Goal: Task Accomplishment & Management: Use online tool/utility

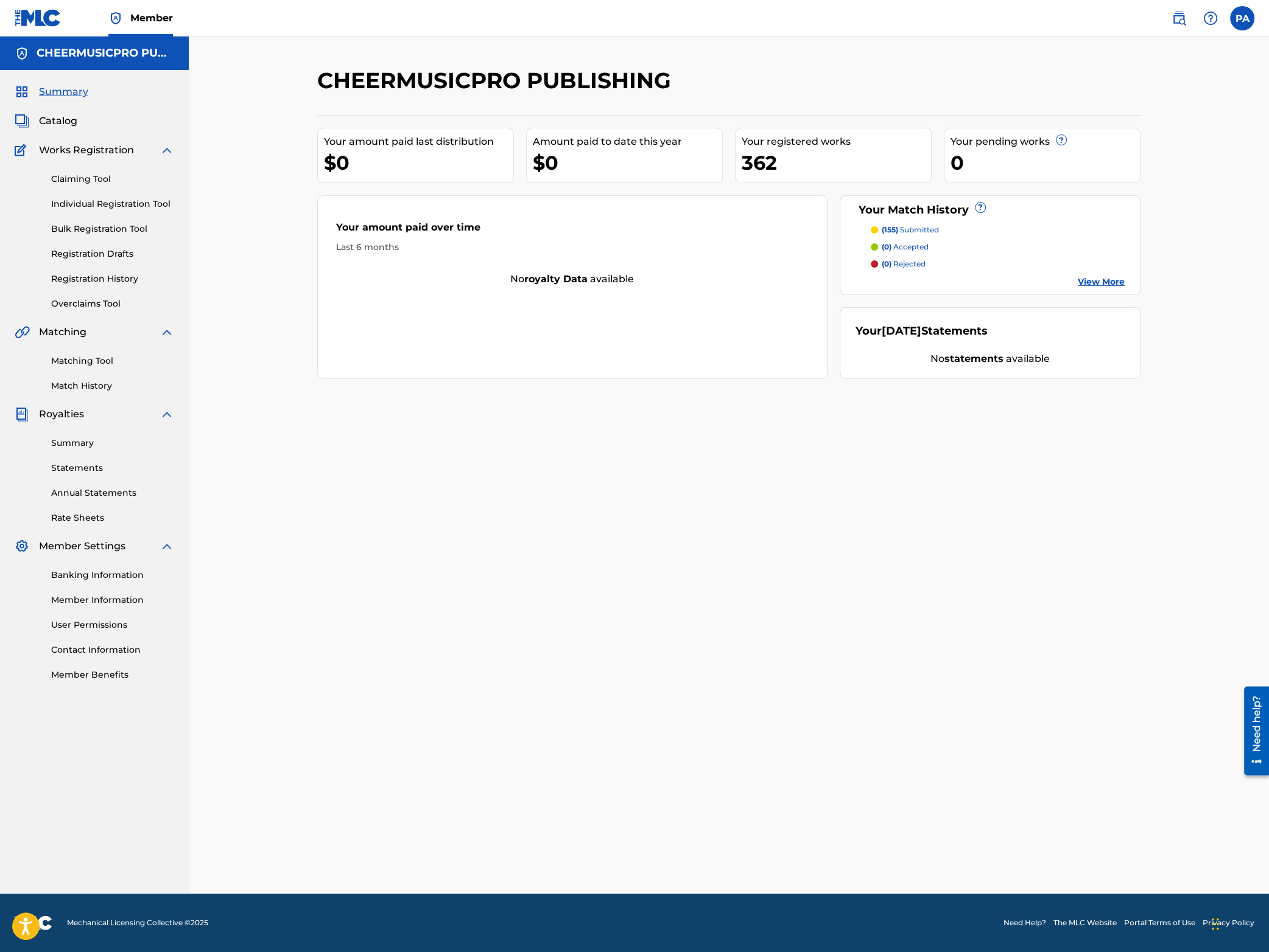
click at [94, 280] on link "Registration History" at bounding box center [112, 279] width 123 height 12
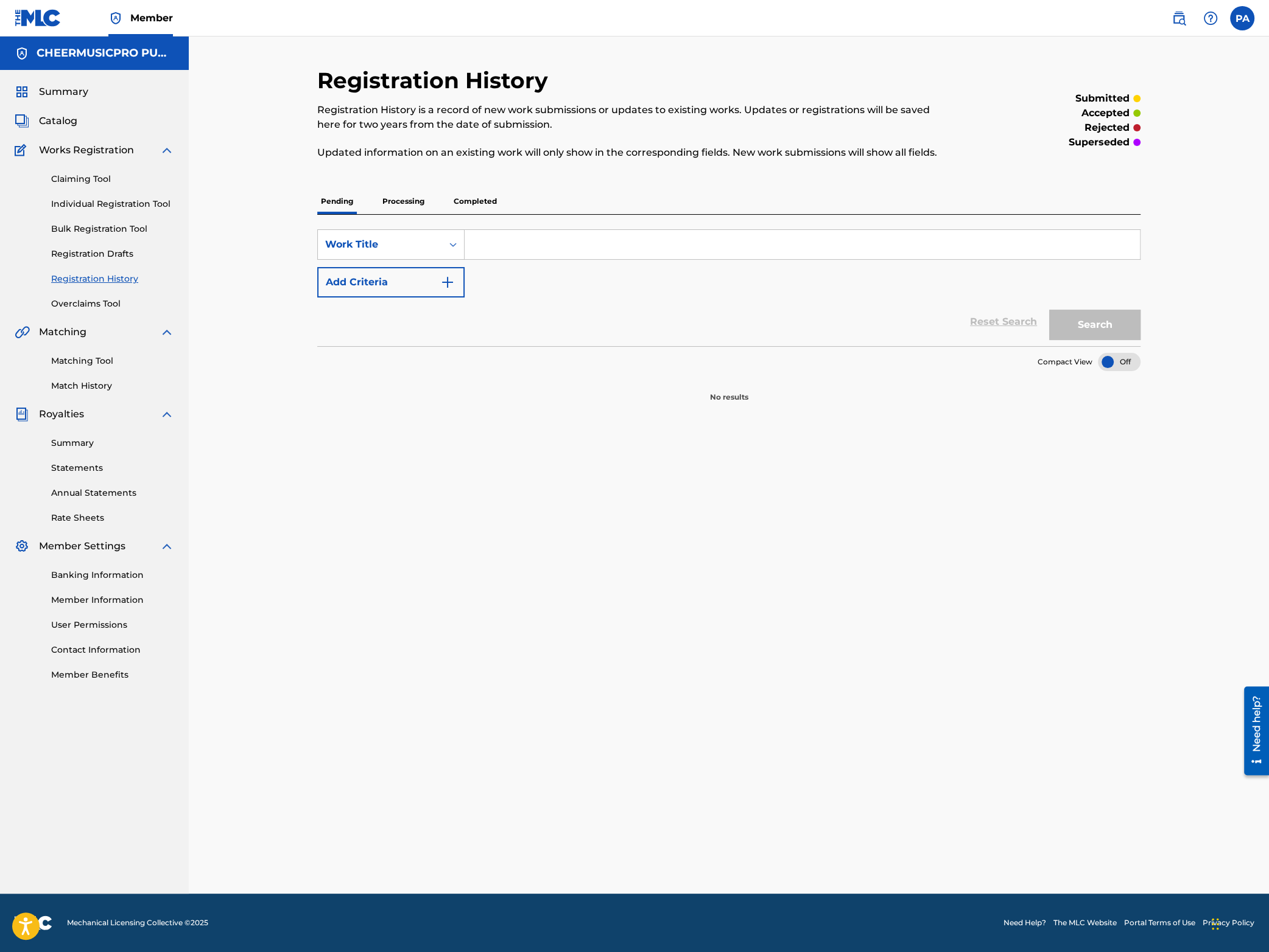
click at [408, 197] on p "Processing" at bounding box center [403, 201] width 49 height 26
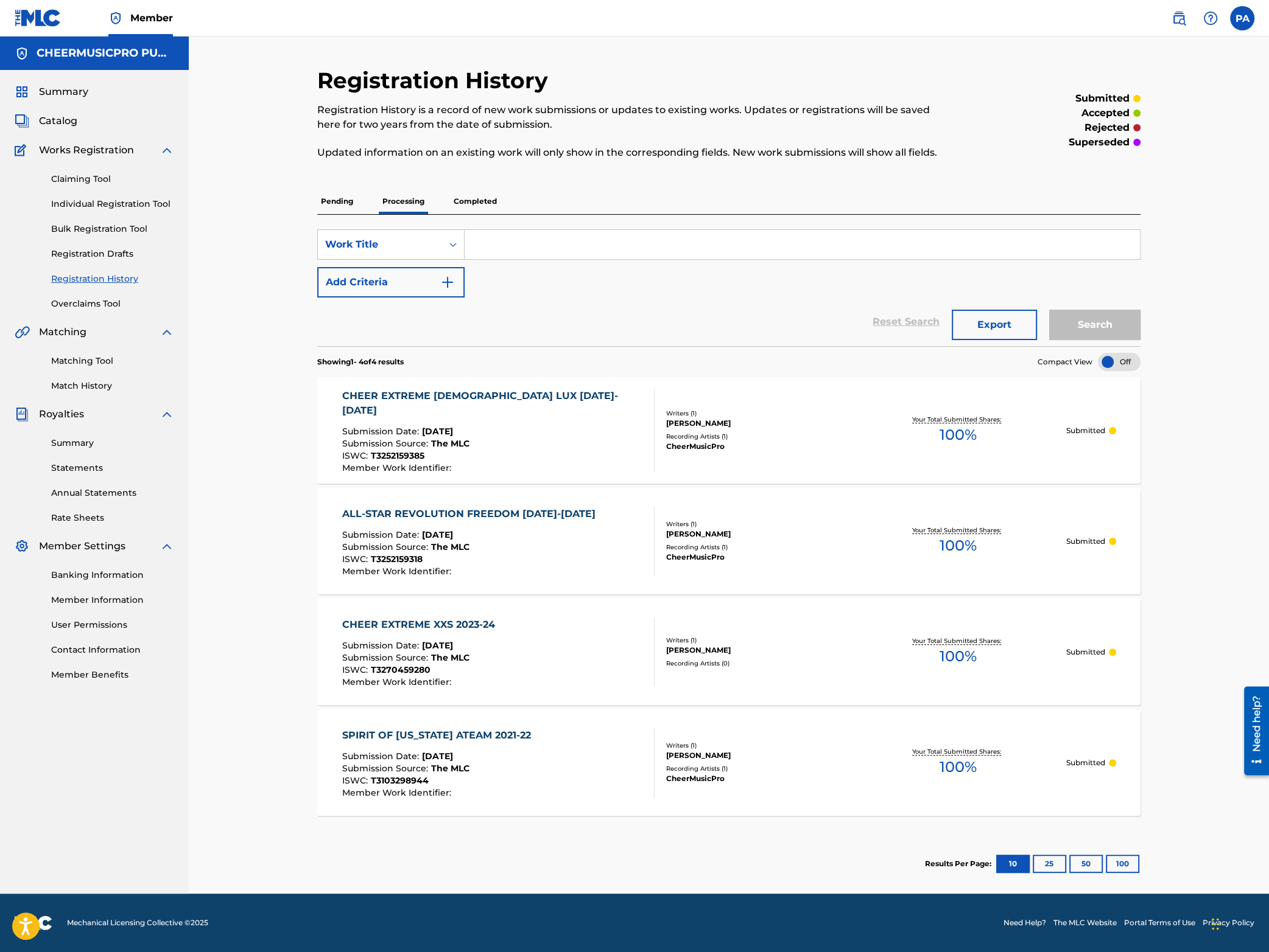
click at [1123, 867] on button "100" at bounding box center [1123, 864] width 34 height 19
click at [1090, 865] on button "50" at bounding box center [1086, 864] width 34 height 19
click at [1050, 867] on button "25" at bounding box center [1049, 864] width 34 height 19
click at [1016, 867] on button "10" at bounding box center [1012, 864] width 34 height 19
click at [469, 201] on p "Completed" at bounding box center [474, 201] width 50 height 26
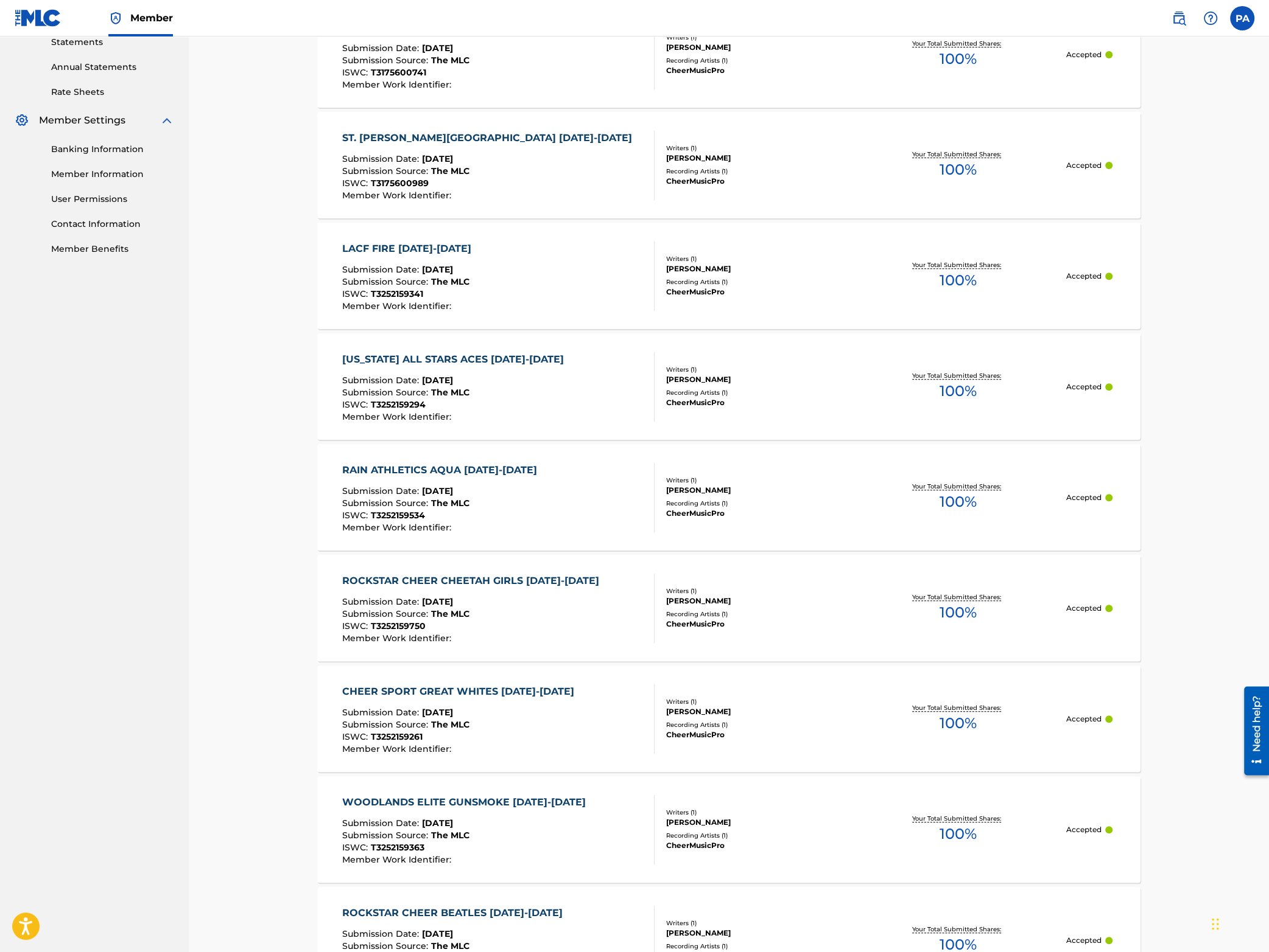
scroll to position [719, 0]
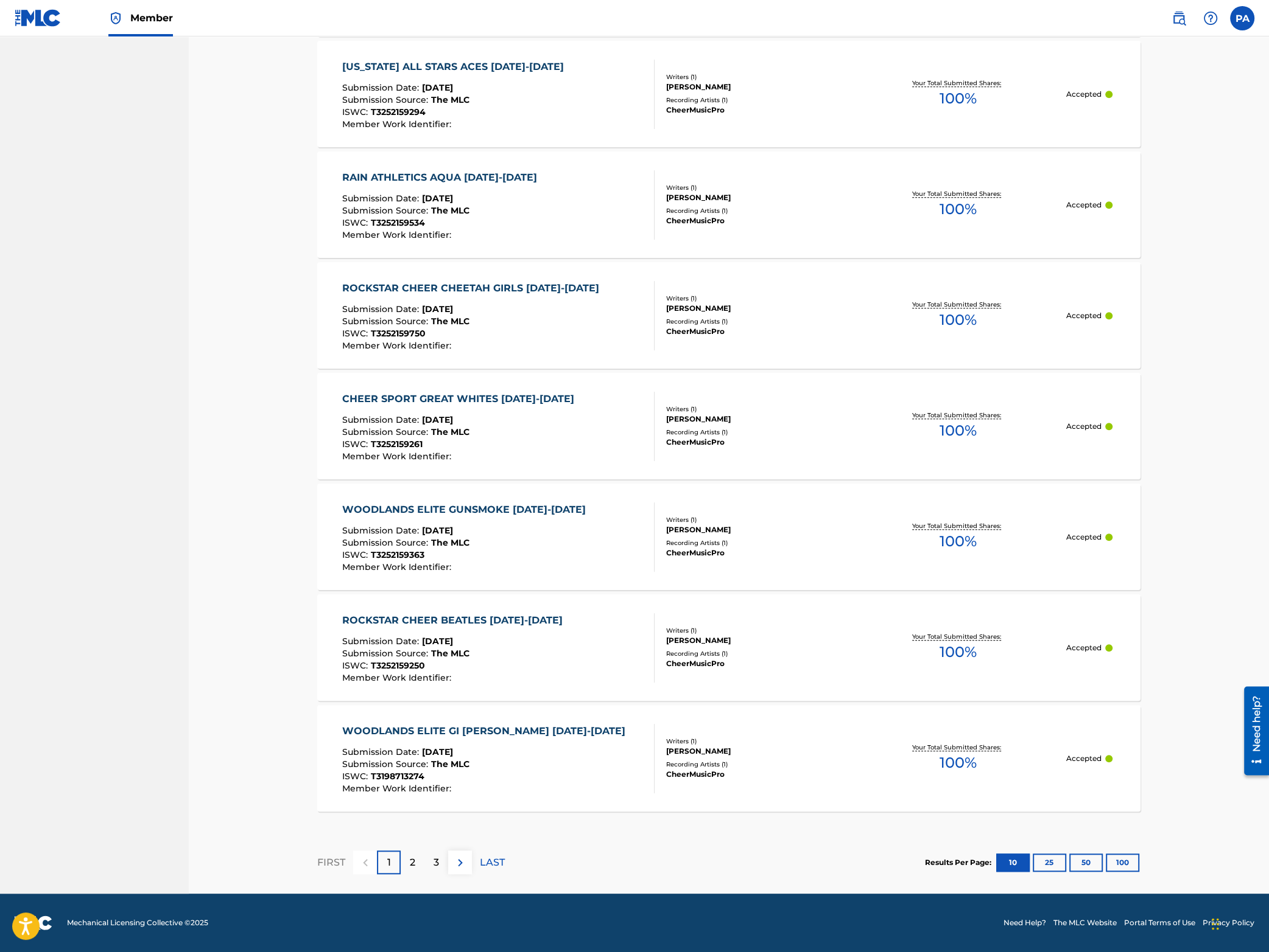
click at [1047, 866] on button "25" at bounding box center [1049, 862] width 34 height 19
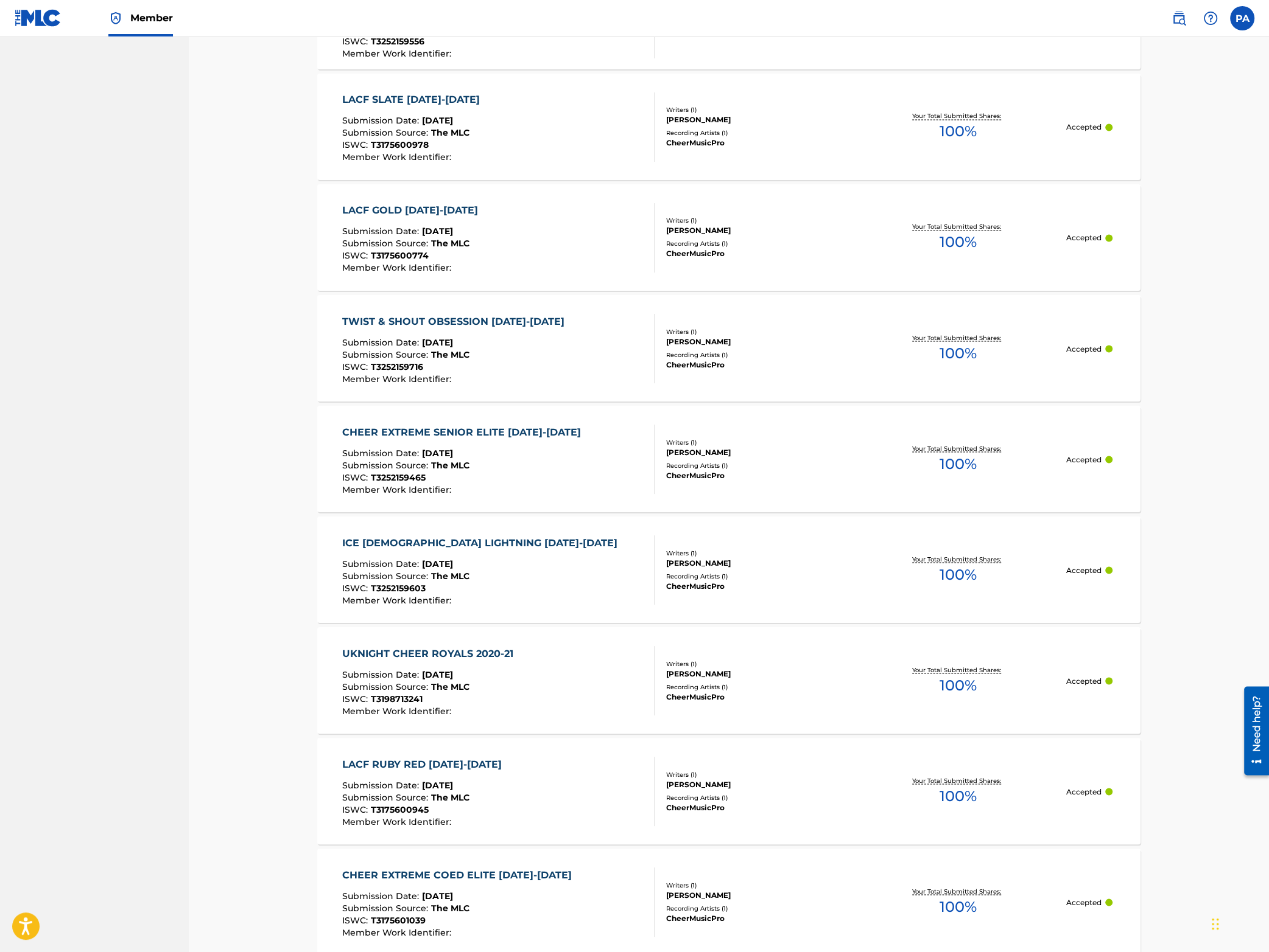
scroll to position [2380, 0]
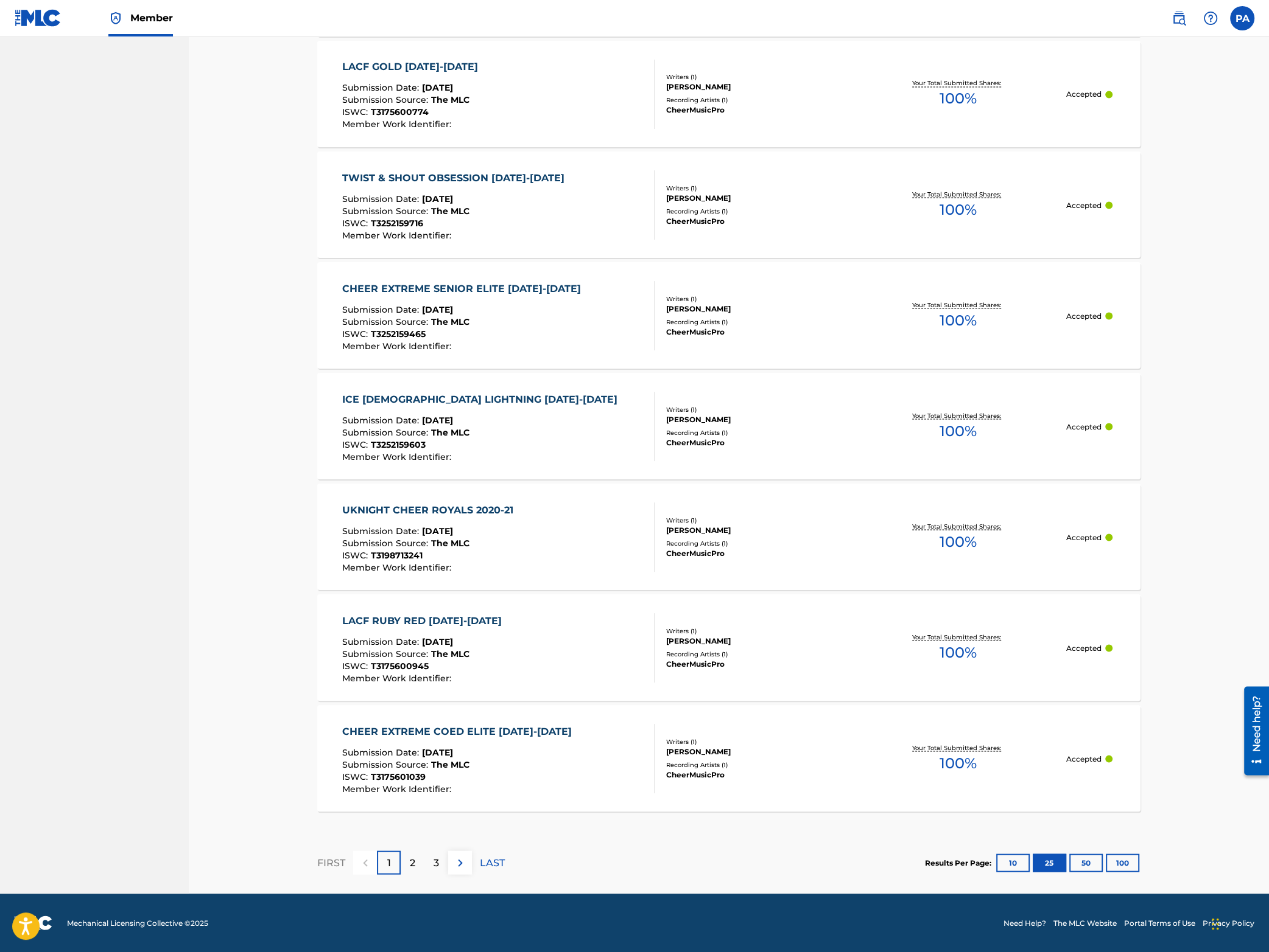
click at [1087, 860] on button "50" at bounding box center [1086, 862] width 34 height 19
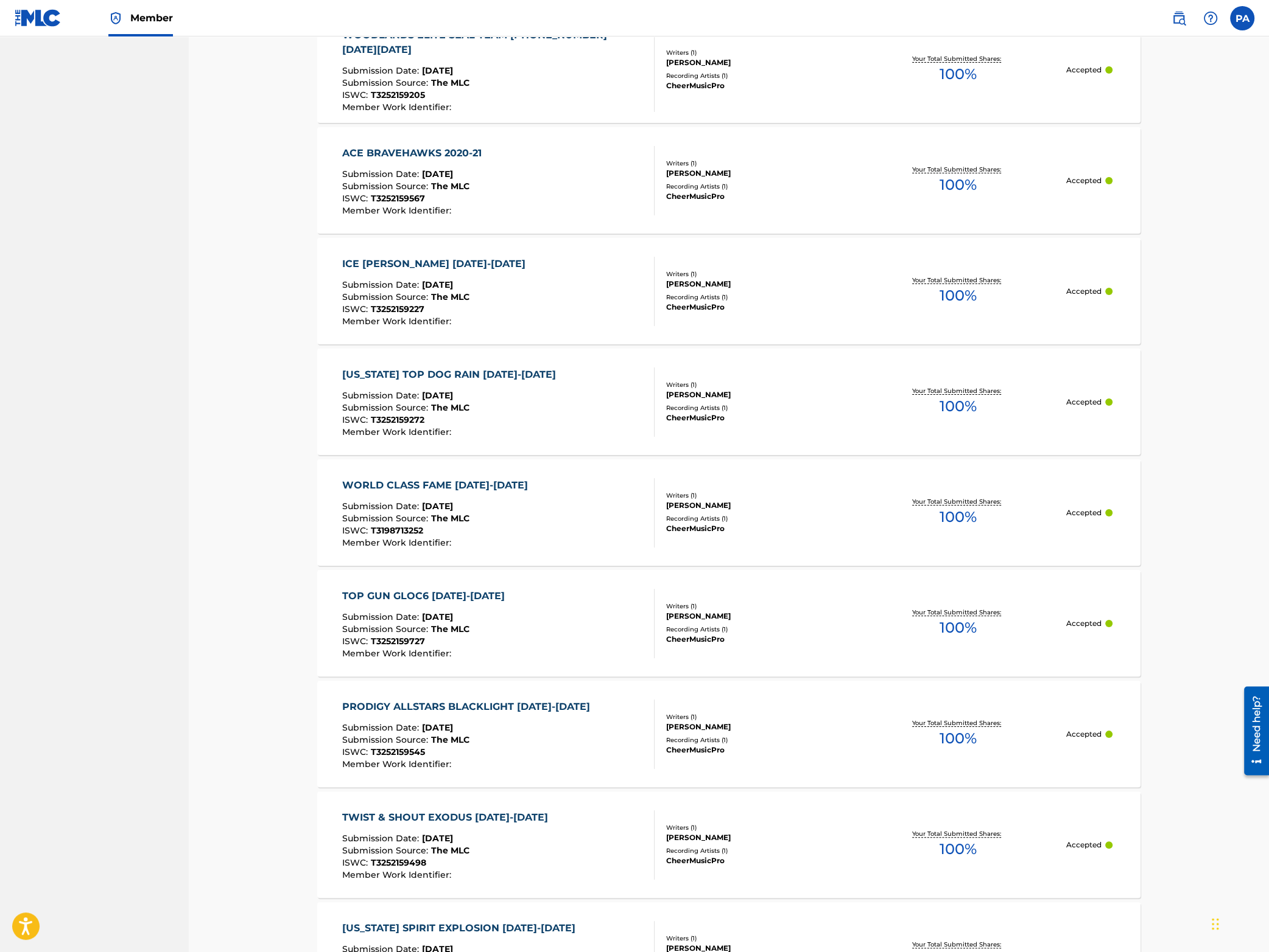
scroll to position [5149, 0]
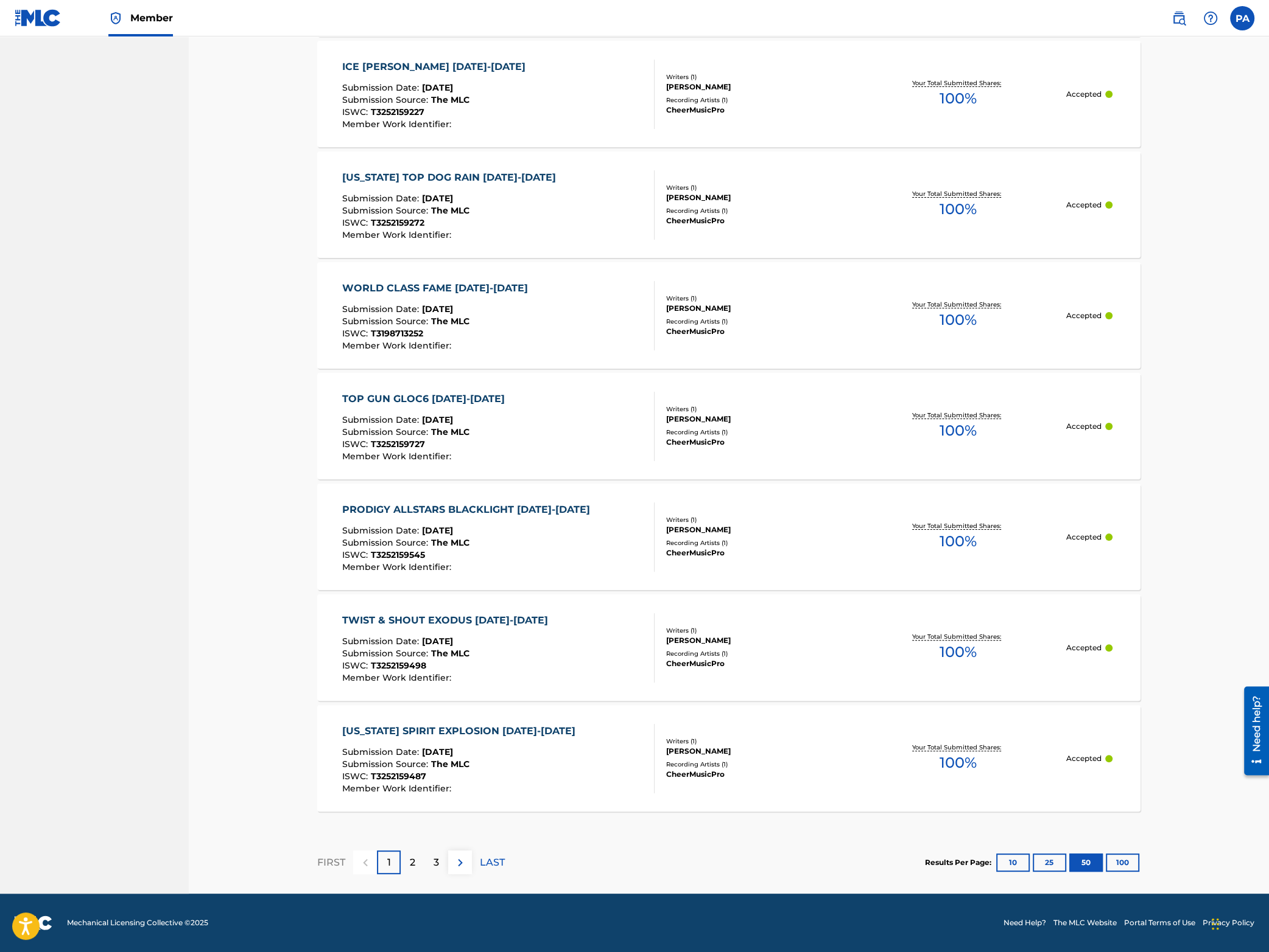
click at [1120, 861] on button "100" at bounding box center [1123, 862] width 34 height 19
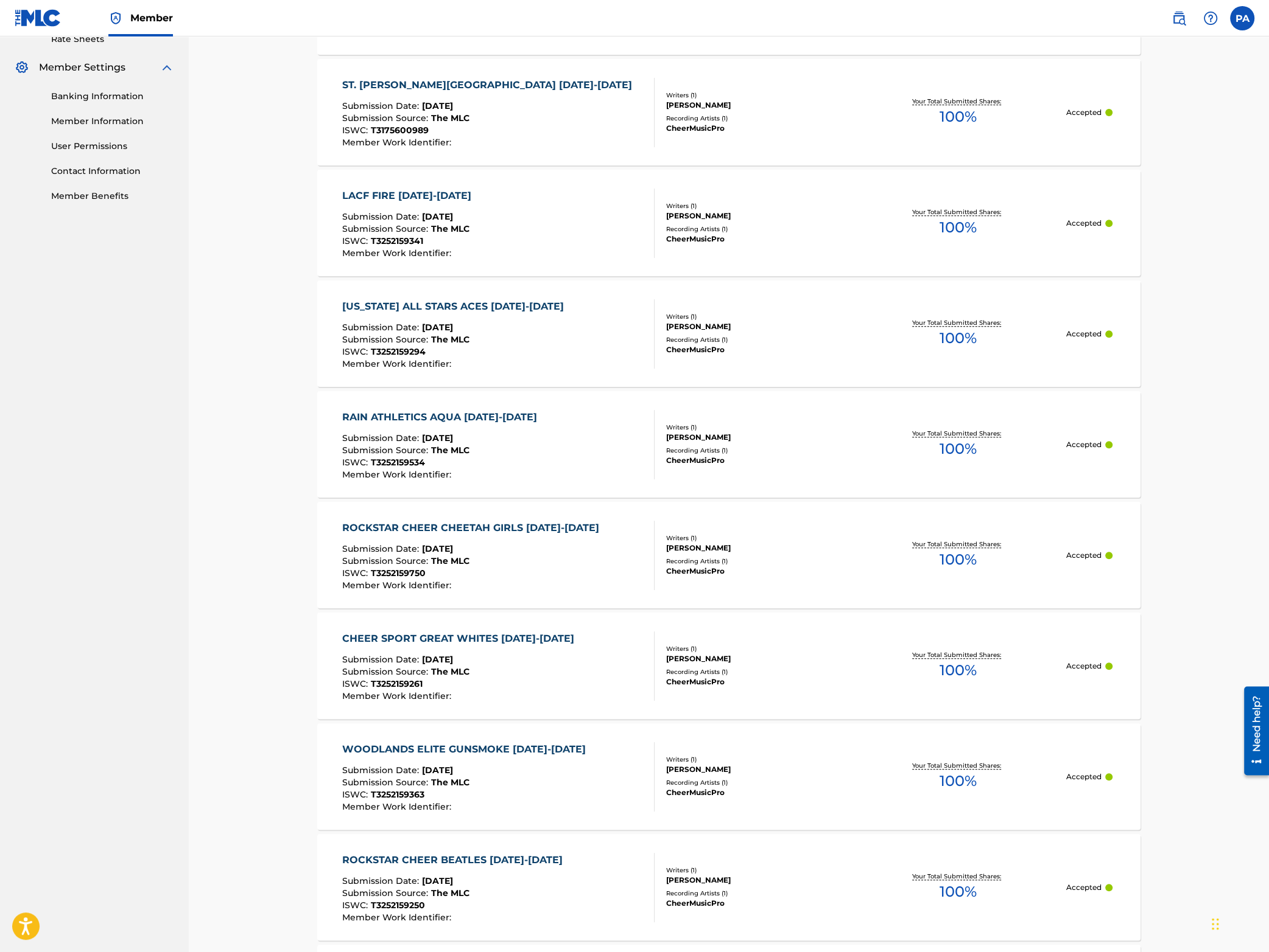
scroll to position [0, 0]
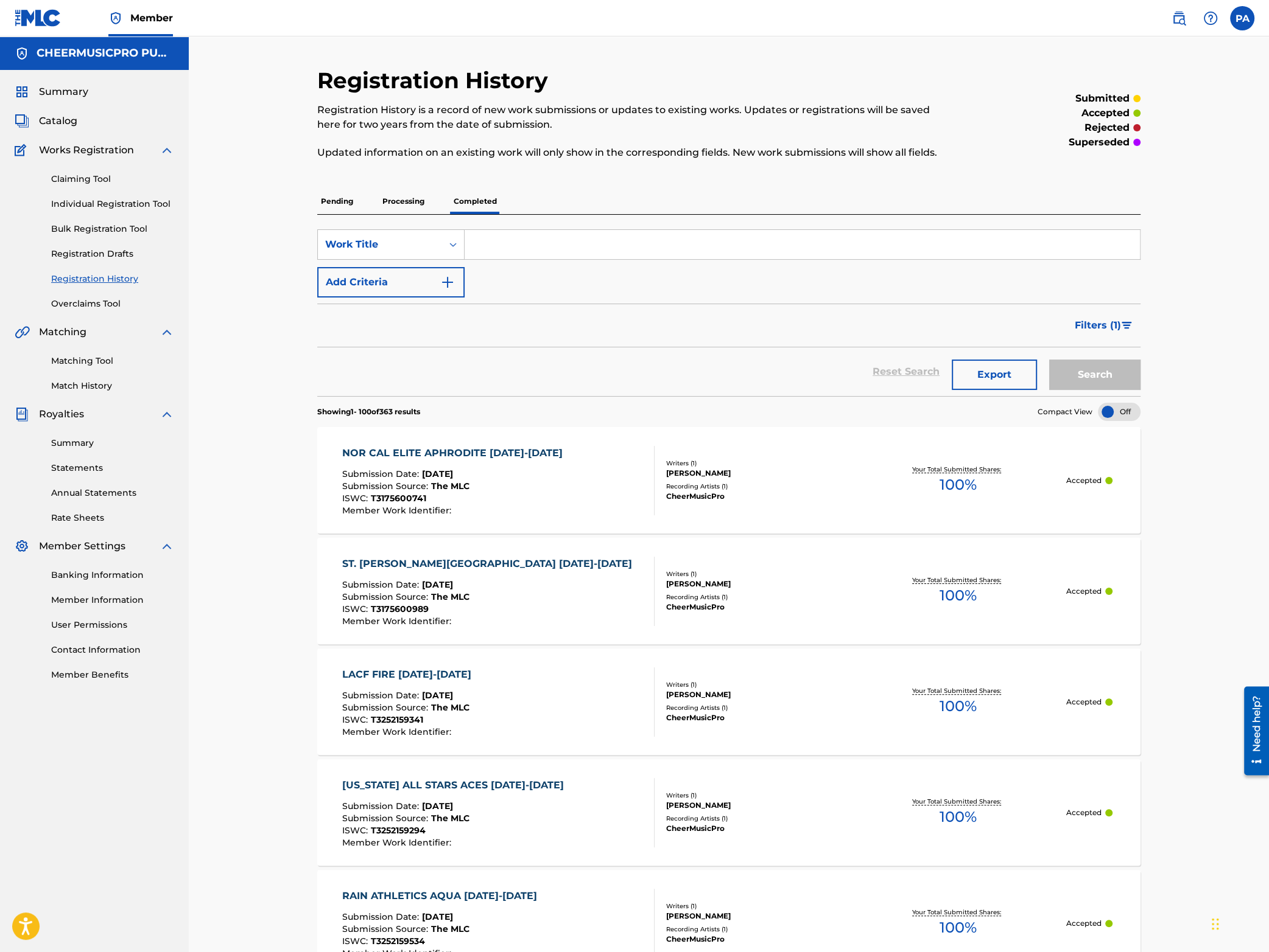
click at [86, 179] on link "Claiming Tool" at bounding box center [112, 179] width 123 height 12
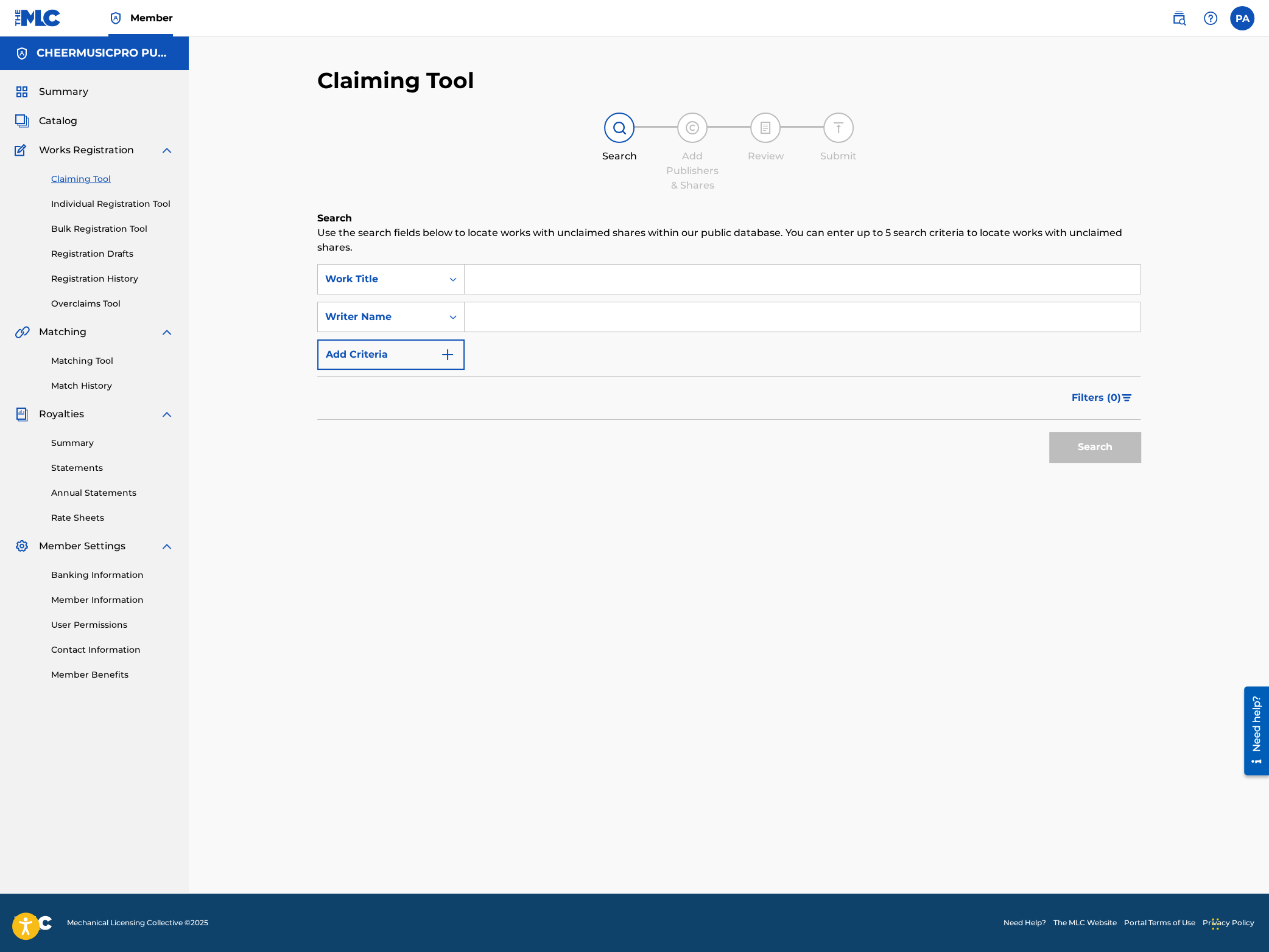
click at [539, 270] on input "Search Form" at bounding box center [802, 279] width 676 height 29
click at [425, 319] on div "Writer Name" at bounding box center [380, 316] width 109 height 15
click at [632, 431] on div "Search" at bounding box center [728, 443] width 823 height 48
click at [372, 349] on button "Add Criteria" at bounding box center [391, 354] width 147 height 31
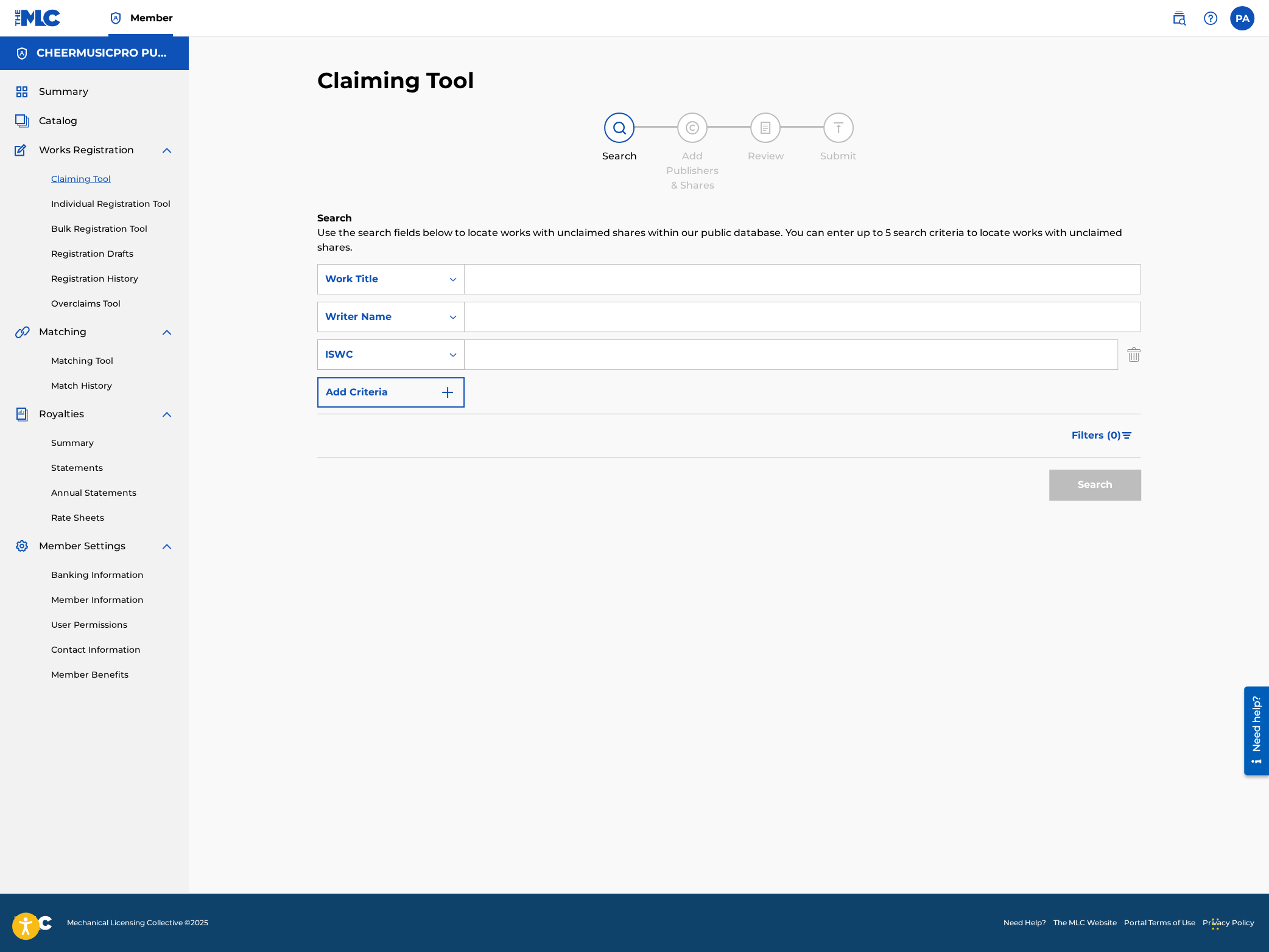
click at [399, 368] on div "ISWC" at bounding box center [391, 354] width 147 height 31
click at [392, 319] on div "Writer Name" at bounding box center [380, 316] width 109 height 15
click at [394, 413] on div "Publisher Name" at bounding box center [391, 408] width 146 height 31
click at [502, 319] on input "Search Form" at bounding box center [802, 316] width 676 height 29
type input "cheermusicpro Publishing"
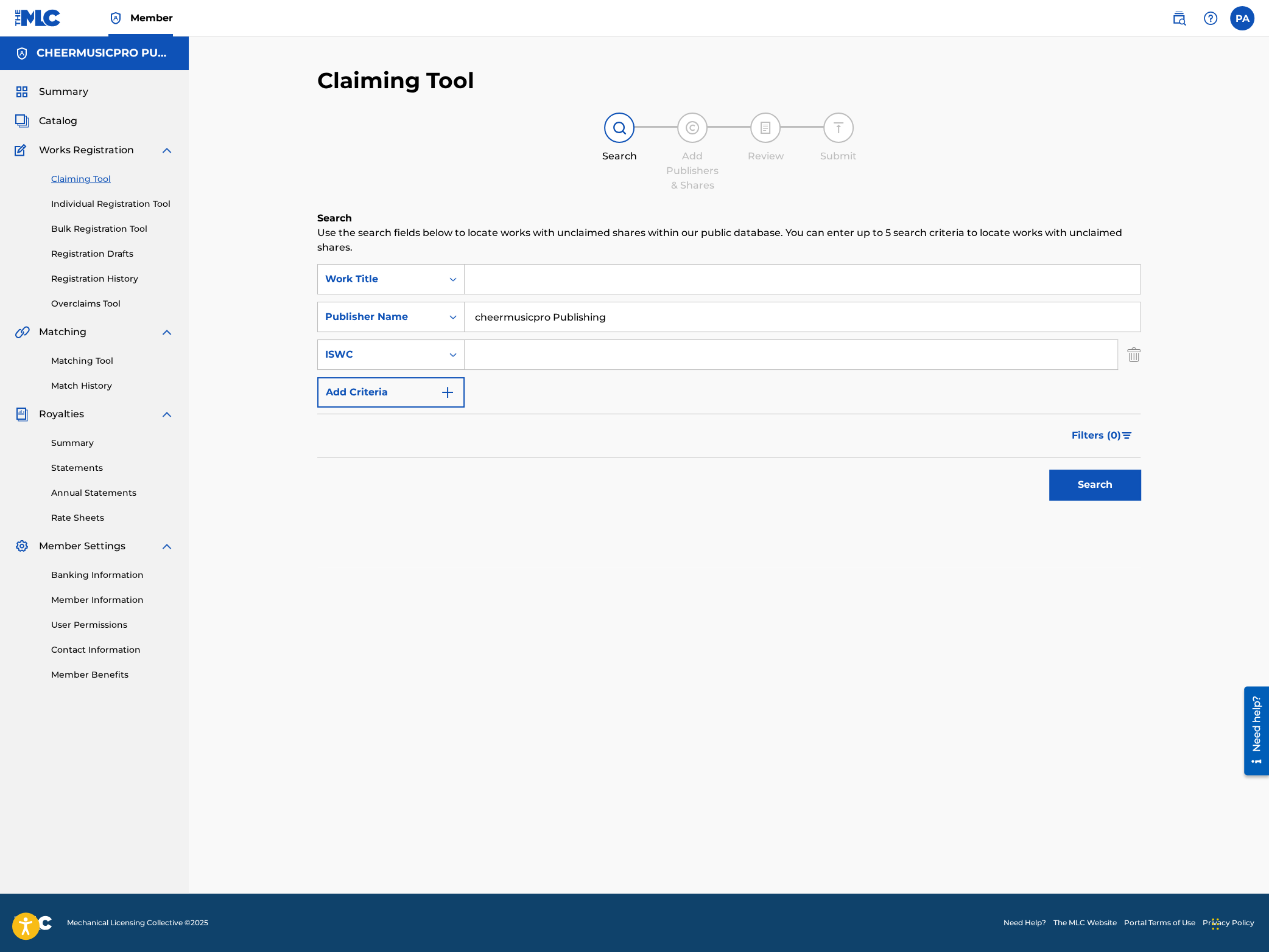
click at [530, 274] on input "Search Form" at bounding box center [802, 279] width 676 height 29
type input "2019-20"
click at [1079, 492] on button "Search" at bounding box center [1094, 485] width 92 height 31
click at [551, 314] on input "cheermusicpro Publishing" at bounding box center [802, 316] width 676 height 29
drag, startPoint x: 550, startPoint y: 316, endPoint x: 676, endPoint y: 319, distance: 126.0
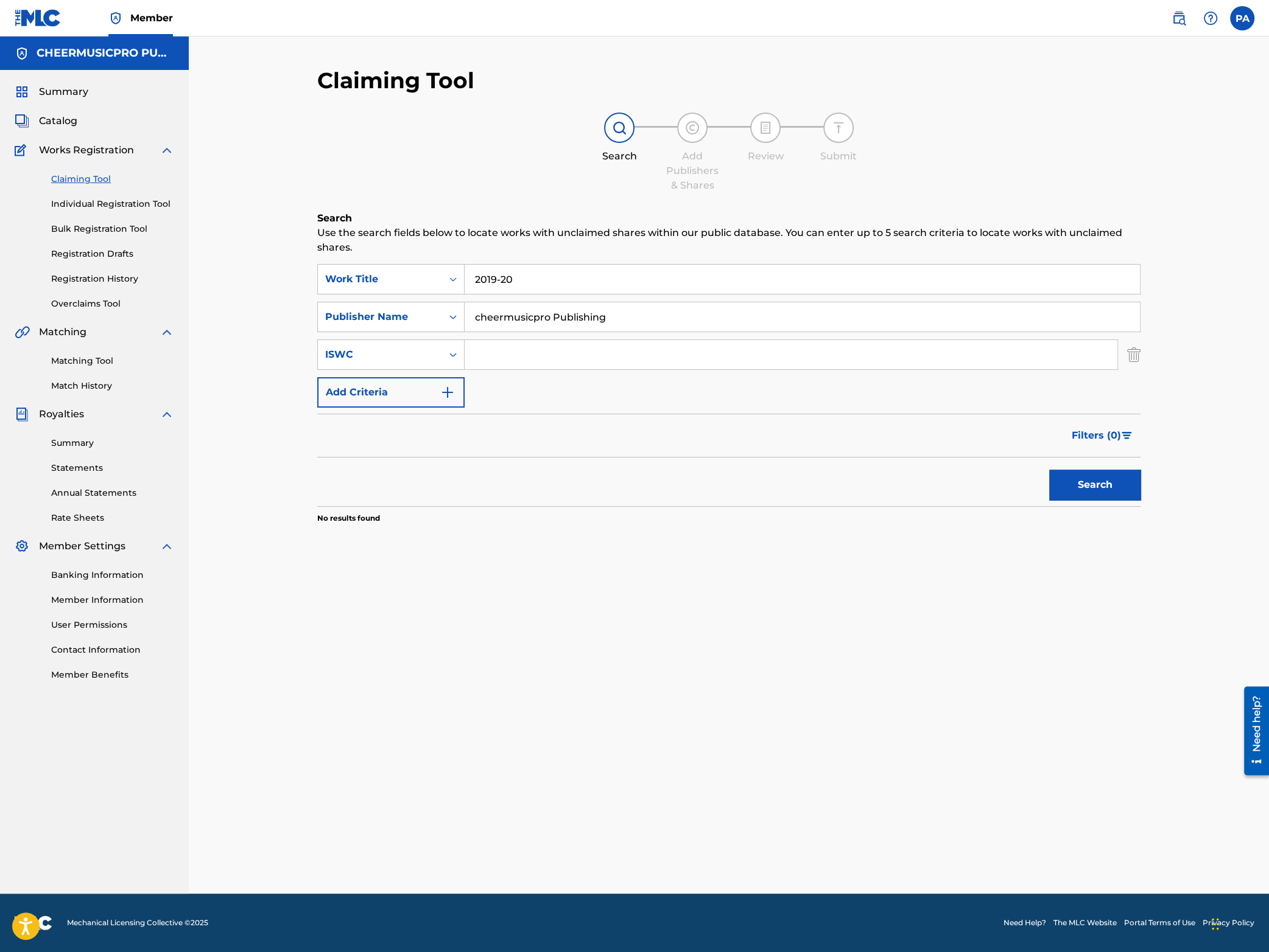
click at [676, 319] on input "cheermusicpro Publishing" at bounding box center [802, 316] width 676 height 29
type input "cheermusicpro"
click at [1092, 479] on button "Search" at bounding box center [1094, 485] width 92 height 31
drag, startPoint x: 548, startPoint y: 283, endPoint x: 201, endPoint y: 266, distance: 347.4
click at [465, 266] on input "2019-20" at bounding box center [802, 279] width 676 height 29
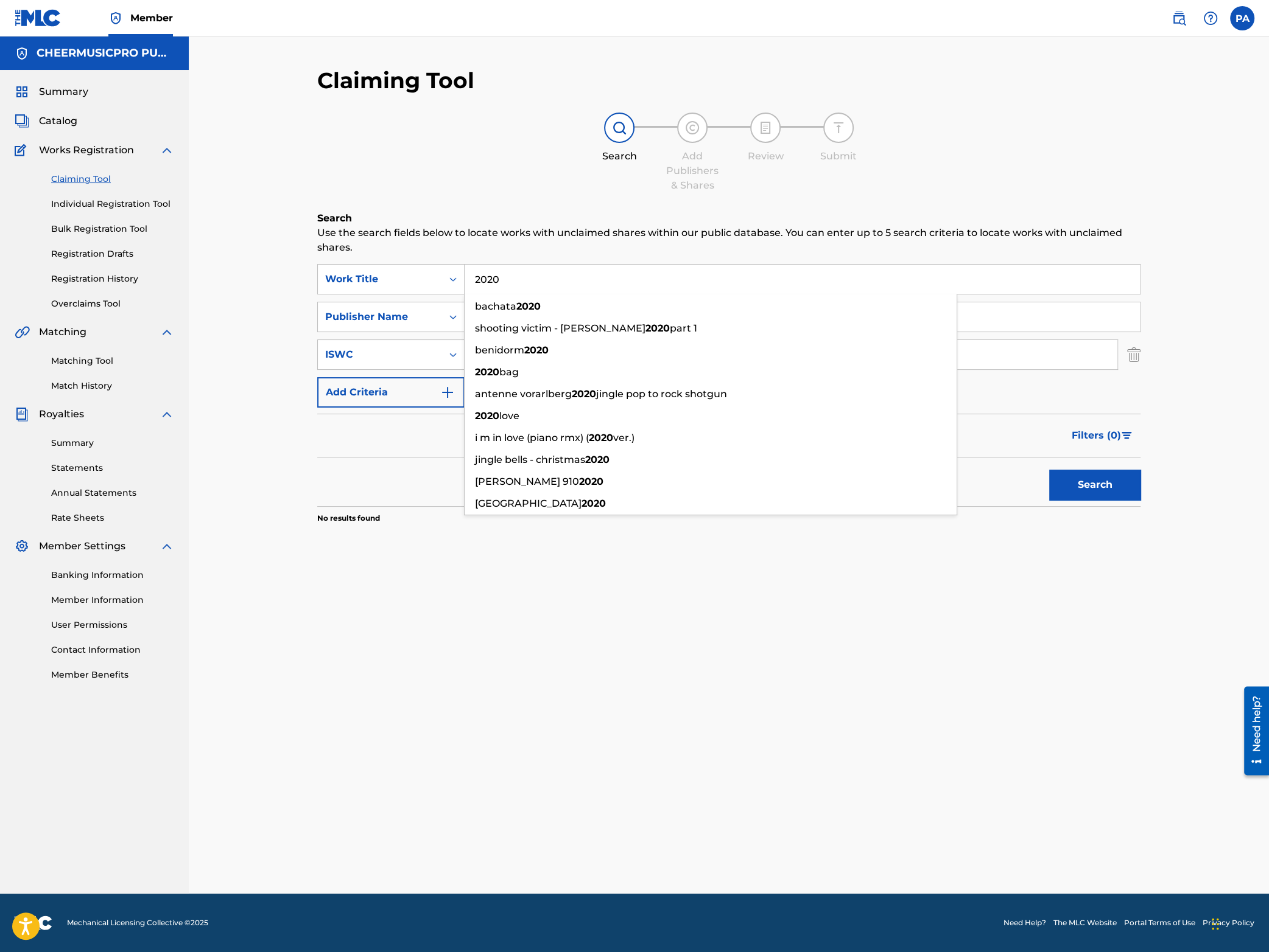
type input "2020"
click at [1049, 470] on button "Search" at bounding box center [1094, 485] width 92 height 31
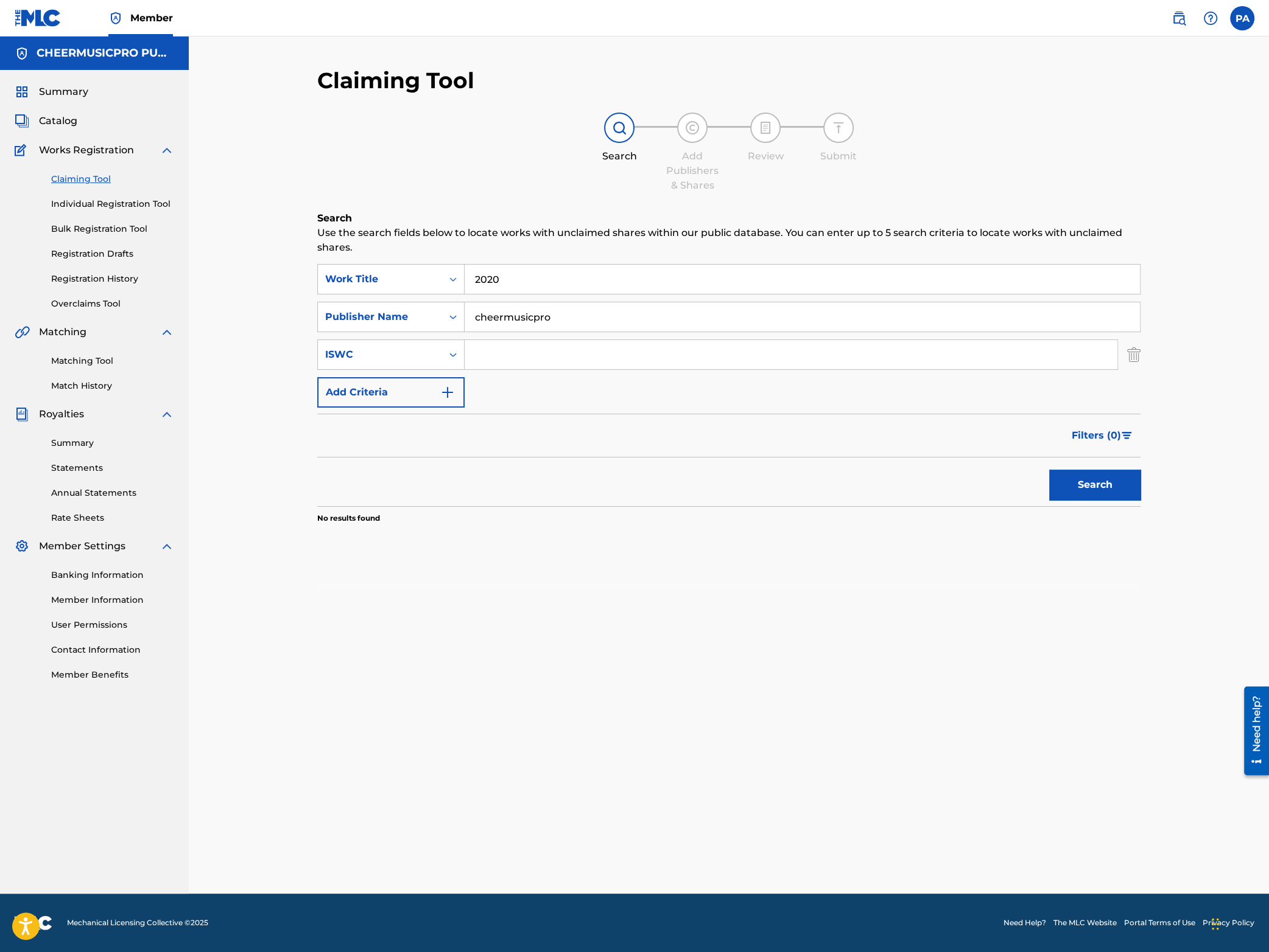
click at [1096, 493] on button "Search" at bounding box center [1094, 485] width 92 height 31
click at [81, 364] on link "Matching Tool" at bounding box center [112, 361] width 123 height 12
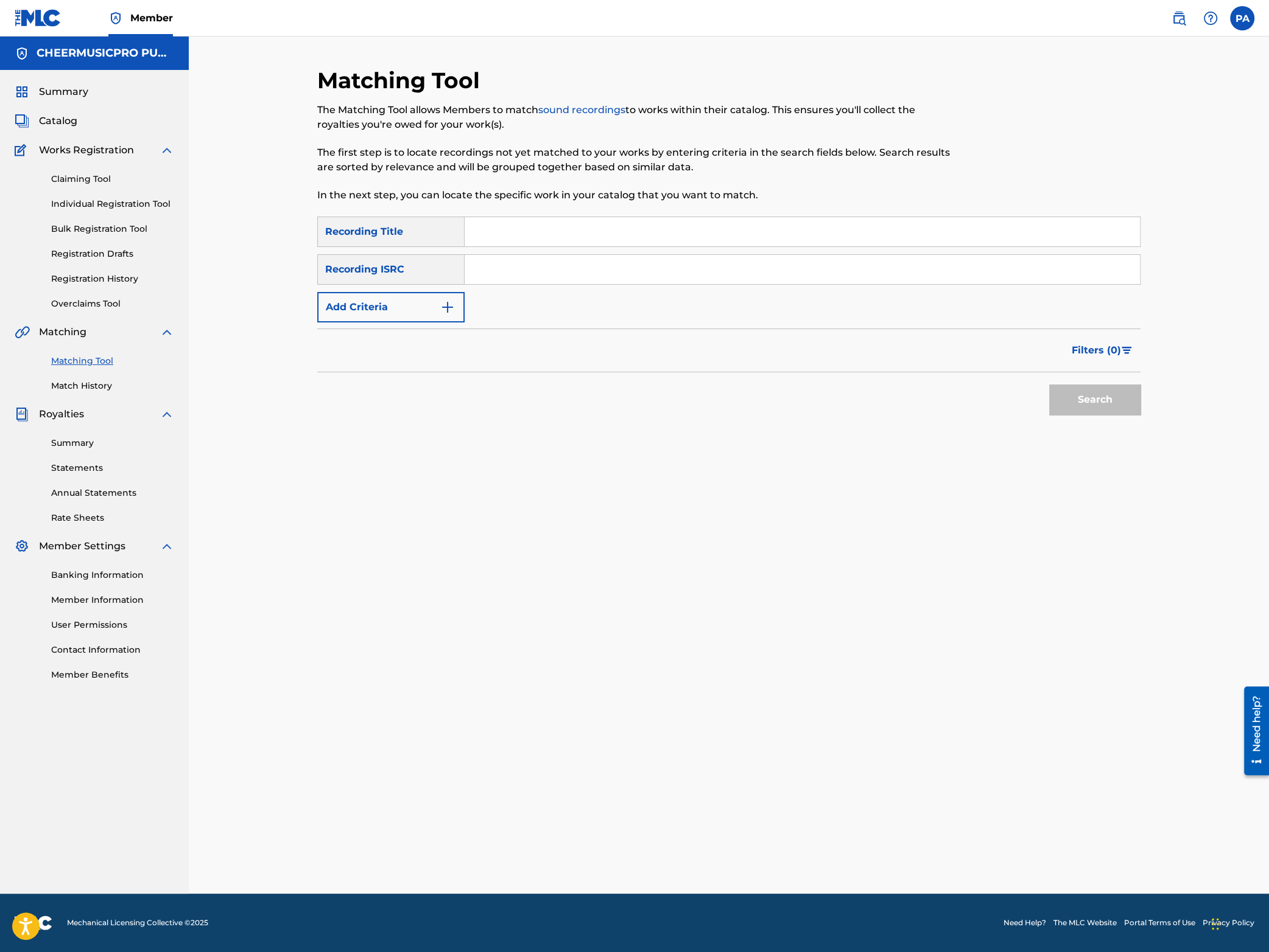
click at [510, 241] on input "Search Form" at bounding box center [802, 231] width 676 height 29
type input "2020"
click at [402, 276] on div "Recording ISRC" at bounding box center [391, 270] width 147 height 31
click at [408, 266] on div "Recording ISRC" at bounding box center [391, 270] width 147 height 31
click at [398, 320] on button "Add Criteria" at bounding box center [391, 307] width 147 height 31
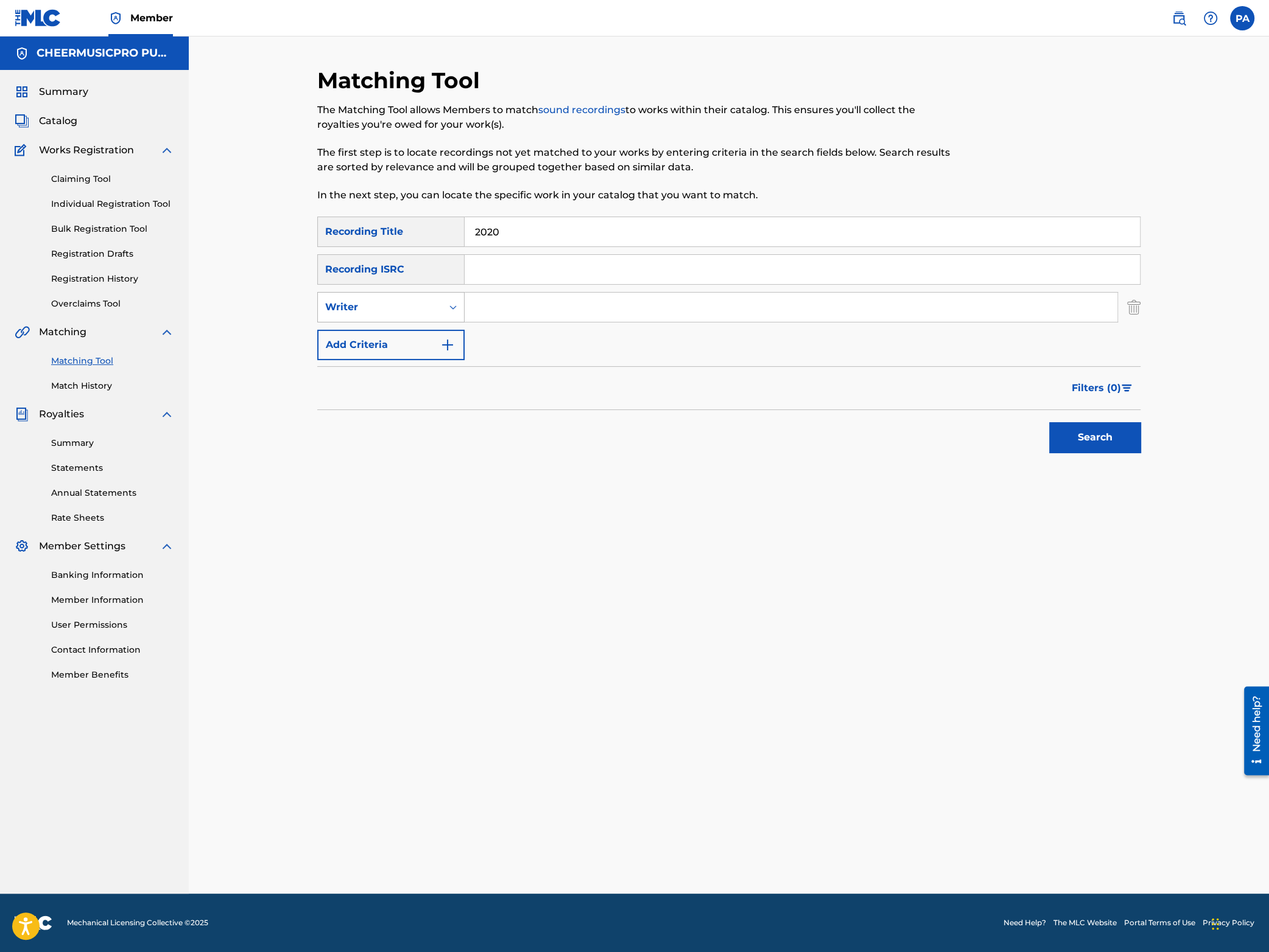
click at [396, 309] on div "Writer" at bounding box center [380, 307] width 109 height 15
click at [393, 337] on div "Recording Artist" at bounding box center [391, 338] width 146 height 31
click at [523, 301] on input "Search Form" at bounding box center [791, 307] width 653 height 29
type input "cheermusicpro"
click at [1049, 422] on button "Search" at bounding box center [1094, 437] width 92 height 31
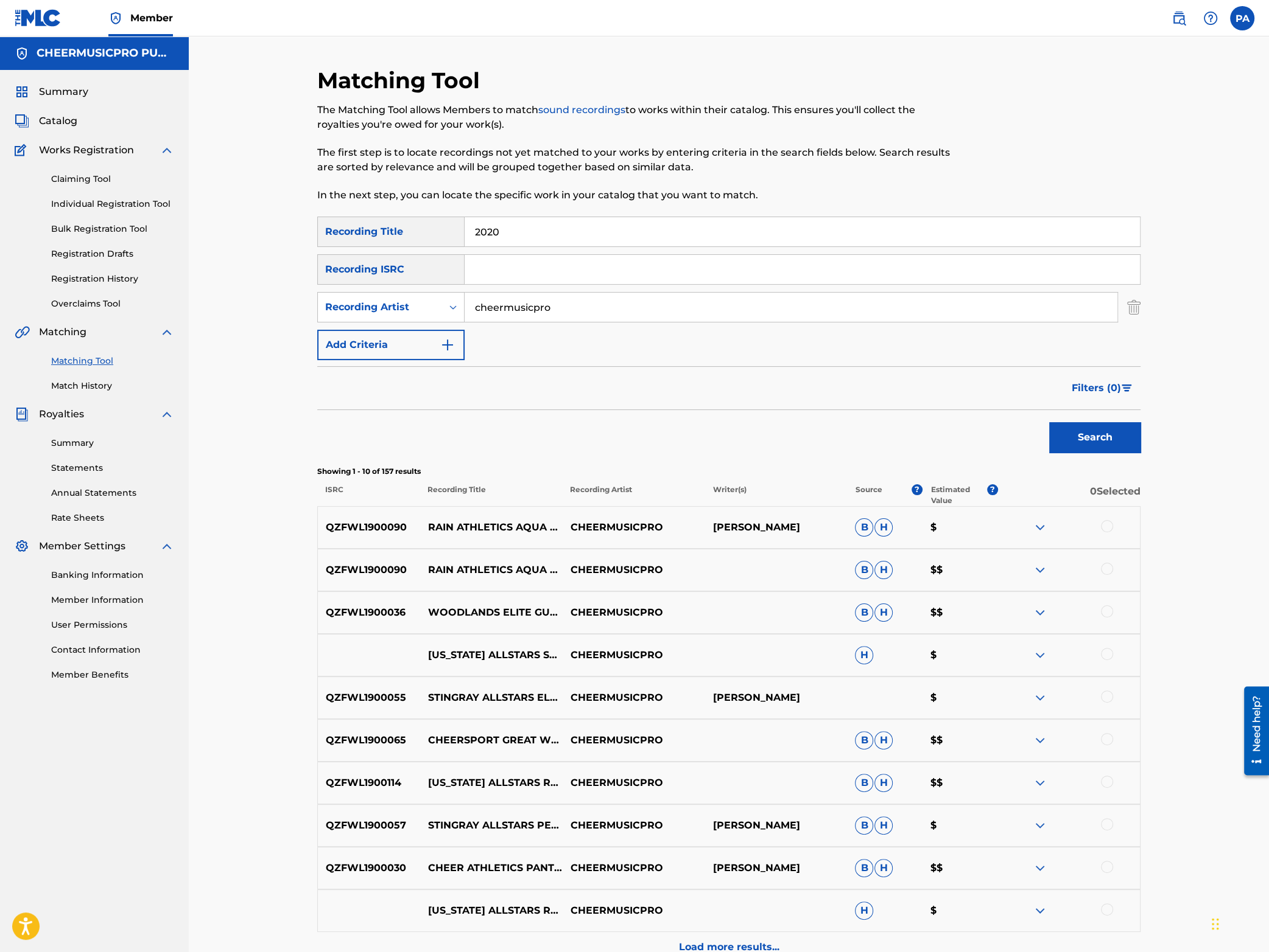
click at [93, 178] on link "Claiming Tool" at bounding box center [112, 179] width 123 height 12
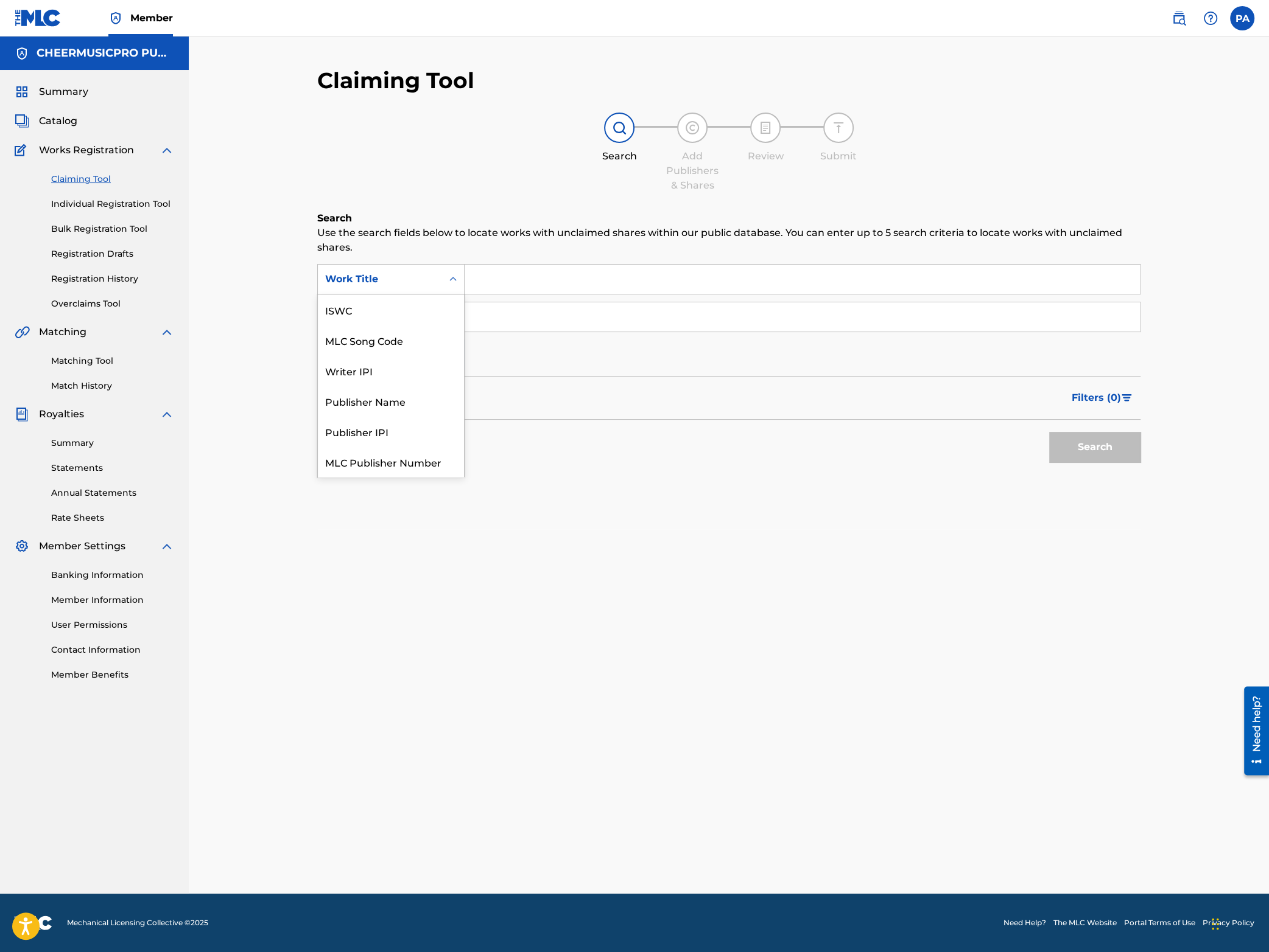
scroll to position [31, 0]
click at [407, 282] on div "Work Title" at bounding box center [380, 279] width 109 height 15
click at [530, 276] on input "Search Form" at bounding box center [802, 279] width 676 height 29
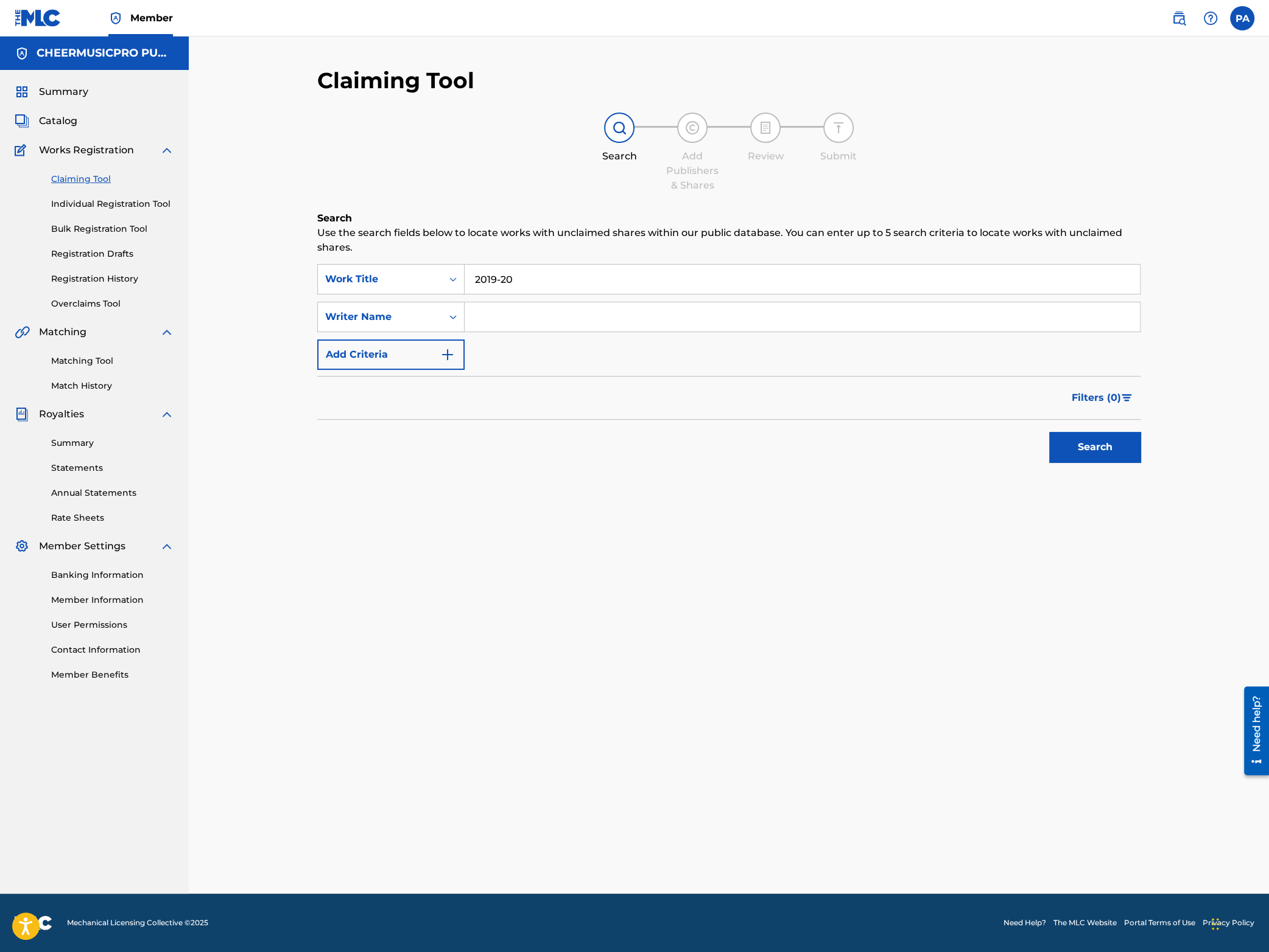
type input "2019-20"
click at [496, 314] on input "Search Form" at bounding box center [802, 316] width 676 height 29
type input "[PERSON_NAME]"
click at [1104, 459] on button "Search" at bounding box center [1094, 447] width 92 height 31
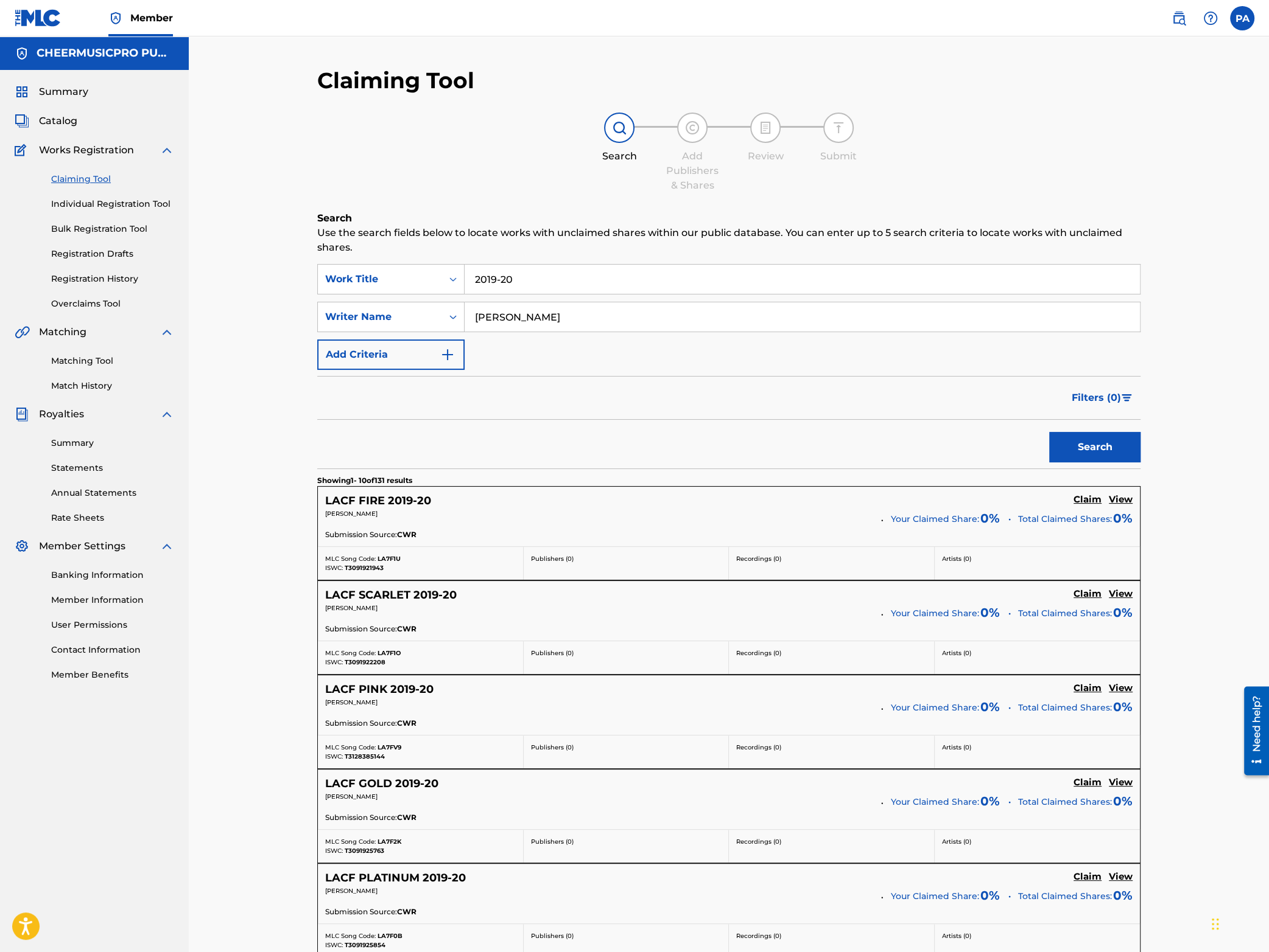
scroll to position [160, 0]
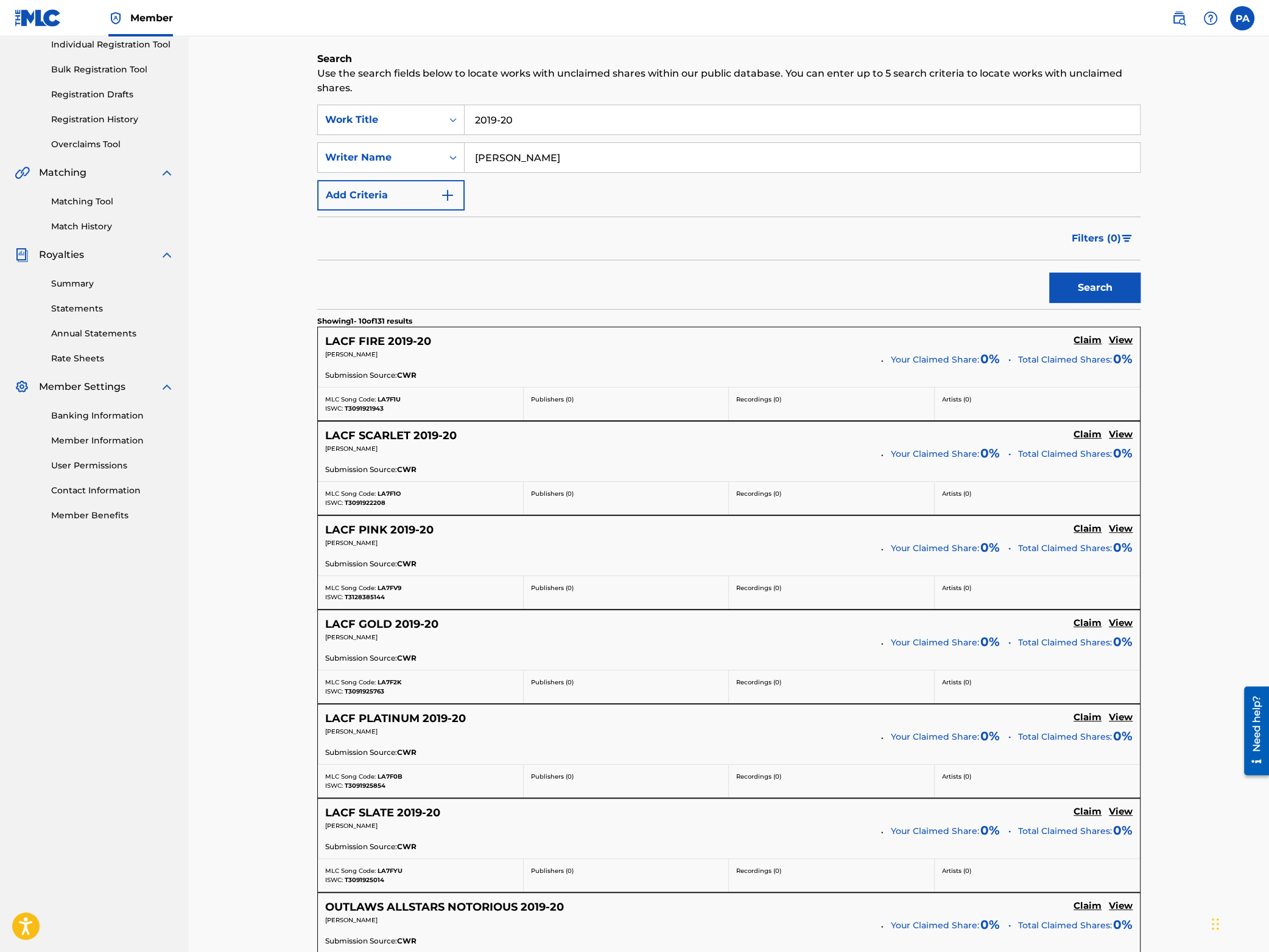
click at [370, 405] on span "T3091921943" at bounding box center [364, 408] width 39 height 8
click at [370, 406] on span "T3091921943" at bounding box center [364, 408] width 39 height 8
copy div "T3091921943"
click at [399, 402] on span "LA7F1U" at bounding box center [389, 399] width 23 height 8
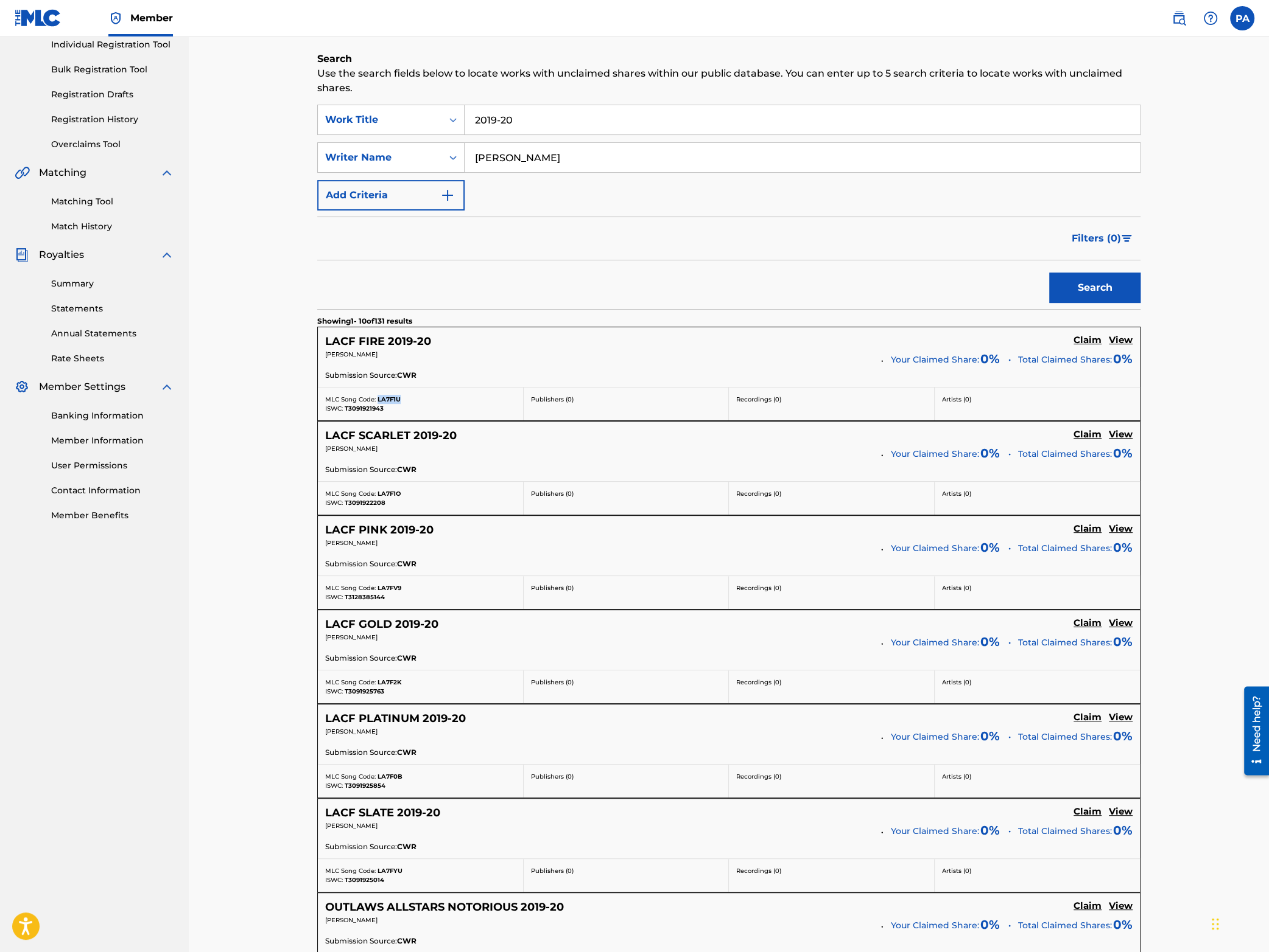
copy div "LA7F1U"
click at [361, 502] on span "T3091922208" at bounding box center [365, 502] width 41 height 8
copy div "T3091922208"
click at [394, 495] on span "LA7F1O" at bounding box center [389, 494] width 23 height 8
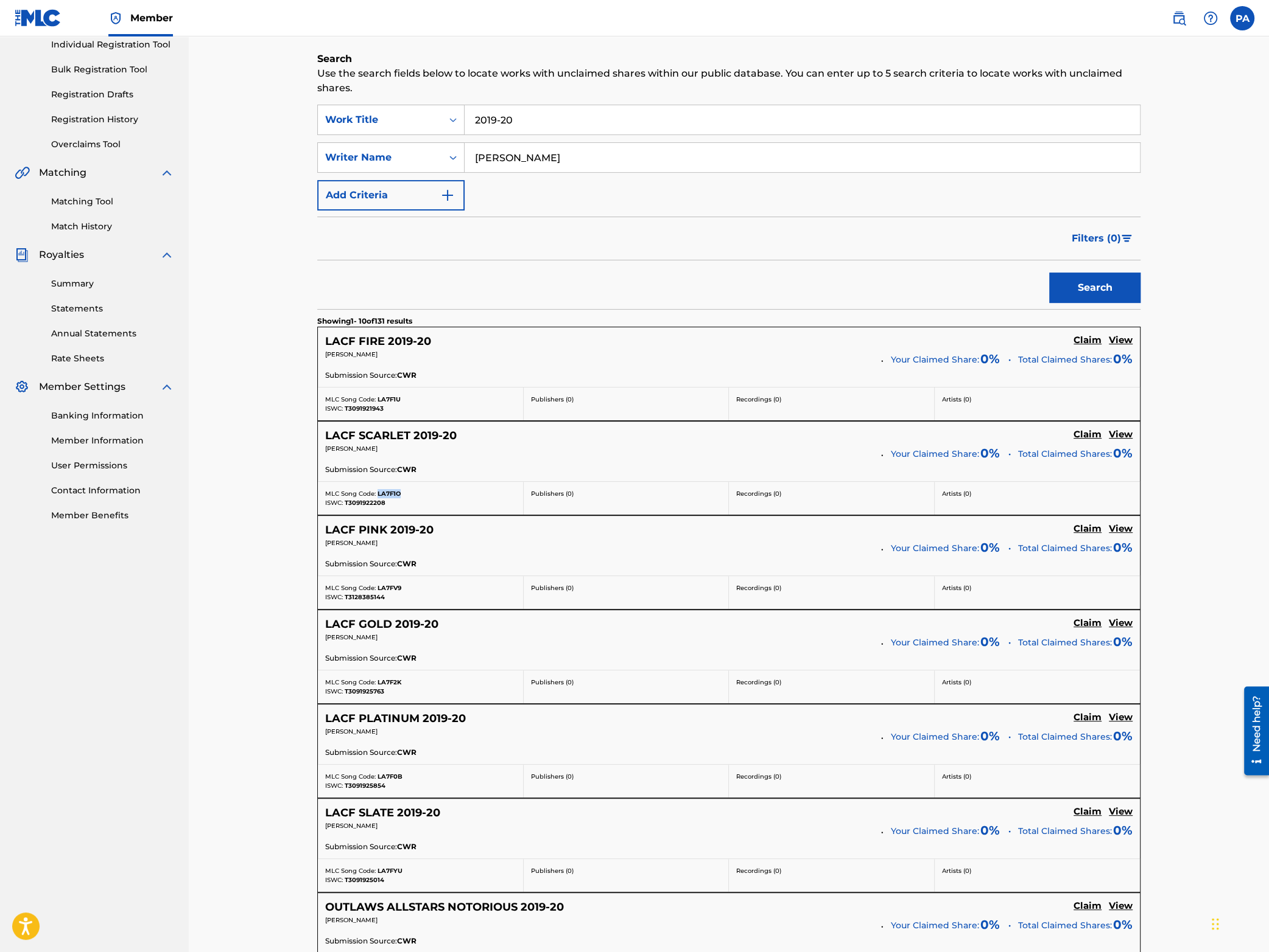
click at [394, 495] on span "LA7F1O" at bounding box center [389, 494] width 23 height 8
copy div "LA7F1O"
click at [370, 596] on span "T3128385144" at bounding box center [365, 597] width 41 height 8
copy div "T3128385144"
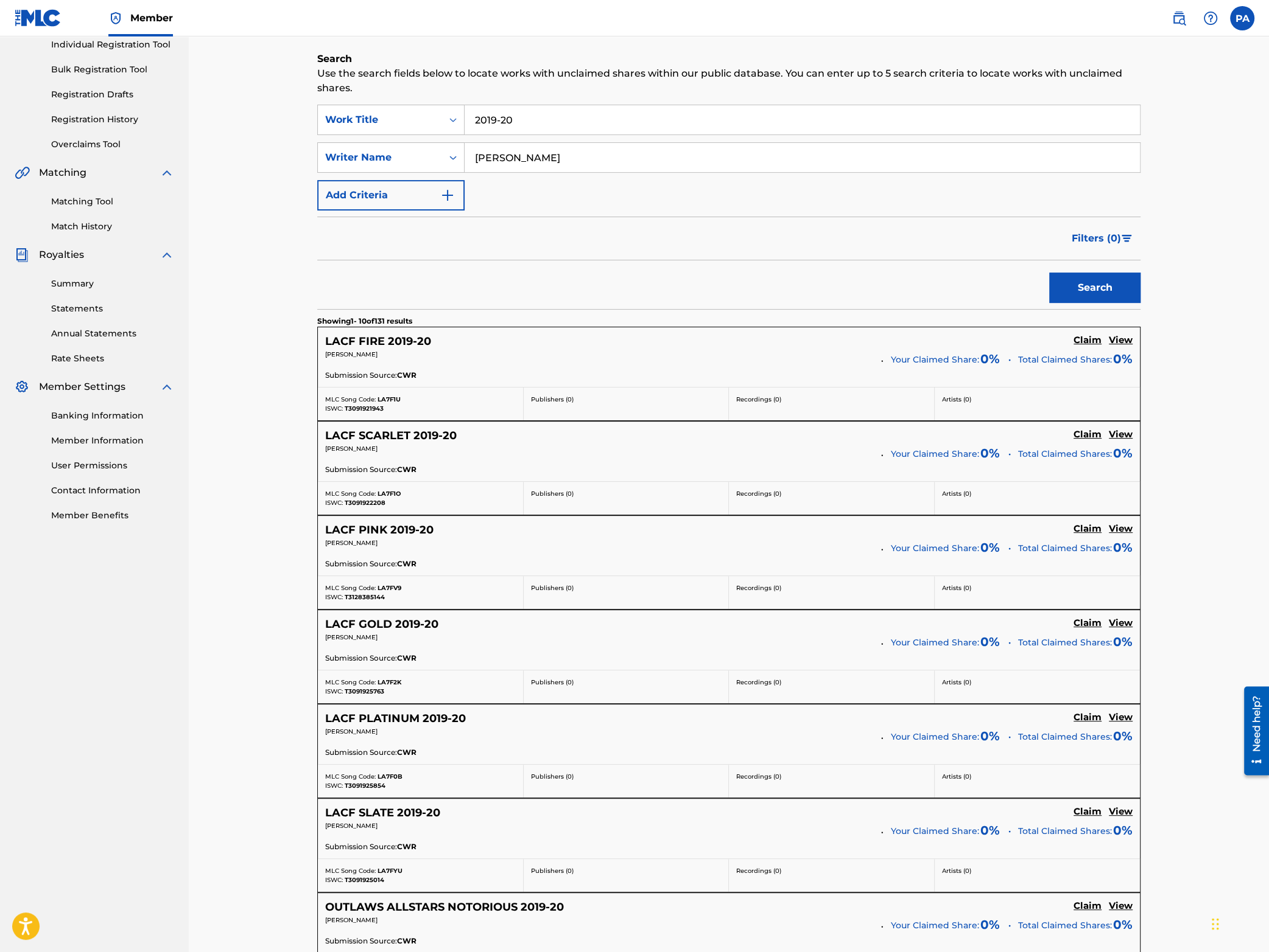
click at [392, 591] on span "LA7FV9" at bounding box center [389, 588] width 24 height 8
copy div "LA7FV9"
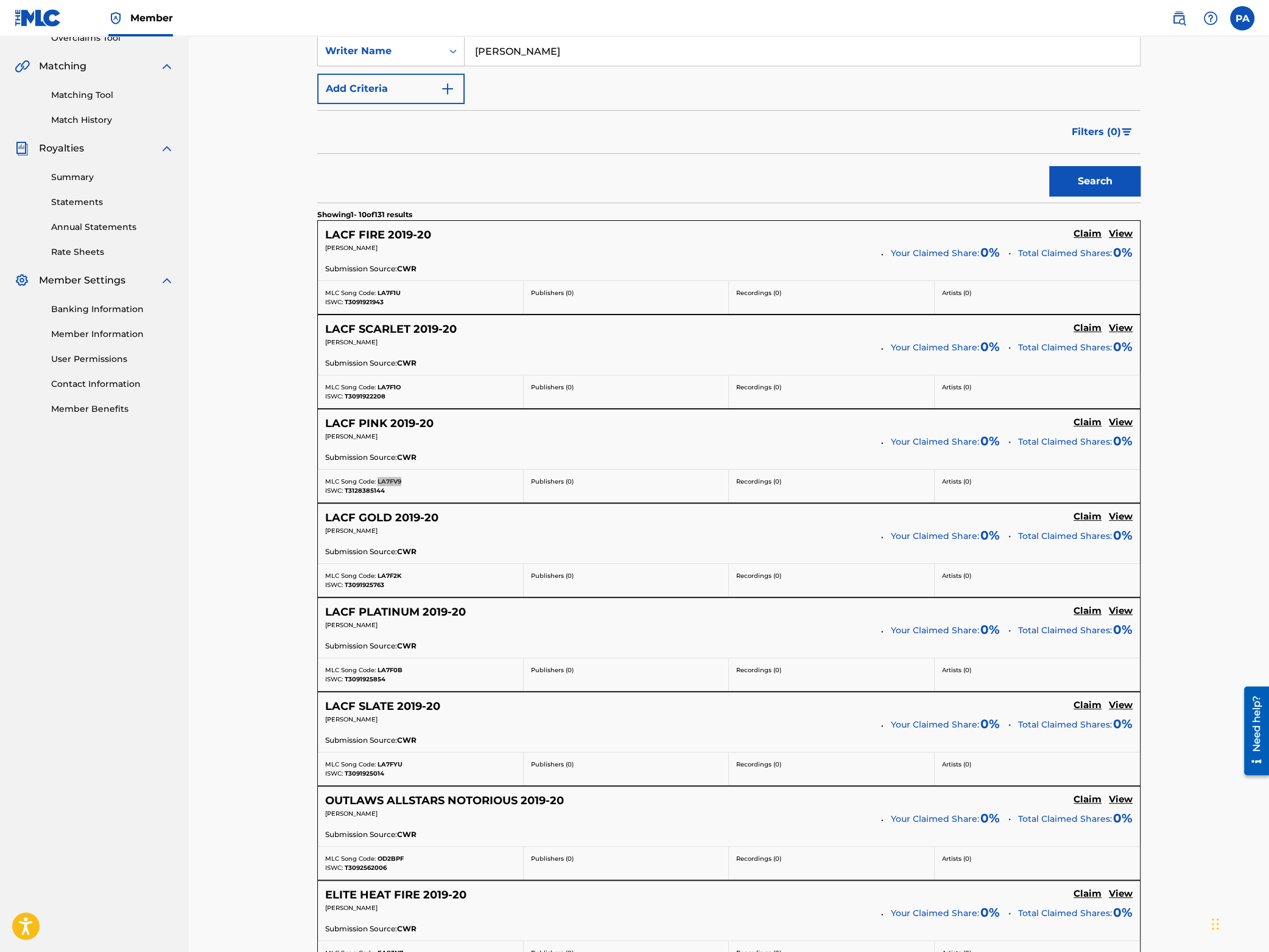
scroll to position [319, 0]
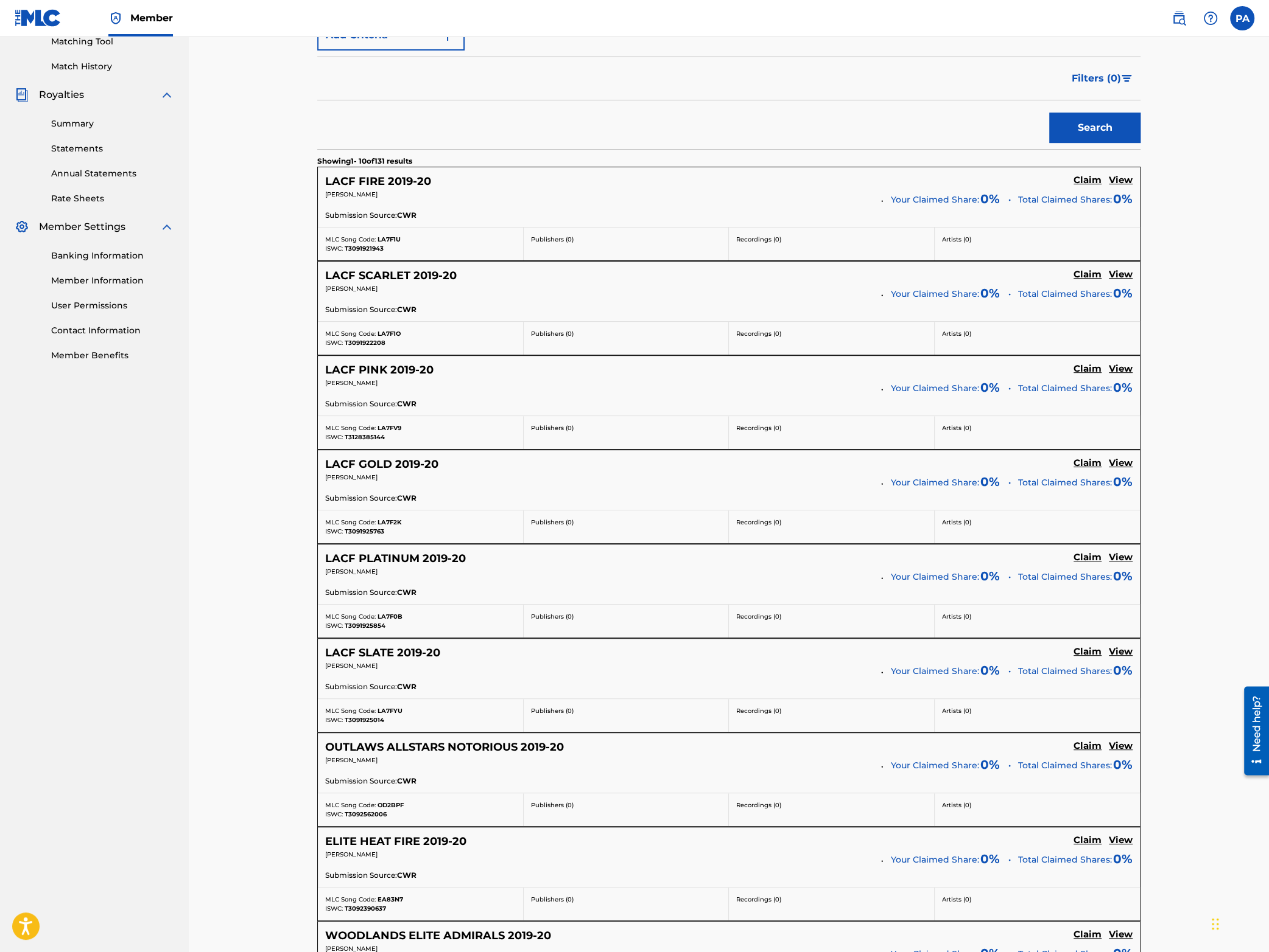
click at [370, 530] on span "T3091925763" at bounding box center [364, 531] width 40 height 8
copy div "T3091925763"
click at [393, 522] on span "LA7F2K" at bounding box center [389, 522] width 24 height 8
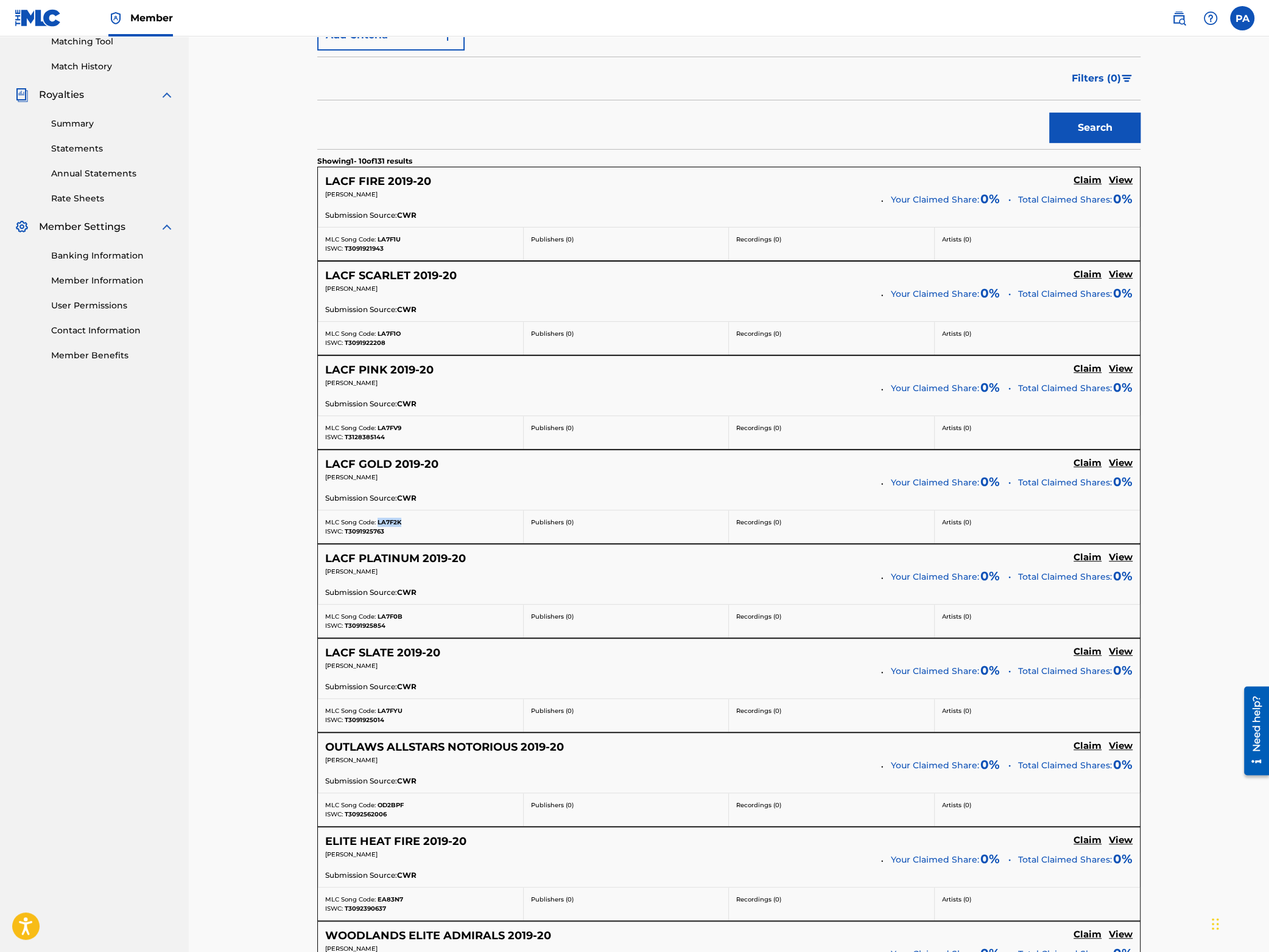
copy div "LA7F2K"
click at [360, 627] on span "T3091925854" at bounding box center [365, 625] width 41 height 8
copy div "T3091925854"
click at [392, 618] on span "LA7F0B" at bounding box center [390, 616] width 25 height 8
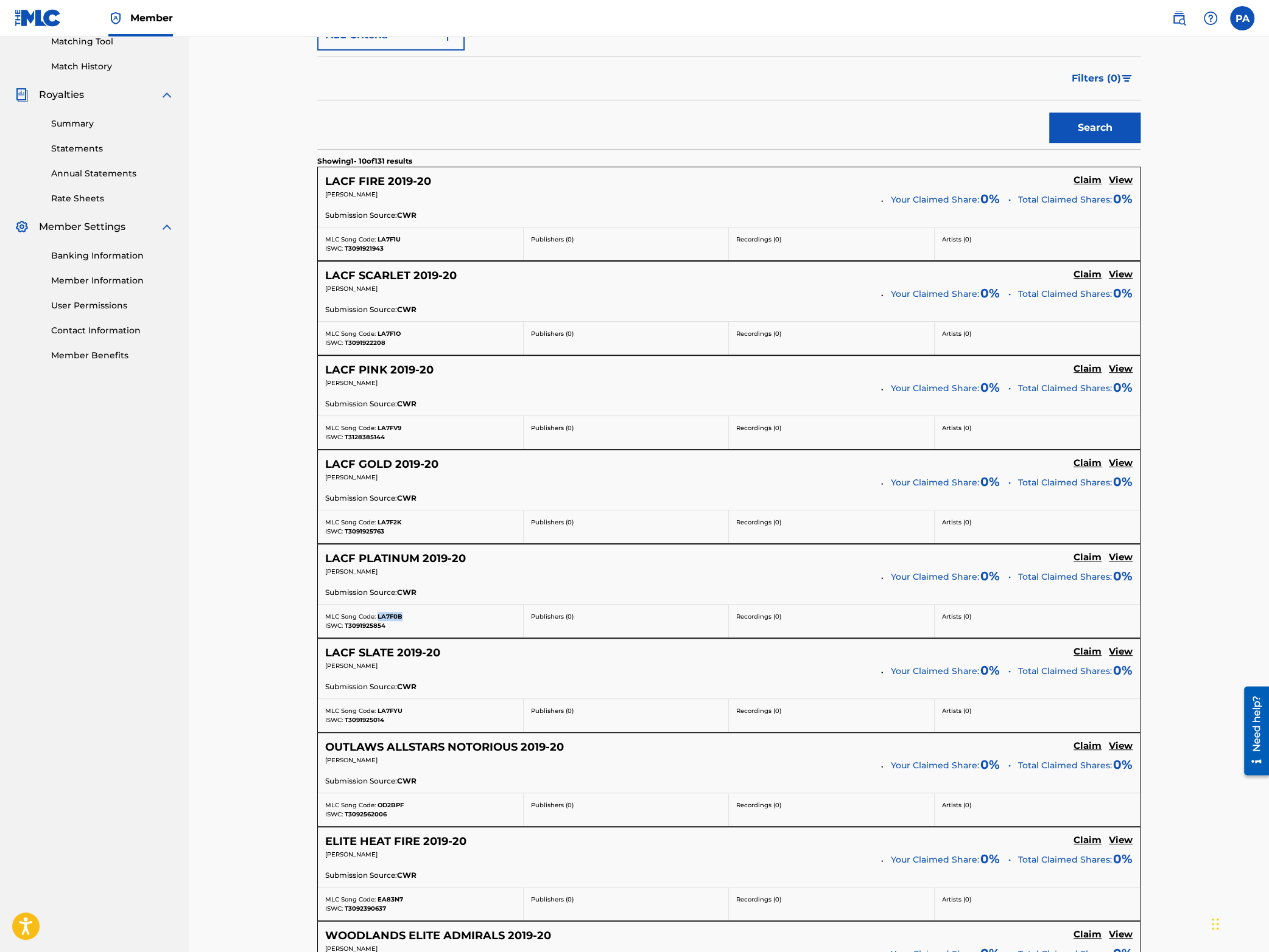
click at [392, 618] on span "LA7F0B" at bounding box center [390, 616] width 25 height 8
copy div "LA7F0B"
click at [358, 720] on span "T3091925014" at bounding box center [364, 719] width 40 height 8
click at [394, 709] on div "MLC Song Code: LA7FYU ISWC: T3091925014" at bounding box center [420, 715] width 205 height 33
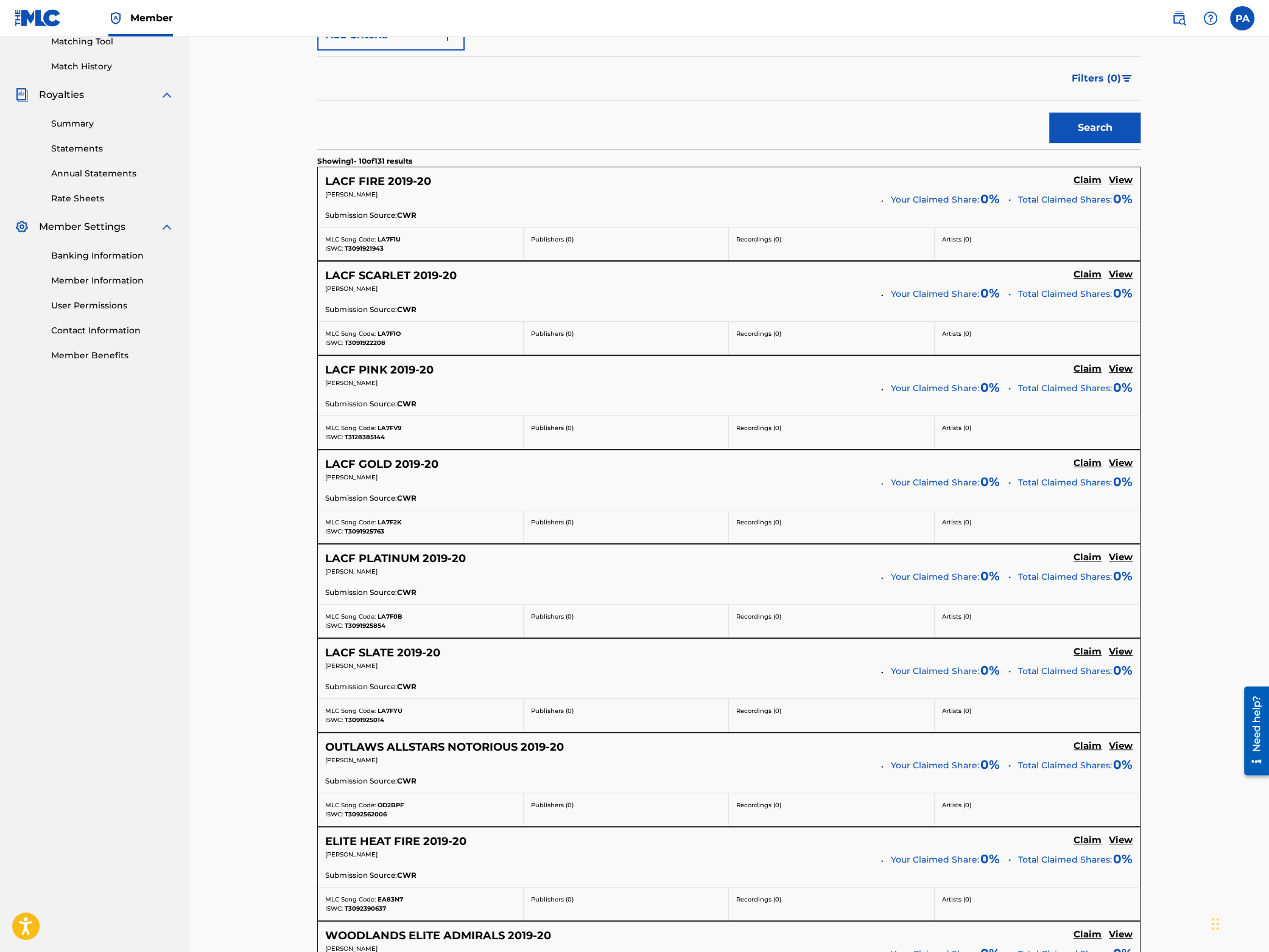
click at [390, 711] on span "LA7FYU" at bounding box center [390, 710] width 25 height 8
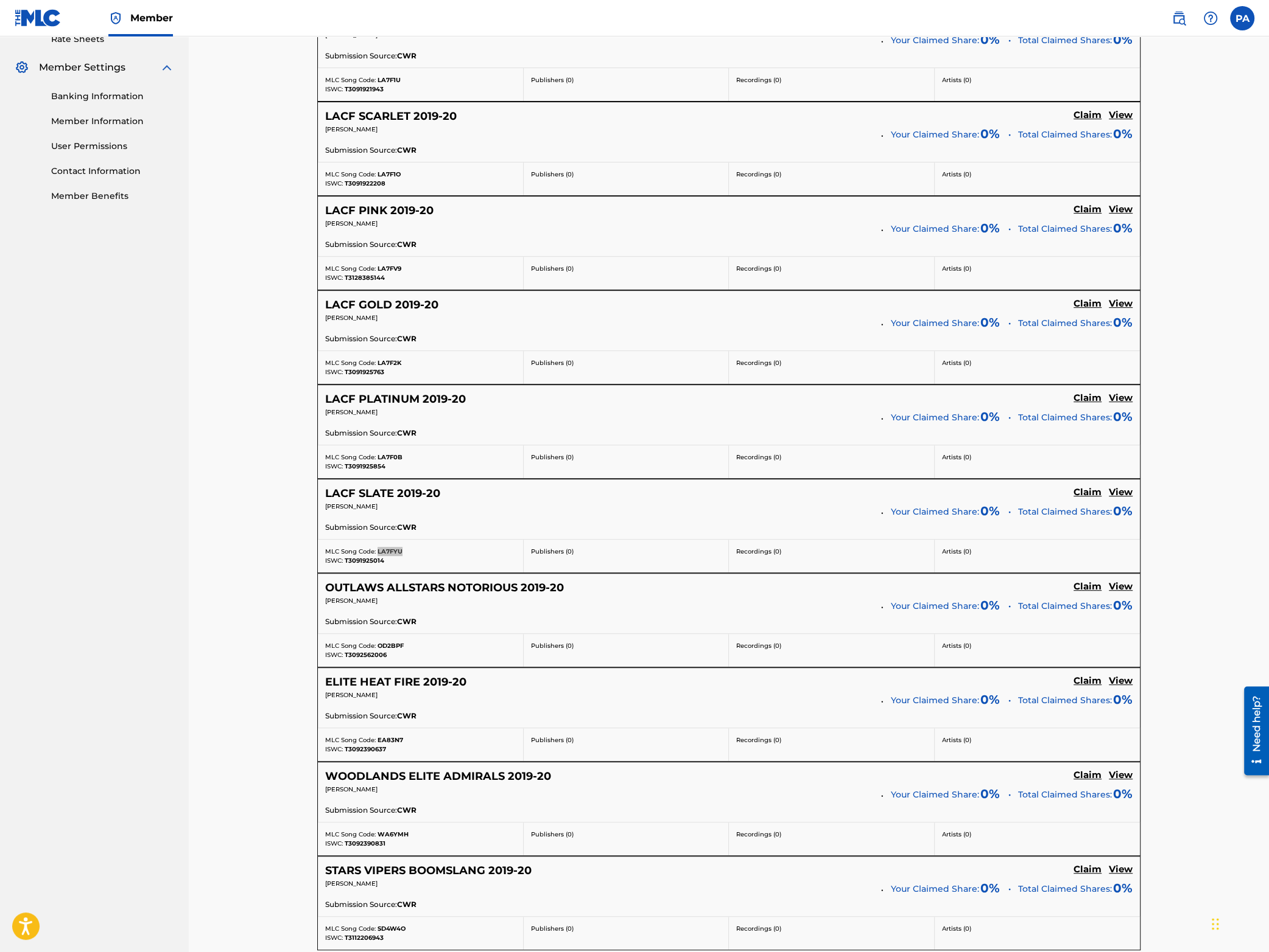
scroll to position [532, 0]
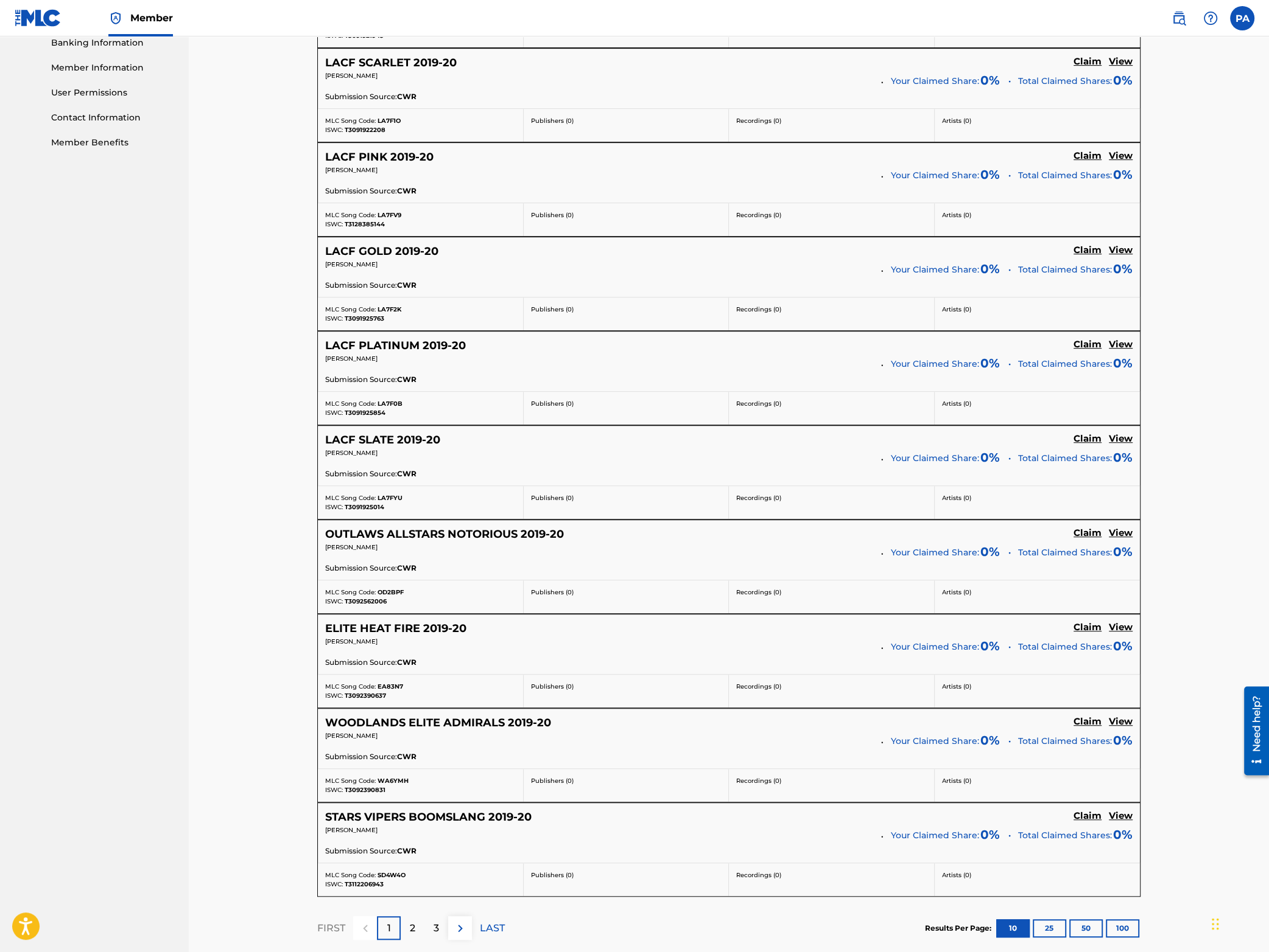
click at [359, 603] on span "T3092562006" at bounding box center [366, 601] width 42 height 8
click at [373, 698] on span "T3092390637" at bounding box center [365, 695] width 41 height 8
click at [372, 698] on span "T3092390637" at bounding box center [365, 695] width 41 height 8
click at [396, 690] on span "EA83N7" at bounding box center [390, 687] width 26 height 8
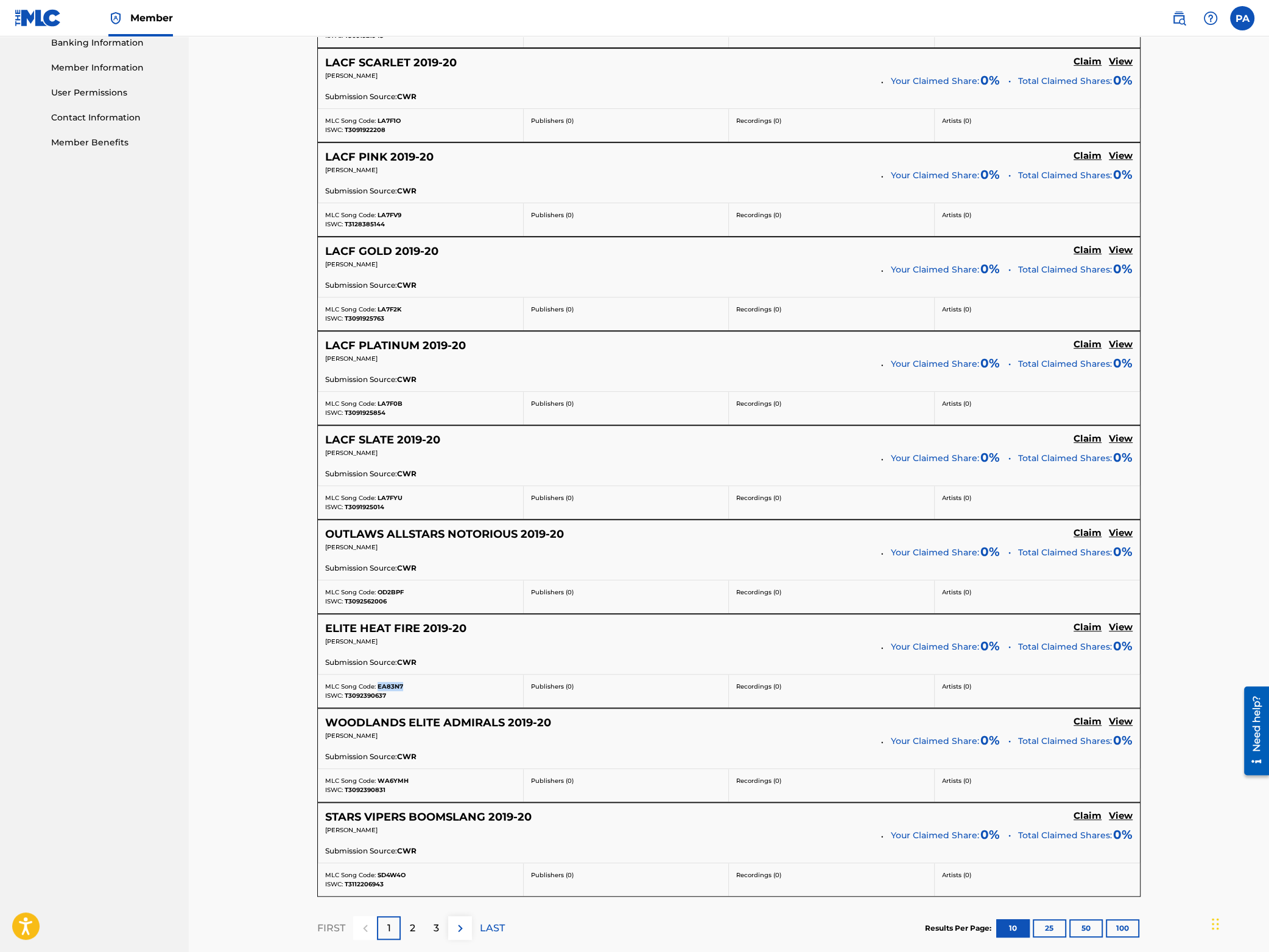
click at [396, 690] on span "EA83N7" at bounding box center [390, 687] width 26 height 8
click at [408, 933] on div "2" at bounding box center [412, 928] width 24 height 24
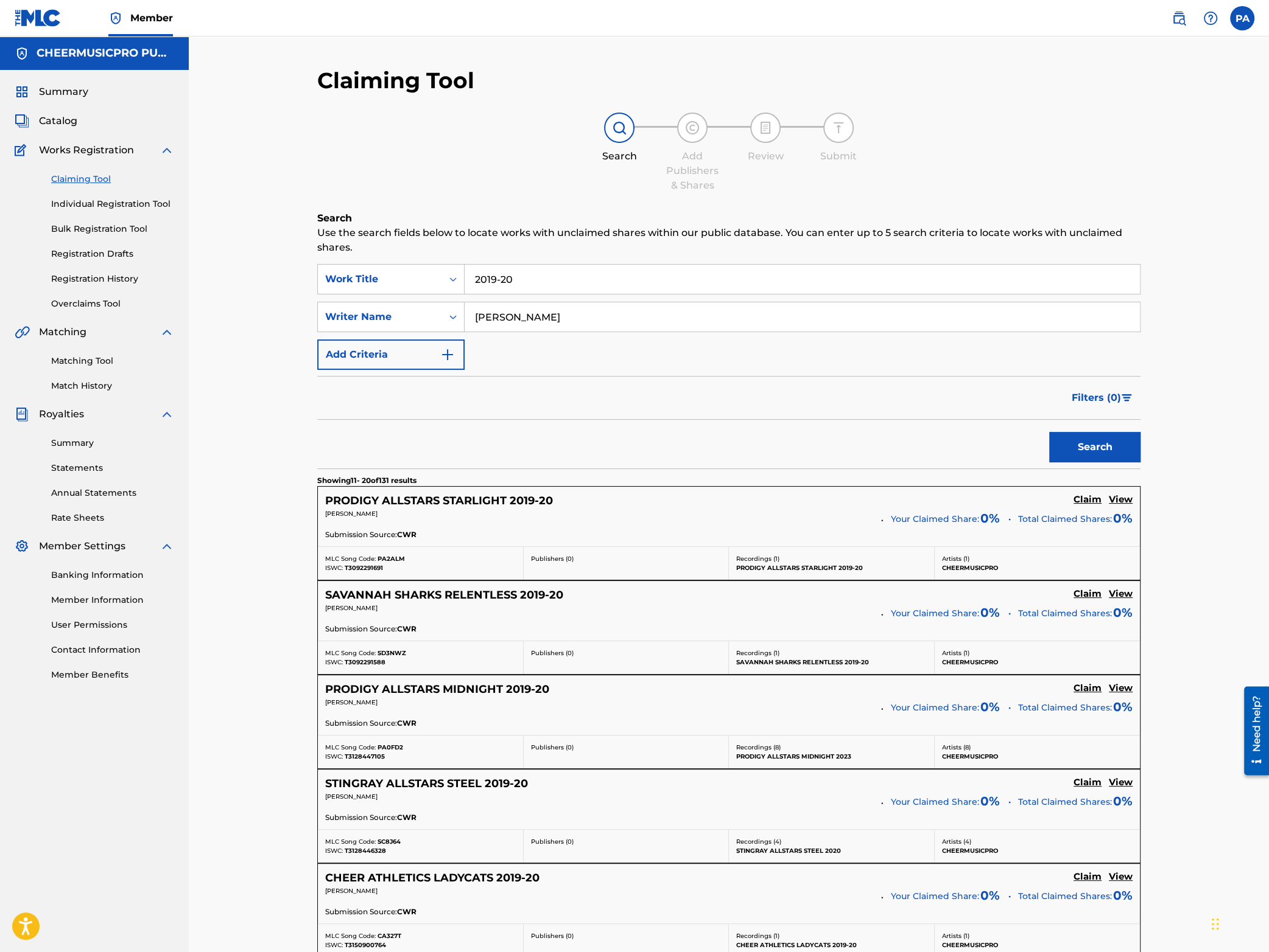
click at [368, 661] on span "T3092291588" at bounding box center [365, 662] width 41 height 8
click at [392, 654] on span "SD3NWZ" at bounding box center [392, 653] width 28 height 8
click at [362, 758] on span "T3128447105" at bounding box center [365, 756] width 41 height 8
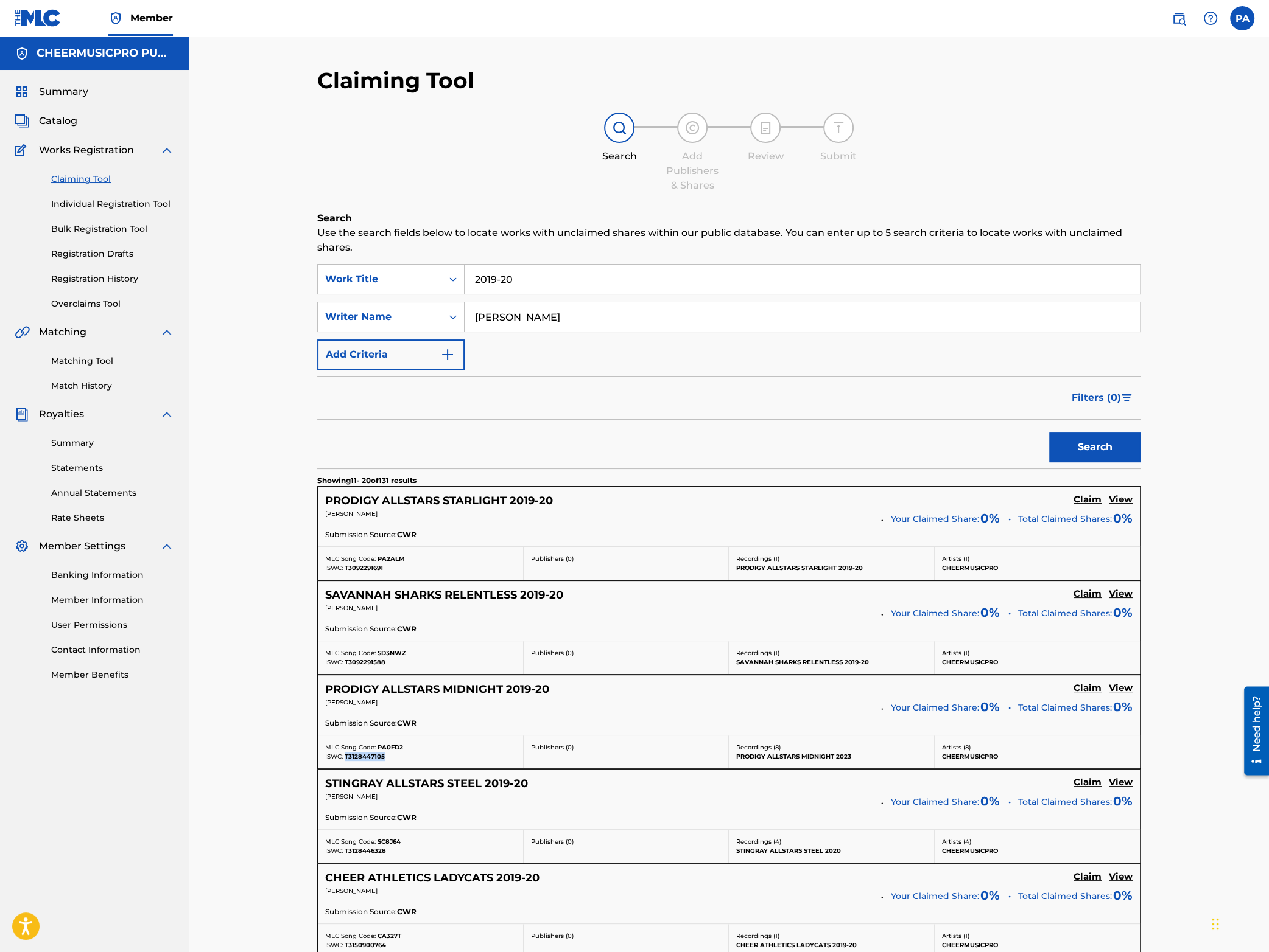
click at [362, 758] on span "T3128447105" at bounding box center [365, 756] width 41 height 8
click at [389, 746] on span "PA0FD2" at bounding box center [390, 747] width 26 height 8
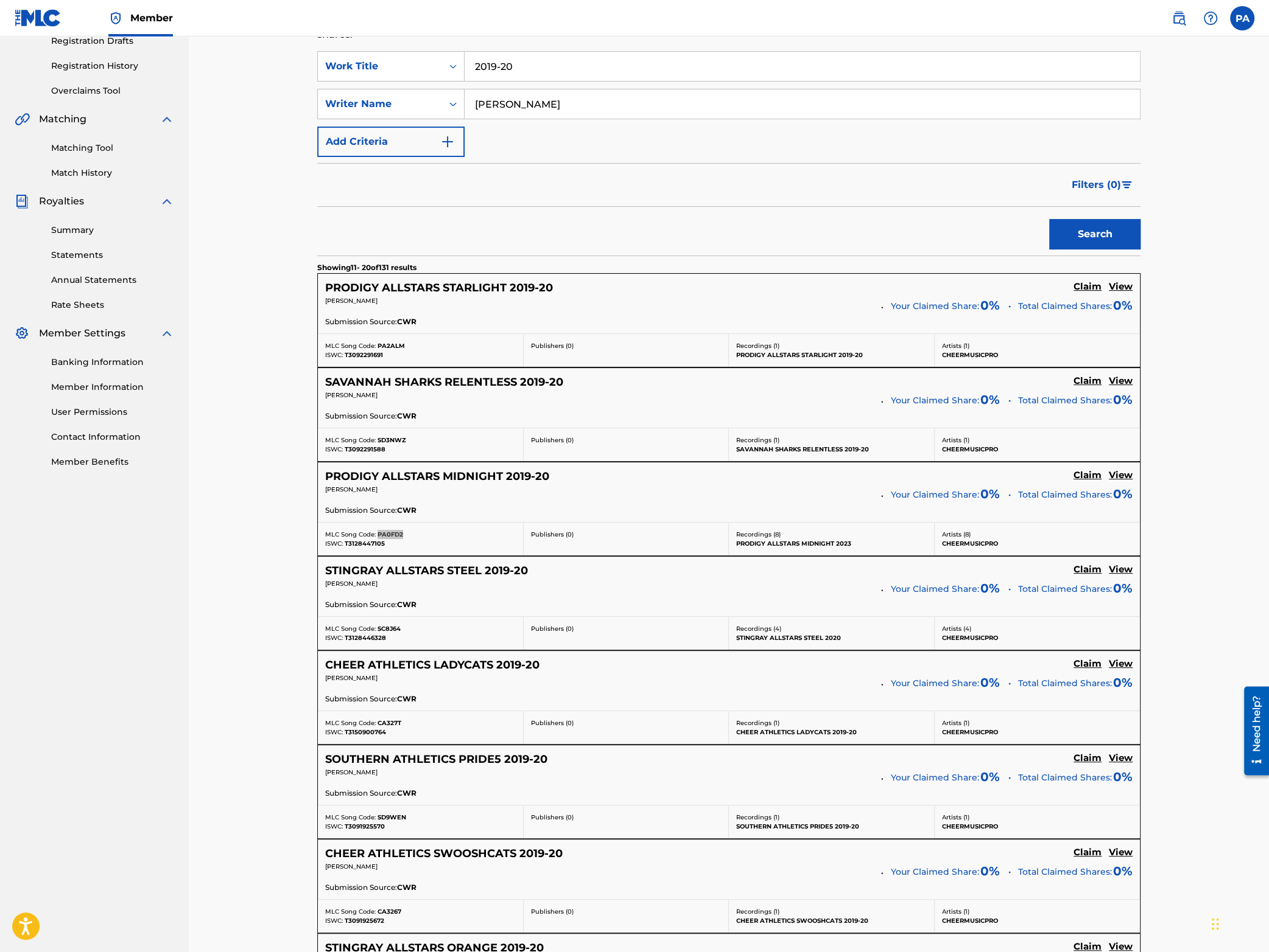
scroll to position [266, 0]
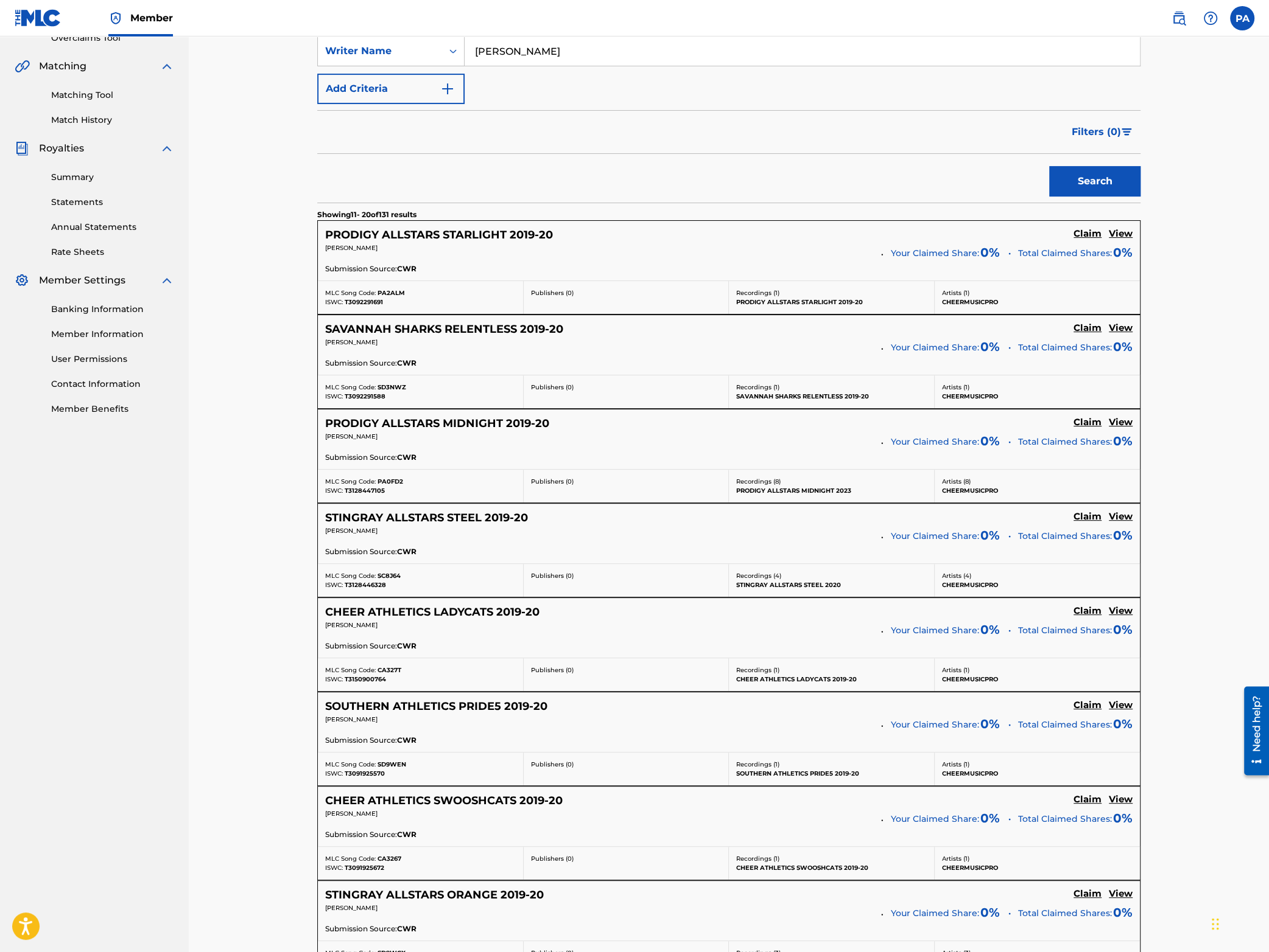
click at [360, 584] on span "T3128446328" at bounding box center [365, 584] width 41 height 8
click at [394, 670] on span "CA327T" at bounding box center [389, 670] width 24 height 8
click at [390, 577] on span "SC8J64" at bounding box center [389, 576] width 23 height 8
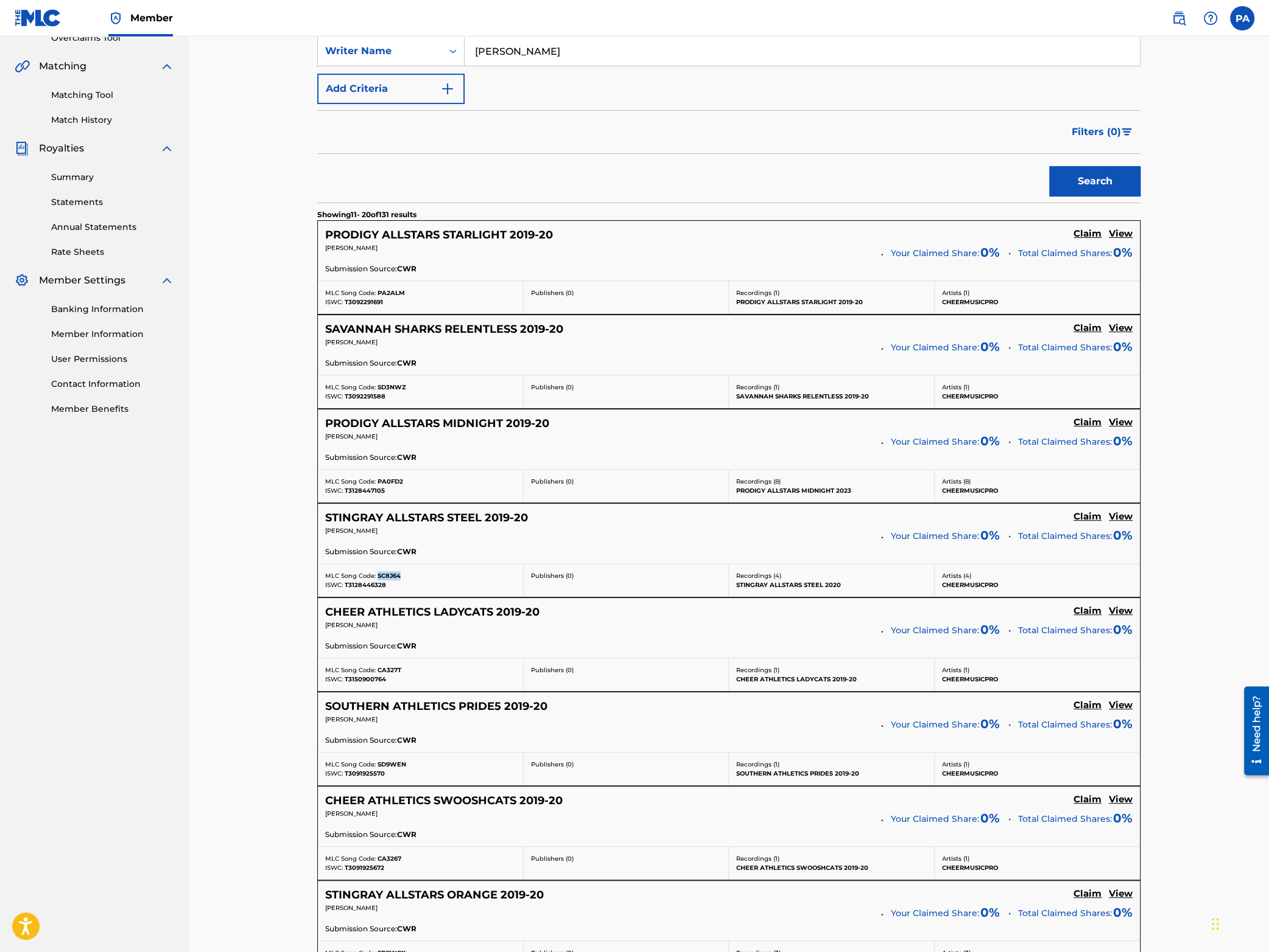
click at [390, 577] on span "SC8J64" at bounding box center [389, 576] width 23 height 8
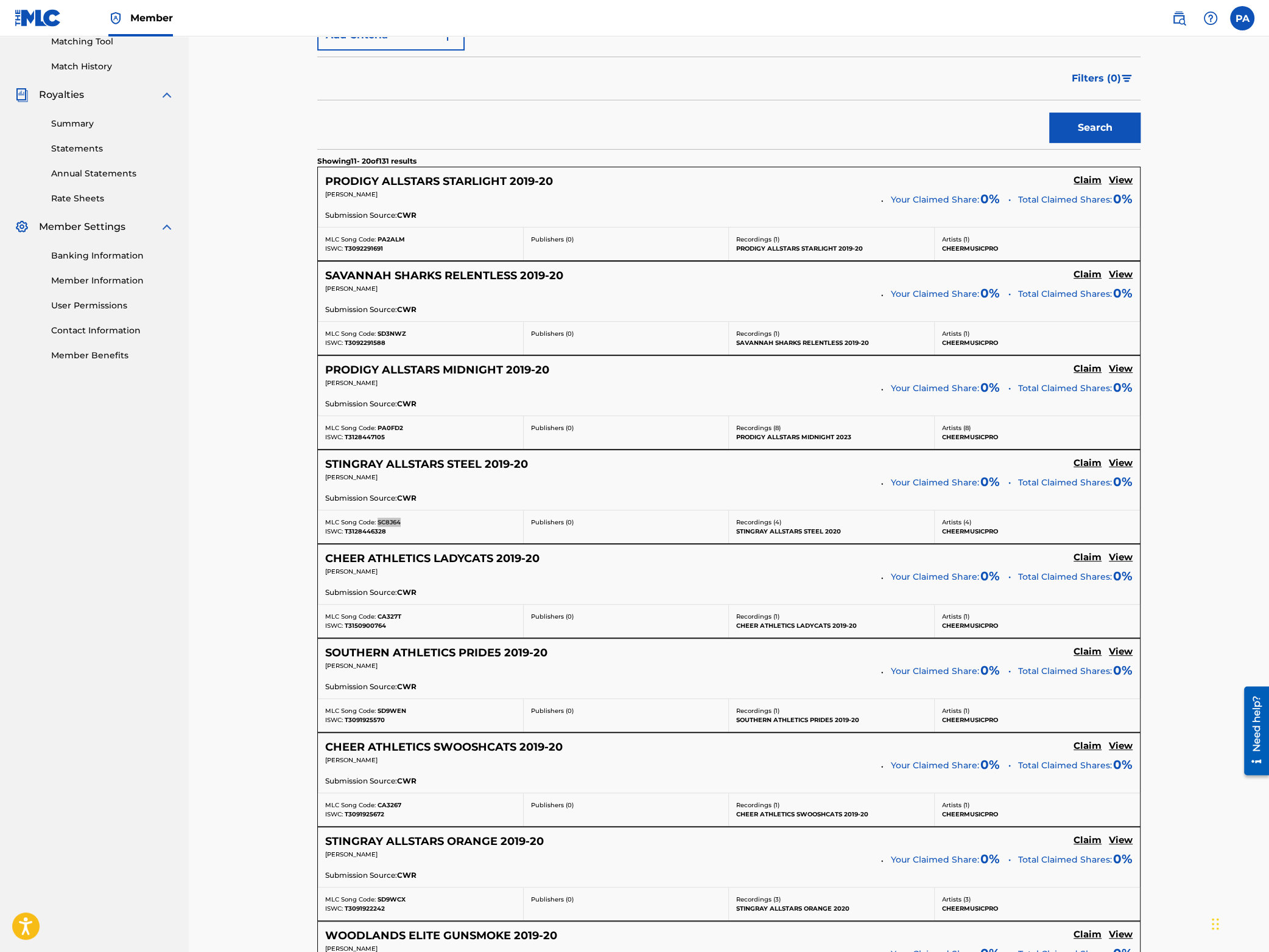
scroll to position [372, 0]
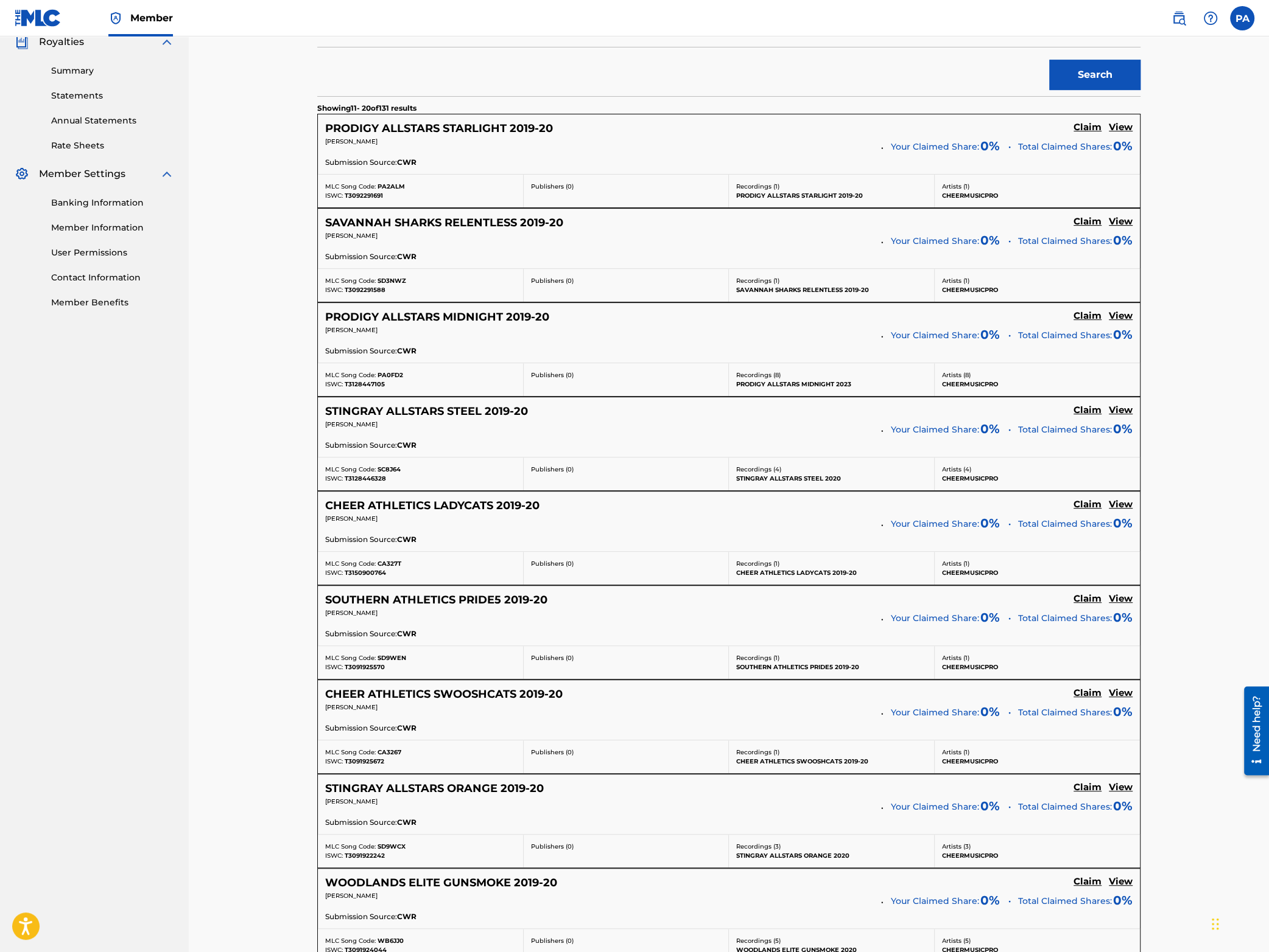
click at [359, 668] on span "T3091925570" at bounding box center [365, 666] width 41 height 8
click at [398, 658] on span "SD9WEN" at bounding box center [392, 658] width 28 height 8
click at [360, 762] on span "T3091925672" at bounding box center [364, 761] width 40 height 8
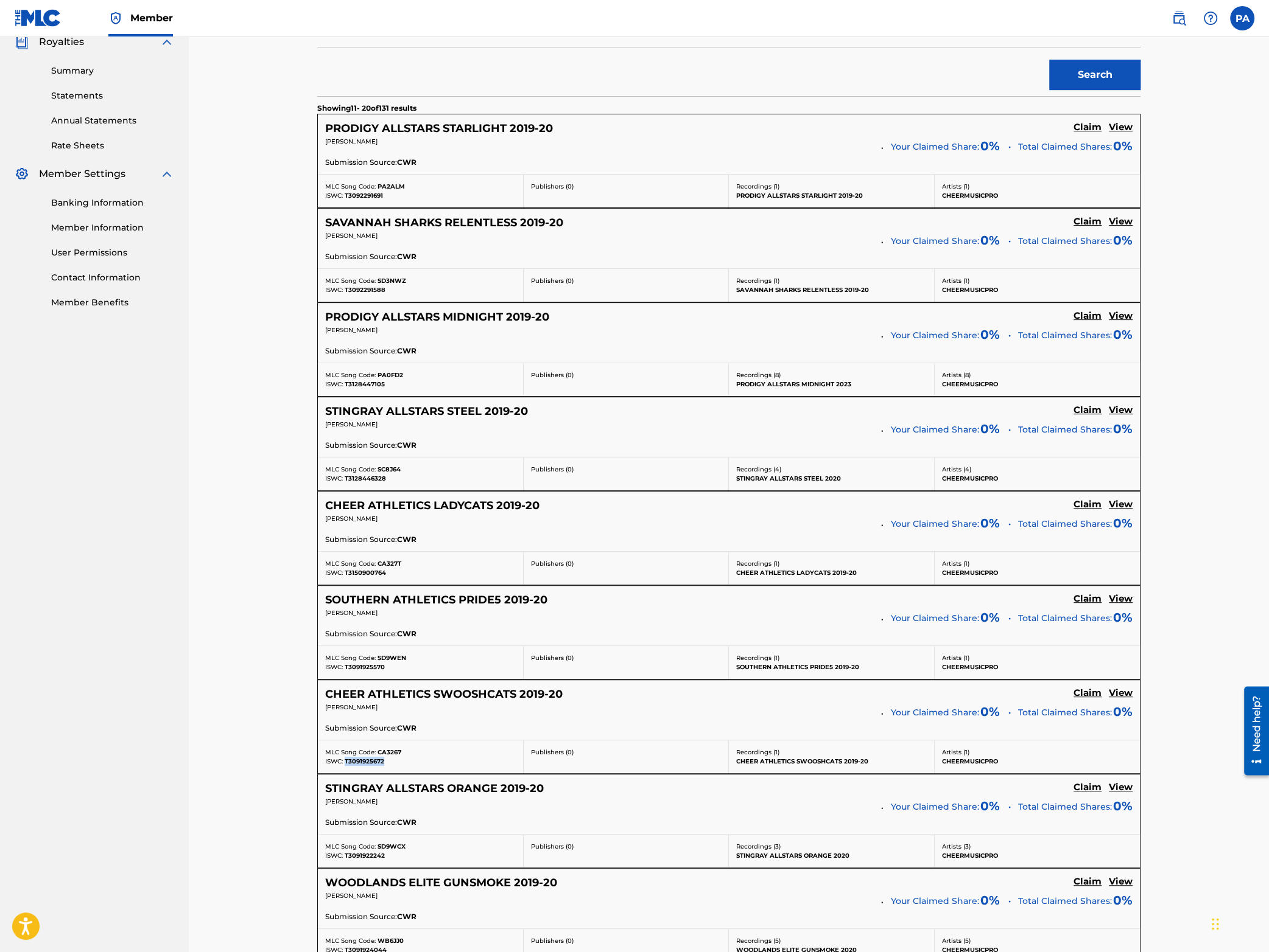
click at [360, 762] on span "T3091925672" at bounding box center [364, 761] width 40 height 8
click at [384, 752] on span "CA3267" at bounding box center [389, 752] width 24 height 8
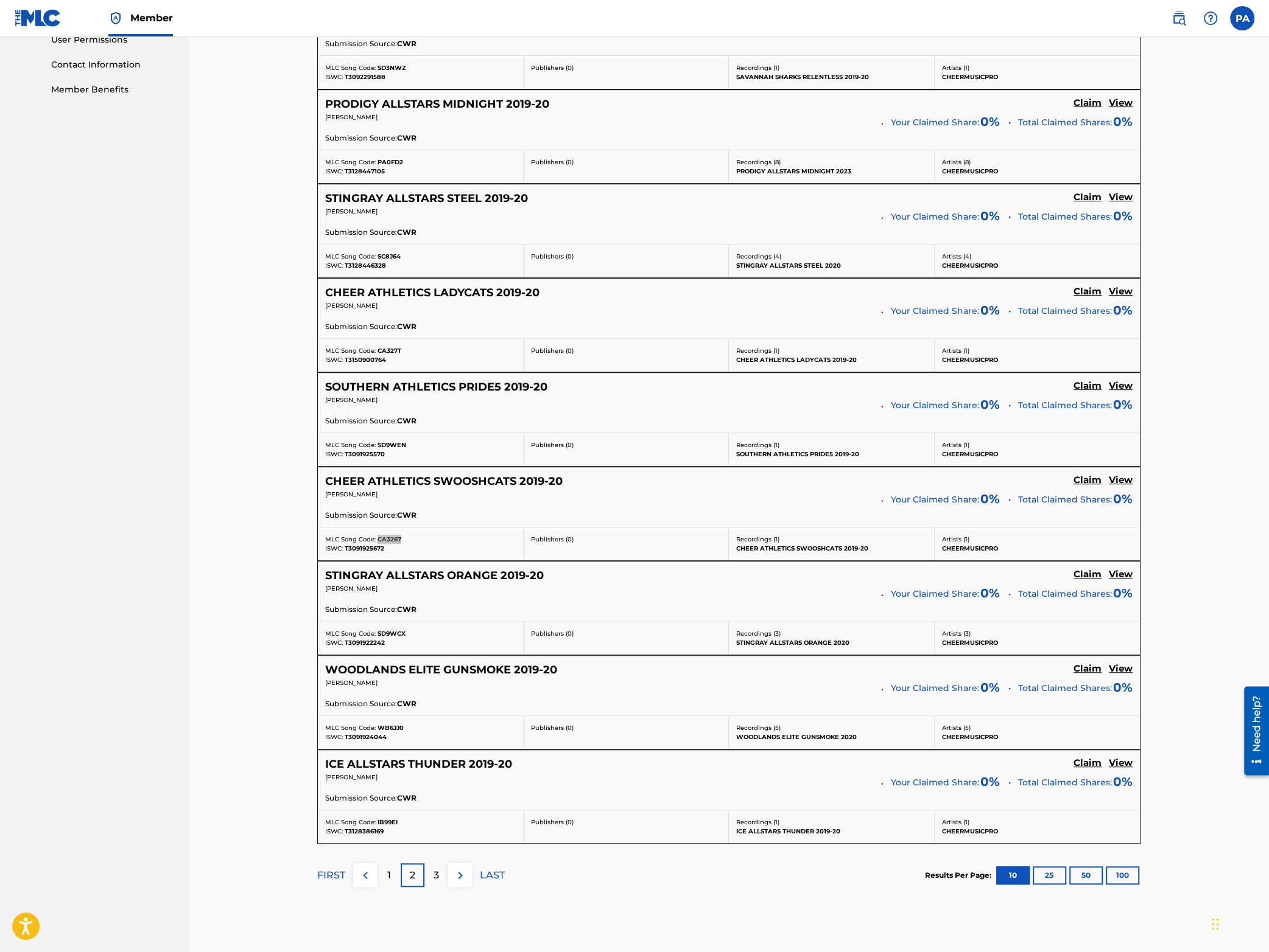
scroll to position [639, 0]
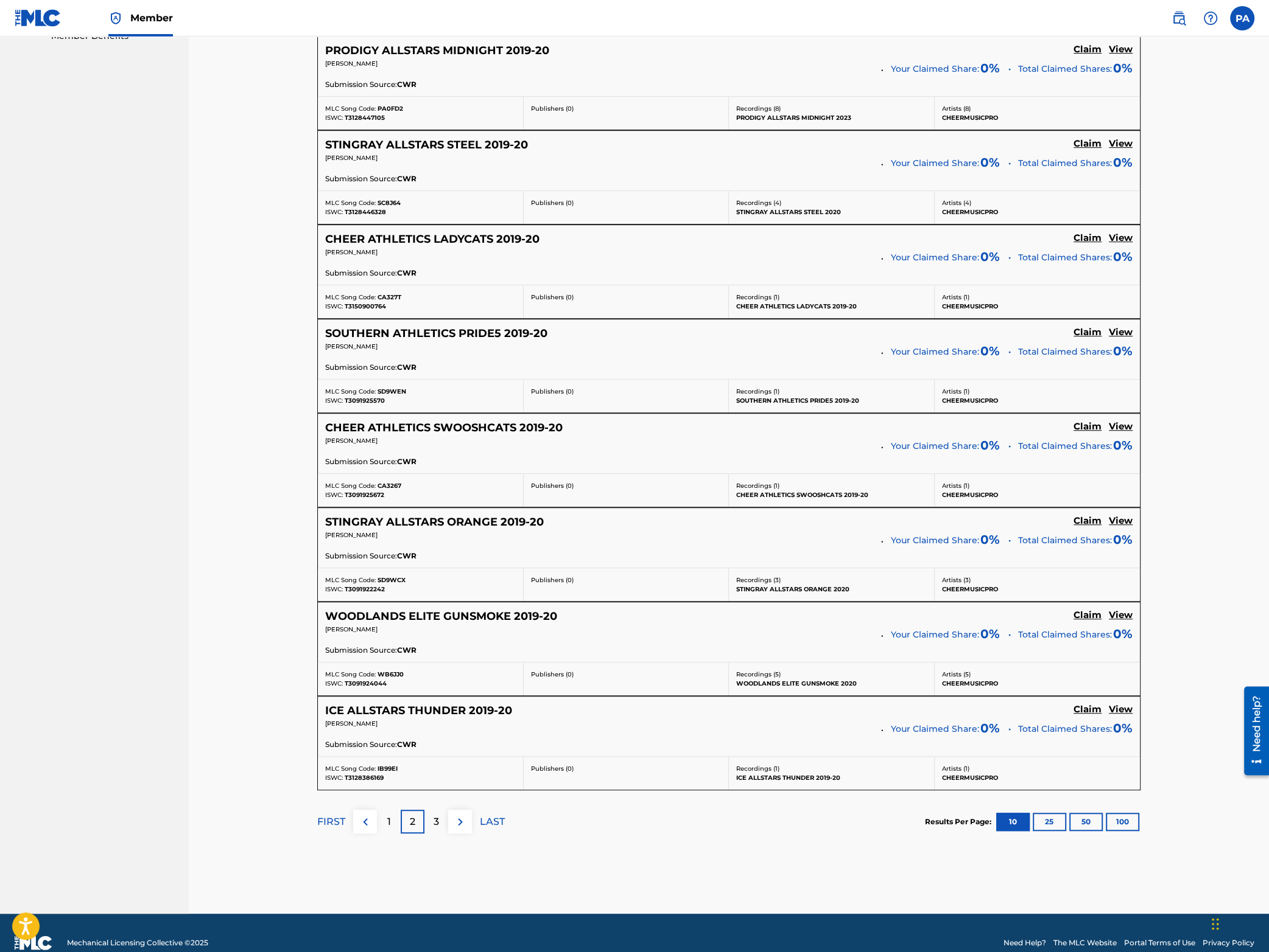
click at [367, 589] on div "ISWC: T3091922242" at bounding box center [421, 589] width 190 height 9
click at [398, 577] on div "MLC Song Code: SD9WCX ISWC: T3091922242" at bounding box center [420, 584] width 205 height 33
click at [390, 589] on div "ISWC: T3091922242" at bounding box center [421, 589] width 190 height 9
click at [392, 584] on span "SD9WCX" at bounding box center [392, 580] width 28 height 8
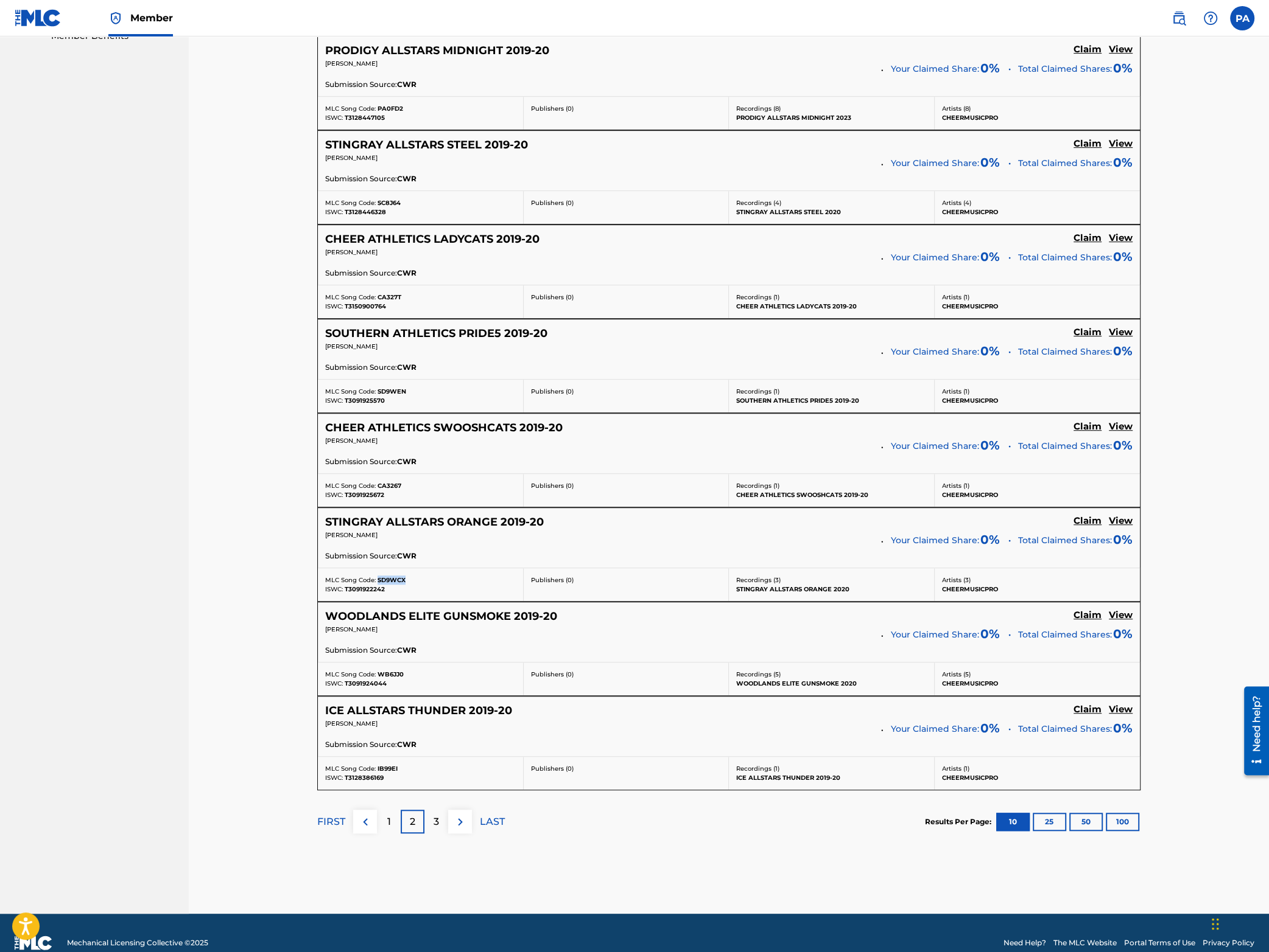
click at [392, 584] on span "SD9WCX" at bounding box center [392, 580] width 28 height 8
click at [358, 688] on span "T3091924044" at bounding box center [366, 683] width 42 height 8
click at [384, 679] on span "WB6JJ0" at bounding box center [391, 674] width 26 height 8
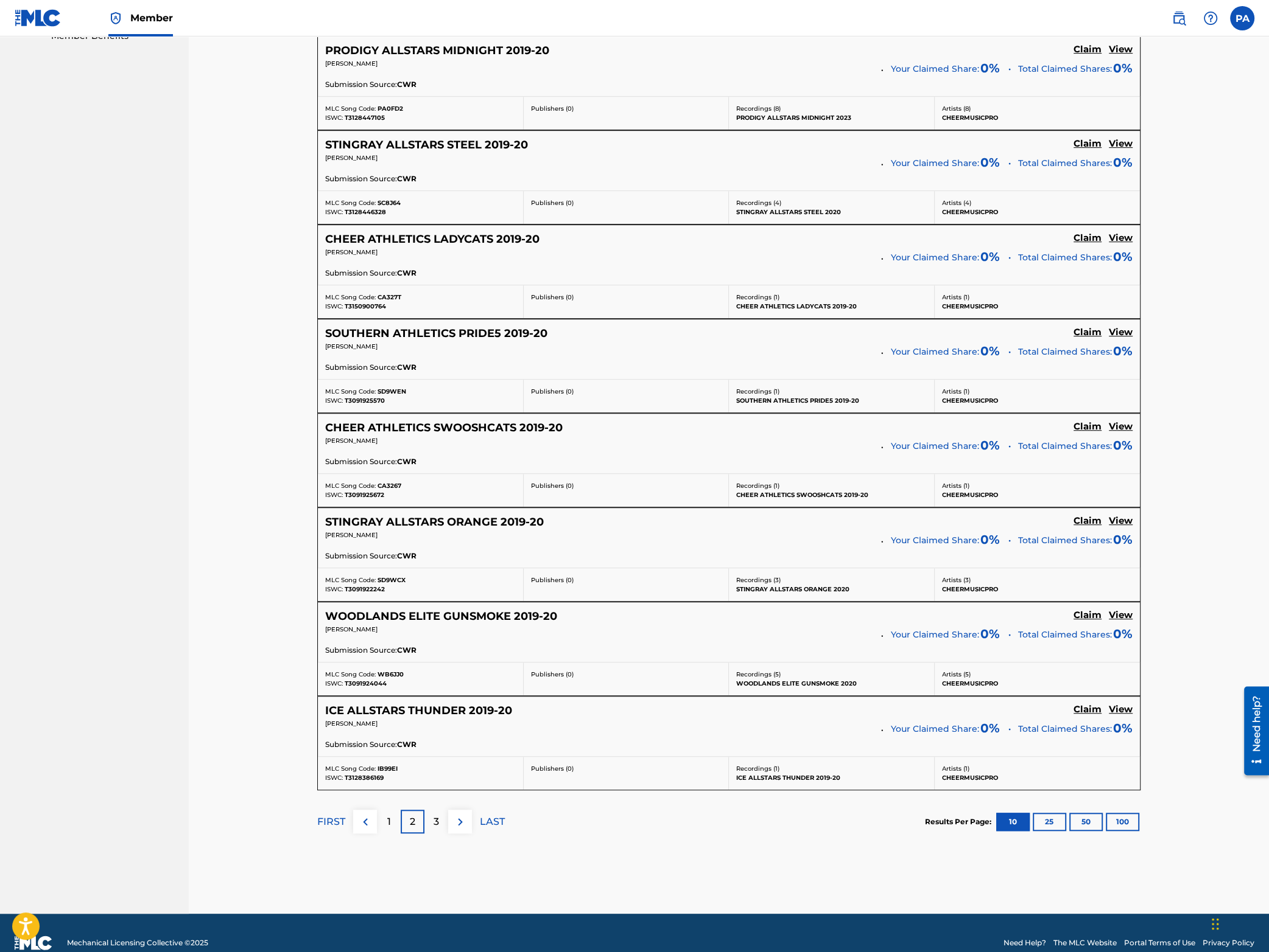
click at [362, 779] on div "ISWC: T3128386169" at bounding box center [421, 777] width 190 height 9
click at [364, 782] on span "T3128386169" at bounding box center [364, 777] width 39 height 8
click at [385, 770] on span "IB99EI" at bounding box center [387, 769] width 20 height 8
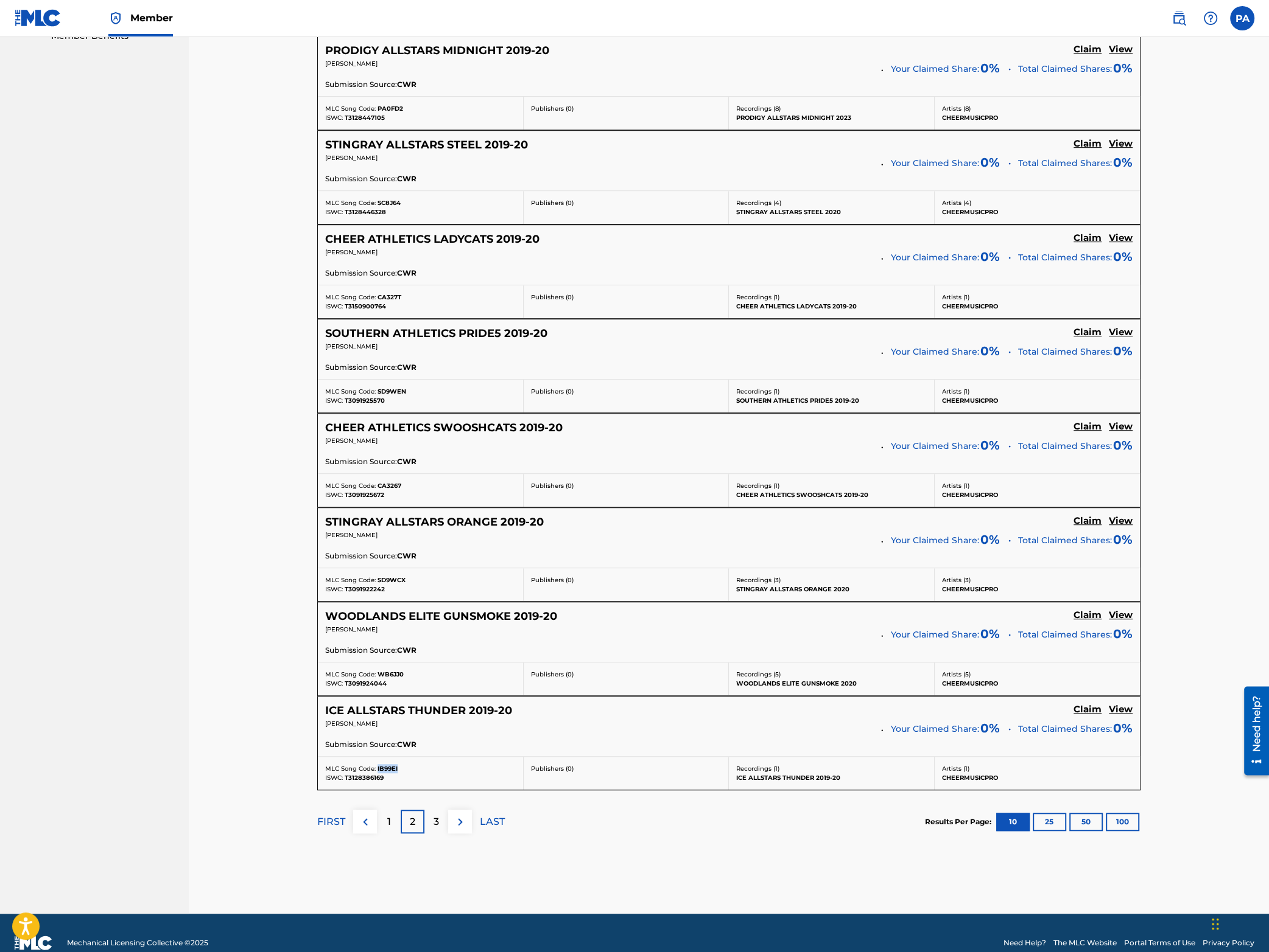
click at [385, 770] on span "IB99EI" at bounding box center [387, 769] width 20 height 8
click at [455, 823] on img at bounding box center [460, 822] width 15 height 15
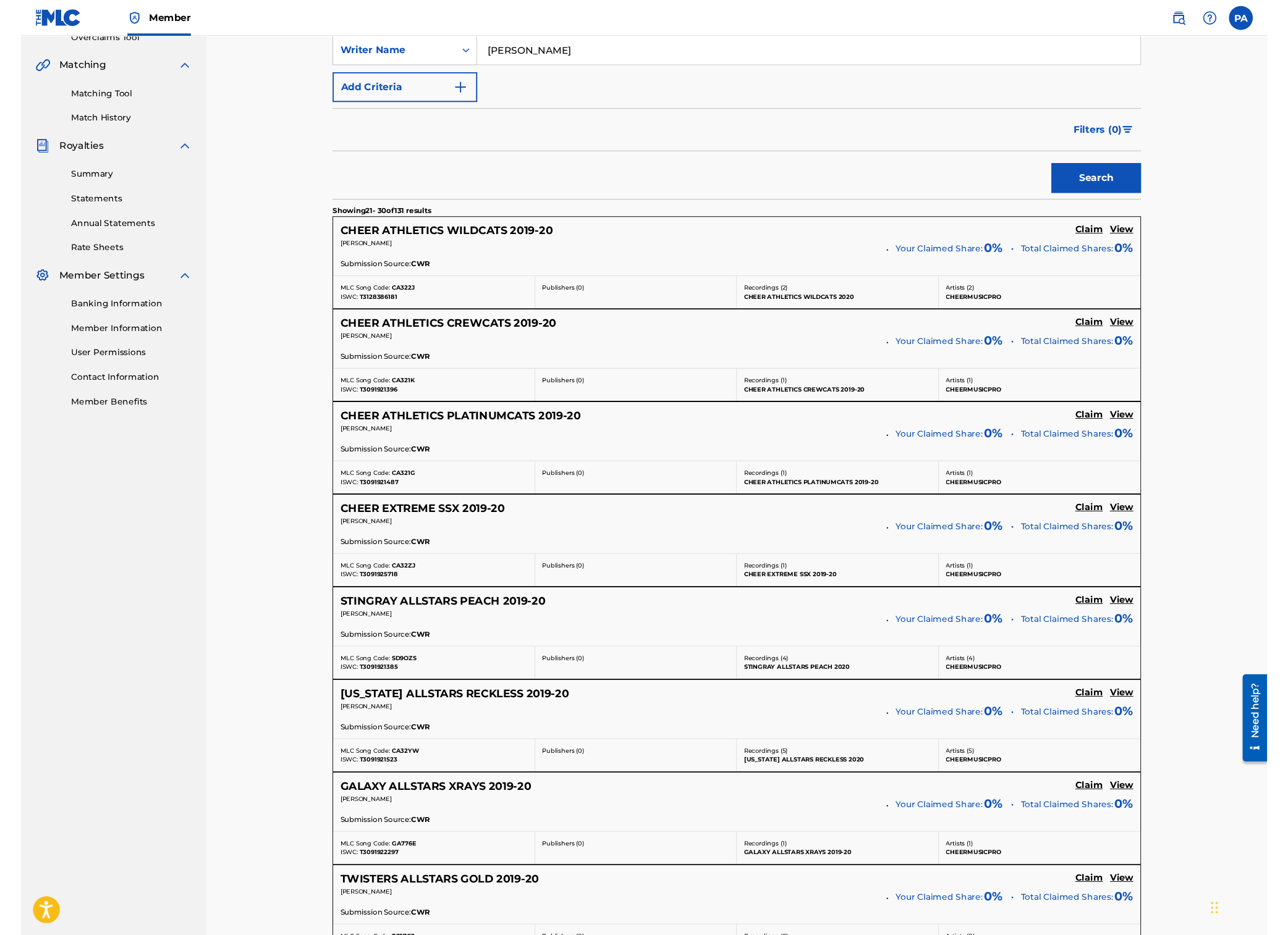
scroll to position [324, 0]
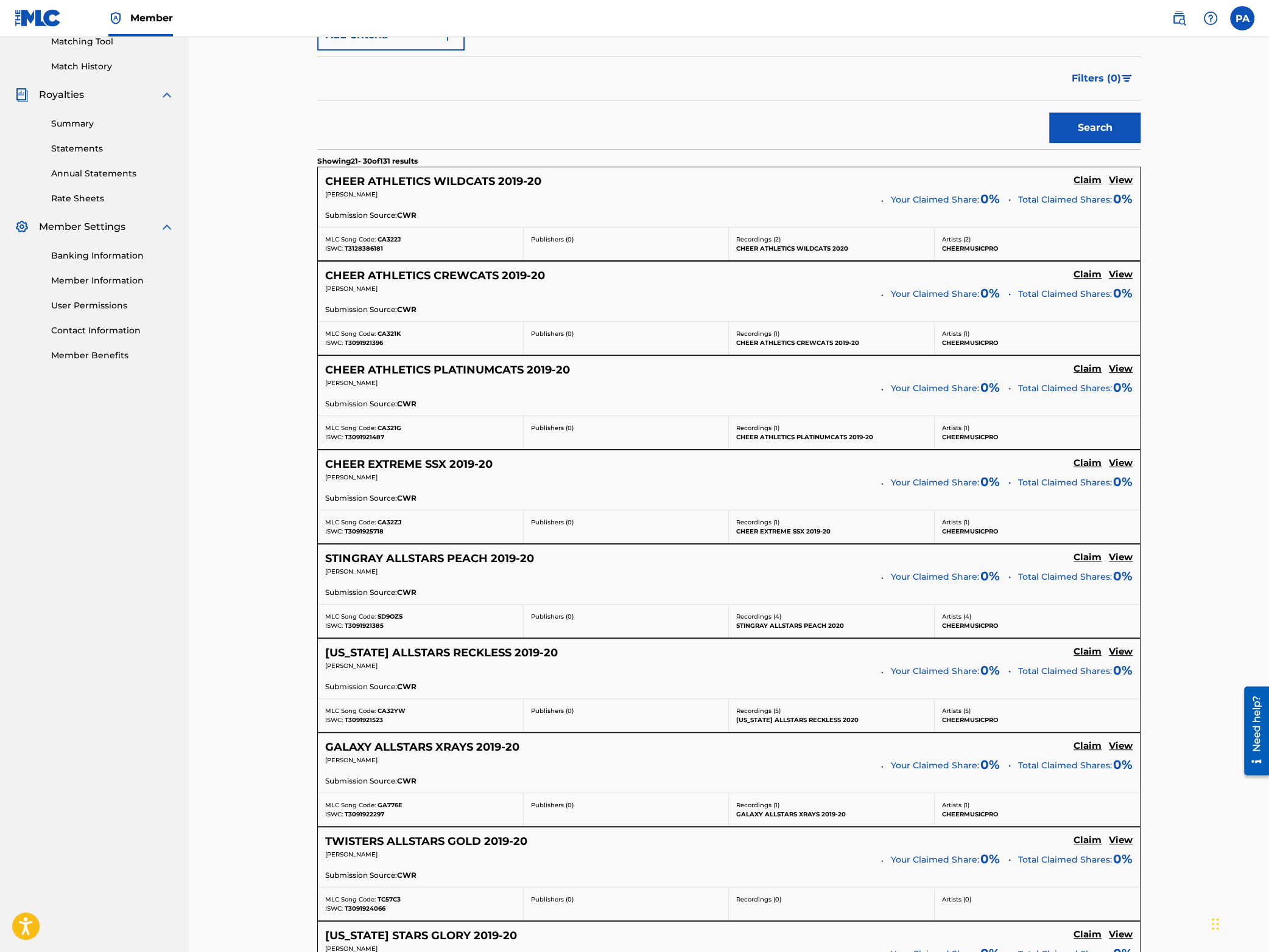
click at [362, 247] on span "T3128386181" at bounding box center [363, 248] width 38 height 8
click at [395, 237] on span "CA322J" at bounding box center [389, 239] width 23 height 8
click at [396, 332] on span "CA321K" at bounding box center [389, 333] width 23 height 8
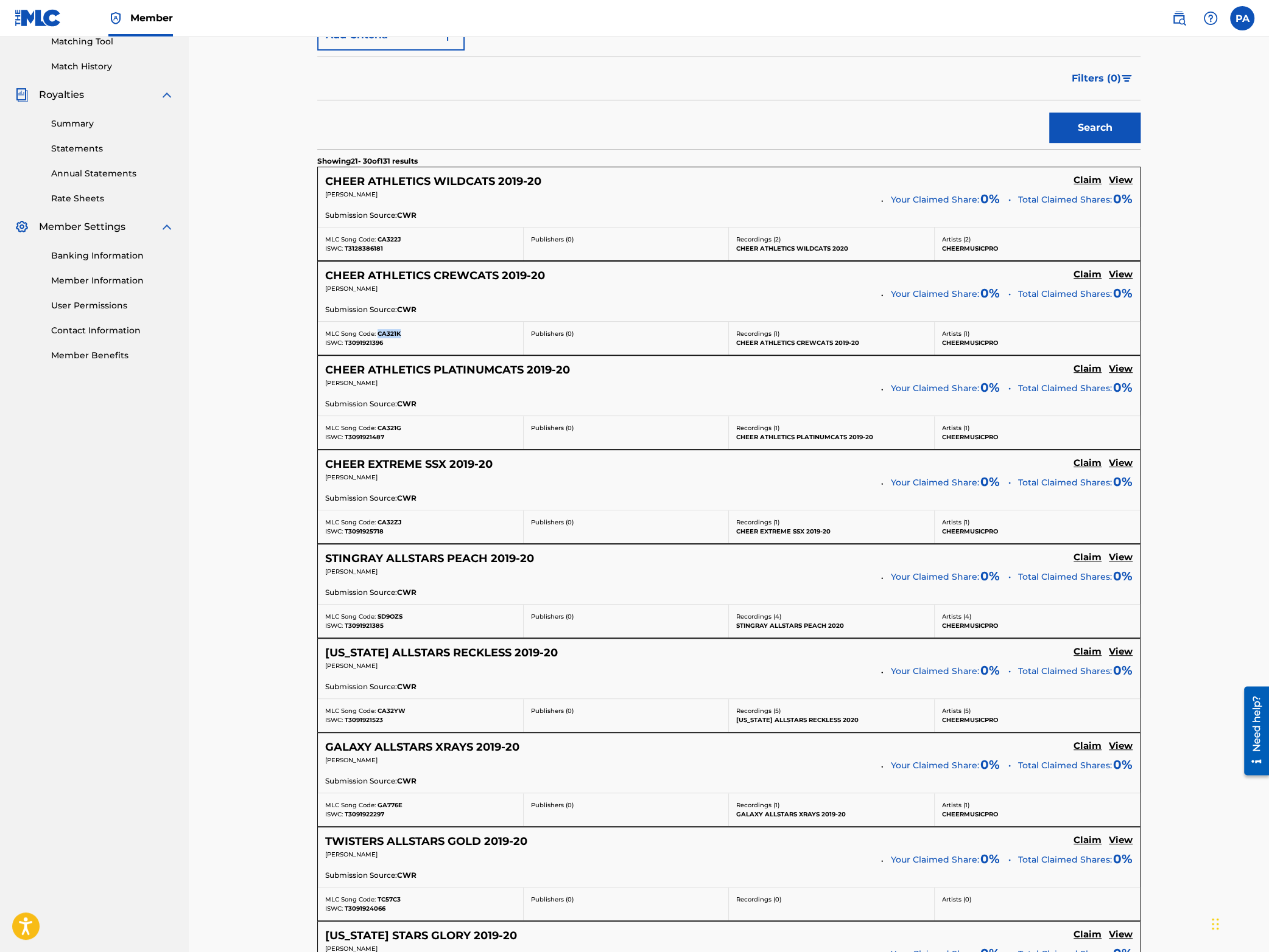
click at [396, 332] on span "CA321K" at bounding box center [389, 333] width 23 height 8
click at [366, 343] on span "T3091921396" at bounding box center [363, 342] width 38 height 8
click at [364, 534] on span "T3091925718" at bounding box center [364, 531] width 39 height 8
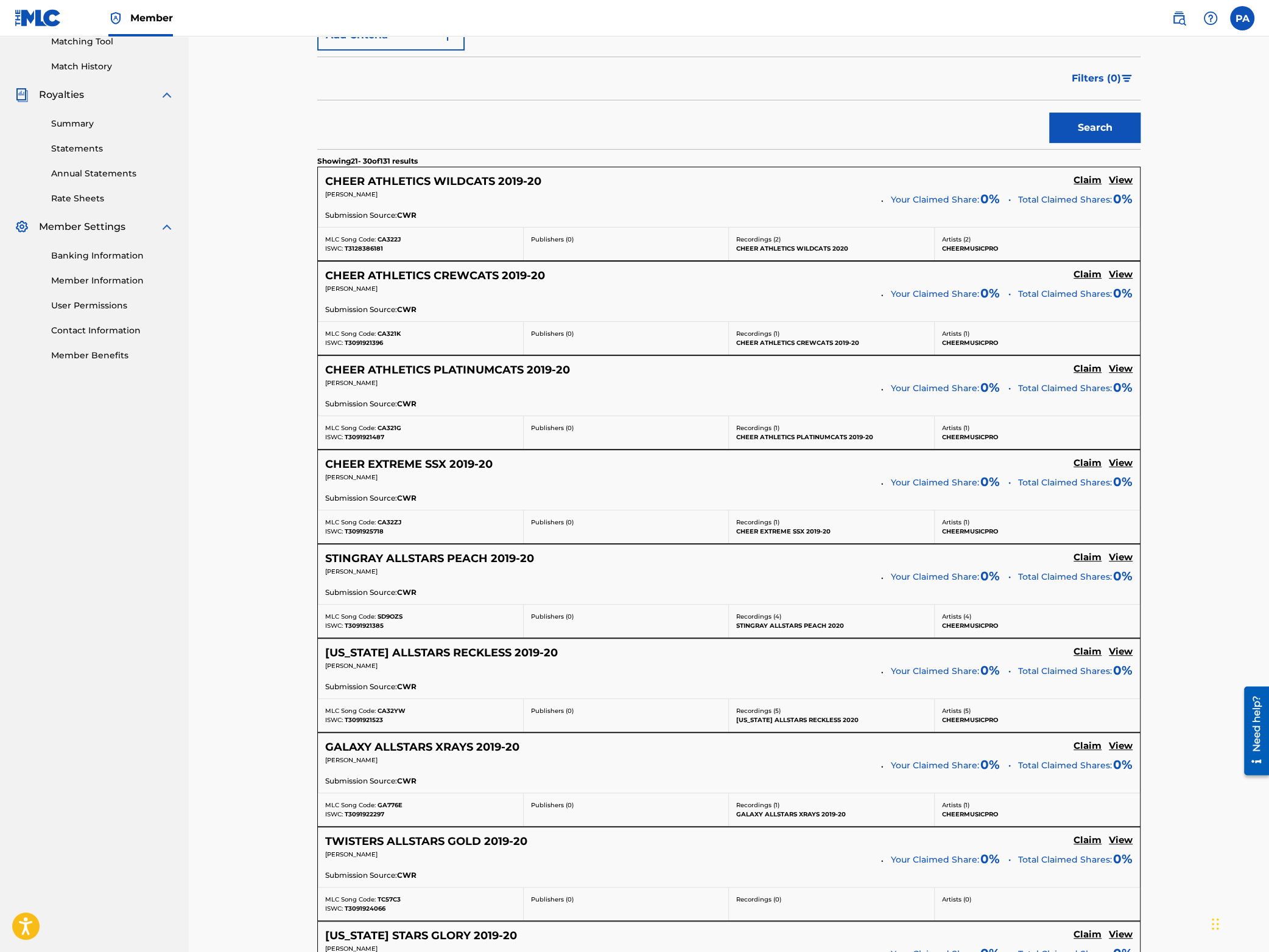
click at [399, 523] on span "CA32ZJ" at bounding box center [389, 522] width 24 height 8
click at [370, 624] on div "ISWC: T3091921385" at bounding box center [421, 626] width 190 height 9
click at [395, 618] on span "SD9OZS" at bounding box center [390, 616] width 25 height 8
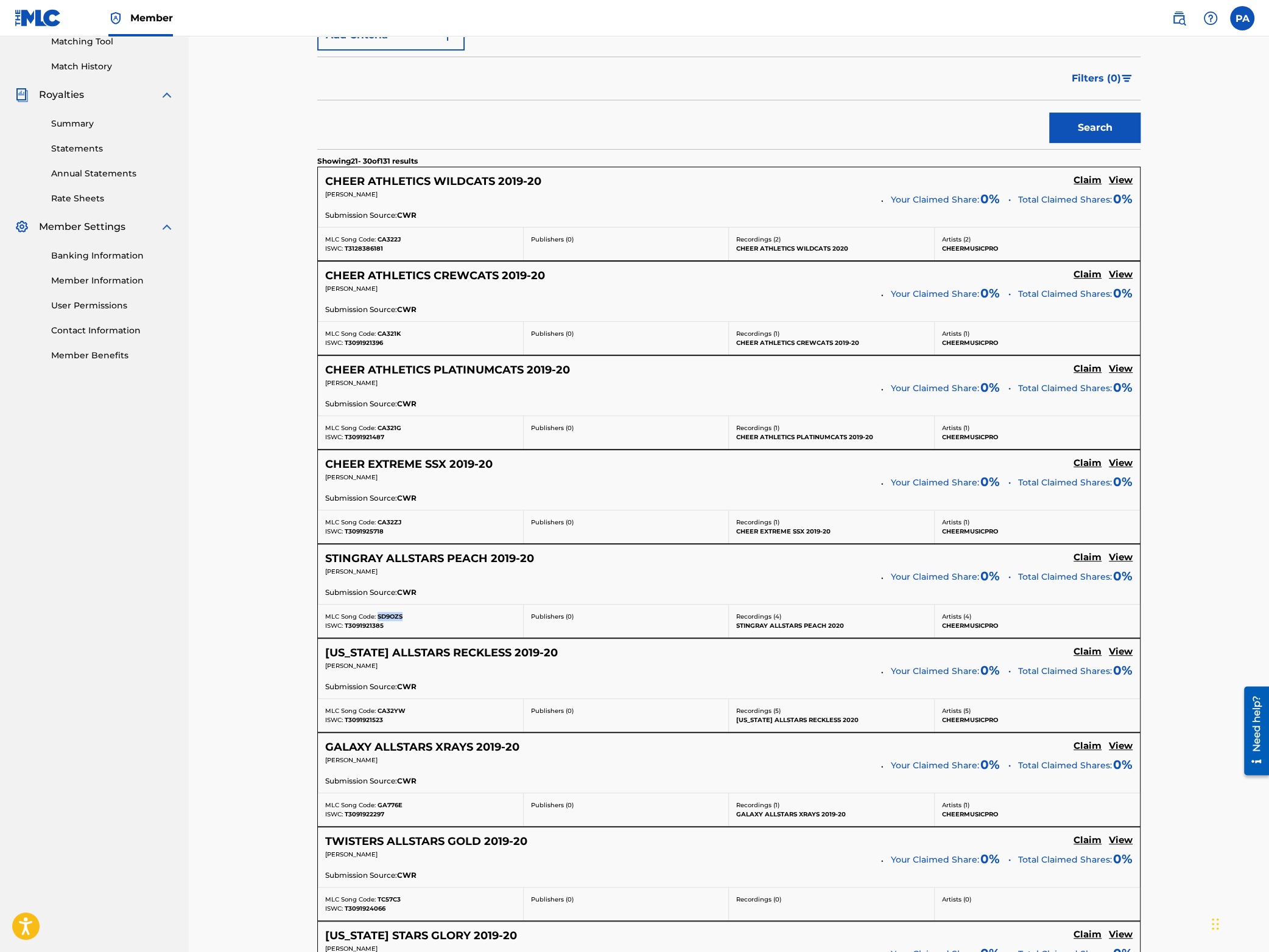
click at [395, 618] on span "SD9OZS" at bounding box center [390, 616] width 25 height 8
click at [357, 720] on span "T3091921523" at bounding box center [363, 719] width 38 height 8
click at [392, 715] on span "CA32YW" at bounding box center [392, 710] width 28 height 8
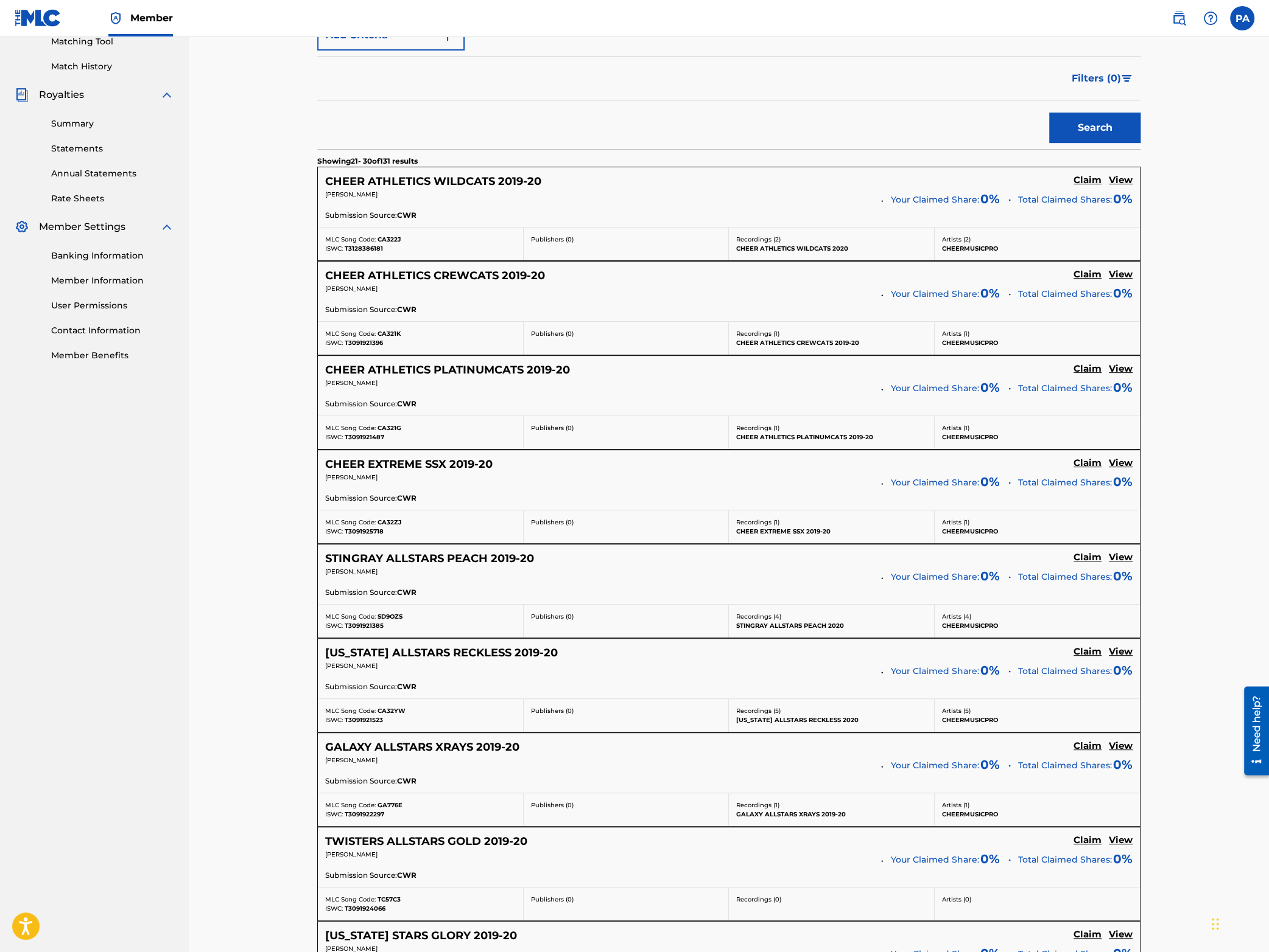
click at [357, 815] on span "T3091922297" at bounding box center [364, 814] width 40 height 8
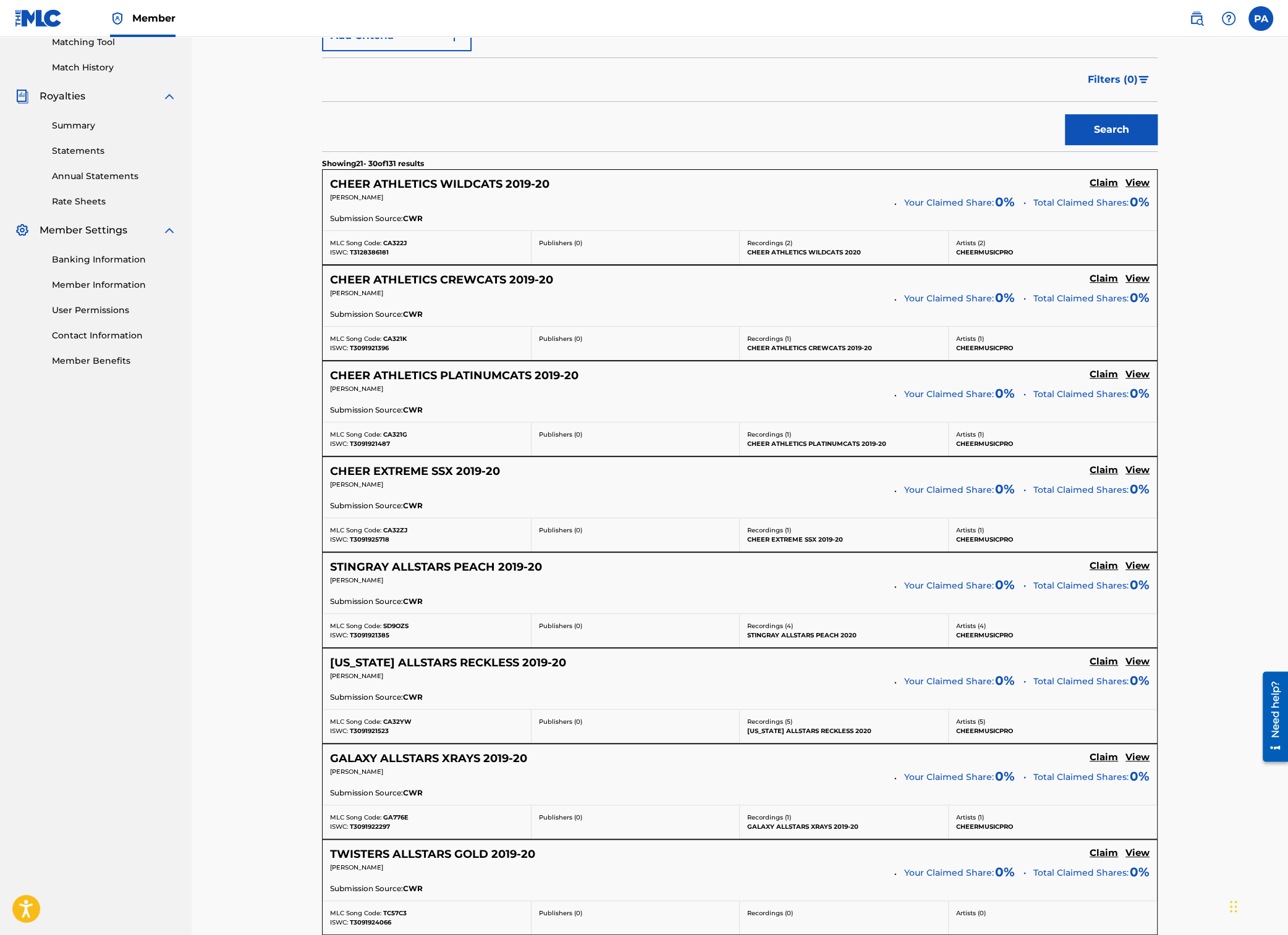
click at [402, 820] on span "GA776E" at bounding box center [396, 817] width 25 height 8
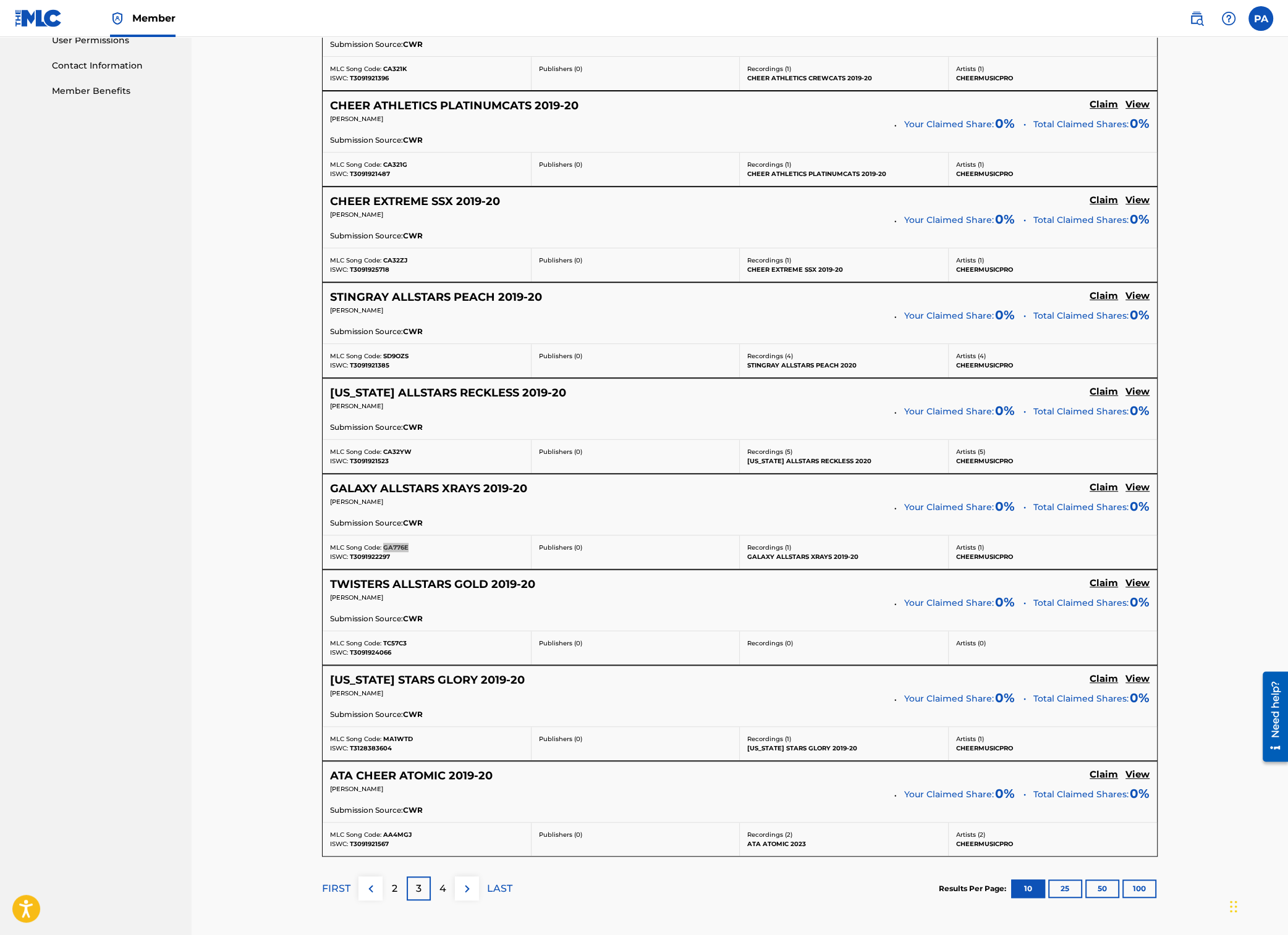
scroll to position [702, 0]
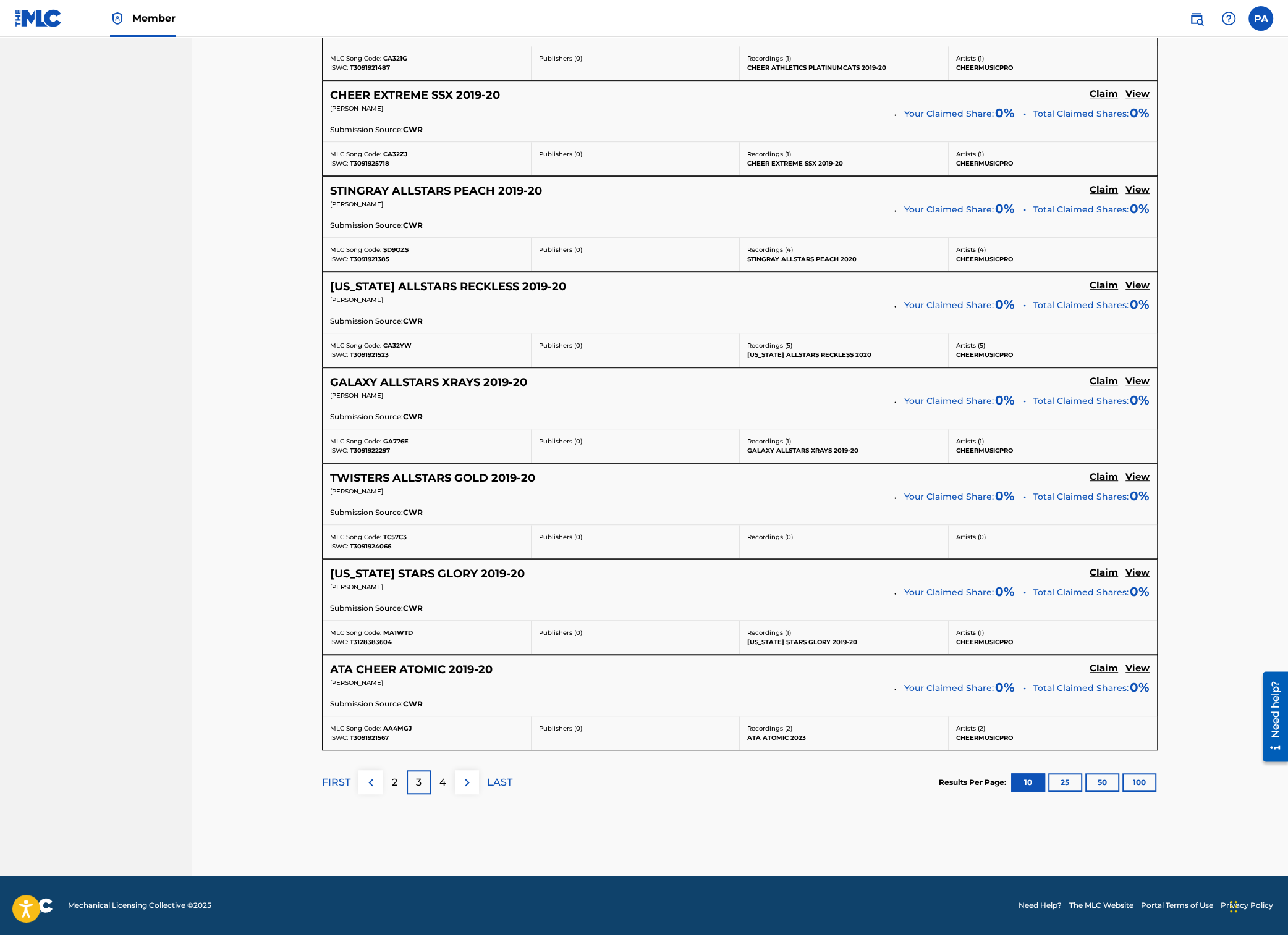
click at [370, 546] on span "T3091924066" at bounding box center [371, 546] width 41 height 8
click at [400, 536] on span "TC57C3" at bounding box center [395, 537] width 23 height 8
click at [372, 643] on span "T3128383604" at bounding box center [371, 642] width 42 height 8
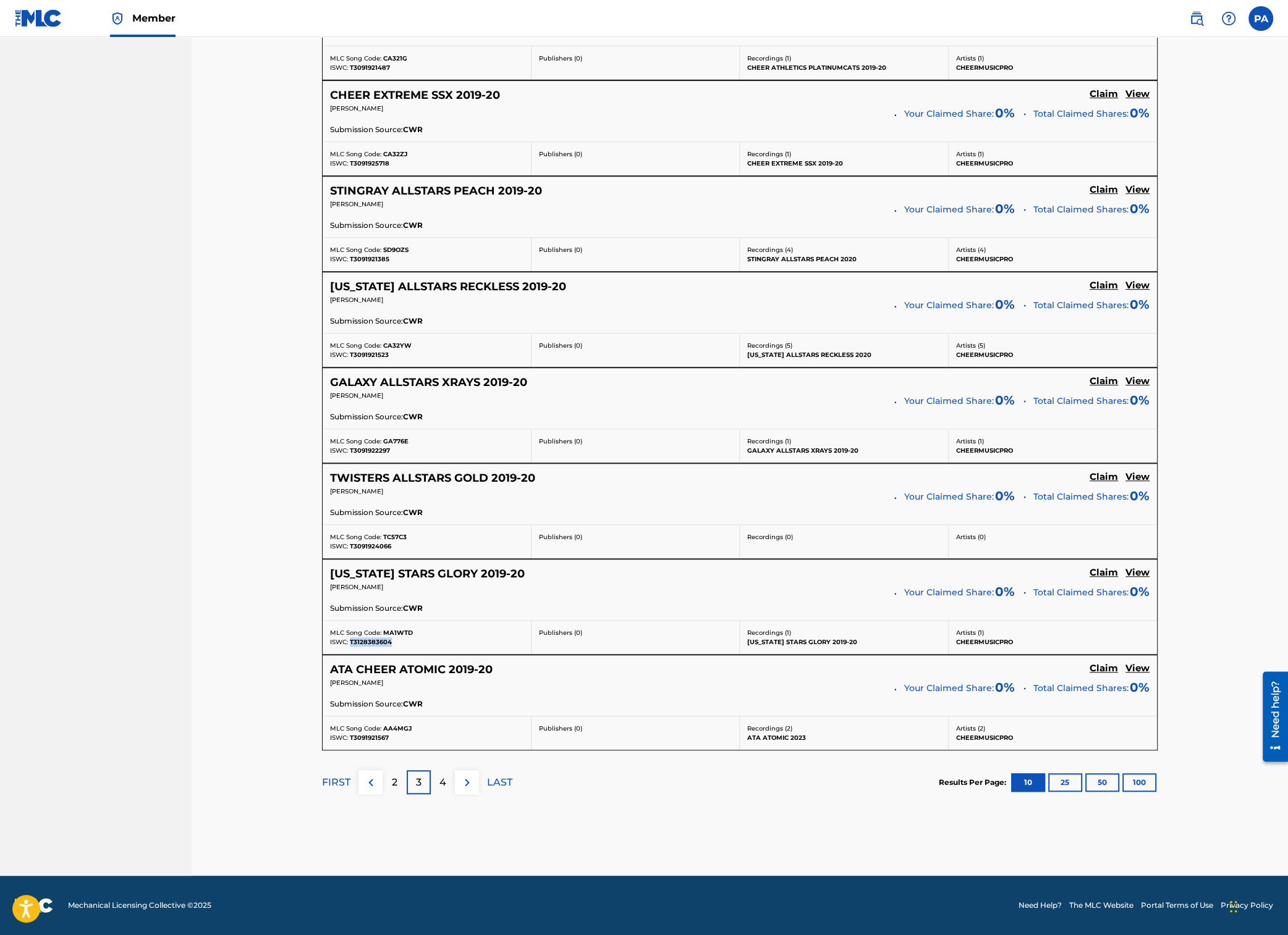
click at [372, 643] on span "T3128383604" at bounding box center [371, 642] width 42 height 8
click at [230, 693] on div "Claiming Tool Search Add Publishers & Shares Review Submit Search Use the searc…" at bounding box center [739, 106] width 1096 height 1539
click at [370, 642] on span "T3128383604" at bounding box center [371, 642] width 42 height 8
click at [396, 632] on span "MA1WTD" at bounding box center [397, 633] width 30 height 8
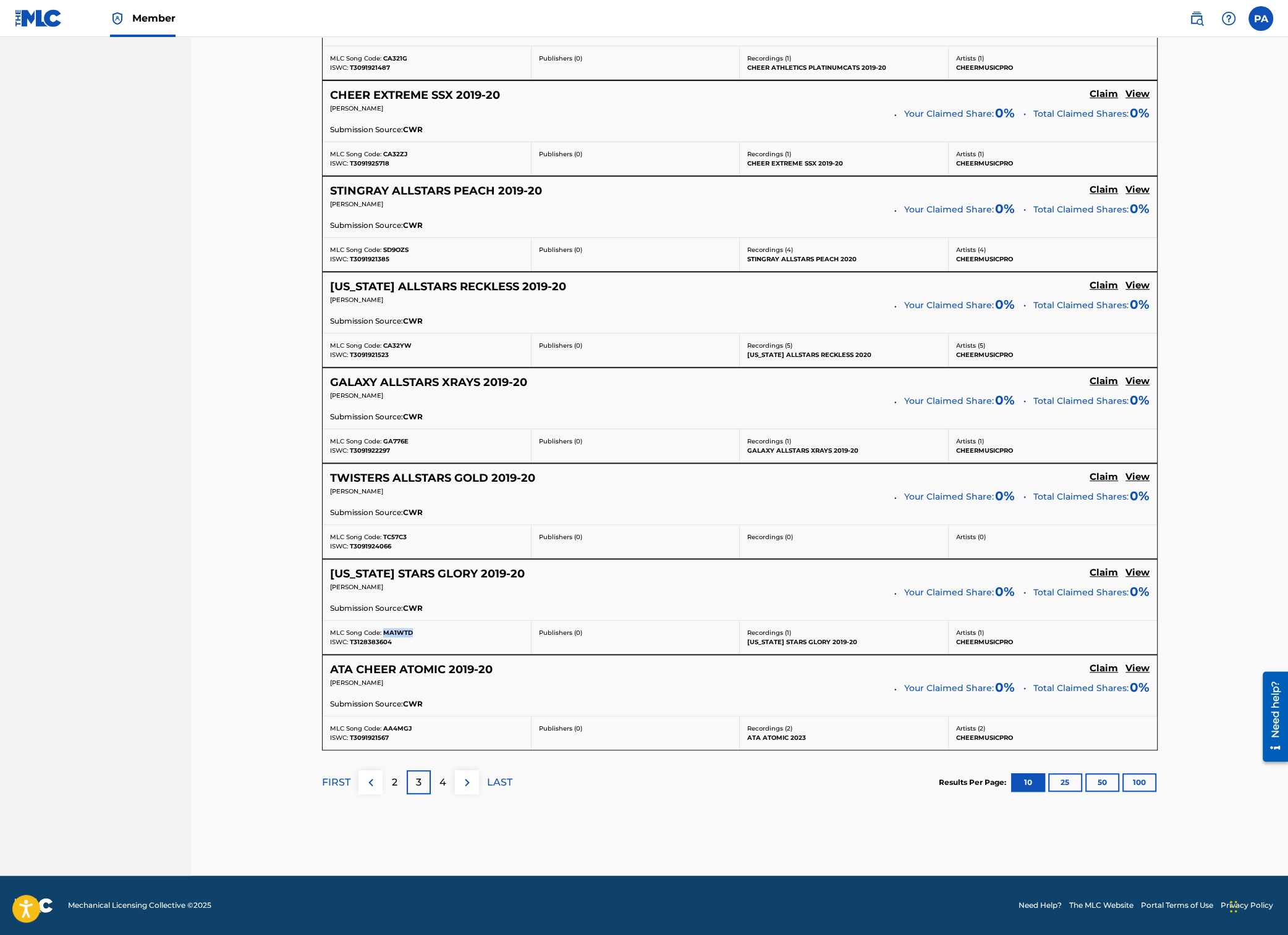
click at [396, 632] on span "MA1WTD" at bounding box center [397, 633] width 30 height 8
click at [364, 738] on span "T3091921567" at bounding box center [369, 737] width 38 height 8
click at [398, 727] on div "MLC Song Code: AA4MGJ" at bounding box center [427, 728] width 193 height 9
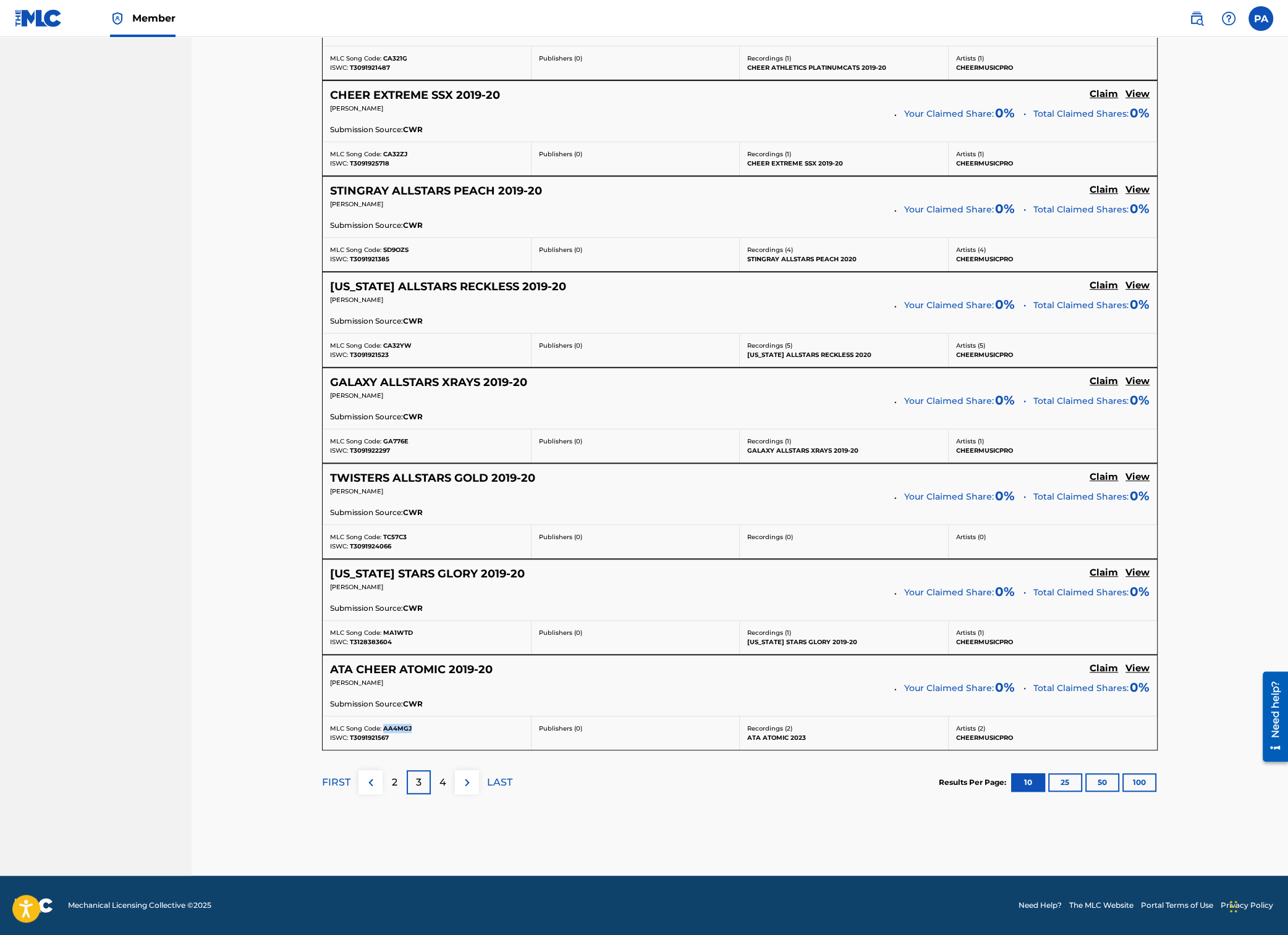
click at [462, 787] on img at bounding box center [467, 782] width 15 height 15
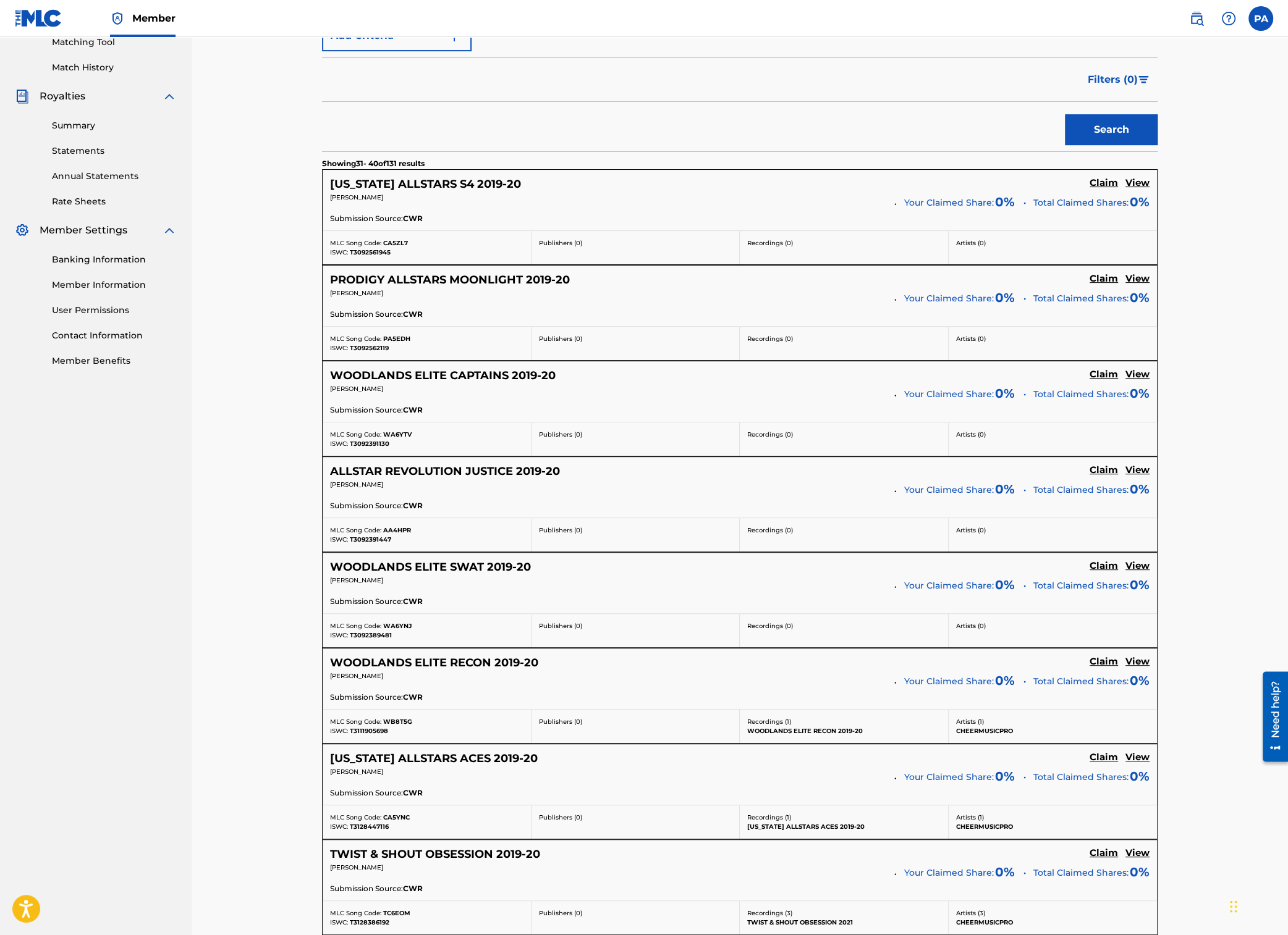
scroll to position [378, 0]
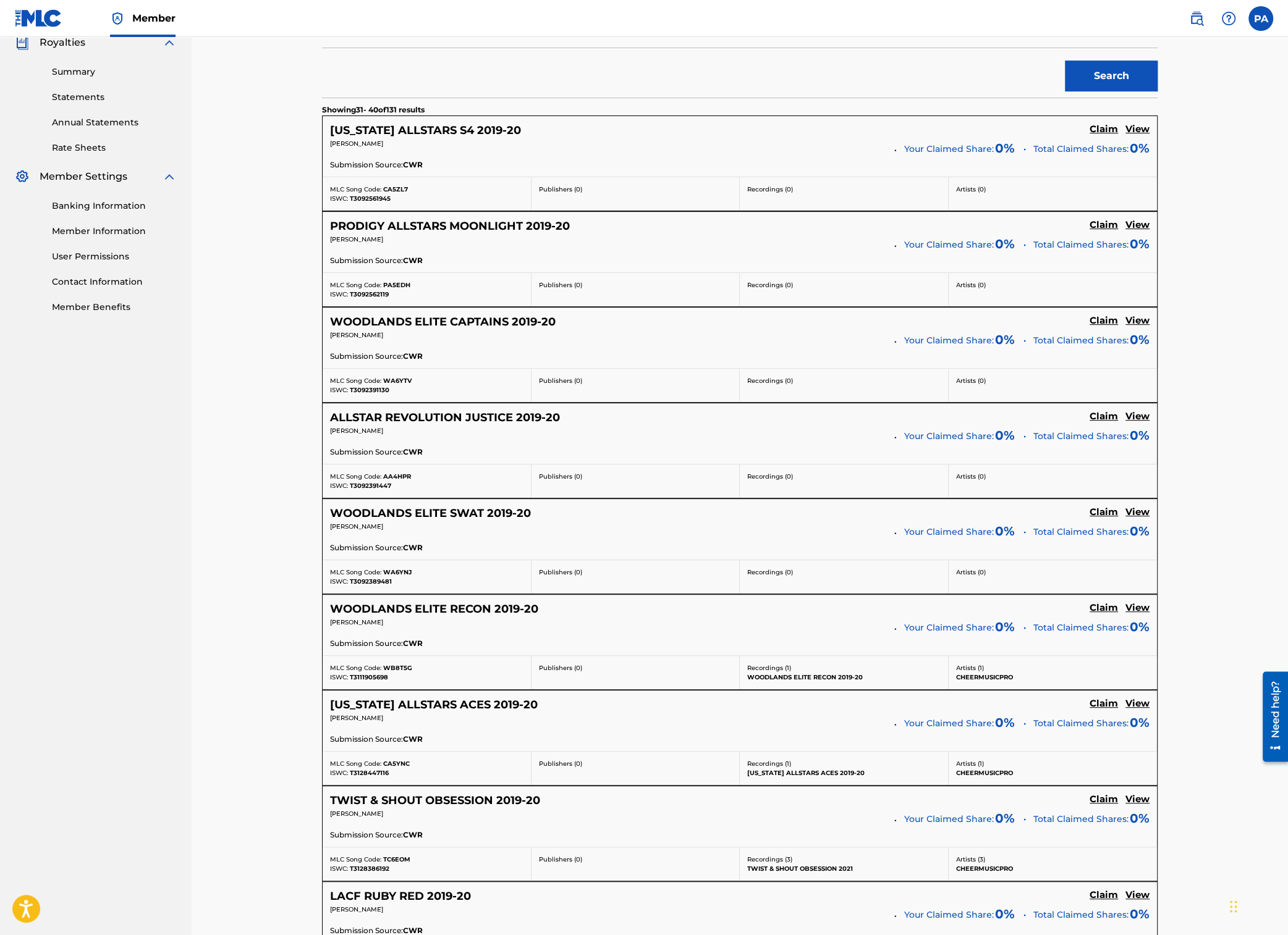
click at [362, 679] on span "T3111905698" at bounding box center [369, 676] width 38 height 8
click at [405, 671] on span "WB8T5G" at bounding box center [397, 667] width 29 height 8
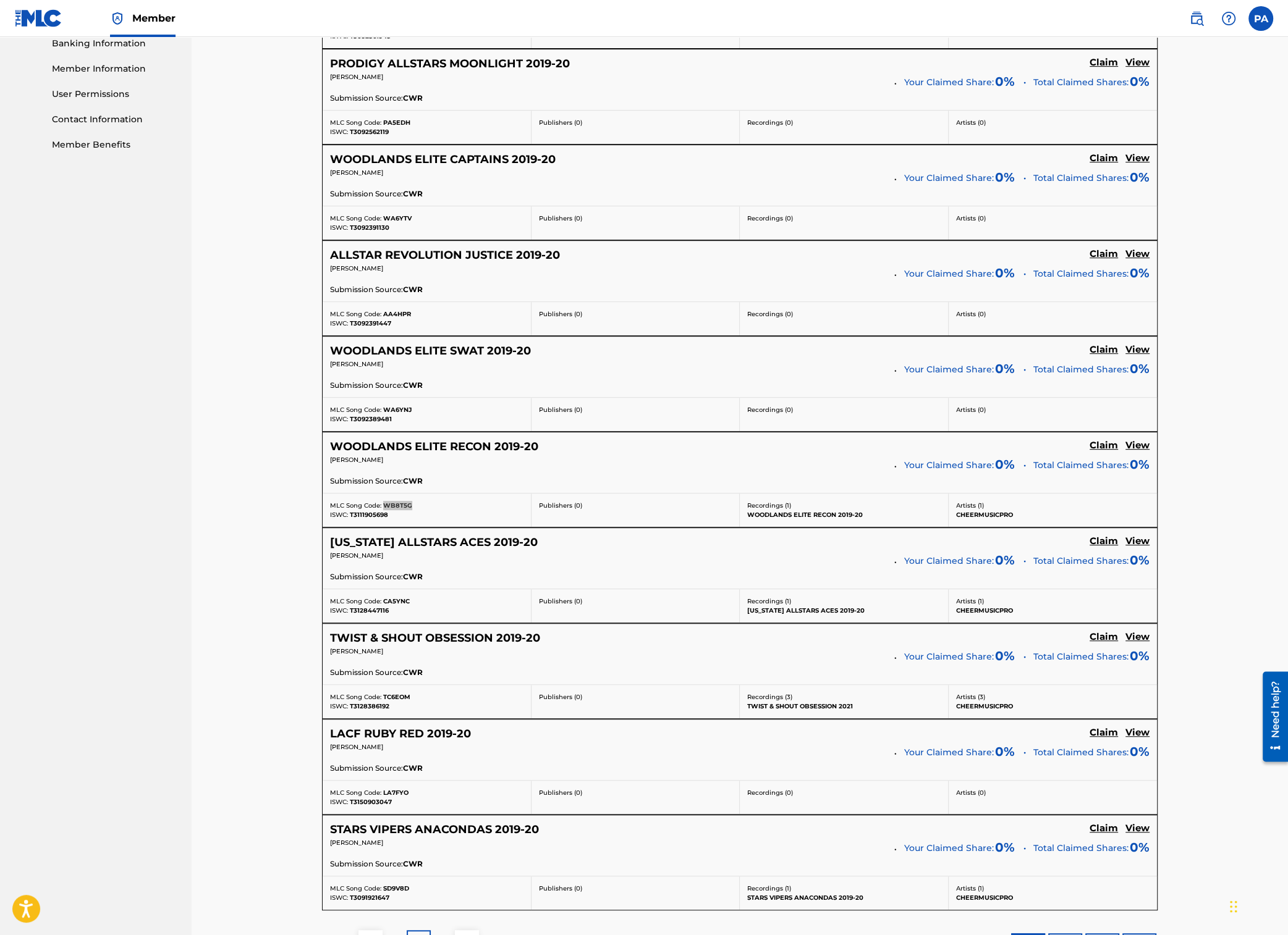
scroll to position [594, 0]
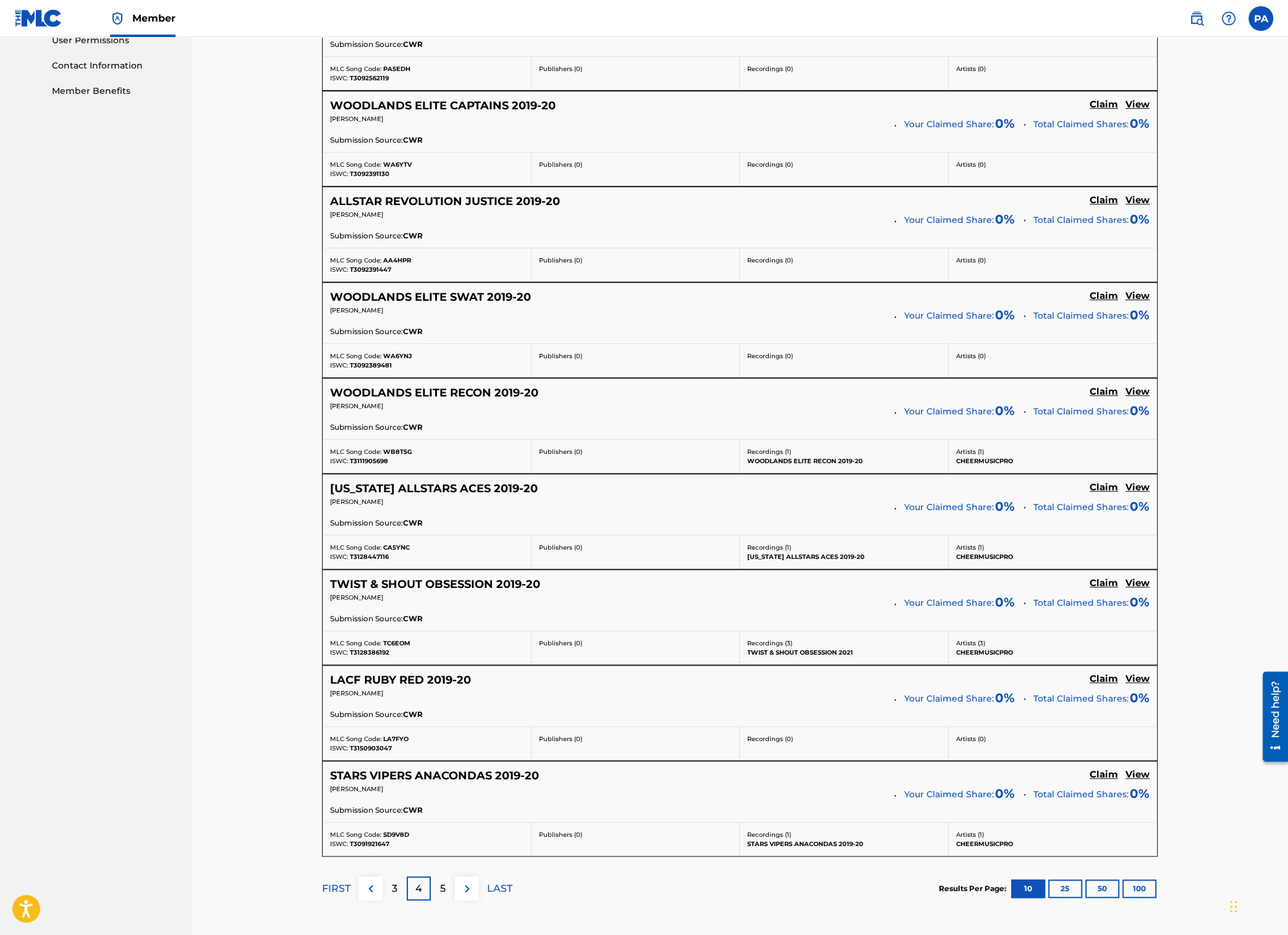
click at [374, 550] on span "MLC Song Code:" at bounding box center [355, 547] width 51 height 8
click at [363, 551] on span "MLC Song Code:" at bounding box center [355, 547] width 51 height 8
click at [358, 557] on span "T3128447116" at bounding box center [369, 557] width 38 height 8
click at [358, 561] on span "T3128447116" at bounding box center [369, 557] width 38 height 8
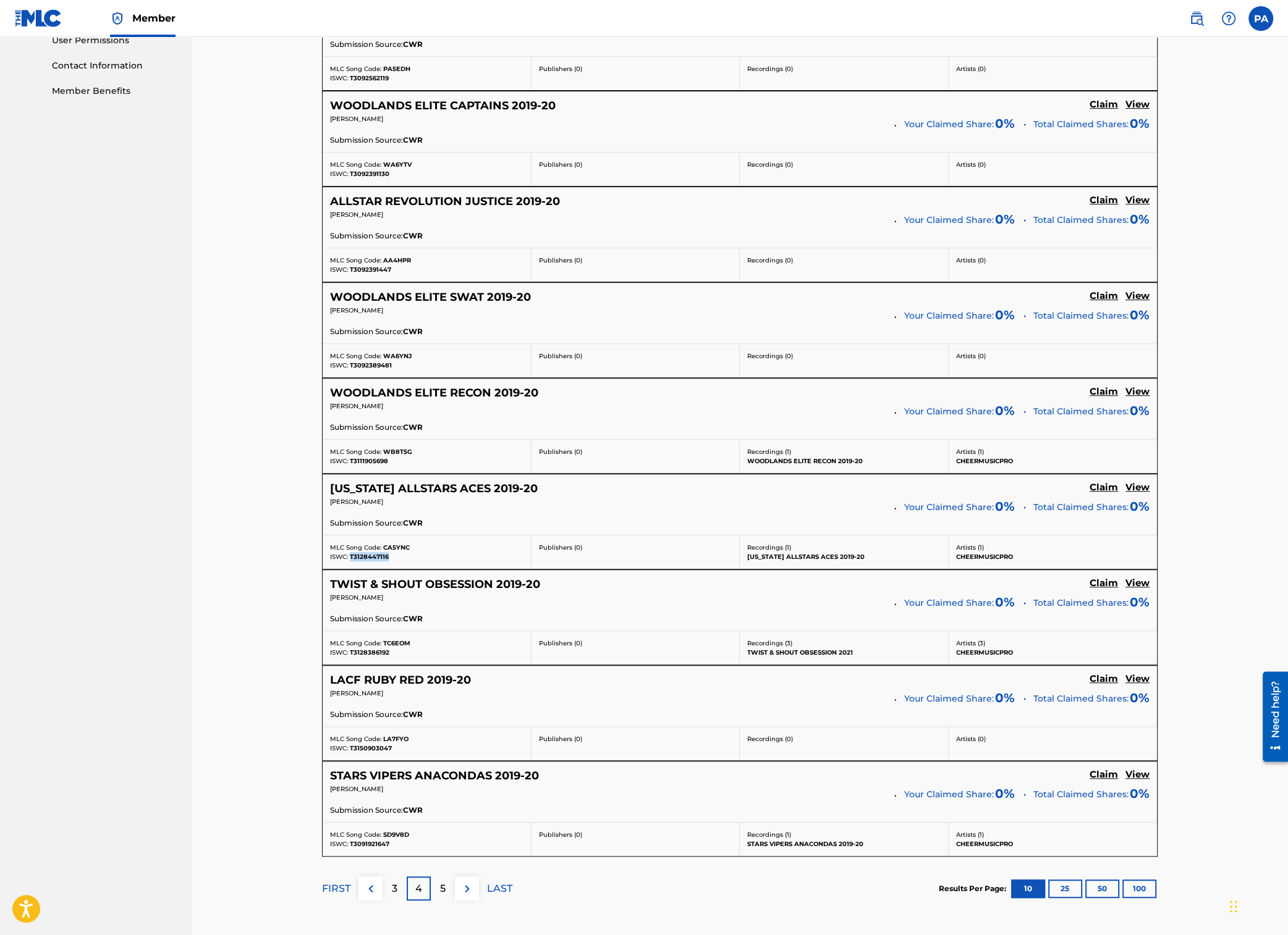
click at [358, 561] on span "T3128447116" at bounding box center [369, 557] width 38 height 8
click at [210, 525] on div "Claiming Tool Search Add Publishers & Shares Review Submit Search Use the searc…" at bounding box center [739, 212] width 1096 height 1539
click at [365, 559] on span "T3128447116" at bounding box center [369, 557] width 38 height 8
click at [393, 549] on span "CA5YNC" at bounding box center [397, 547] width 27 height 8
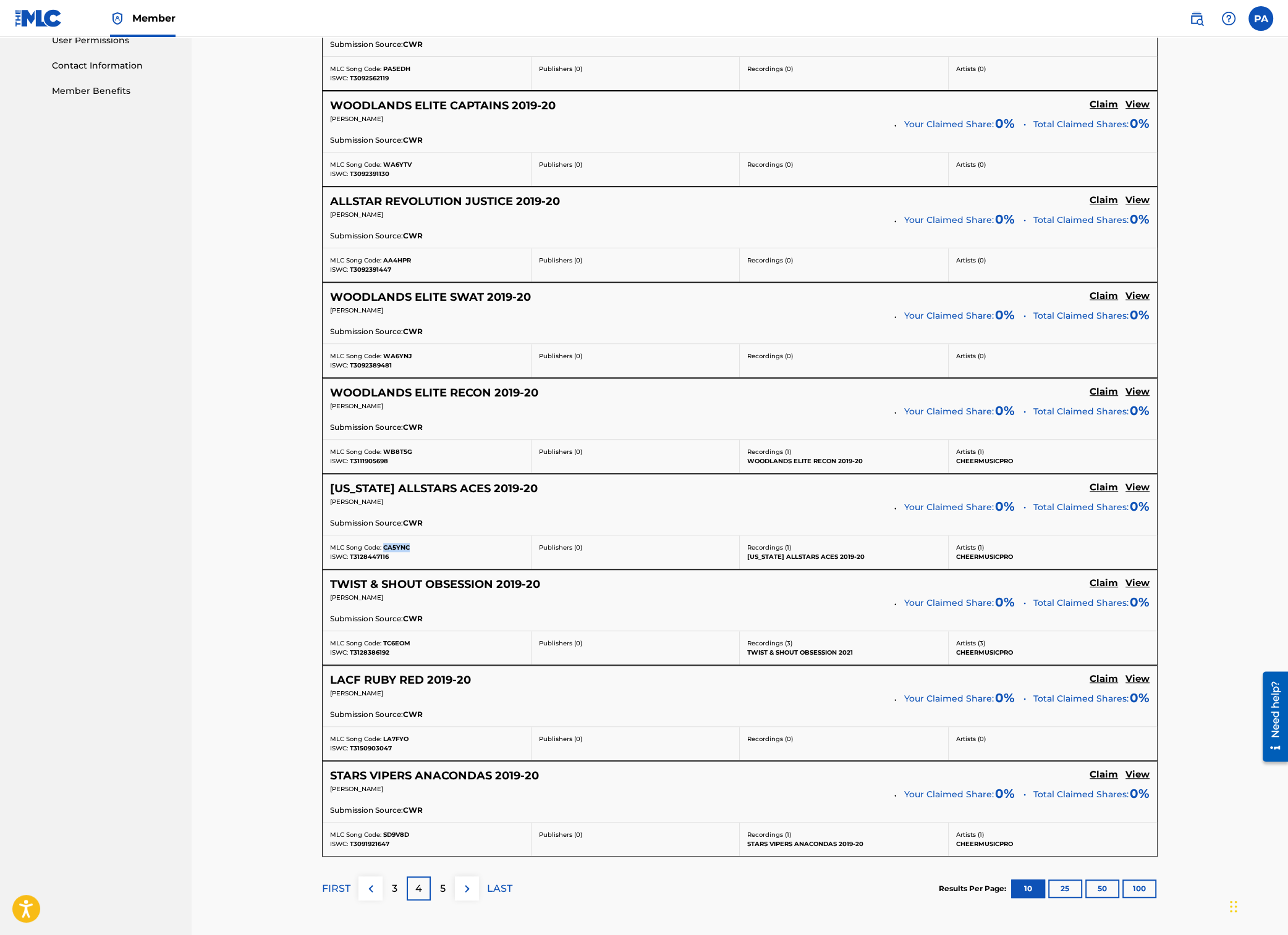
click at [393, 549] on span "CA5YNC" at bounding box center [397, 547] width 27 height 8
click at [368, 655] on span "T3128386192" at bounding box center [370, 652] width 39 height 8
click at [398, 647] on span "TC6EOM" at bounding box center [397, 642] width 27 height 8
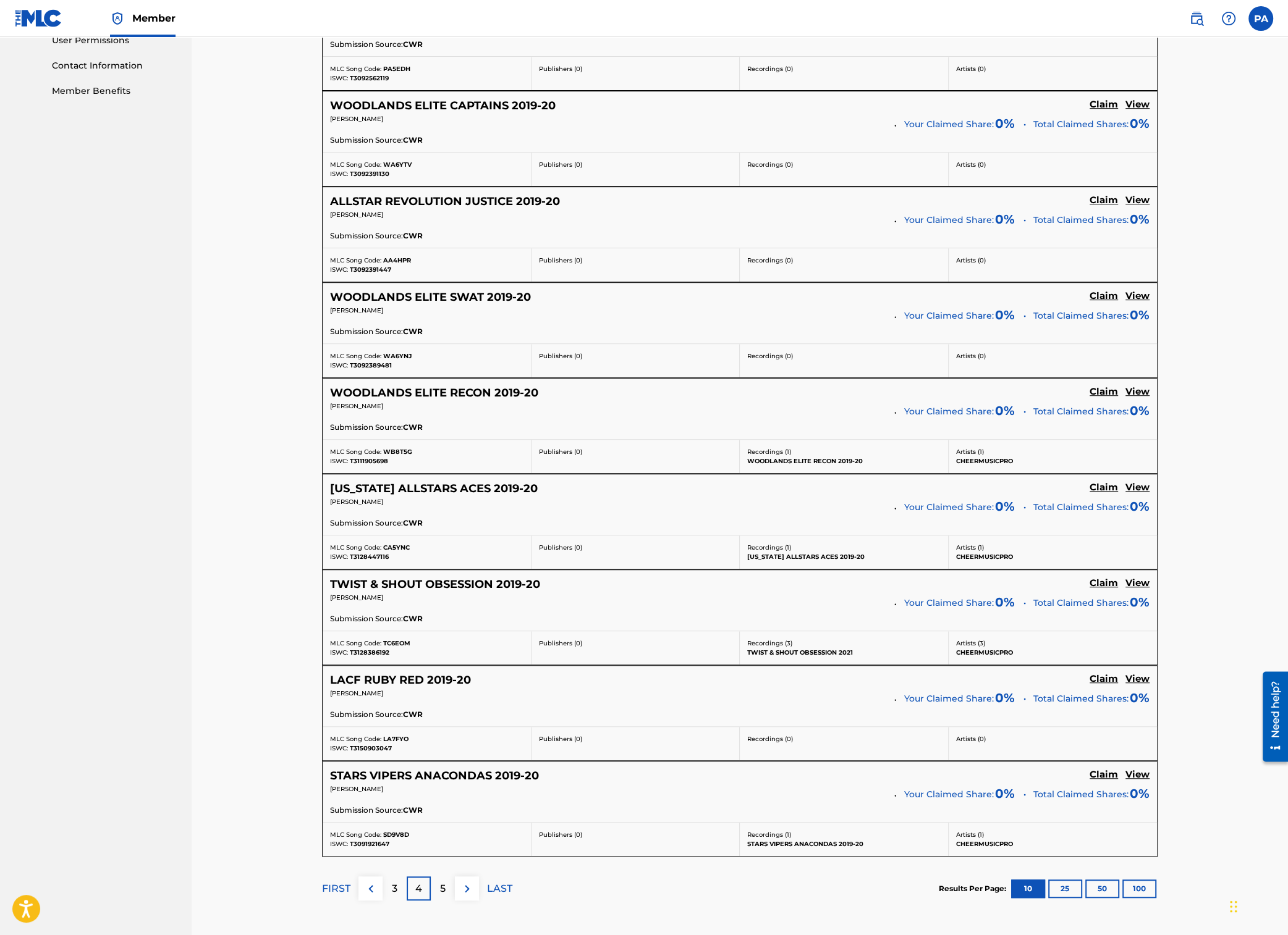
click at [363, 752] on span "T3150903047" at bounding box center [371, 748] width 42 height 8
click at [398, 742] on span "LA7FYO" at bounding box center [396, 738] width 25 height 8
click at [361, 848] on span "T3091921647" at bounding box center [370, 844] width 39 height 8
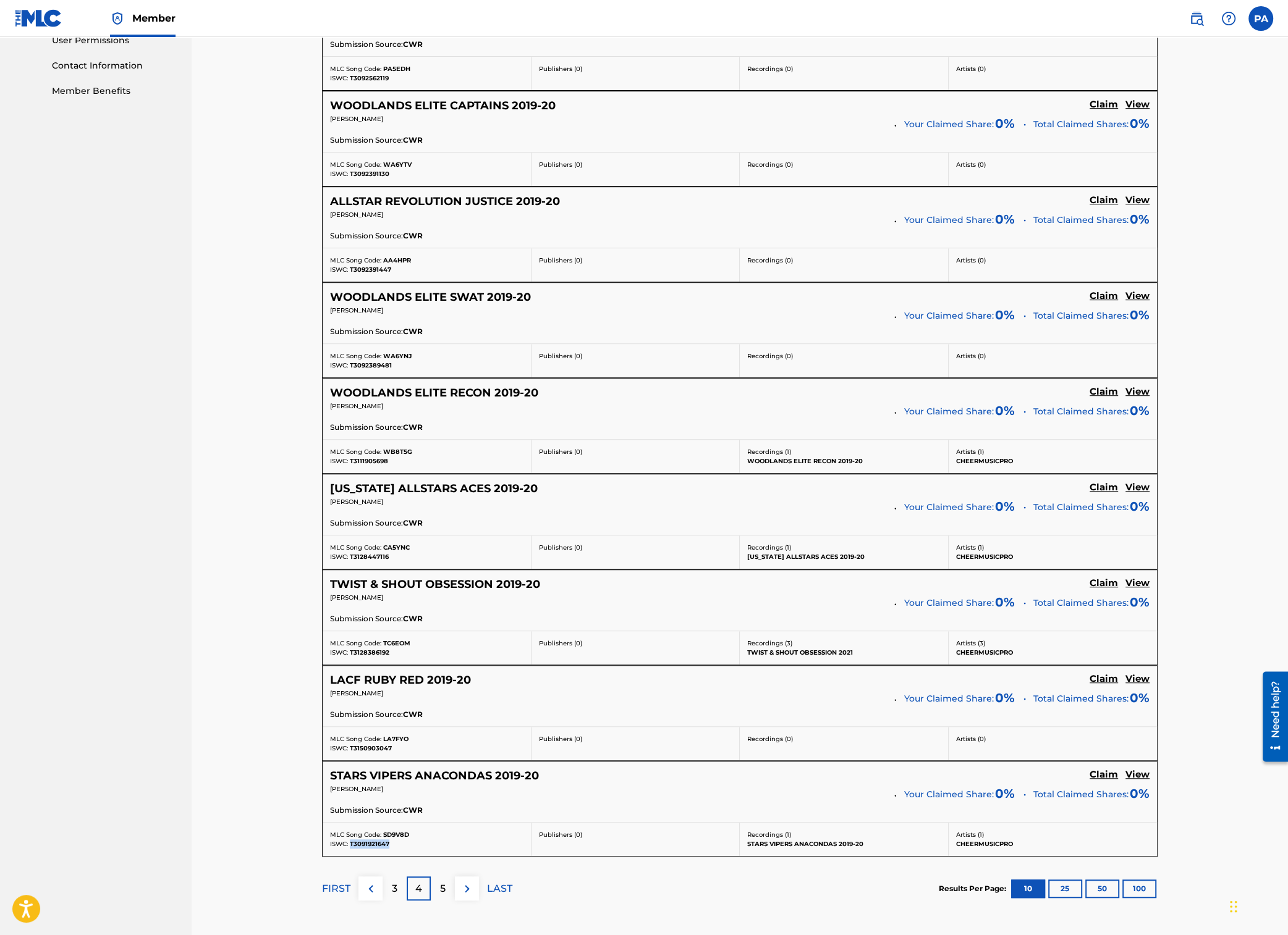
click at [361, 848] on span "T3091921647" at bounding box center [370, 844] width 39 height 8
click at [400, 838] on span "SD9V8D" at bounding box center [396, 834] width 26 height 8
click at [465, 895] on img at bounding box center [467, 888] width 15 height 15
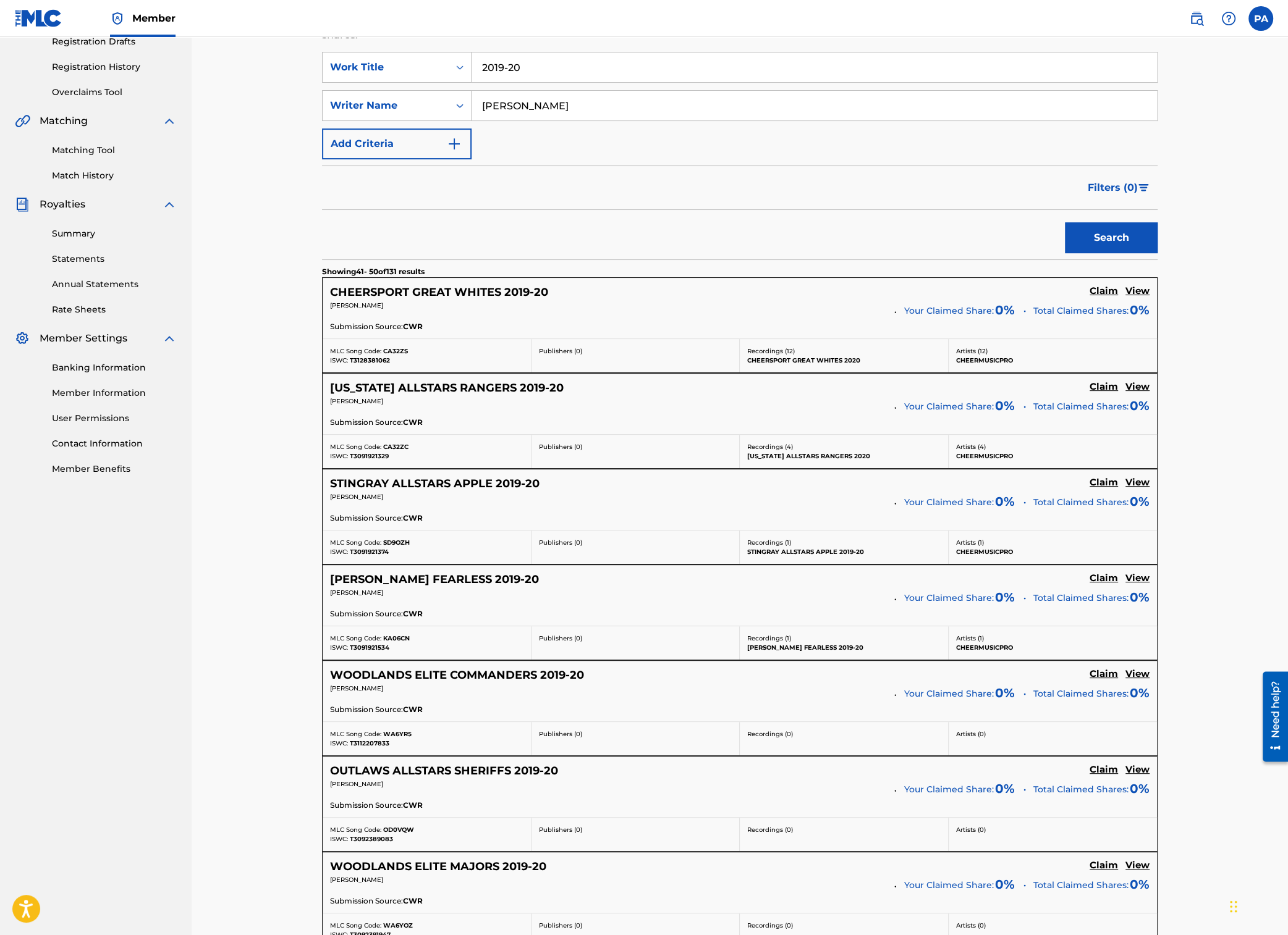
scroll to position [270, 0]
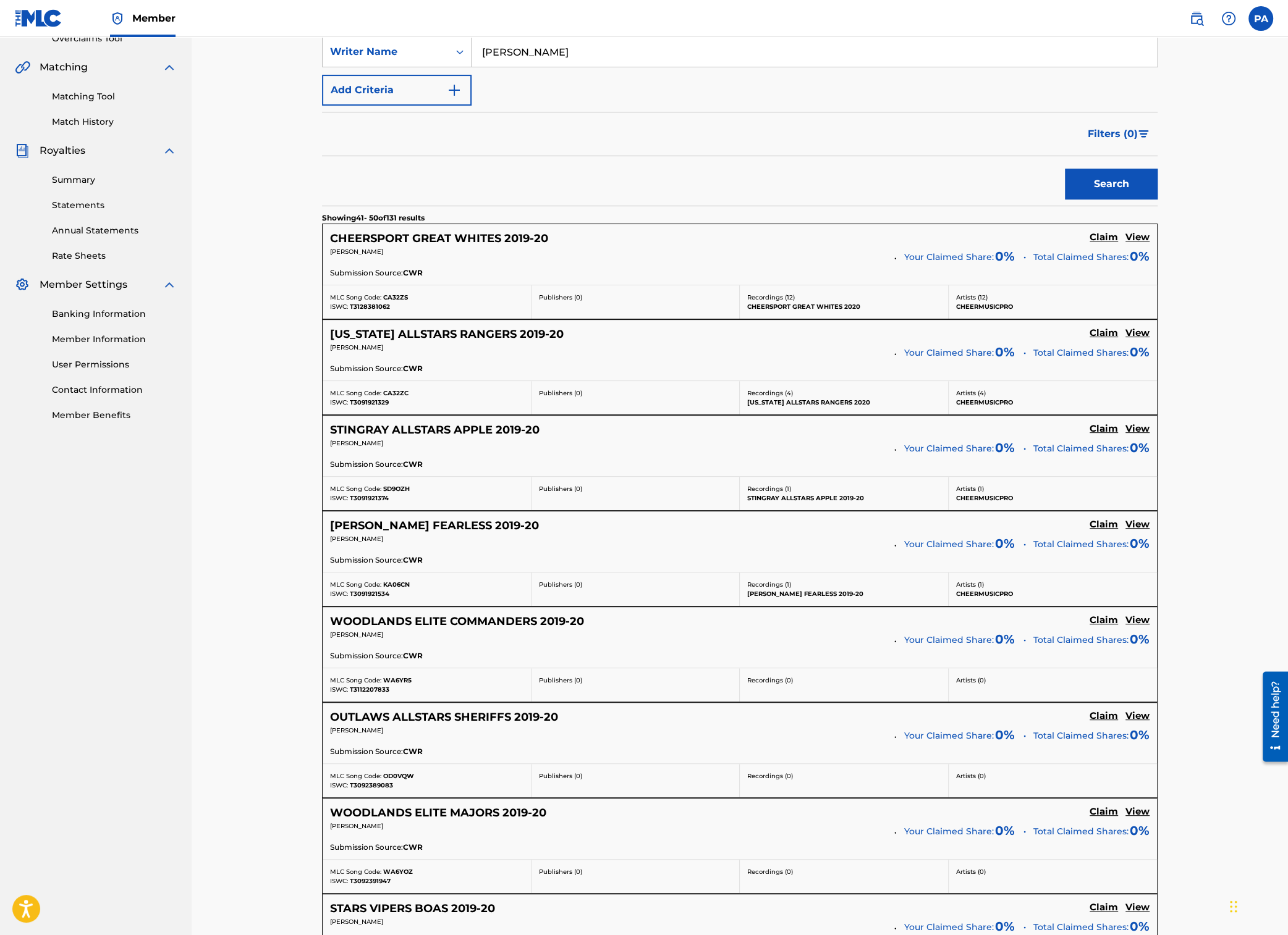
click at [367, 306] on span "T3128381062" at bounding box center [370, 306] width 40 height 8
click at [401, 298] on span "CA32ZS" at bounding box center [396, 297] width 25 height 8
click at [371, 404] on span "T3091921329" at bounding box center [369, 402] width 38 height 8
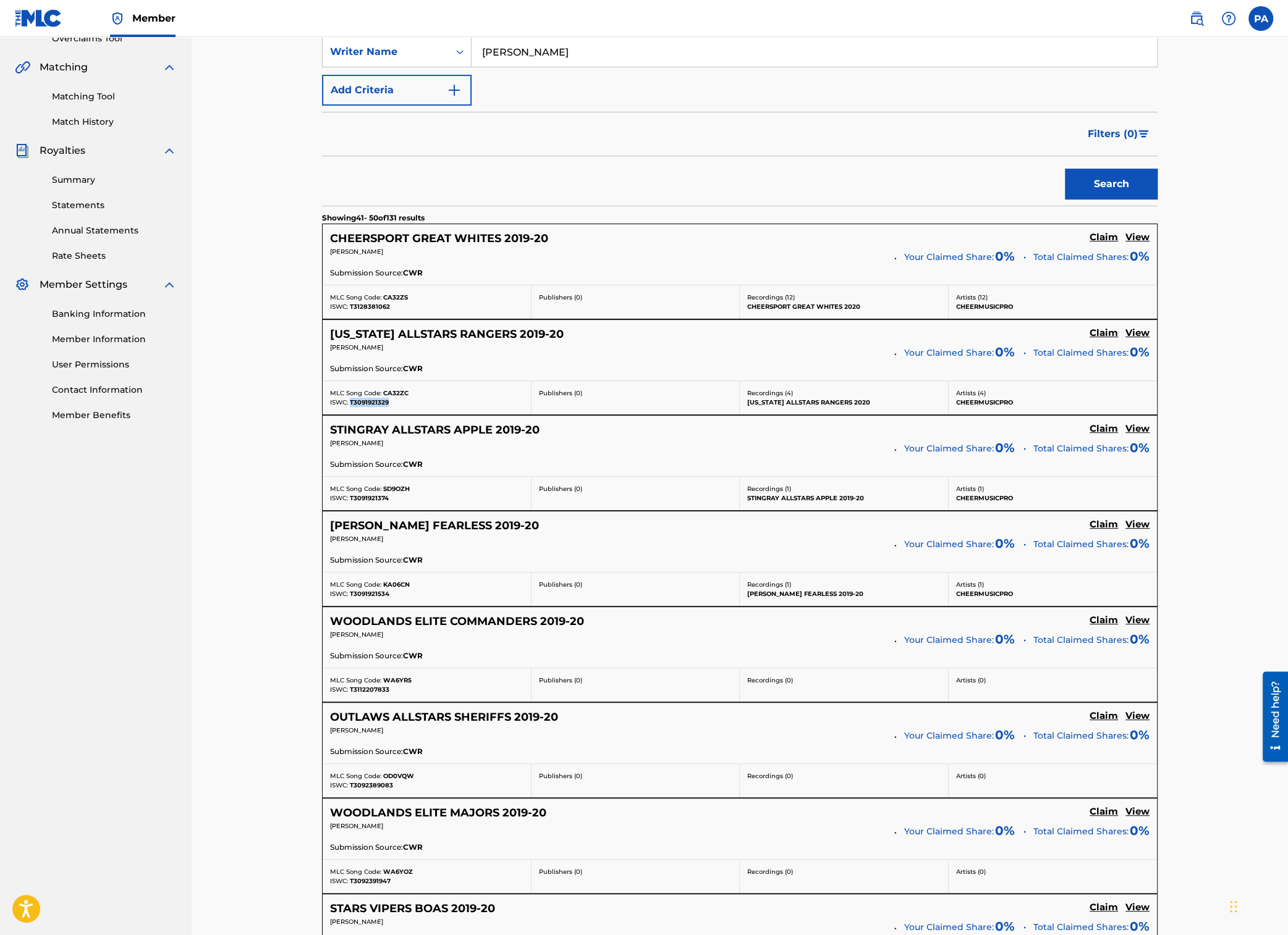
click at [371, 404] on span "T3091921329" at bounding box center [369, 402] width 38 height 8
click at [392, 390] on div "MLC Song Code: CA32ZC" at bounding box center [427, 393] width 193 height 9
click at [368, 500] on span "T3091921374" at bounding box center [369, 497] width 38 height 8
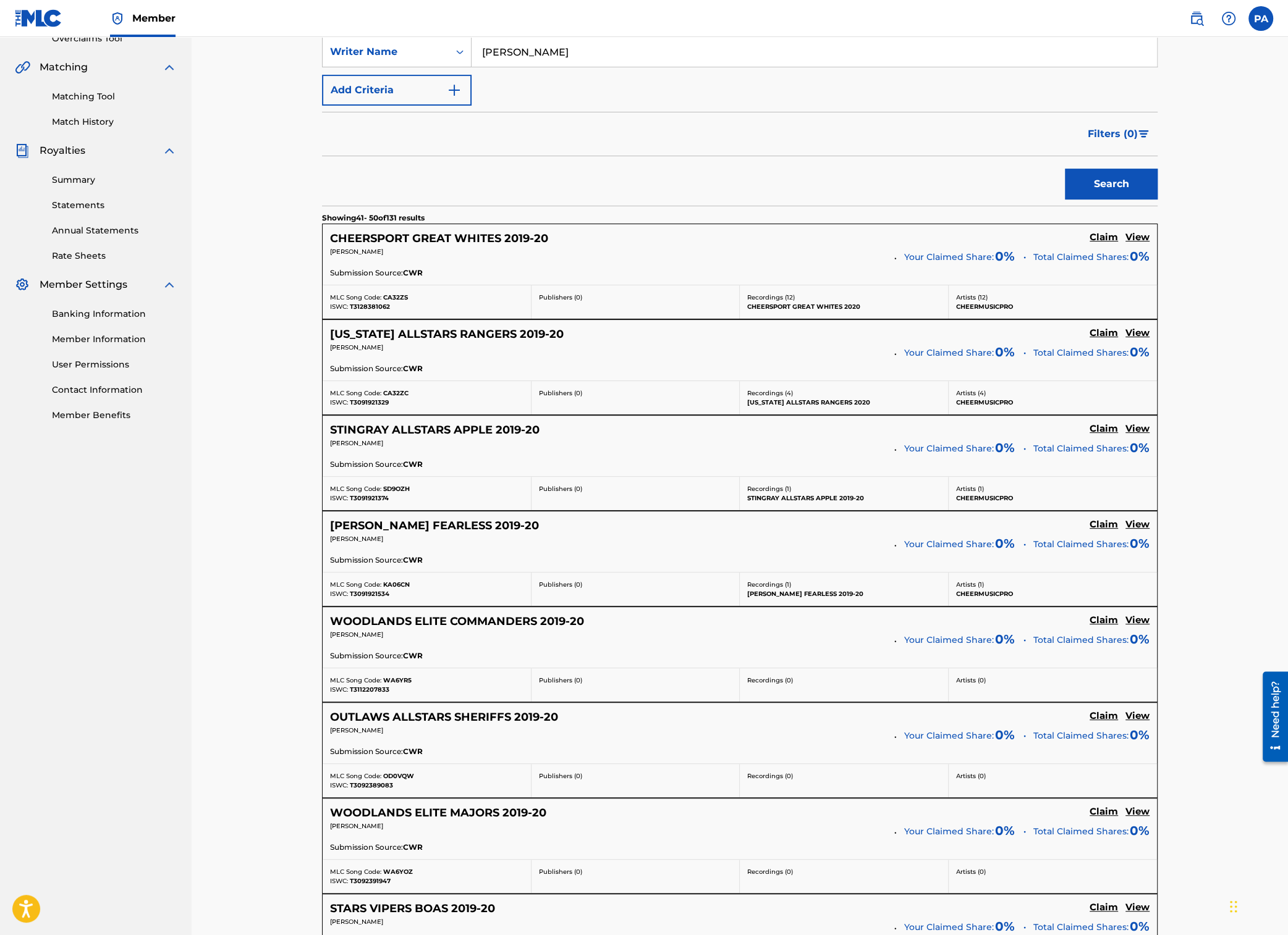
click at [400, 488] on span "SD9OZH" at bounding box center [397, 489] width 27 height 8
click at [376, 598] on span "T3091921534" at bounding box center [370, 593] width 39 height 8
click at [401, 586] on span "KA06CN" at bounding box center [397, 584] width 27 height 8
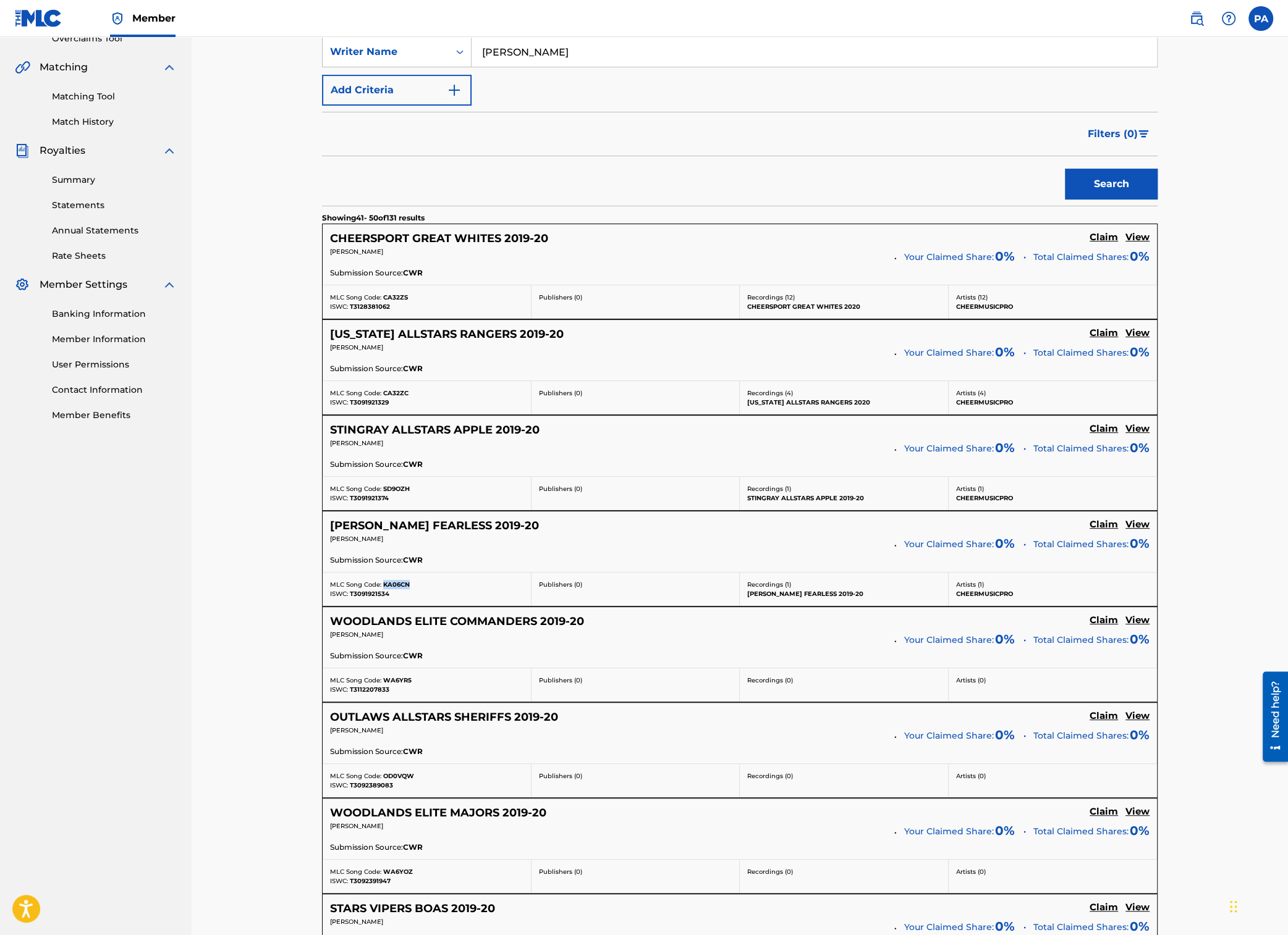
click at [401, 586] on span "KA06CN" at bounding box center [397, 584] width 27 height 8
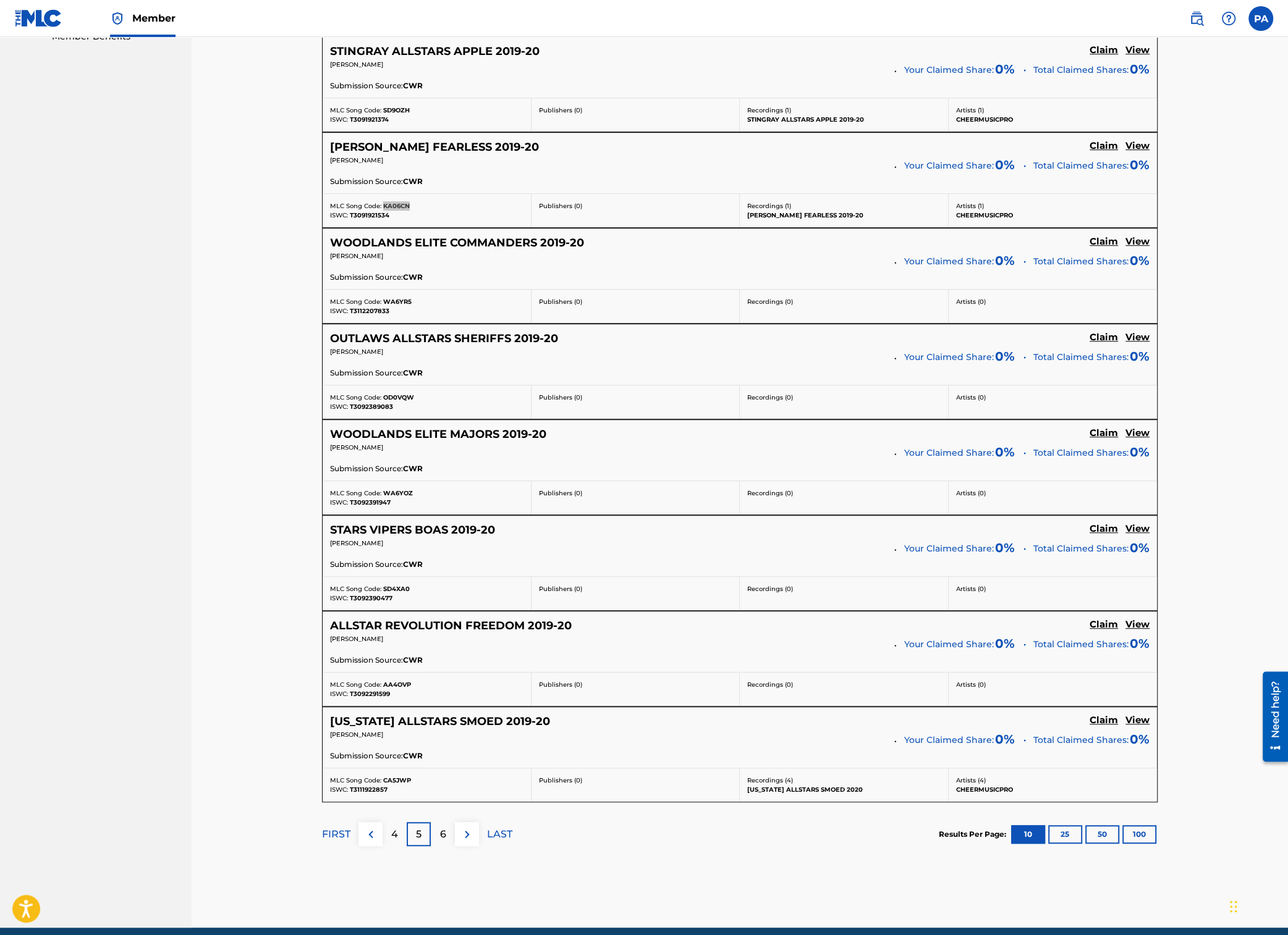
scroll to position [702, 0]
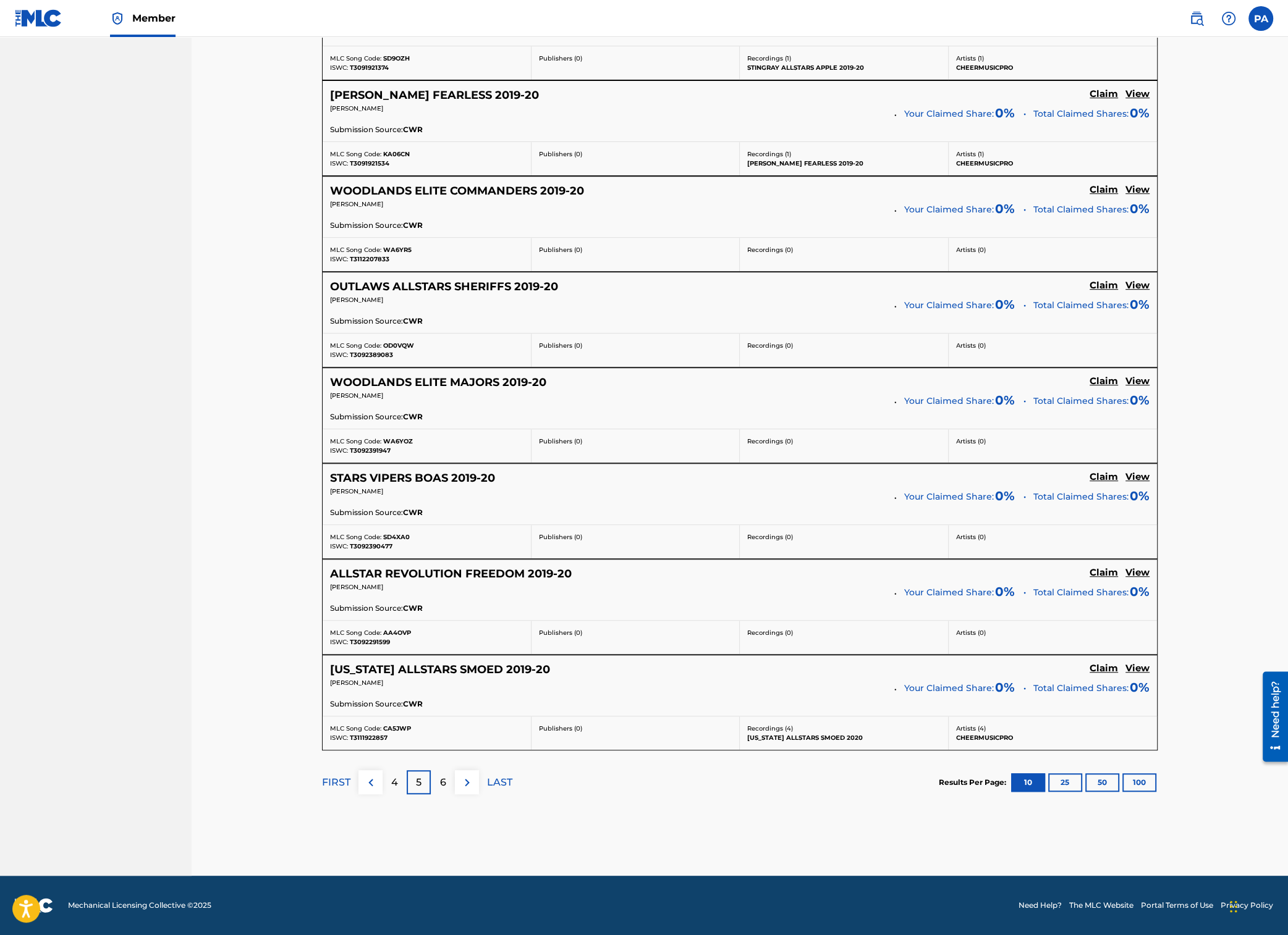
click at [377, 645] on span "T3092291599" at bounding box center [370, 642] width 40 height 8
click at [405, 637] on span "AA4OVP" at bounding box center [397, 633] width 28 height 8
click at [374, 739] on span "T3111922857" at bounding box center [369, 737] width 38 height 8
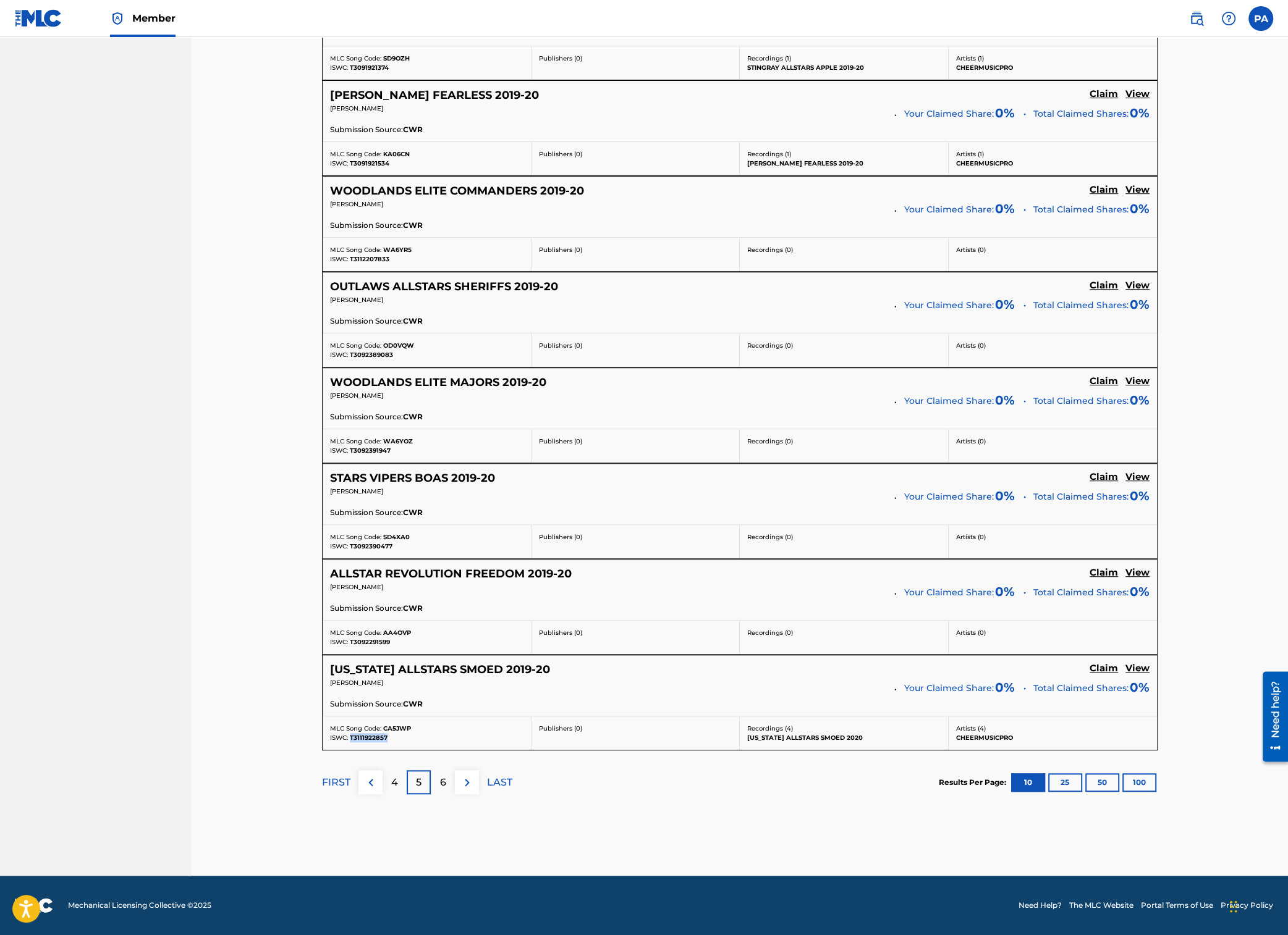
click at [374, 739] on span "T3111922857" at bounding box center [369, 737] width 38 height 8
click at [396, 729] on span "CA5JWP" at bounding box center [397, 728] width 28 height 8
click at [396, 731] on span "CA5JWP" at bounding box center [397, 728] width 28 height 8
click at [468, 790] on img at bounding box center [467, 782] width 15 height 15
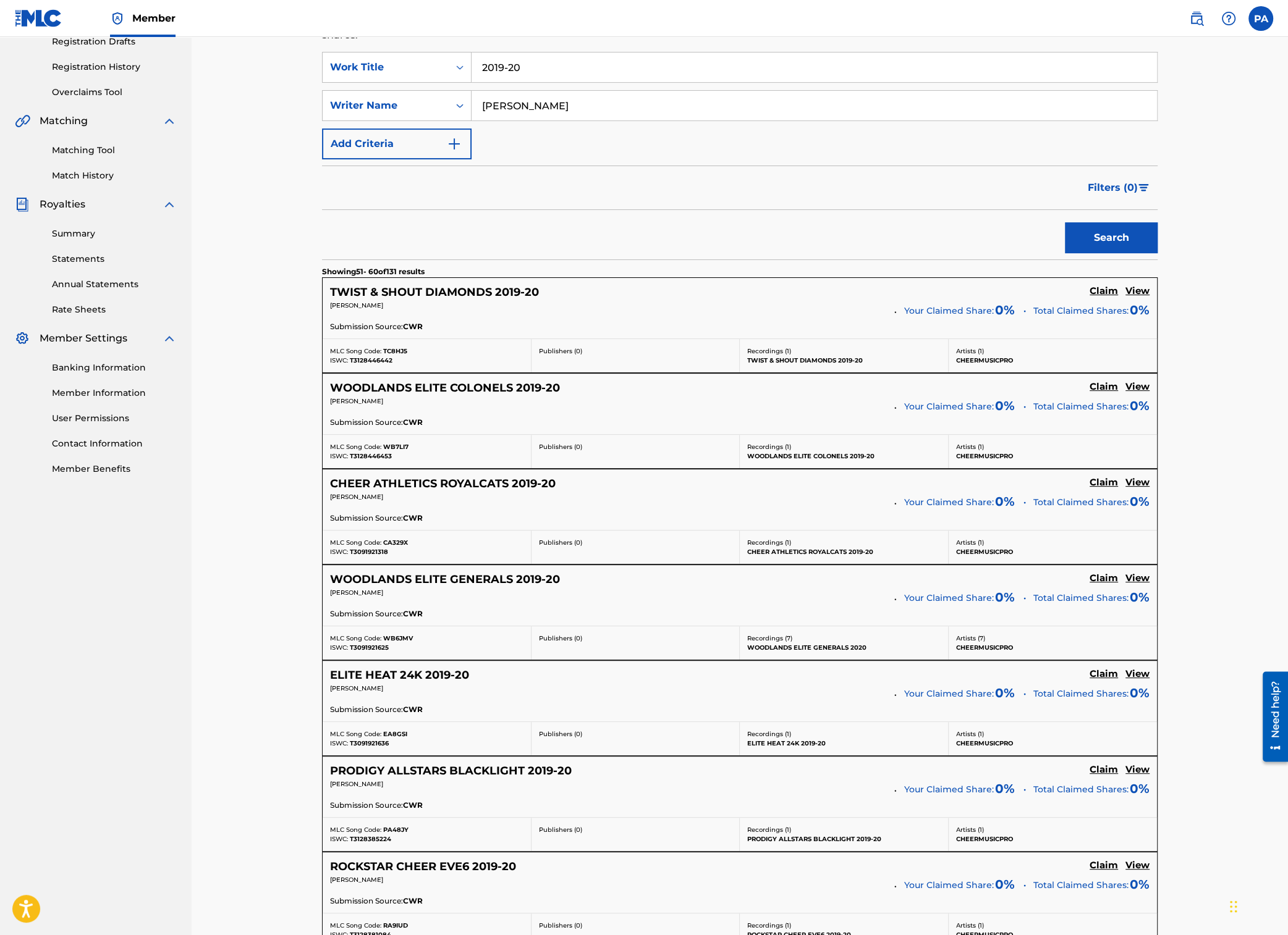
scroll to position [270, 0]
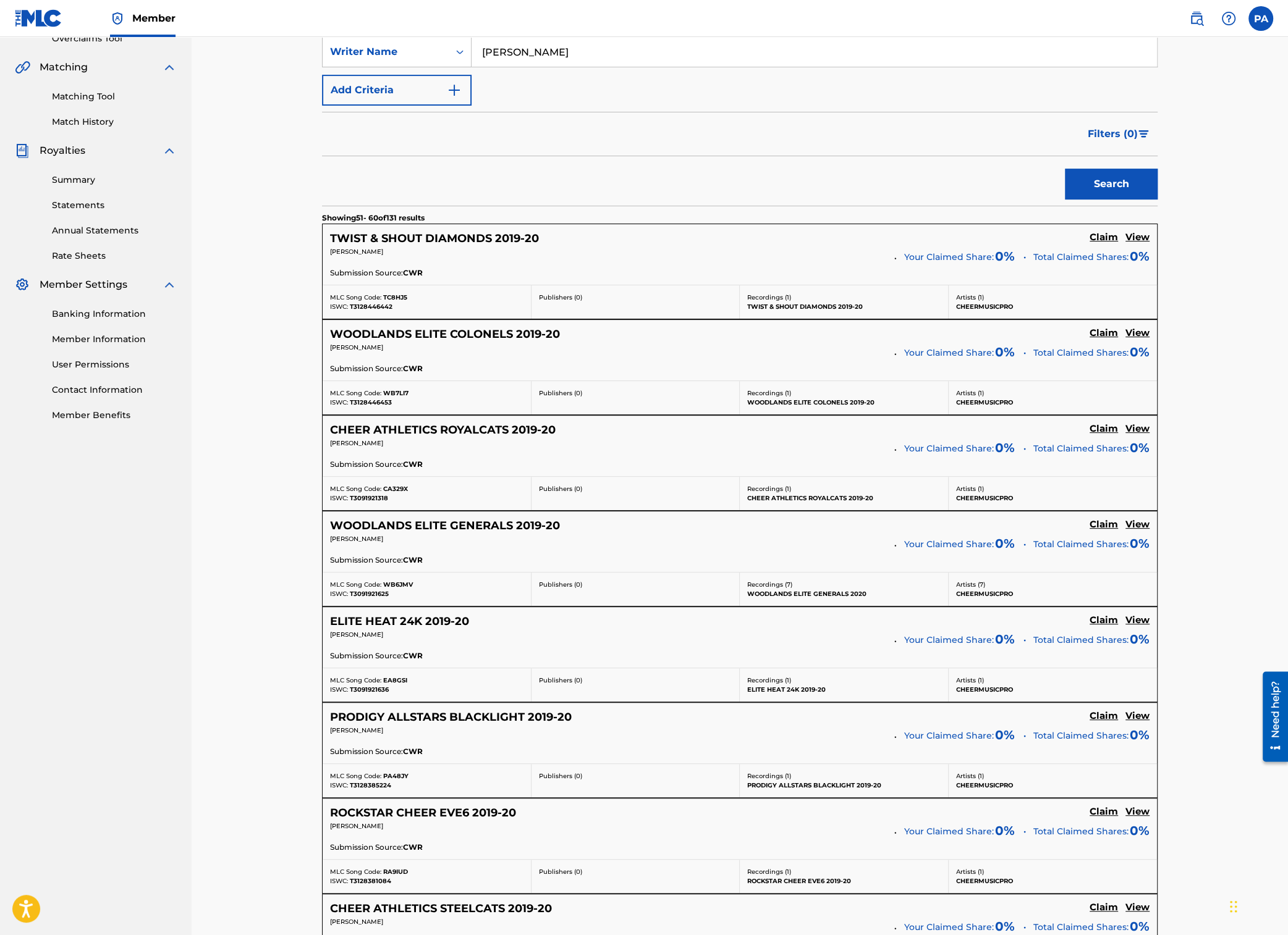
click at [365, 308] on span "T3128446442" at bounding box center [371, 306] width 43 height 8
click at [402, 296] on span "TC8HJ5" at bounding box center [395, 297] width 24 height 8
click at [371, 402] on span "T3128446453" at bounding box center [371, 402] width 42 height 8
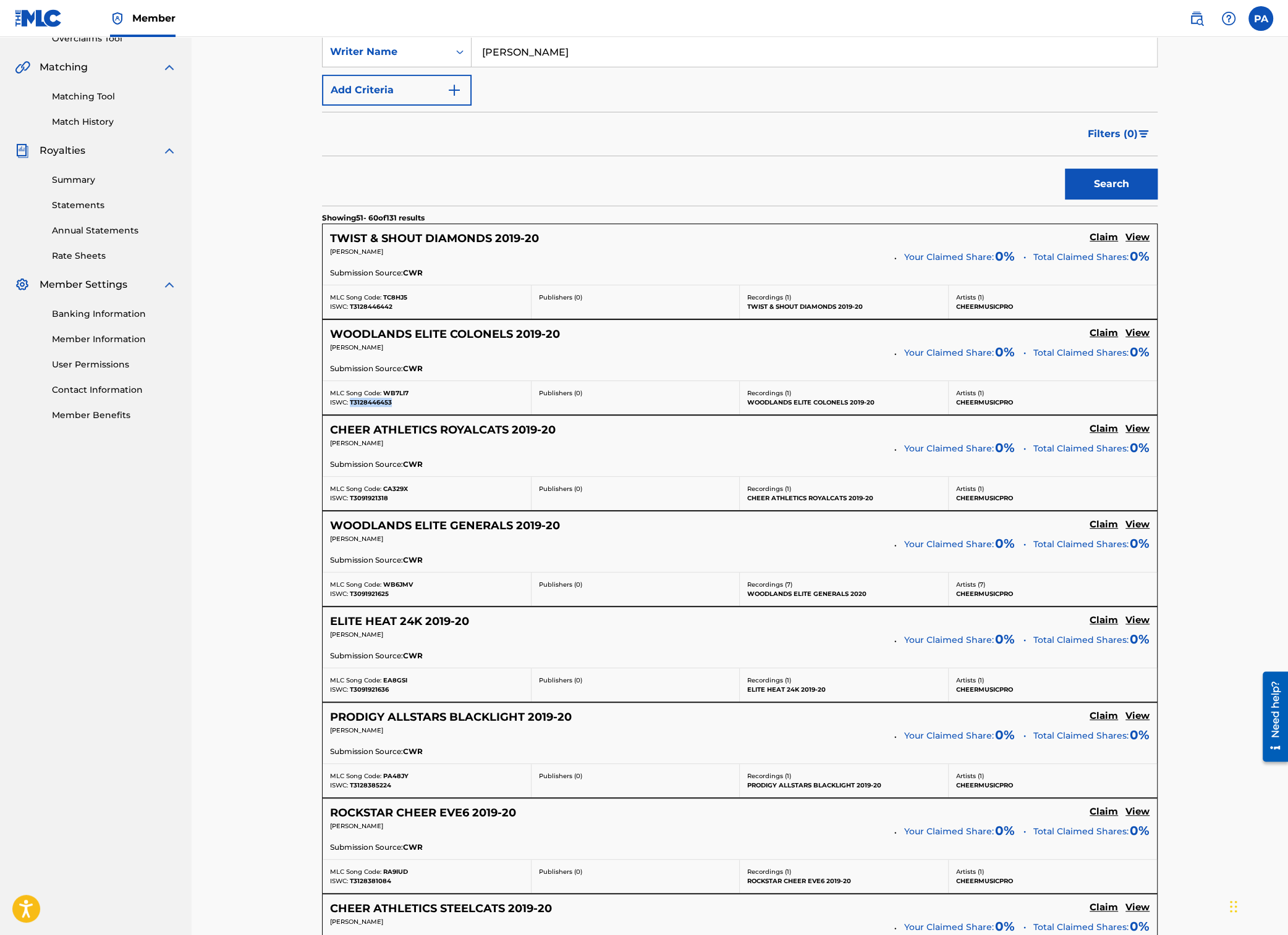
click at [371, 402] on span "T3128446453" at bounding box center [371, 402] width 42 height 8
click at [397, 585] on span "WB6JMV" at bounding box center [397, 584] width 30 height 8
click at [370, 499] on span "T3091921318" at bounding box center [369, 497] width 38 height 8
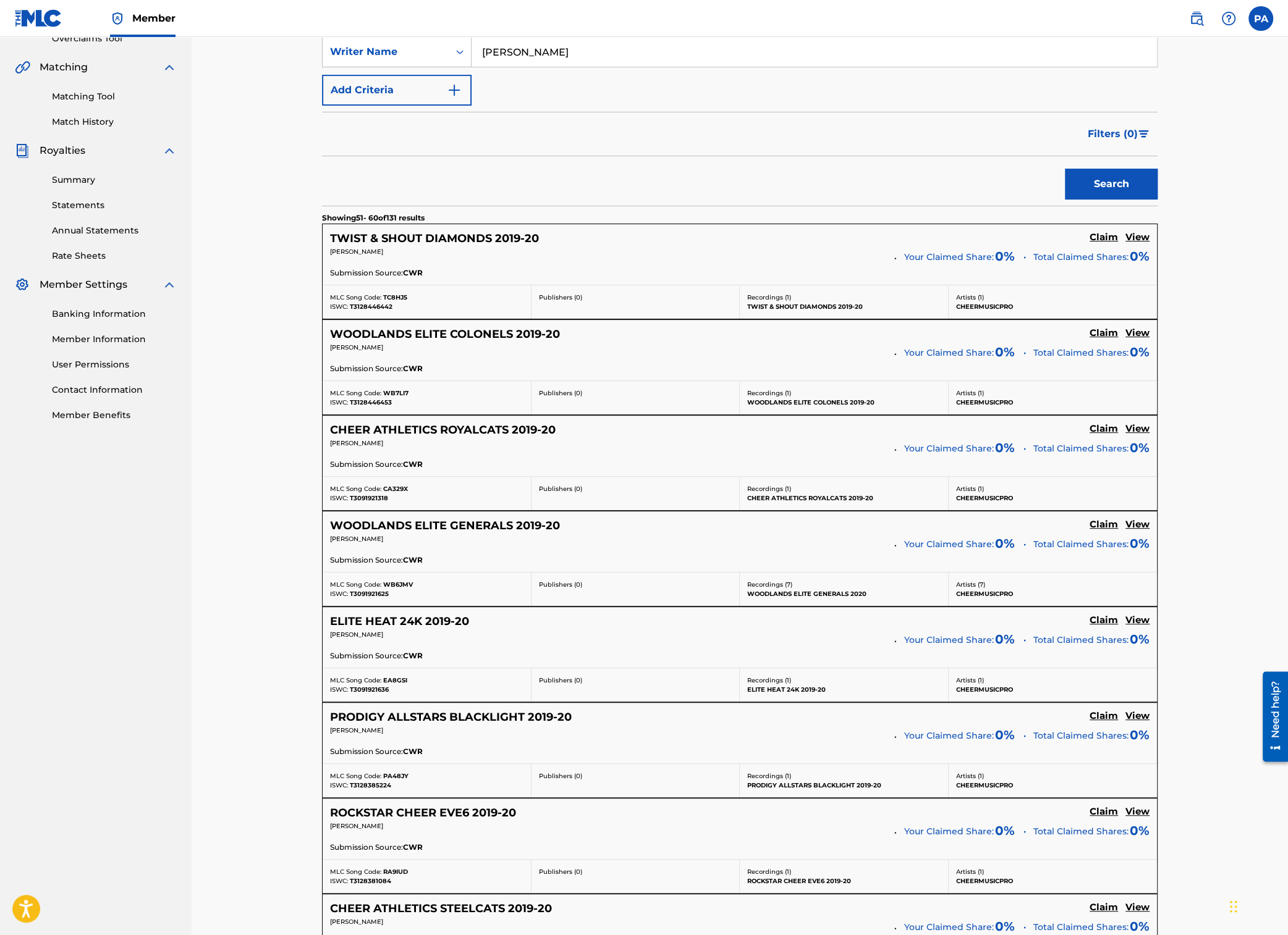
click at [394, 583] on span "WB6JMV" at bounding box center [397, 584] width 30 height 8
click at [399, 488] on span "CA329X" at bounding box center [396, 489] width 25 height 8
click at [372, 598] on span "T3091921625" at bounding box center [369, 593] width 38 height 8
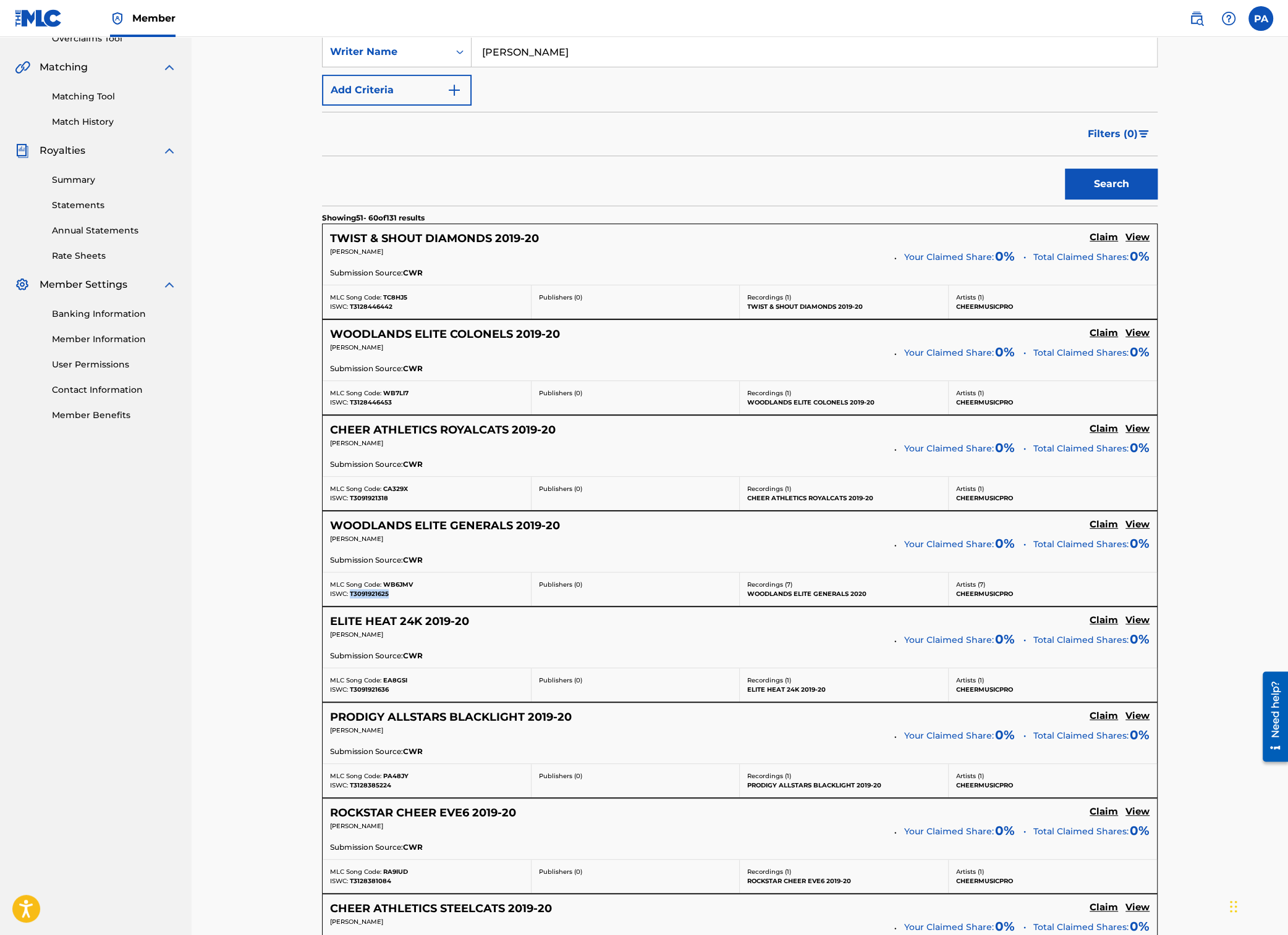
click at [372, 598] on span "T3091921625" at bounding box center [369, 593] width 38 height 8
click at [405, 585] on span "WB6JMV" at bounding box center [397, 584] width 30 height 8
click at [371, 693] on span "T3091921636" at bounding box center [369, 689] width 38 height 8
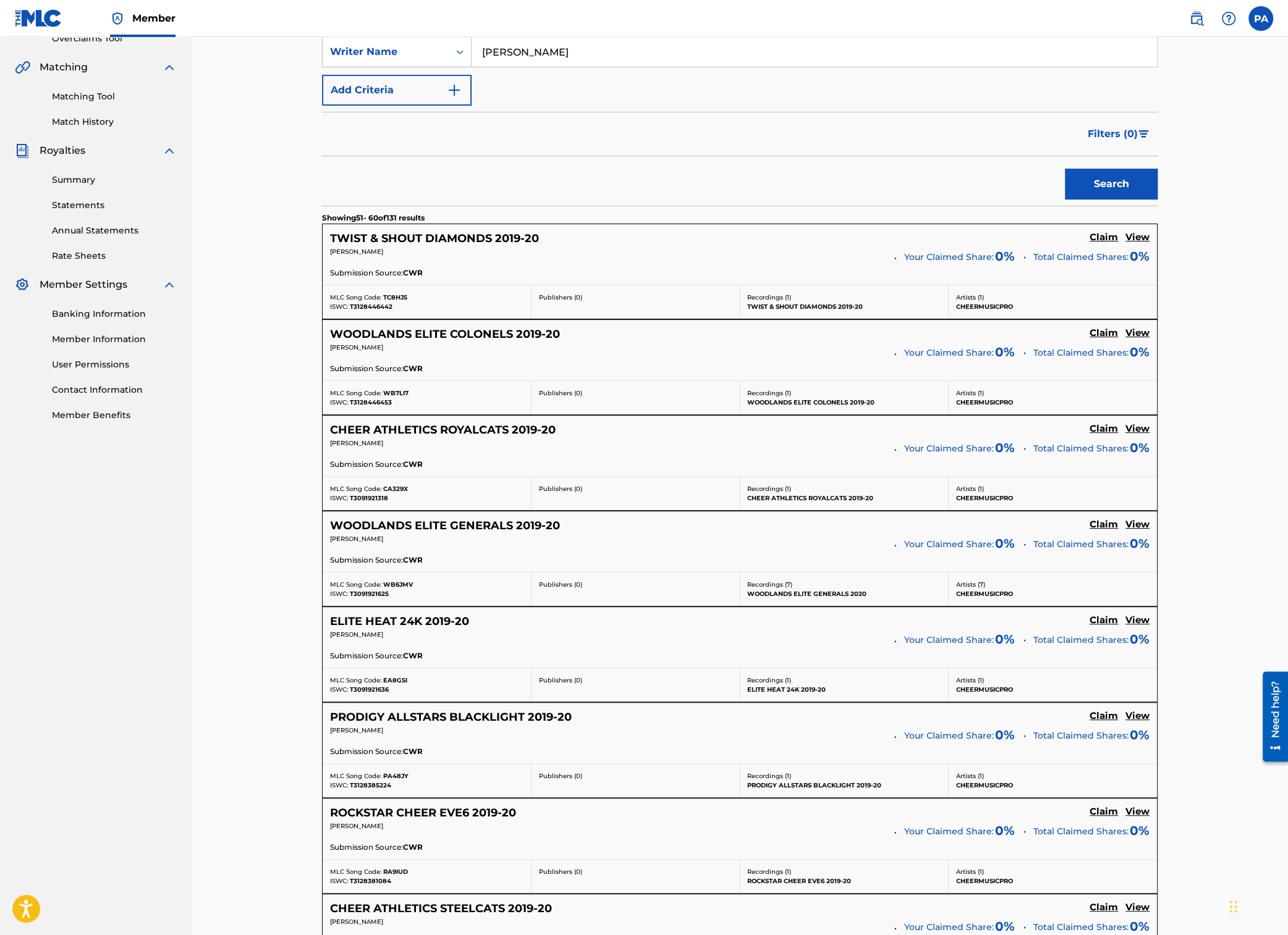
click at [209, 637] on div "Claiming Tool Search Add Publishers & Shares Review Submit Search Use the searc…" at bounding box center [739, 537] width 1096 height 1539
click at [371, 693] on span "T3091921636" at bounding box center [369, 689] width 38 height 8
click at [398, 683] on span "EA8GSI" at bounding box center [395, 680] width 24 height 8
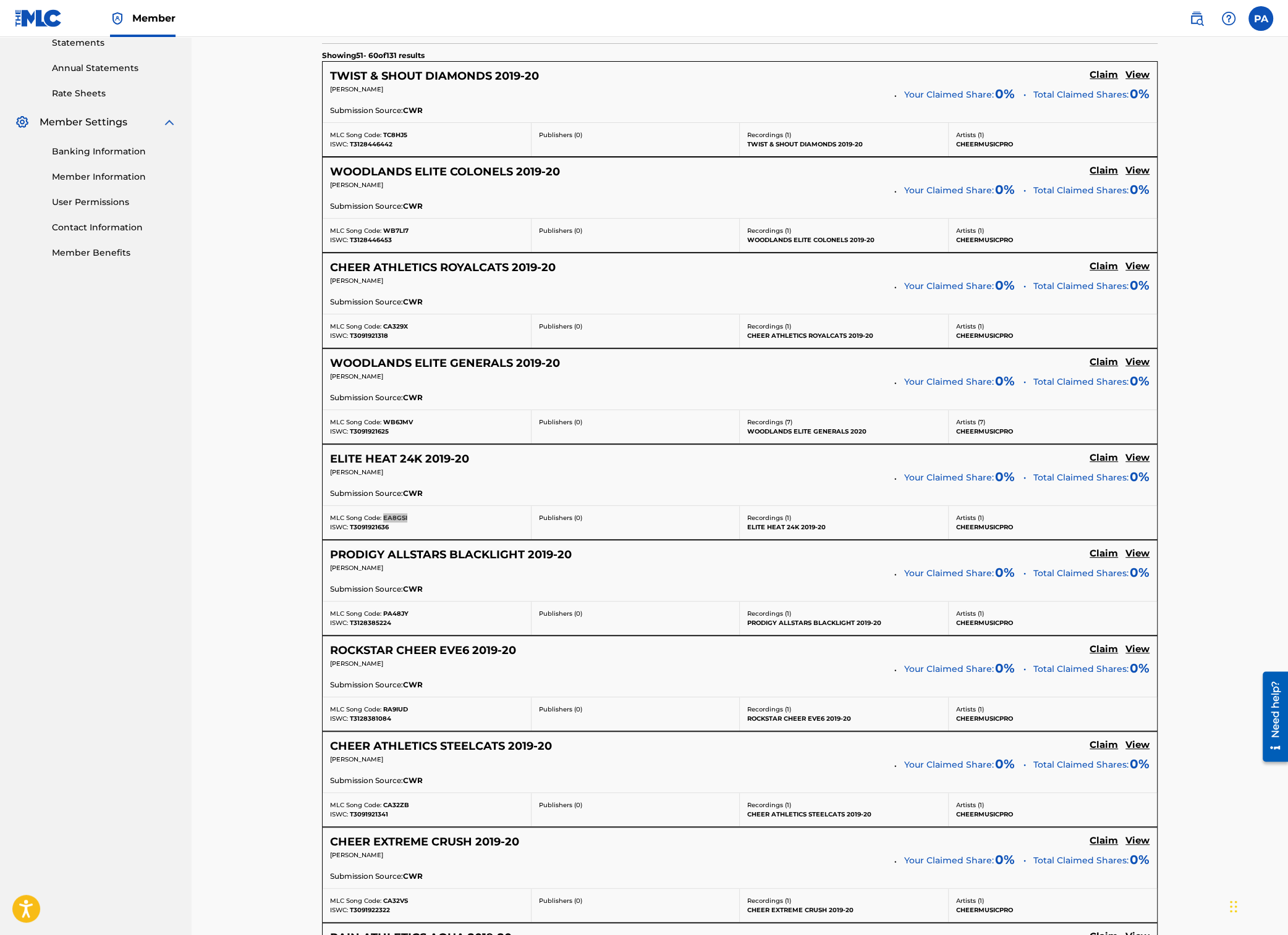
scroll to position [486, 0]
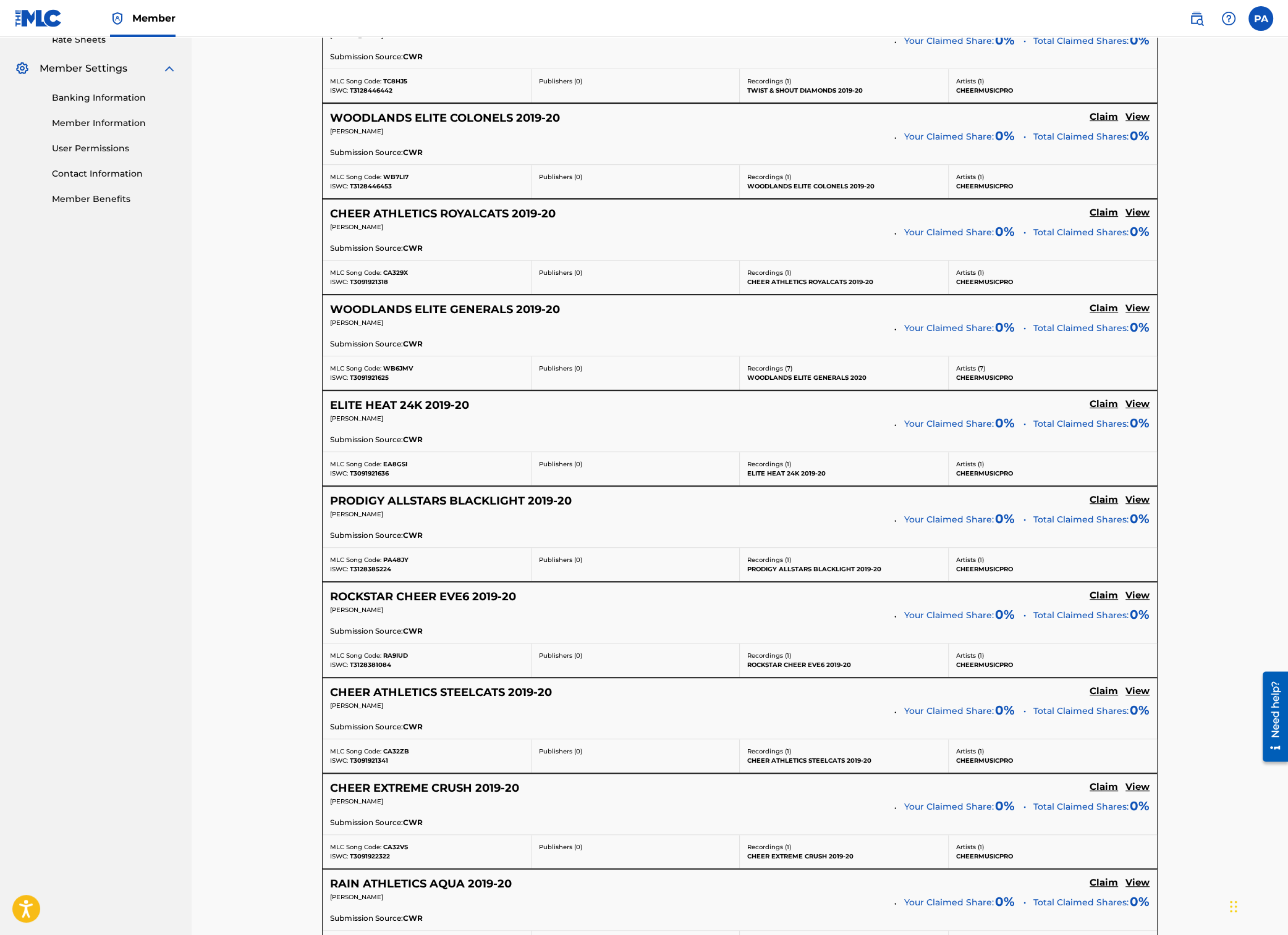
click at [366, 569] on span "T3128385224" at bounding box center [371, 569] width 41 height 8
click at [366, 570] on span "T3128385224" at bounding box center [371, 569] width 41 height 8
click at [397, 561] on span "PA48JY" at bounding box center [396, 559] width 25 height 8
click at [373, 667] on span "T3128381084" at bounding box center [371, 665] width 41 height 8
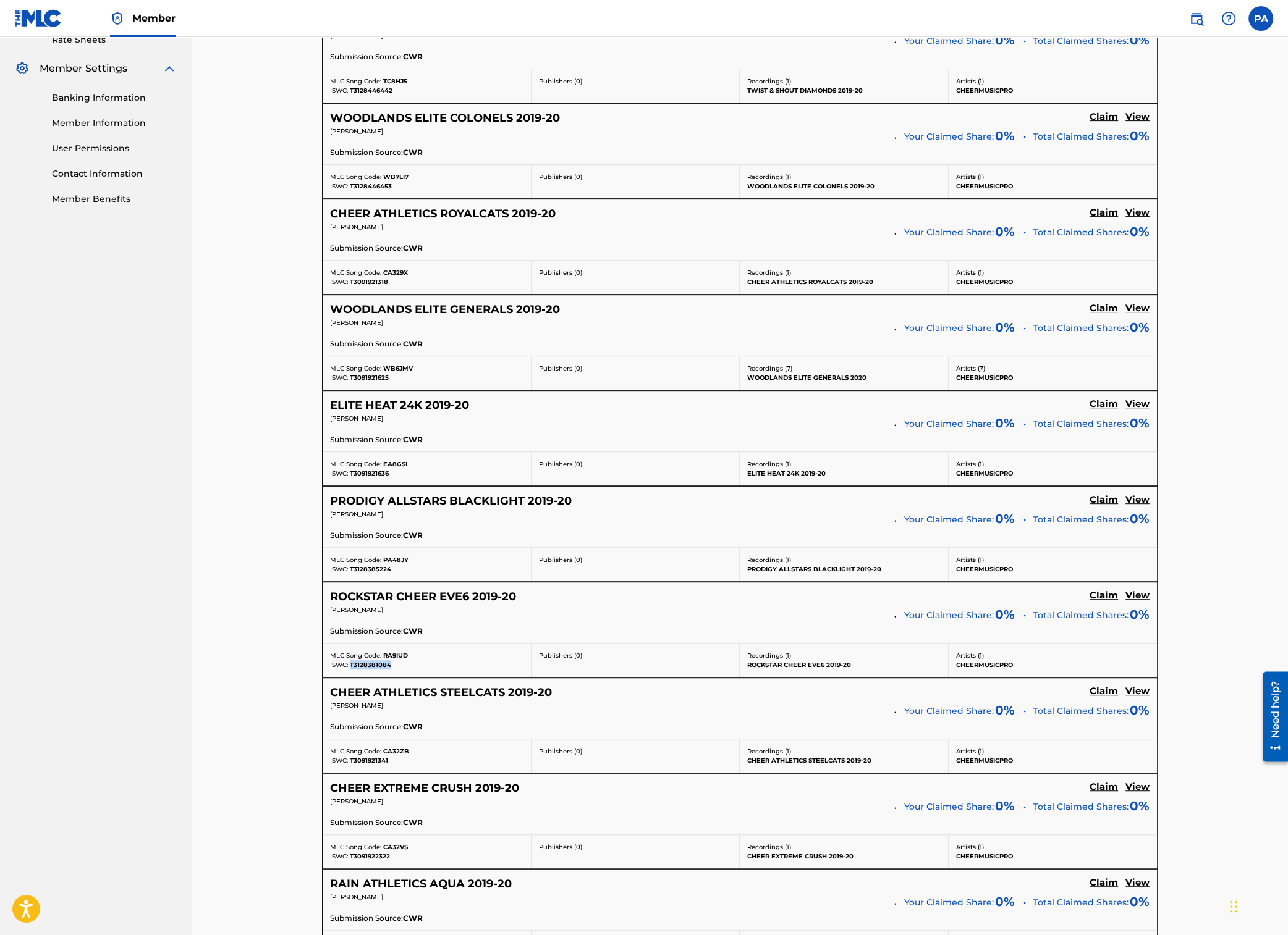
click at [373, 667] on span "T3128381084" at bounding box center [371, 665] width 41 height 8
click at [398, 659] on span "RA9IUD" at bounding box center [396, 655] width 25 height 8
click at [371, 763] on span "T3091921341" at bounding box center [369, 761] width 38 height 8
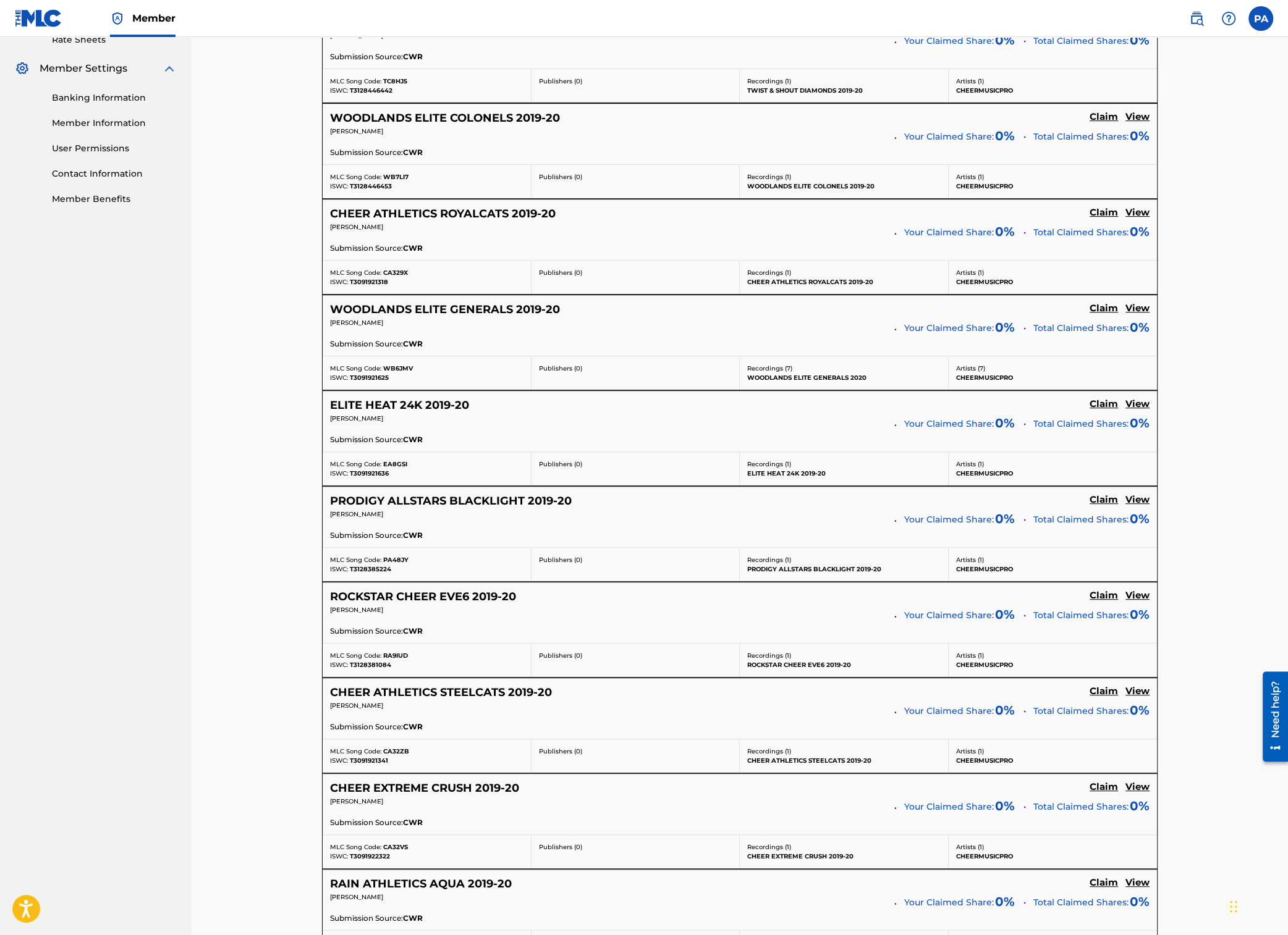
click at [396, 753] on span "CA32ZB" at bounding box center [396, 751] width 26 height 8
click at [363, 861] on span "T3091922322" at bounding box center [370, 856] width 40 height 8
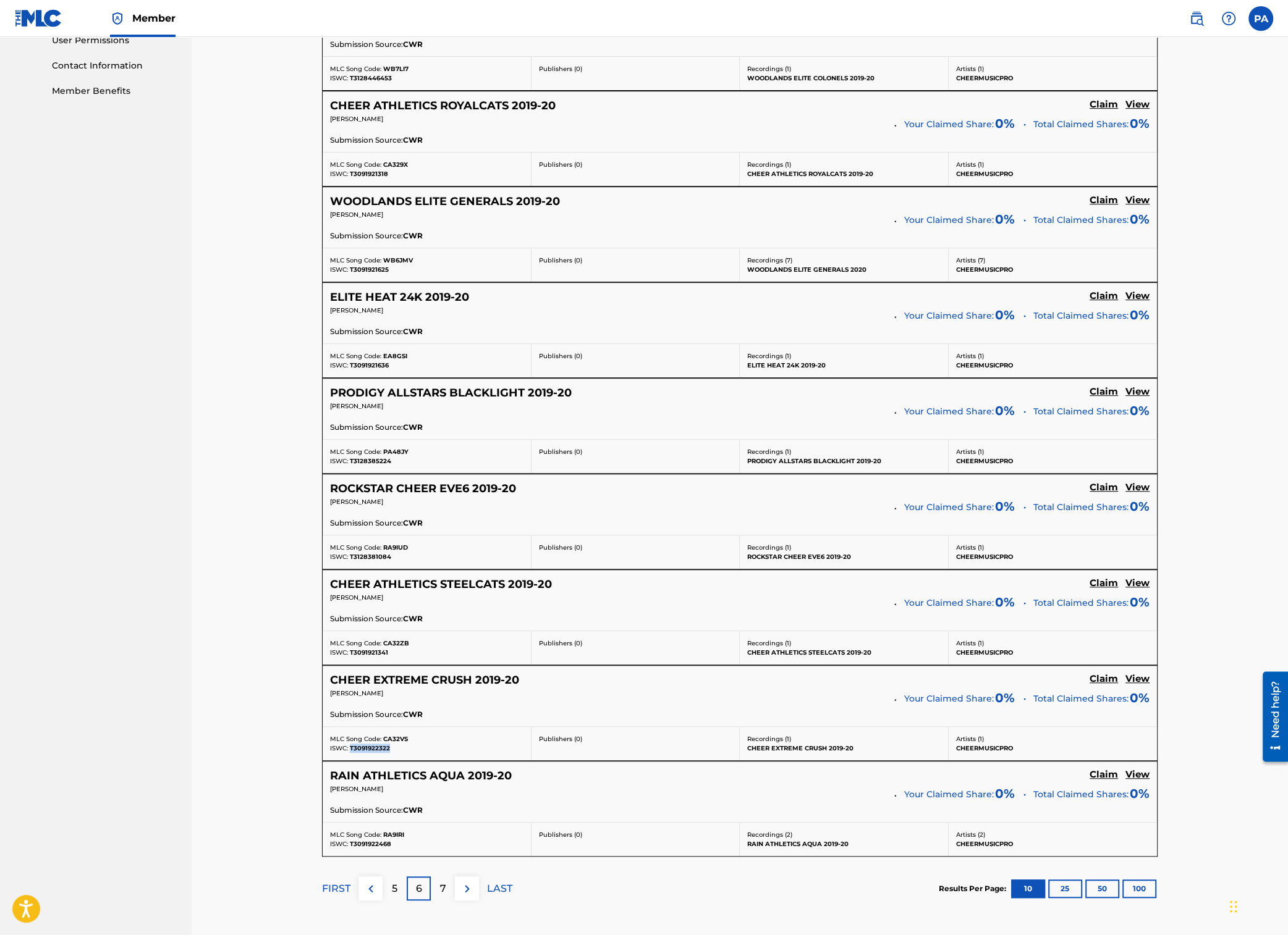
scroll to position [649, 0]
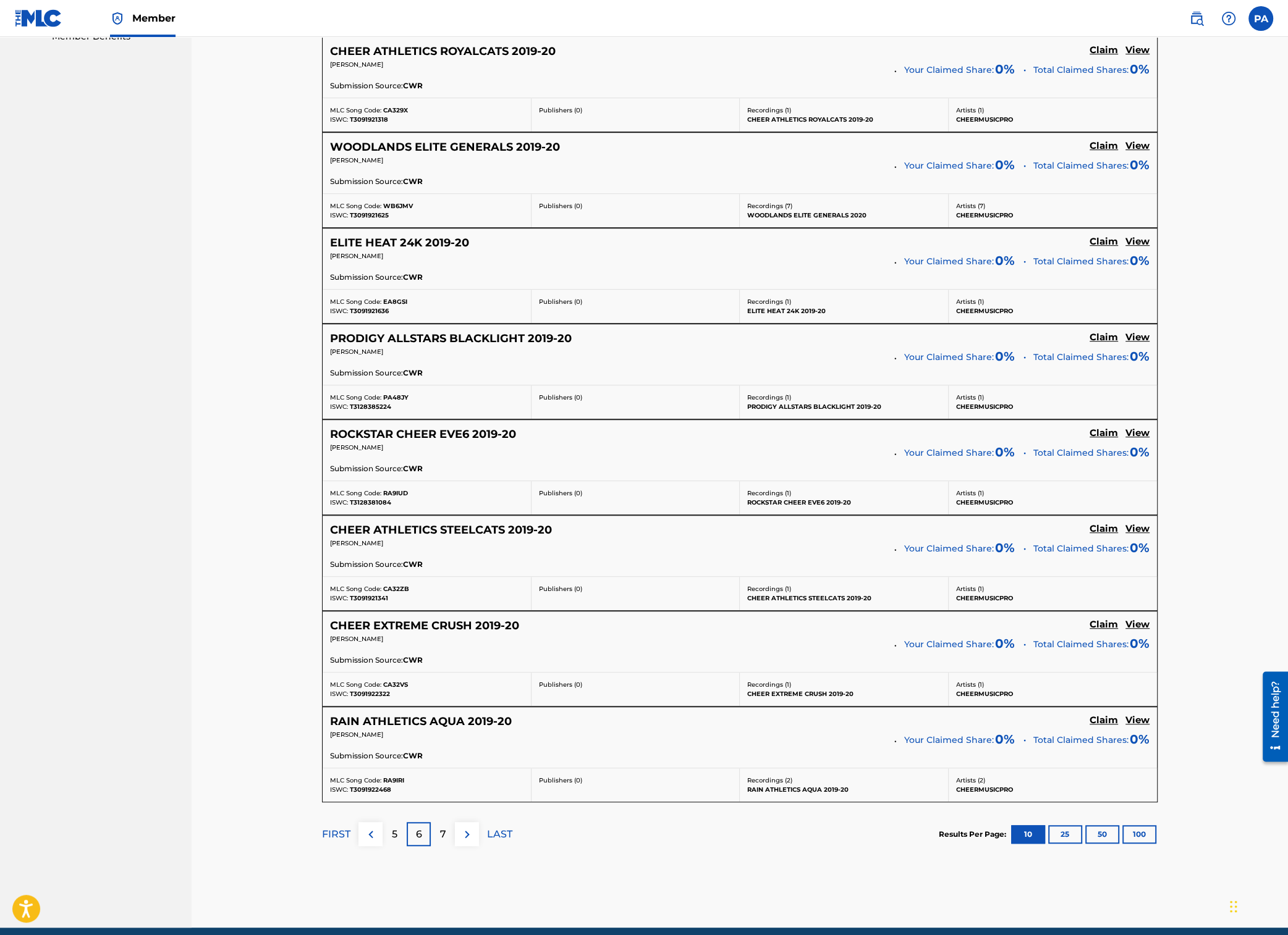
click at [376, 794] on span "T3091922468" at bounding box center [371, 789] width 41 height 8
click at [399, 785] on span "RA9IRI" at bounding box center [393, 780] width 21 height 8
click at [469, 846] on button at bounding box center [466, 834] width 24 height 24
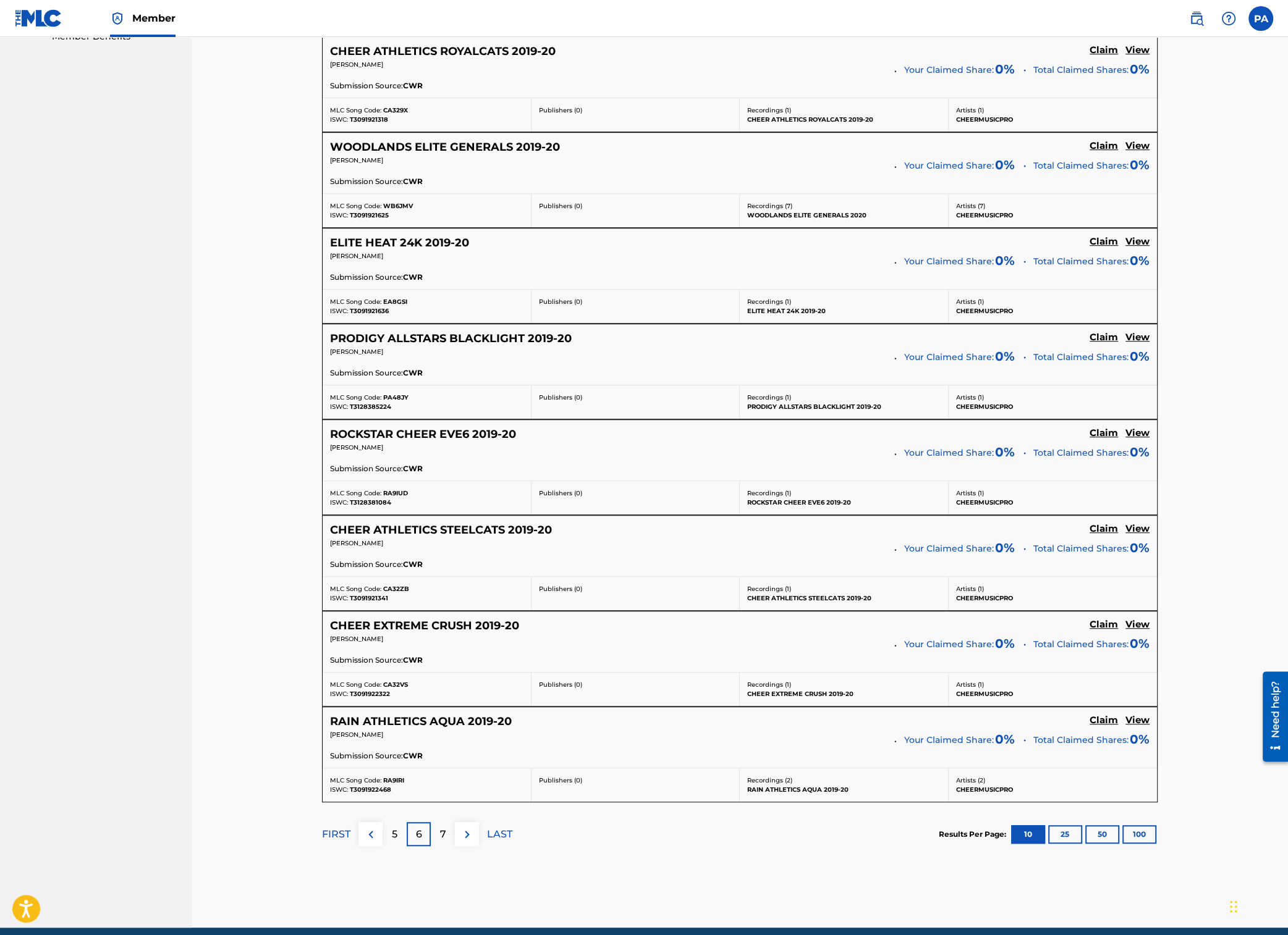
scroll to position [0, 0]
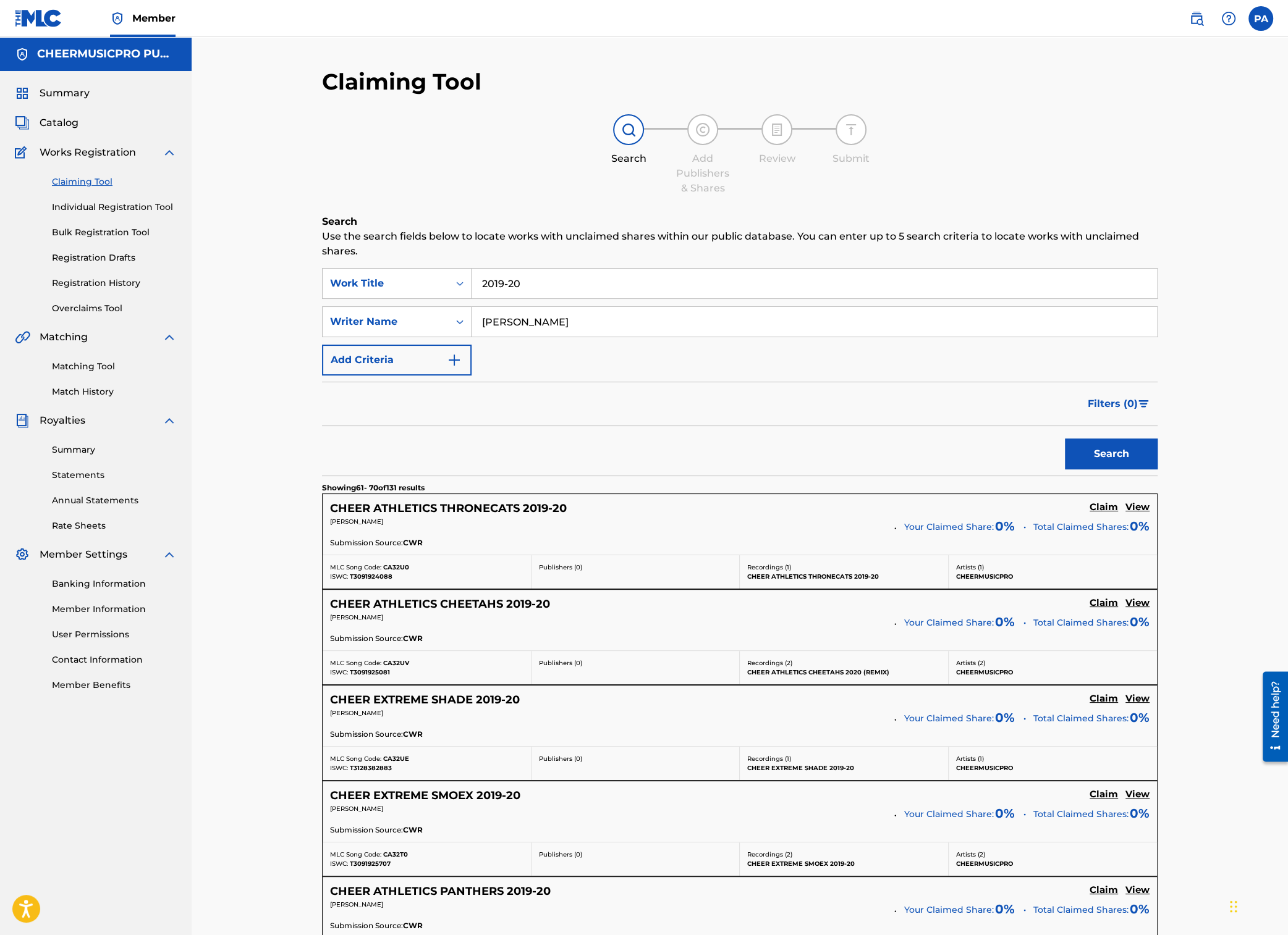
click at [374, 577] on span "T3091924088" at bounding box center [371, 576] width 43 height 8
click at [398, 569] on span "CA32U0" at bounding box center [396, 567] width 26 height 8
click at [362, 673] on span "T3091925081" at bounding box center [370, 672] width 40 height 8
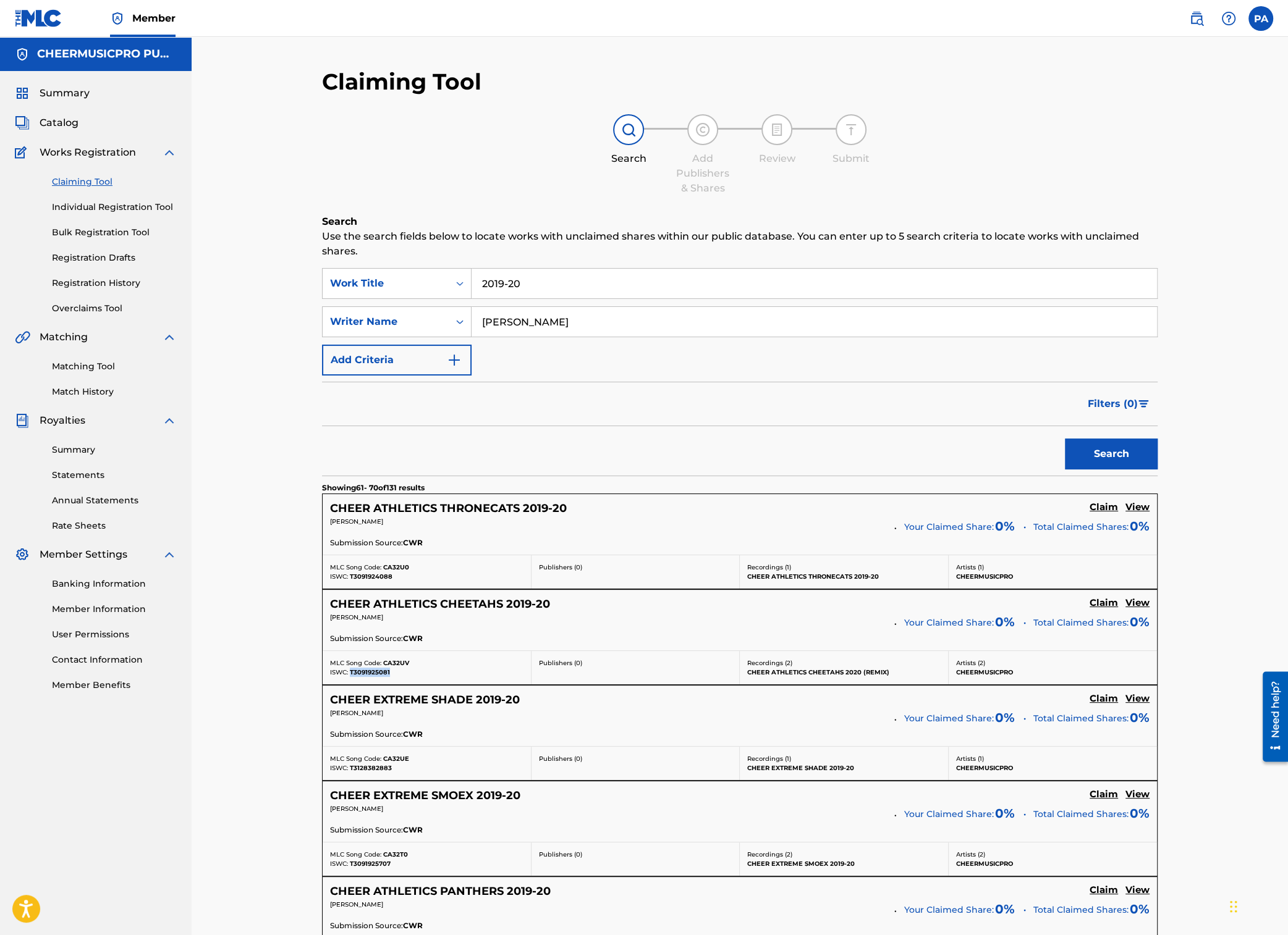
click at [362, 673] on span "T3091925081" at bounding box center [370, 672] width 40 height 8
click at [256, 737] on div "Claiming Tool Search Add Publishers & Shares Review Submit Search Use the searc…" at bounding box center [739, 806] width 1096 height 1539
click at [373, 671] on span "T3091925081" at bounding box center [370, 672] width 40 height 8
click at [392, 661] on span "CA32UV" at bounding box center [396, 663] width 26 height 8
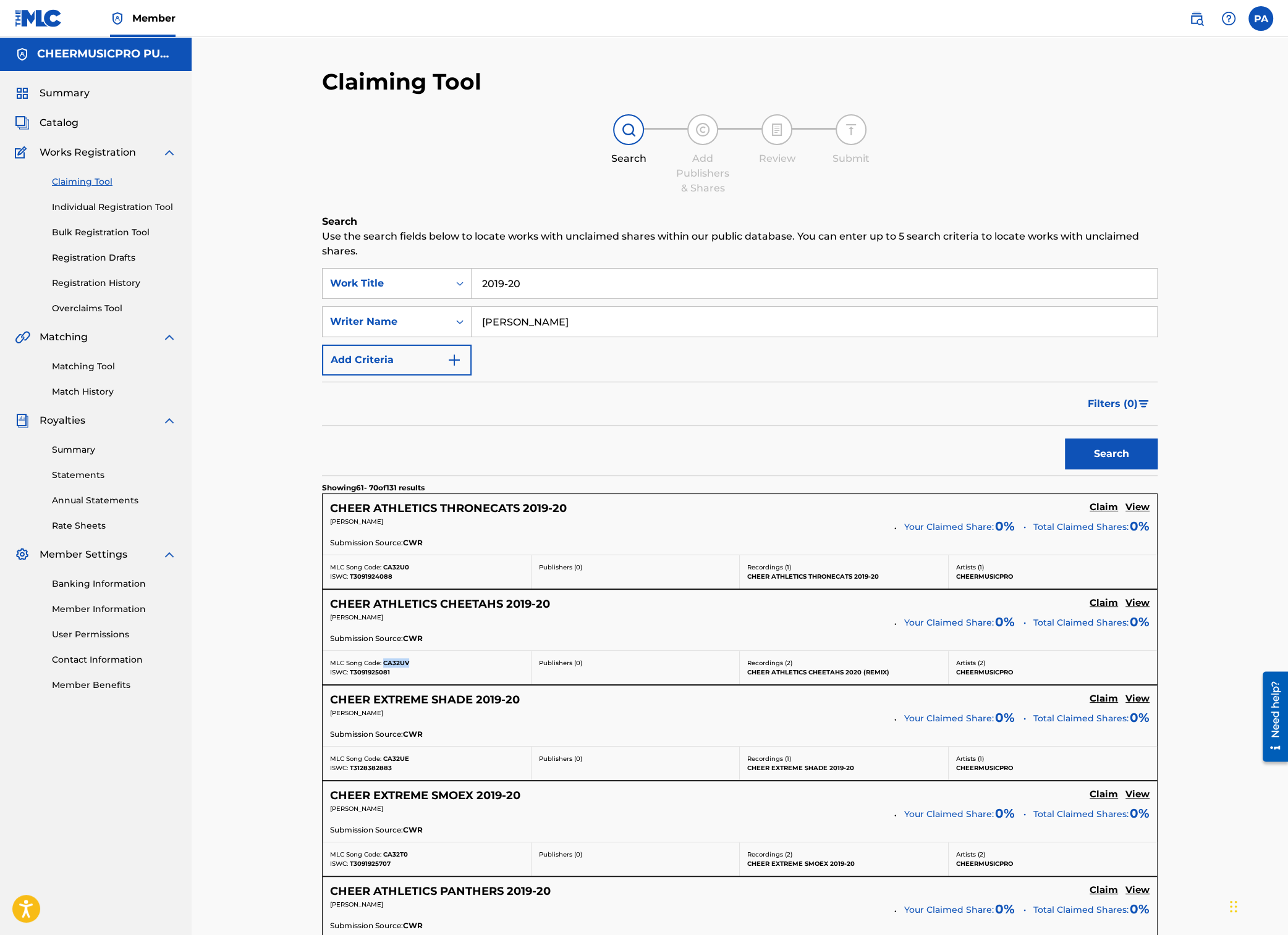
click at [392, 661] on span "CA32UV" at bounding box center [396, 663] width 26 height 8
click at [364, 769] on span "T3128382883" at bounding box center [371, 768] width 42 height 8
click at [394, 761] on span "CA32UE" at bounding box center [396, 759] width 26 height 8
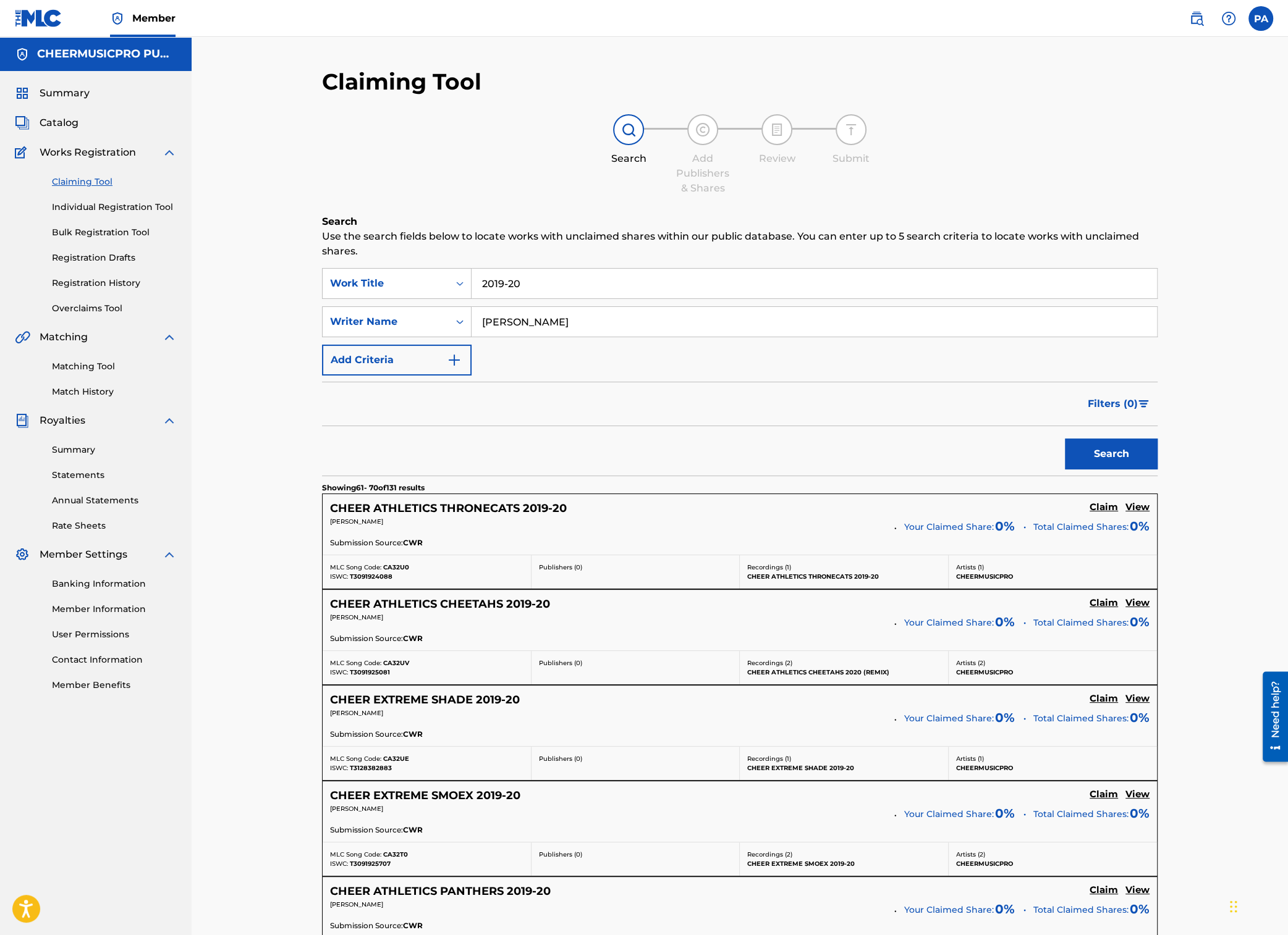
click at [367, 863] on span "T3091925707" at bounding box center [371, 863] width 41 height 8
click at [394, 855] on span "CA32T0" at bounding box center [396, 854] width 25 height 8
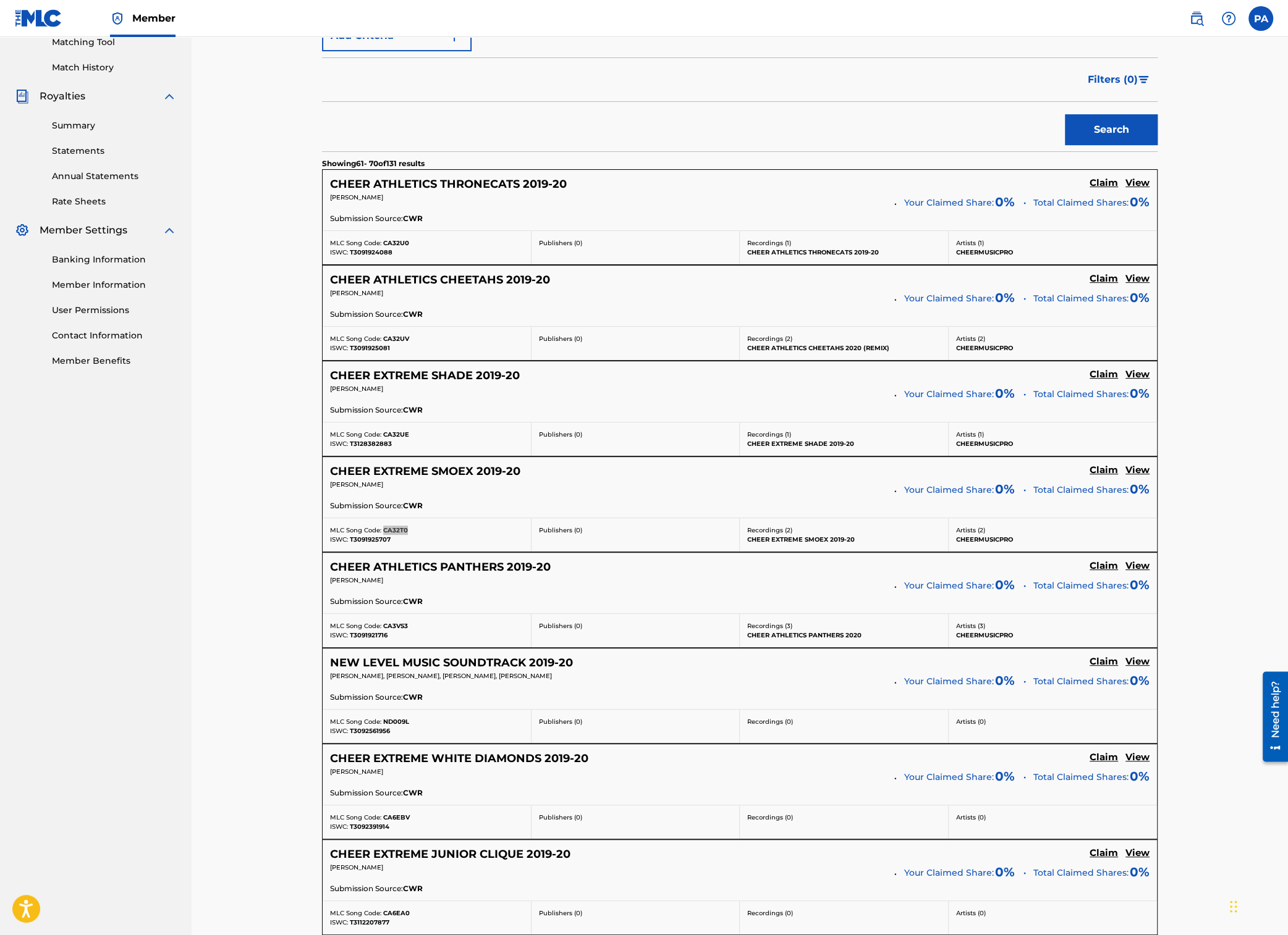
scroll to position [378, 0]
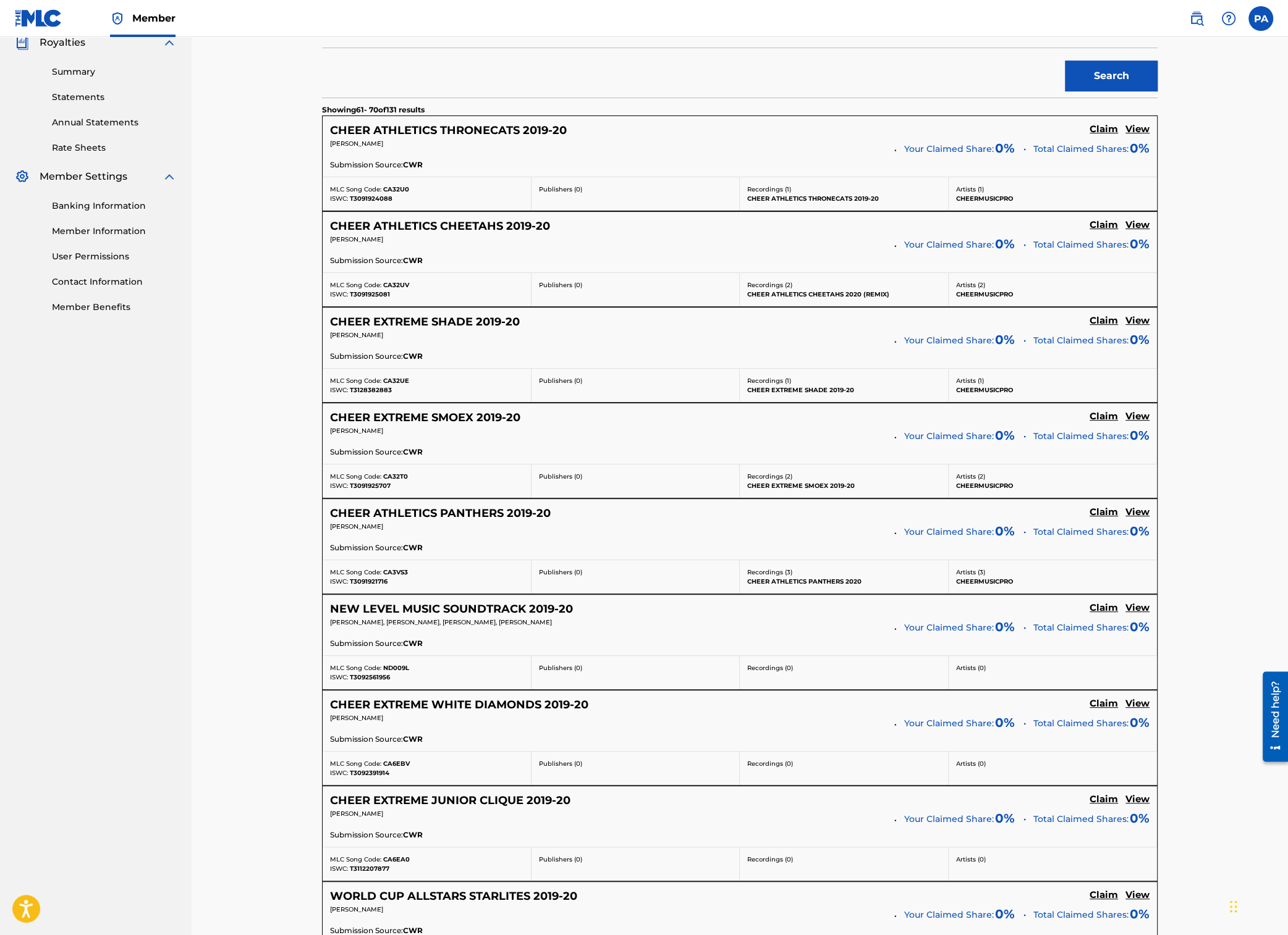
click at [361, 583] on span "T3091921716" at bounding box center [369, 581] width 38 height 8
click at [400, 572] on span "CA3VS3" at bounding box center [396, 572] width 25 height 8
click at [368, 680] on span "T3092561956" at bounding box center [370, 676] width 40 height 8
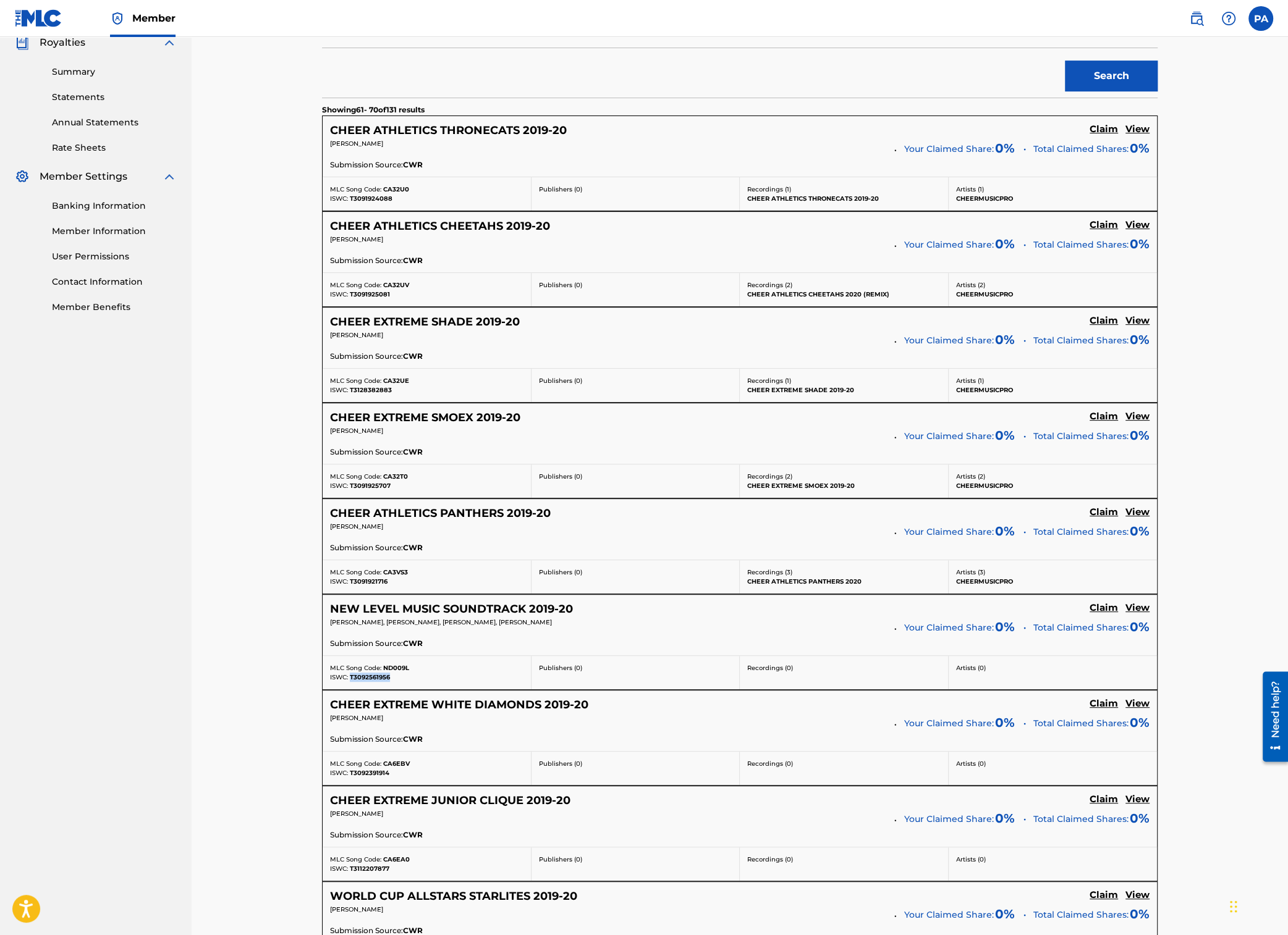
click at [368, 680] on span "T3092561956" at bounding box center [370, 676] width 40 height 8
click at [402, 667] on span "ND009L" at bounding box center [396, 667] width 26 height 8
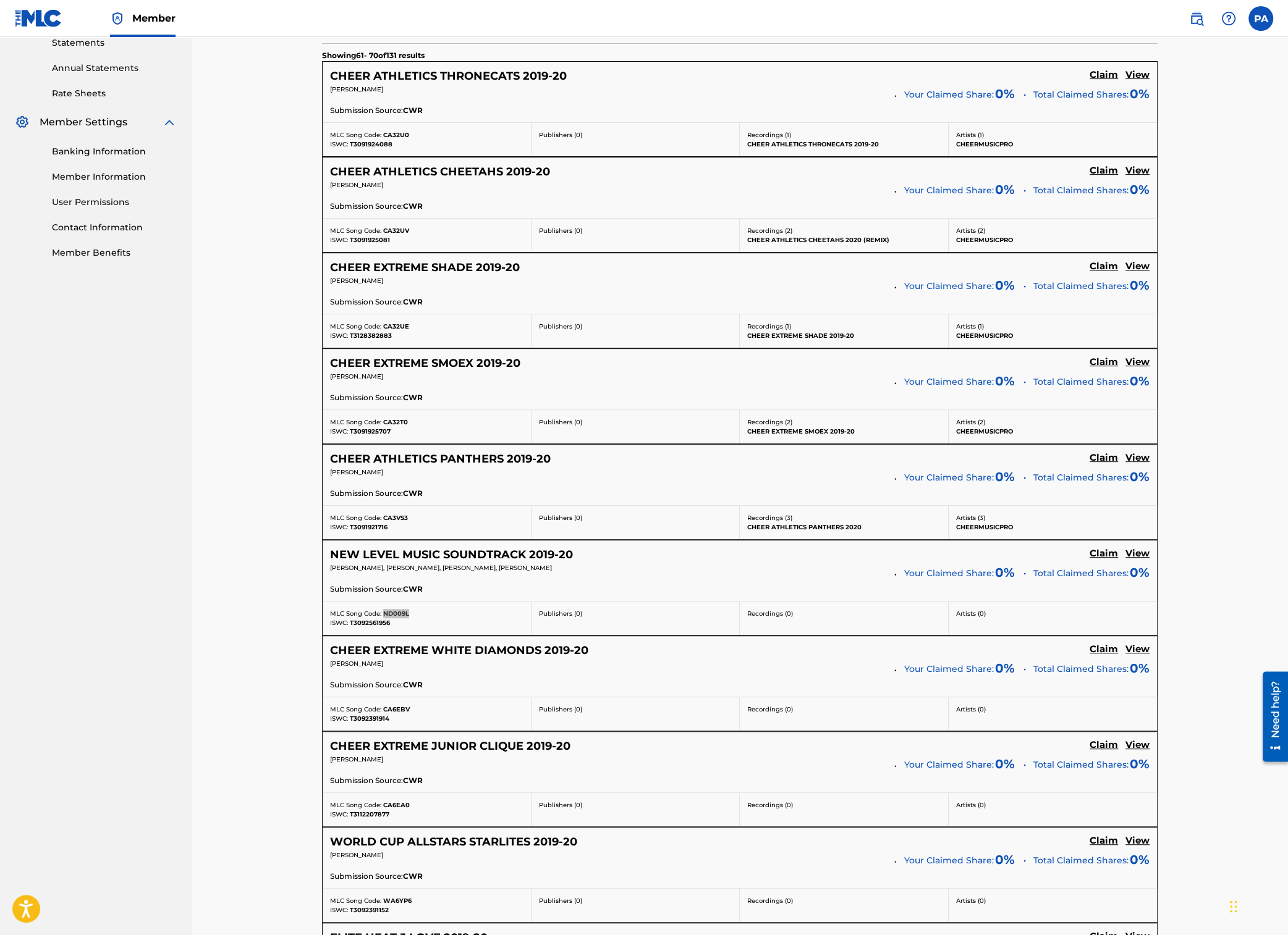
scroll to position [486, 0]
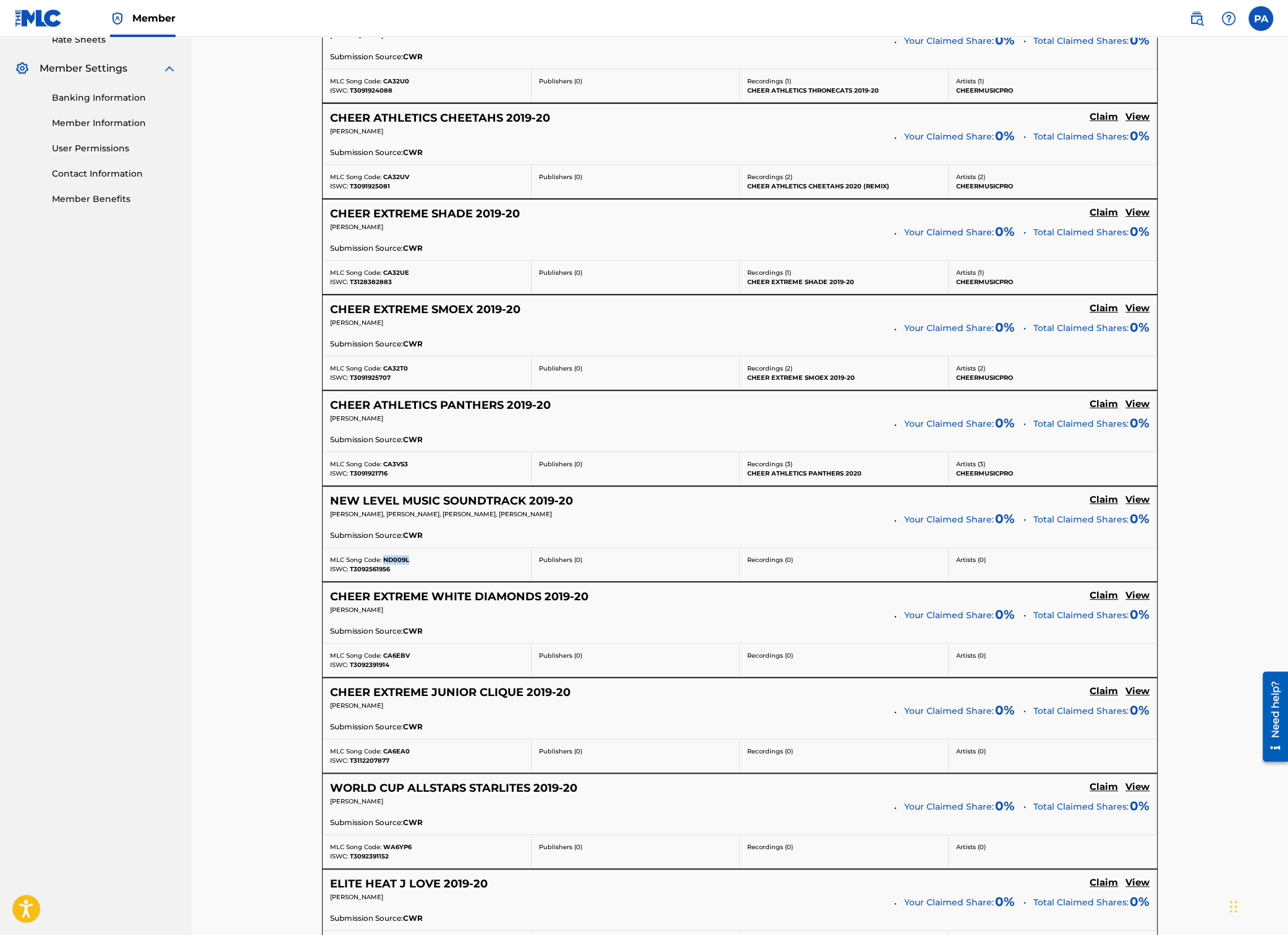
click at [1140, 500] on h5 "View" at bounding box center [1137, 499] width 24 height 12
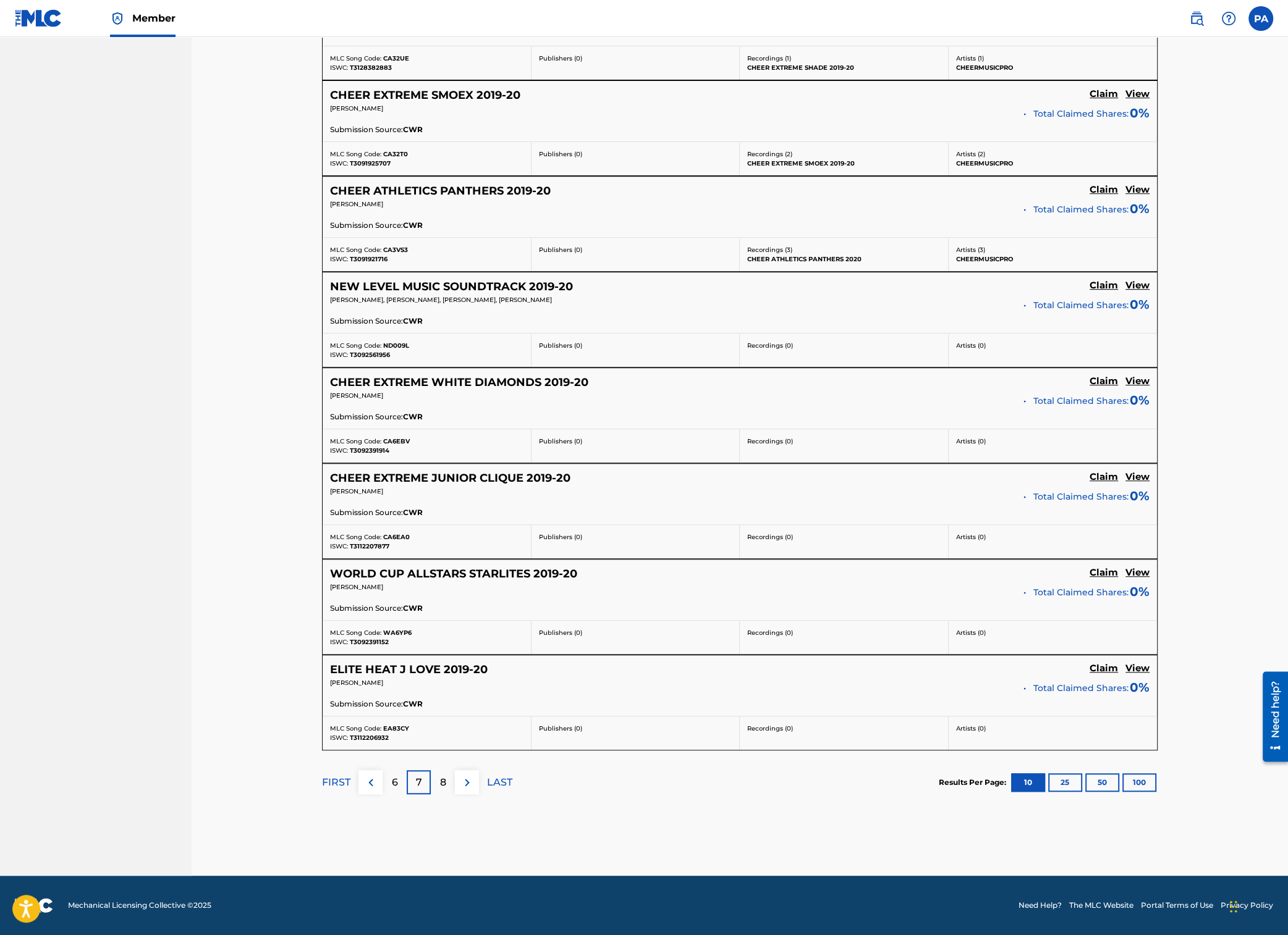
scroll to position [705, 0]
click at [470, 786] on img at bounding box center [467, 782] width 15 height 15
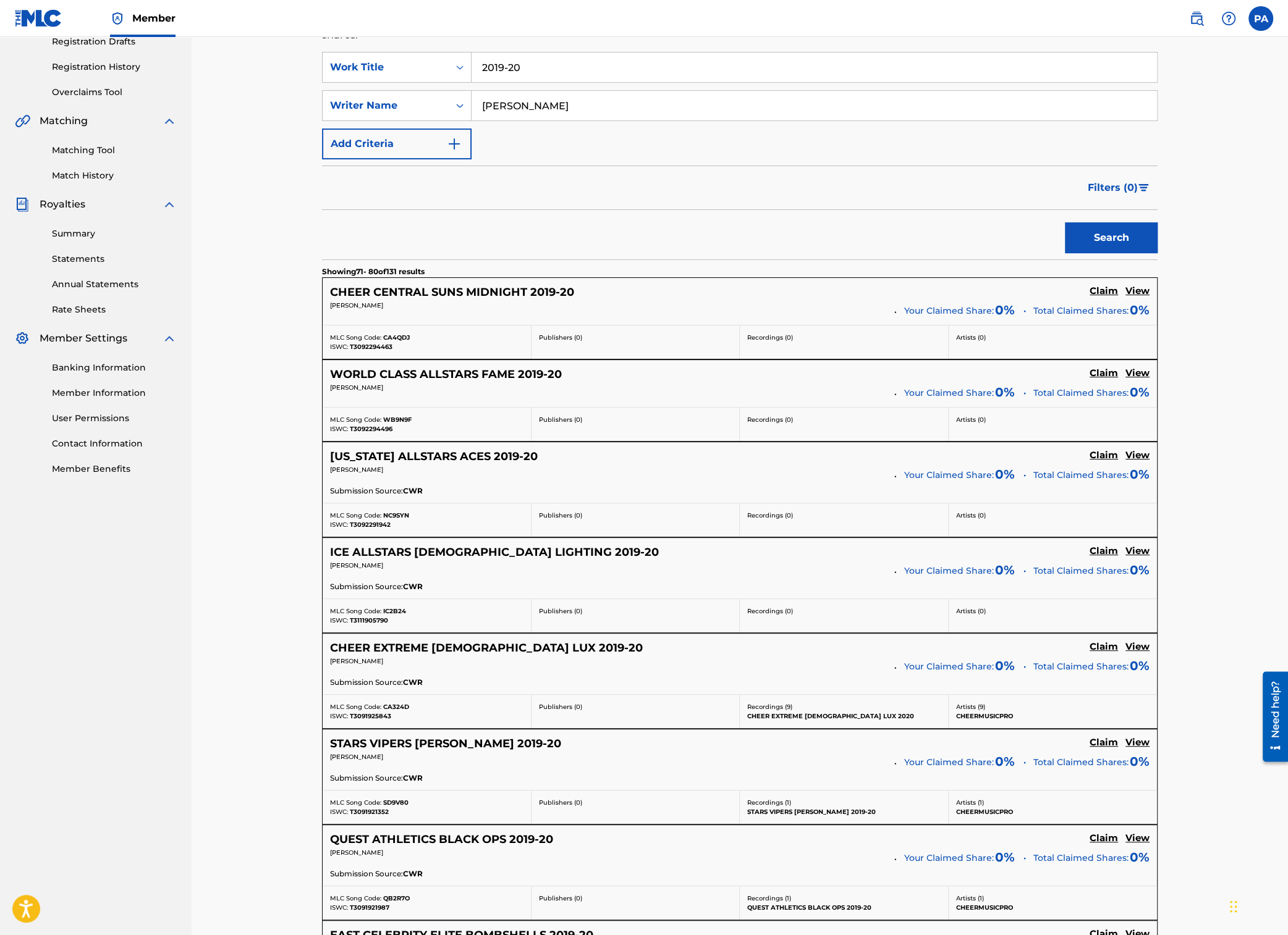
scroll to position [270, 0]
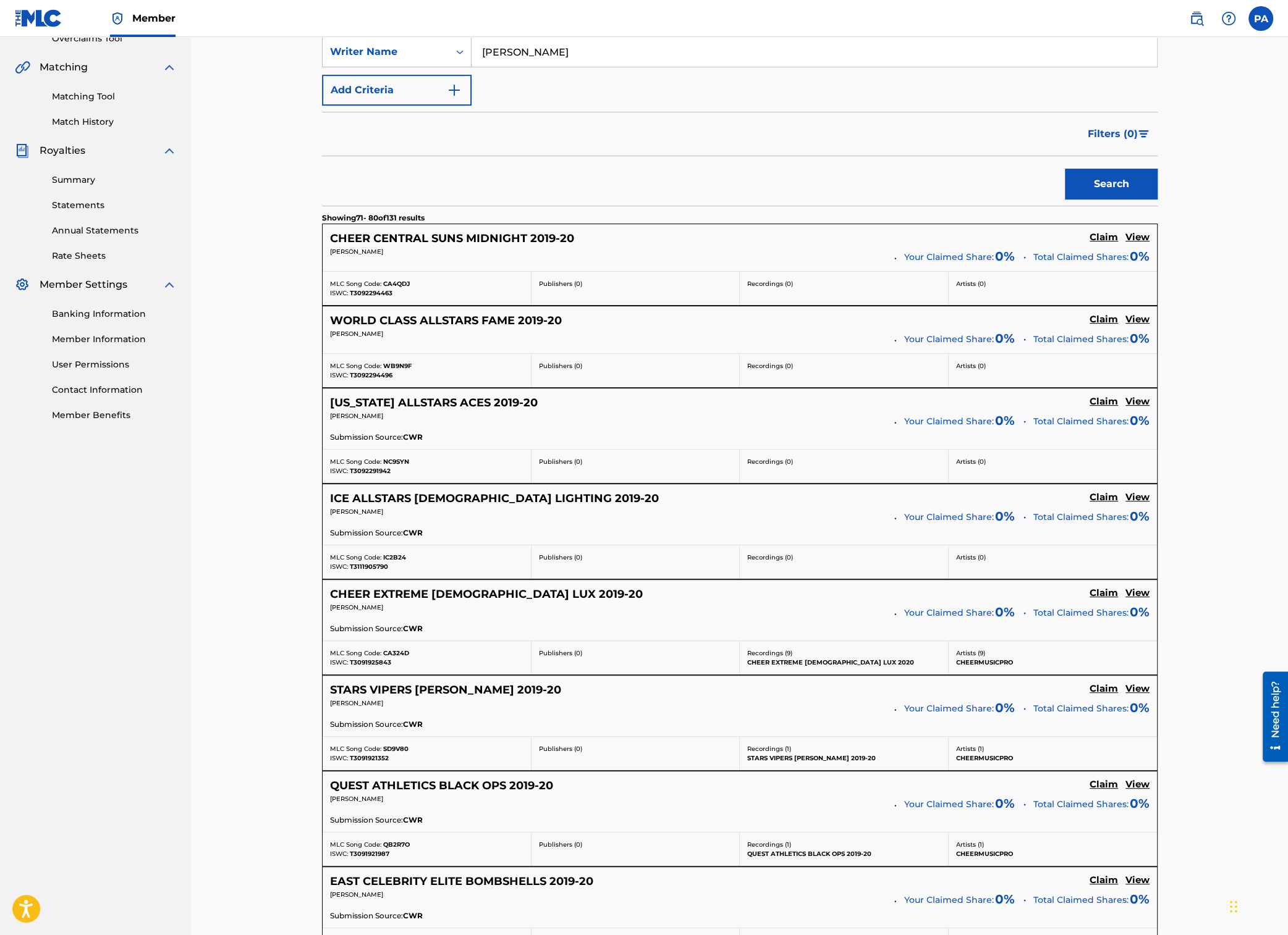
click at [372, 293] on span "T3092294463" at bounding box center [371, 293] width 43 height 8
click at [402, 284] on span "CA4QDJ" at bounding box center [397, 284] width 27 height 8
click at [374, 378] on span "T3092294496" at bounding box center [371, 375] width 43 height 8
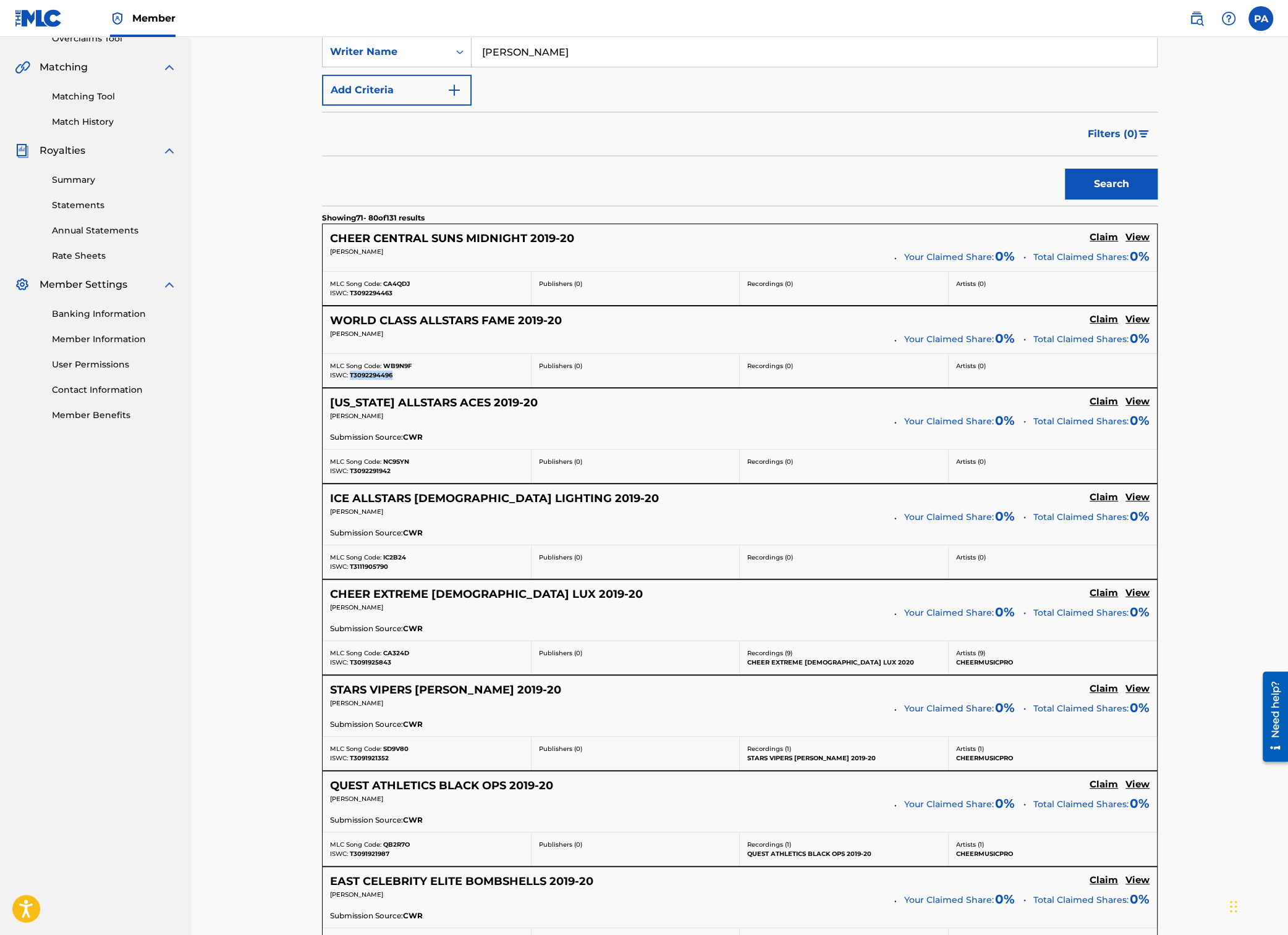
click at [374, 378] on span "T3092294496" at bounding box center [371, 375] width 43 height 8
click at [397, 360] on div "MLC Song Code: WB9N9F ISWC: T3092294496" at bounding box center [426, 370] width 209 height 33
click at [396, 366] on span "WB9N9F" at bounding box center [397, 366] width 29 height 8
click at [368, 470] on span "T3092291942" at bounding box center [371, 471] width 41 height 8
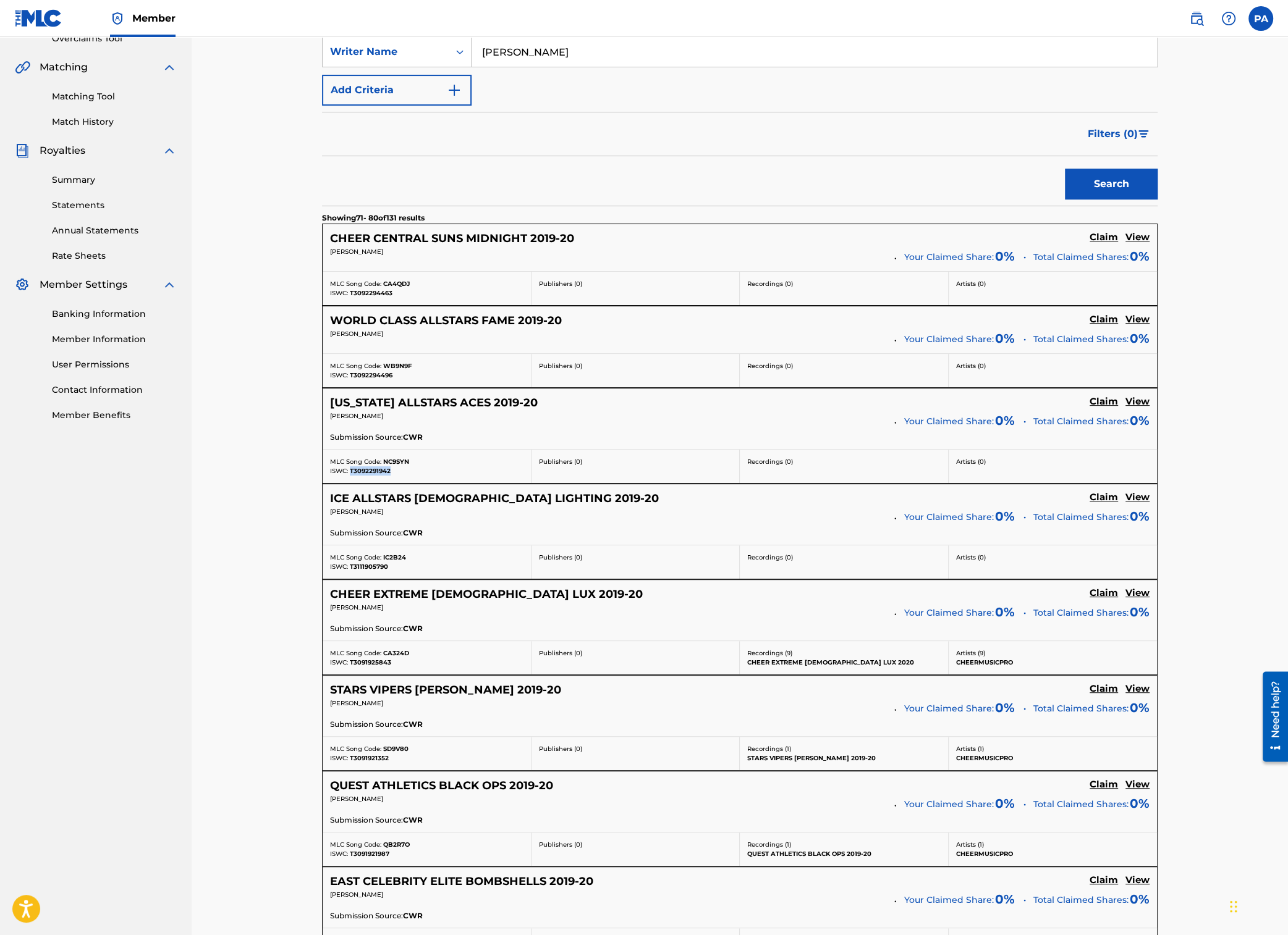
click at [368, 470] on span "T3092291942" at bounding box center [371, 471] width 41 height 8
click at [401, 463] on span "NC9SYN" at bounding box center [396, 462] width 26 height 8
click at [368, 567] on span "T3111905790" at bounding box center [369, 566] width 38 height 8
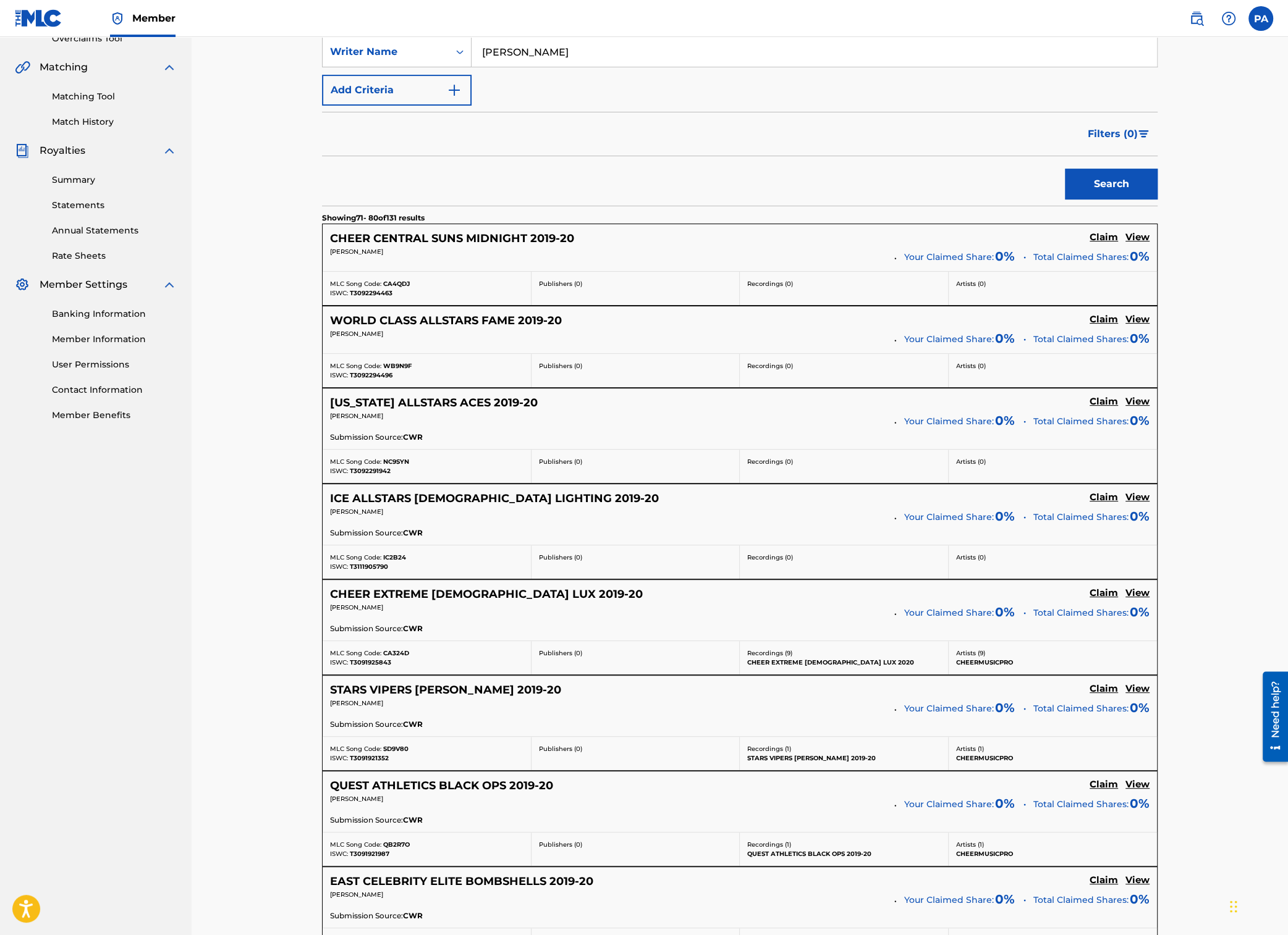
click at [398, 558] on span "IC2B24" at bounding box center [395, 557] width 23 height 8
click at [366, 663] on span "T3091925843" at bounding box center [371, 662] width 41 height 8
click at [399, 657] on span "CA324D" at bounding box center [396, 652] width 26 height 8
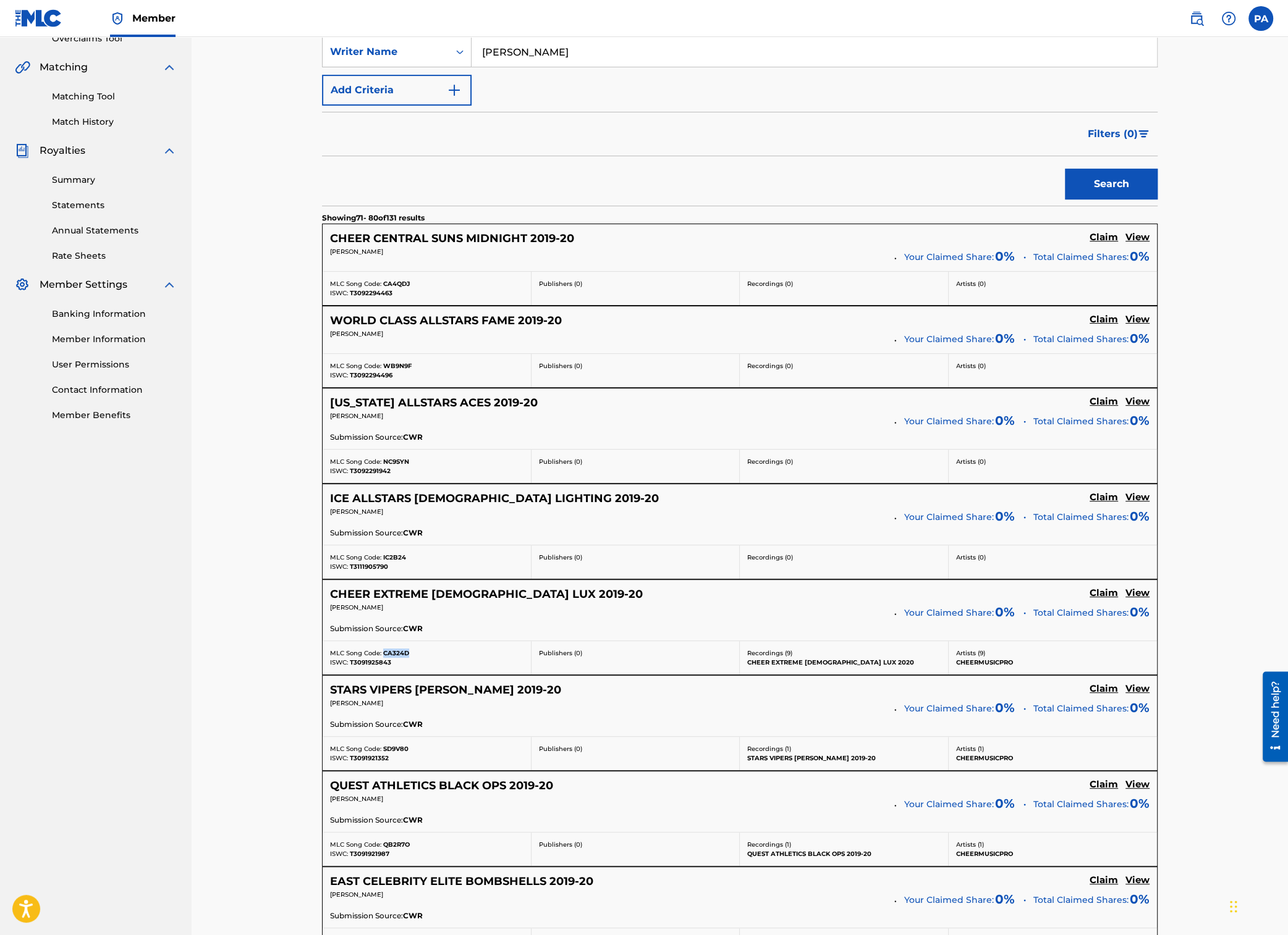
click at [399, 657] on span "CA324D" at bounding box center [396, 652] width 26 height 8
click at [370, 757] on span "T3091921352" at bounding box center [369, 758] width 38 height 8
click at [393, 752] on span "SD9V80" at bounding box center [396, 748] width 25 height 8
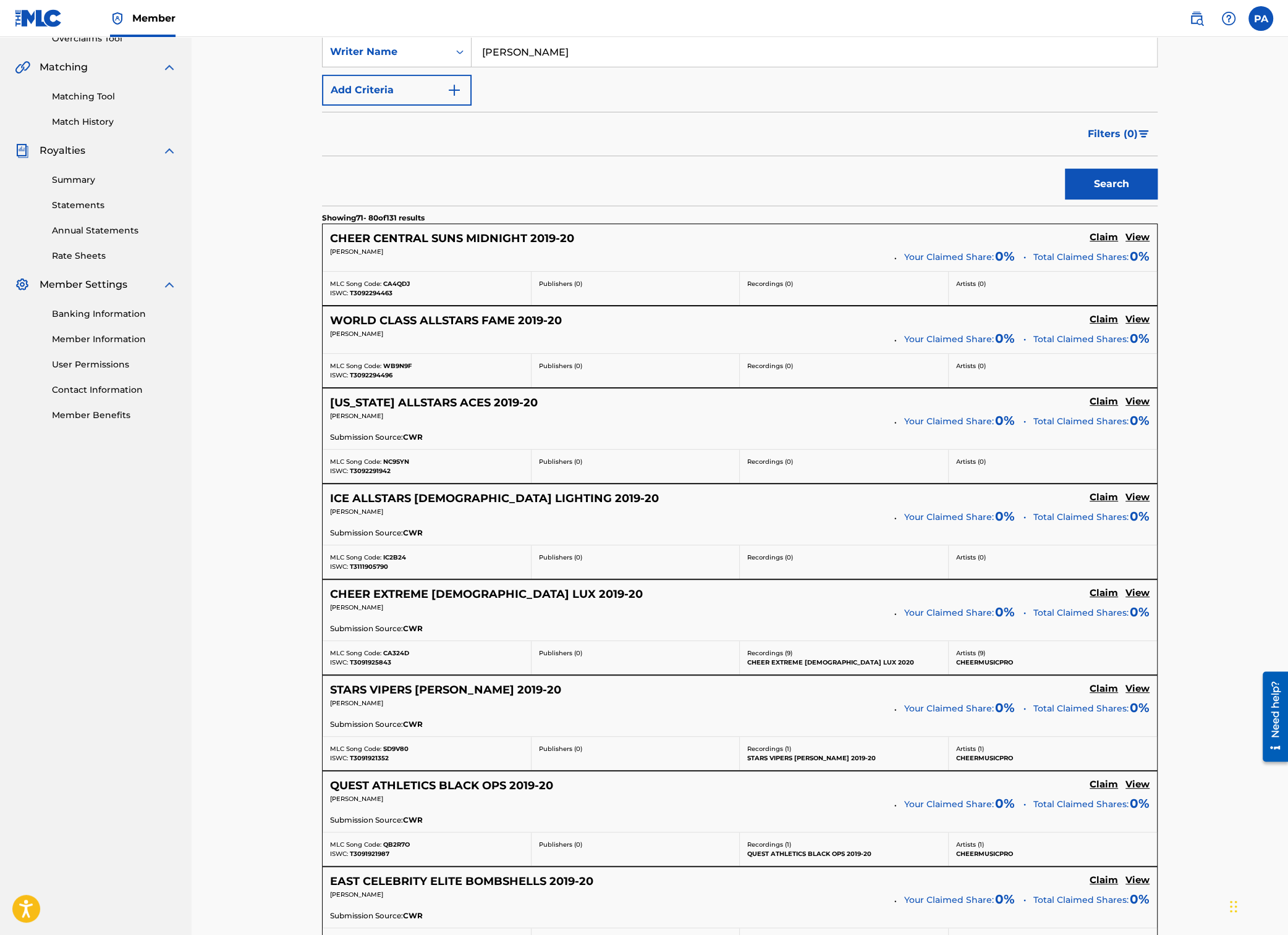
click at [376, 855] on span "T3091921987" at bounding box center [370, 854] width 39 height 8
click at [399, 848] on span "QB2R7O" at bounding box center [397, 844] width 27 height 8
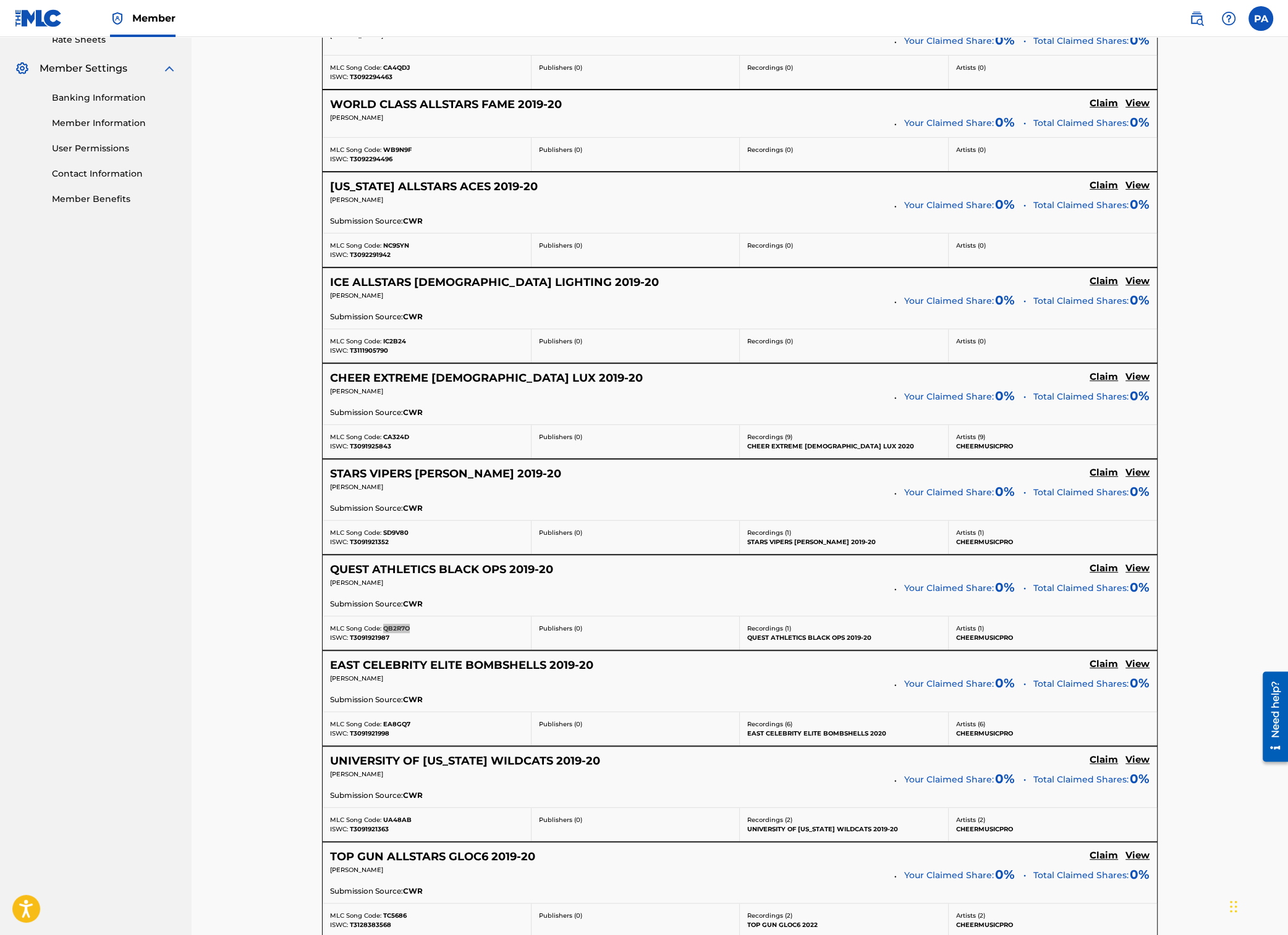
scroll to position [540, 0]
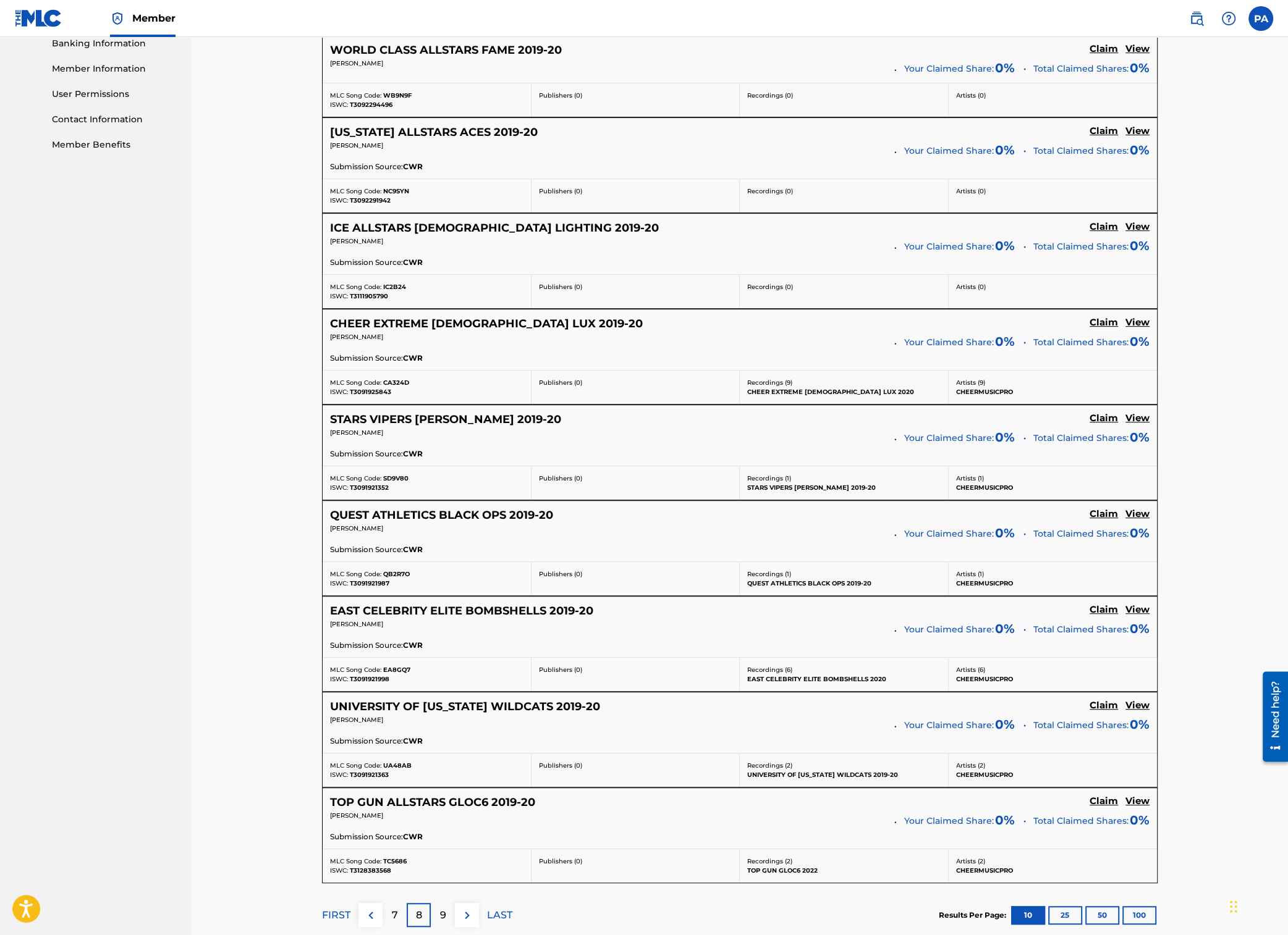
click at [366, 683] on span "T3091921998" at bounding box center [370, 678] width 39 height 8
click at [398, 671] on span "EA8GQ7" at bounding box center [397, 669] width 27 height 8
click at [364, 777] on span "T3091921363" at bounding box center [369, 774] width 38 height 8
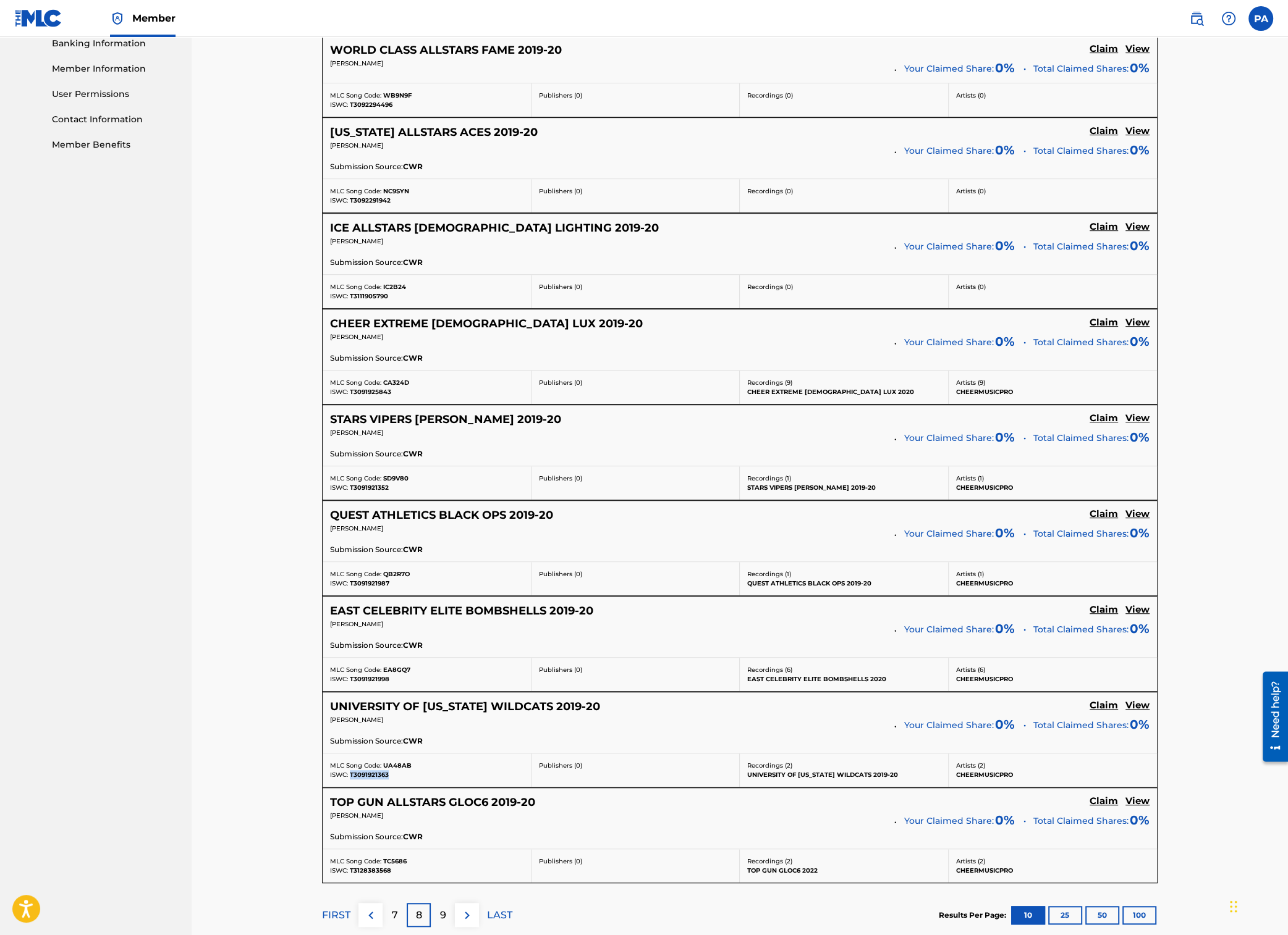
click at [364, 777] on span "T3091921363" at bounding box center [369, 774] width 38 height 8
click at [396, 768] on span "UA48AB" at bounding box center [397, 765] width 29 height 8
click at [368, 874] on span "T3128383568" at bounding box center [371, 870] width 41 height 8
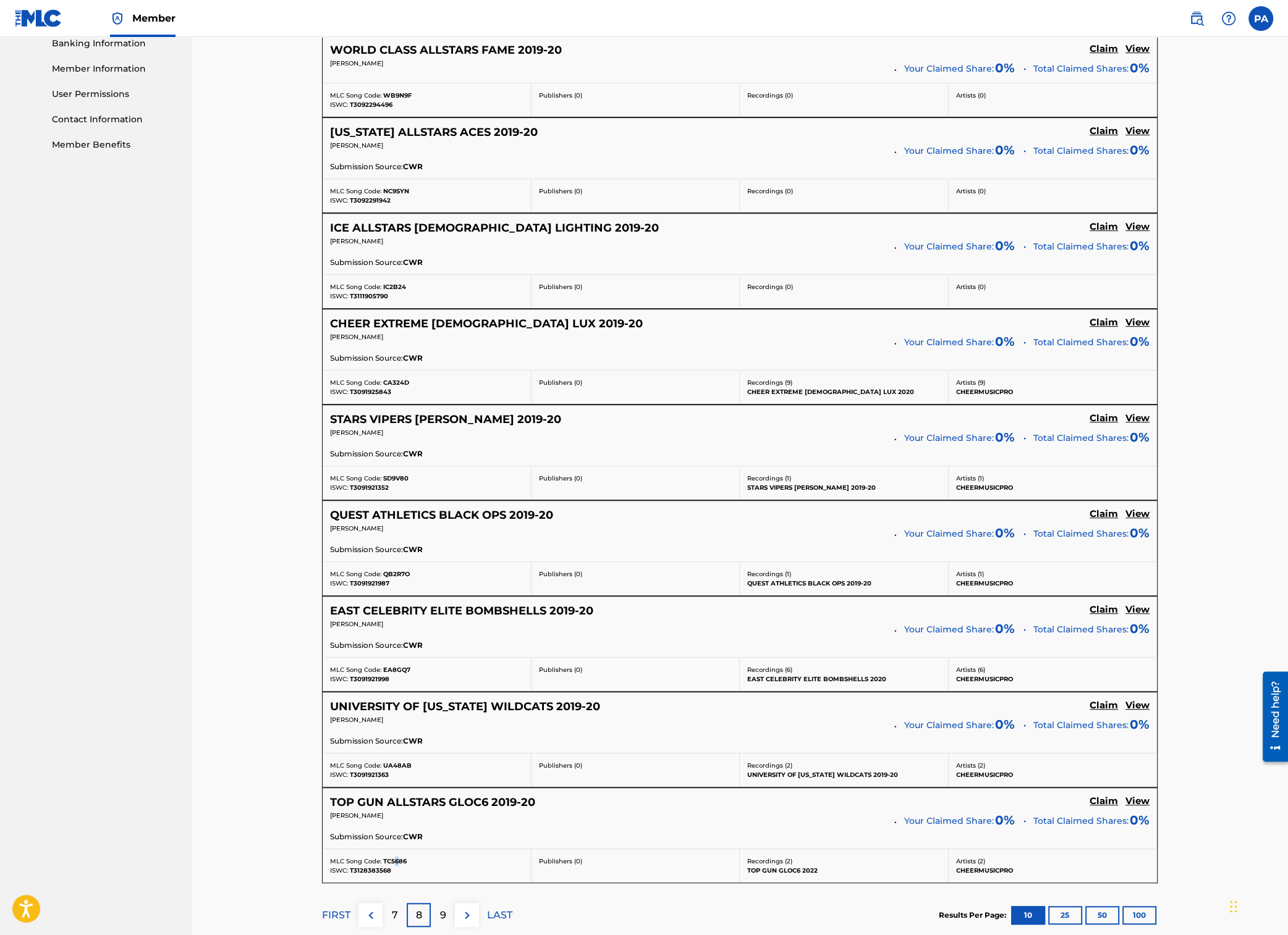
click at [397, 865] on span "TC5686" at bounding box center [395, 861] width 23 height 8
click at [397, 864] on span "TC5686" at bounding box center [395, 861] width 23 height 8
click at [472, 922] on img at bounding box center [467, 915] width 15 height 15
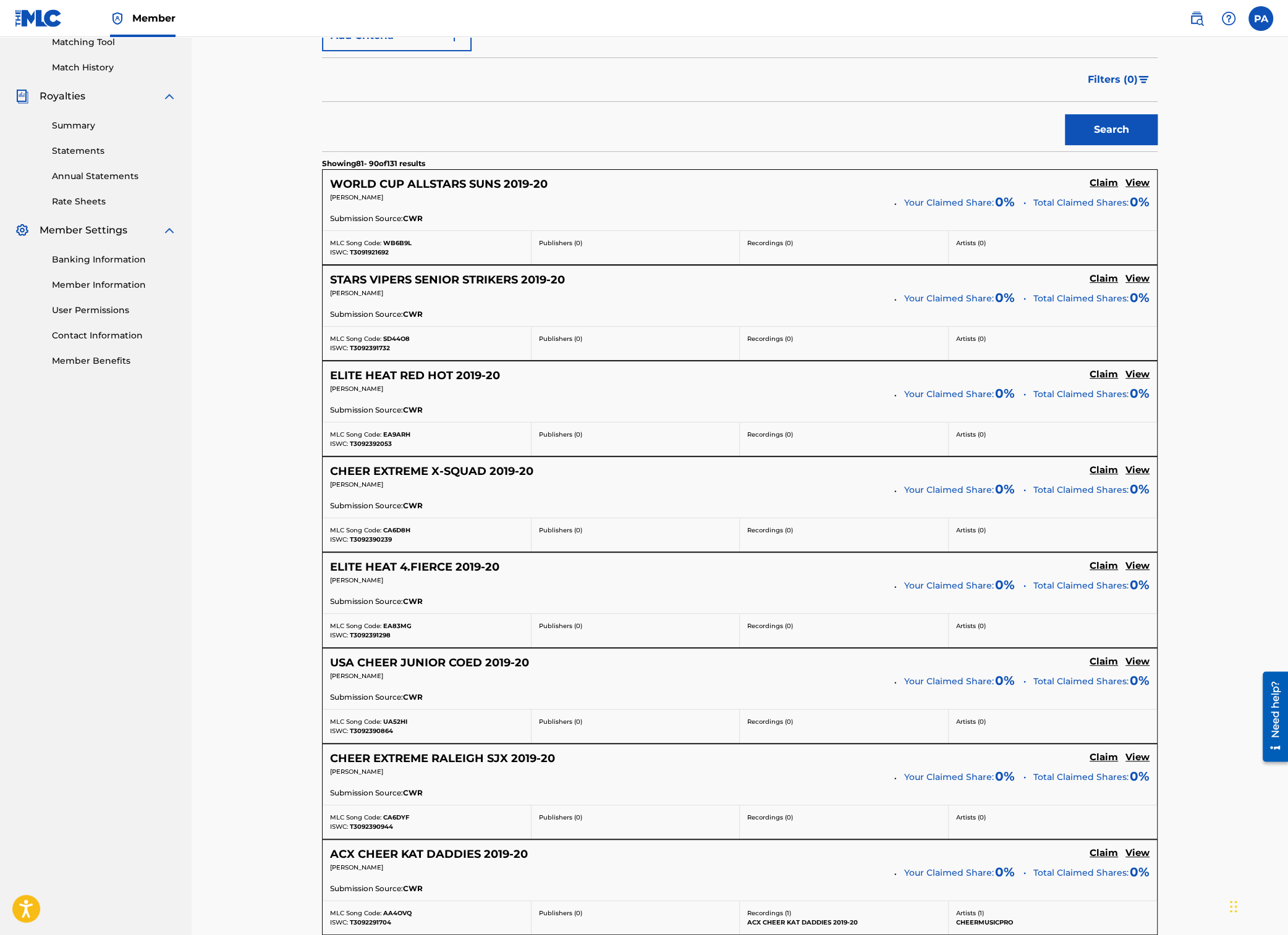
scroll to position [378, 0]
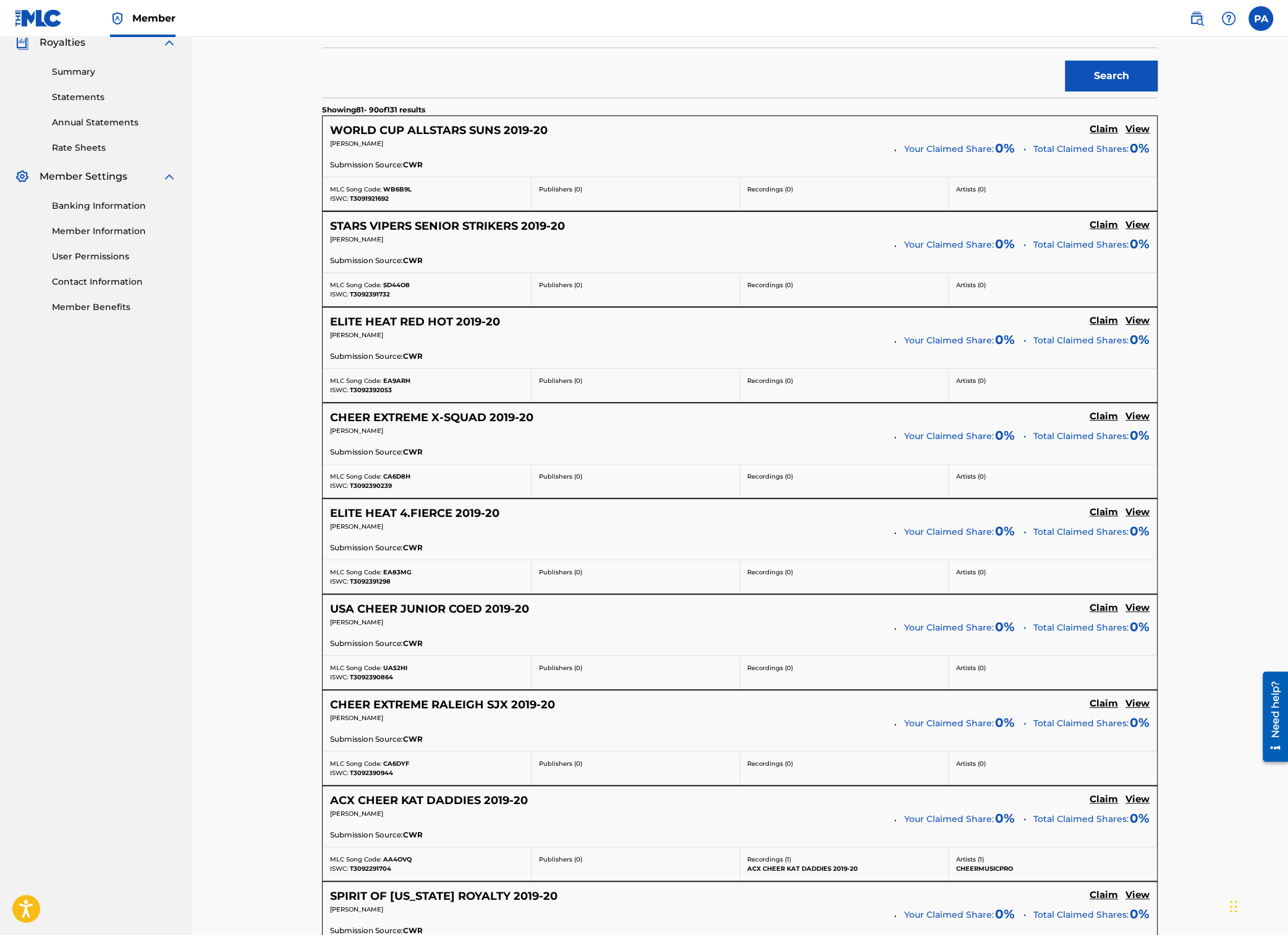
click at [365, 200] on span "T3091921692" at bounding box center [369, 198] width 38 height 8
click at [397, 188] on span "WB6B9L" at bounding box center [397, 189] width 29 height 8
click at [374, 297] on span "T3092391732" at bounding box center [370, 293] width 40 height 8
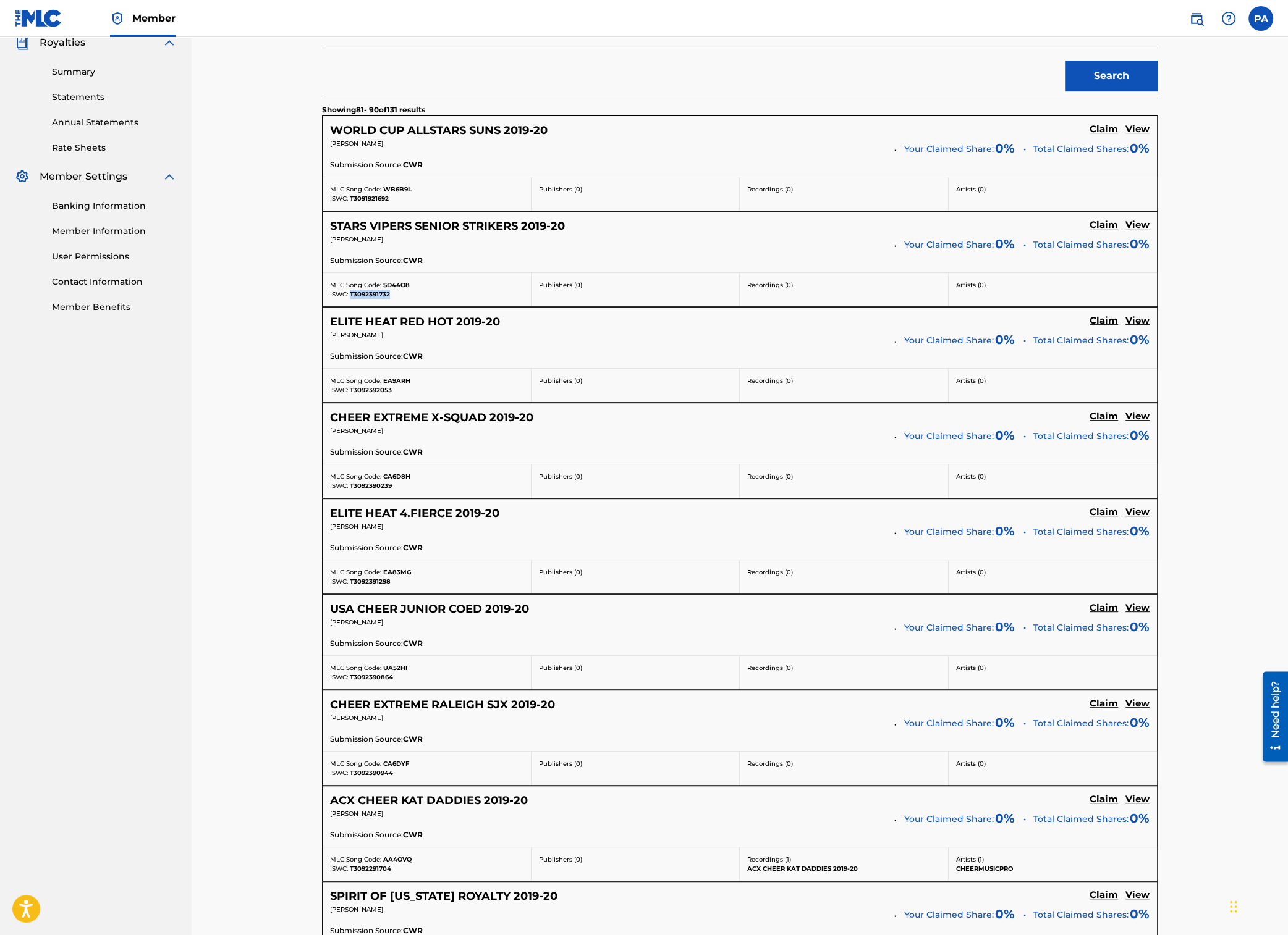
click at [374, 297] on span "T3092391732" at bounding box center [370, 293] width 40 height 8
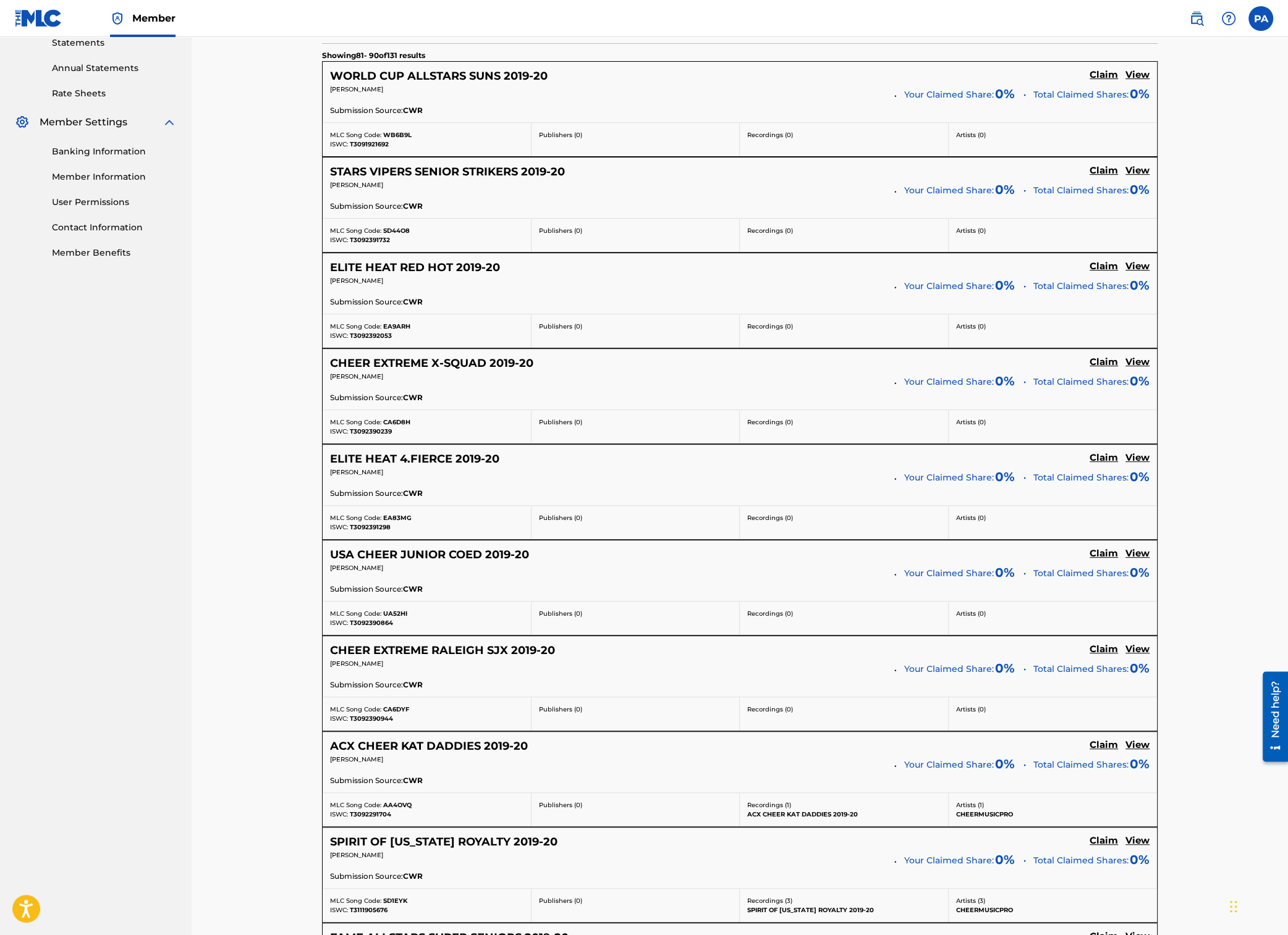
click at [378, 625] on span "T3092390864" at bounding box center [371, 623] width 43 height 8
click at [398, 617] on span "UA52HI" at bounding box center [395, 613] width 24 height 8
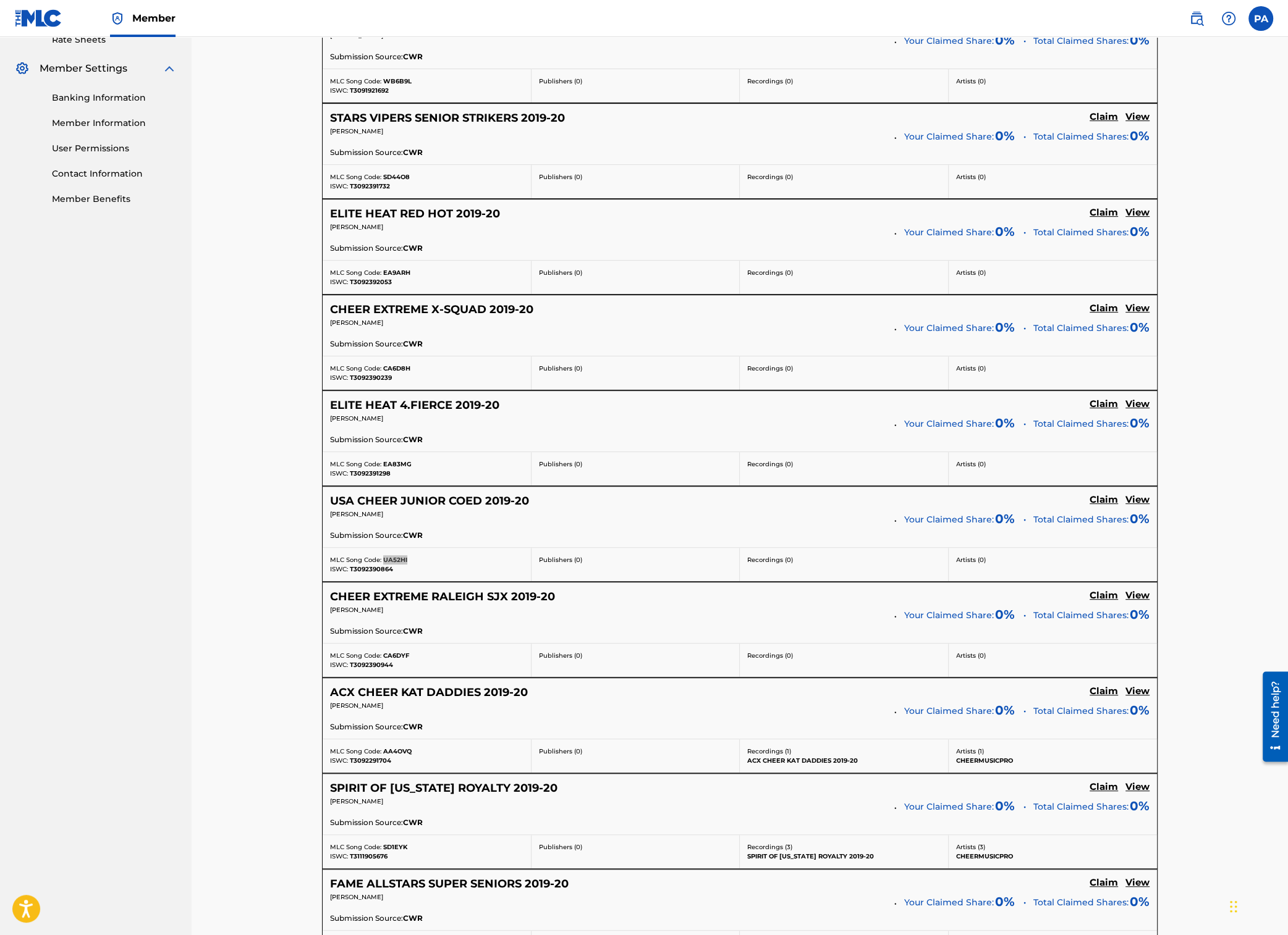
scroll to position [540, 0]
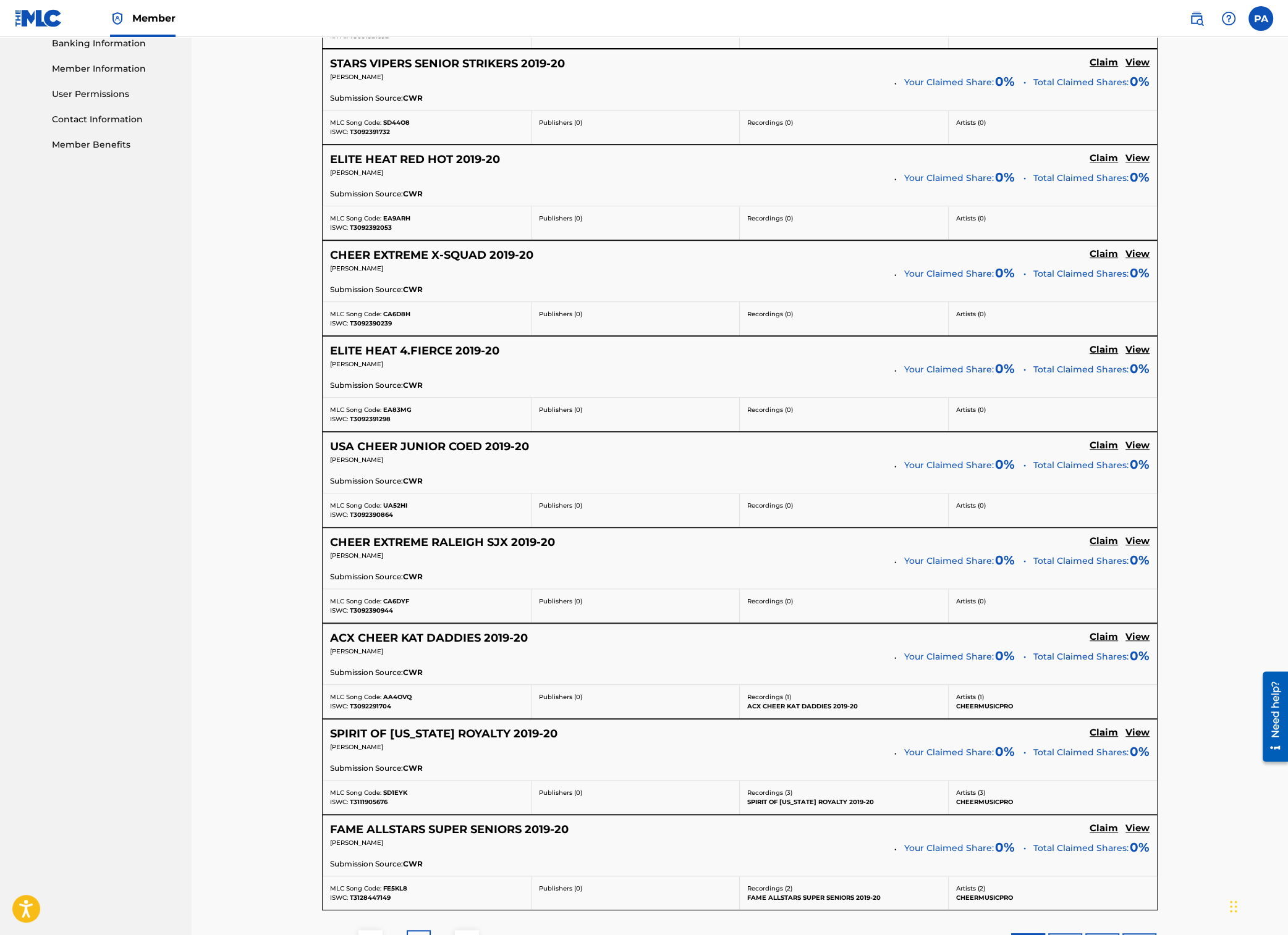
click at [370, 707] on span "T3092291704" at bounding box center [371, 706] width 41 height 8
click at [402, 698] on span "AA4OVQ" at bounding box center [397, 697] width 29 height 8
click at [372, 804] on span "T3111905676" at bounding box center [369, 802] width 38 height 8
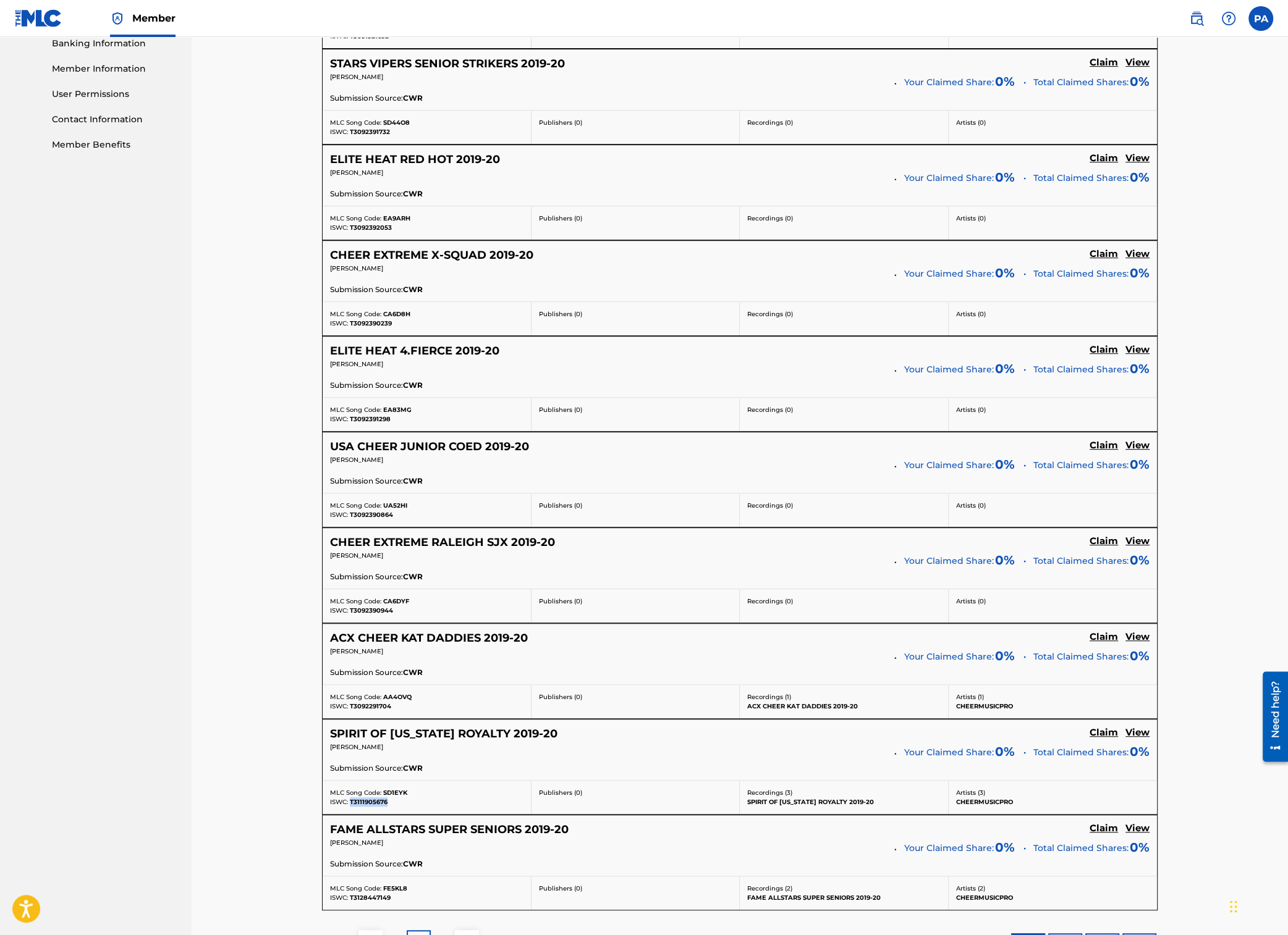
click at [372, 804] on span "T3111905676" at bounding box center [369, 802] width 38 height 8
click at [392, 796] on span "SD1EYK" at bounding box center [395, 793] width 24 height 8
click at [365, 902] on span "T3128447149" at bounding box center [371, 897] width 41 height 8
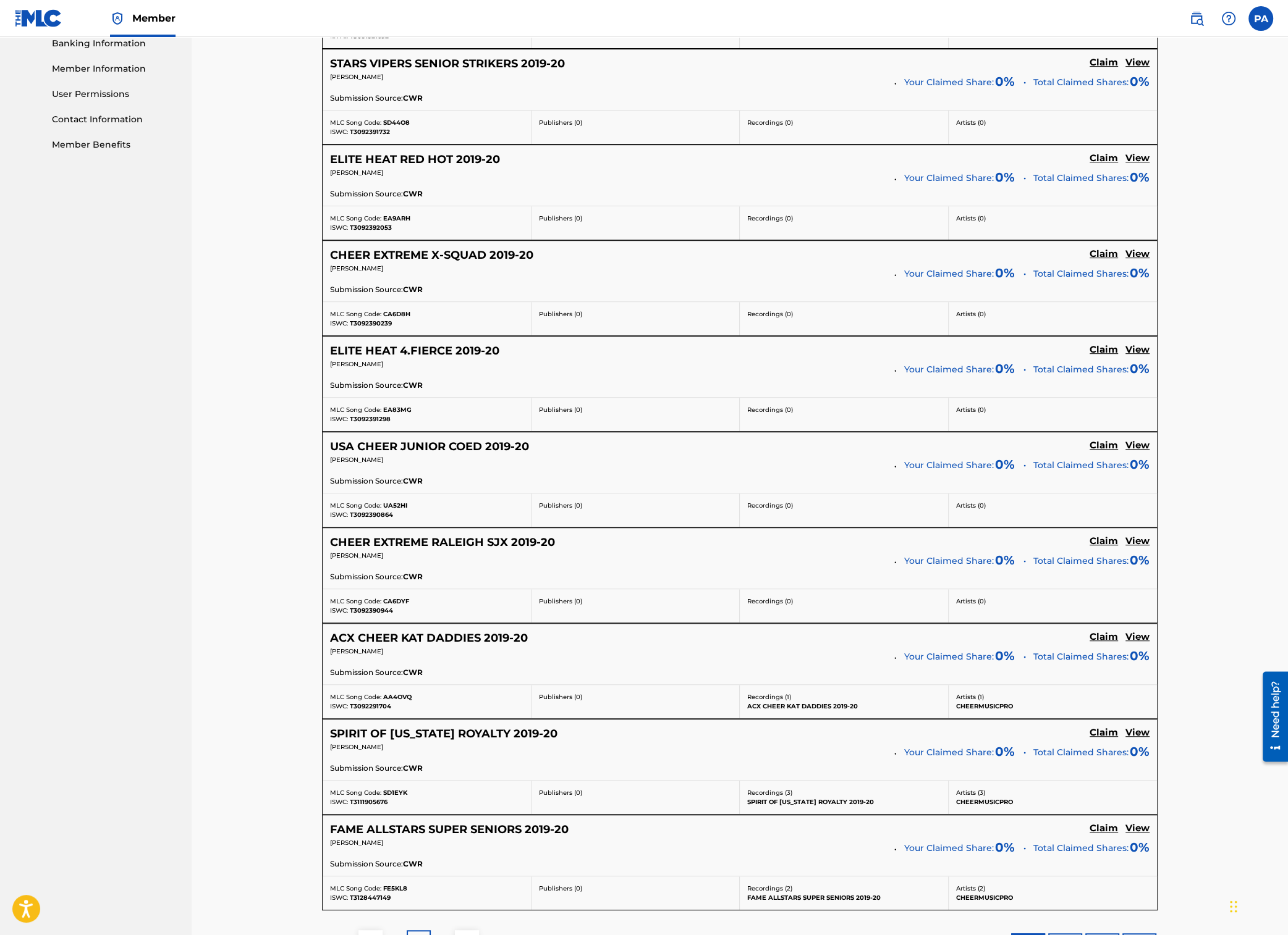
click at [390, 892] on span "FE5KL8" at bounding box center [395, 888] width 24 height 8
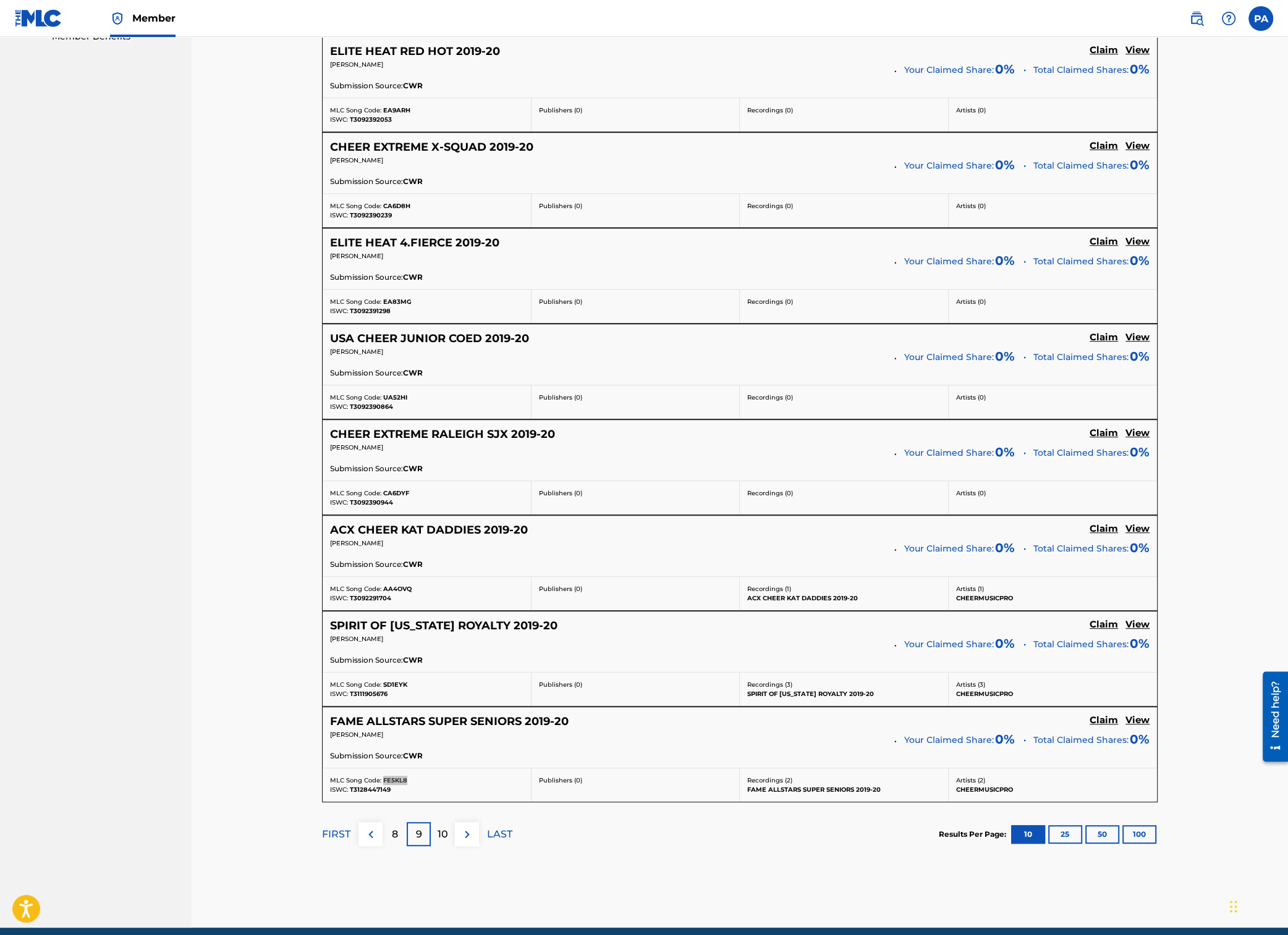
scroll to position [702, 0]
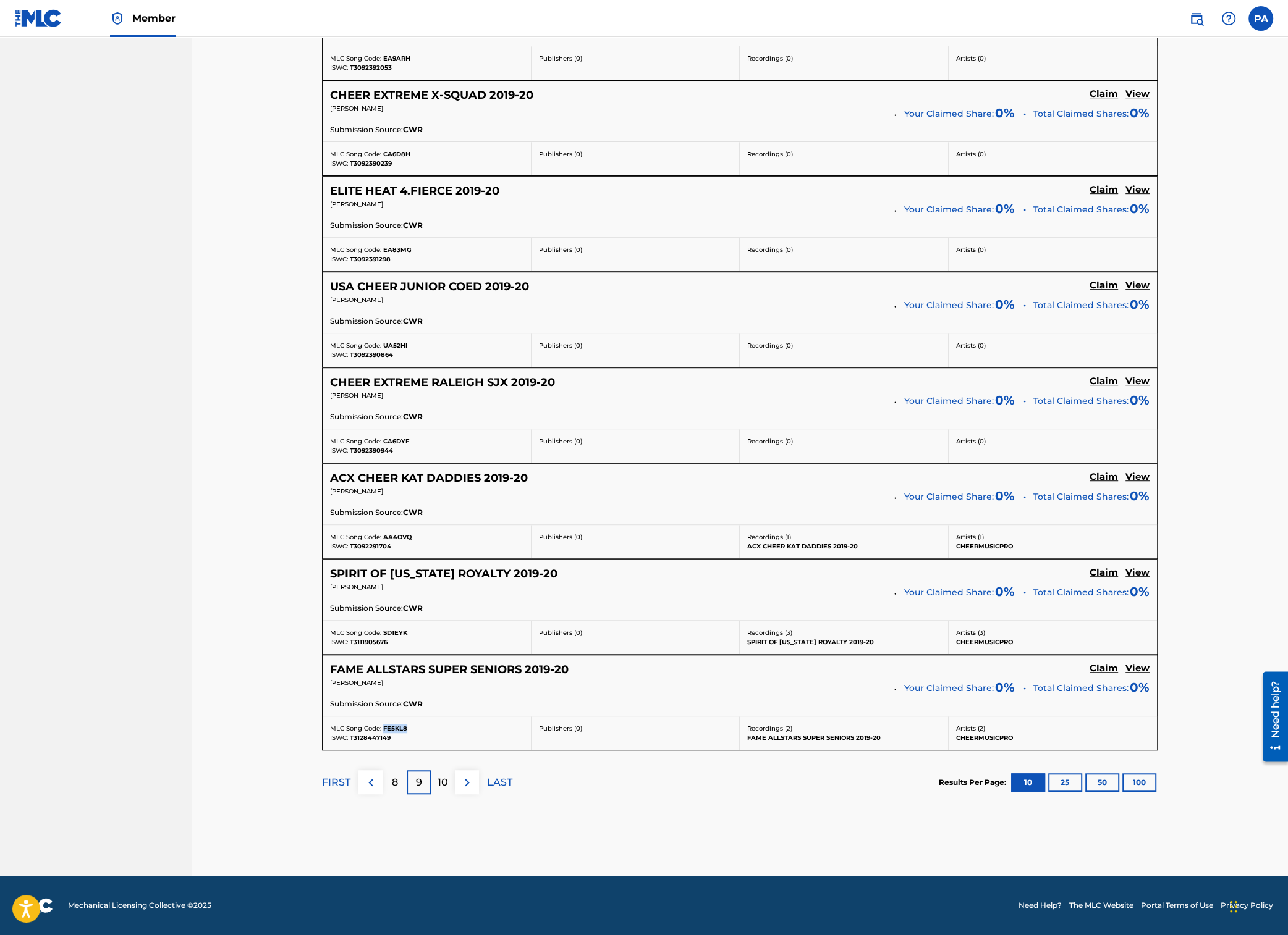
click at [467, 786] on img at bounding box center [467, 782] width 15 height 15
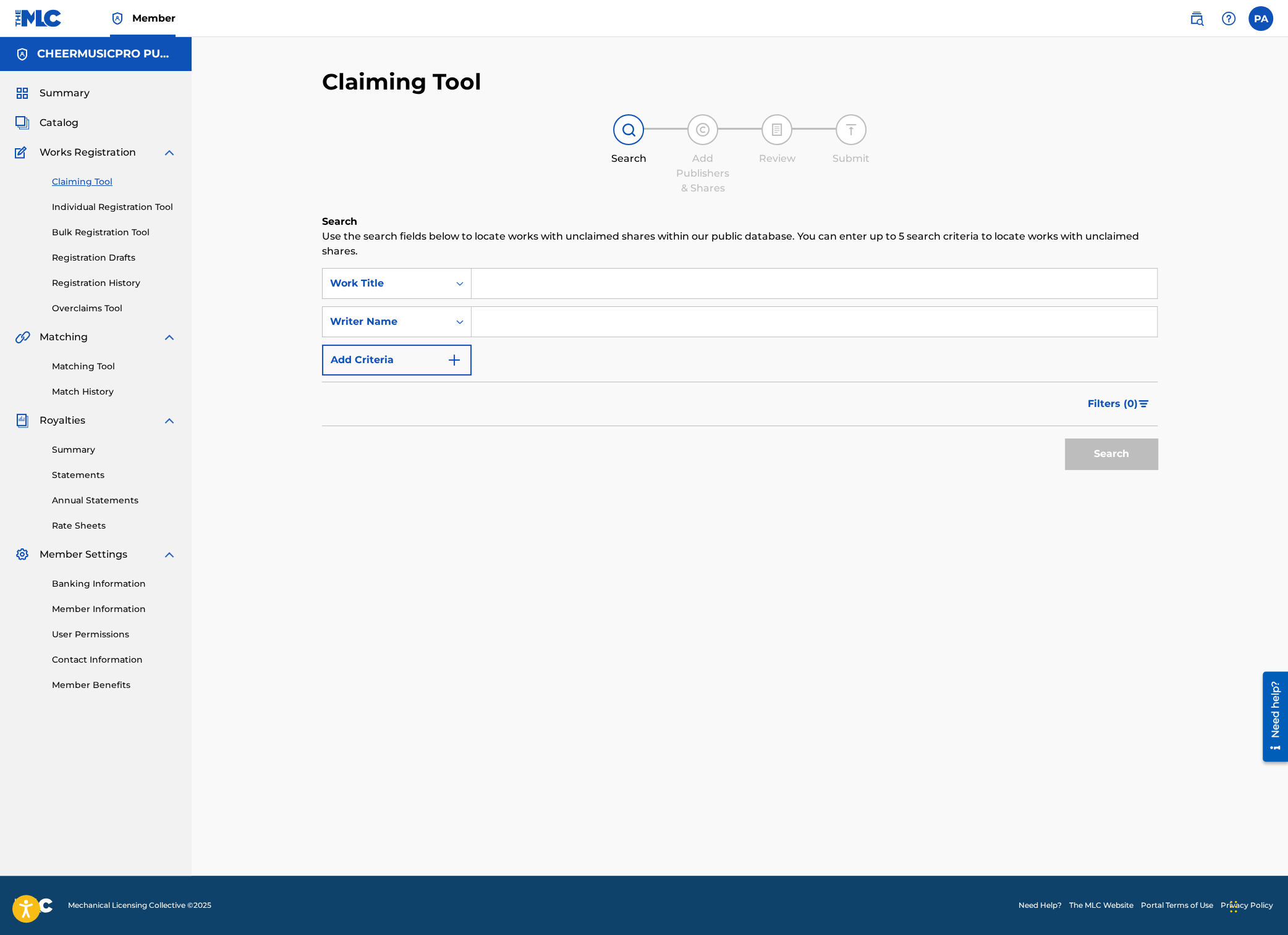
click at [504, 277] on input "Search Form" at bounding box center [815, 283] width 686 height 30
type input "2019-20"
click at [506, 329] on input "Search Form" at bounding box center [815, 321] width 686 height 30
type input "[PERSON_NAME]"
click at [1109, 455] on button "Search" at bounding box center [1111, 454] width 93 height 31
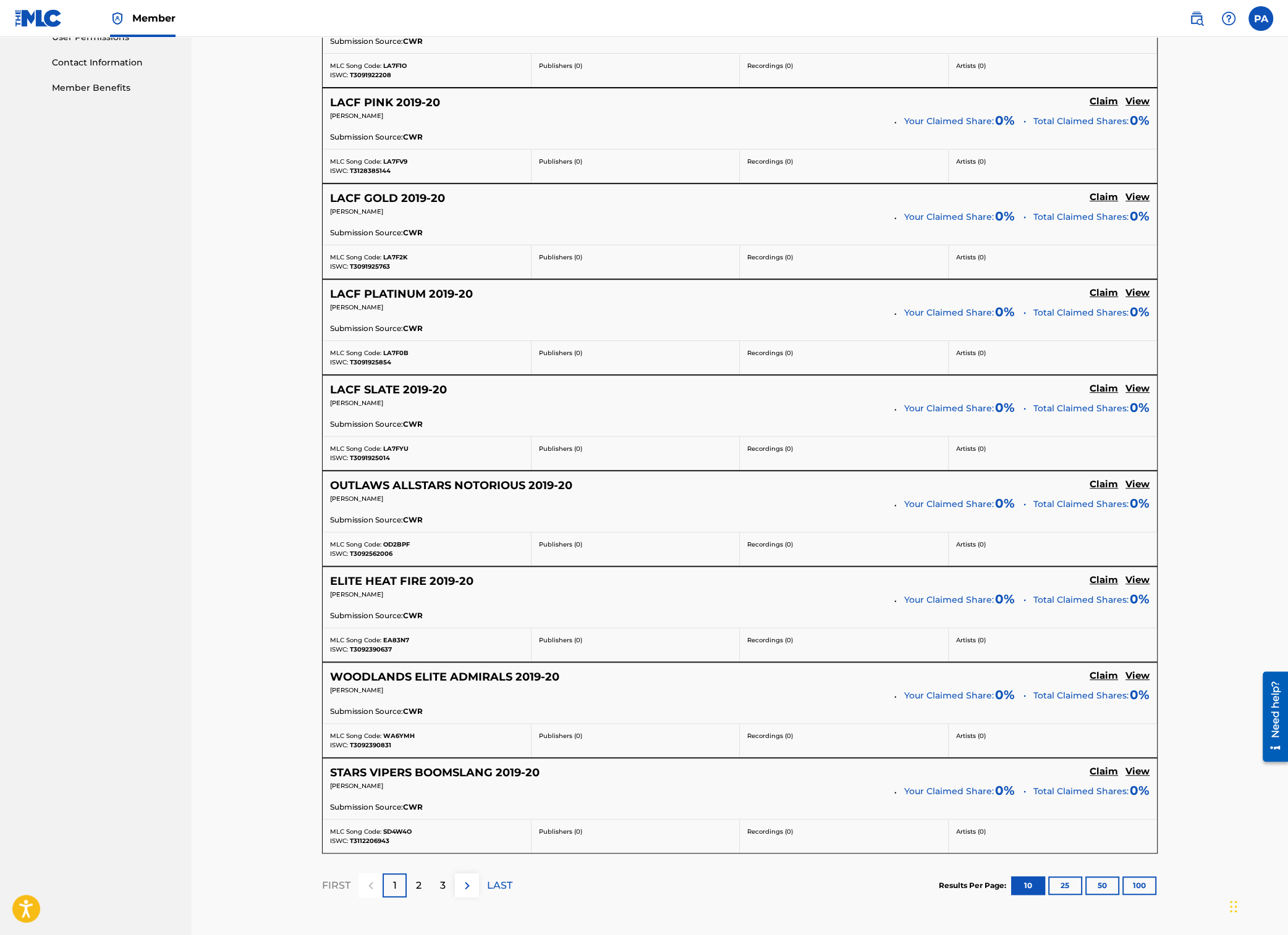
scroll to position [705, 0]
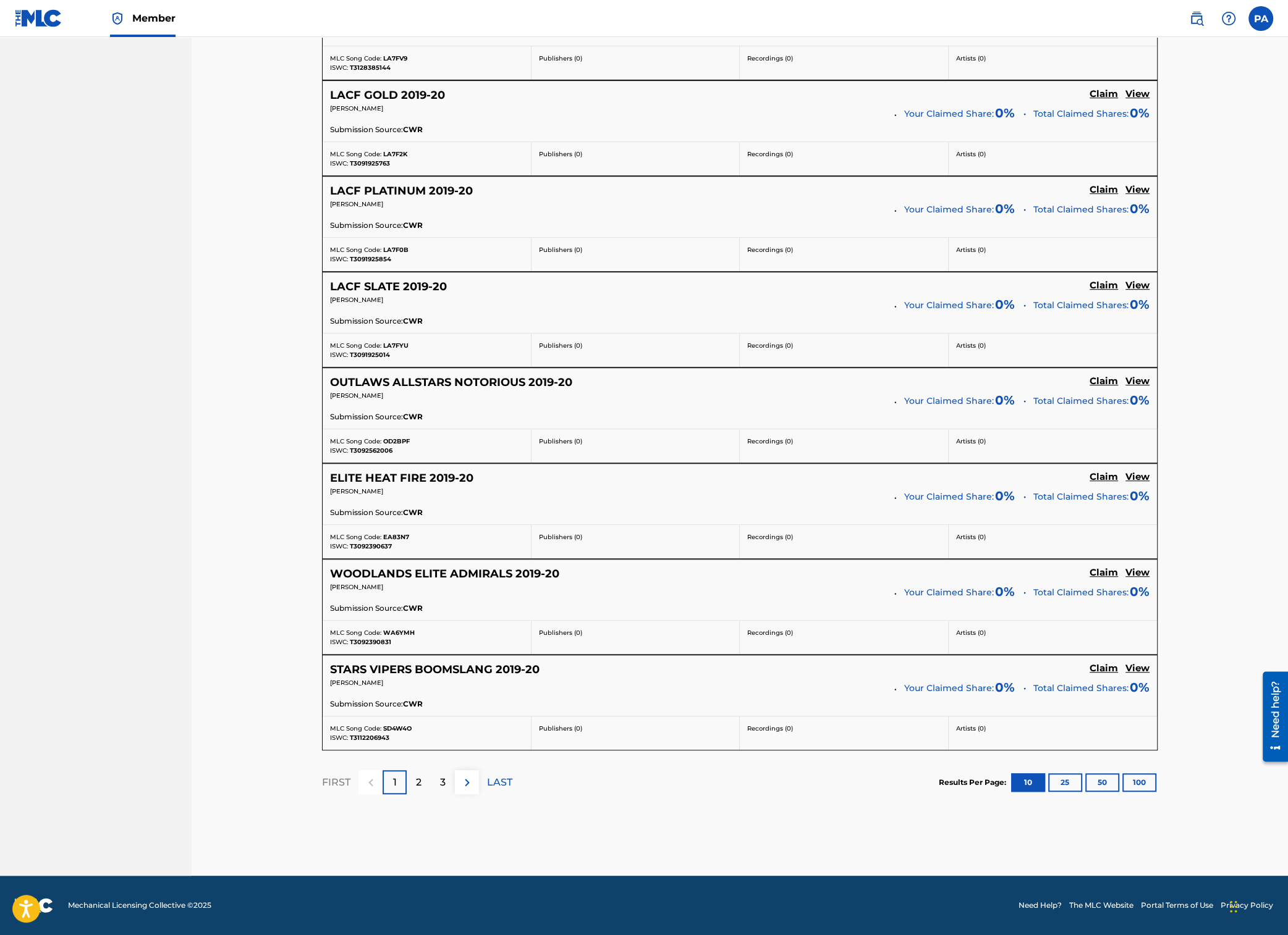
click at [446, 781] on div "3" at bounding box center [442, 782] width 24 height 24
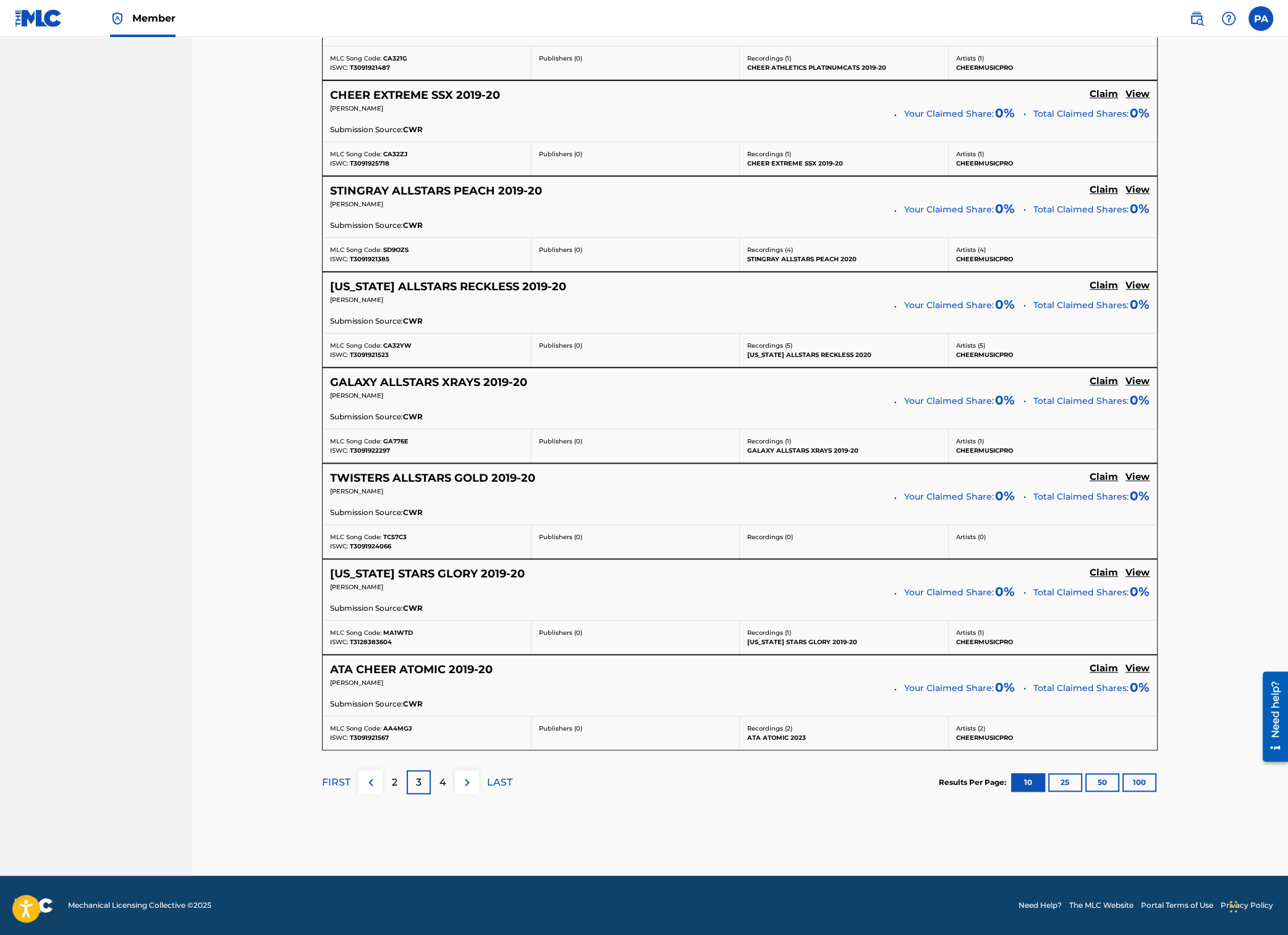
click at [444, 781] on p "4" at bounding box center [443, 782] width 7 height 15
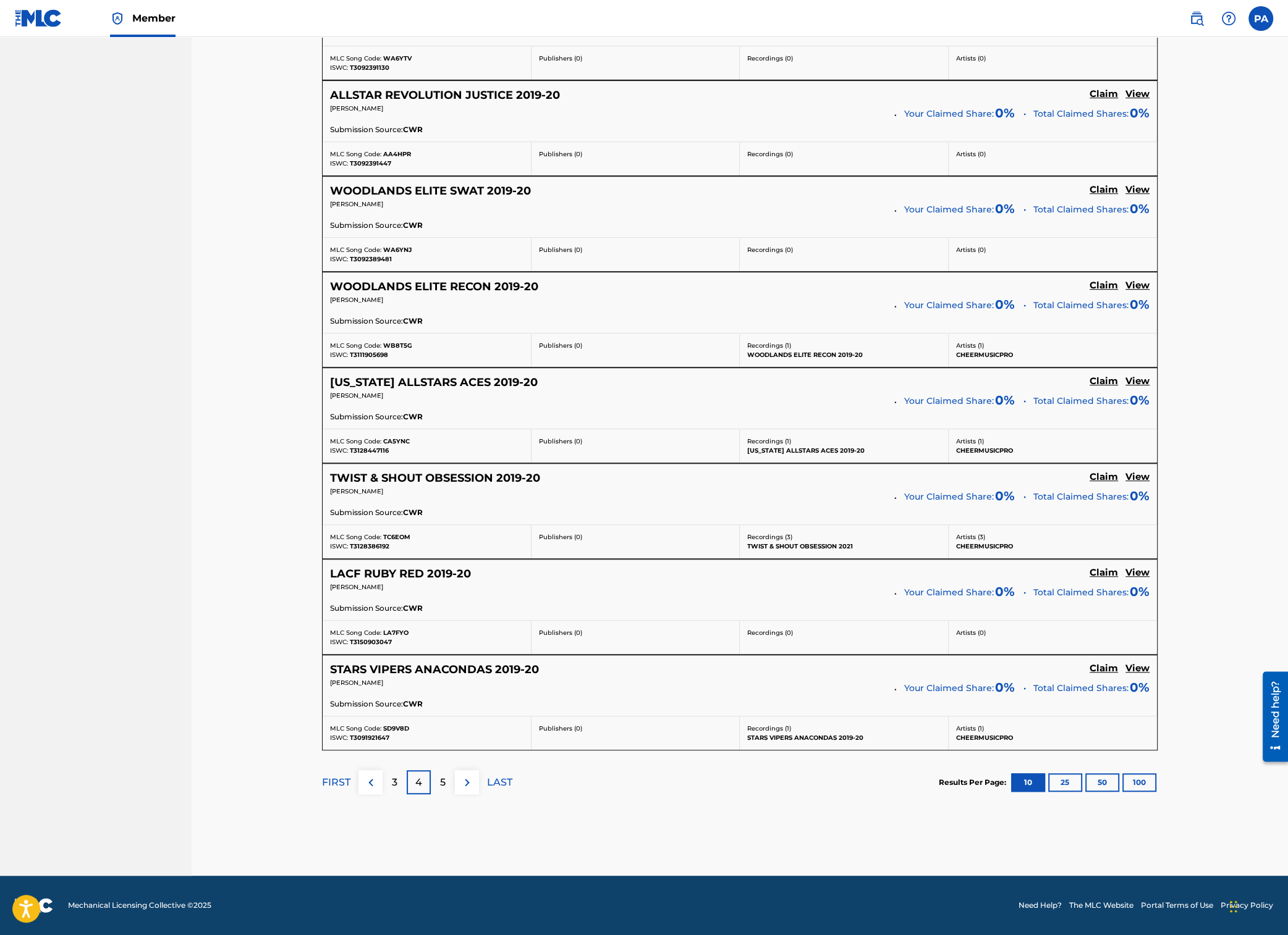
click at [448, 781] on div "5" at bounding box center [442, 782] width 24 height 24
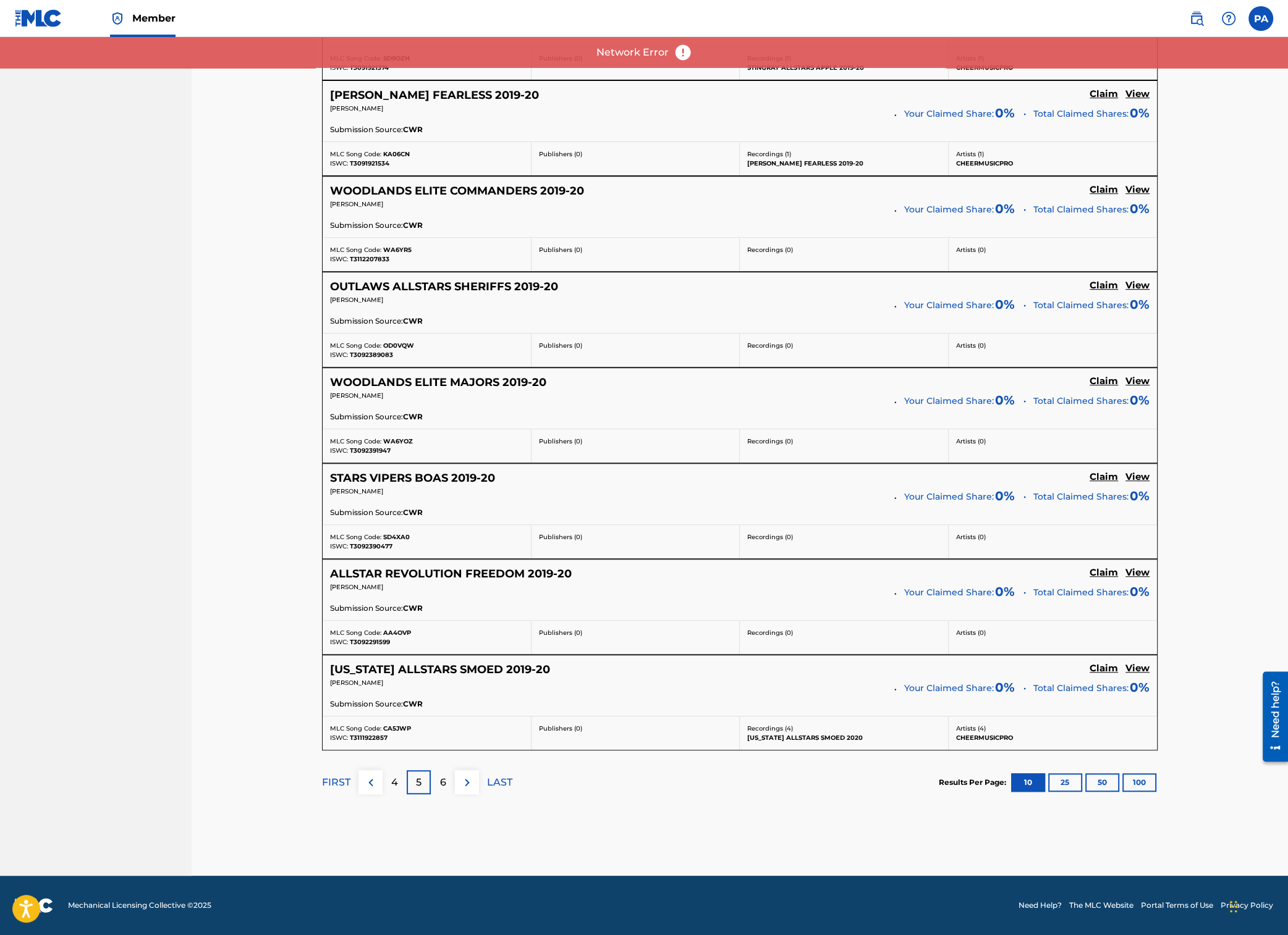
click at [448, 783] on div "6" at bounding box center [442, 782] width 24 height 24
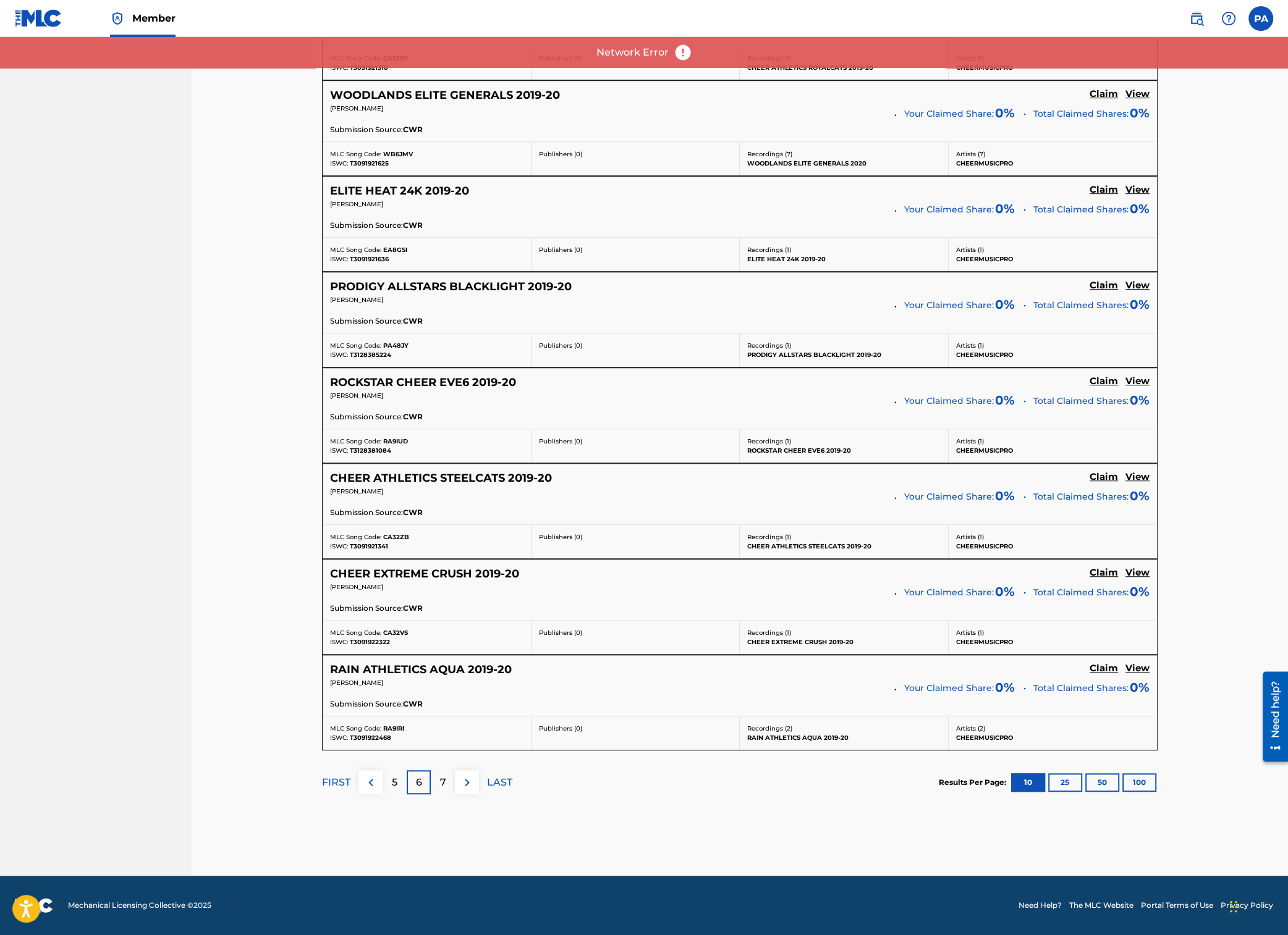
click at [450, 786] on div "7" at bounding box center [442, 782] width 24 height 24
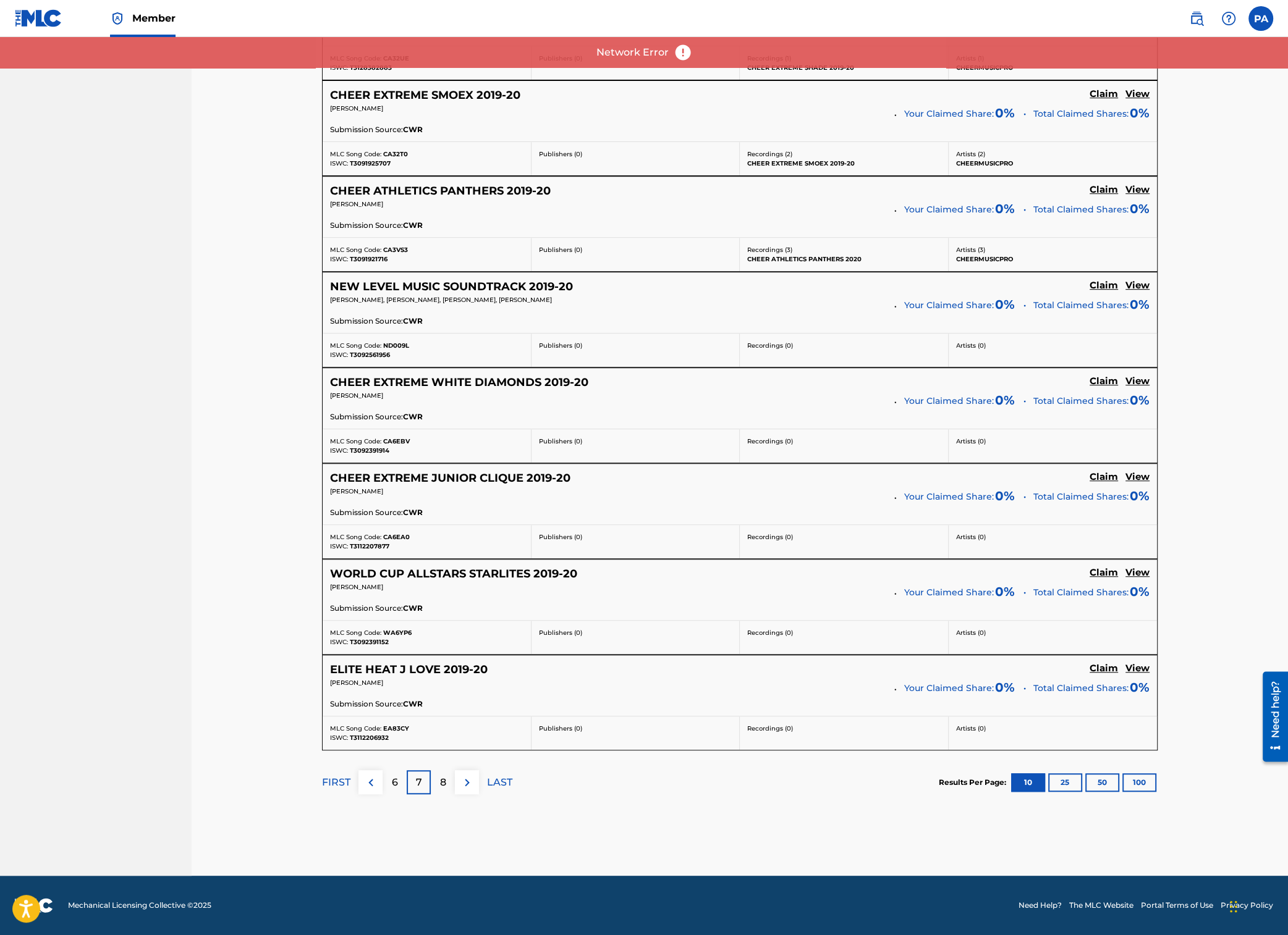
click at [444, 783] on p "8" at bounding box center [442, 782] width 6 height 15
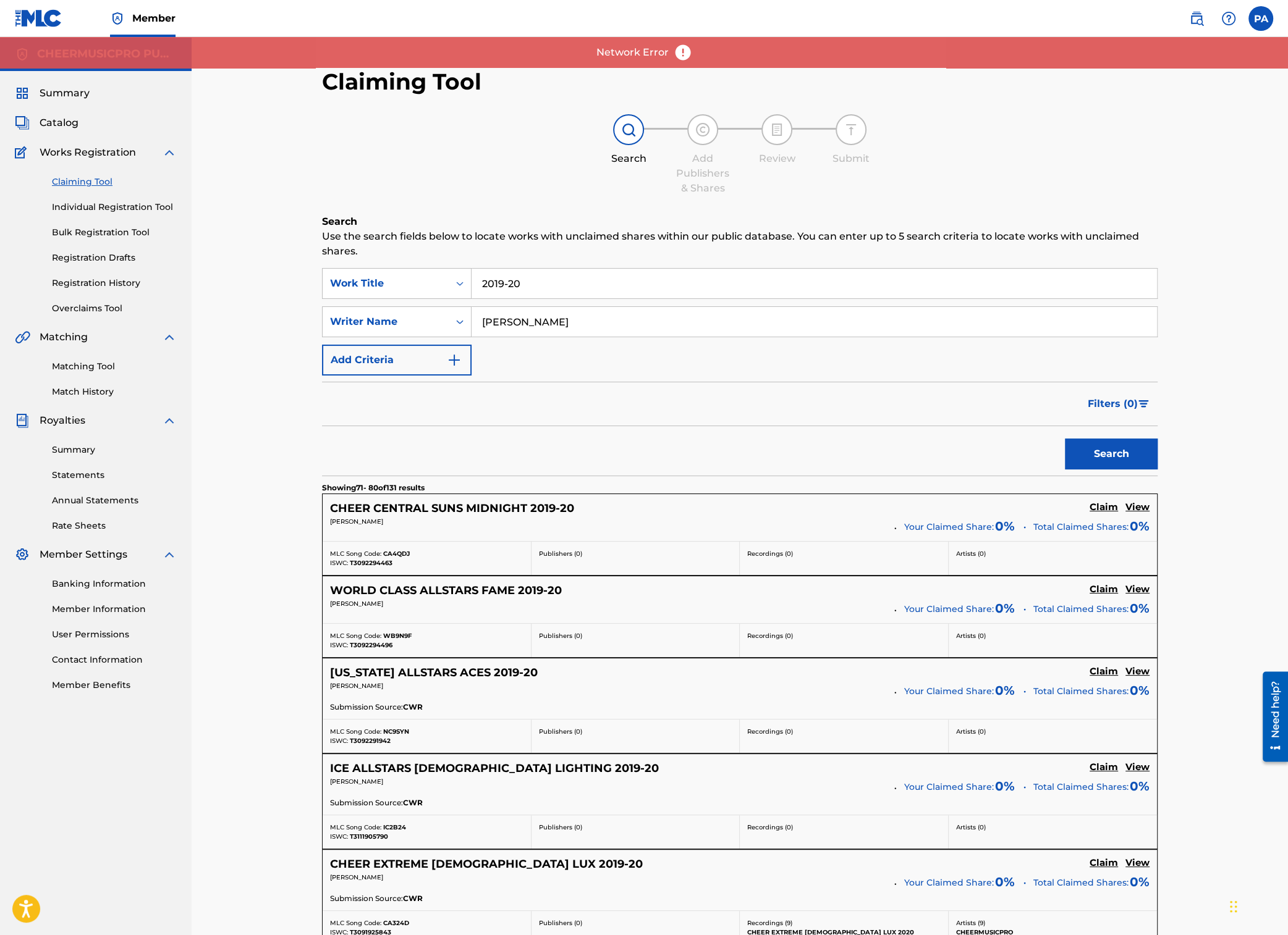
scroll to position [678, 0]
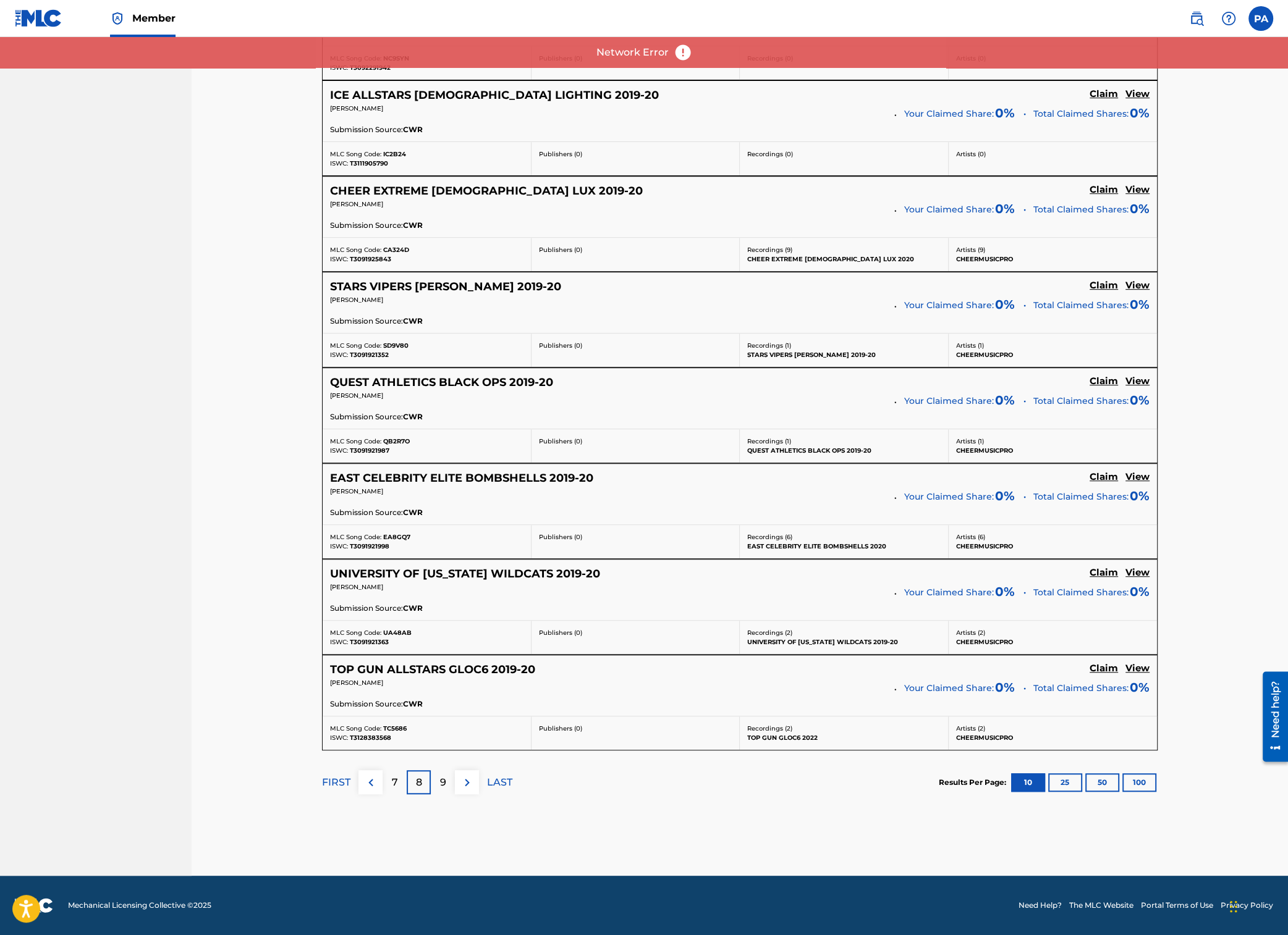
click at [444, 783] on p "9" at bounding box center [442, 782] width 6 height 15
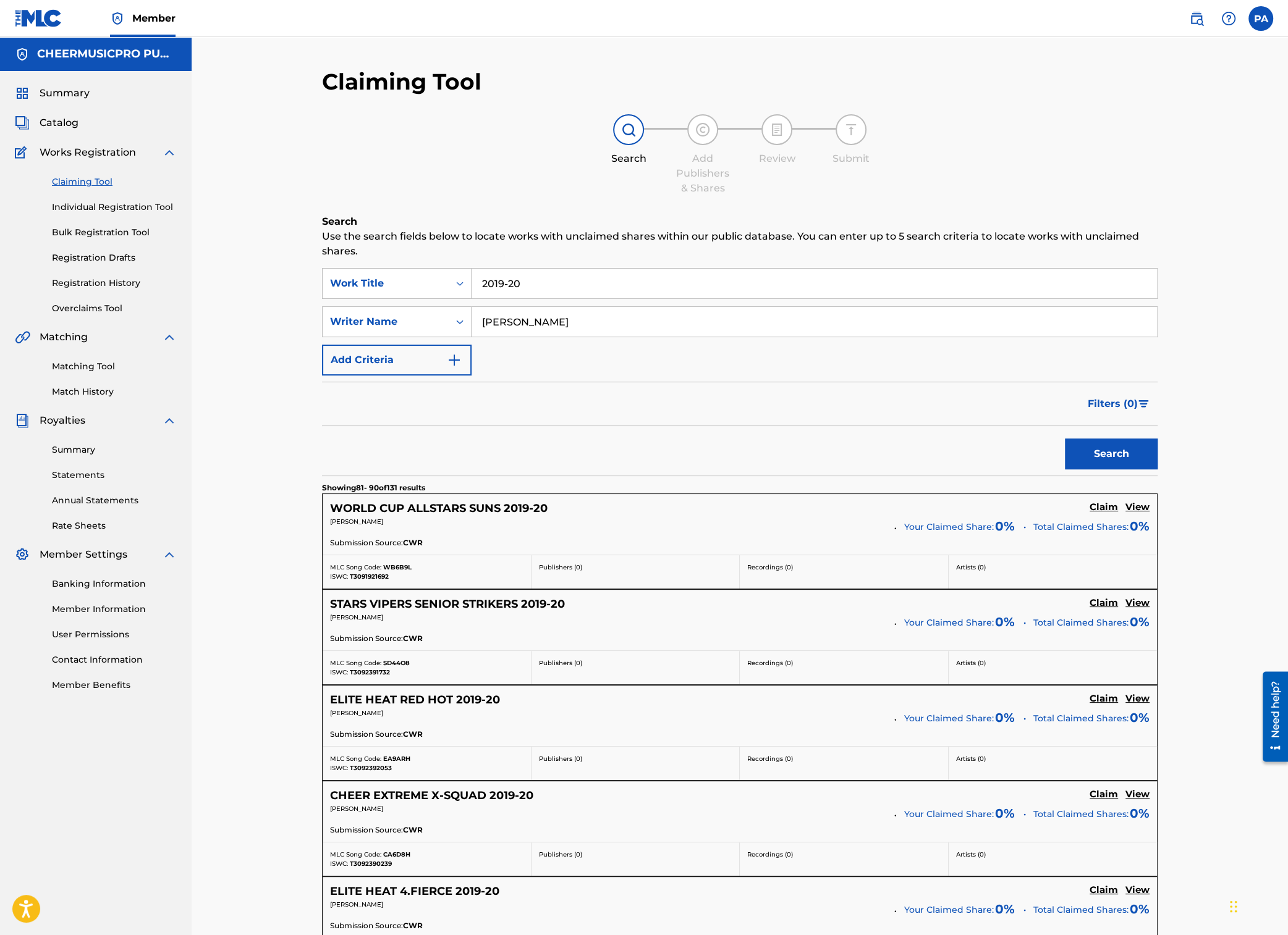
scroll to position [705, 0]
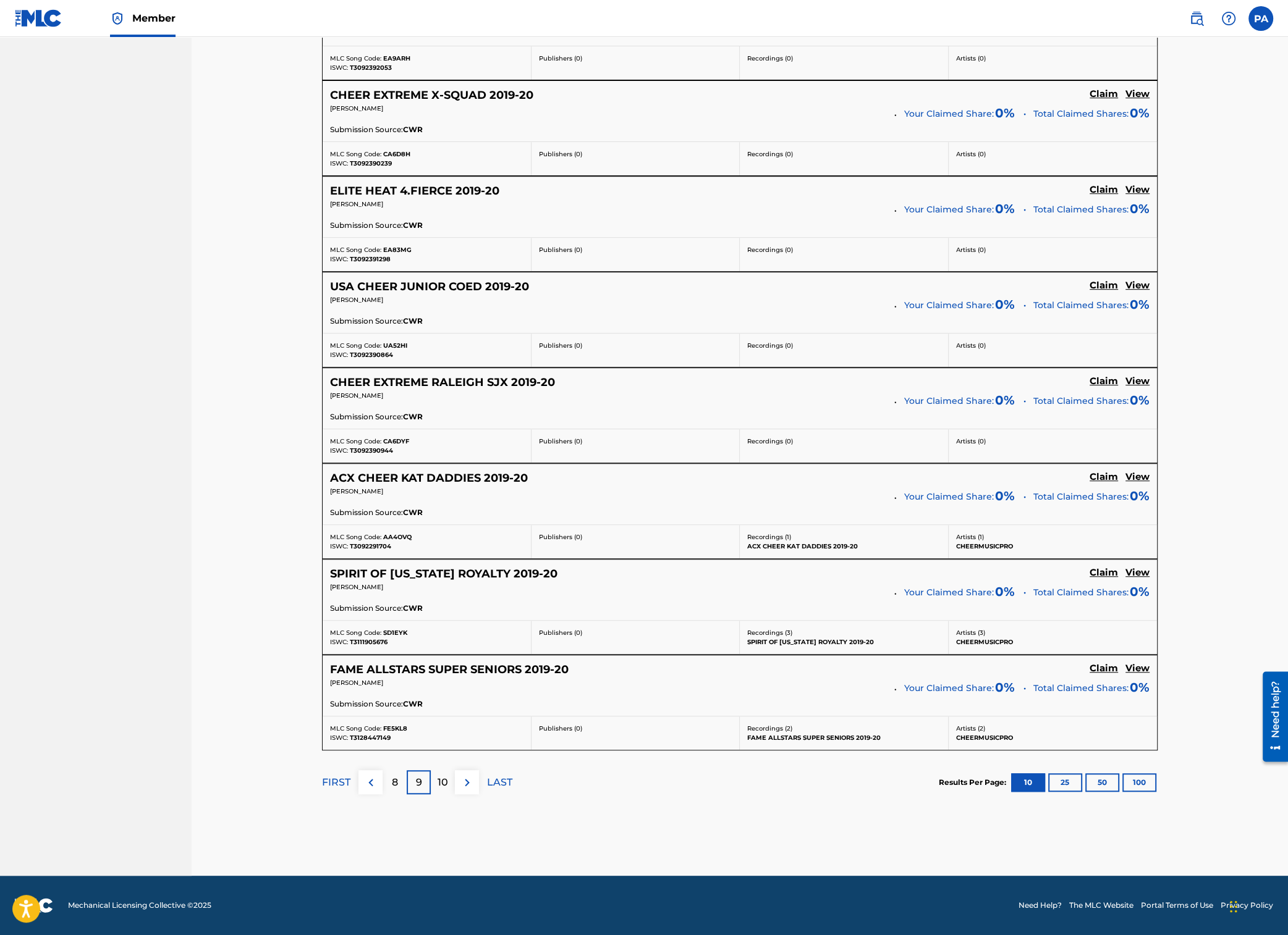
click at [445, 785] on p "10" at bounding box center [443, 782] width 11 height 15
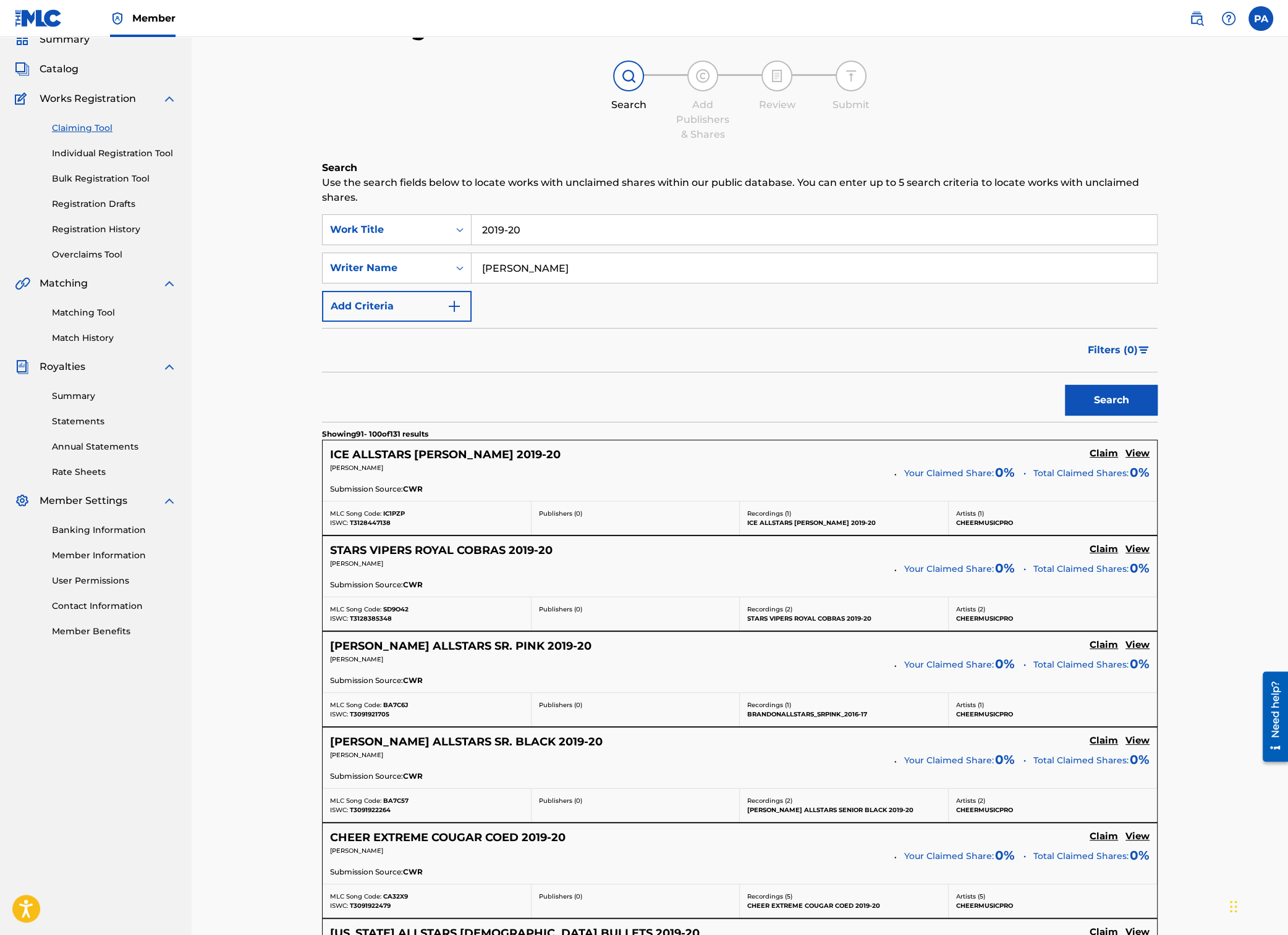
scroll to position [108, 0]
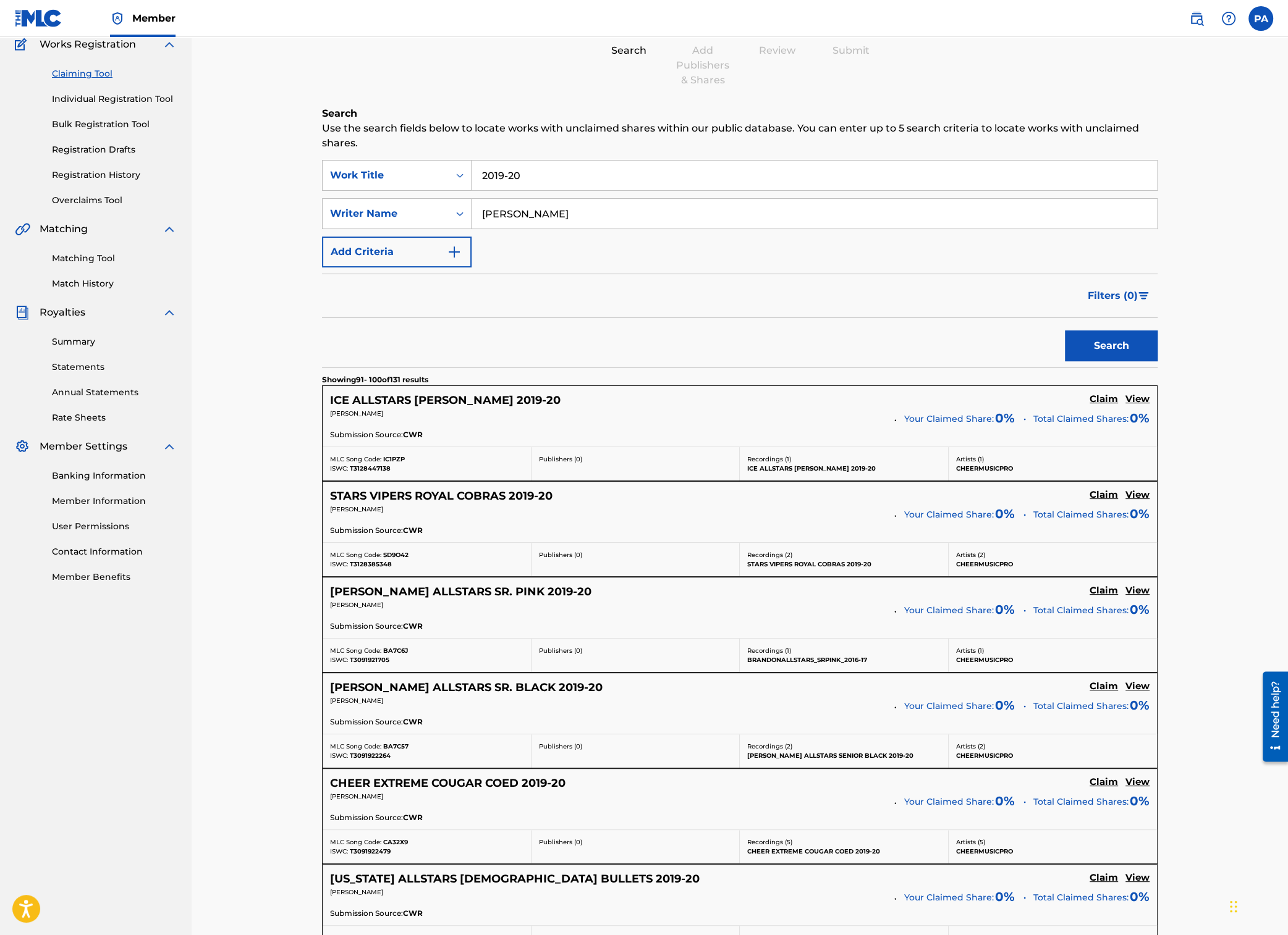
click at [364, 467] on span "T3128447138" at bounding box center [371, 468] width 41 height 8
click at [395, 459] on span "IC1PZP" at bounding box center [394, 459] width 21 height 8
click at [365, 561] on div "ISWC: T3128385348" at bounding box center [427, 564] width 193 height 9
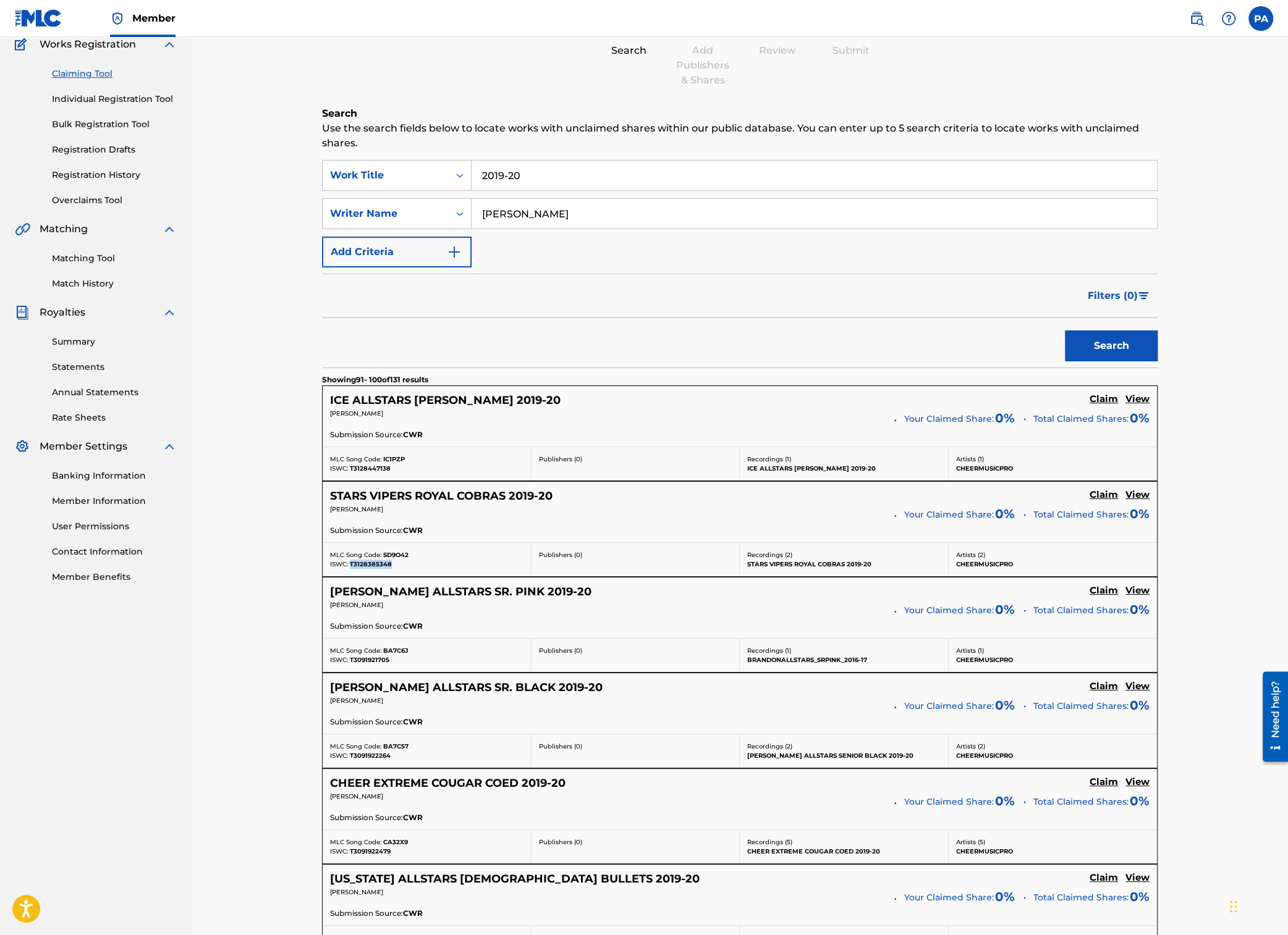
click at [365, 561] on div "ISWC: T3128385348" at bounding box center [427, 564] width 193 height 9
click at [402, 556] on span "SD9O42" at bounding box center [396, 555] width 25 height 8
click at [368, 853] on span "T3091922479" at bounding box center [371, 851] width 41 height 8
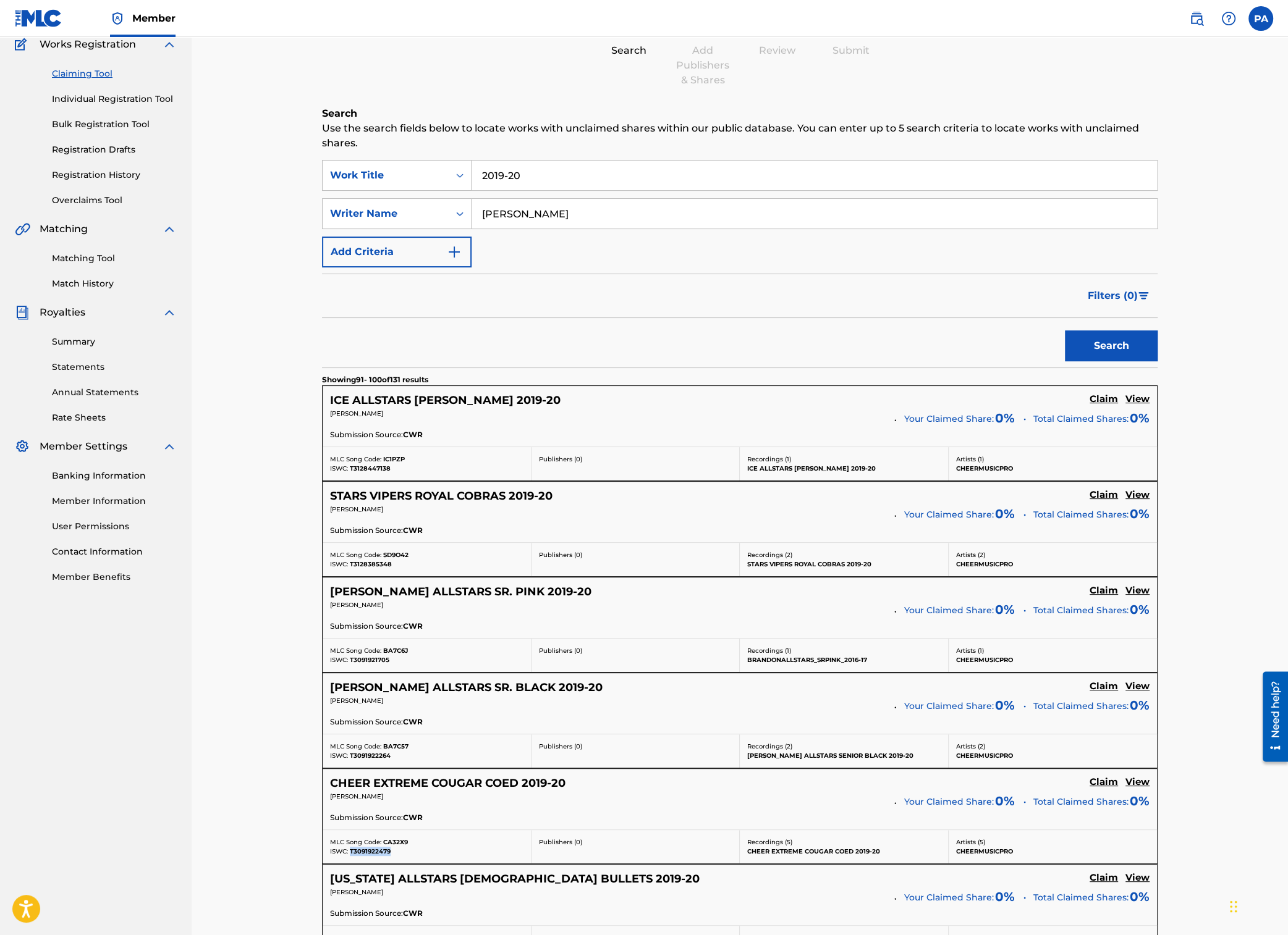
click at [364, 854] on span "T3091922479" at bounding box center [371, 851] width 41 height 8
click at [402, 843] on span "CA32X9" at bounding box center [396, 842] width 25 height 8
click at [362, 661] on span "T3091921705" at bounding box center [370, 659] width 39 height 8
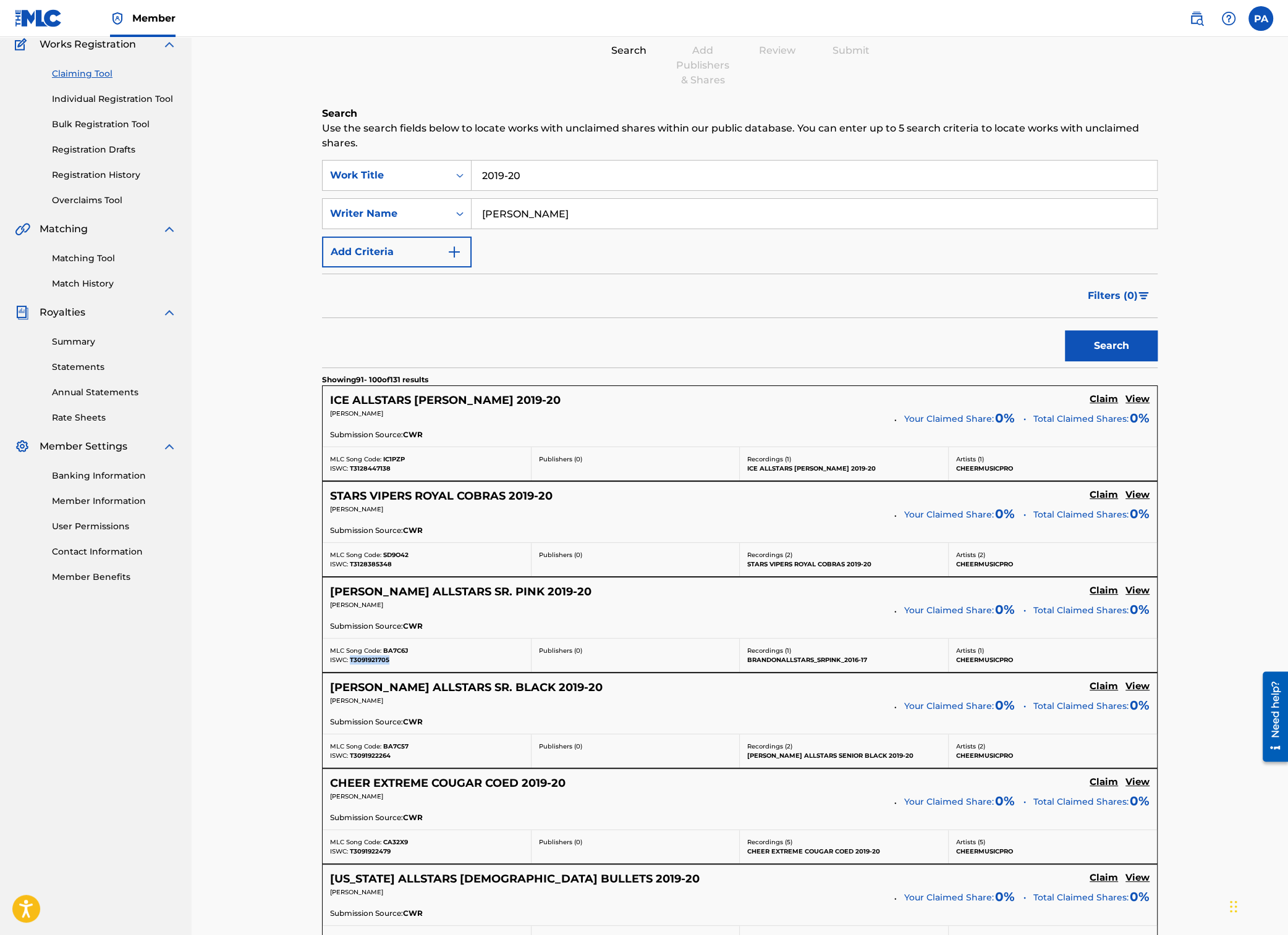
click at [362, 661] on span "T3091921705" at bounding box center [370, 659] width 39 height 8
click at [395, 651] on span "BA7C6J" at bounding box center [396, 650] width 25 height 8
click at [376, 757] on span "T3091922264" at bounding box center [371, 755] width 41 height 8
click at [374, 757] on span "T3091922264" at bounding box center [371, 755] width 41 height 8
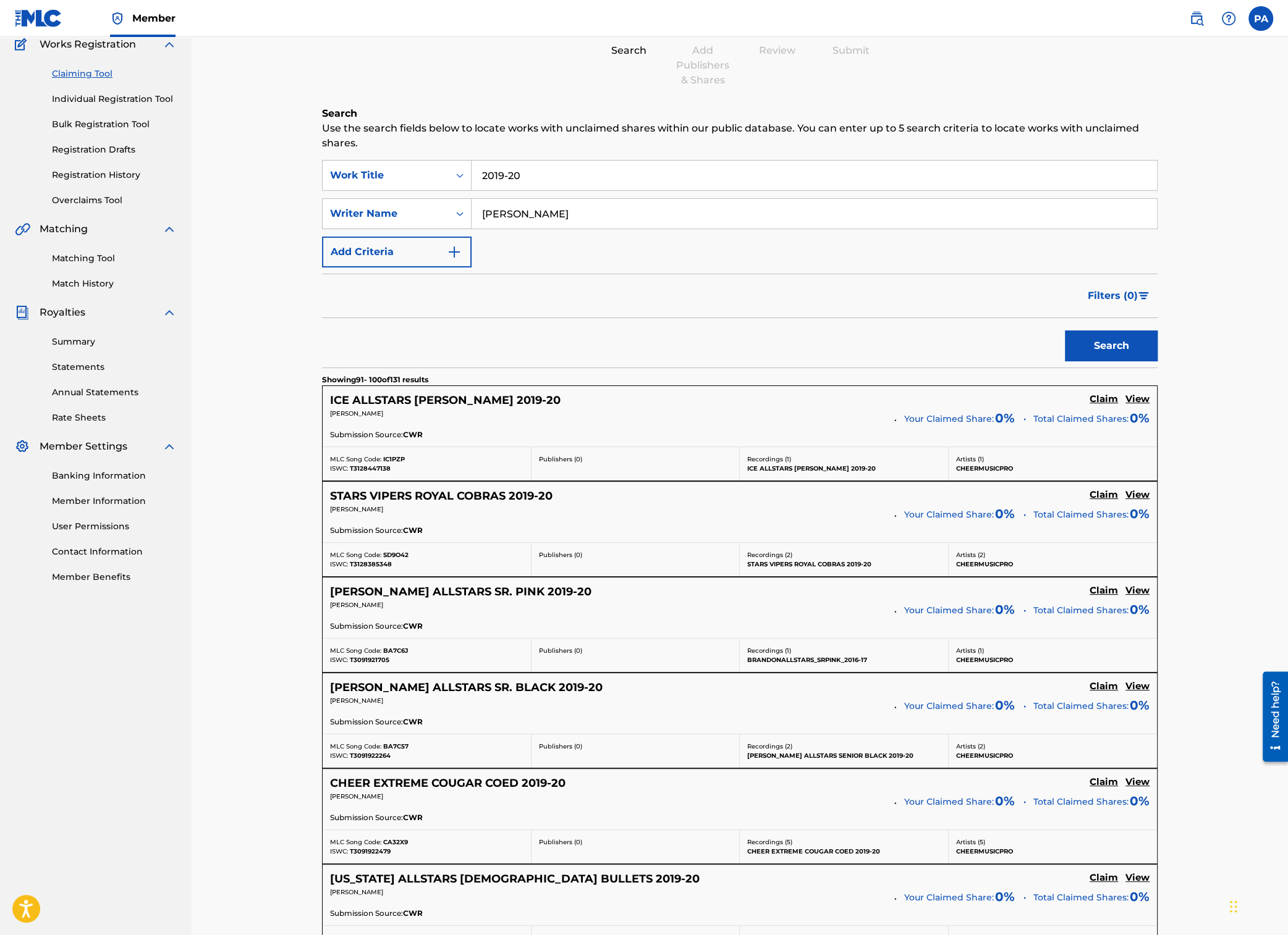
click at [402, 751] on span "BA7C57" at bounding box center [396, 746] width 25 height 8
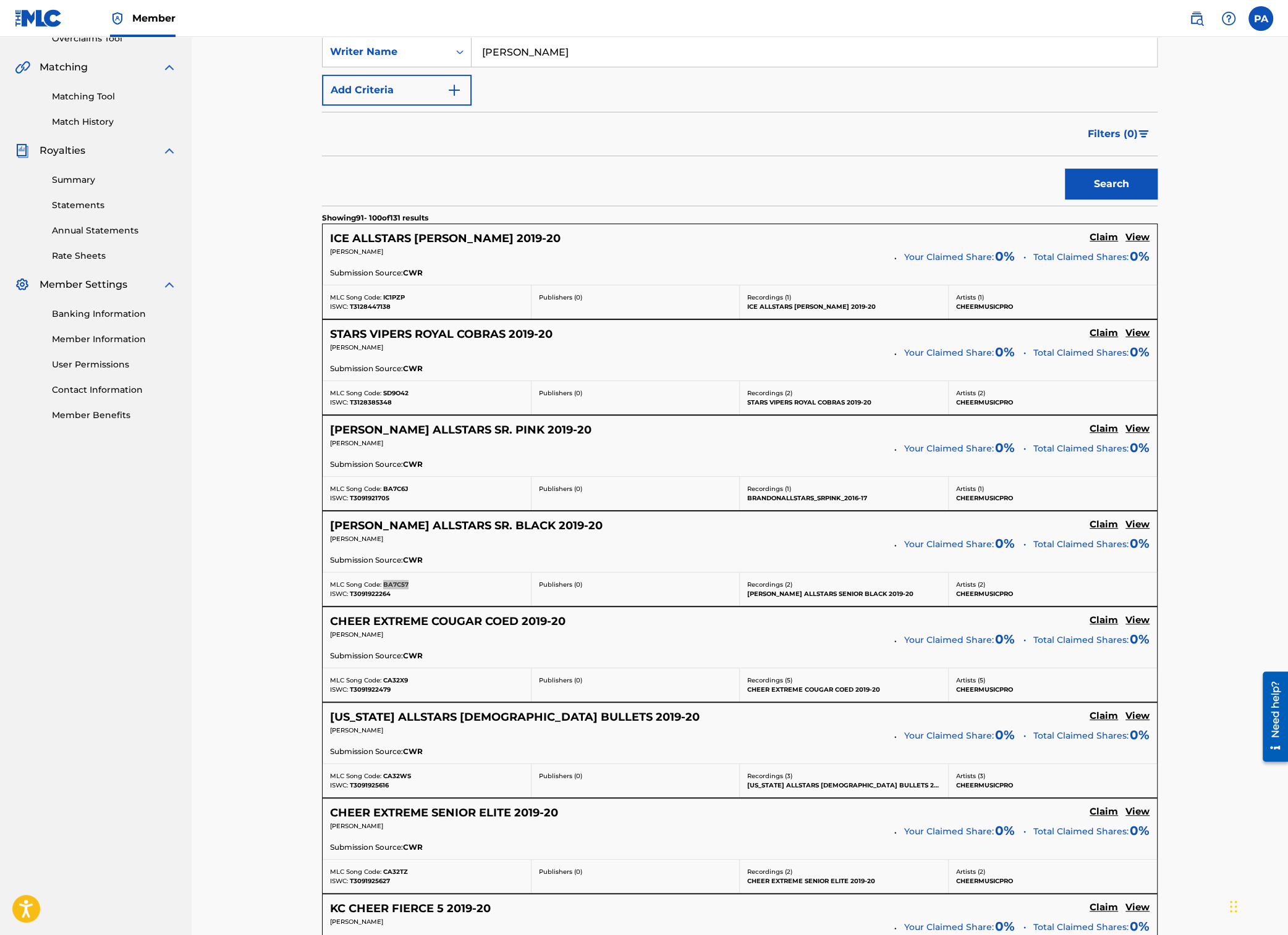
scroll to position [324, 0]
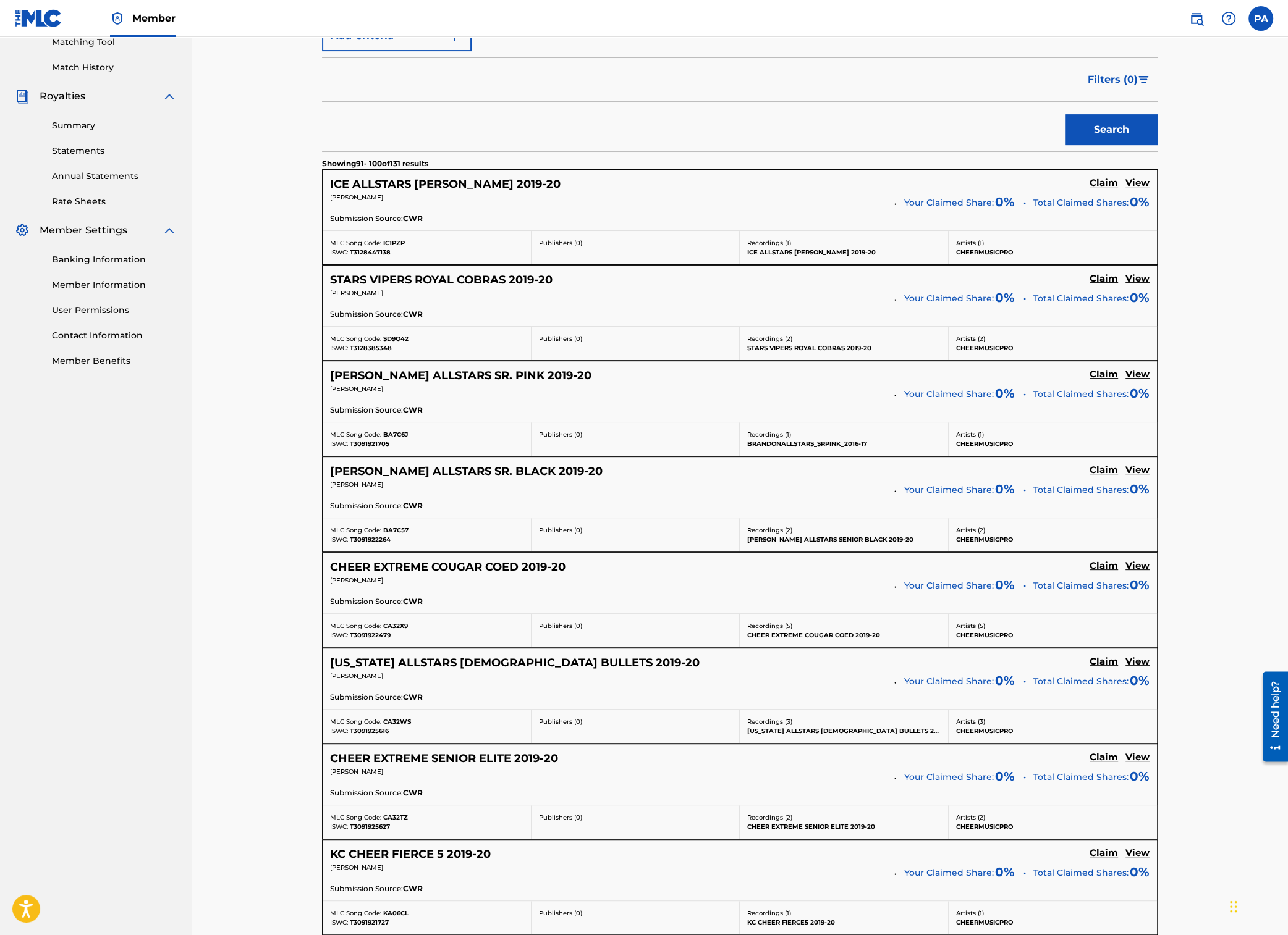
click at [363, 733] on span "T3091925616" at bounding box center [369, 730] width 38 height 8
click at [402, 723] on span "CA32WS" at bounding box center [397, 721] width 28 height 8
click at [358, 922] on span "T3091921727" at bounding box center [369, 922] width 38 height 8
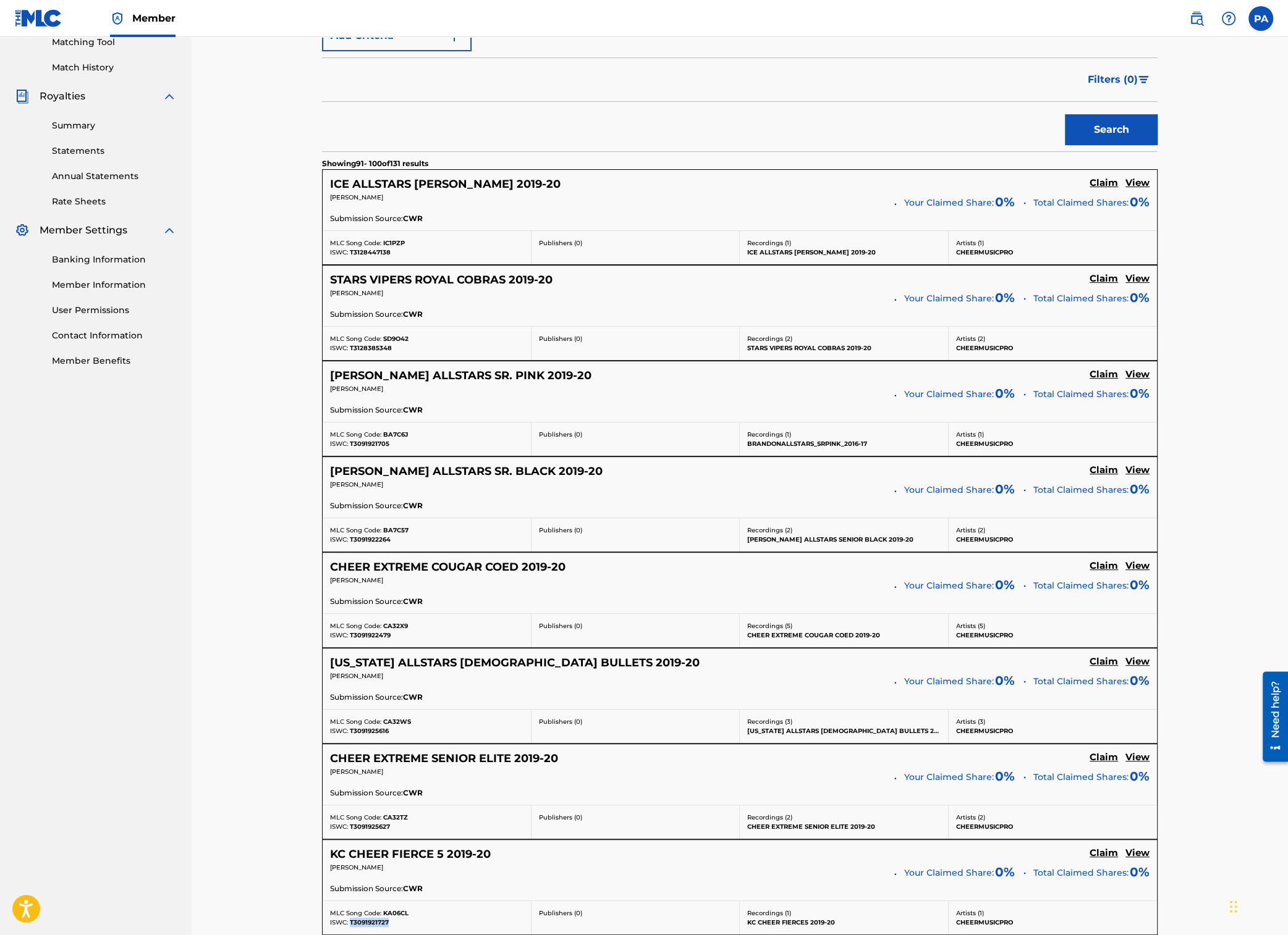
click at [358, 922] on span "T3091921727" at bounding box center [369, 922] width 38 height 8
click at [397, 914] on span "KA06CL" at bounding box center [396, 913] width 25 height 8
click at [366, 830] on span "T3091925627" at bounding box center [370, 826] width 40 height 8
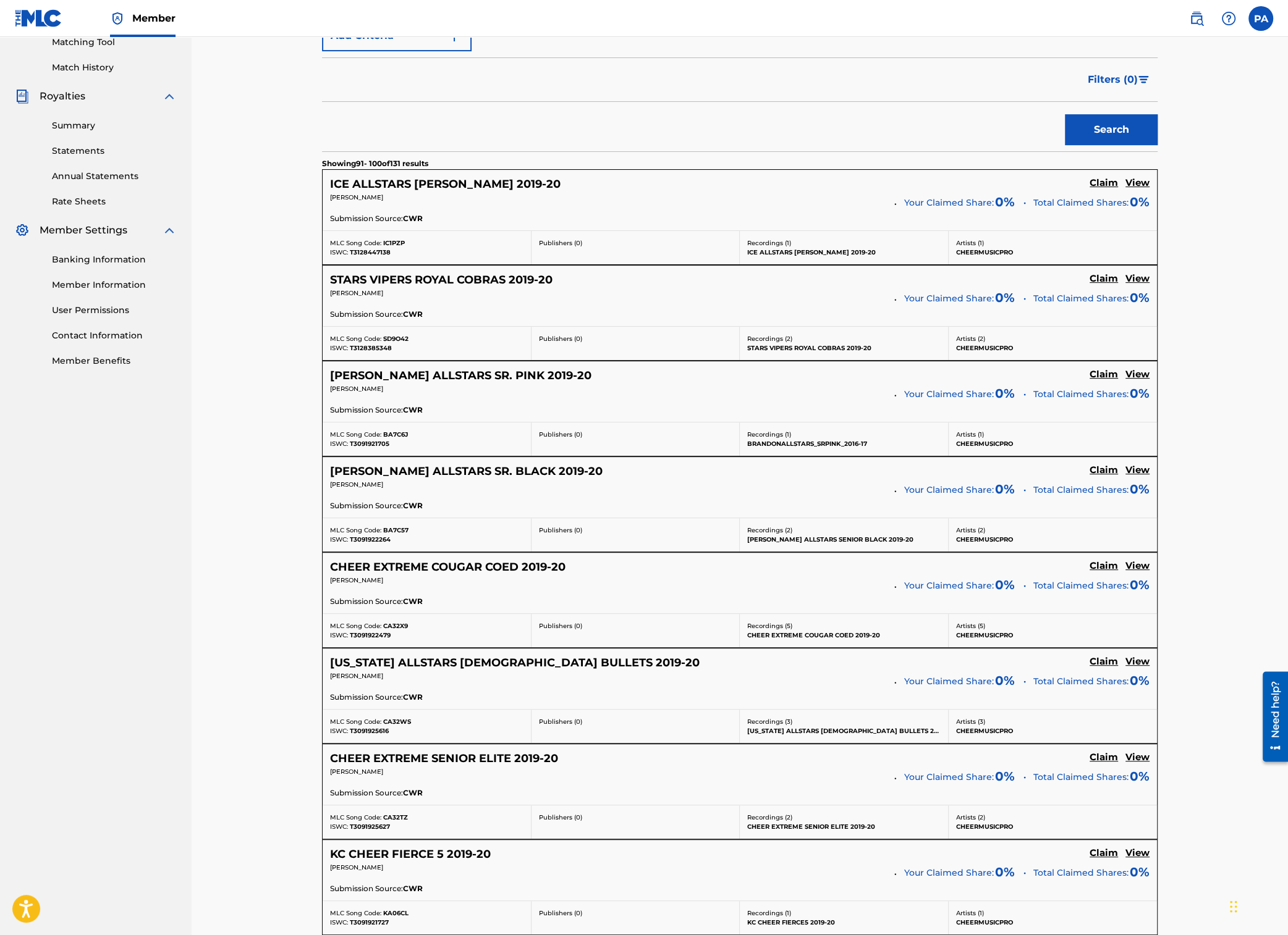
click at [396, 820] on span "CA32TZ" at bounding box center [396, 817] width 25 height 8
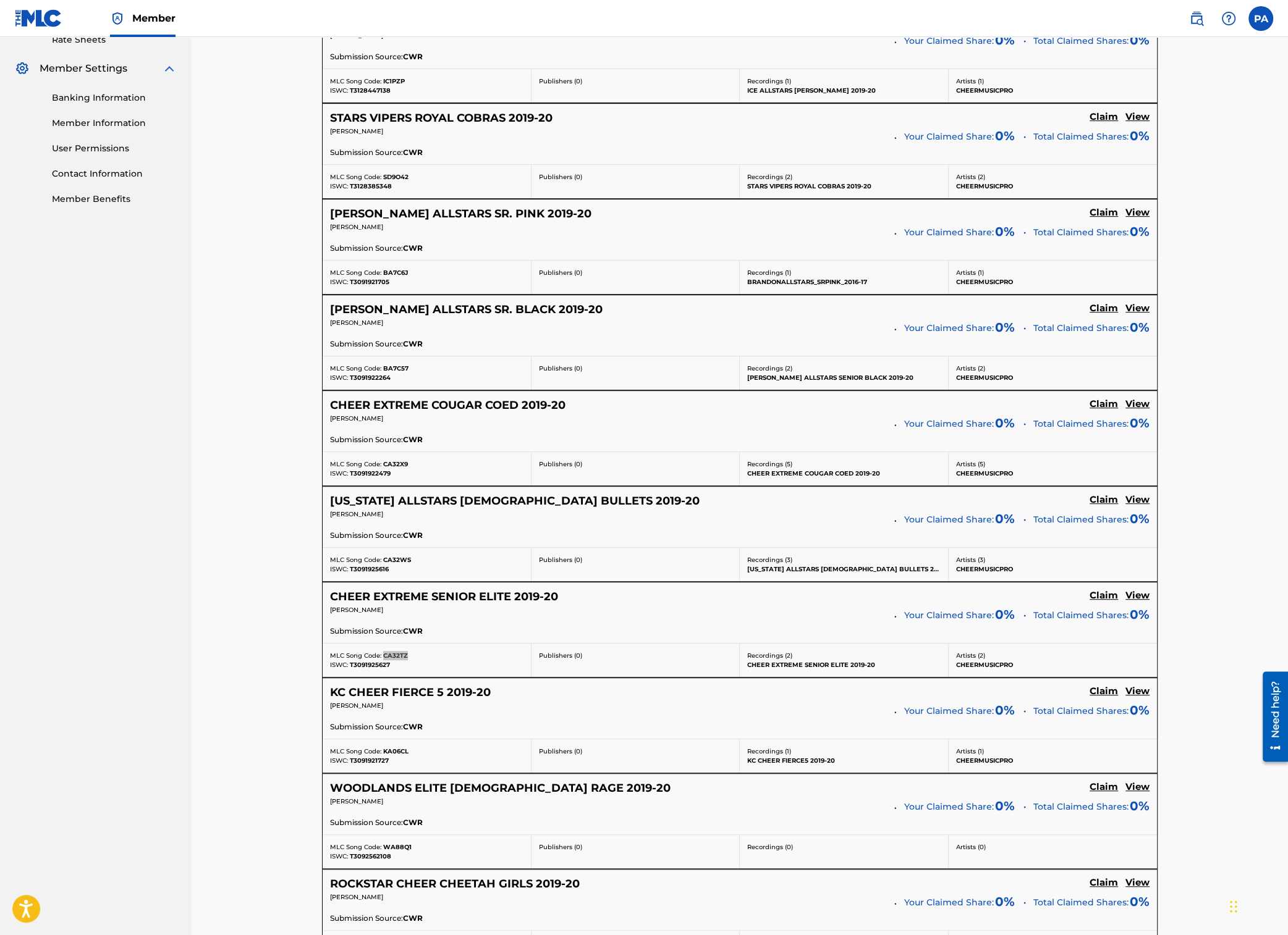
scroll to position [649, 0]
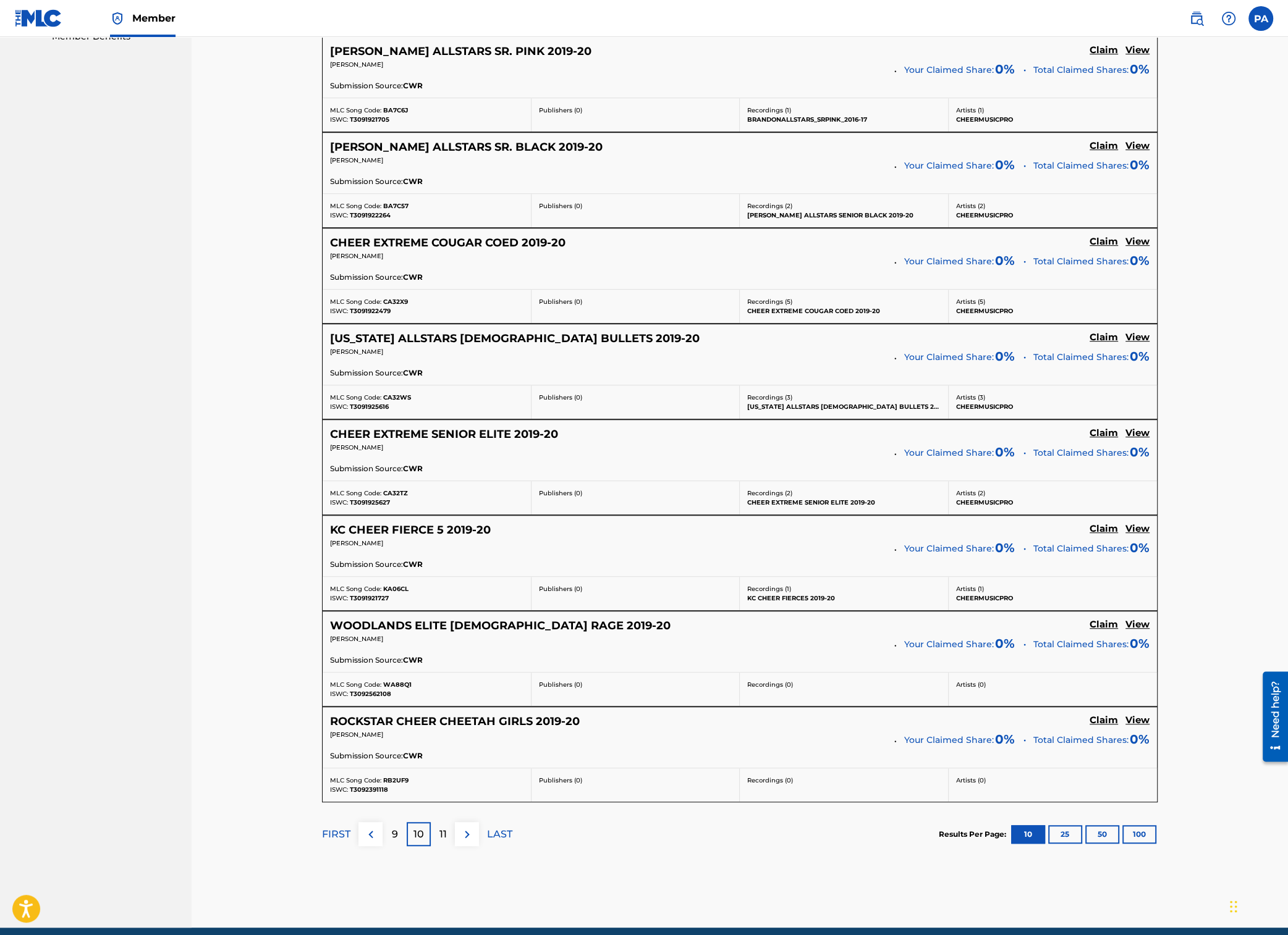
click at [446, 842] on p "11" at bounding box center [443, 834] width 7 height 15
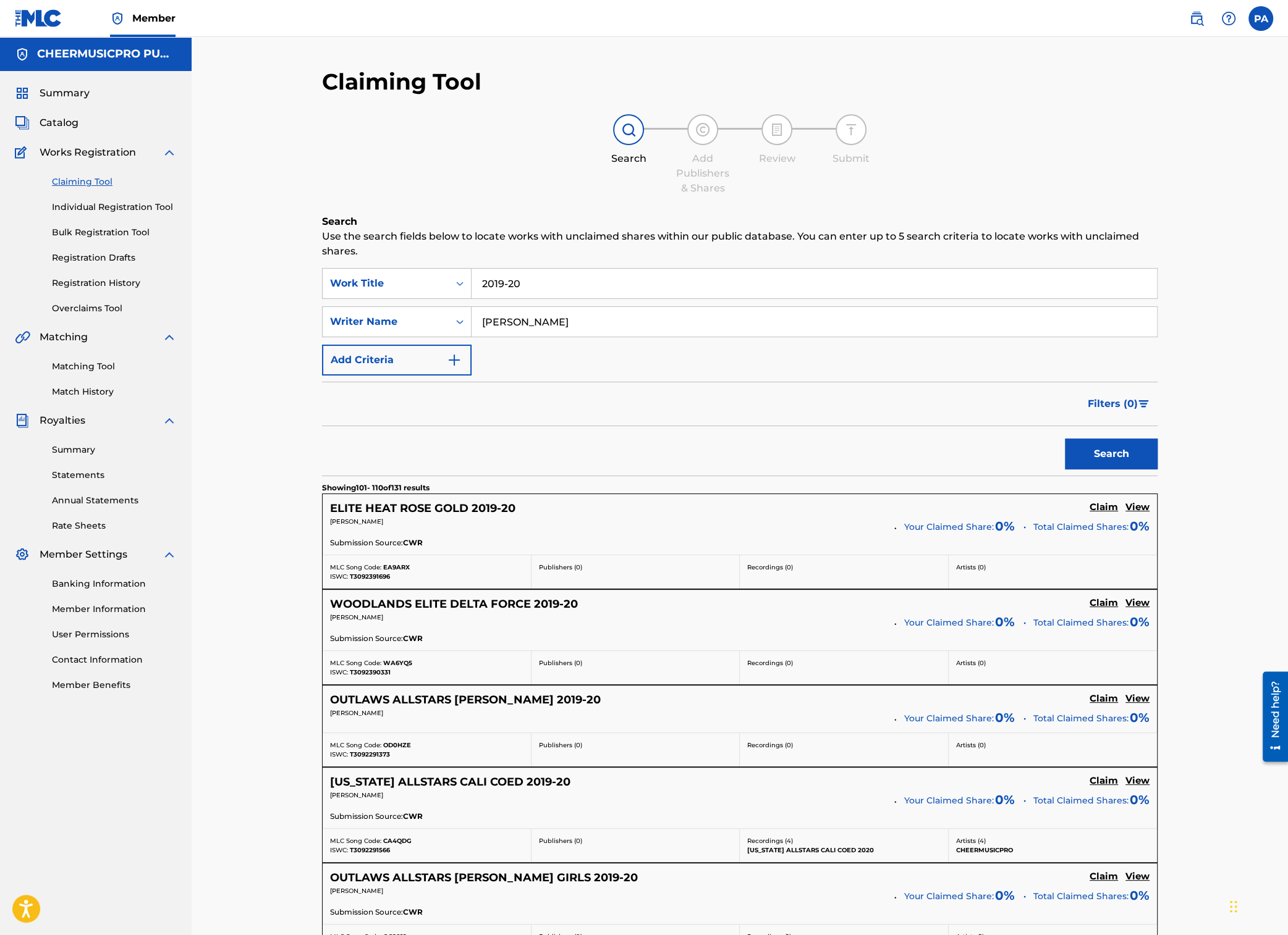
scroll to position [162, 0]
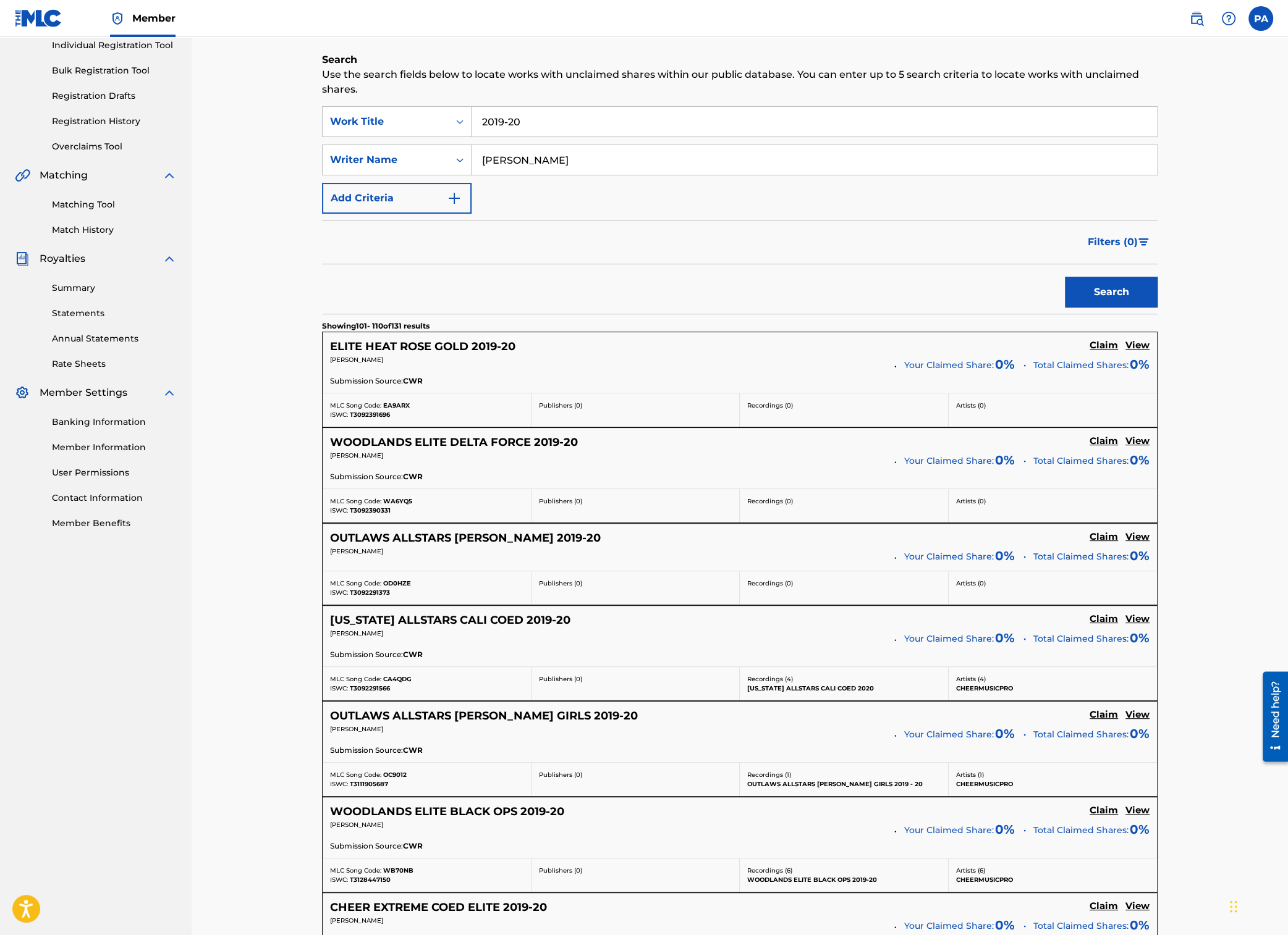
click at [370, 595] on span "T3092291373" at bounding box center [370, 592] width 40 height 8
click at [396, 582] on span "OD0HZE" at bounding box center [397, 582] width 28 height 8
click at [370, 688] on span "T3092291566" at bounding box center [370, 688] width 40 height 8
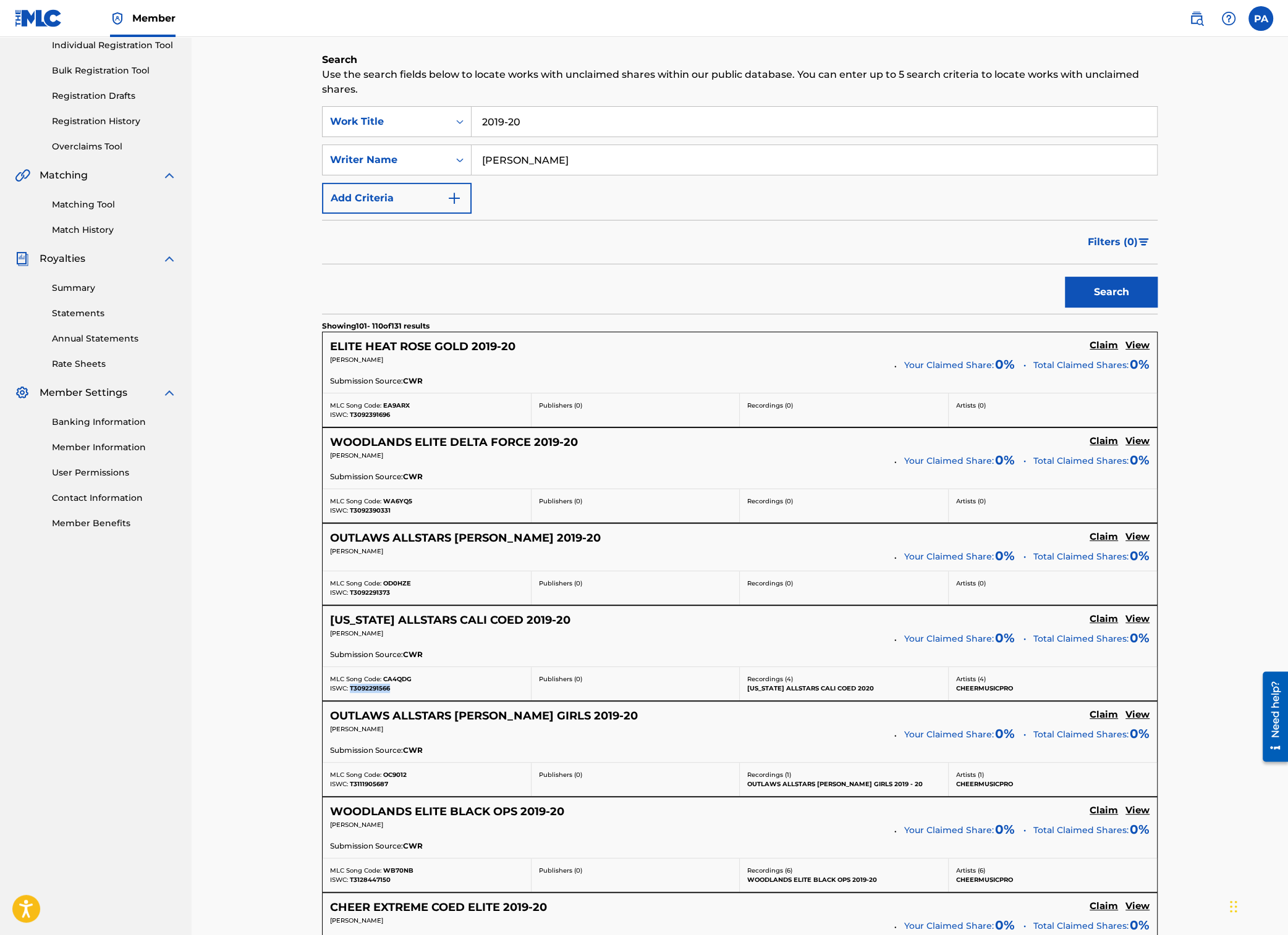
click at [370, 688] on span "T3092291566" at bounding box center [370, 688] width 40 height 8
click at [398, 679] on span "CA4QDG" at bounding box center [397, 678] width 29 height 8
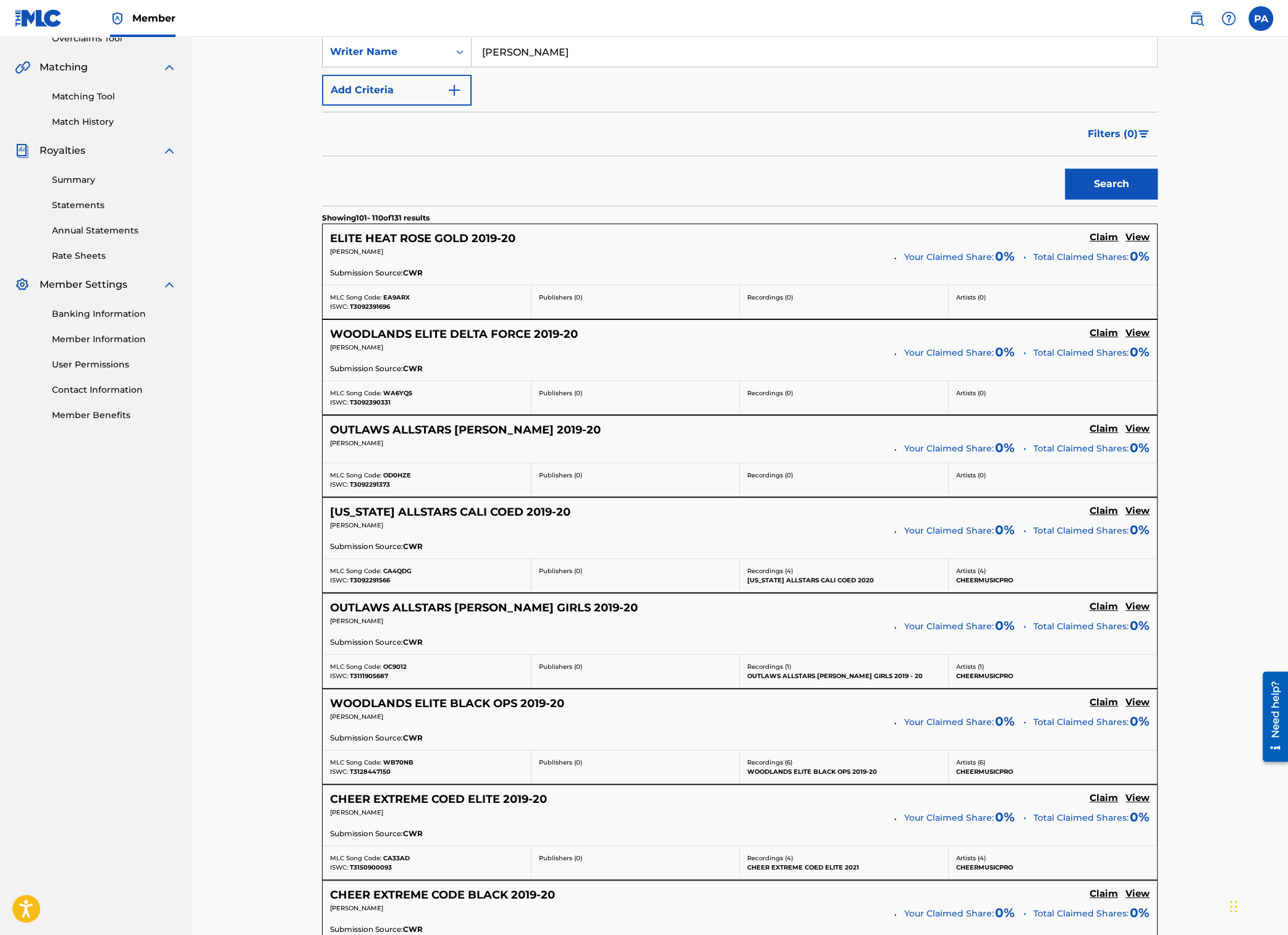
click at [362, 680] on span "T3111905687" at bounding box center [369, 676] width 38 height 8
click at [401, 765] on span "WB70NB" at bounding box center [398, 762] width 30 height 8
click at [365, 774] on span "T3128447150" at bounding box center [371, 771] width 41 height 8
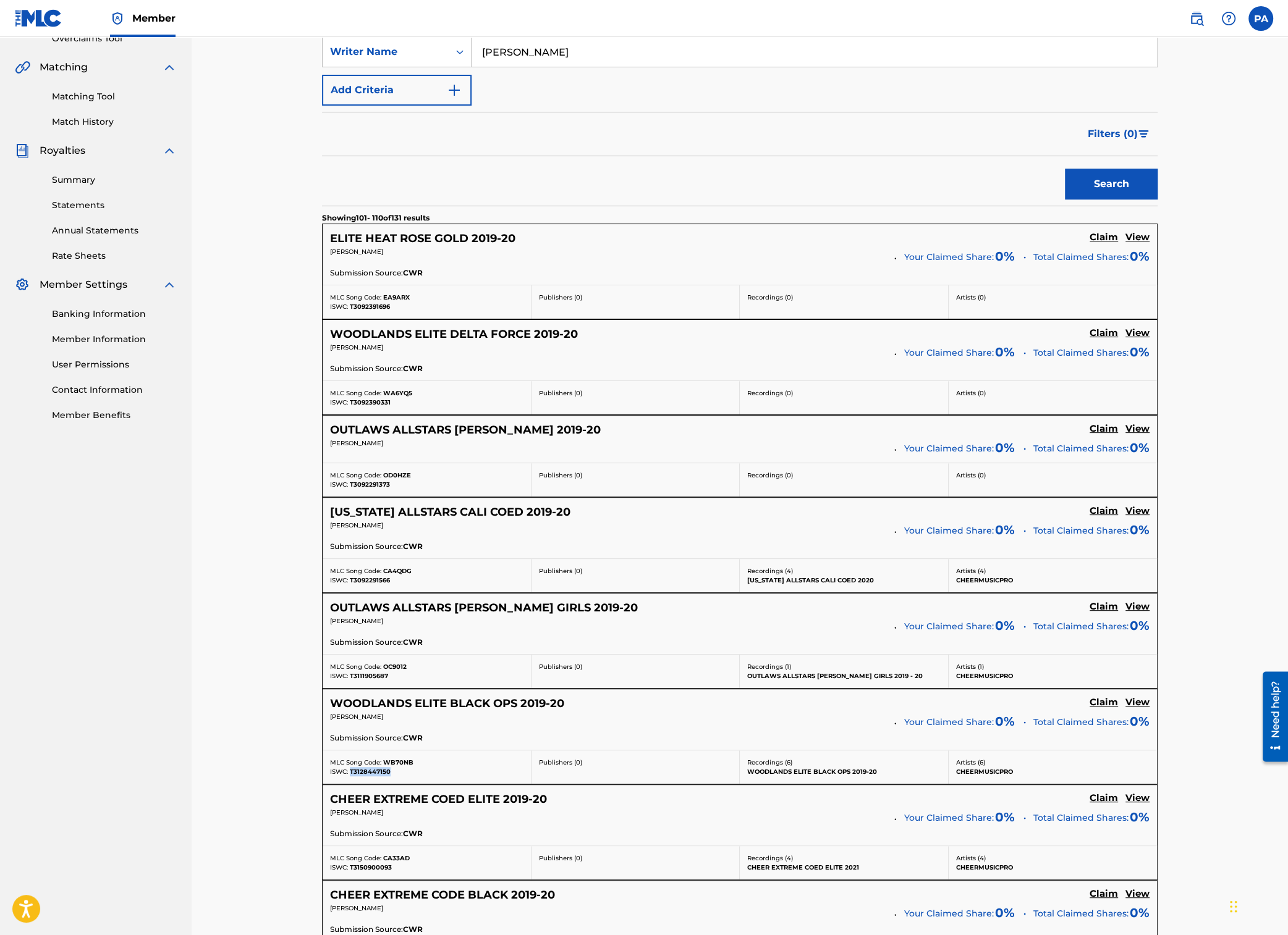
click at [365, 774] on span "T3128447150" at bounding box center [371, 771] width 41 height 8
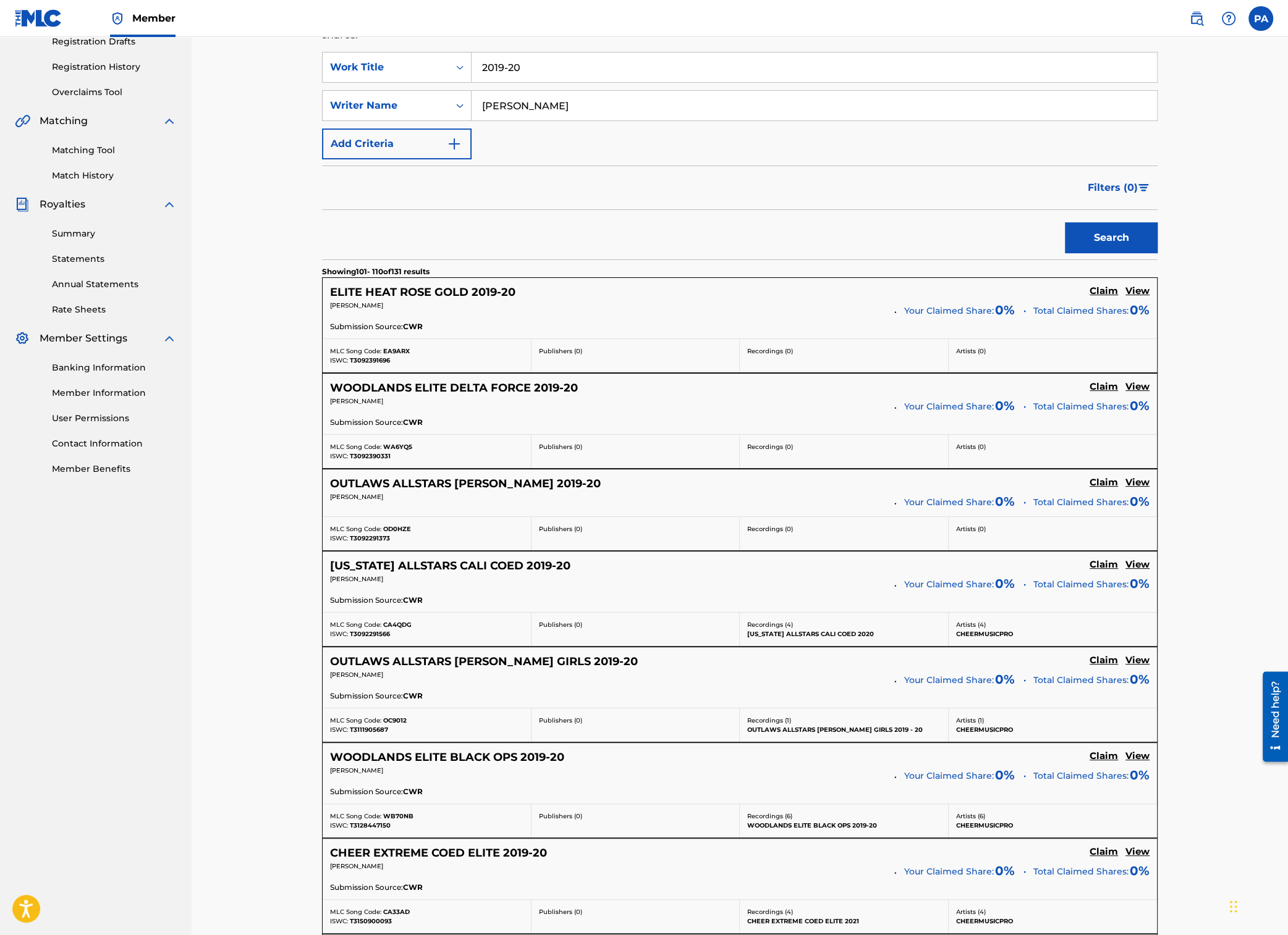
click at [360, 734] on span "T3111905687" at bounding box center [369, 729] width 38 height 8
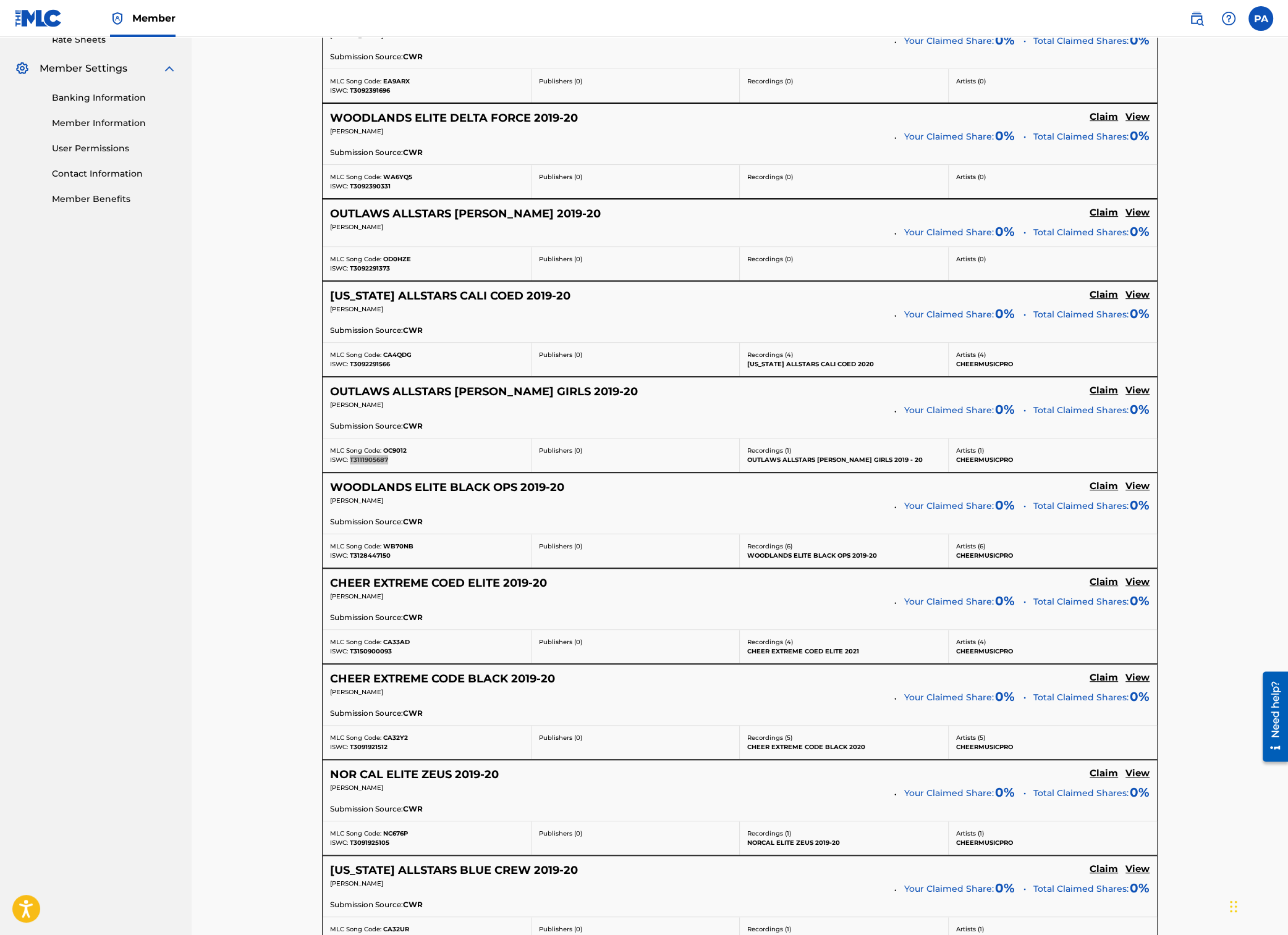
scroll to position [540, 0]
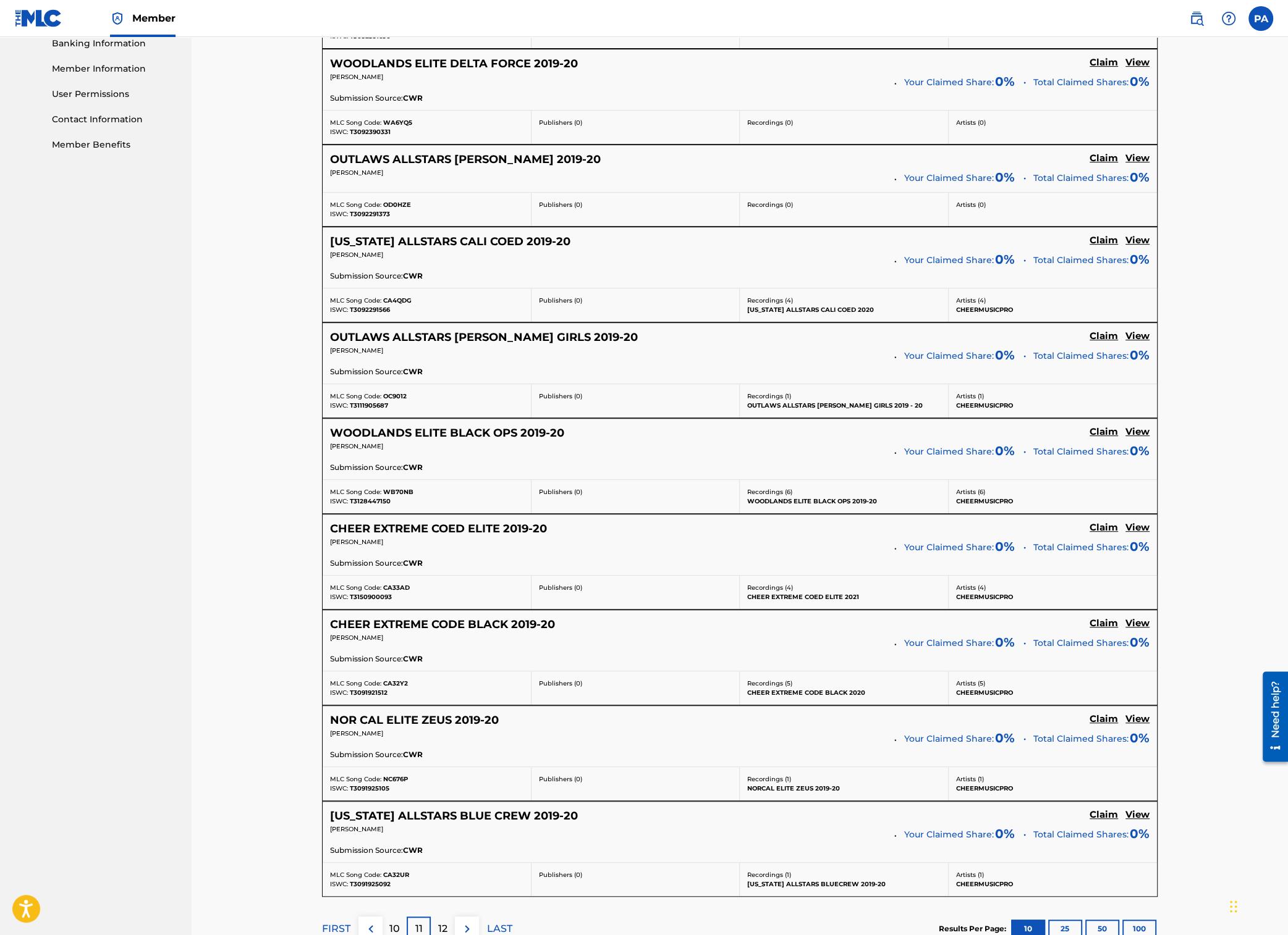
click at [387, 395] on span "OC9012" at bounding box center [395, 395] width 23 height 8
click at [376, 597] on span "T3150900093" at bounding box center [371, 597] width 42 height 8
click at [401, 589] on span "CA33AD" at bounding box center [397, 587] width 27 height 8
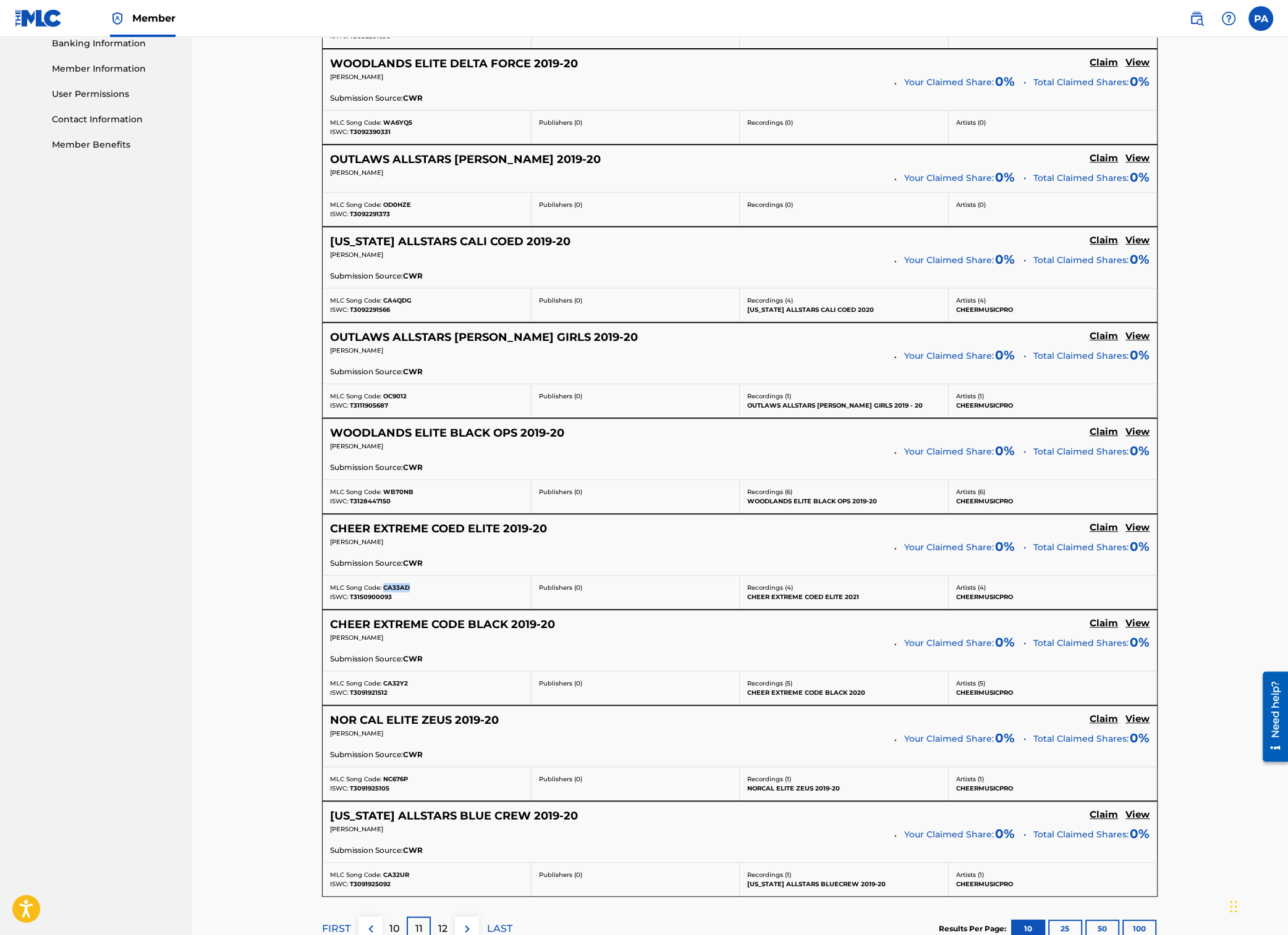
click at [401, 589] on span "CA33AD" at bounding box center [397, 587] width 27 height 8
click at [368, 695] on span "T3091921512" at bounding box center [369, 693] width 38 height 8
click at [397, 686] on span "CA32Y2" at bounding box center [396, 683] width 25 height 8
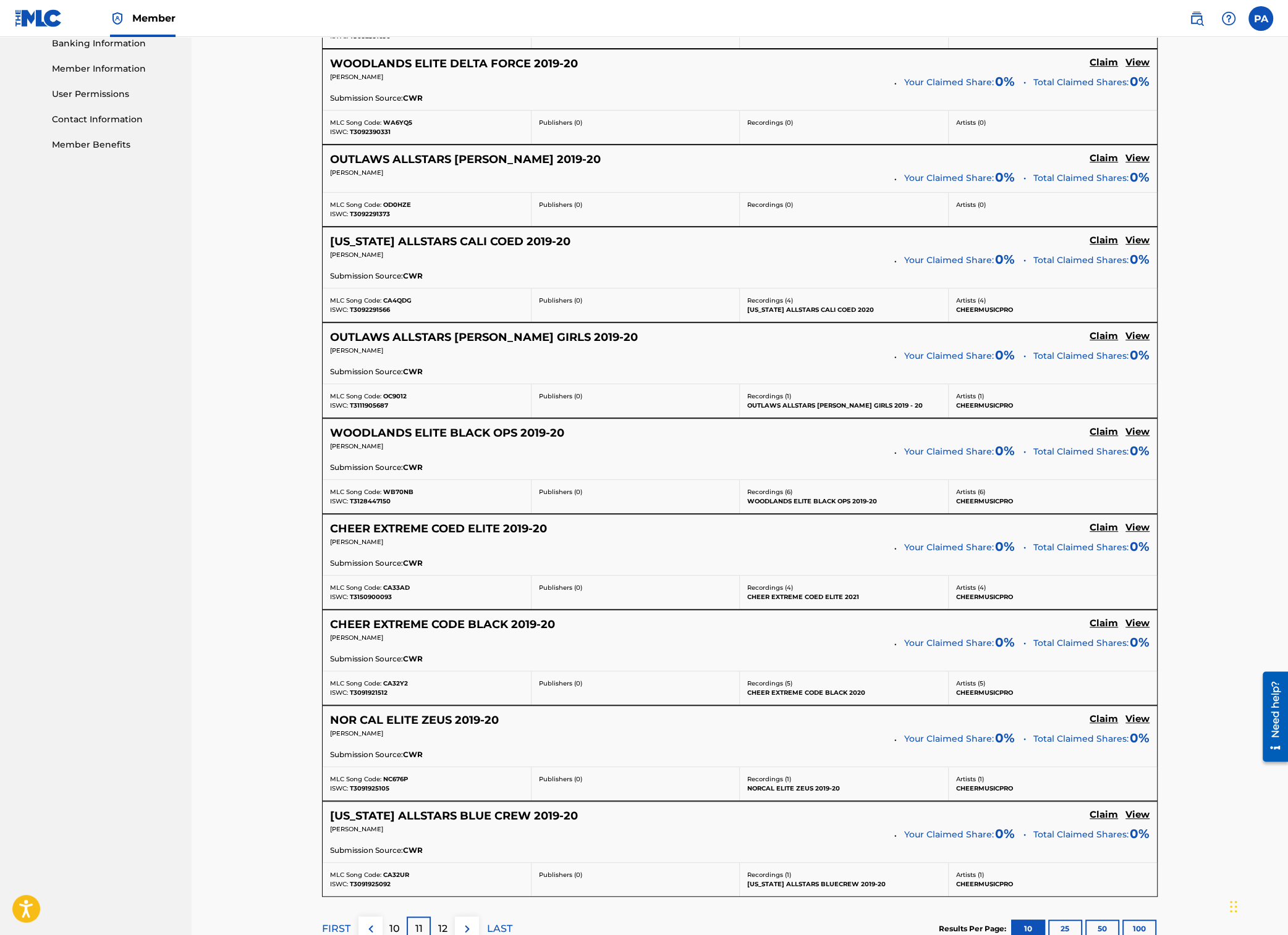
click at [370, 793] on span "T3091925105" at bounding box center [370, 788] width 39 height 8
click at [373, 888] on span "T3091925092" at bounding box center [371, 884] width 41 height 8
click at [364, 888] on span "T3091925092" at bounding box center [371, 884] width 41 height 8
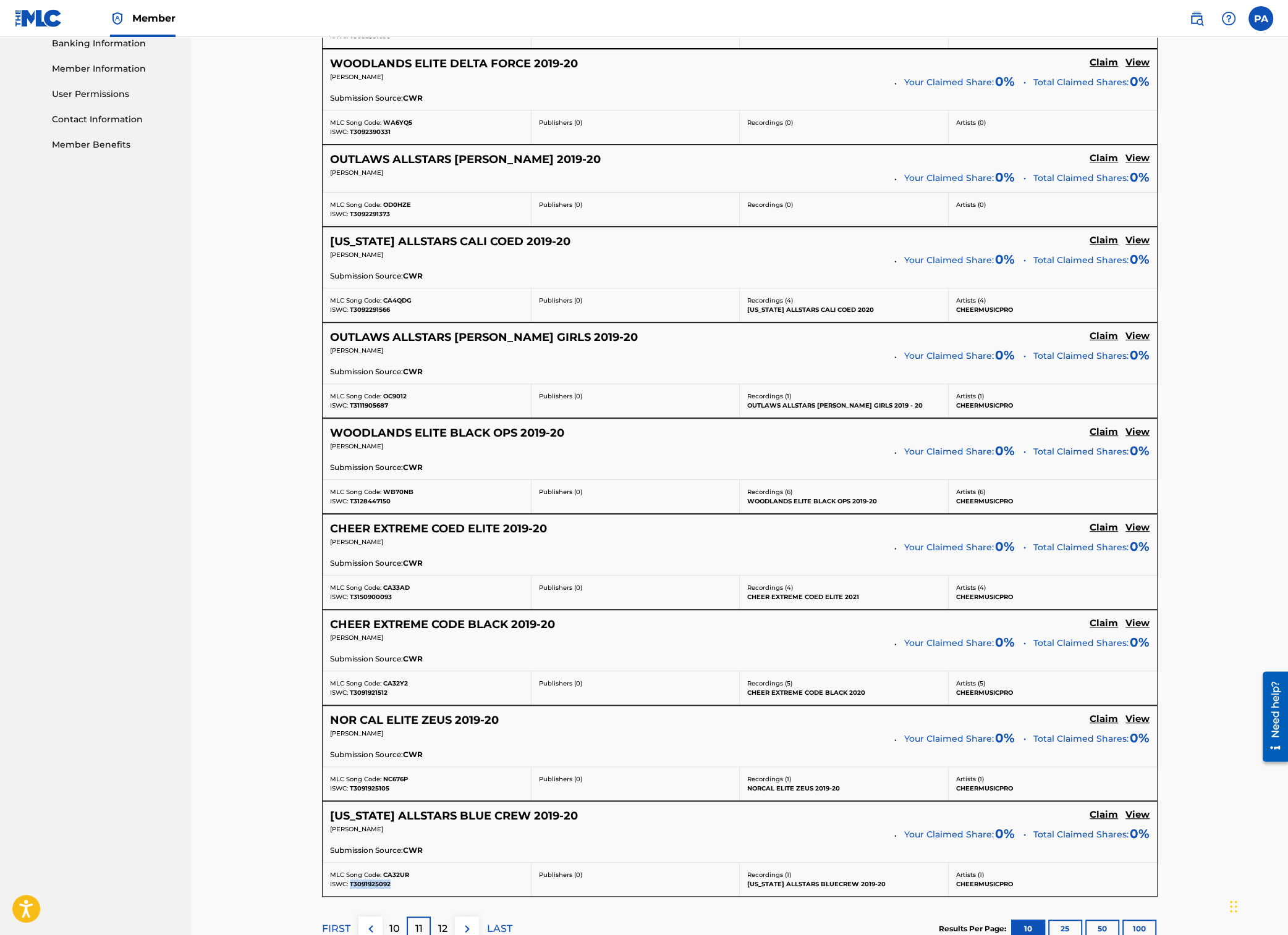
click at [364, 888] on span "T3091925092" at bounding box center [371, 884] width 41 height 8
click at [396, 879] on span "CA32UR" at bounding box center [396, 874] width 26 height 8
click at [176, 751] on nav "CHEERMUSICPRO PUBLISHING Summary Catalog Works Registration Claiming Tool Indiv…" at bounding box center [96, 259] width 192 height 1526
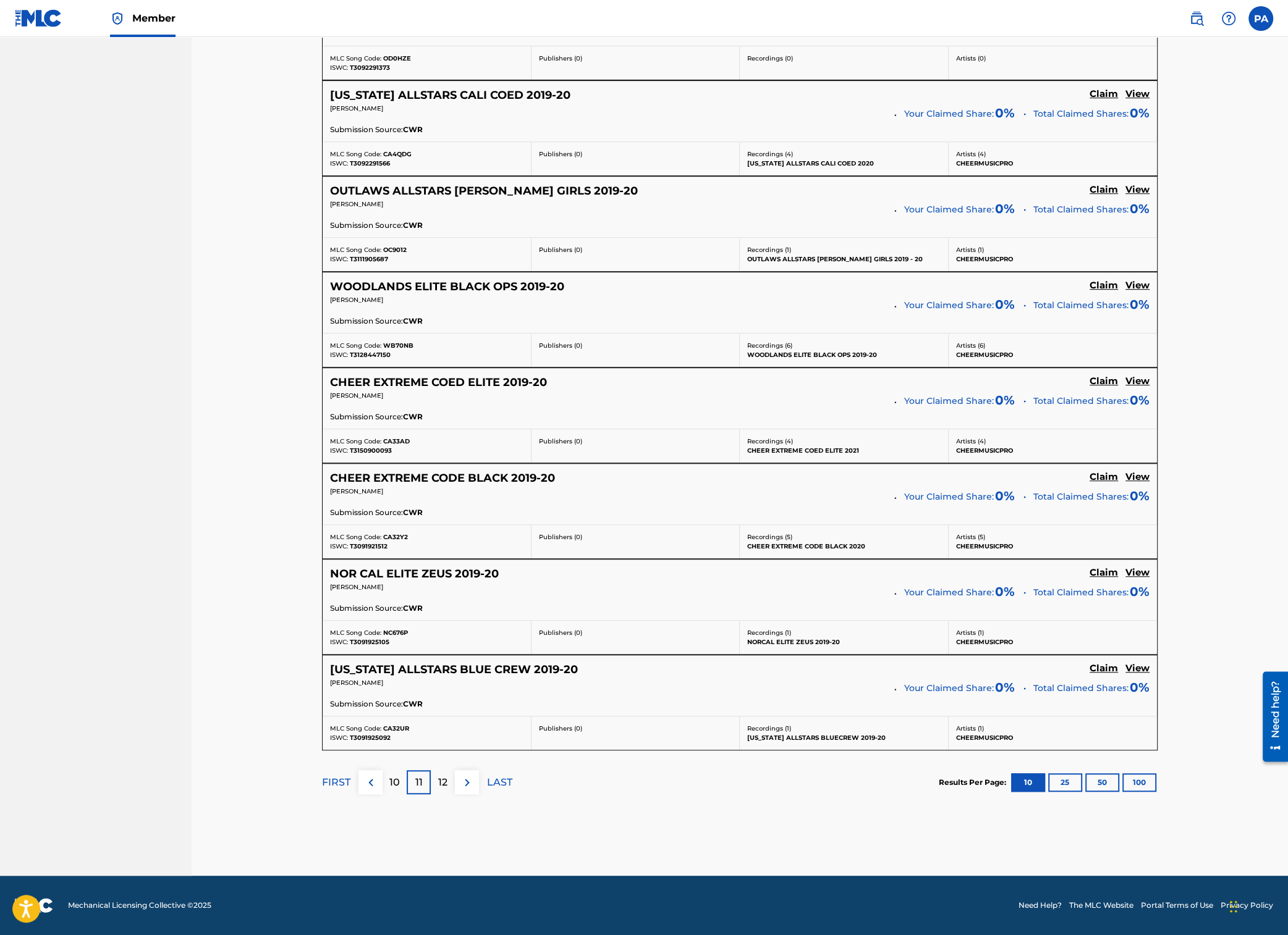
click at [444, 786] on p "12" at bounding box center [442, 782] width 9 height 15
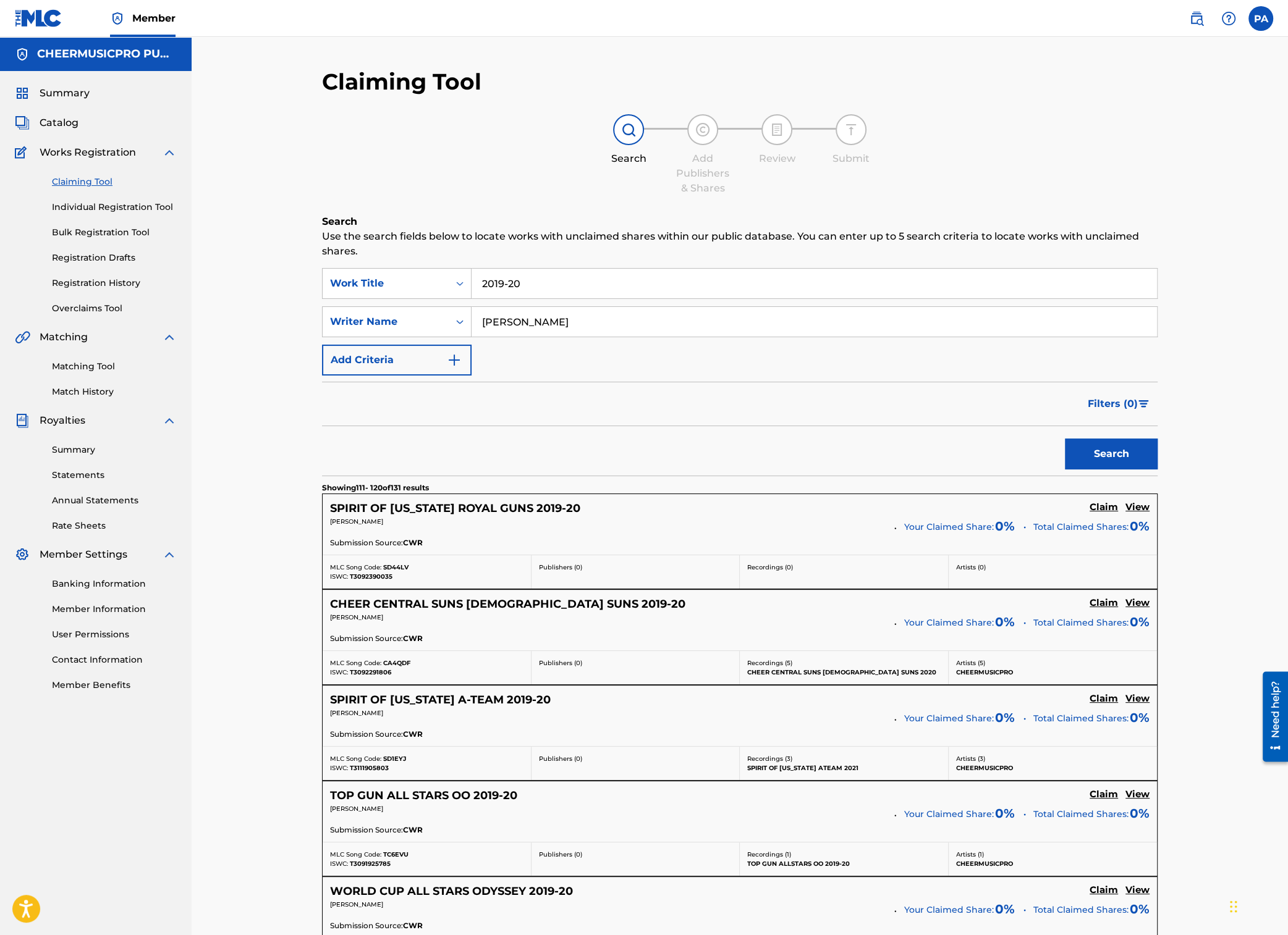
click at [370, 676] on span "T3092291806" at bounding box center [371, 672] width 41 height 8
click at [389, 654] on div "MLC Song Code: CA4QDF ISWC: T3092291806" at bounding box center [426, 667] width 209 height 33
click at [398, 661] on span "CA4QDF" at bounding box center [397, 663] width 27 height 8
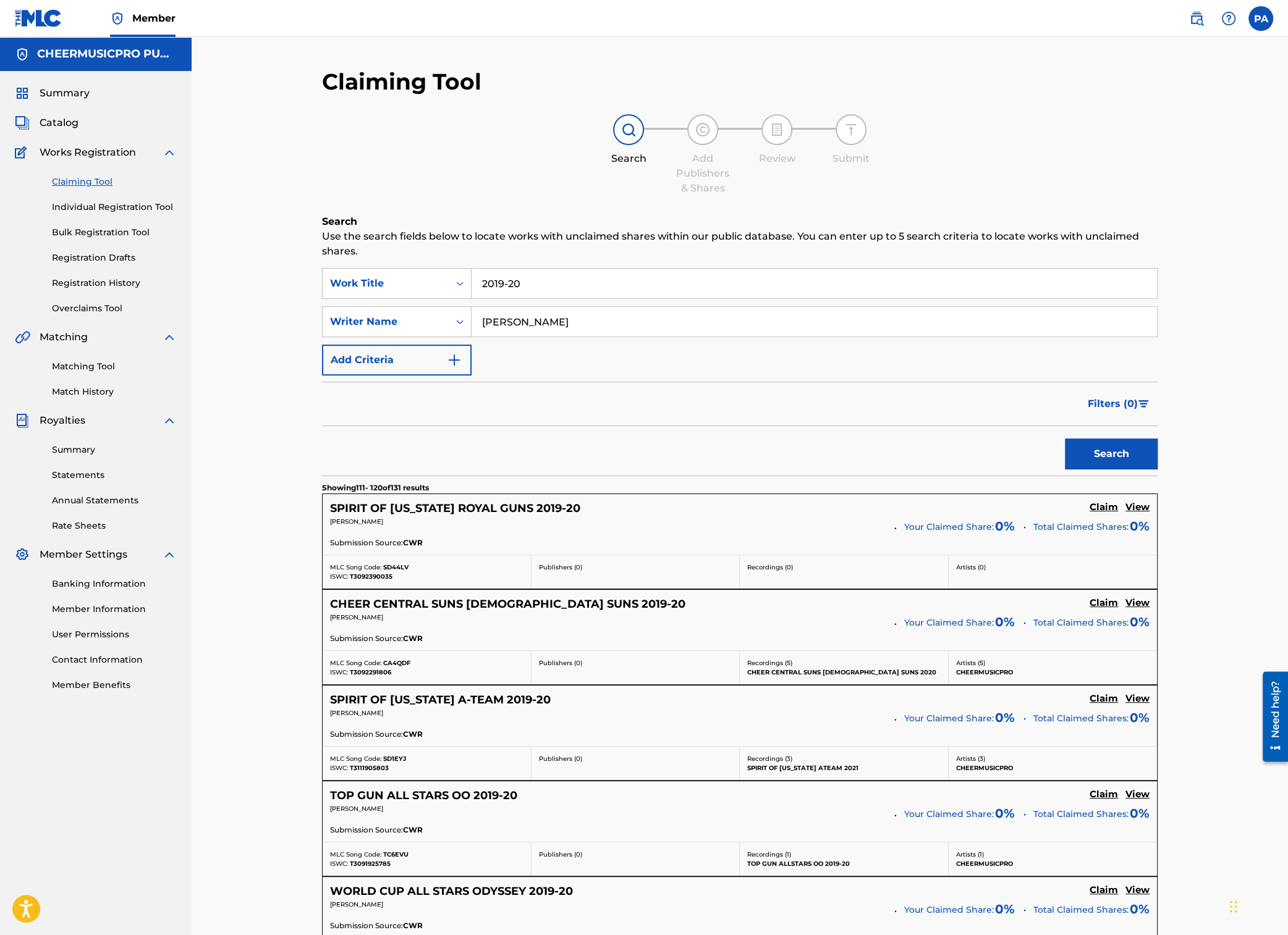
click at [372, 771] on span "T3111905803" at bounding box center [369, 768] width 38 height 8
click at [400, 759] on span "SD1EYJ" at bounding box center [395, 759] width 23 height 8
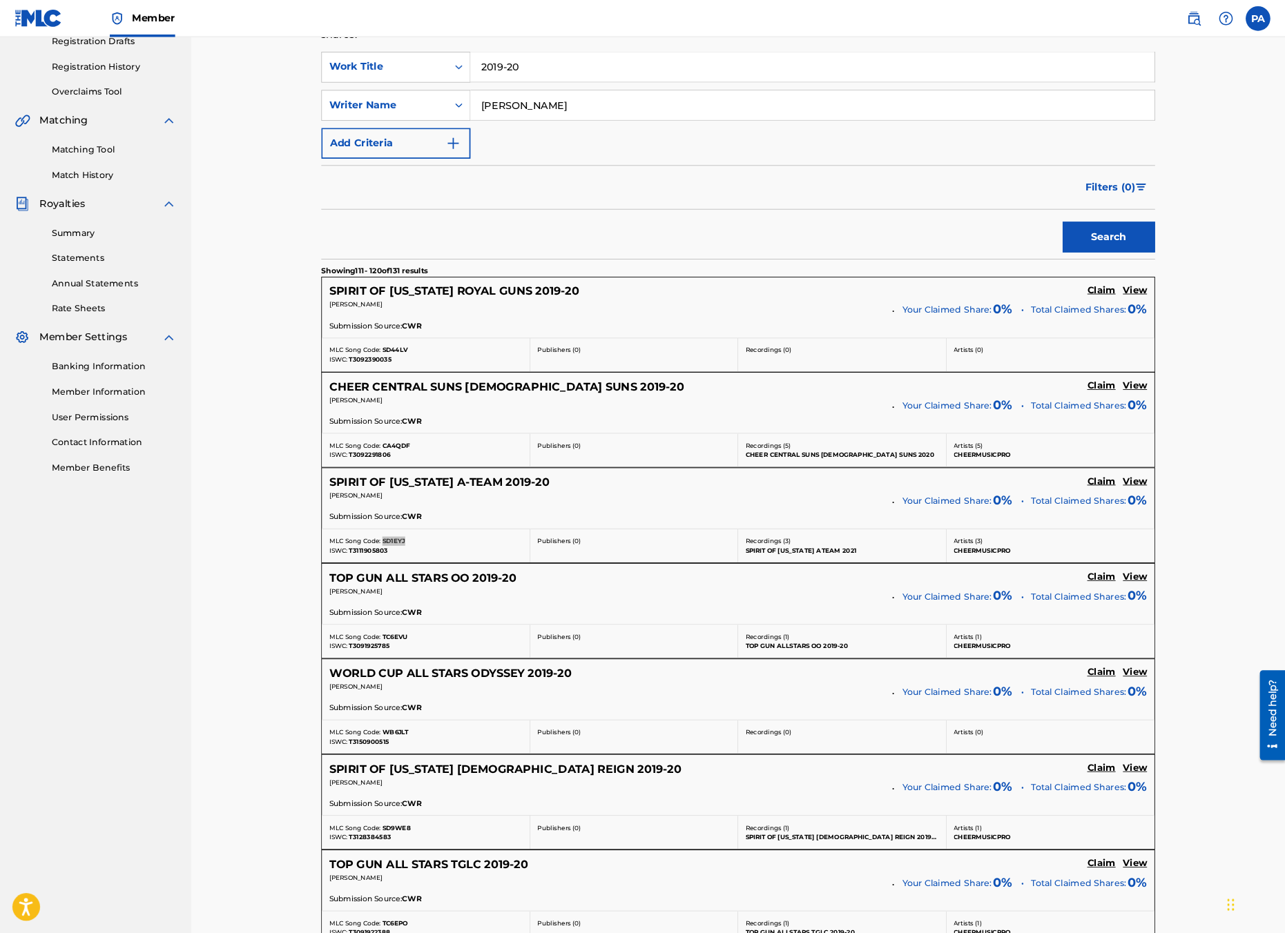
scroll to position [302, 0]
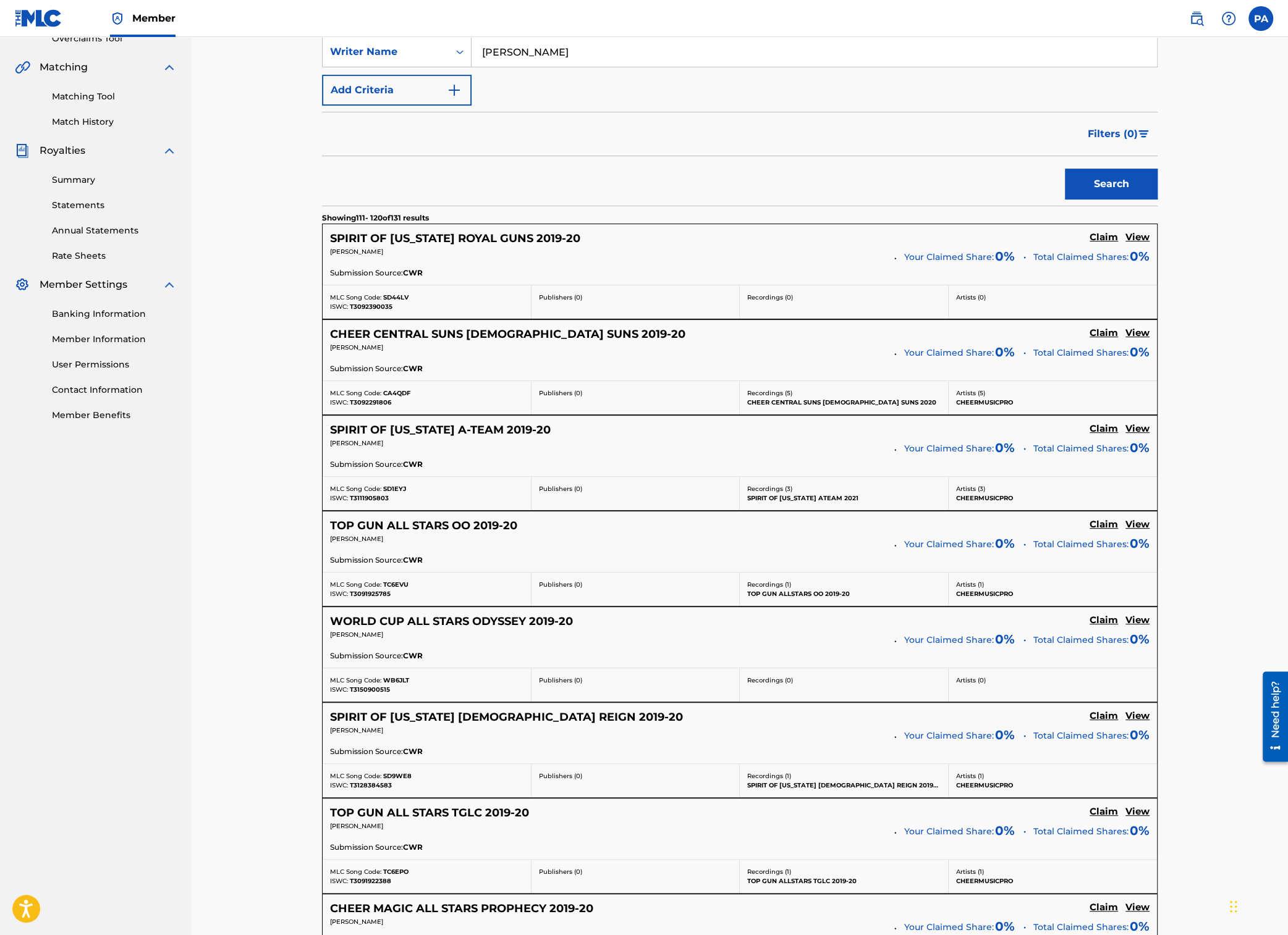
click at [365, 593] on span "T3091925785" at bounding box center [371, 593] width 41 height 8
click at [395, 587] on span "TC6EVU" at bounding box center [396, 584] width 25 height 8
click at [370, 692] on span "T3150900515" at bounding box center [370, 689] width 40 height 8
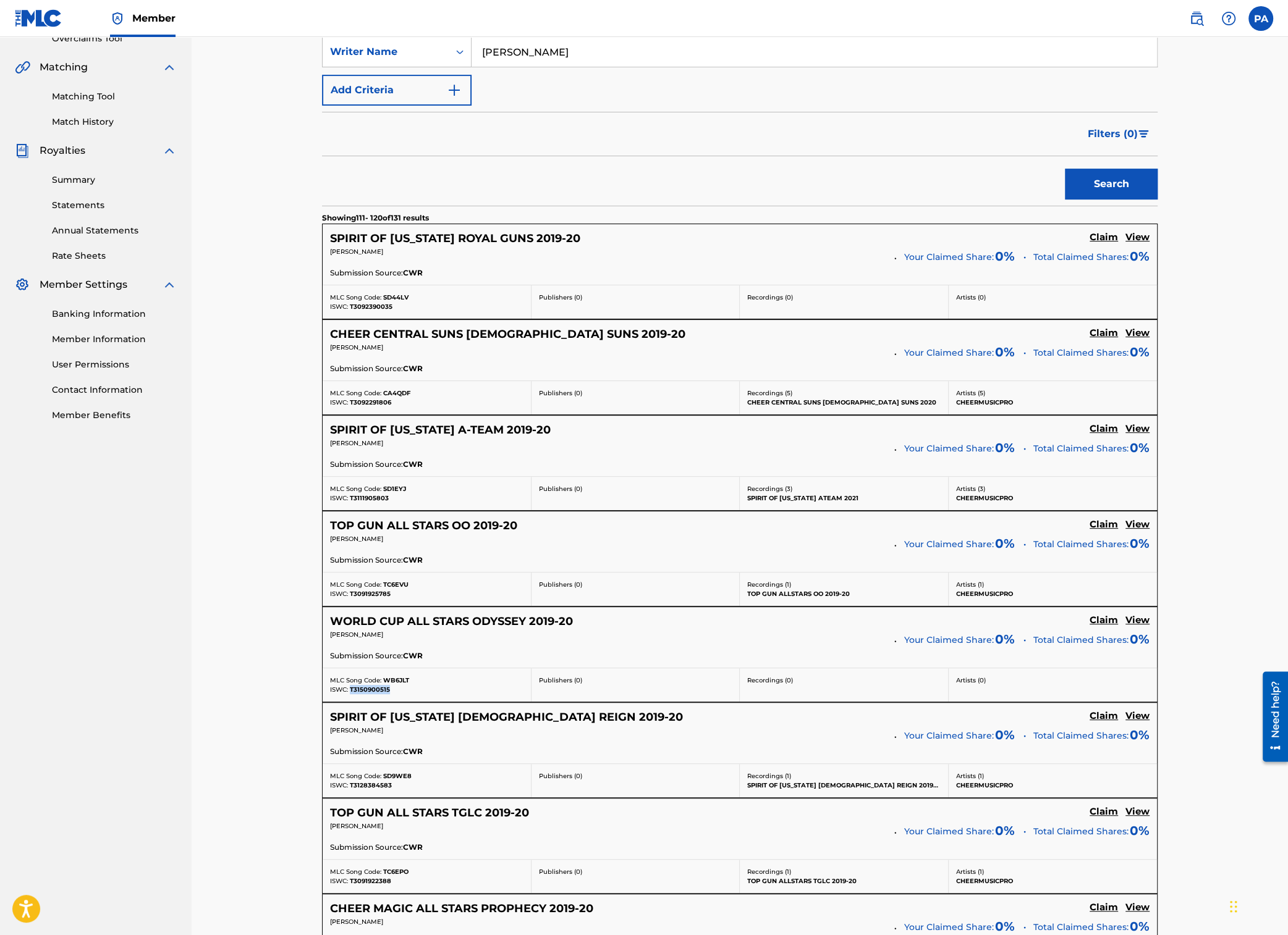
click at [370, 692] on span "T3150900515" at bounding box center [370, 689] width 40 height 8
click at [393, 682] on span "WB6JLT" at bounding box center [396, 680] width 26 height 8
click at [362, 786] on span "T3128384583" at bounding box center [371, 785] width 42 height 8
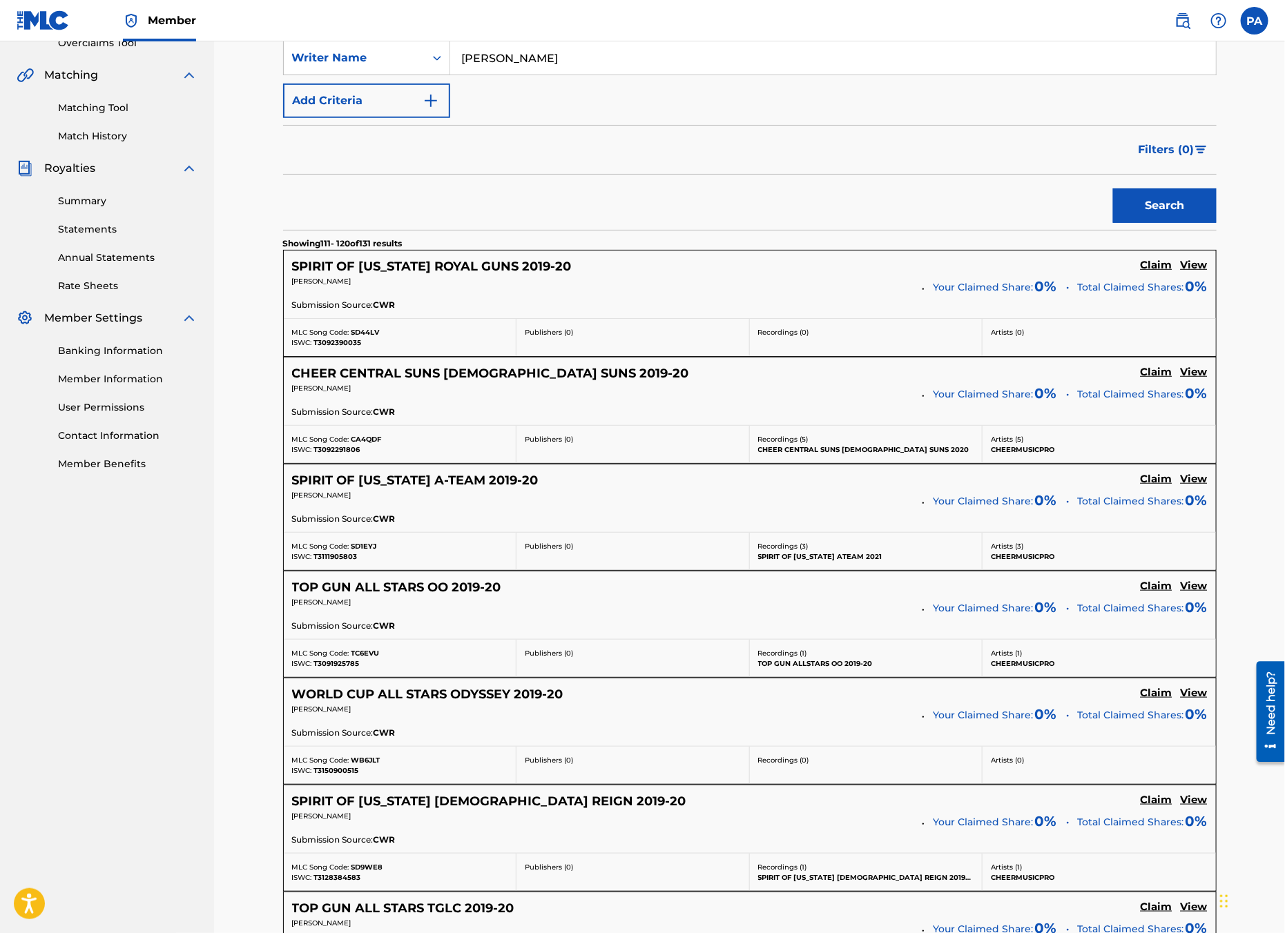
click at [371, 868] on span "SD9WE8" at bounding box center [367, 867] width 32 height 9
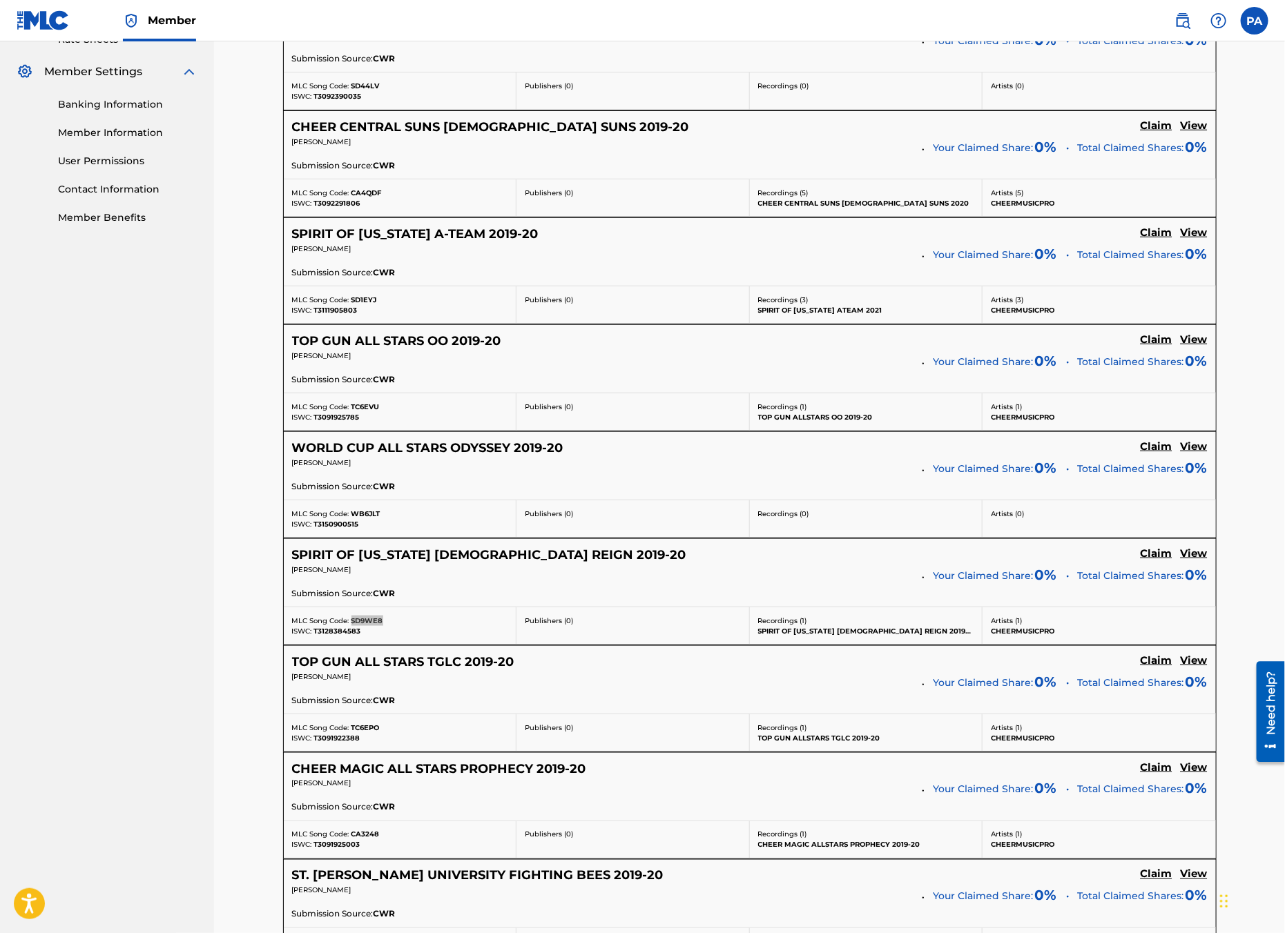
scroll to position [610, 0]
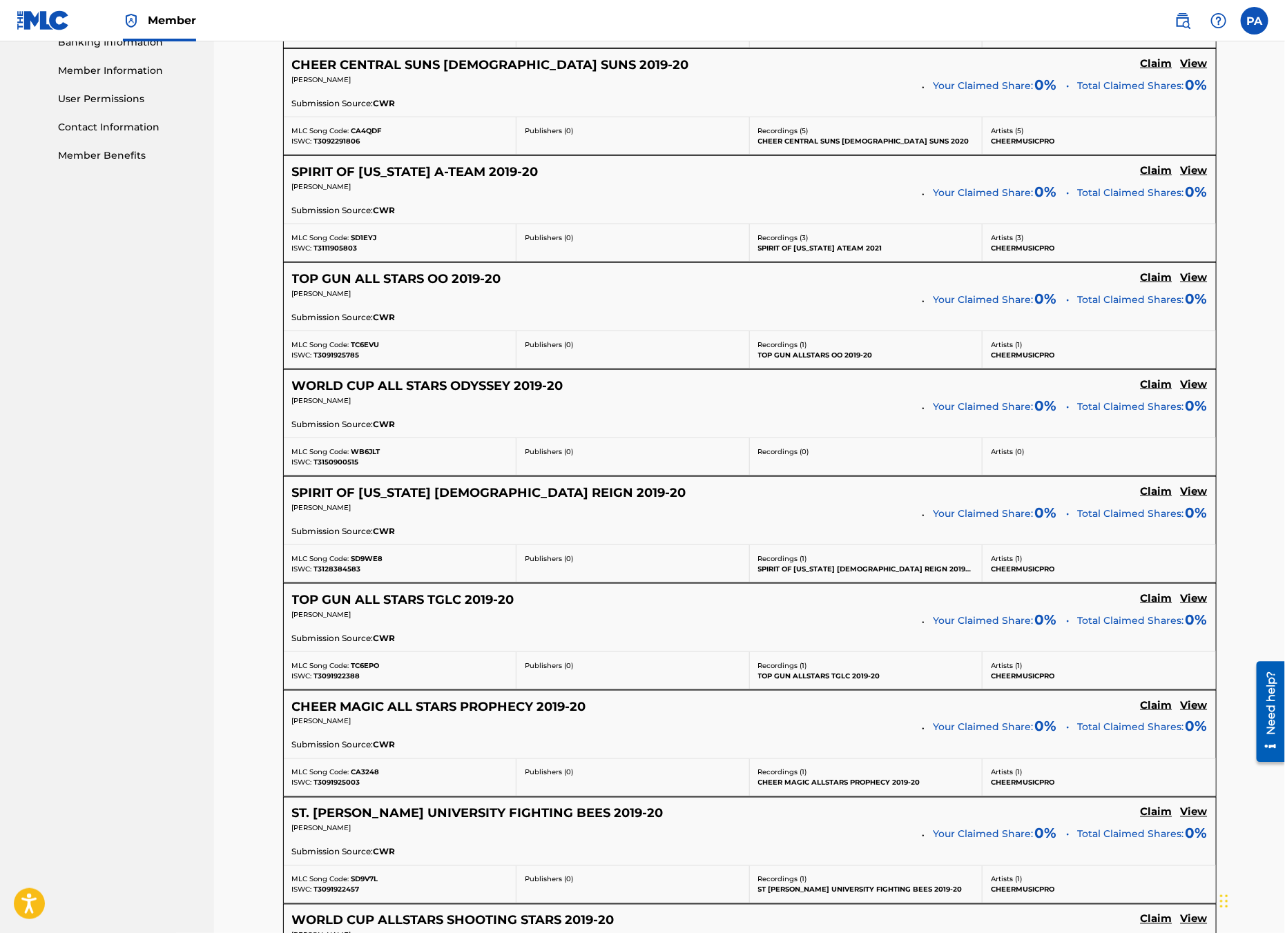
click at [335, 676] on span "T3091922388" at bounding box center [337, 676] width 46 height 9
click at [363, 665] on span "TC6EPO" at bounding box center [365, 665] width 28 height 9
click at [334, 786] on span "T3091925003" at bounding box center [337, 783] width 46 height 9
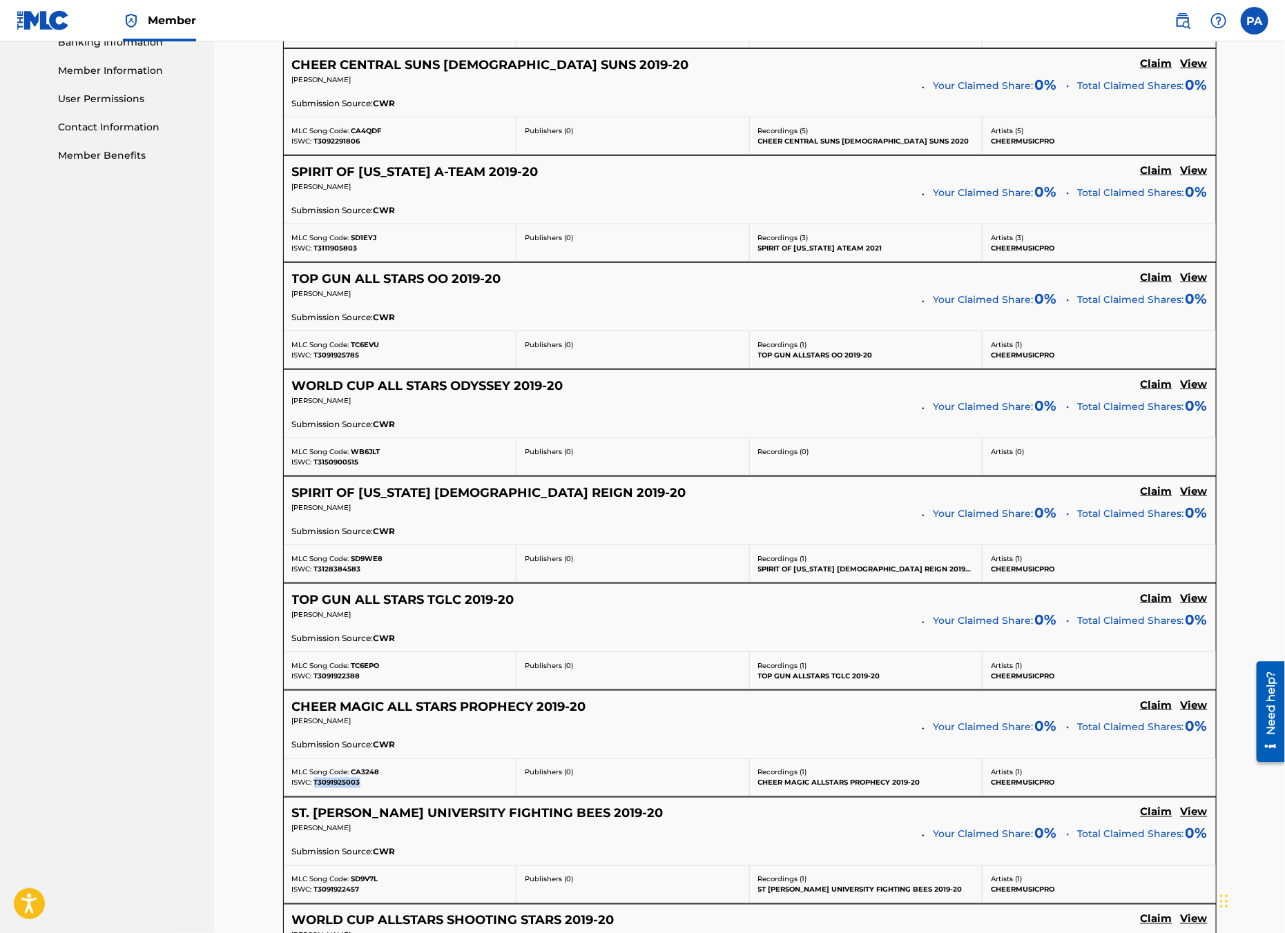
click at [334, 786] on span "T3091925003" at bounding box center [337, 783] width 46 height 9
click at [358, 772] on span "CA3248" at bounding box center [365, 772] width 28 height 9
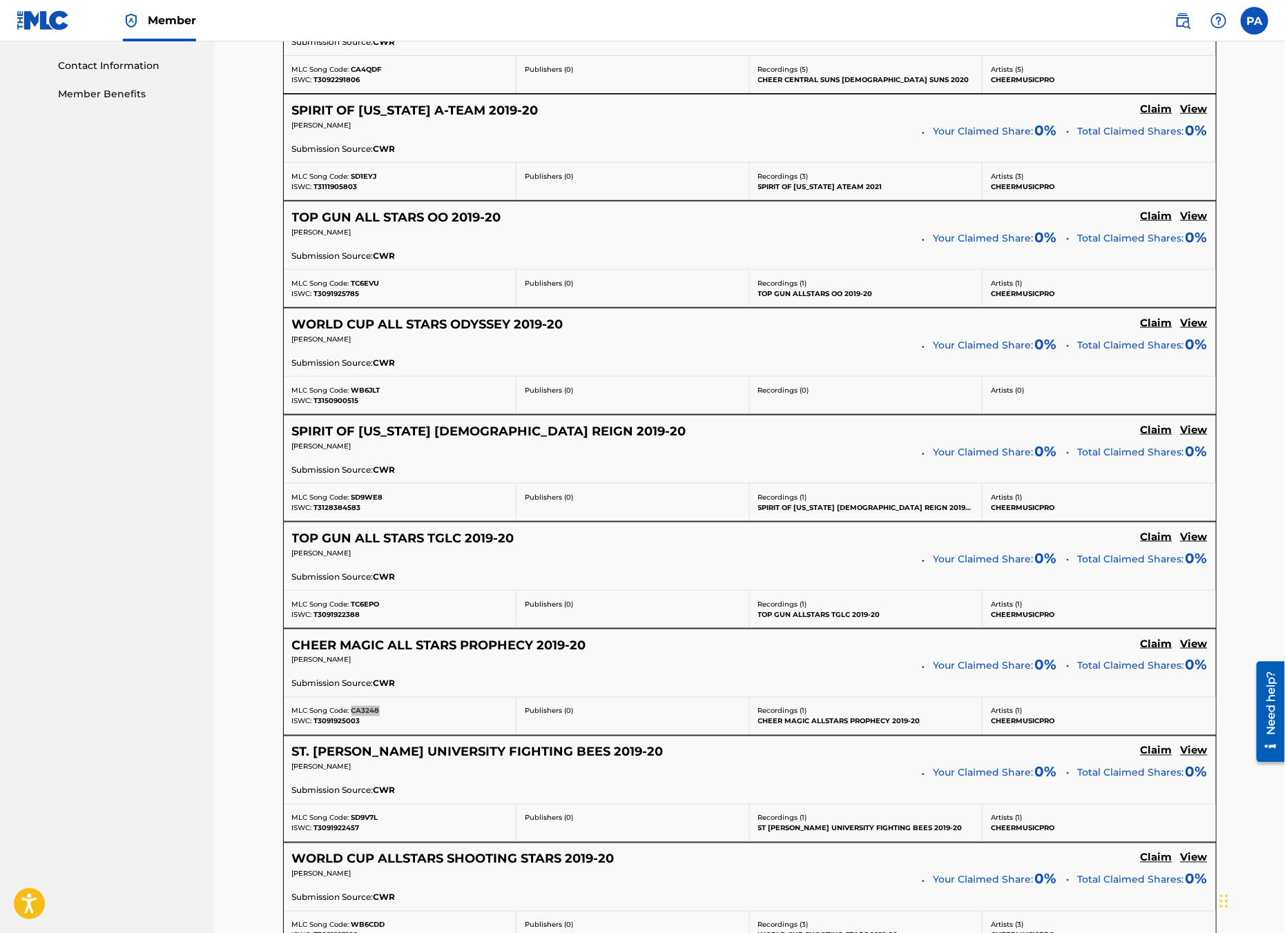
scroll to position [733, 0]
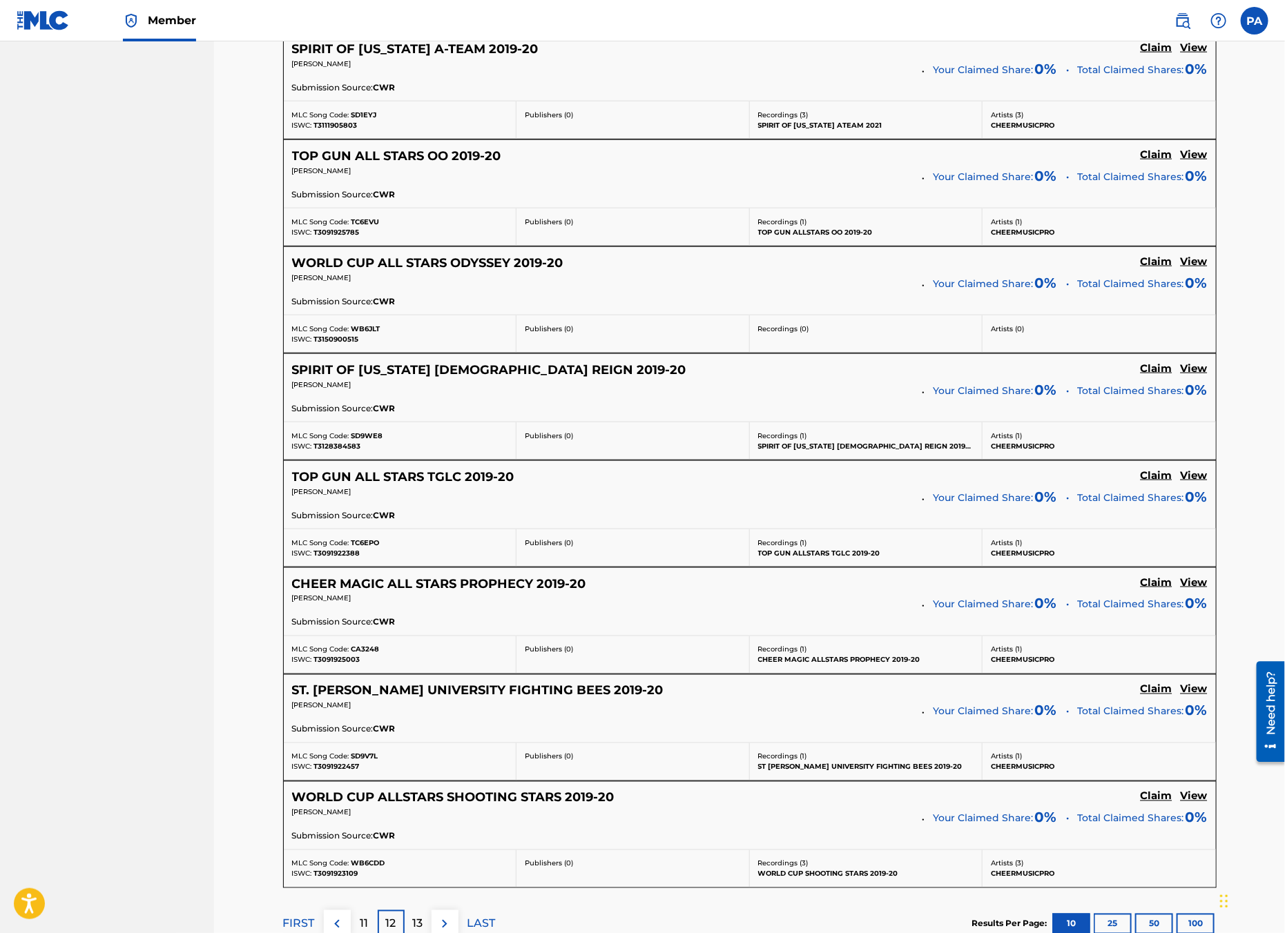
click at [344, 879] on span "T3091923109" at bounding box center [336, 874] width 44 height 9
click at [371, 866] on span "WB6CDD" at bounding box center [368, 863] width 34 height 9
click at [333, 766] on span "T3091922457" at bounding box center [337, 767] width 46 height 9
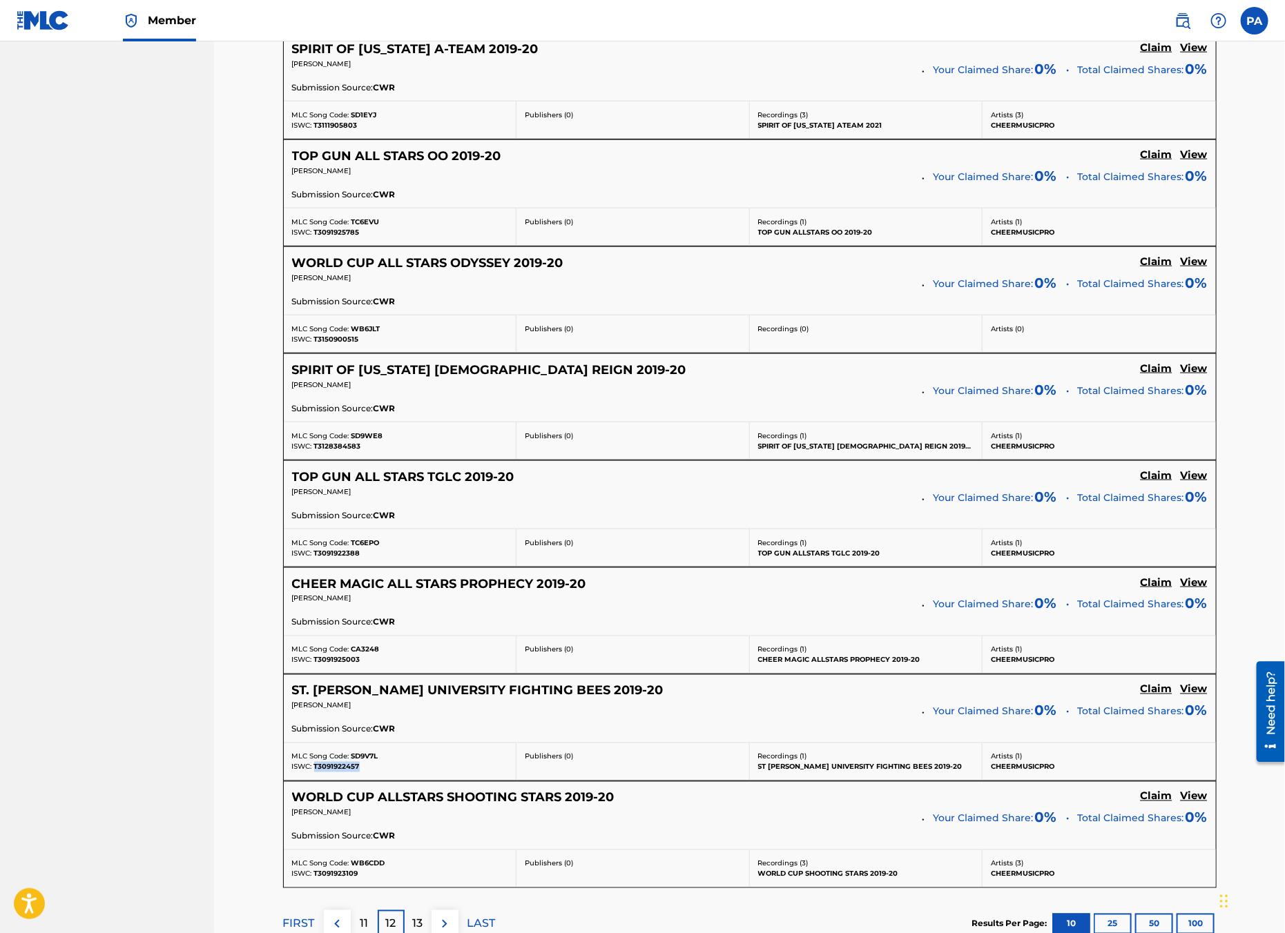
click at [334, 766] on span "T3091922457" at bounding box center [337, 767] width 46 height 9
click at [370, 760] on span "SD9V7L" at bounding box center [364, 756] width 27 height 9
click at [421, 919] on p "13" at bounding box center [418, 924] width 10 height 17
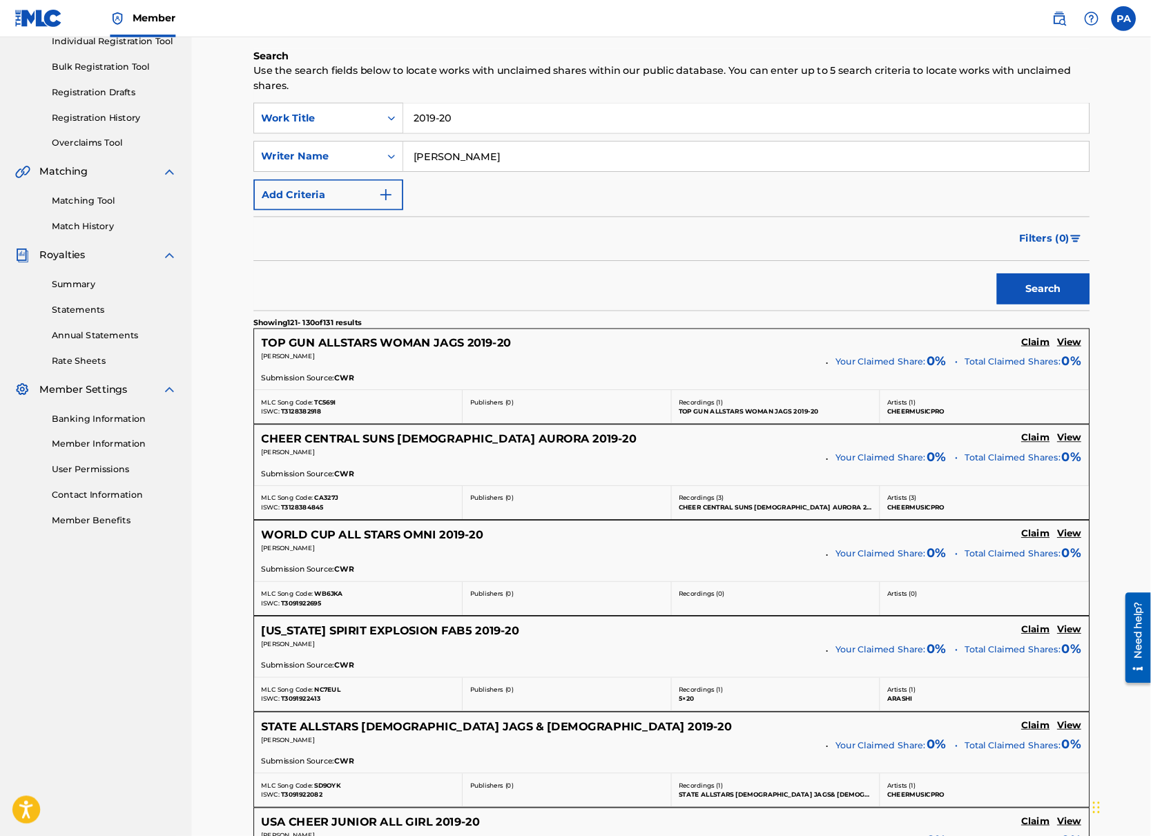
scroll to position [308, 0]
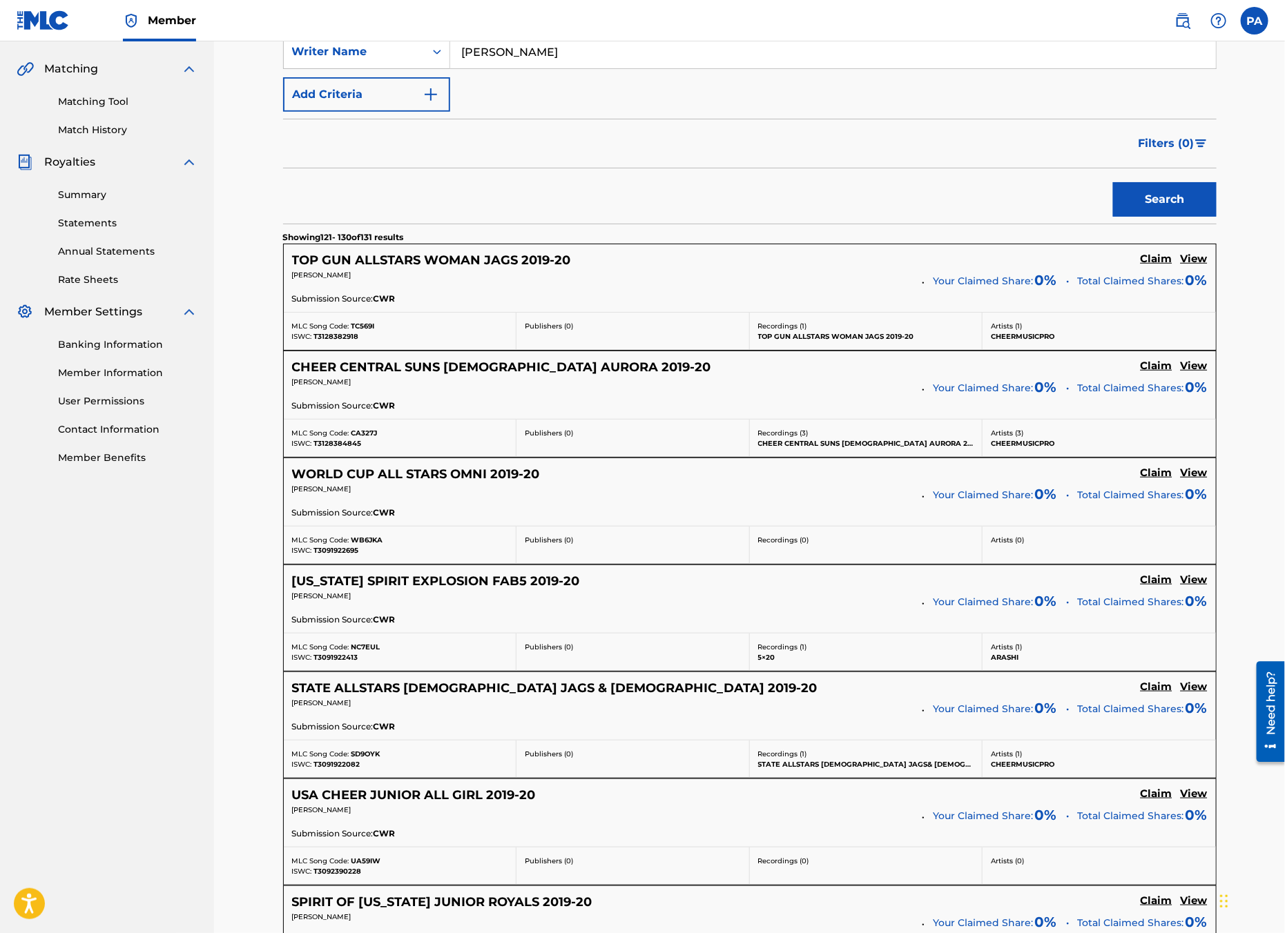
click at [325, 335] on span "T3128382918" at bounding box center [336, 336] width 45 height 9
click at [358, 324] on span "TC569I" at bounding box center [362, 326] width 23 height 9
click at [335, 442] on span "T3128384845" at bounding box center [338, 443] width 48 height 9
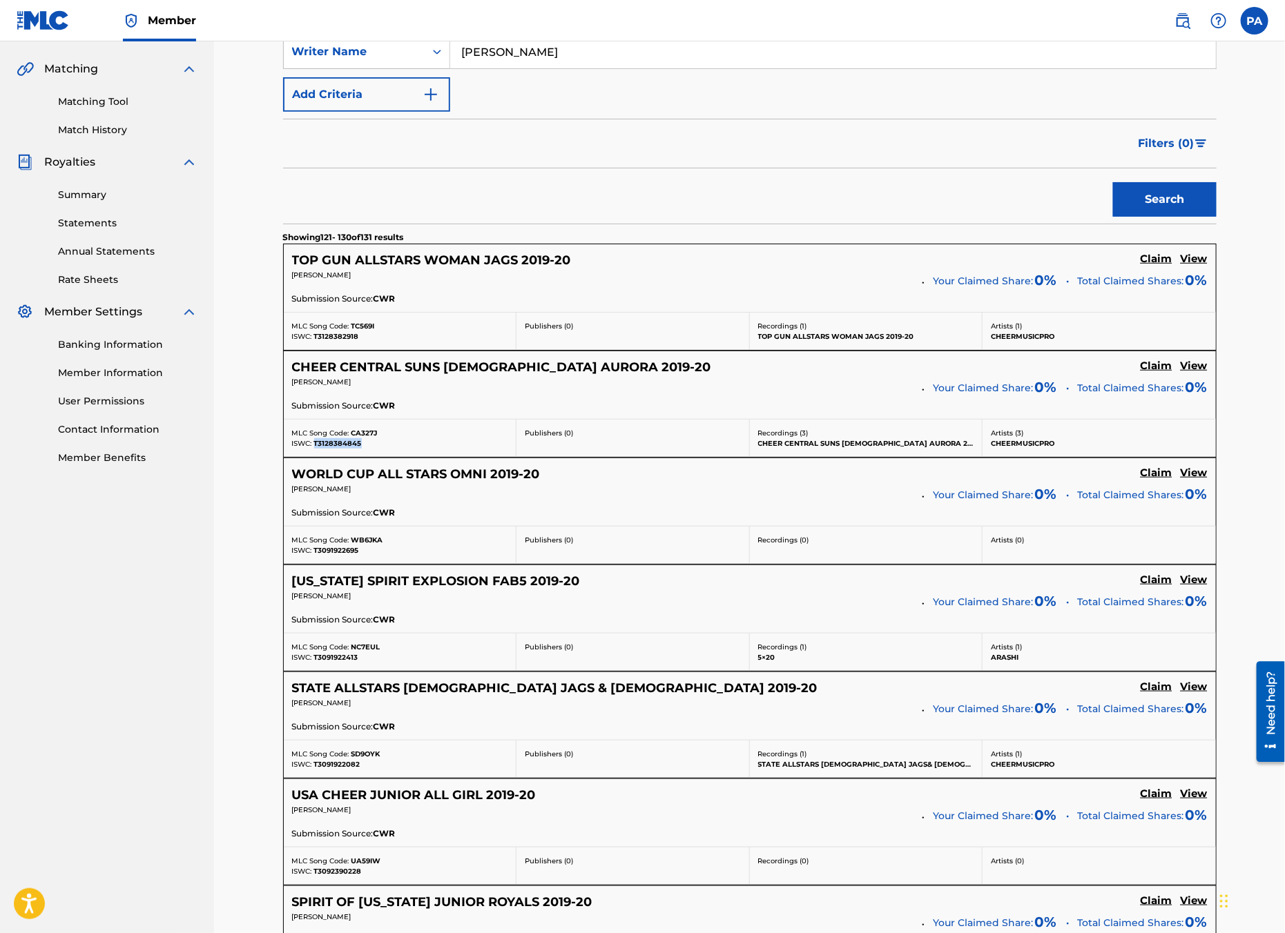
click at [335, 442] on span "T3128384845" at bounding box center [338, 443] width 48 height 9
click at [368, 435] on span "CA327J" at bounding box center [364, 433] width 26 height 9
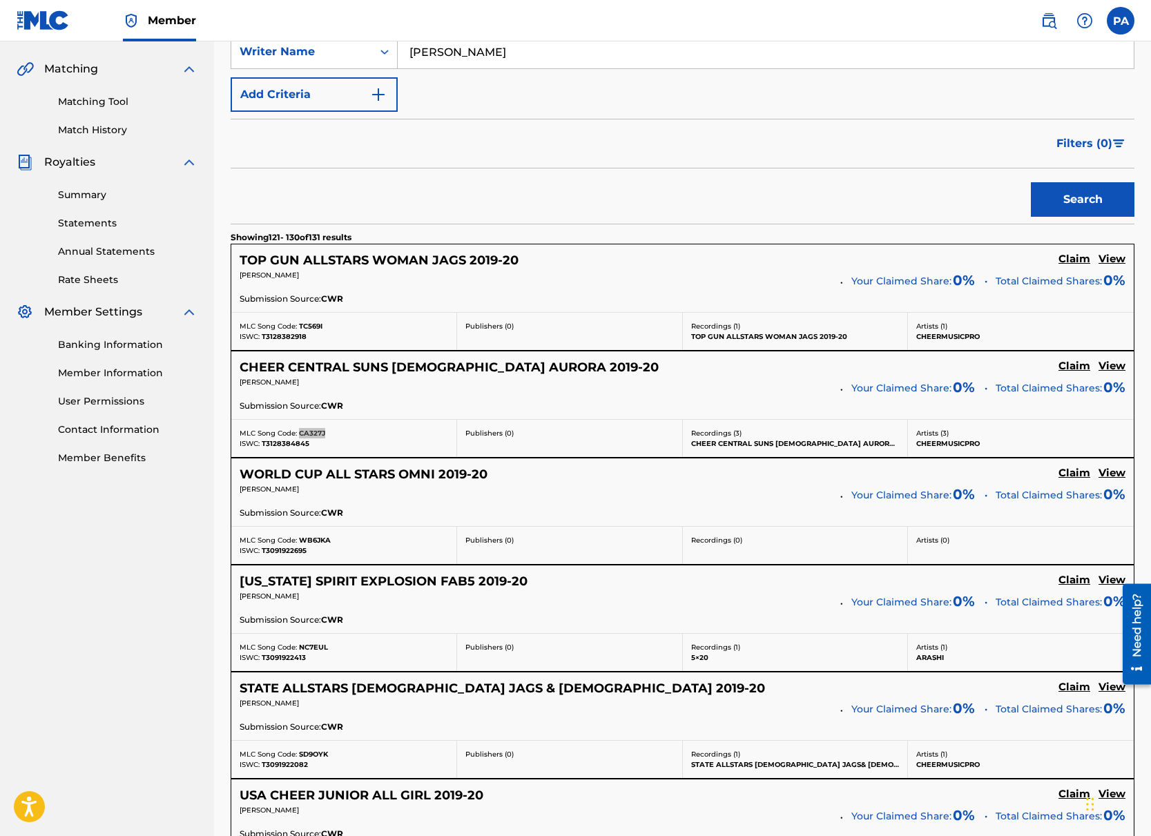
scroll to position [425, 0]
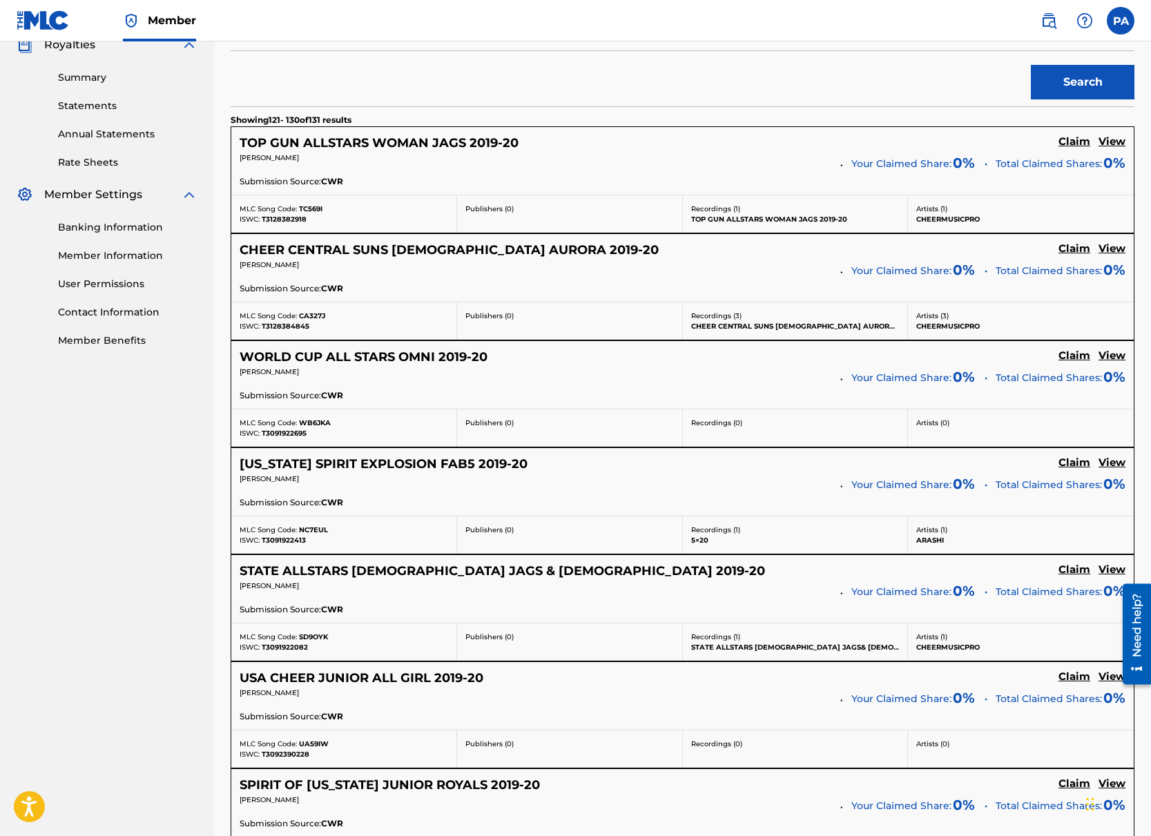
click at [284, 434] on span "T3091922695" at bounding box center [284, 433] width 45 height 9
click at [316, 416] on div "MLC Song Code: WB6JKA ISWC: T3091922695" at bounding box center [344, 427] width 226 height 37
click at [311, 420] on span "WB6JKA" at bounding box center [315, 422] width 32 height 9
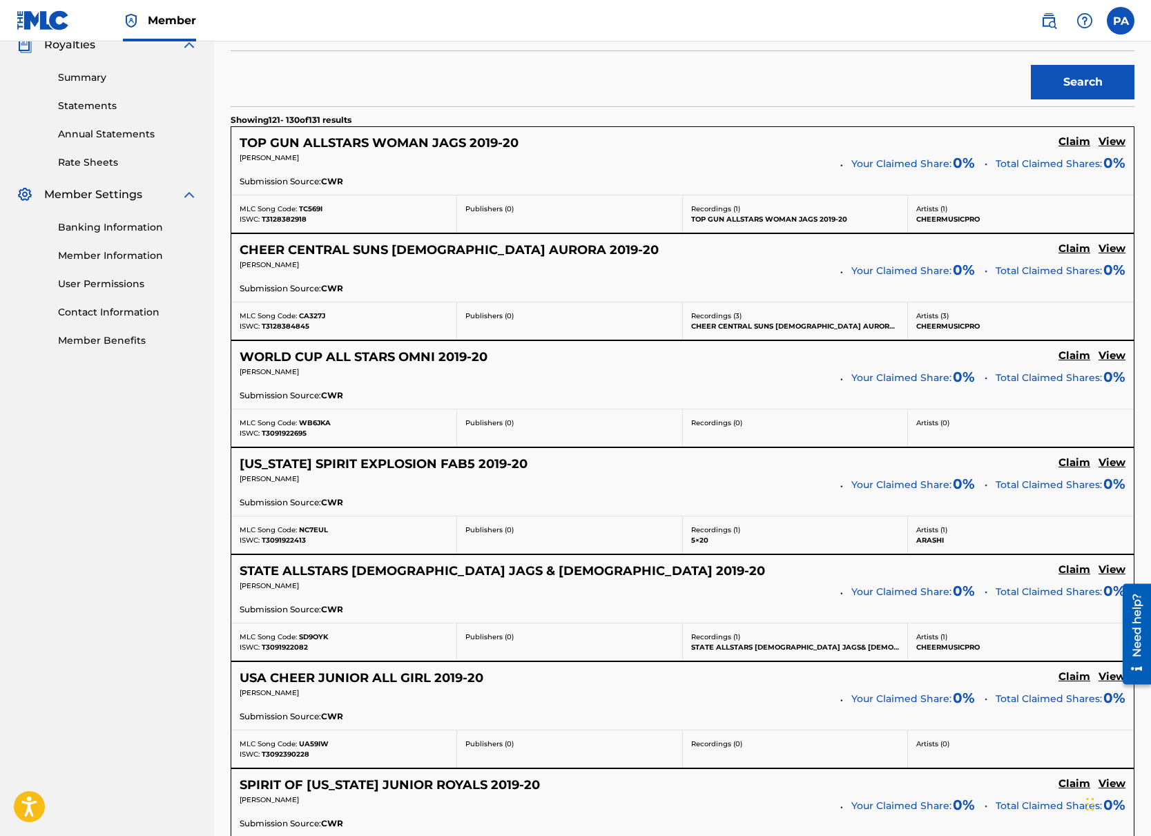
click at [282, 538] on span "T3091922413" at bounding box center [284, 540] width 44 height 9
click at [317, 523] on div "MLC Song Code: NC7EUL ISWC: T3091922413" at bounding box center [344, 534] width 226 height 37
click at [312, 526] on span "NC7EUL" at bounding box center [313, 529] width 29 height 9
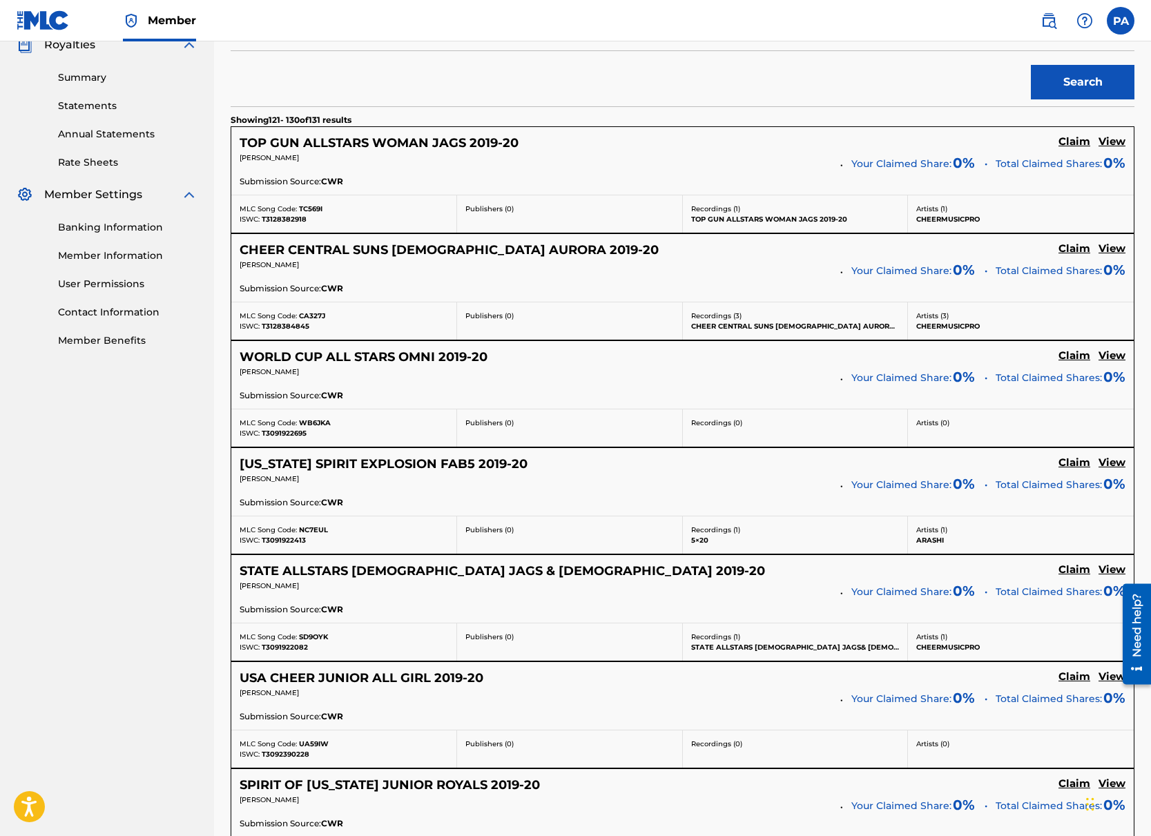
click at [276, 646] on span "T3091922082" at bounding box center [285, 647] width 46 height 9
click at [318, 634] on span "SD9OYK" at bounding box center [313, 636] width 29 height 9
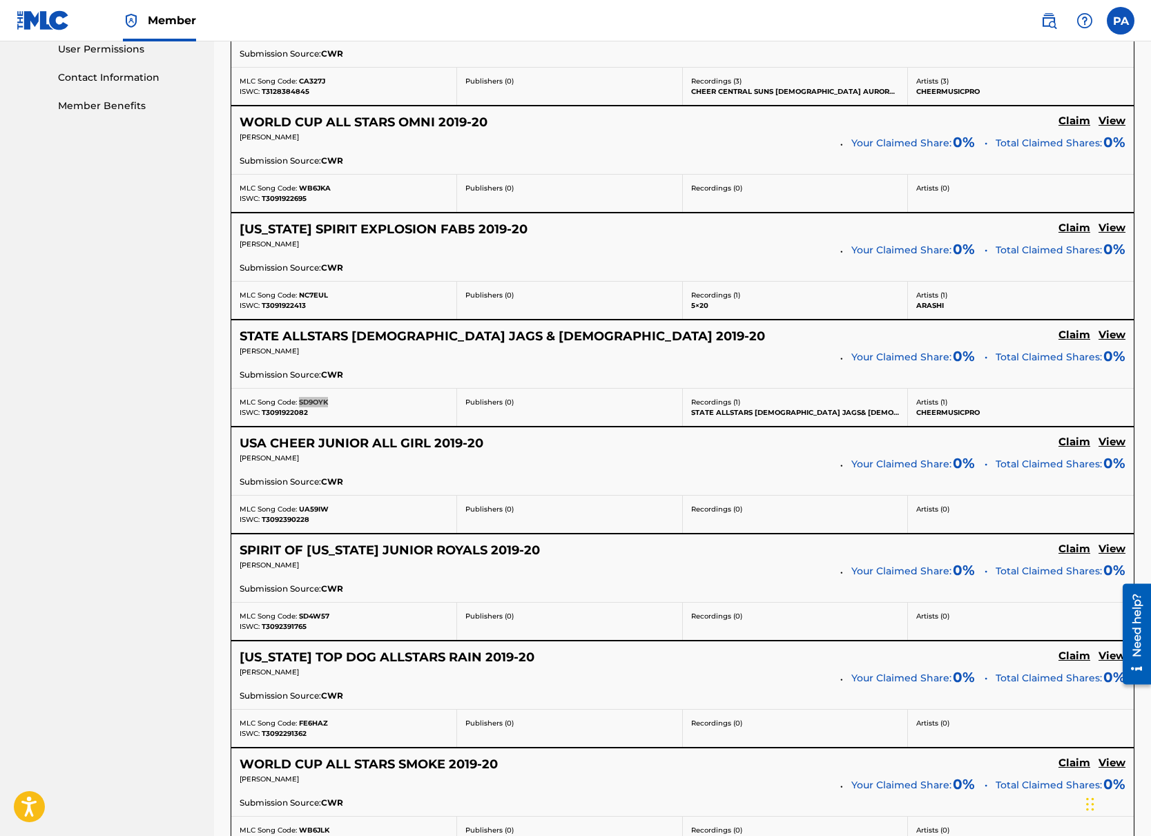
scroll to position [719, 0]
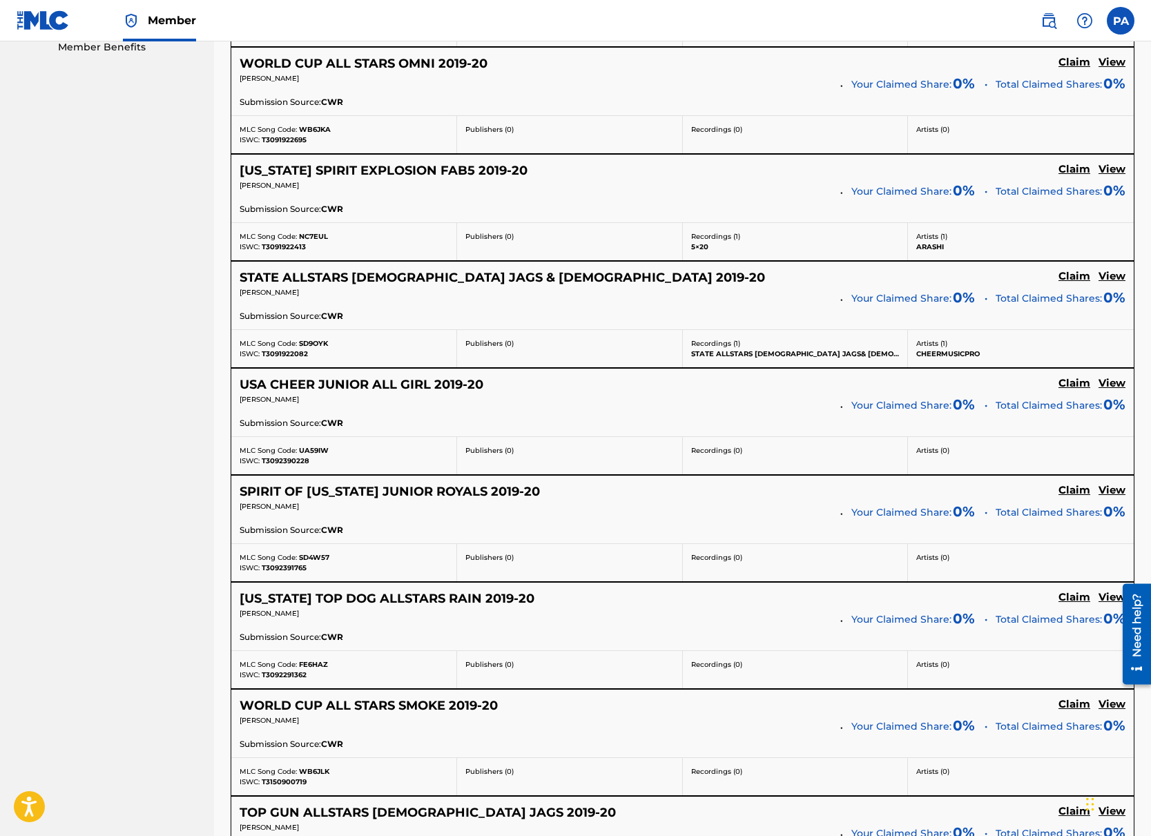
click at [289, 458] on span "T3092390228" at bounding box center [286, 460] width 48 height 9
click at [316, 449] on span "UA59IW" at bounding box center [314, 450] width 30 height 9
click at [282, 671] on span "T3092291362" at bounding box center [284, 674] width 45 height 9
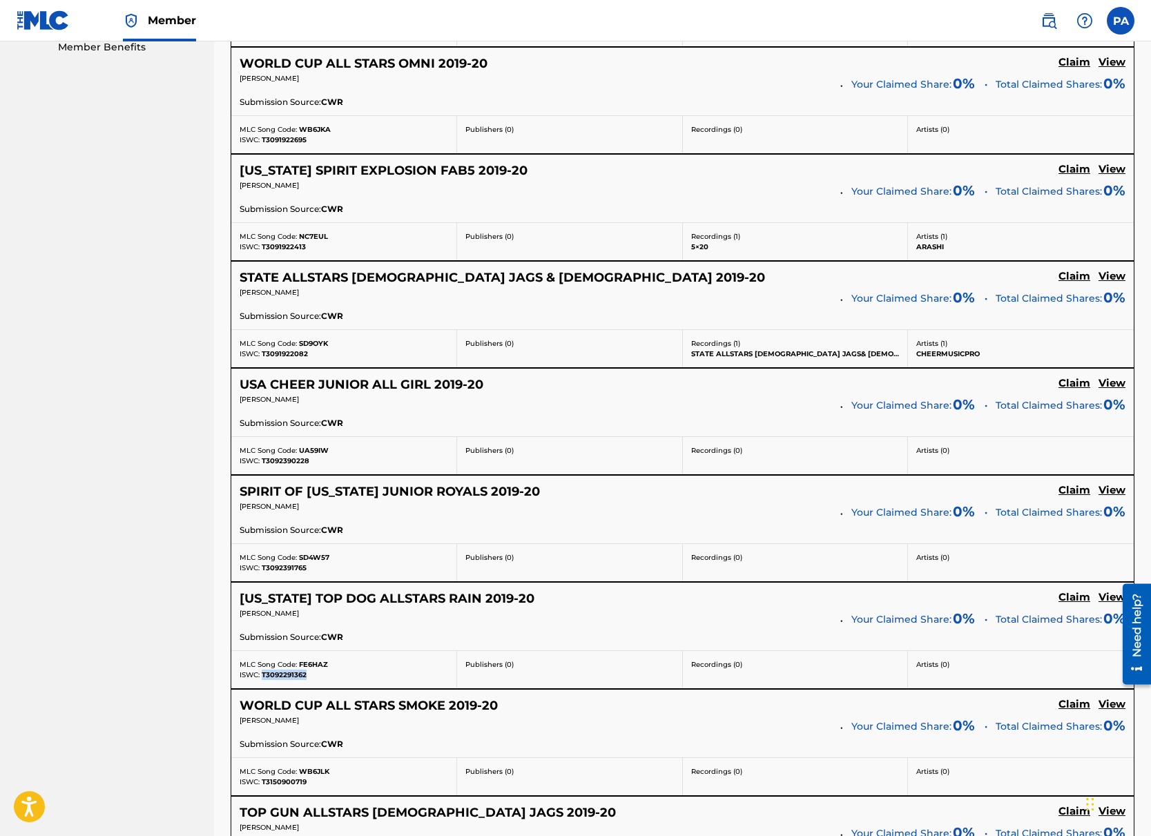
click at [282, 671] on span "T3092291362" at bounding box center [284, 674] width 45 height 9
click at [316, 665] on span "FE6HAZ" at bounding box center [313, 664] width 29 height 9
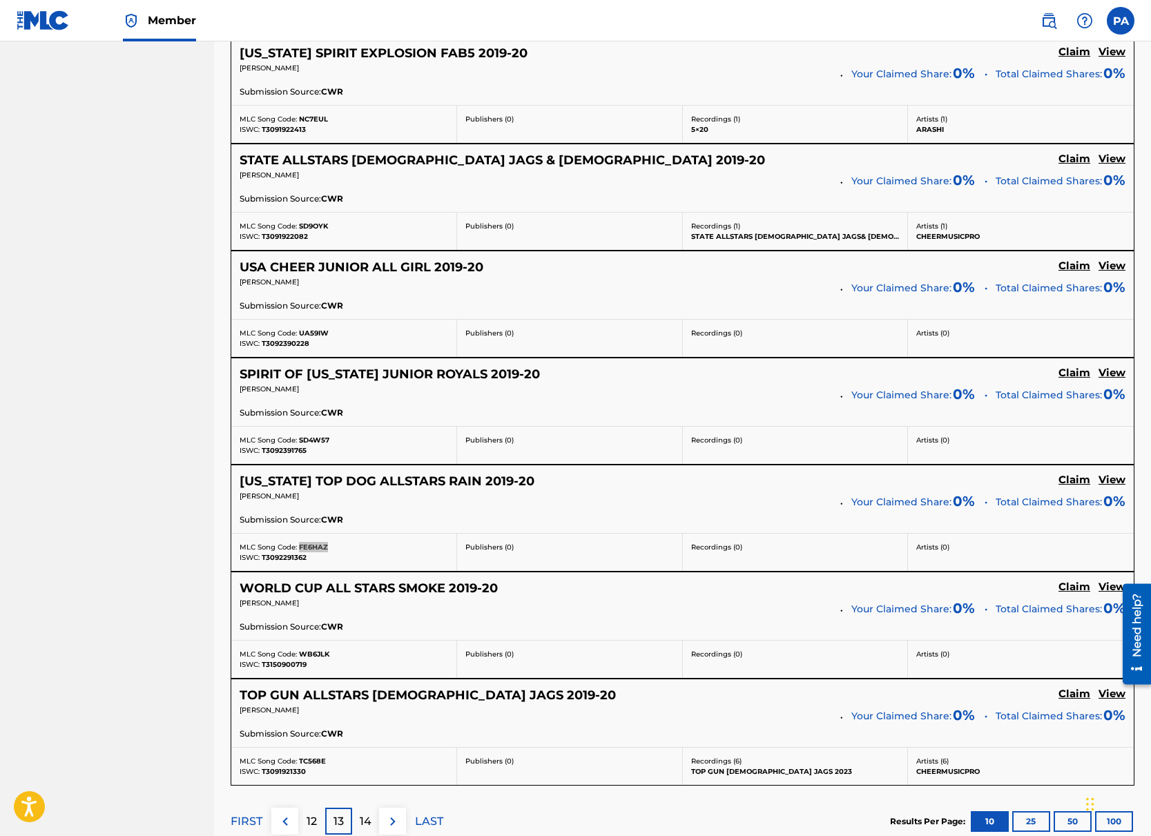
scroll to position [895, 0]
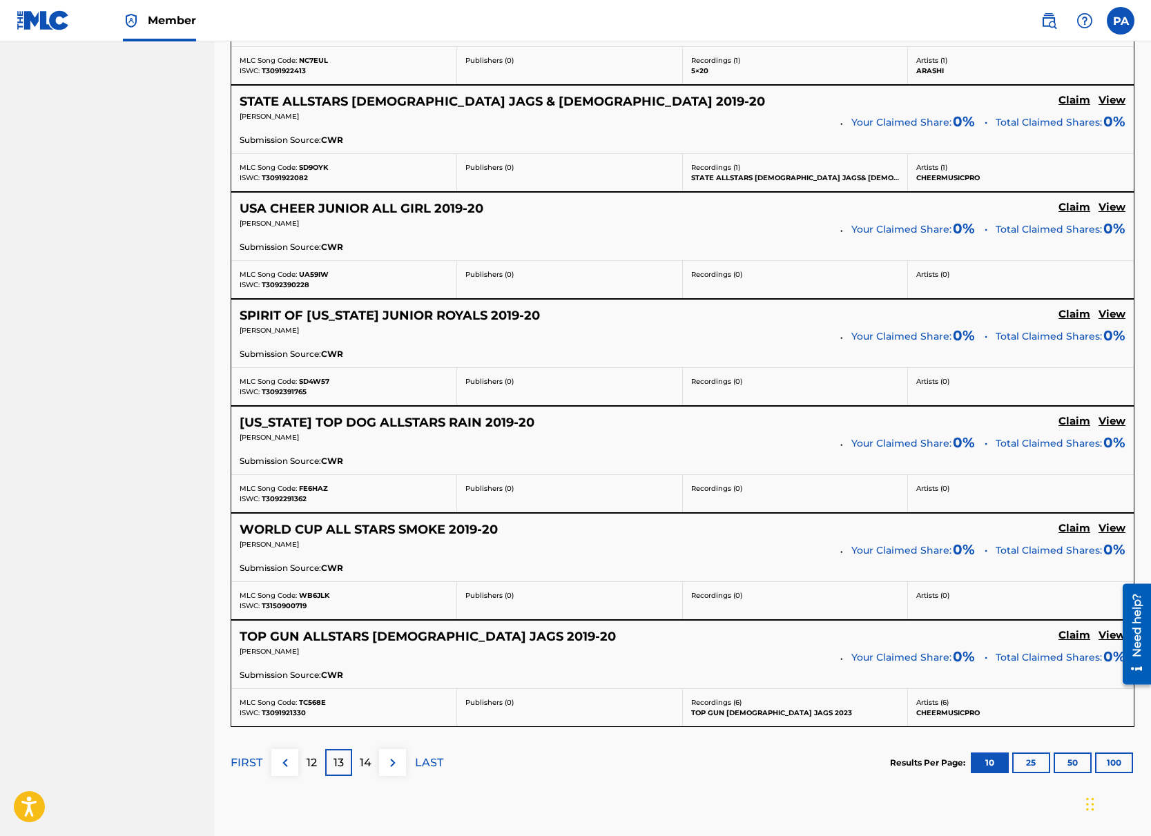
click at [286, 606] on span "T3150900719" at bounding box center [284, 605] width 45 height 9
click at [312, 592] on span "WB6JLK" at bounding box center [314, 595] width 30 height 9
click at [291, 709] on span "T3091921330" at bounding box center [284, 712] width 44 height 9
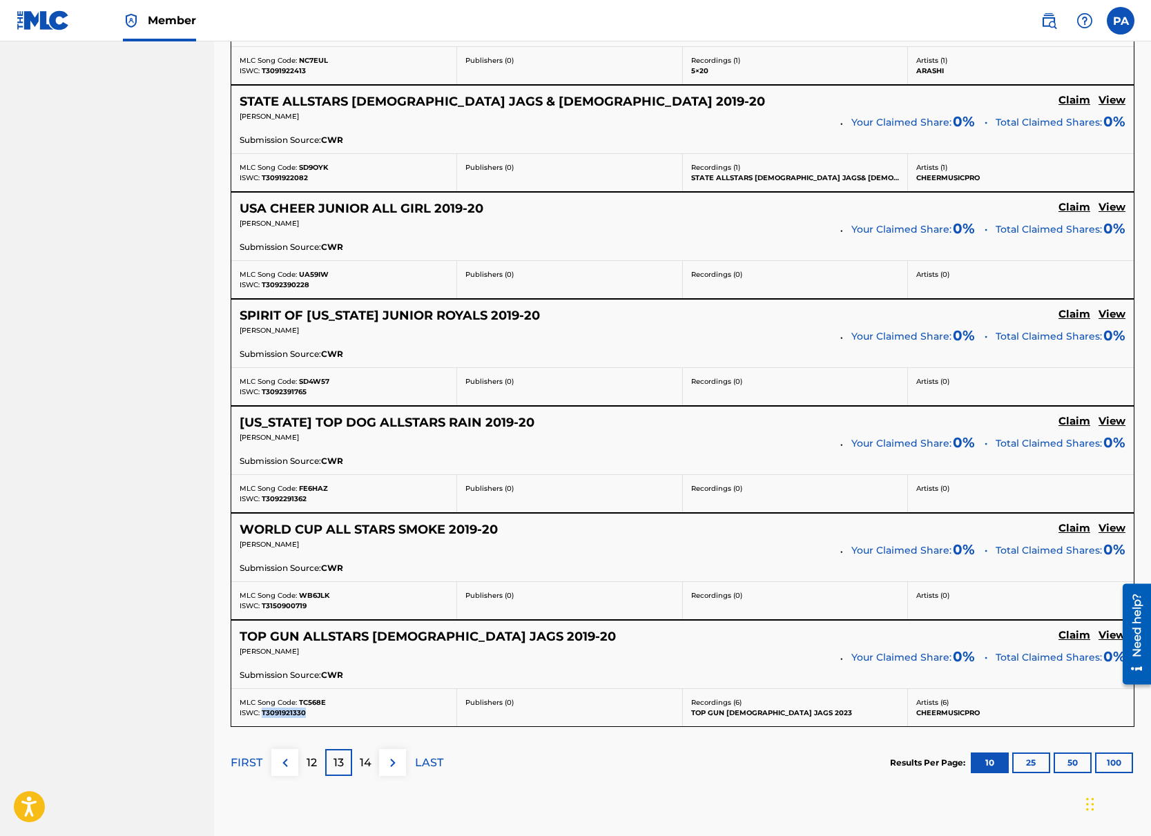
click at [291, 709] on span "T3091921330" at bounding box center [284, 712] width 44 height 9
click at [309, 699] on span "TC568E" at bounding box center [312, 702] width 27 height 9
click at [367, 761] on p "14" at bounding box center [366, 762] width 12 height 17
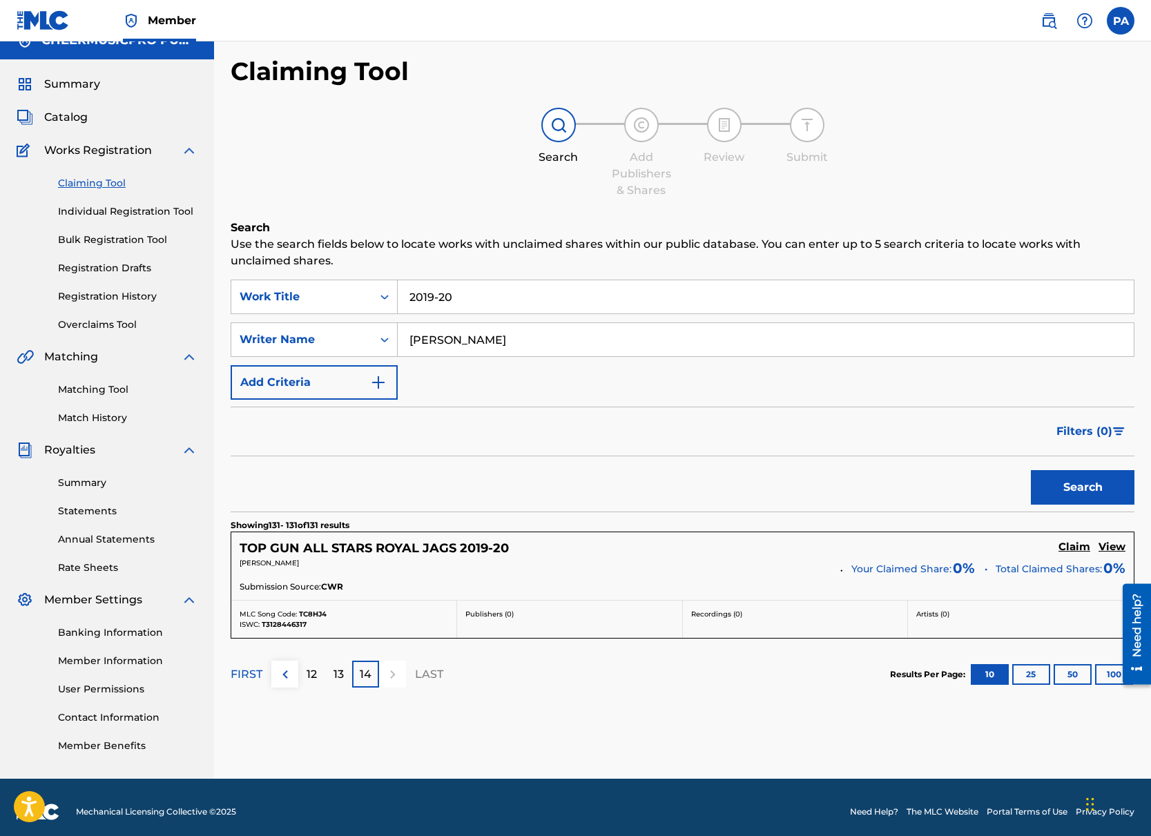
click at [287, 624] on span "T3128446317" at bounding box center [284, 624] width 45 height 9
click at [315, 612] on span "TC8HJ4" at bounding box center [313, 614] width 28 height 9
click at [470, 299] on input "2019-20" at bounding box center [766, 296] width 736 height 33
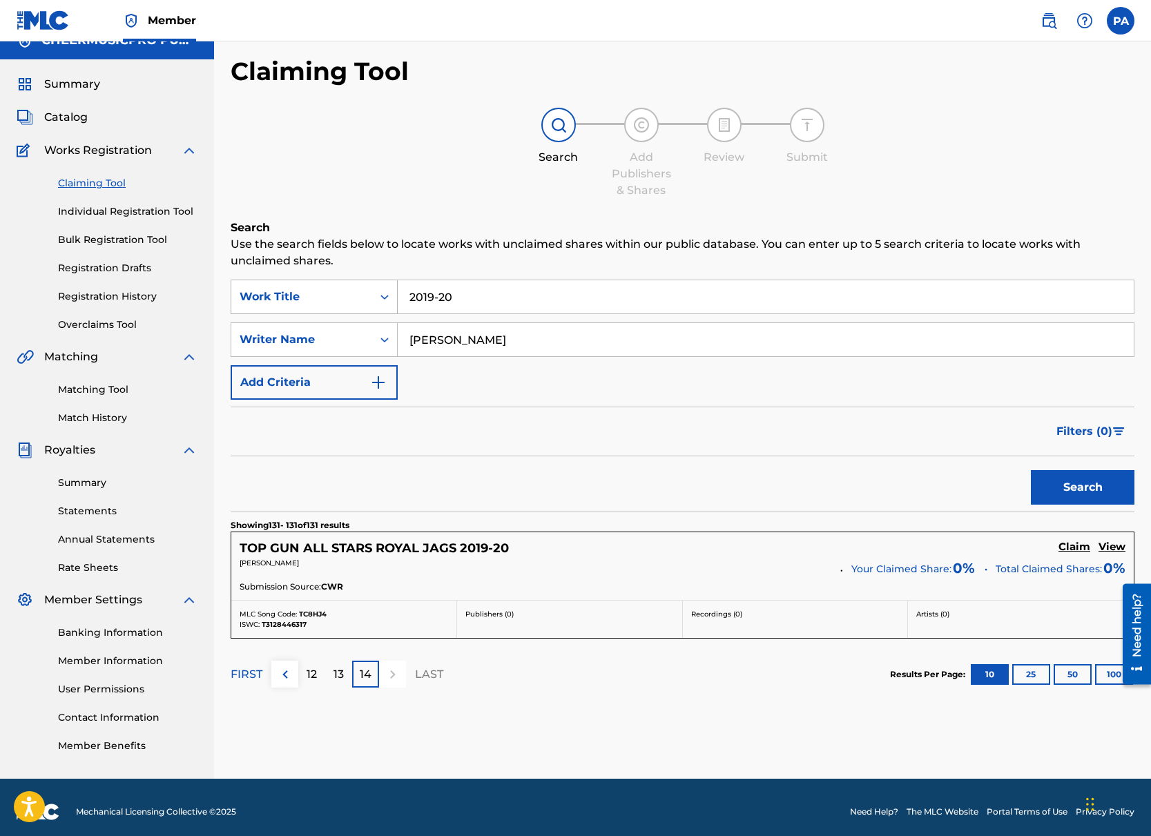
drag, startPoint x: 479, startPoint y: 296, endPoint x: 265, endPoint y: 305, distance: 214.2
click at [398, 306] on input "2019-20" at bounding box center [766, 296] width 736 height 33
click at [1031, 470] on button "Search" at bounding box center [1083, 487] width 104 height 35
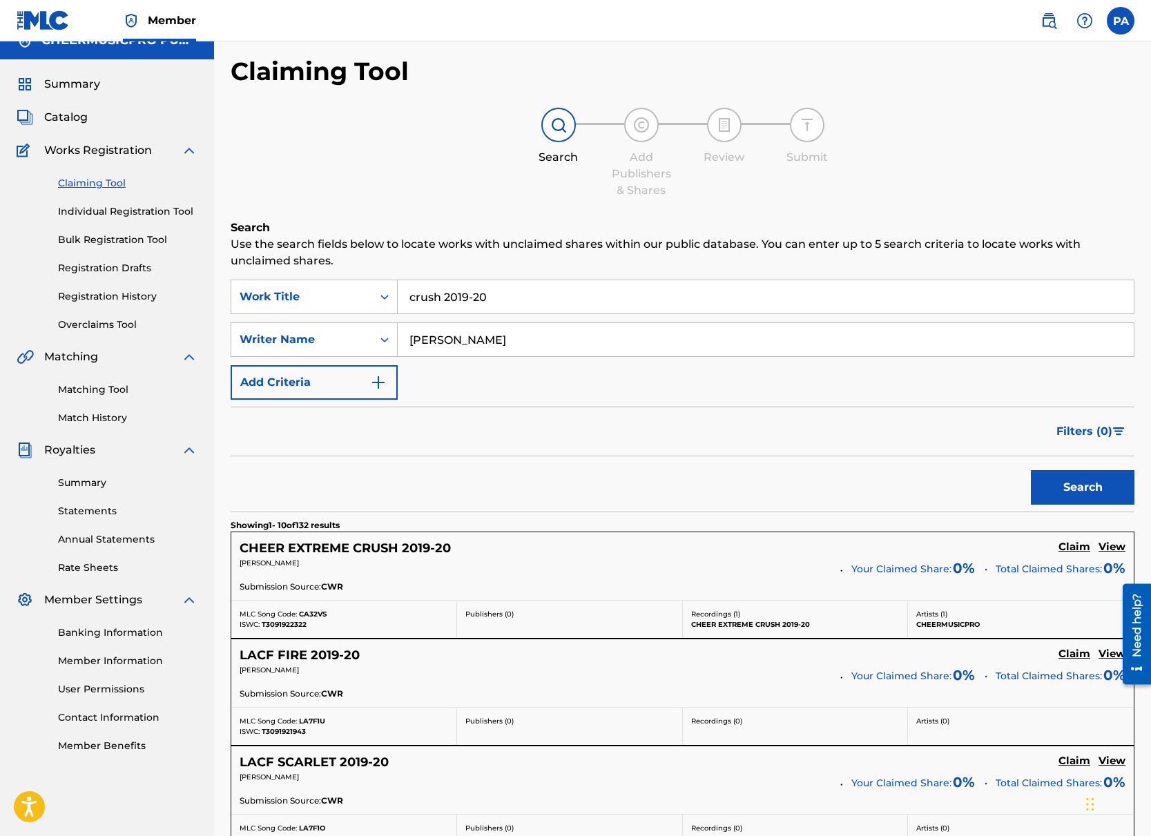
scroll to position [137, 0]
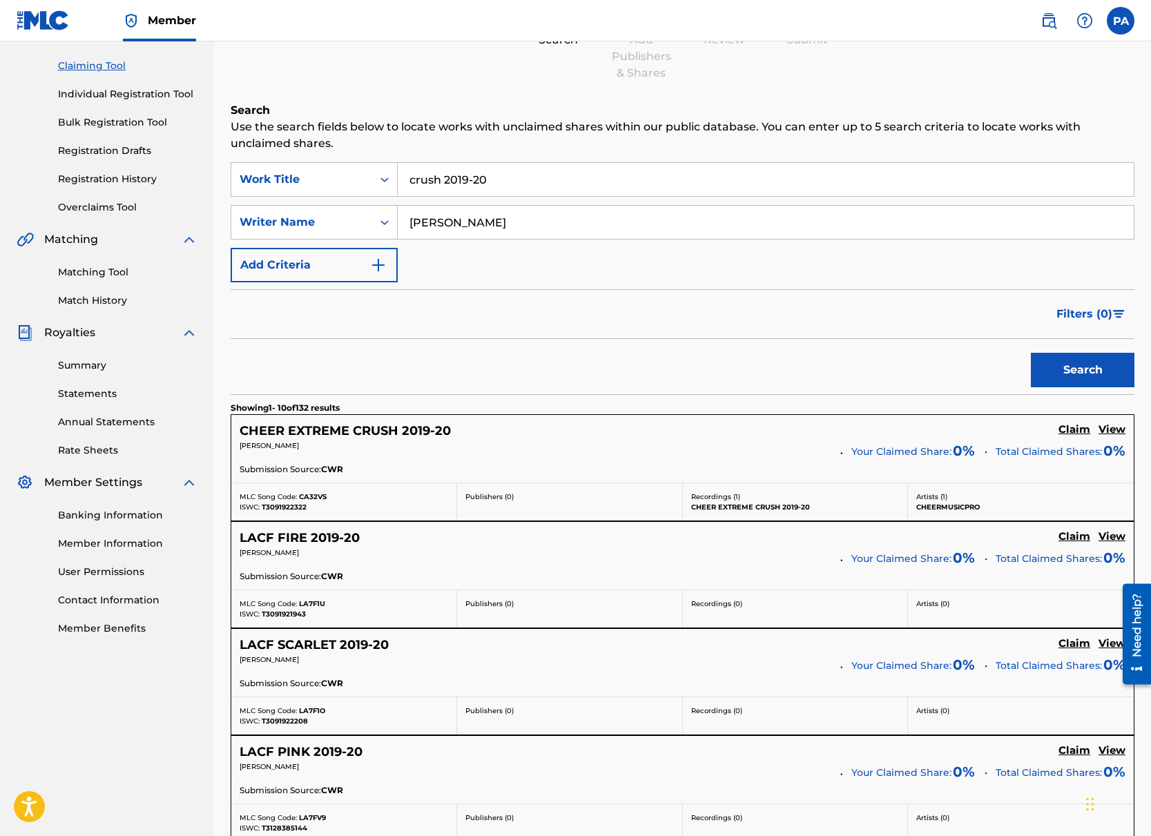
click at [277, 507] on span "T3091922322" at bounding box center [284, 507] width 45 height 9
click at [315, 494] on span "CA32VS" at bounding box center [313, 496] width 28 height 9
click at [520, 170] on input "crush 2019-20" at bounding box center [766, 179] width 736 height 33
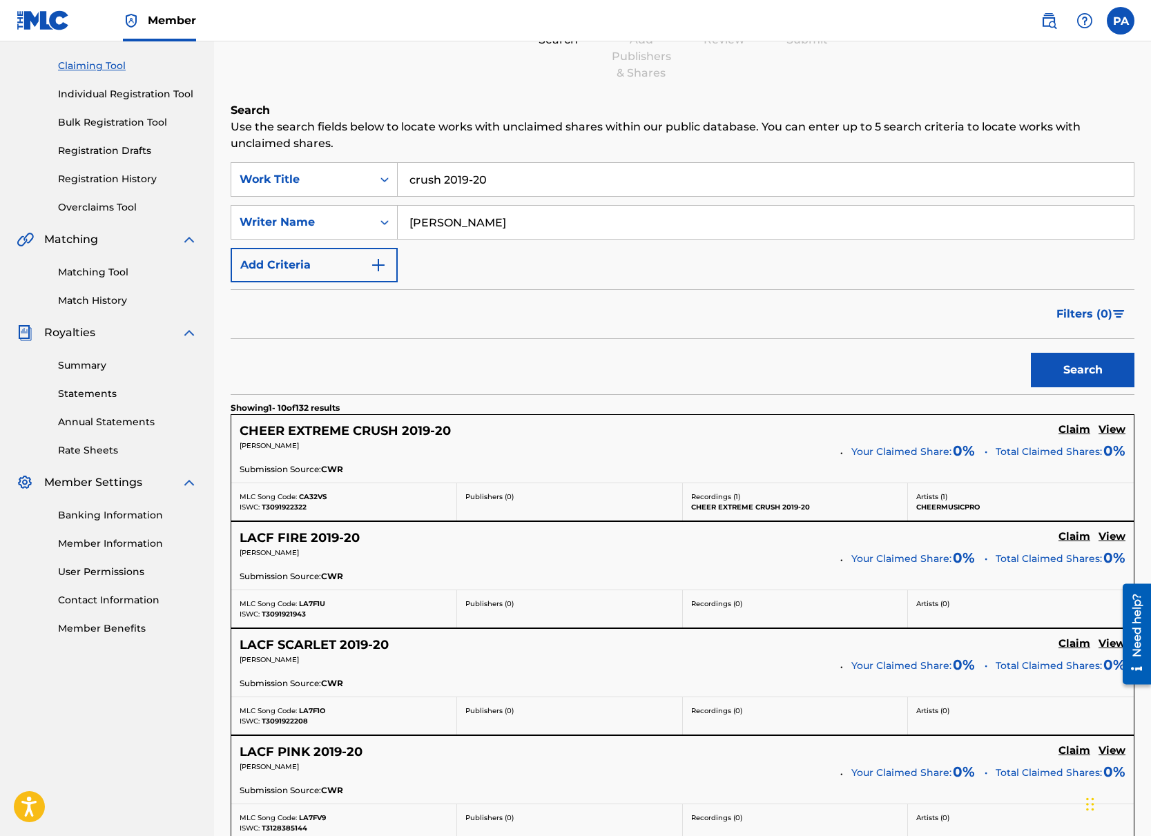
drag, startPoint x: 503, startPoint y: 174, endPoint x: 52, endPoint y: 207, distance: 452.0
click at [398, 196] on input "crush 2019-20" at bounding box center [766, 179] width 736 height 33
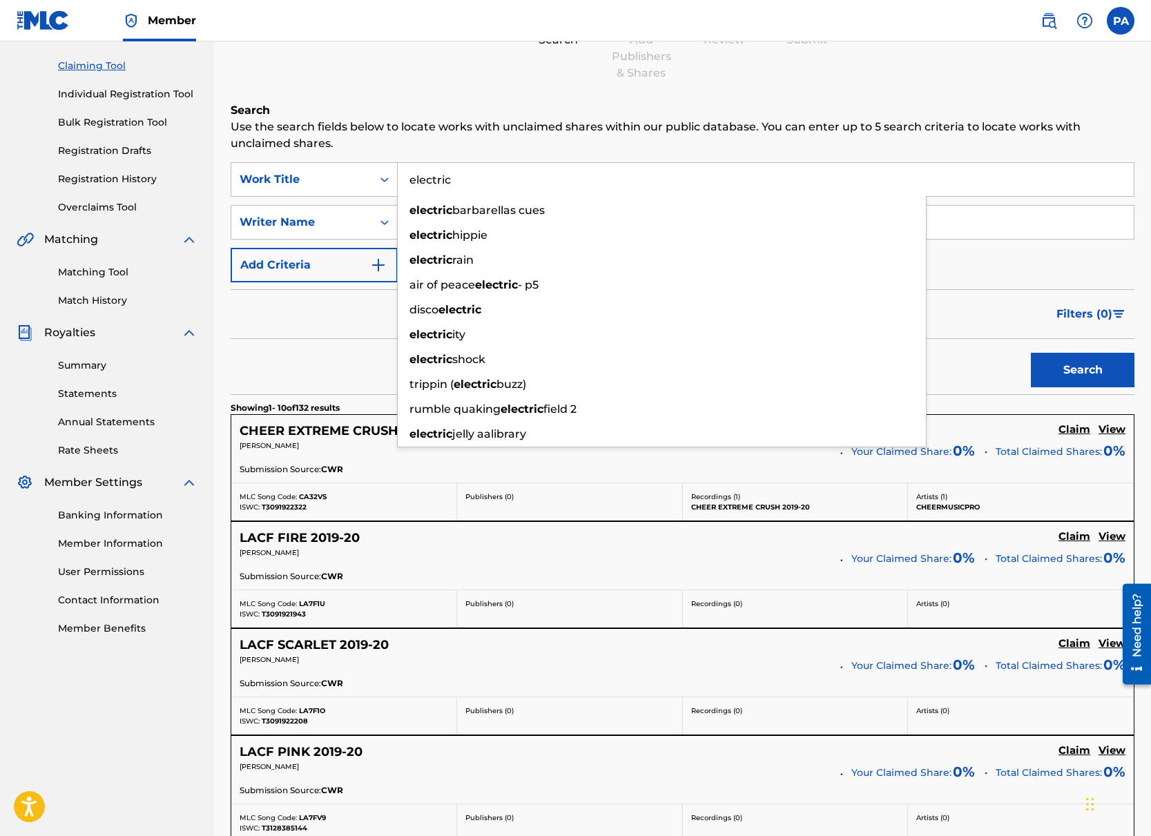
click at [1031, 353] on button "Search" at bounding box center [1083, 370] width 104 height 35
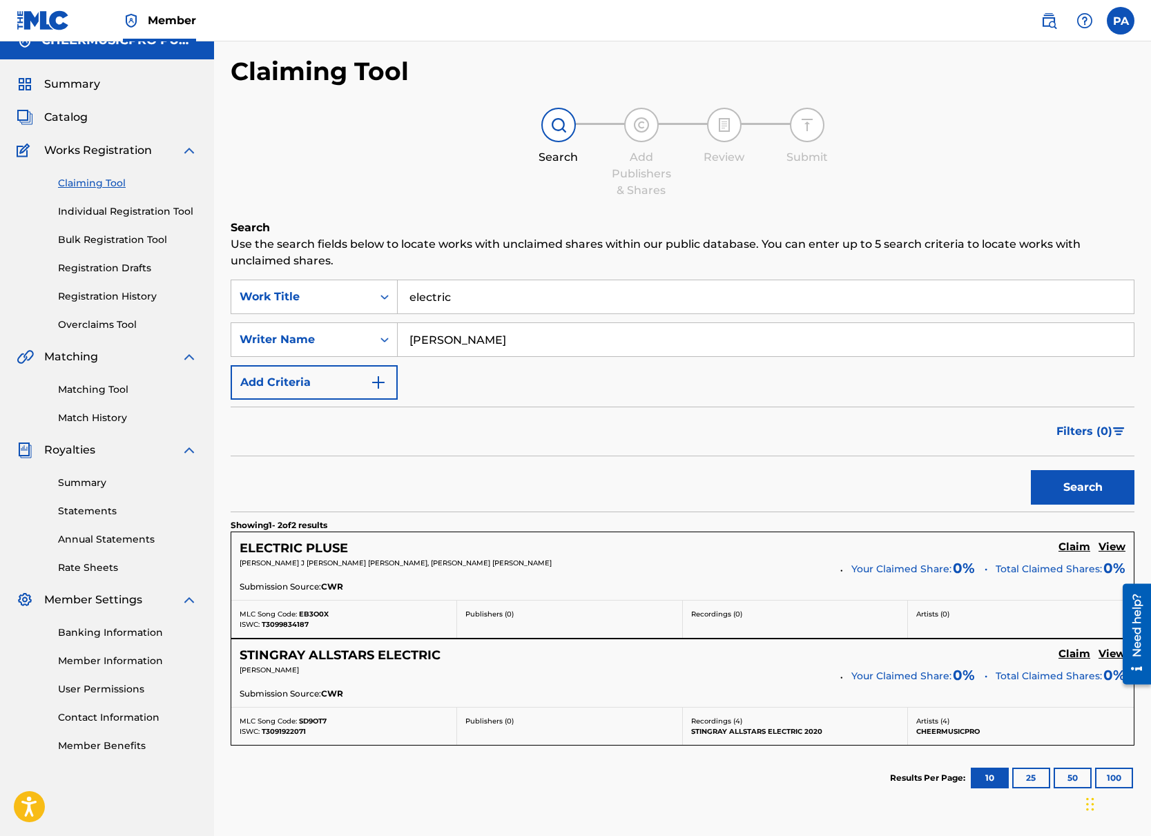
scroll to position [130, 0]
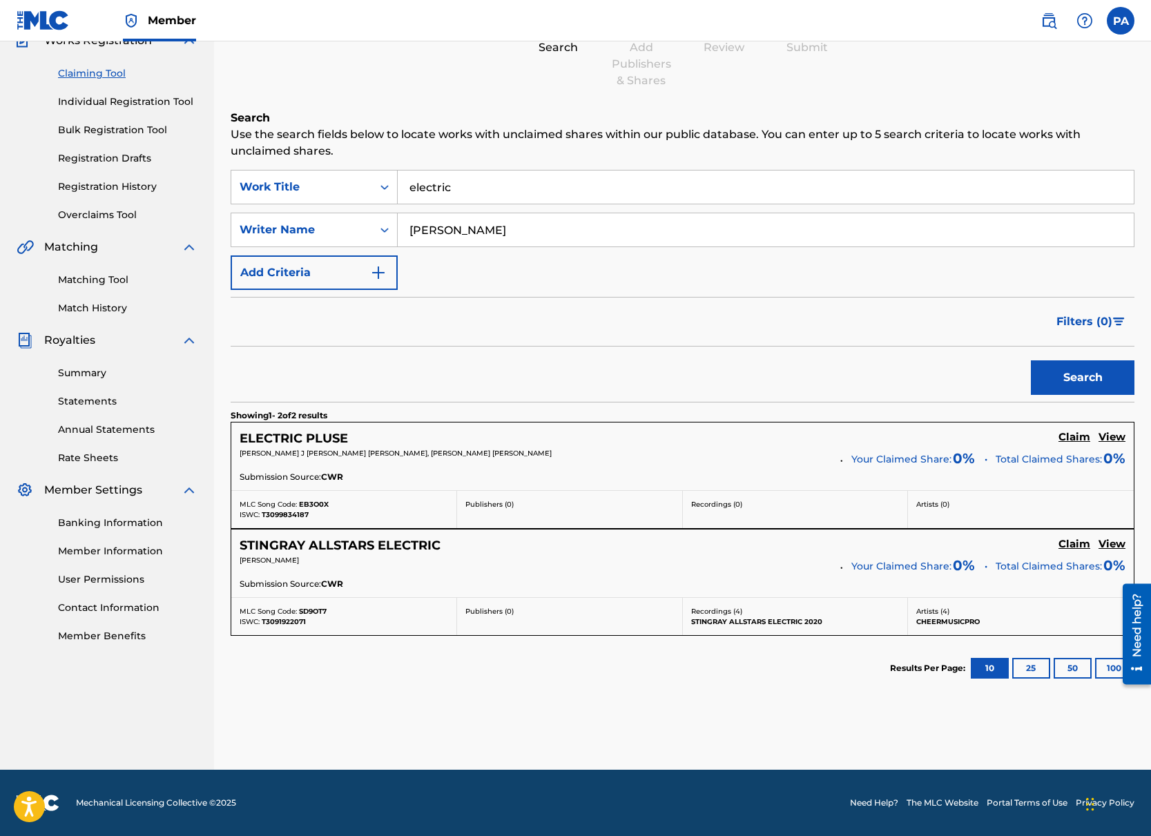
click at [282, 617] on span "T3091922071" at bounding box center [284, 621] width 44 height 9
click at [309, 610] on span "SD9OT7" at bounding box center [313, 611] width 28 height 9
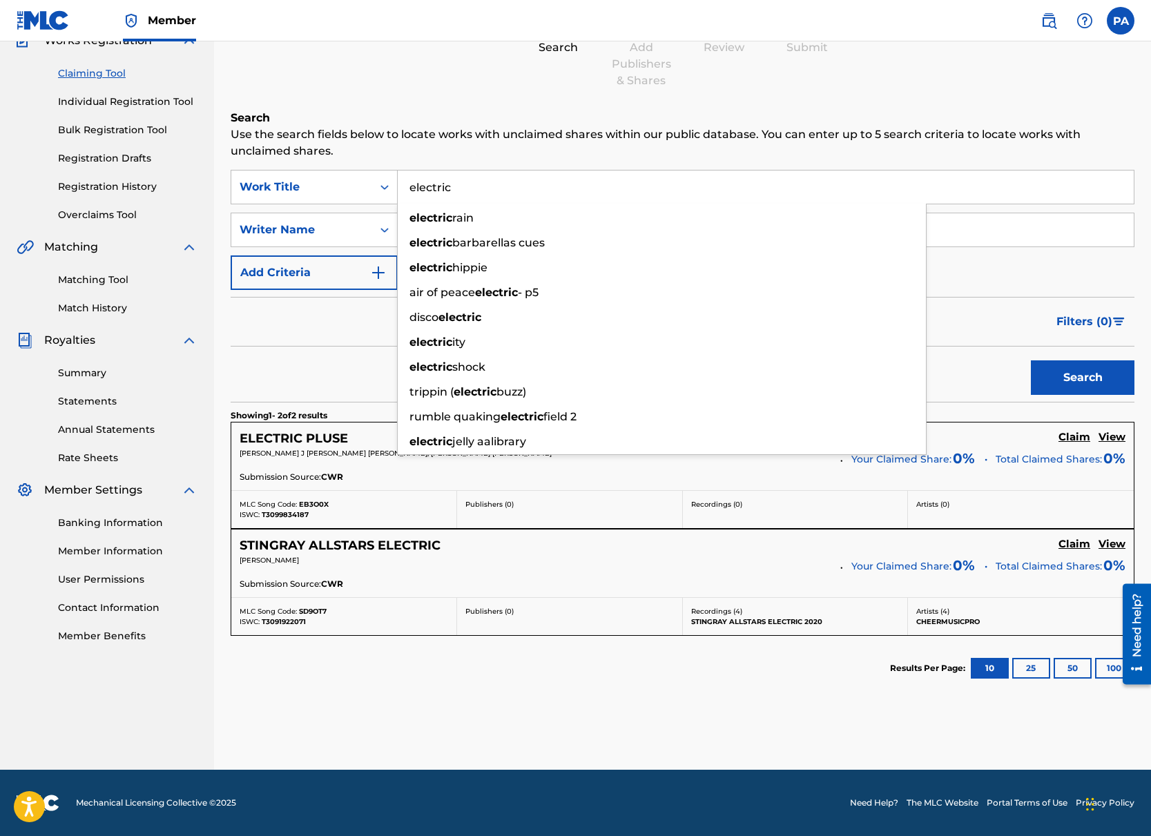
drag, startPoint x: 229, startPoint y: 201, endPoint x: 96, endPoint y: 203, distance: 133.2
click at [398, 203] on input "electric" at bounding box center [766, 187] width 736 height 33
click at [1031, 360] on button "Search" at bounding box center [1083, 377] width 104 height 35
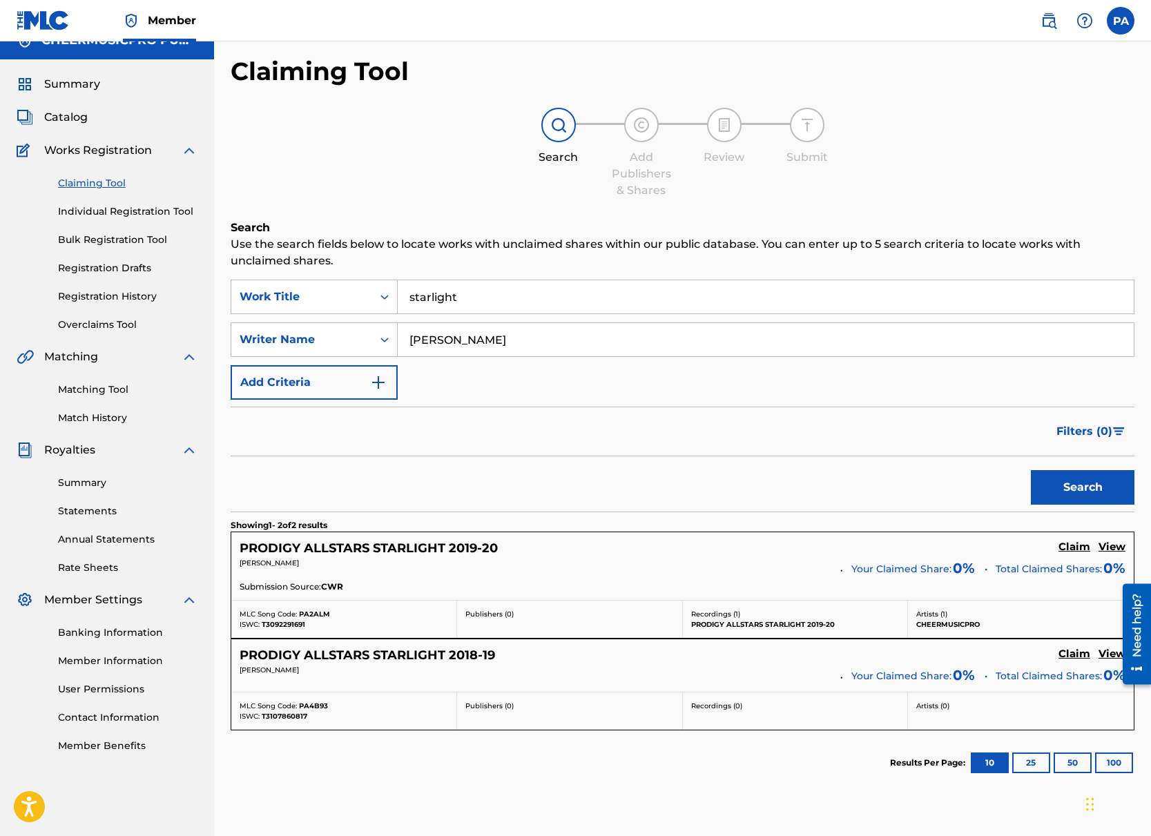
click at [288, 623] on span "T3092291691" at bounding box center [283, 624] width 43 height 9
click at [315, 614] on span "PA2ALM" at bounding box center [314, 614] width 31 height 9
click at [504, 282] on input "starlight" at bounding box center [766, 296] width 736 height 33
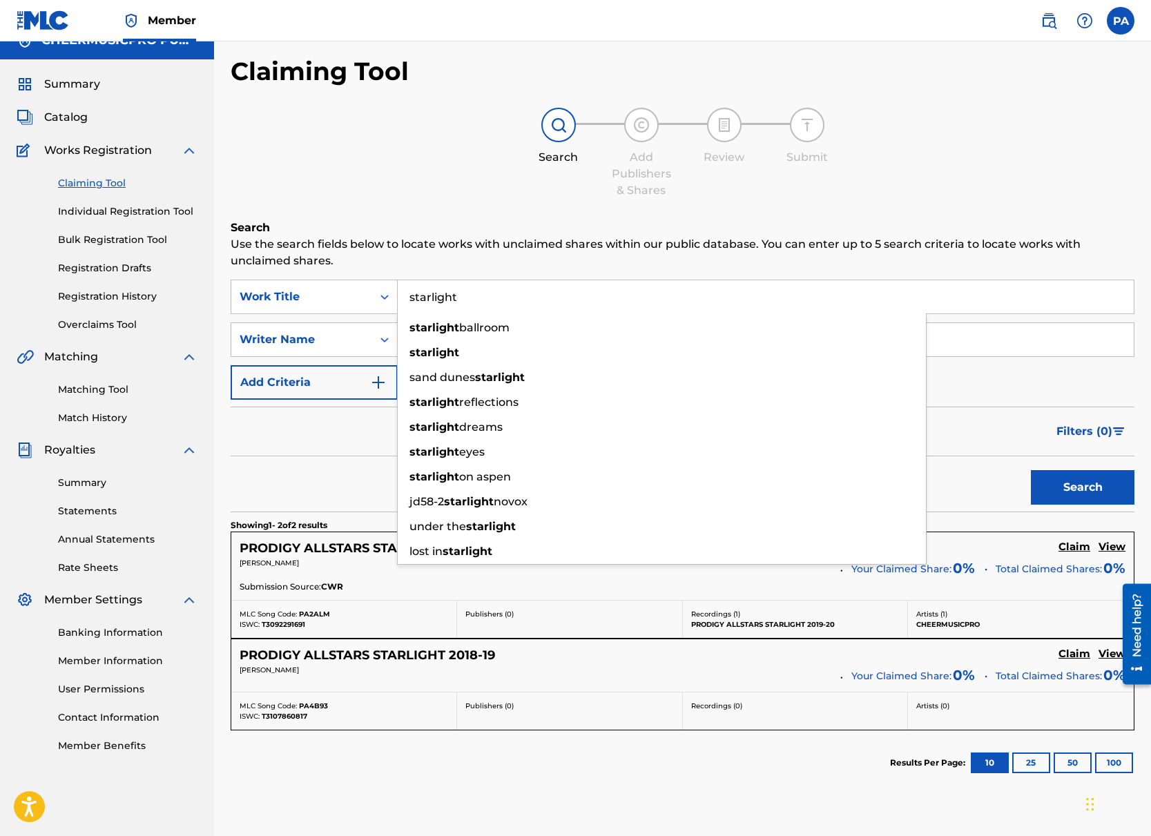
drag, startPoint x: 494, startPoint y: 293, endPoint x: 72, endPoint y: 304, distance: 421.9
click at [398, 303] on input "starlight" at bounding box center [766, 296] width 736 height 33
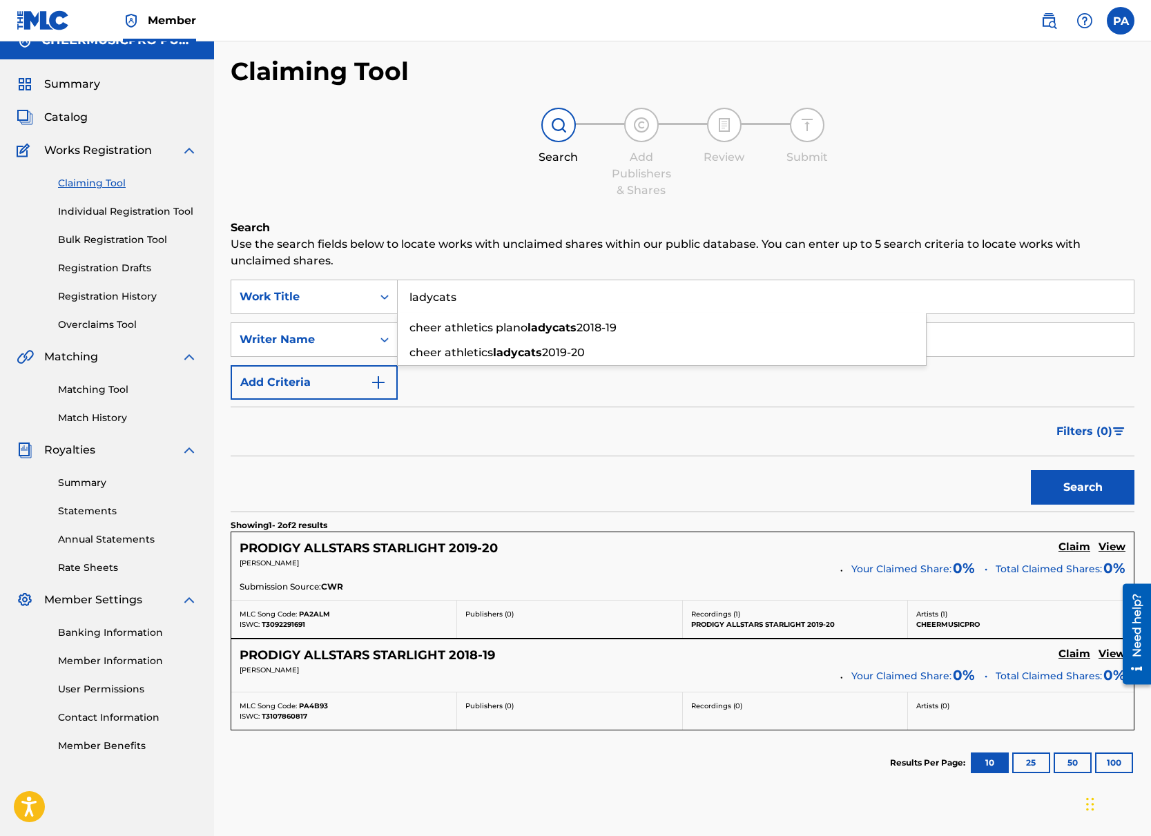
click at [1031, 470] on button "Search" at bounding box center [1083, 487] width 104 height 35
click at [270, 623] on span "T3150900764" at bounding box center [285, 624] width 47 height 9
click at [280, 627] on span "T3150900764" at bounding box center [285, 624] width 47 height 9
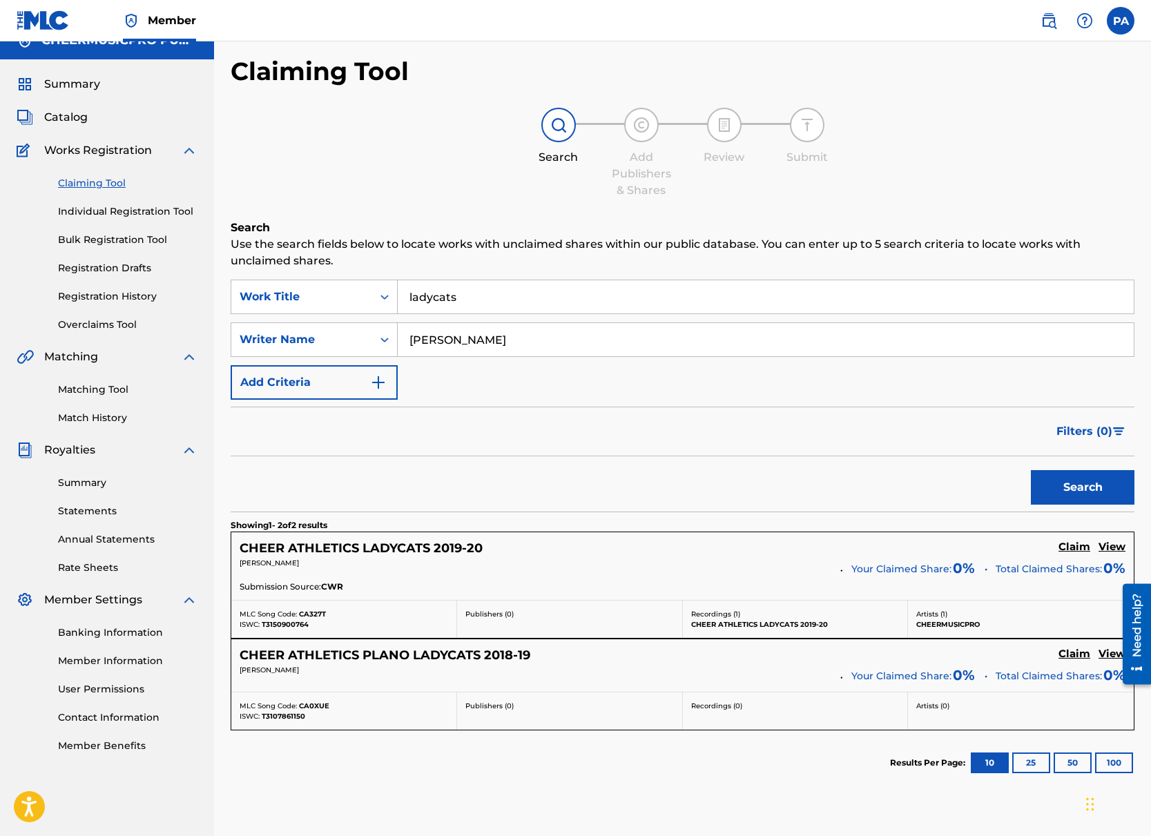
click at [310, 612] on span "CA327T" at bounding box center [312, 614] width 27 height 9
drag, startPoint x: 494, startPoint y: 302, endPoint x: 124, endPoint y: 323, distance: 370.6
click at [398, 313] on input "ladycats" at bounding box center [766, 296] width 736 height 33
click at [1031, 470] on button "Search" at bounding box center [1083, 487] width 104 height 35
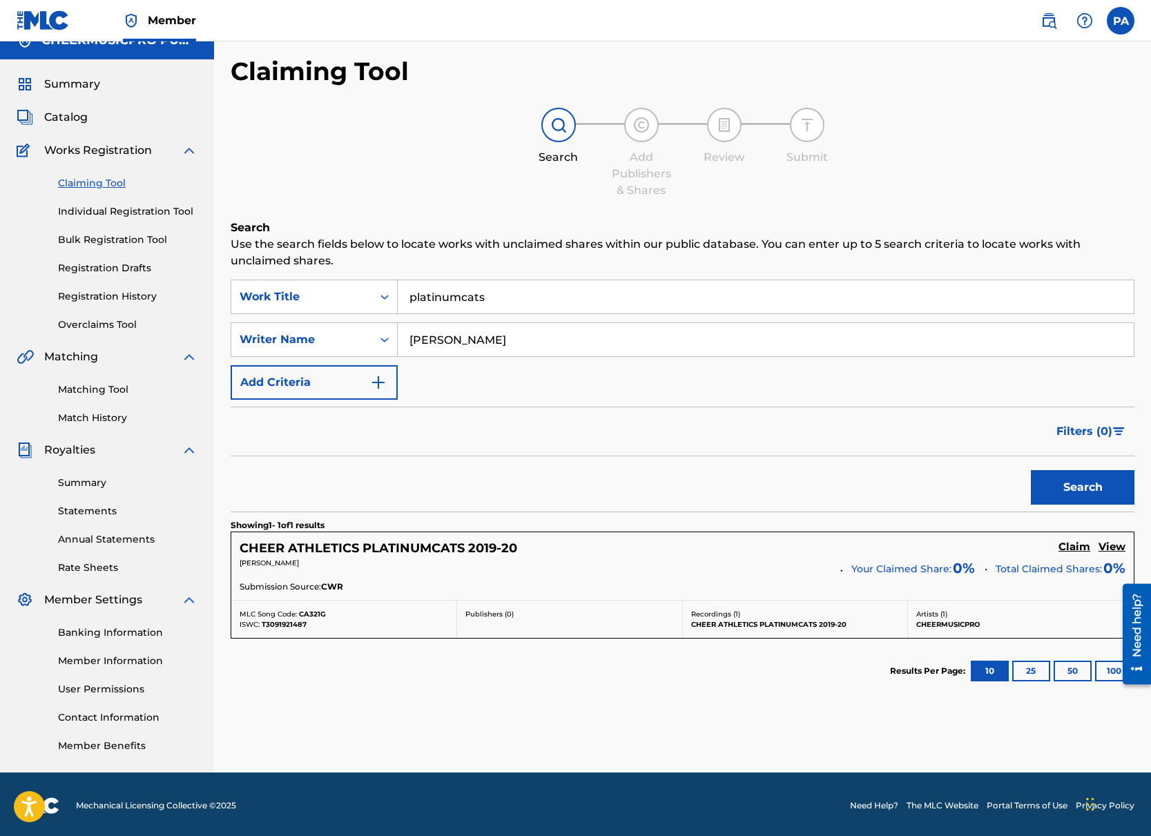
click at [285, 626] on span "T3091921487" at bounding box center [284, 624] width 45 height 9
click at [315, 611] on span "CA321G" at bounding box center [312, 614] width 27 height 9
drag, startPoint x: 498, startPoint y: 296, endPoint x: 76, endPoint y: 320, distance: 422.4
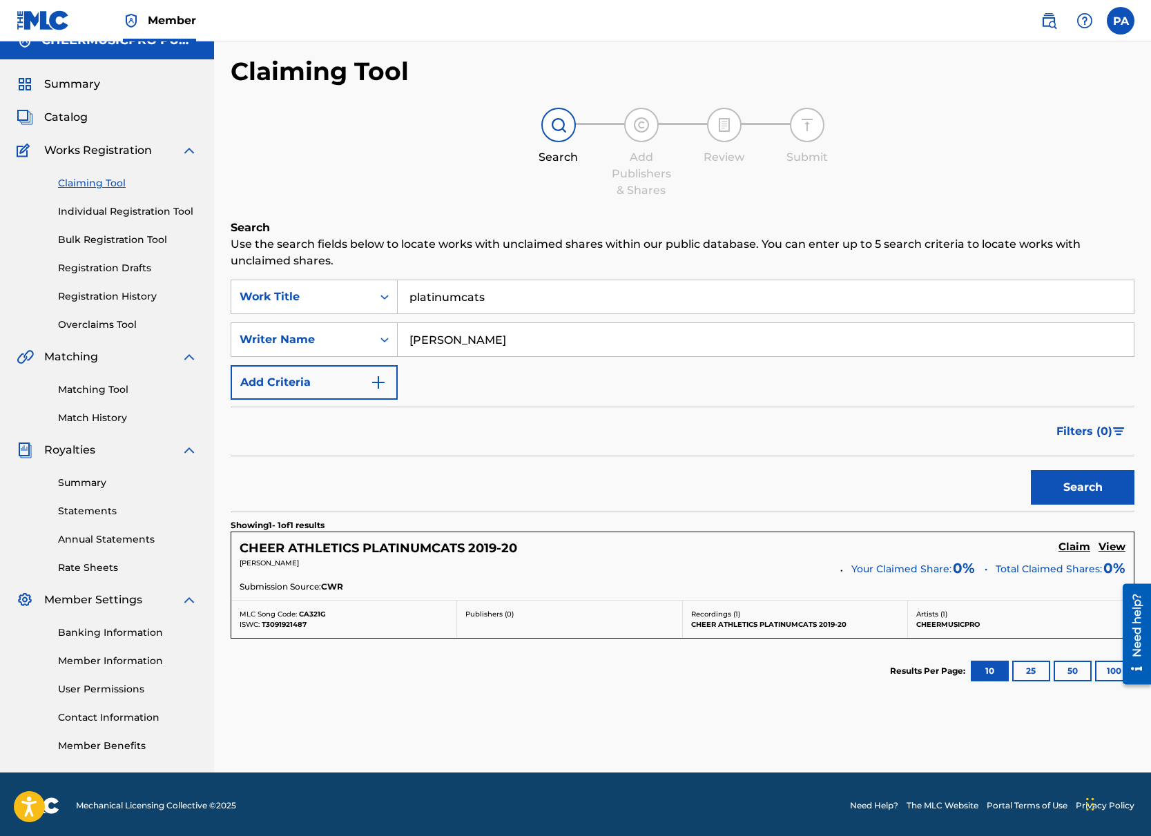
click at [398, 313] on input "platinumcats" at bounding box center [766, 296] width 736 height 33
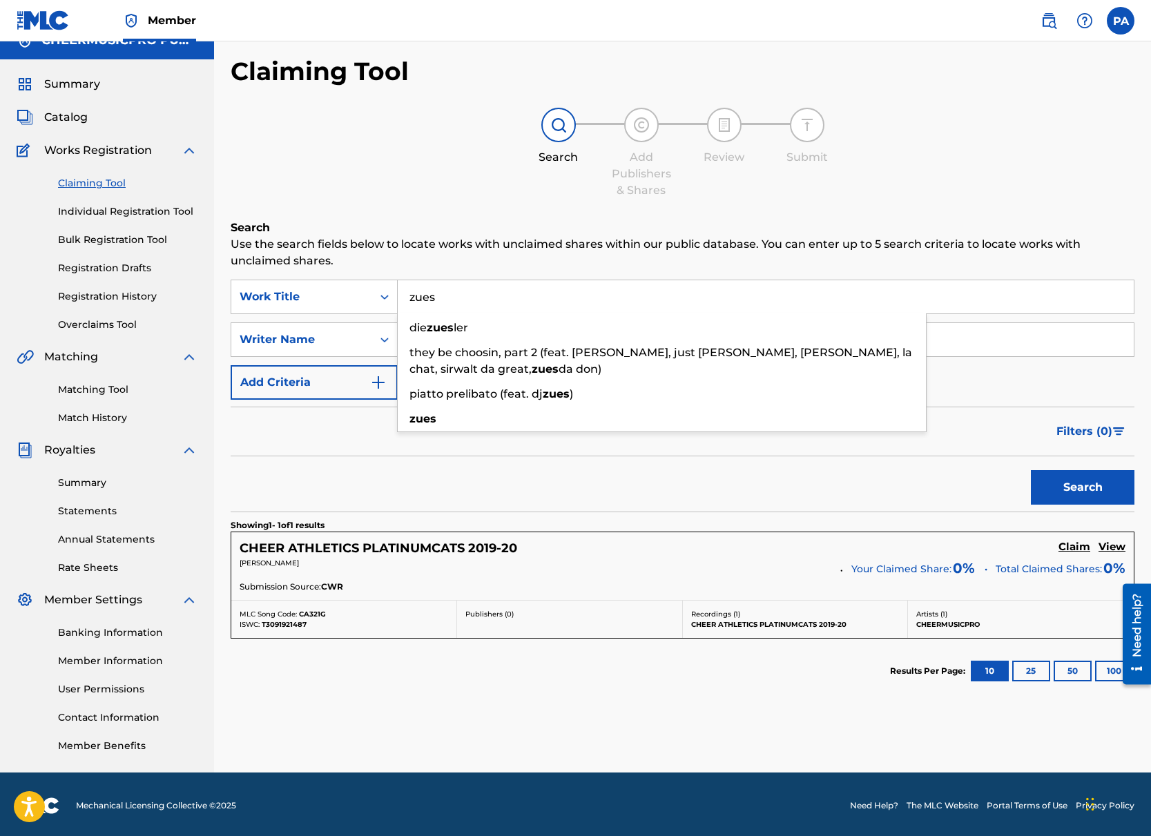
click at [1031, 470] on button "Search" at bounding box center [1083, 487] width 104 height 35
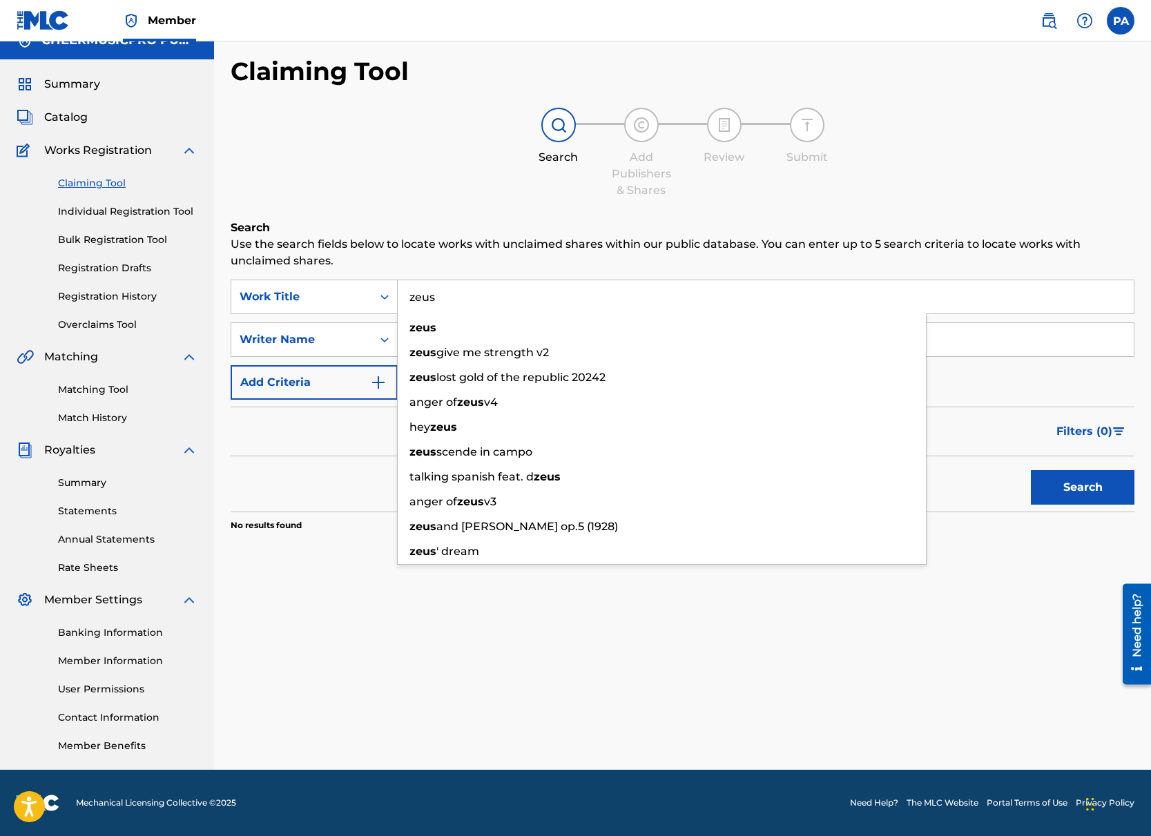
click at [1031, 470] on button "Search" at bounding box center [1083, 487] width 104 height 35
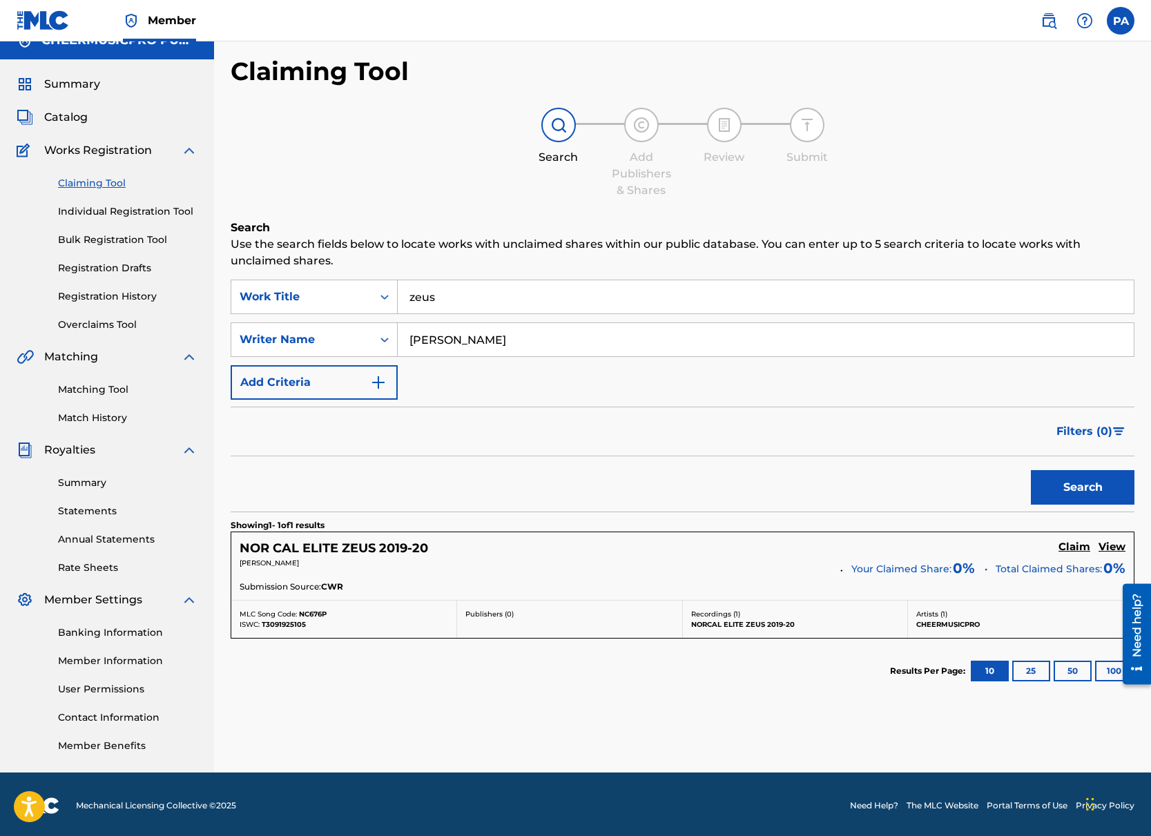
click at [272, 623] on span "T3091925105" at bounding box center [284, 624] width 44 height 9
click at [319, 611] on span "NC676P" at bounding box center [313, 614] width 28 height 9
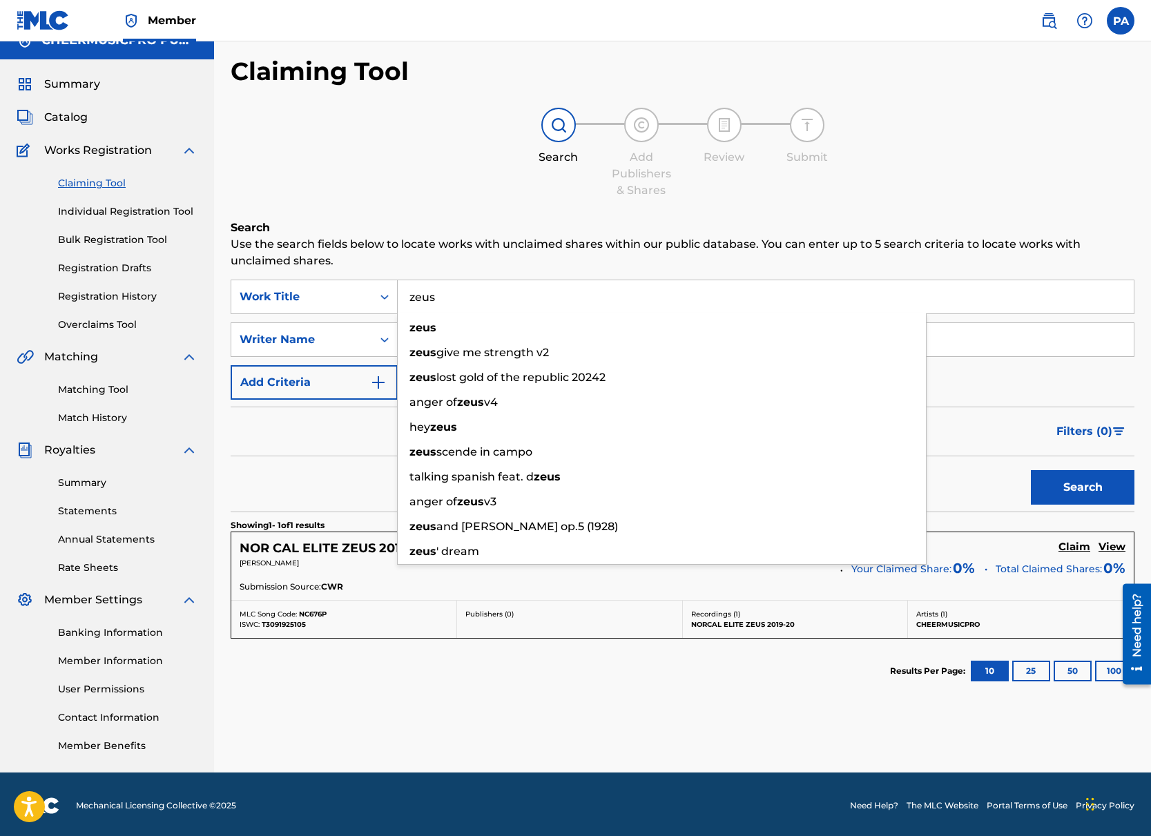
drag, startPoint x: 469, startPoint y: 284, endPoint x: 295, endPoint y: 307, distance: 175.5
click at [398, 307] on input "zeus" at bounding box center [766, 296] width 736 height 33
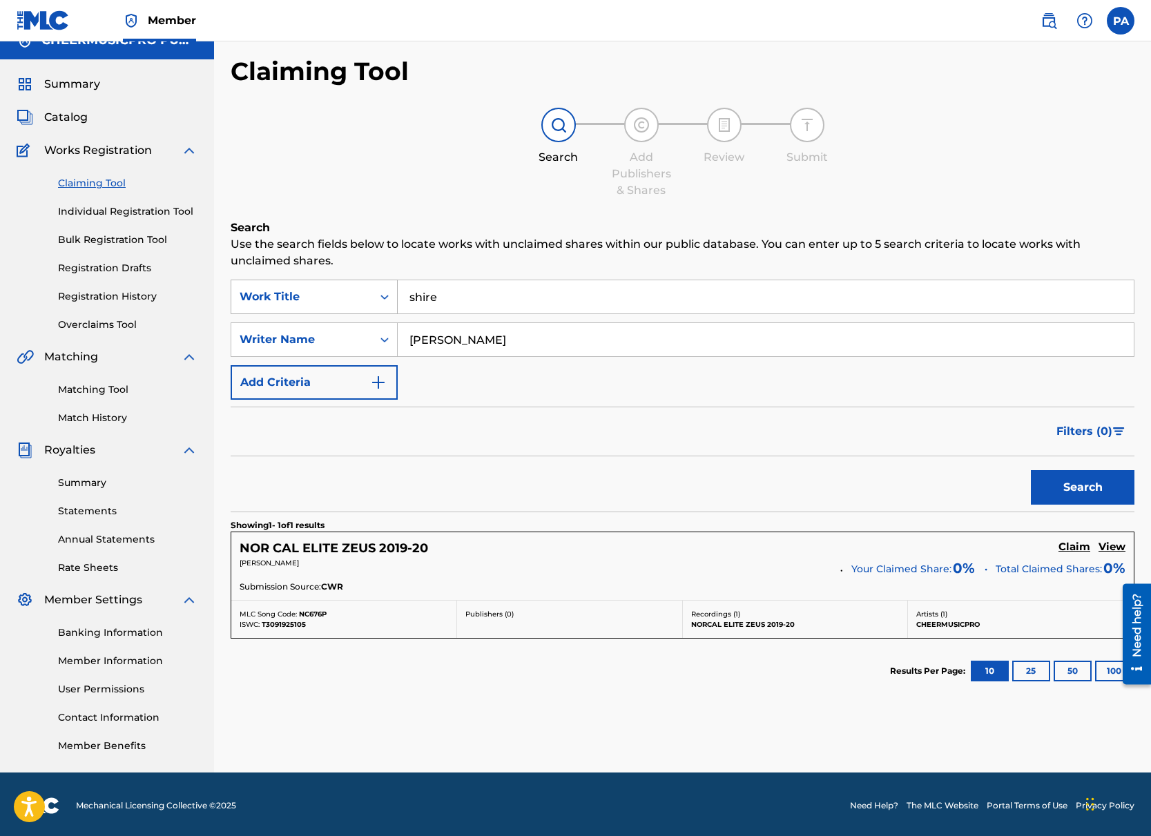
click at [1031, 470] on button "Search" at bounding box center [1083, 487] width 104 height 35
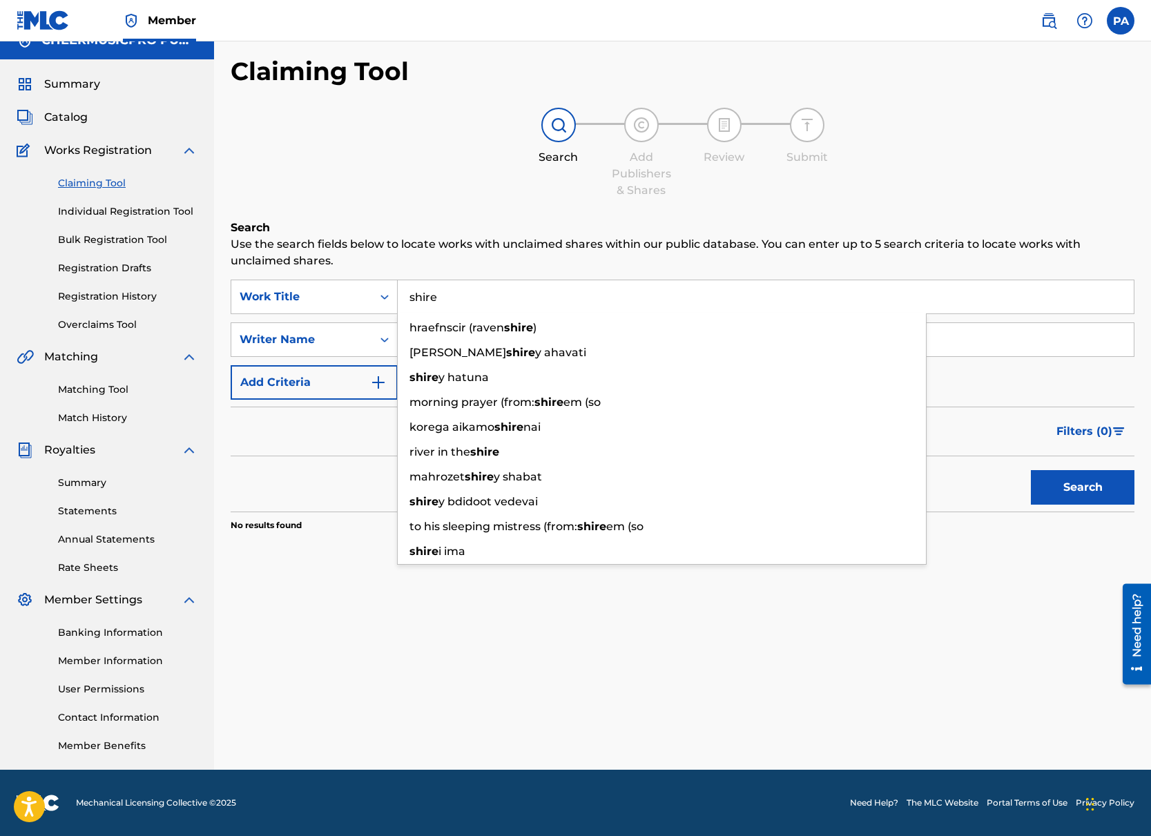
click at [304, 481] on div "Search" at bounding box center [683, 483] width 904 height 55
drag, startPoint x: 449, startPoint y: 300, endPoint x: 322, endPoint y: 308, distance: 127.2
click at [398, 308] on input "shire" at bounding box center [766, 296] width 736 height 33
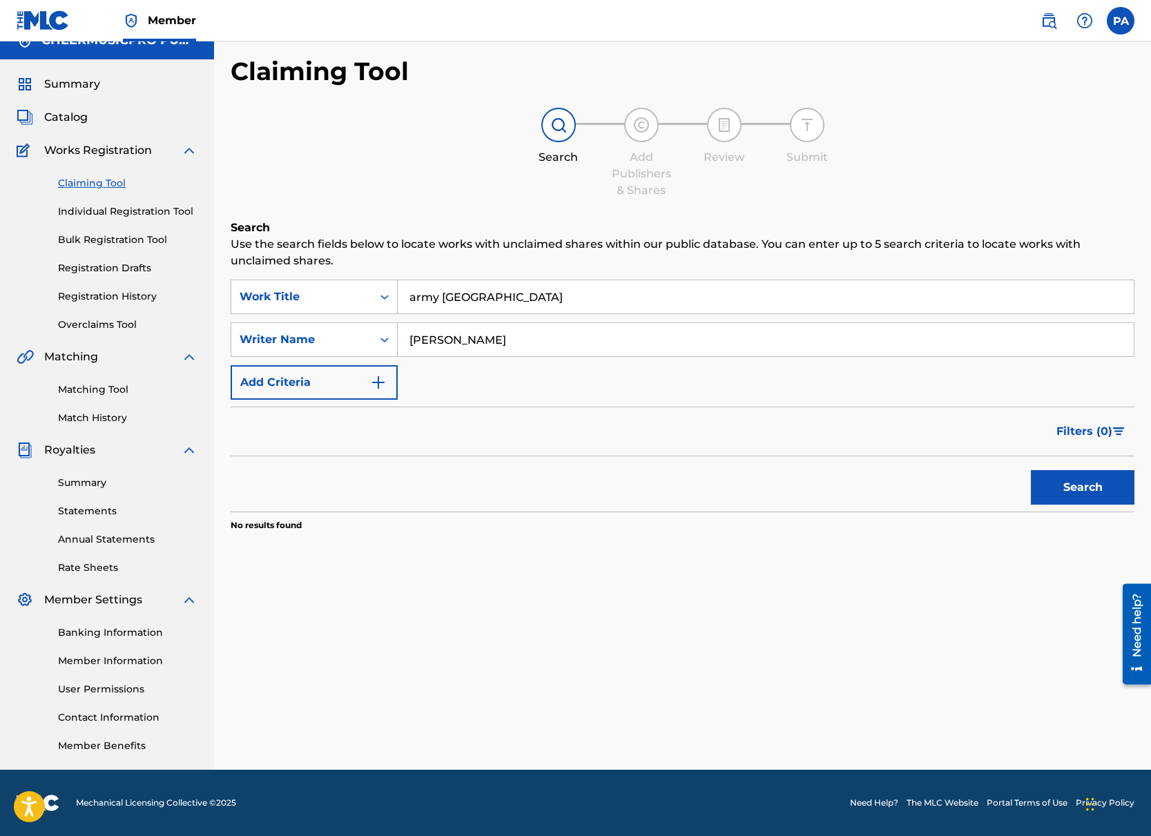
click at [1031, 470] on button "Search" at bounding box center [1083, 487] width 104 height 35
drag, startPoint x: 526, startPoint y: 305, endPoint x: 171, endPoint y: 329, distance: 356.3
click at [398, 313] on input "army [GEOGRAPHIC_DATA]" at bounding box center [766, 296] width 736 height 33
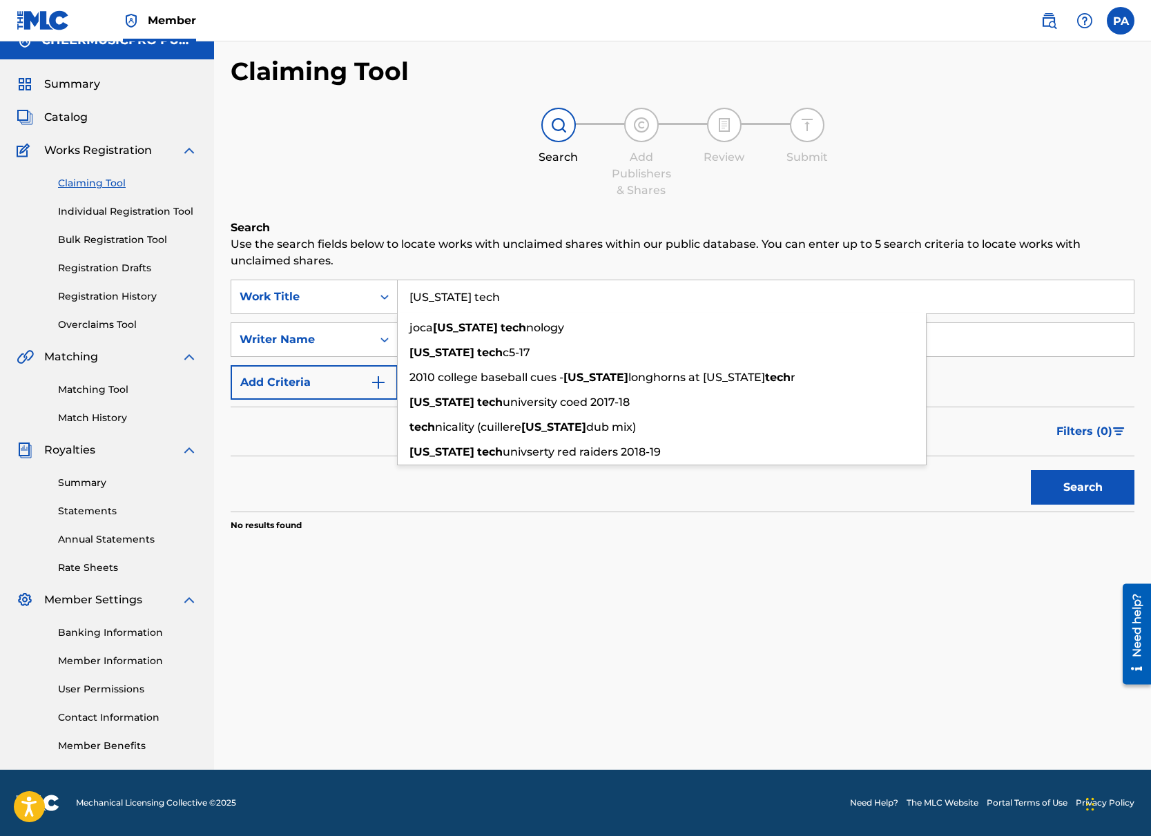
click at [1031, 470] on button "Search" at bounding box center [1083, 487] width 104 height 35
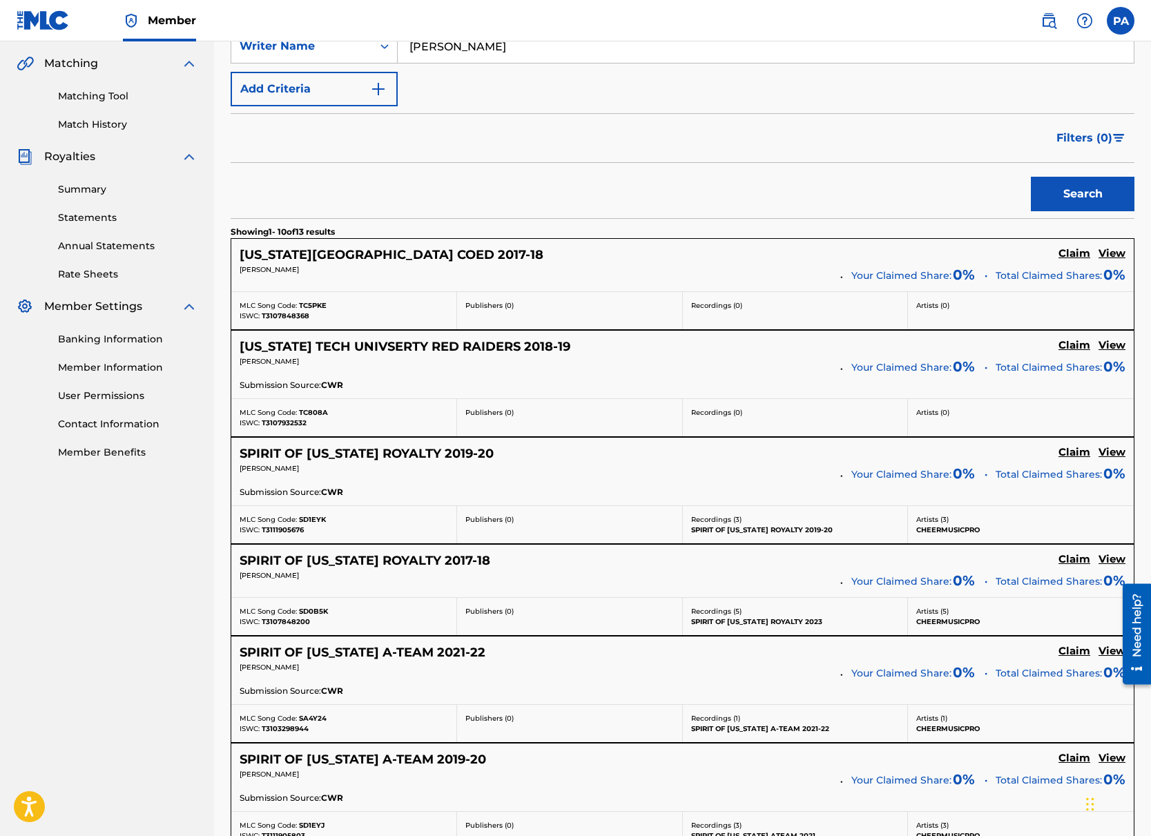
scroll to position [79, 0]
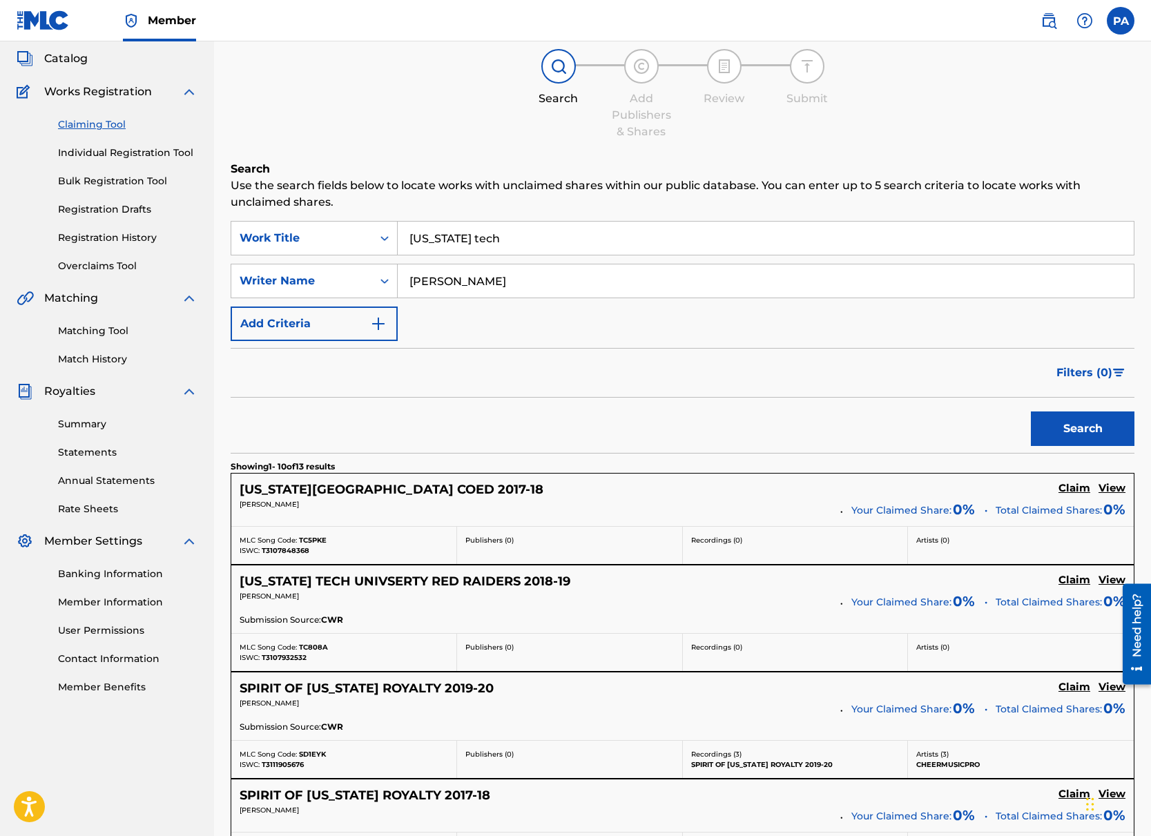
drag, startPoint x: 498, startPoint y: 237, endPoint x: 201, endPoint y: 242, distance: 297.6
click at [398, 242] on input "[US_STATE] tech" at bounding box center [766, 238] width 736 height 33
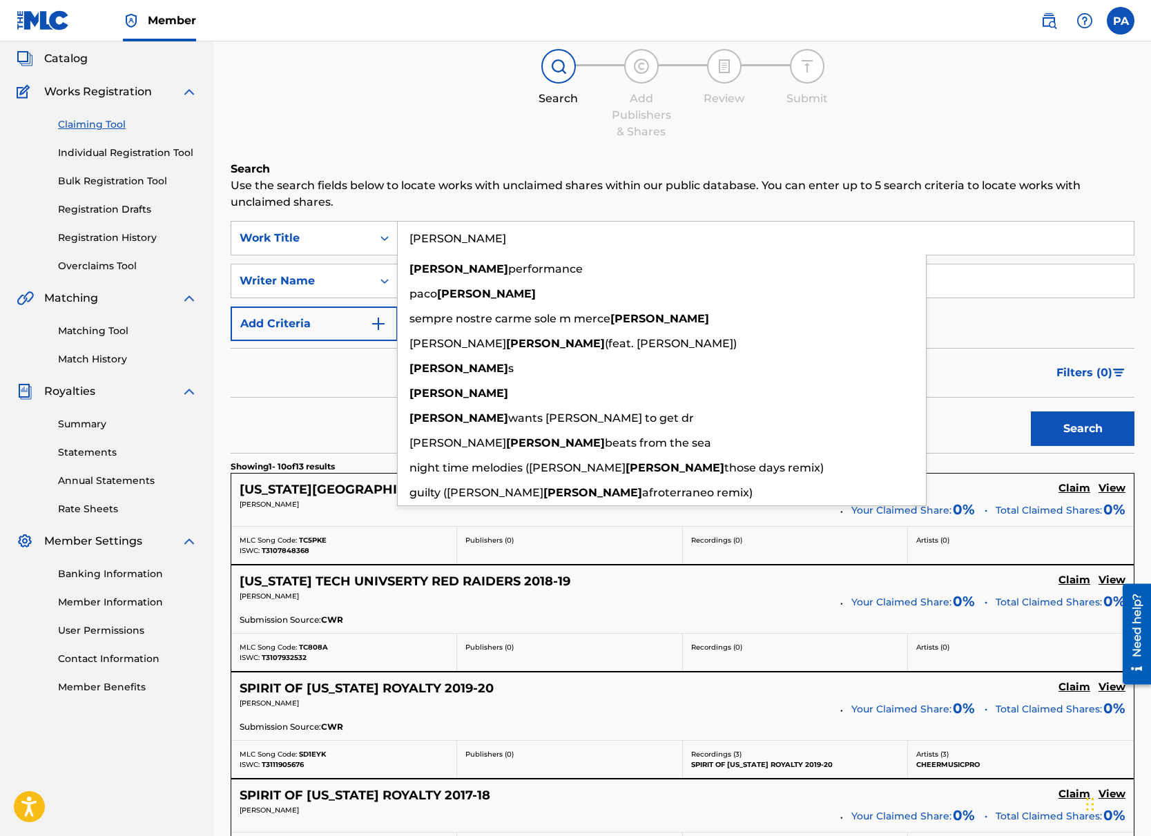
click at [1031, 411] on button "Search" at bounding box center [1083, 428] width 104 height 35
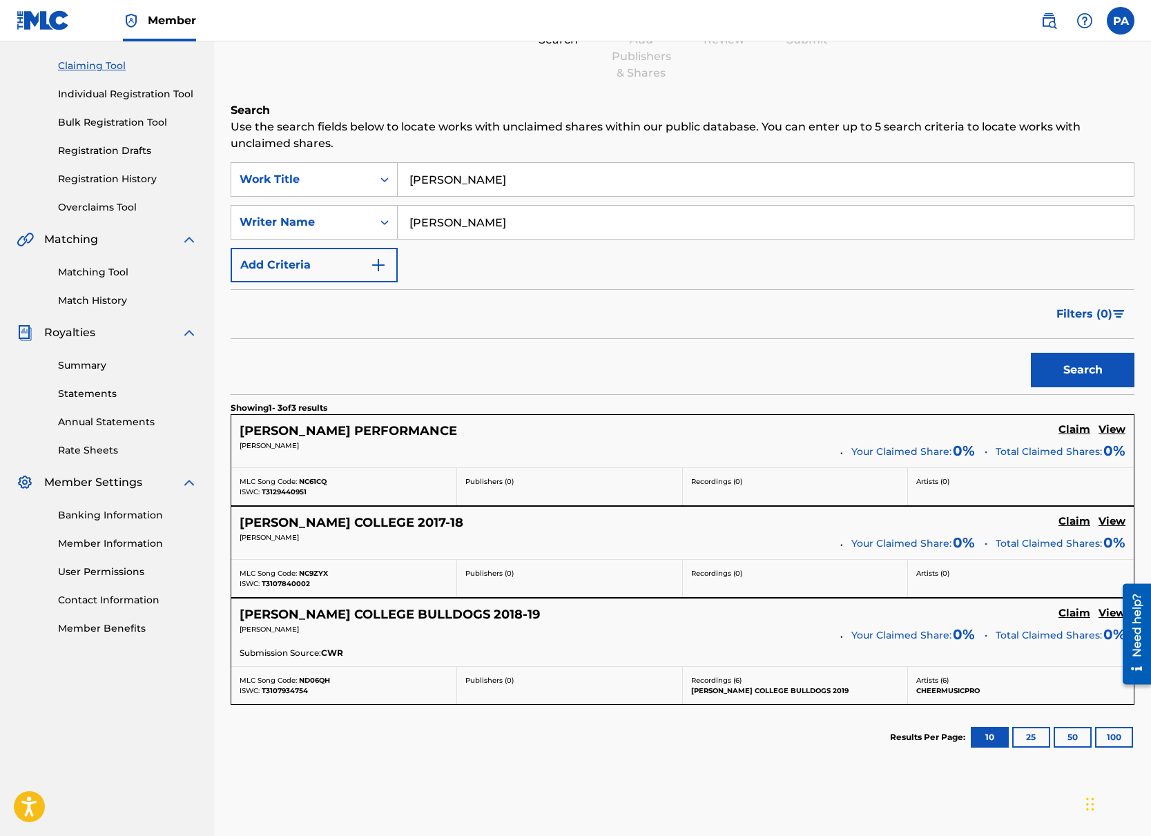
scroll to position [206, 0]
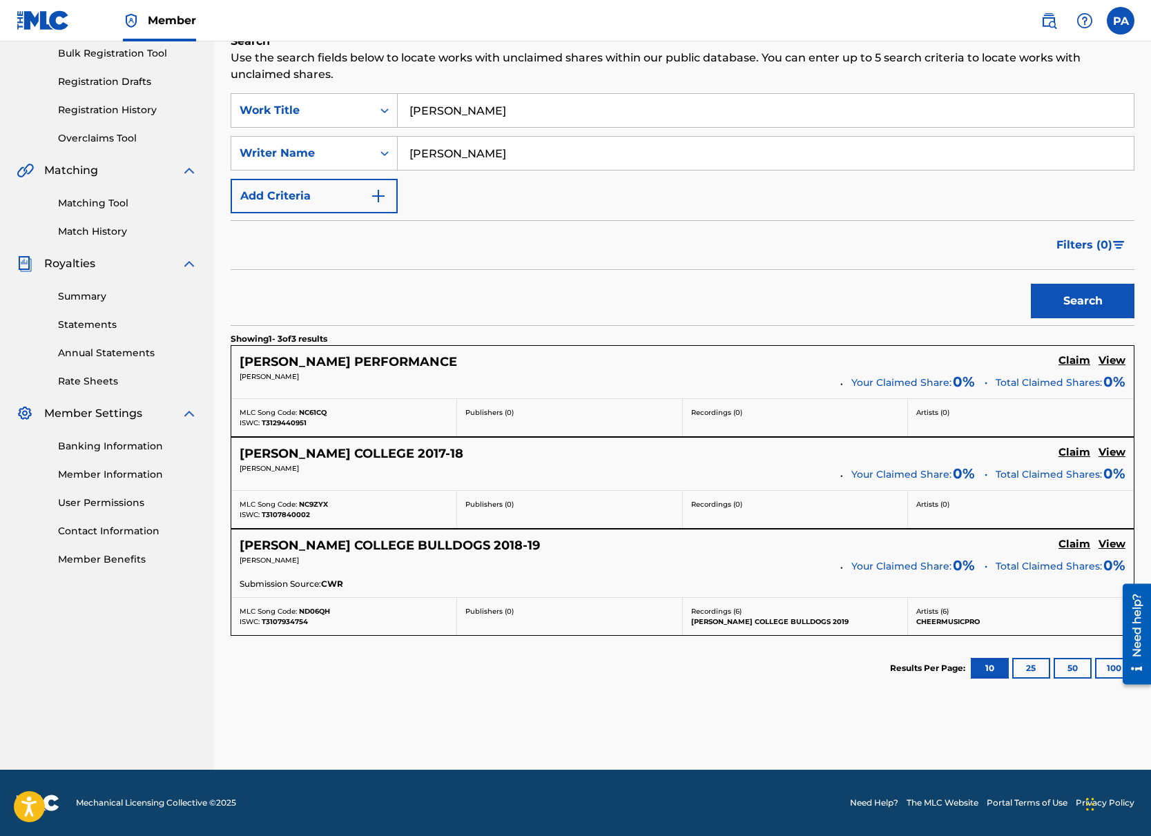
drag, startPoint x: 499, startPoint y: 107, endPoint x: 237, endPoint y: 146, distance: 264.6
click at [398, 127] on input "[PERSON_NAME]" at bounding box center [766, 110] width 736 height 33
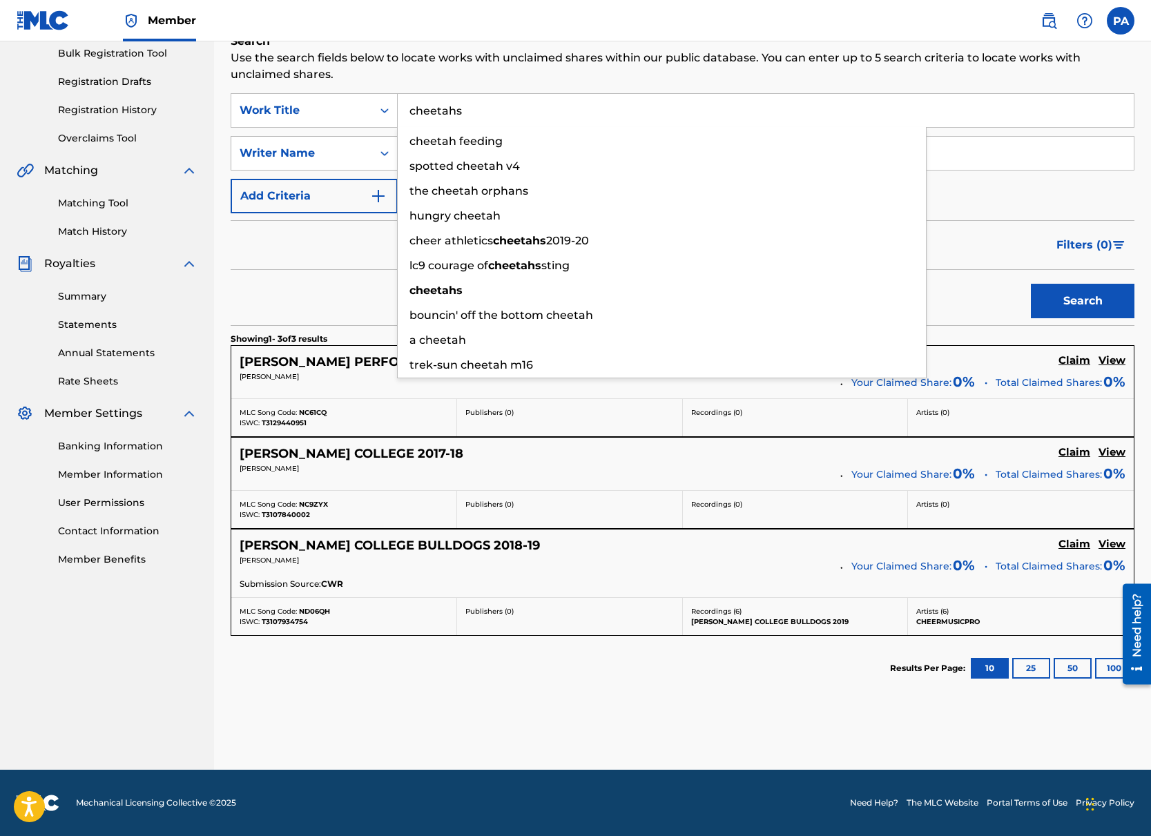
click at [1031, 284] on button "Search" at bounding box center [1083, 301] width 104 height 35
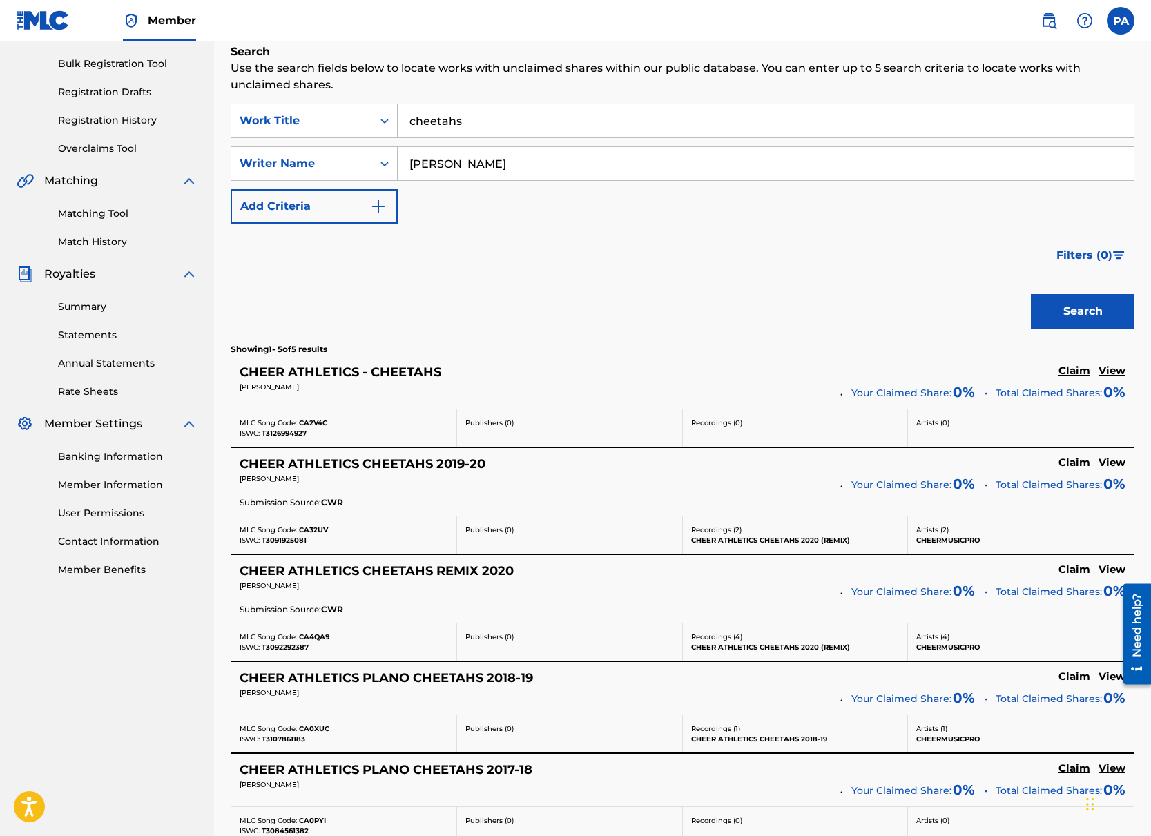
scroll to position [255, 0]
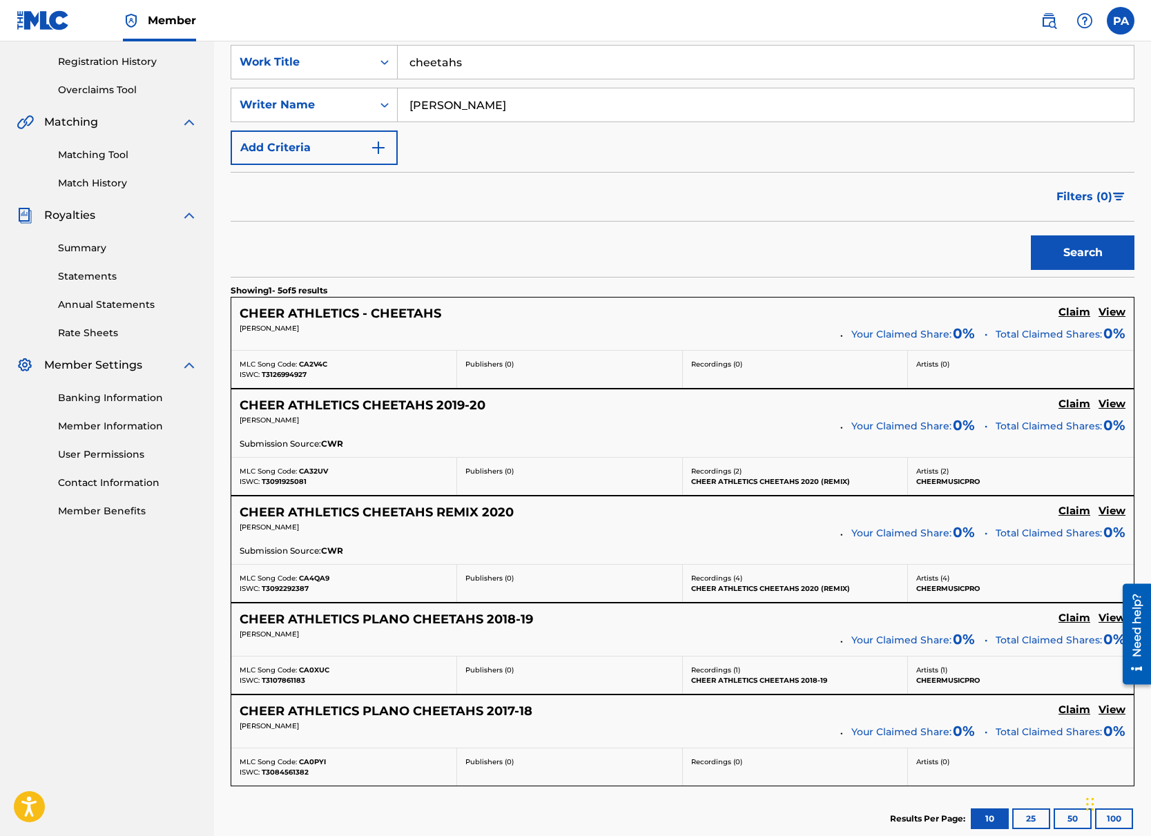
click at [282, 590] on span "T3092292387" at bounding box center [285, 588] width 47 height 9
click at [316, 578] on span "CA4QA9" at bounding box center [314, 578] width 30 height 9
drag, startPoint x: 494, startPoint y: 64, endPoint x: 139, endPoint y: 79, distance: 354.4
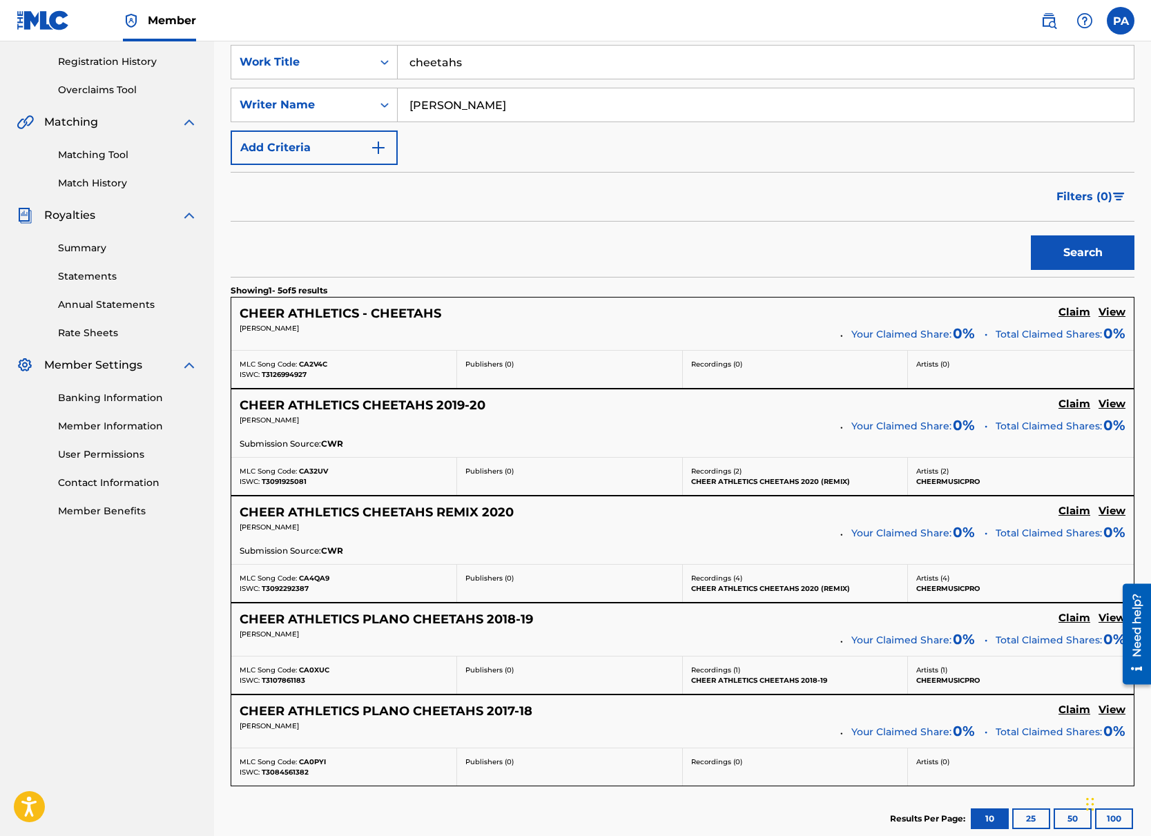
click at [398, 79] on input "cheetahs" at bounding box center [766, 62] width 736 height 33
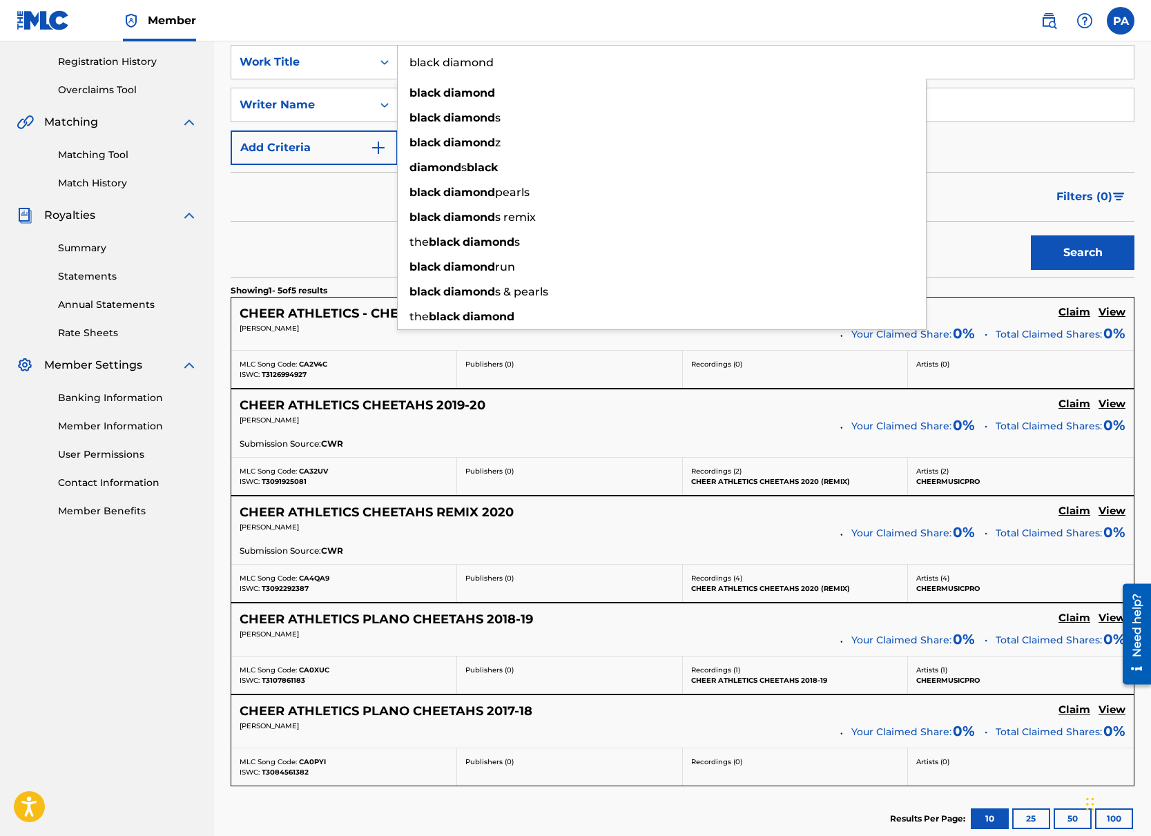
click at [1031, 235] on button "Search" at bounding box center [1083, 252] width 104 height 35
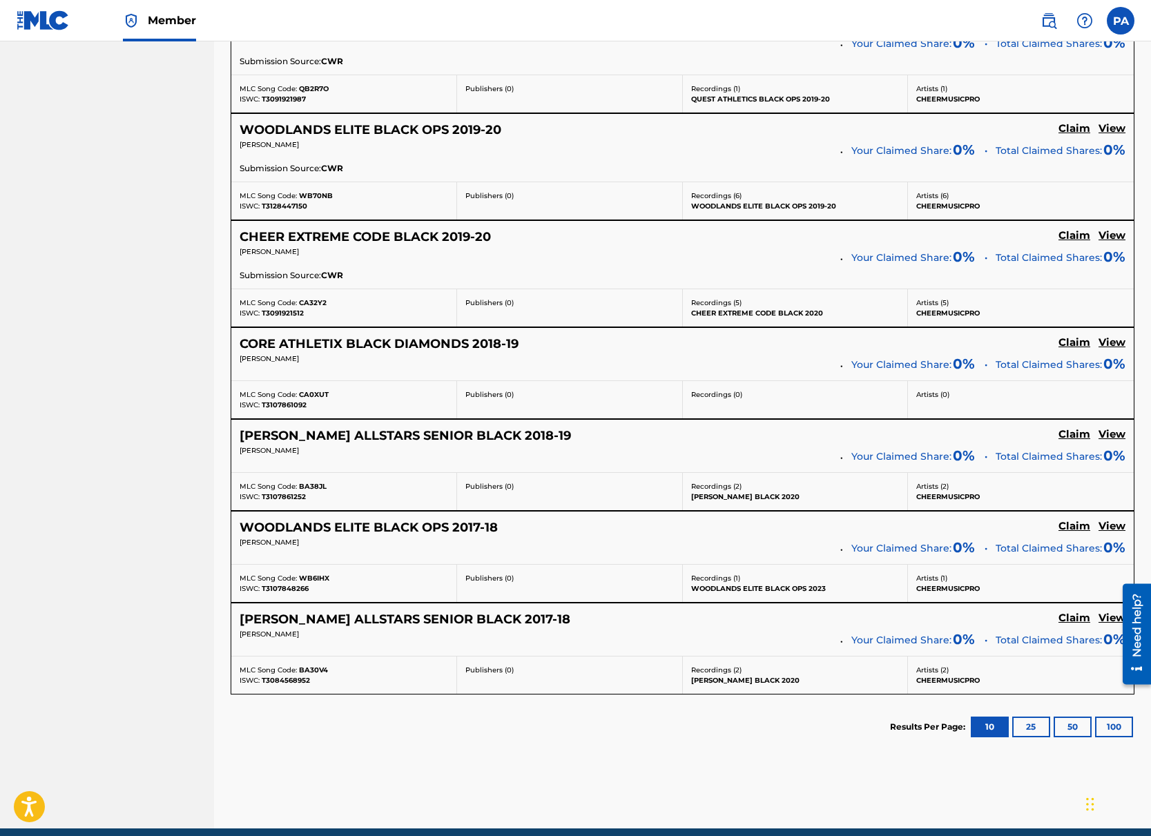
scroll to position [0, 0]
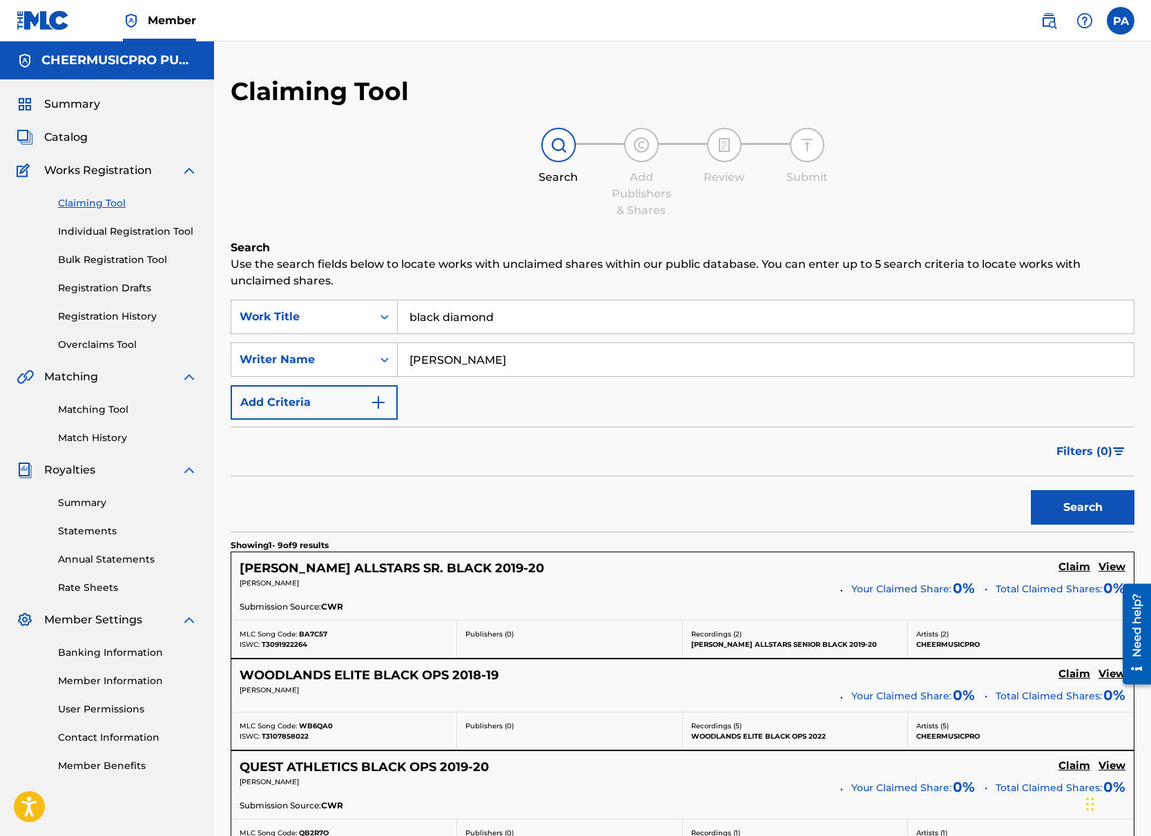
drag, startPoint x: 505, startPoint y: 313, endPoint x: 13, endPoint y: 360, distance: 494.5
click at [398, 333] on input "black diamond" at bounding box center [766, 316] width 736 height 33
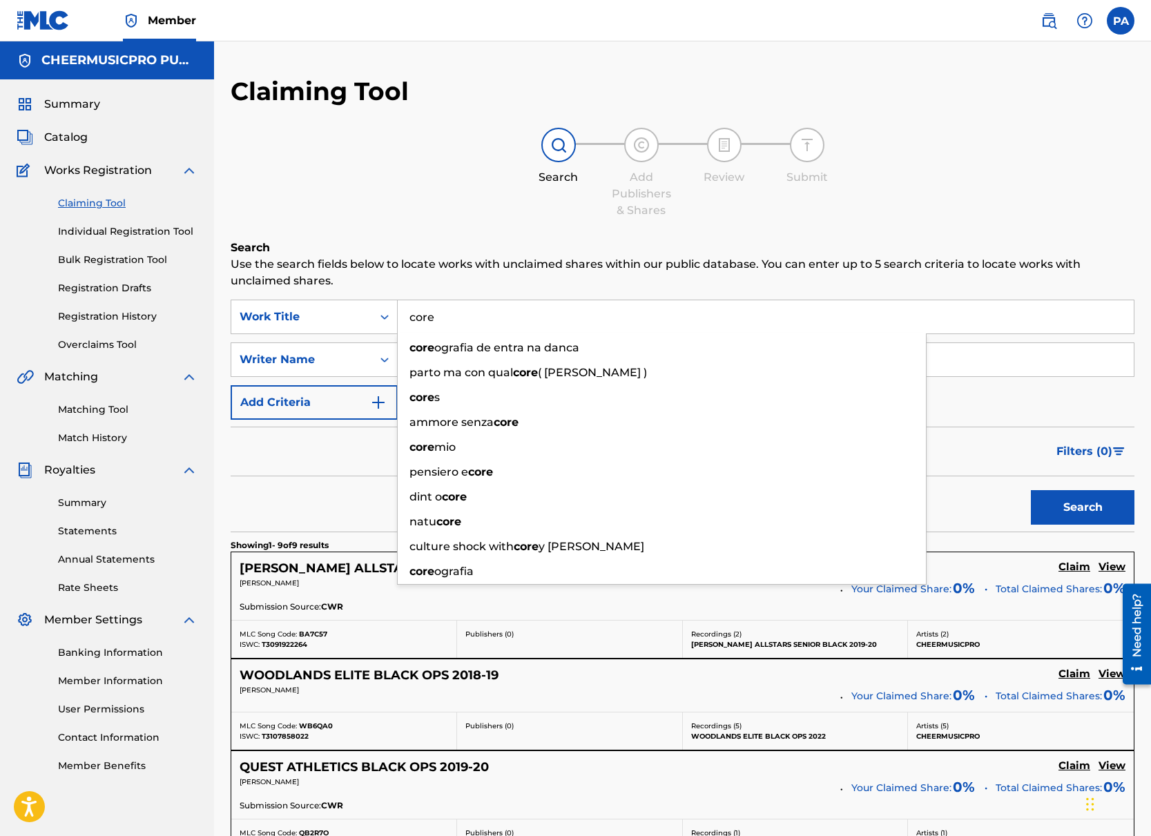
click at [1031, 490] on button "Search" at bounding box center [1083, 507] width 104 height 35
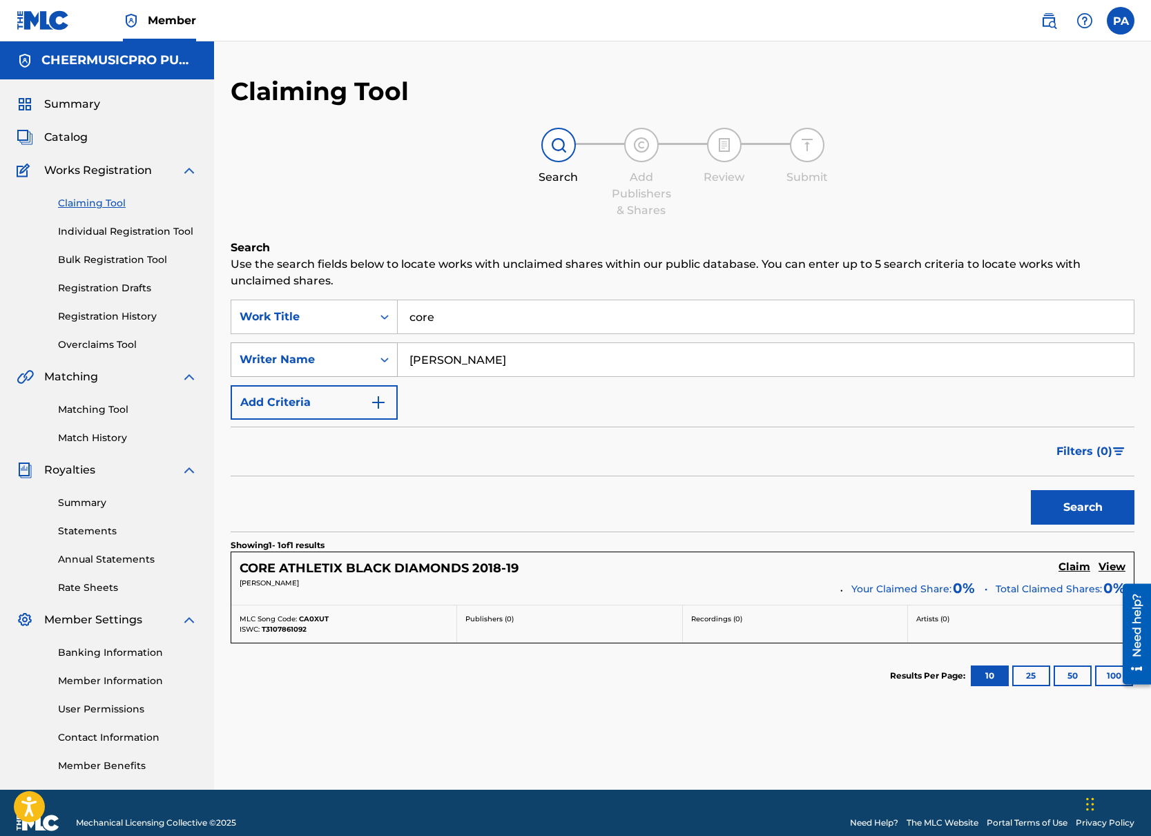
drag, startPoint x: 441, startPoint y: 312, endPoint x: 280, endPoint y: 348, distance: 165.5
click at [398, 333] on input "core" at bounding box center [766, 316] width 736 height 33
click at [1031, 490] on button "Search" at bounding box center [1083, 507] width 104 height 35
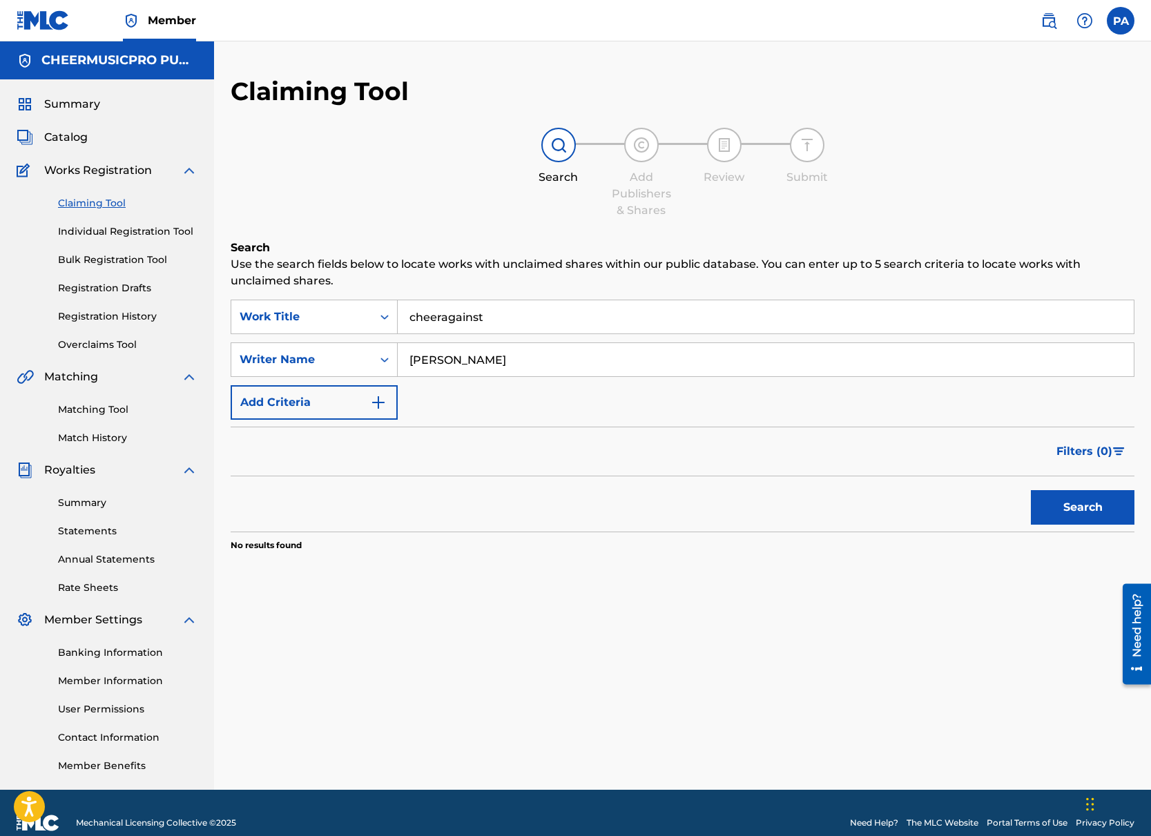
drag, startPoint x: 369, startPoint y: 339, endPoint x: 79, endPoint y: 348, distance: 290.1
click at [398, 333] on input "cheeragainst" at bounding box center [766, 316] width 736 height 33
click at [1031, 490] on button "Search" at bounding box center [1083, 507] width 104 height 35
drag, startPoint x: 474, startPoint y: 318, endPoint x: 275, endPoint y: 329, distance: 199.8
click at [398, 329] on input "[MEDICAL_DATA]" at bounding box center [766, 316] width 736 height 33
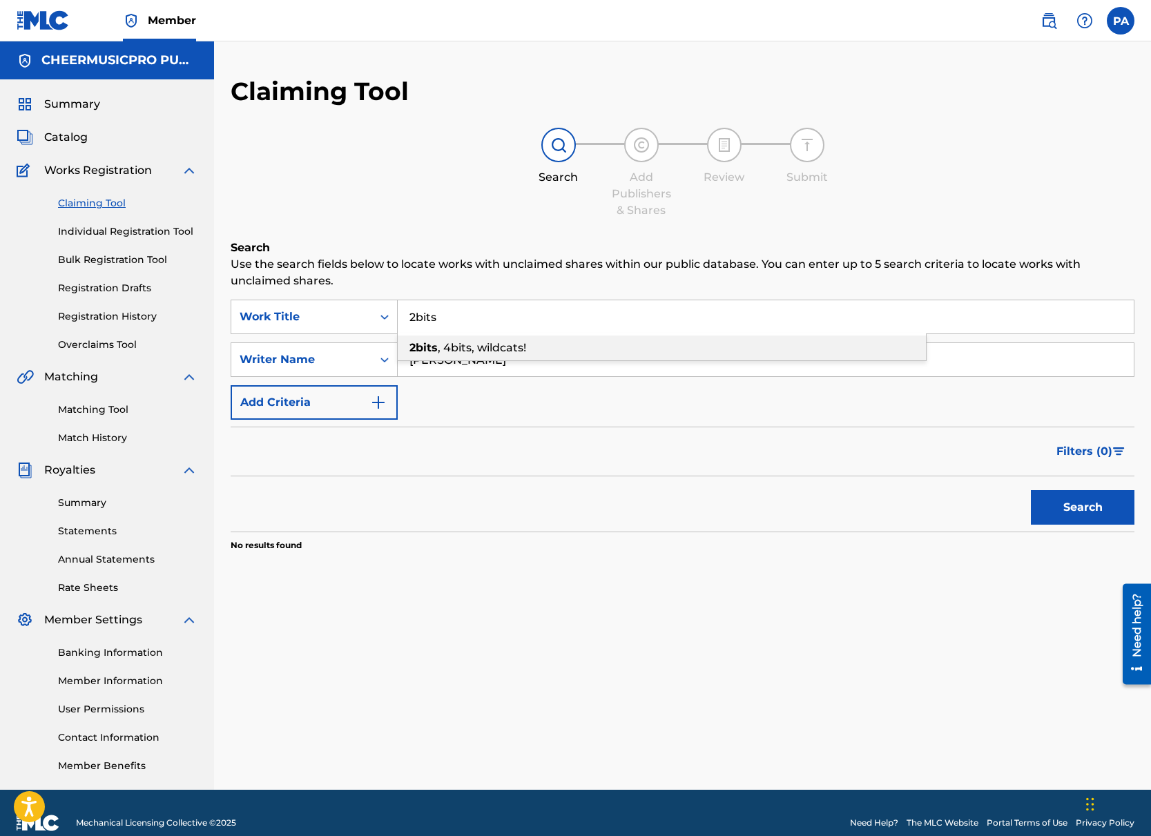
click at [474, 349] on span ", 4bits, wildcats!" at bounding box center [482, 347] width 88 height 13
type input "2bits, 4bits, wildcats!"
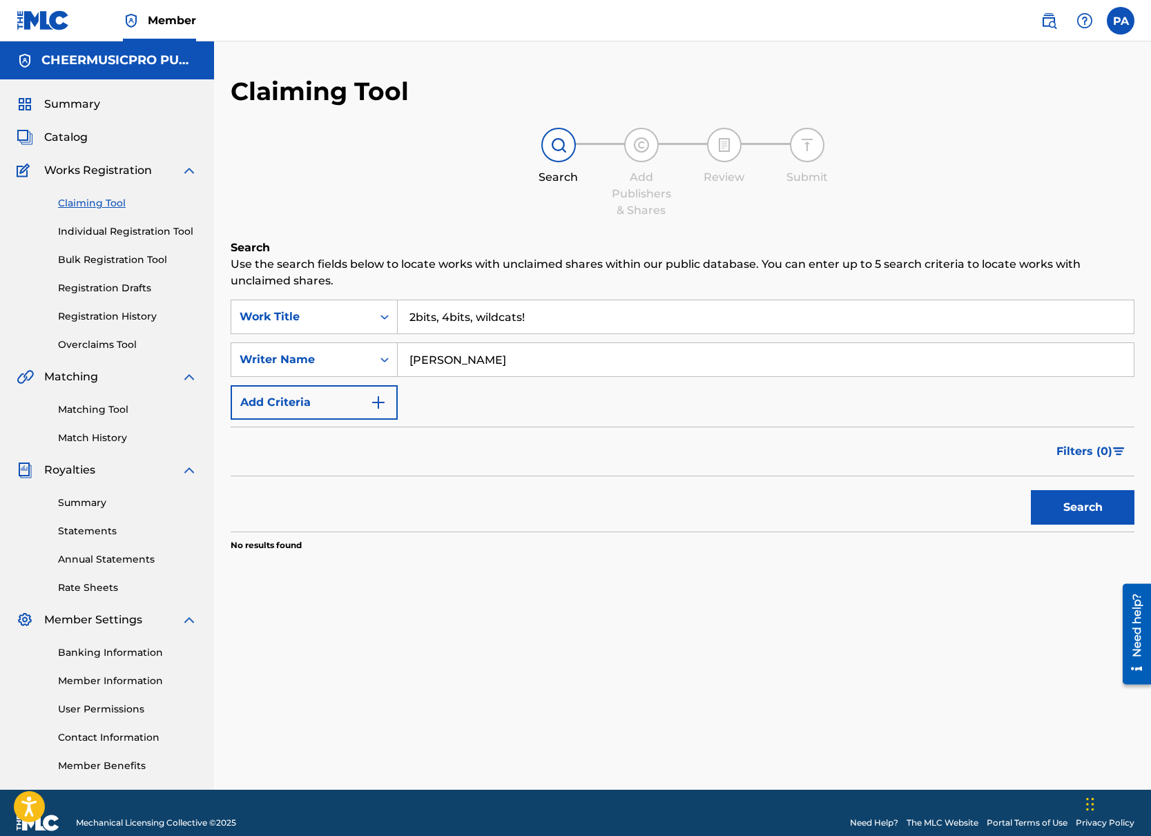
click at [1071, 503] on button "Search" at bounding box center [1083, 507] width 104 height 35
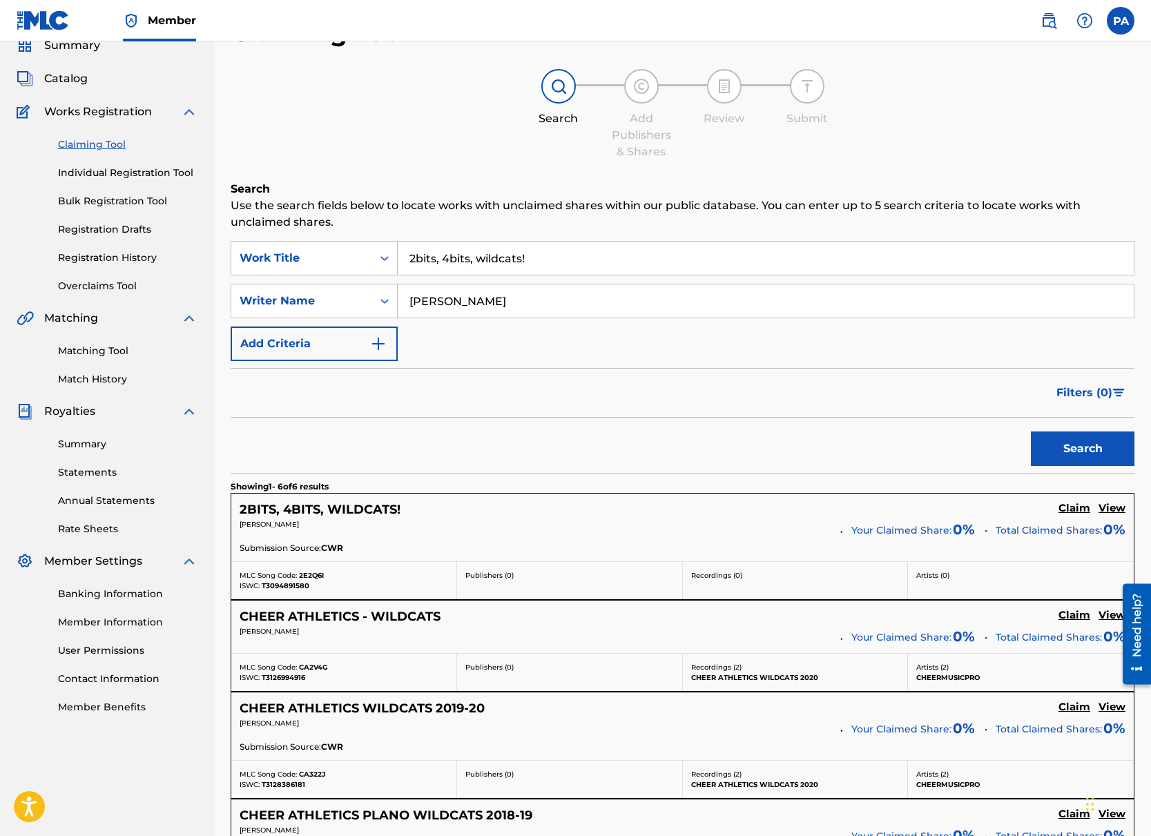
scroll to position [176, 0]
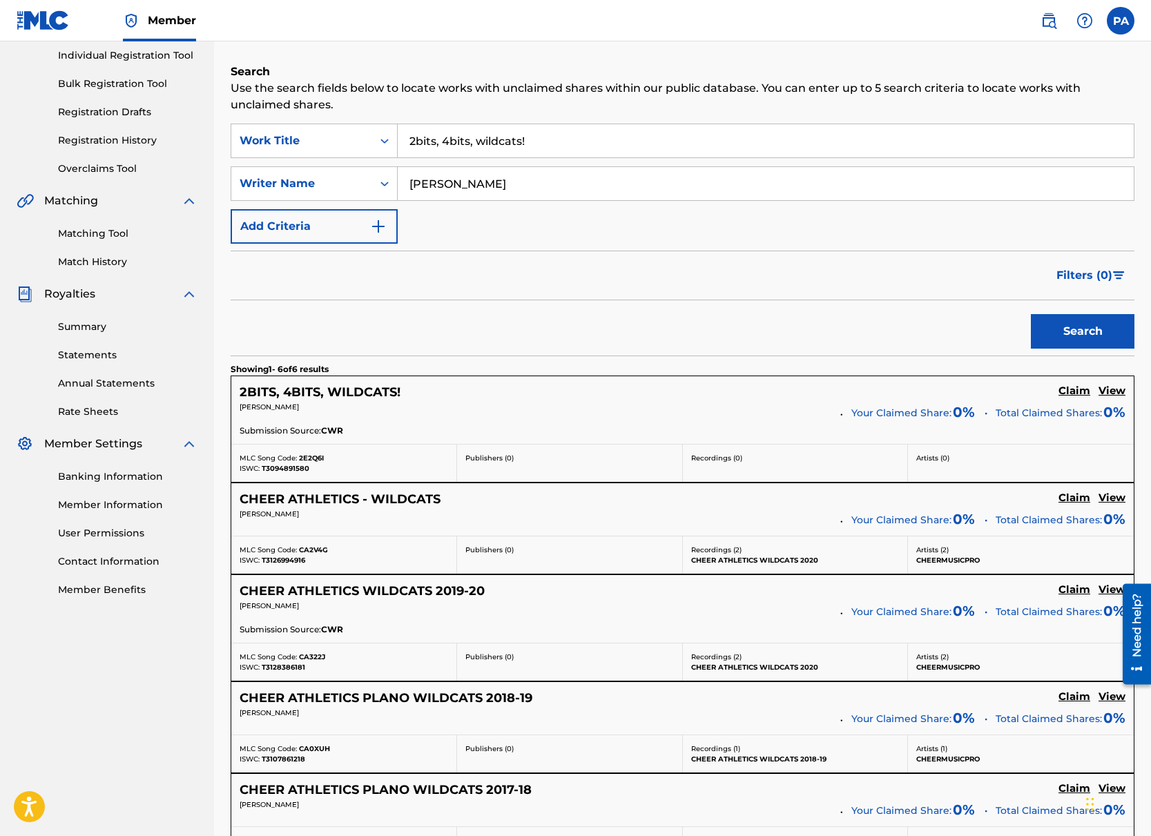
click at [286, 465] on span "T3094891580" at bounding box center [286, 468] width 48 height 9
click at [317, 459] on span "2E2Q6I" at bounding box center [311, 458] width 25 height 9
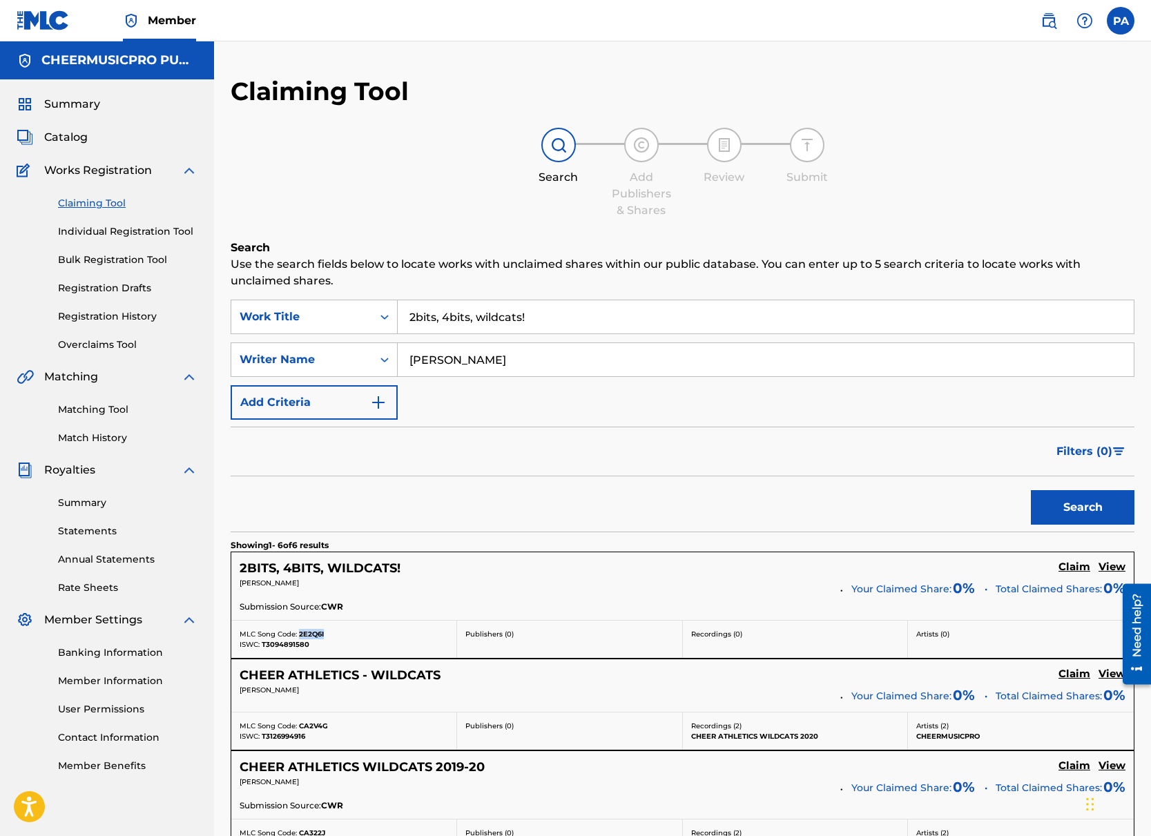
click at [95, 260] on link "Bulk Registration Tool" at bounding box center [127, 260] width 139 height 14
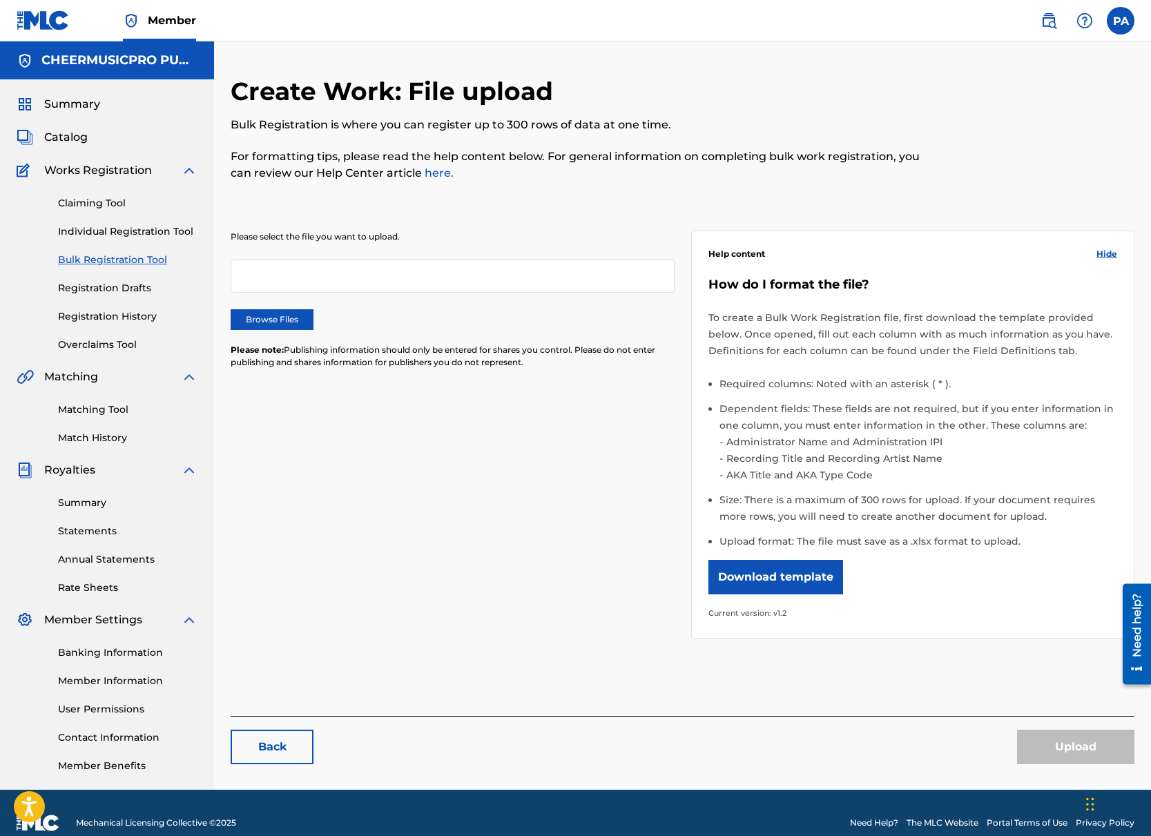
click at [280, 328] on label "Browse Files" at bounding box center [272, 319] width 83 height 21
click at [0, 0] on input "Browse Files" at bounding box center [0, 0] width 0 height 0
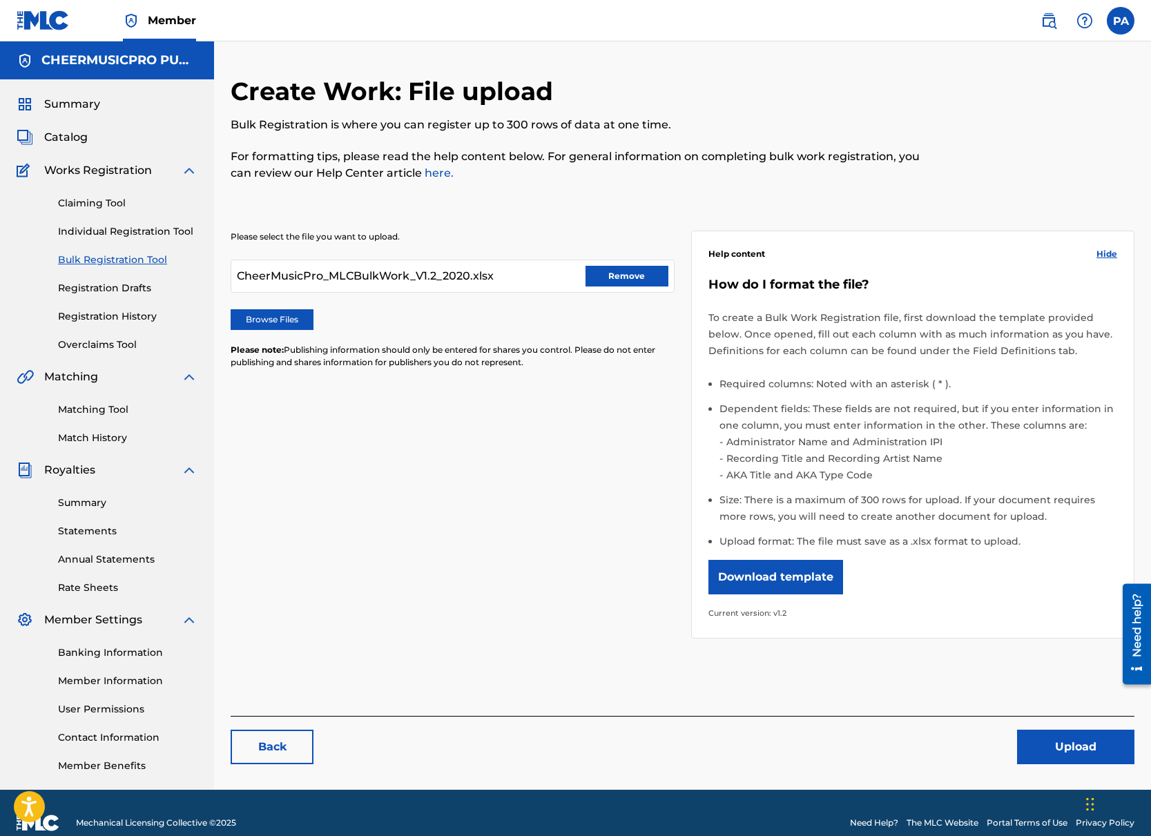
click at [1077, 746] on button "Upload" at bounding box center [1075, 747] width 117 height 35
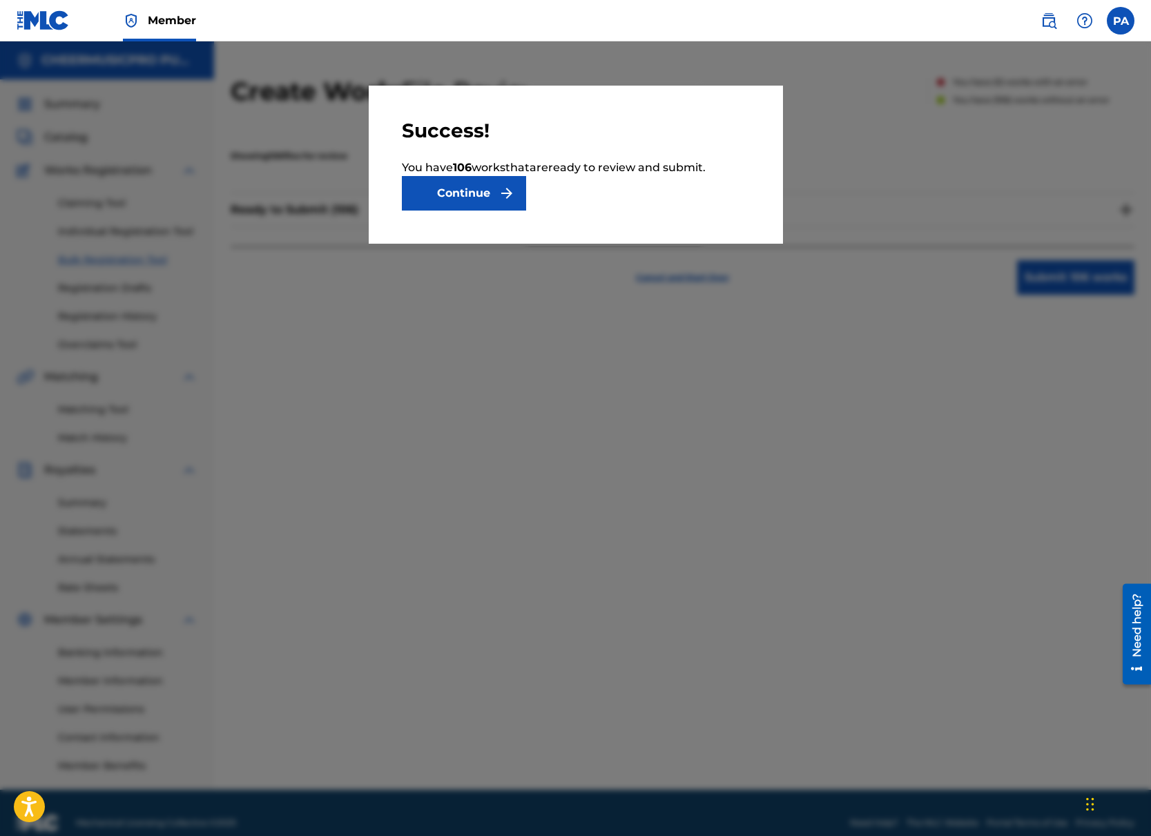
click at [465, 190] on button "Continue" at bounding box center [464, 193] width 124 height 35
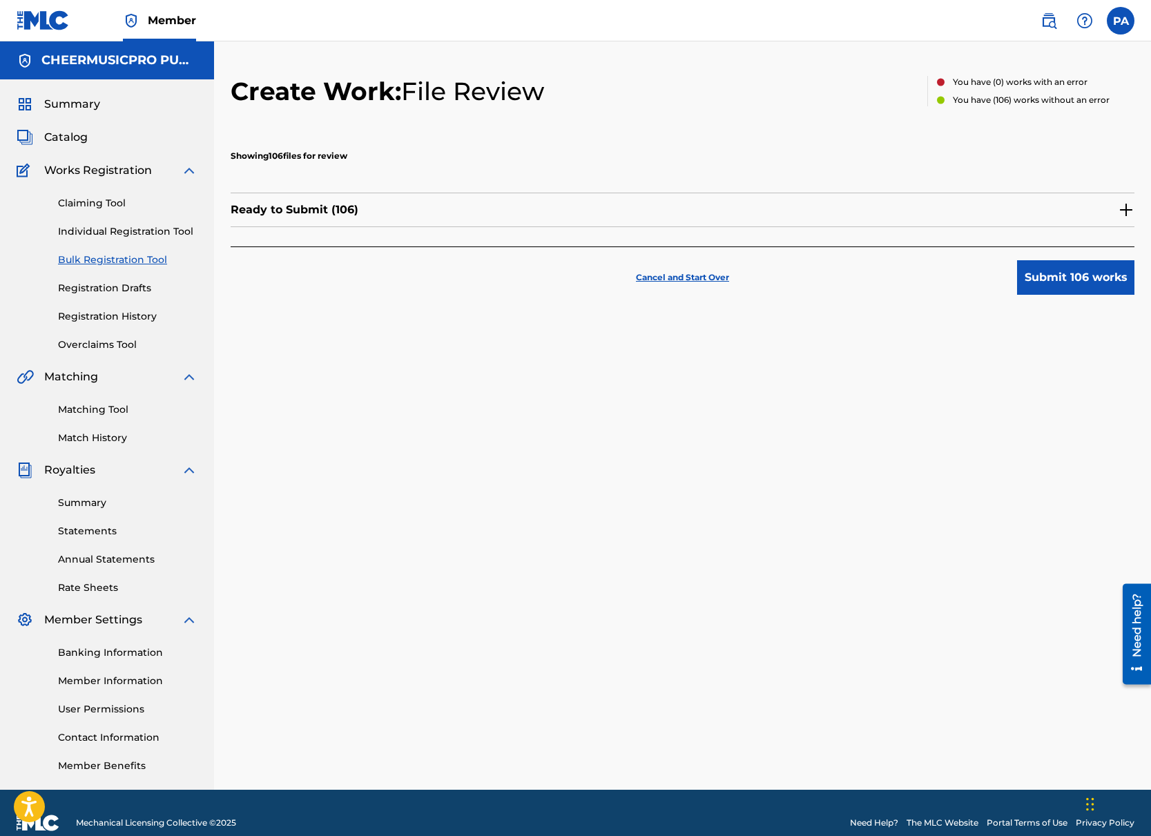
click at [1074, 283] on button "Submit 106 works" at bounding box center [1075, 277] width 117 height 35
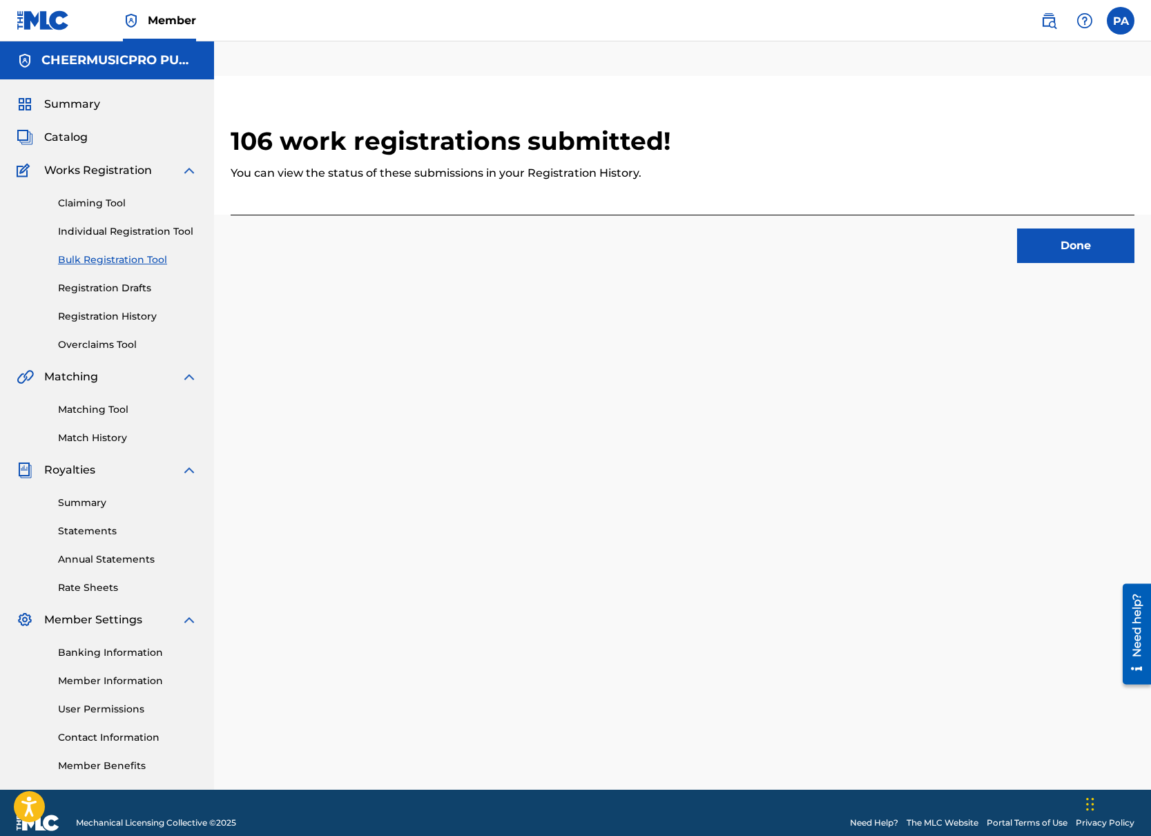
click at [1082, 246] on button "Done" at bounding box center [1075, 245] width 117 height 35
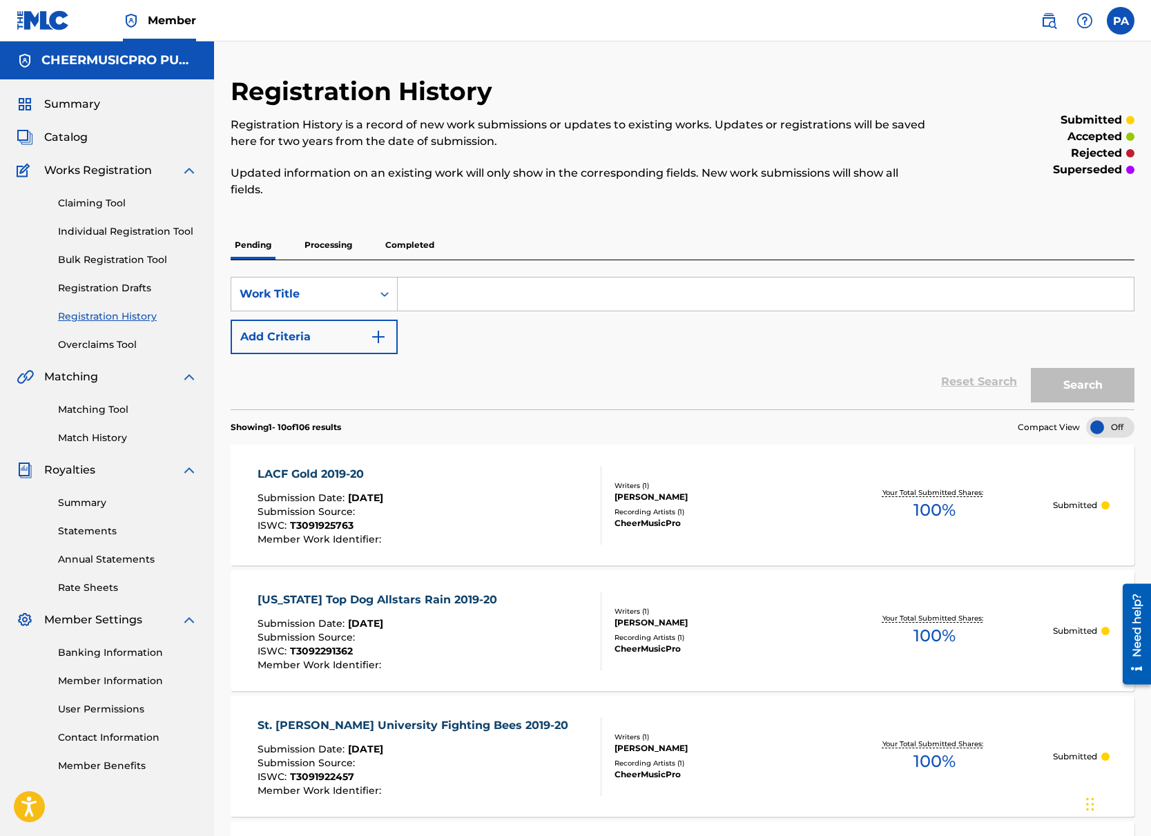
click at [329, 245] on p "Processing" at bounding box center [328, 245] width 56 height 29
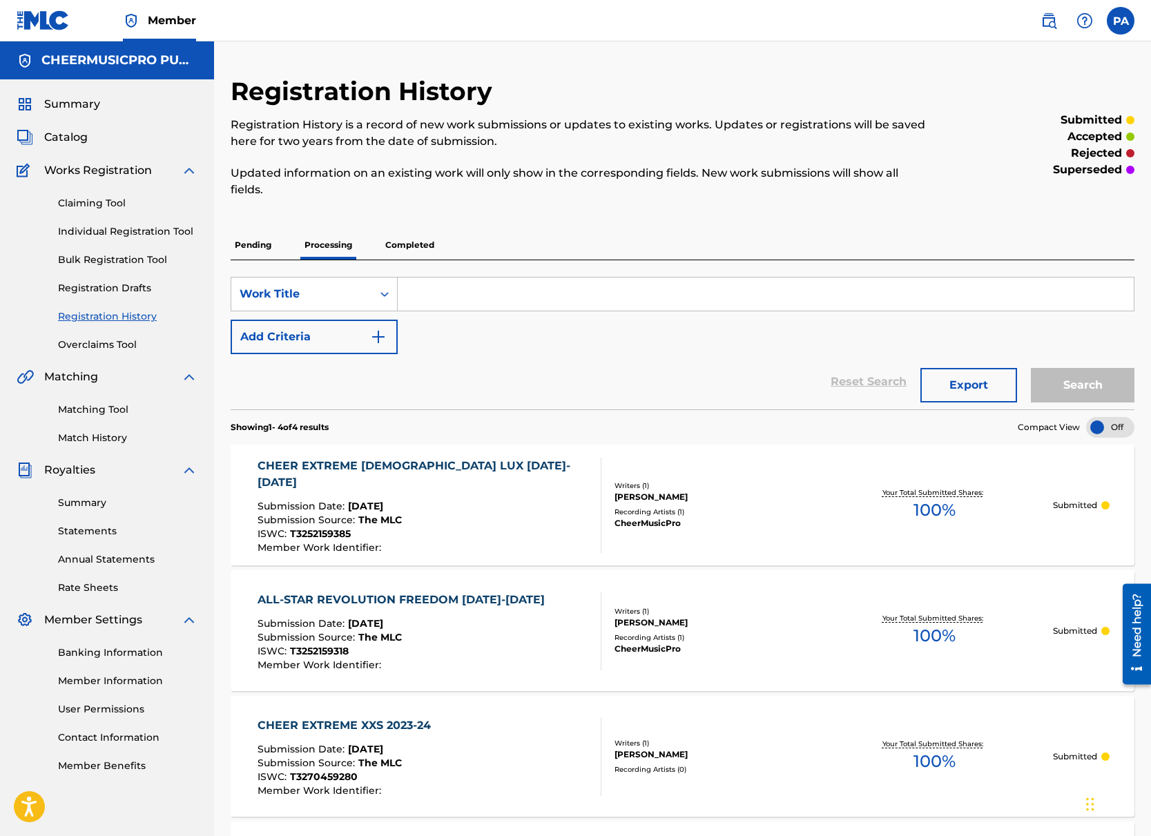
click at [262, 251] on p "Pending" at bounding box center [253, 245] width 45 height 29
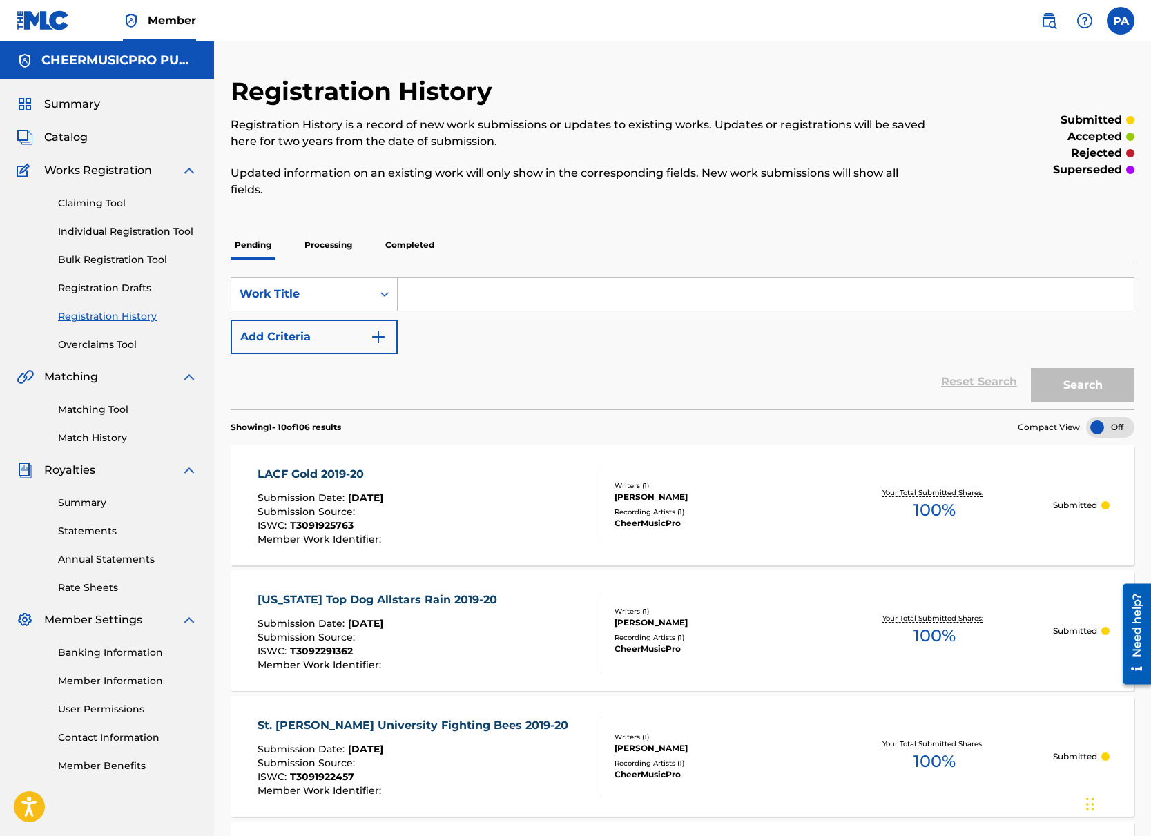
click at [421, 240] on p "Completed" at bounding box center [409, 245] width 57 height 29
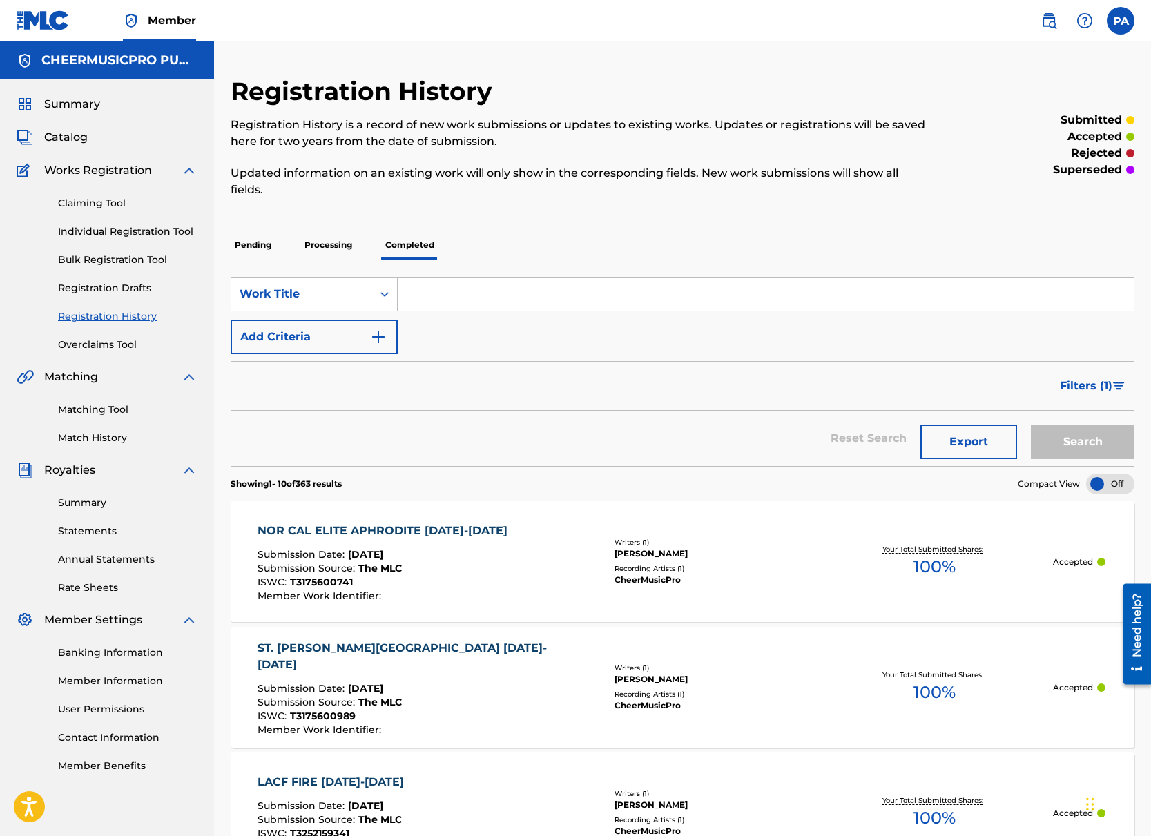
click at [322, 243] on p "Processing" at bounding box center [328, 245] width 56 height 29
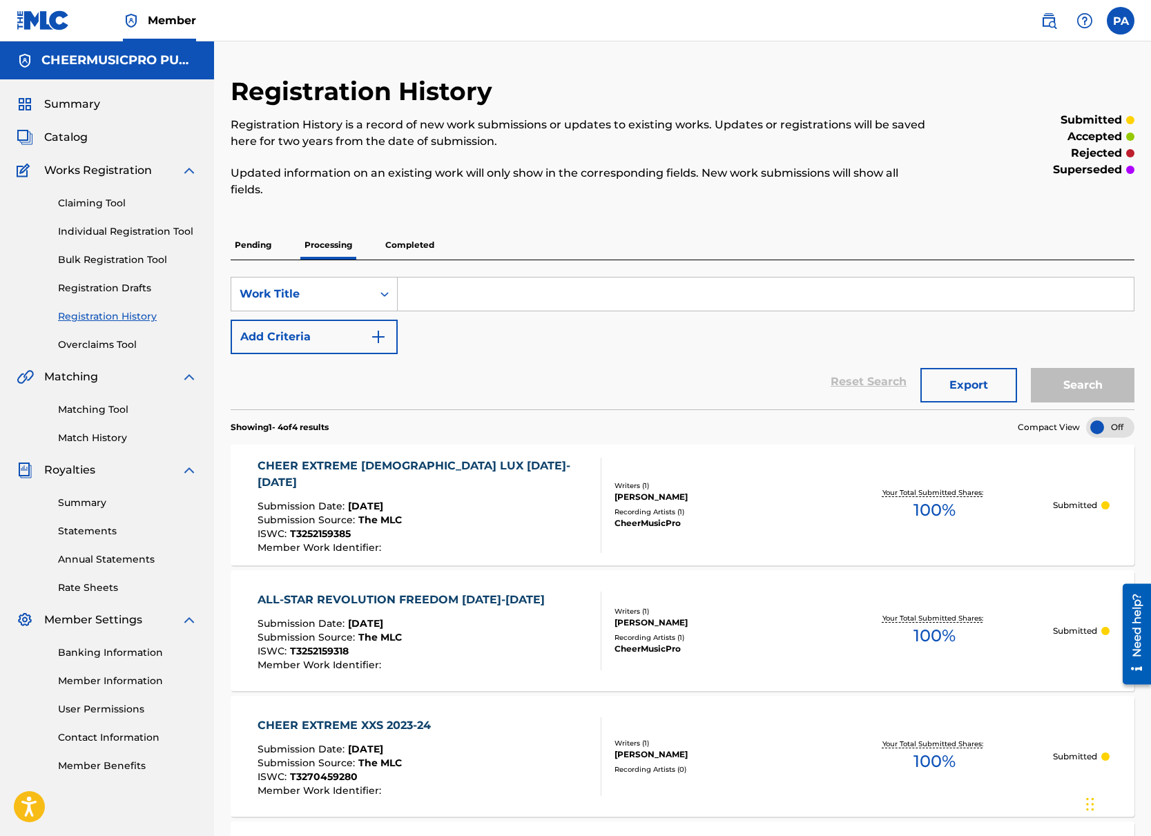
click at [101, 205] on link "Claiming Tool" at bounding box center [127, 203] width 139 height 14
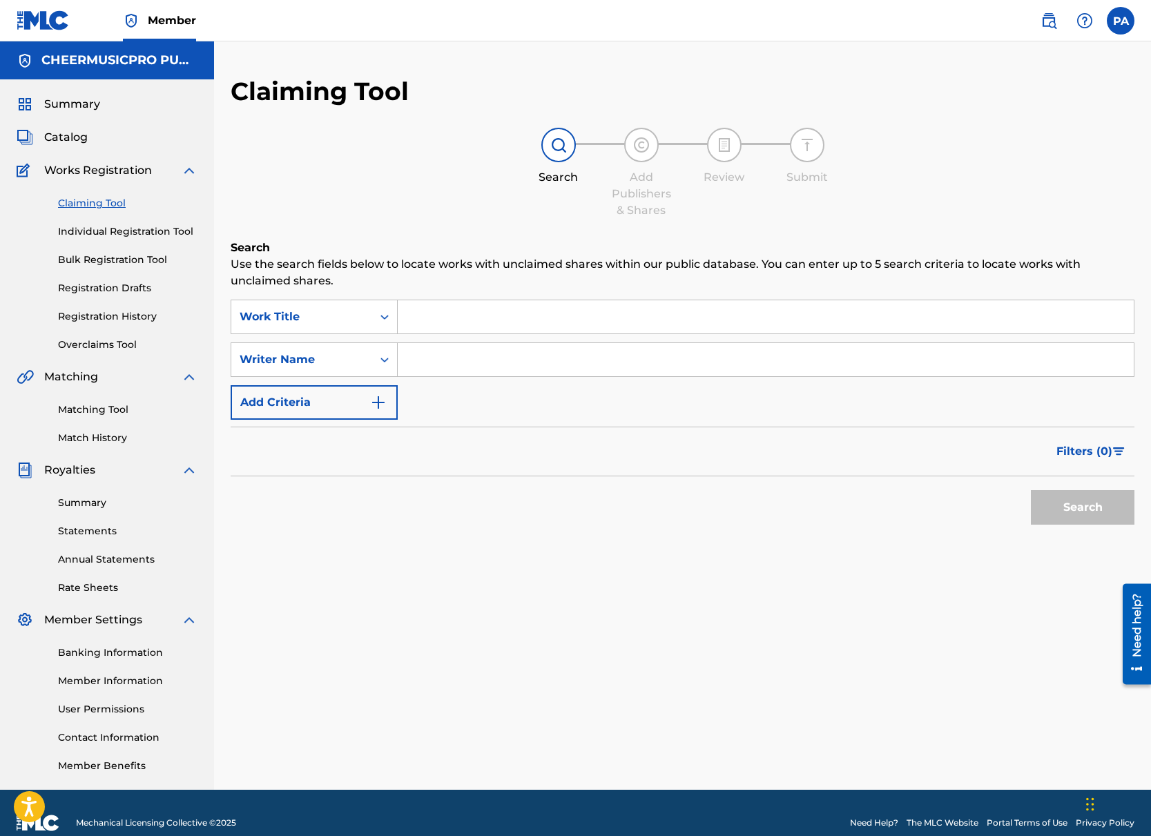
click at [465, 332] on input "Search Form" at bounding box center [766, 316] width 736 height 33
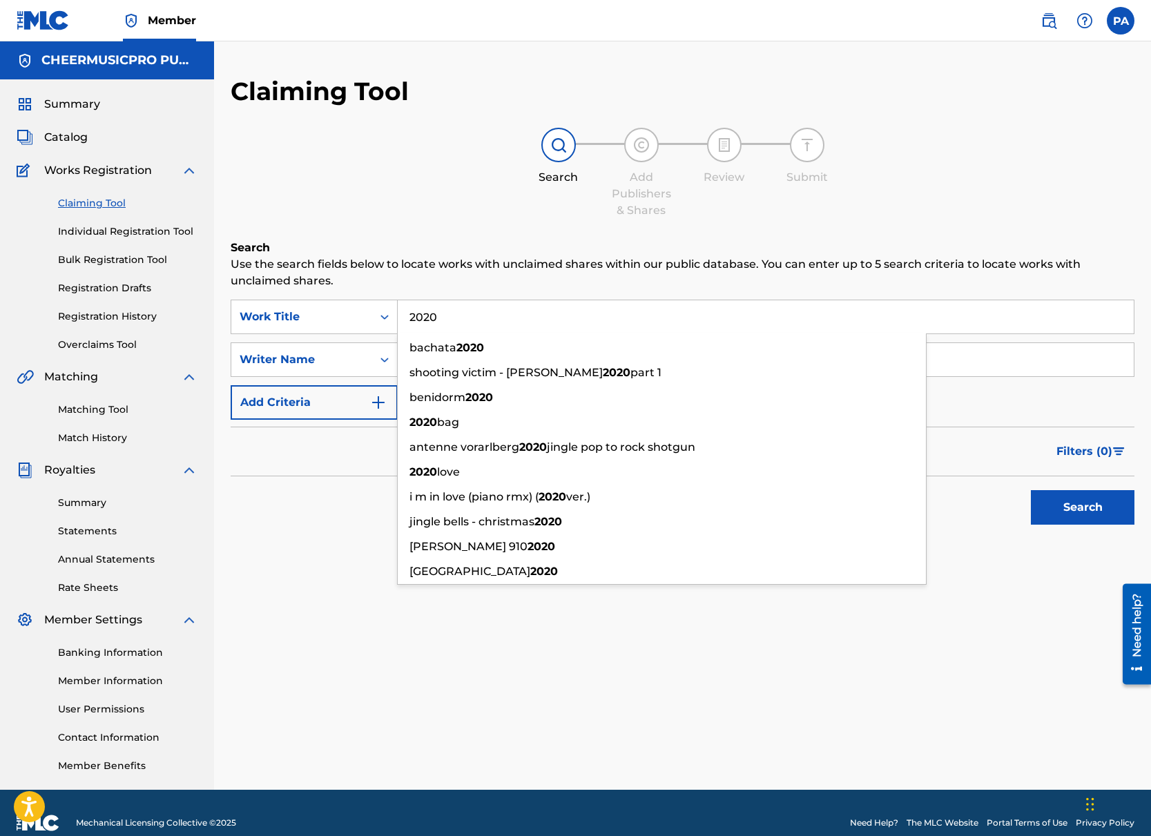
drag, startPoint x: 449, startPoint y: 316, endPoint x: 330, endPoint y: 315, distance: 118.7
click at [398, 315] on input "2020" at bounding box center [766, 316] width 736 height 33
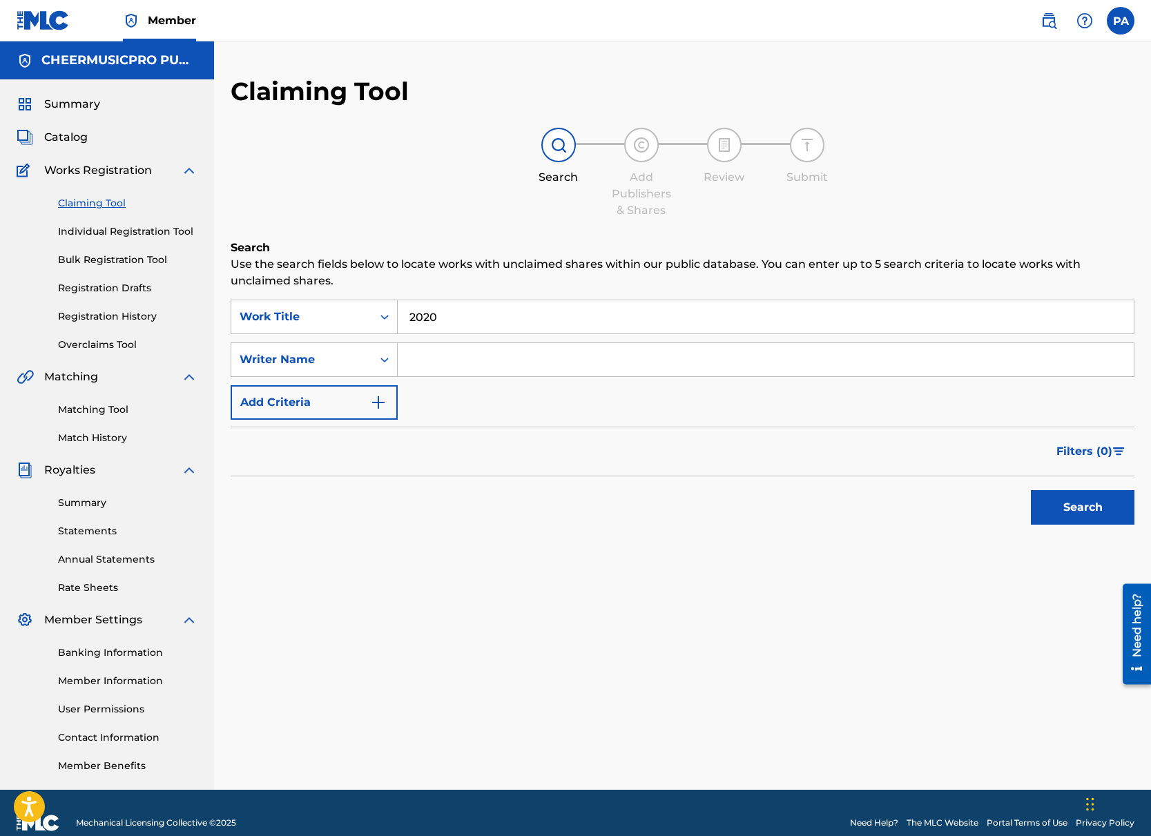
click at [514, 318] on input "2020" at bounding box center [766, 316] width 736 height 33
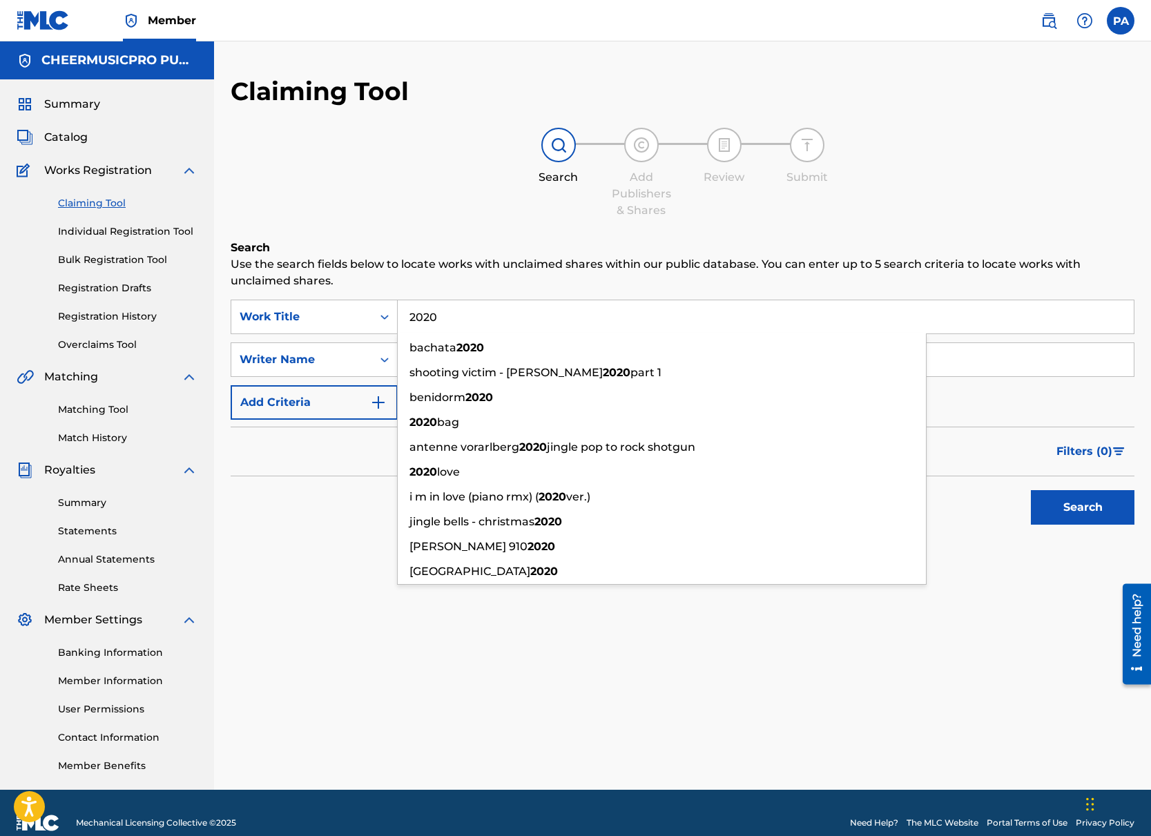
drag, startPoint x: 497, startPoint y: 321, endPoint x: 304, endPoint y: 318, distance: 193.3
click at [398, 318] on input "2020" at bounding box center [766, 316] width 736 height 33
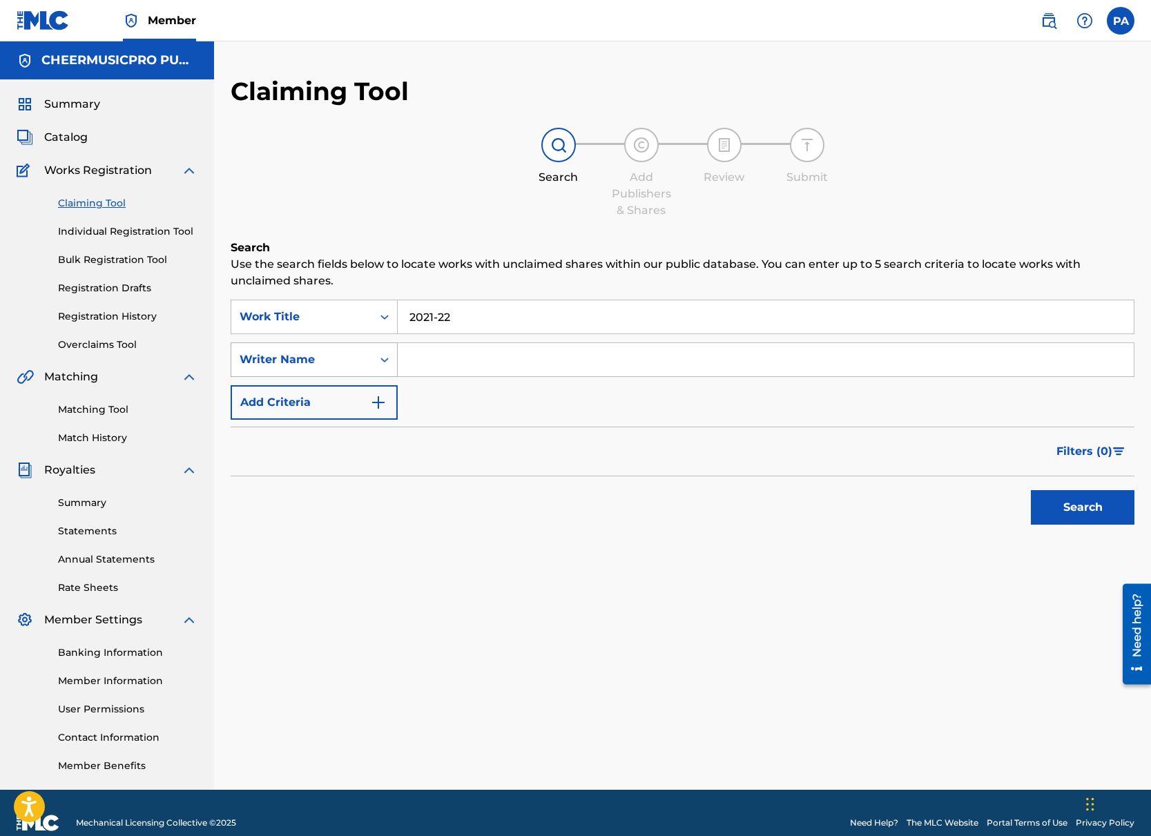
type input "2021-22"
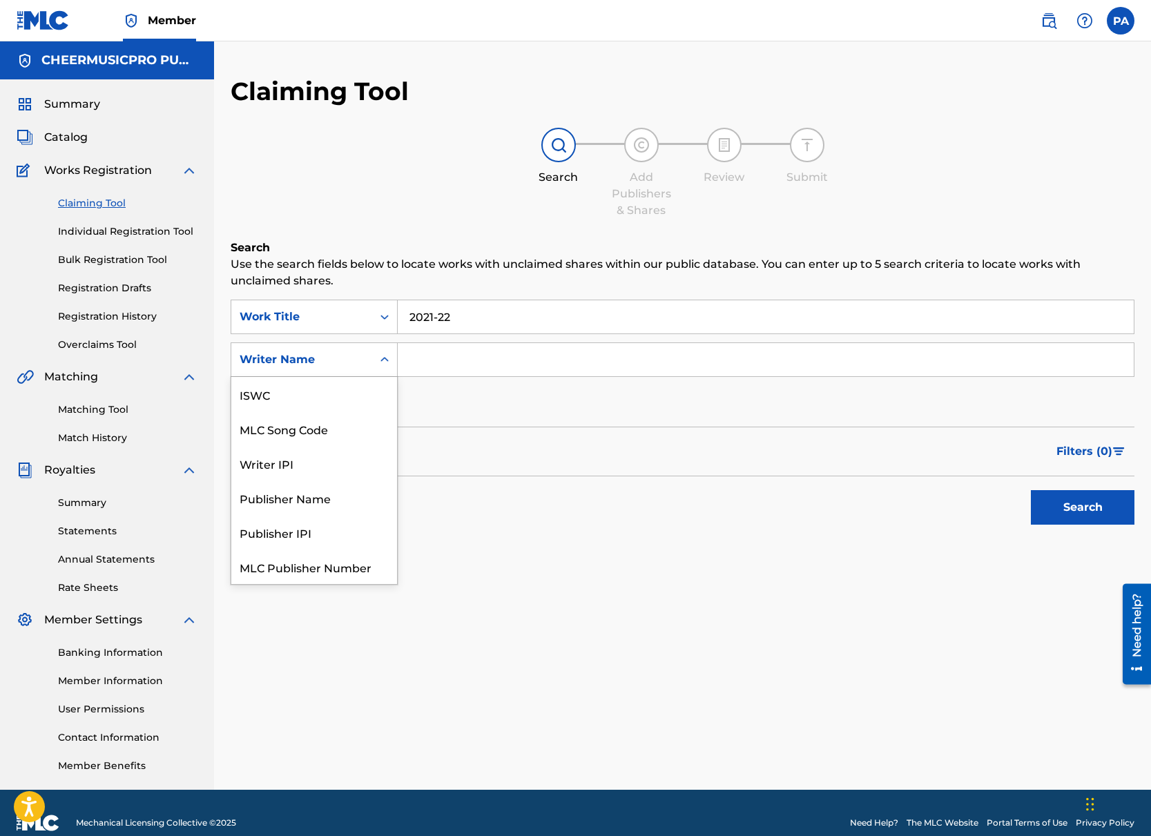
click at [345, 360] on div "Writer Name" at bounding box center [302, 359] width 124 height 17
click at [553, 463] on div "Filters ( 0 )" at bounding box center [683, 452] width 904 height 50
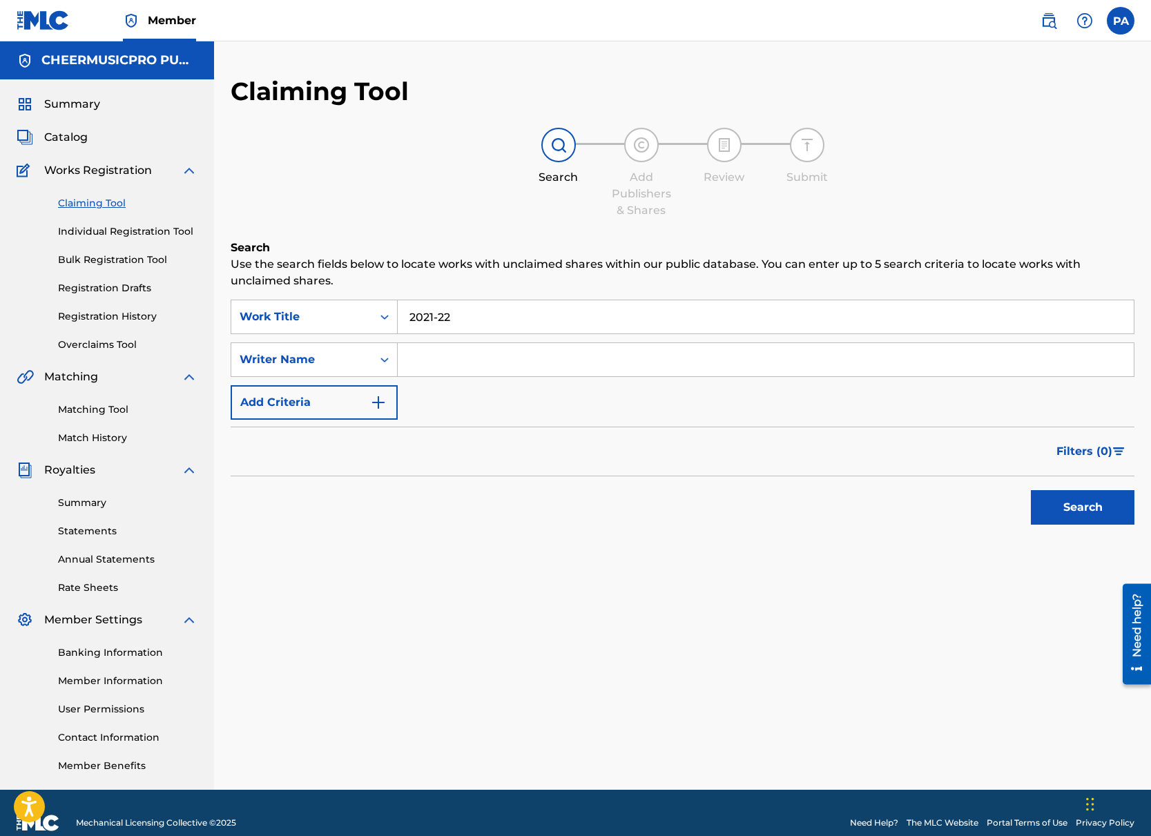
click at [312, 402] on button "Add Criteria" at bounding box center [314, 402] width 167 height 35
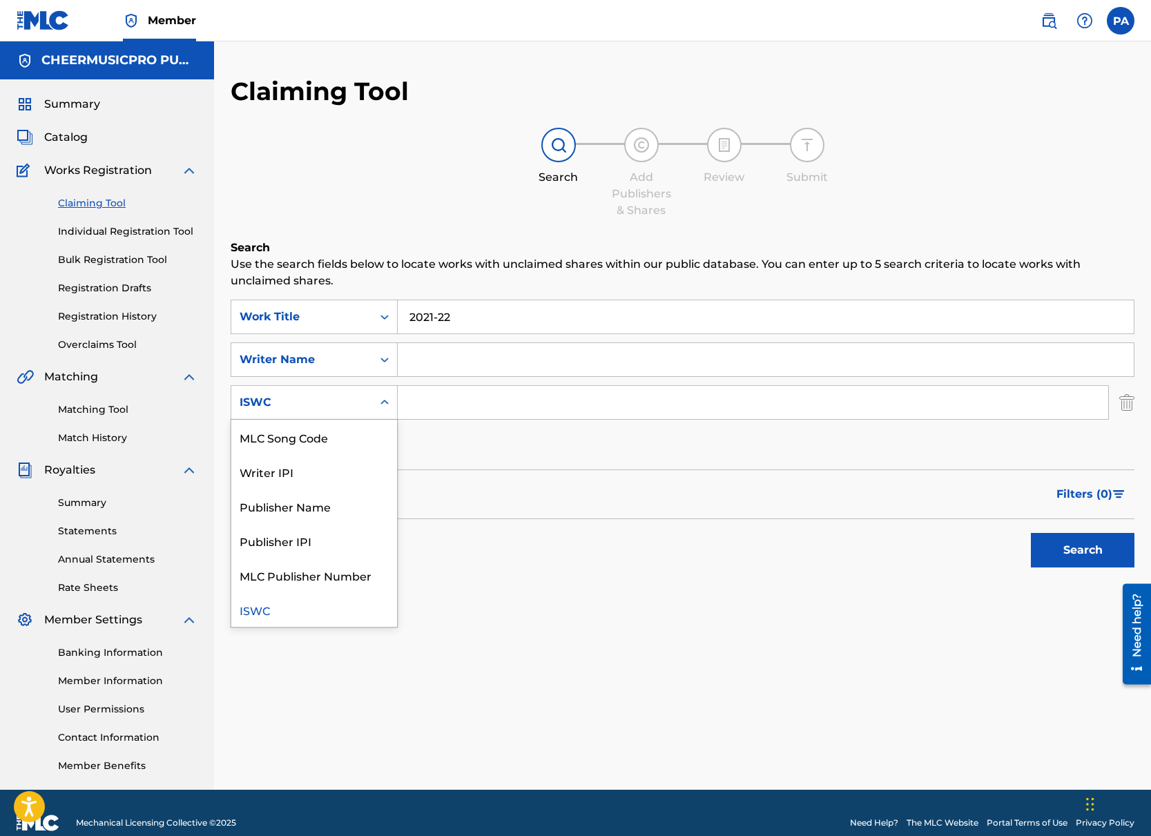
click at [301, 407] on div "ISWC" at bounding box center [302, 402] width 124 height 17
click at [541, 474] on div "Filters ( 0 )" at bounding box center [683, 494] width 904 height 50
click at [96, 205] on link "Claiming Tool" at bounding box center [127, 203] width 139 height 14
click at [338, 360] on div "Writer Name" at bounding box center [302, 359] width 124 height 17
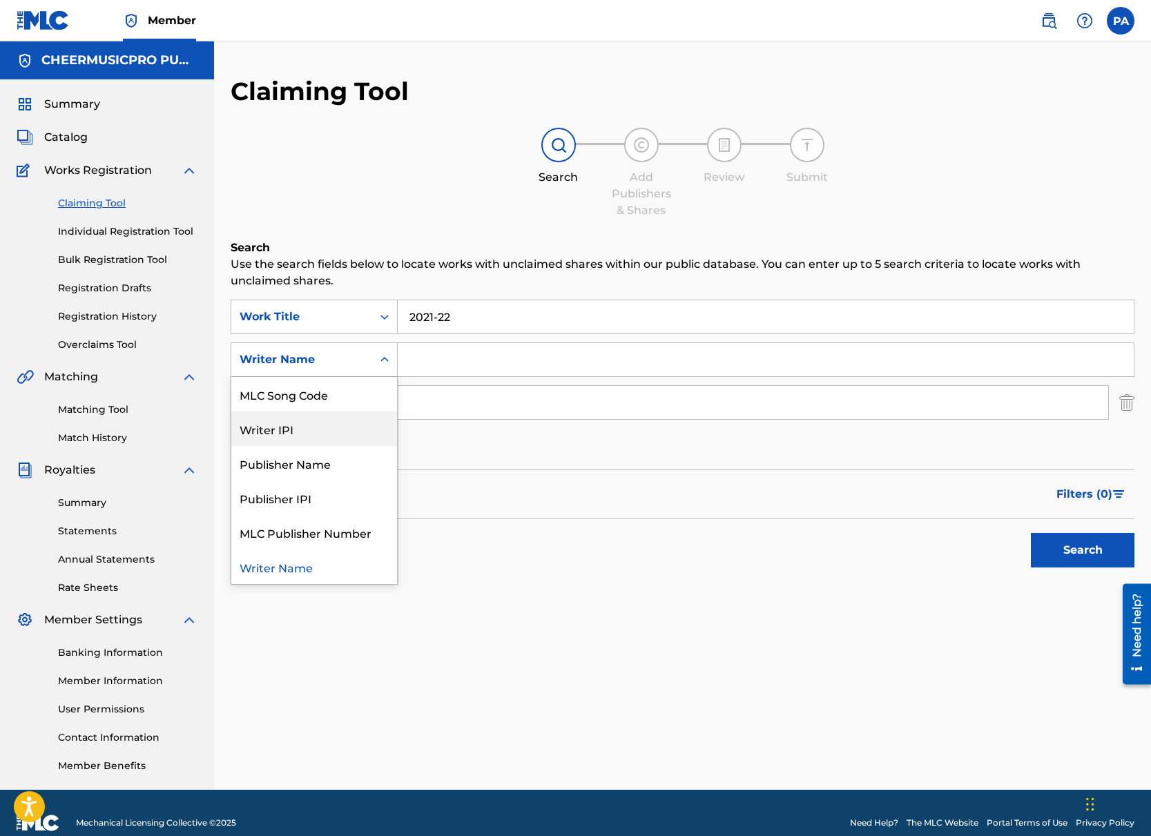
click at [690, 578] on div "Search Use the search fields below to locate works with unclaimed shares within…" at bounding box center [683, 442] width 904 height 404
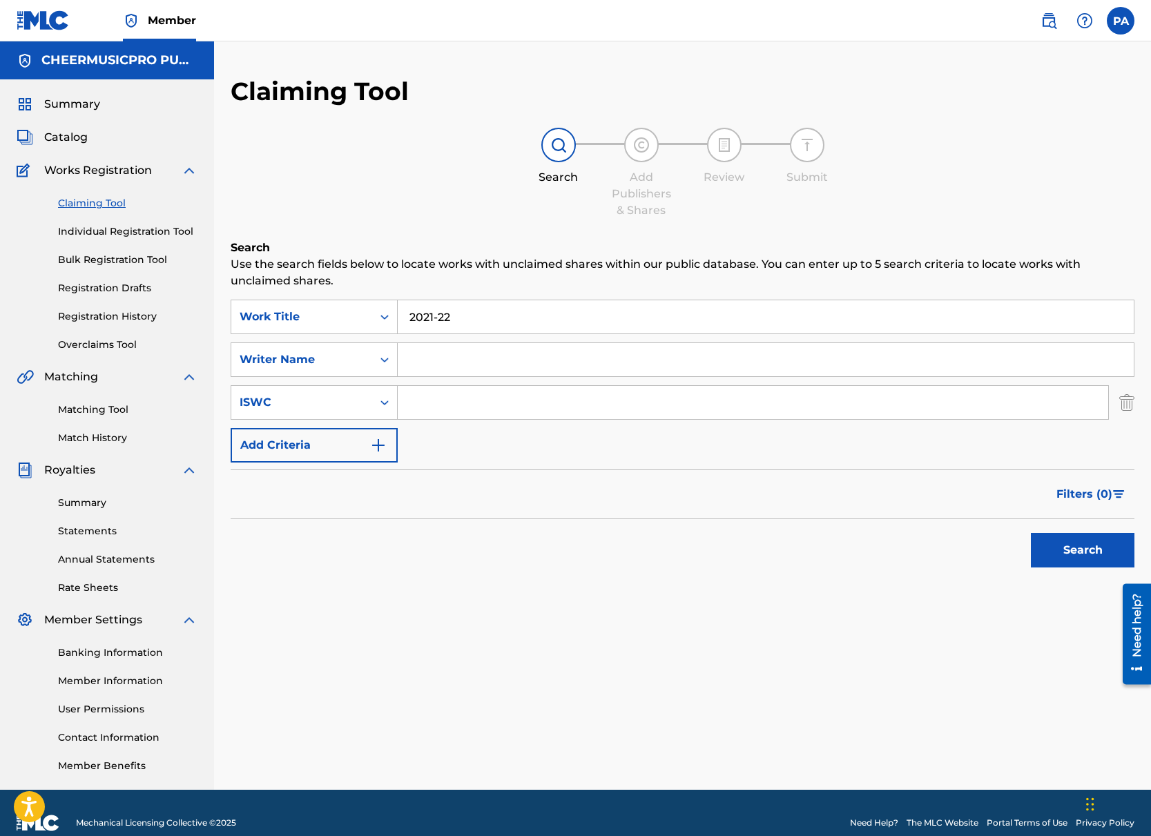
click at [95, 411] on link "Matching Tool" at bounding box center [127, 409] width 139 height 14
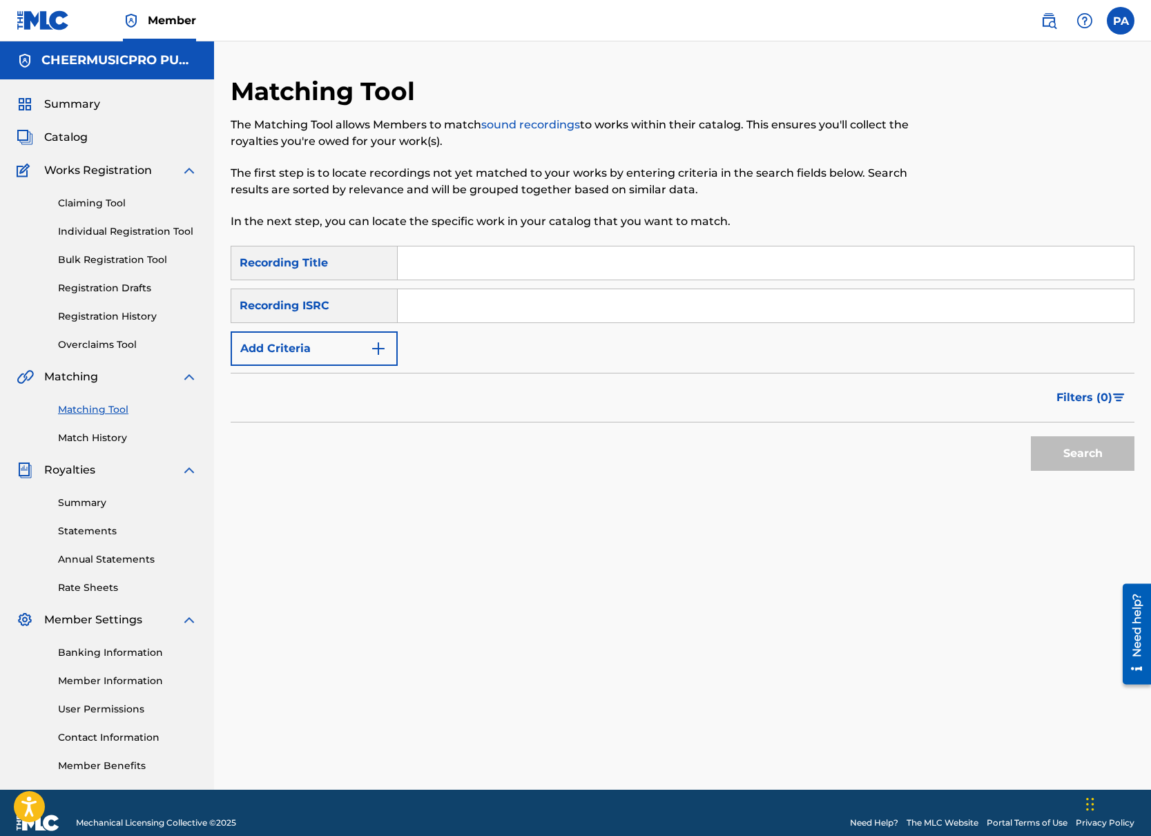
click at [307, 257] on div "Recording Title" at bounding box center [314, 263] width 167 height 35
click at [476, 261] on input "Search Form" at bounding box center [766, 262] width 736 height 33
type input "Anthem"
click at [291, 313] on div "Recording ISRC" at bounding box center [314, 306] width 167 height 35
click at [344, 306] on div "Recording ISRC" at bounding box center [314, 306] width 167 height 35
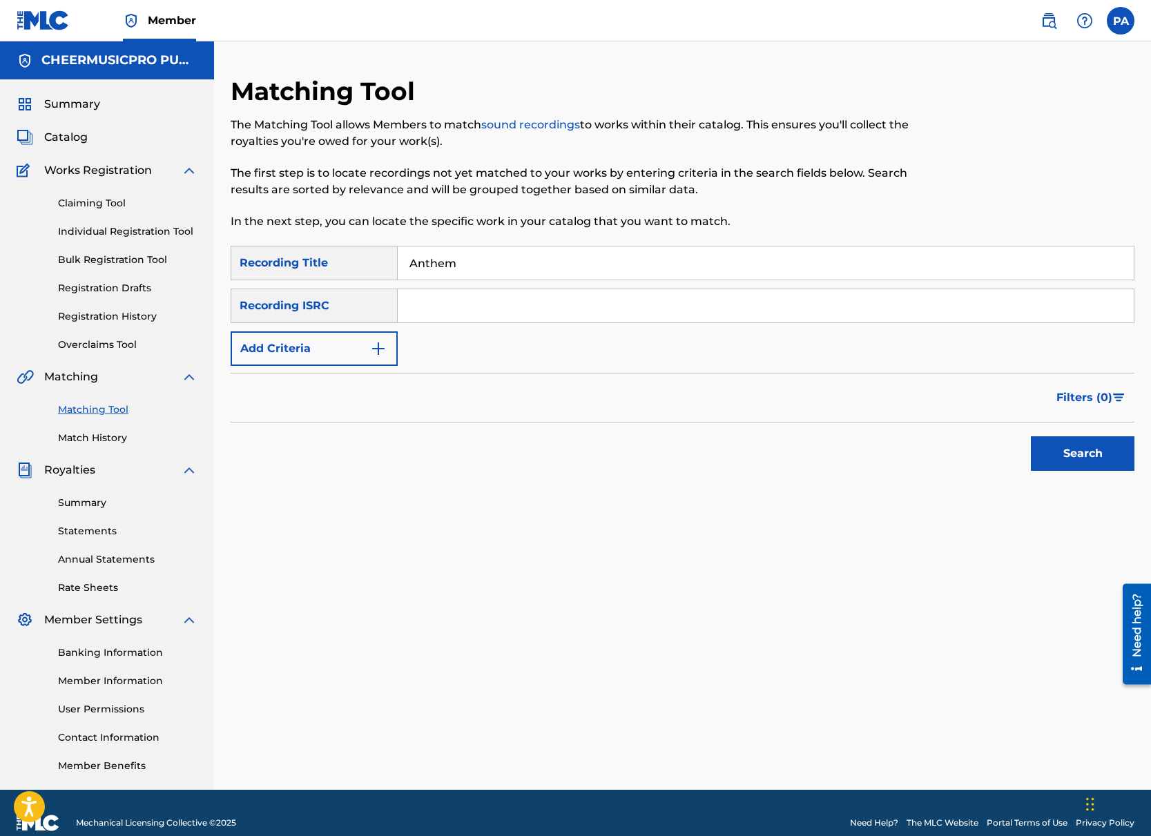
click at [439, 296] on input "Search Form" at bounding box center [766, 305] width 736 height 33
click at [306, 305] on div "Recording ISRC" at bounding box center [314, 306] width 167 height 35
click at [304, 347] on button "Add Criteria" at bounding box center [314, 348] width 167 height 35
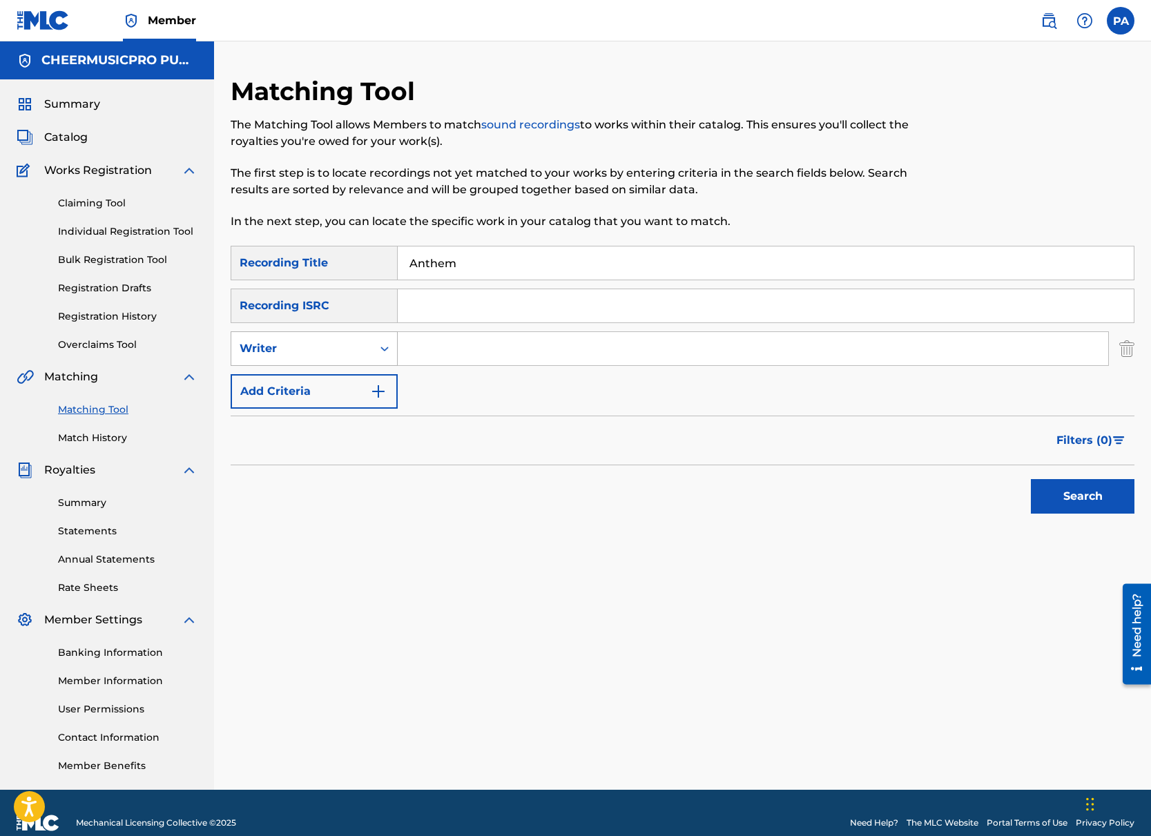
click at [289, 346] on div "Writer" at bounding box center [302, 348] width 124 height 17
drag, startPoint x: 283, startPoint y: 388, endPoint x: 331, endPoint y: 375, distance: 50.1
click at [284, 388] on div "Recording Artist" at bounding box center [314, 383] width 166 height 35
click at [451, 350] on input "Search Form" at bounding box center [753, 348] width 710 height 33
type input "cheermusicpro"
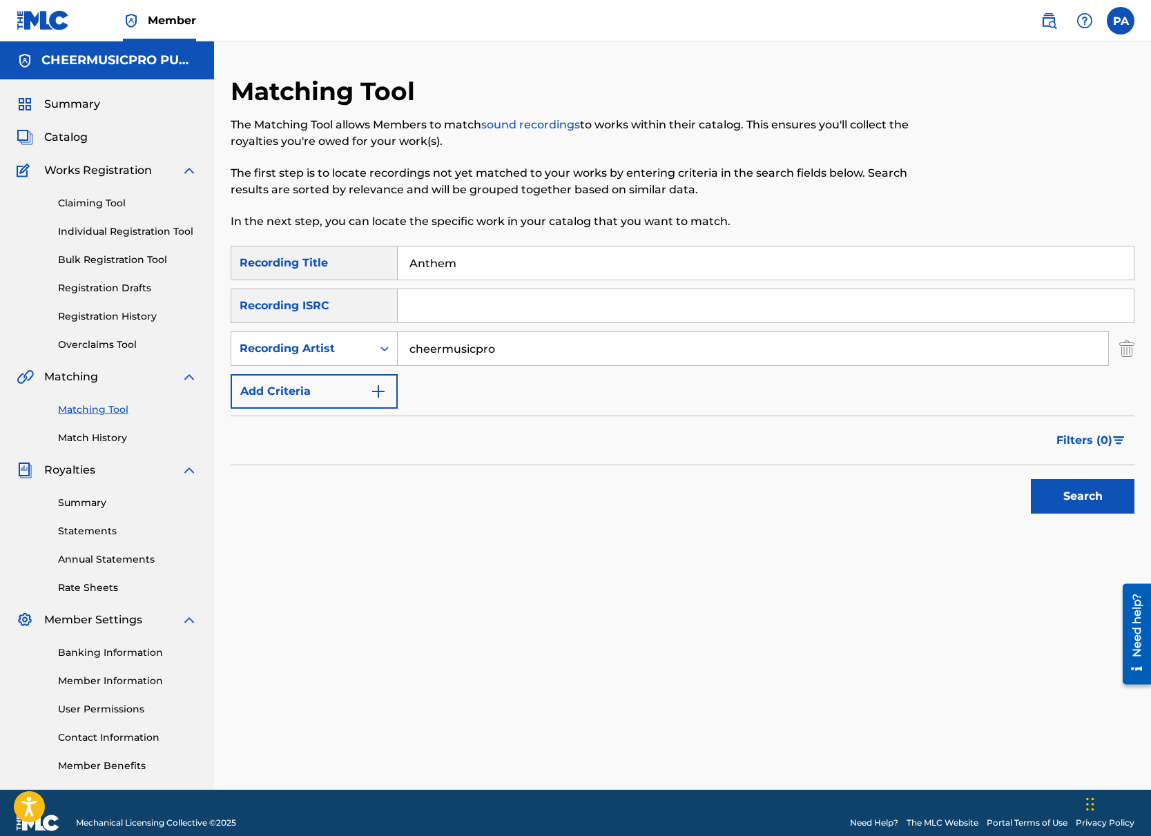
click at [1094, 498] on button "Search" at bounding box center [1083, 496] width 104 height 35
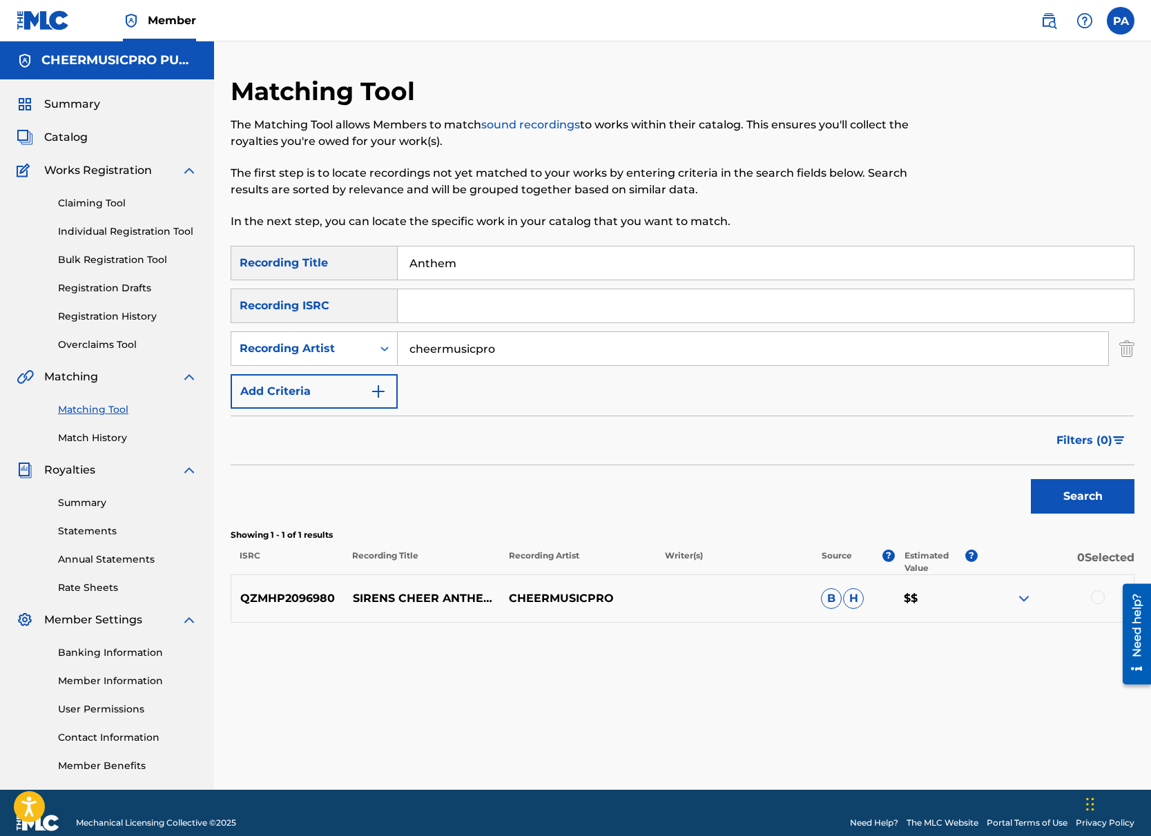
click at [1095, 598] on div at bounding box center [1098, 597] width 14 height 14
click at [950, 728] on button "Match 1 Group" at bounding box center [970, 723] width 153 height 35
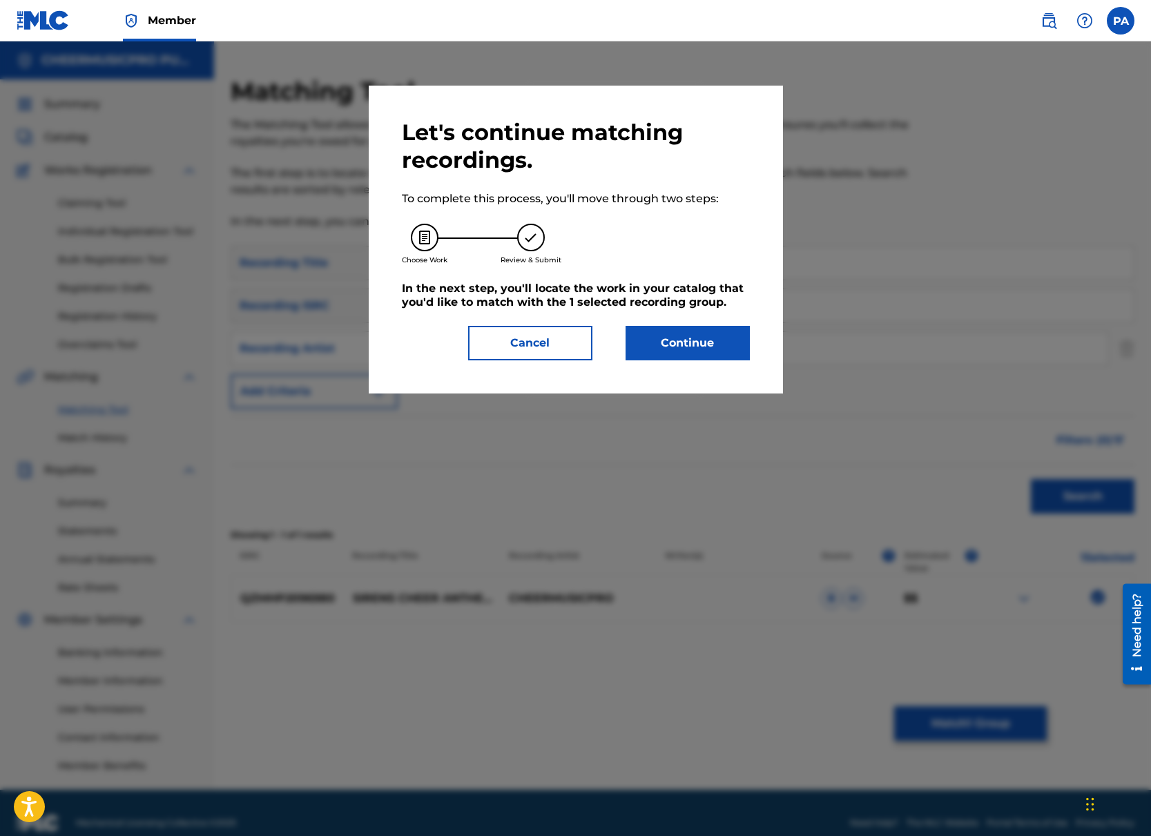
click at [690, 344] on button "Continue" at bounding box center [687, 343] width 124 height 35
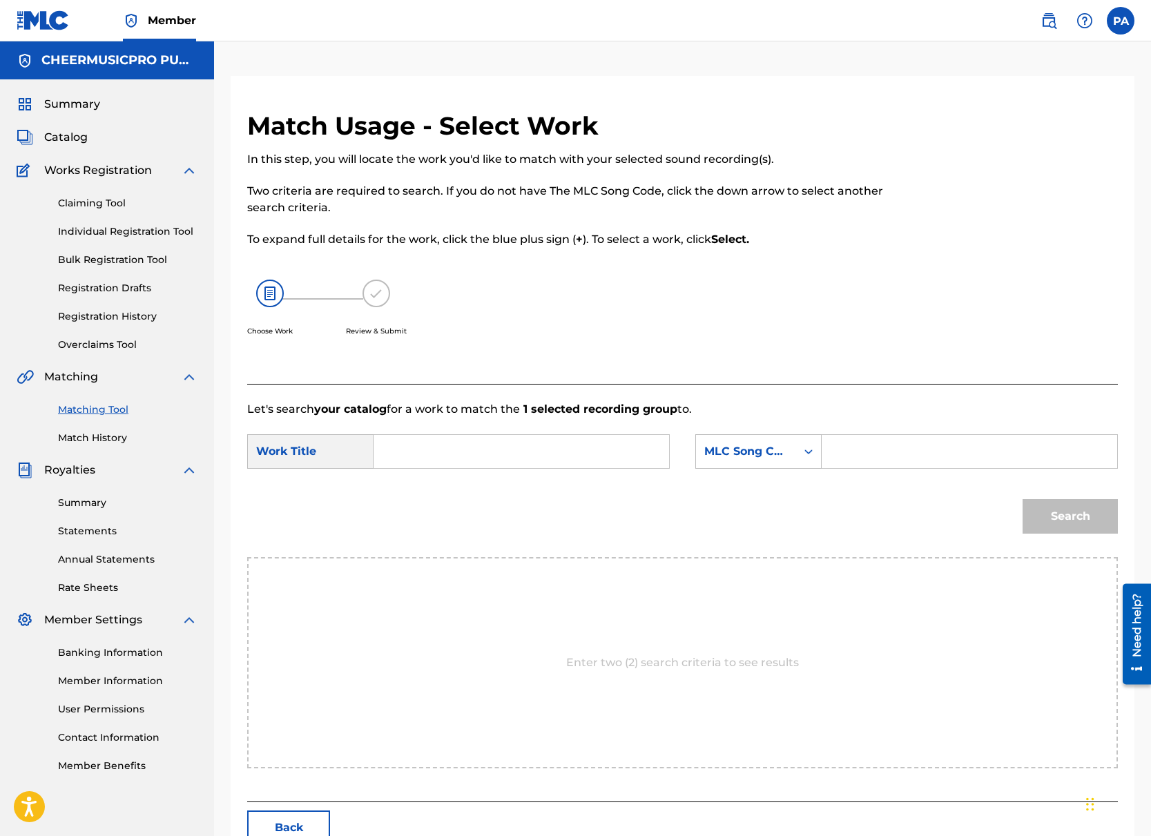
click at [429, 441] on input "Search Form" at bounding box center [521, 451] width 272 height 33
type input "anthem"
click at [769, 452] on div "MLC Song Code" at bounding box center [746, 451] width 84 height 17
click at [750, 491] on div "Writer Name" at bounding box center [758, 486] width 125 height 35
click at [855, 454] on input "Search Form" at bounding box center [969, 451] width 272 height 33
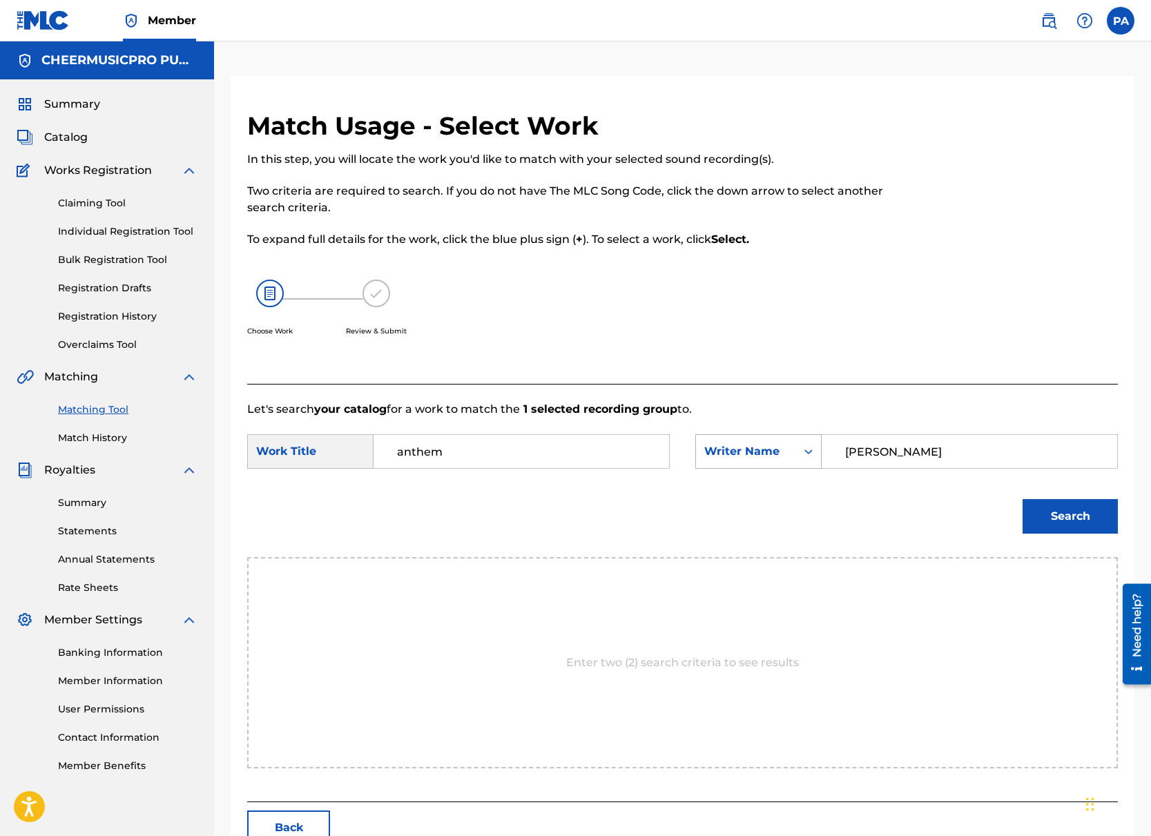
drag, startPoint x: 938, startPoint y: 448, endPoint x: 739, endPoint y: 450, distance: 199.5
click at [833, 450] on input "[PERSON_NAME]" at bounding box center [969, 451] width 272 height 33
type input "[PERSON_NAME]"
click at [1089, 514] on button "Search" at bounding box center [1069, 516] width 95 height 35
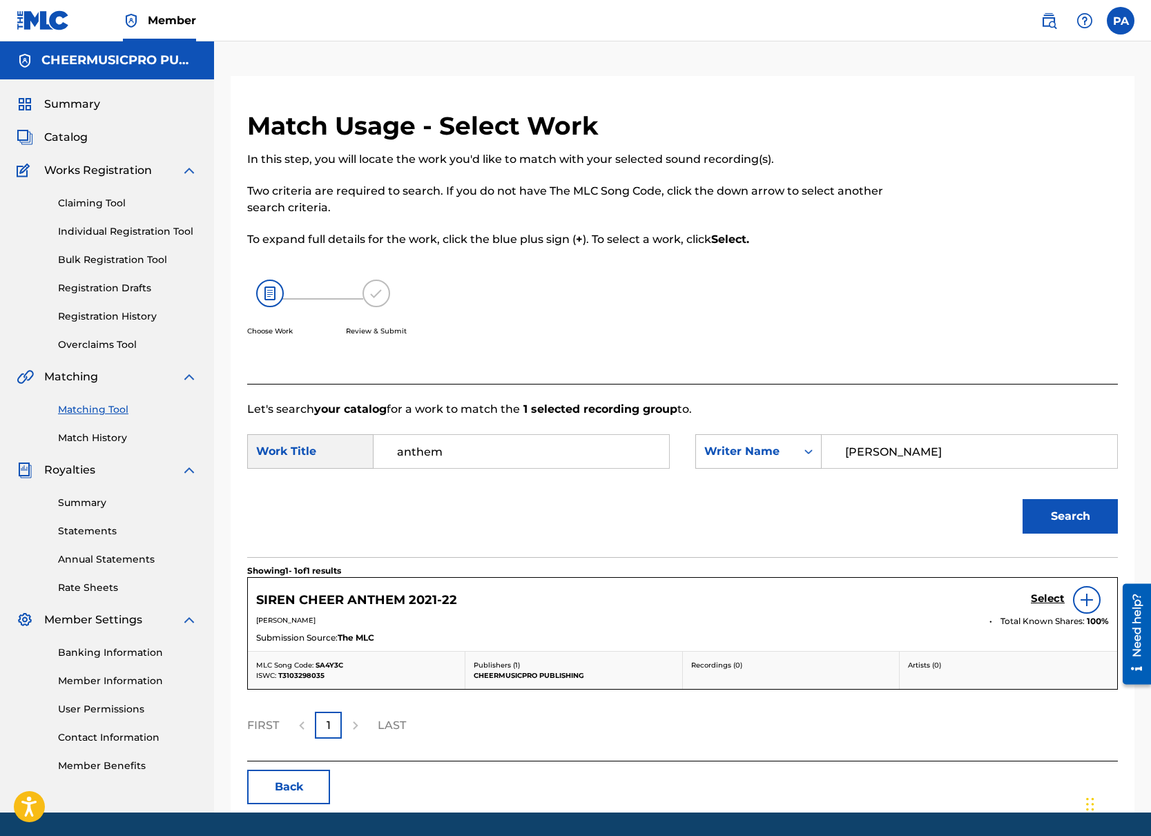
scroll to position [43, 0]
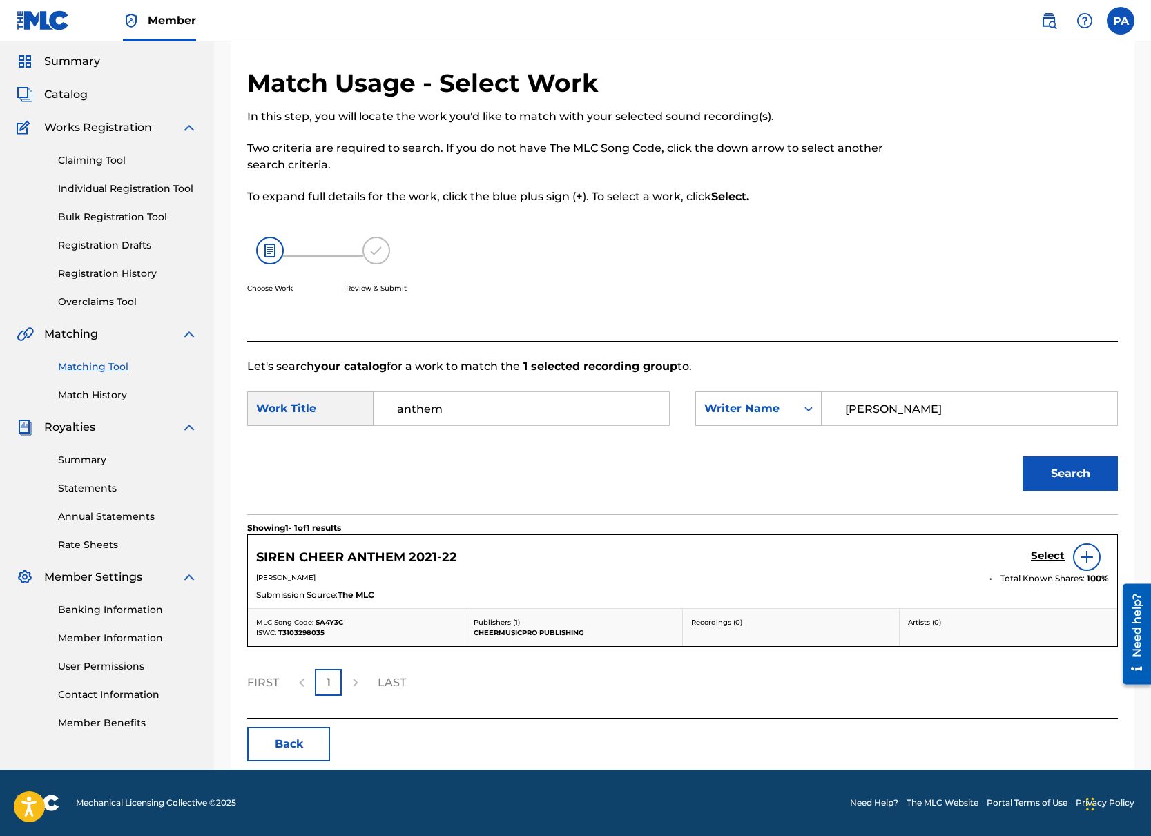
click at [1049, 556] on h5 "Select" at bounding box center [1048, 555] width 34 height 13
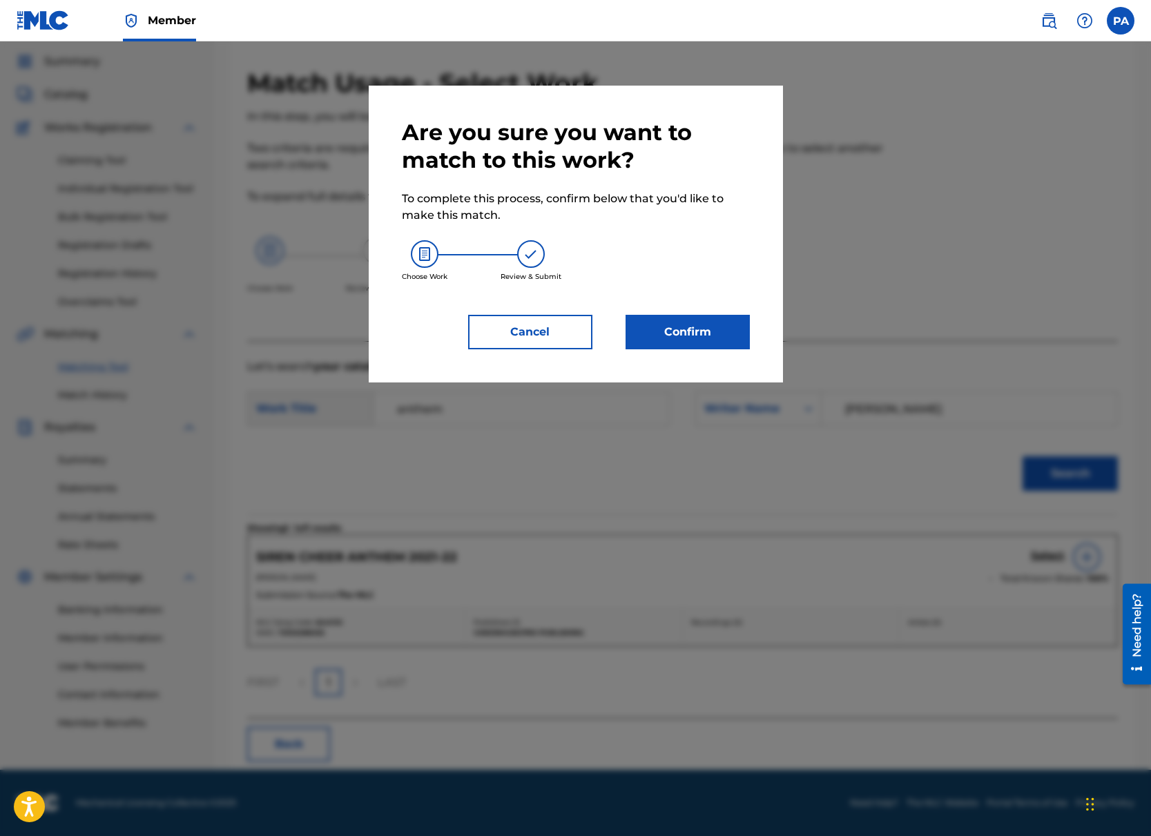
click at [689, 324] on button "Confirm" at bounding box center [687, 332] width 124 height 35
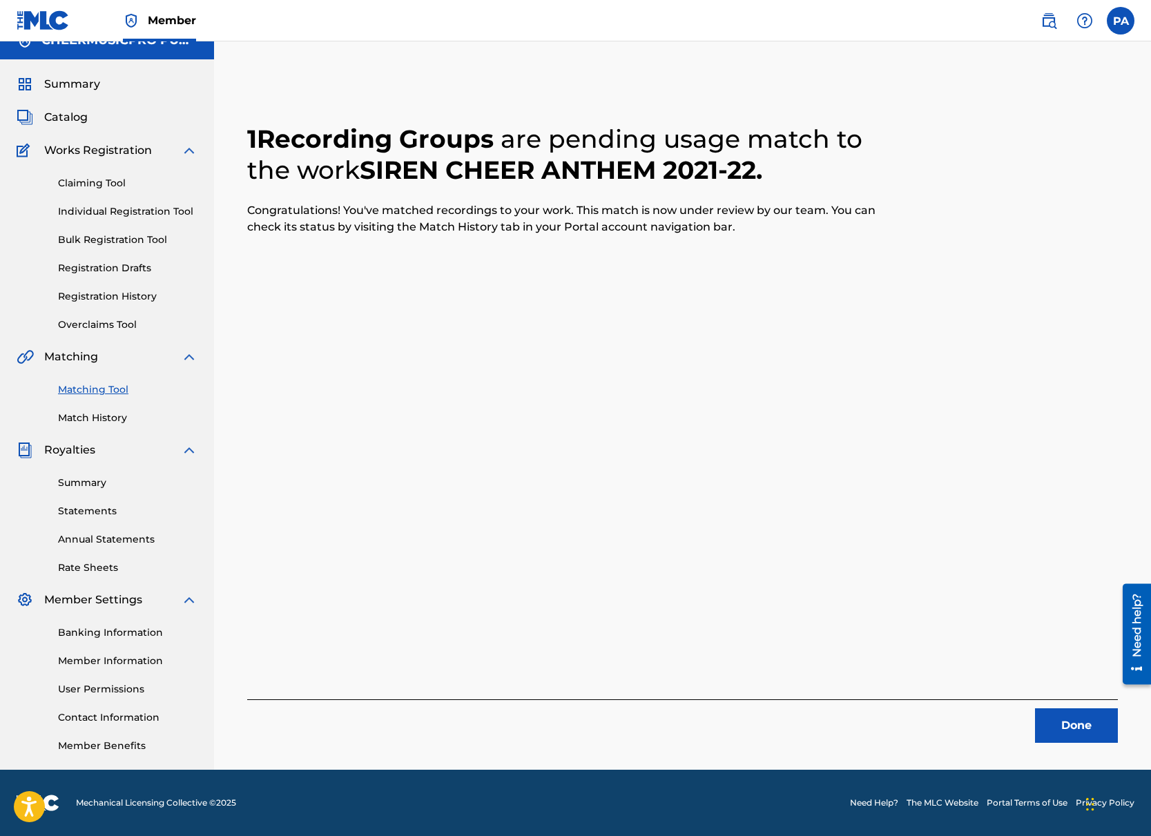
click at [1080, 721] on button "Done" at bounding box center [1076, 725] width 83 height 35
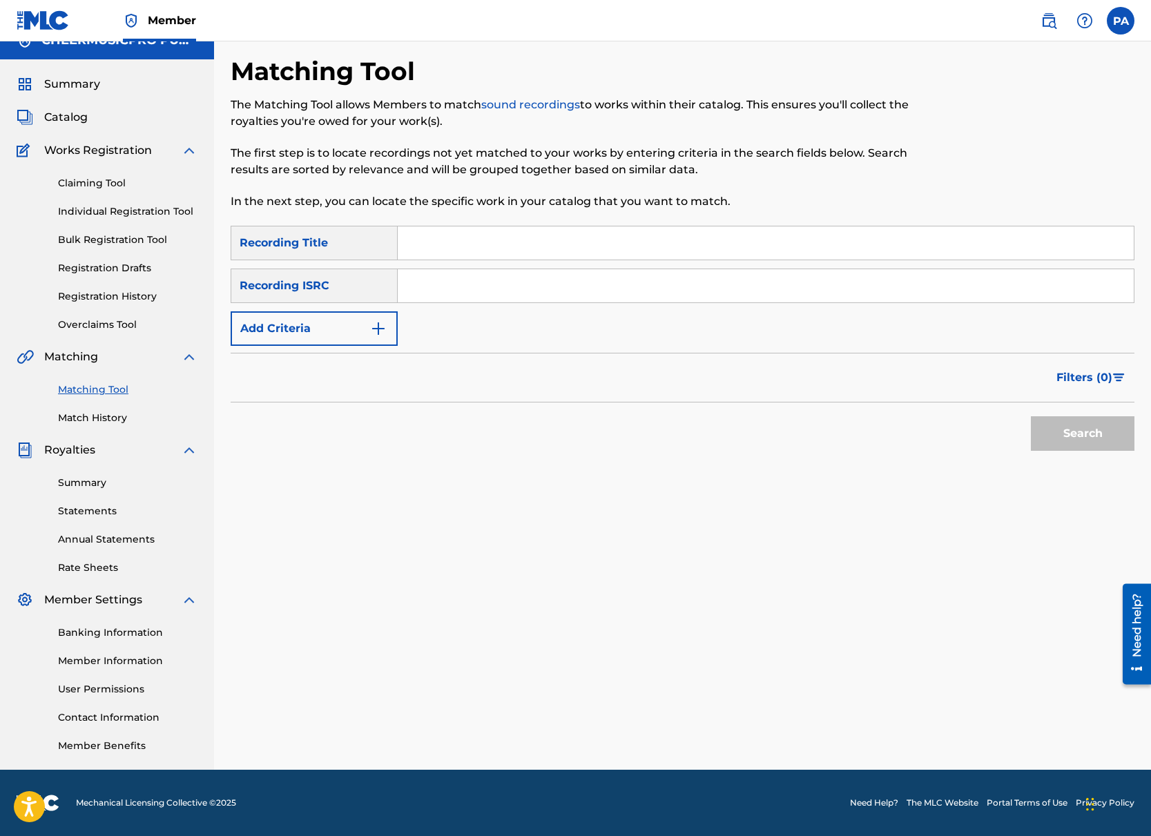
click at [437, 251] on input "Search Form" at bounding box center [766, 242] width 736 height 33
type input "outlaws notorious"
click at [332, 291] on div "Recording ISRC" at bounding box center [314, 286] width 167 height 35
click at [315, 327] on button "Add Criteria" at bounding box center [314, 328] width 167 height 35
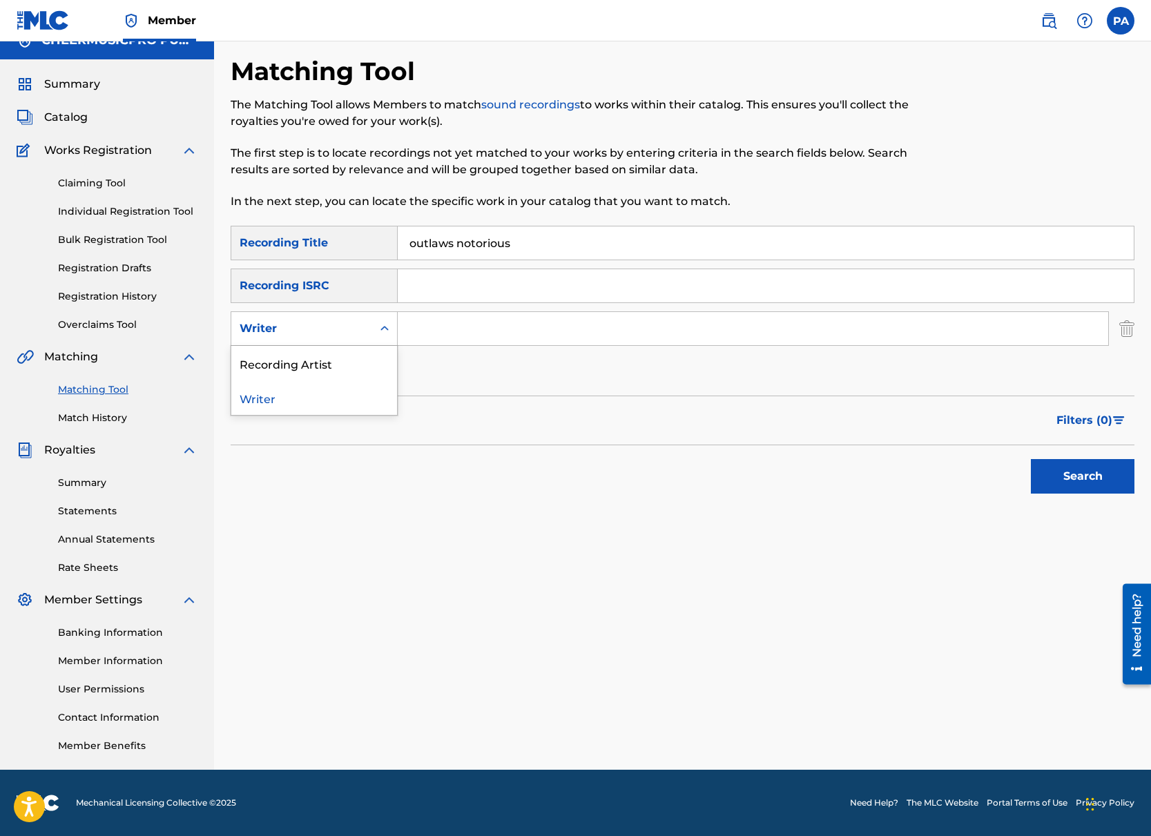
click at [307, 335] on div "Writer" at bounding box center [302, 328] width 124 height 17
click at [297, 361] on div "Recording Artist" at bounding box center [314, 363] width 166 height 35
click at [450, 337] on input "Search Form" at bounding box center [753, 328] width 710 height 33
type input "cheermusicpro"
click at [1086, 476] on button "Search" at bounding box center [1083, 476] width 104 height 35
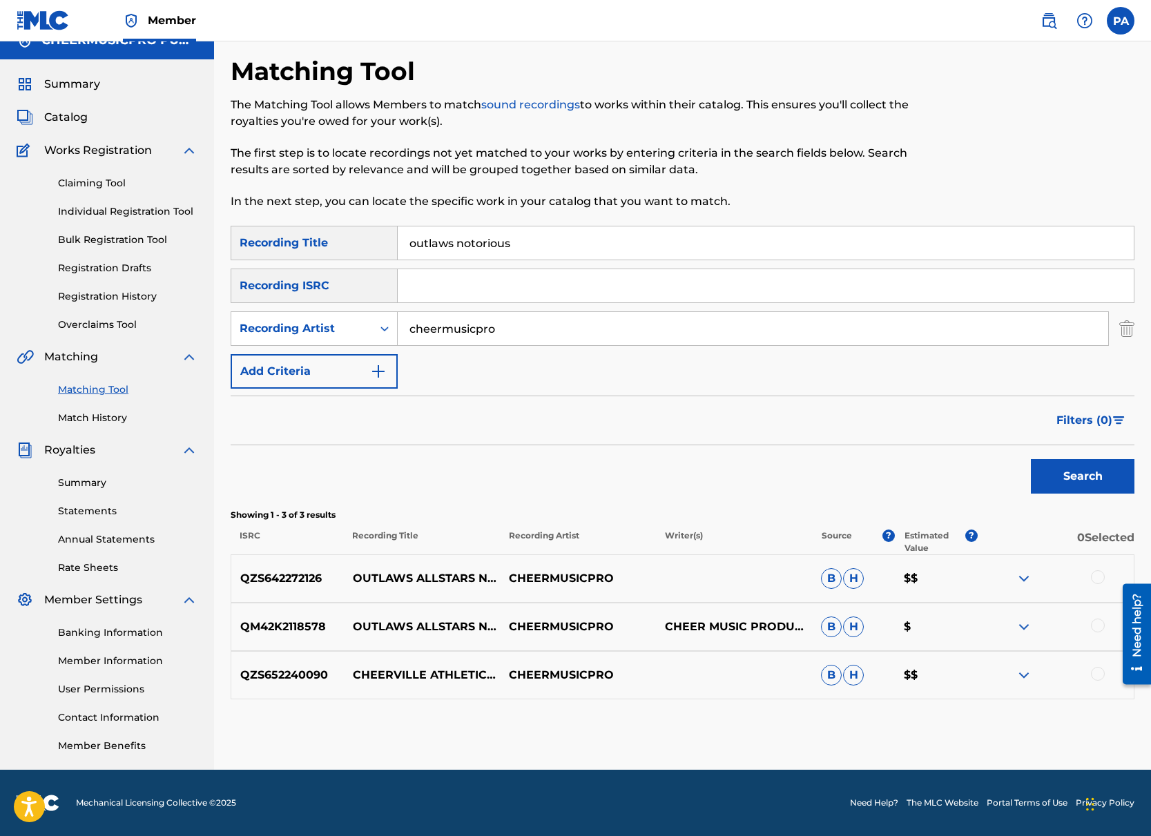
drag, startPoint x: 536, startPoint y: 241, endPoint x: 13, endPoint y: 275, distance: 524.3
click at [398, 260] on input "outlaws notorious" at bounding box center [766, 242] width 736 height 33
type input "world cup smoke"
click at [663, 332] on input "cheermusicpro" at bounding box center [753, 328] width 710 height 33
click at [1074, 461] on button "Search" at bounding box center [1083, 476] width 104 height 35
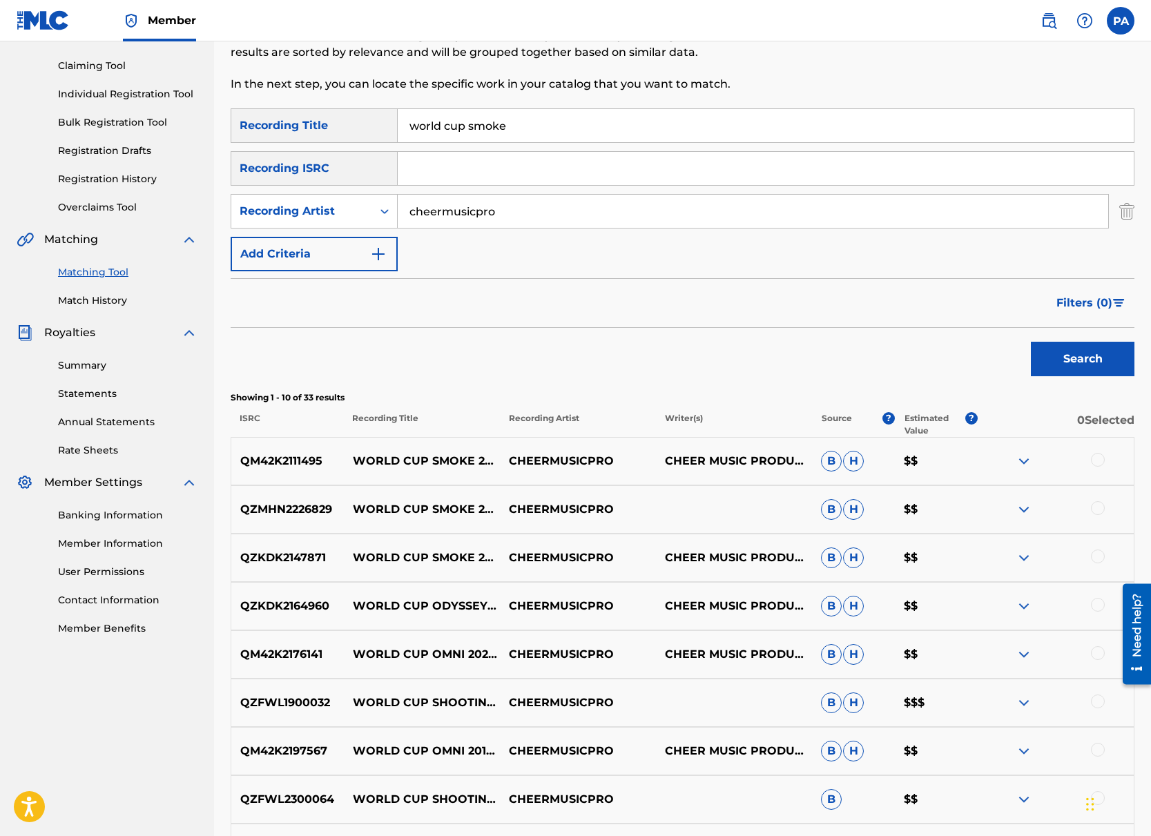
scroll to position [79, 0]
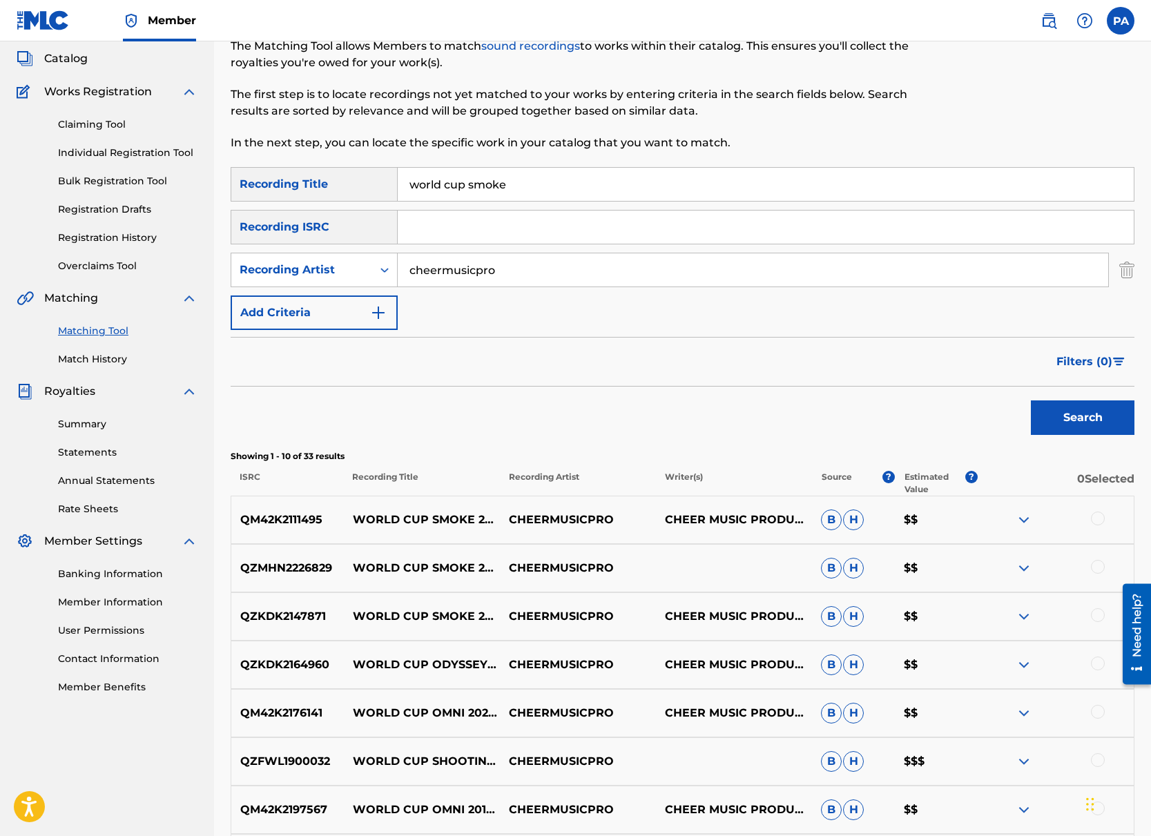
click at [55, 54] on span "Catalog" at bounding box center [65, 58] width 43 height 17
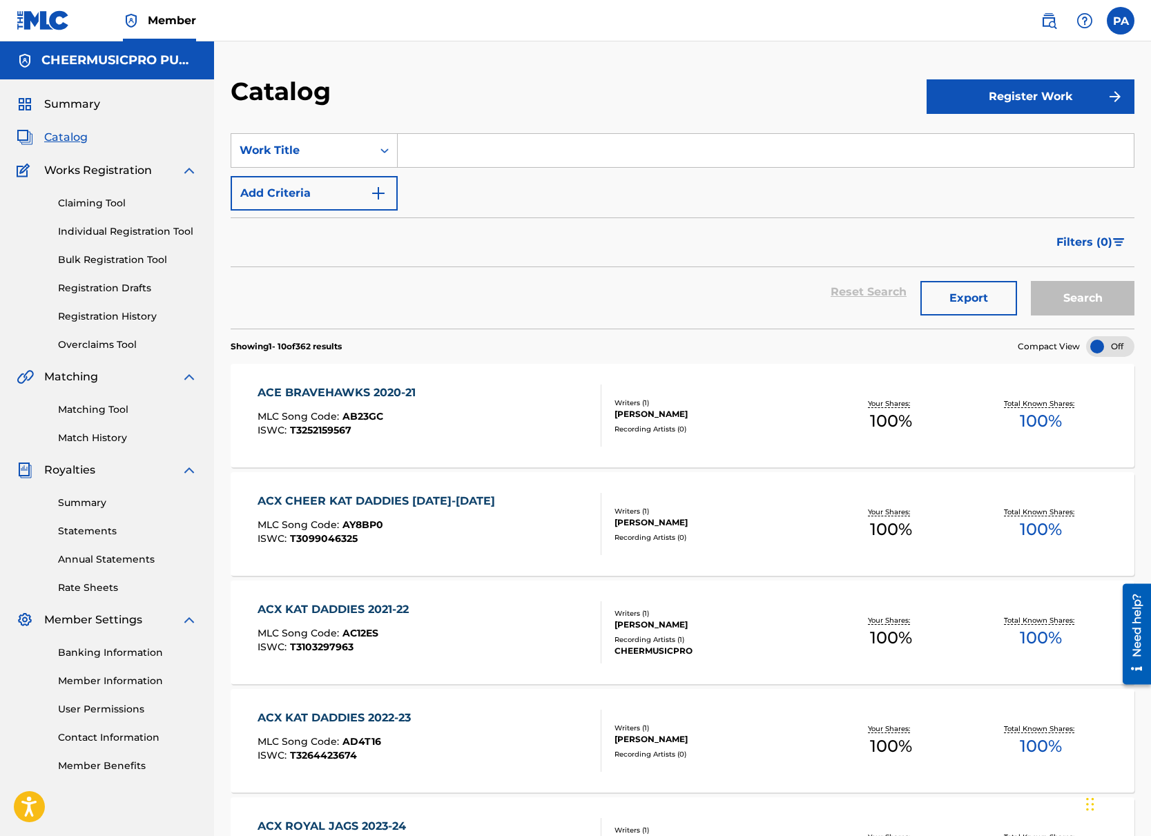
click at [431, 159] on input "Search Form" at bounding box center [766, 150] width 736 height 33
type input "d"
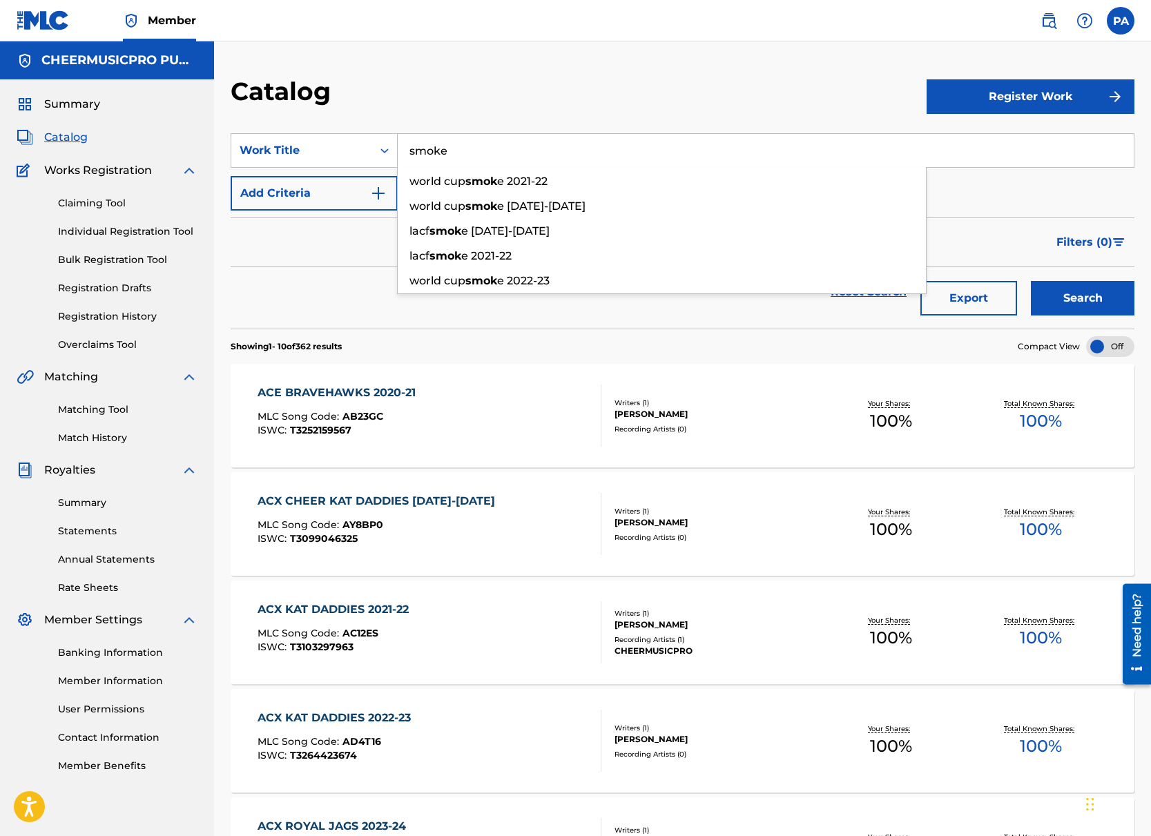
type input "smoke"
click at [1031, 281] on button "Search" at bounding box center [1083, 298] width 104 height 35
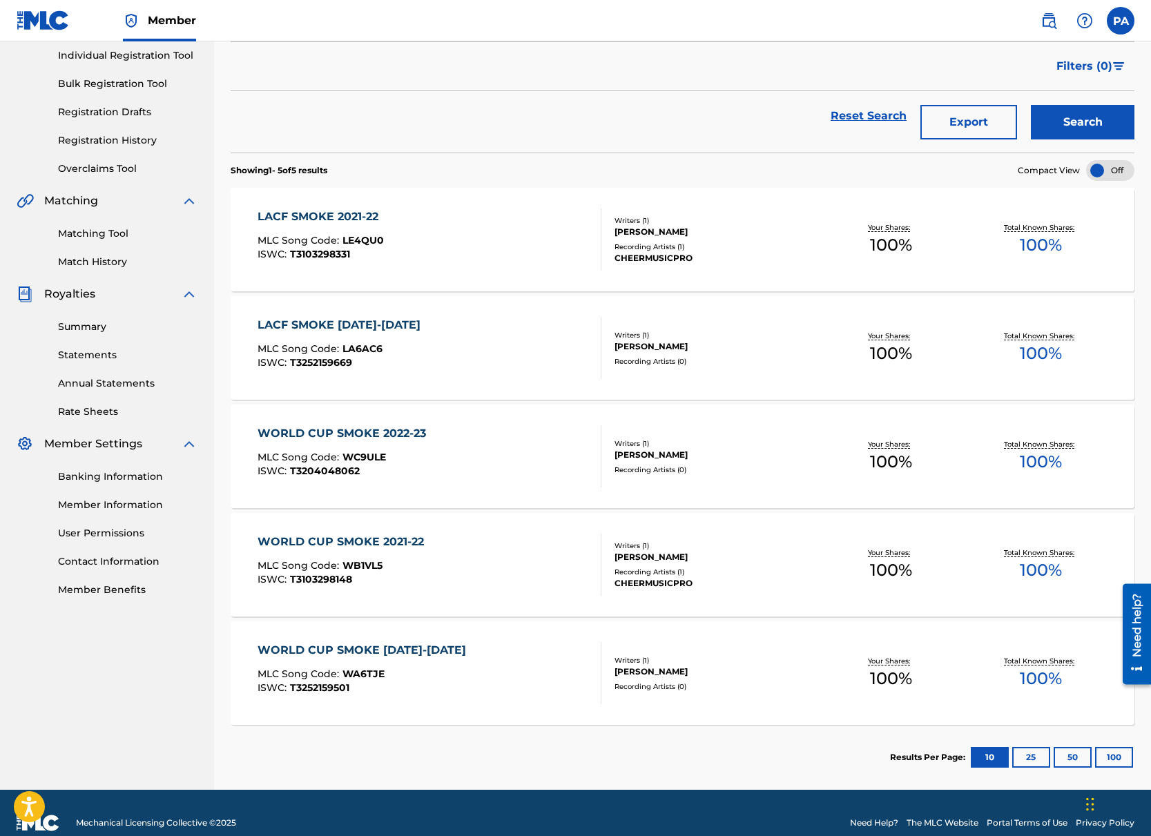
scroll to position [196, 0]
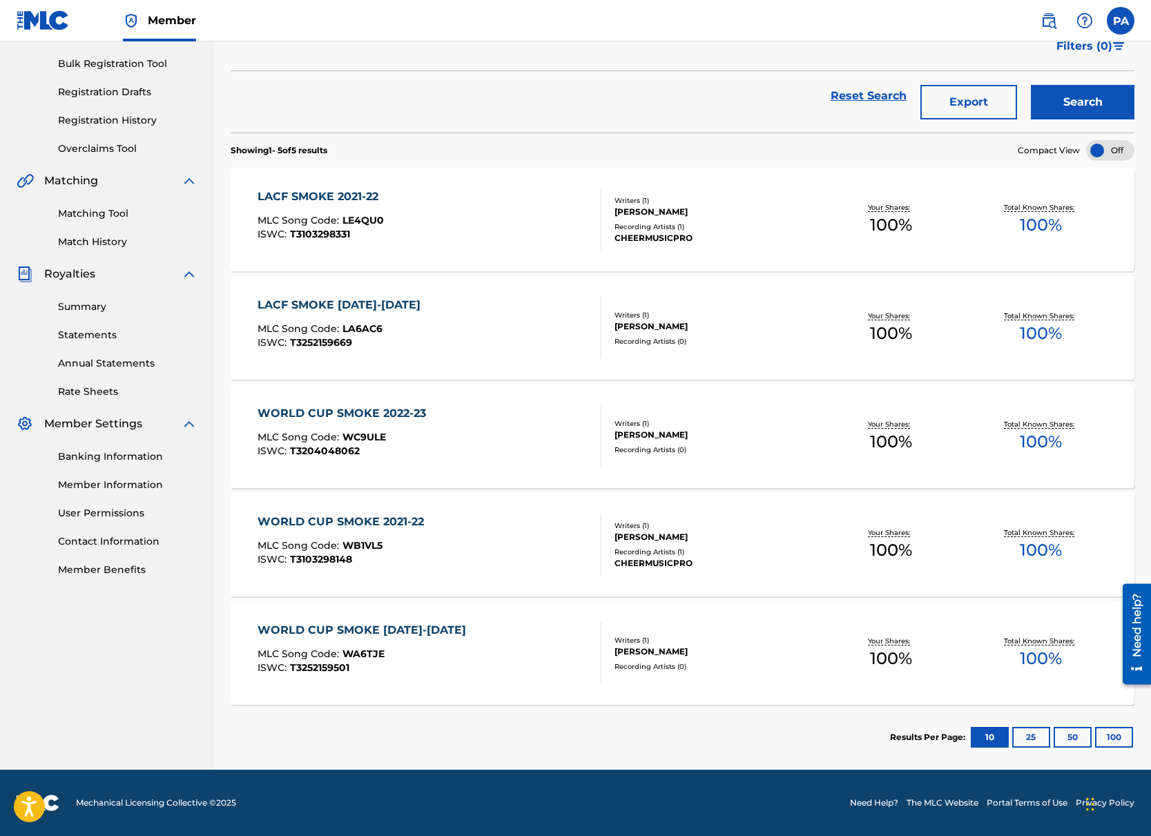
click at [353, 515] on div "WORLD CUP SMOKE 2021-22" at bounding box center [343, 522] width 173 height 17
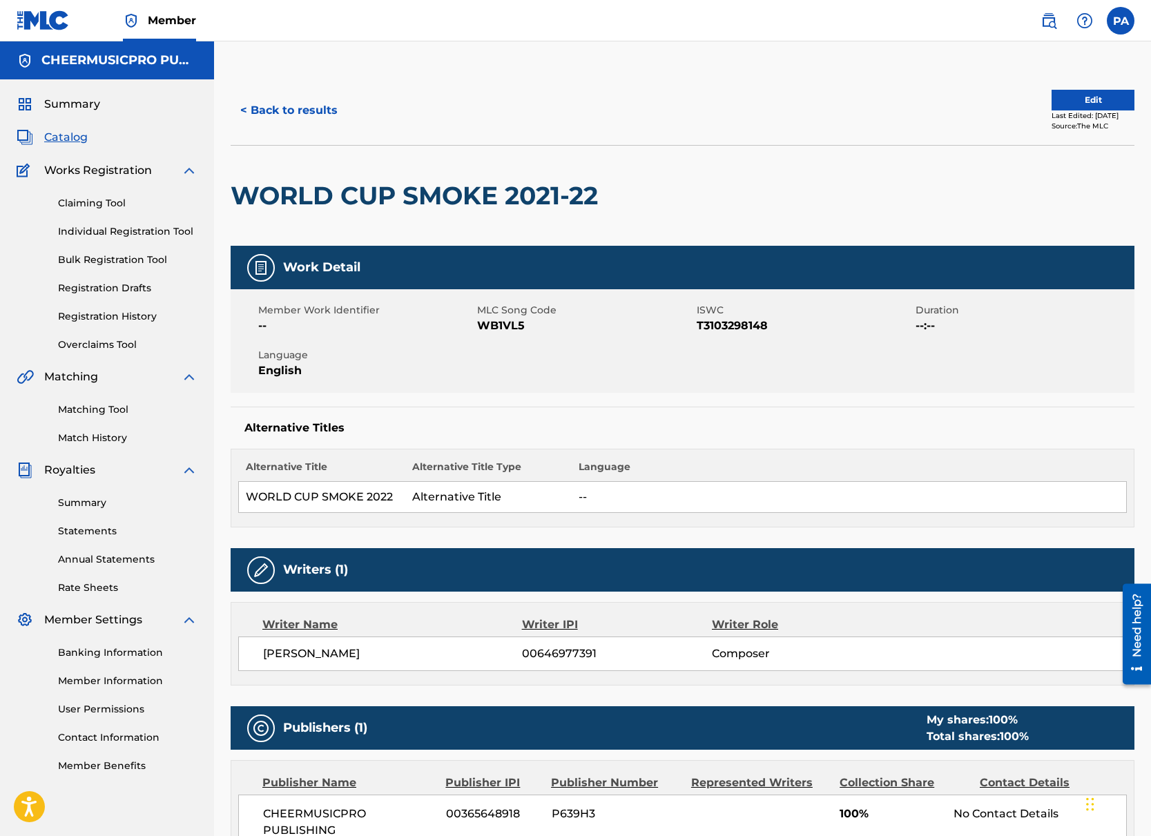
click at [92, 200] on link "Claiming Tool" at bounding box center [127, 203] width 139 height 14
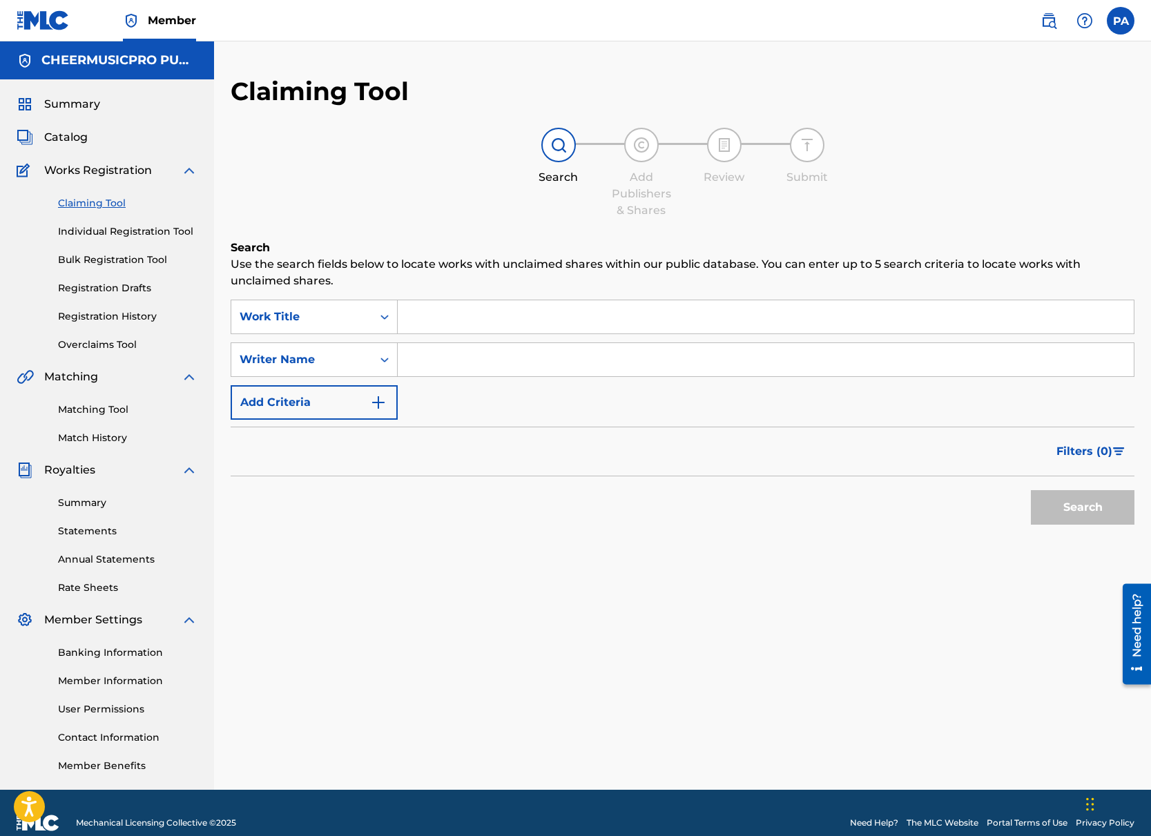
click at [424, 312] on input "Search Form" at bounding box center [766, 316] width 736 height 33
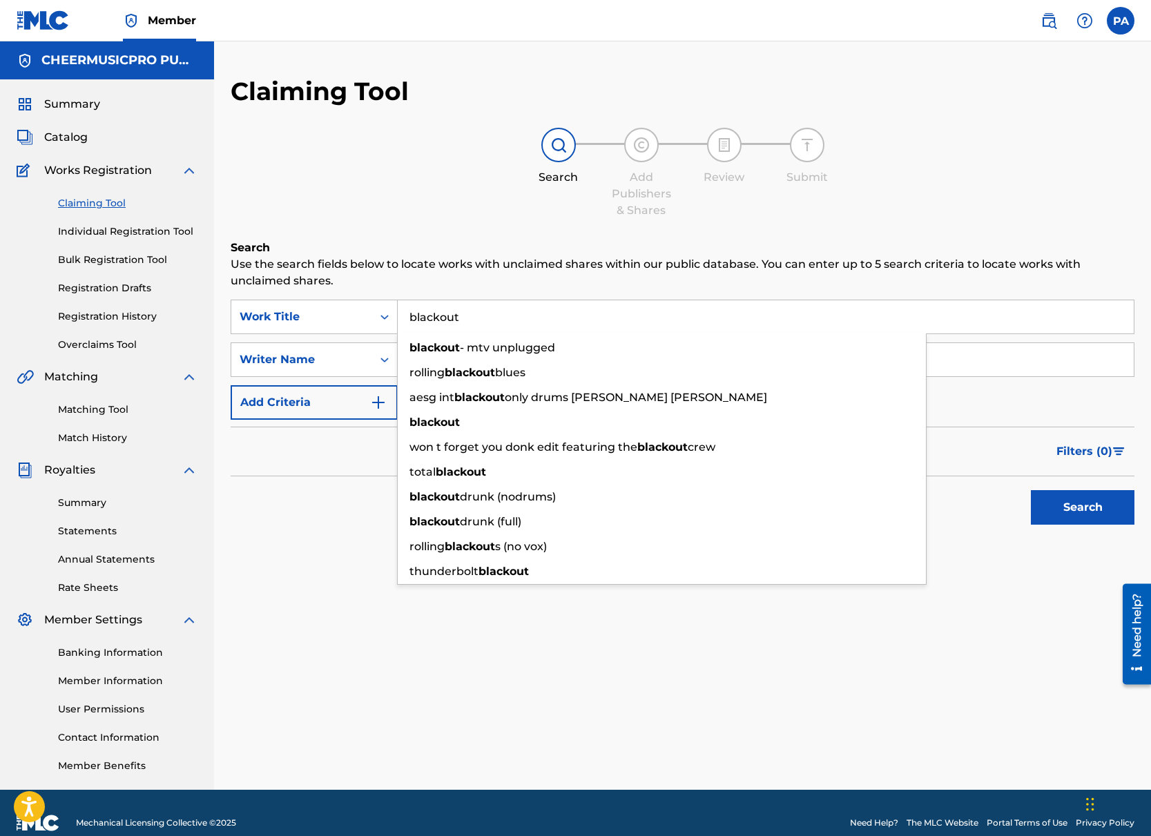
type input "blackout"
click at [1031, 490] on button "Search" at bounding box center [1083, 507] width 104 height 35
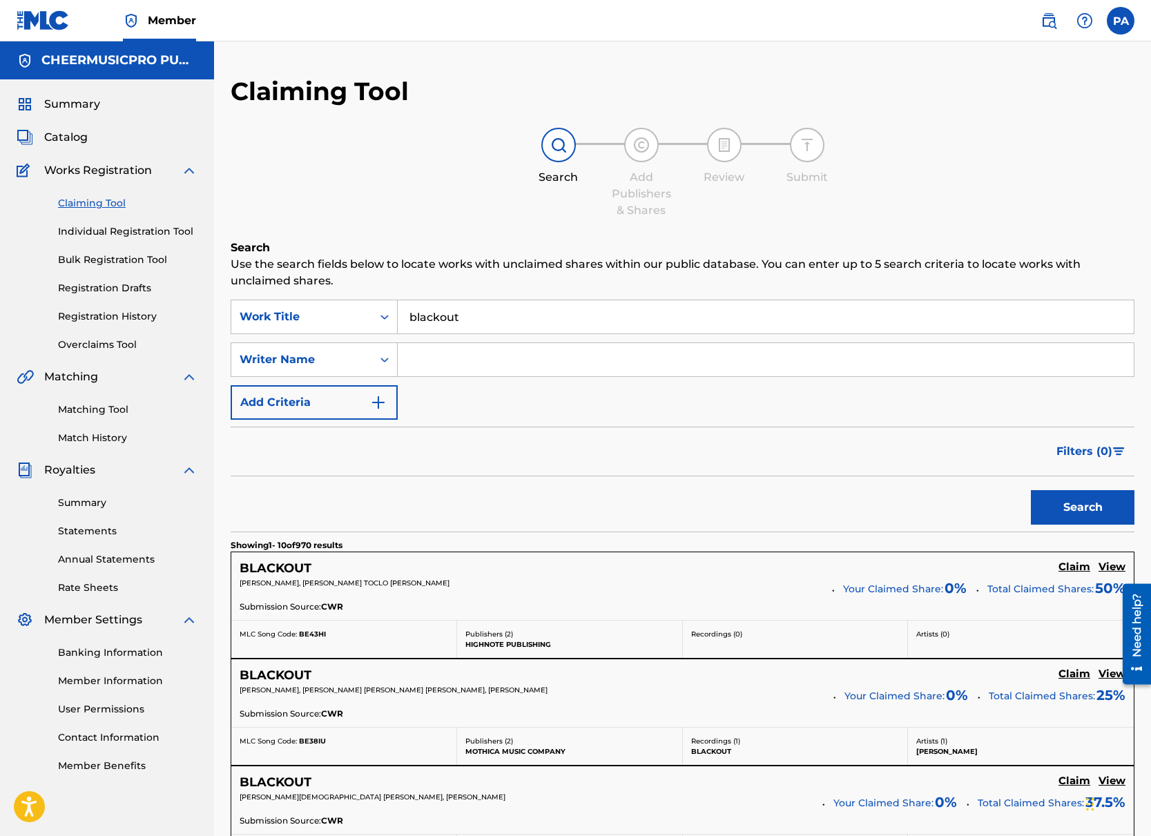
click at [279, 411] on button "Add Criteria" at bounding box center [314, 402] width 167 height 35
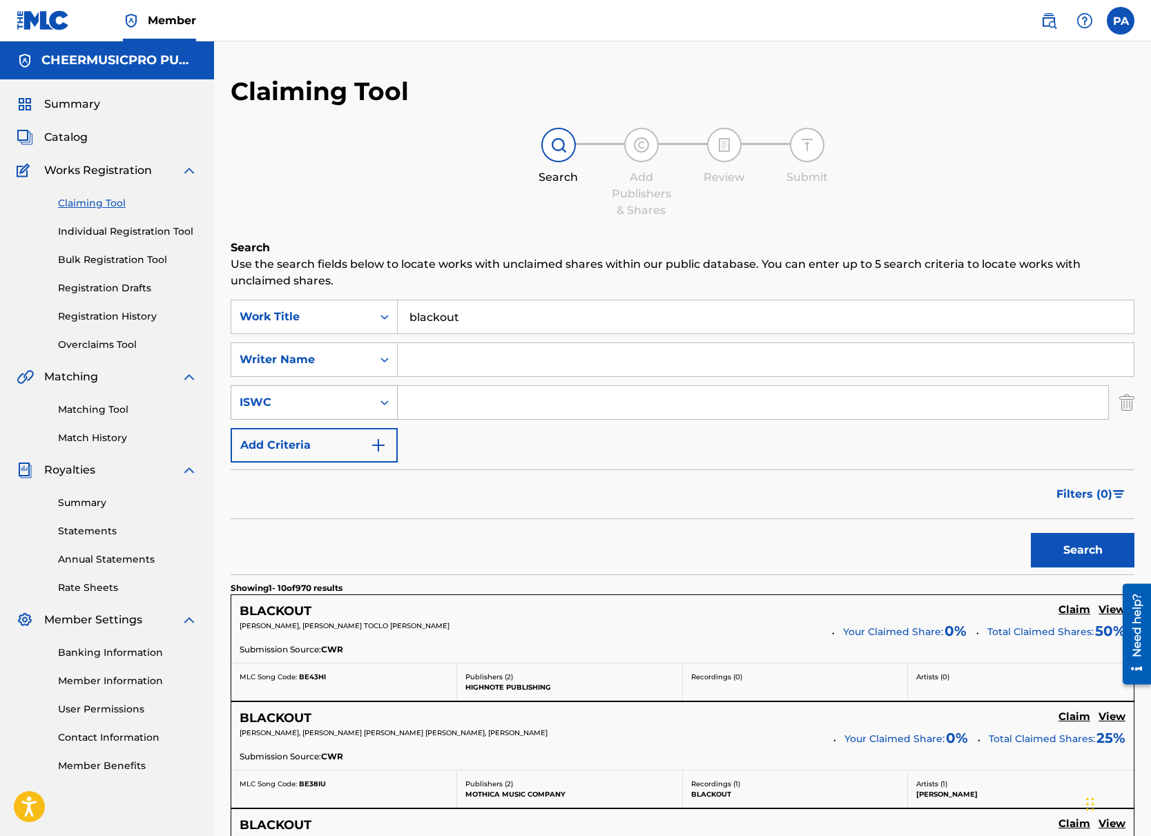
click at [333, 402] on div "ISWC" at bounding box center [302, 402] width 124 height 17
click at [431, 356] on input "Search Form" at bounding box center [766, 359] width 736 height 33
paste input "[PERSON_NAME]"
type input "[PERSON_NAME]"
click at [1063, 554] on button "Search" at bounding box center [1083, 550] width 104 height 35
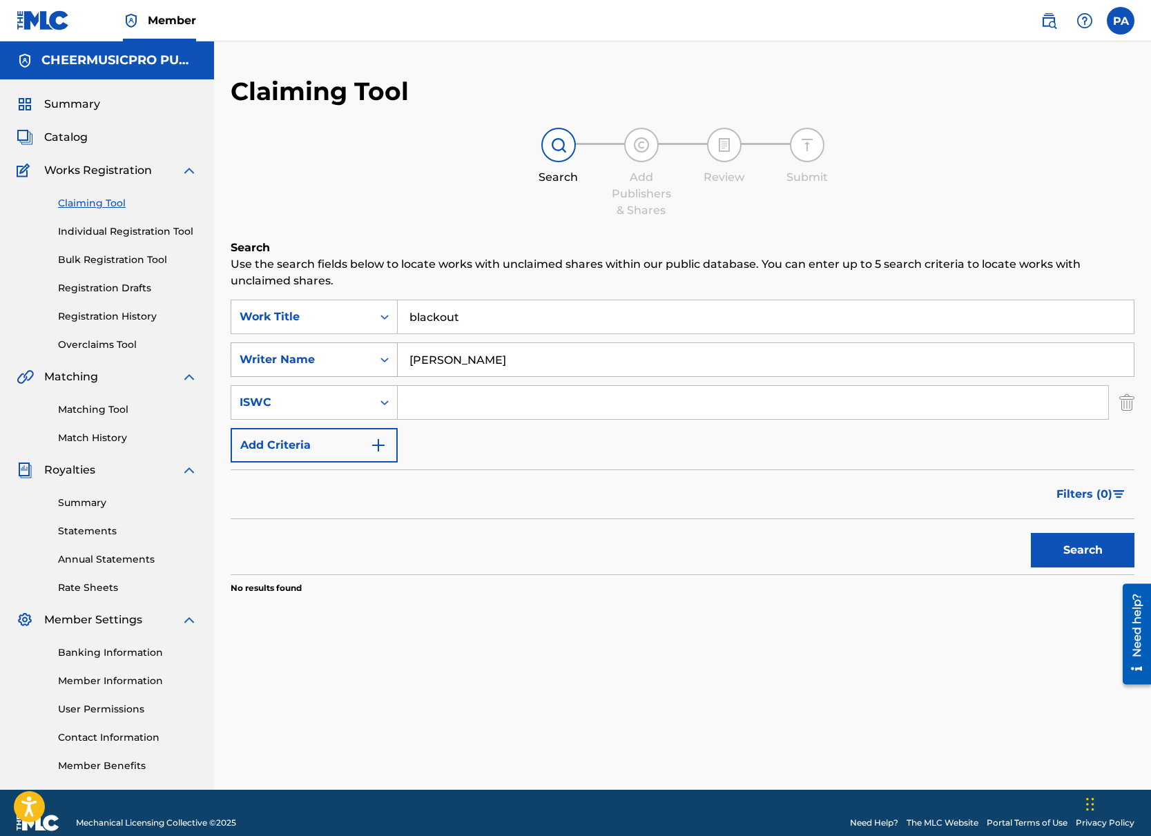
drag, startPoint x: 509, startPoint y: 365, endPoint x: 295, endPoint y: 357, distance: 214.8
click at [398, 357] on input "[PERSON_NAME]" at bounding box center [766, 359] width 736 height 33
drag, startPoint x: 479, startPoint y: 321, endPoint x: 171, endPoint y: 302, distance: 309.2
click at [398, 303] on input "blackout" at bounding box center [766, 316] width 736 height 33
type input "world cup blackout"
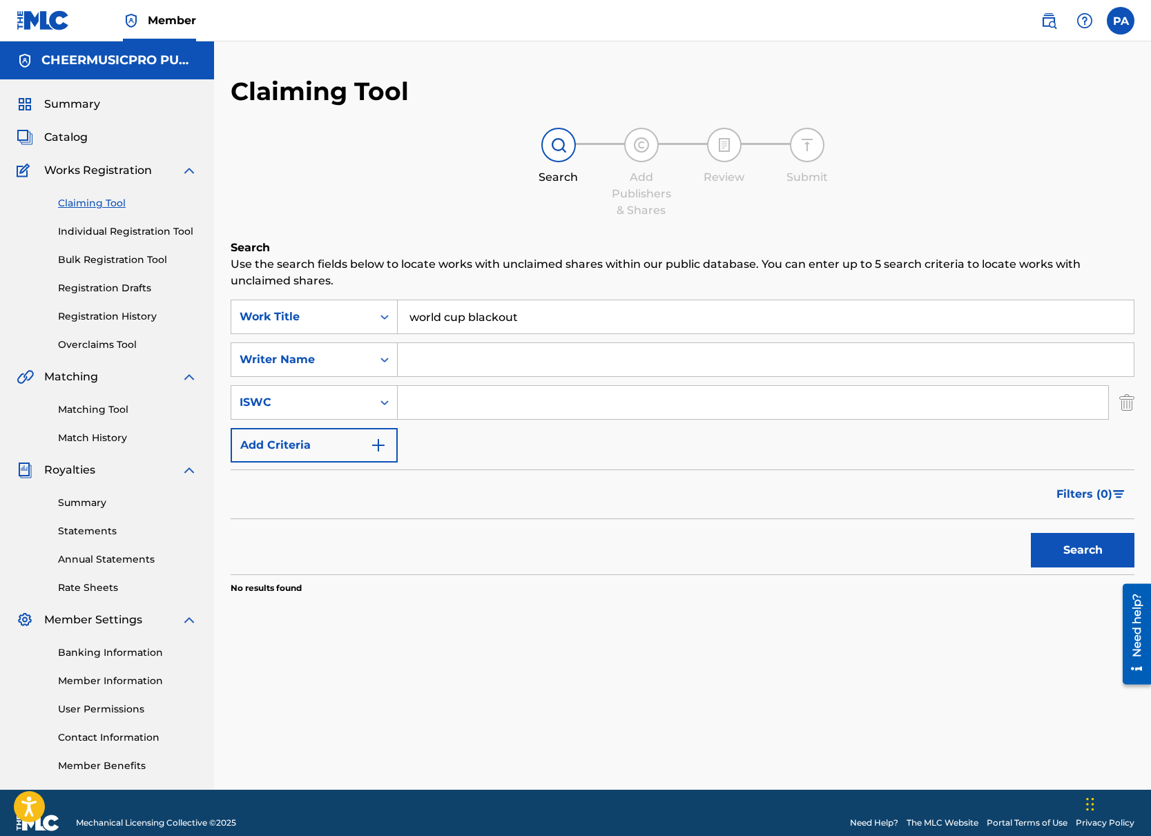
click at [1031, 533] on button "Search" at bounding box center [1083, 550] width 104 height 35
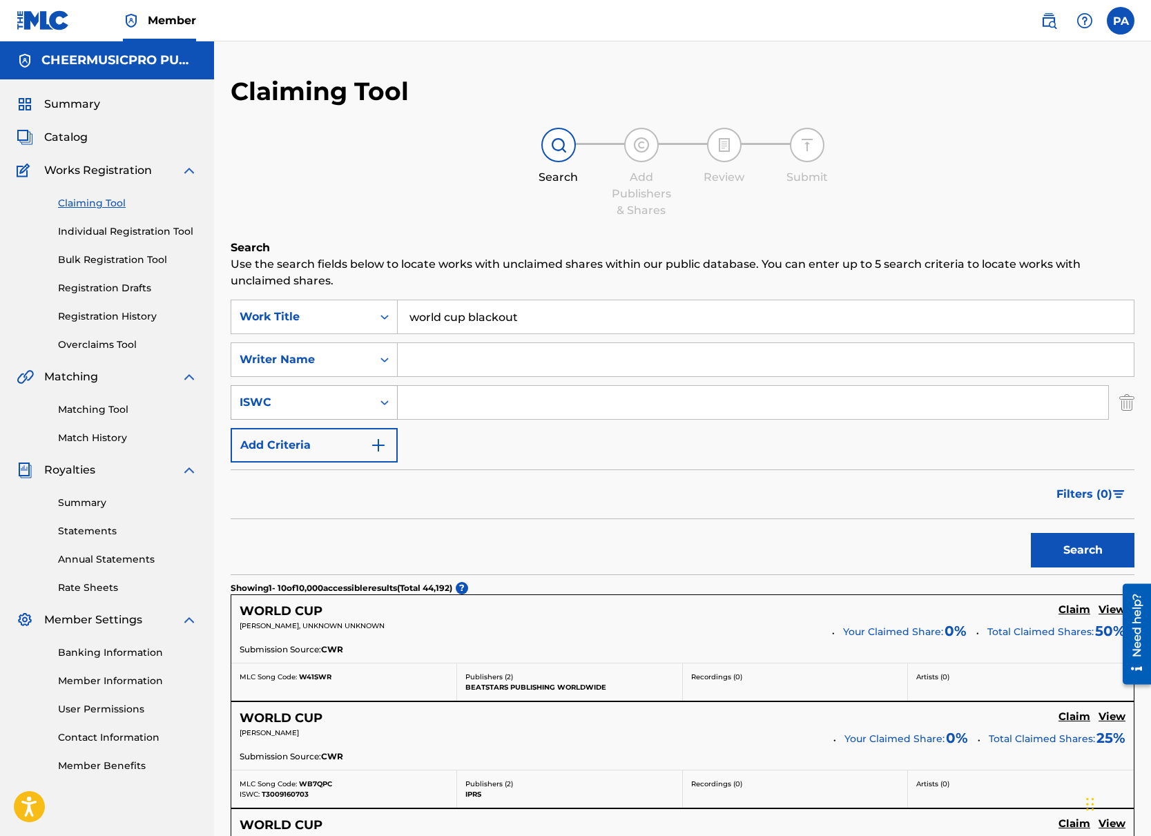
click at [295, 403] on div "ISWC" at bounding box center [302, 402] width 124 height 17
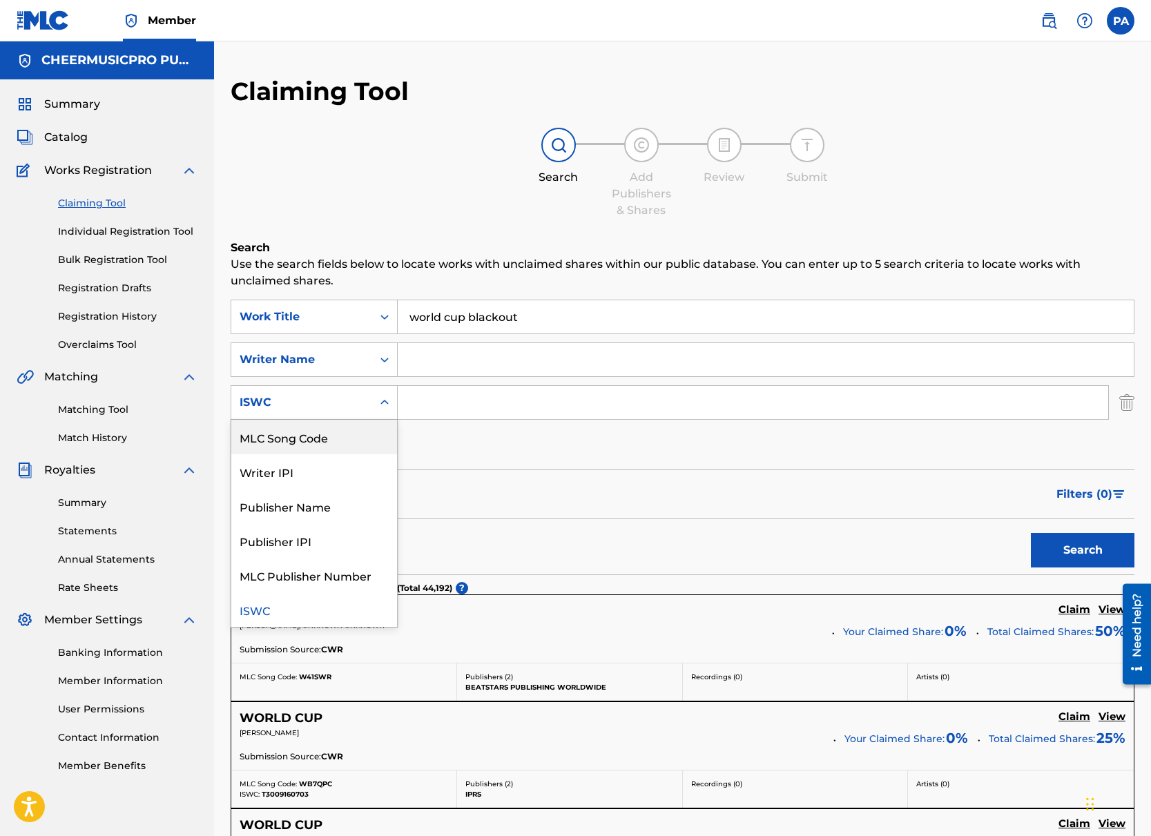
click at [555, 458] on div "SearchWithCriteria621643fc-0aba-4ea2-a7b3-672312486fd1 Work Title world cup bla…" at bounding box center [683, 381] width 904 height 163
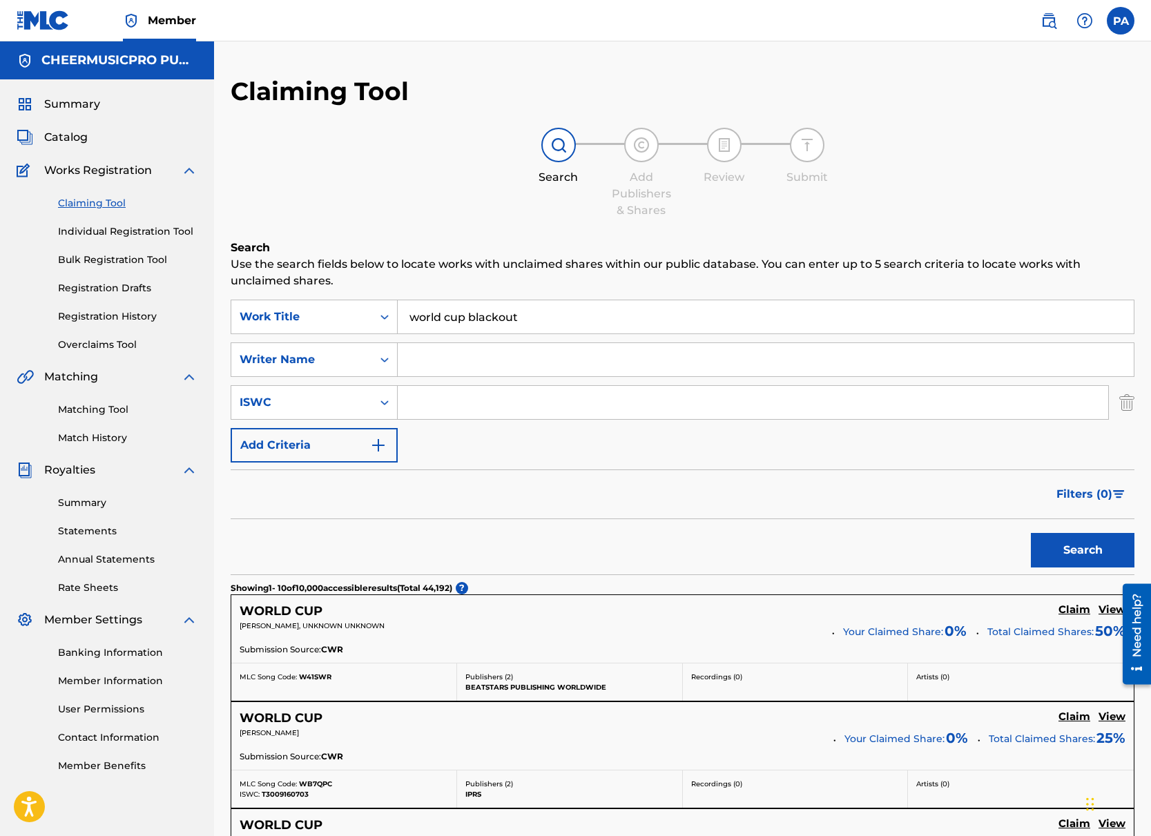
click at [86, 410] on link "Matching Tool" at bounding box center [127, 409] width 139 height 14
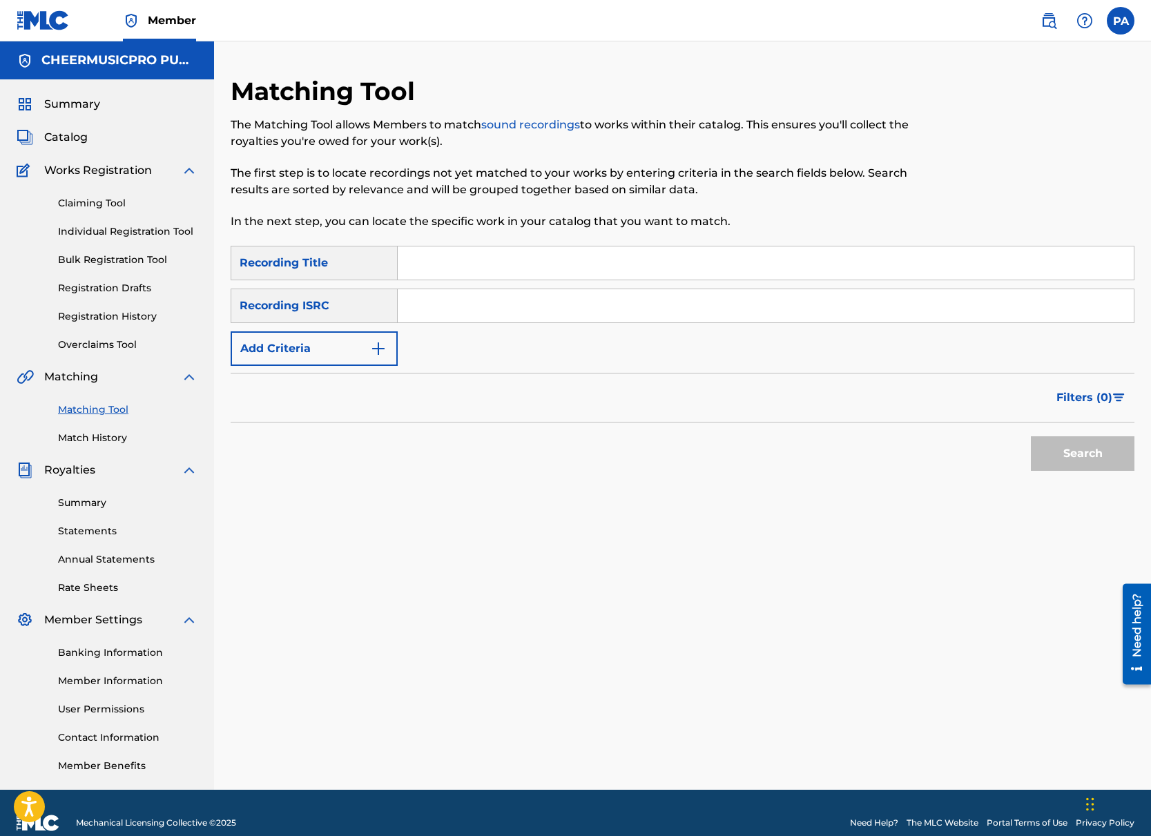
click at [438, 270] on input "Search Form" at bounding box center [766, 262] width 736 height 33
type input "world cup blackout"
click at [300, 356] on button "Add Criteria" at bounding box center [314, 348] width 167 height 35
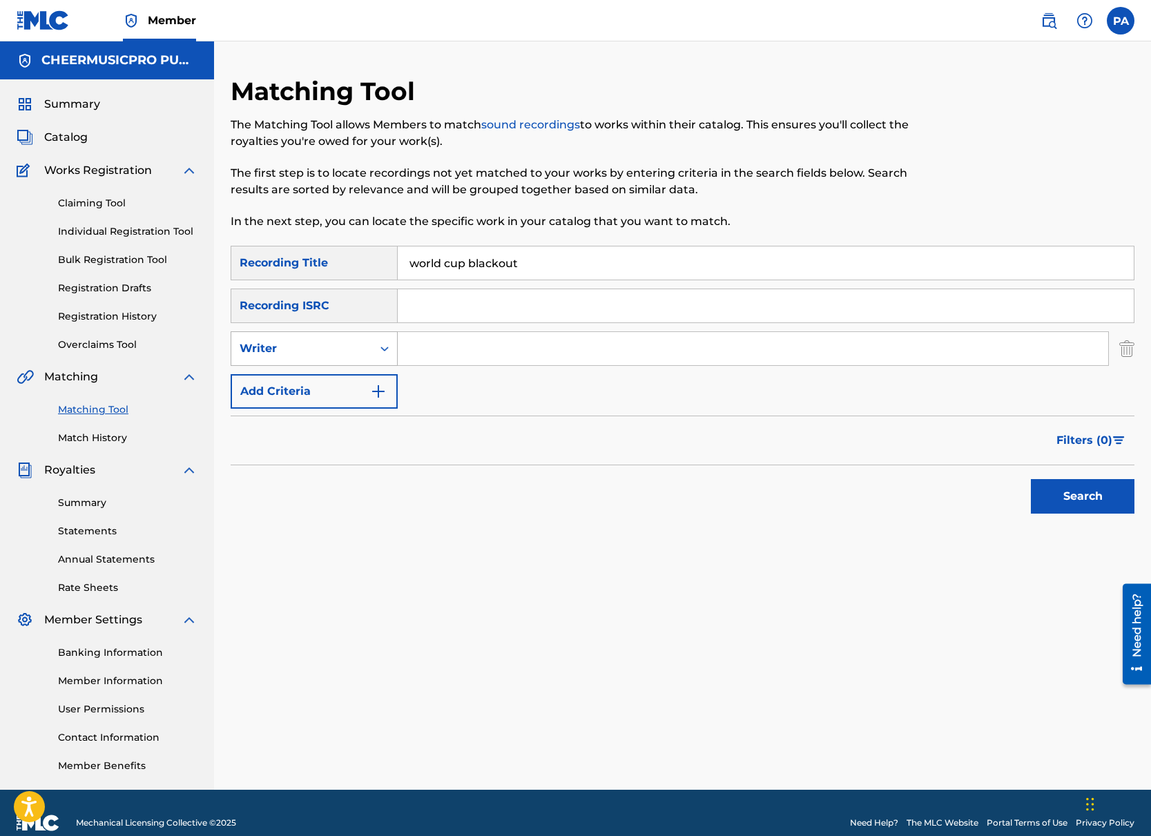
click at [293, 350] on div "Writer" at bounding box center [302, 348] width 124 height 17
click at [298, 387] on div "Recording Artist" at bounding box center [314, 383] width 166 height 35
click at [471, 348] on input "Search Form" at bounding box center [753, 348] width 710 height 33
type input "cheermusicpro"
click at [1063, 480] on button "Search" at bounding box center [1083, 496] width 104 height 35
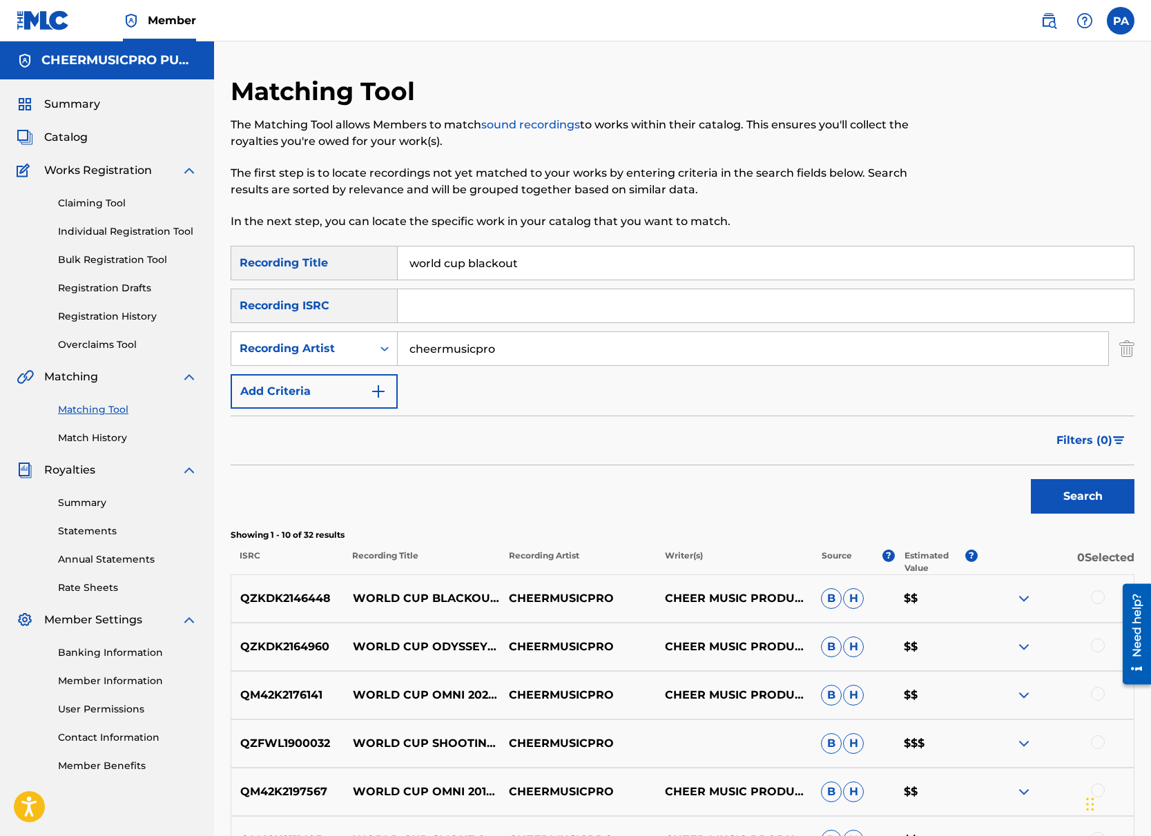
drag, startPoint x: 534, startPoint y: 260, endPoint x: 111, endPoint y: 271, distance: 423.3
click at [398, 271] on input "world cup blackout" at bounding box center [766, 262] width 736 height 33
click at [1075, 498] on button "Search" at bounding box center [1083, 496] width 104 height 35
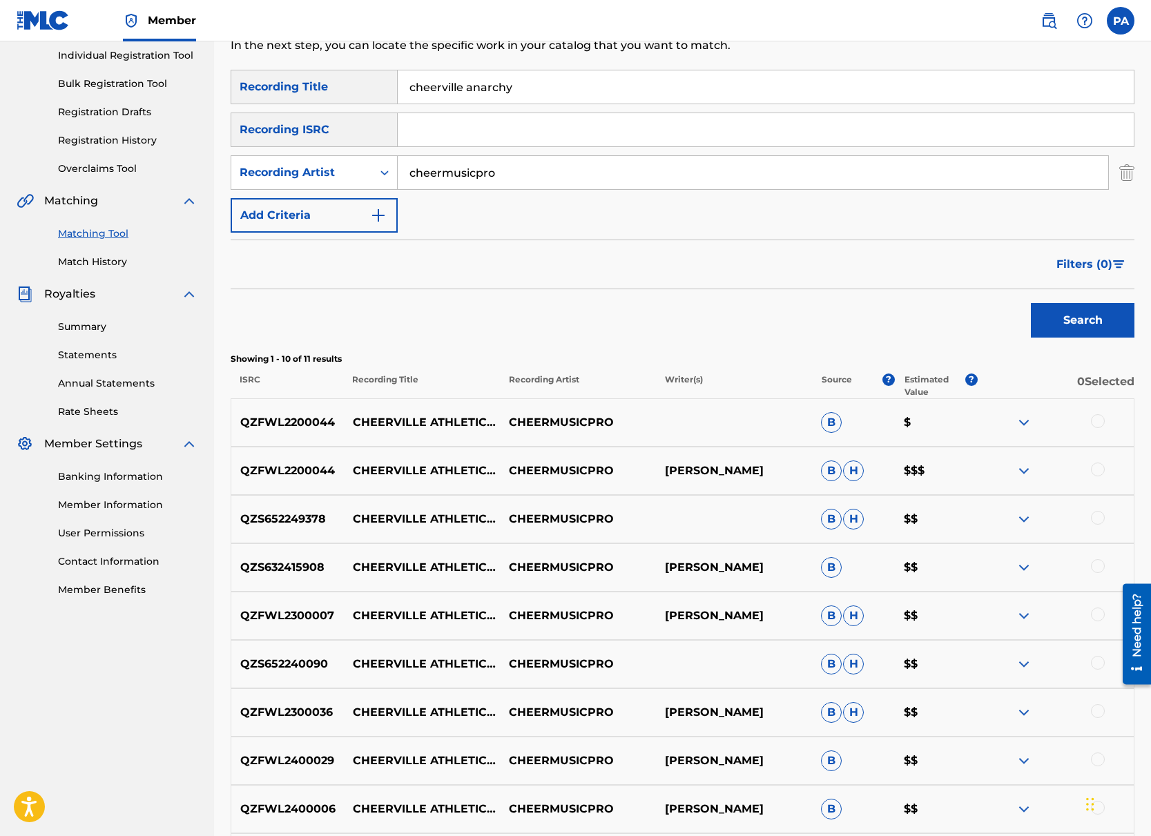
scroll to position [293, 0]
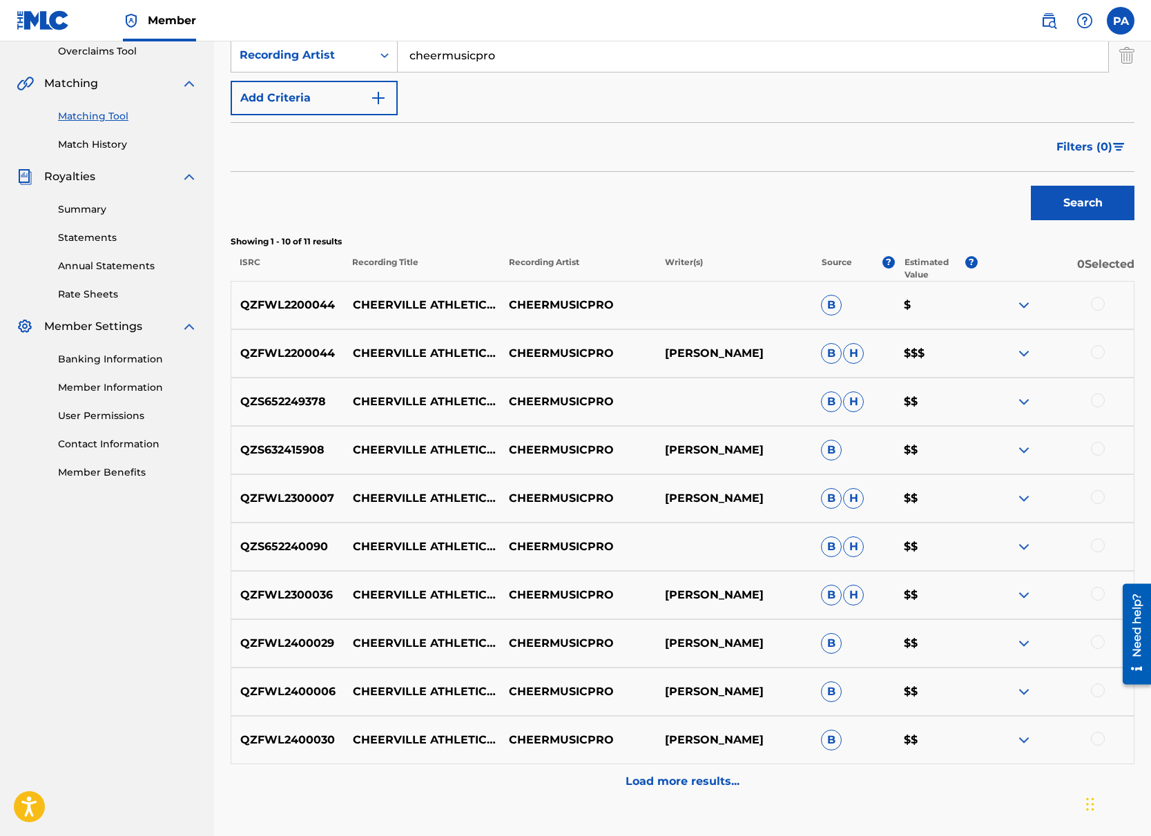
click at [1026, 358] on img at bounding box center [1023, 353] width 17 height 17
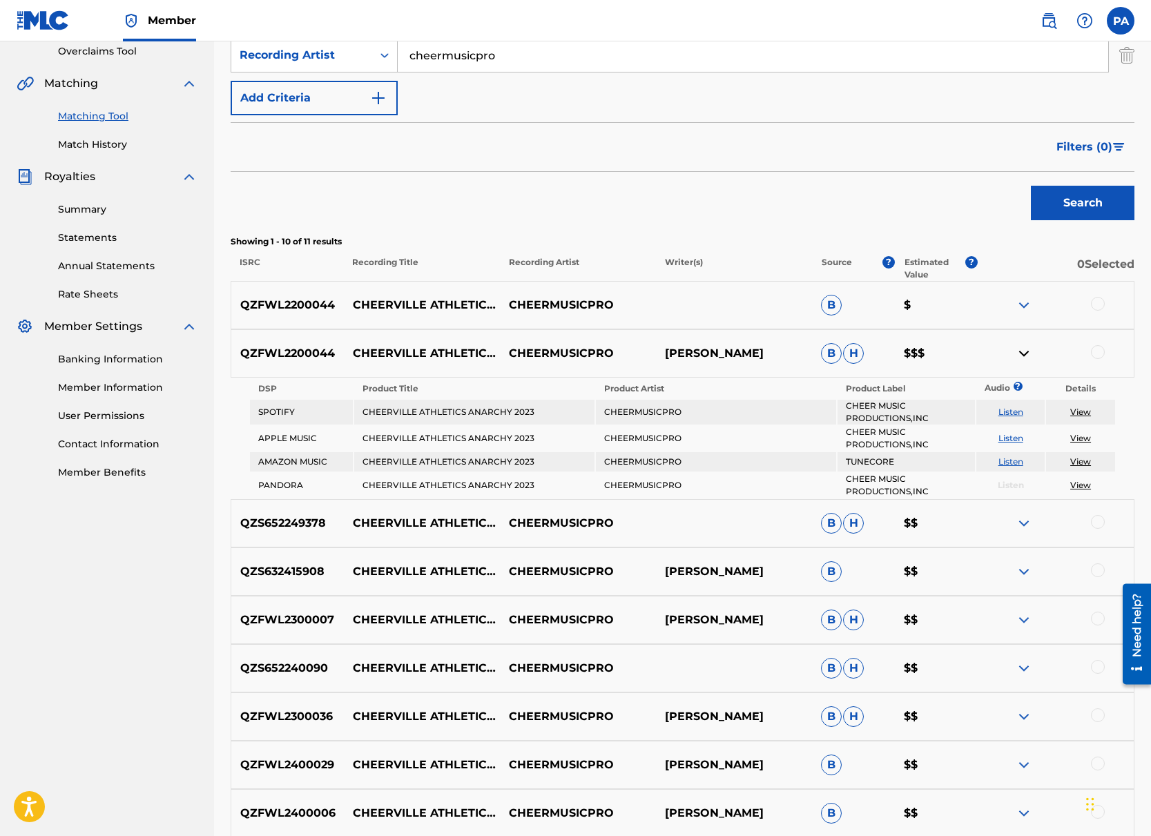
click at [1026, 358] on img at bounding box center [1023, 353] width 17 height 17
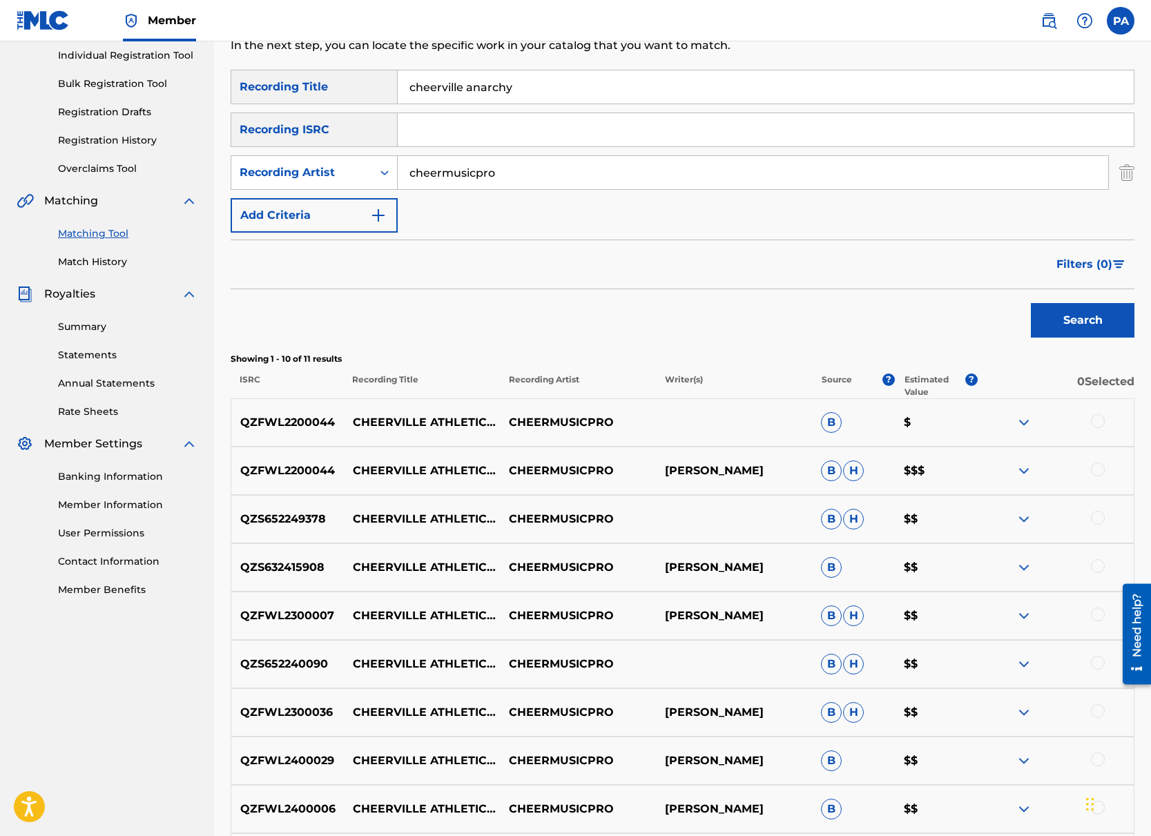
scroll to position [117, 0]
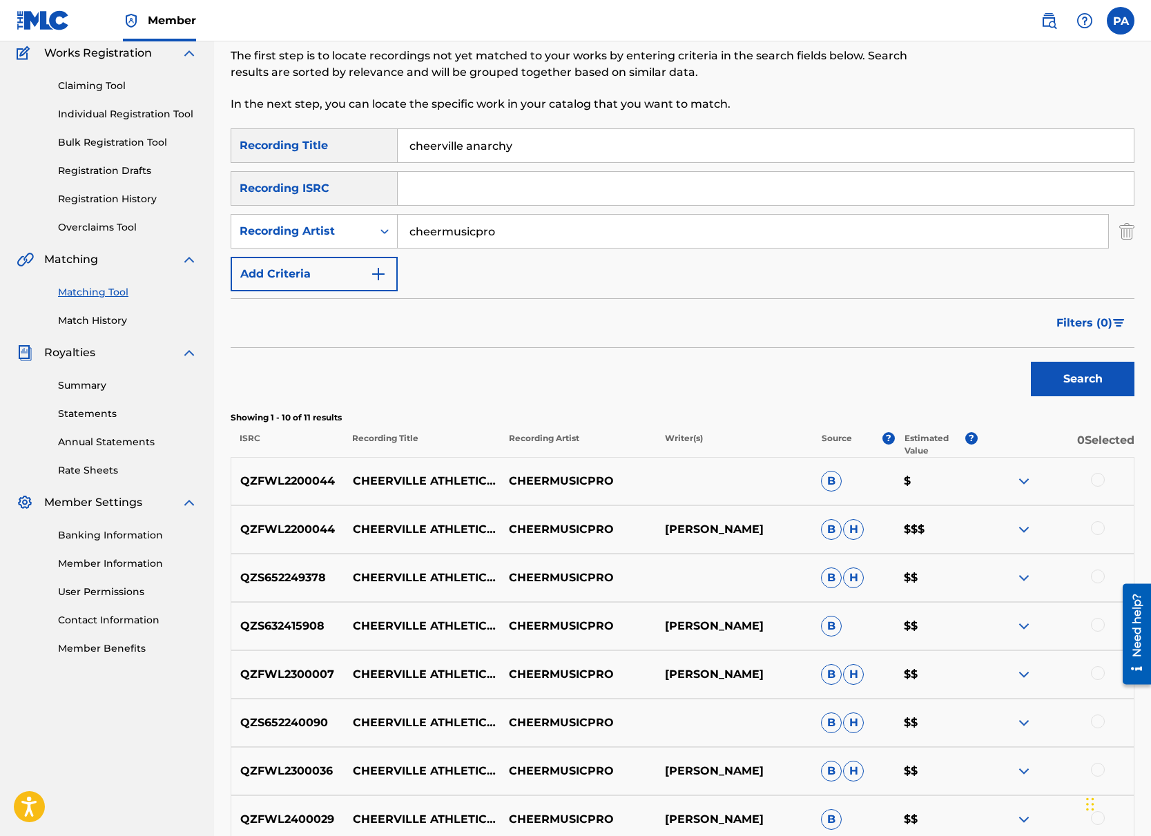
drag, startPoint x: 533, startPoint y: 141, endPoint x: 189, endPoint y: 161, distance: 344.3
click at [398, 161] on input "cheerville anarchy" at bounding box center [766, 145] width 736 height 33
type input "world class fame"
click at [1031, 362] on button "Search" at bounding box center [1083, 379] width 104 height 35
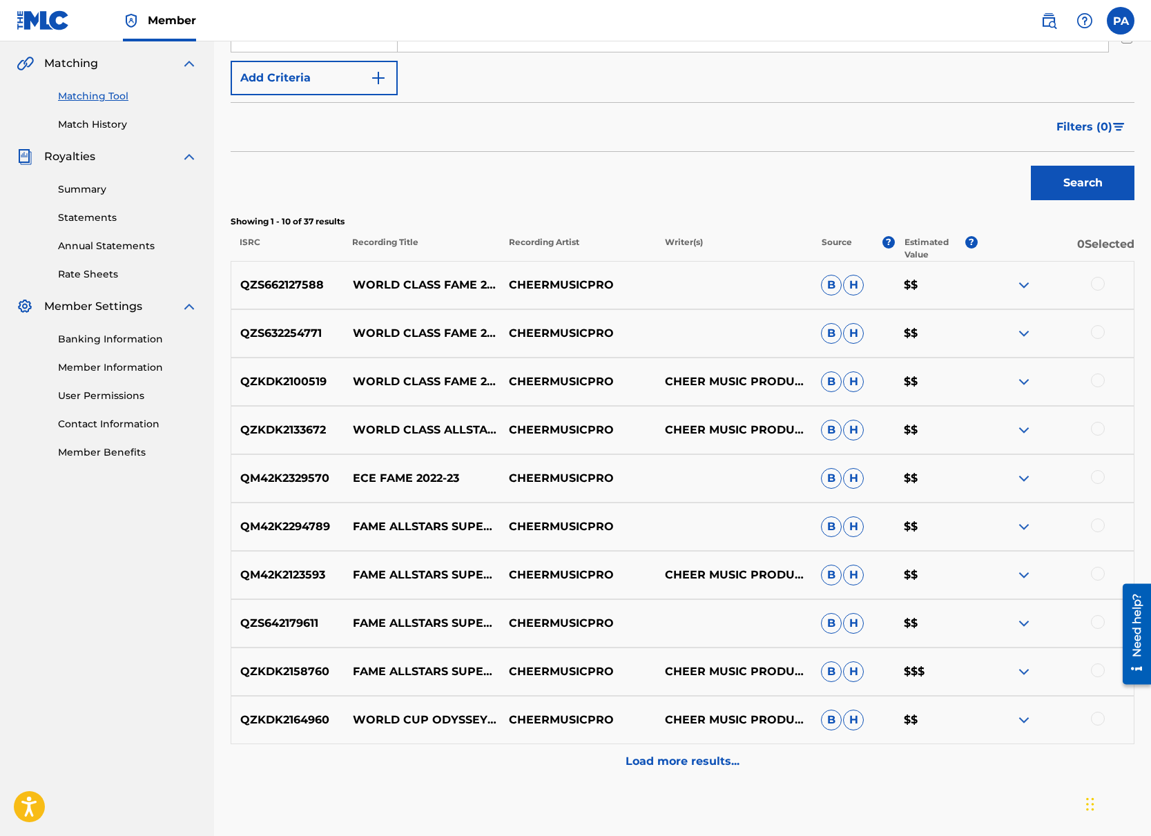
scroll to position [372, 0]
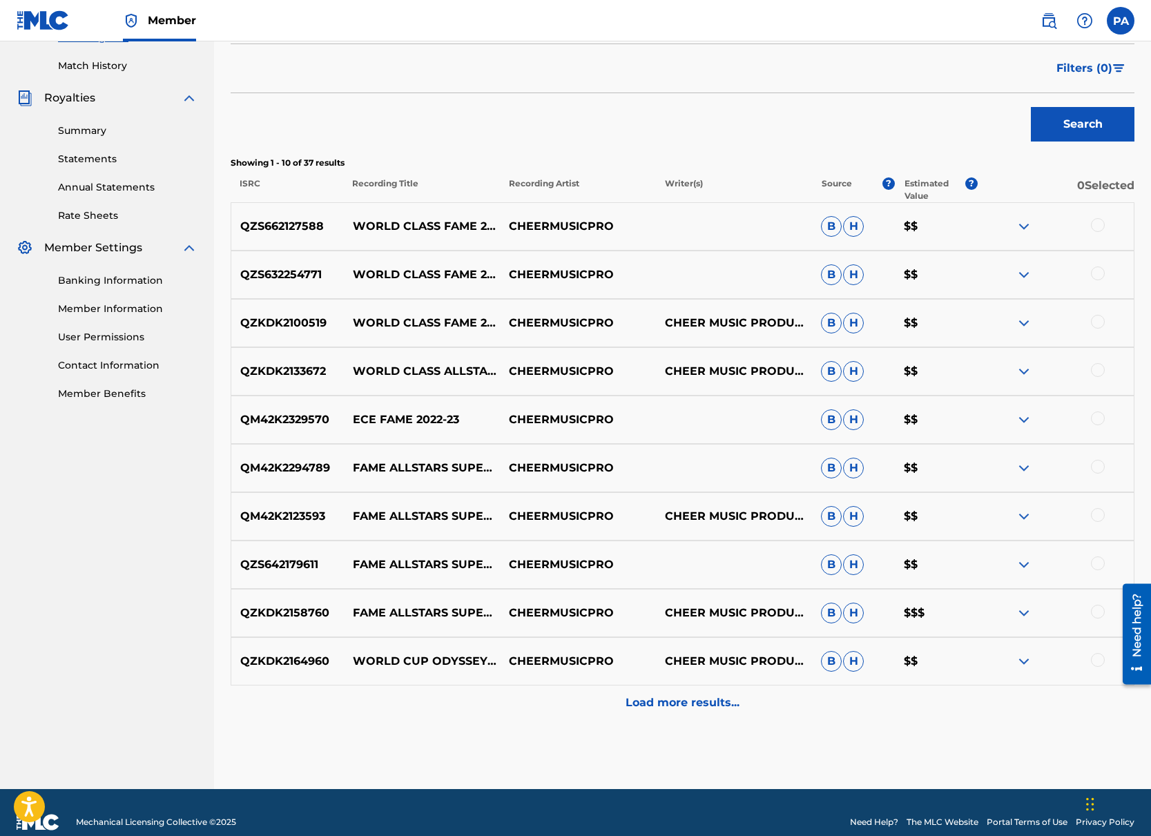
click at [1103, 224] on div at bounding box center [1098, 225] width 14 height 14
click at [977, 718] on button "Match 1 Group" at bounding box center [970, 723] width 153 height 35
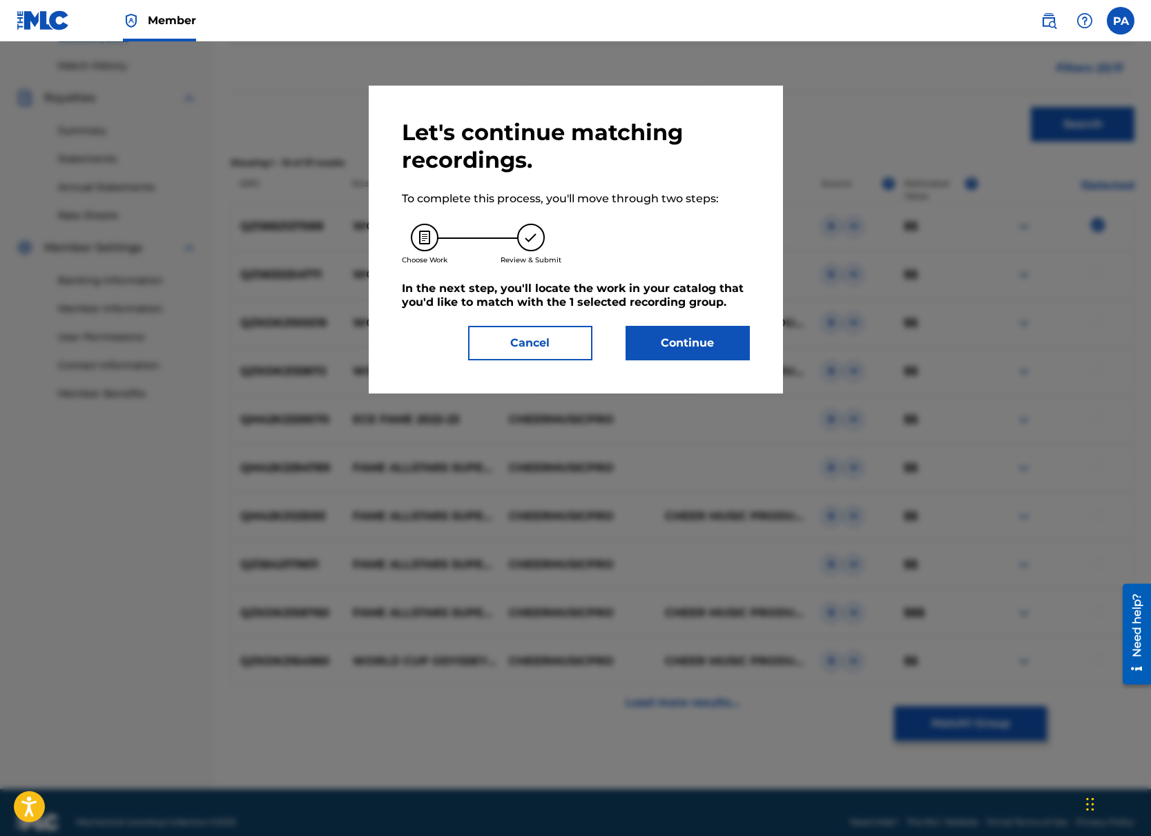
click at [689, 340] on button "Continue" at bounding box center [687, 343] width 124 height 35
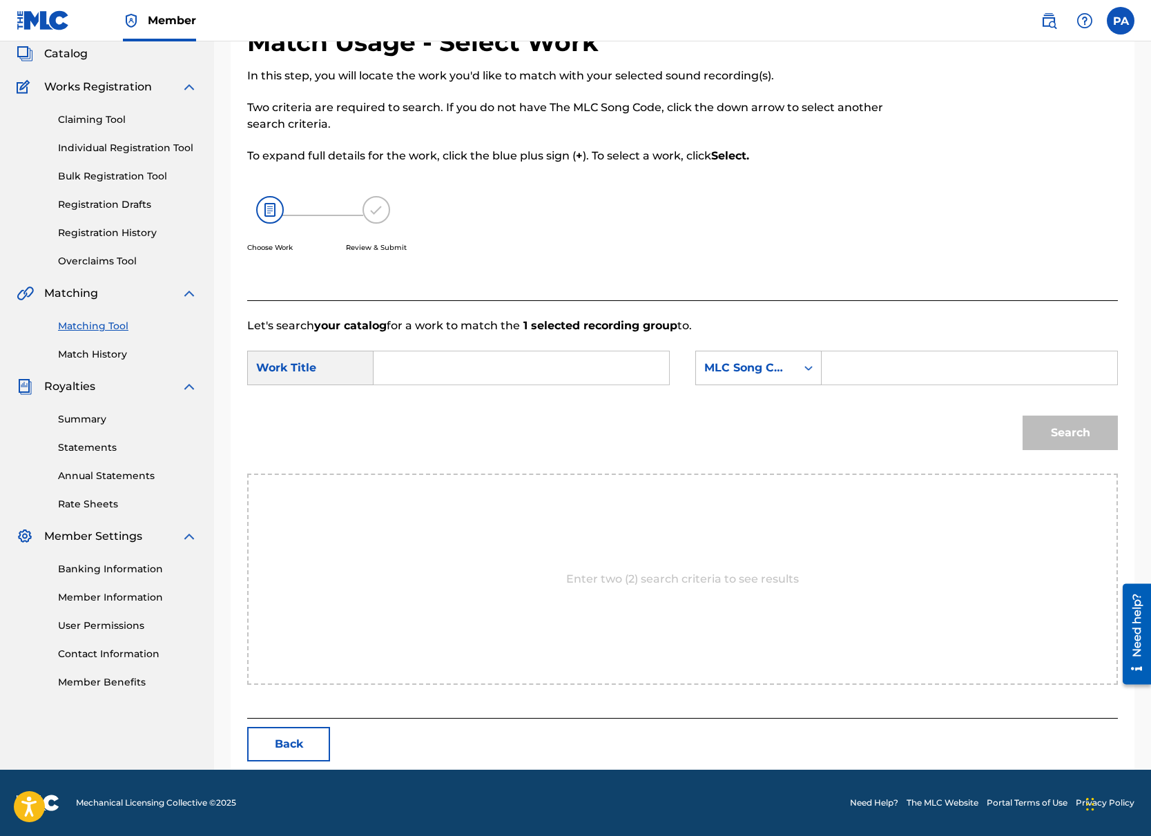
scroll to position [20, 0]
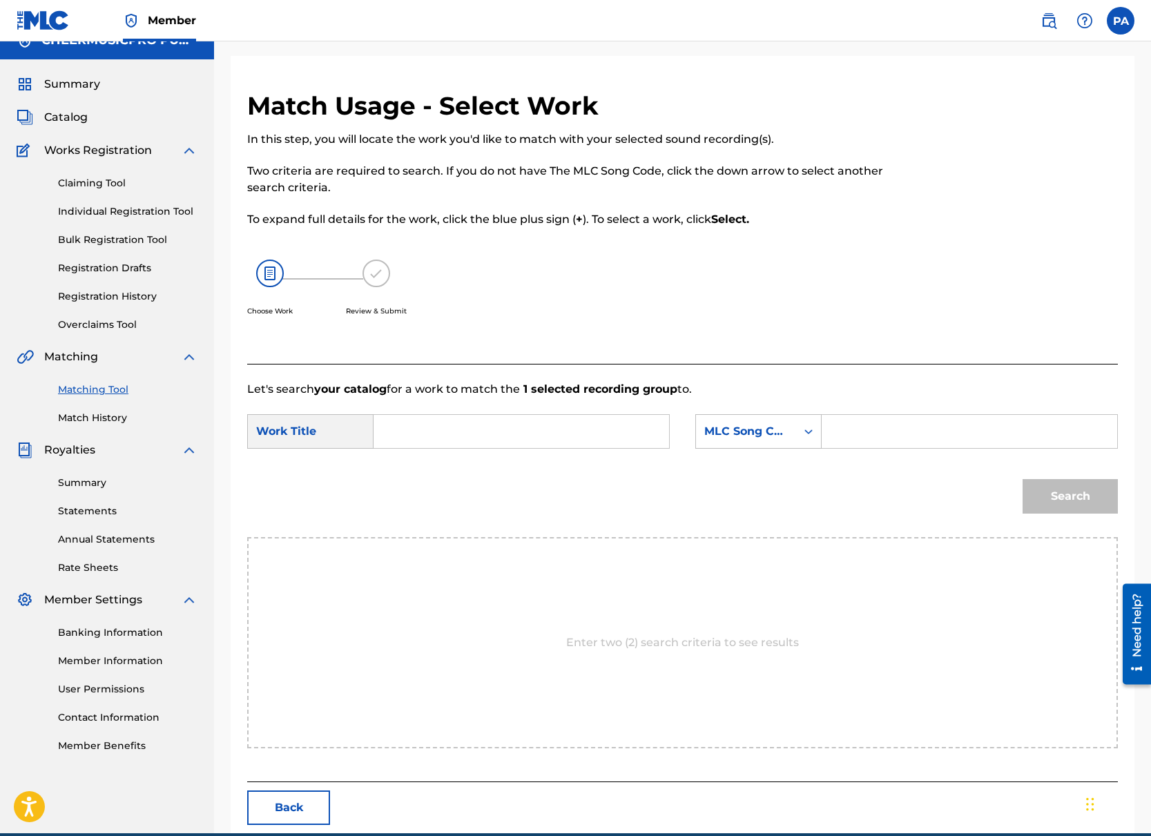
click at [428, 422] on input "Search Form" at bounding box center [521, 431] width 272 height 33
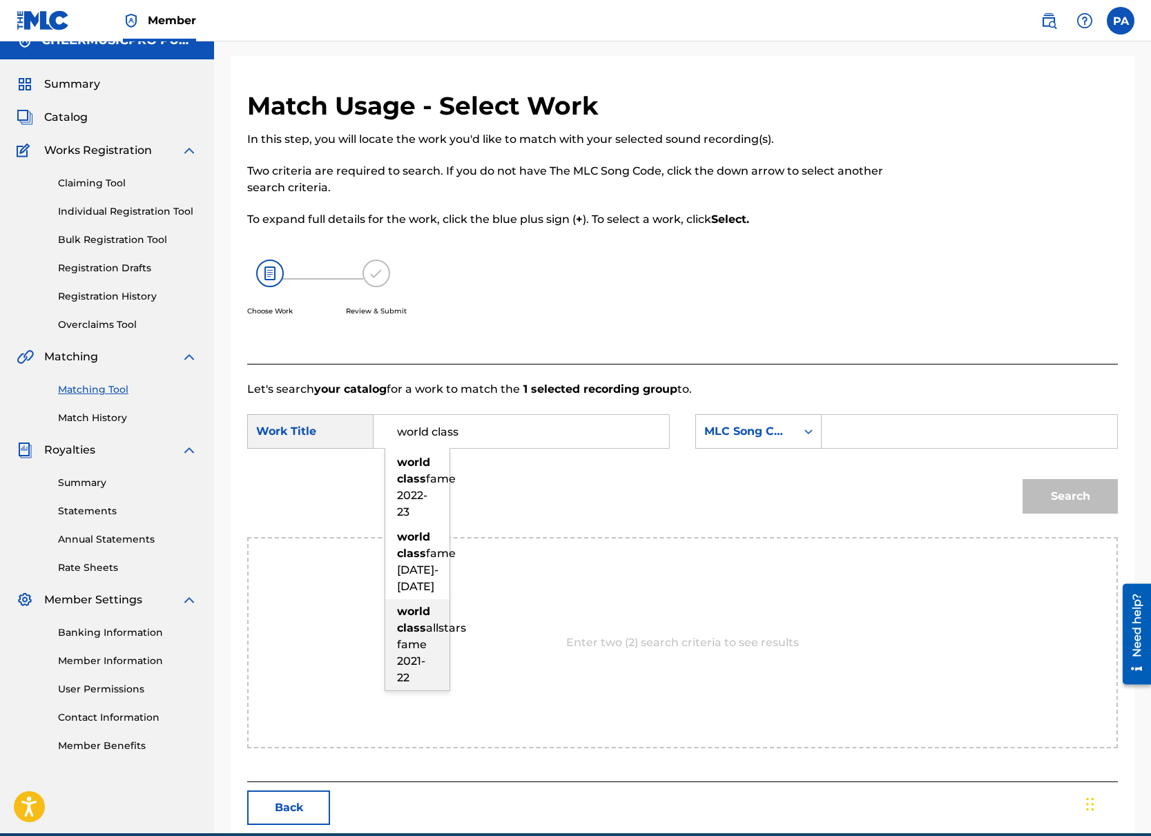
click at [414, 684] on span "allstars fame 2021-22" at bounding box center [431, 652] width 69 height 63
type input "world class allstars fame 2021-22"
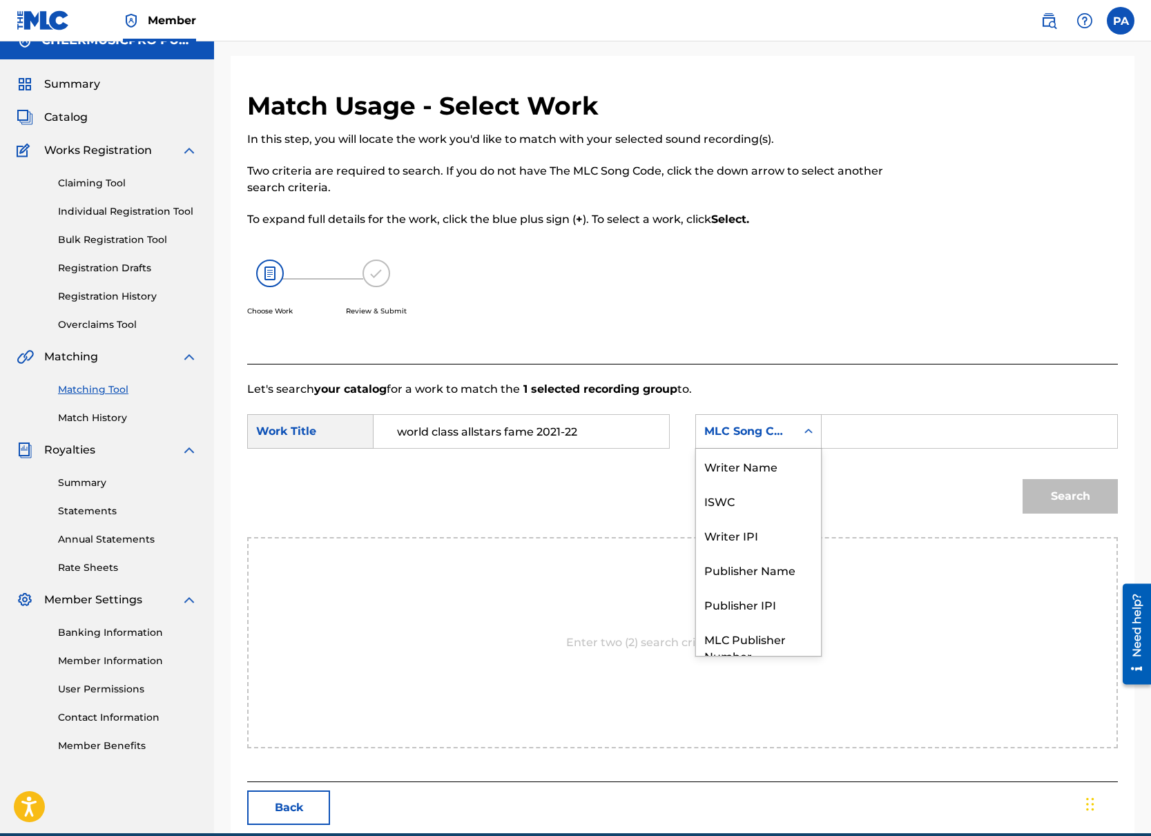
click at [793, 427] on div "MLC Song Code" at bounding box center [746, 431] width 100 height 26
click at [781, 467] on div "Writer Name" at bounding box center [758, 466] width 125 height 35
click at [864, 437] on input "Search Form" at bounding box center [969, 431] width 272 height 33
paste input "[PERSON_NAME]"
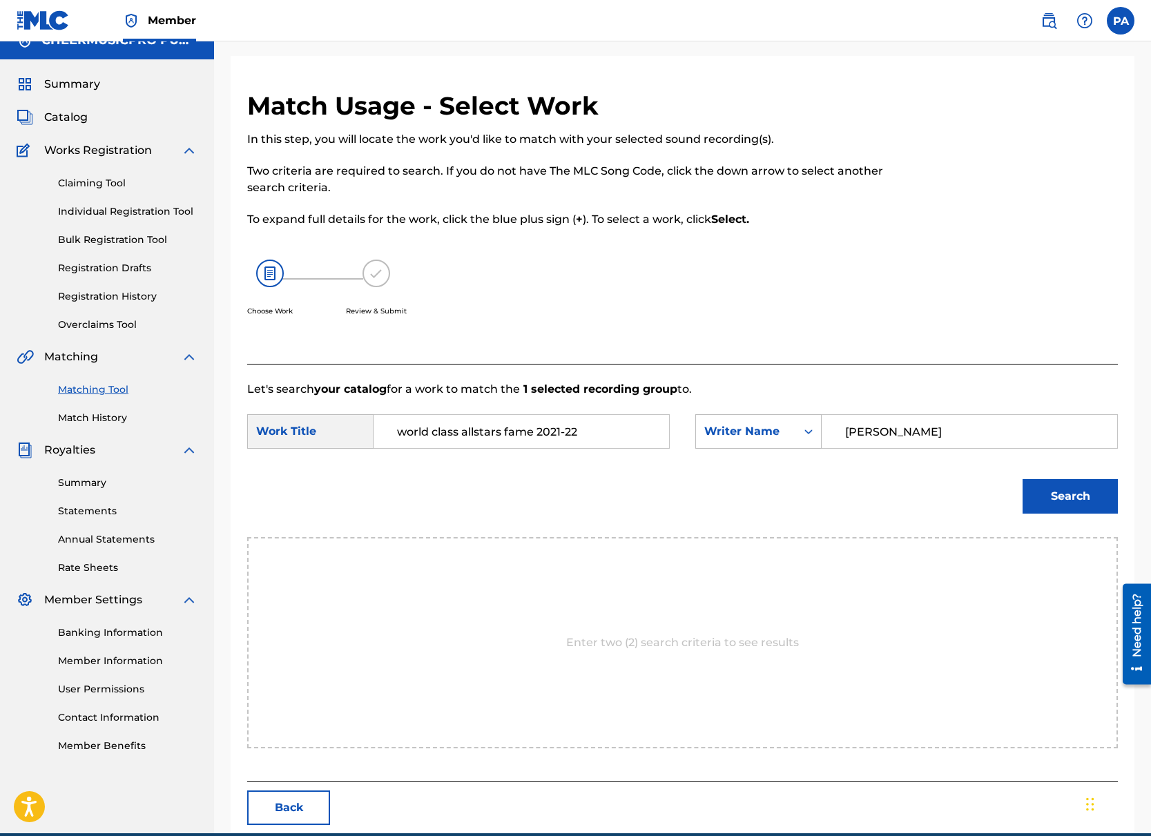
type input "[PERSON_NAME]"
click at [1059, 497] on button "Search" at bounding box center [1069, 496] width 95 height 35
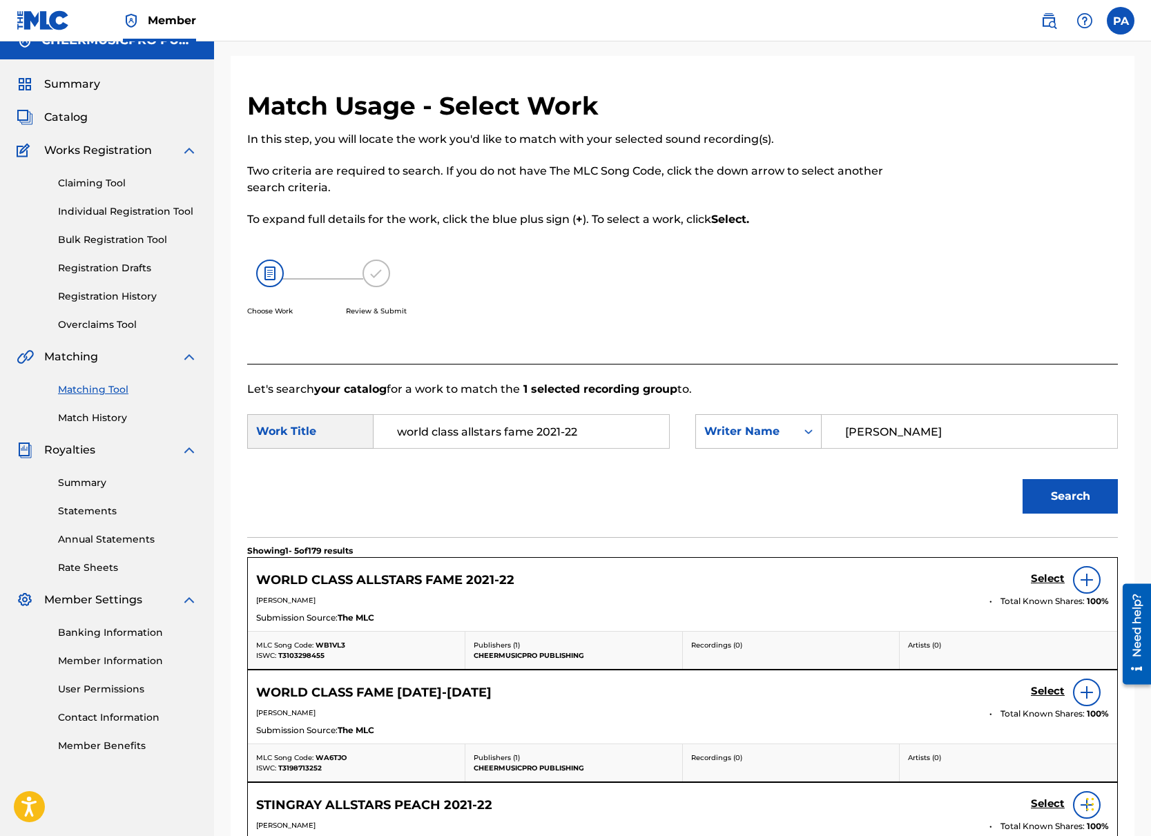
scroll to position [313, 0]
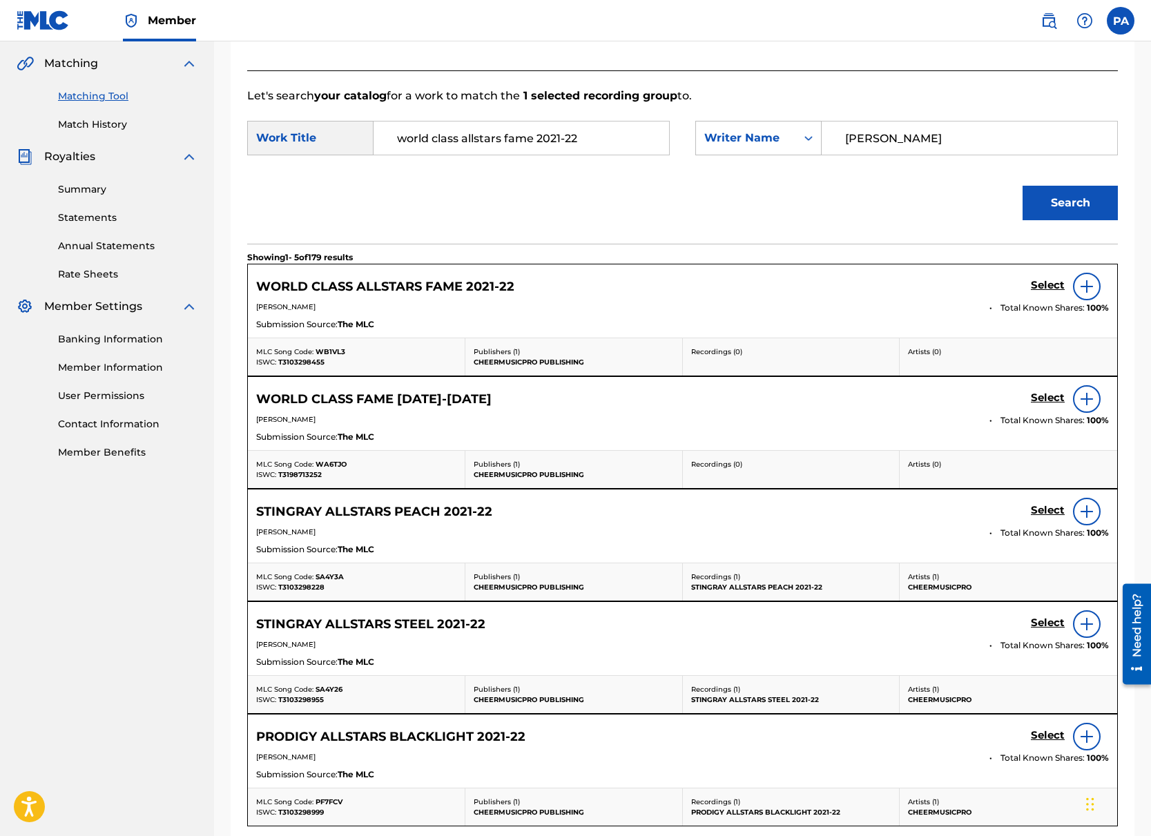
click at [1052, 286] on h5 "Select" at bounding box center [1048, 285] width 34 height 13
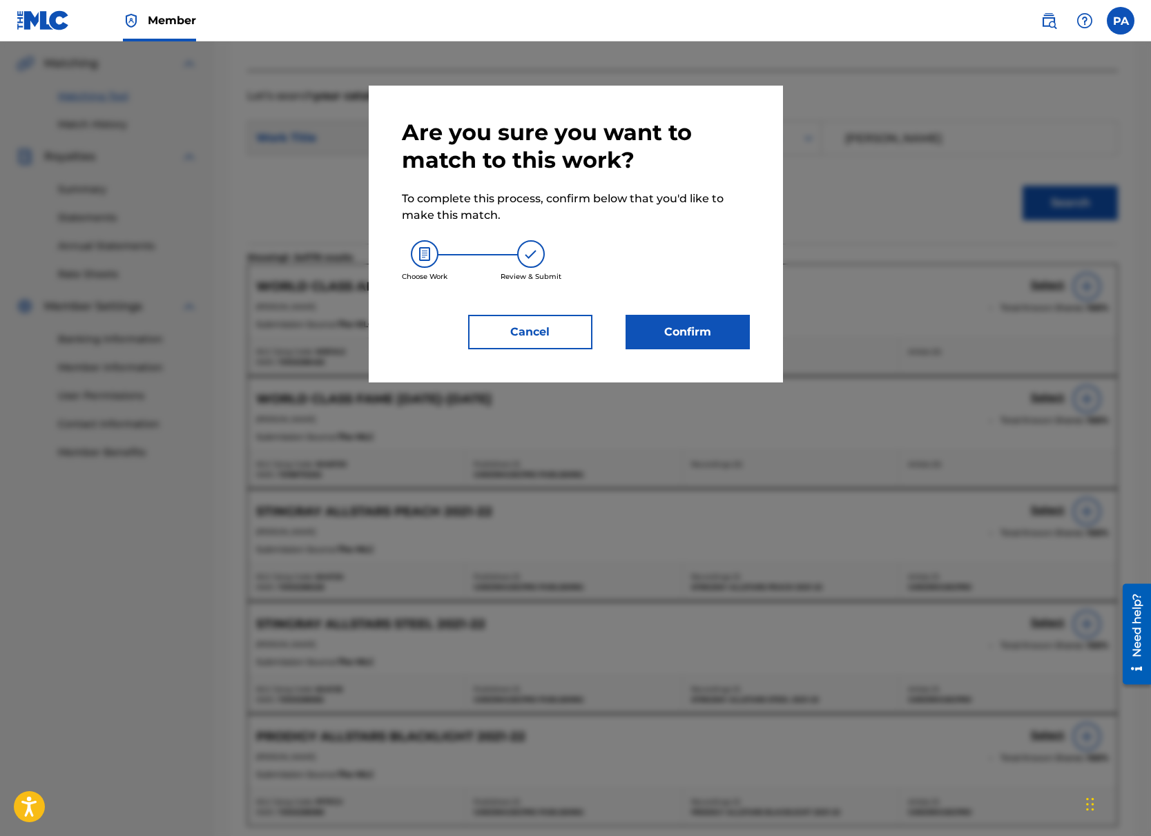
click at [665, 329] on button "Confirm" at bounding box center [687, 332] width 124 height 35
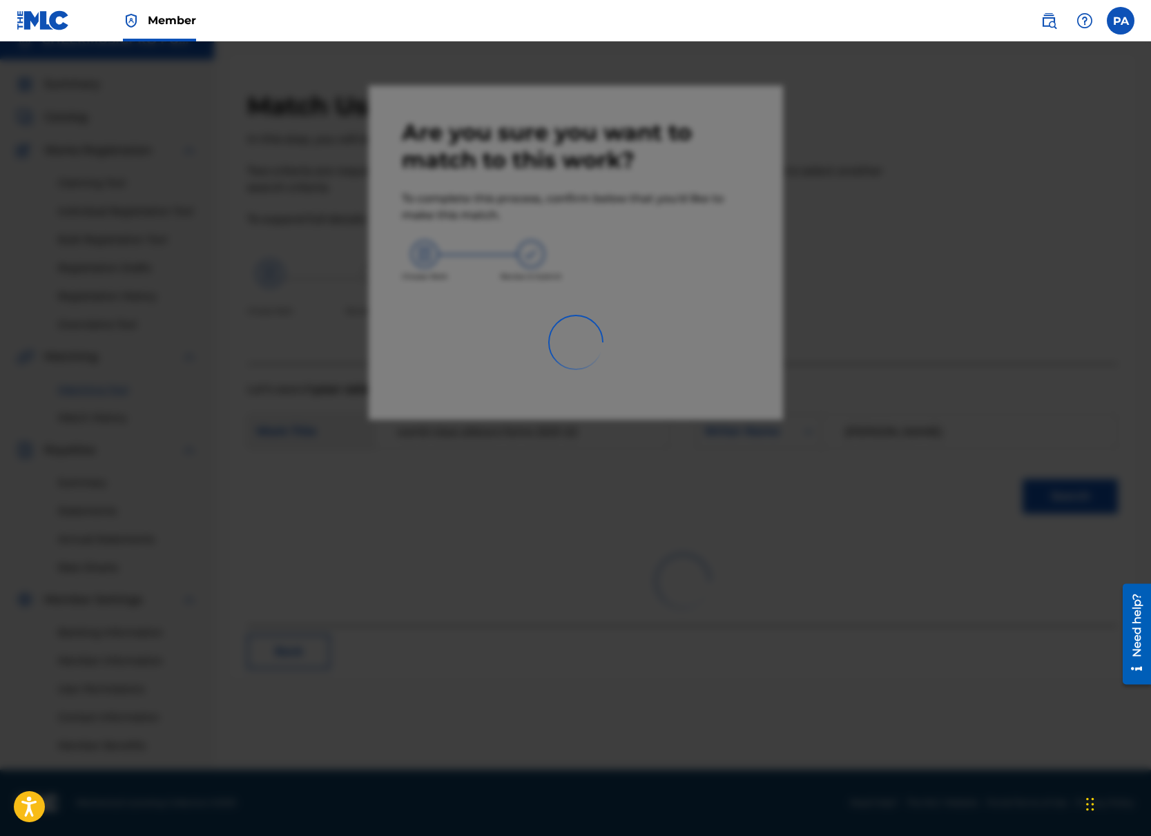
scroll to position [20, 0]
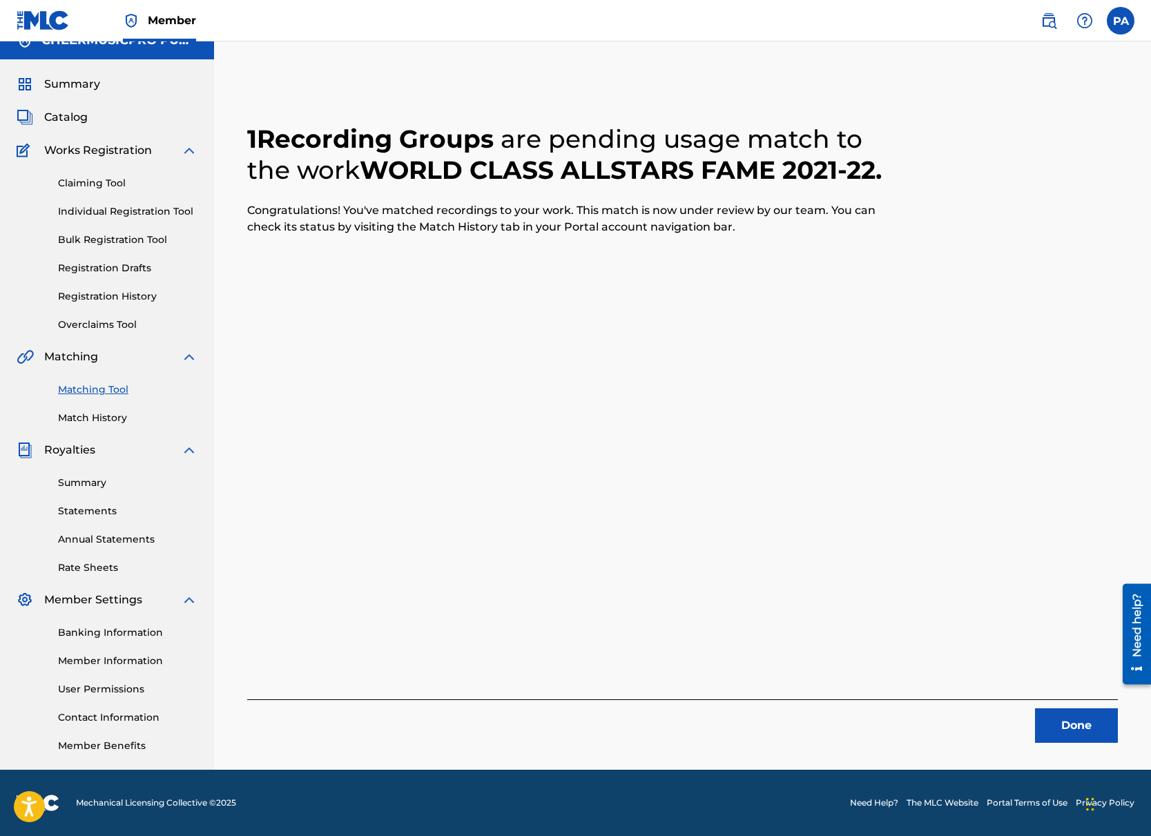
click at [1086, 720] on button "Done" at bounding box center [1076, 725] width 83 height 35
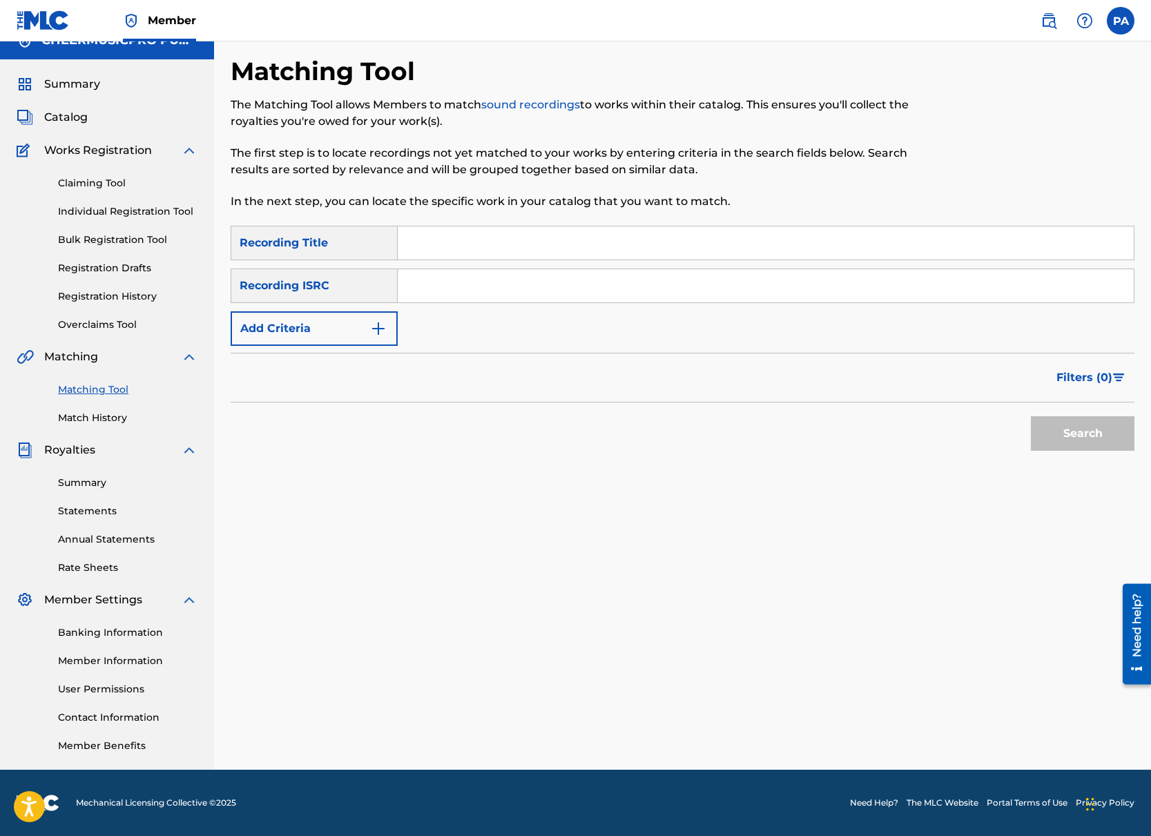
click at [456, 249] on input "Search Form" at bounding box center [766, 242] width 736 height 33
type input "zenith 2021-22"
click at [1031, 416] on button "Search" at bounding box center [1083, 433] width 104 height 35
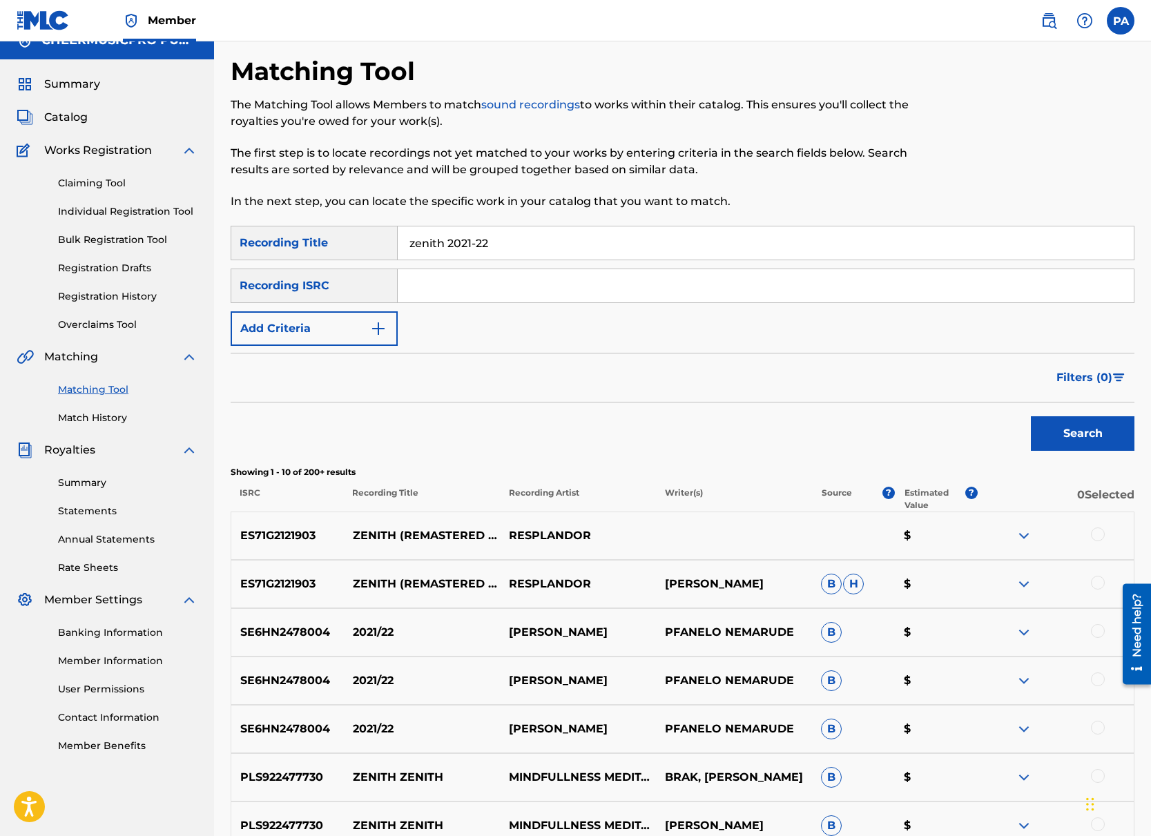
scroll to position [79, 0]
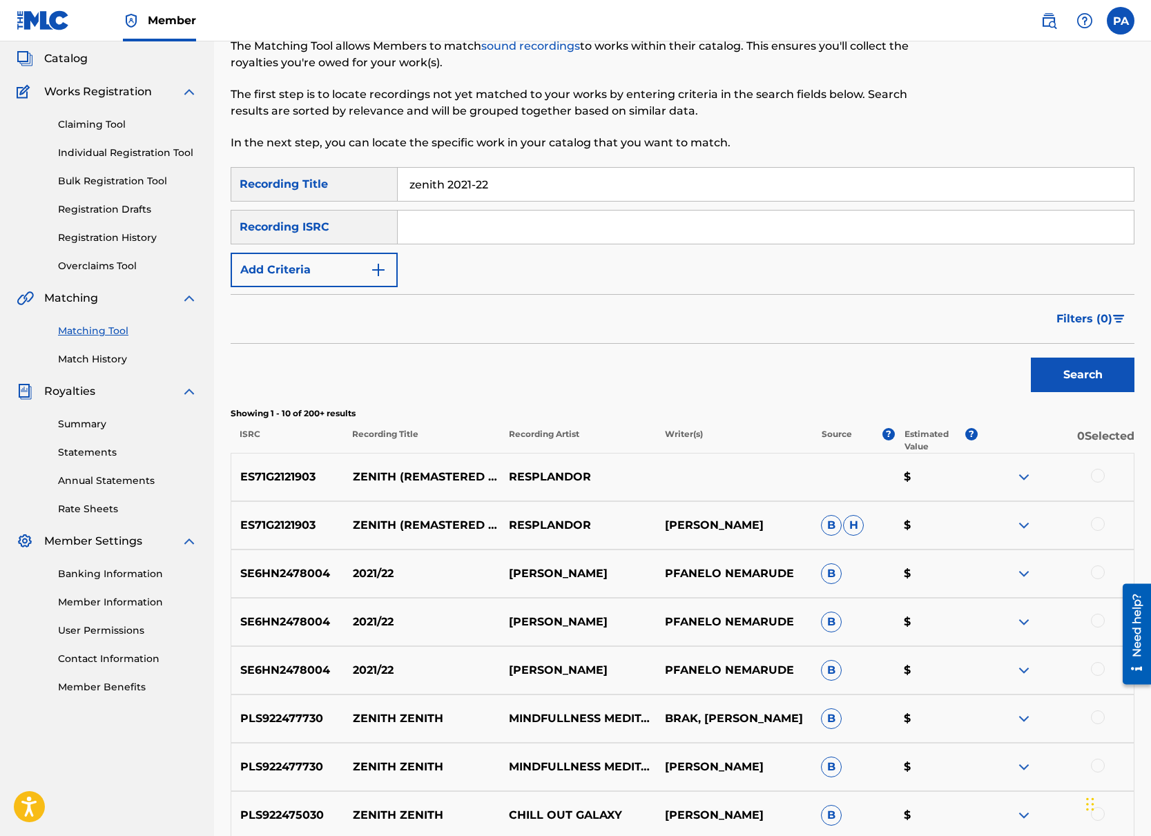
click at [303, 271] on button "Add Criteria" at bounding box center [314, 270] width 167 height 35
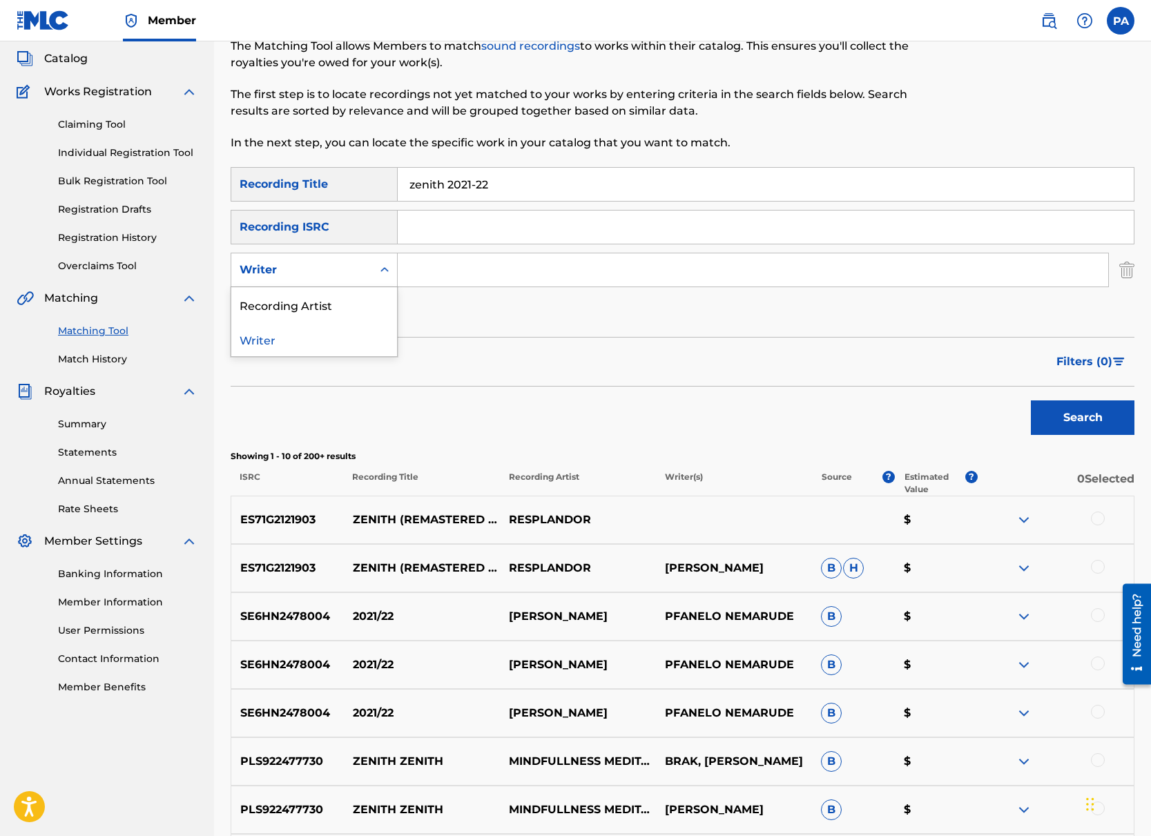
click at [297, 268] on div "Writer" at bounding box center [302, 270] width 124 height 17
click at [312, 303] on div "Recording Artist" at bounding box center [314, 304] width 166 height 35
click at [462, 274] on input "Search Form" at bounding box center [753, 269] width 710 height 33
type input "cheermusicpro"
click at [1082, 422] on button "Search" at bounding box center [1083, 417] width 104 height 35
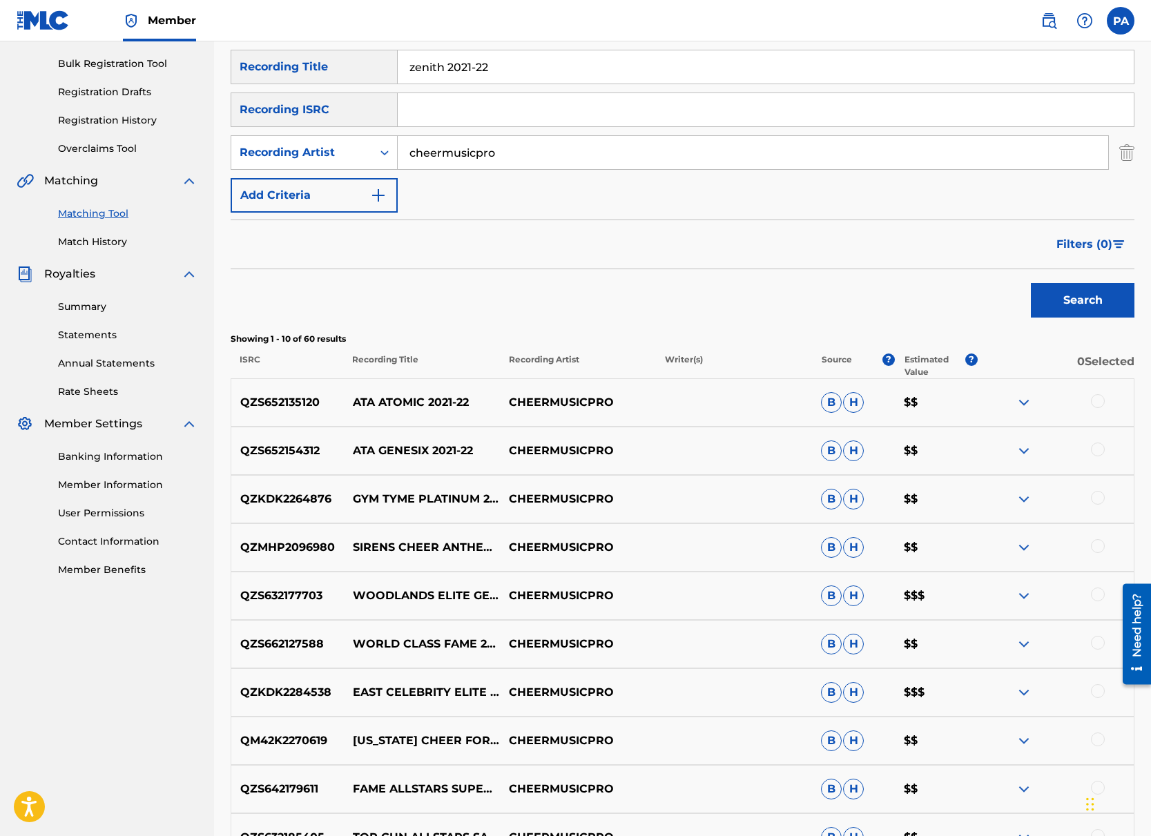
scroll to position [20, 0]
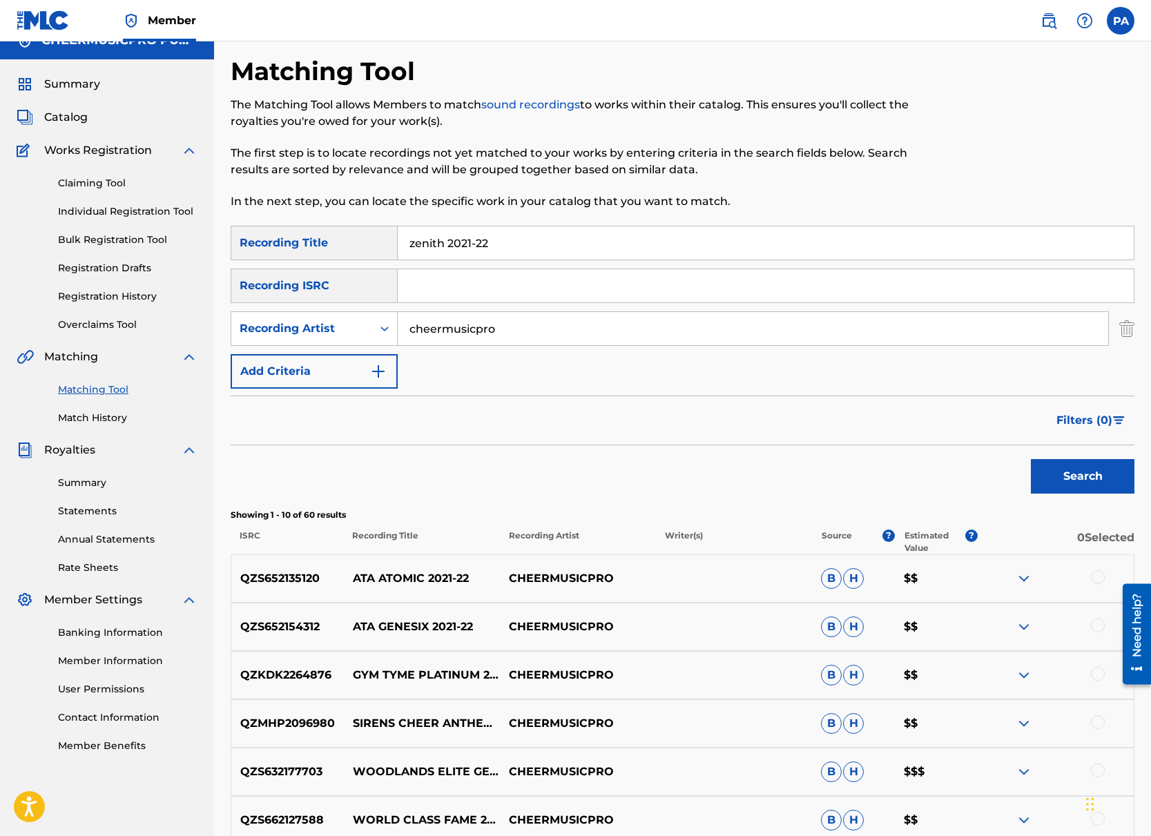
drag, startPoint x: 523, startPoint y: 237, endPoint x: 97, endPoint y: 295, distance: 429.8
click at [398, 260] on input "zenith 2021-22" at bounding box center [766, 242] width 736 height 33
type input "elite heat 24k"
click at [1031, 459] on button "Search" at bounding box center [1083, 476] width 104 height 35
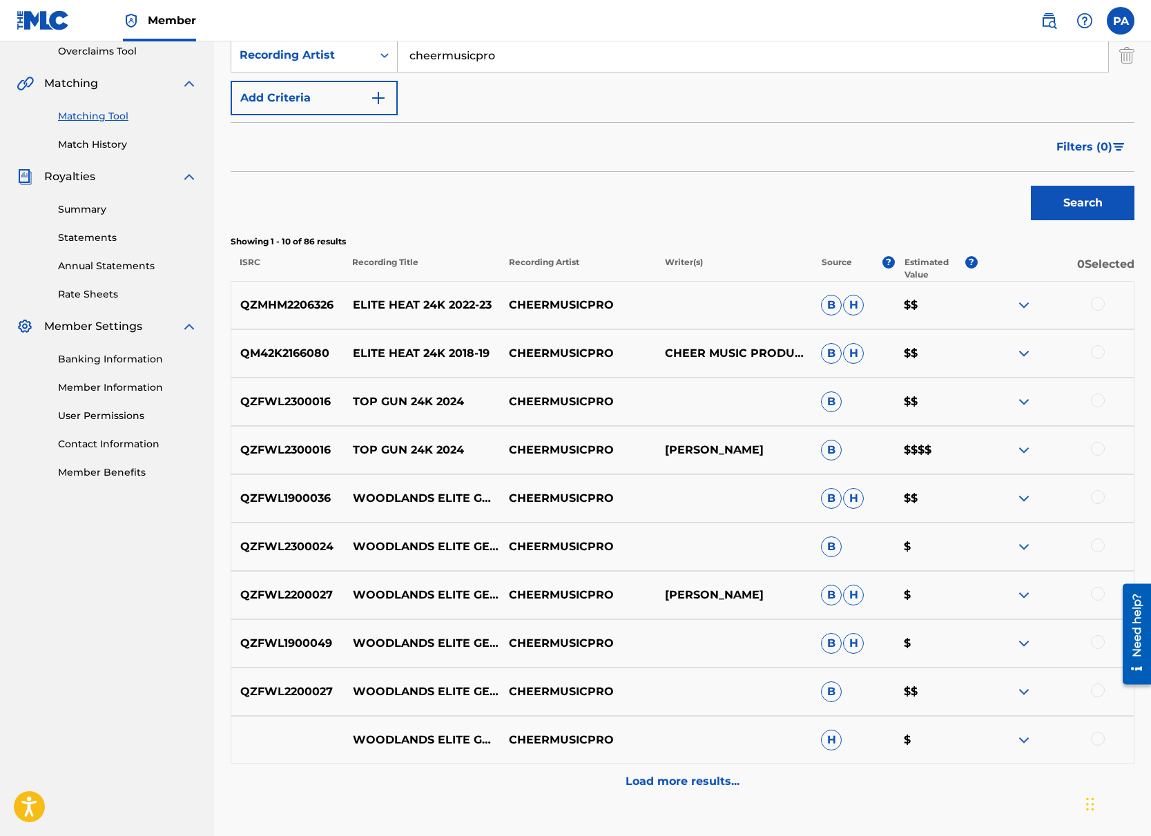
scroll to position [0, 0]
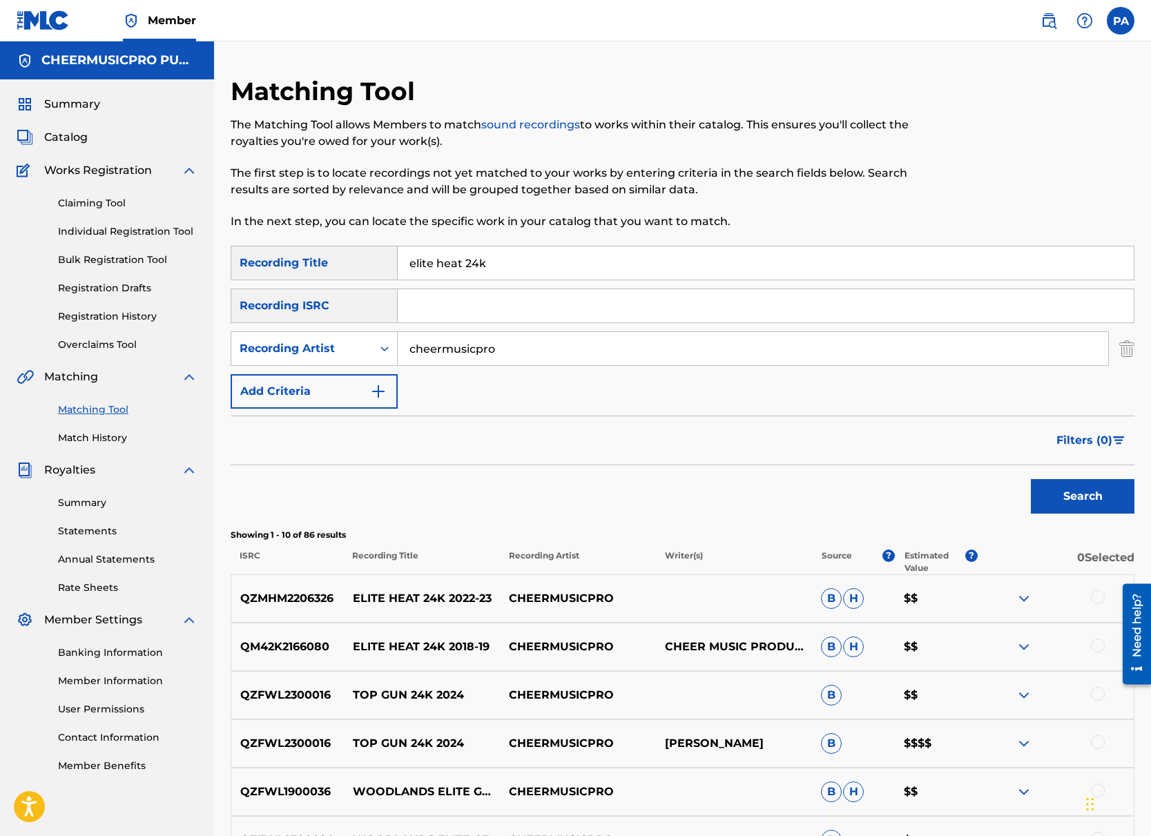
drag, startPoint x: 388, startPoint y: 279, endPoint x: 274, endPoint y: 284, distance: 114.0
click at [398, 280] on input "elite heat 24k" at bounding box center [766, 262] width 736 height 33
type input "woodlands [PERSON_NAME]"
click at [1031, 479] on button "Search" at bounding box center [1083, 496] width 104 height 35
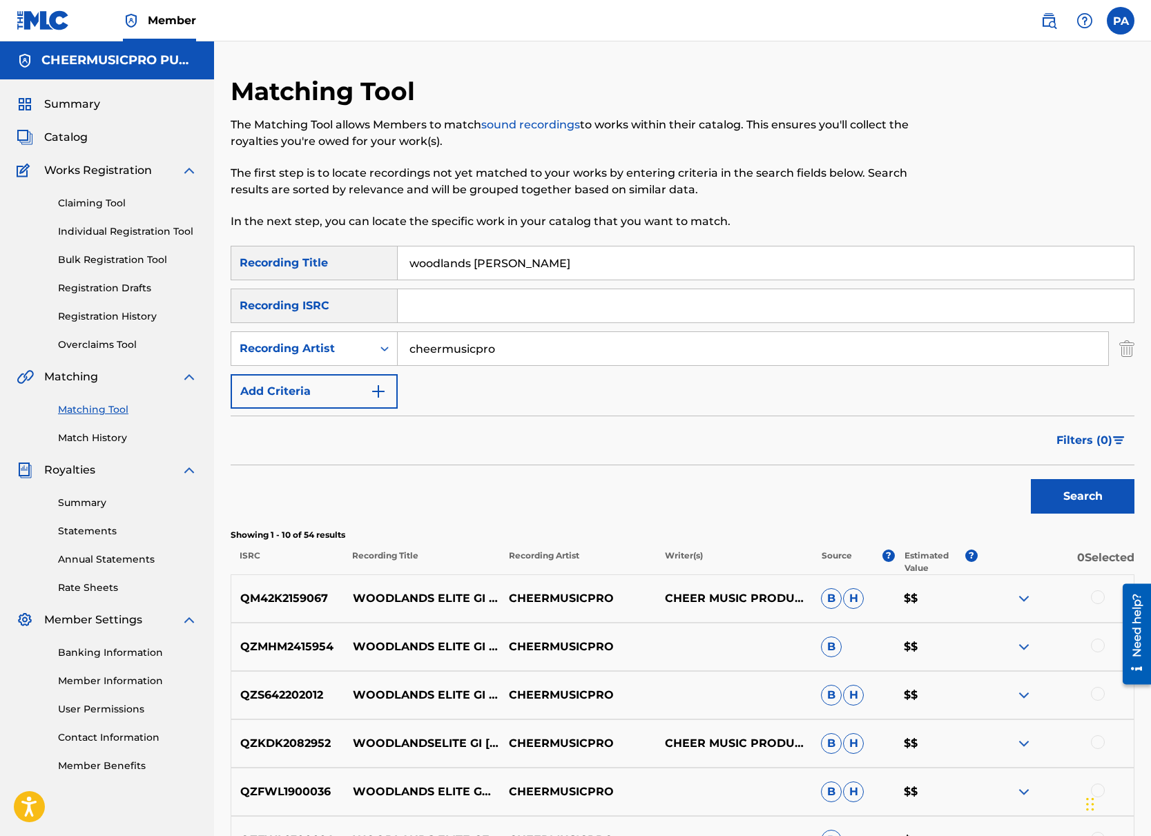
drag, startPoint x: 484, startPoint y: 260, endPoint x: 226, endPoint y: 262, distance: 257.5
click at [398, 262] on input "woodlands [PERSON_NAME]" at bounding box center [766, 262] width 736 height 33
type input "Q"
type input "WOrld Cup suns"
click at [1031, 479] on button "Search" at bounding box center [1083, 496] width 104 height 35
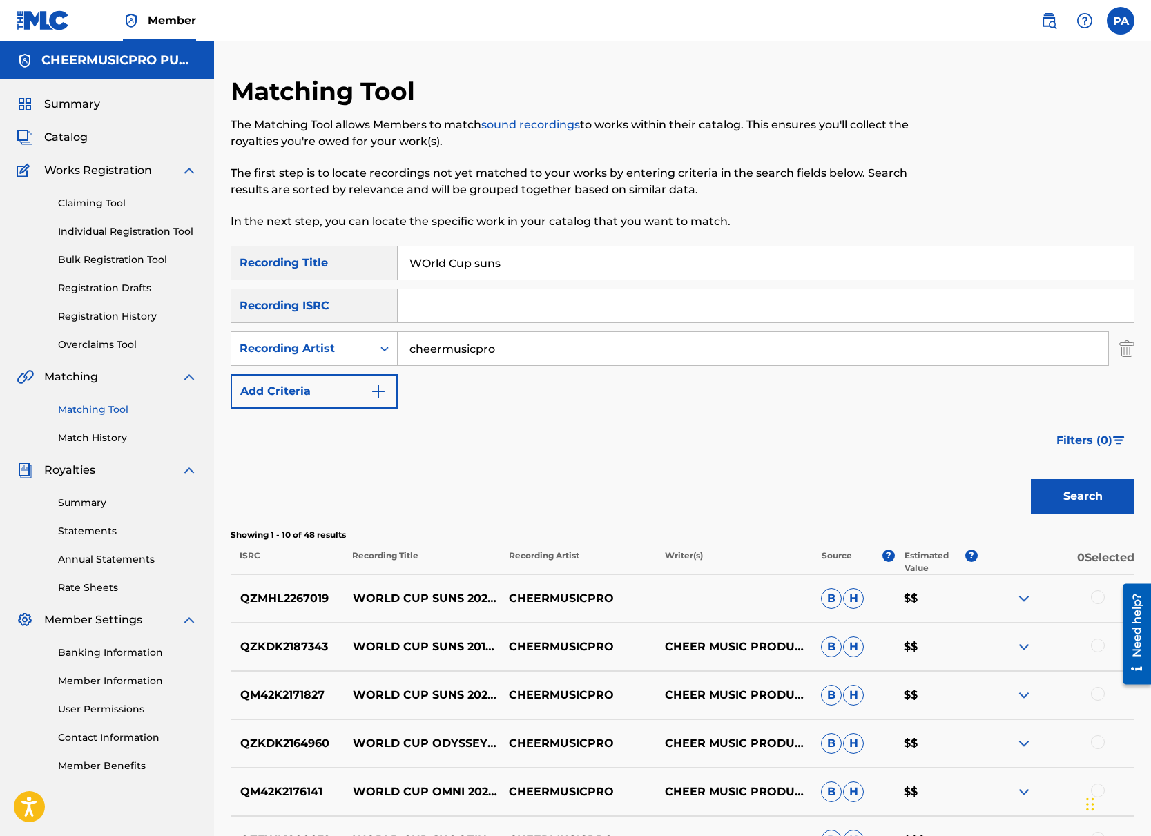
drag, startPoint x: 284, startPoint y: 298, endPoint x: 187, endPoint y: 302, distance: 96.8
click at [398, 280] on input "WOrld Cup suns" at bounding box center [766, 262] width 736 height 33
type input "cheer extreme crush"
click at [1109, 498] on button "Search" at bounding box center [1083, 496] width 104 height 35
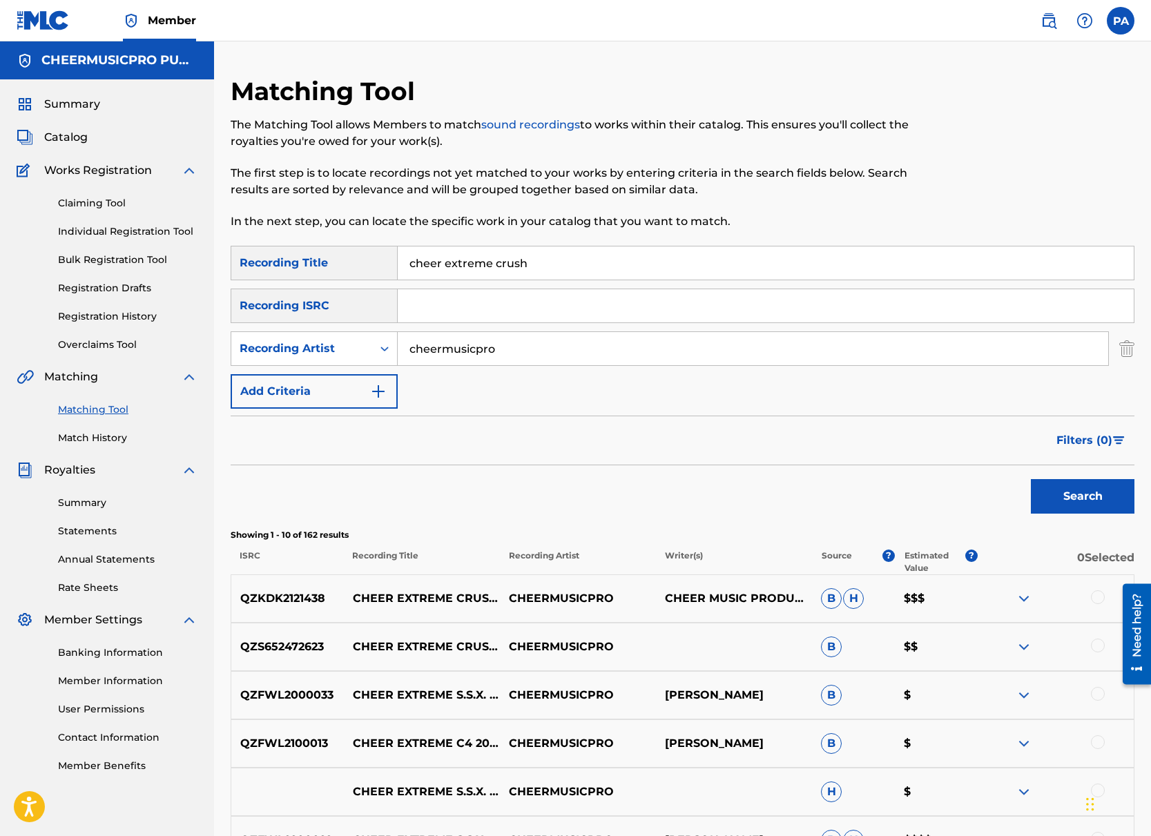
drag, startPoint x: 557, startPoint y: 262, endPoint x: 158, endPoint y: 280, distance: 399.4
click at [398, 280] on input "cheer extreme crush" at bounding box center [766, 262] width 736 height 33
type input "Ice [PERSON_NAME]"
click at [1031, 479] on button "Search" at bounding box center [1083, 496] width 104 height 35
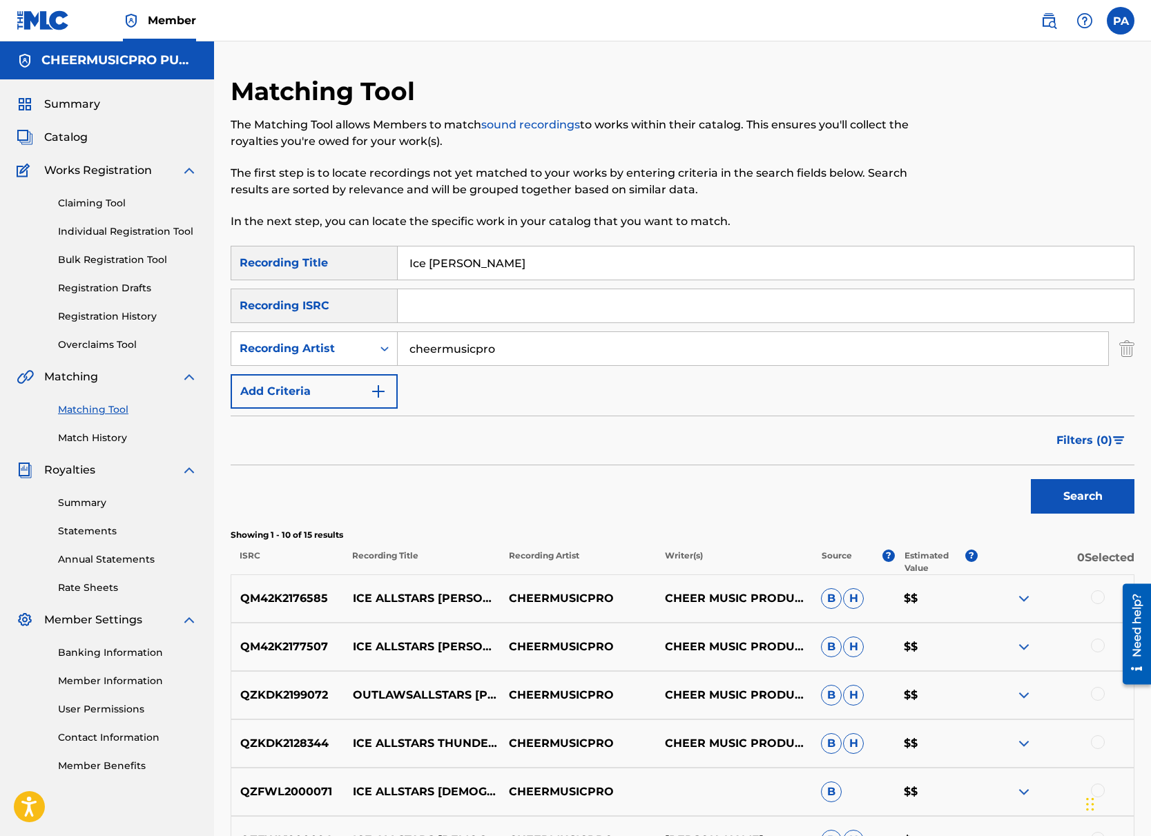
drag, startPoint x: 278, startPoint y: 260, endPoint x: 261, endPoint y: 280, distance: 27.0
click at [398, 262] on input "Ice [PERSON_NAME]" at bounding box center [766, 262] width 736 height 33
type input "Cheer Extreme C4"
click at [1078, 503] on button "Search" at bounding box center [1083, 496] width 104 height 35
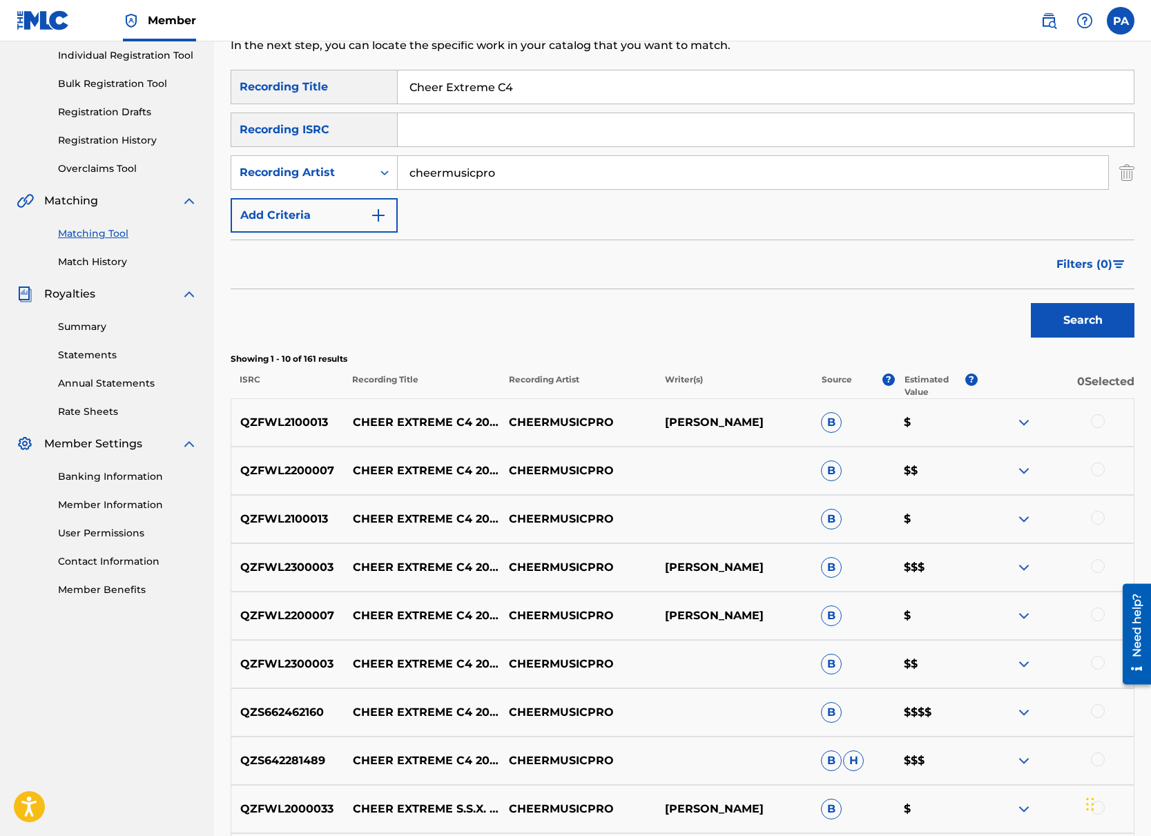
scroll to position [235, 0]
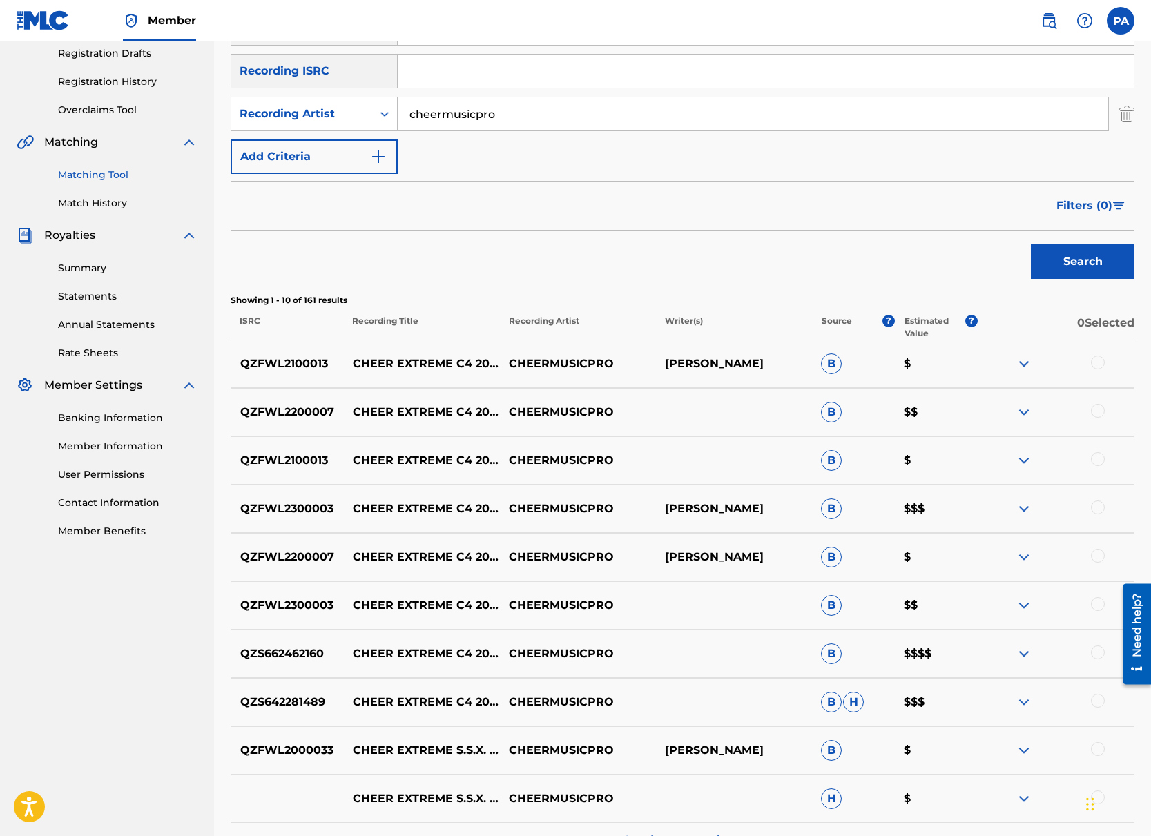
click at [1093, 364] on div at bounding box center [1098, 363] width 14 height 14
click at [1093, 462] on div at bounding box center [1098, 459] width 14 height 14
click at [975, 728] on button "Match 2 Groups" at bounding box center [970, 723] width 153 height 35
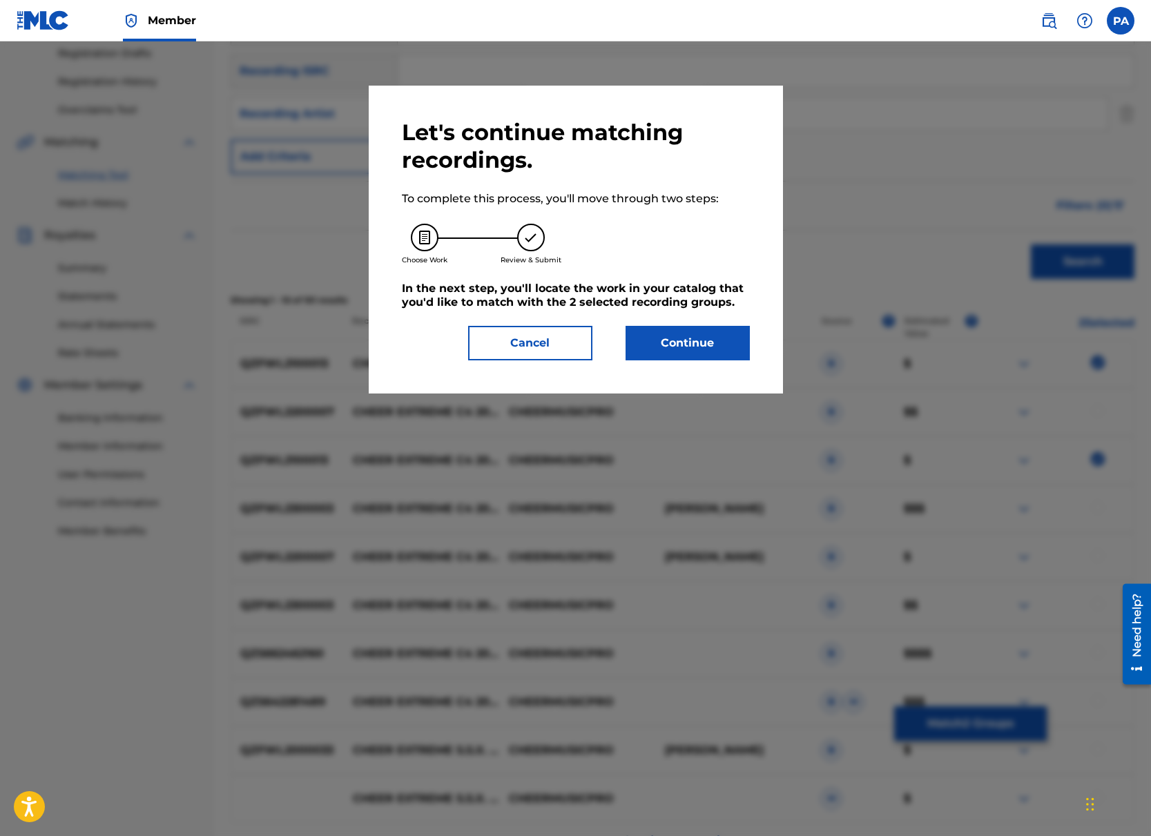
click at [697, 351] on button "Continue" at bounding box center [687, 343] width 124 height 35
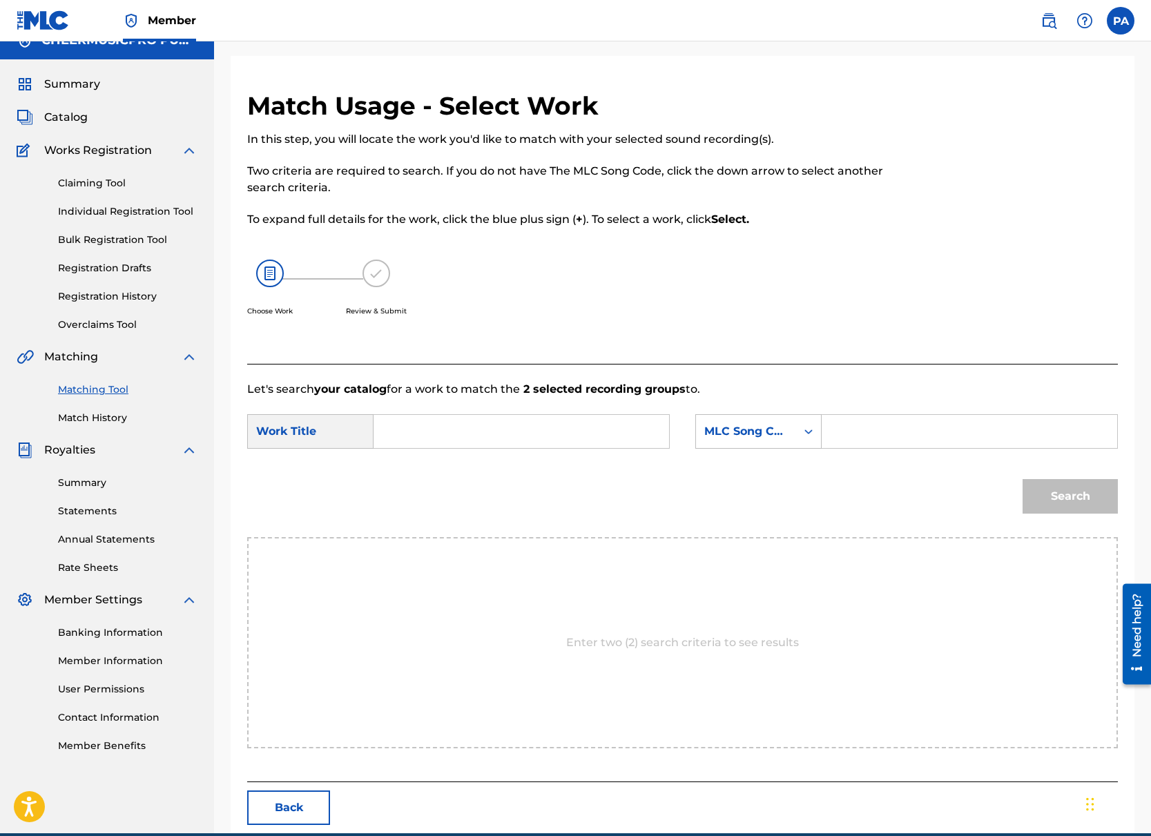
click at [447, 435] on input "Search Form" at bounding box center [521, 431] width 272 height 33
click at [413, 485] on span "cheer extreme" at bounding box center [421, 471] width 48 height 30
type input "cheer extreme c4 2021-22"
click at [842, 434] on input "Search Form" at bounding box center [969, 431] width 272 height 33
paste input "[PERSON_NAME]"
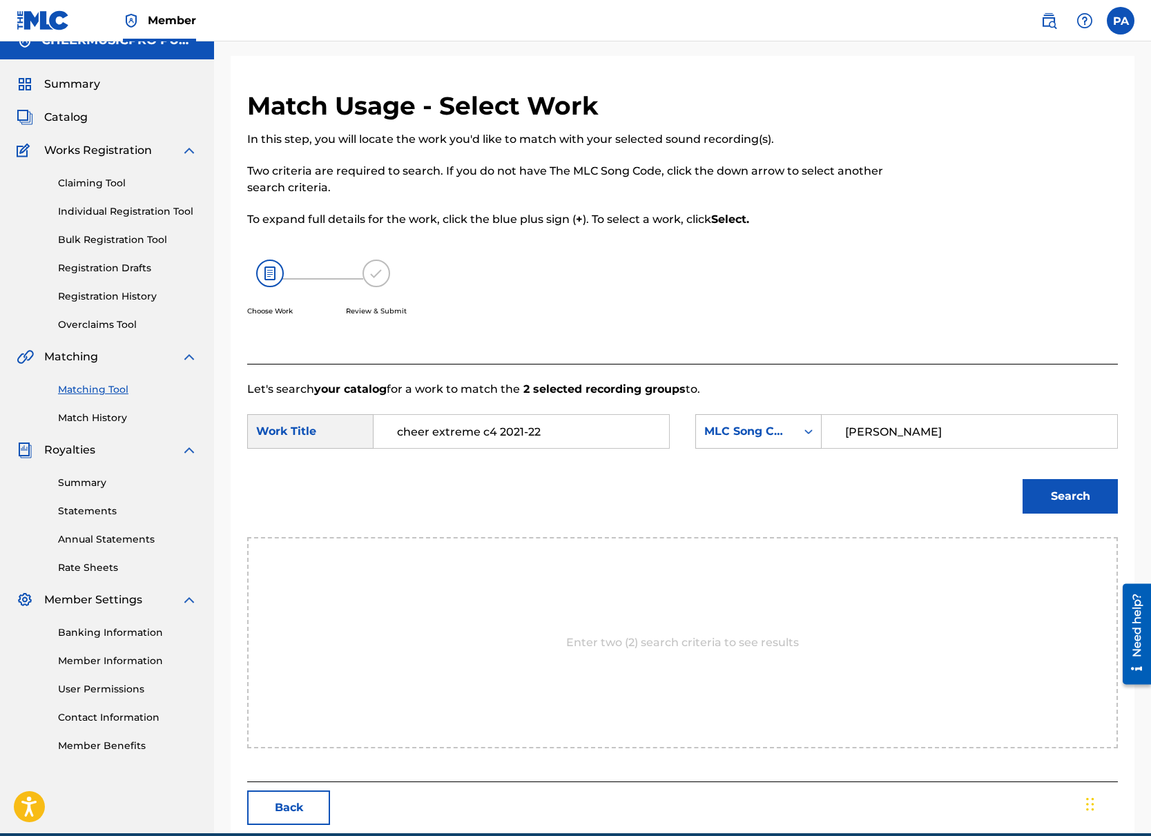
type input "[PERSON_NAME]"
click at [1046, 493] on button "Search" at bounding box center [1069, 496] width 95 height 35
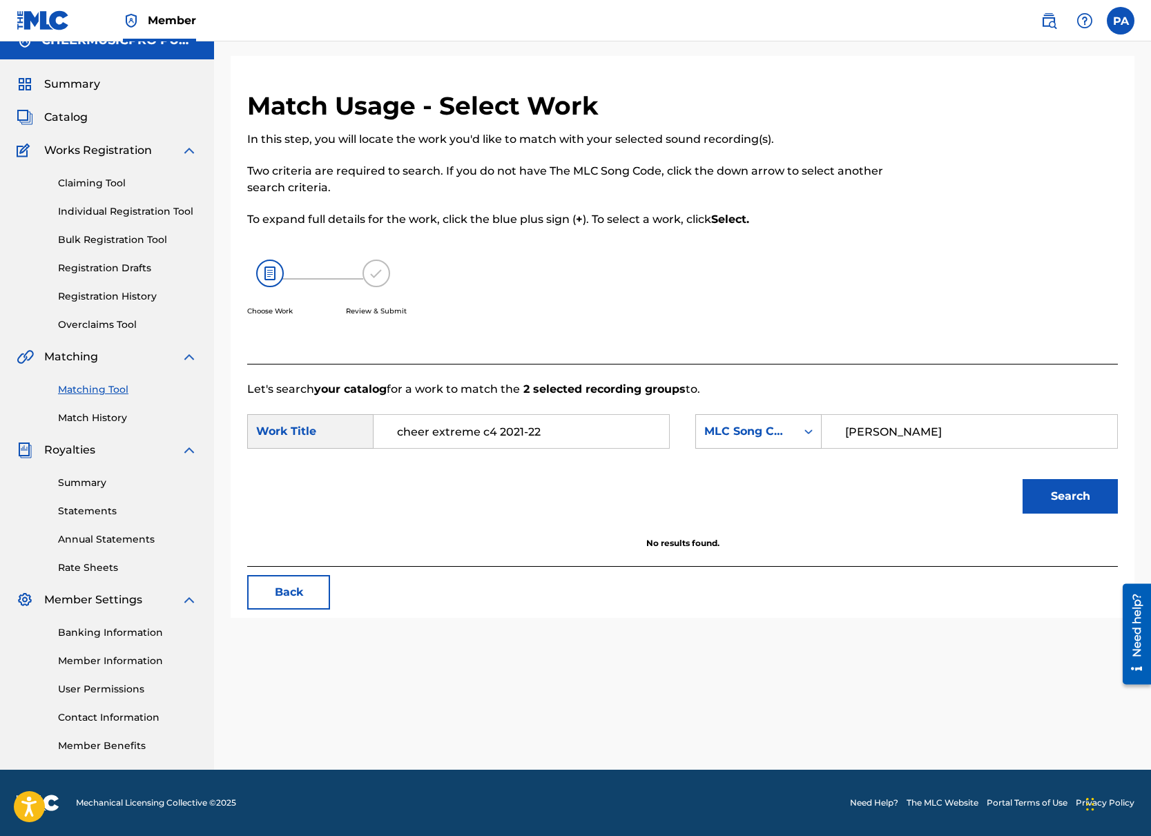
drag, startPoint x: 550, startPoint y: 429, endPoint x: 196, endPoint y: 429, distance: 354.1
click at [385, 434] on input "cheer extreme c4 2021-22" at bounding box center [521, 431] width 272 height 33
type input "c"
click at [411, 657] on div "cheer extreme c4 2021-22" at bounding box center [417, 620] width 64 height 75
type input "cheer extreme c4 2021-22"
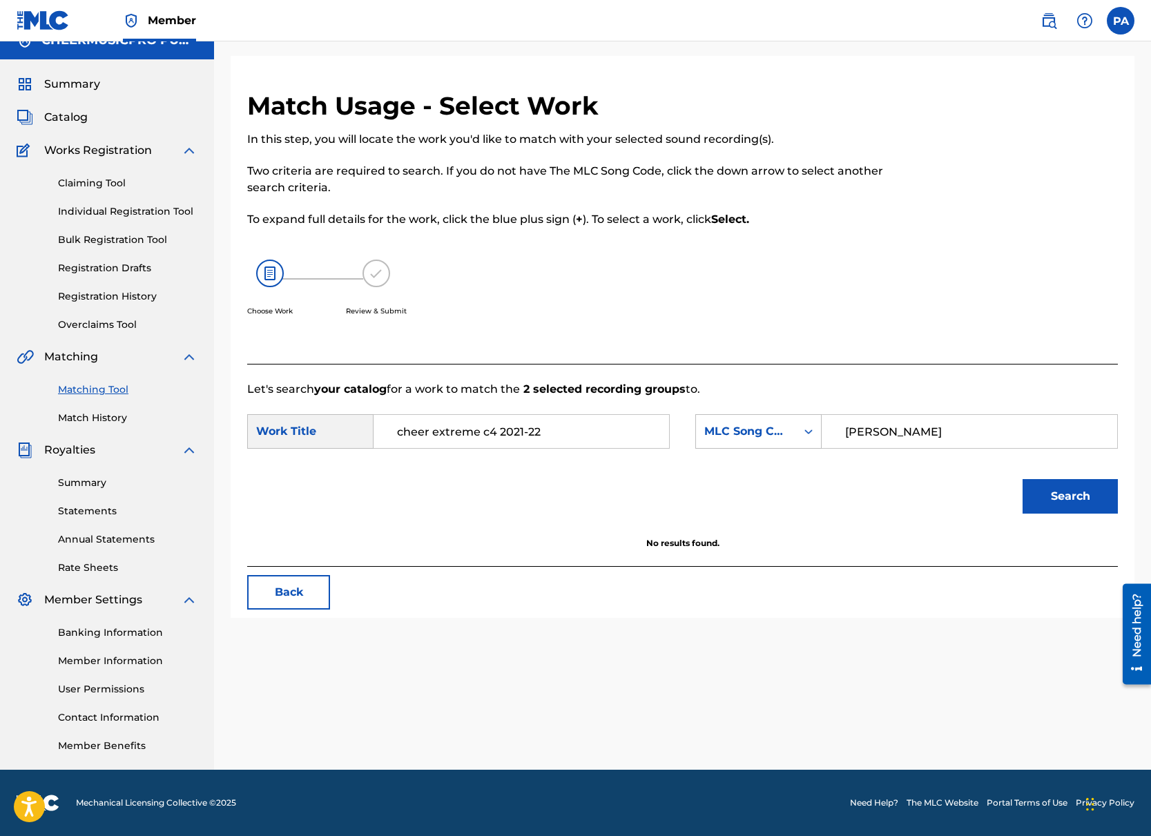
click at [1068, 495] on button "Search" at bounding box center [1069, 496] width 95 height 35
drag, startPoint x: 935, startPoint y: 426, endPoint x: 650, endPoint y: 447, distance: 285.9
click at [833, 447] on input "[PERSON_NAME]" at bounding box center [969, 431] width 272 height 33
click at [770, 436] on div "MLC Song Code" at bounding box center [746, 431] width 84 height 17
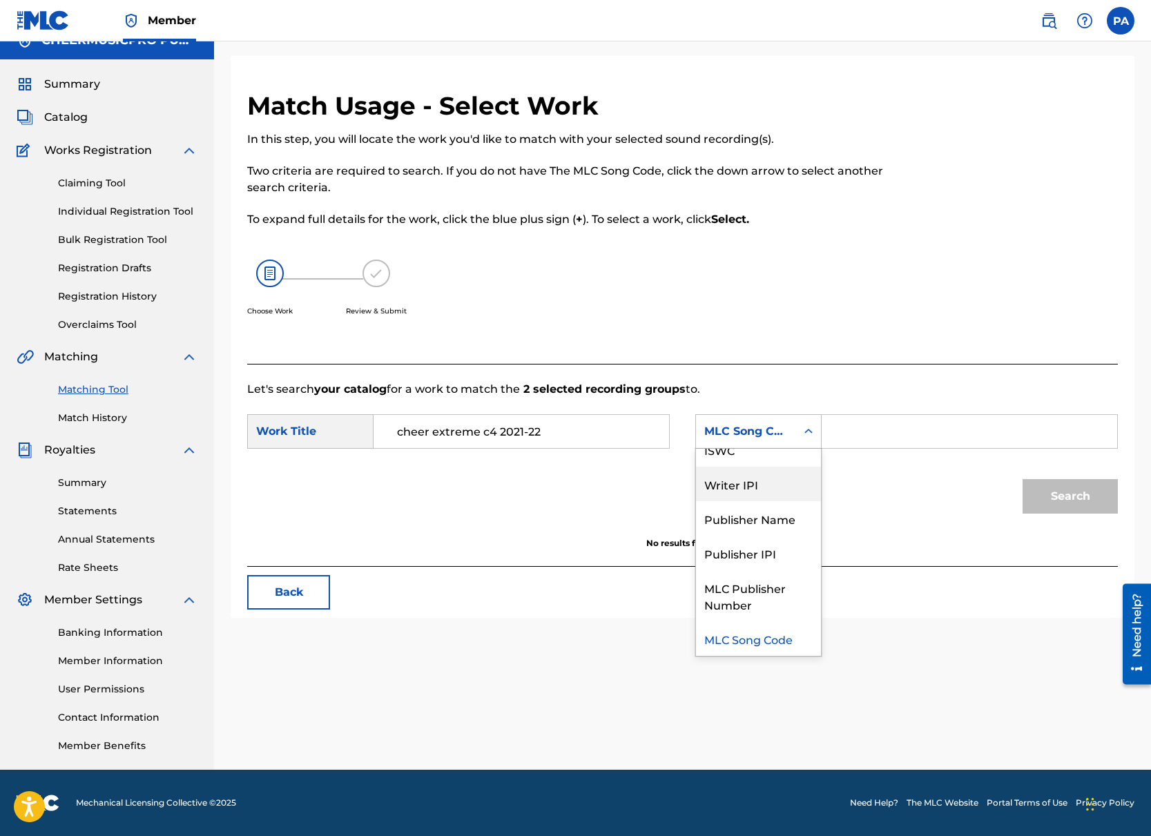
scroll to position [0, 0]
click at [770, 463] on div "Writer Name" at bounding box center [758, 466] width 125 height 35
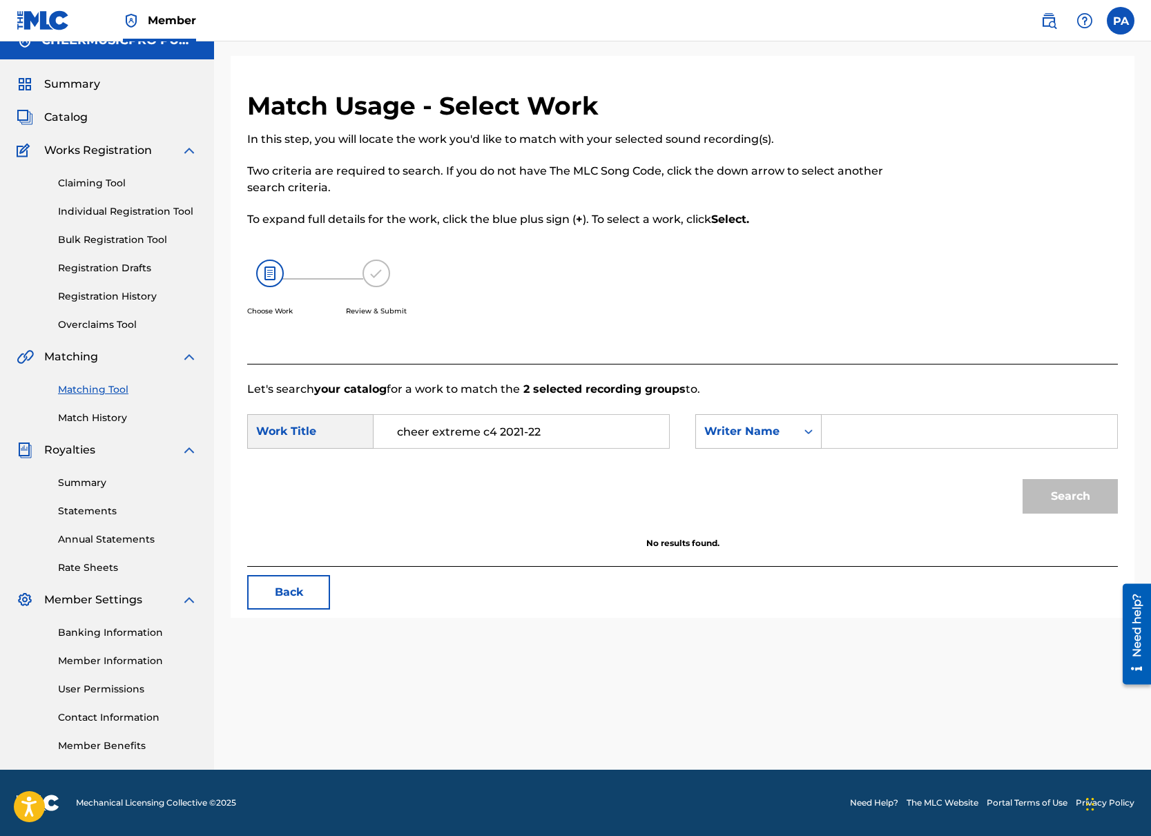
drag, startPoint x: 845, startPoint y: 449, endPoint x: 861, endPoint y: 436, distance: 21.1
click at [861, 436] on input "Search Form" at bounding box center [969, 431] width 272 height 33
paste input "[PERSON_NAME]"
type input "[PERSON_NAME]"
click at [1074, 493] on button "Search" at bounding box center [1069, 496] width 95 height 35
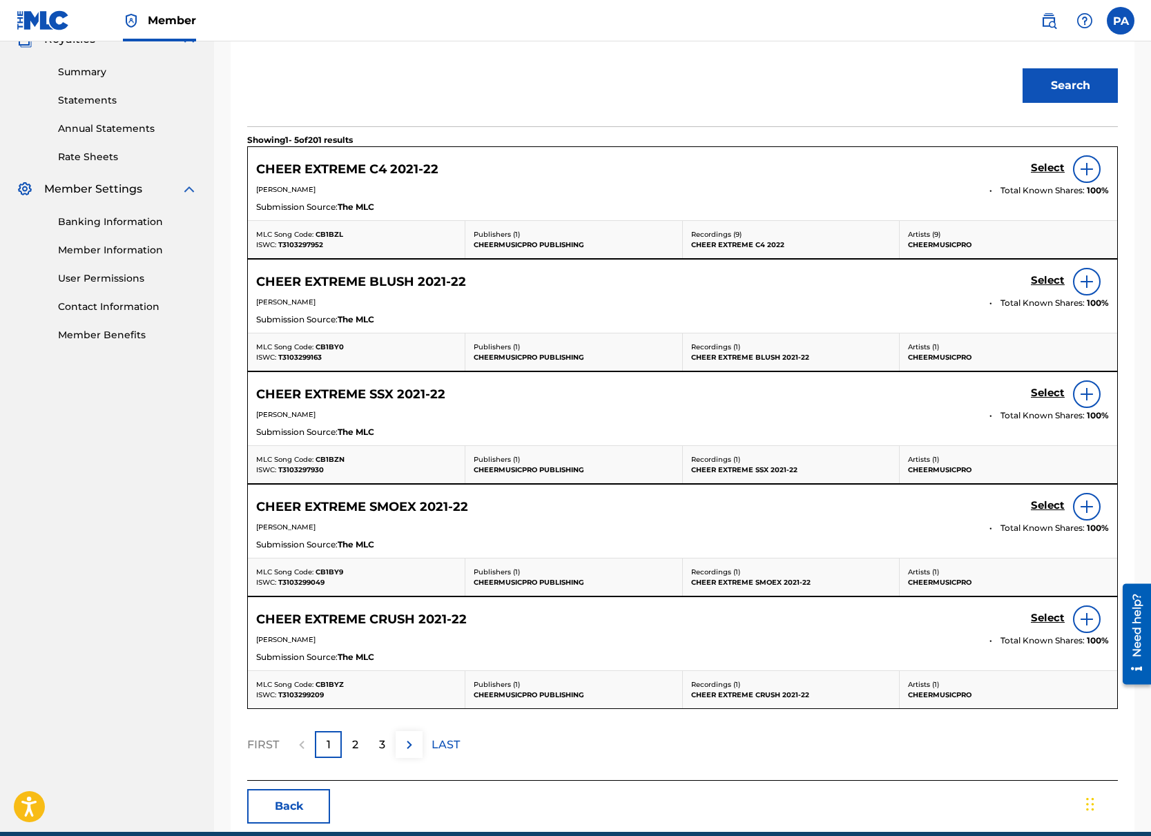
scroll to position [372, 0]
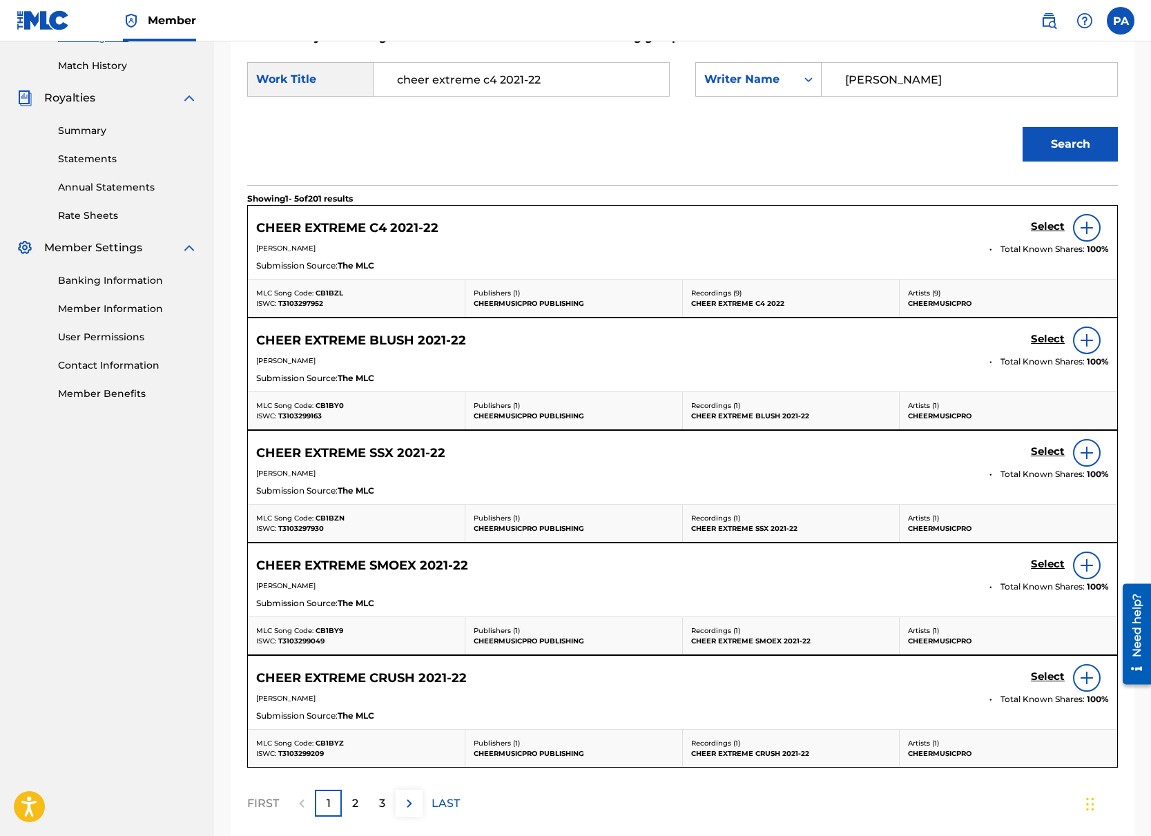
click at [1046, 222] on h5 "Select" at bounding box center [1048, 226] width 34 height 13
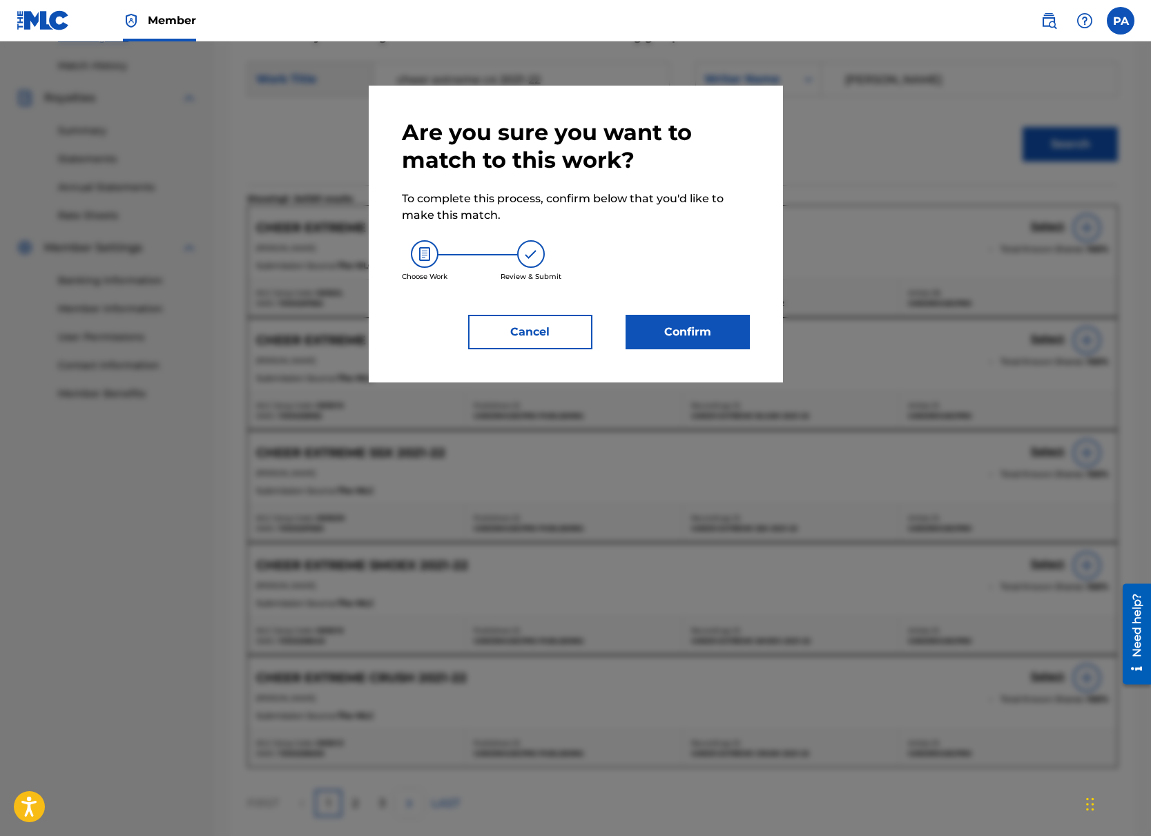
click at [685, 339] on button "Confirm" at bounding box center [687, 332] width 124 height 35
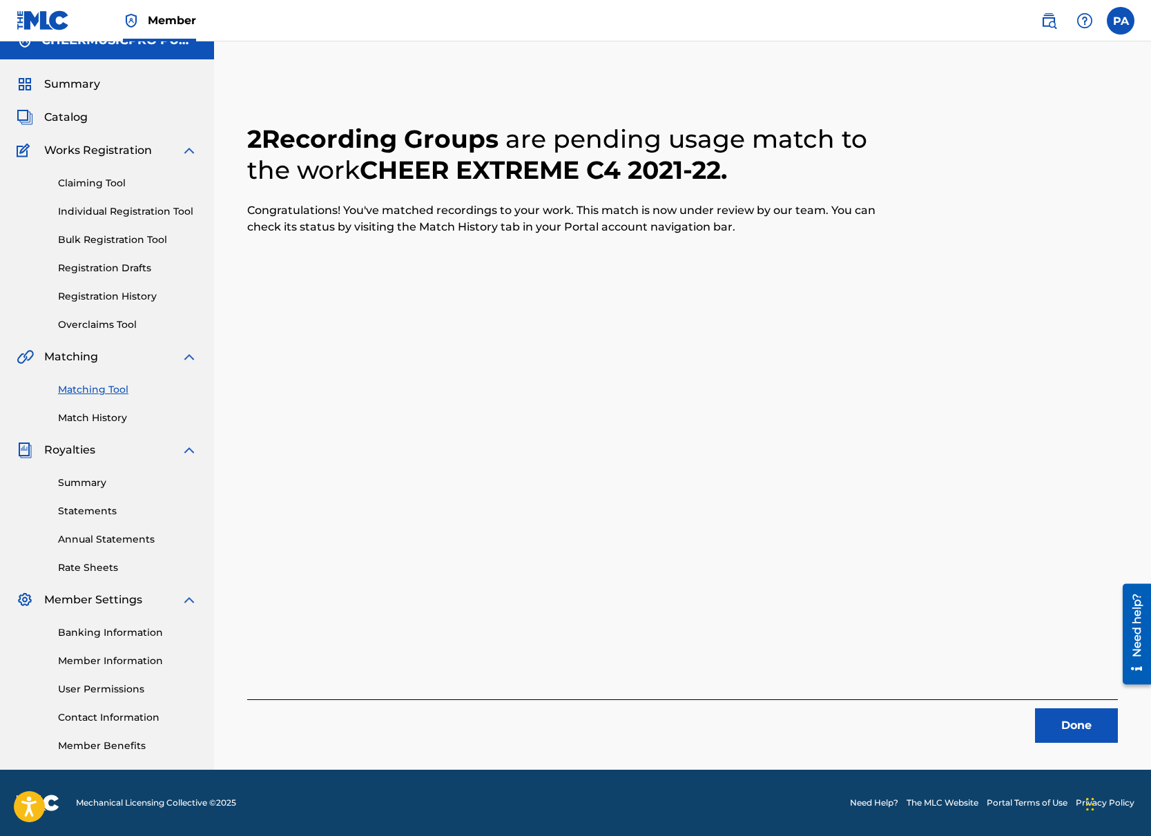
click at [1055, 733] on button "Done" at bounding box center [1076, 725] width 83 height 35
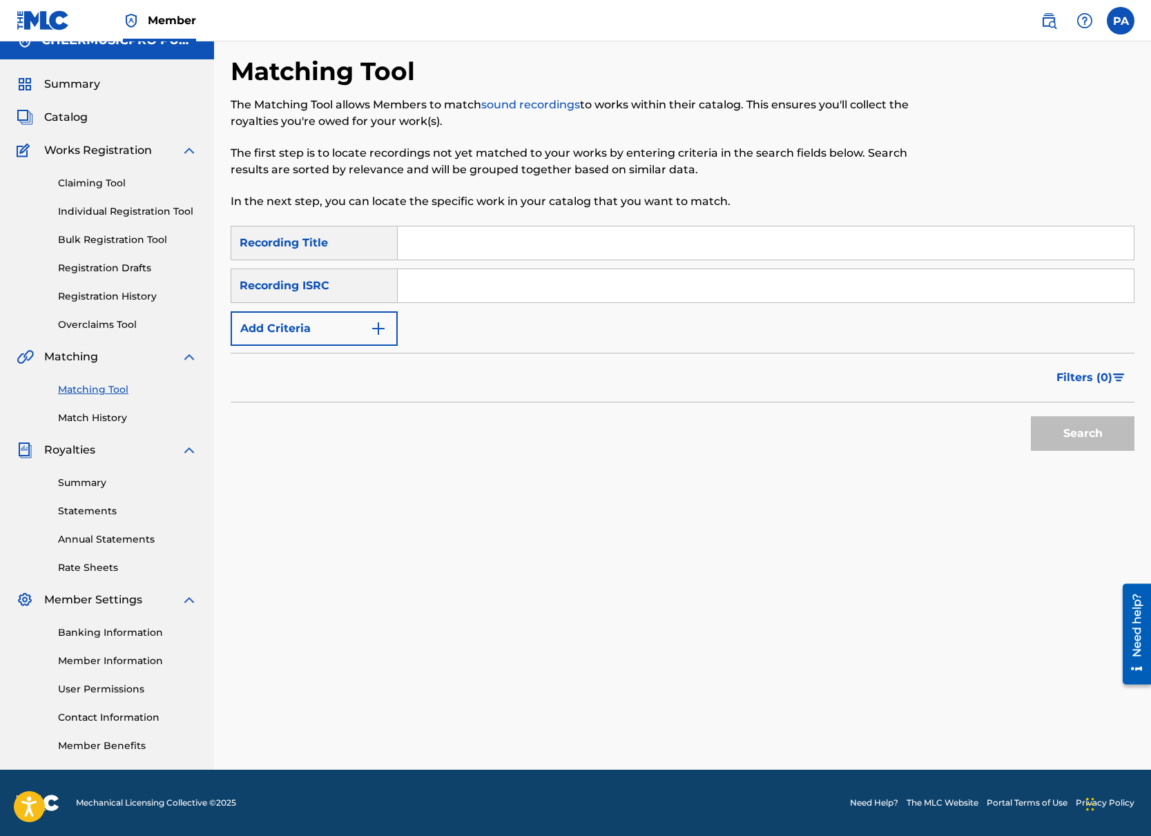
click at [449, 241] on input "Search Form" at bounding box center [766, 242] width 736 height 33
type input "reign athletics royalty"
click at [1075, 427] on button "Search" at bounding box center [1083, 433] width 104 height 35
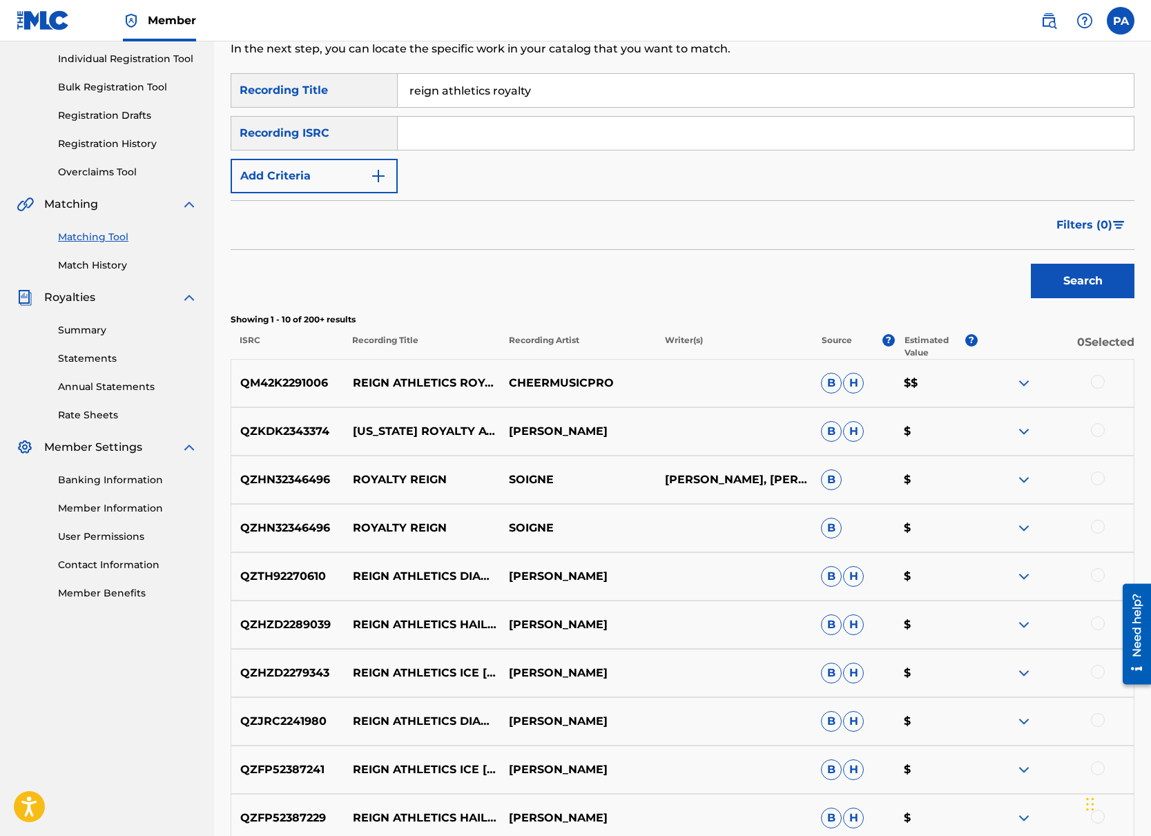
scroll to position [114, 0]
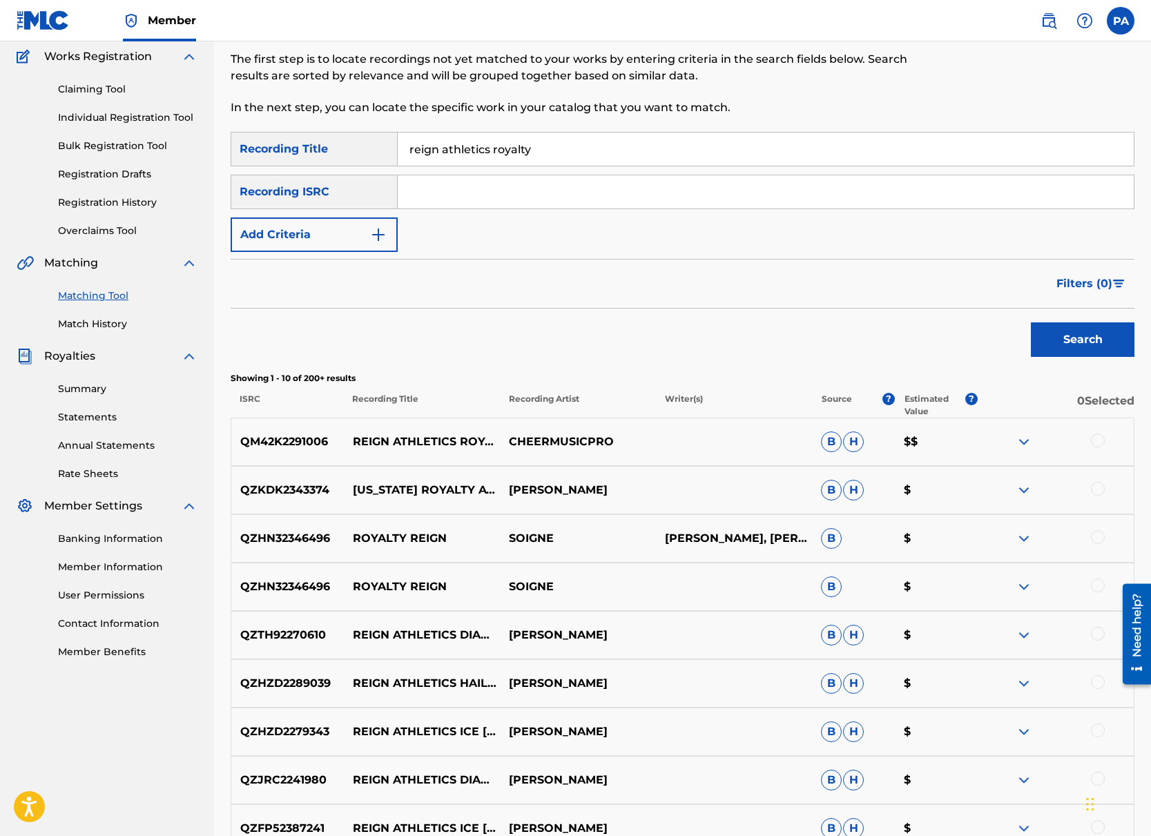
click at [286, 235] on button "Add Criteria" at bounding box center [314, 234] width 167 height 35
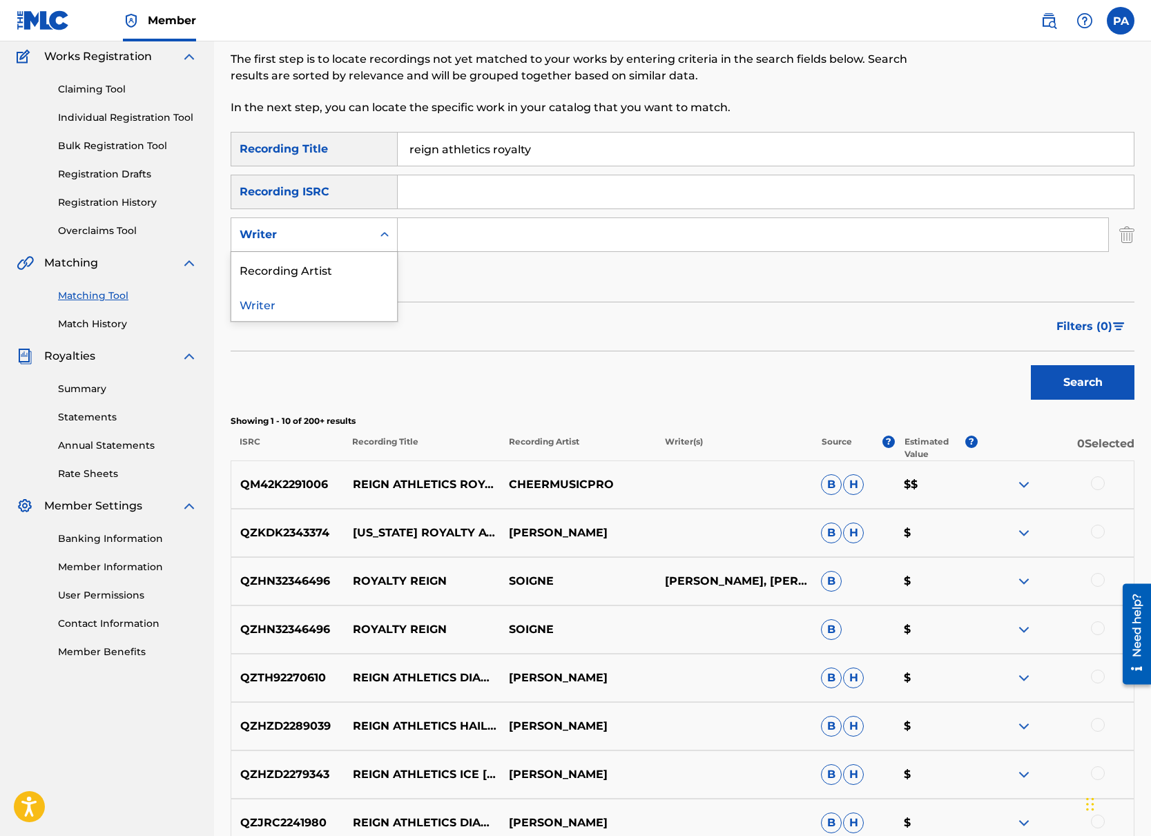
click at [305, 235] on div "Writer" at bounding box center [302, 234] width 124 height 17
drag, startPoint x: 304, startPoint y: 265, endPoint x: 385, endPoint y: 254, distance: 81.5
click at [305, 265] on div "Recording Artist" at bounding box center [314, 269] width 166 height 35
click at [501, 233] on input "Search Form" at bounding box center [753, 234] width 710 height 33
type input "cheermusicpro"
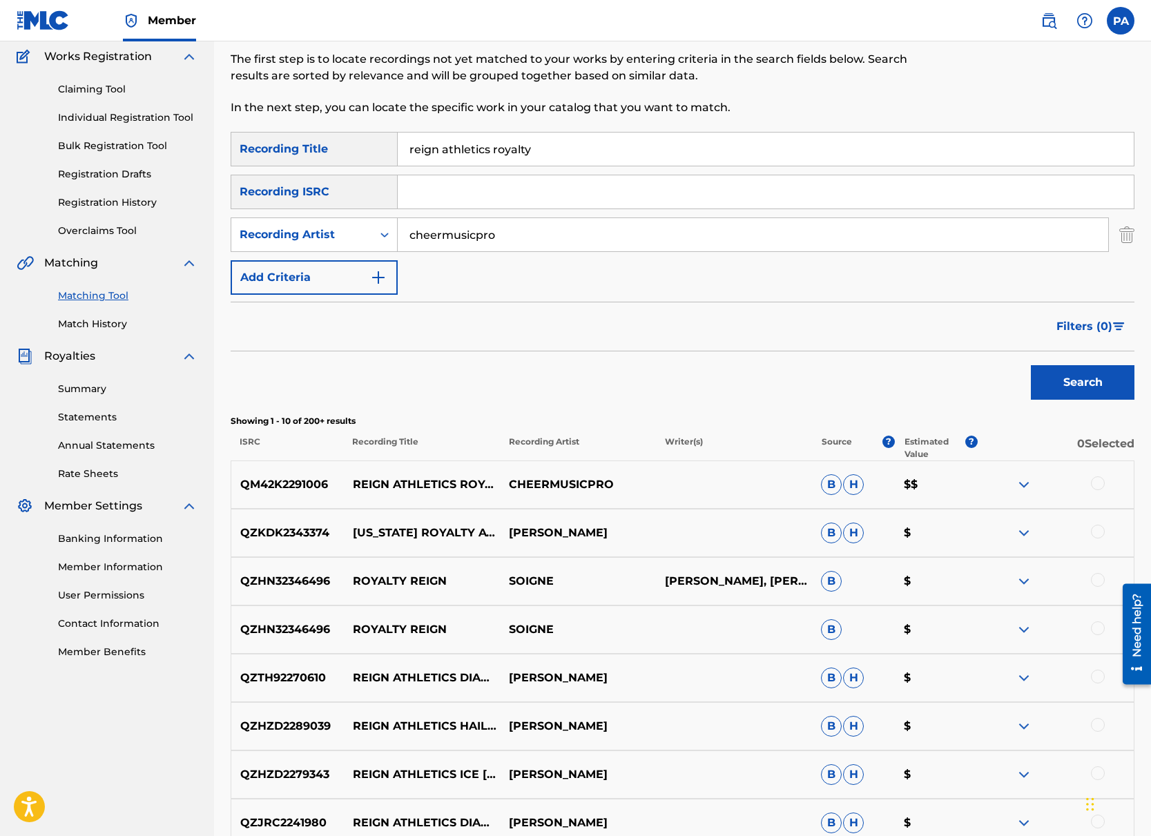
click at [1075, 375] on button "Search" at bounding box center [1083, 382] width 104 height 35
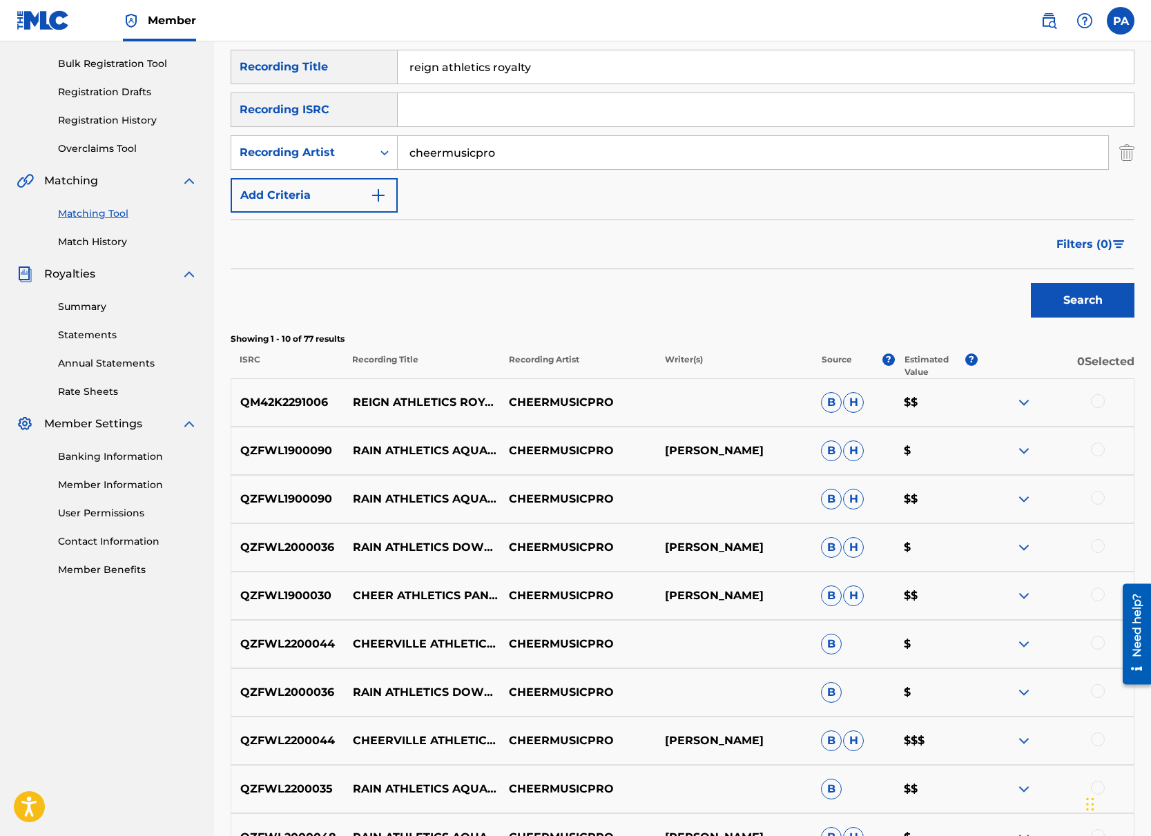
scroll to position [0, 0]
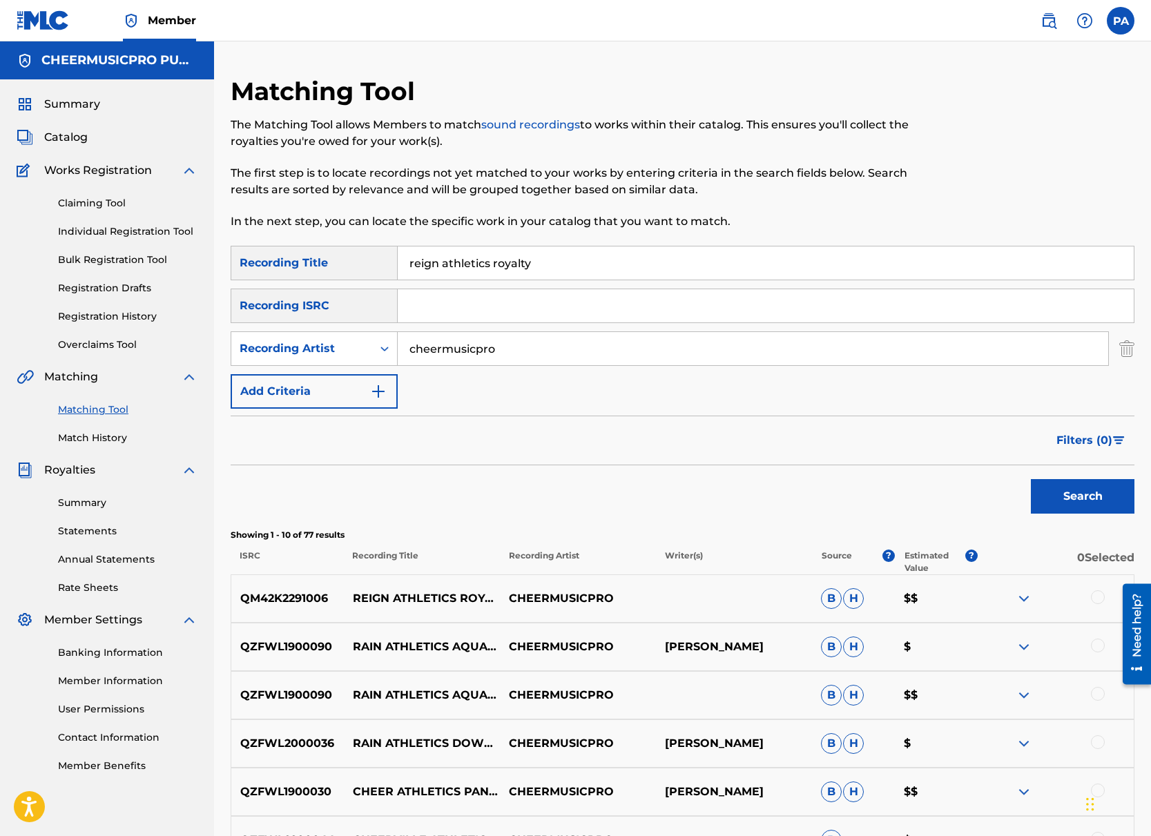
drag, startPoint x: 551, startPoint y: 266, endPoint x: 156, endPoint y: 303, distance: 396.5
click at [398, 280] on input "reign athletics royalty" at bounding box center [766, 262] width 736 height 33
click at [1067, 493] on button "Search" at bounding box center [1083, 496] width 104 height 35
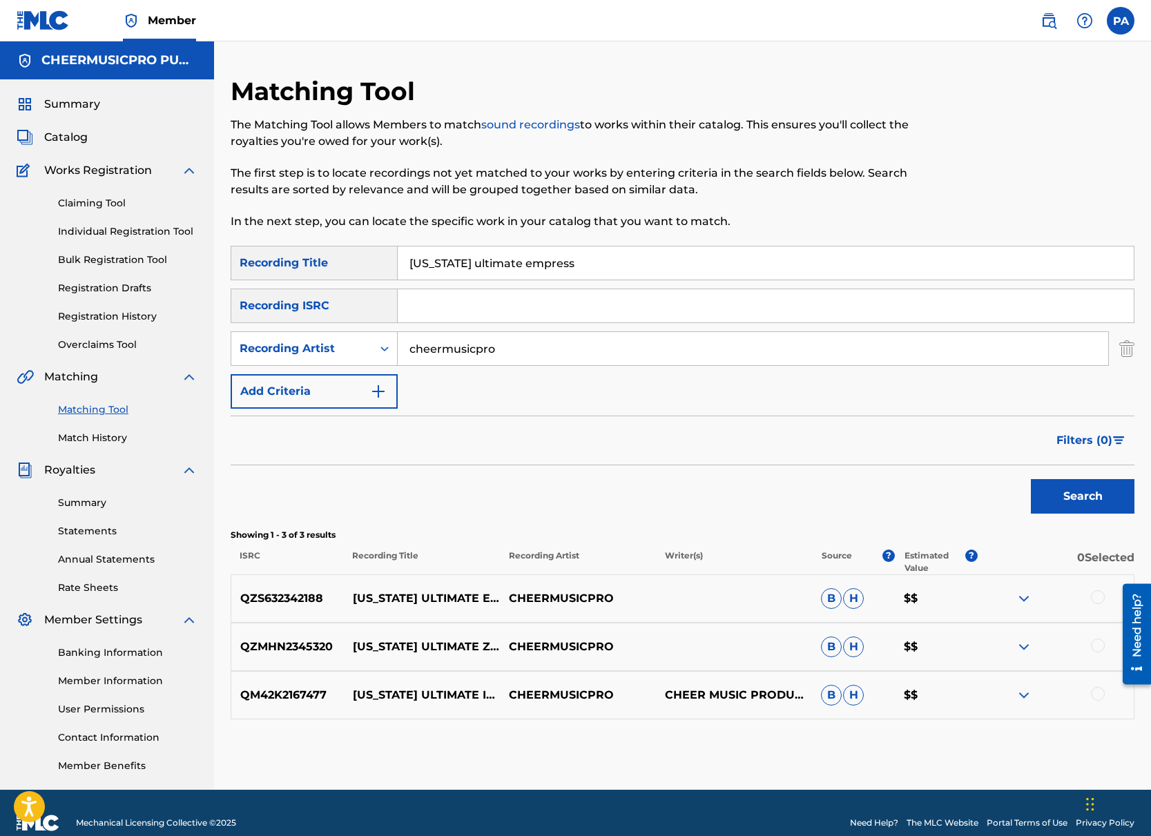
click at [563, 263] on input "[US_STATE] ultimate empress" at bounding box center [766, 262] width 736 height 33
drag, startPoint x: 95, startPoint y: 276, endPoint x: 64, endPoint y: 273, distance: 31.3
click at [398, 276] on input "[US_STATE] ultimate empress" at bounding box center [766, 262] width 736 height 33
click at [1084, 484] on button "Search" at bounding box center [1083, 496] width 104 height 35
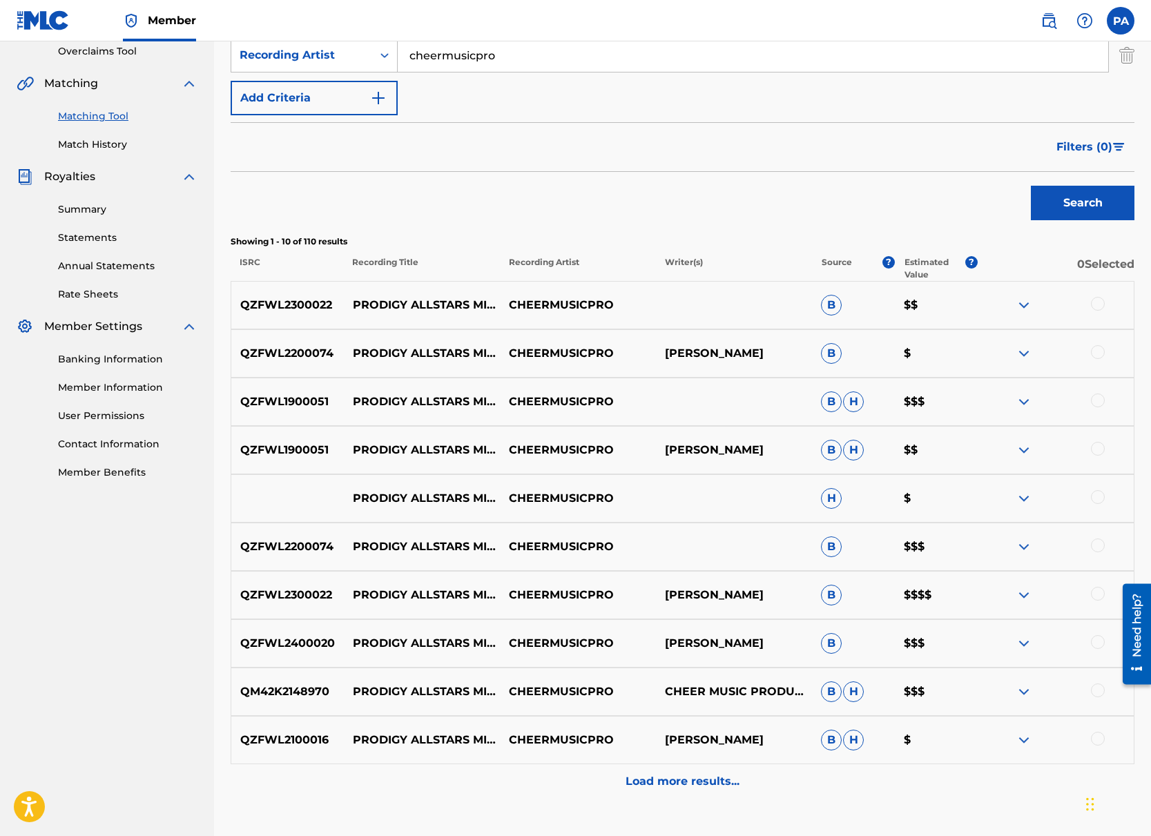
scroll to position [352, 0]
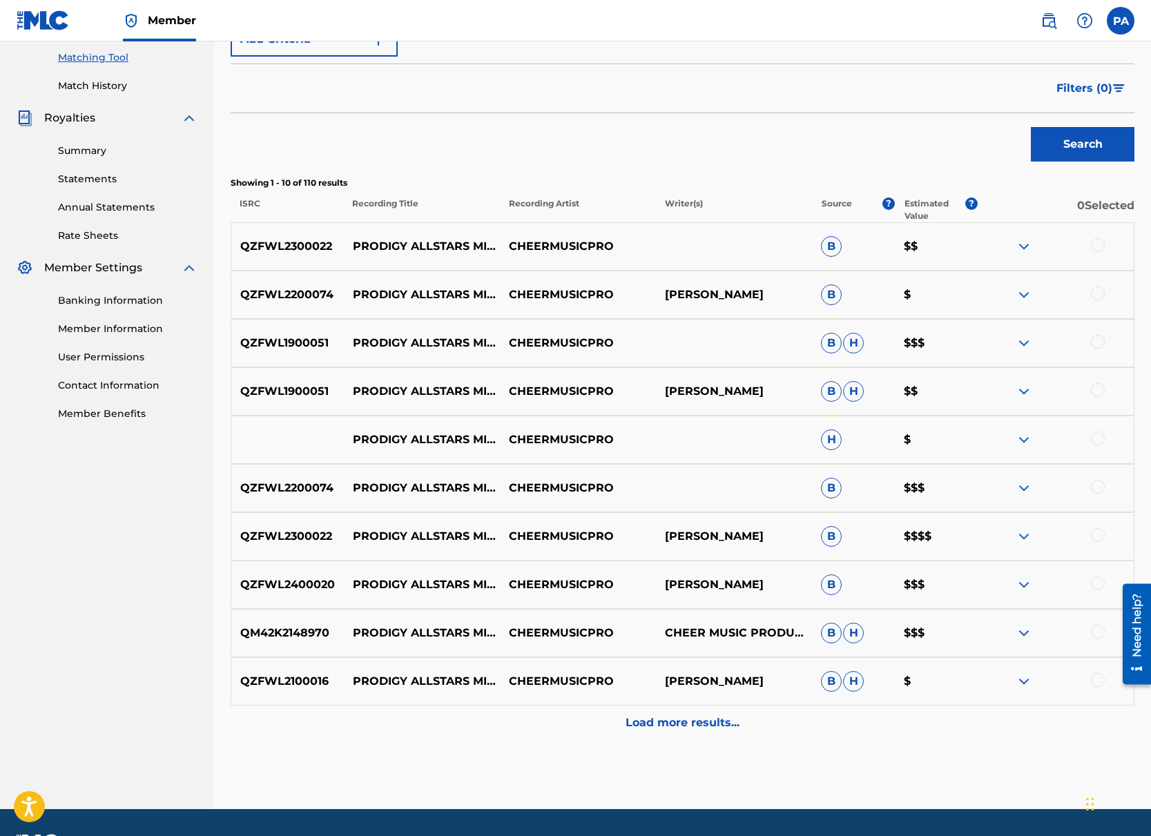
click at [1098, 682] on div at bounding box center [1098, 680] width 14 height 14
click at [673, 725] on p "Load more results..." at bounding box center [682, 722] width 114 height 17
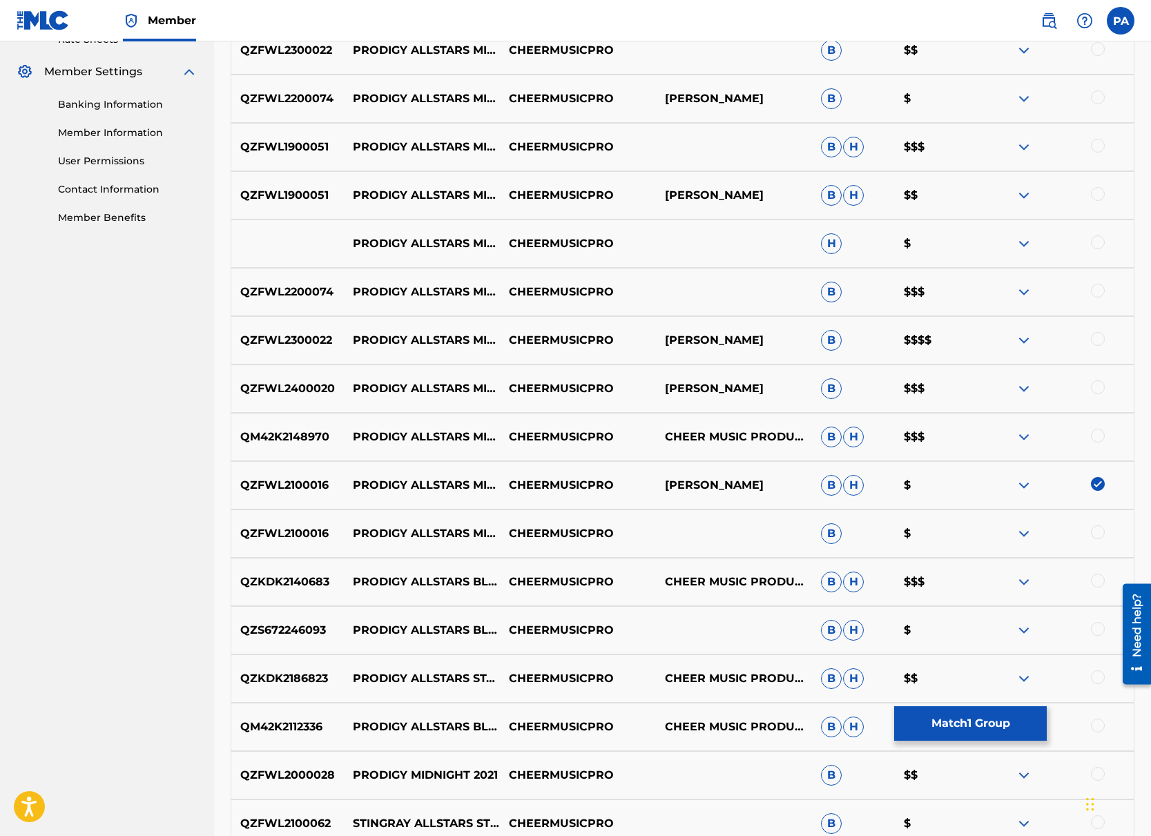
scroll to position [607, 0]
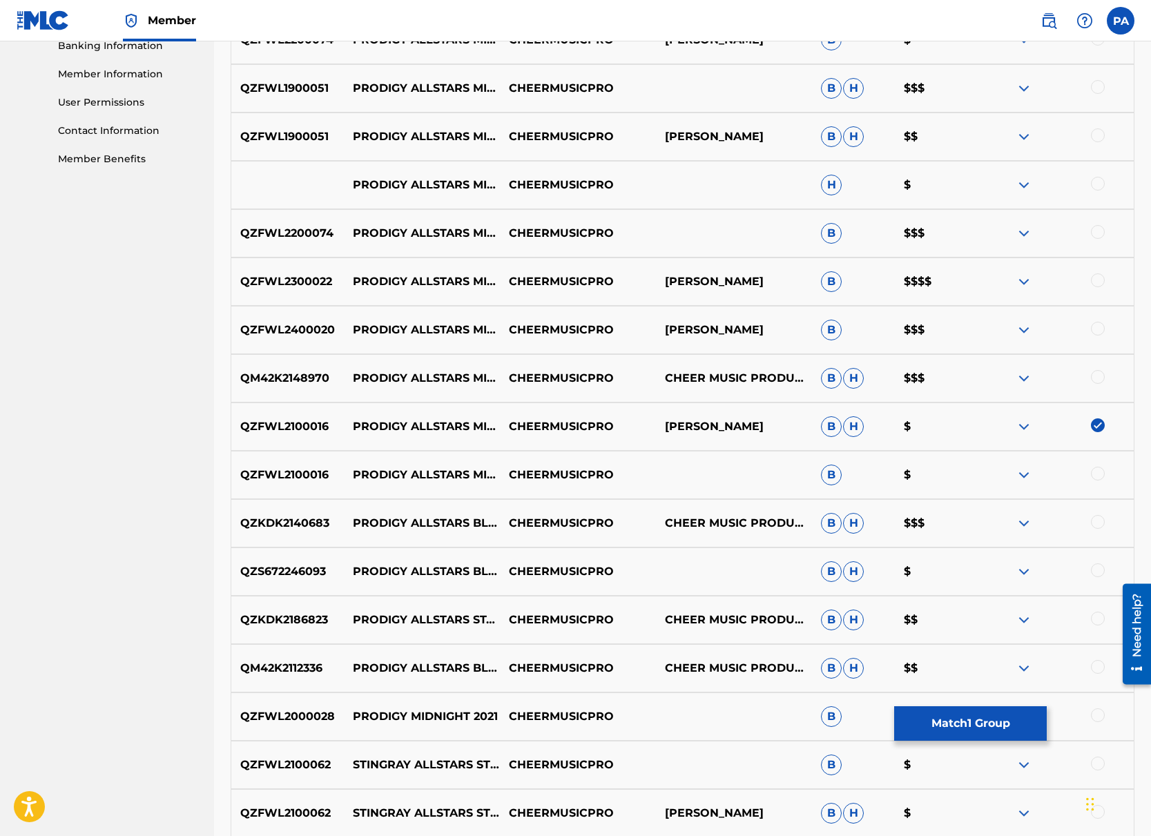
click at [1027, 425] on img at bounding box center [1023, 426] width 17 height 17
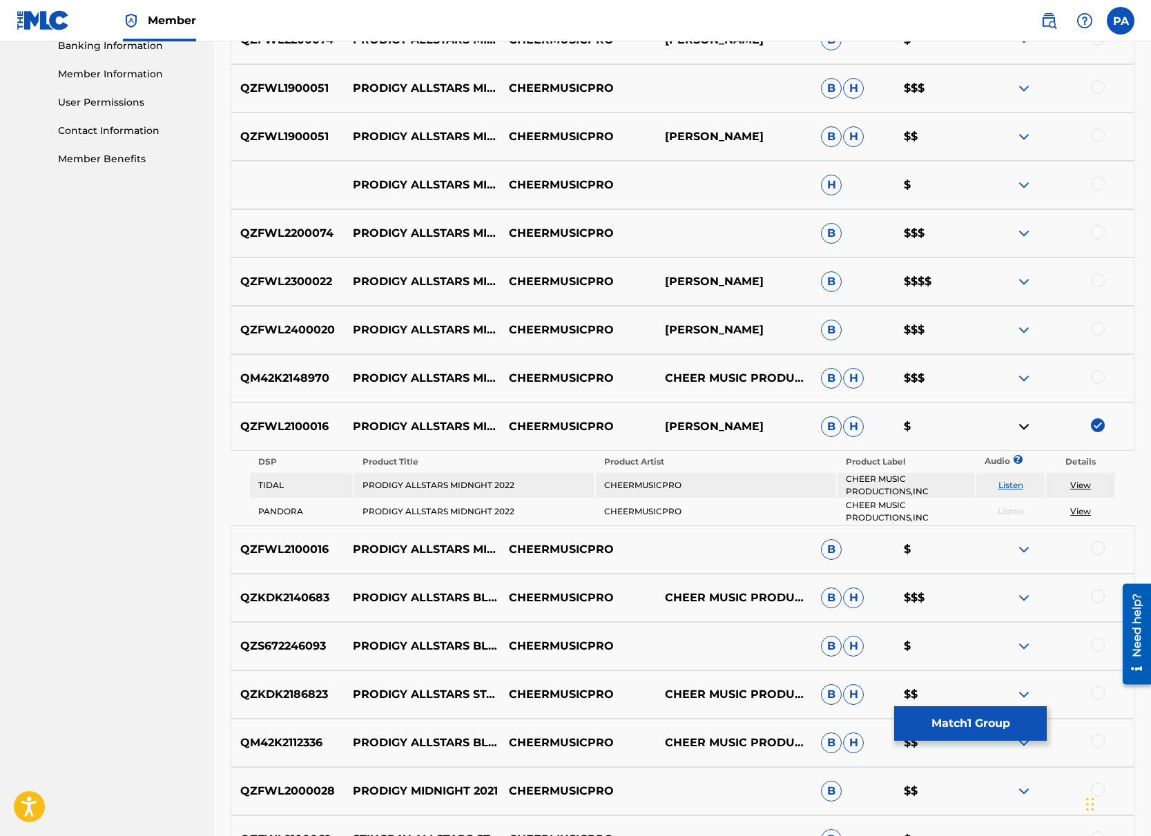
click at [1026, 425] on img at bounding box center [1023, 426] width 17 height 17
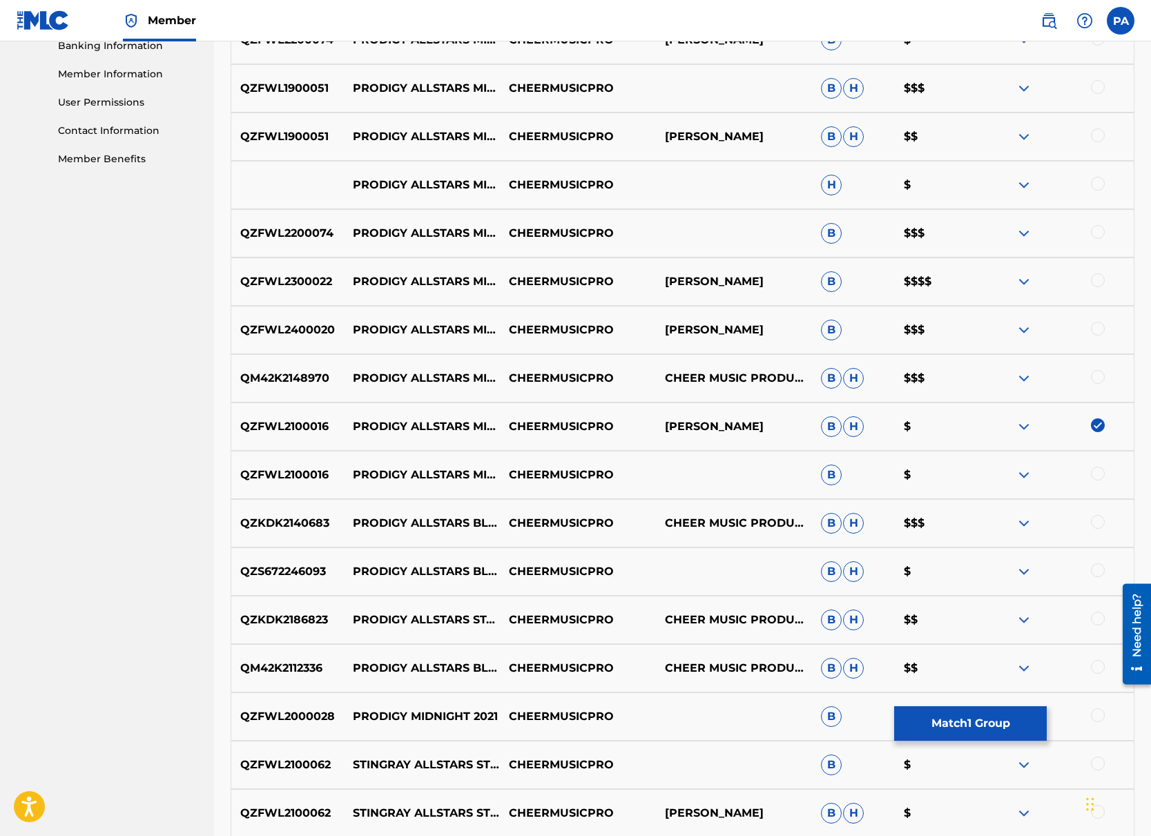
click at [1023, 476] on img at bounding box center [1023, 475] width 17 height 17
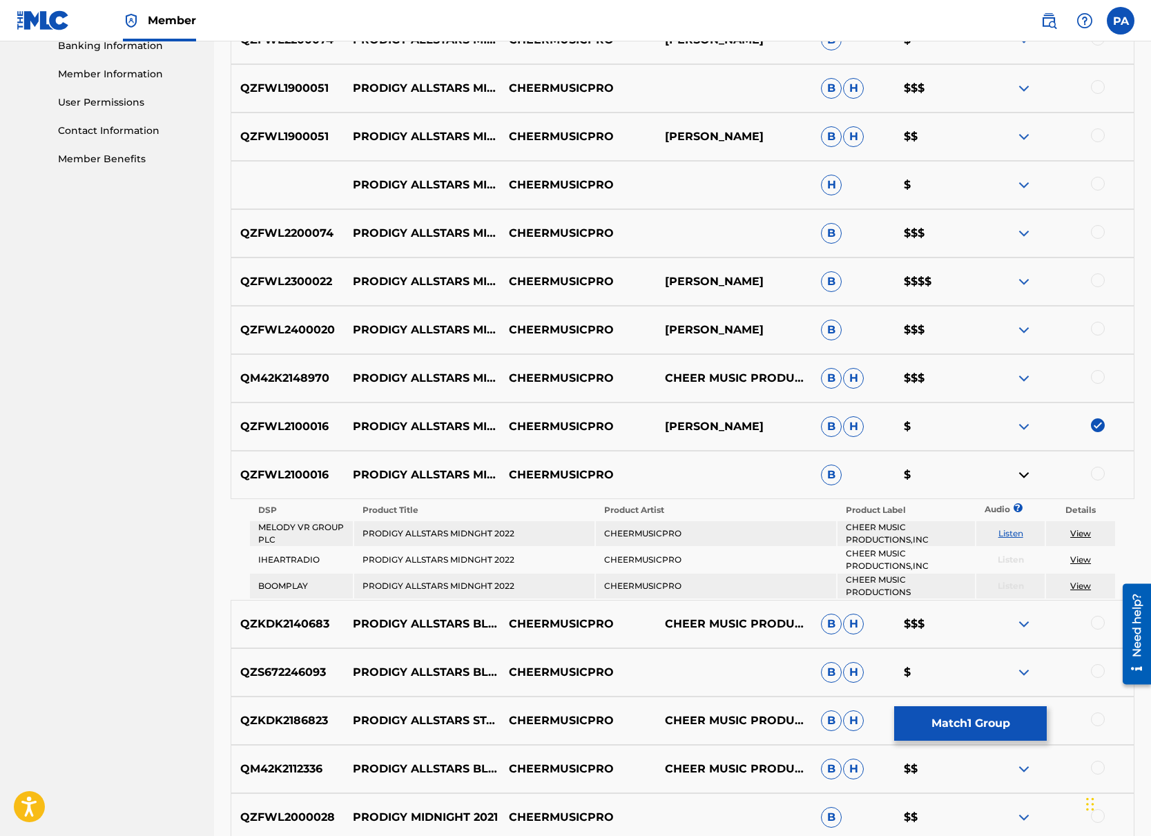
click at [1023, 476] on img at bounding box center [1023, 475] width 17 height 17
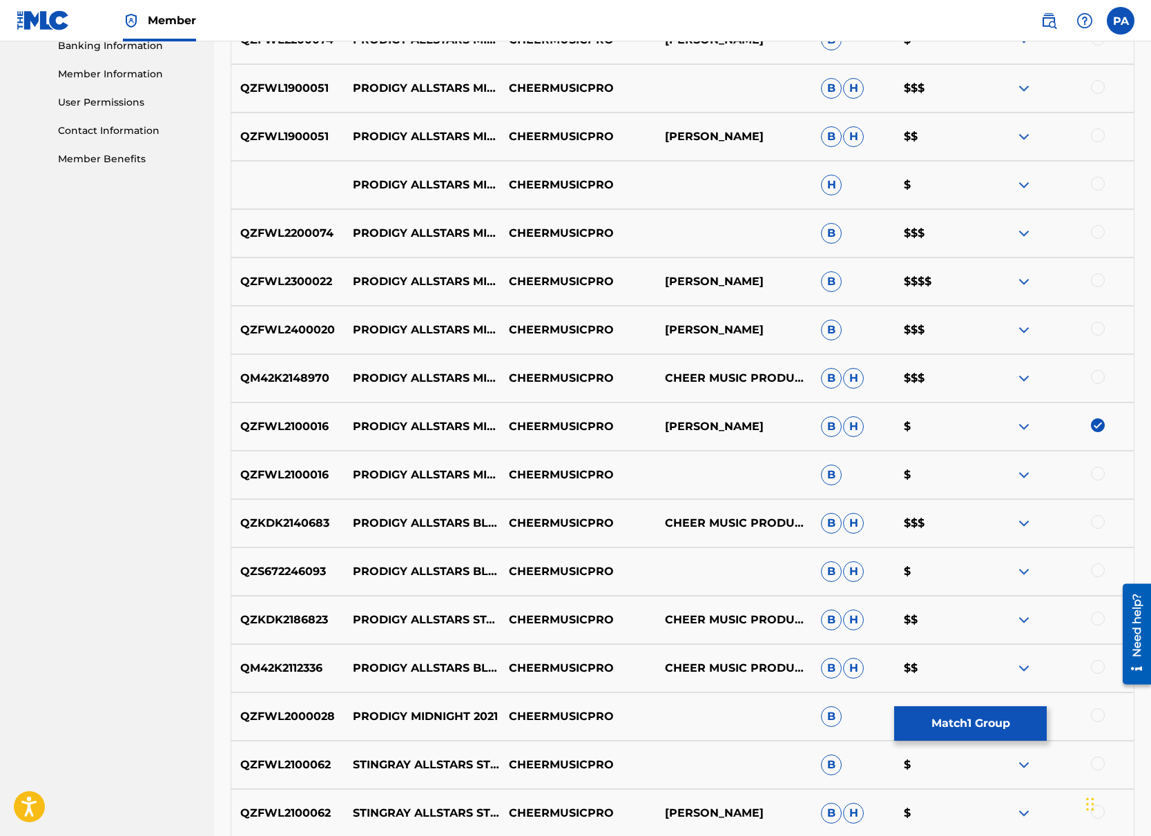
click at [1099, 476] on div at bounding box center [1098, 474] width 14 height 14
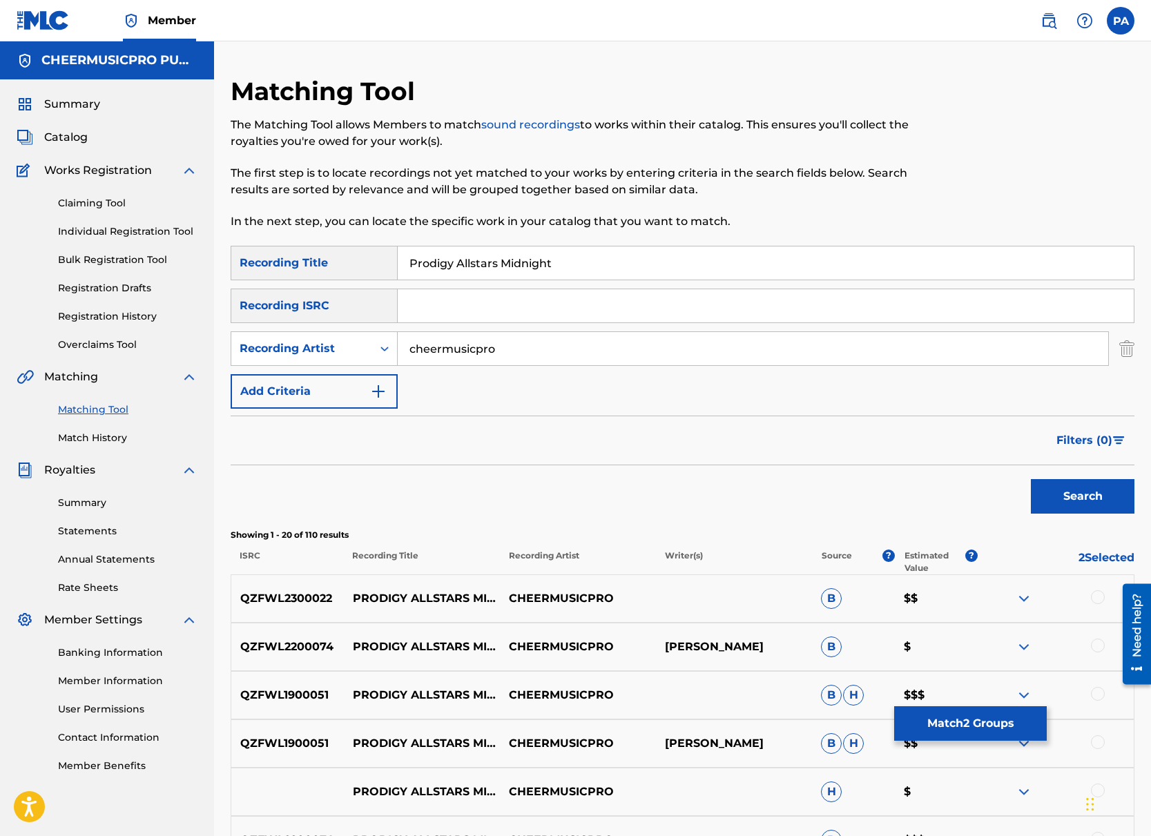
click at [596, 264] on input "Prodigy Allstars Midnight" at bounding box center [766, 262] width 736 height 33
type input "Prodigy Allstars Midnight 2022"
click at [1031, 479] on button "Search" at bounding box center [1083, 496] width 104 height 35
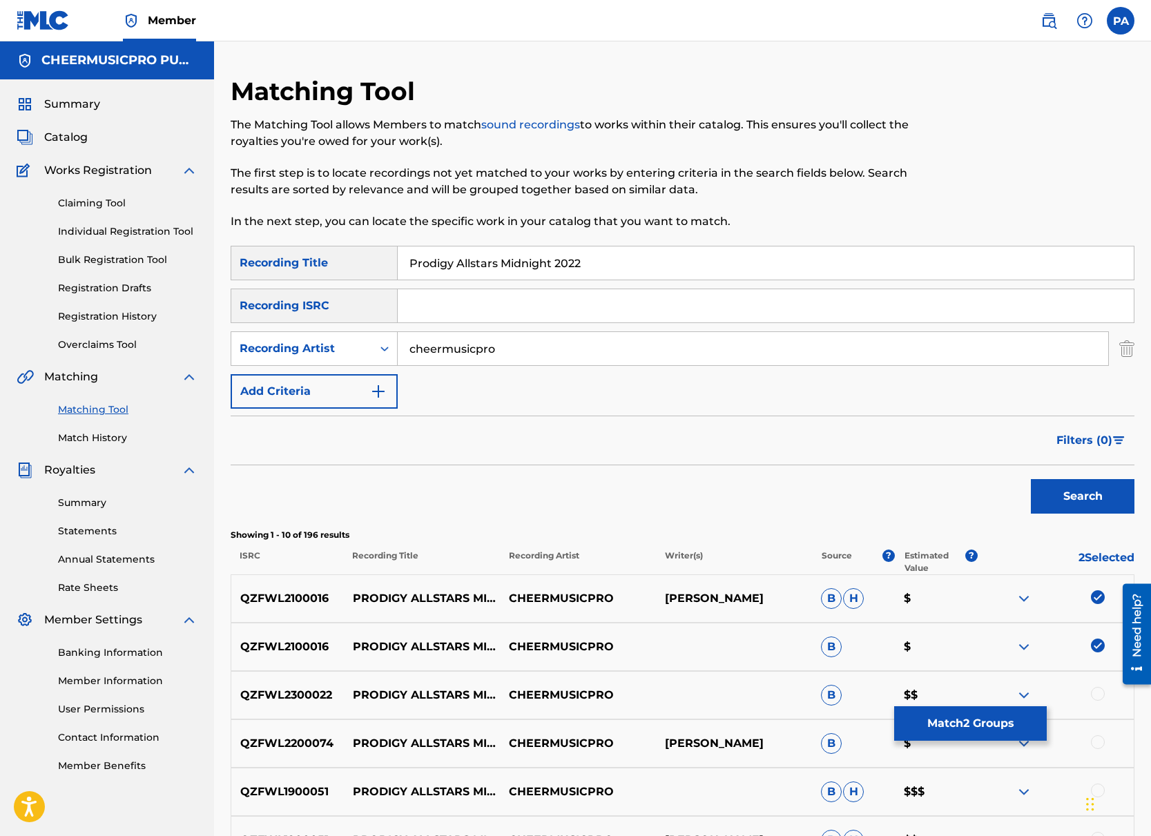
click at [1107, 501] on button "Search" at bounding box center [1083, 496] width 104 height 35
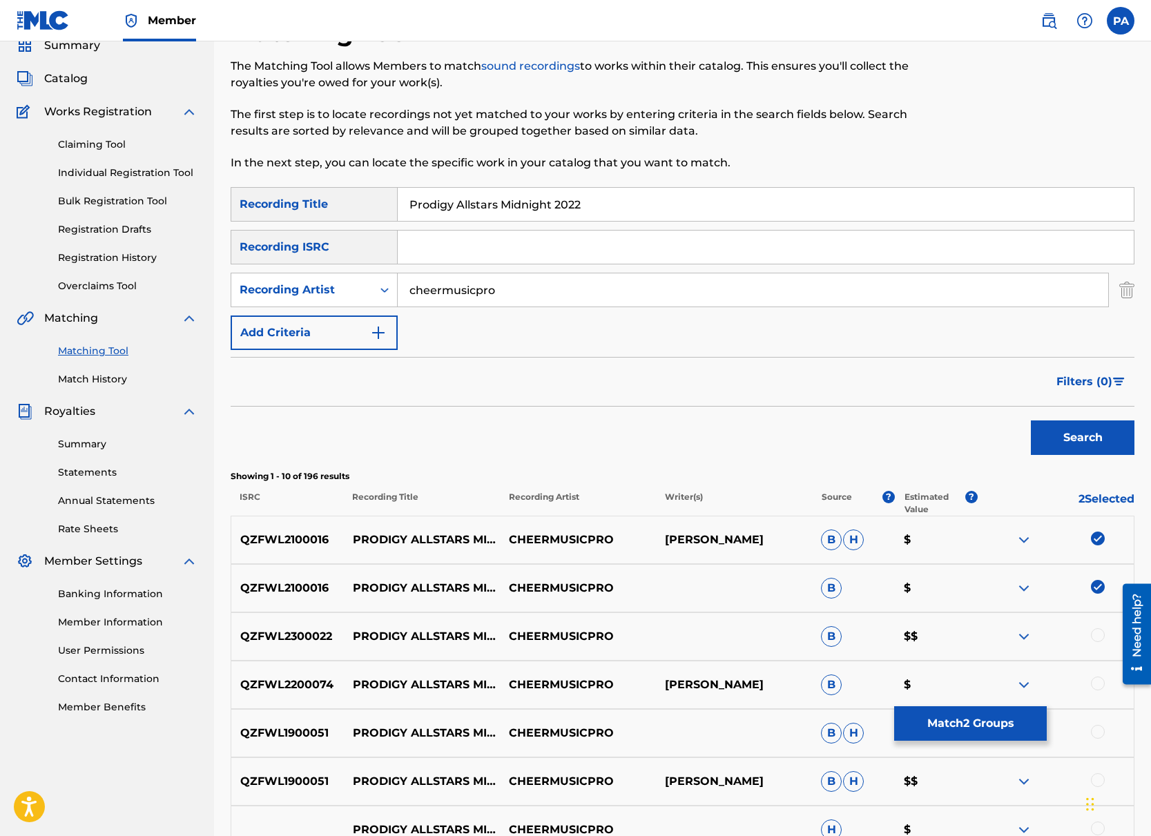
click at [957, 717] on button "Match 2 Groups" at bounding box center [970, 723] width 153 height 35
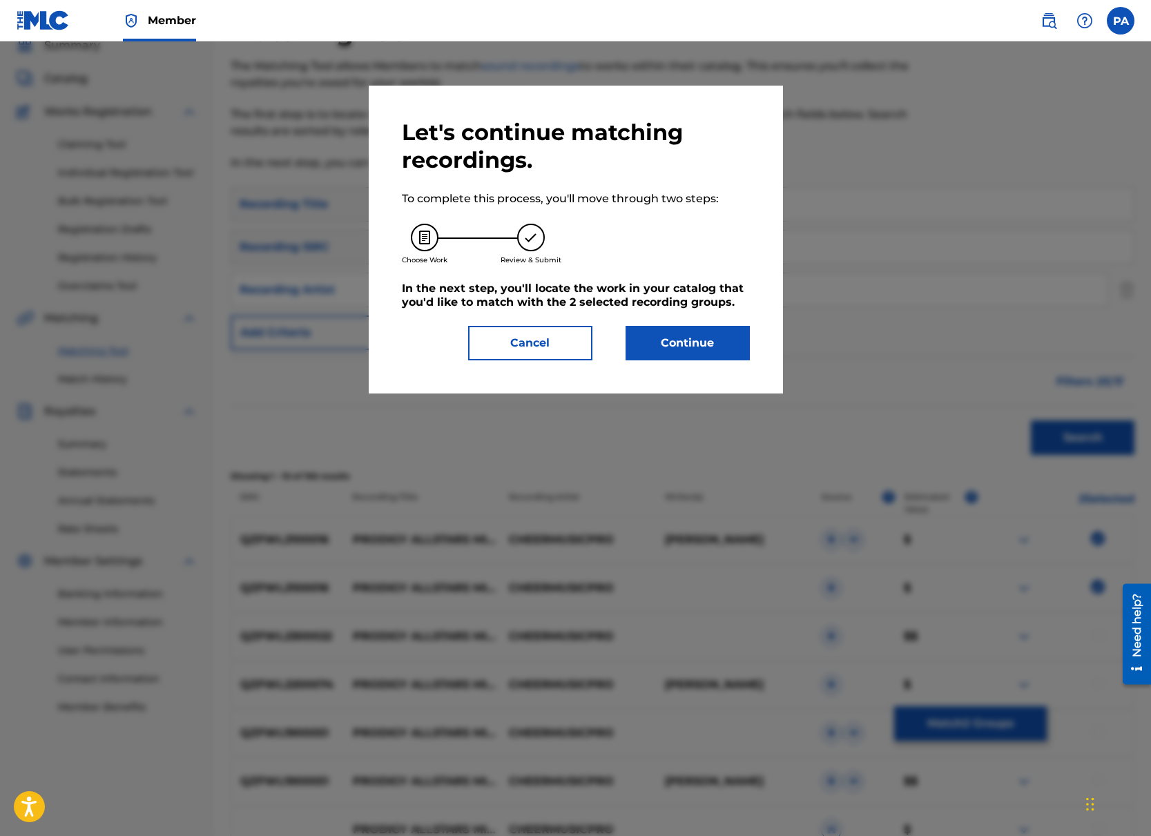
click at [681, 344] on button "Continue" at bounding box center [687, 343] width 124 height 35
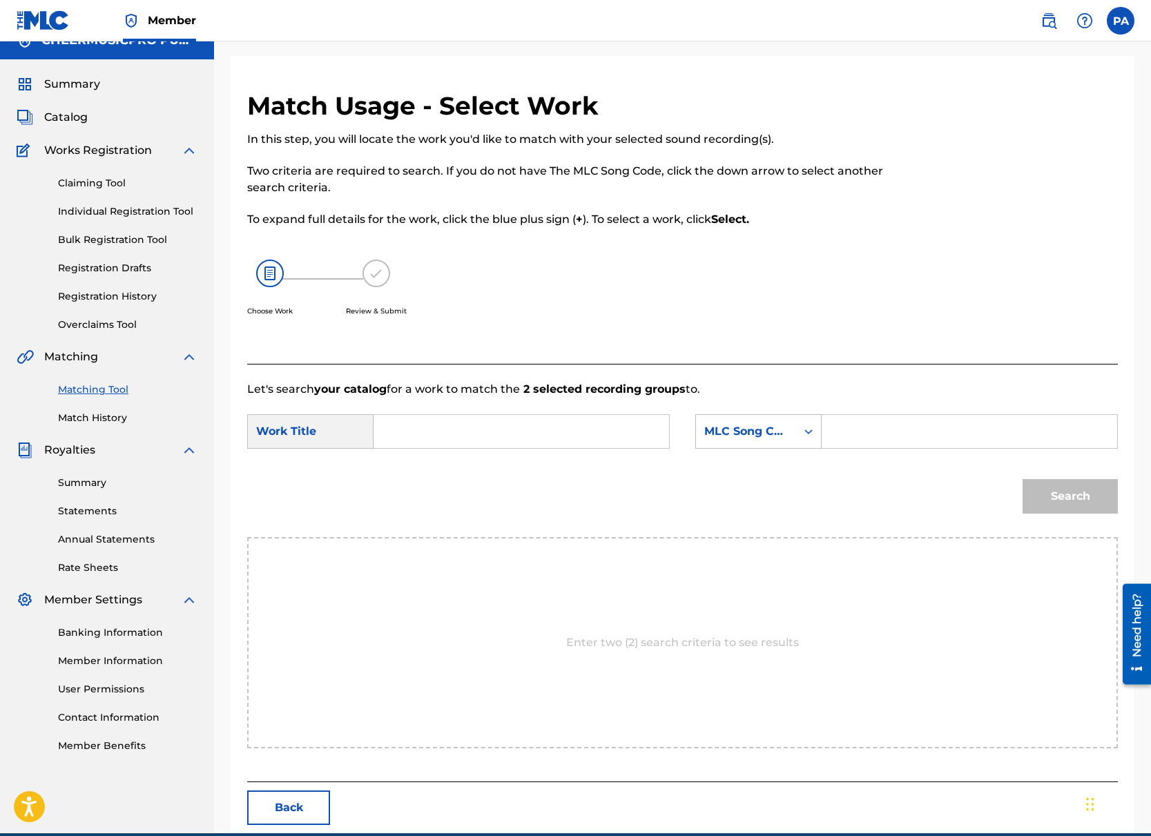
click at [414, 438] on input "Search Form" at bounding box center [521, 431] width 272 height 33
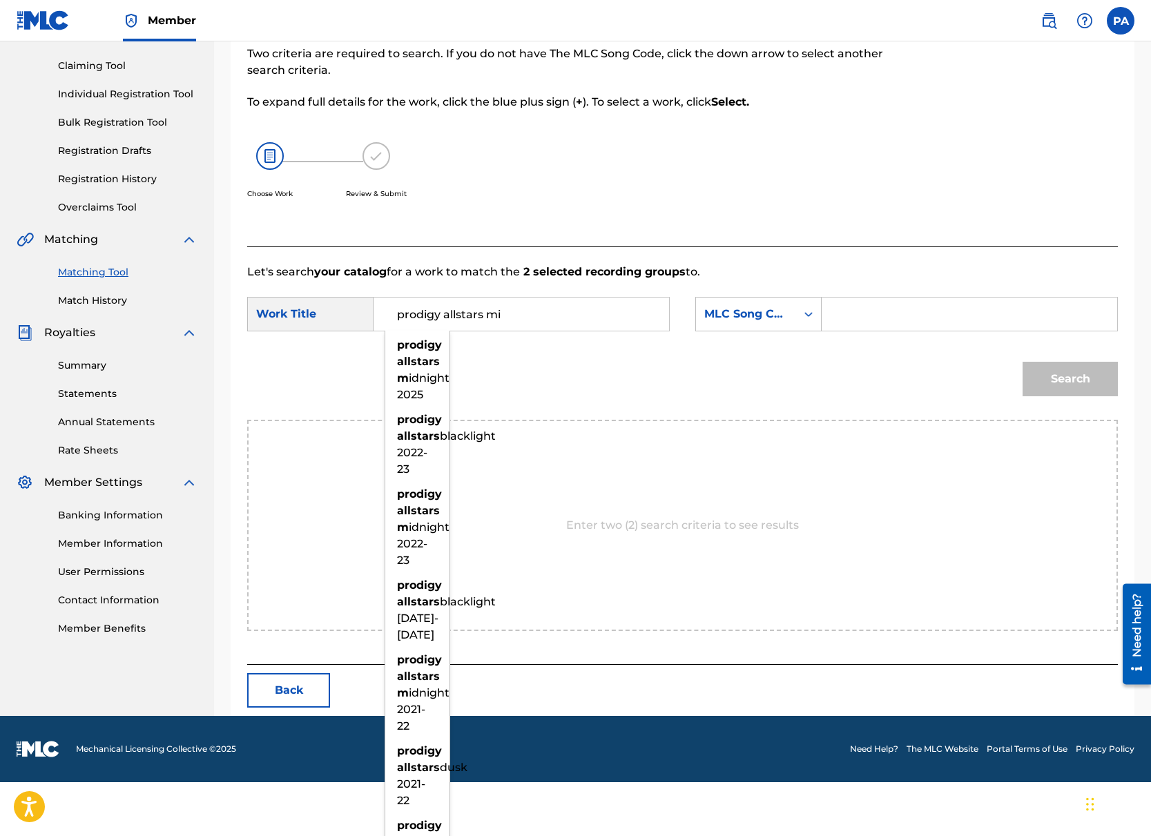
scroll to position [84, 0]
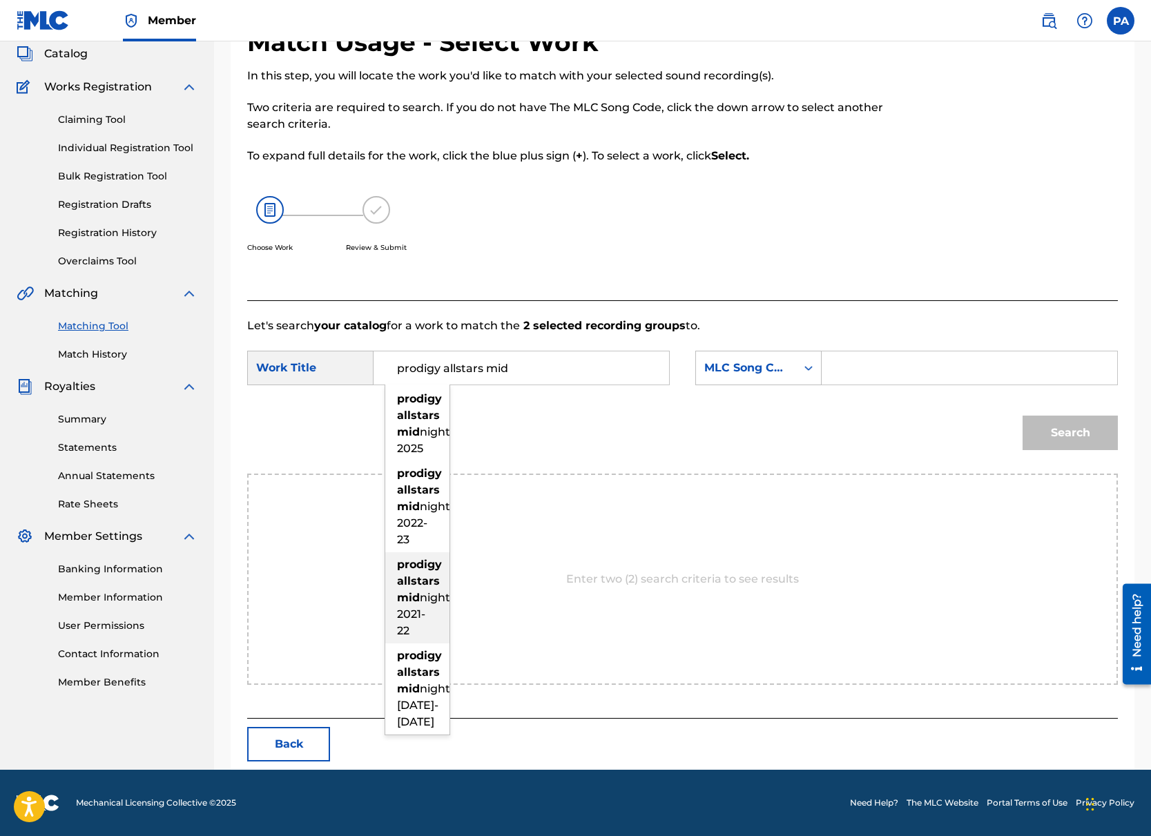
click at [407, 593] on strong "mid" at bounding box center [408, 597] width 23 height 13
type input "prodigy allstars midnight 2021-22"
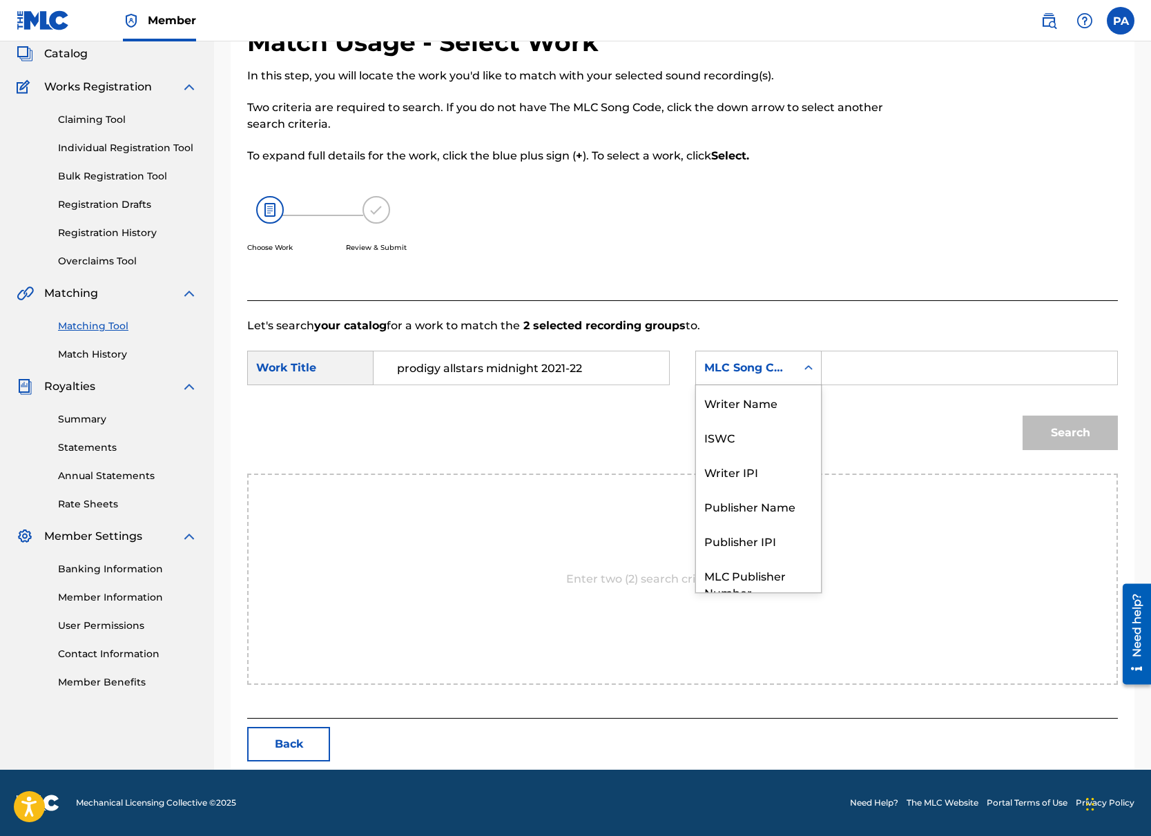
click at [771, 371] on div "MLC Song Code" at bounding box center [746, 368] width 84 height 17
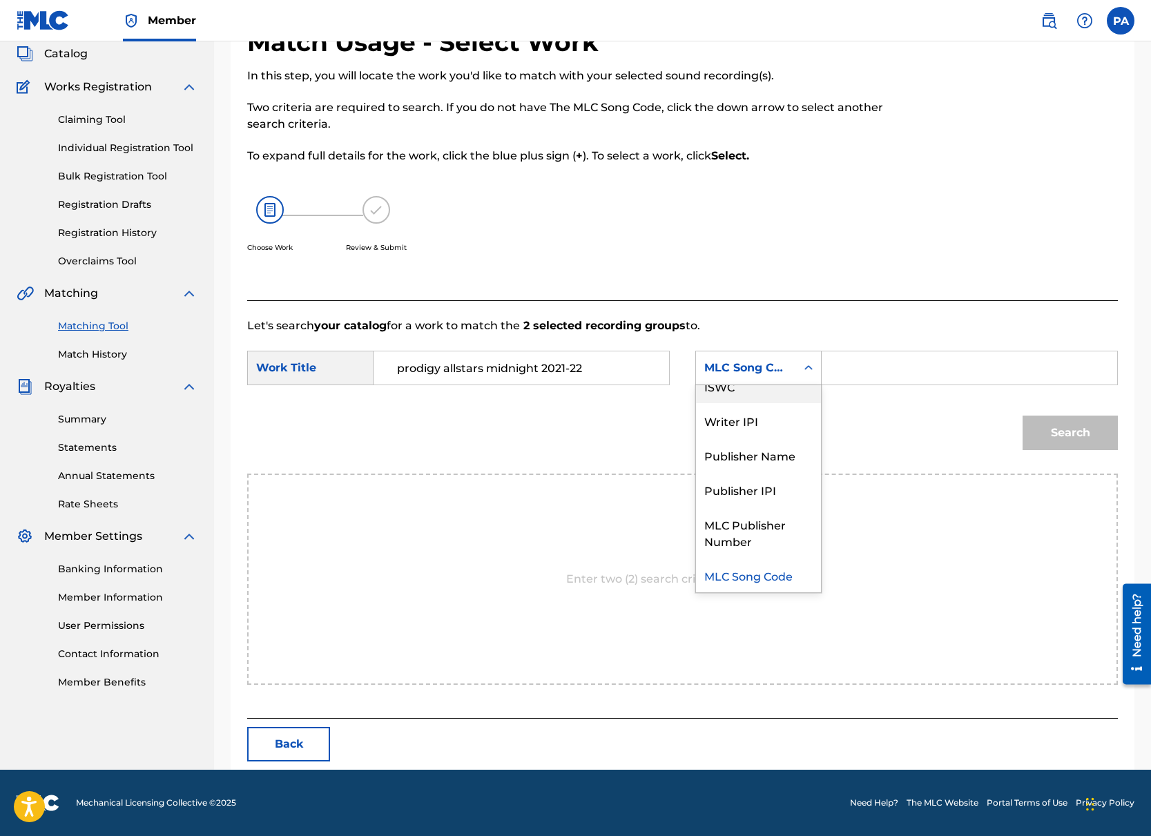
scroll to position [0, 0]
click at [786, 402] on div "Writer Name" at bounding box center [758, 402] width 125 height 35
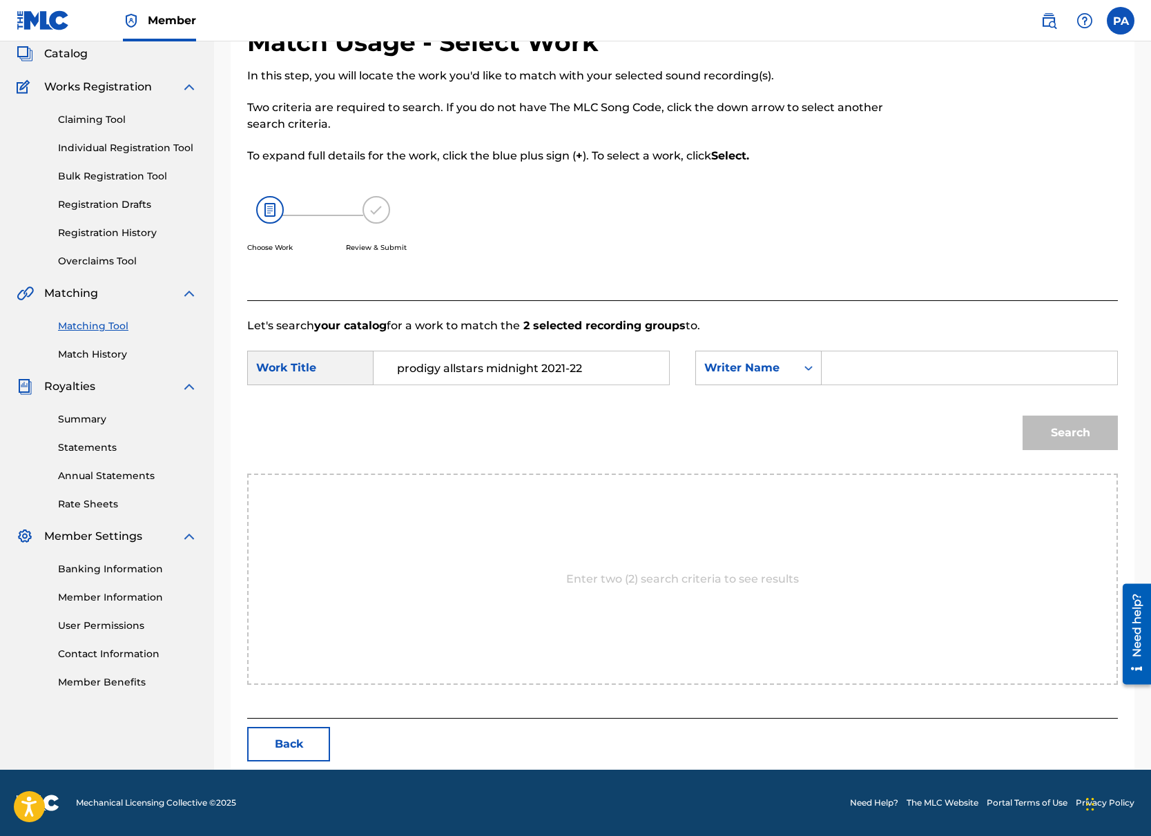
click at [834, 375] on input "Search Form" at bounding box center [969, 367] width 272 height 33
paste input "[PERSON_NAME]"
type input "[PERSON_NAME]"
click at [1073, 420] on button "Search" at bounding box center [1069, 433] width 95 height 35
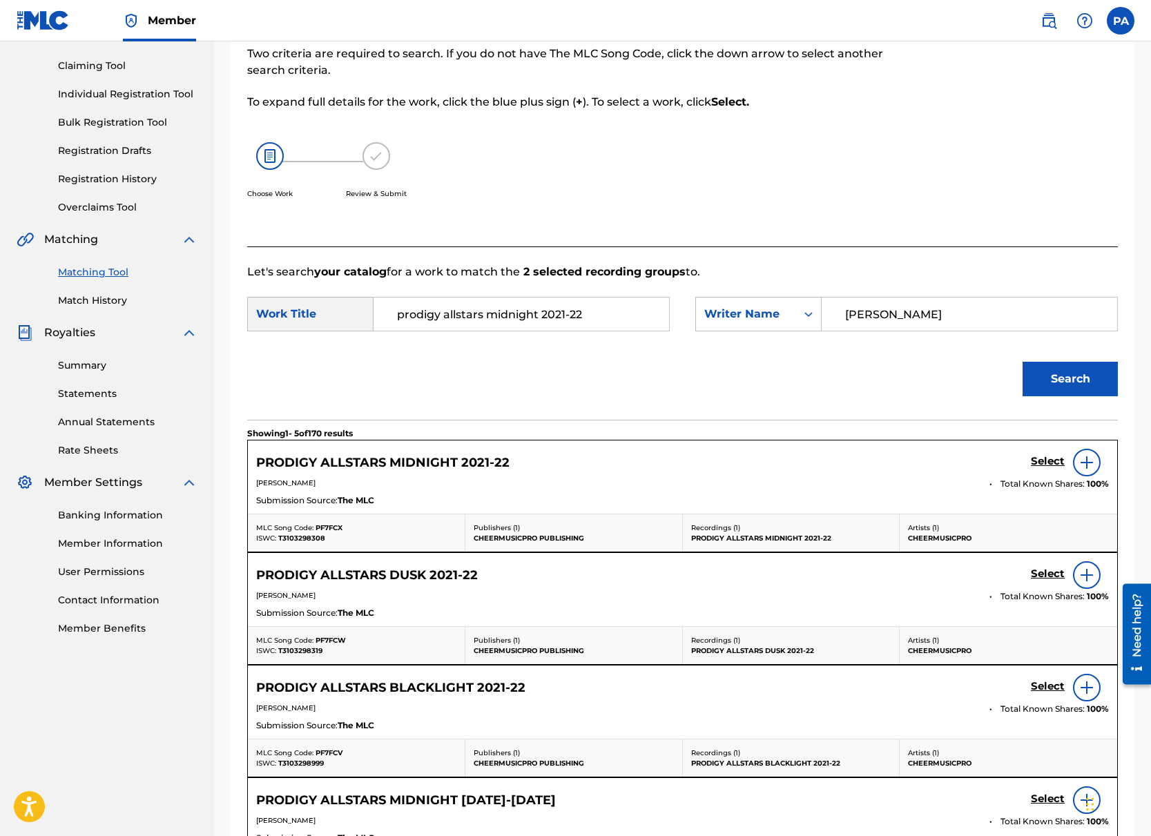
scroll to position [196, 0]
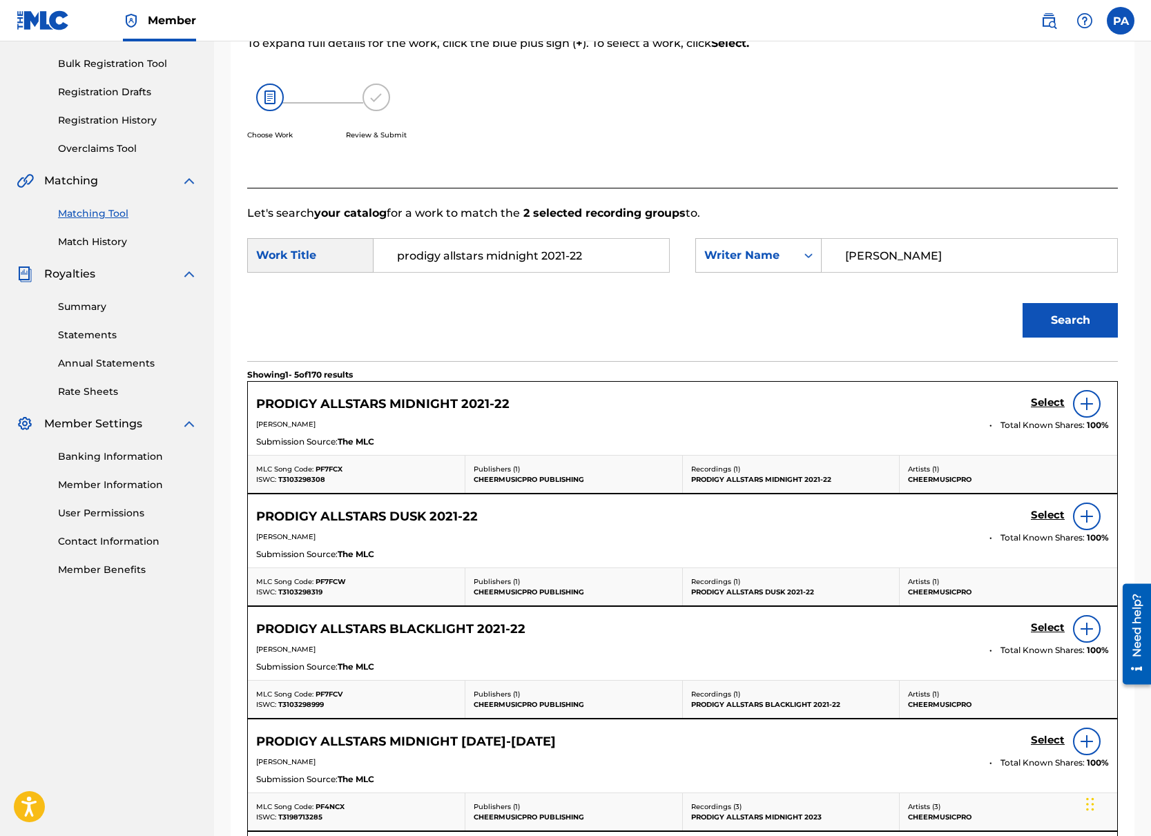
click at [1044, 401] on h5 "Select" at bounding box center [1048, 402] width 34 height 13
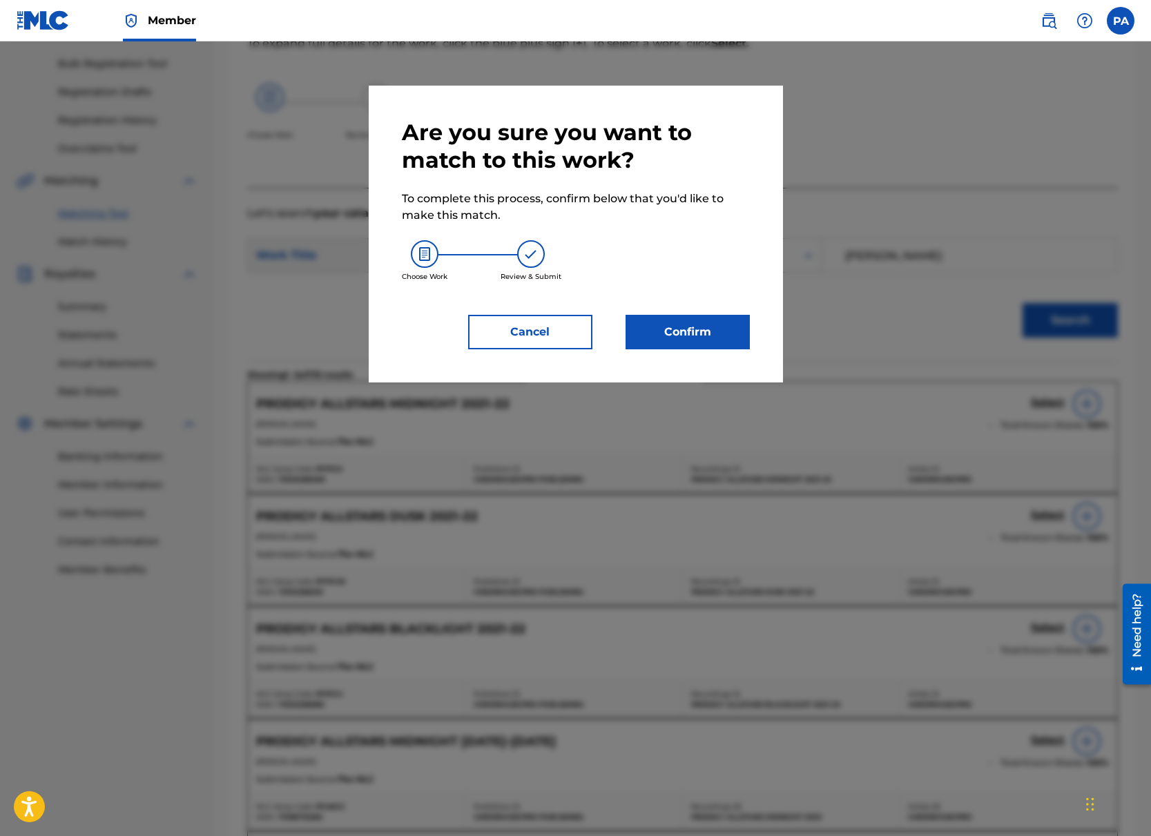
click at [691, 329] on button "Confirm" at bounding box center [687, 332] width 124 height 35
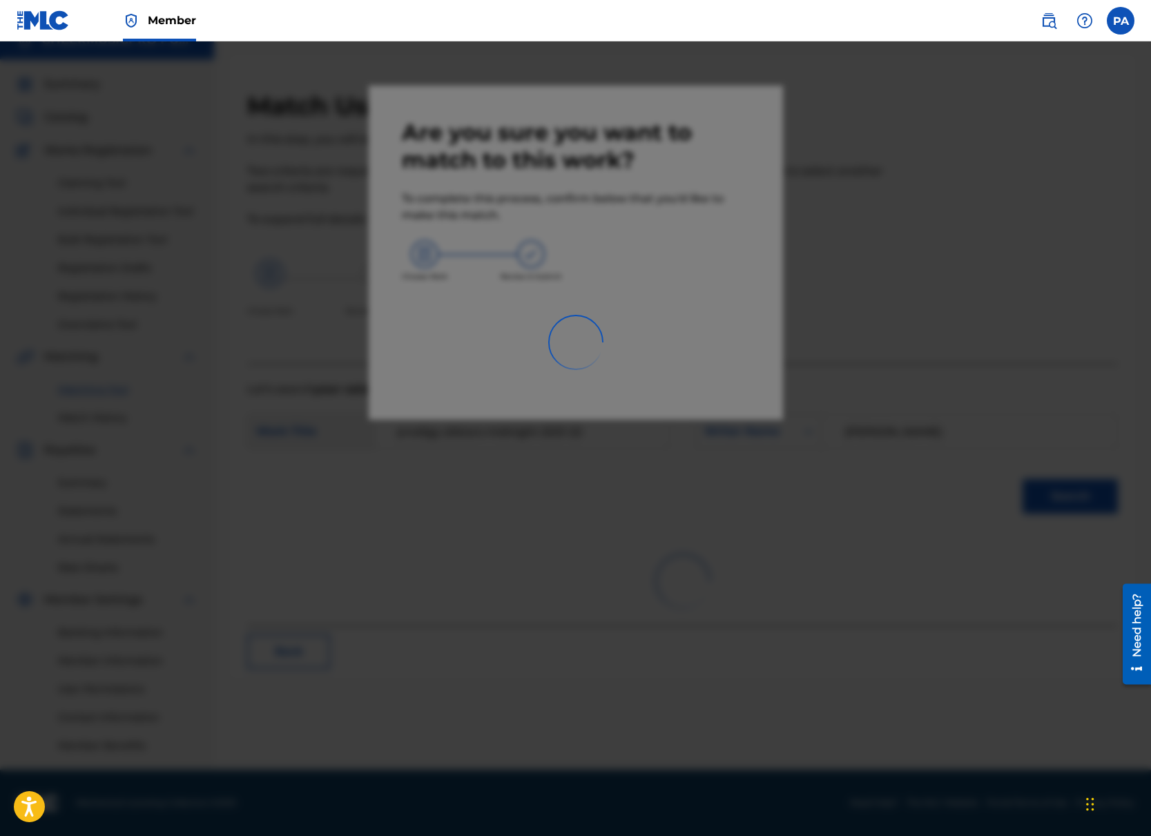
scroll to position [20, 0]
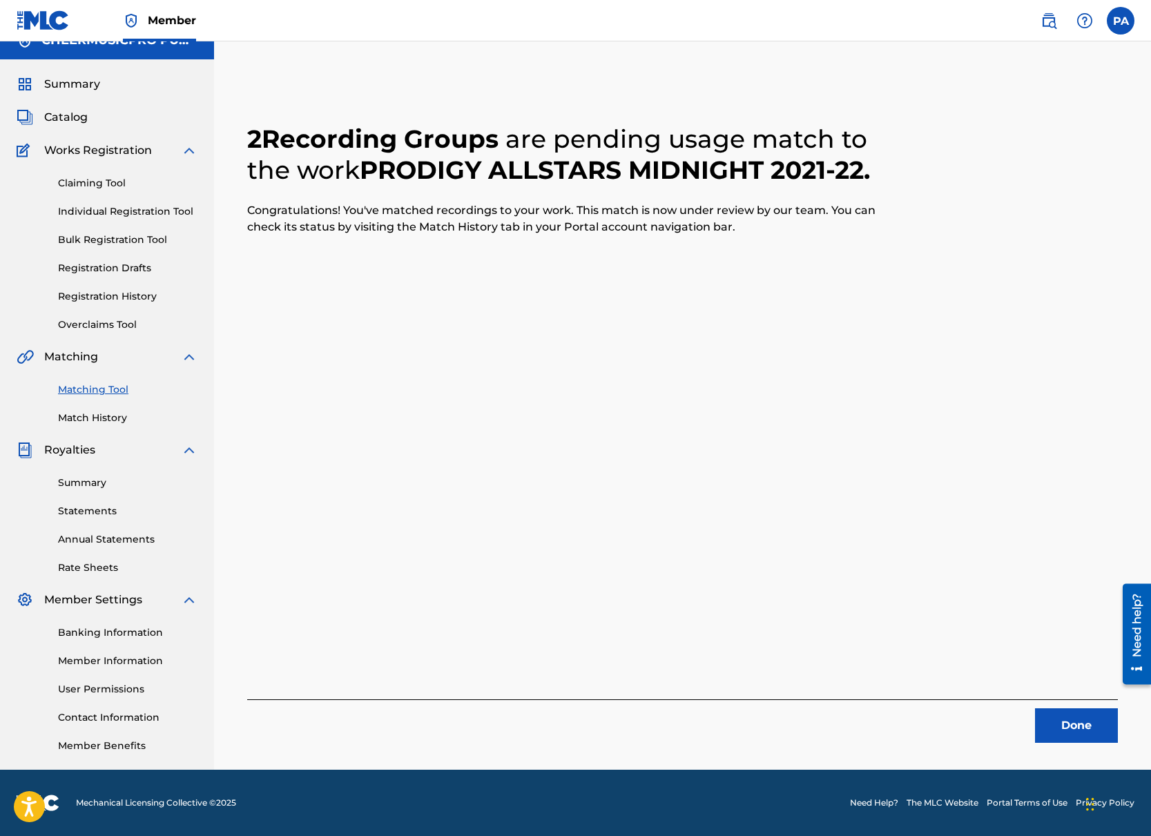
click at [1077, 727] on button "Done" at bounding box center [1076, 725] width 83 height 35
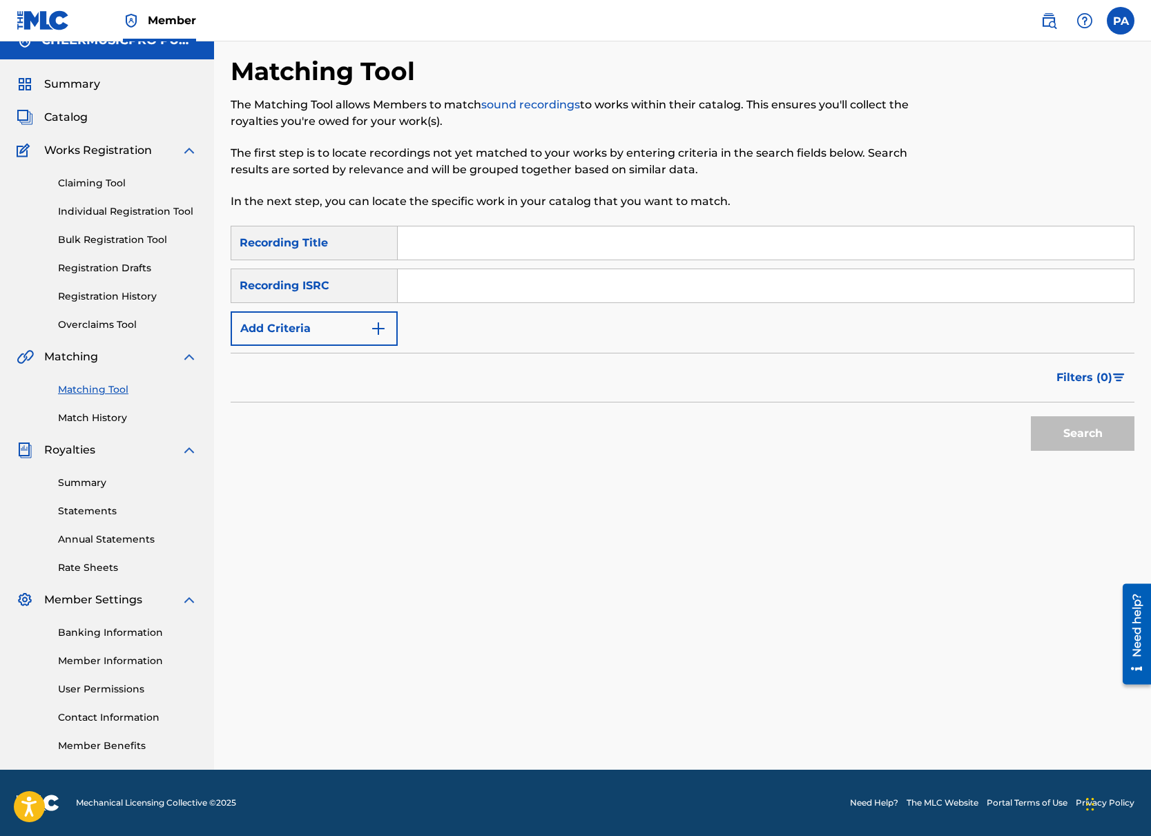
click at [454, 234] on input "Search Form" at bounding box center [766, 242] width 736 height 33
type input "coed elite"
click at [333, 282] on div "Recording ISRC" at bounding box center [314, 286] width 167 height 35
click at [332, 328] on button "Add Criteria" at bounding box center [314, 328] width 167 height 35
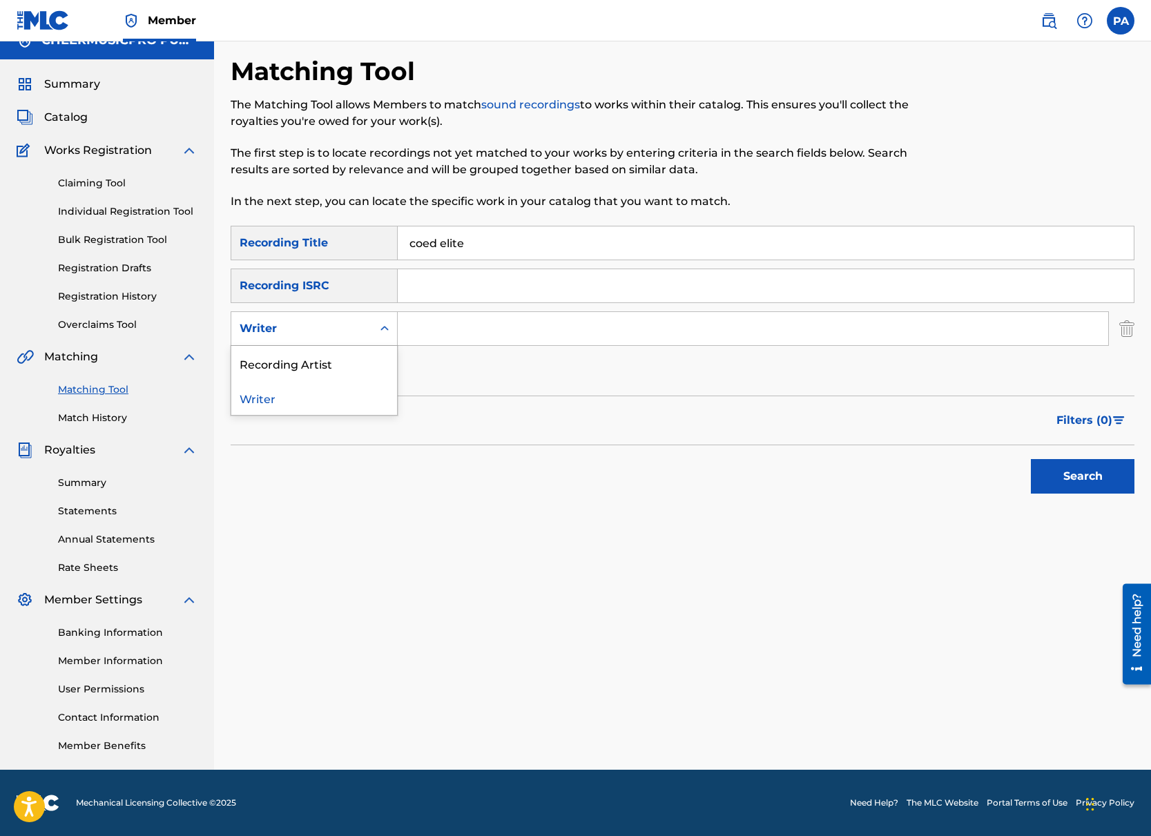
click at [314, 329] on div "Writer" at bounding box center [302, 328] width 124 height 17
click at [309, 360] on div "Recording Artist" at bounding box center [314, 363] width 166 height 35
click at [471, 324] on input "Search Form" at bounding box center [753, 328] width 710 height 33
type input "cheermusicpro"
click at [1078, 483] on button "Search" at bounding box center [1083, 476] width 104 height 35
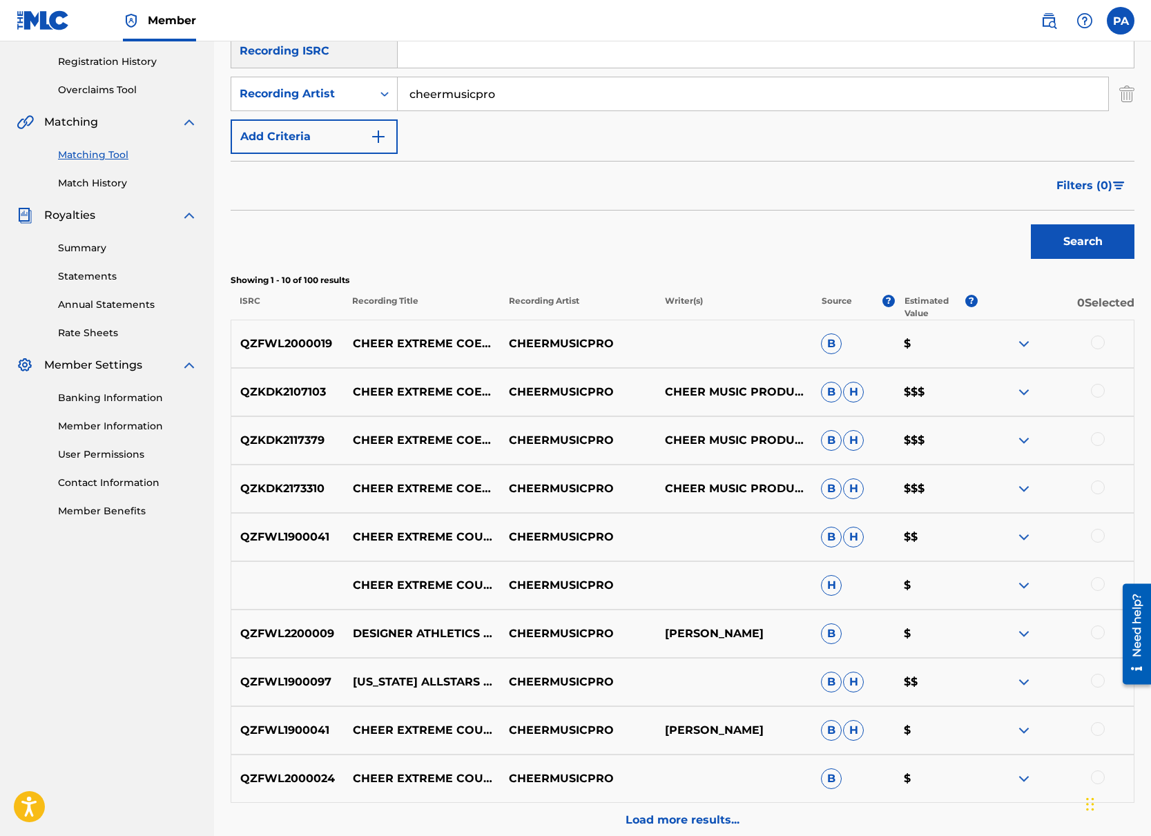
scroll to position [0, 0]
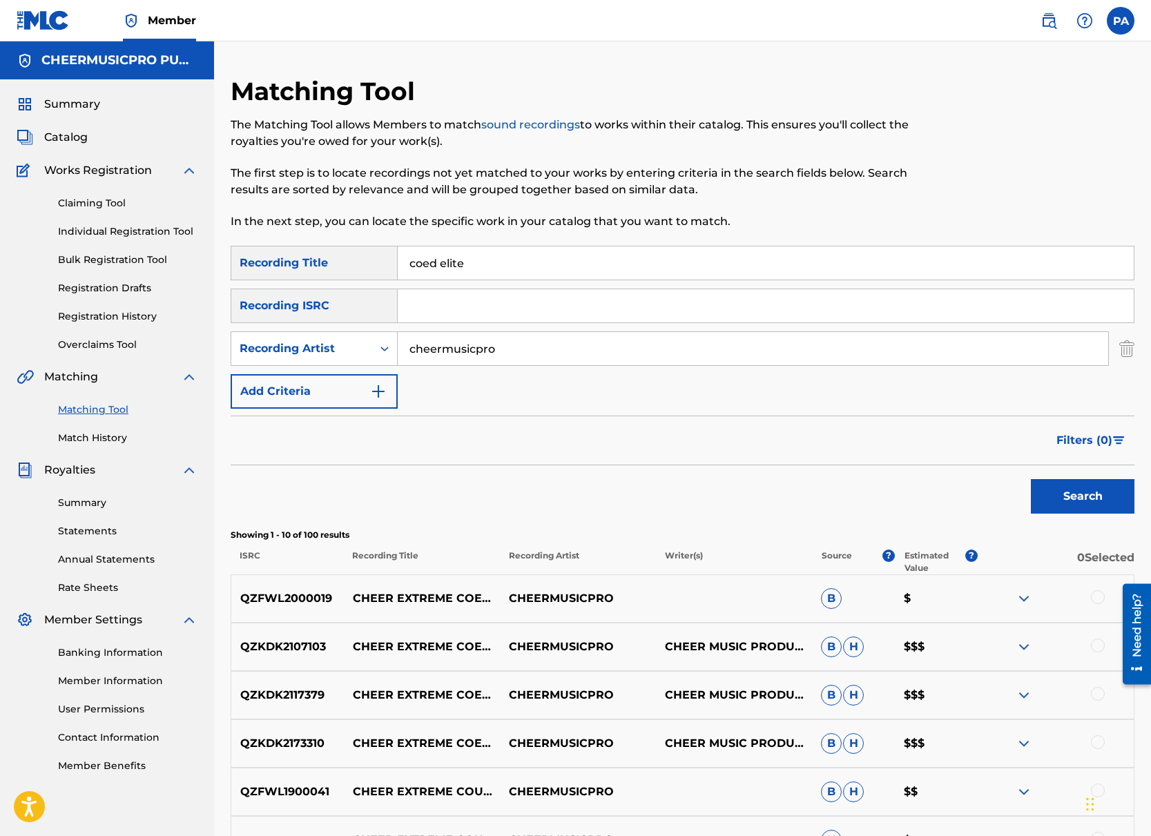
drag, startPoint x: 531, startPoint y: 261, endPoint x: 184, endPoint y: 268, distance: 347.3
click at [398, 268] on input "coed elite" at bounding box center [766, 262] width 736 height 33
type input "[DEMOGRAPHIC_DATA] lux 2021-22"
click at [1031, 479] on button "Search" at bounding box center [1083, 496] width 104 height 35
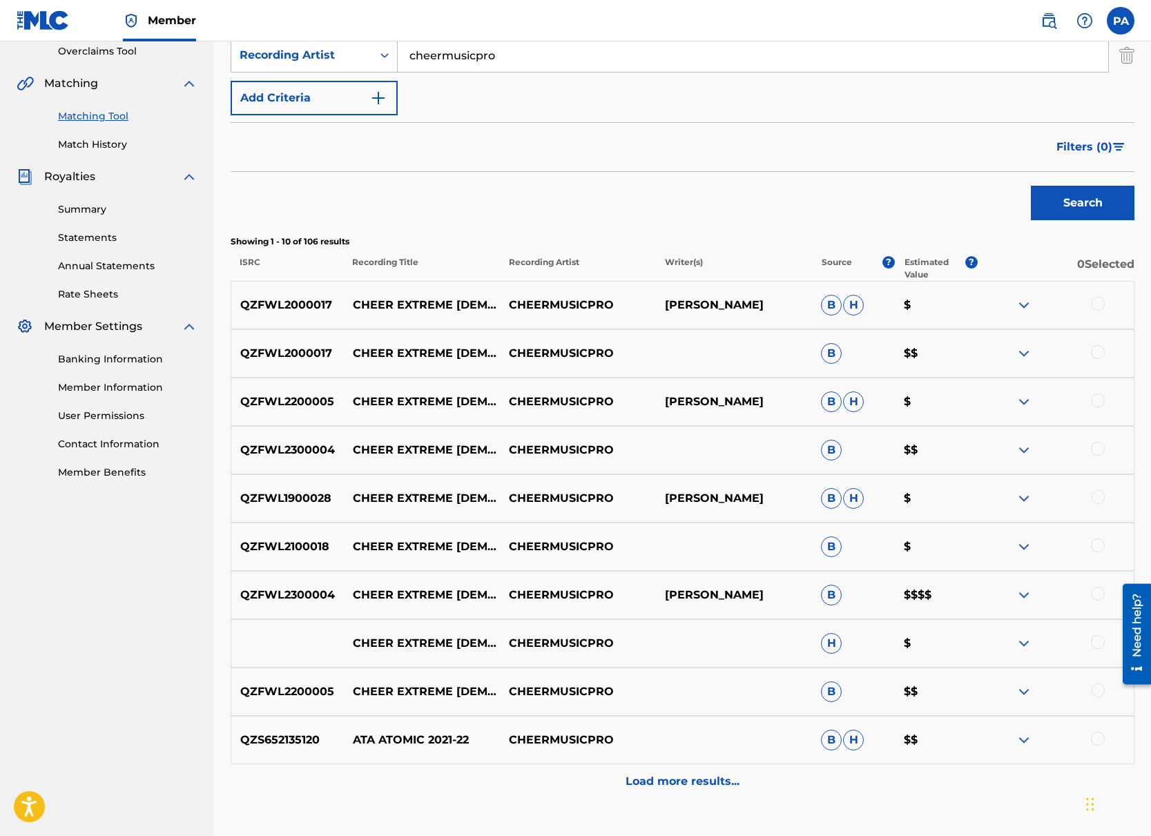
scroll to position [352, 0]
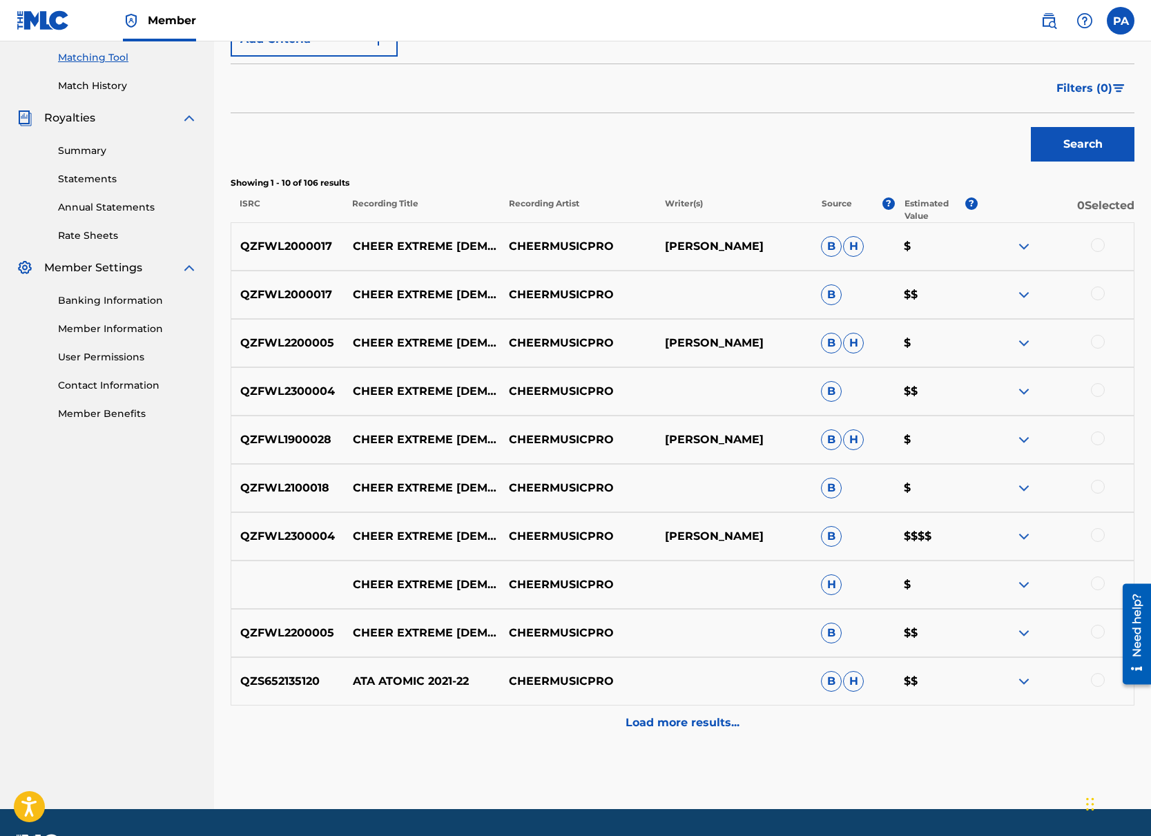
click at [1093, 485] on div at bounding box center [1098, 487] width 14 height 14
click at [664, 714] on p "Load more results..." at bounding box center [682, 722] width 114 height 17
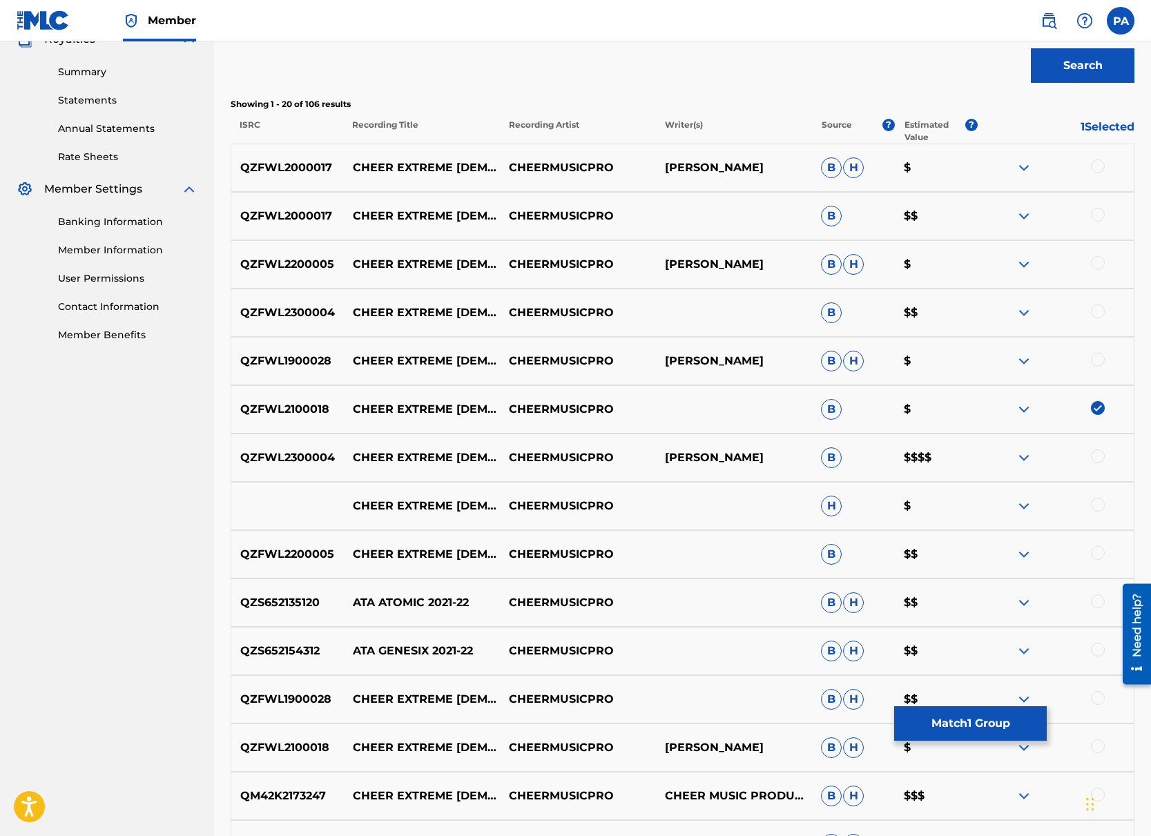
scroll to position [548, 0]
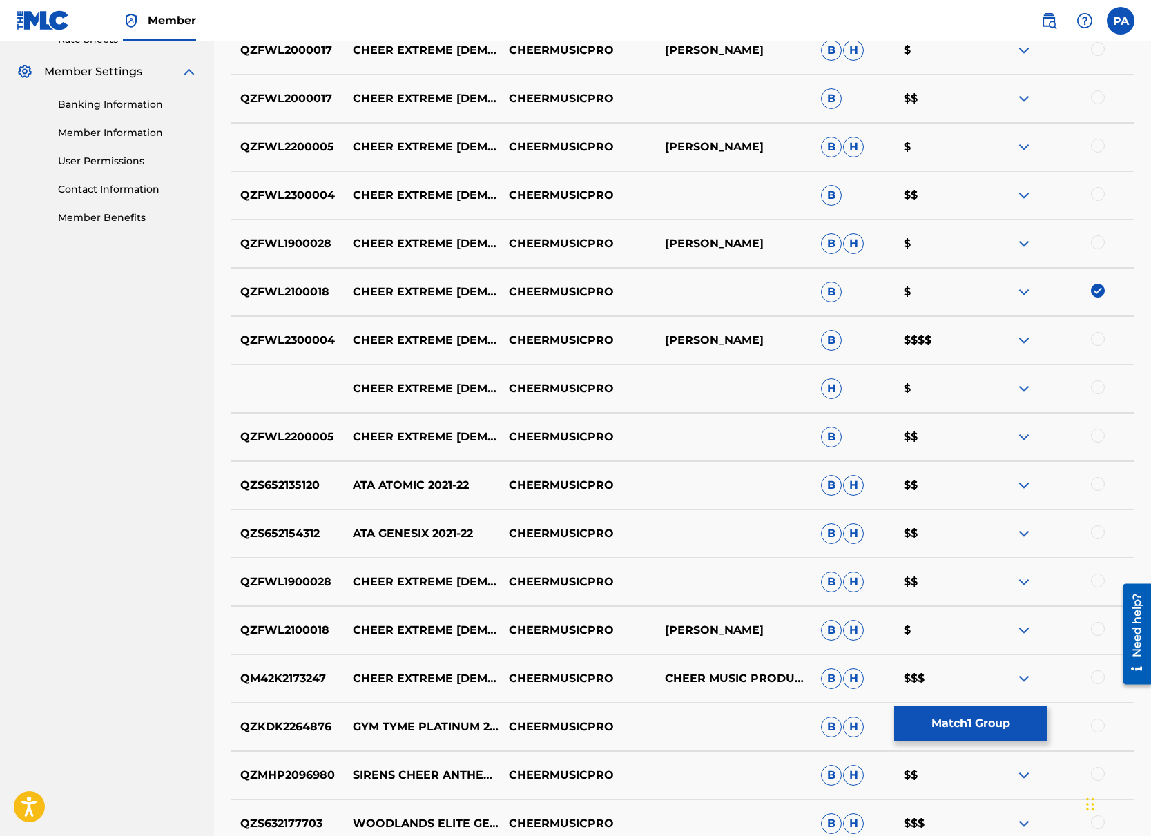
click at [1100, 632] on div at bounding box center [1098, 629] width 14 height 14
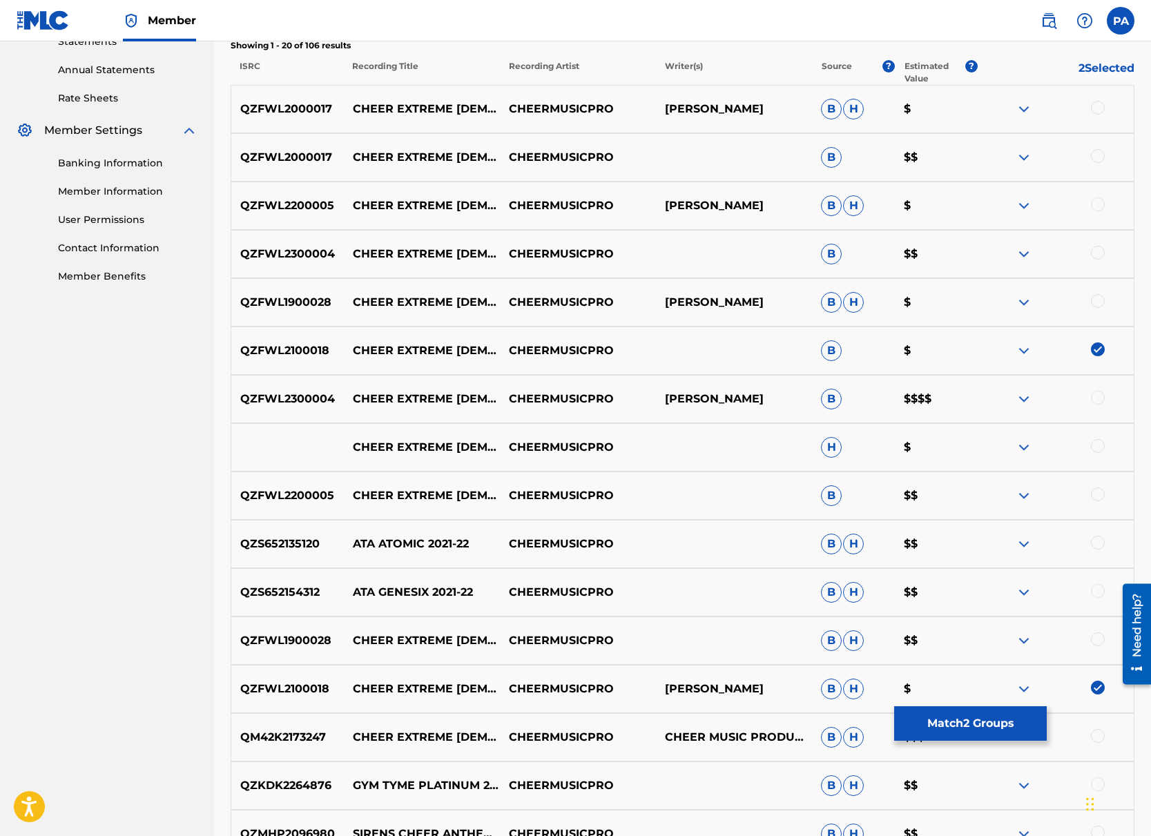
scroll to position [431, 0]
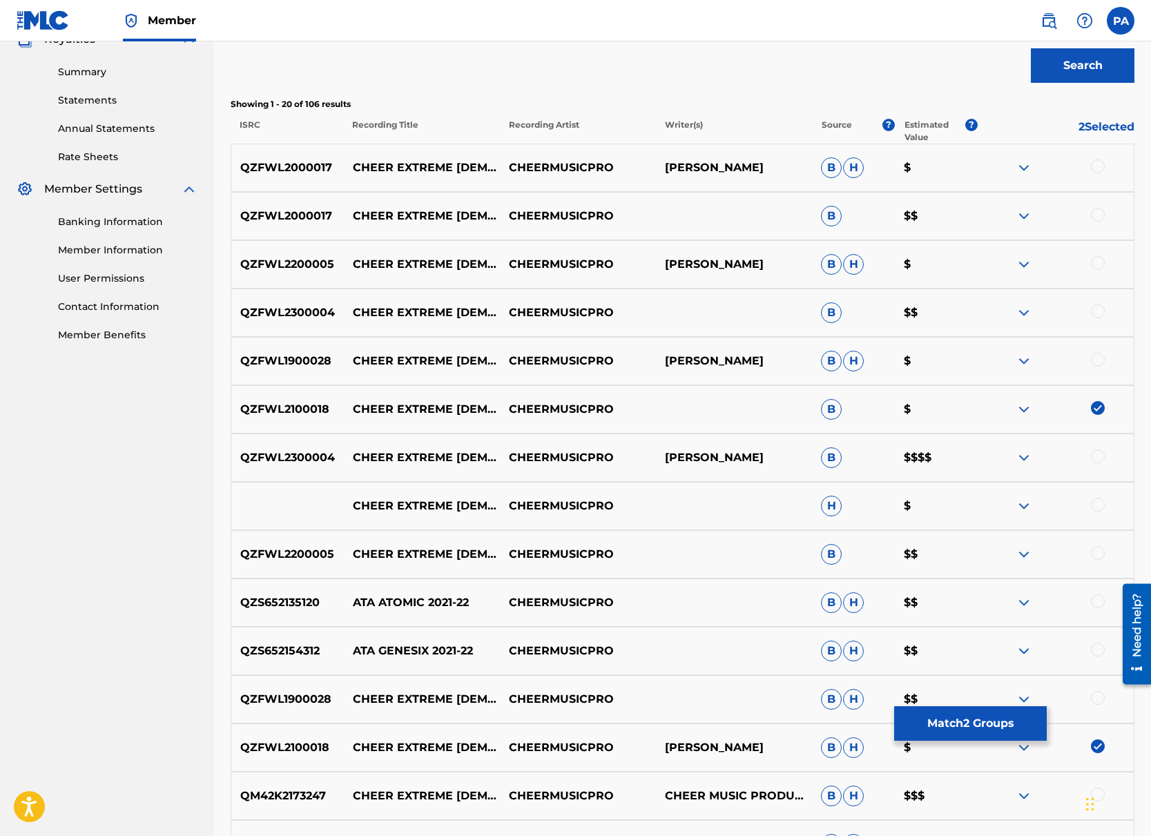
click at [969, 713] on button "Match 2 Groups" at bounding box center [970, 723] width 153 height 35
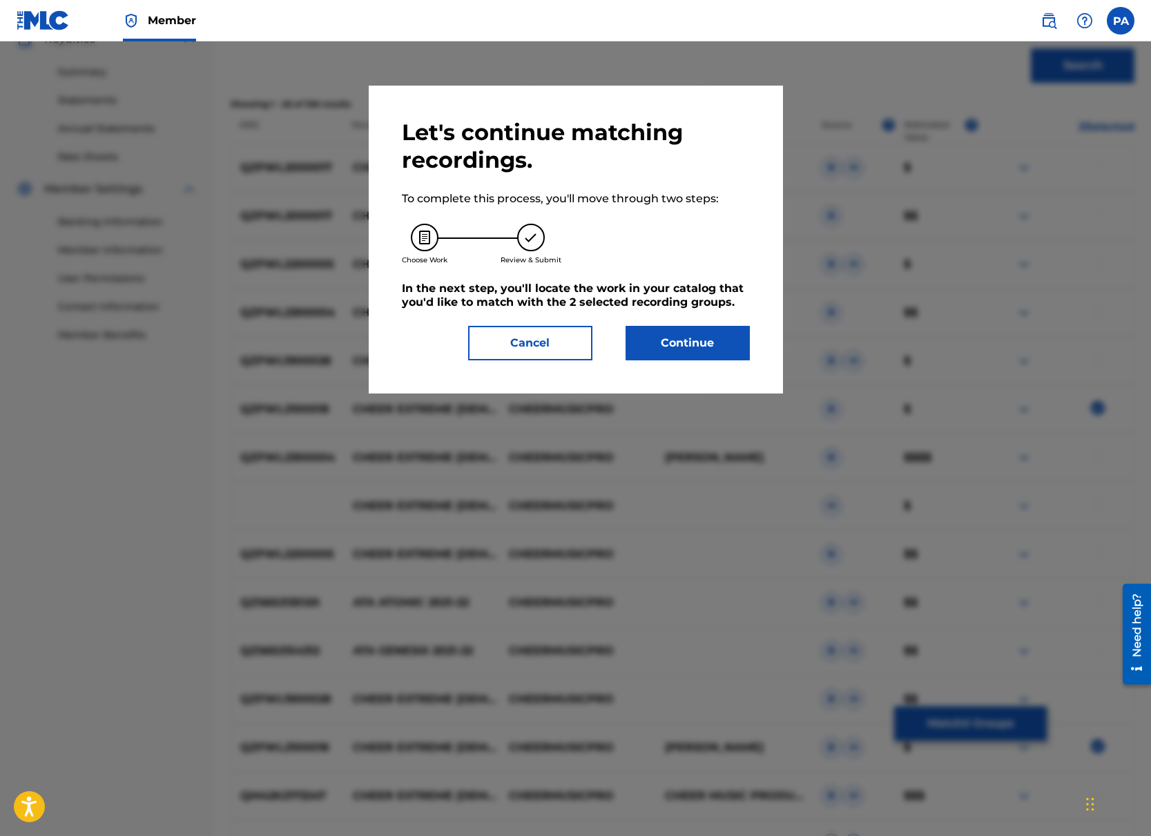
click at [703, 354] on button "Continue" at bounding box center [687, 343] width 124 height 35
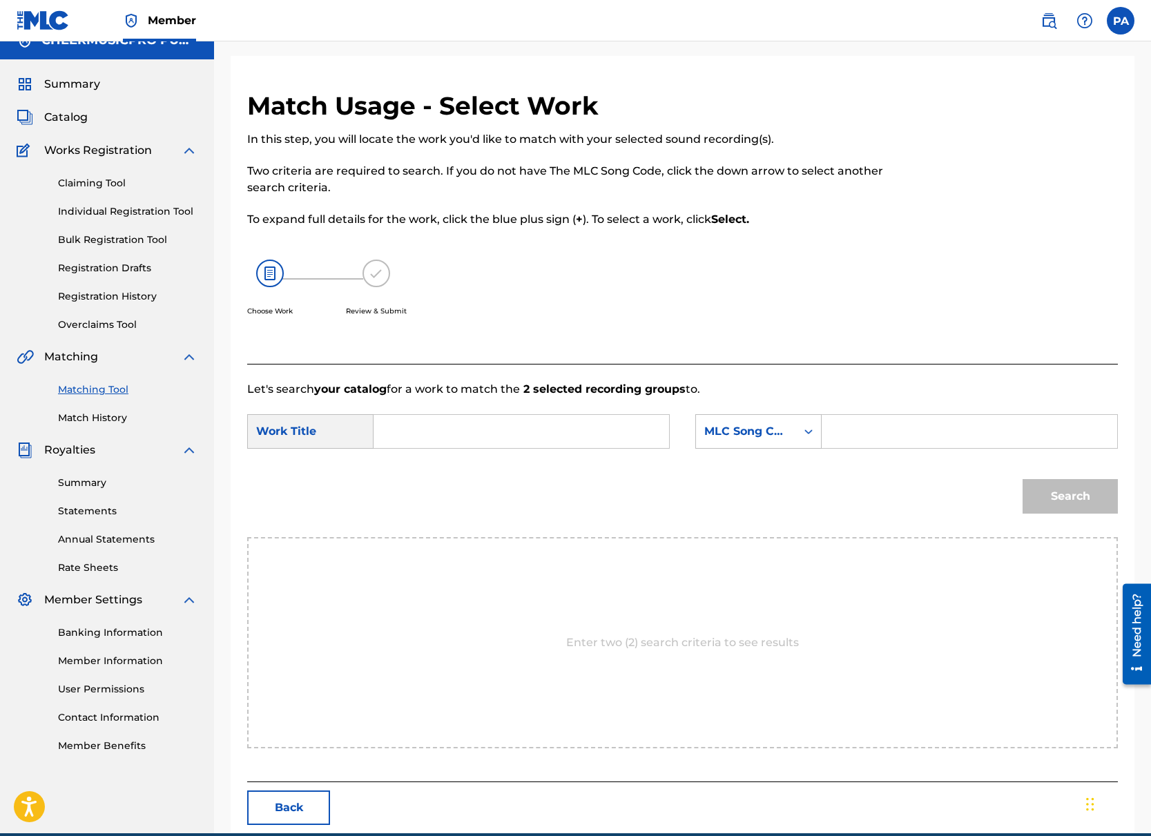
click at [456, 431] on input "Search Form" at bounding box center [521, 431] width 272 height 33
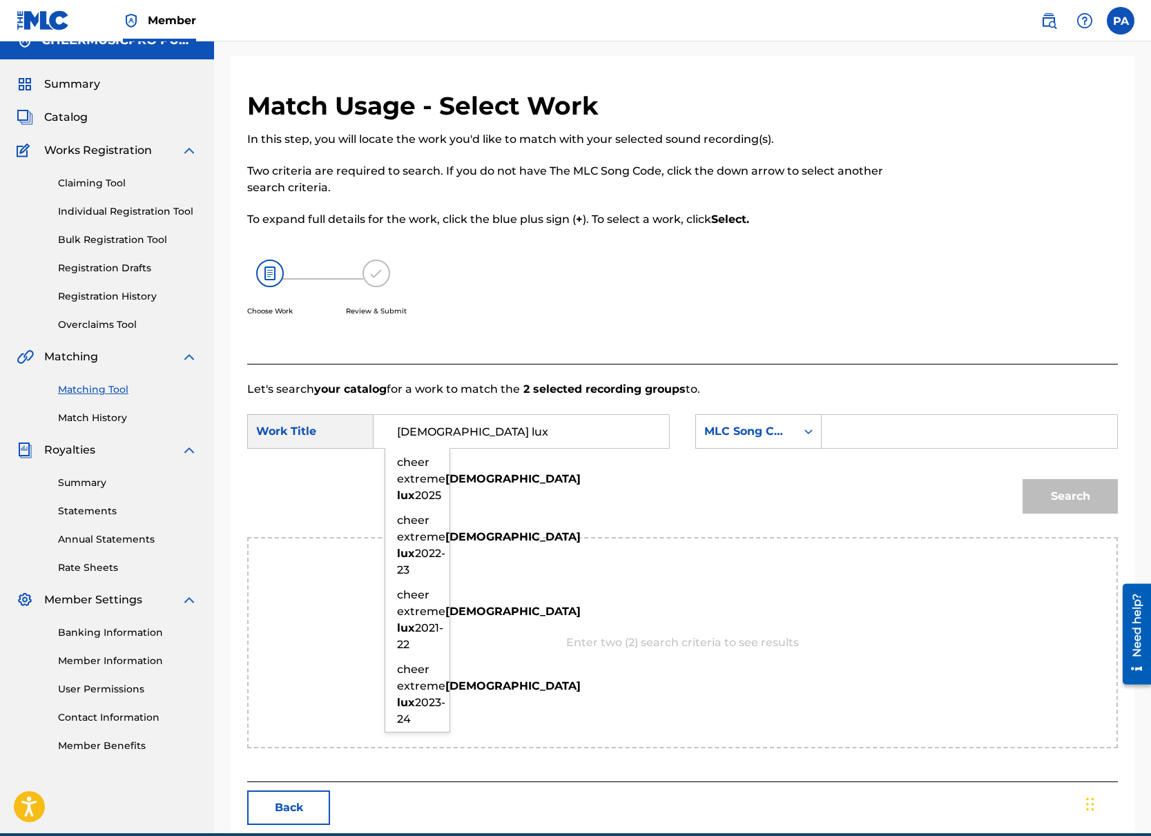
scroll to position [79, 0]
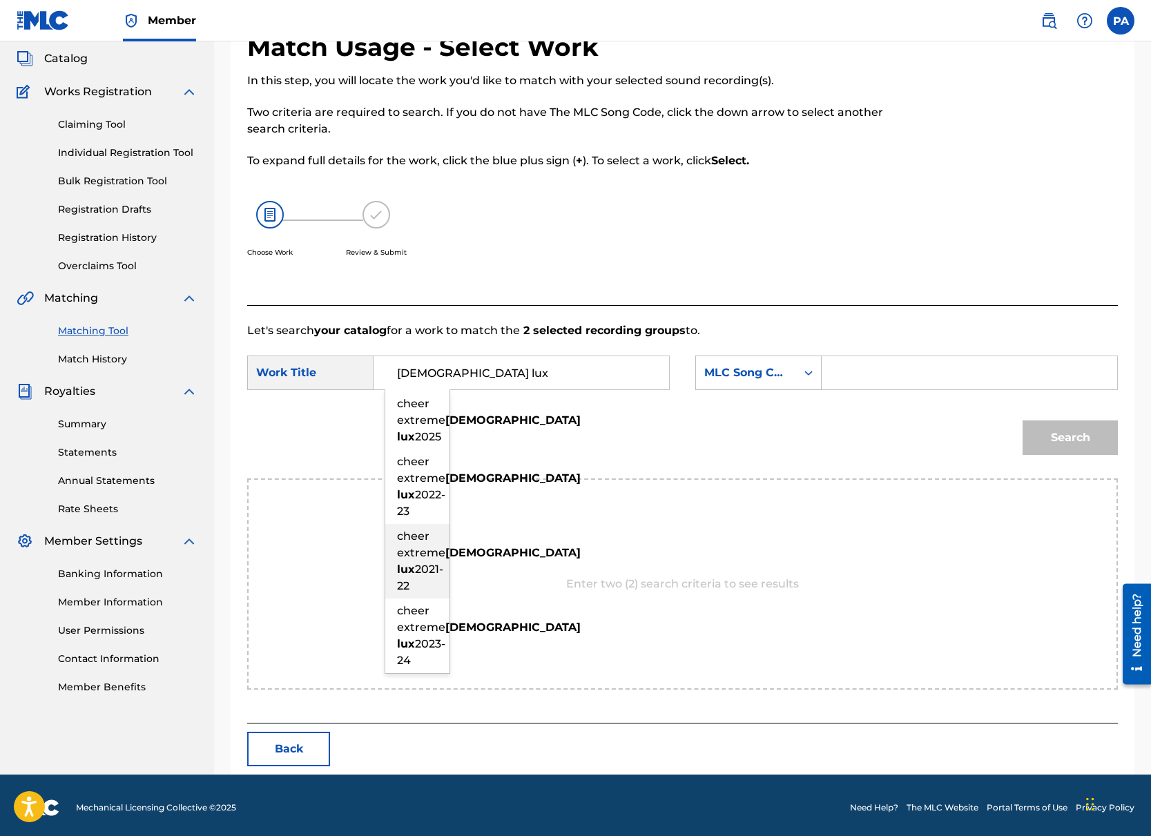
click at [413, 576] on strong "lux" at bounding box center [406, 569] width 18 height 13
type input "cheer extreme [DEMOGRAPHIC_DATA] lux 2021-22"
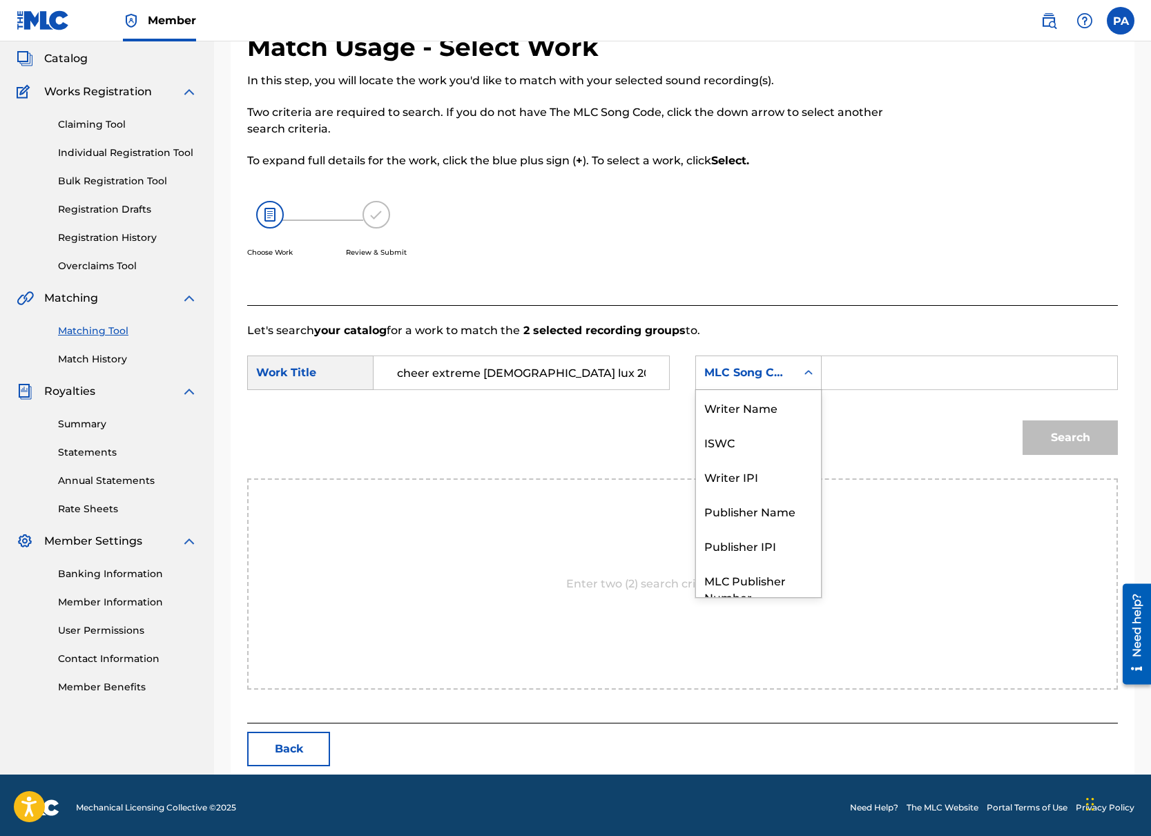
click at [789, 378] on div "MLC Song Code" at bounding box center [746, 373] width 100 height 26
click at [761, 407] on div "Writer Name" at bounding box center [758, 407] width 125 height 35
click at [844, 367] on input "Search Form" at bounding box center [969, 372] width 272 height 33
click at [893, 374] on input "Search Form" at bounding box center [969, 372] width 272 height 33
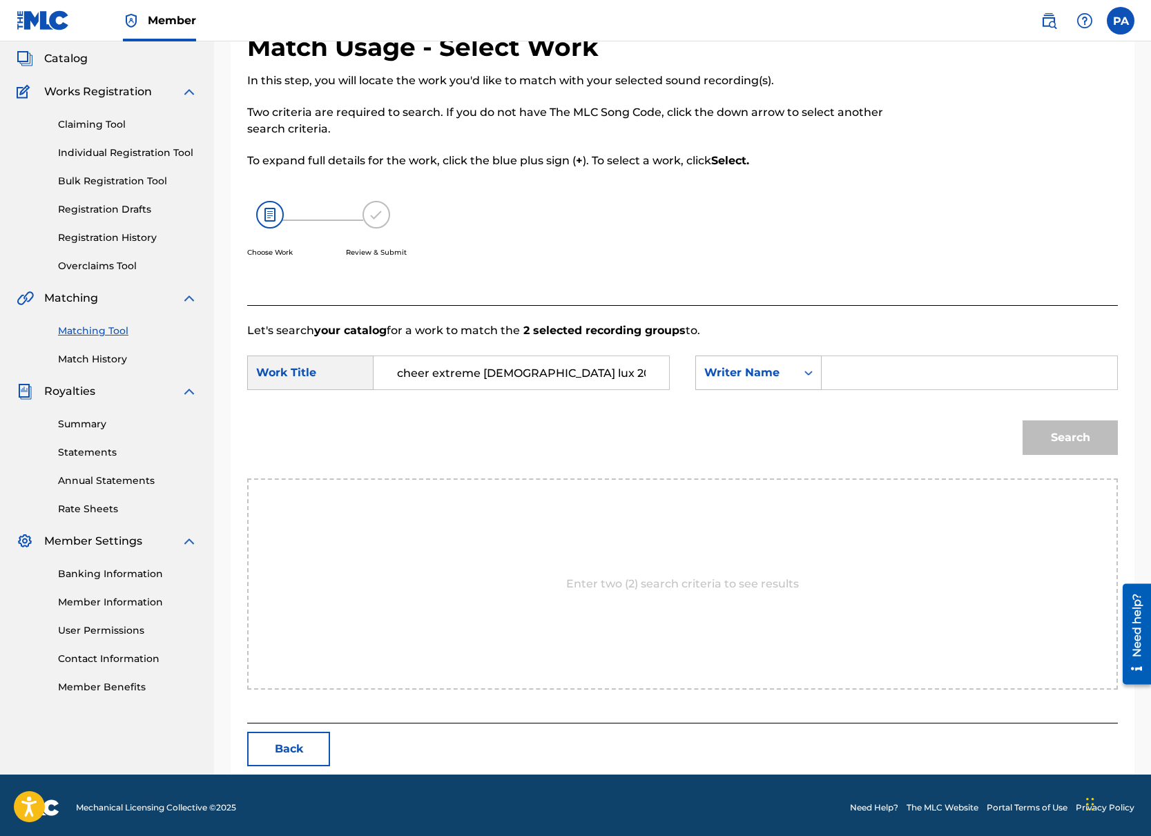
paste input "[PERSON_NAME]"
type input "[PERSON_NAME]"
click at [1074, 426] on button "Search" at bounding box center [1069, 437] width 95 height 35
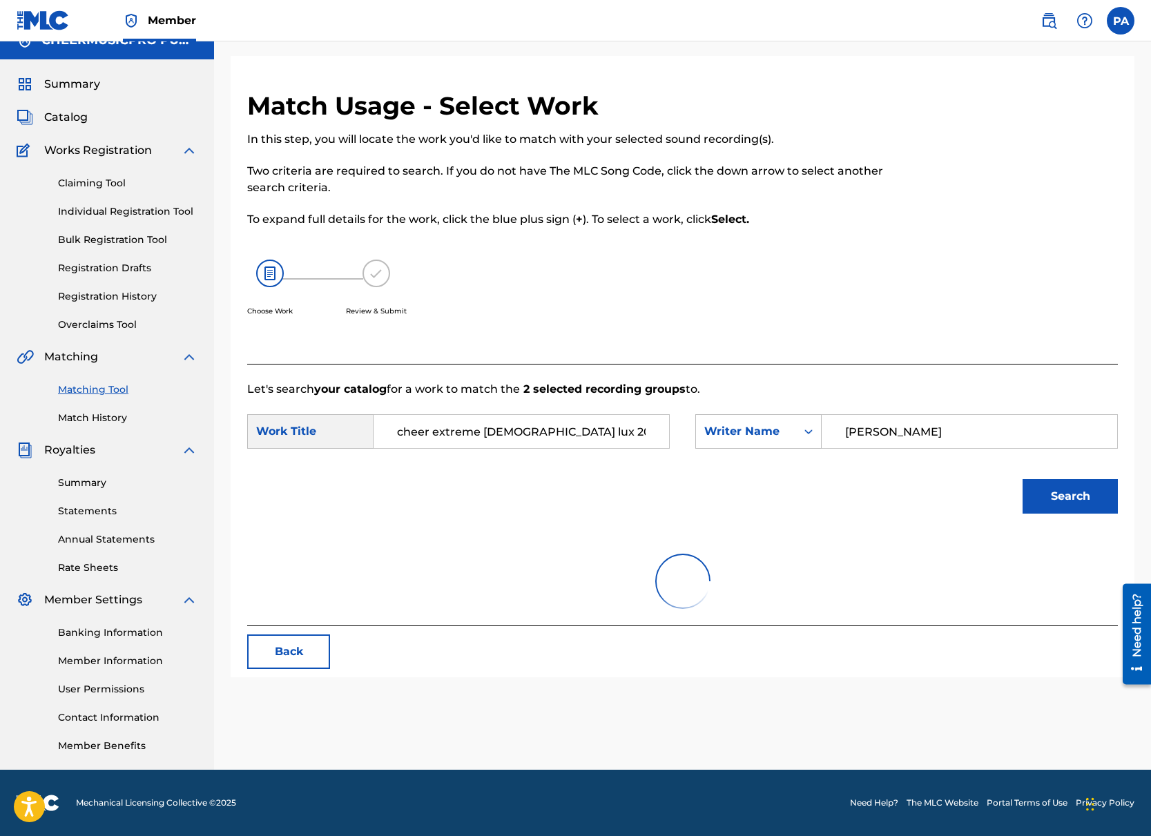
scroll to position [20, 0]
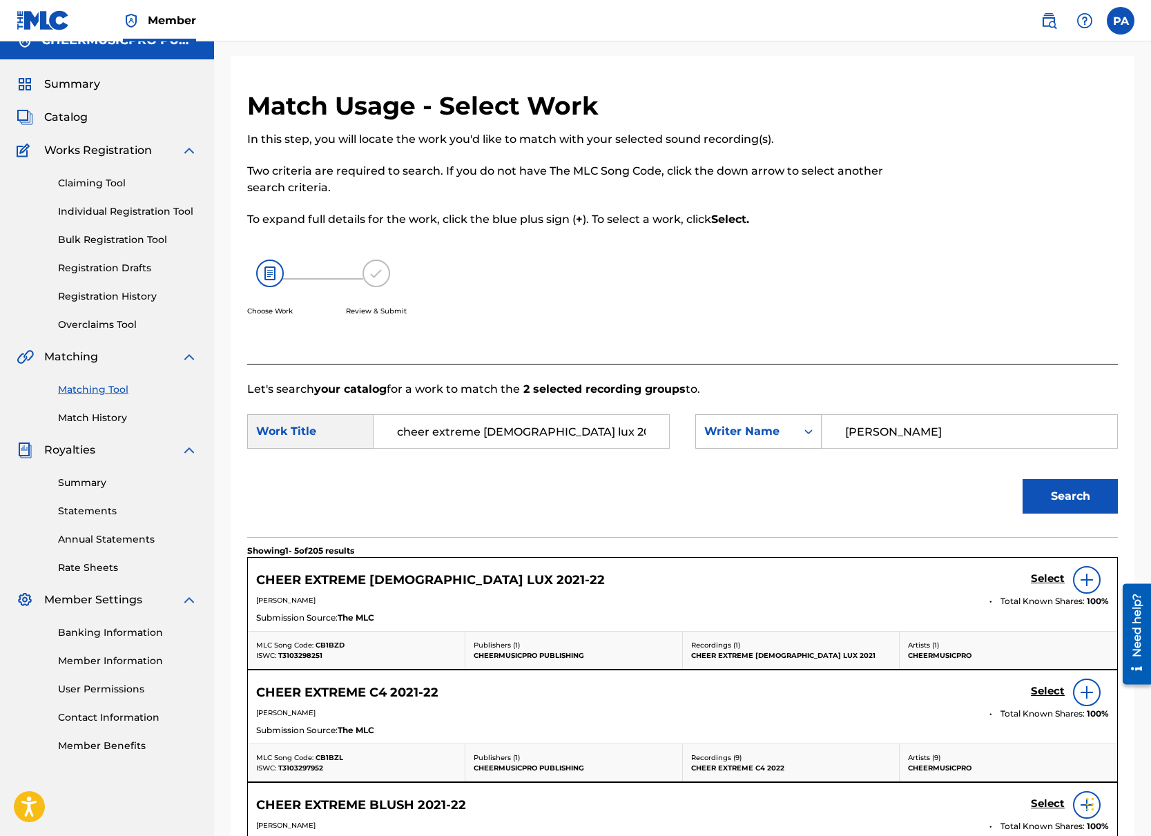
click at [1050, 578] on h5 "Select" at bounding box center [1048, 578] width 34 height 13
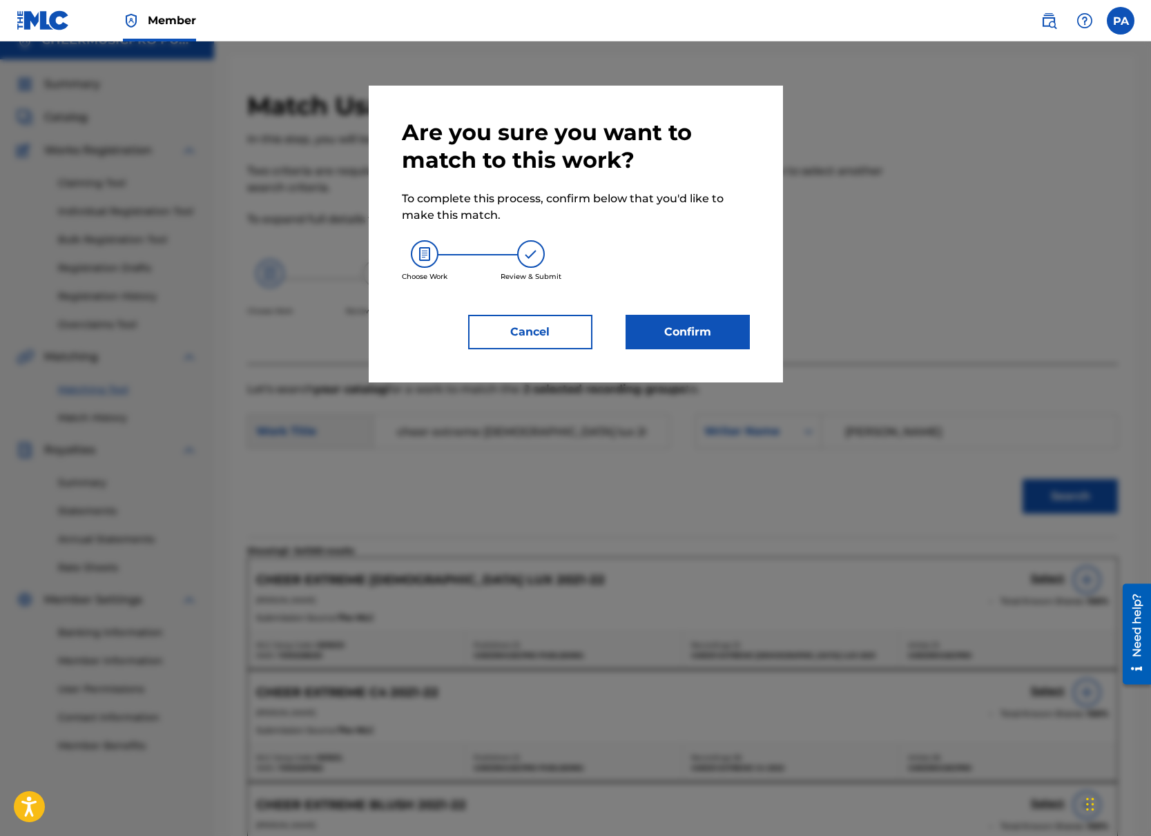
click at [686, 340] on button "Confirm" at bounding box center [687, 332] width 124 height 35
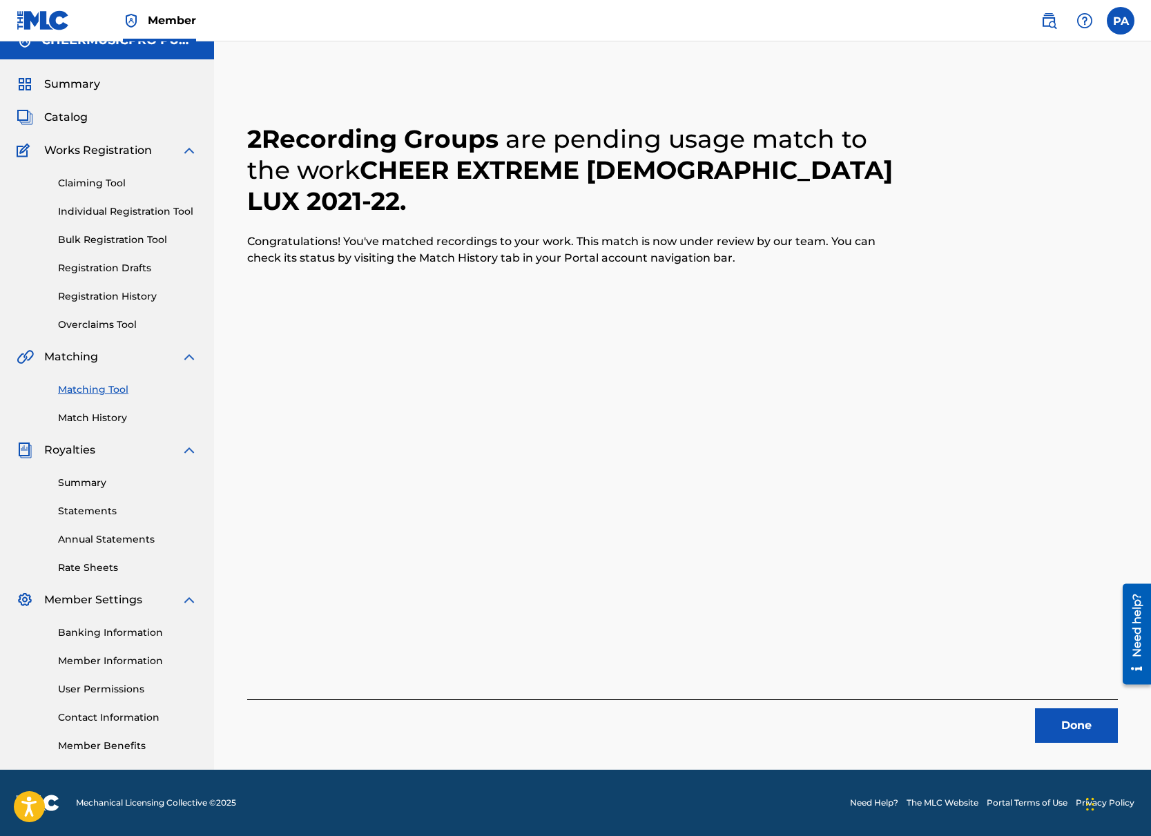
drag, startPoint x: 1072, startPoint y: 721, endPoint x: 99, endPoint y: 693, distance: 973.0
click at [1062, 719] on button "Done" at bounding box center [1076, 725] width 83 height 35
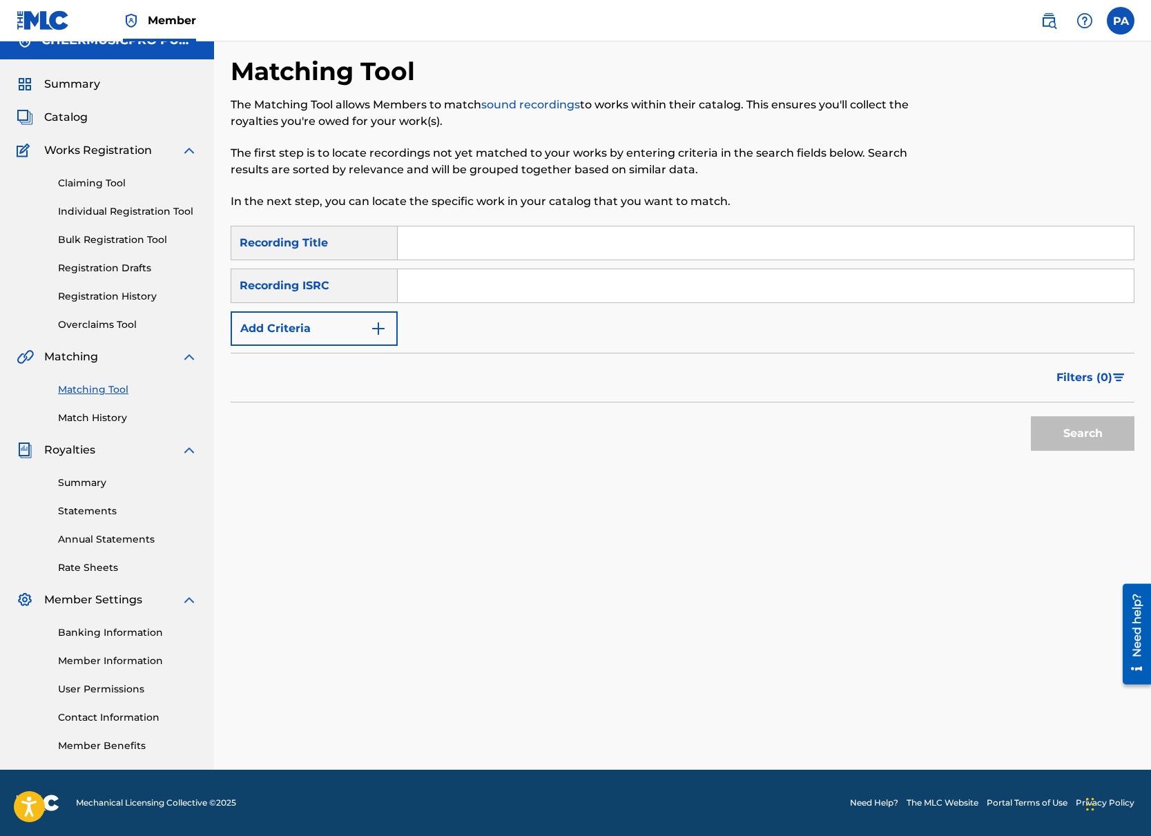
click at [505, 213] on div "Matching Tool The Matching Tool allows Members to match sound recordings to wor…" at bounding box center [579, 141] width 696 height 170
click at [462, 242] on input "Search Form" at bounding box center [766, 242] width 736 height 33
type input "shooting stars 2022"
click at [293, 338] on button "Add Criteria" at bounding box center [314, 328] width 167 height 35
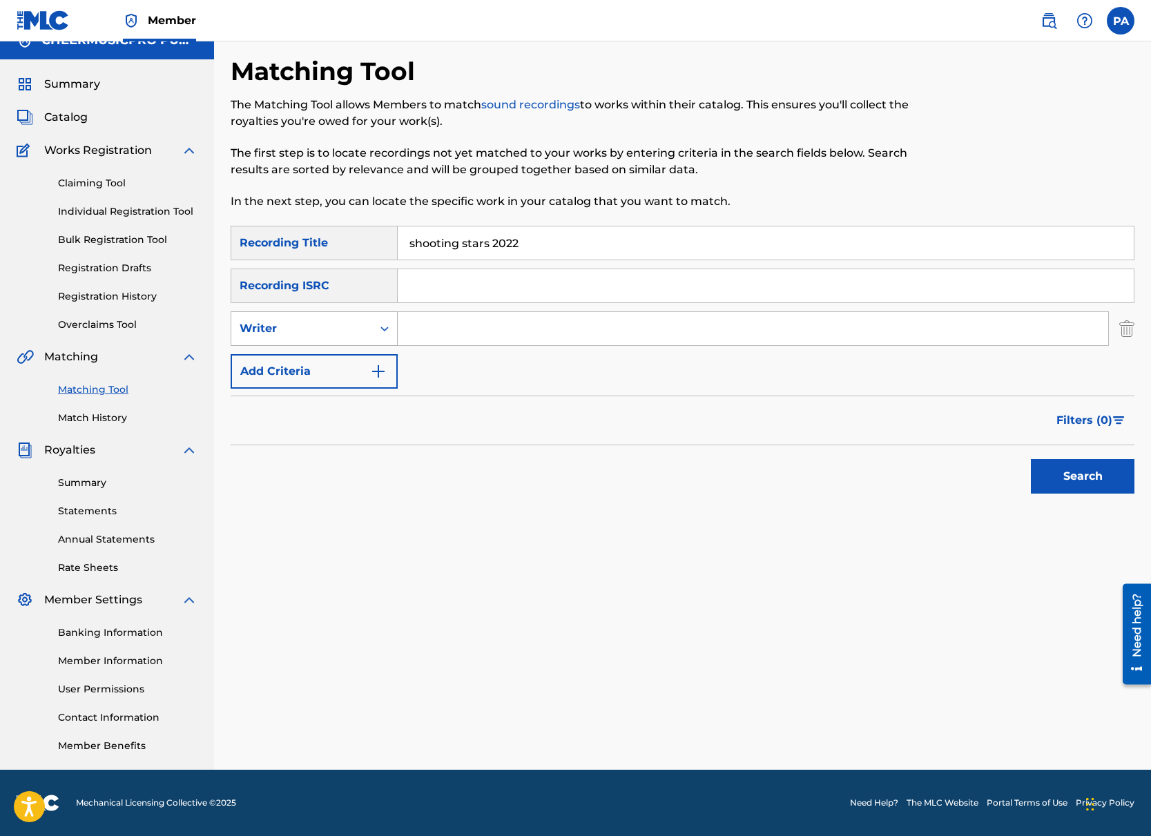
click at [309, 327] on div "Writer" at bounding box center [302, 328] width 124 height 17
click at [311, 362] on div "Recording Artist" at bounding box center [314, 363] width 166 height 35
drag, startPoint x: 405, startPoint y: 346, endPoint x: 464, endPoint y: 326, distance: 62.6
click at [463, 326] on input "Search Form" at bounding box center [753, 328] width 710 height 33
type input "cheermusicpro"
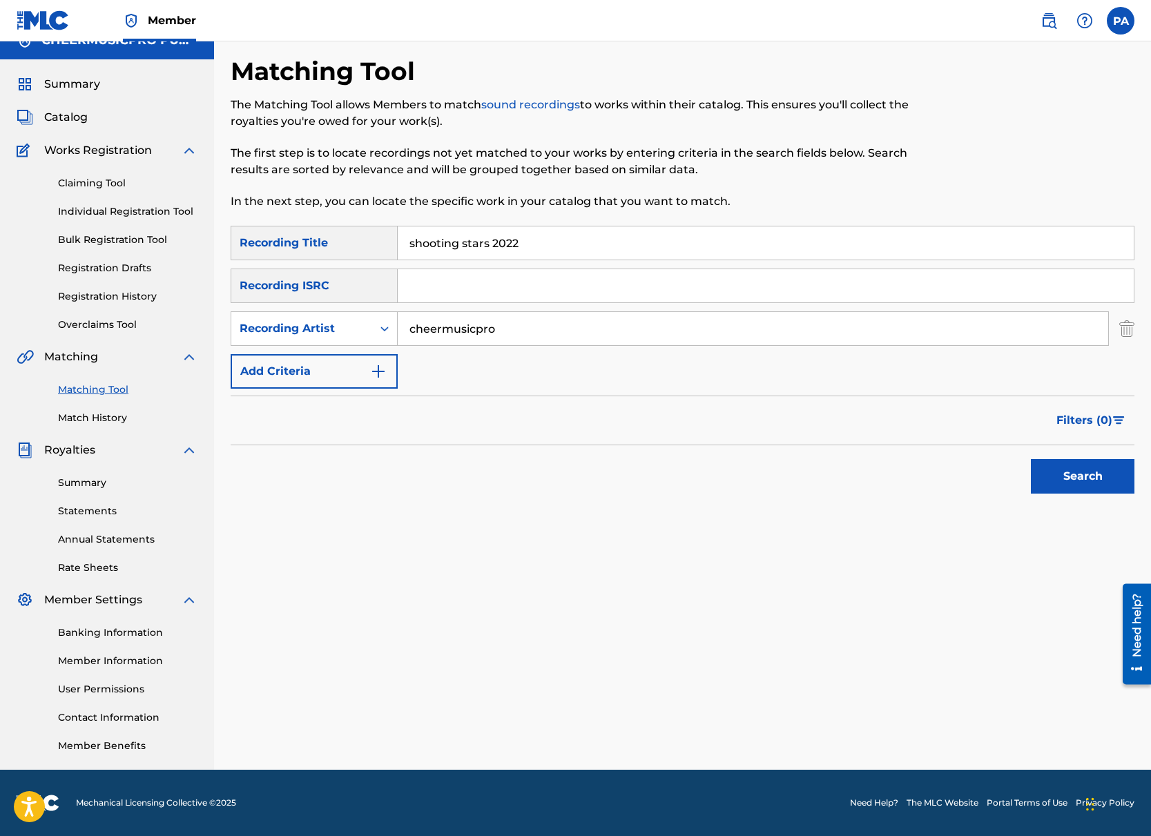
click at [1089, 469] on button "Search" at bounding box center [1083, 476] width 104 height 35
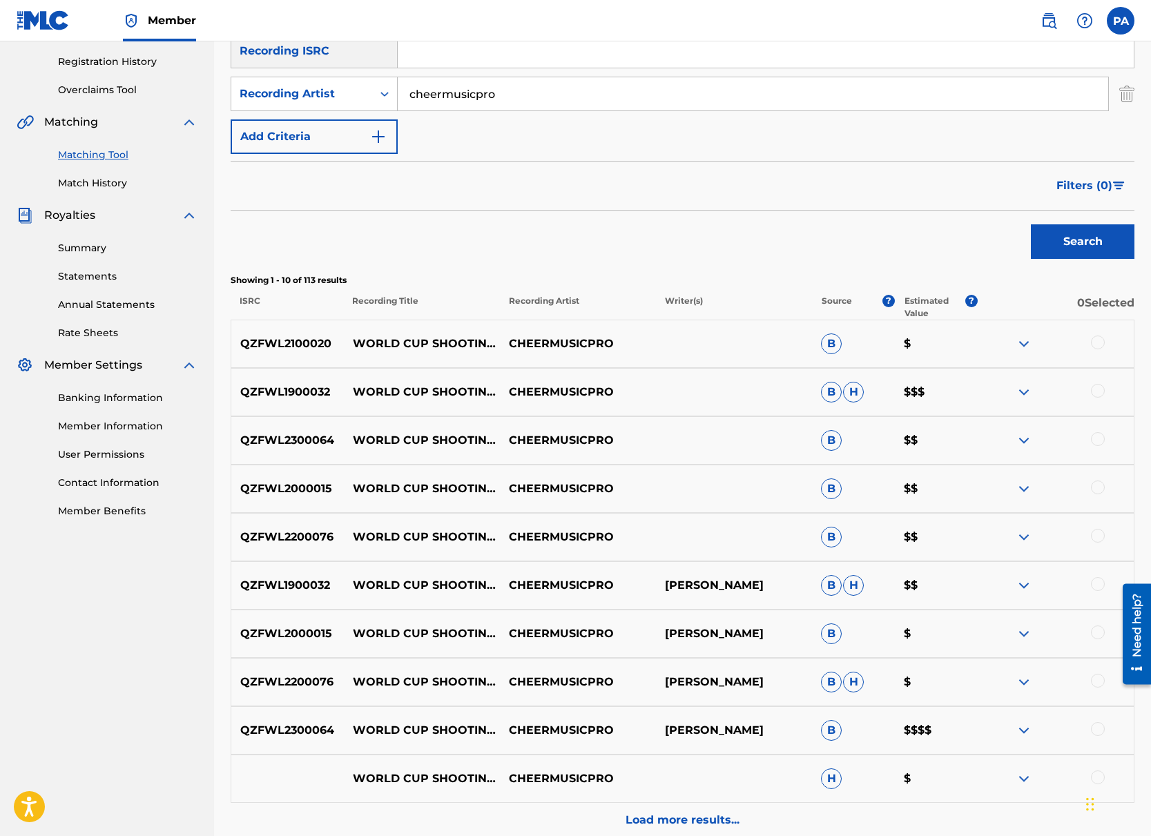
scroll to position [313, 0]
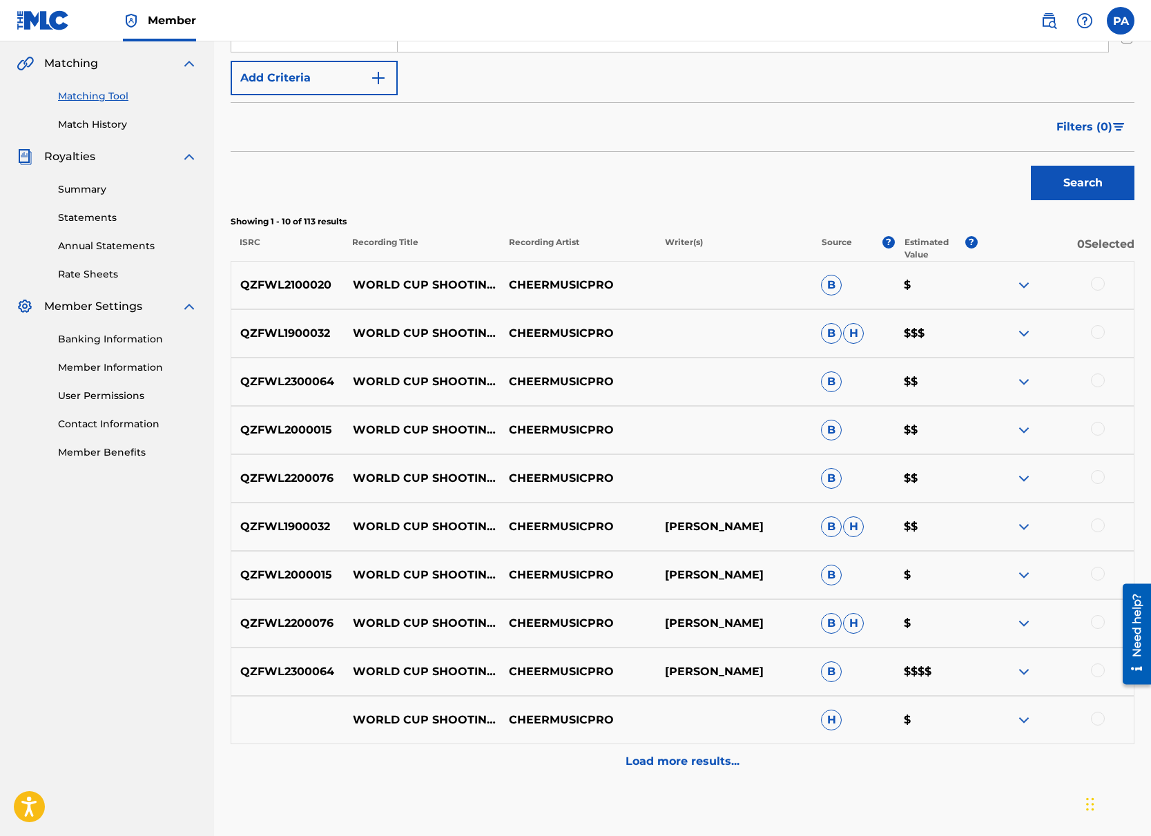
click at [1100, 287] on div at bounding box center [1098, 284] width 14 height 14
click at [683, 775] on div "Load more results..." at bounding box center [683, 761] width 904 height 35
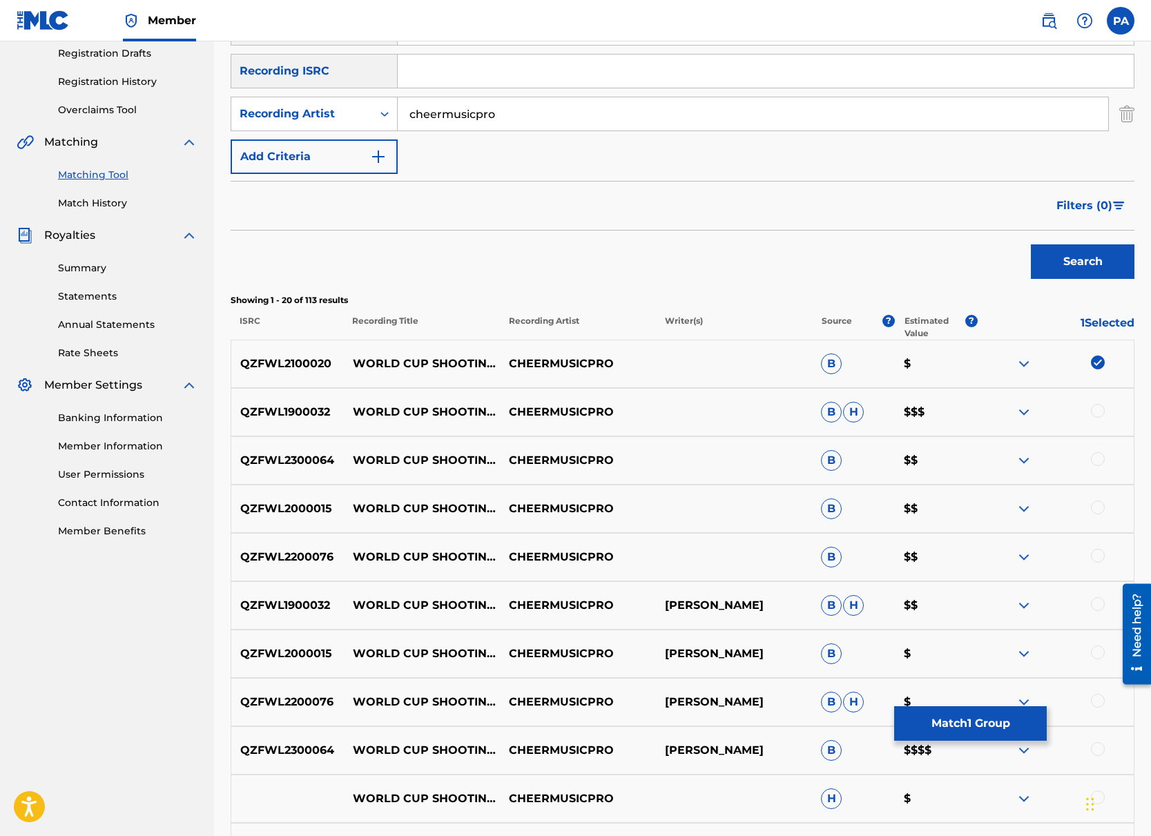
scroll to position [411, 0]
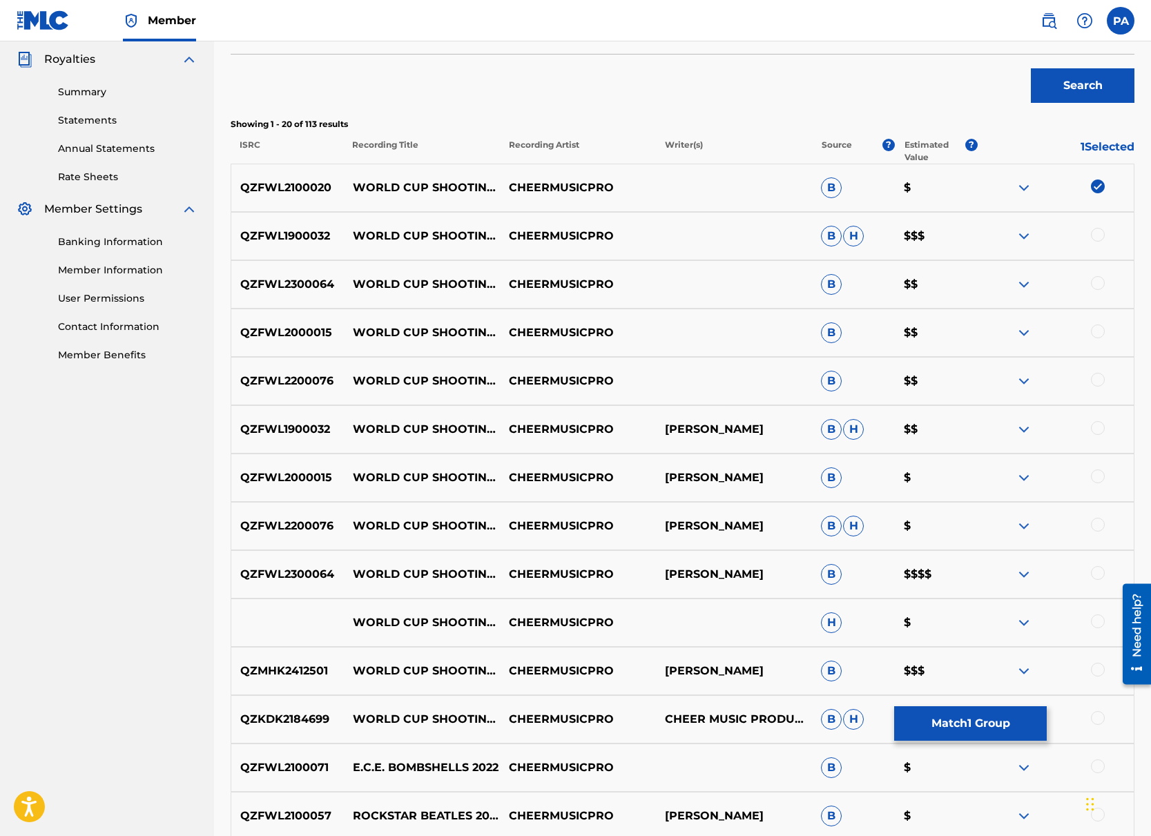
click at [986, 726] on button "Match 1 Group" at bounding box center [970, 723] width 153 height 35
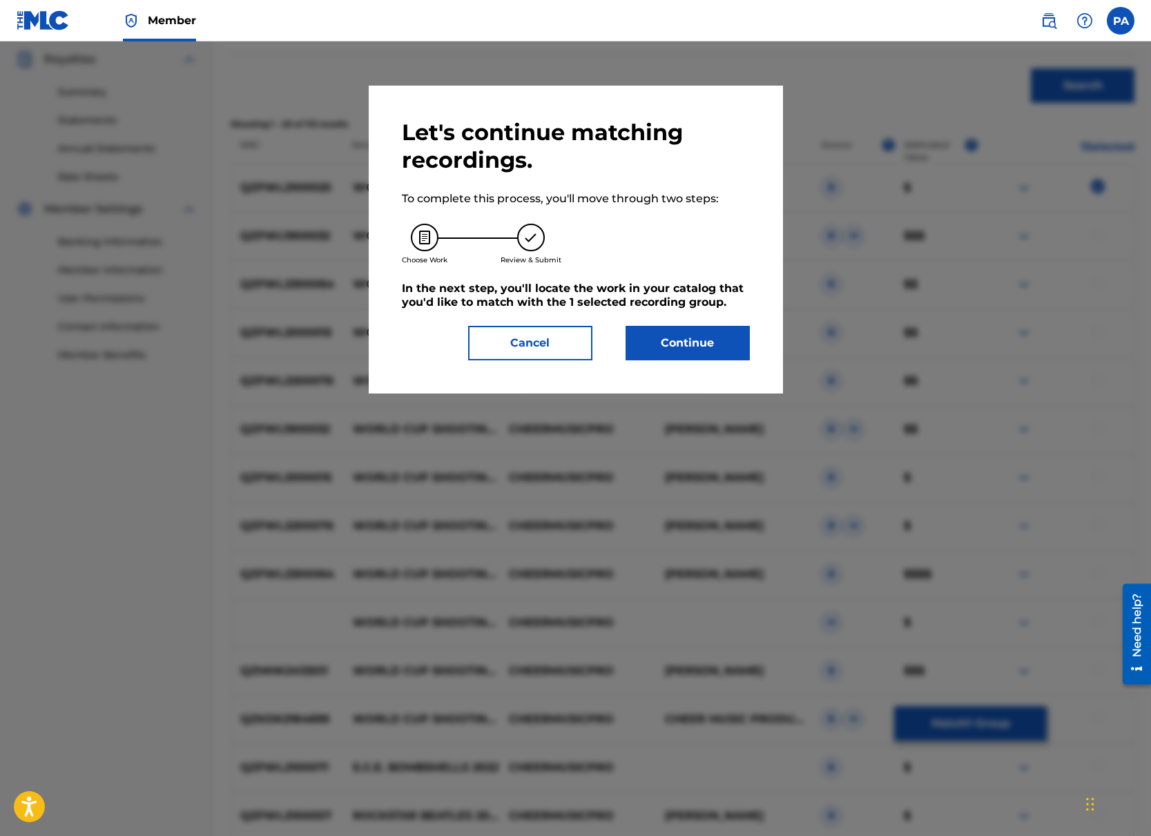
click at [676, 344] on button "Continue" at bounding box center [687, 343] width 124 height 35
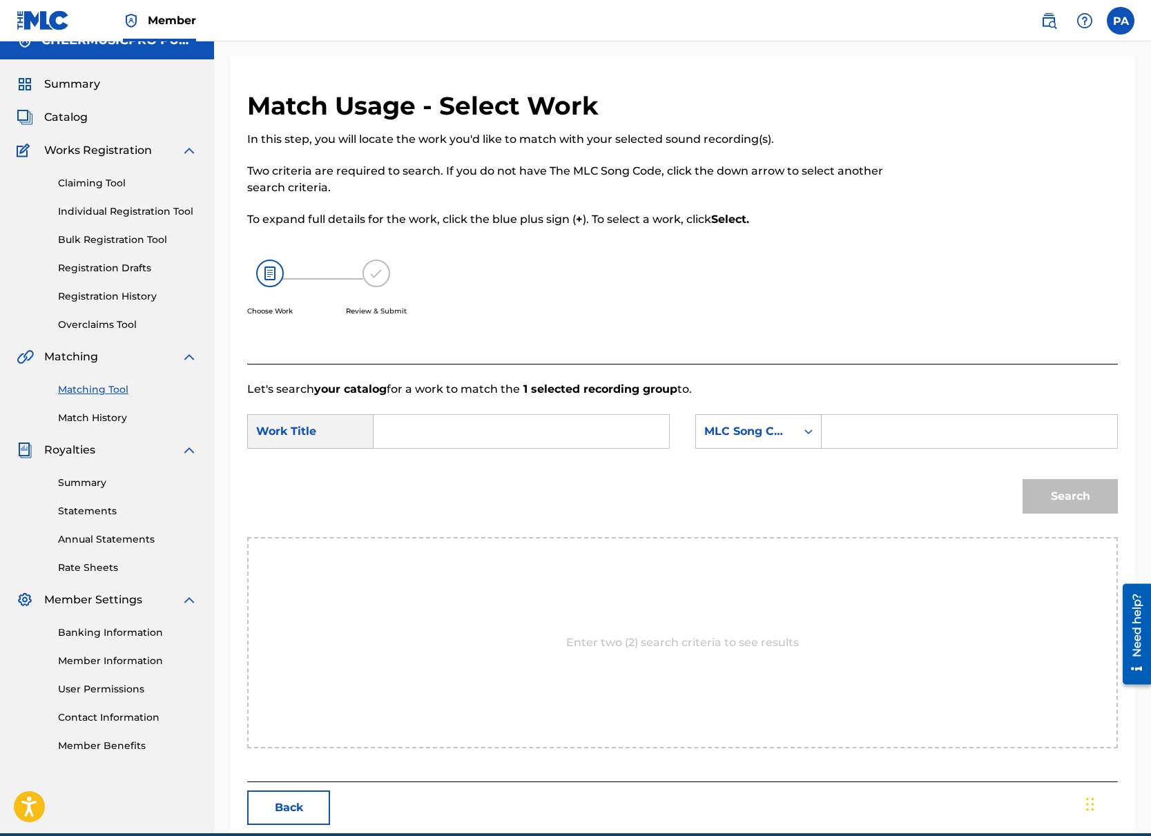
click at [415, 436] on input "Search Form" at bounding box center [521, 431] width 272 height 33
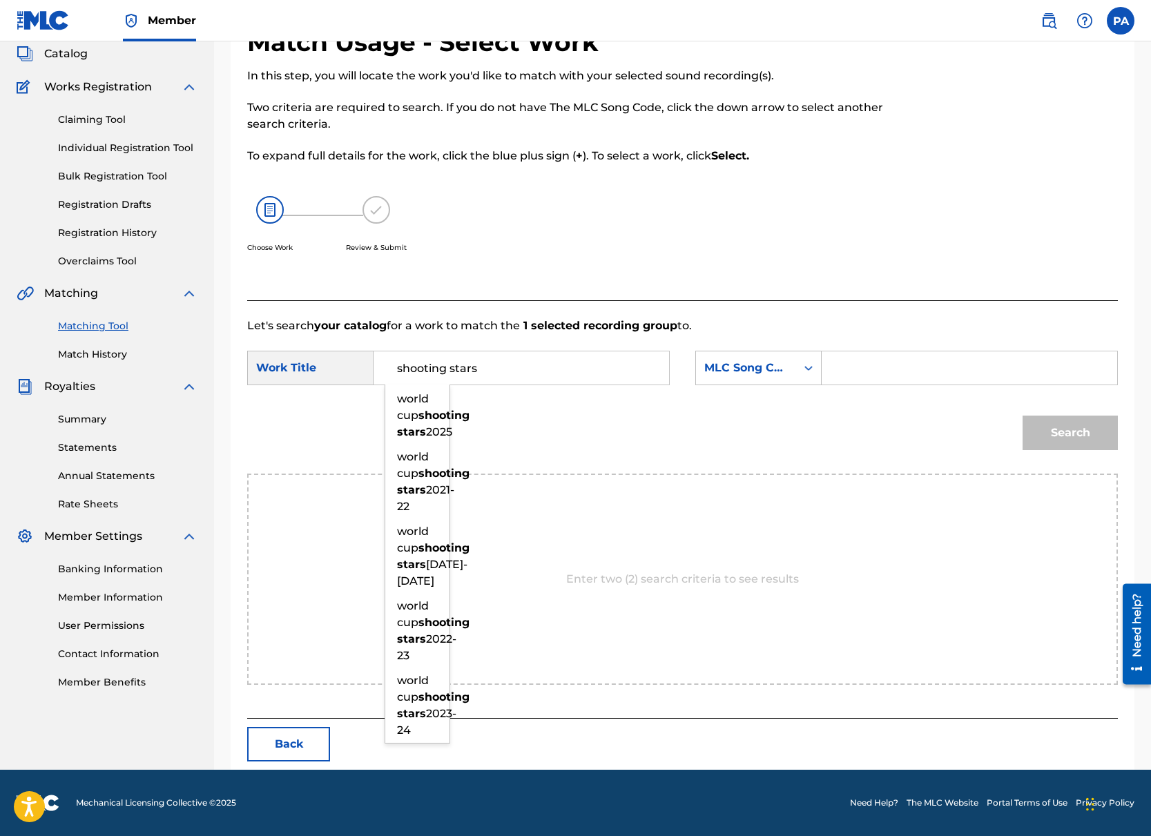
scroll to position [157, 0]
click at [413, 459] on div "world cup shooting stars 2021-22" at bounding box center [417, 482] width 64 height 75
type input "world cup shooting stars 2021-22"
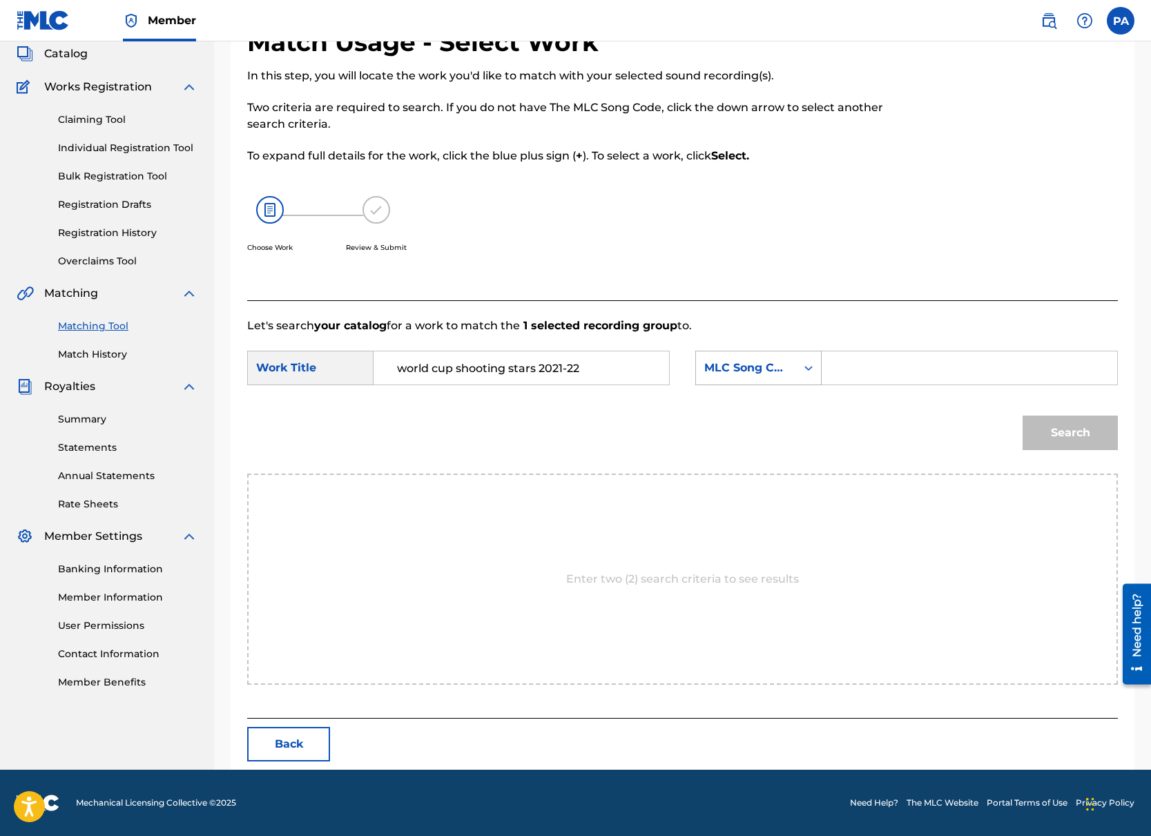
click at [763, 378] on div "MLC Song Code" at bounding box center [746, 368] width 100 height 26
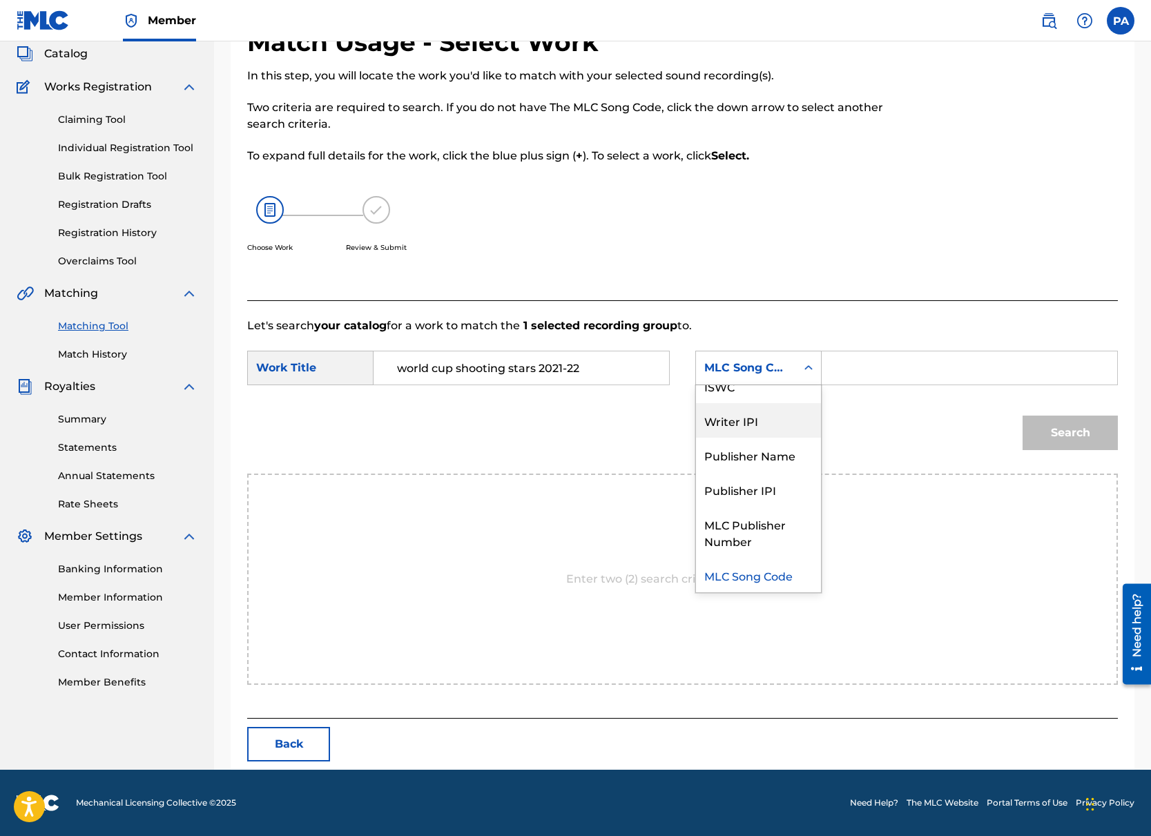
scroll to position [0, 0]
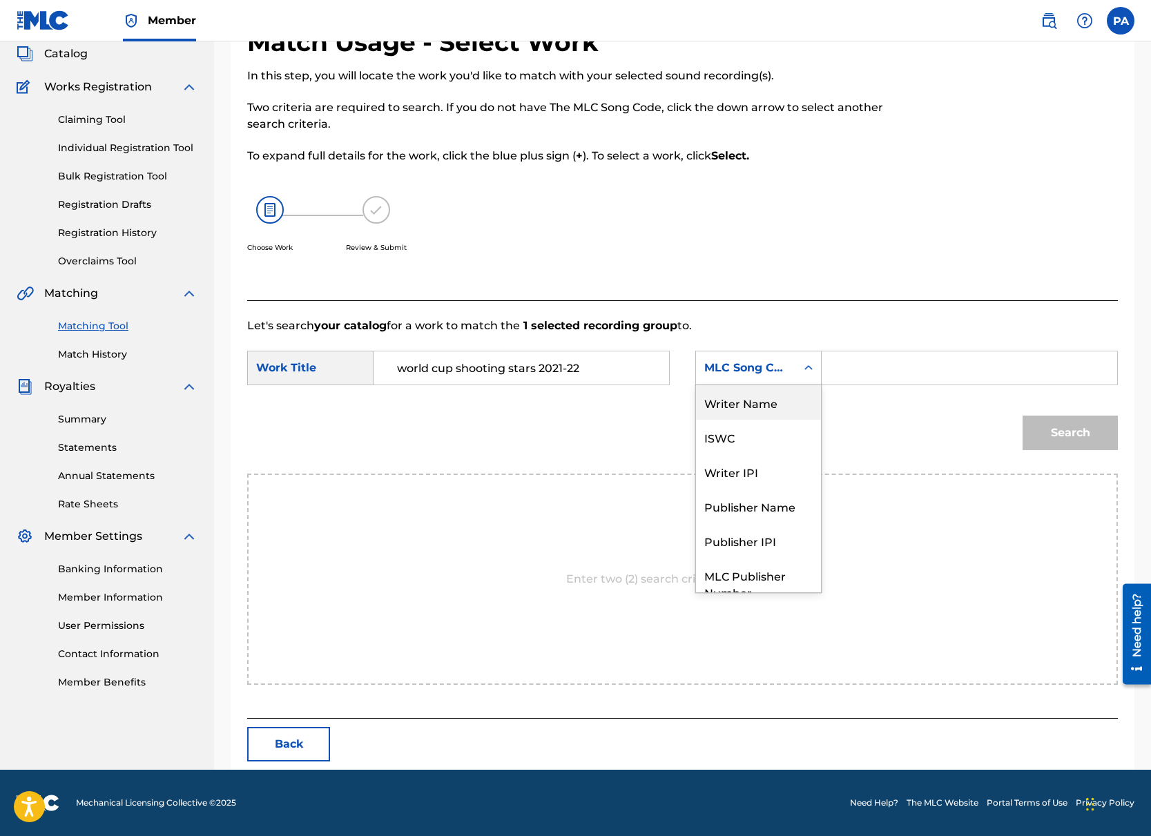
click at [754, 405] on div "Writer Name" at bounding box center [758, 402] width 125 height 35
click at [848, 376] on input "Search Form" at bounding box center [969, 367] width 272 height 33
paste input "[PERSON_NAME]"
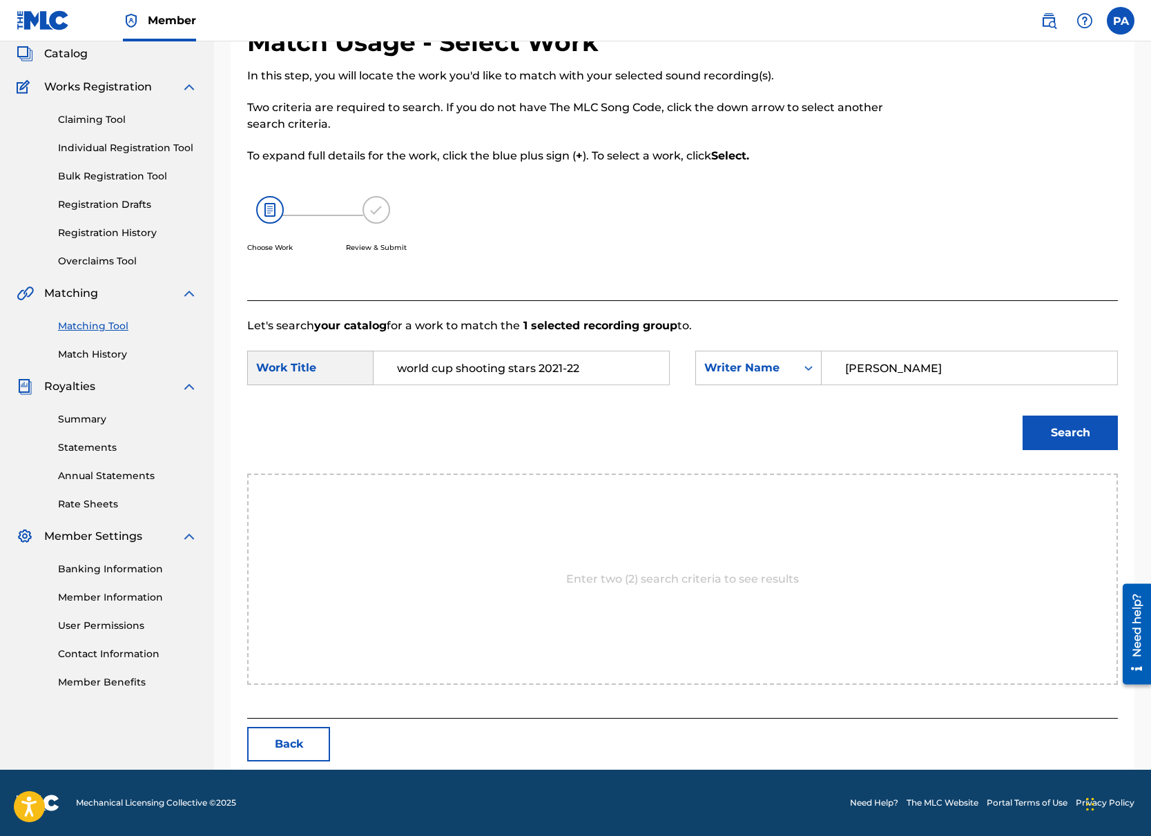
type input "[PERSON_NAME]"
click at [1088, 438] on button "Search" at bounding box center [1069, 433] width 95 height 35
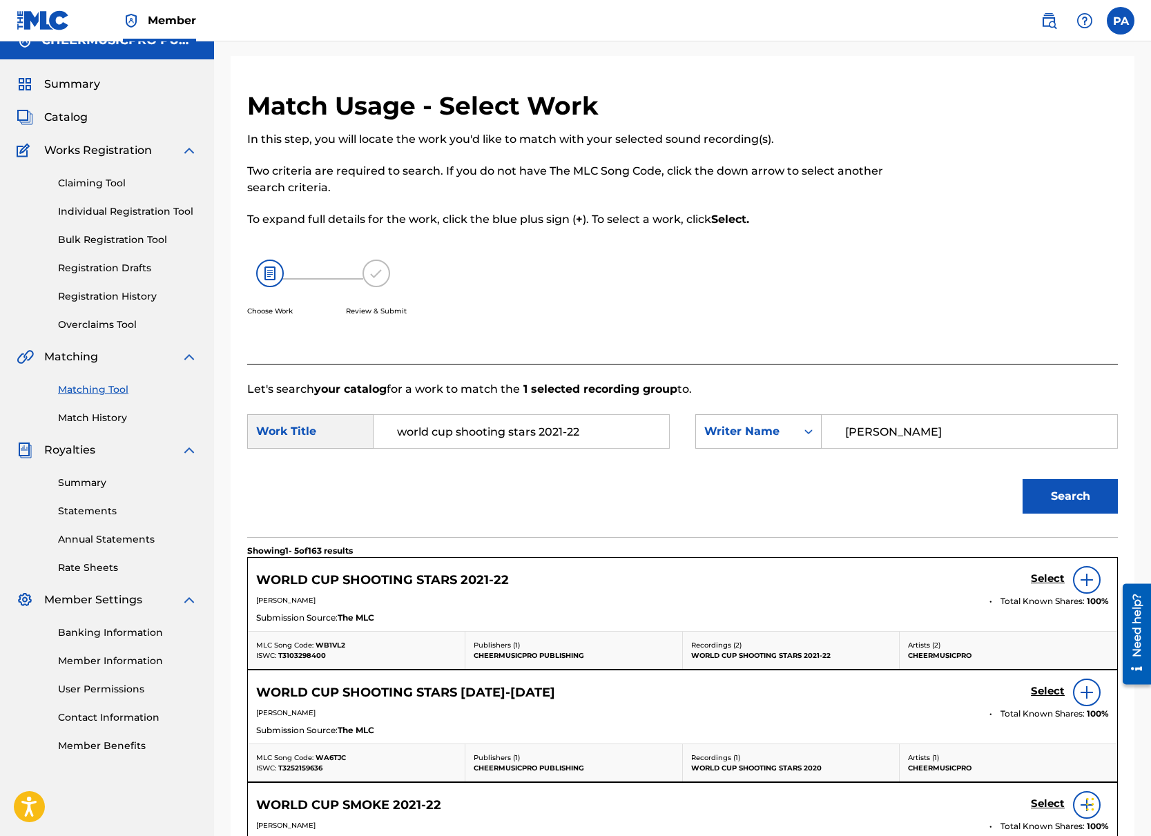
click at [1031, 578] on h5 "Select" at bounding box center [1048, 578] width 34 height 13
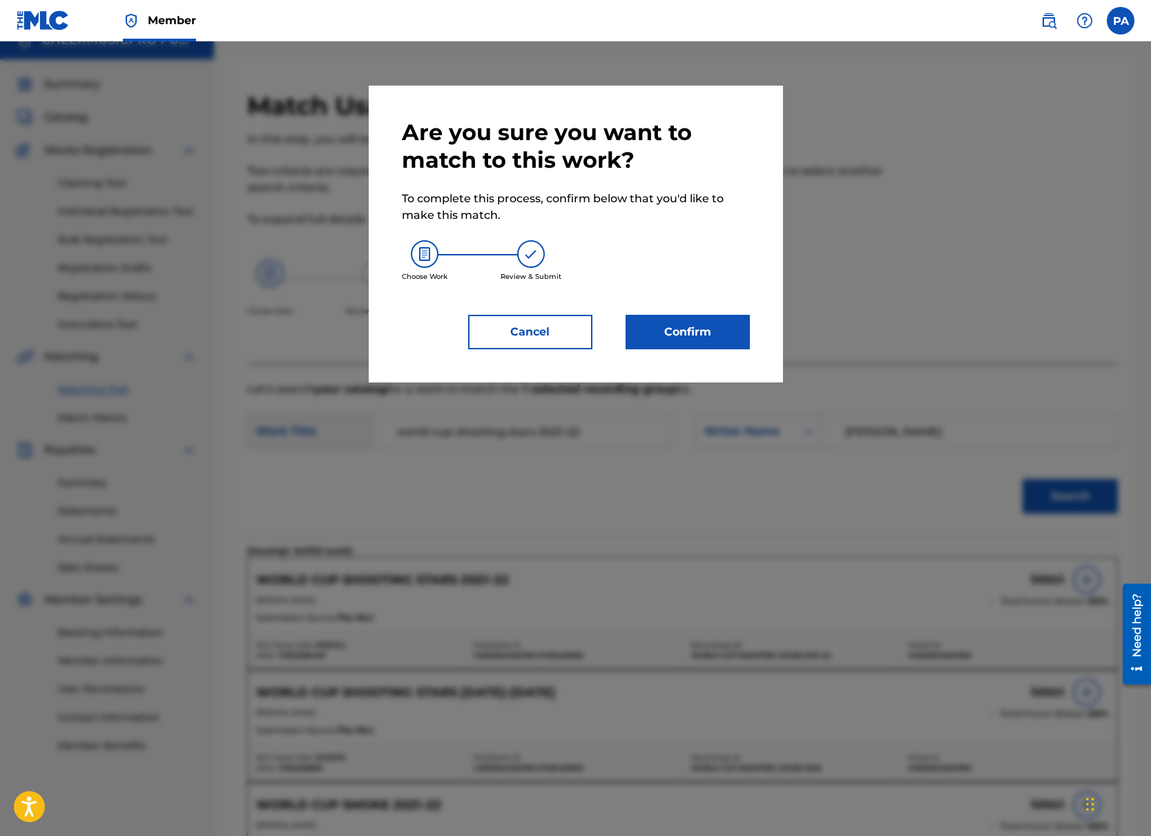
click at [712, 344] on button "Confirm" at bounding box center [687, 332] width 124 height 35
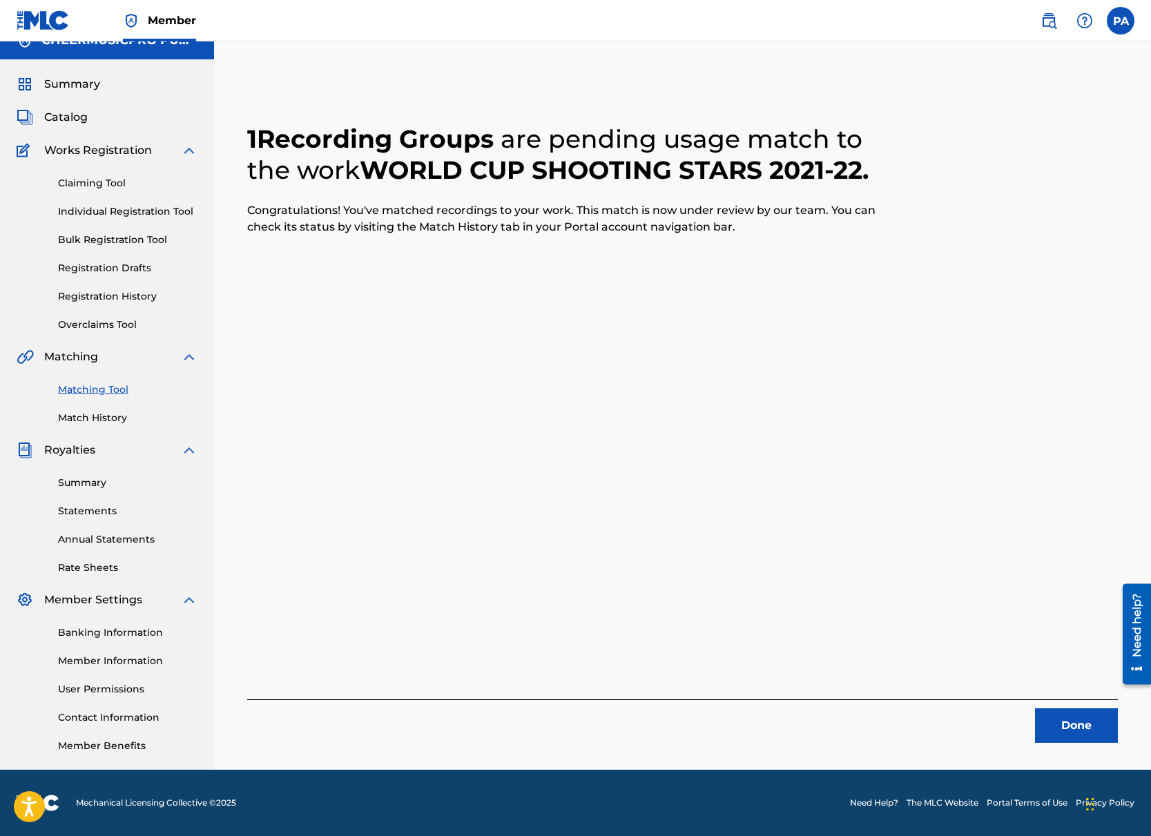
click at [1093, 715] on button "Done" at bounding box center [1076, 725] width 83 height 35
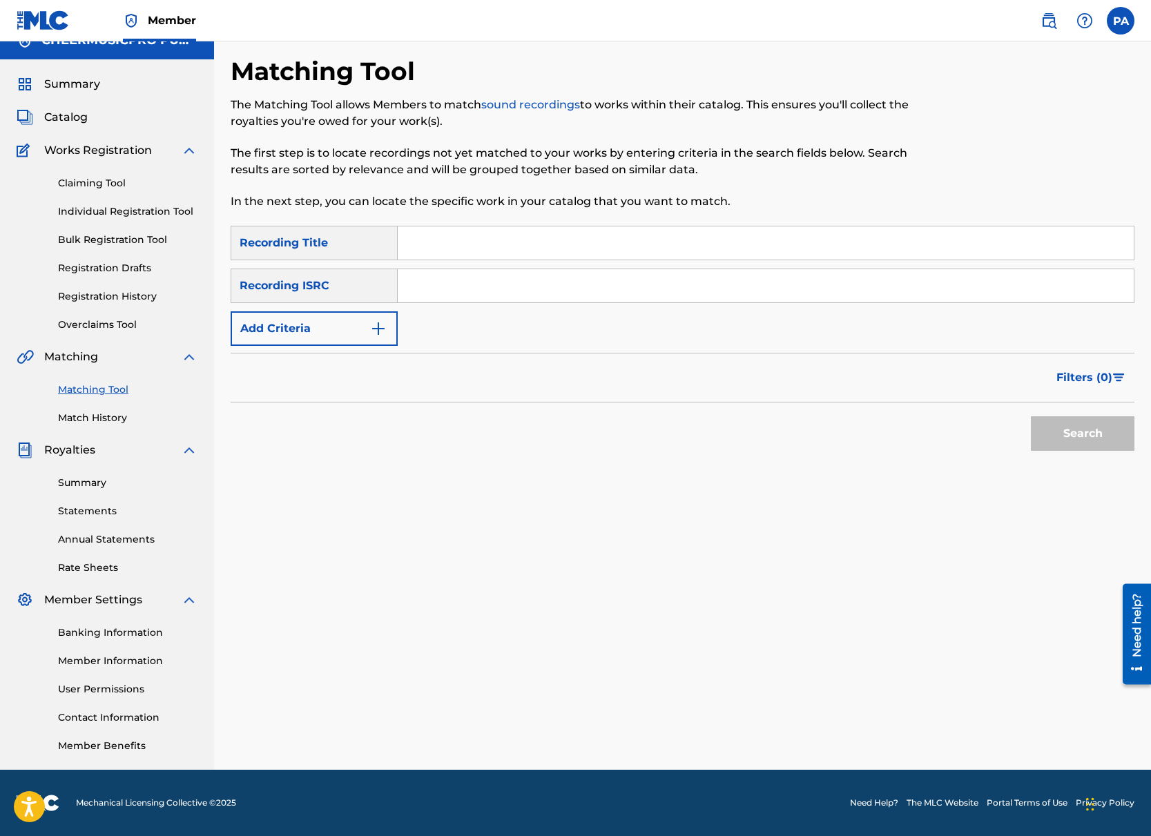
click at [504, 237] on input "Search Form" at bounding box center [766, 242] width 736 height 33
type input "[DEMOGRAPHIC_DATA] [PERSON_NAME]"
click at [332, 331] on button "Add Criteria" at bounding box center [314, 328] width 167 height 35
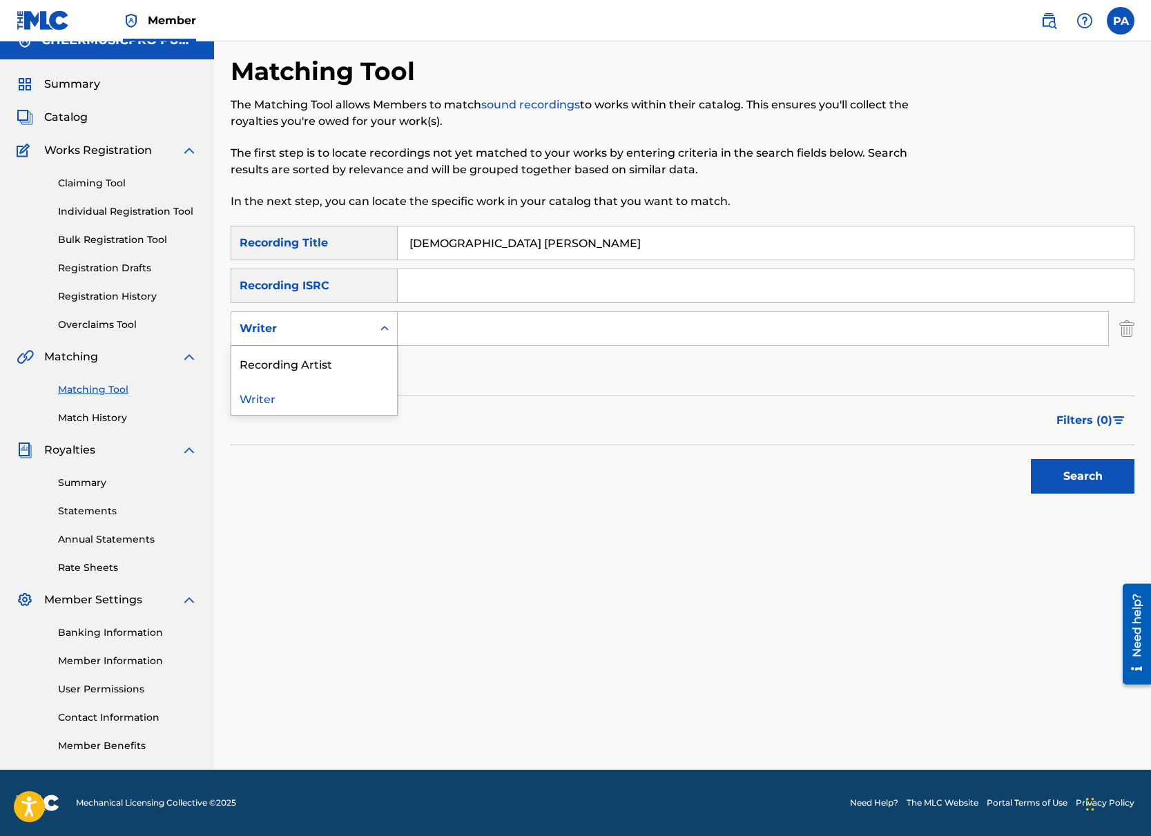
click at [320, 329] on div "Writer" at bounding box center [302, 328] width 124 height 17
click at [307, 365] on div "Recording Artist" at bounding box center [314, 363] width 166 height 35
click at [469, 331] on input "Search Form" at bounding box center [753, 328] width 710 height 33
type input "cheermusicpro"
click at [1089, 469] on button "Search" at bounding box center [1083, 476] width 104 height 35
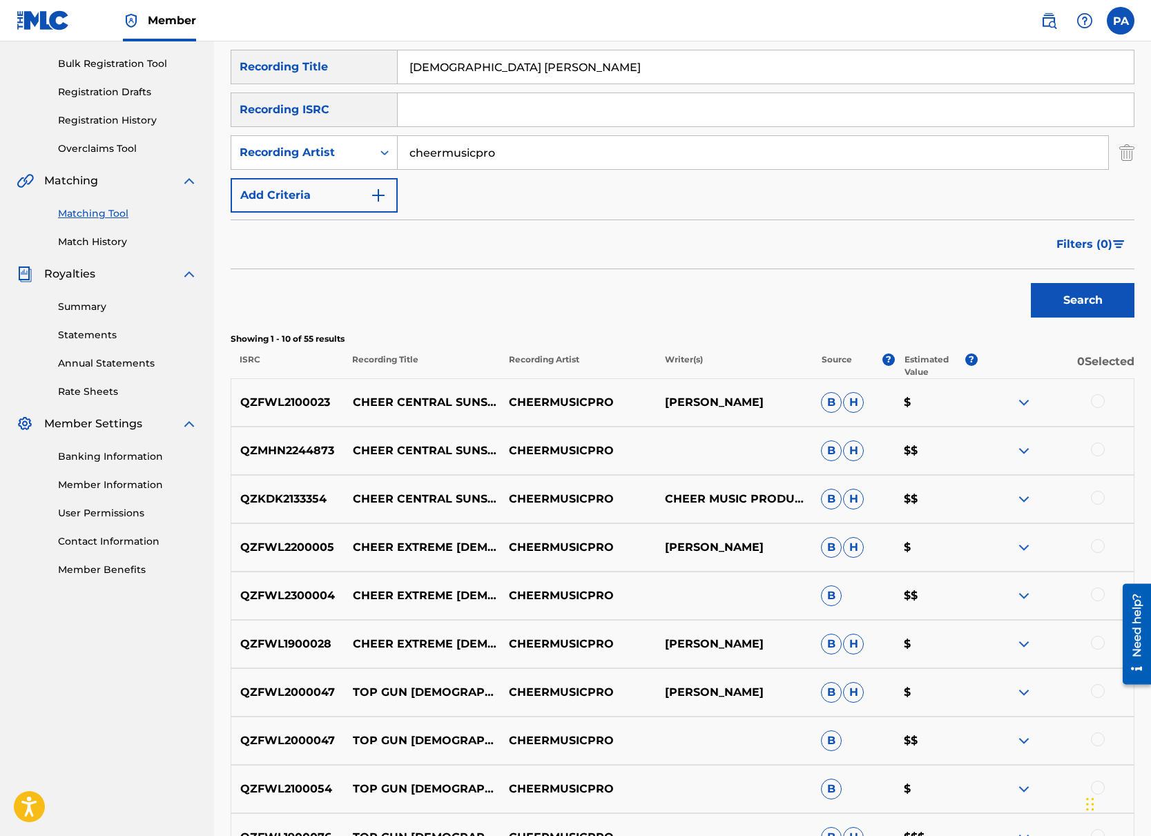
scroll to position [255, 0]
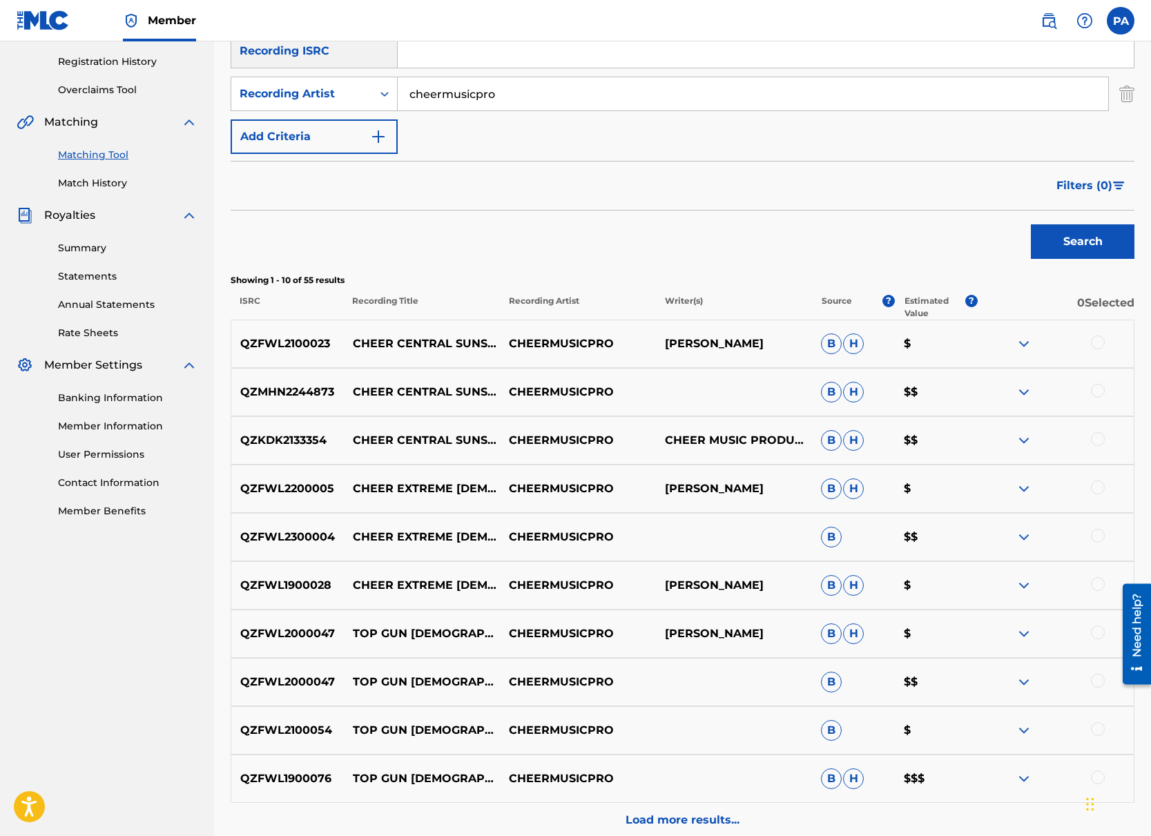
click at [1094, 347] on div at bounding box center [1055, 343] width 156 height 17
click at [1096, 344] on div at bounding box center [1098, 342] width 14 height 14
click at [1022, 344] on img at bounding box center [1023, 343] width 17 height 17
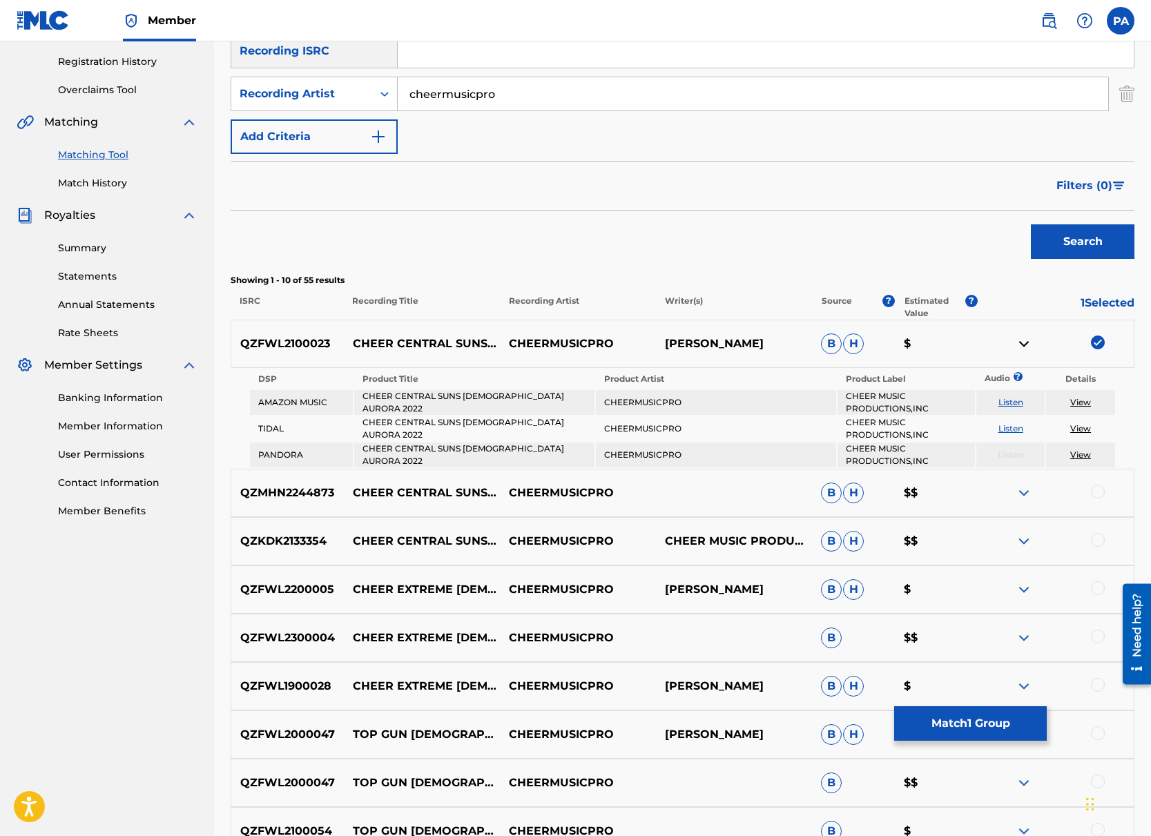
click at [1022, 344] on img at bounding box center [1023, 343] width 17 height 17
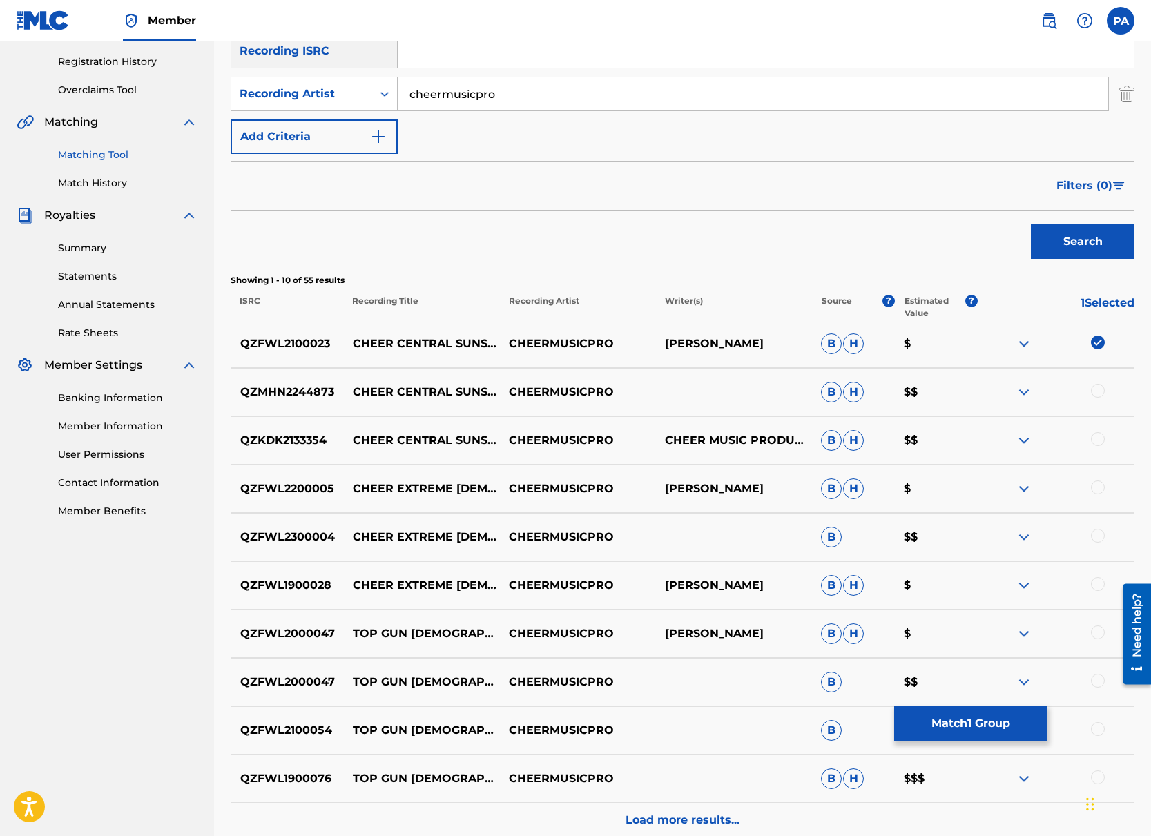
scroll to position [372, 0]
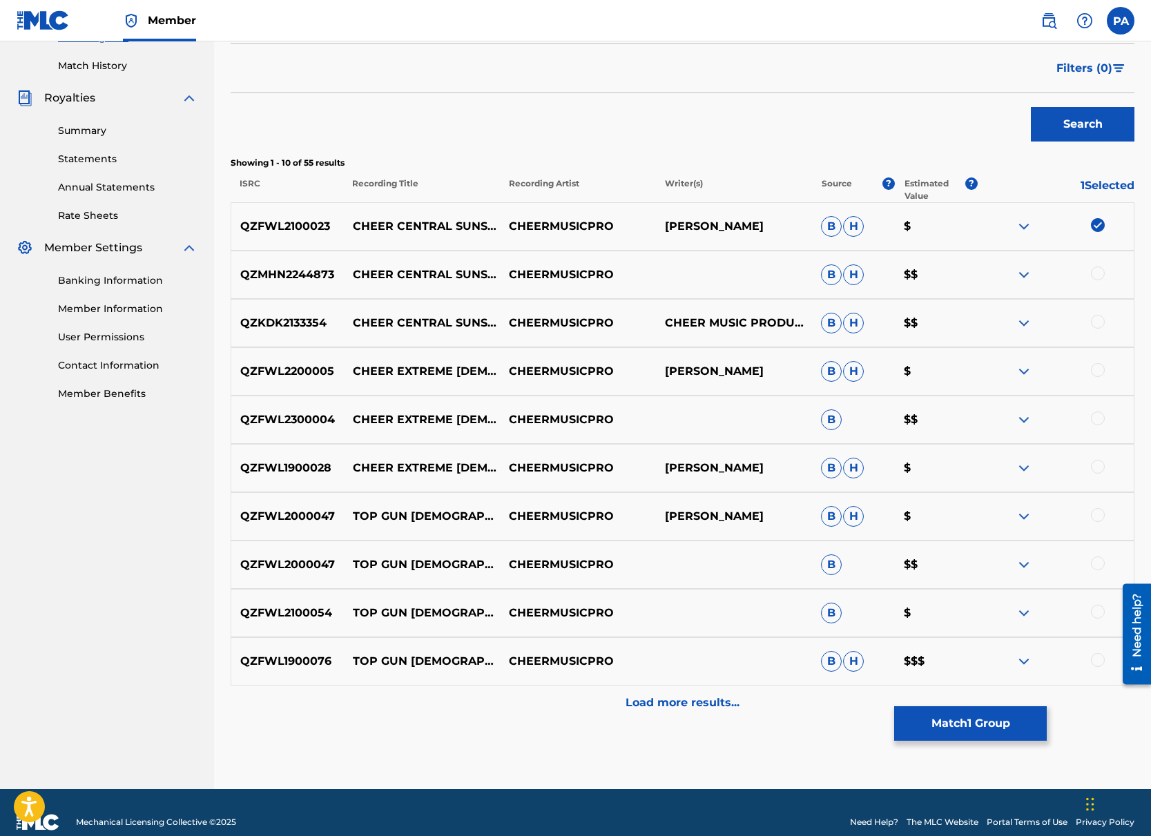
click at [733, 709] on p "Load more results..." at bounding box center [682, 702] width 114 height 17
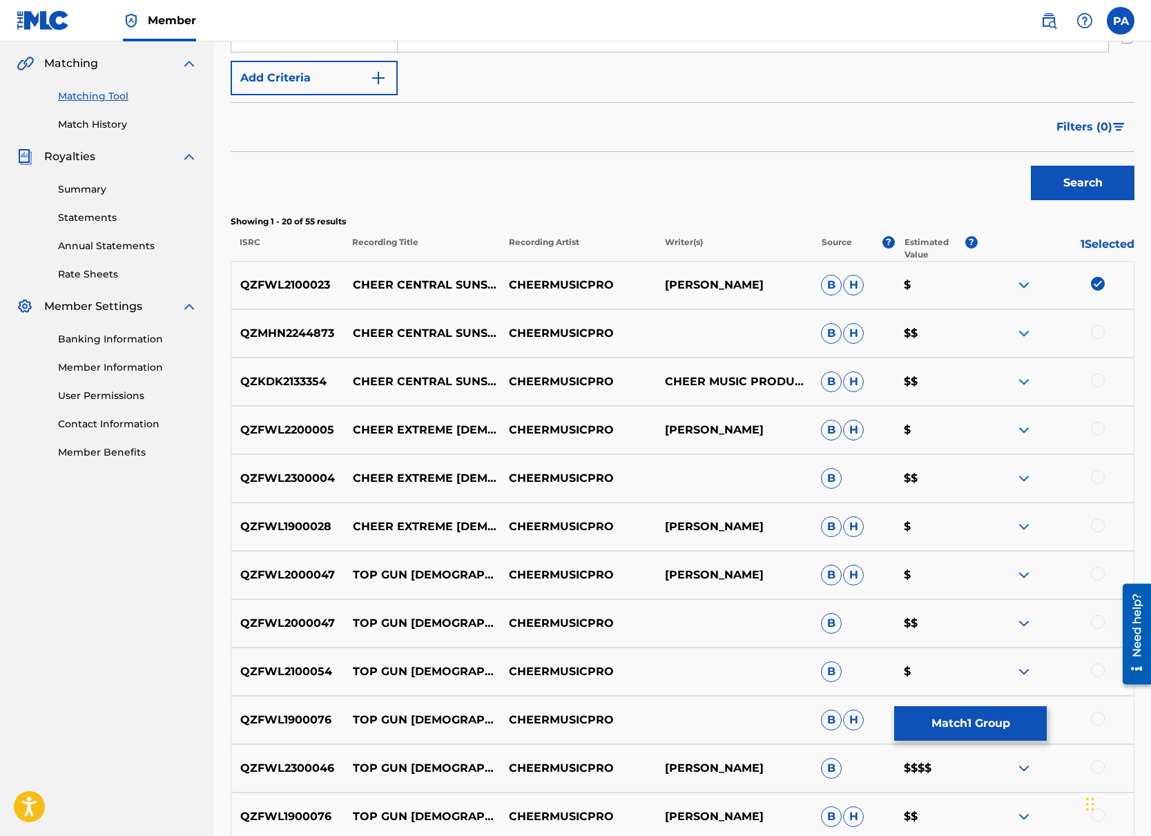
scroll to position [196, 0]
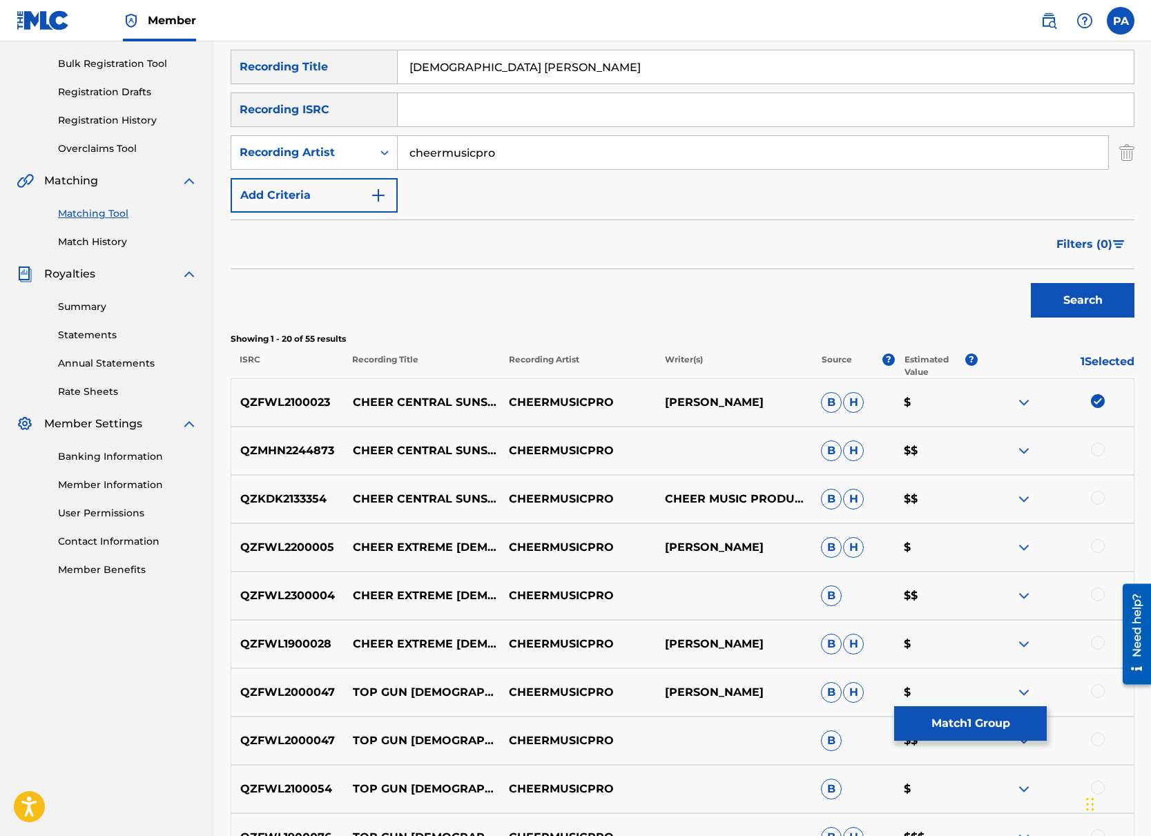
click at [966, 723] on button "Match 1 Group" at bounding box center [970, 723] width 153 height 35
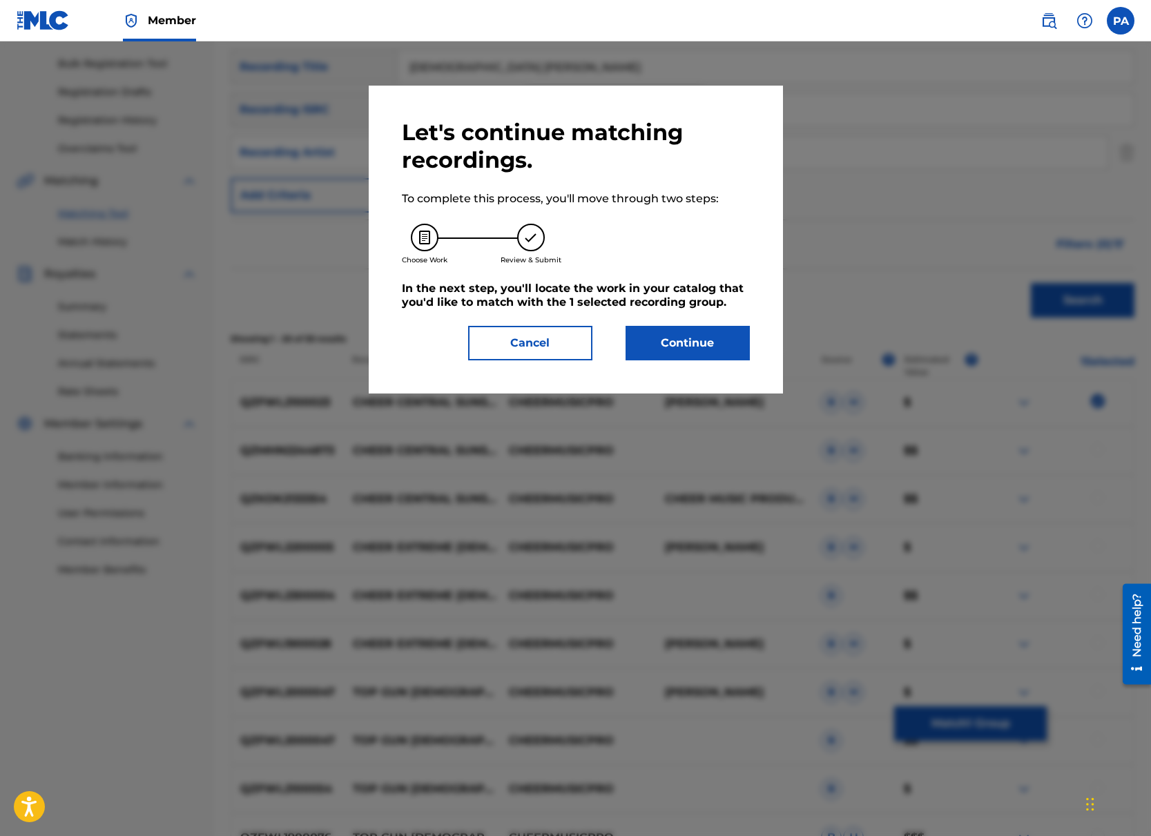
click at [690, 345] on button "Continue" at bounding box center [687, 343] width 124 height 35
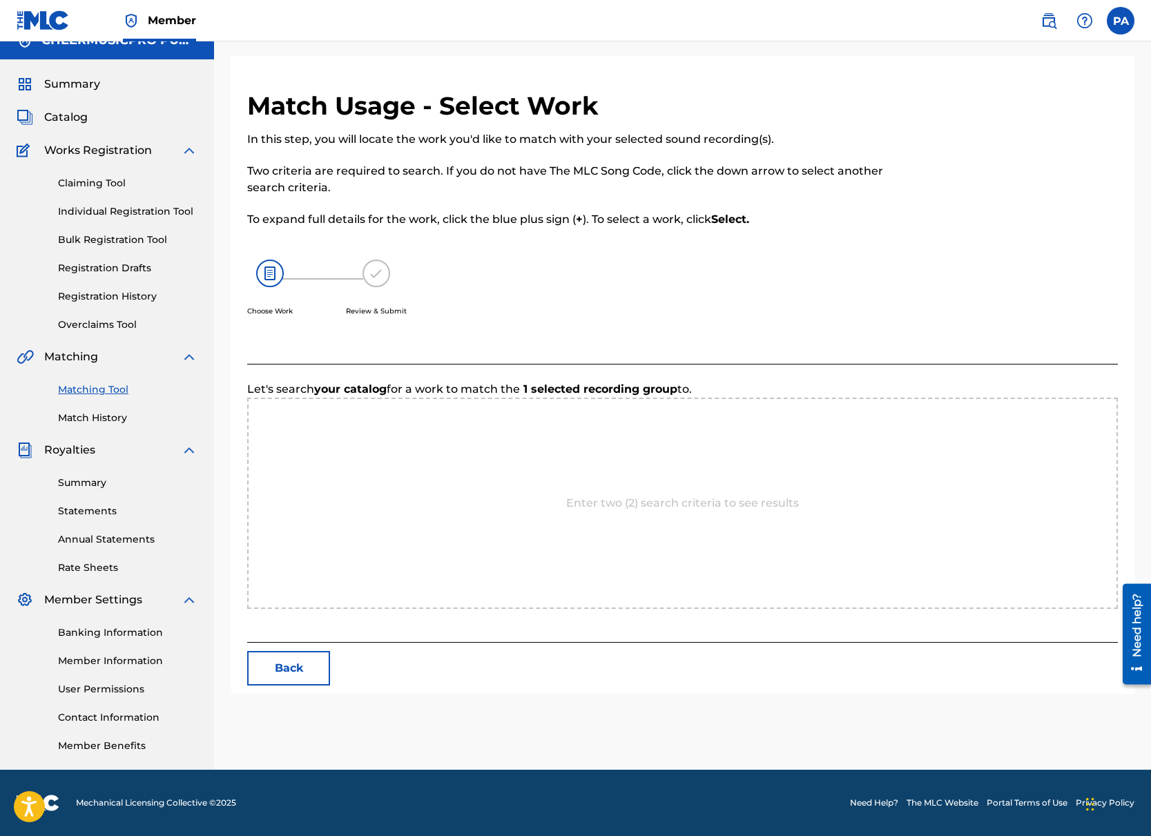
scroll to position [20, 0]
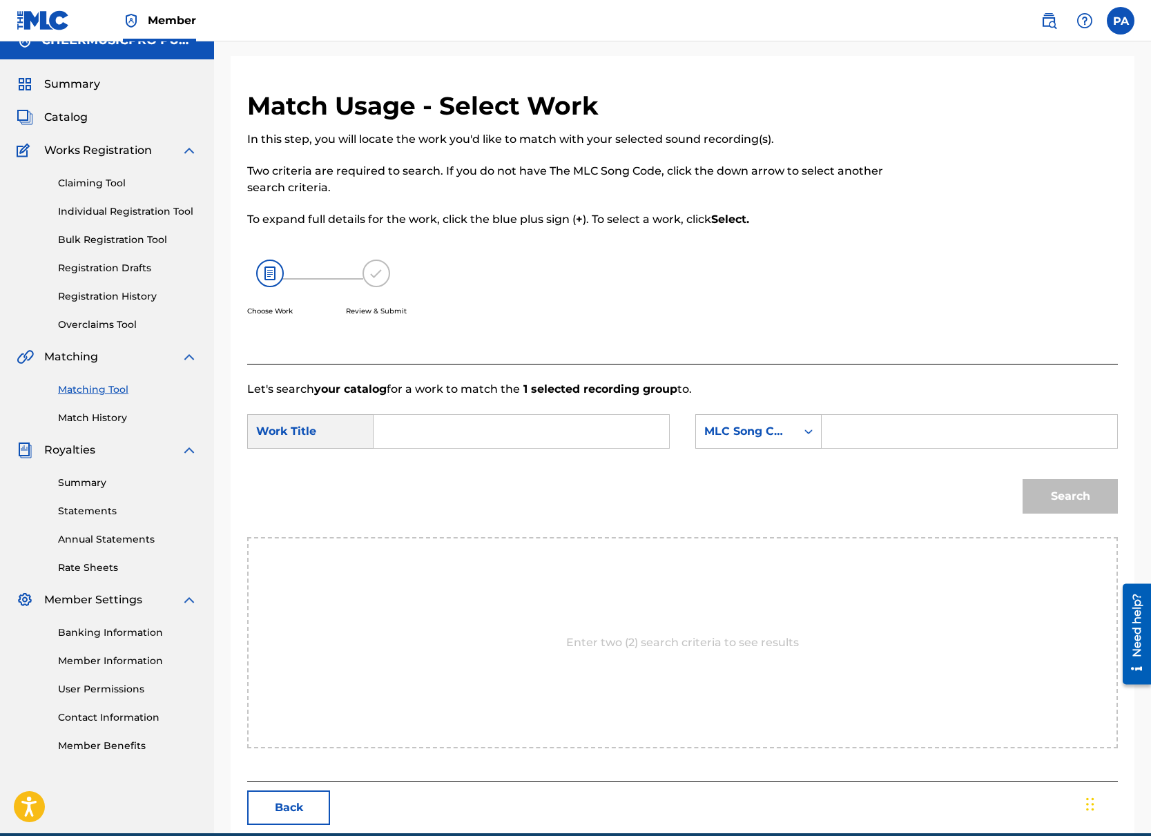
click at [434, 435] on input "Search Form" at bounding box center [521, 431] width 272 height 33
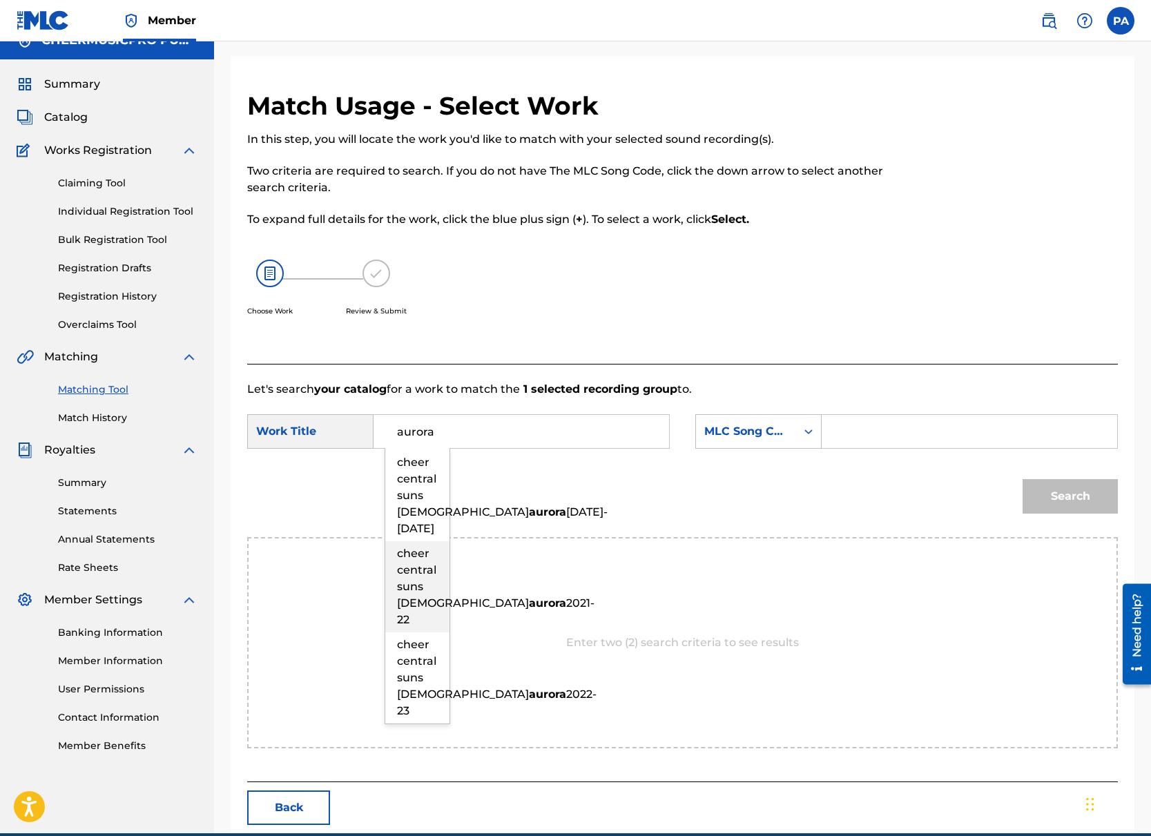
click at [416, 610] on span "cheer central suns [DEMOGRAPHIC_DATA]" at bounding box center [463, 578] width 132 height 63
type input "cheer central suns [DEMOGRAPHIC_DATA] aurora 2021-22"
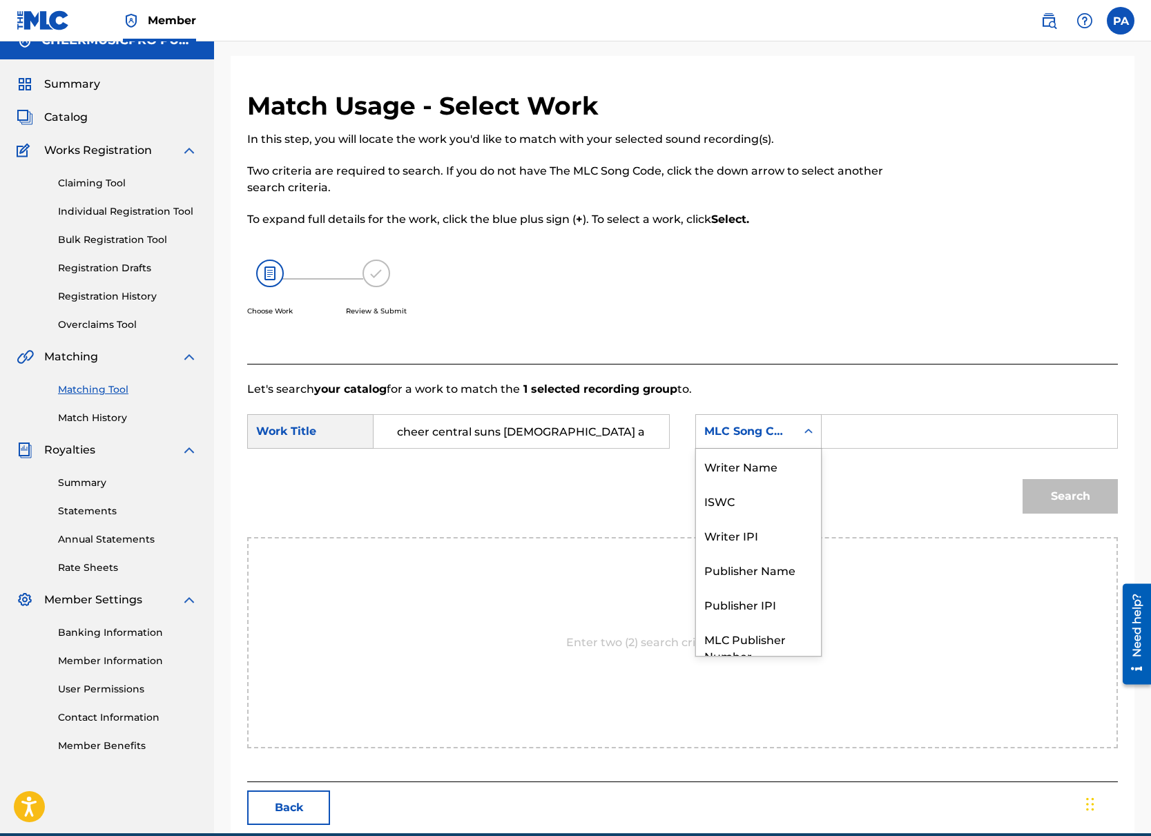
scroll to position [51, 0]
click at [768, 445] on div "MLC Song Code" at bounding box center [758, 431] width 126 height 35
click at [761, 468] on div "Writer Name" at bounding box center [758, 466] width 125 height 35
click at [830, 435] on div "Search Form" at bounding box center [969, 431] width 296 height 35
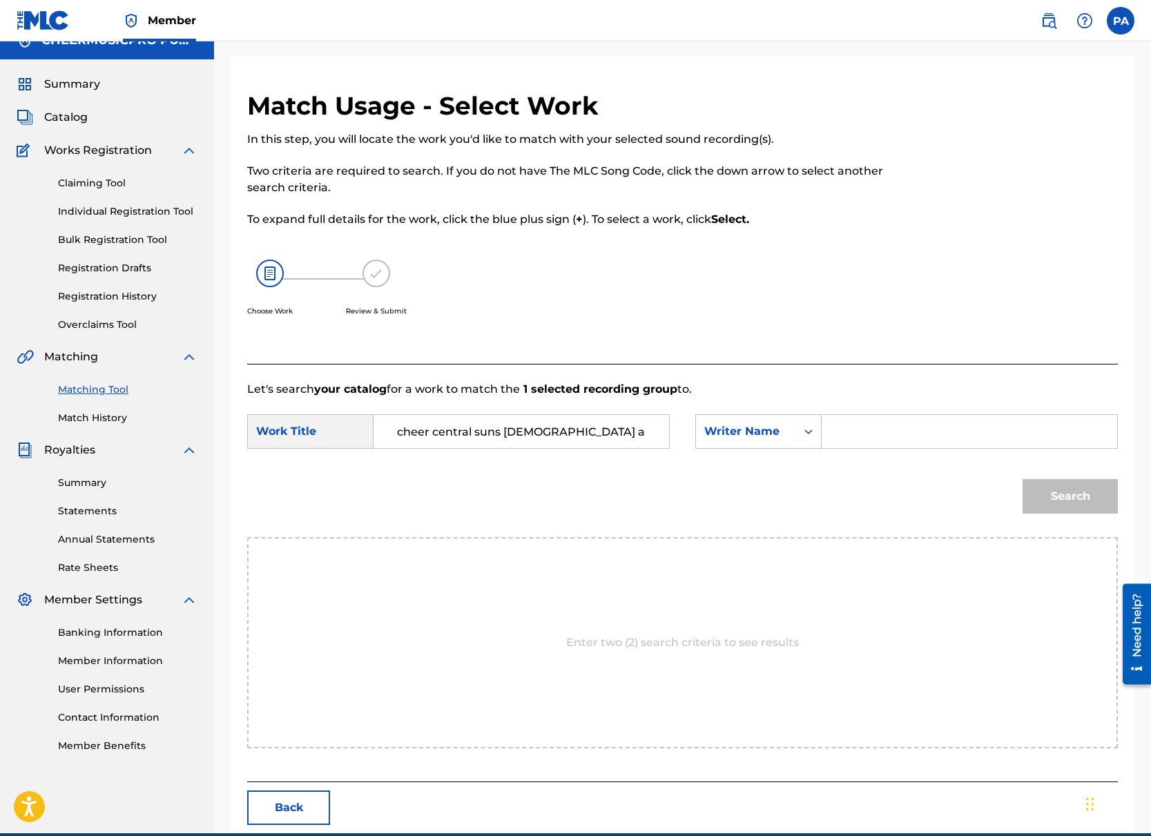
click at [862, 428] on input "Search Form" at bounding box center [969, 431] width 272 height 33
paste input "[PERSON_NAME]"
type input "[PERSON_NAME]"
click at [1044, 475] on div "Search" at bounding box center [1066, 492] width 102 height 55
click at [1064, 494] on button "Search" at bounding box center [1069, 496] width 95 height 35
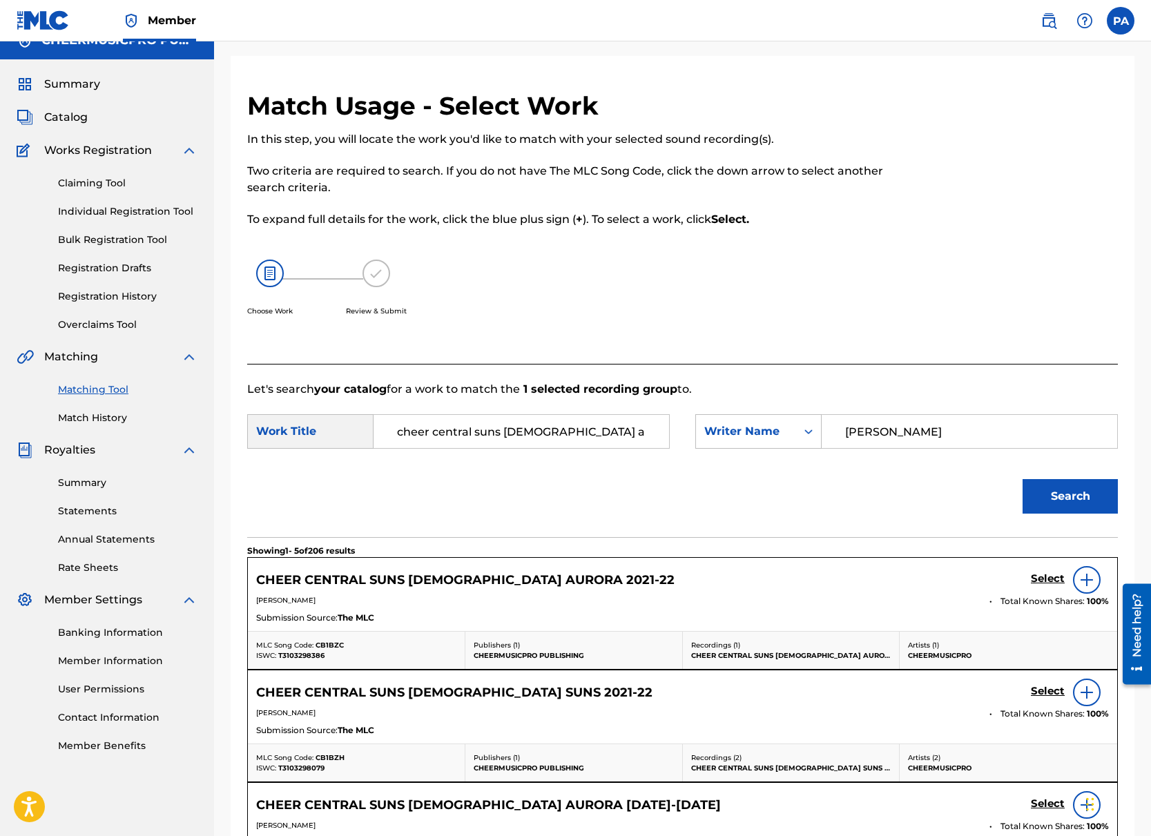
click at [1046, 576] on h5 "Select" at bounding box center [1048, 578] width 34 height 13
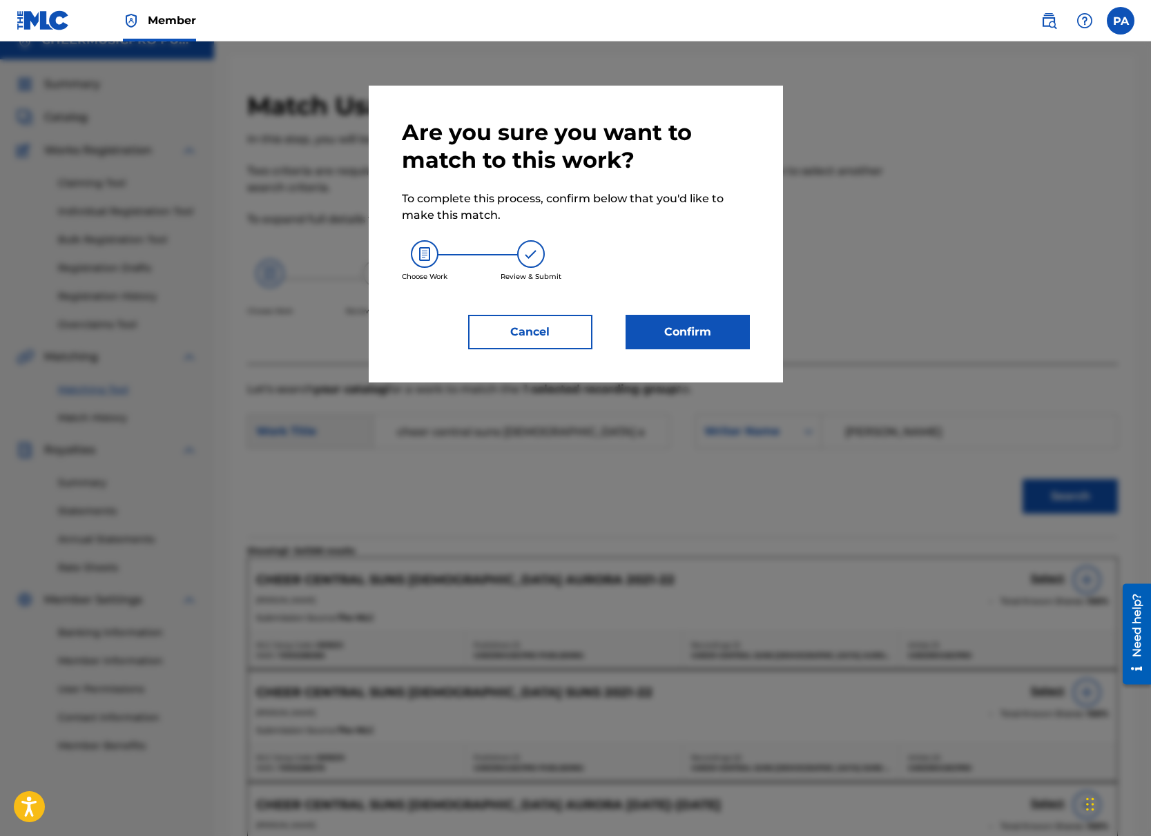
click at [685, 342] on button "Confirm" at bounding box center [687, 332] width 124 height 35
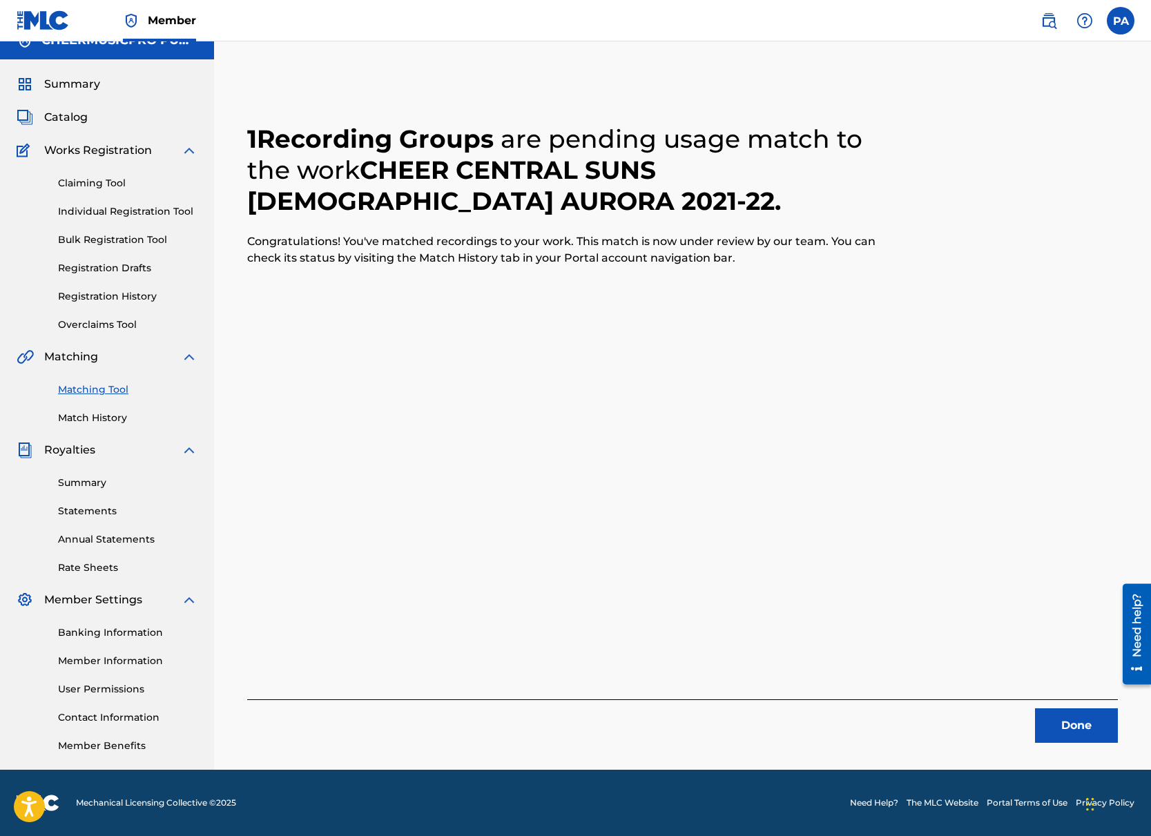
click at [65, 120] on span "Catalog" at bounding box center [65, 117] width 43 height 17
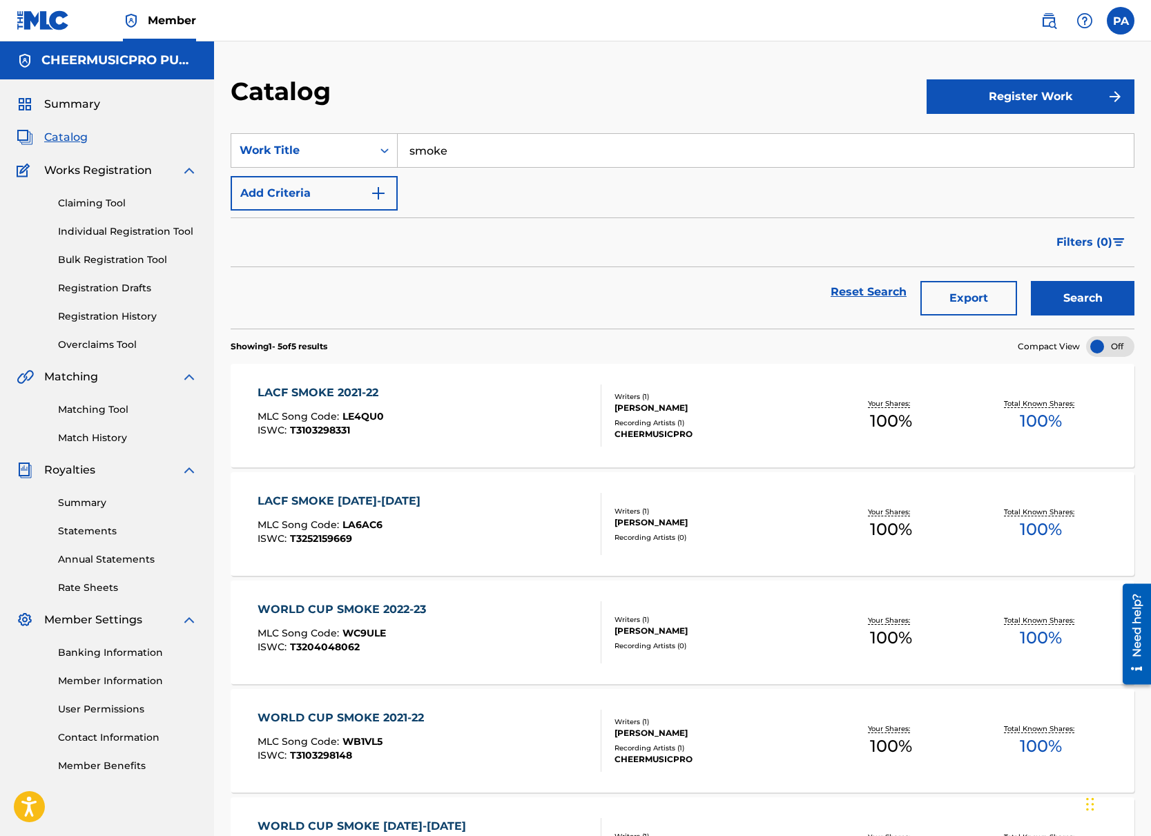
click at [454, 149] on input "smoke" at bounding box center [766, 150] width 736 height 33
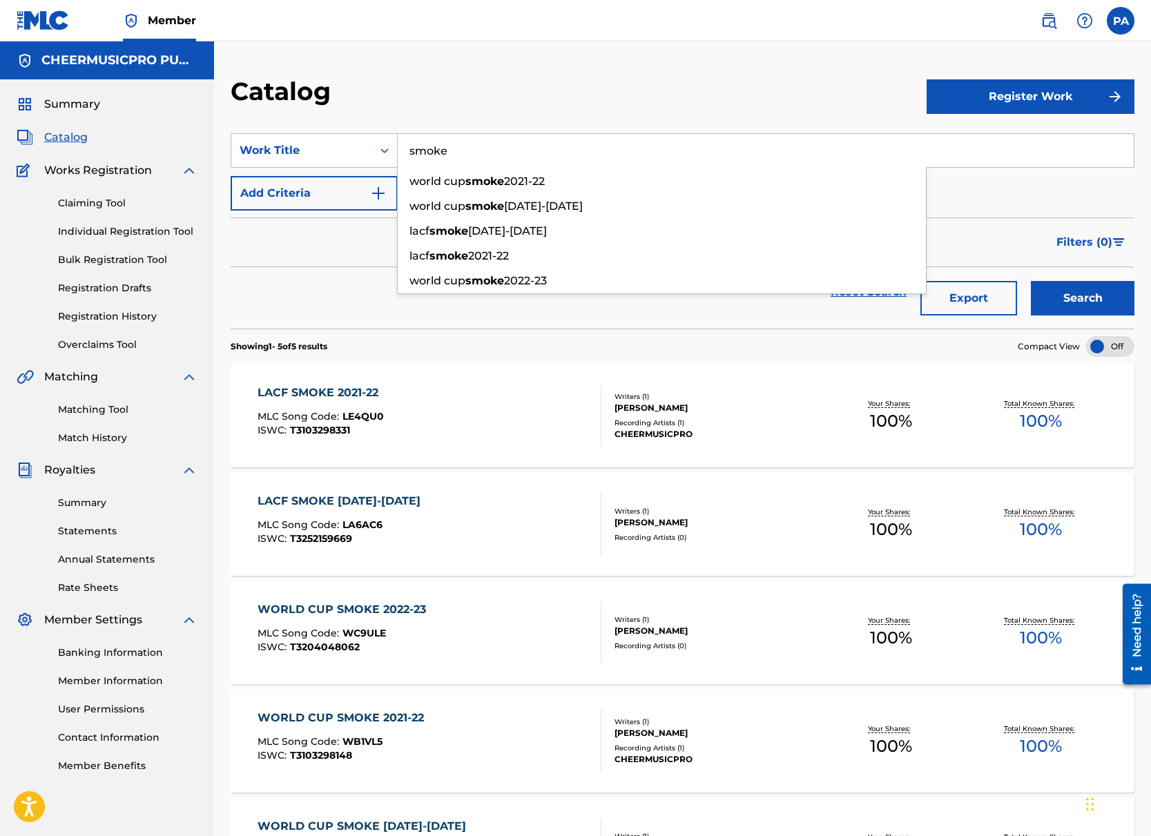
drag, startPoint x: 457, startPoint y: 149, endPoint x: 112, endPoint y: 193, distance: 348.0
click at [398, 167] on input "smoke" at bounding box center [766, 150] width 736 height 33
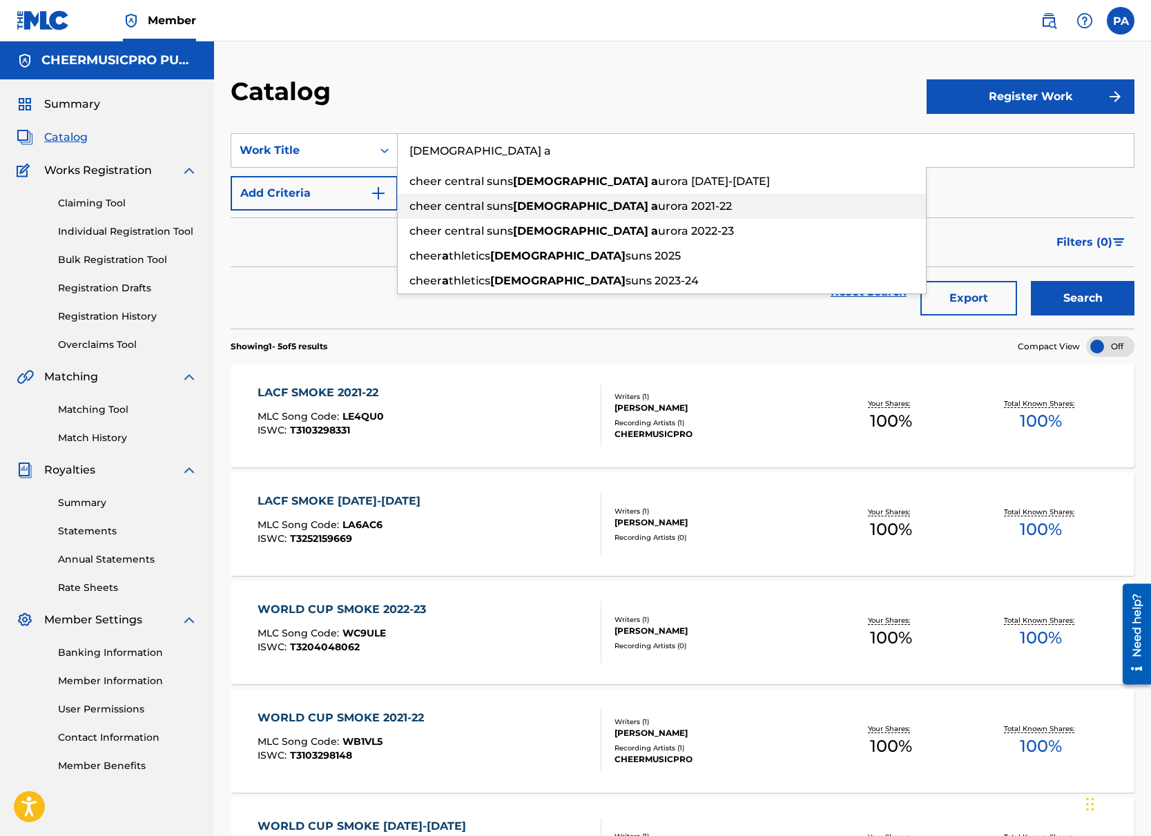
click at [526, 198] on div "cheer central suns [DEMOGRAPHIC_DATA] a urora 2021-22" at bounding box center [662, 206] width 528 height 25
type input "cheer central suns [DEMOGRAPHIC_DATA] aurora 2021-22"
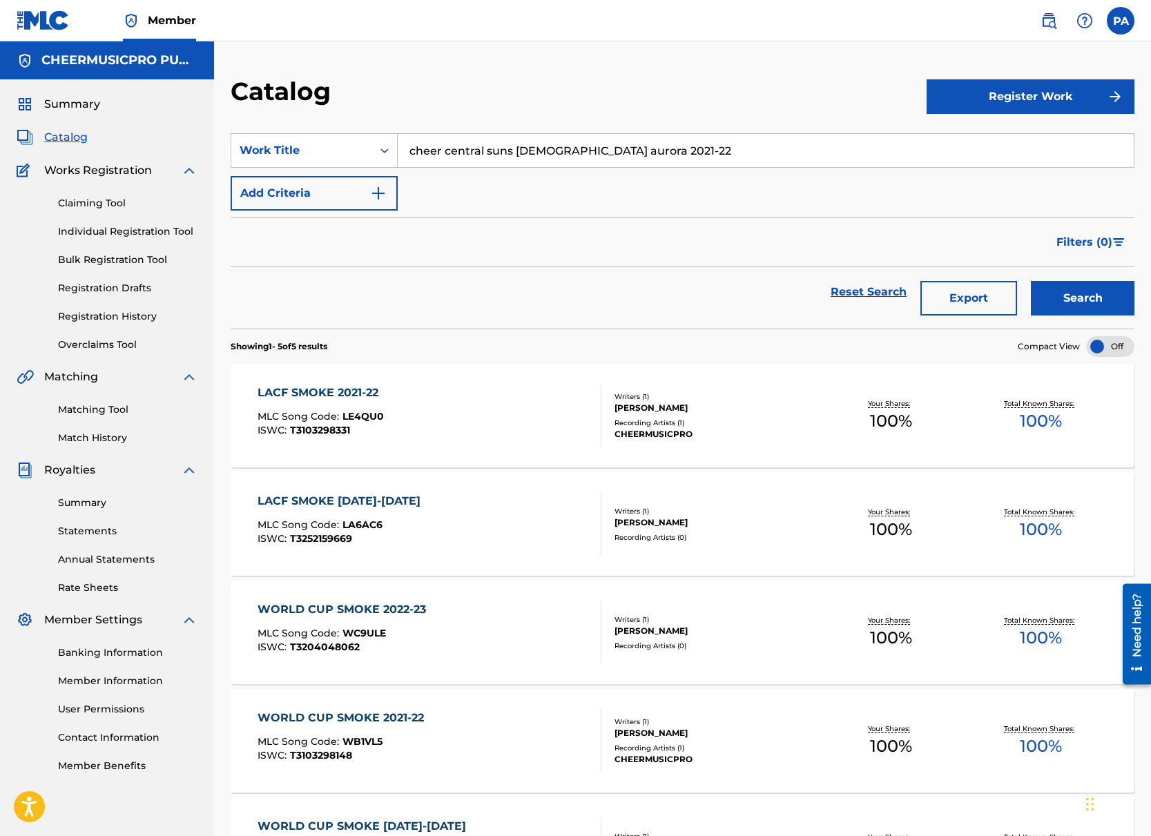
click at [1058, 302] on button "Search" at bounding box center [1083, 298] width 104 height 35
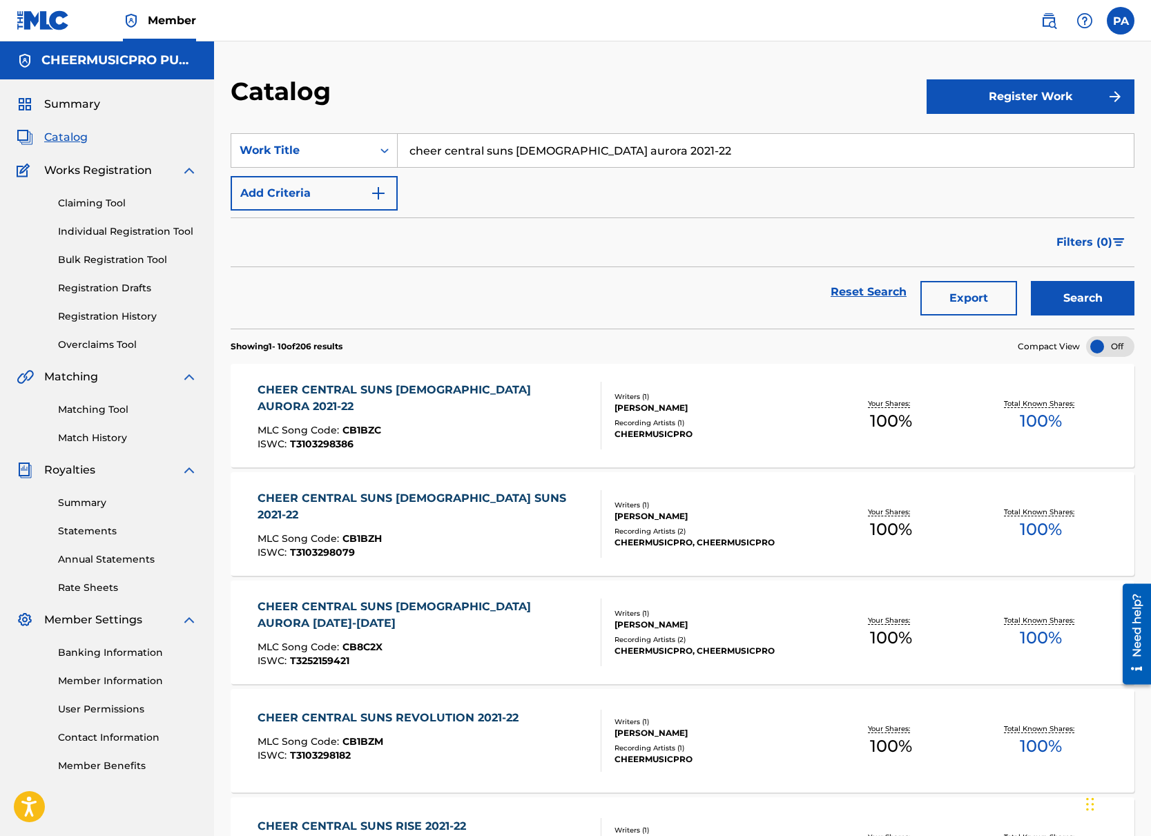
click at [518, 439] on div "ISWC : T3103298386" at bounding box center [422, 444] width 331 height 10
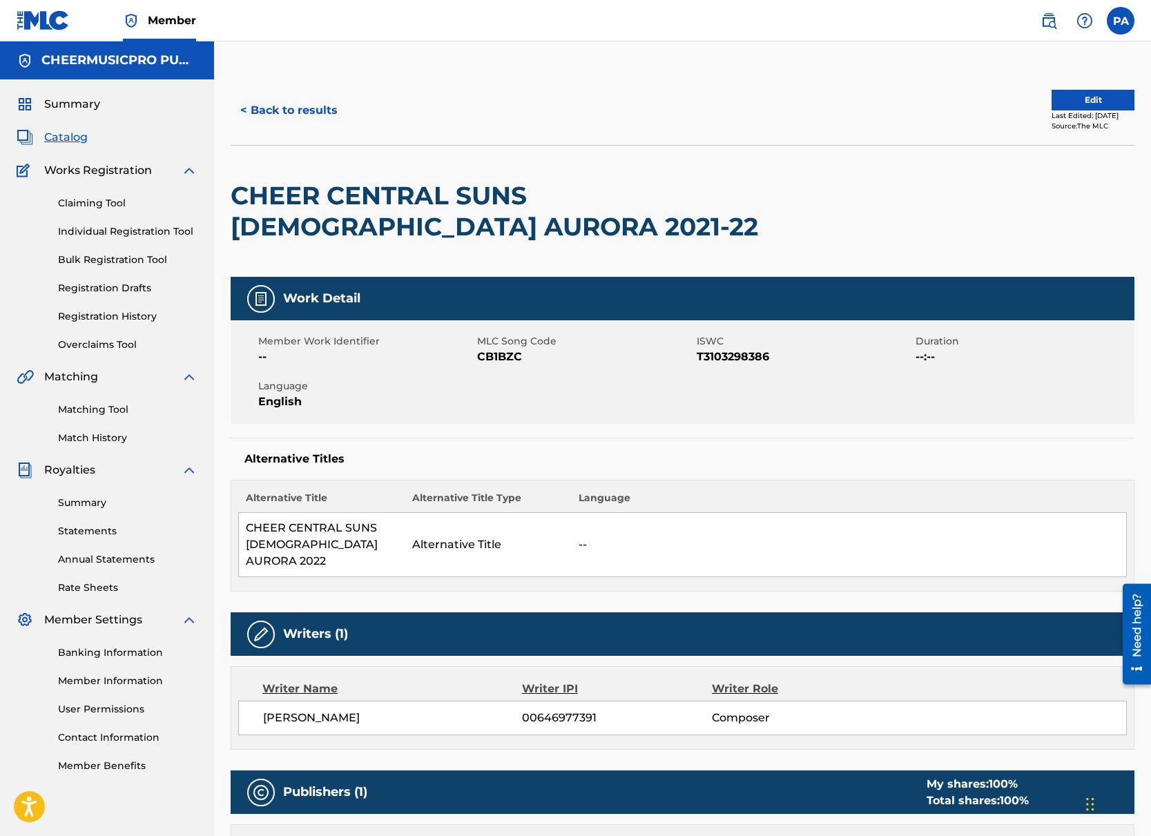
click at [77, 407] on link "Matching Tool" at bounding box center [127, 409] width 139 height 14
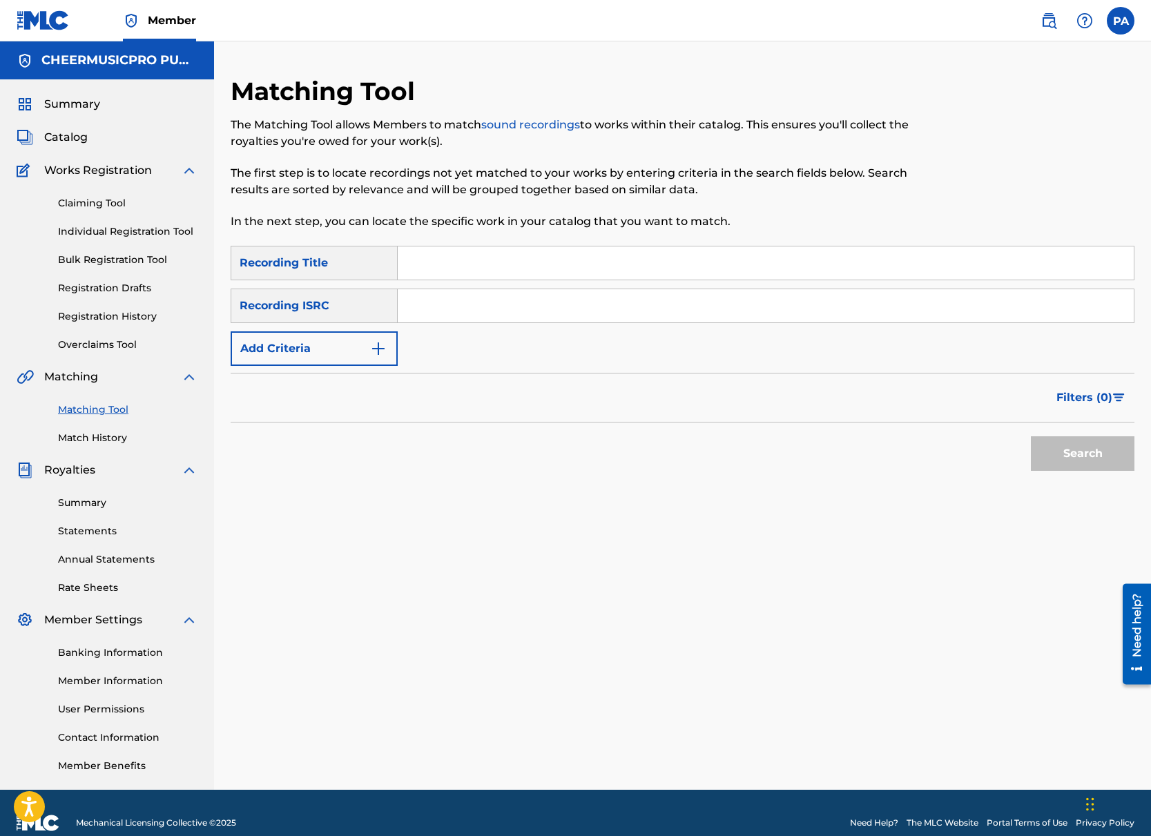
click at [453, 266] on input "Search Form" at bounding box center [766, 262] width 736 height 33
type input "cougar coed 2022"
click at [1073, 454] on button "Search" at bounding box center [1083, 453] width 104 height 35
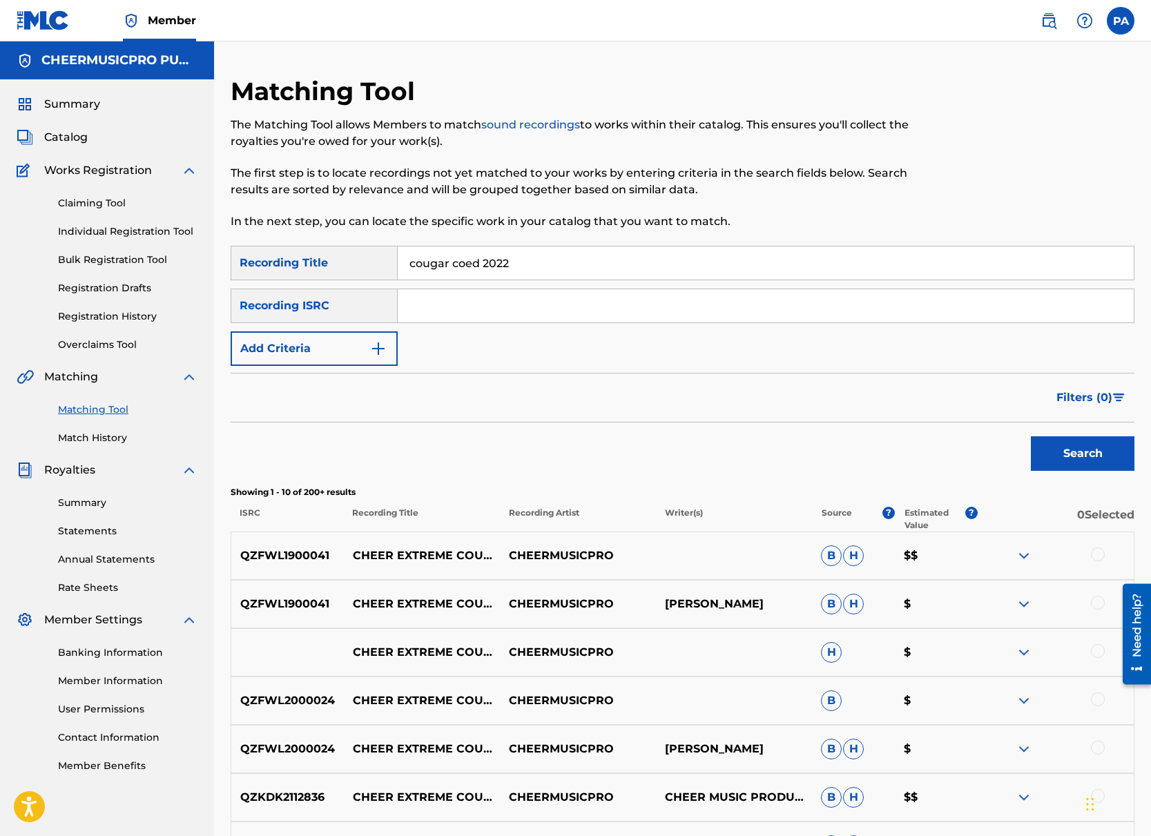
click at [66, 139] on span "Catalog" at bounding box center [65, 137] width 43 height 17
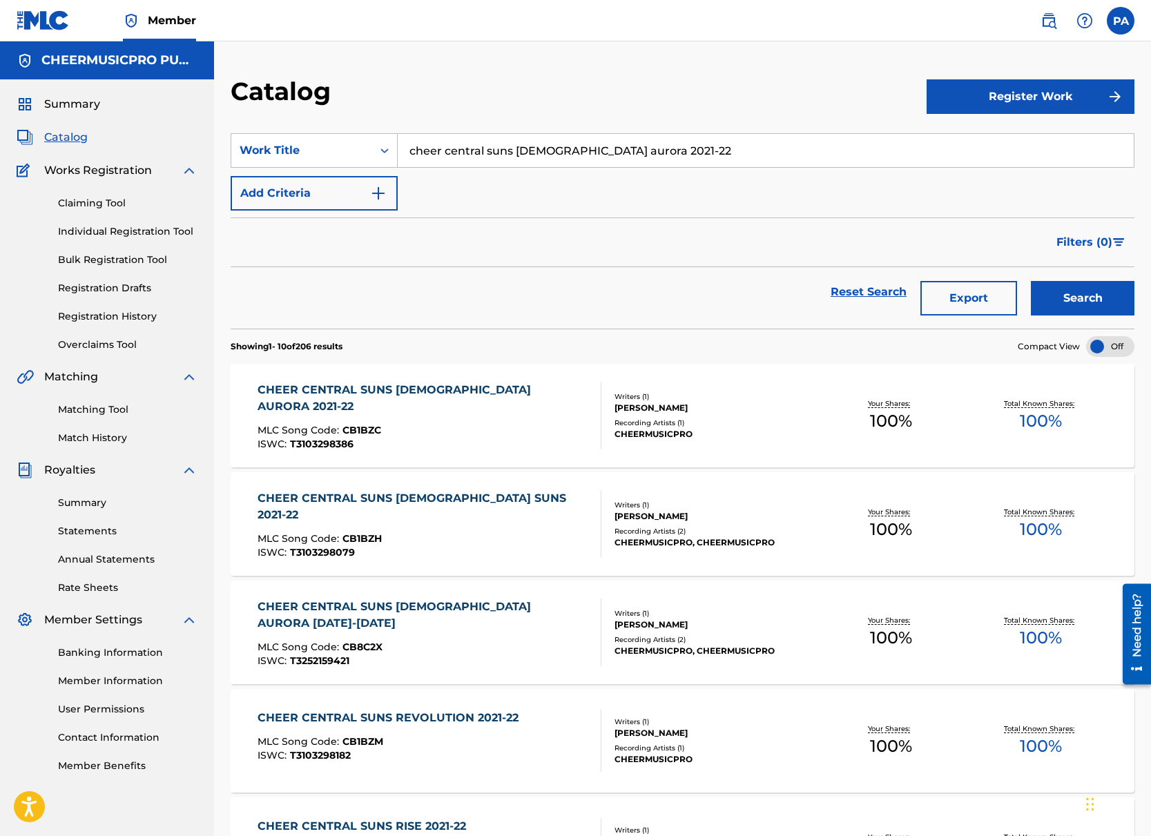
drag, startPoint x: 632, startPoint y: 151, endPoint x: -176, endPoint y: 243, distance: 813.5
click at [398, 167] on input "cheer central suns [DEMOGRAPHIC_DATA] aurora 2021-22" at bounding box center [766, 150] width 736 height 33
click at [538, 186] on strong "coed" at bounding box center [550, 181] width 28 height 13
type input "cheer extreme cougar coed 2021-22"
click at [1076, 309] on button "Search" at bounding box center [1083, 298] width 104 height 35
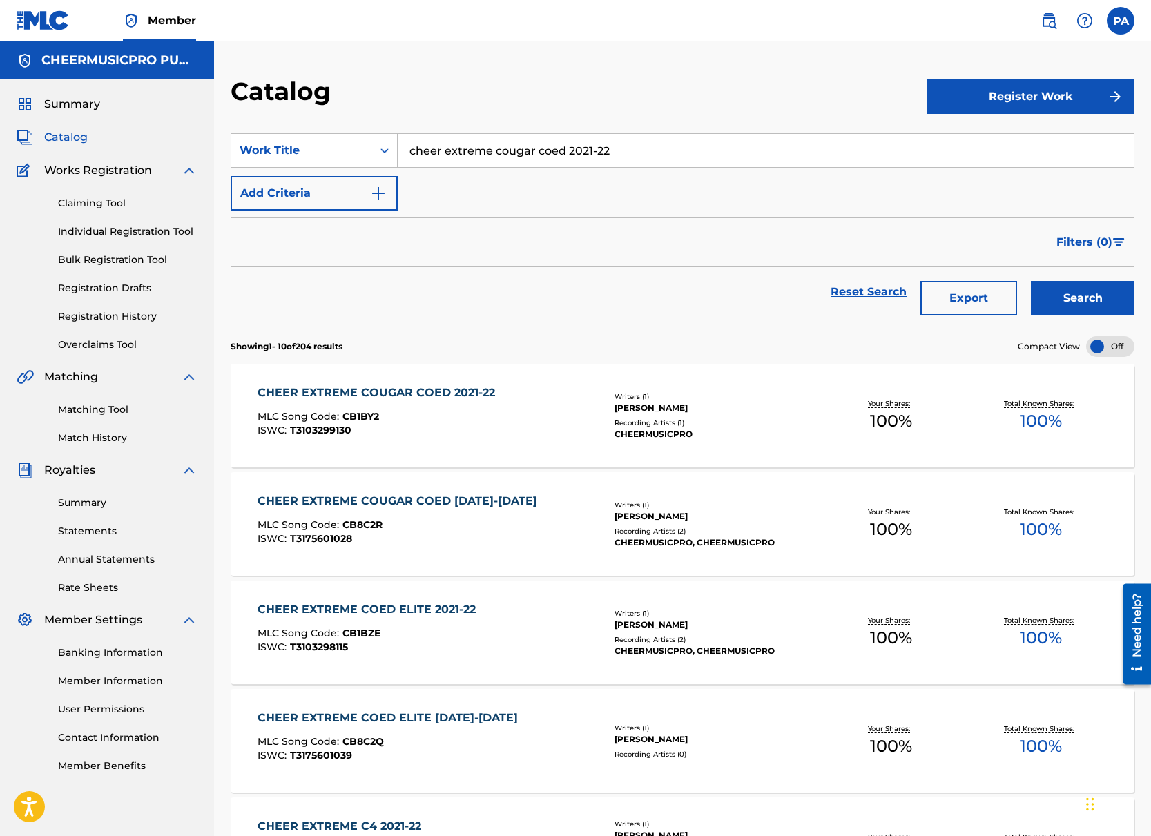
click at [496, 401] on div "CHEER EXTREME COUGAR COED 2021-22 MLC Song Code : CB1BY2 ISWC : T3103299130" at bounding box center [379, 415] width 244 height 62
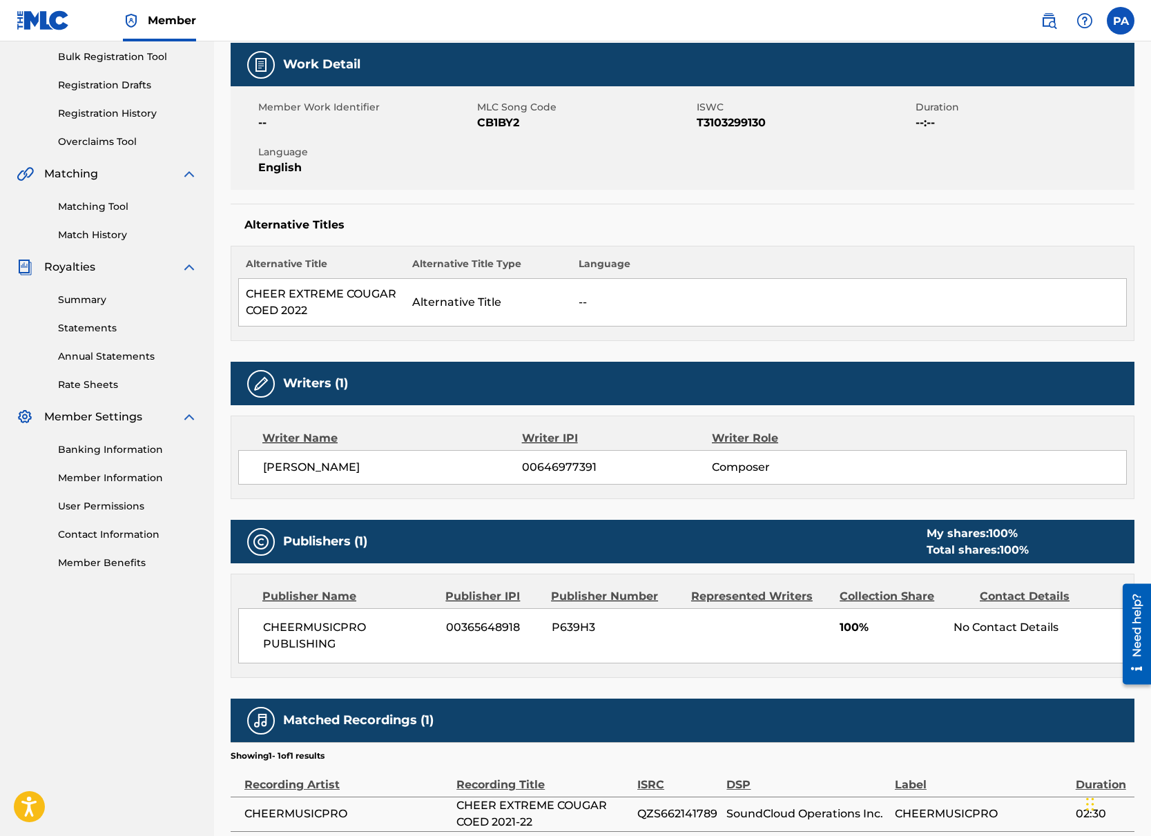
scroll to position [86, 0]
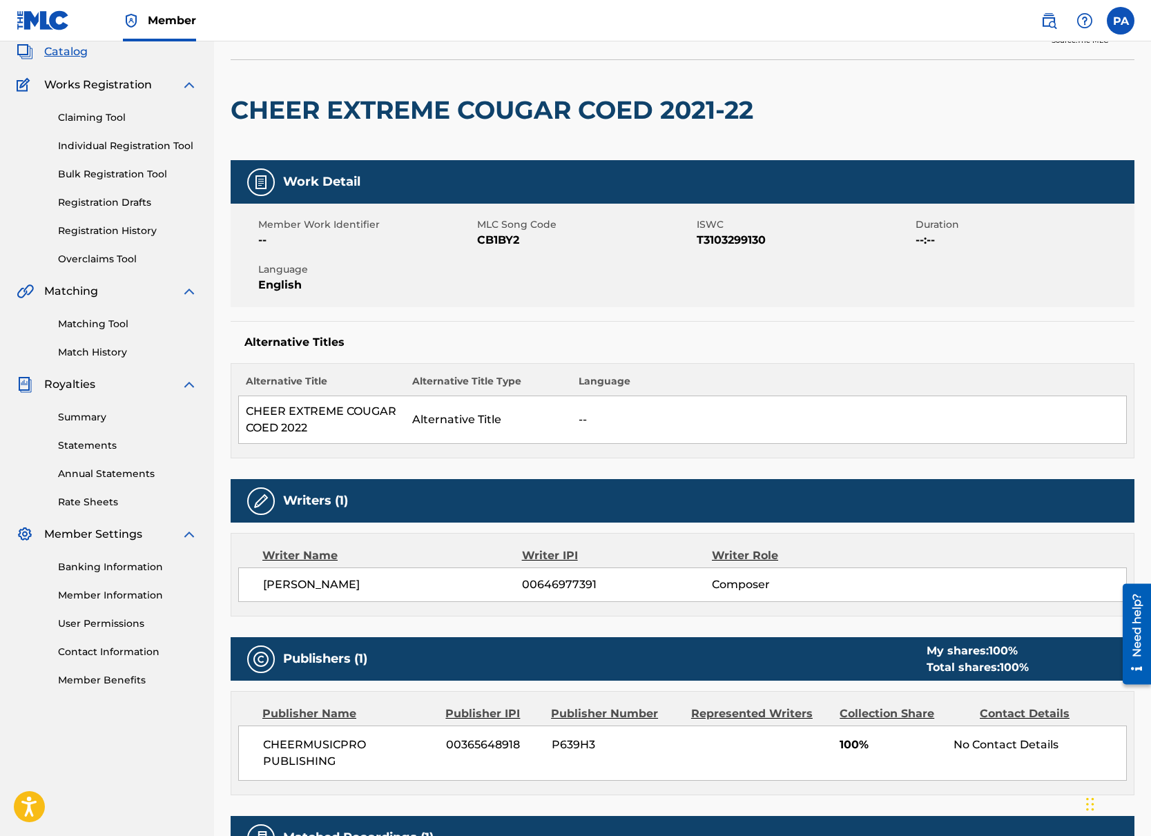
click at [106, 322] on link "Matching Tool" at bounding box center [127, 324] width 139 height 14
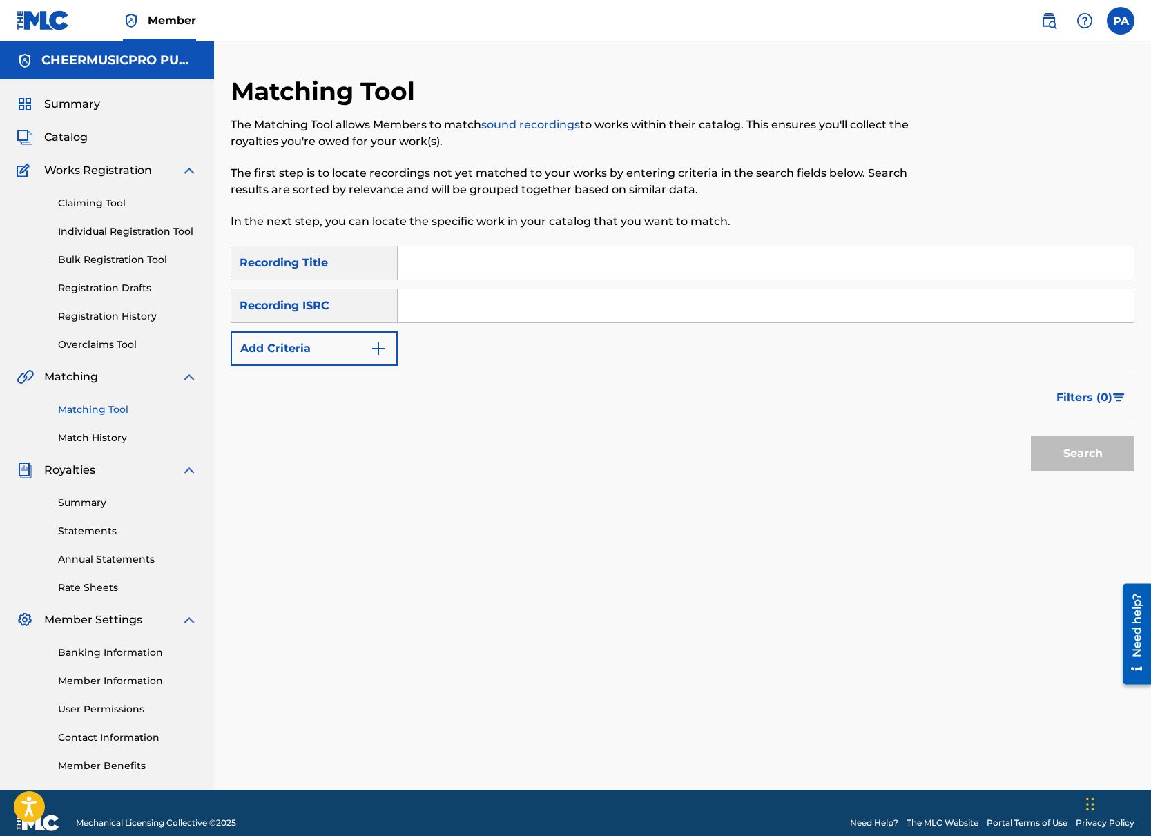
click at [415, 262] on input "Search Form" at bounding box center [766, 262] width 736 height 33
type input "cheer extreme senior elite 2022"
click at [1031, 436] on button "Search" at bounding box center [1083, 453] width 104 height 35
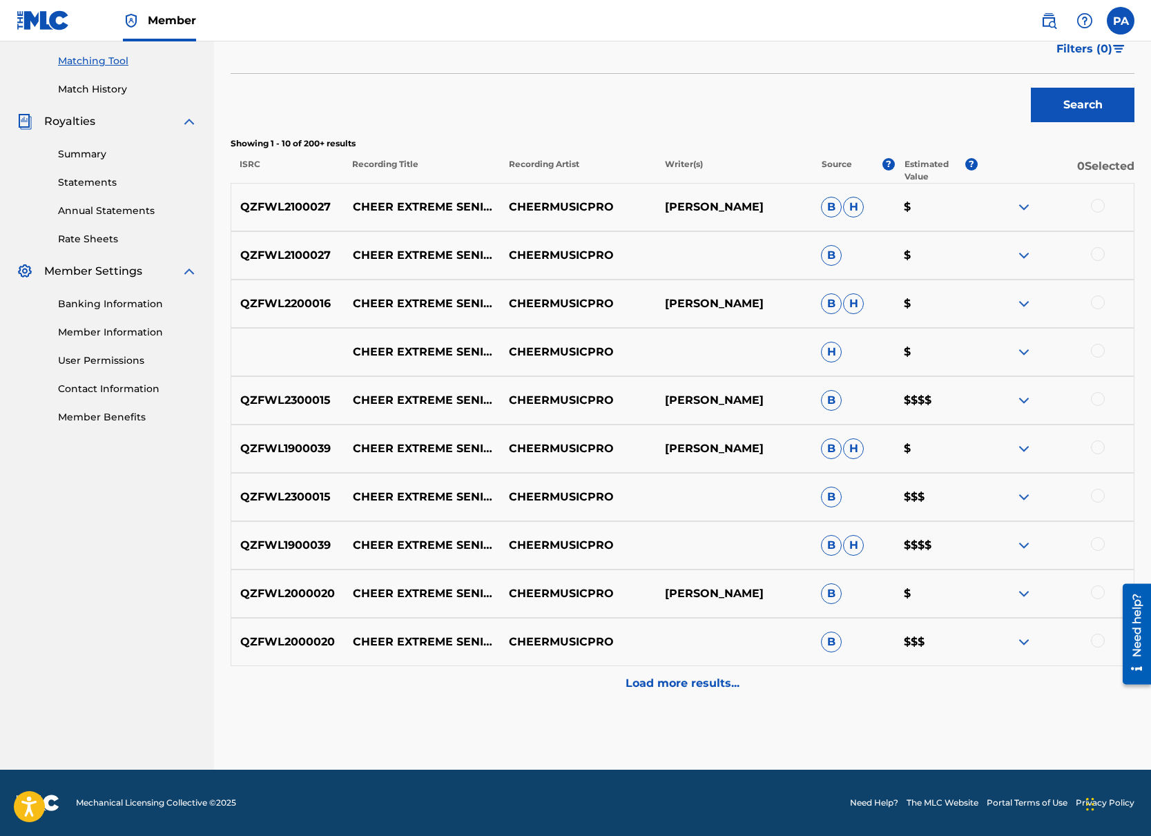
scroll to position [231, 0]
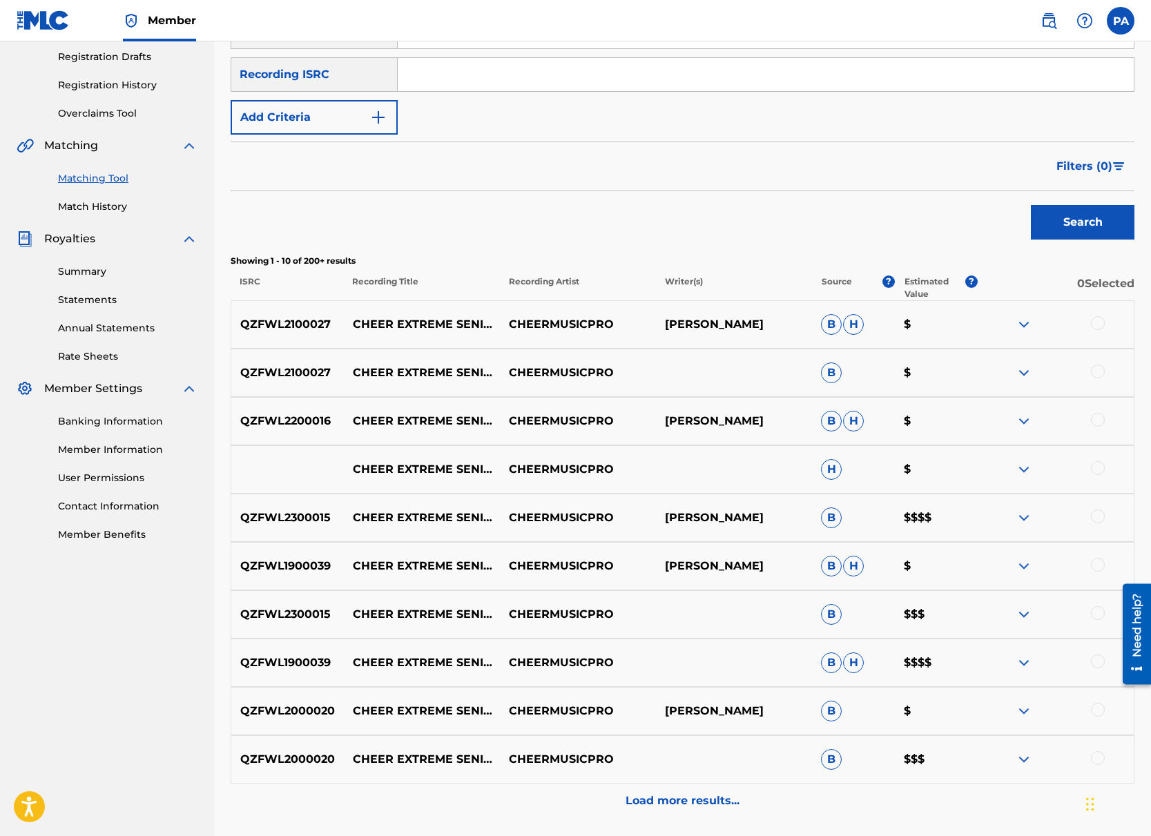
click at [1102, 320] on div at bounding box center [1098, 323] width 14 height 14
click at [1093, 378] on div at bounding box center [1055, 372] width 156 height 17
click at [1100, 372] on div at bounding box center [1098, 371] width 14 height 14
click at [963, 728] on button "Match 2 Groups" at bounding box center [970, 723] width 153 height 35
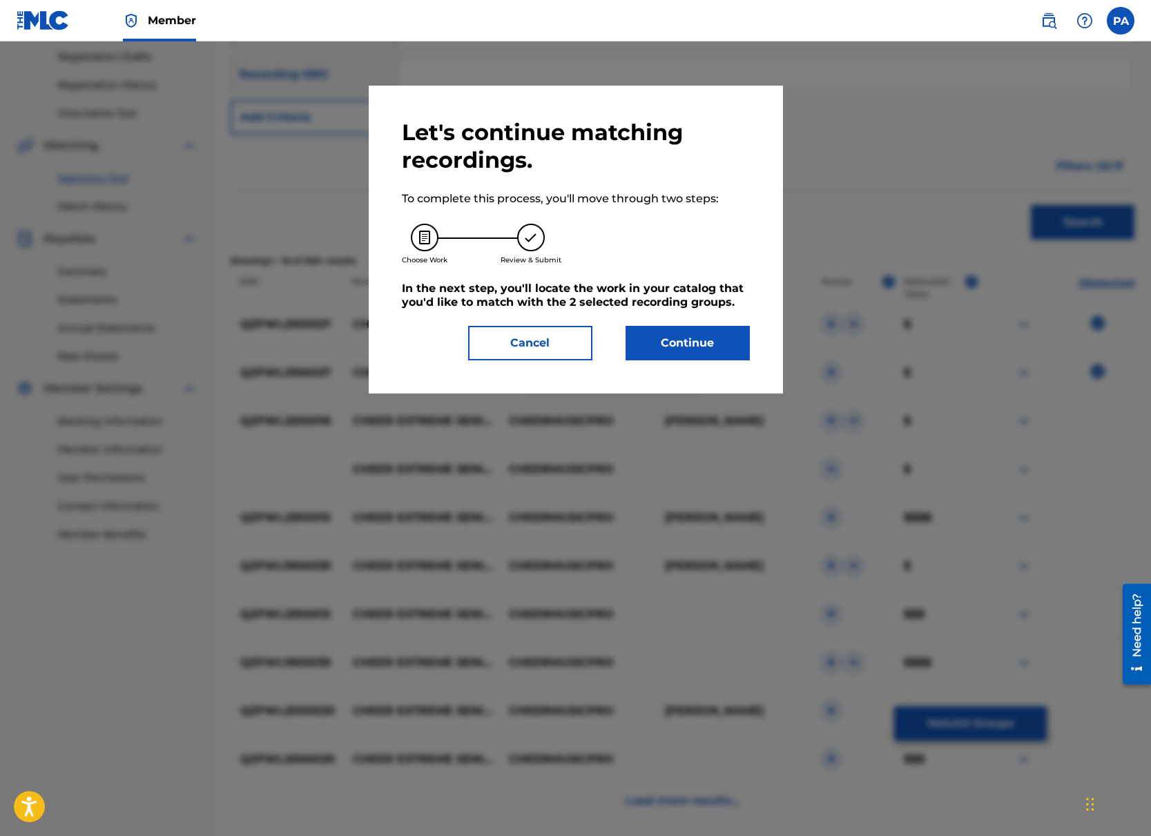
click at [696, 349] on button "Continue" at bounding box center [687, 343] width 124 height 35
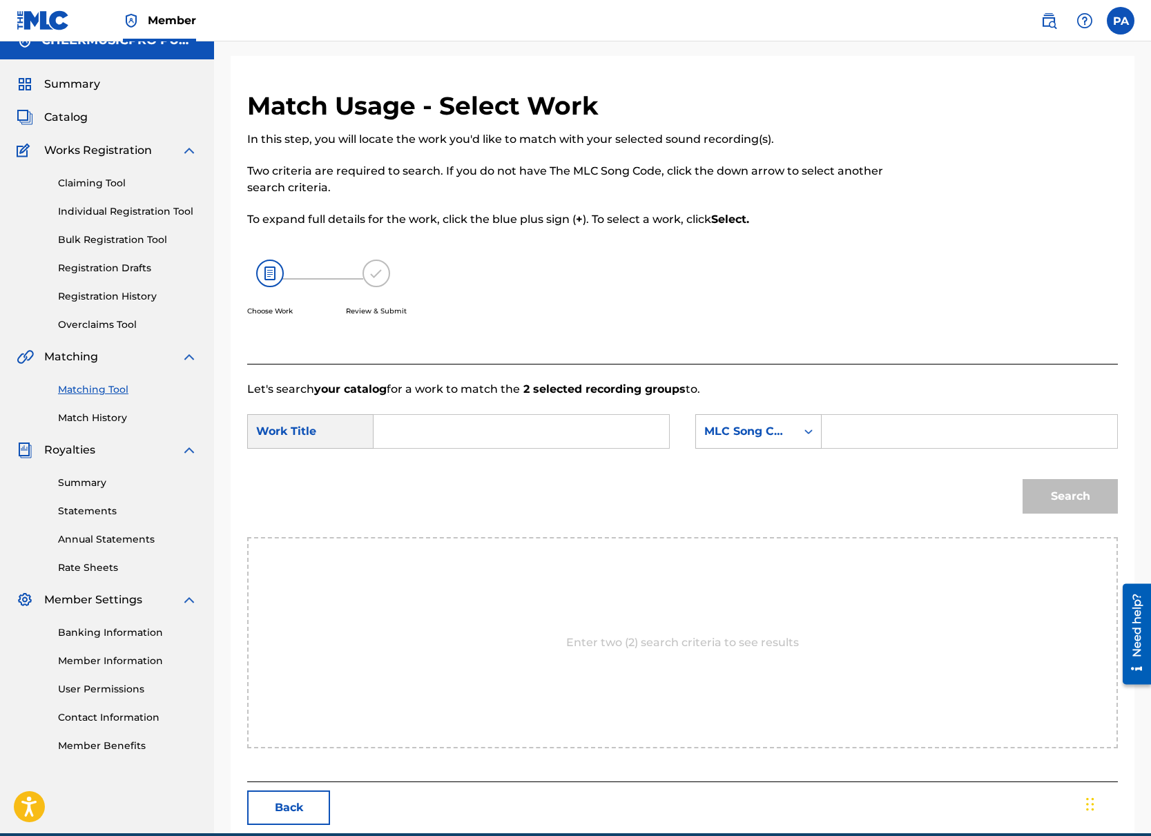
drag, startPoint x: 512, startPoint y: 449, endPoint x: 505, endPoint y: 442, distance: 9.3
click at [511, 447] on div "SearchWithCriteria6c3ccceb-09d0-44d8-ad5b-aedf69e13ffe Work Title SearchWithCri…" at bounding box center [682, 435] width 870 height 43
click at [494, 434] on input "Search Form" at bounding box center [521, 431] width 272 height 33
click at [416, 487] on div "cheer extreme senior elite 2021 -22" at bounding box center [417, 495] width 64 height 91
type input "cheer extreme senior elite 2021-22"
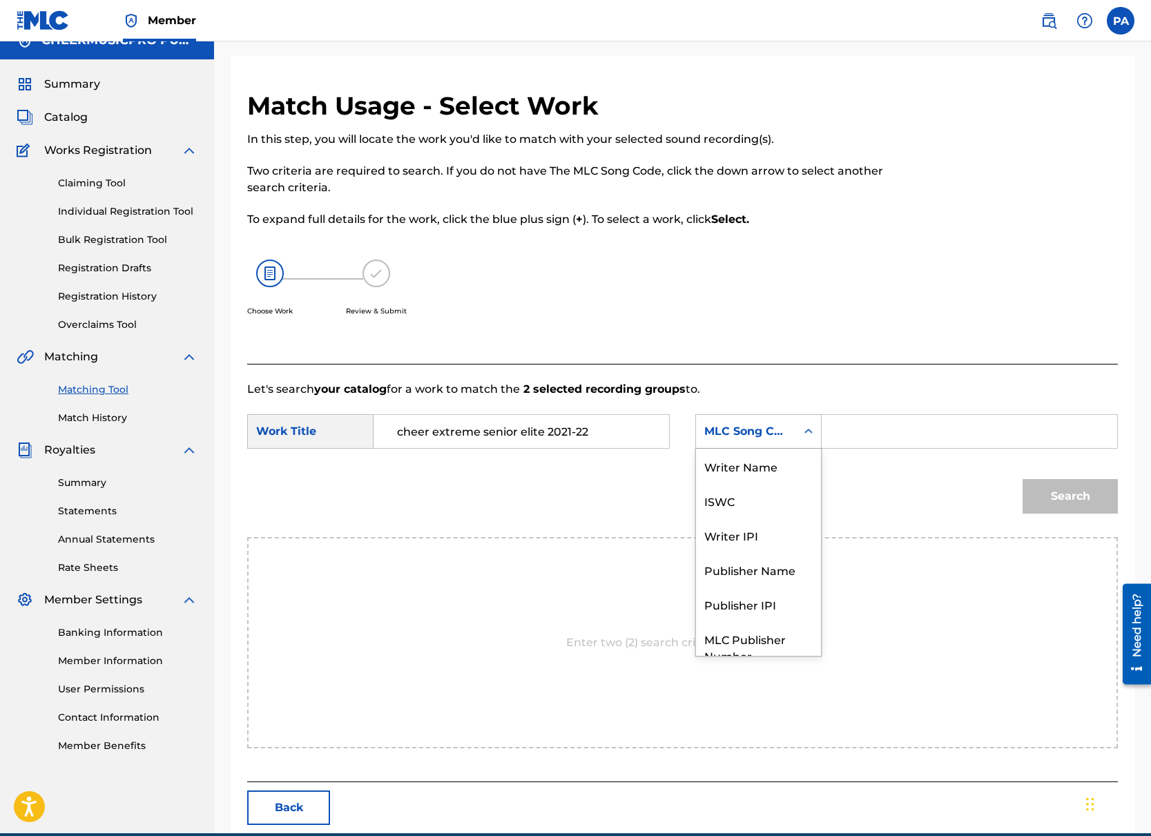
click at [767, 431] on div "MLC Song Code" at bounding box center [746, 431] width 84 height 17
click at [772, 457] on div "Writer Name" at bounding box center [758, 466] width 125 height 35
click at [861, 437] on input "Search Form" at bounding box center [969, 431] width 272 height 33
paste input "[PERSON_NAME]"
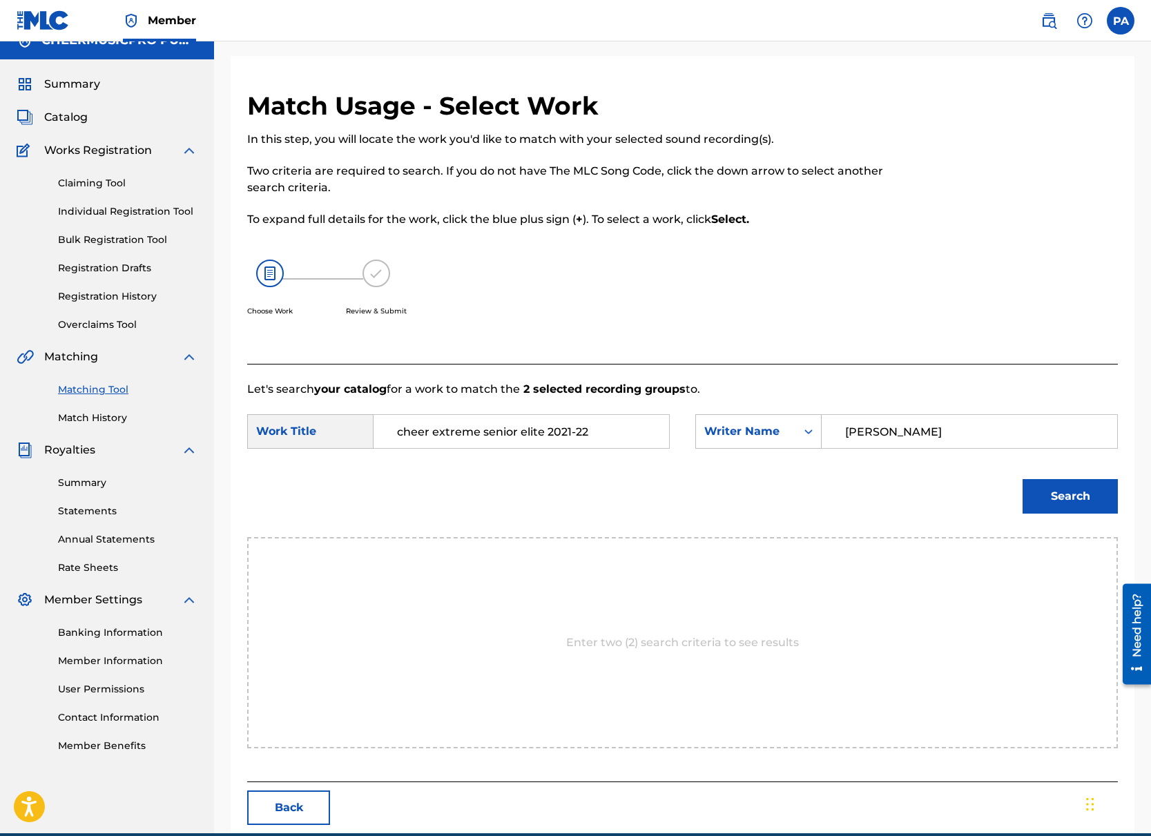
type input "[PERSON_NAME]"
click at [1081, 503] on button "Search" at bounding box center [1069, 496] width 95 height 35
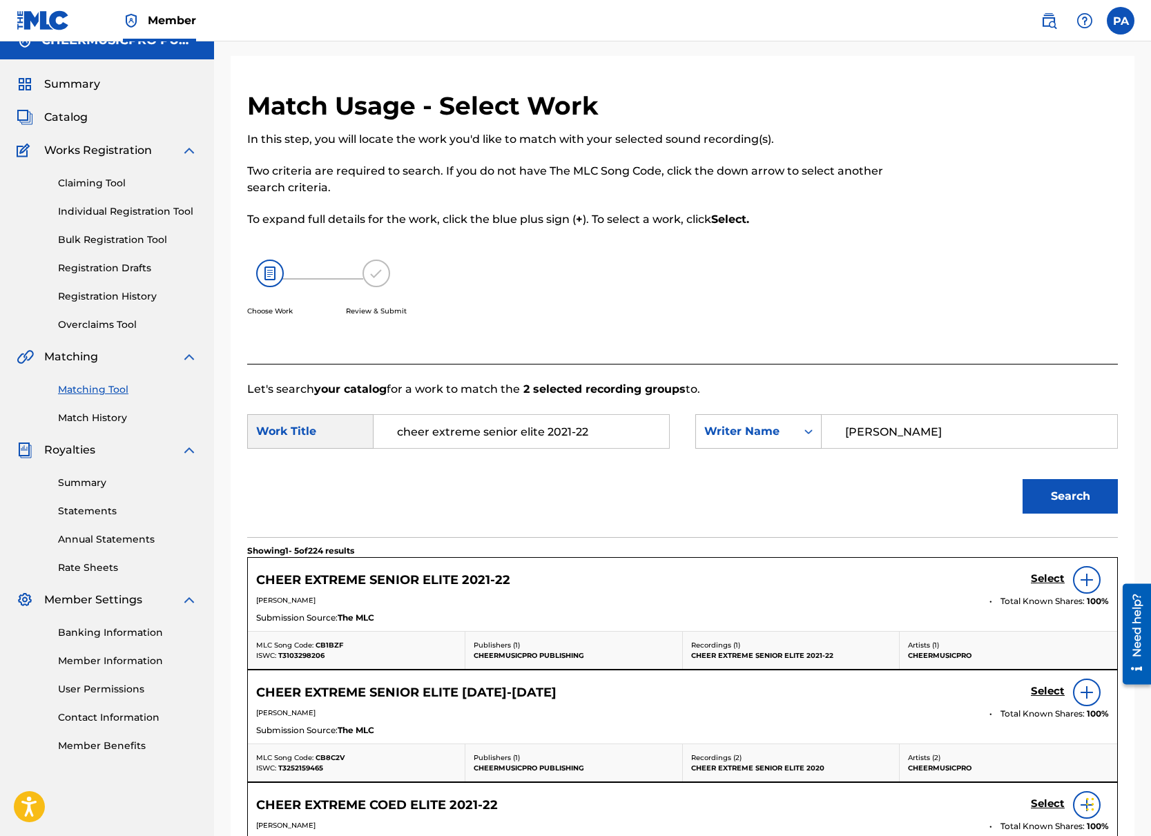
click at [1046, 575] on h5 "Select" at bounding box center [1048, 578] width 34 height 13
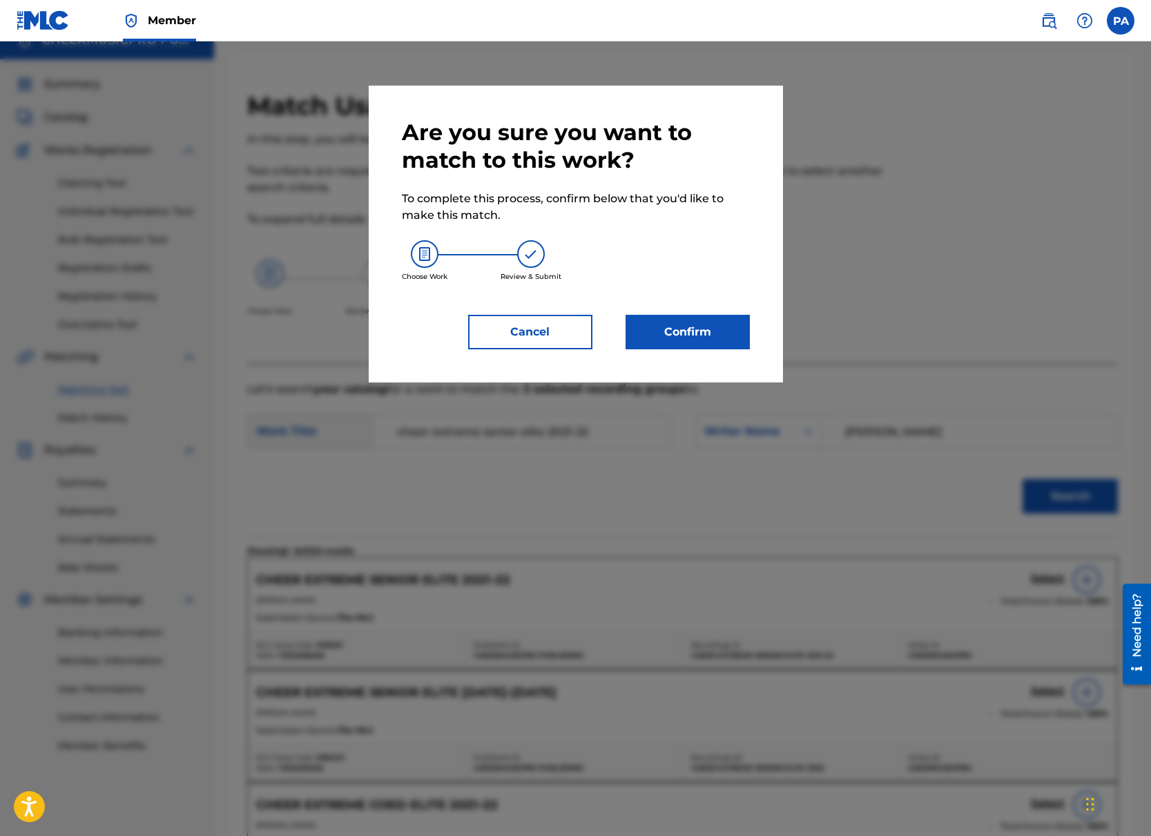
click at [712, 340] on button "Confirm" at bounding box center [687, 332] width 124 height 35
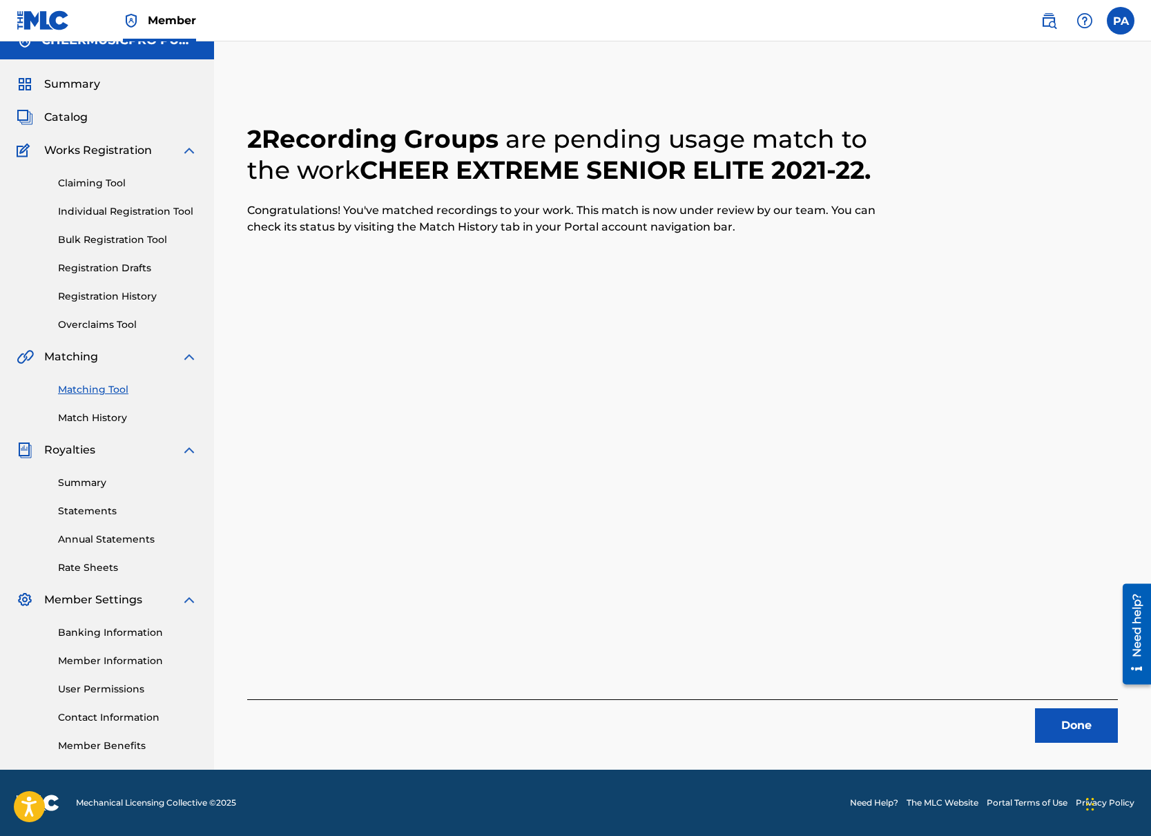
click at [1072, 722] on button "Done" at bounding box center [1076, 725] width 83 height 35
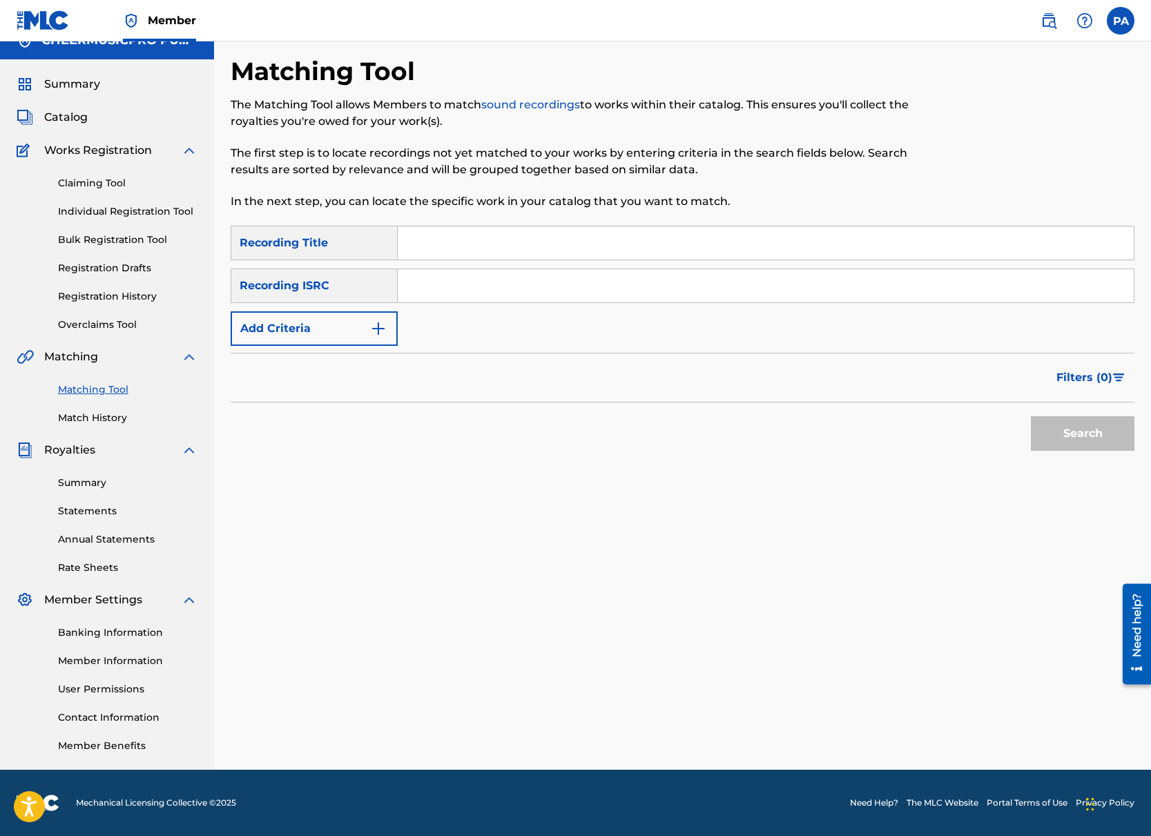
click at [456, 251] on input "Search Form" at bounding box center [766, 242] width 736 height 33
type input "stingray peach 2022"
click at [1072, 435] on button "Search" at bounding box center [1083, 433] width 104 height 35
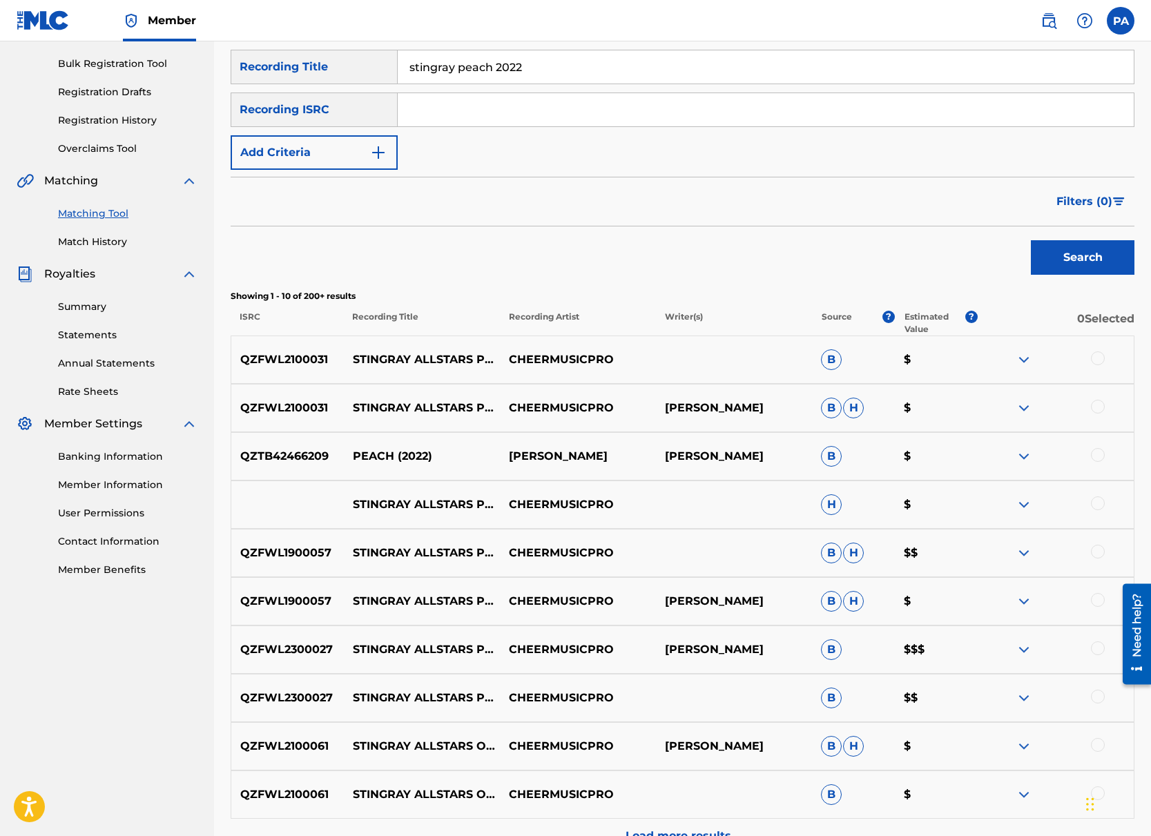
scroll to position [255, 0]
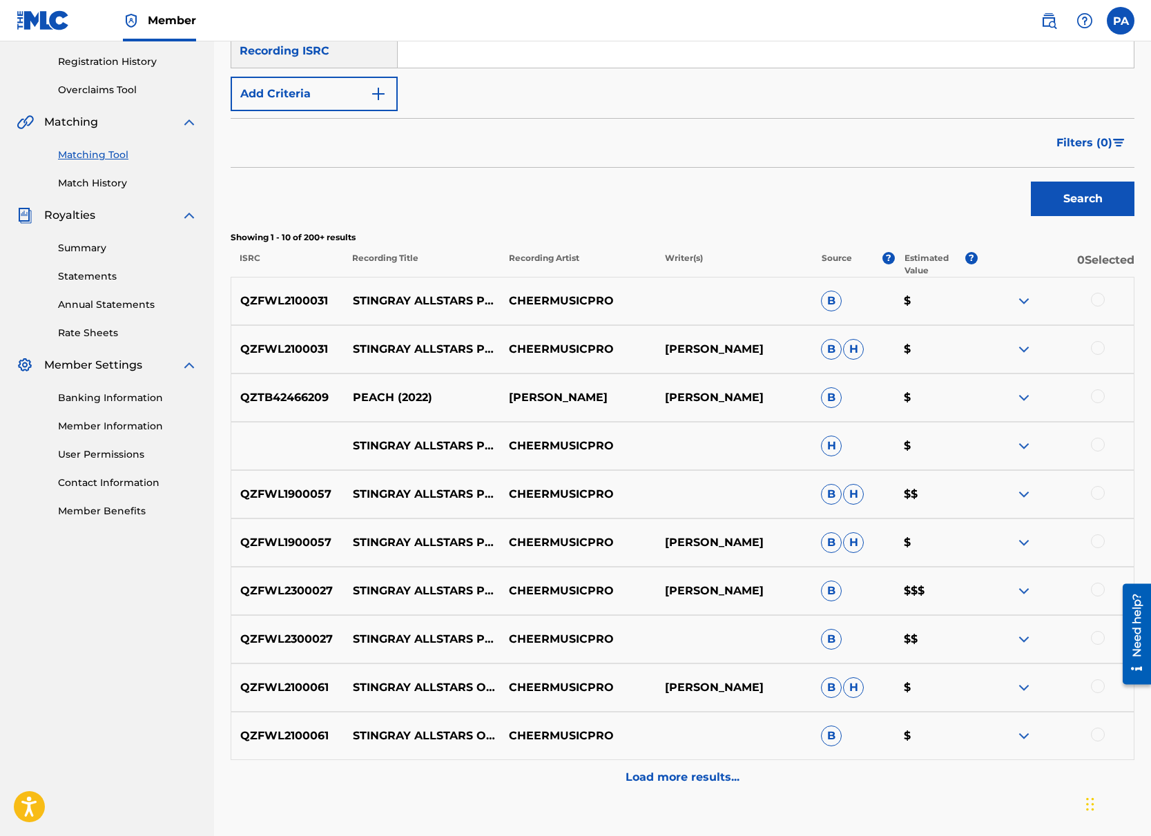
click at [1096, 300] on div at bounding box center [1098, 300] width 14 height 14
click at [1100, 351] on div at bounding box center [1098, 348] width 14 height 14
click at [1023, 347] on img at bounding box center [1023, 349] width 17 height 17
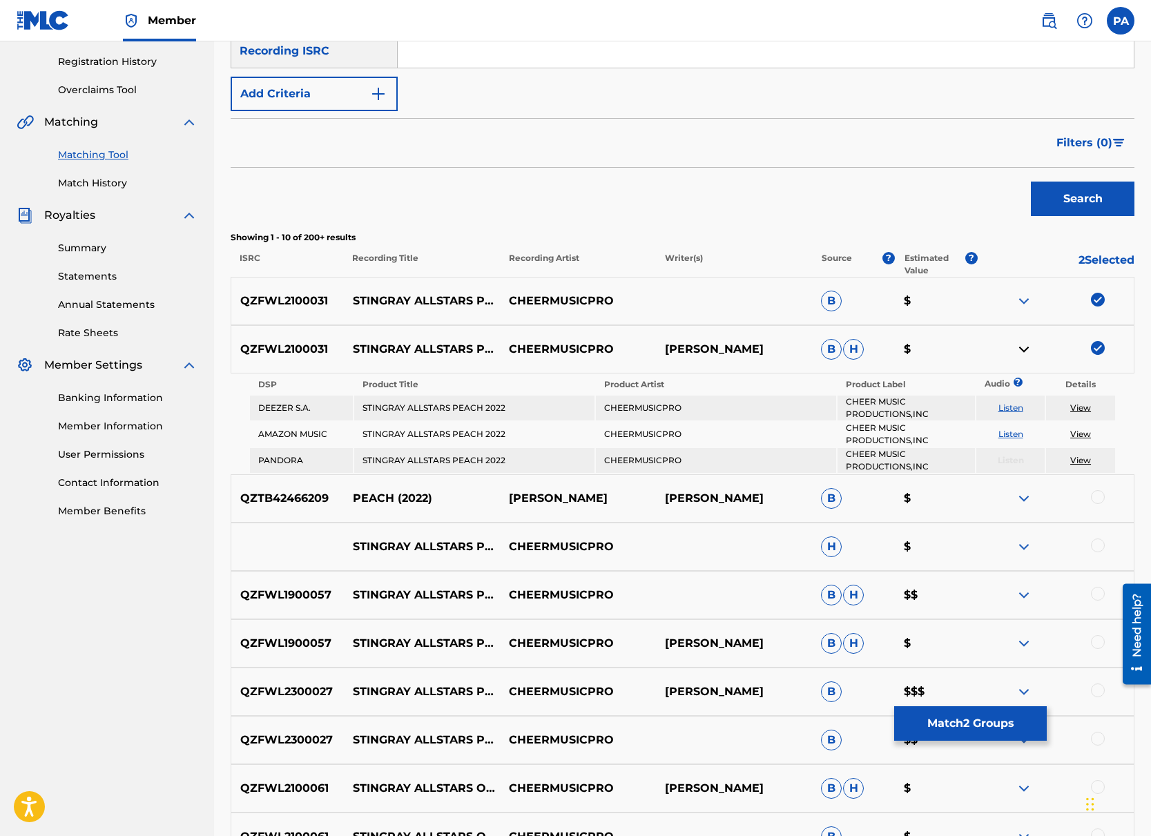
click at [1023, 347] on img at bounding box center [1023, 349] width 17 height 17
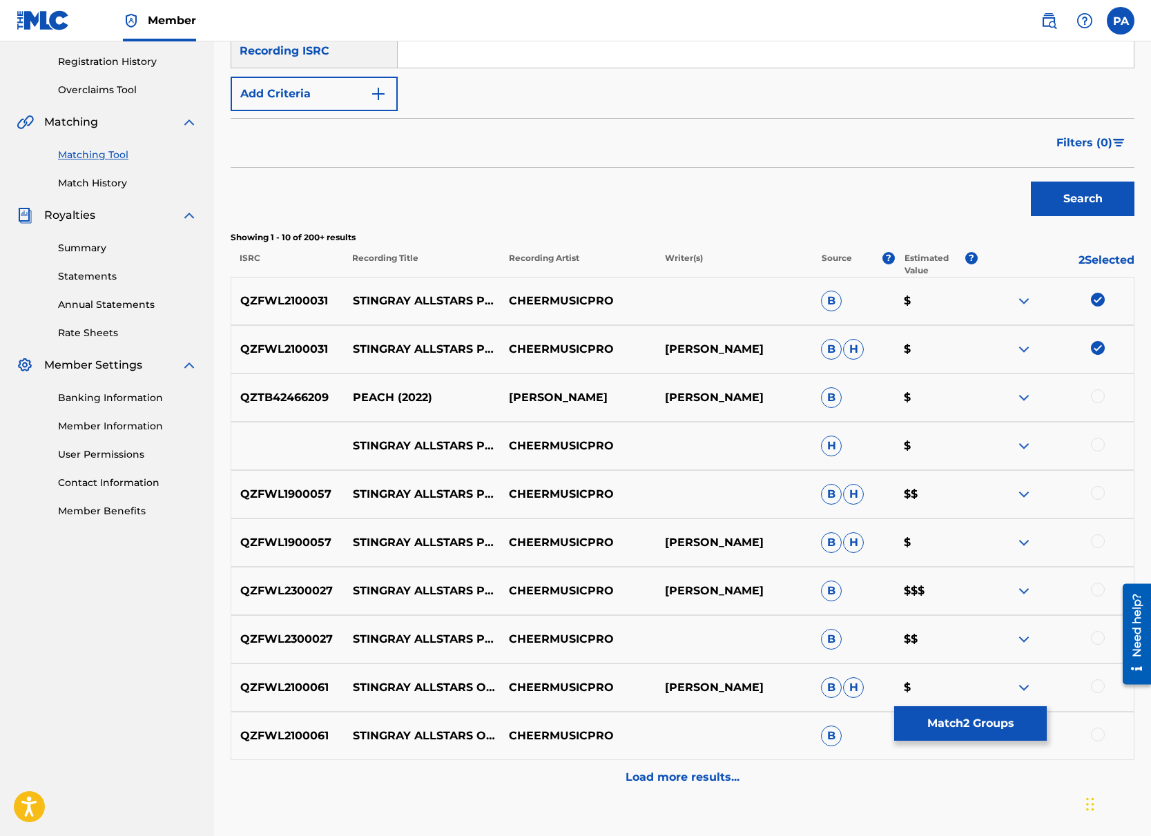
click at [972, 733] on button "Match 2 Groups" at bounding box center [970, 723] width 153 height 35
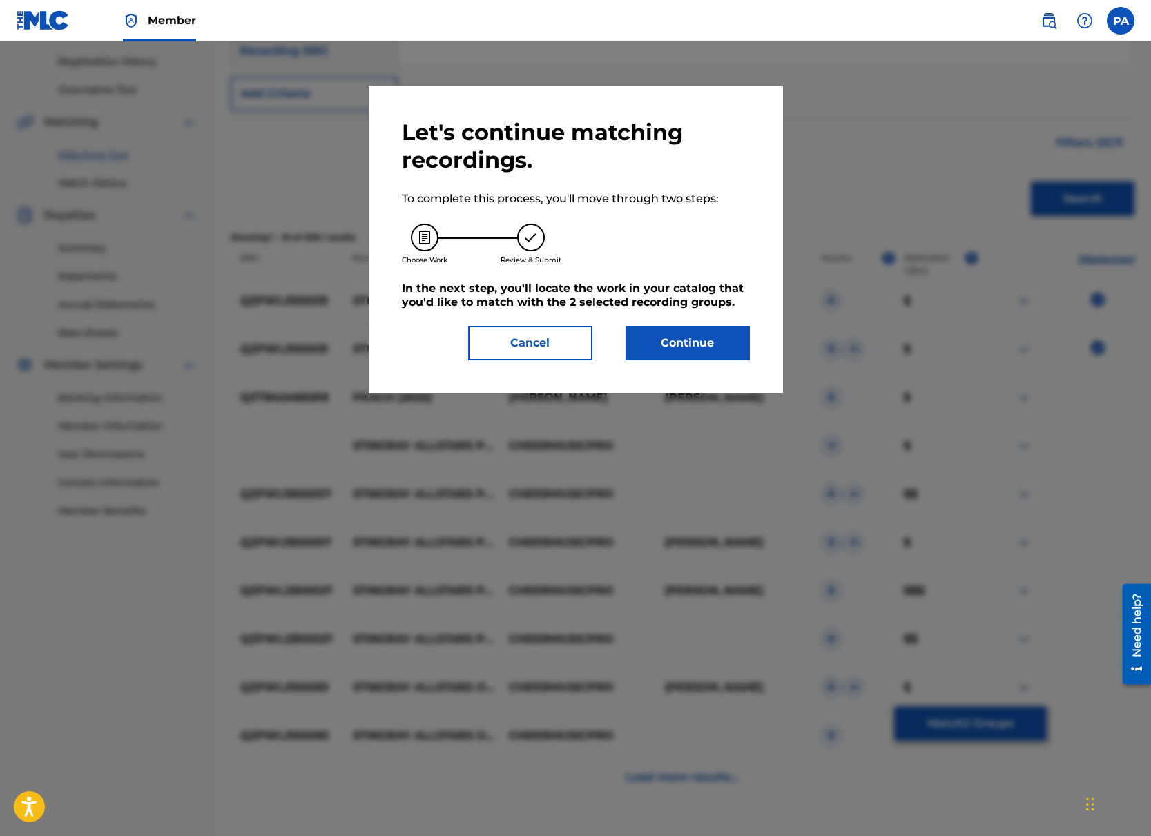
click at [712, 353] on button "Continue" at bounding box center [687, 343] width 124 height 35
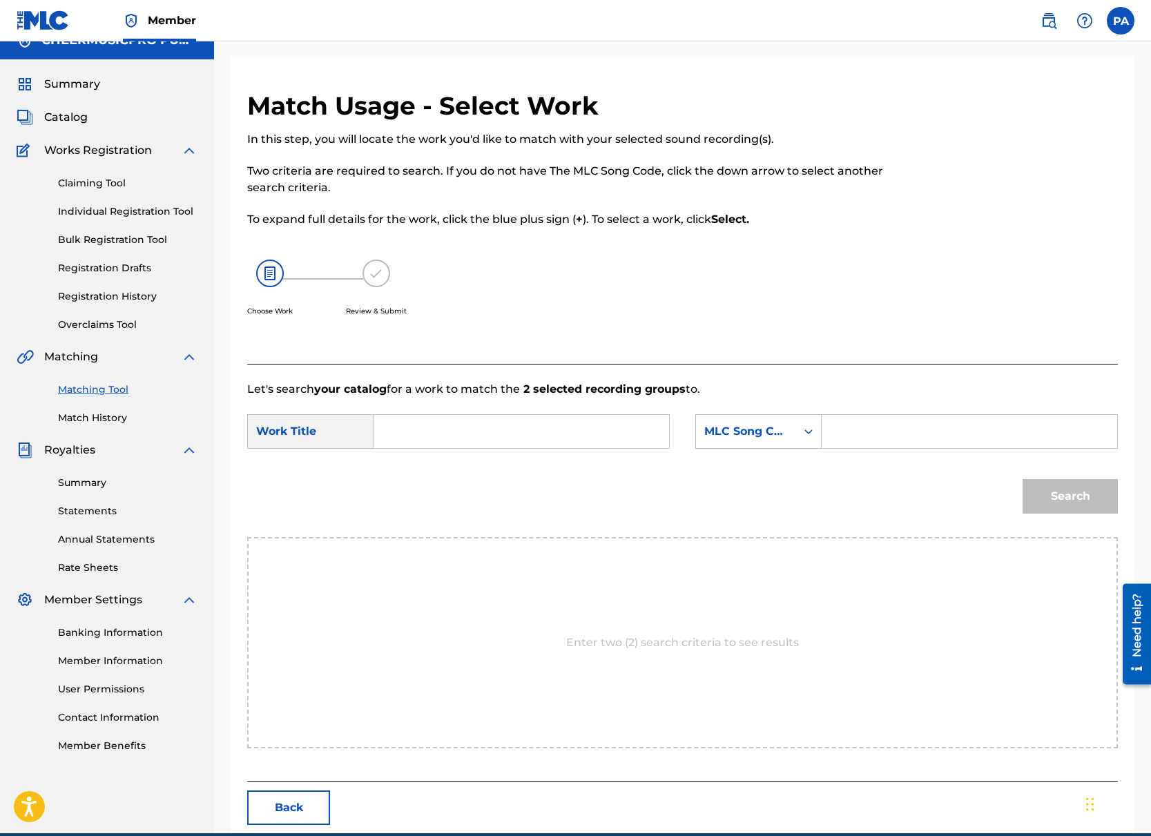
click at [467, 437] on input "Search Form" at bounding box center [521, 431] width 272 height 33
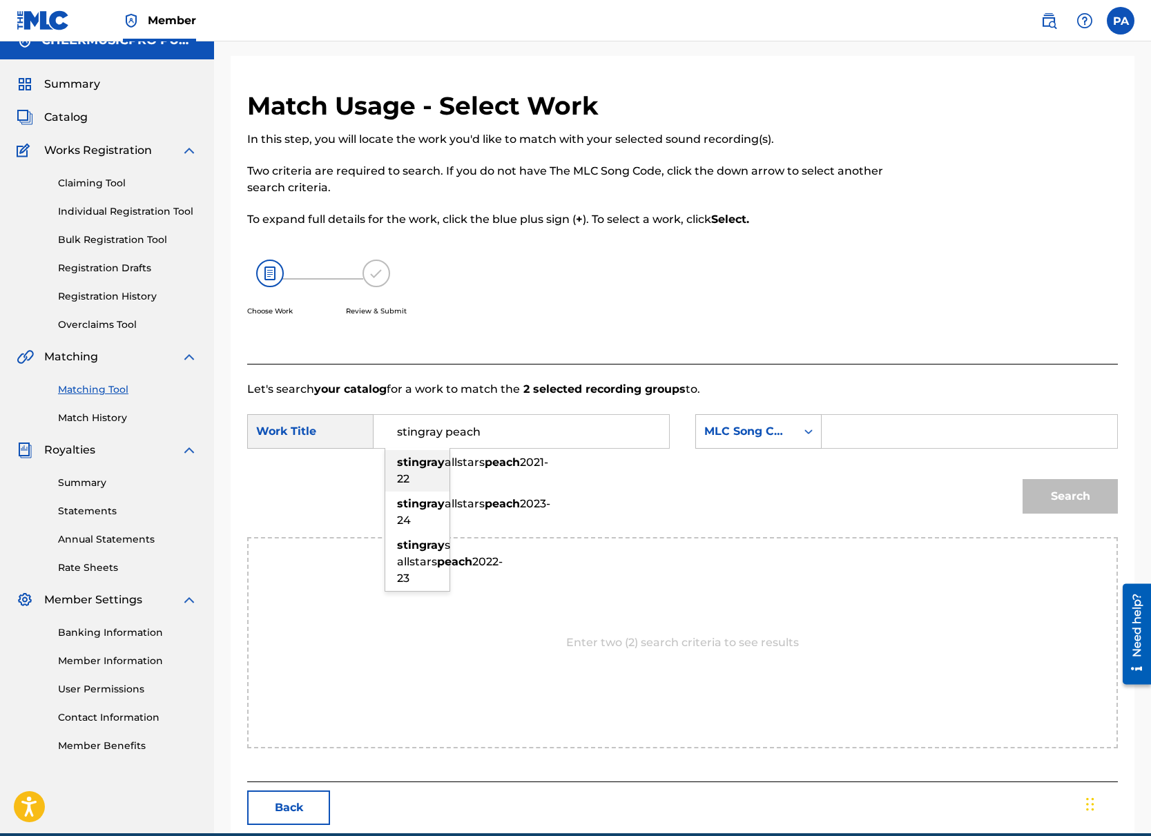
click at [427, 486] on div "stingray allstars peach 2021-22" at bounding box center [417, 470] width 64 height 41
type input "stingray allstars peach 2021-22"
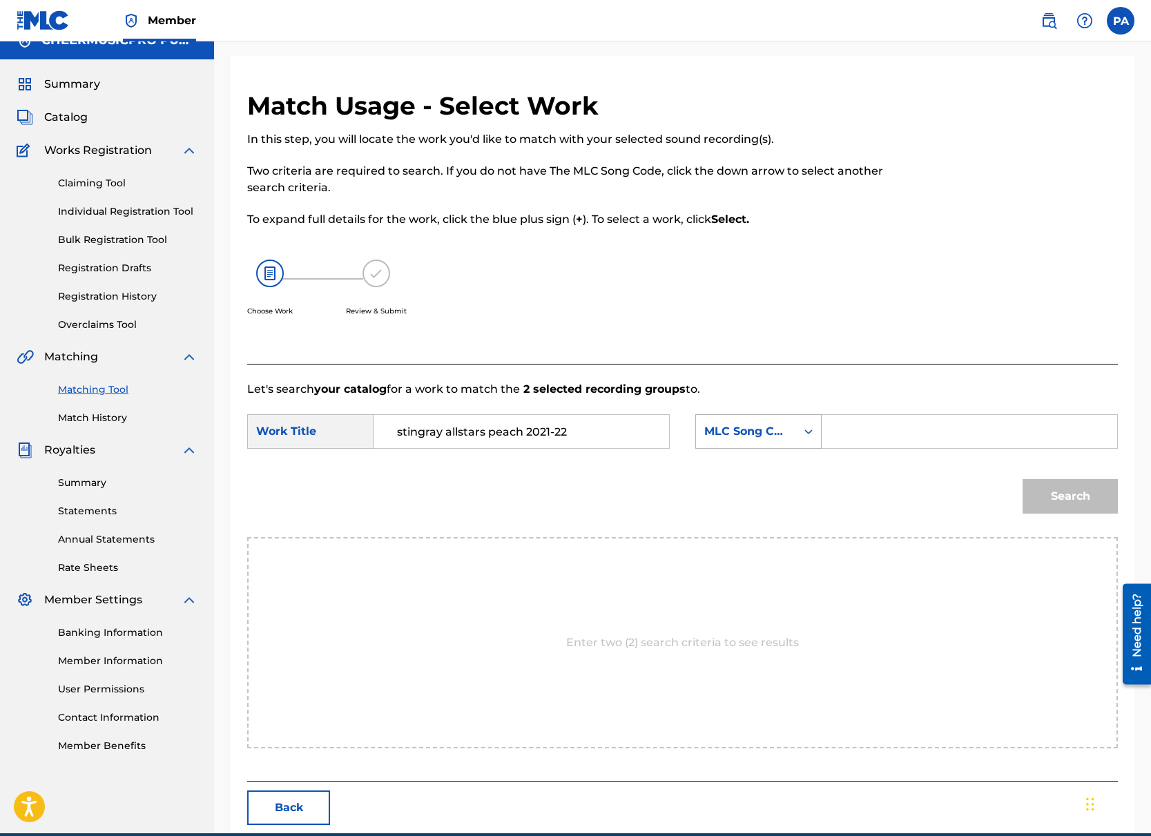
click at [783, 422] on div "MLC Song Code" at bounding box center [746, 431] width 100 height 26
click at [782, 466] on div "Writer Name" at bounding box center [758, 466] width 125 height 35
click at [853, 439] on input "Search Form" at bounding box center [969, 431] width 272 height 33
paste input "[PERSON_NAME]"
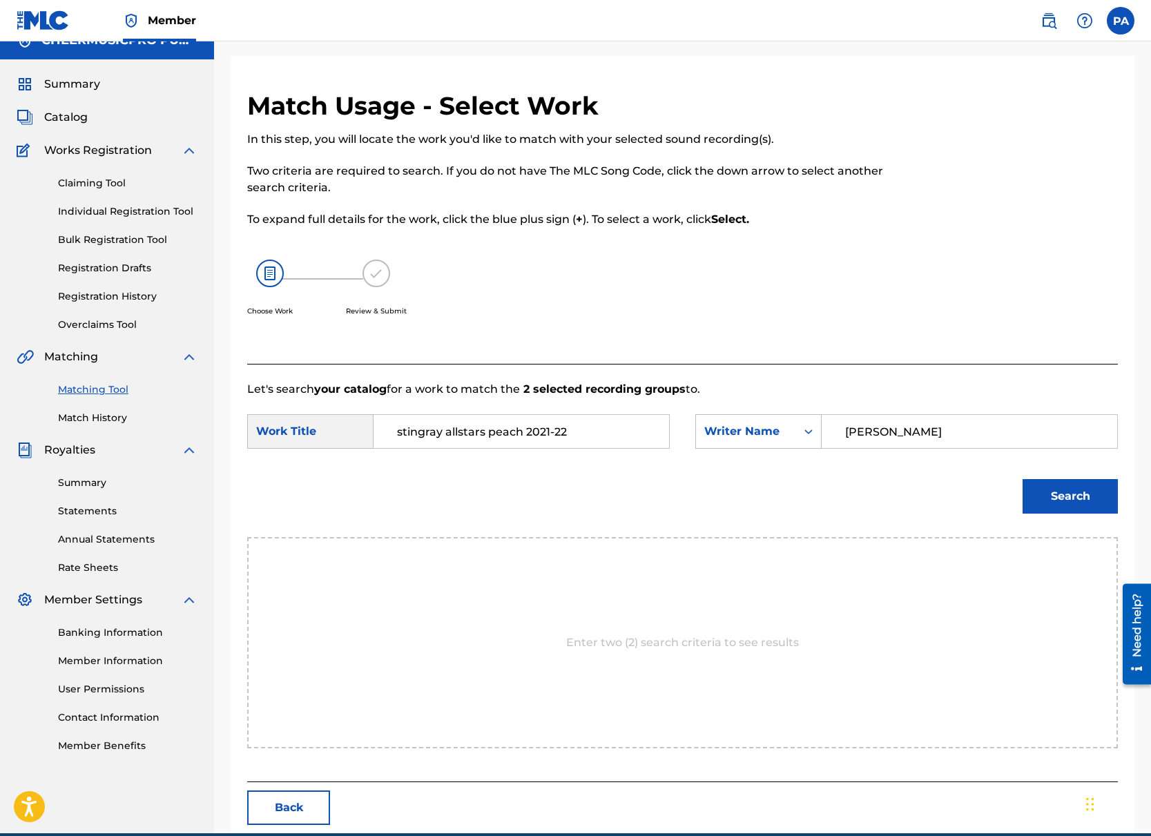
type input "[PERSON_NAME]"
click at [1062, 486] on button "Search" at bounding box center [1069, 496] width 95 height 35
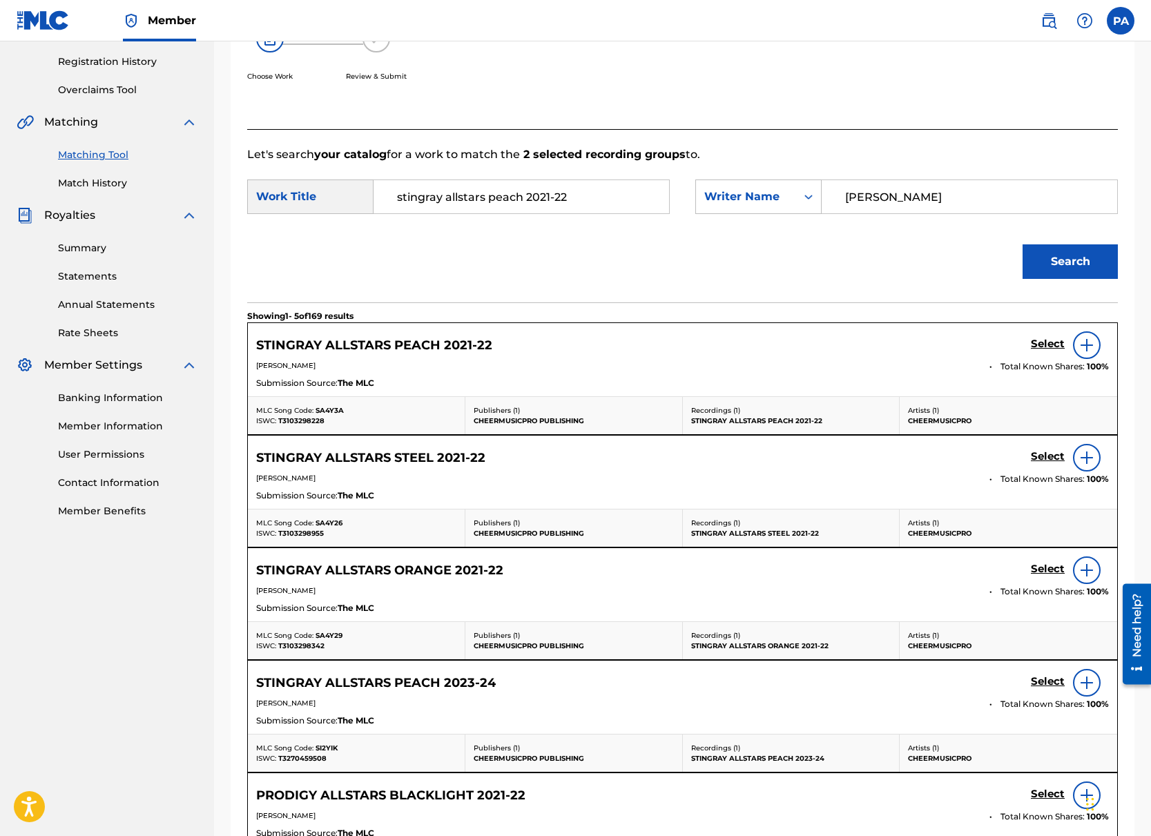
scroll to position [196, 0]
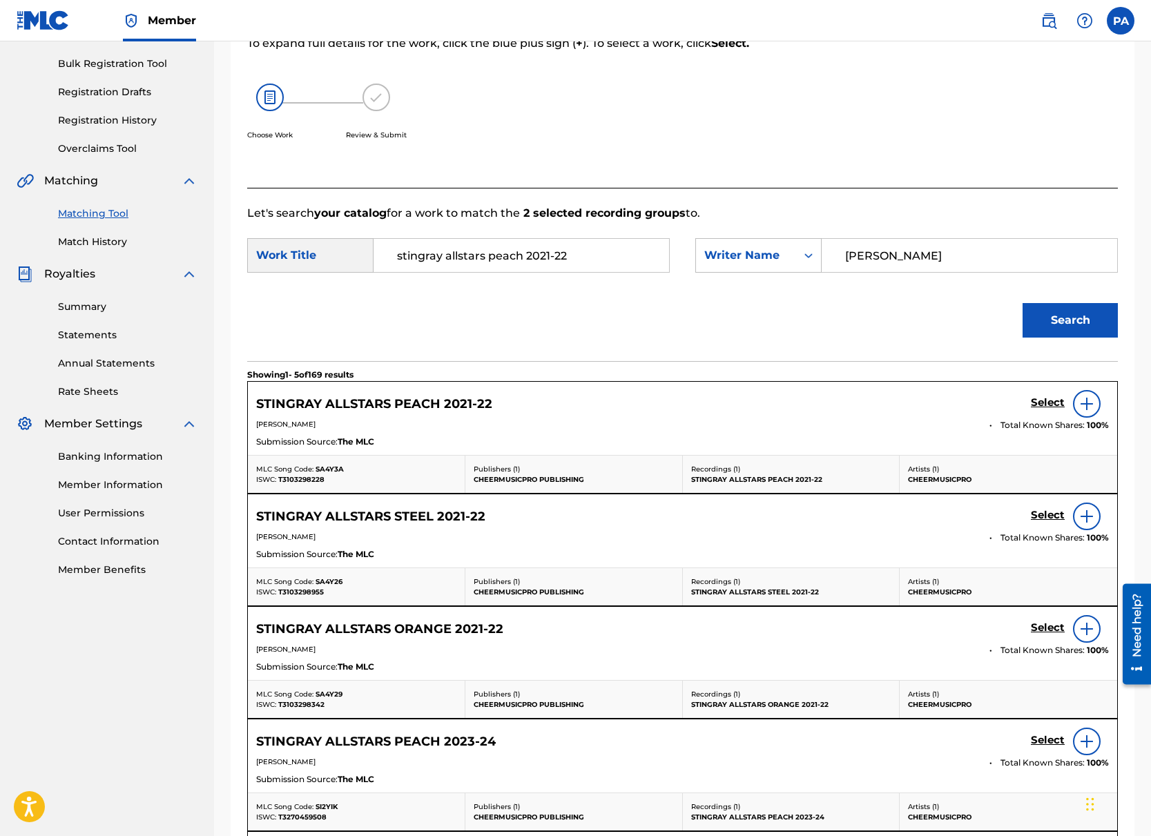
click at [1051, 408] on h5 "Select" at bounding box center [1048, 402] width 34 height 13
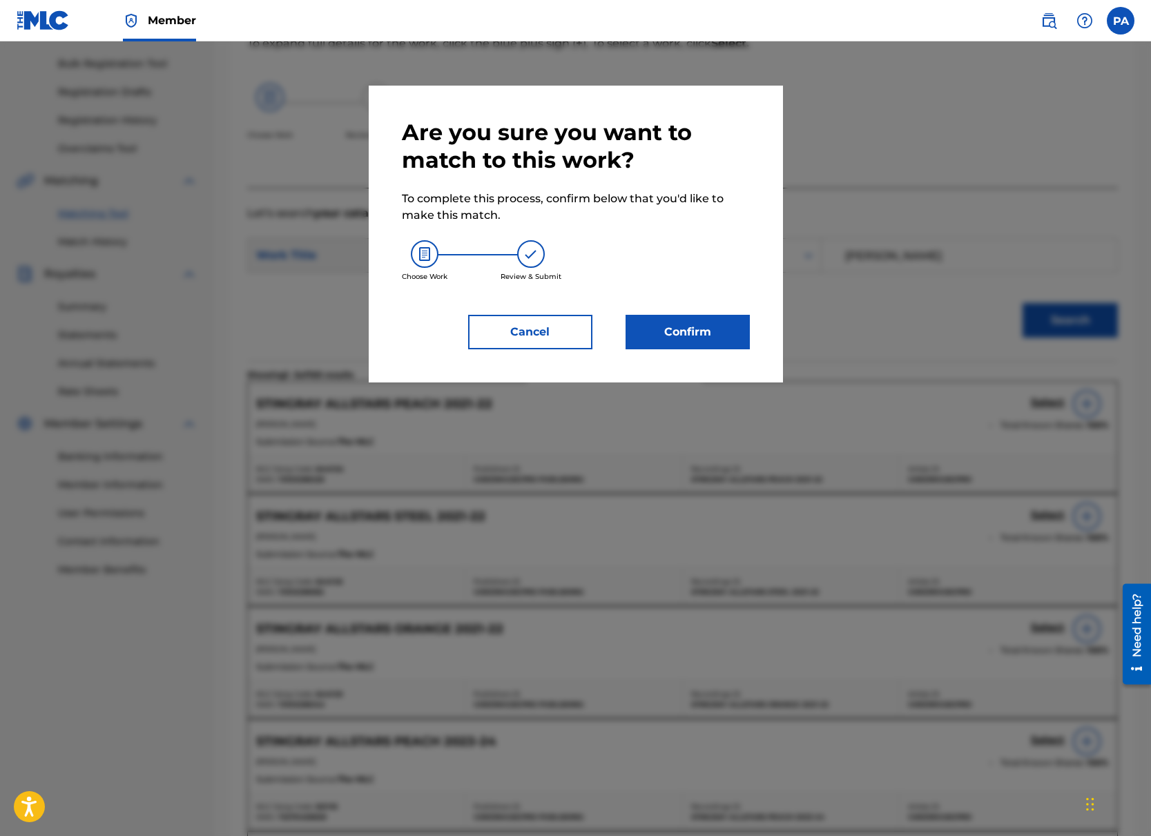
click at [701, 322] on button "Confirm" at bounding box center [687, 332] width 124 height 35
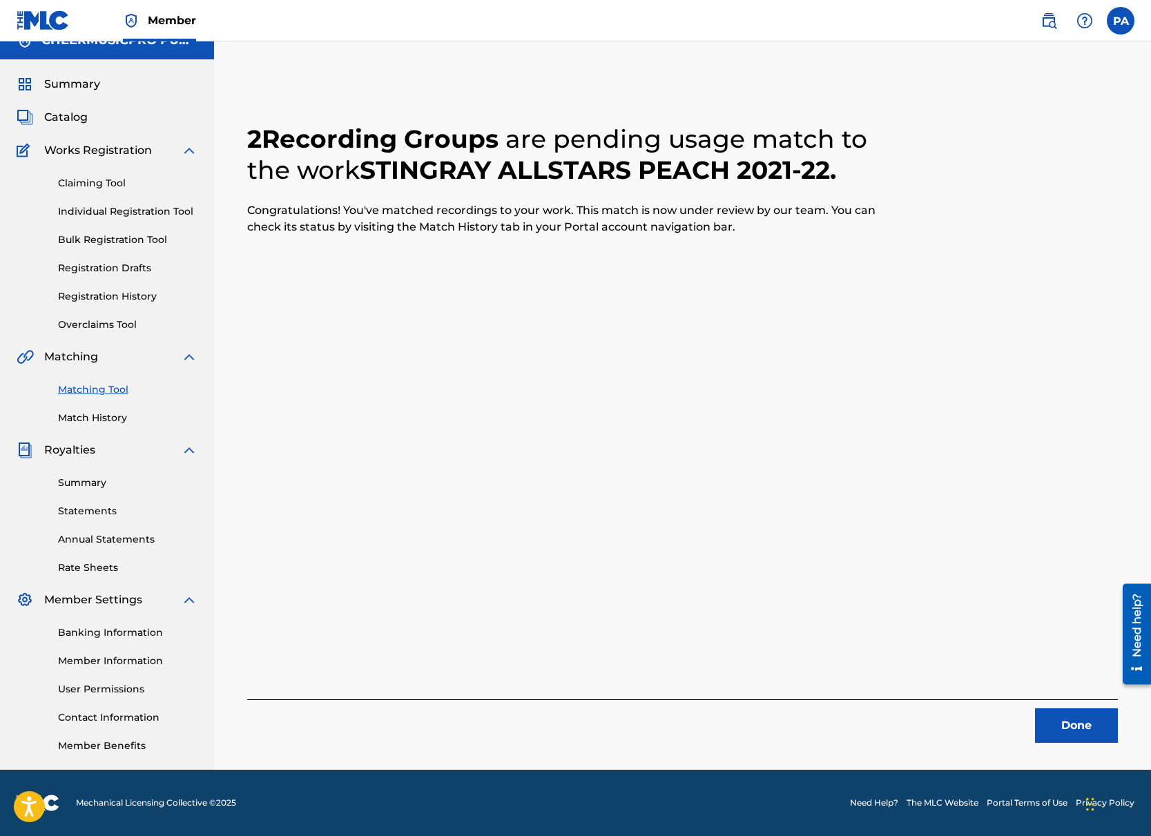
scroll to position [0, 0]
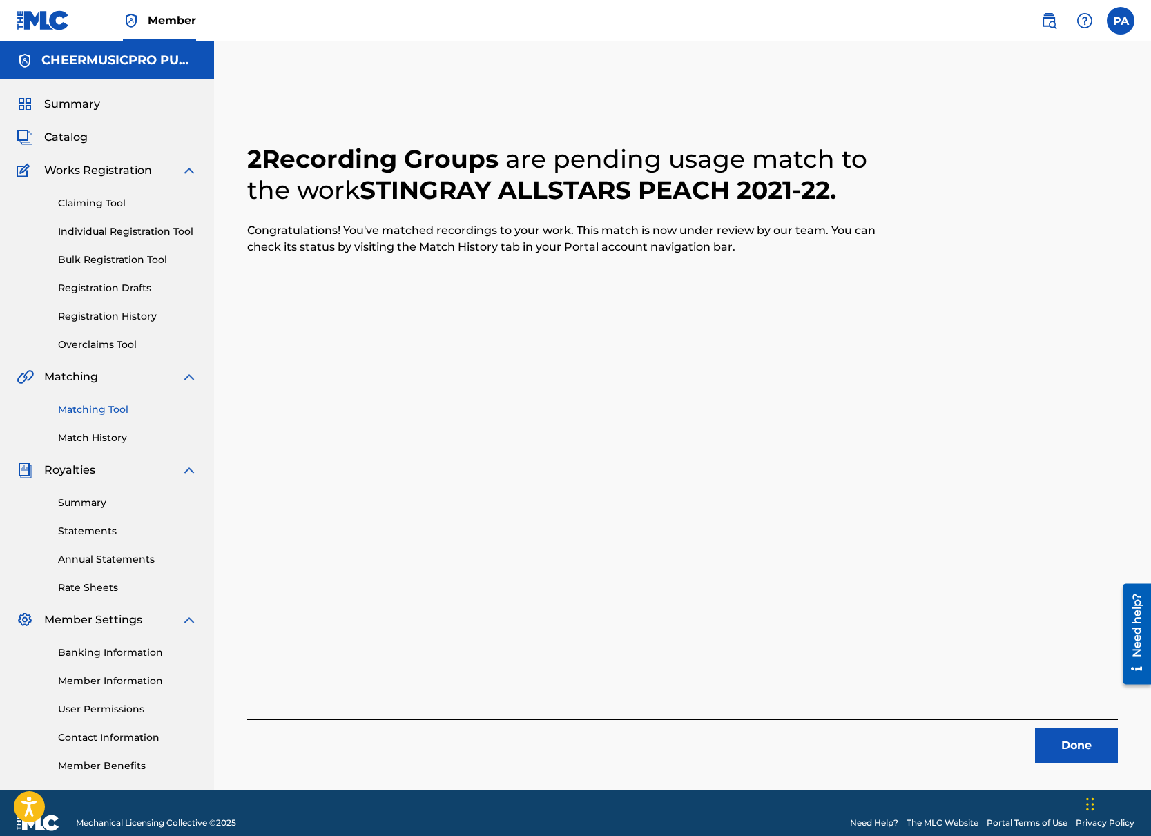
click at [70, 138] on span "Catalog" at bounding box center [65, 137] width 43 height 17
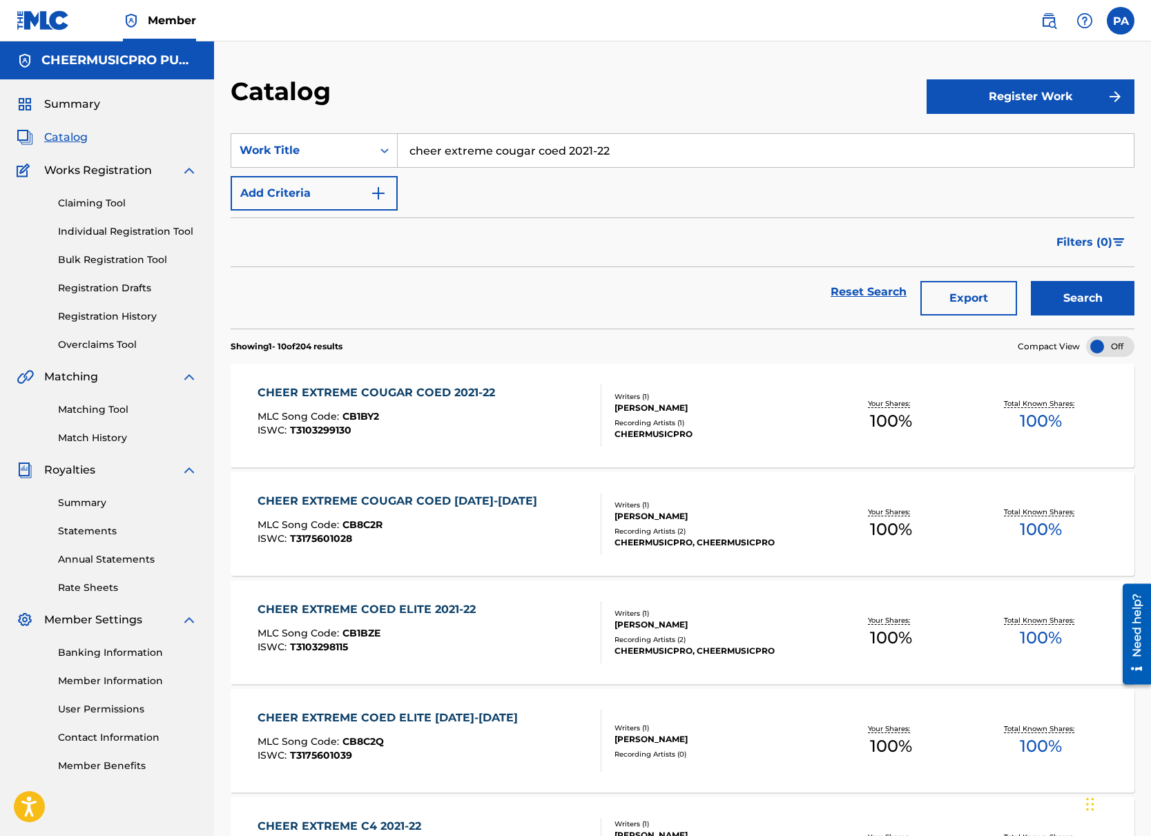
drag, startPoint x: 667, startPoint y: 147, endPoint x: -301, endPoint y: 238, distance: 972.1
click at [398, 167] on input "cheer extreme cougar coed 2021-22" at bounding box center [766, 150] width 736 height 33
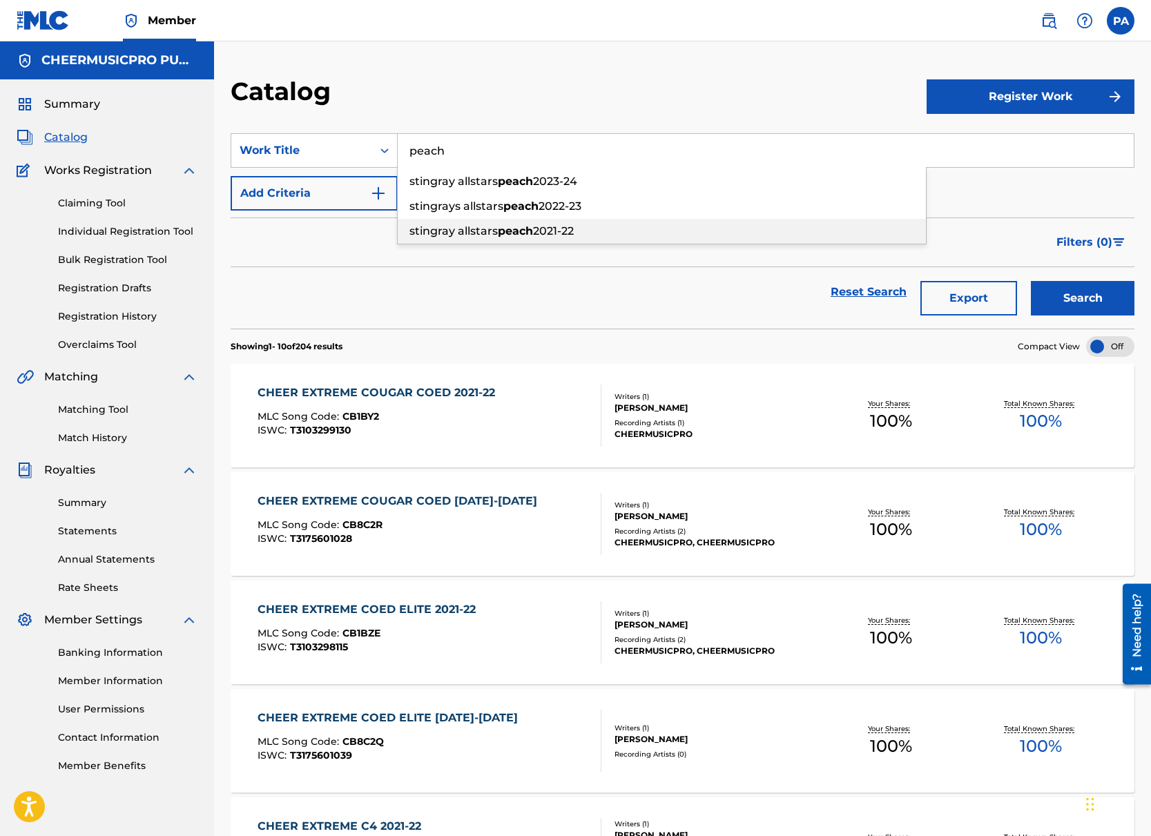
click at [555, 226] on span "2021-22" at bounding box center [553, 230] width 41 height 13
type input "stingray allstars peach 2021-22"
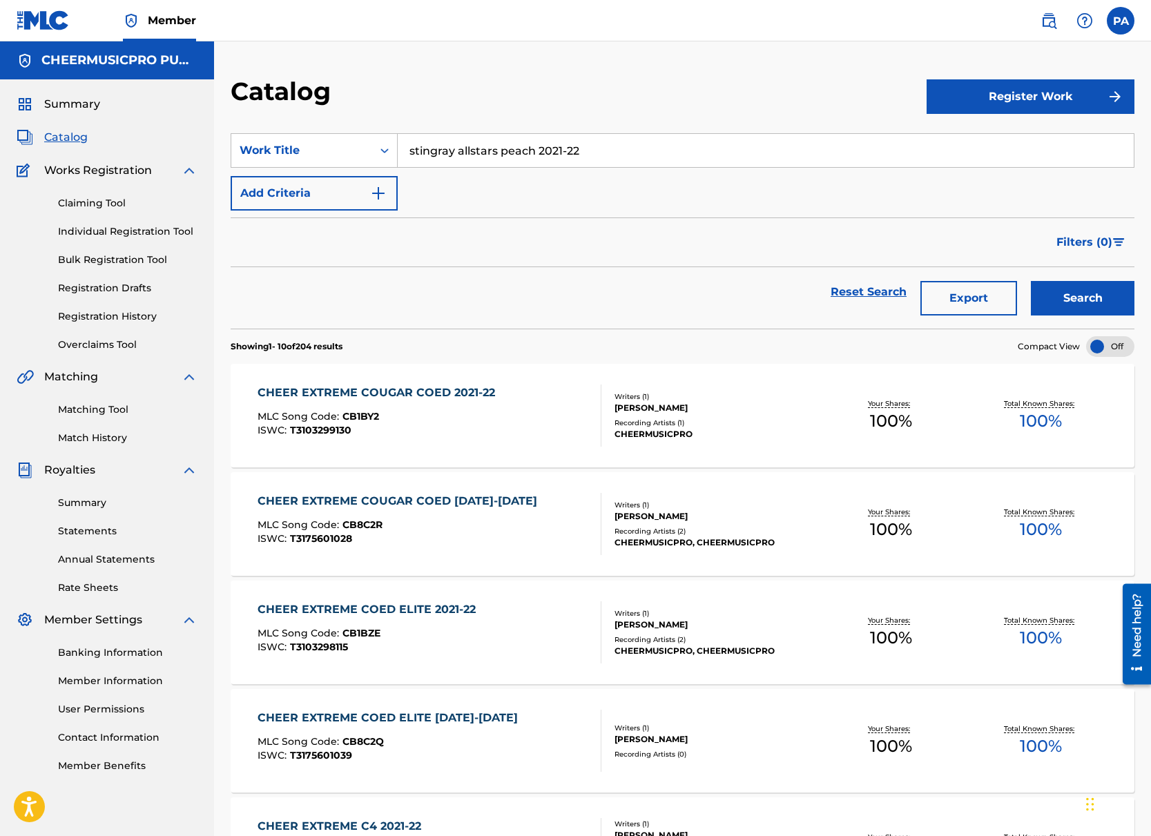
click at [1081, 297] on button "Search" at bounding box center [1083, 298] width 104 height 35
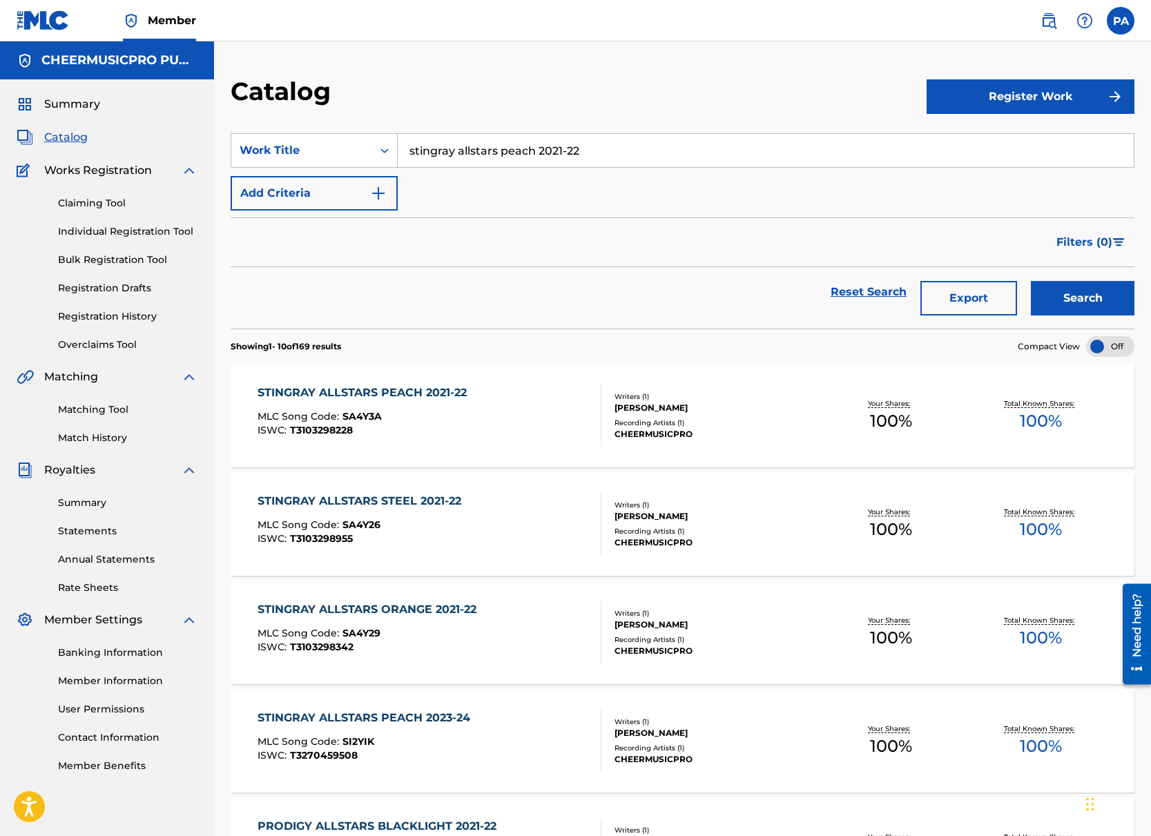
click at [716, 425] on div "Recording Artists ( 1 )" at bounding box center [715, 423] width 202 height 10
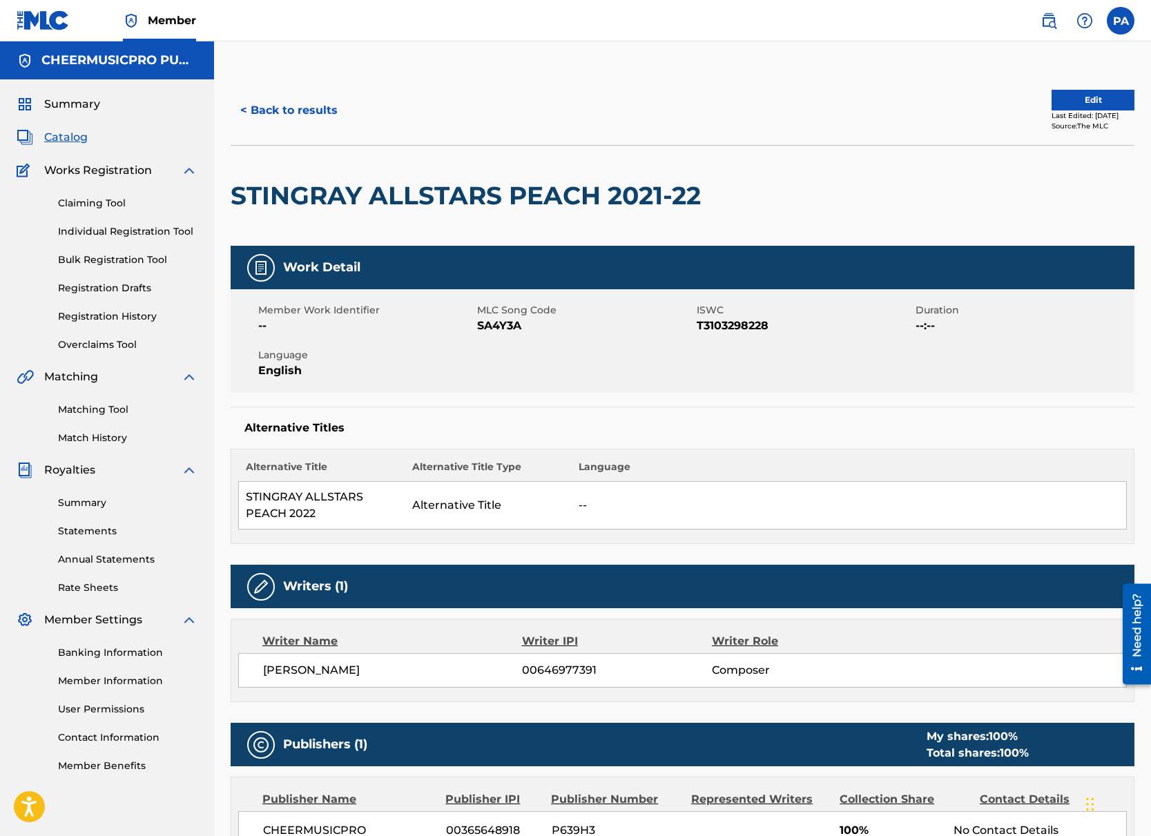
click at [85, 410] on link "Matching Tool" at bounding box center [127, 409] width 139 height 14
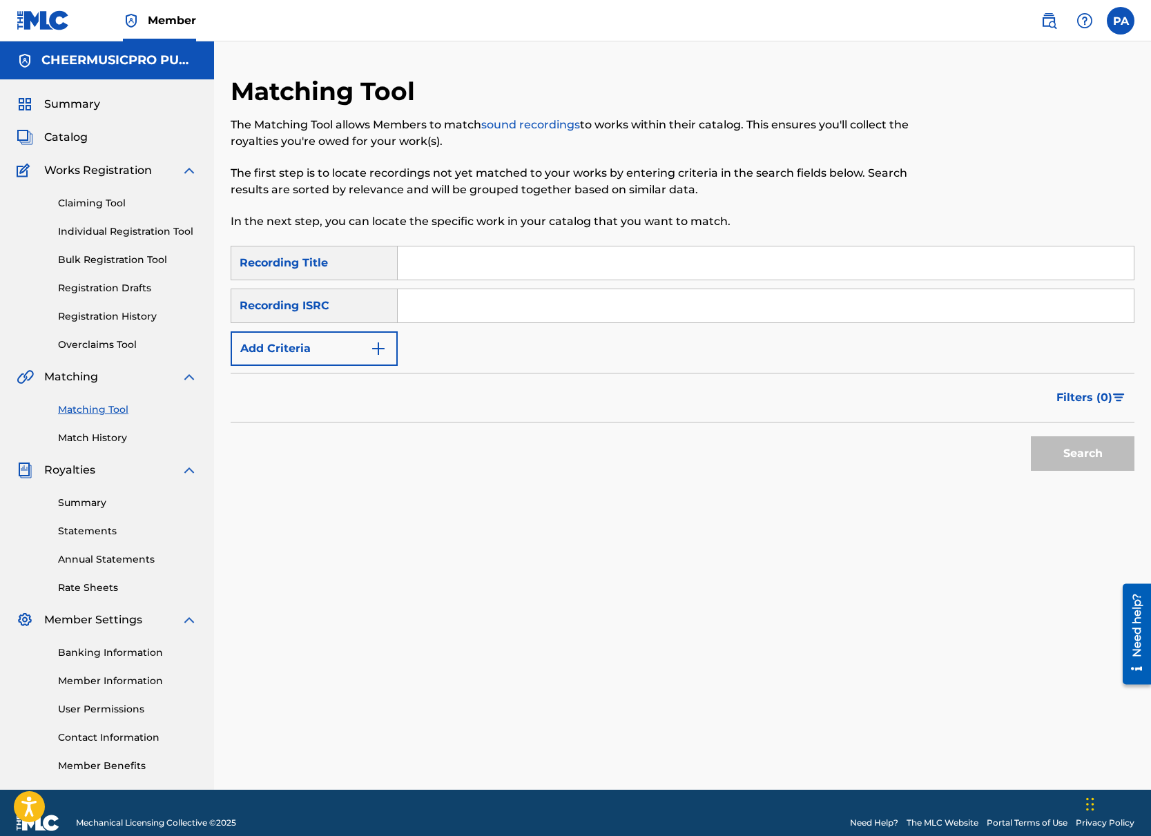
click at [471, 259] on input "Search Form" at bounding box center [766, 262] width 736 height 33
type input "smoex 2022"
click at [1031, 436] on button "Search" at bounding box center [1083, 453] width 104 height 35
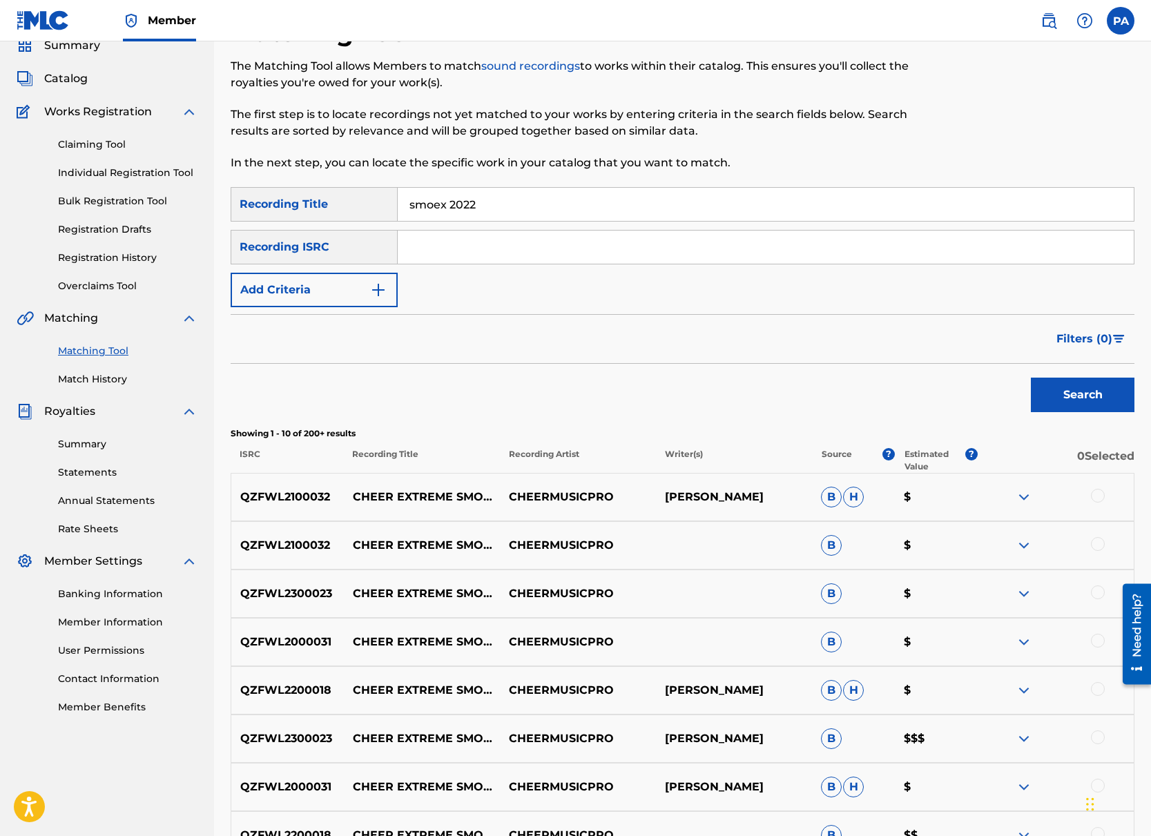
scroll to position [235, 0]
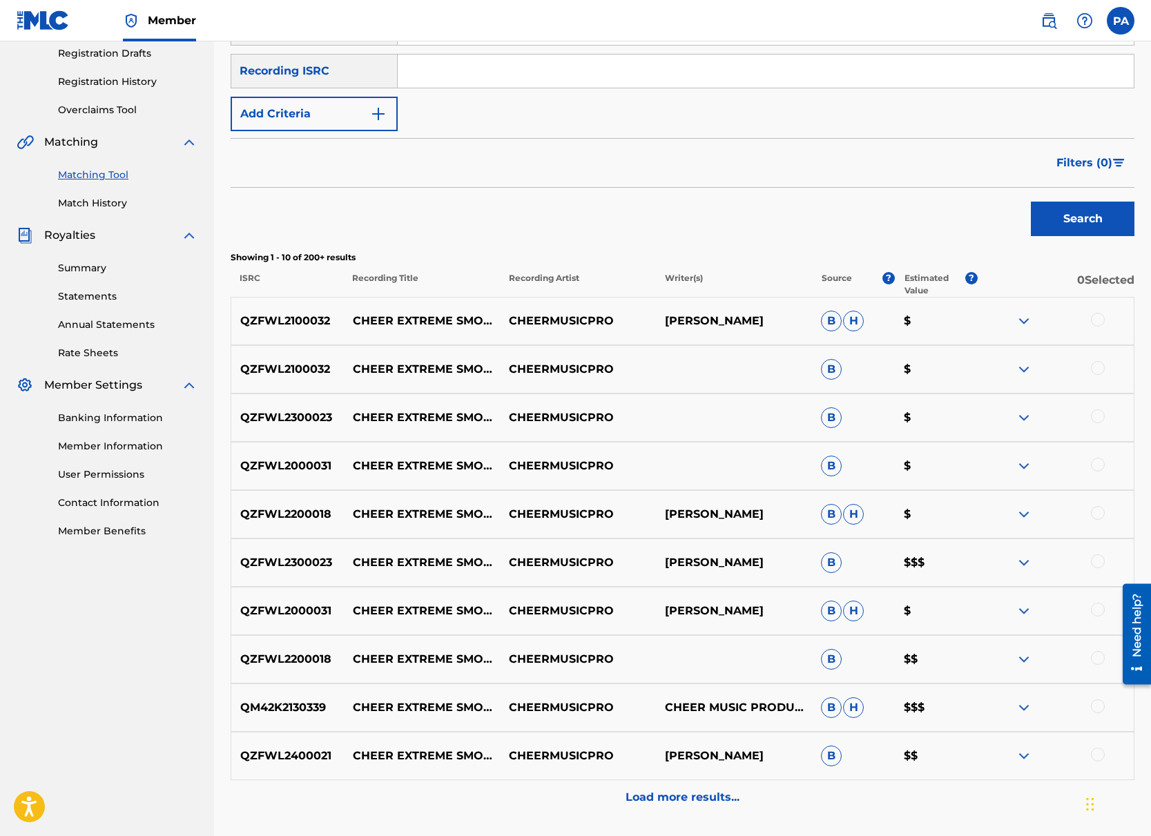
click at [1099, 324] on div at bounding box center [1098, 320] width 14 height 14
click at [1100, 365] on div at bounding box center [1098, 368] width 14 height 14
click at [988, 723] on button "Match 2 Groups" at bounding box center [970, 723] width 153 height 35
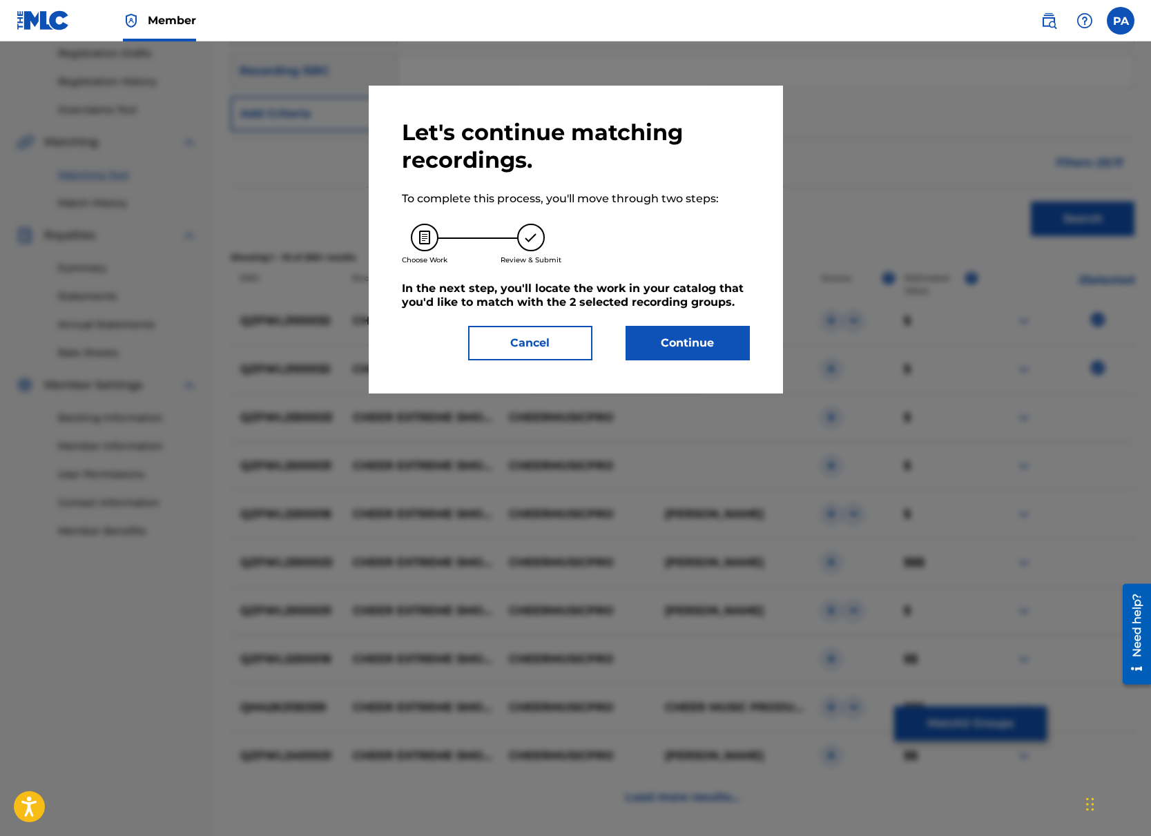
click at [697, 358] on button "Continue" at bounding box center [687, 343] width 124 height 35
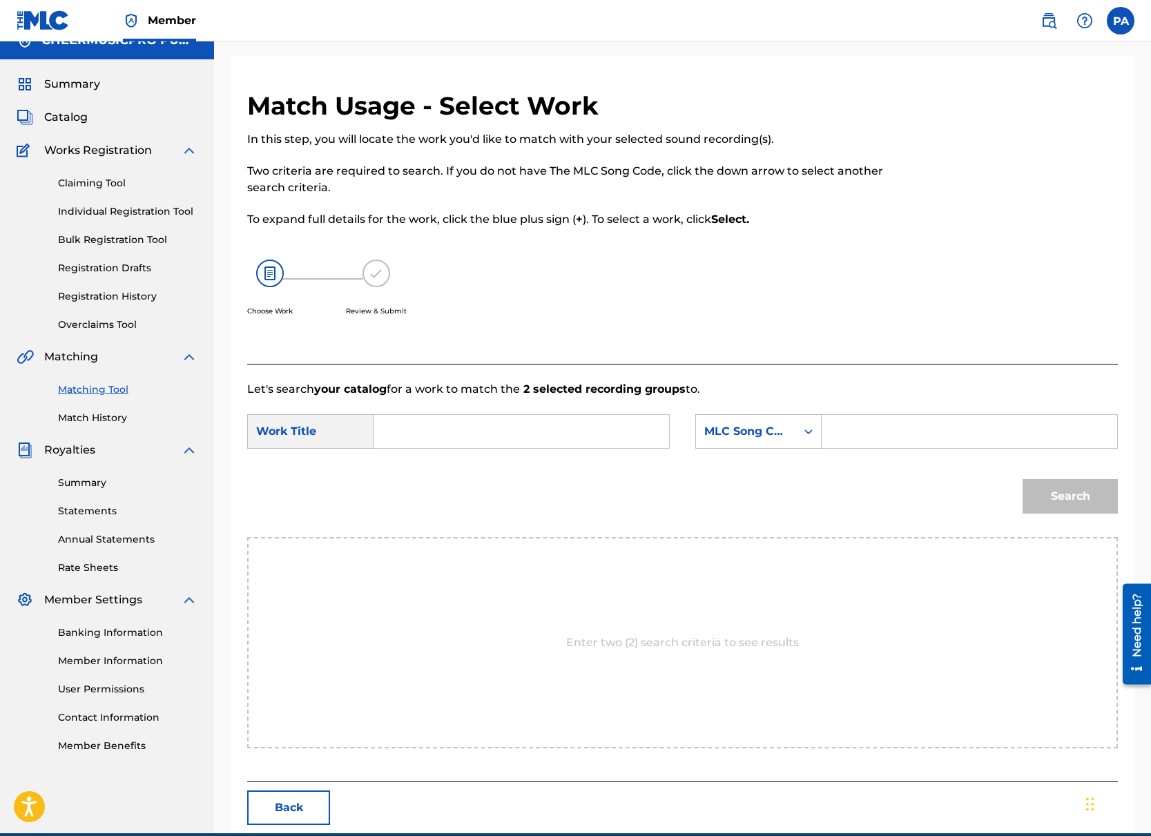
click at [436, 434] on input "Search Form" at bounding box center [521, 431] width 272 height 33
click at [421, 482] on span "cheer extreme" at bounding box center [421, 471] width 48 height 30
type input "cheer extreme smoex 2021-22"
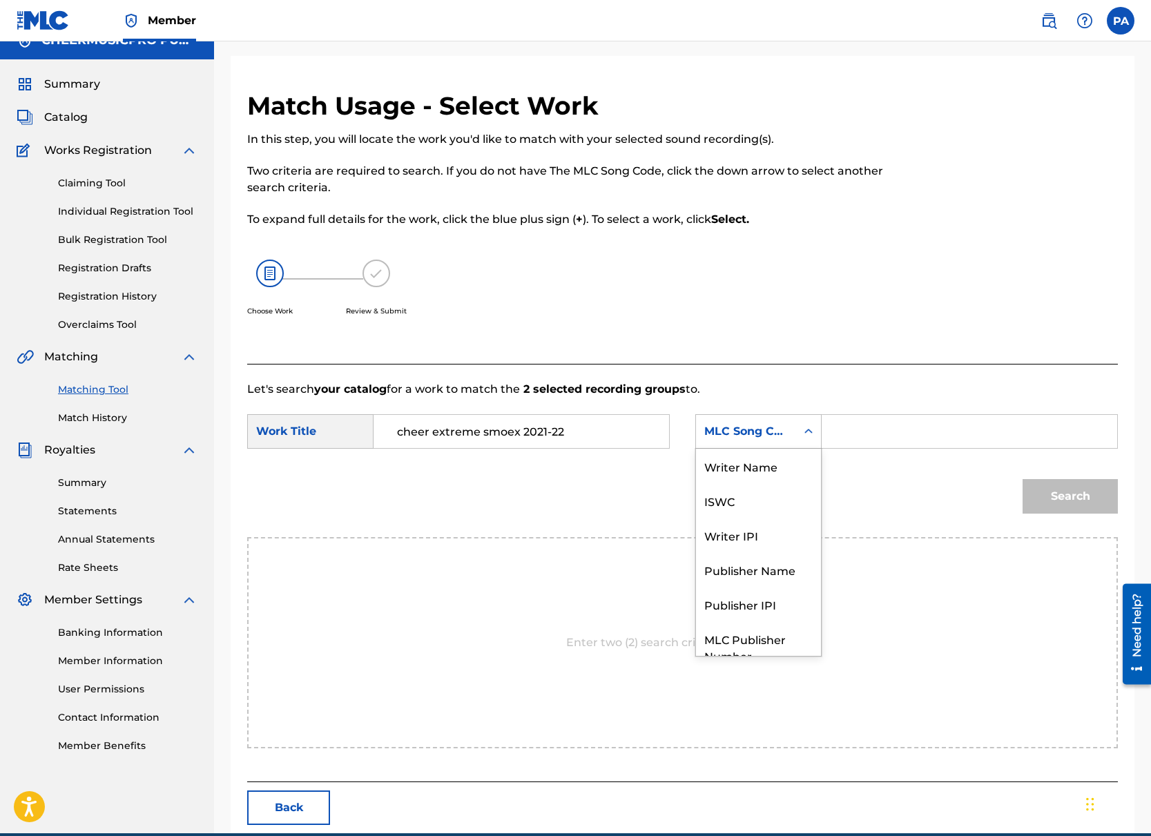
click at [792, 435] on div "MLC Song Code" at bounding box center [746, 431] width 100 height 26
click at [757, 467] on div "Writer Name" at bounding box center [758, 466] width 125 height 35
click at [847, 444] on input "Search Form" at bounding box center [969, 431] width 272 height 33
paste input "[PERSON_NAME]"
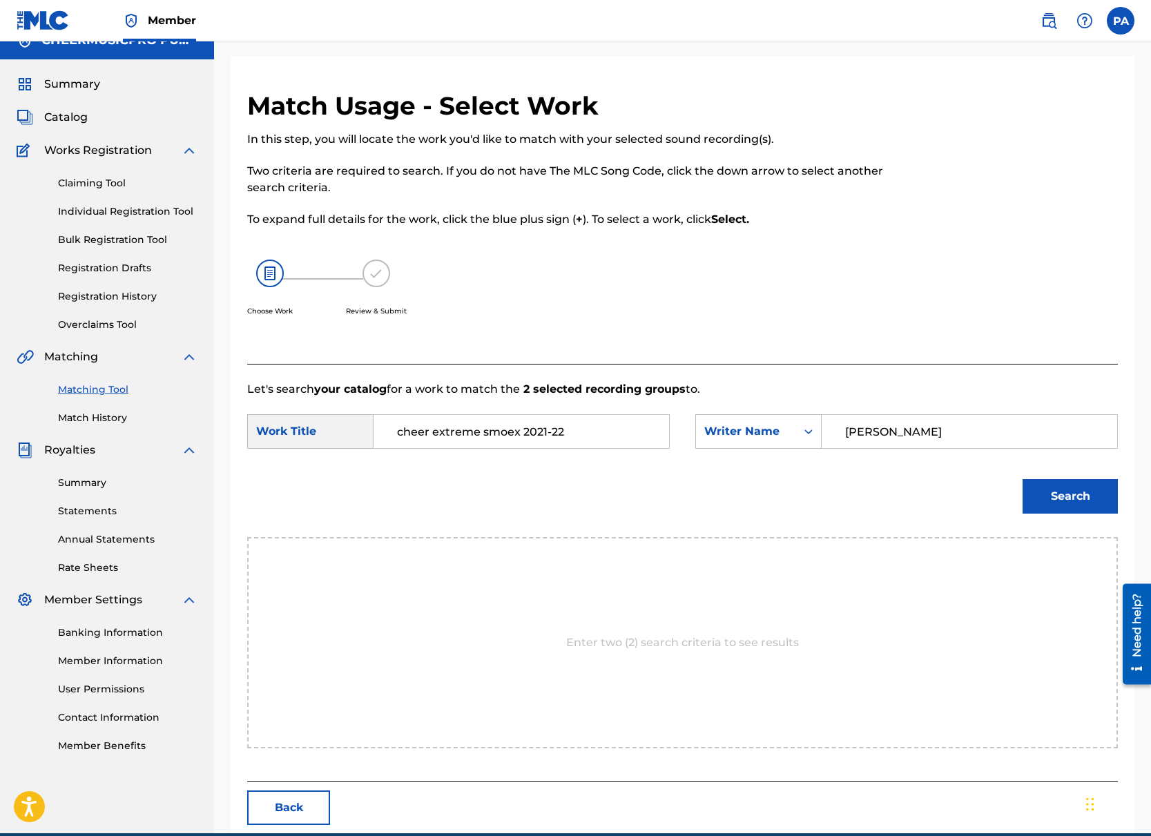
type input "[PERSON_NAME]"
click at [1078, 491] on button "Search" at bounding box center [1069, 496] width 95 height 35
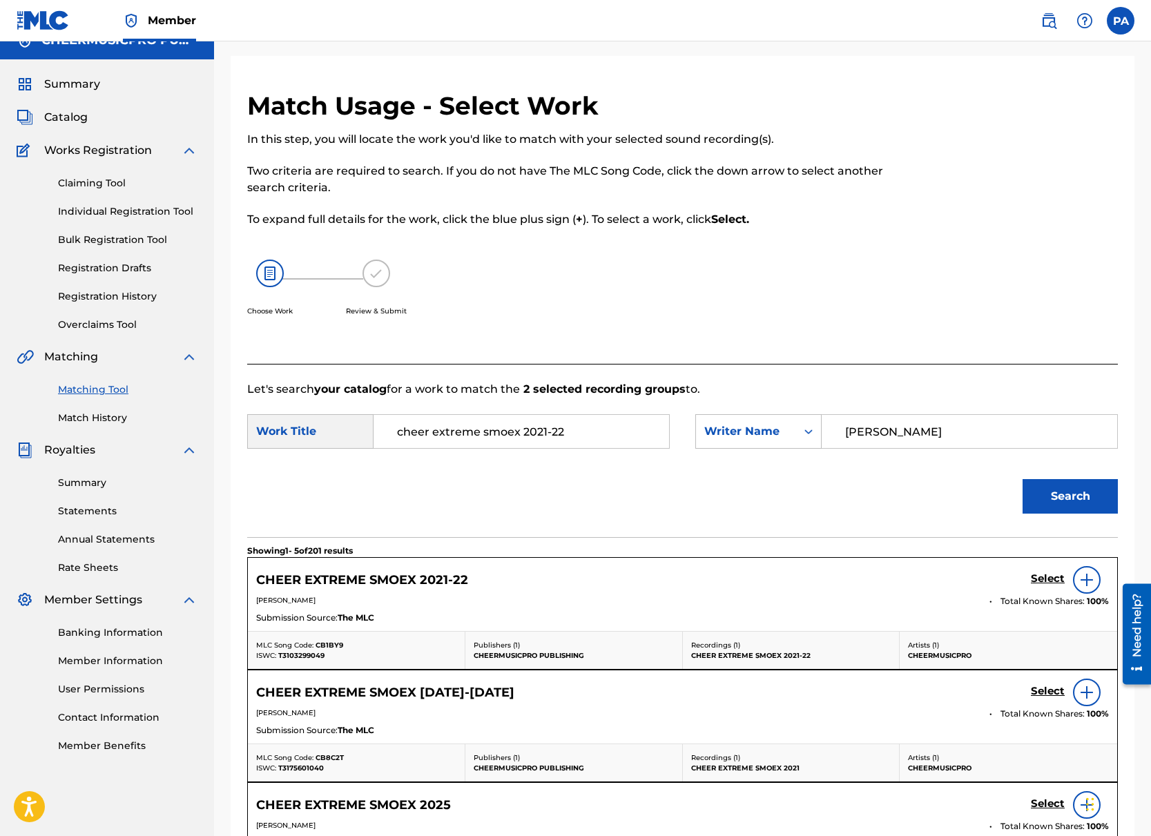
click at [1046, 577] on h5 "Select" at bounding box center [1048, 578] width 34 height 13
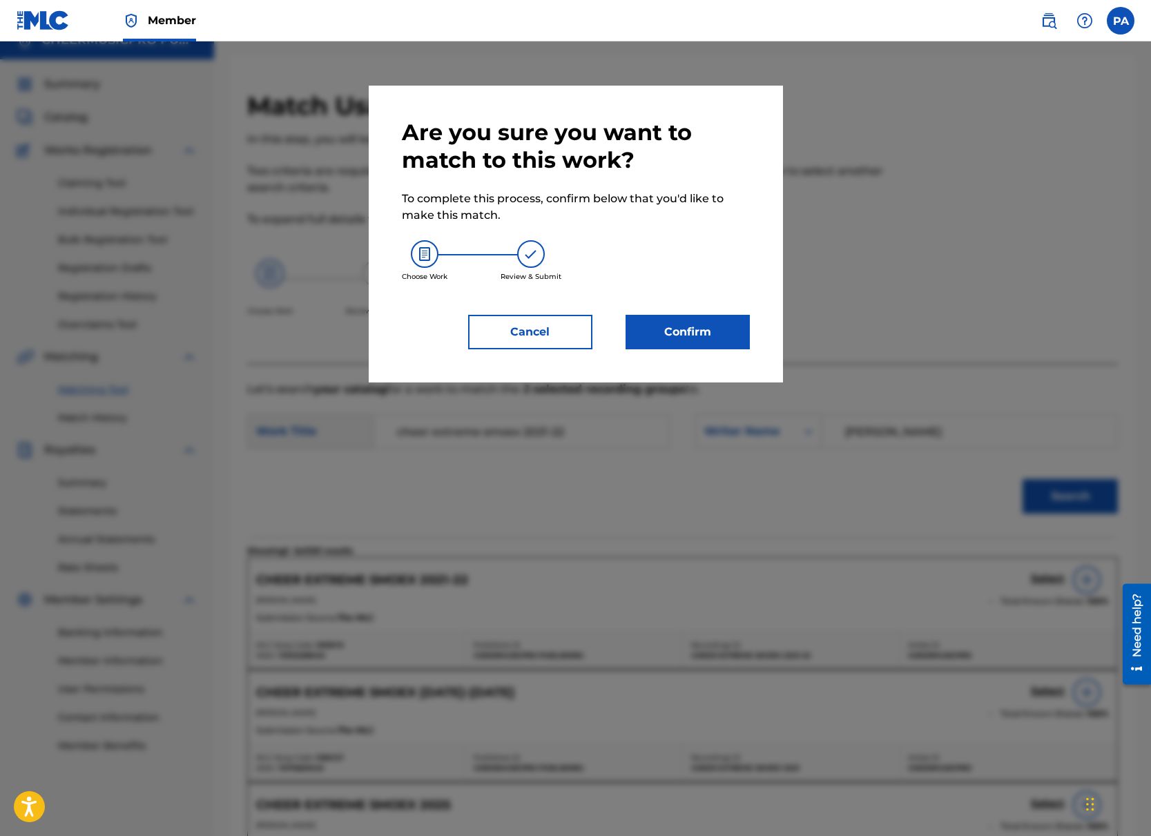
click at [696, 340] on button "Confirm" at bounding box center [687, 332] width 124 height 35
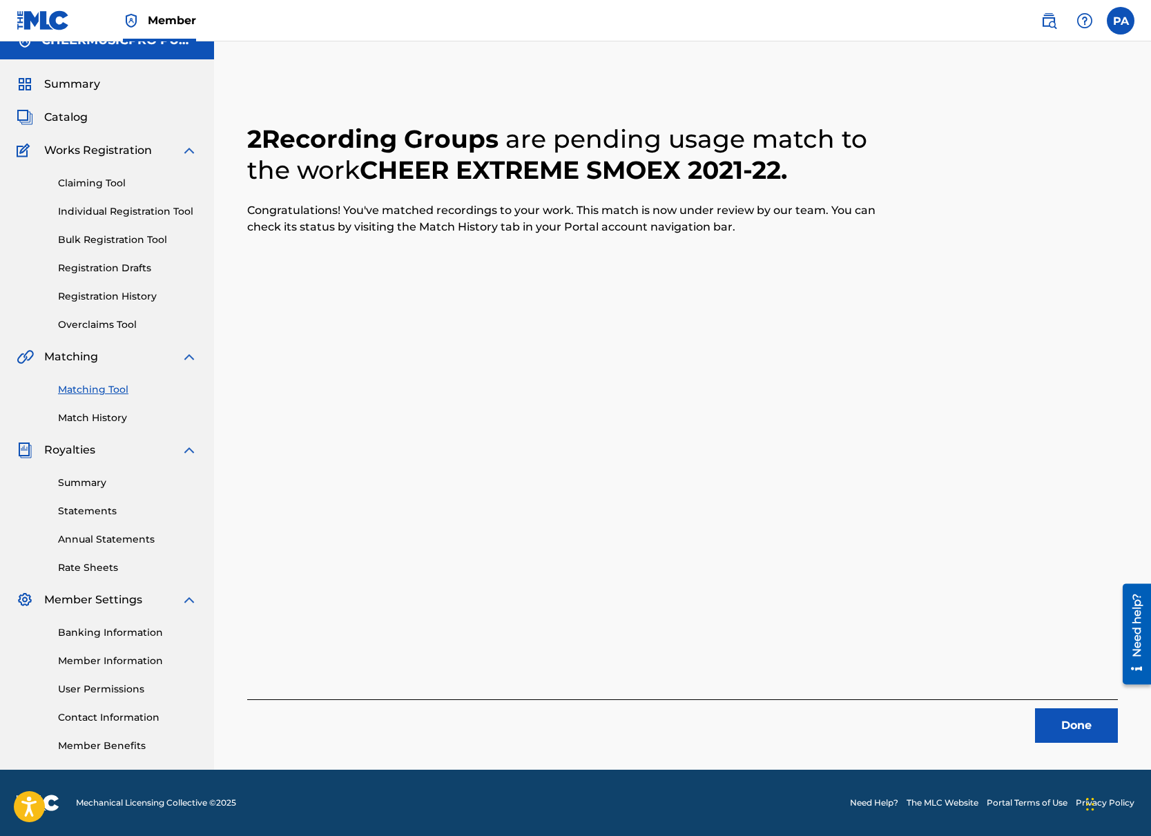
click at [1060, 715] on button "Done" at bounding box center [1076, 725] width 83 height 35
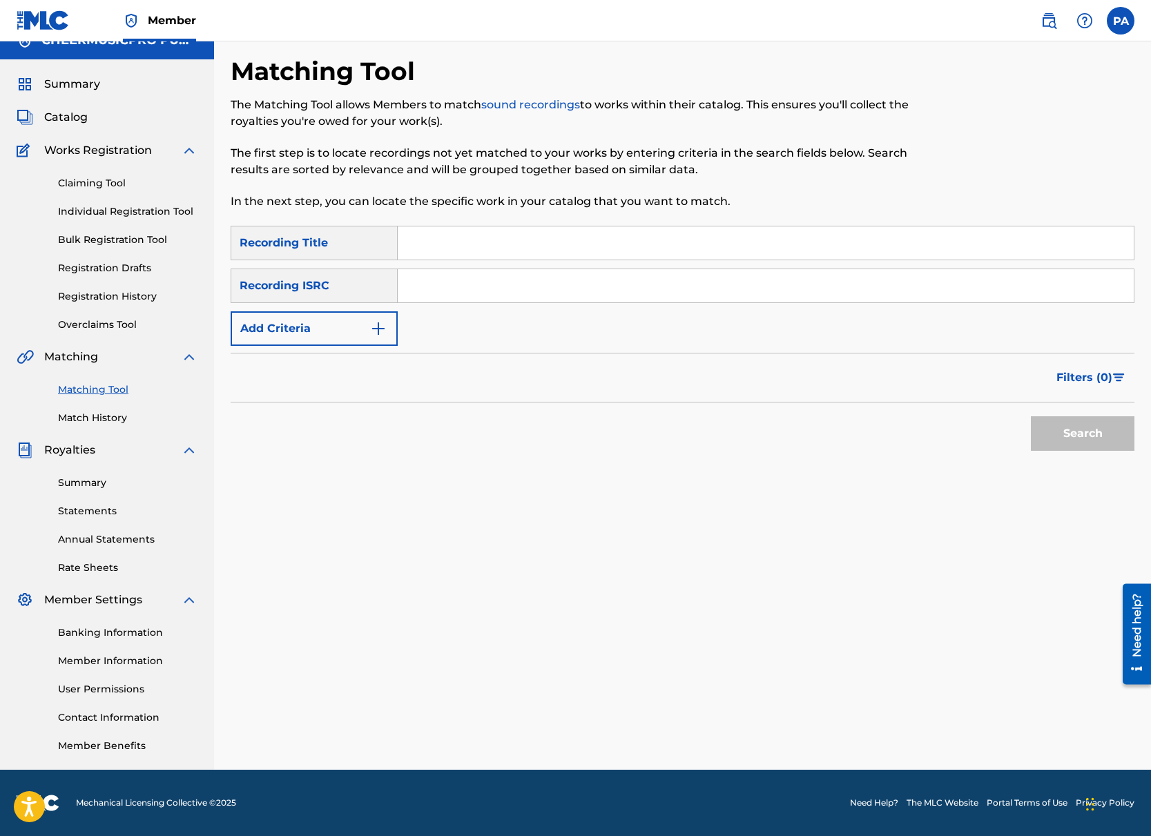
click at [473, 244] on input "Search Form" at bounding box center [766, 242] width 736 height 33
type input "black ops 2022"
click at [1080, 442] on button "Search" at bounding box center [1083, 433] width 104 height 35
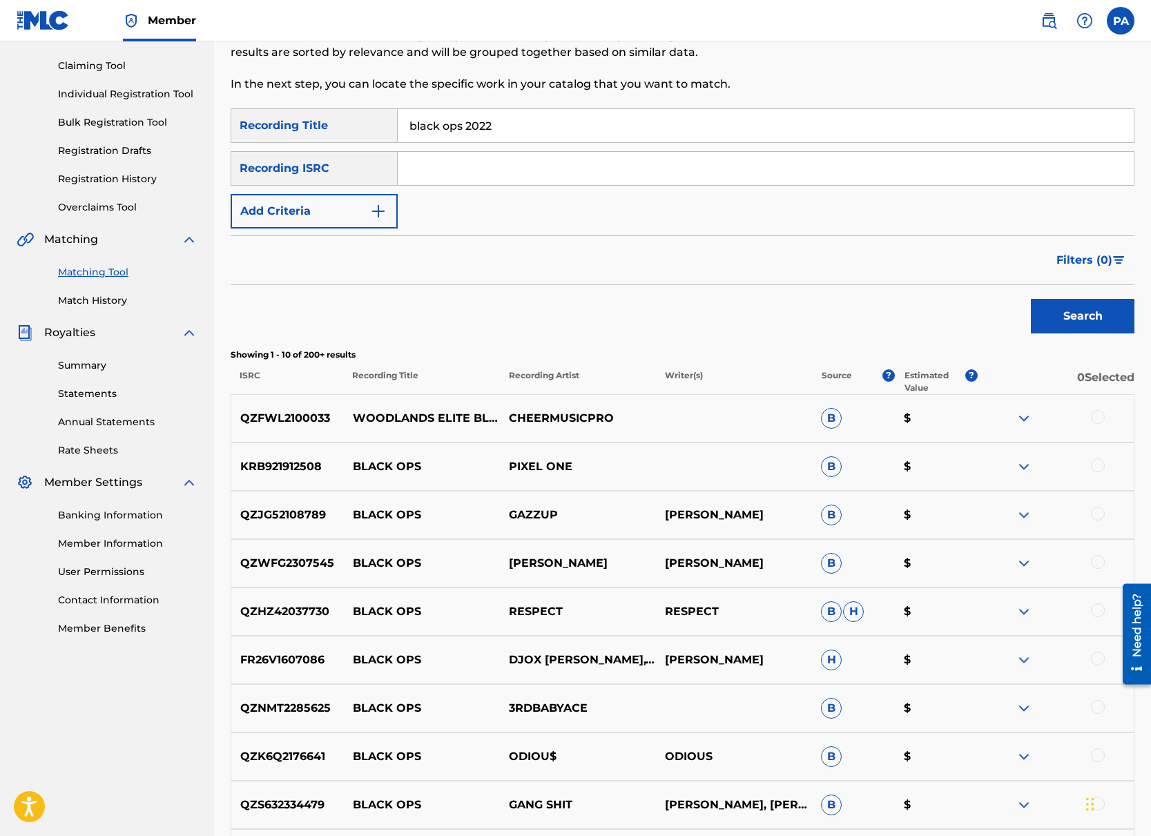
scroll to position [196, 0]
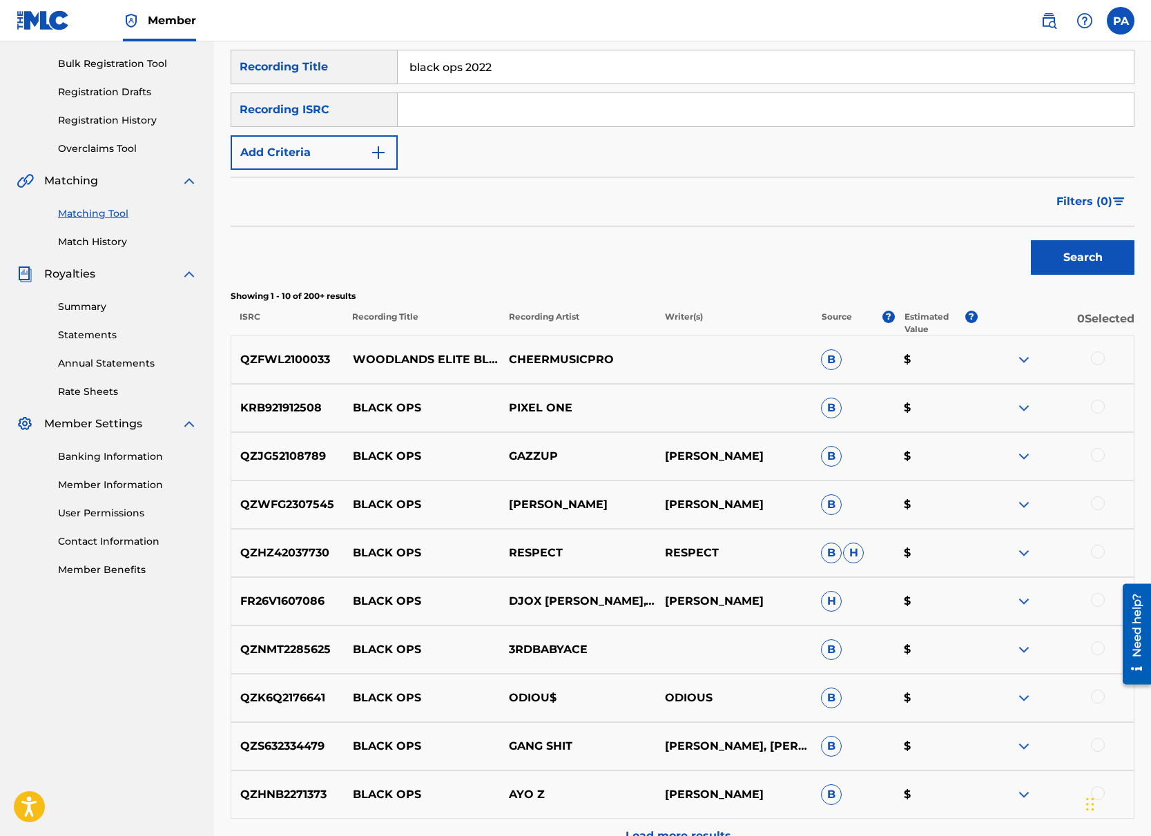
click at [1104, 358] on div at bounding box center [1055, 359] width 156 height 17
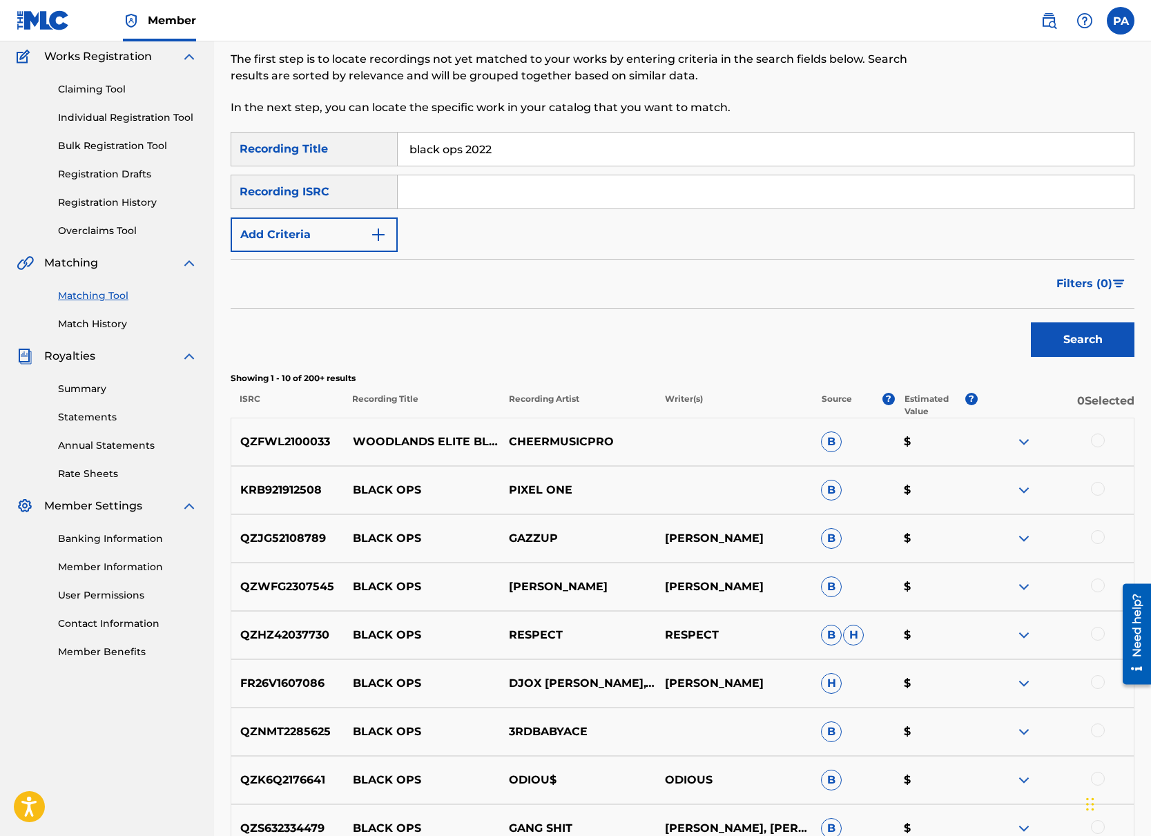
scroll to position [55, 0]
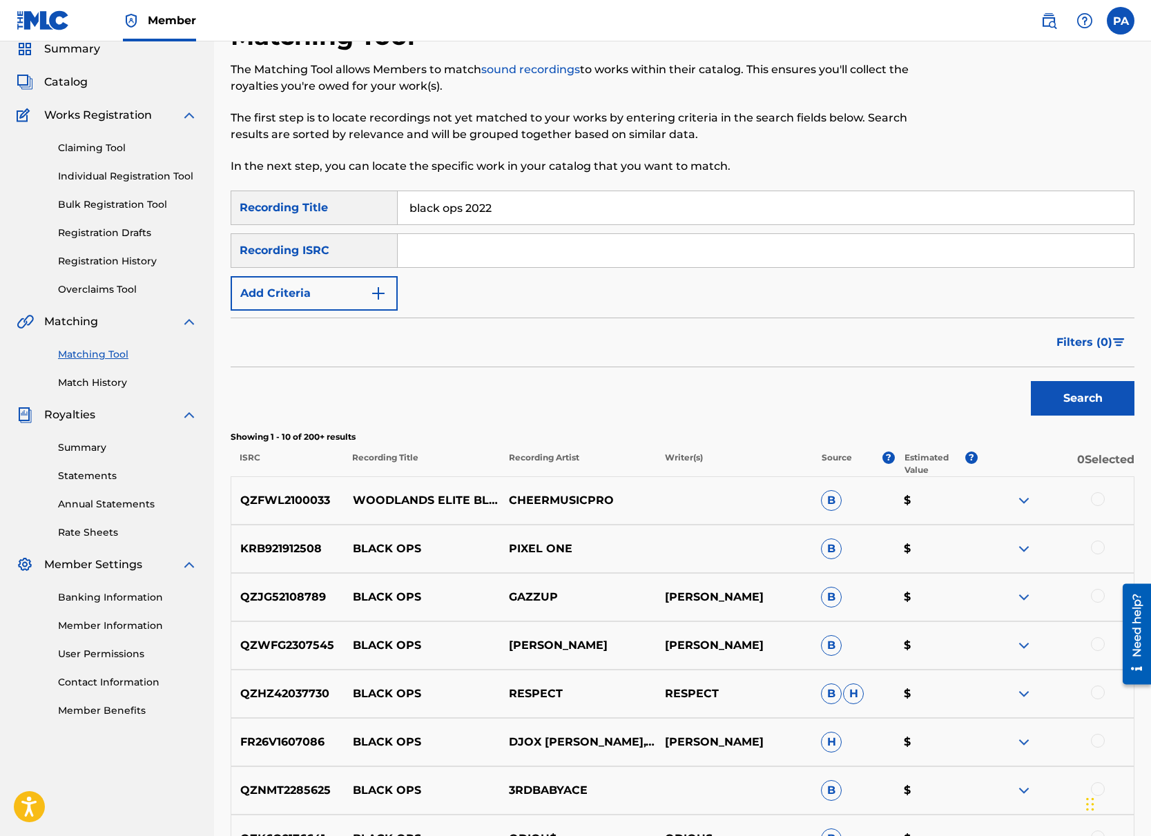
click at [306, 301] on button "Add Criteria" at bounding box center [314, 293] width 167 height 35
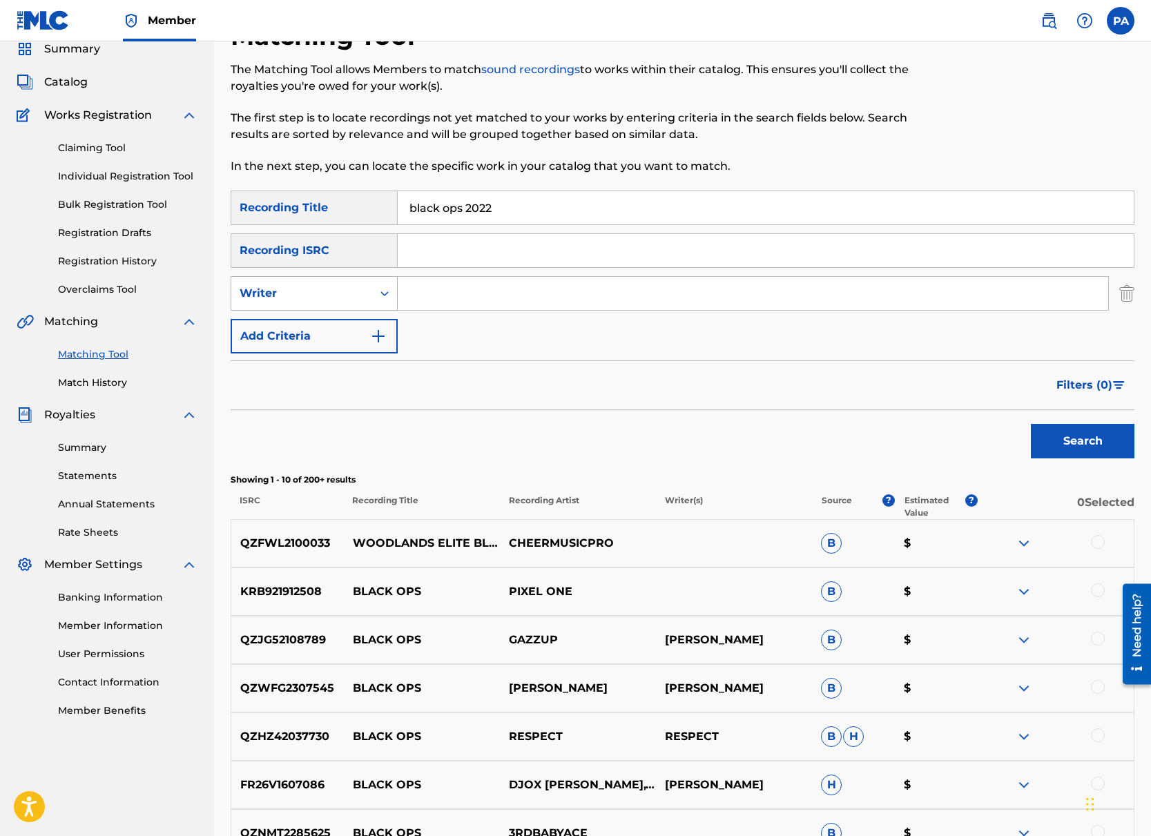
click at [302, 292] on div "Writer" at bounding box center [302, 293] width 124 height 17
click at [311, 326] on div "Recording Artist" at bounding box center [314, 328] width 166 height 35
click at [509, 286] on input "Search Form" at bounding box center [753, 293] width 710 height 33
type input "cheermusicpro"
click at [1084, 446] on button "Search" at bounding box center [1083, 441] width 104 height 35
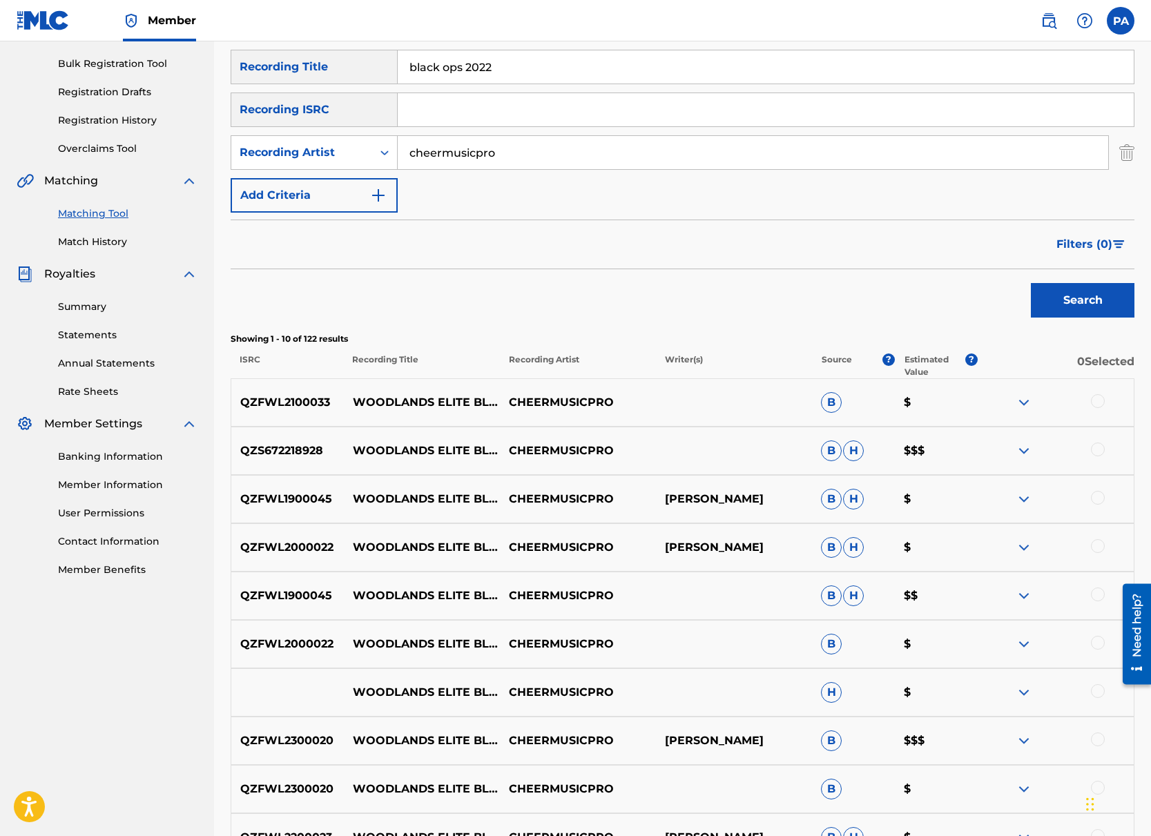
scroll to position [255, 0]
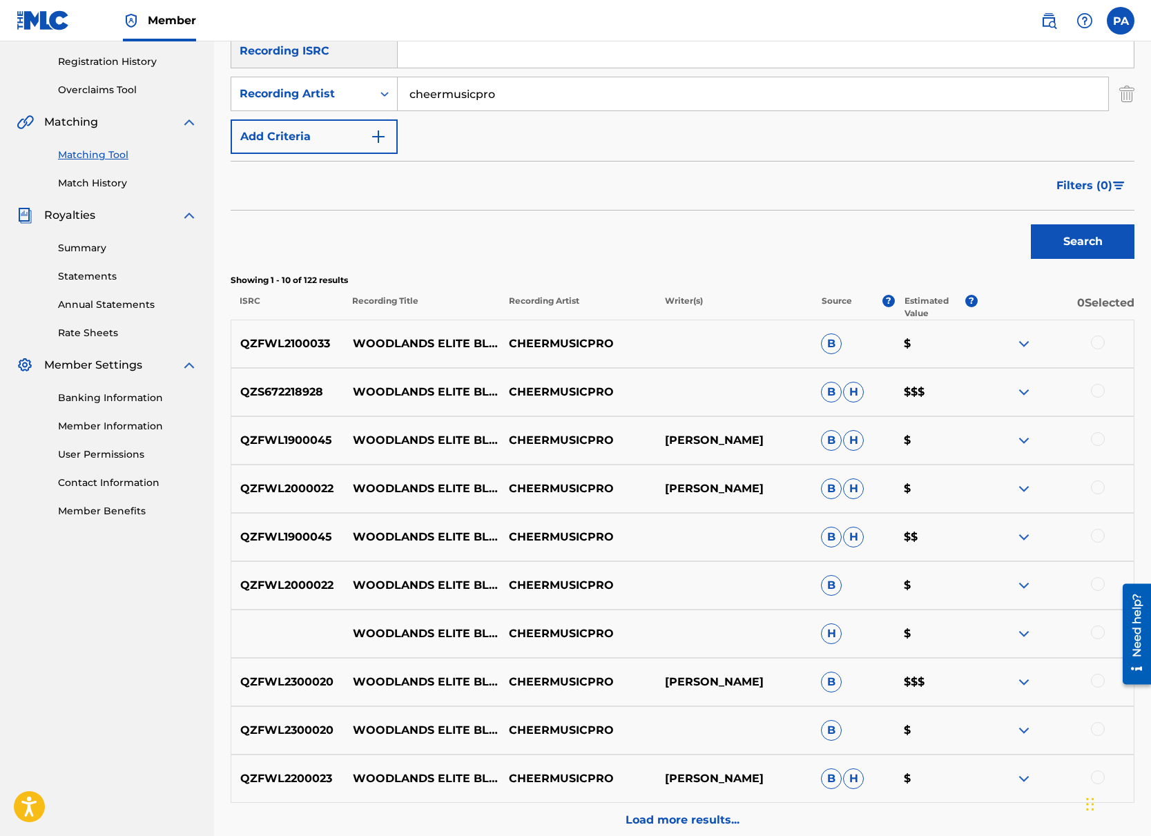
click at [1096, 342] on div at bounding box center [1098, 342] width 14 height 14
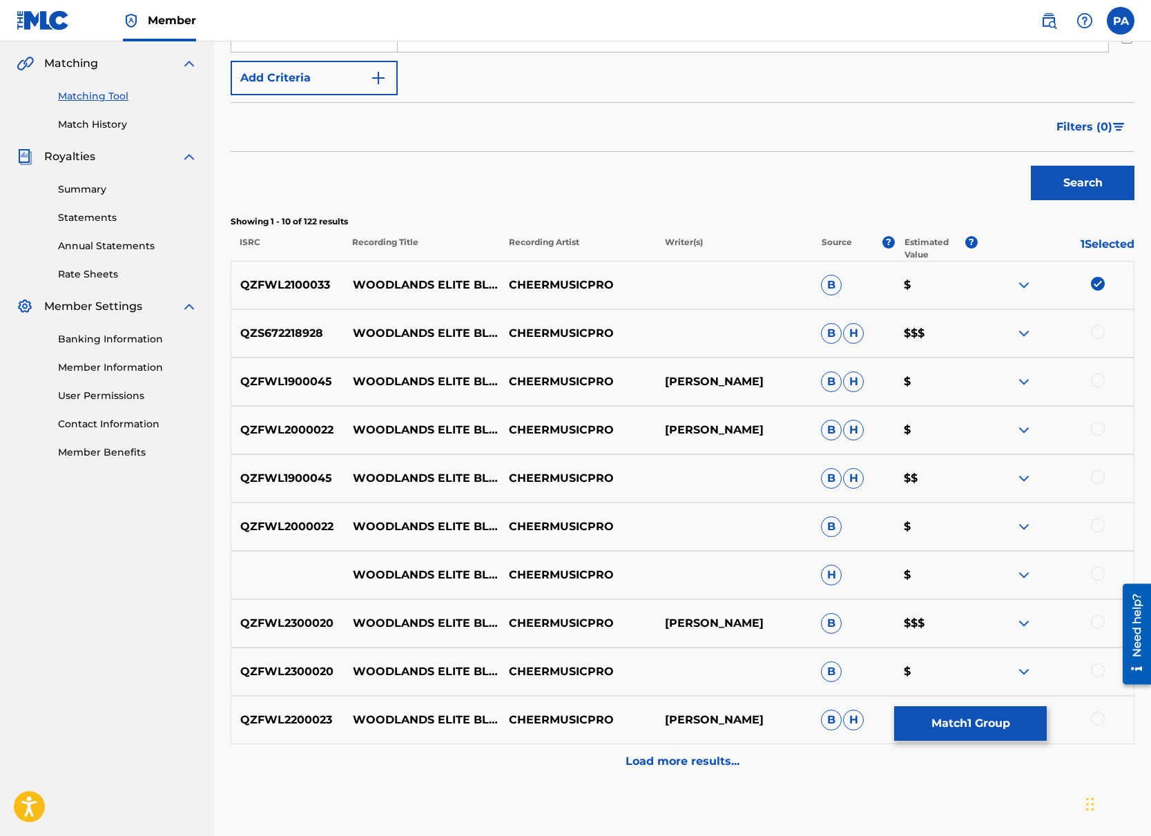
scroll to position [391, 0]
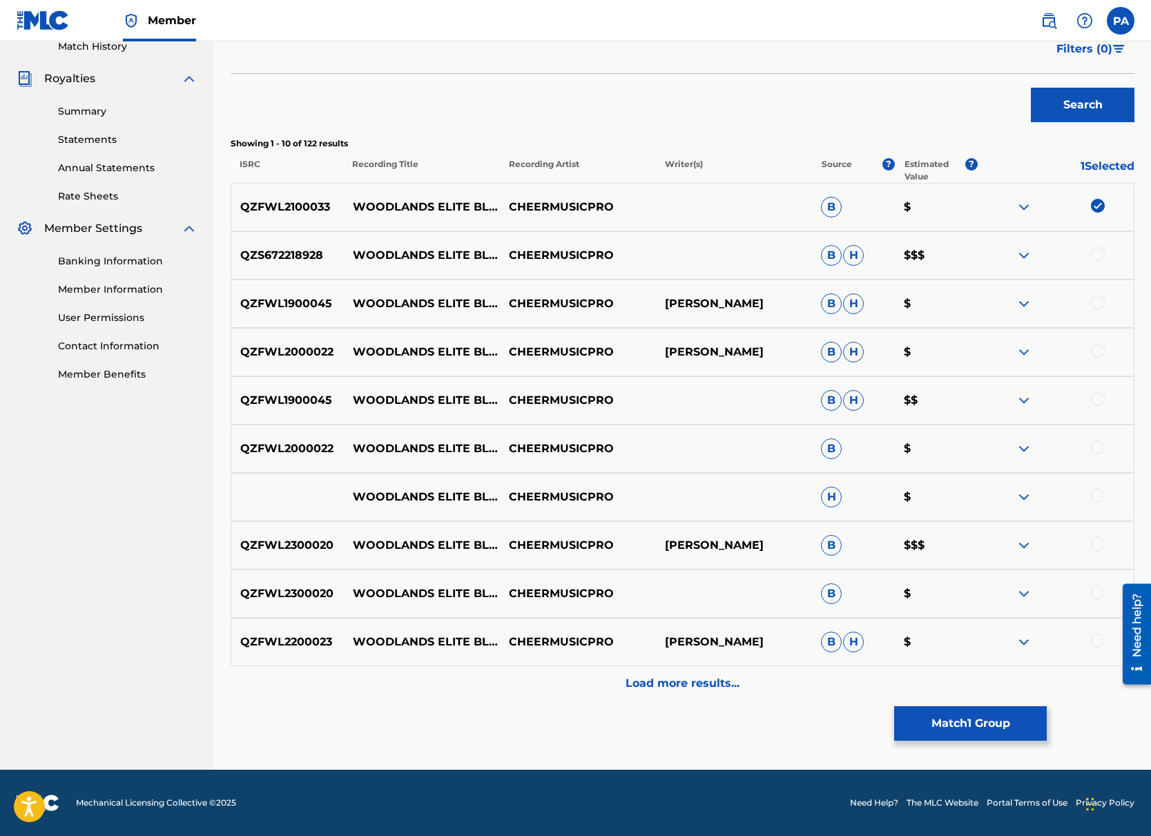
click at [675, 686] on p "Load more results..." at bounding box center [682, 683] width 114 height 17
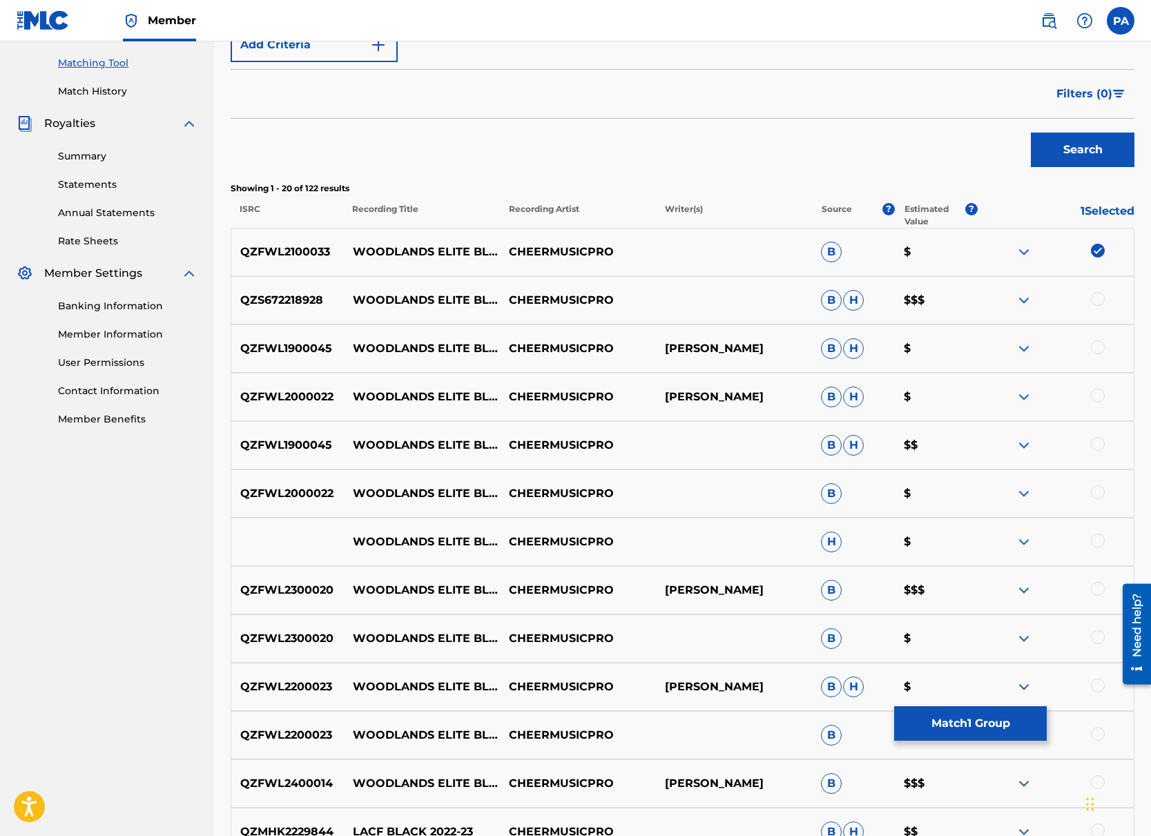
scroll to position [288, 0]
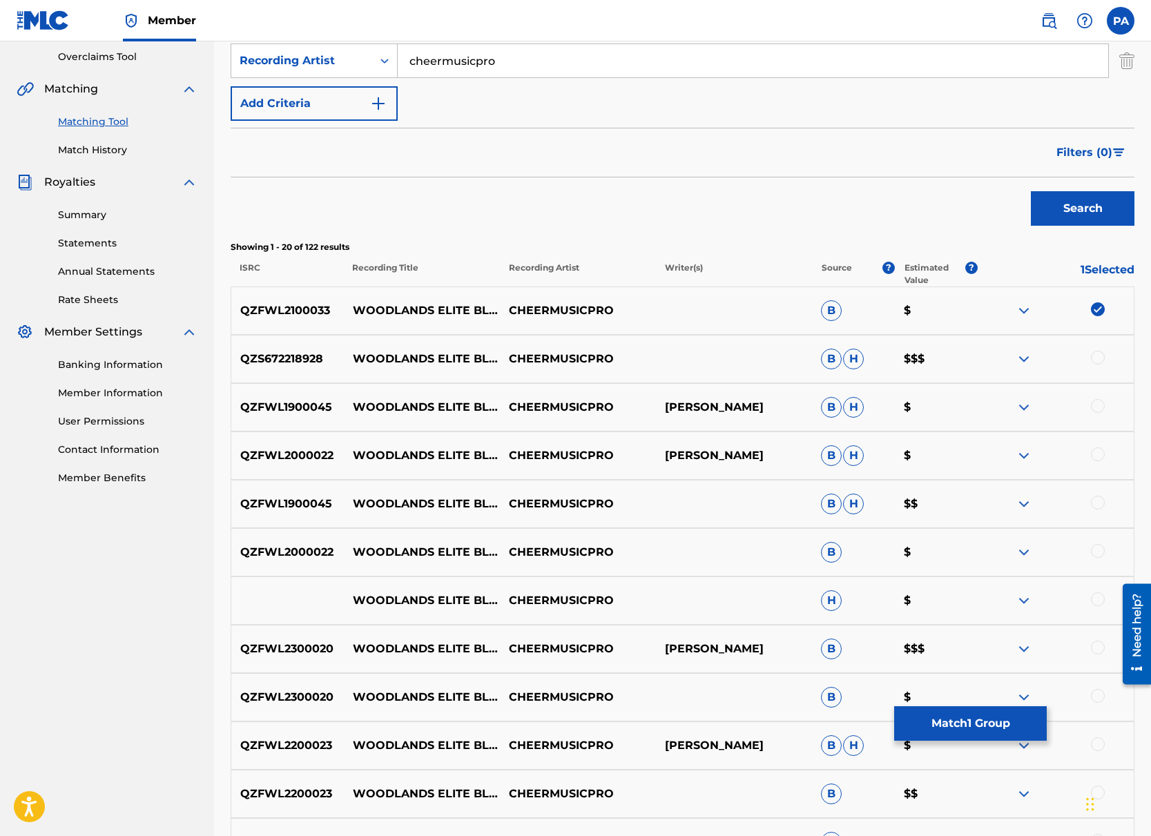
click at [1010, 709] on button "Match 1 Group" at bounding box center [970, 723] width 153 height 35
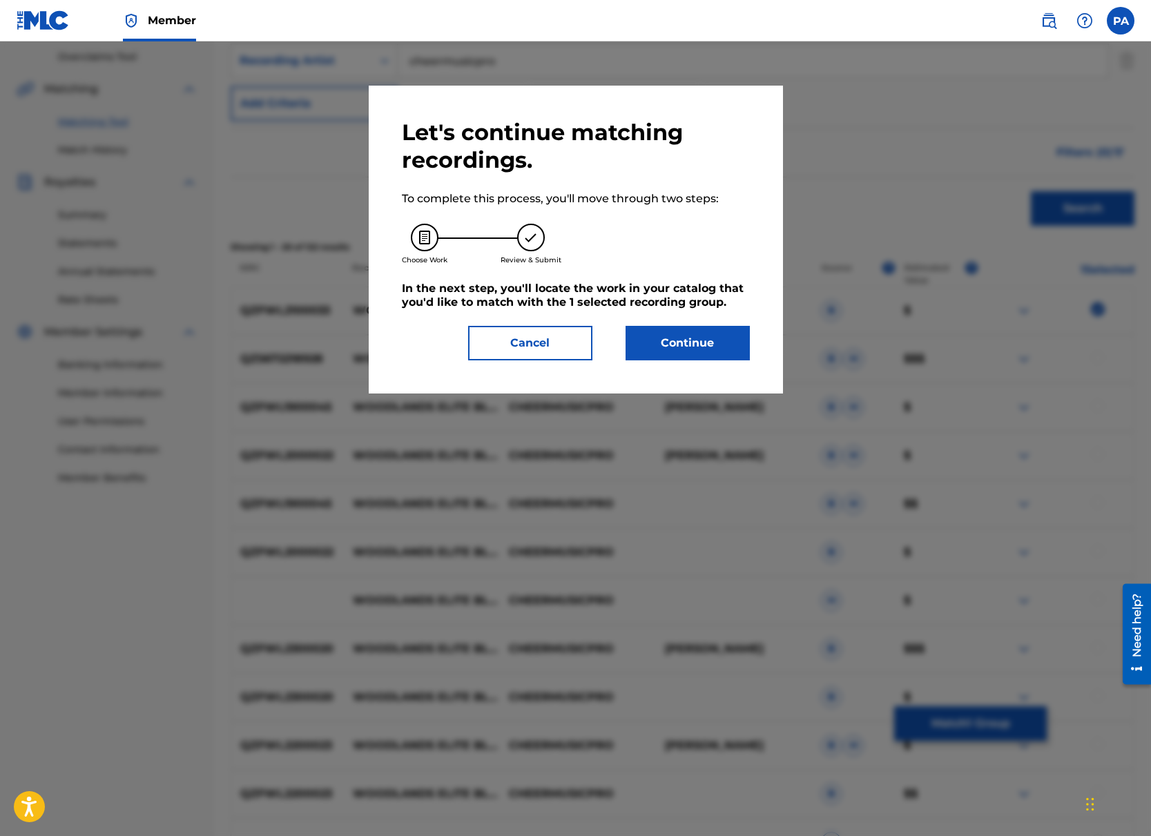
click at [710, 360] on button "Continue" at bounding box center [687, 343] width 124 height 35
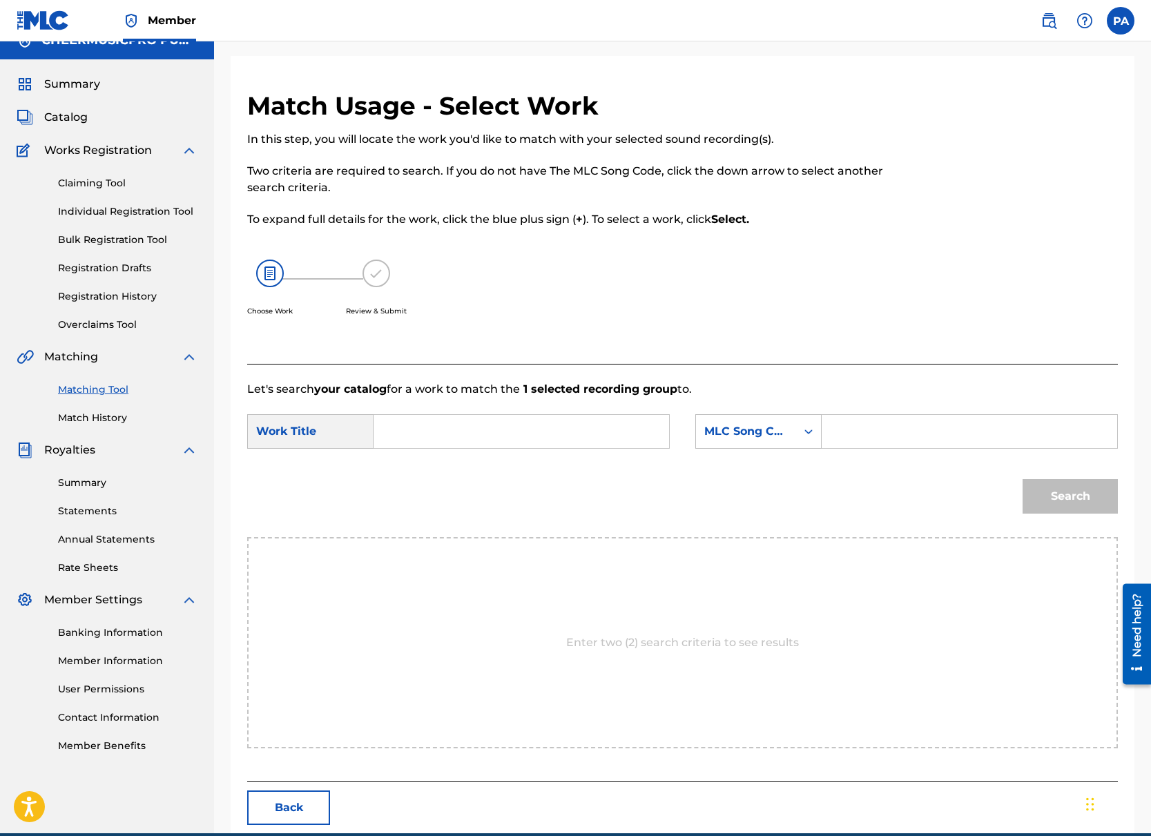
click at [353, 439] on div "Work Title" at bounding box center [310, 431] width 126 height 35
click at [451, 427] on input "Search Form" at bounding box center [521, 431] width 272 height 33
click at [425, 485] on strong "black" at bounding box center [436, 478] width 31 height 13
type input "woodlands elite black ops 2021-22"
click at [747, 424] on div "MLC Song Code" at bounding box center [746, 431] width 84 height 17
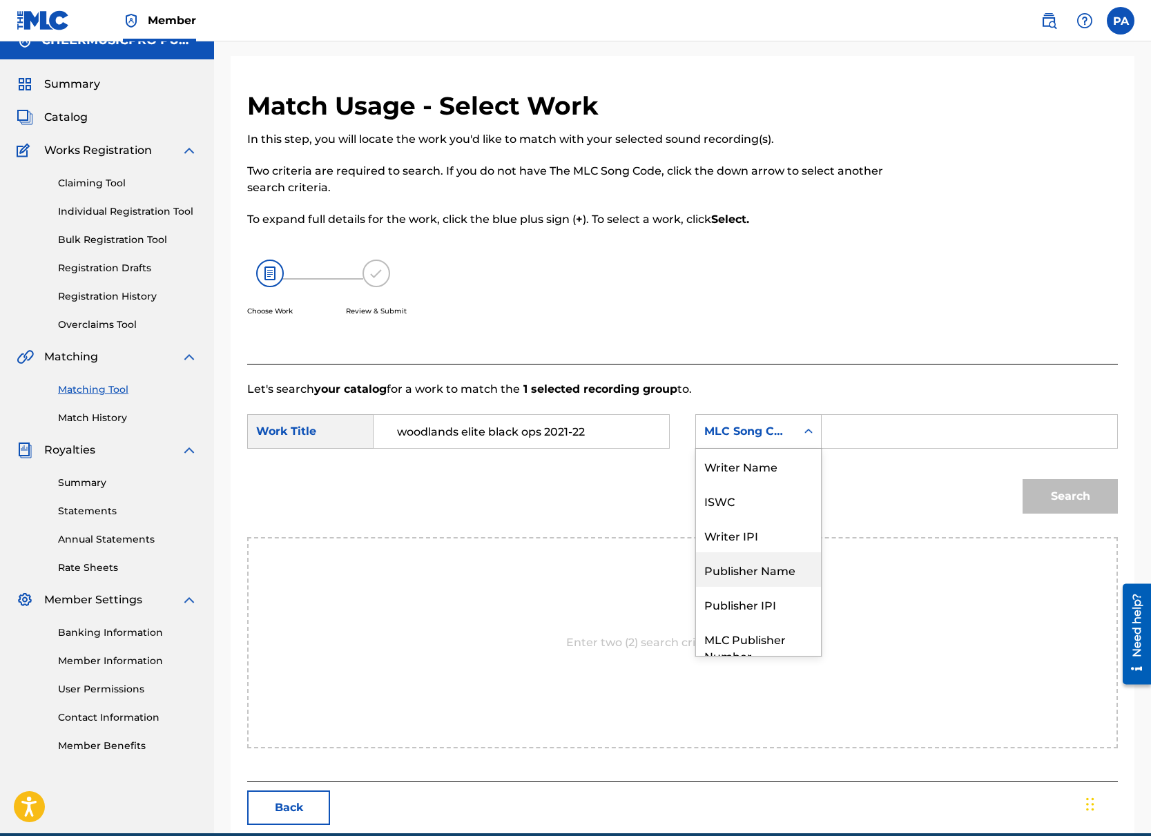
scroll to position [0, 0]
click at [770, 453] on div "Writer Name" at bounding box center [758, 466] width 125 height 35
click at [864, 434] on input "Search Form" at bounding box center [969, 431] width 272 height 33
paste input "[PERSON_NAME]"
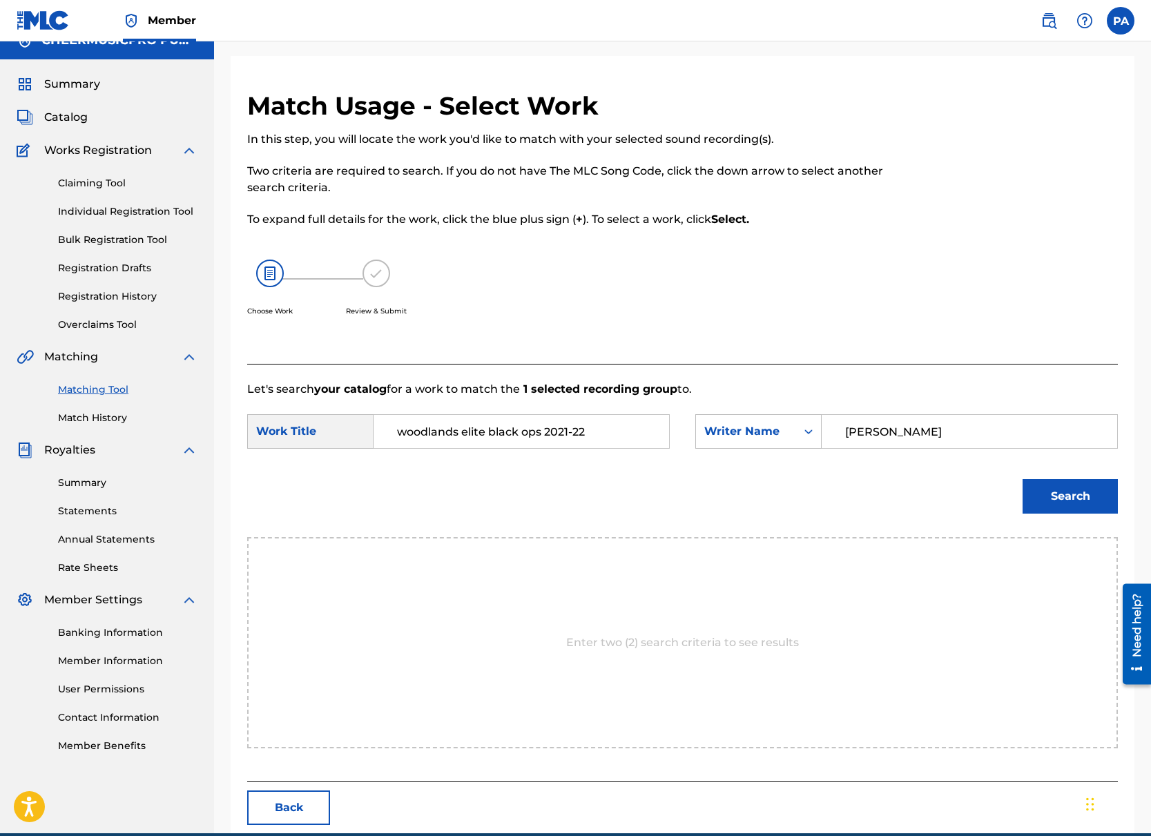
type input "[PERSON_NAME]"
click at [1082, 498] on button "Search" at bounding box center [1069, 496] width 95 height 35
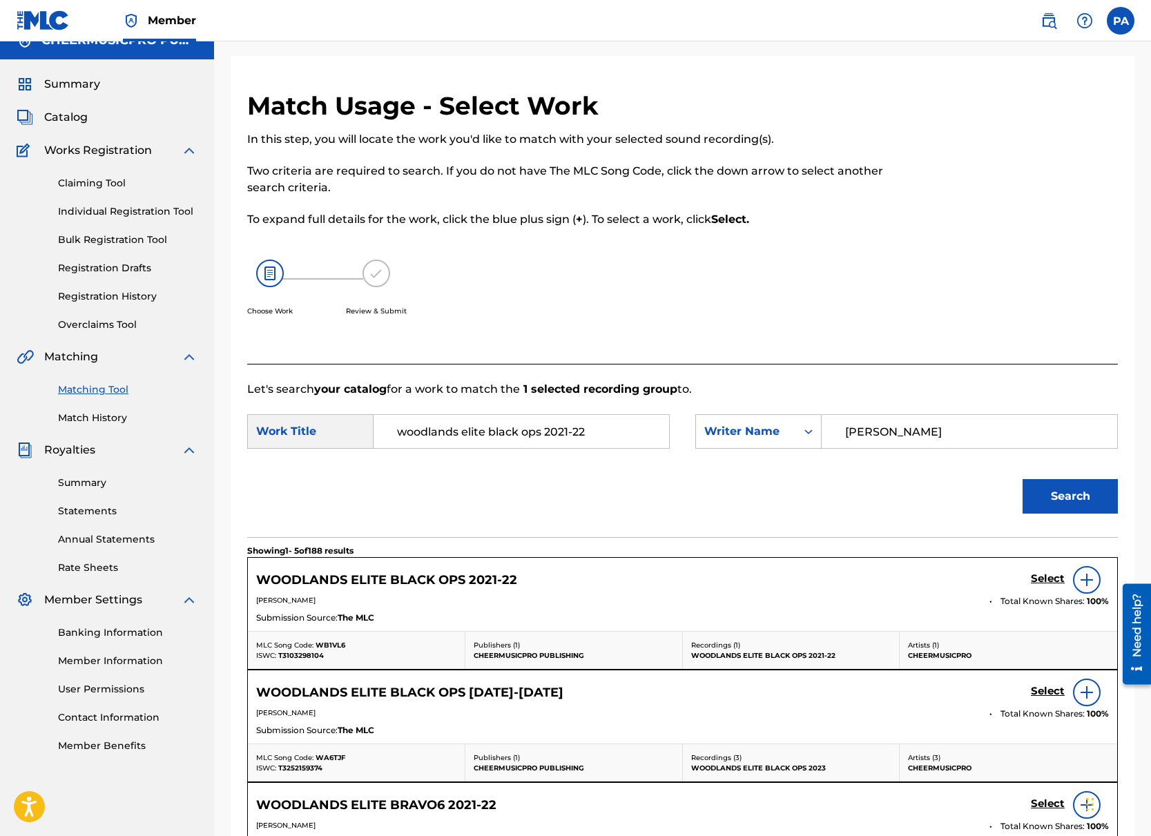
click at [1039, 572] on div "Select" at bounding box center [1070, 580] width 78 height 28
click at [1037, 576] on h5 "Select" at bounding box center [1048, 578] width 34 height 13
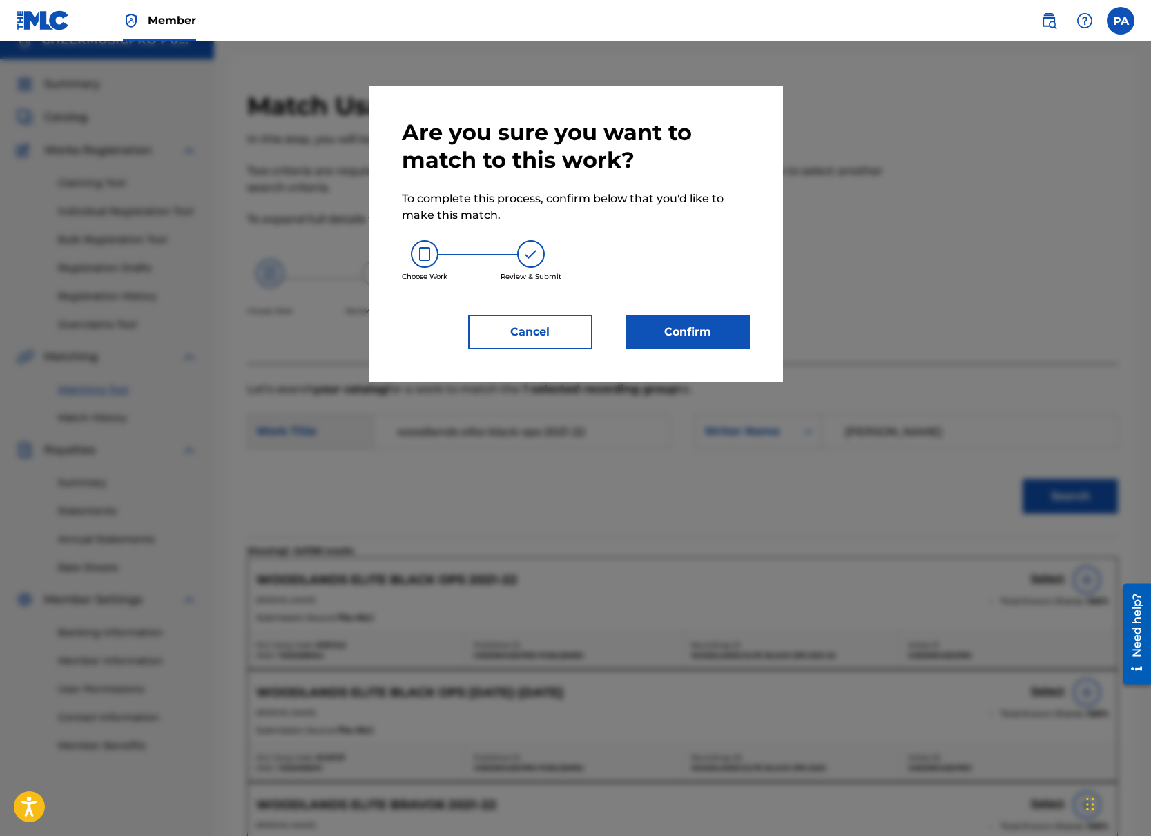
click at [690, 335] on button "Confirm" at bounding box center [687, 332] width 124 height 35
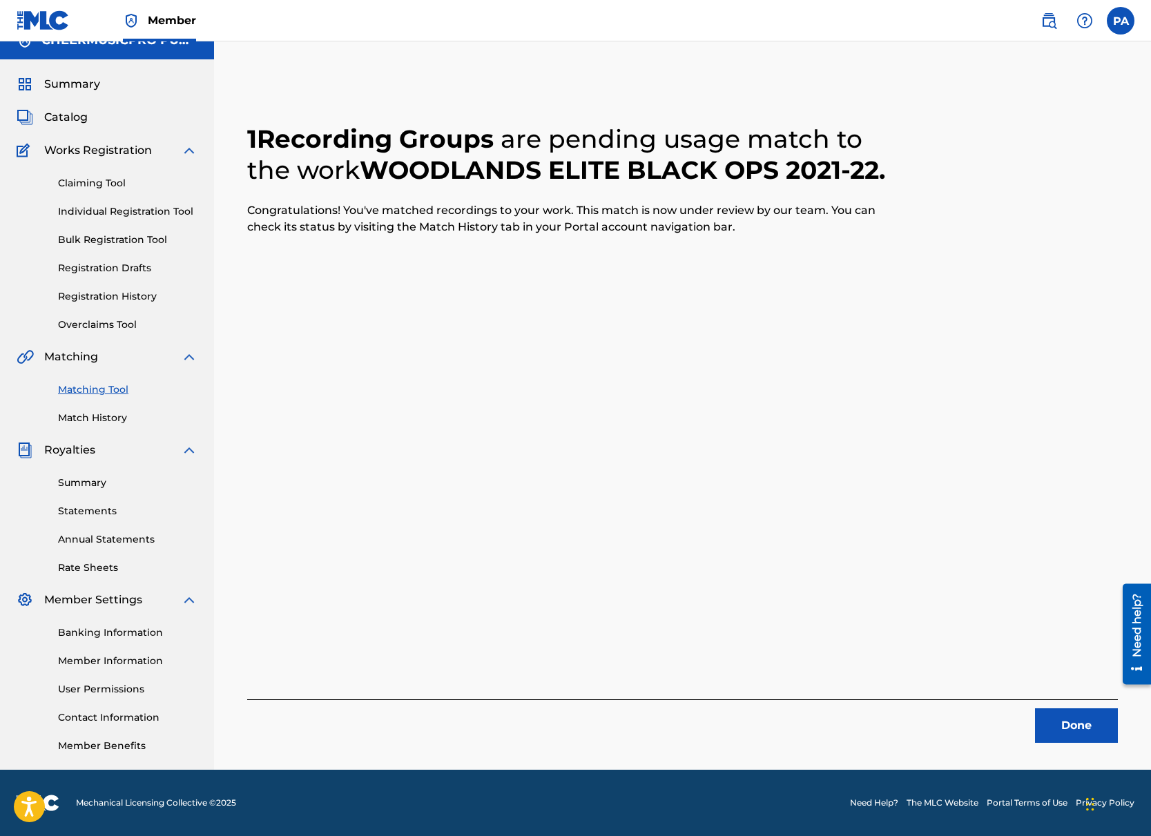
click at [1071, 728] on button "Done" at bounding box center [1076, 725] width 83 height 35
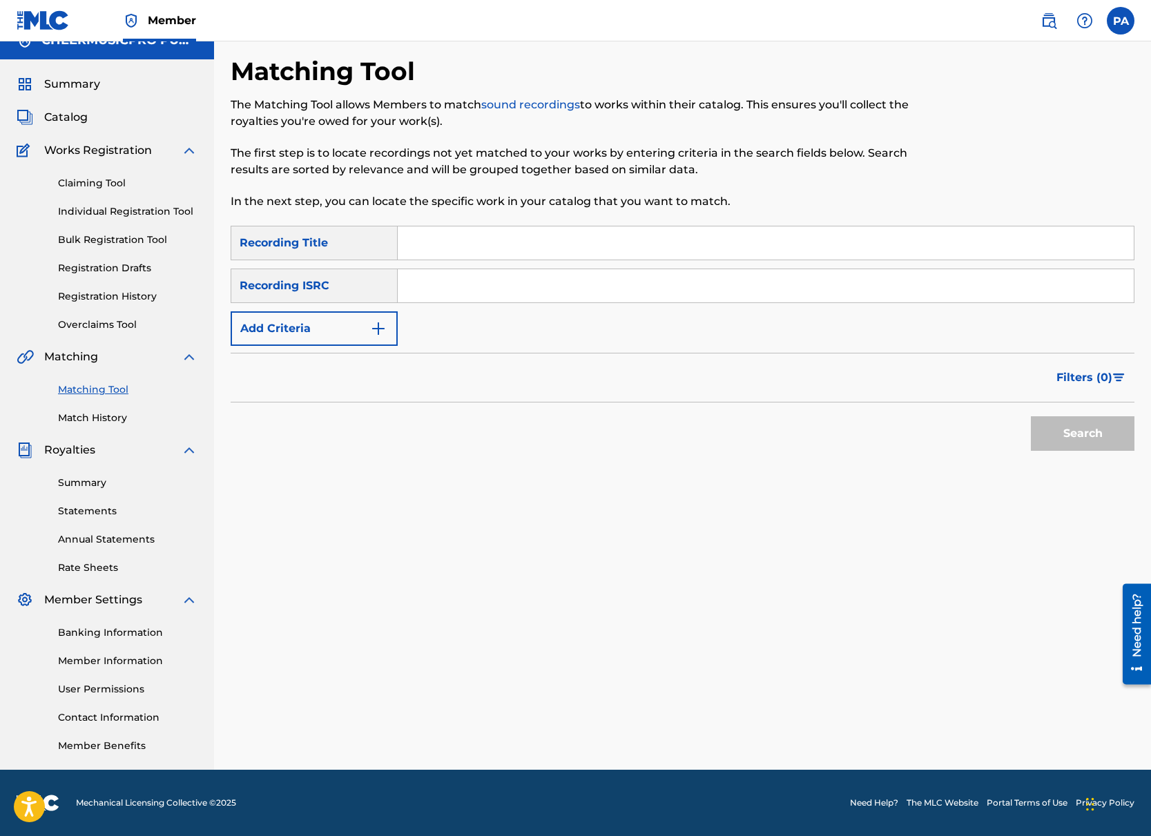
click at [425, 251] on input "Search Form" at bounding box center [766, 242] width 736 height 33
type input "Cheer Extreme S.S.X. 2022"
click at [1031, 416] on button "Search" at bounding box center [1083, 433] width 104 height 35
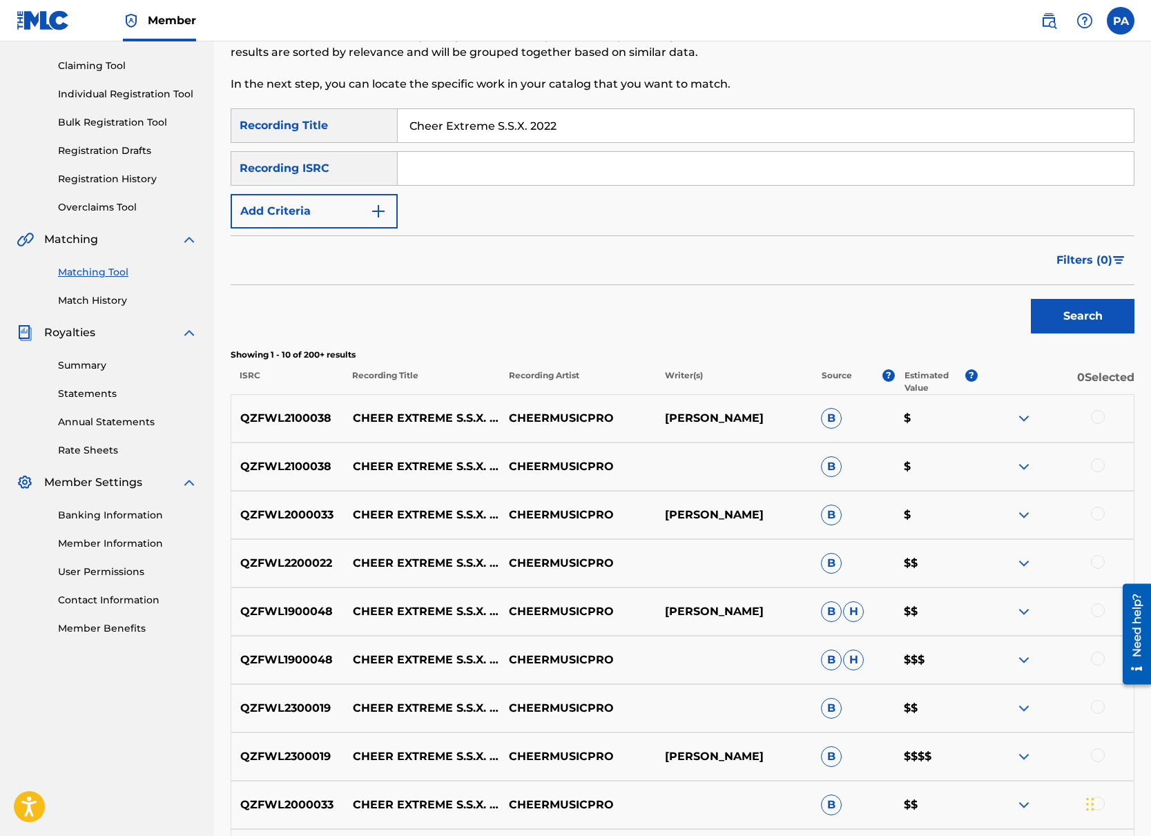
scroll to position [196, 0]
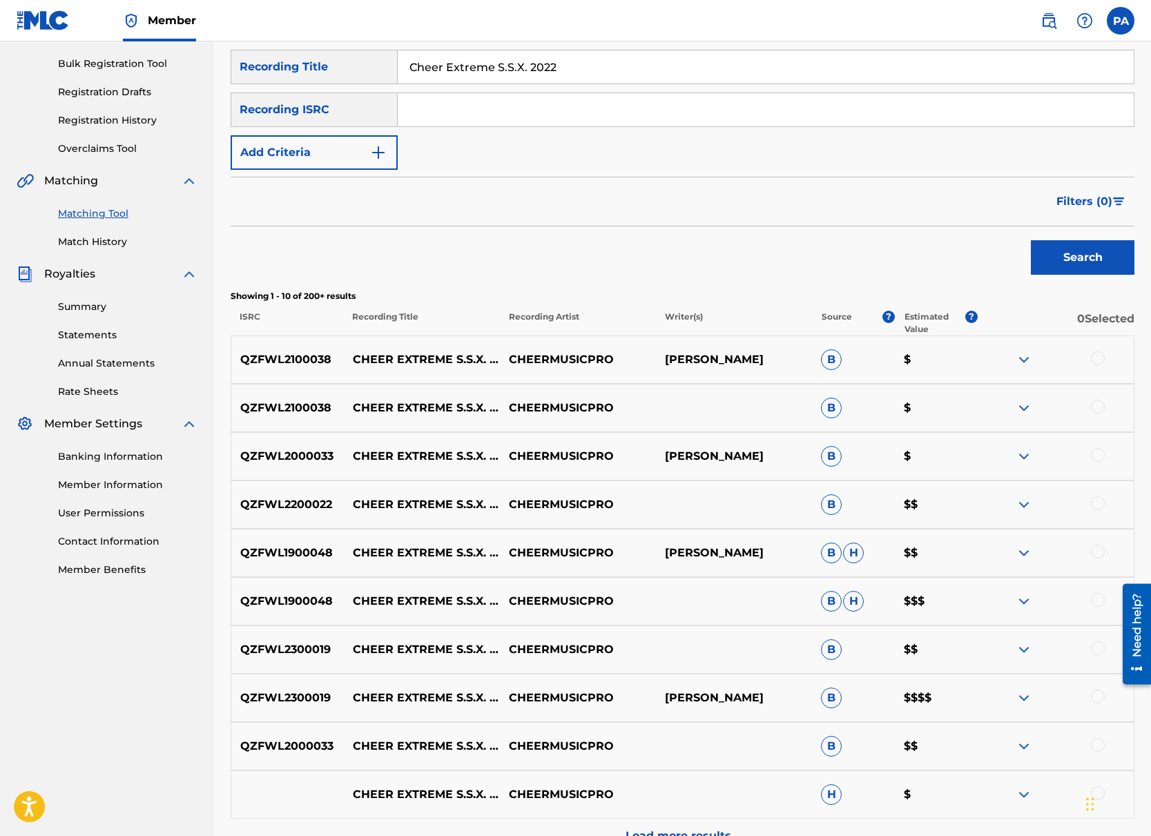
click at [1099, 358] on div at bounding box center [1098, 358] width 14 height 14
click at [1094, 402] on div at bounding box center [1098, 407] width 14 height 14
click at [966, 725] on button "Match 2 Groups" at bounding box center [970, 723] width 153 height 35
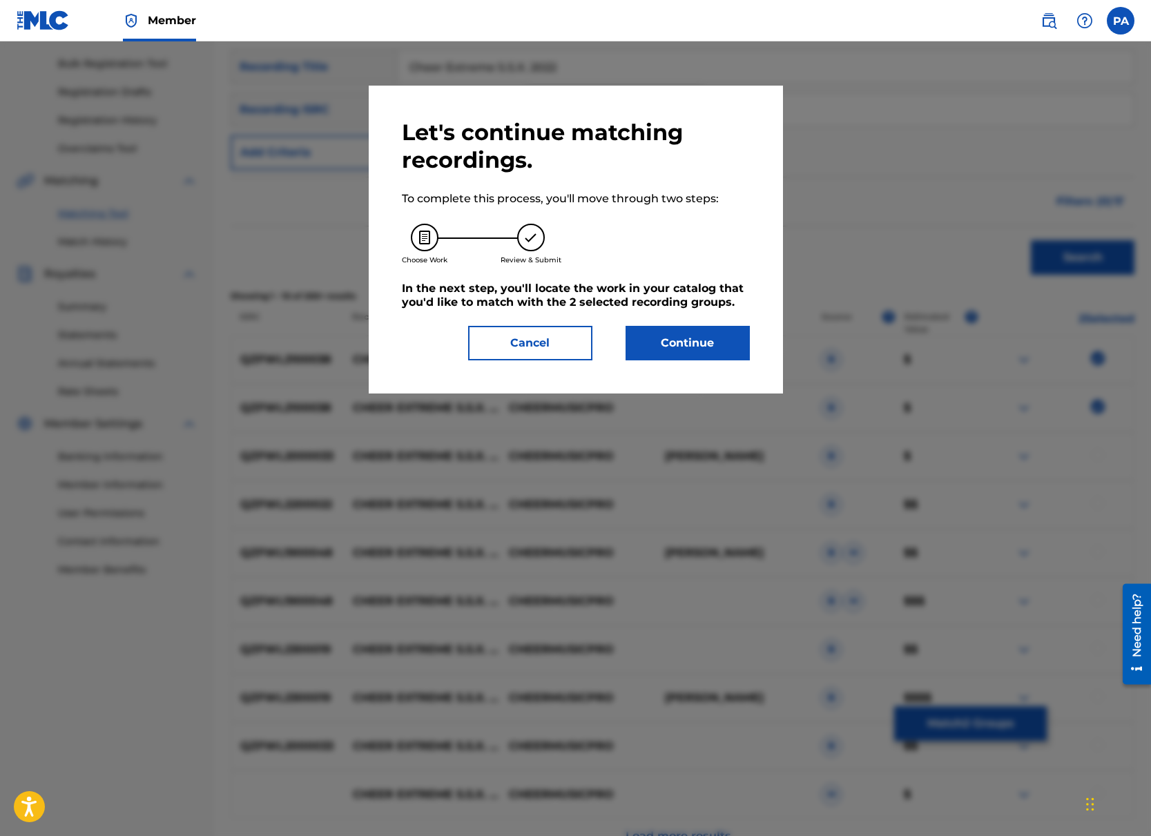
click at [676, 342] on button "Continue" at bounding box center [687, 343] width 124 height 35
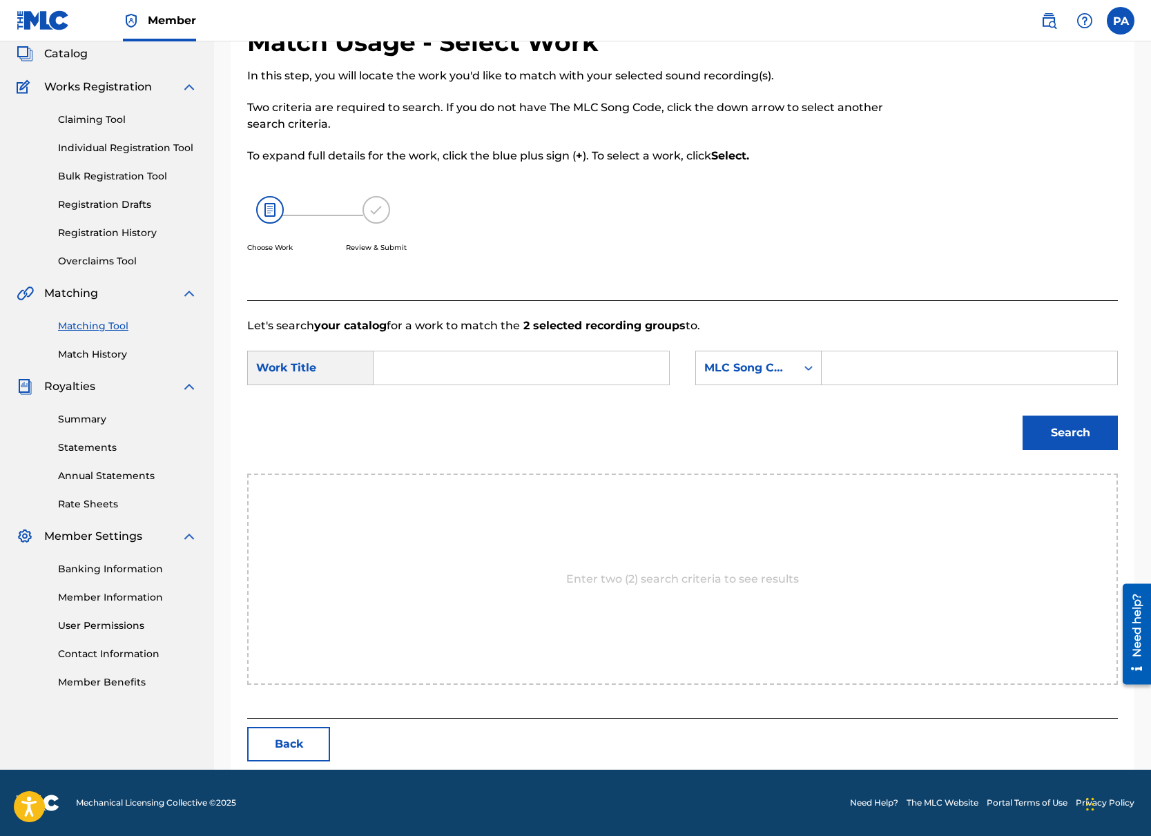
scroll to position [20, 0]
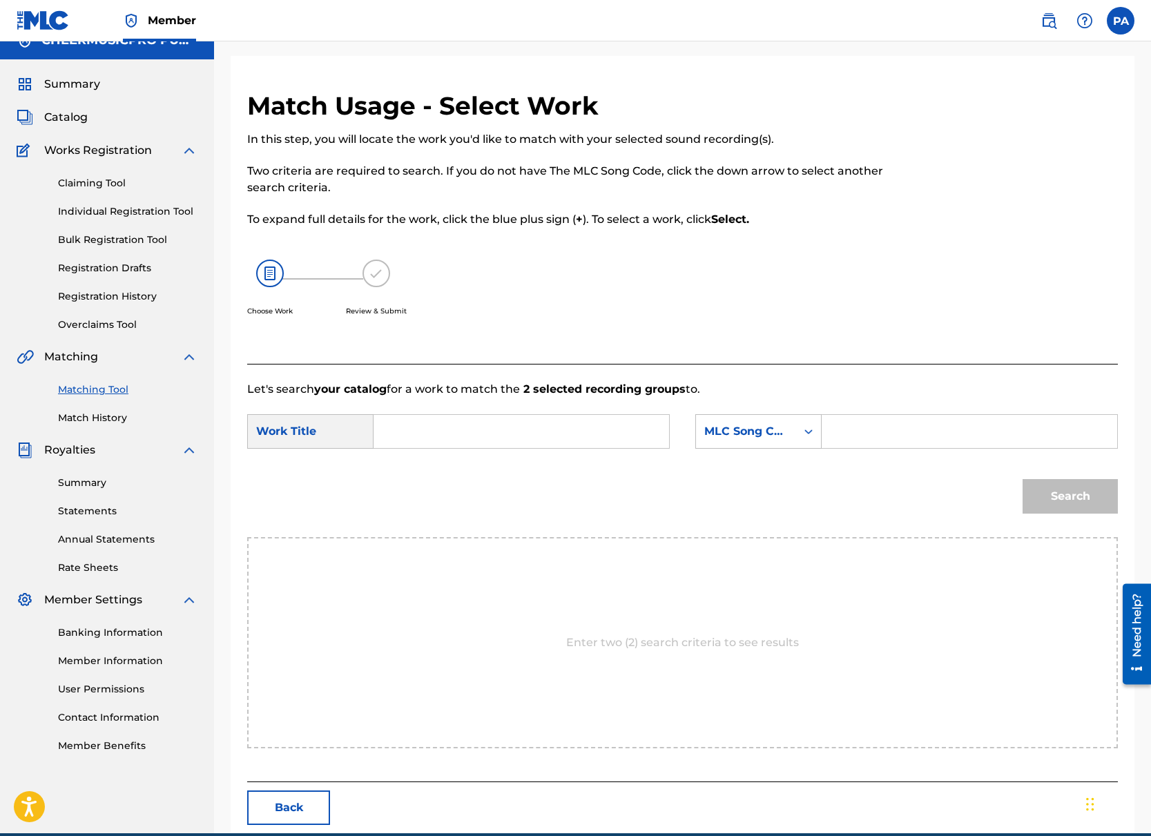
click at [420, 437] on input "Search Form" at bounding box center [521, 431] width 272 height 33
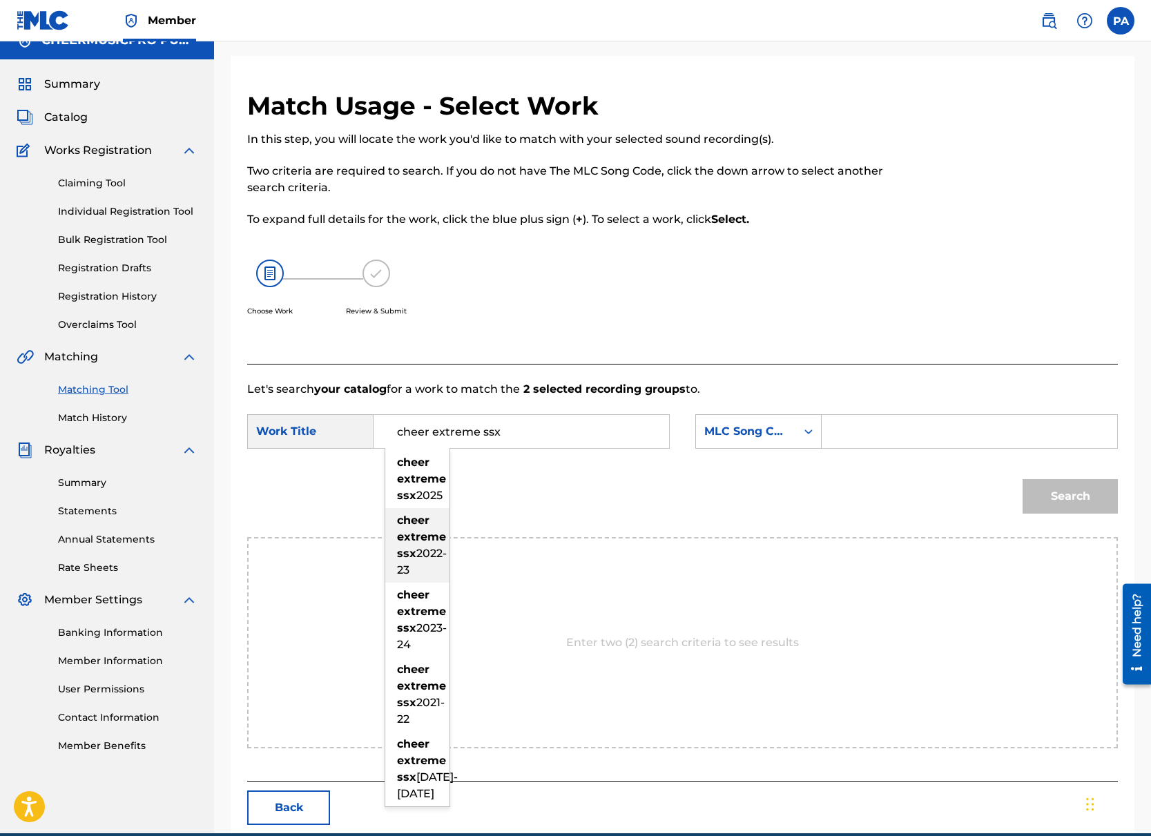
scroll to position [79, 0]
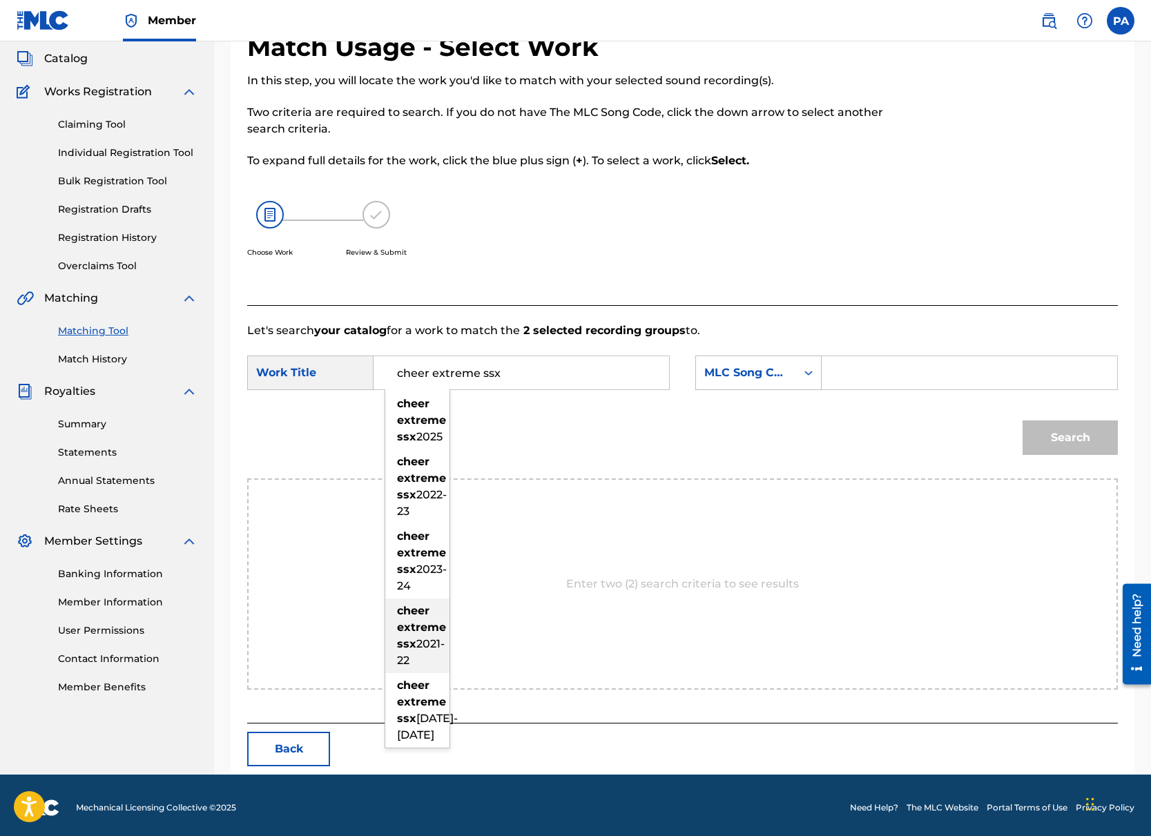
click at [407, 667] on span "2021-22" at bounding box center [421, 652] width 48 height 30
type input "cheer extreme ssx 2021-22"
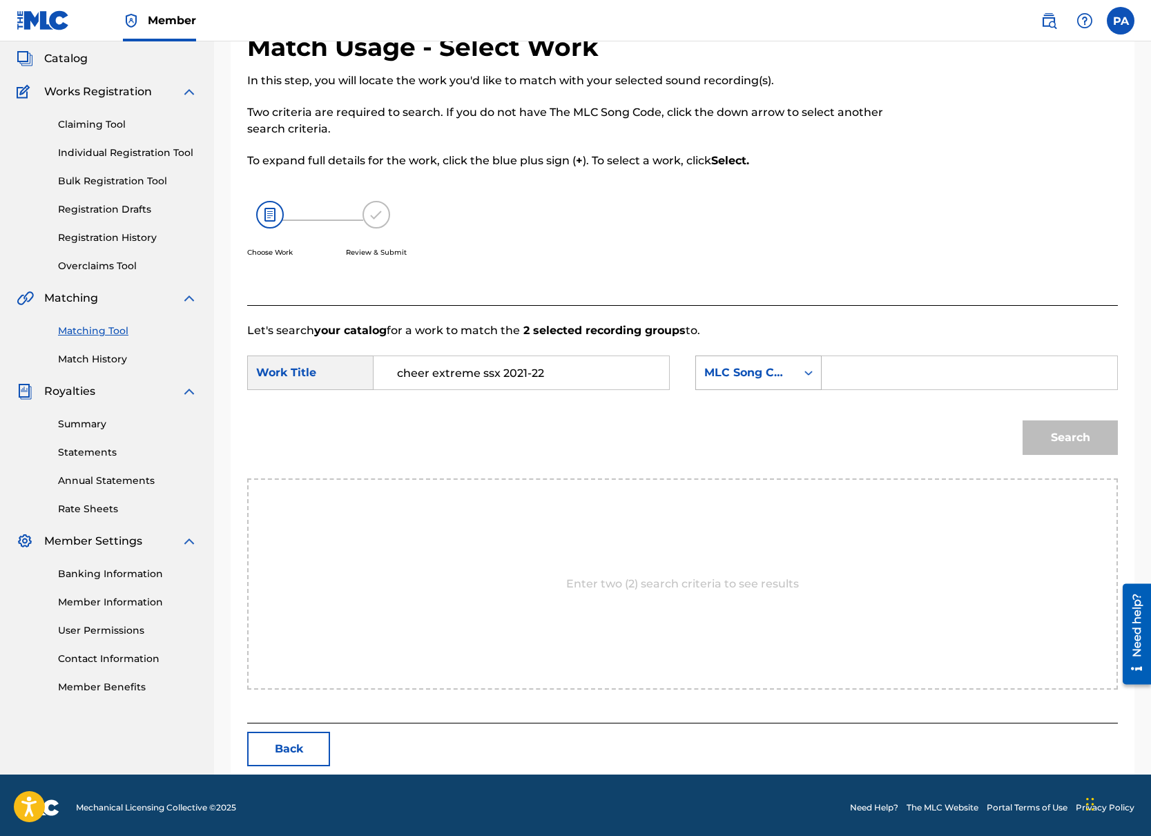
click at [733, 370] on div "MLC Song Code" at bounding box center [746, 372] width 84 height 17
click at [764, 397] on div "Writer Name" at bounding box center [758, 407] width 125 height 35
click at [904, 368] on input "Search Form" at bounding box center [969, 372] width 272 height 33
paste input "[PERSON_NAME]"
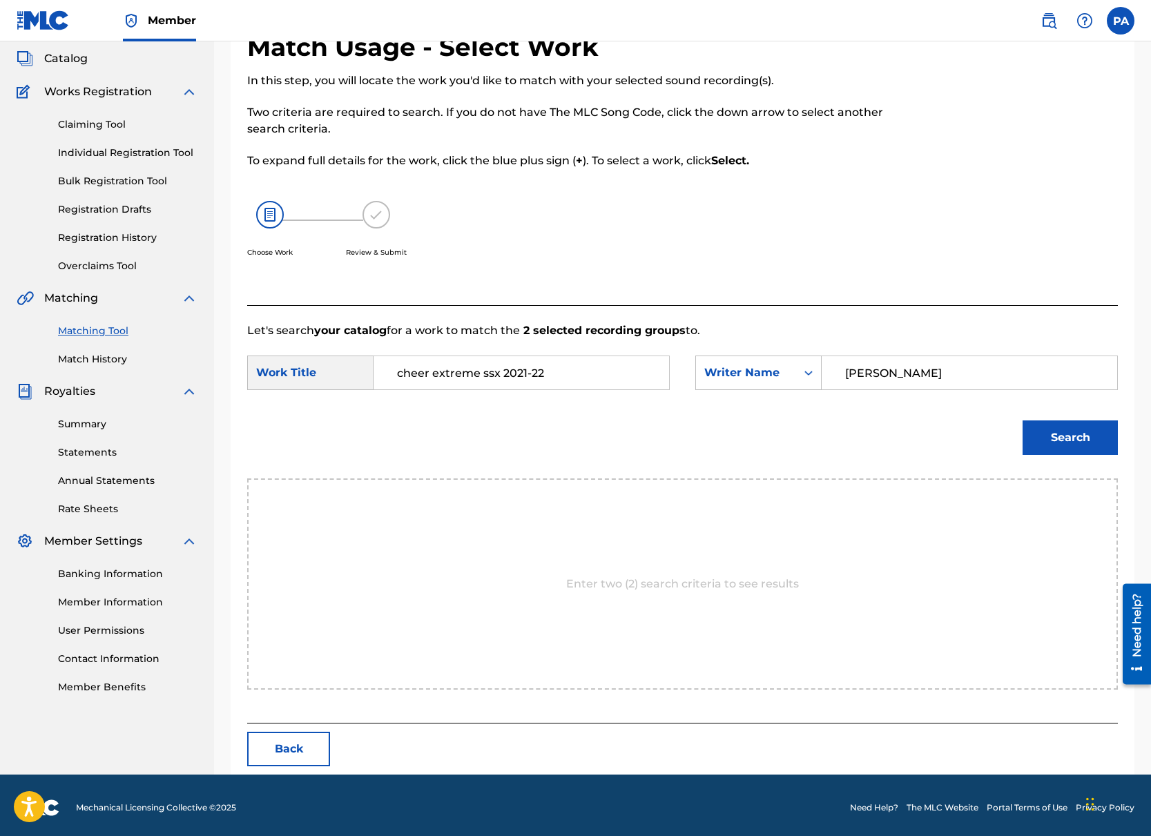
type input "[PERSON_NAME]"
click at [1047, 434] on button "Search" at bounding box center [1069, 437] width 95 height 35
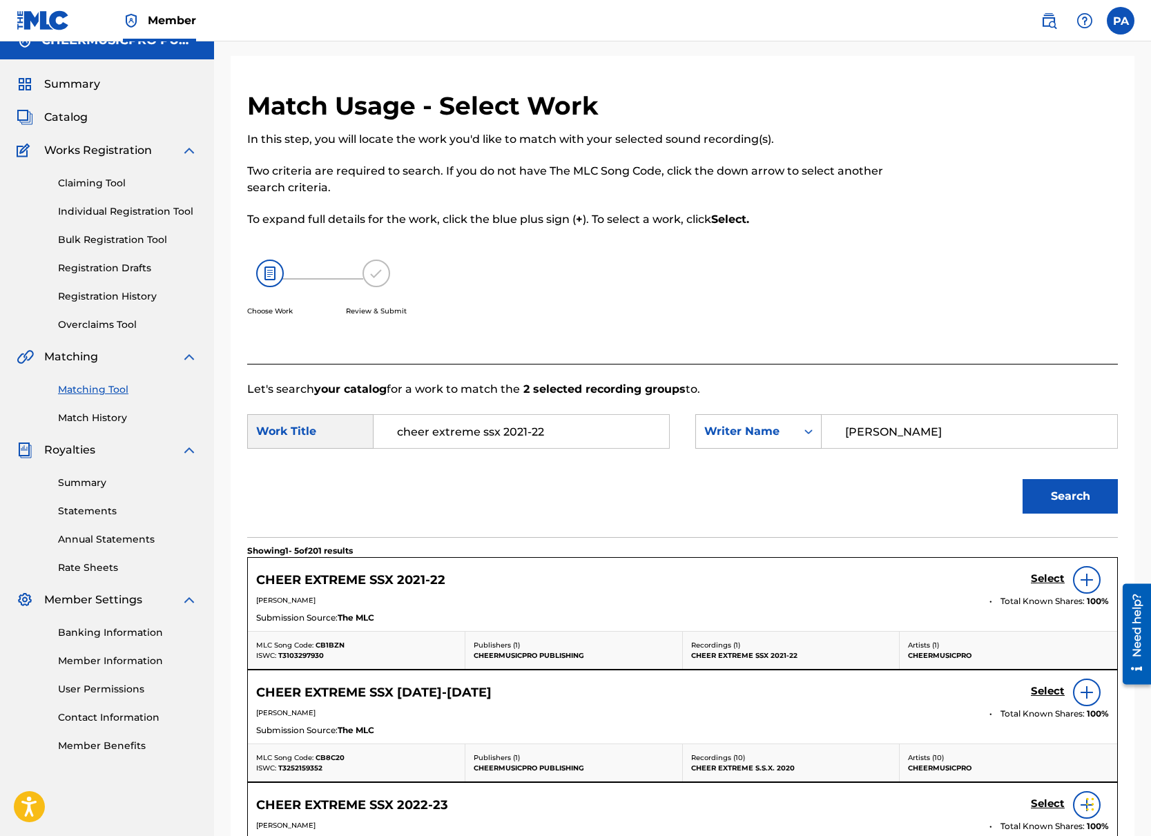
click at [1045, 576] on h5 "Select" at bounding box center [1048, 578] width 34 height 13
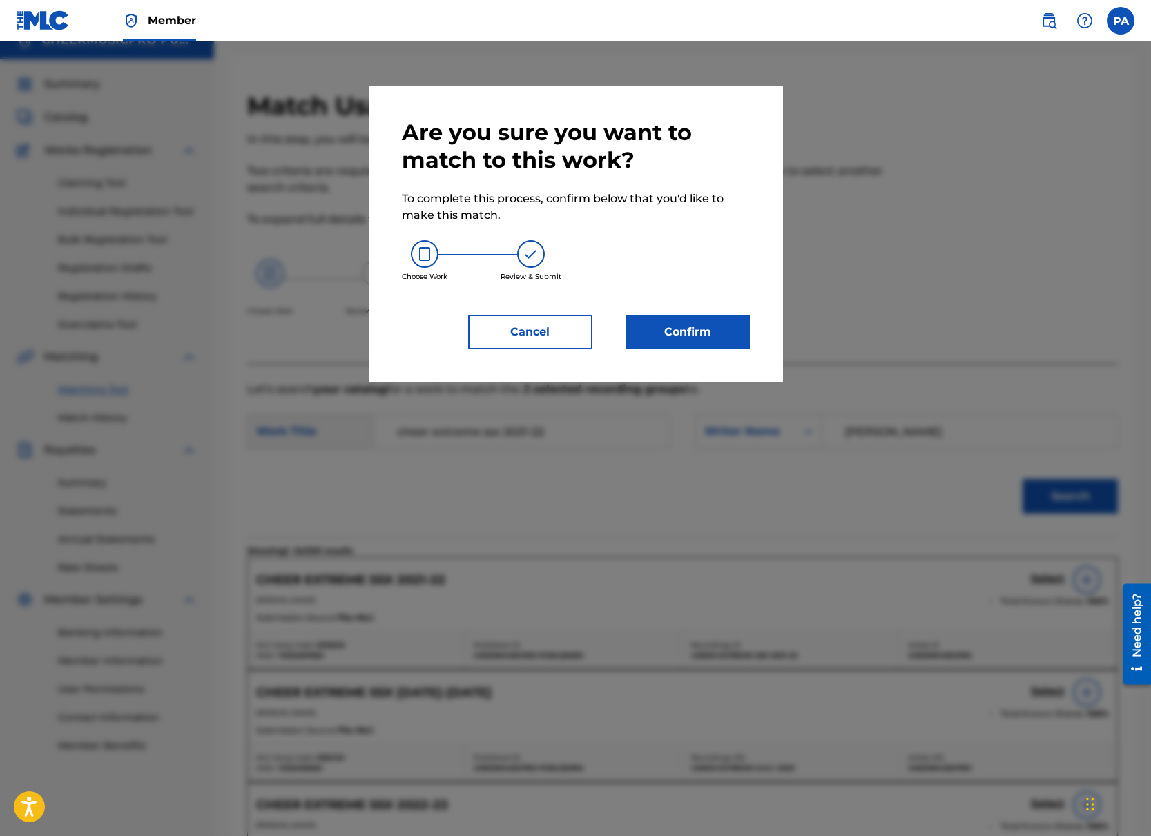
click at [692, 342] on button "Confirm" at bounding box center [687, 332] width 124 height 35
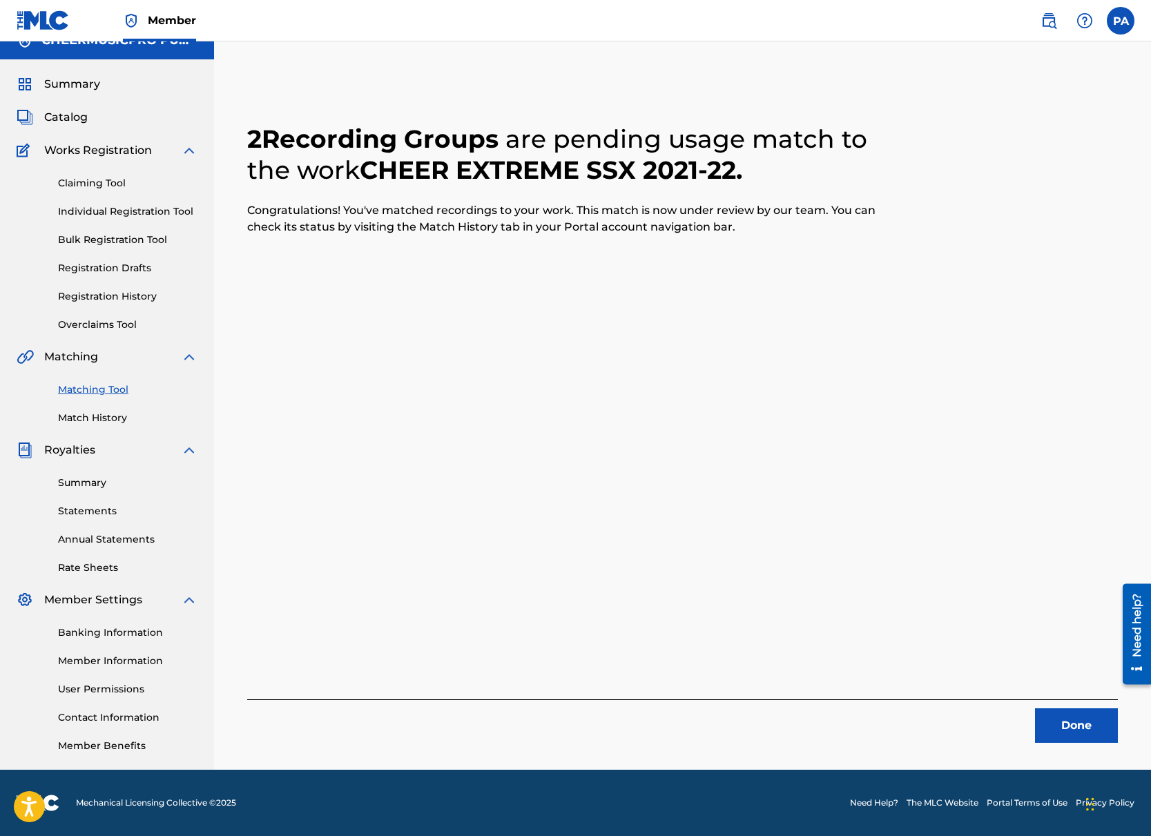
drag, startPoint x: 1084, startPoint y: 730, endPoint x: 1074, endPoint y: 726, distance: 10.9
click at [1074, 726] on button "Done" at bounding box center [1076, 725] width 83 height 35
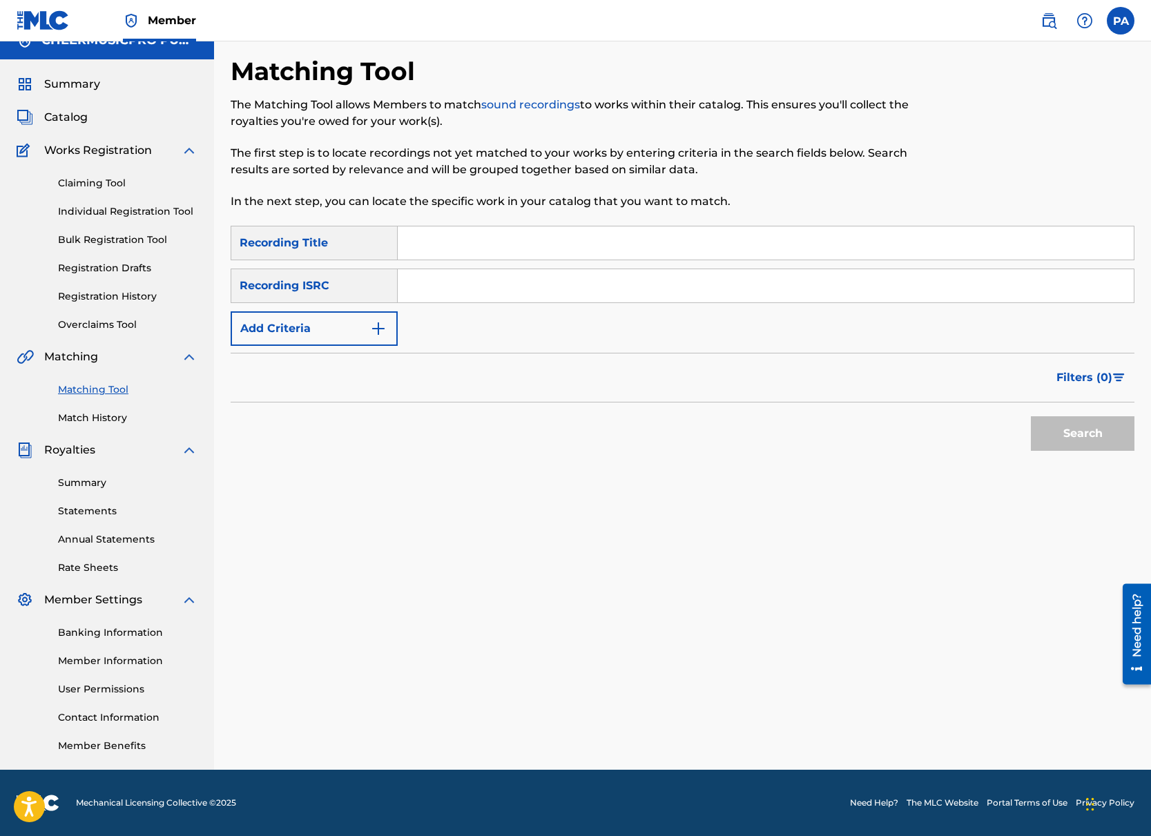
click at [421, 249] on input "Search Form" at bounding box center [766, 242] width 736 height 33
type input "top gun angels 2022"
click at [1031, 416] on button "Search" at bounding box center [1083, 433] width 104 height 35
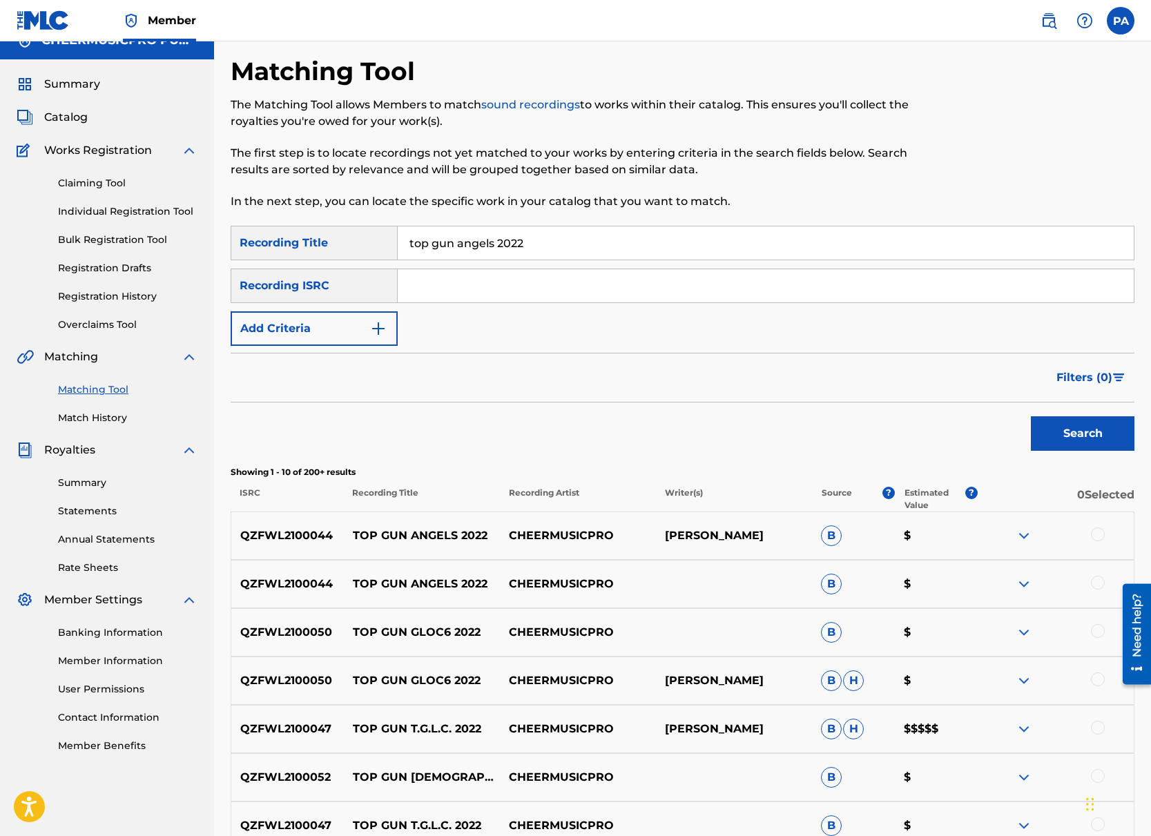
scroll to position [313, 0]
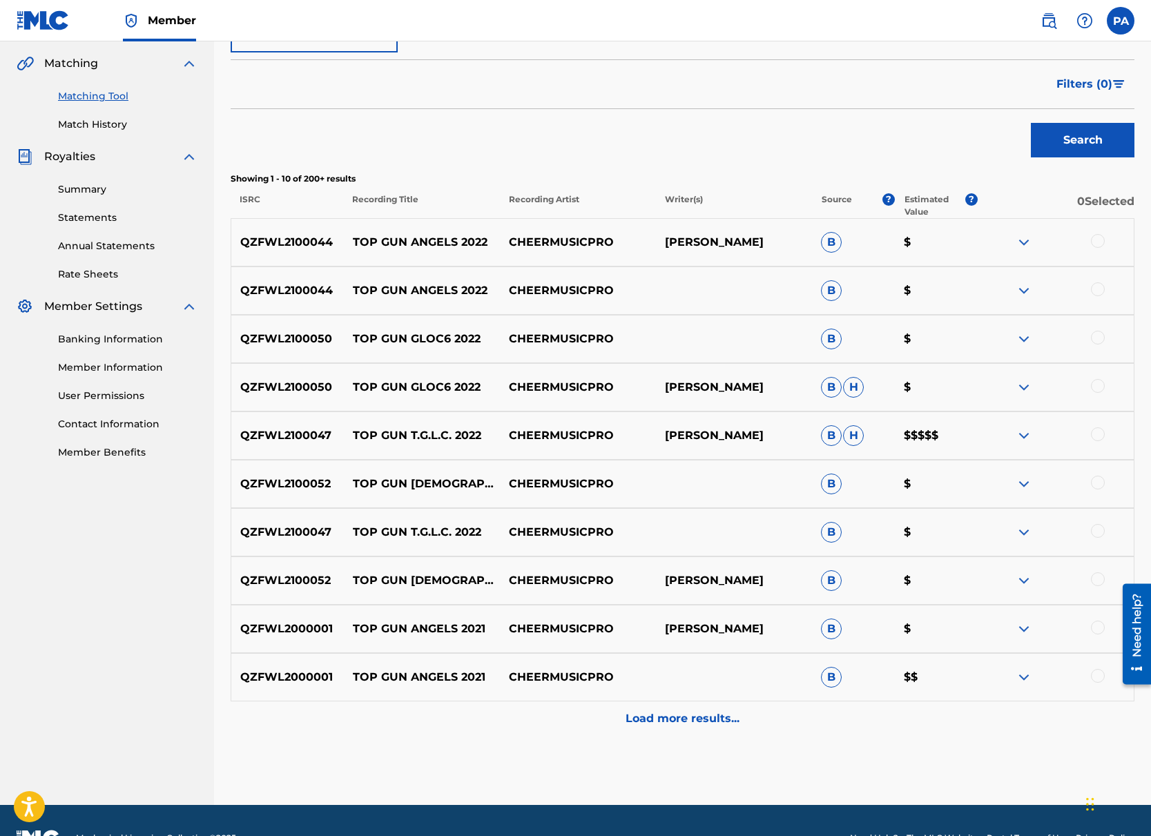
click at [1100, 242] on div at bounding box center [1098, 241] width 14 height 14
click at [1098, 289] on div at bounding box center [1098, 289] width 14 height 14
click at [951, 728] on button "Match 2 Groups" at bounding box center [970, 723] width 153 height 35
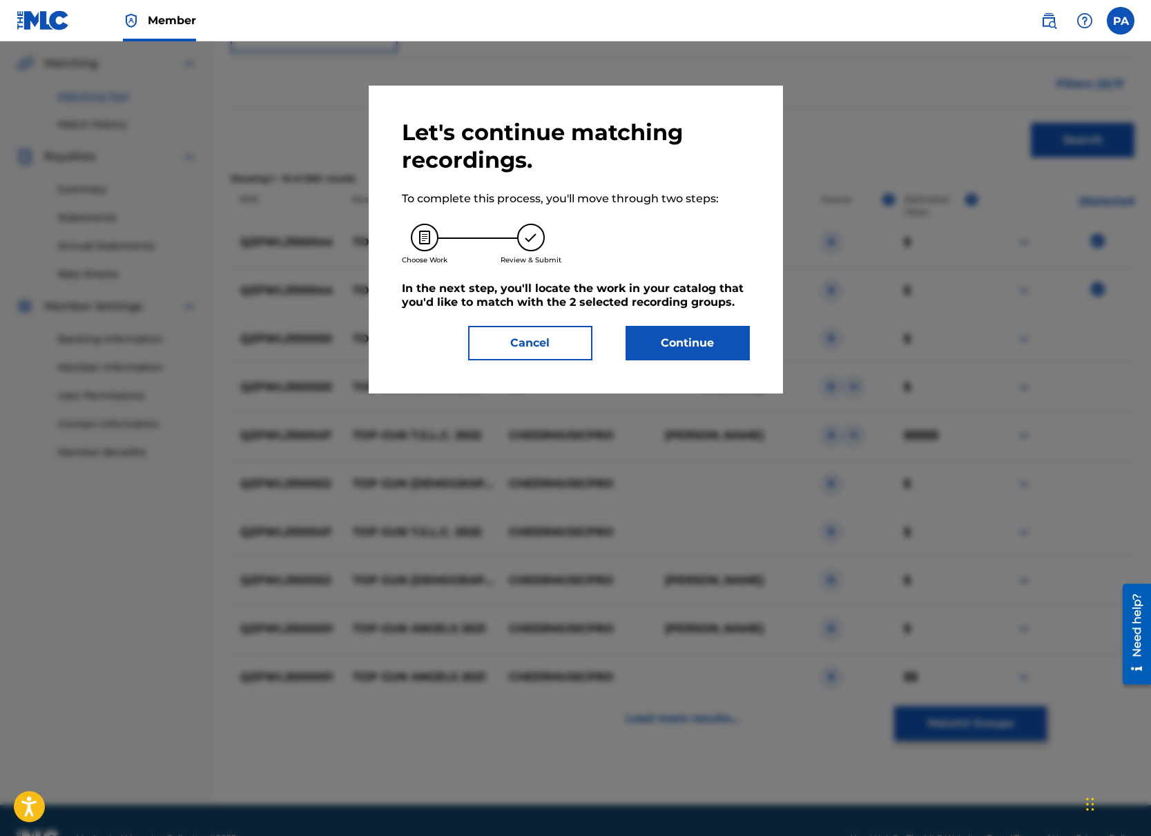
click at [699, 347] on button "Continue" at bounding box center [687, 343] width 124 height 35
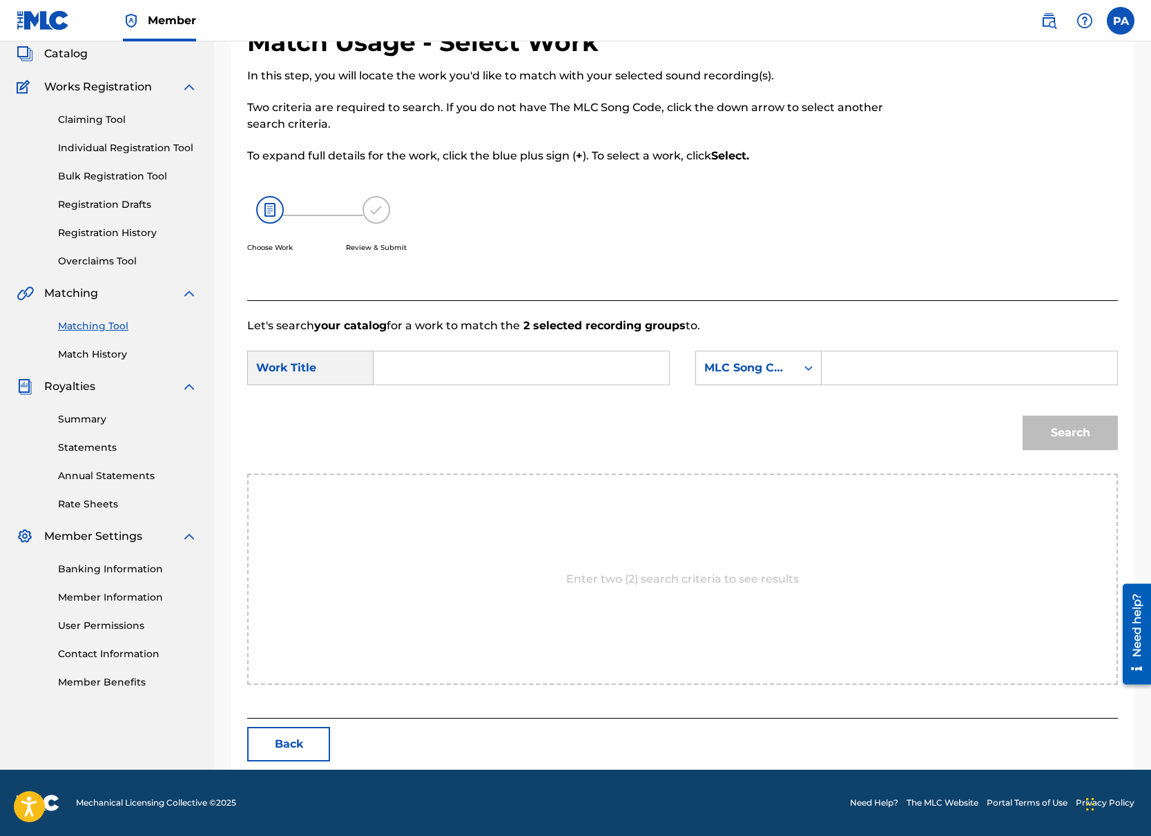
scroll to position [20, 0]
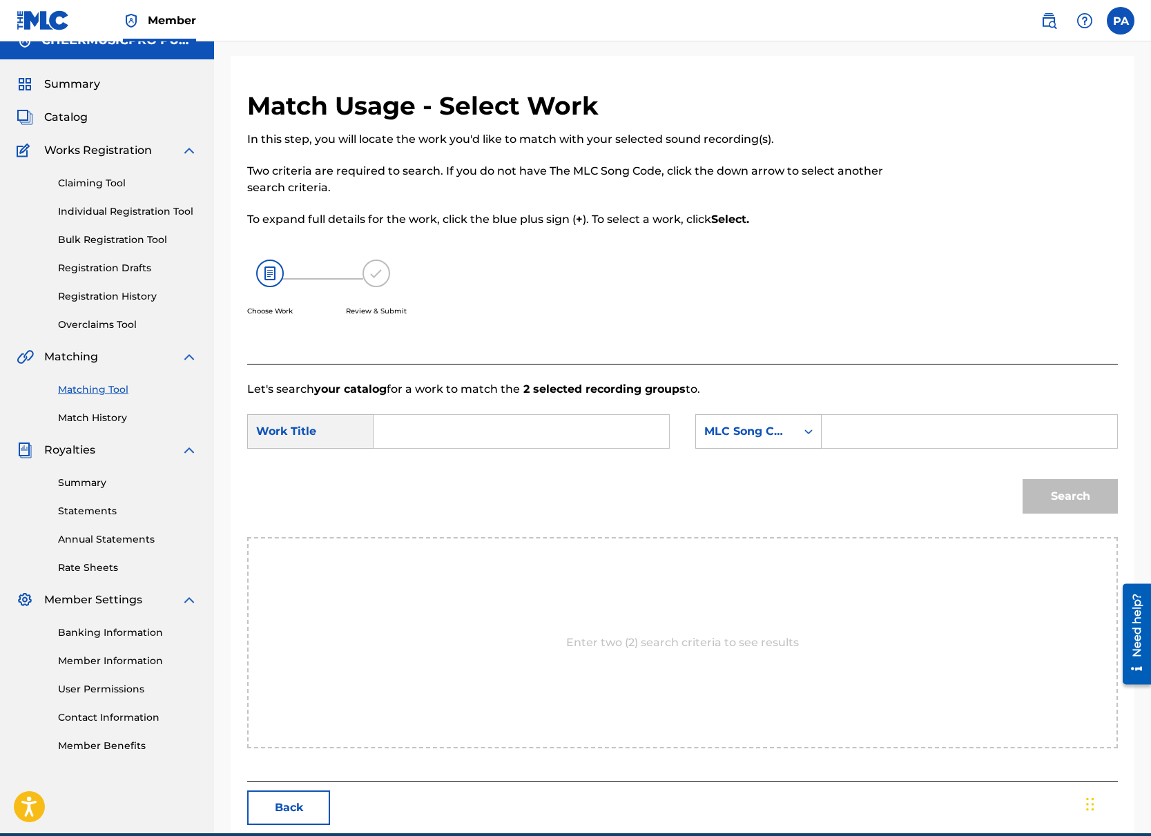
click at [420, 426] on input "Search Form" at bounding box center [521, 431] width 272 height 33
drag, startPoint x: 405, startPoint y: 477, endPoint x: 499, endPoint y: 467, distance: 95.1
click at [405, 478] on span "top gun" at bounding box center [408, 471] width 23 height 30
type input "top gun angels 2021-22"
click at [759, 430] on div "MLC Song Code" at bounding box center [746, 431] width 84 height 17
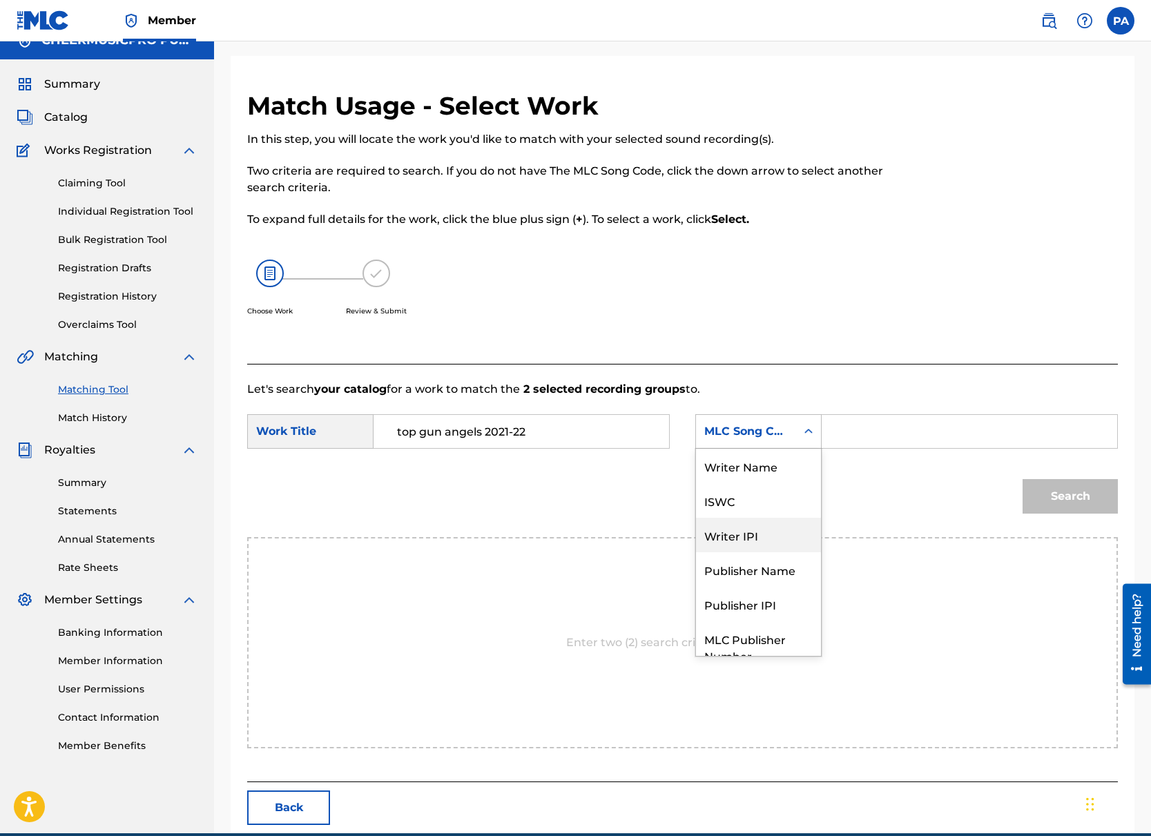
scroll to position [0, 0]
click at [775, 467] on div "Writer Name" at bounding box center [758, 466] width 125 height 35
click at [850, 435] on input "Search Form" at bounding box center [969, 431] width 272 height 33
paste input "[PERSON_NAME]"
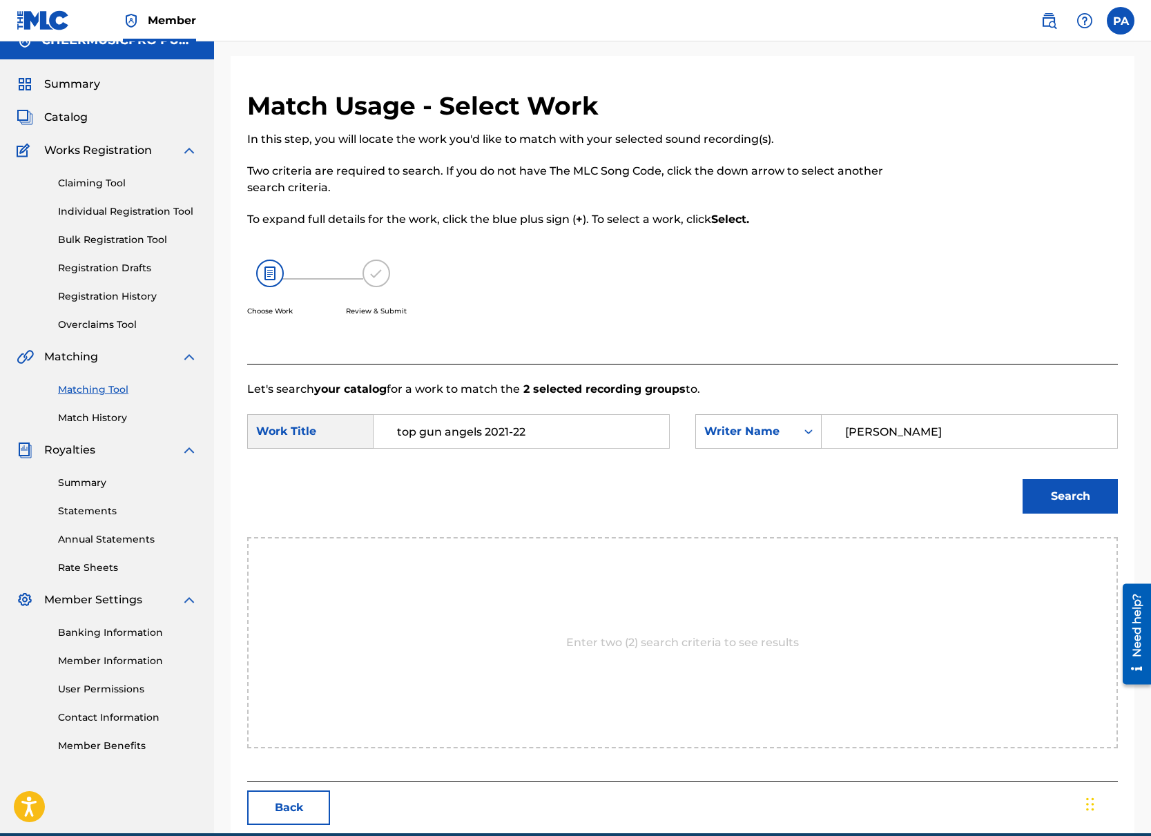
type input "[PERSON_NAME]"
click at [1080, 496] on button "Search" at bounding box center [1069, 496] width 95 height 35
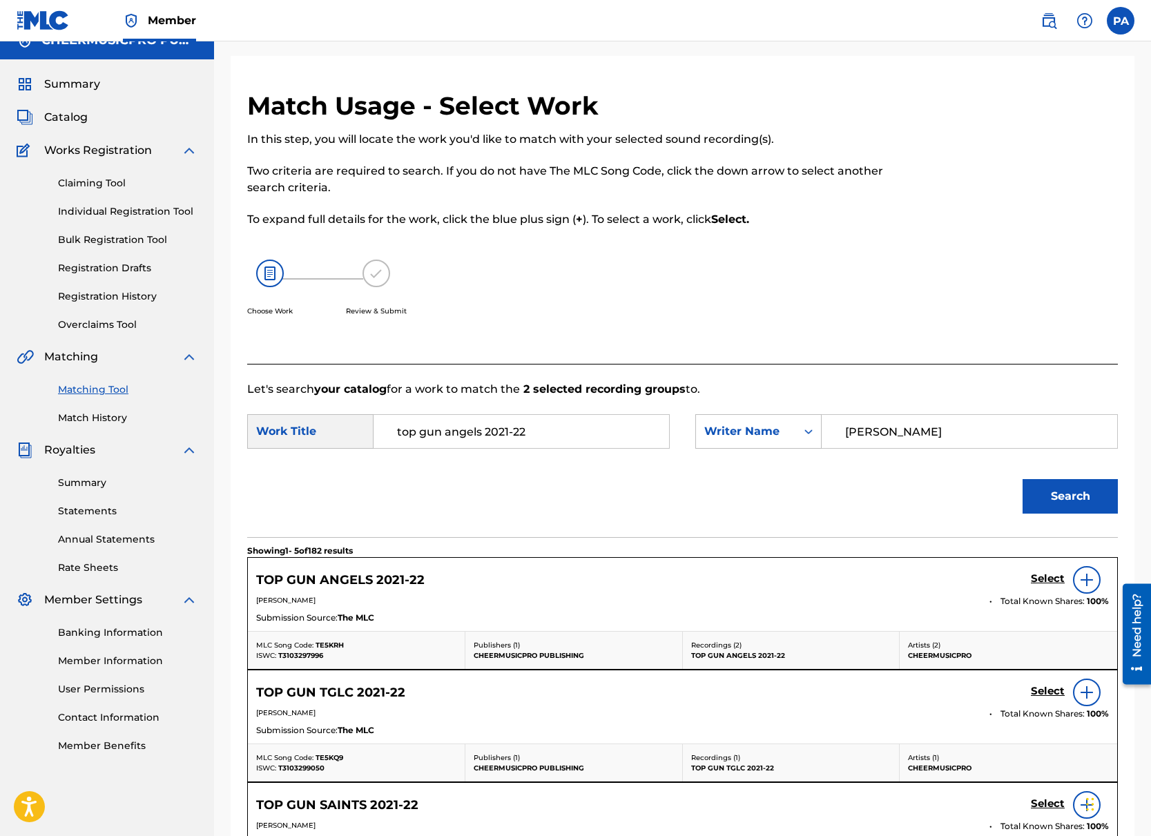
click at [1053, 577] on h5 "Select" at bounding box center [1048, 578] width 34 height 13
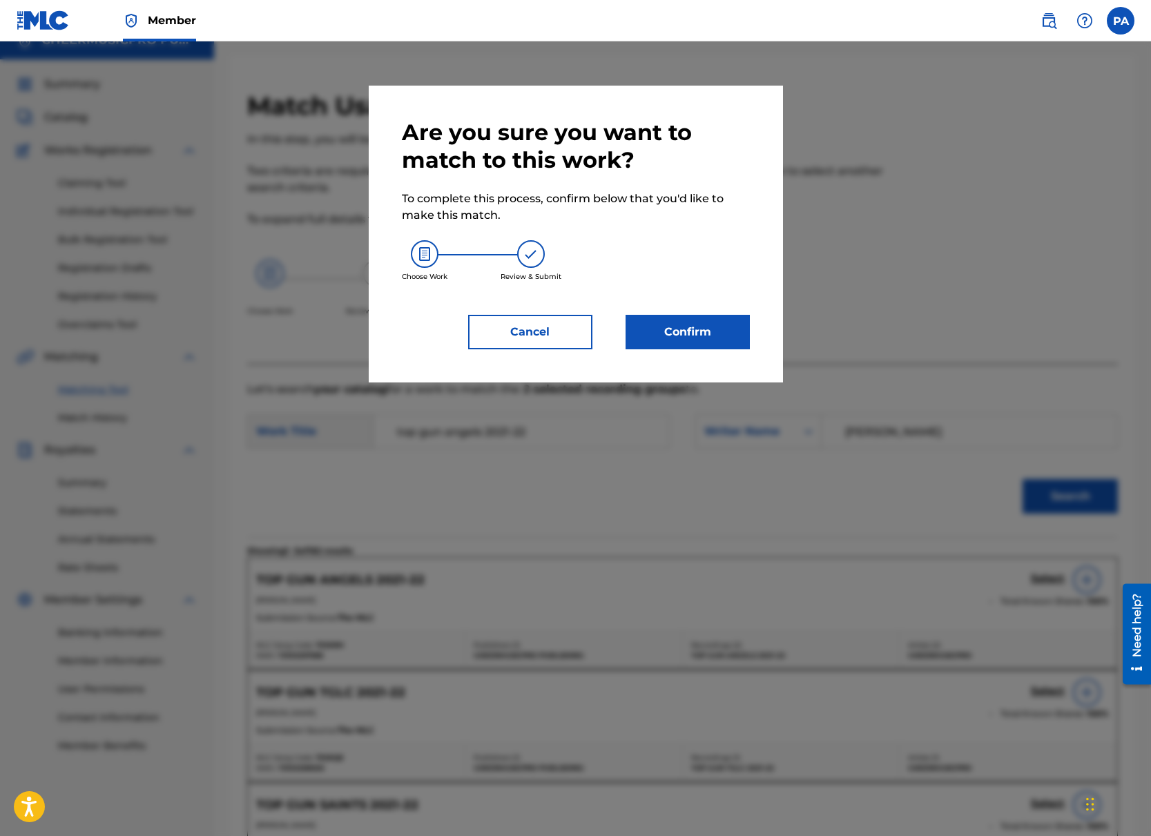
click at [690, 335] on button "Confirm" at bounding box center [687, 332] width 124 height 35
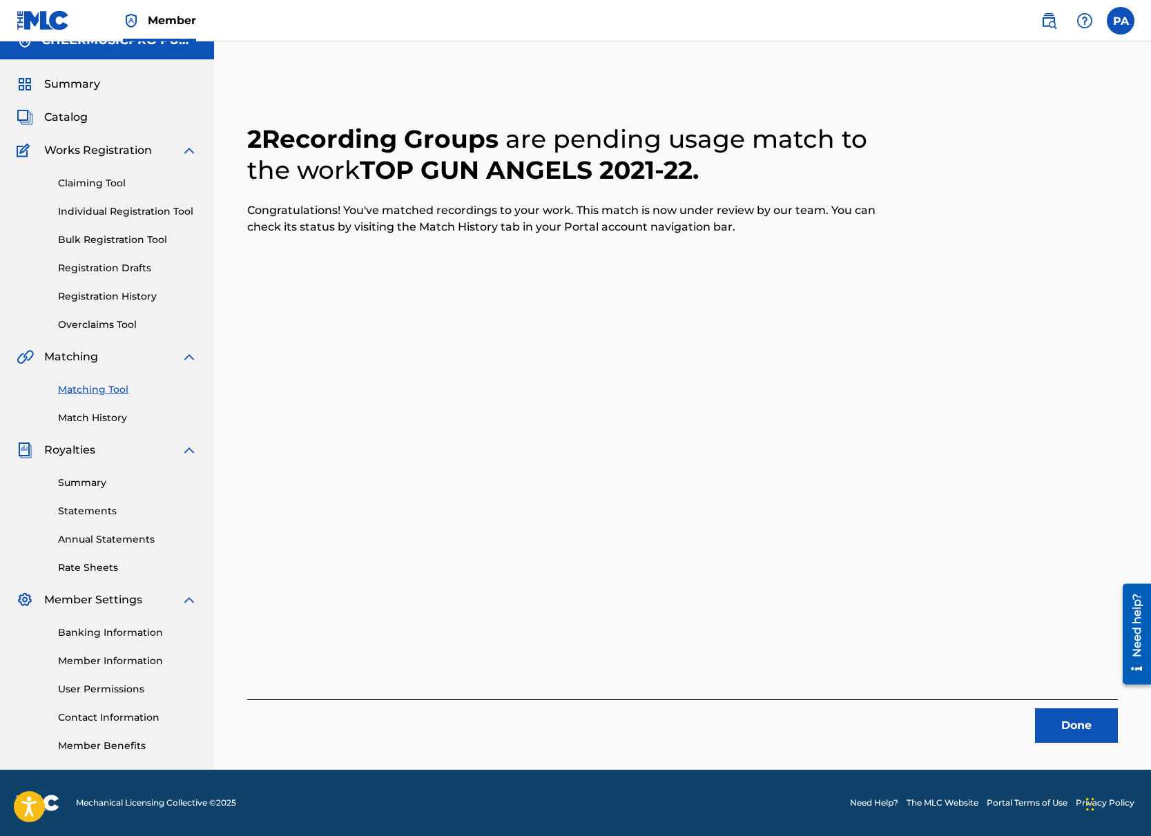
click at [1071, 724] on button "Done" at bounding box center [1076, 725] width 83 height 35
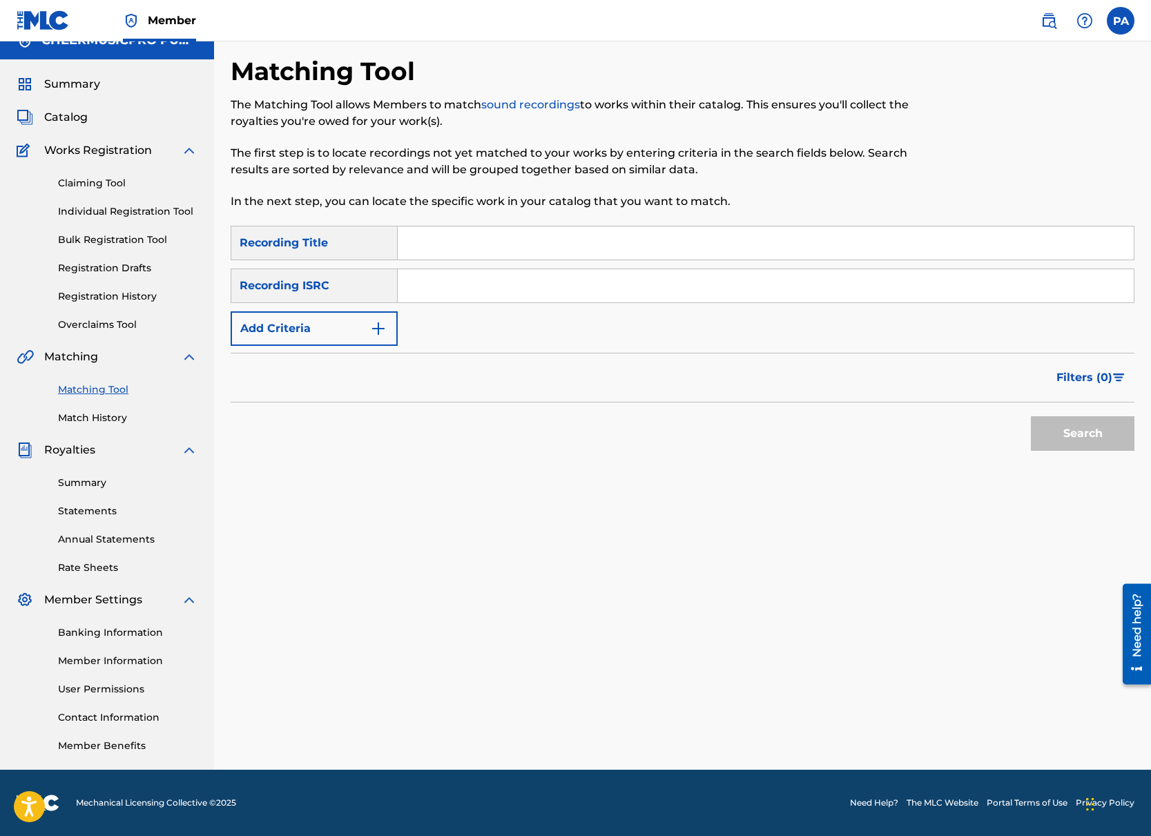
click at [456, 242] on input "Search Form" at bounding box center [766, 242] width 736 height 33
type input "Rain athletics aqua 2022"
click at [1031, 416] on button "Search" at bounding box center [1083, 433] width 104 height 35
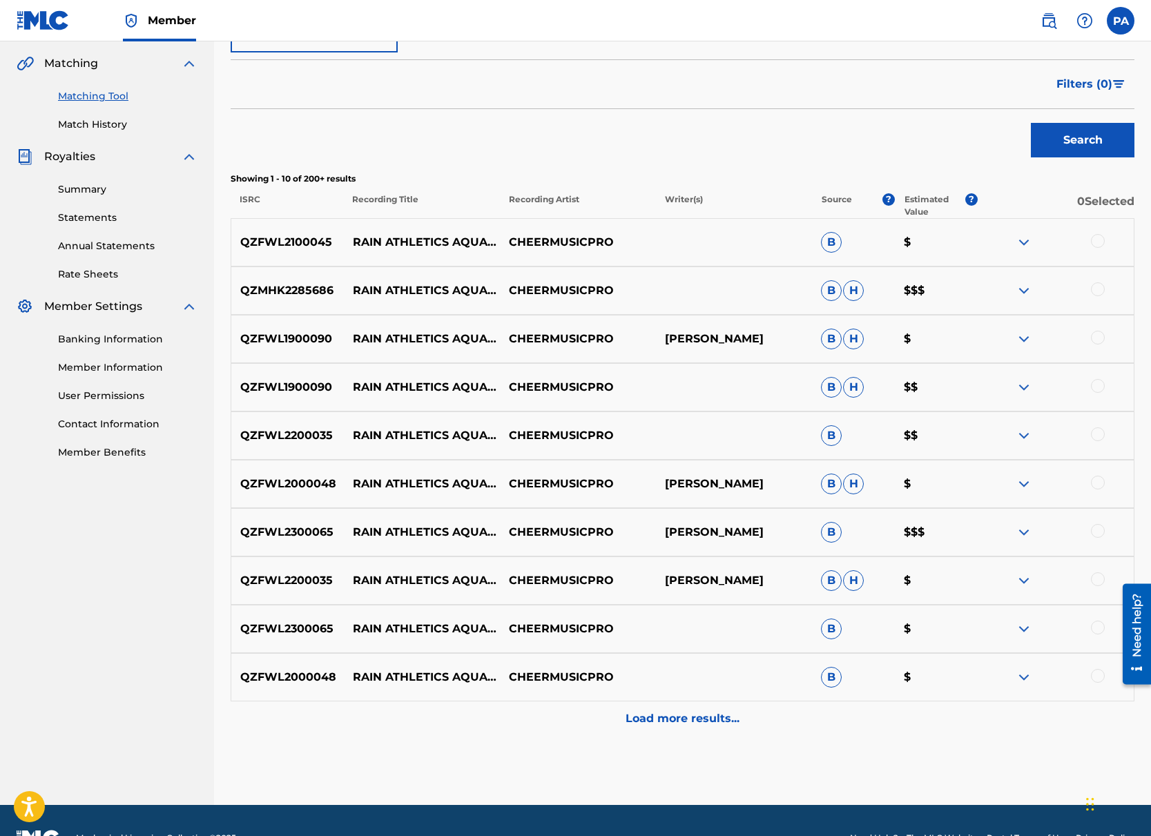
scroll to position [255, 0]
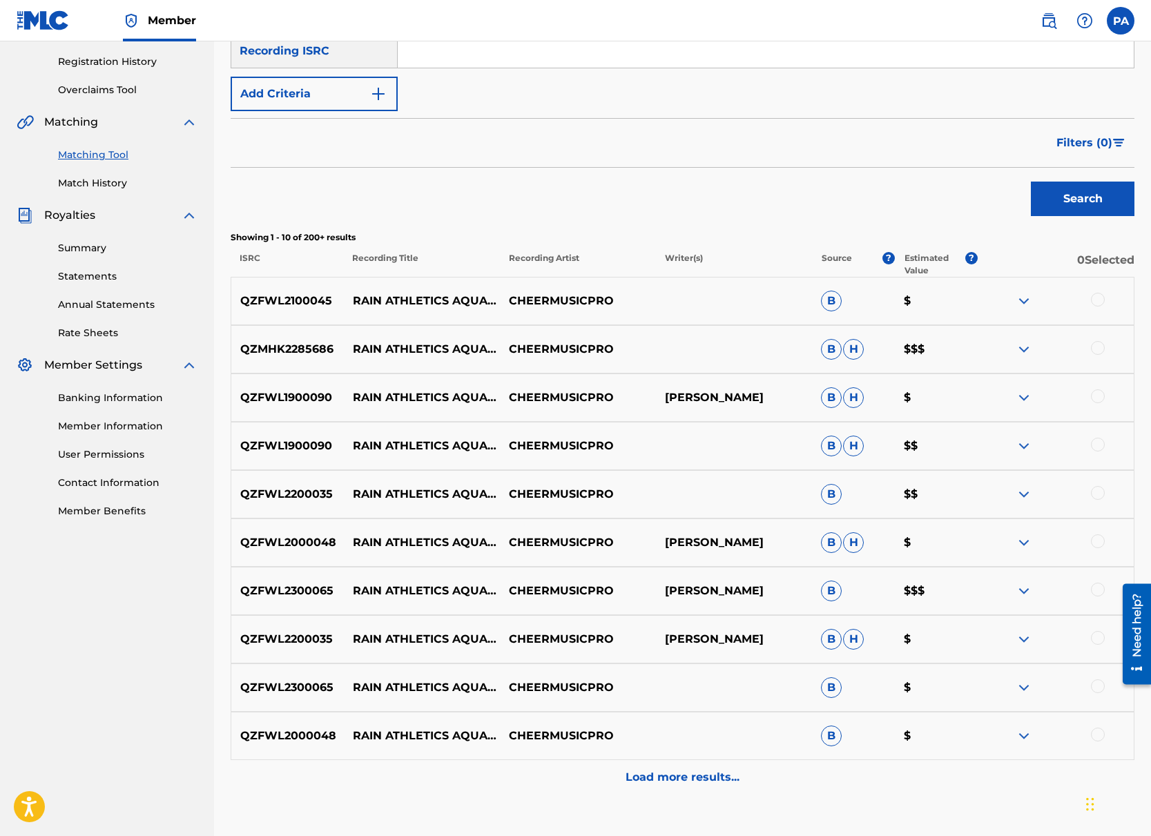
click at [1096, 302] on div at bounding box center [1098, 300] width 14 height 14
click at [991, 725] on button "Match 1 Group" at bounding box center [970, 723] width 153 height 35
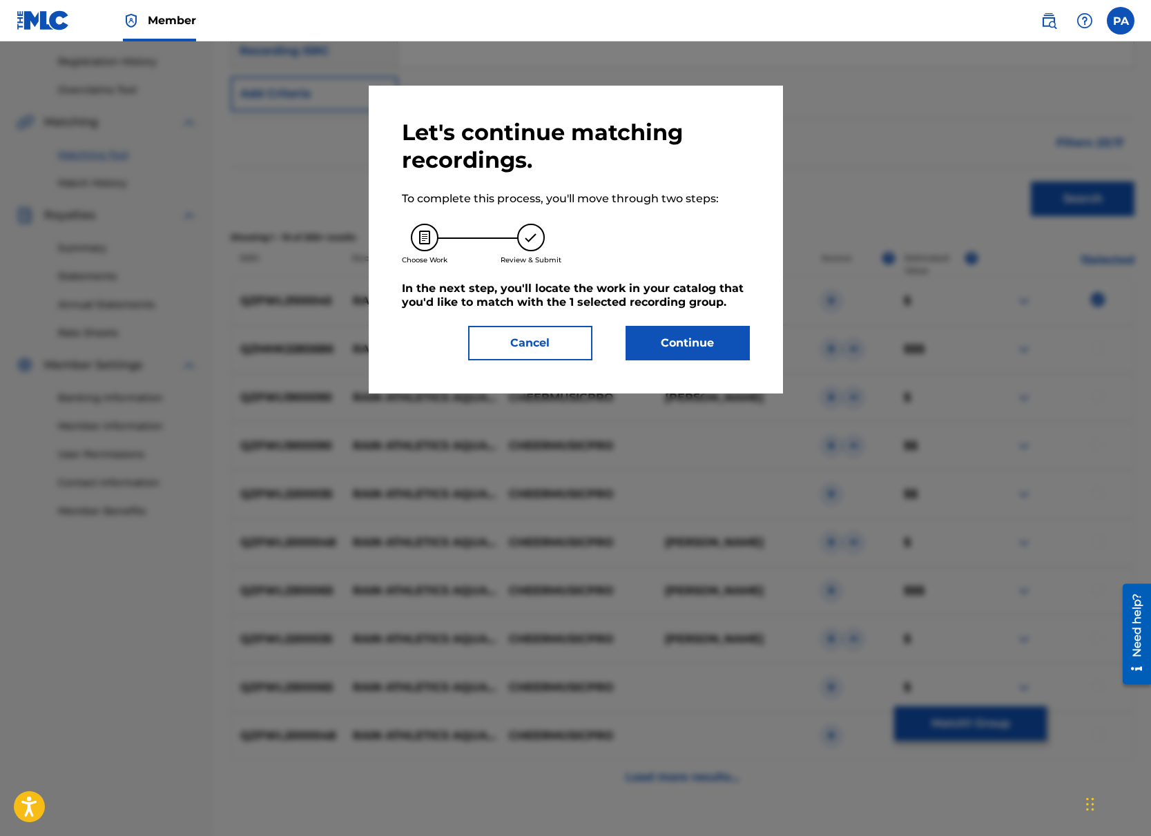
click at [690, 349] on button "Continue" at bounding box center [687, 343] width 124 height 35
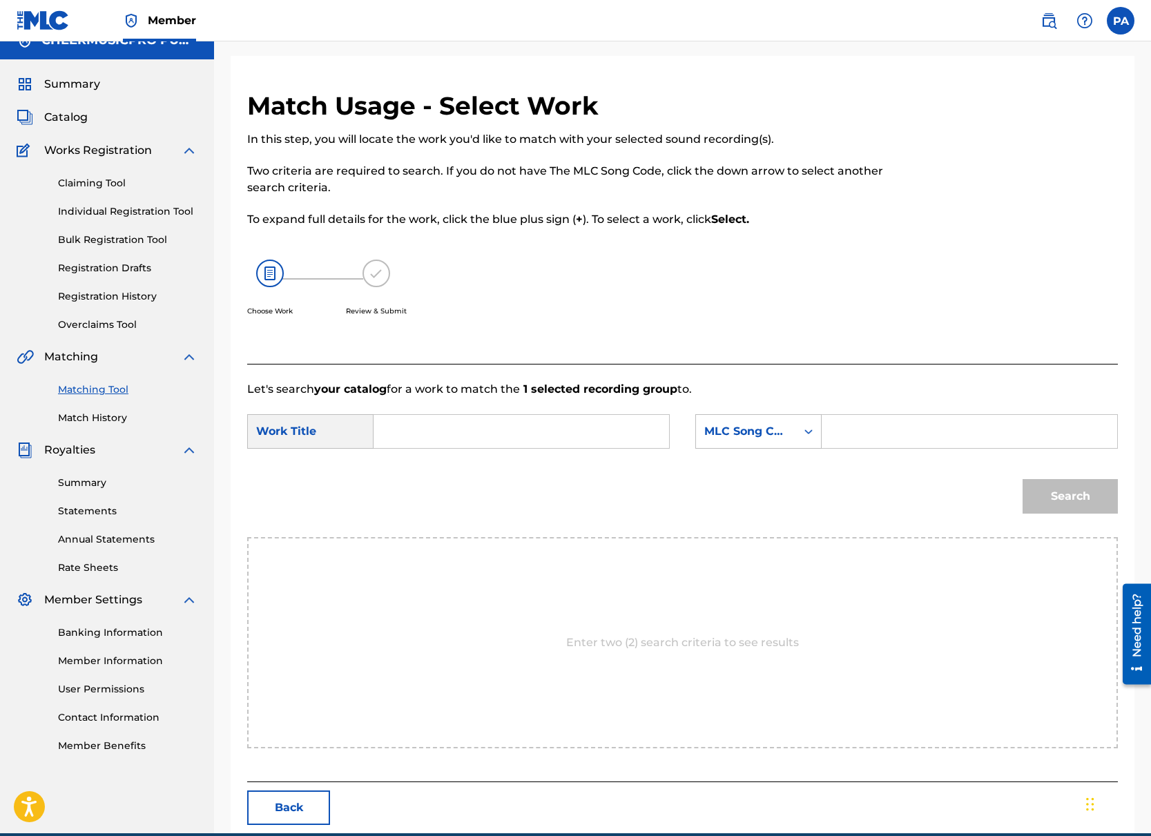
click at [442, 426] on input "Search Form" at bounding box center [521, 431] width 272 height 33
click at [420, 502] on strong "2021" at bounding box center [409, 495] width 24 height 13
type input "rain athletics aqua 2021-22"
click at [735, 439] on div "MLC Song Code" at bounding box center [746, 431] width 100 height 26
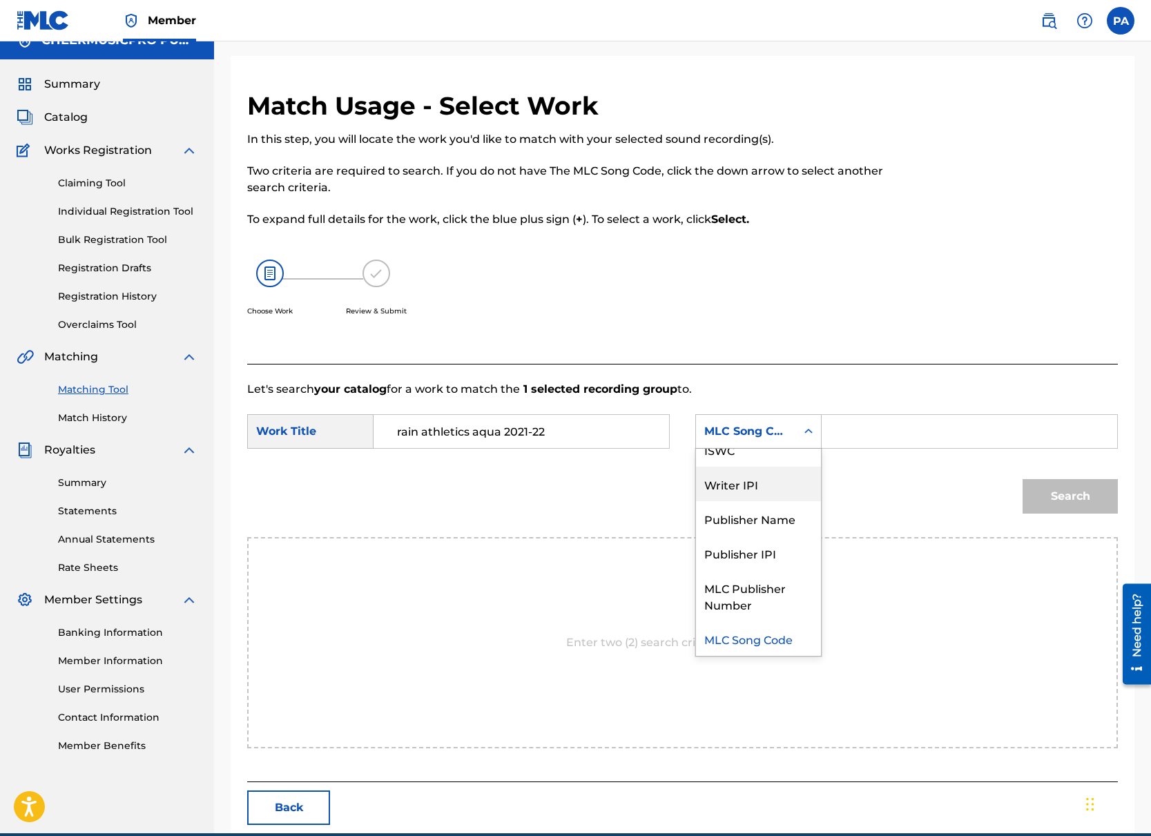
scroll to position [0, 0]
click at [765, 458] on div "Writer Name" at bounding box center [758, 466] width 125 height 35
click at [859, 437] on input "Search Form" at bounding box center [969, 431] width 272 height 33
paste input "[PERSON_NAME]"
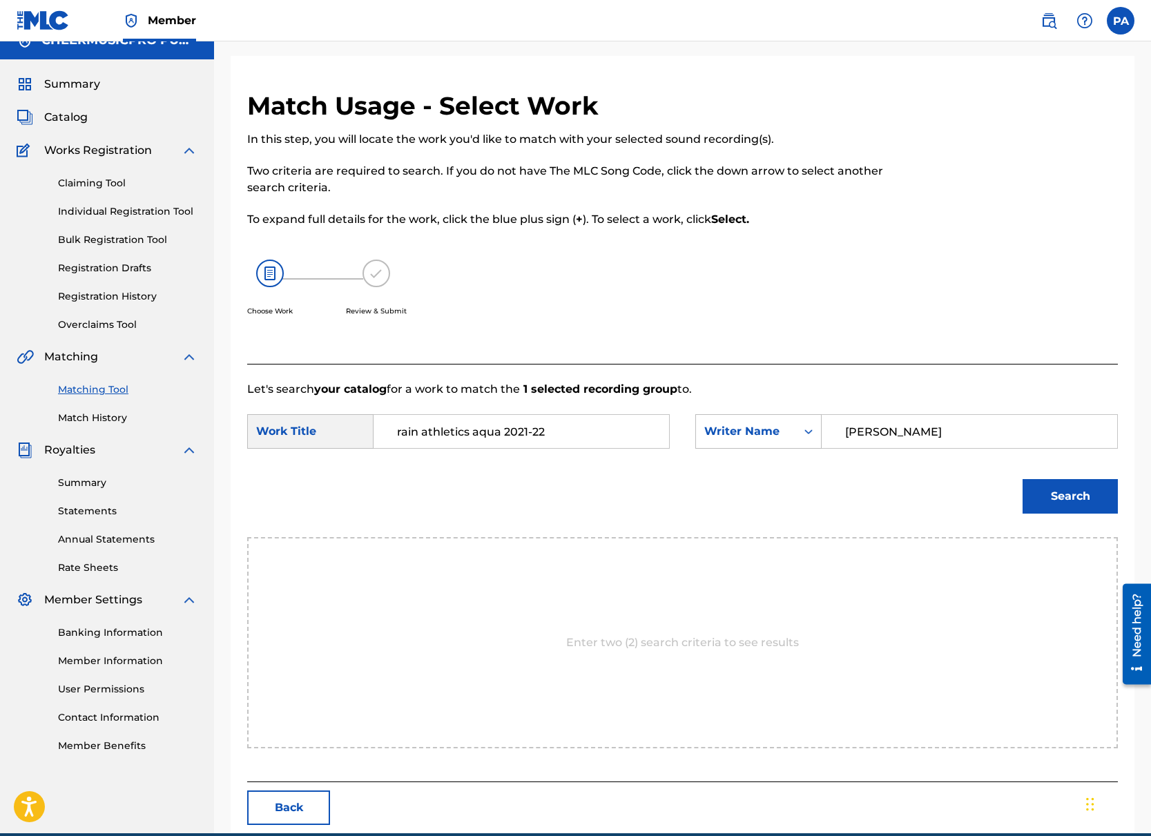
type input "[PERSON_NAME]"
click at [1060, 500] on button "Search" at bounding box center [1069, 496] width 95 height 35
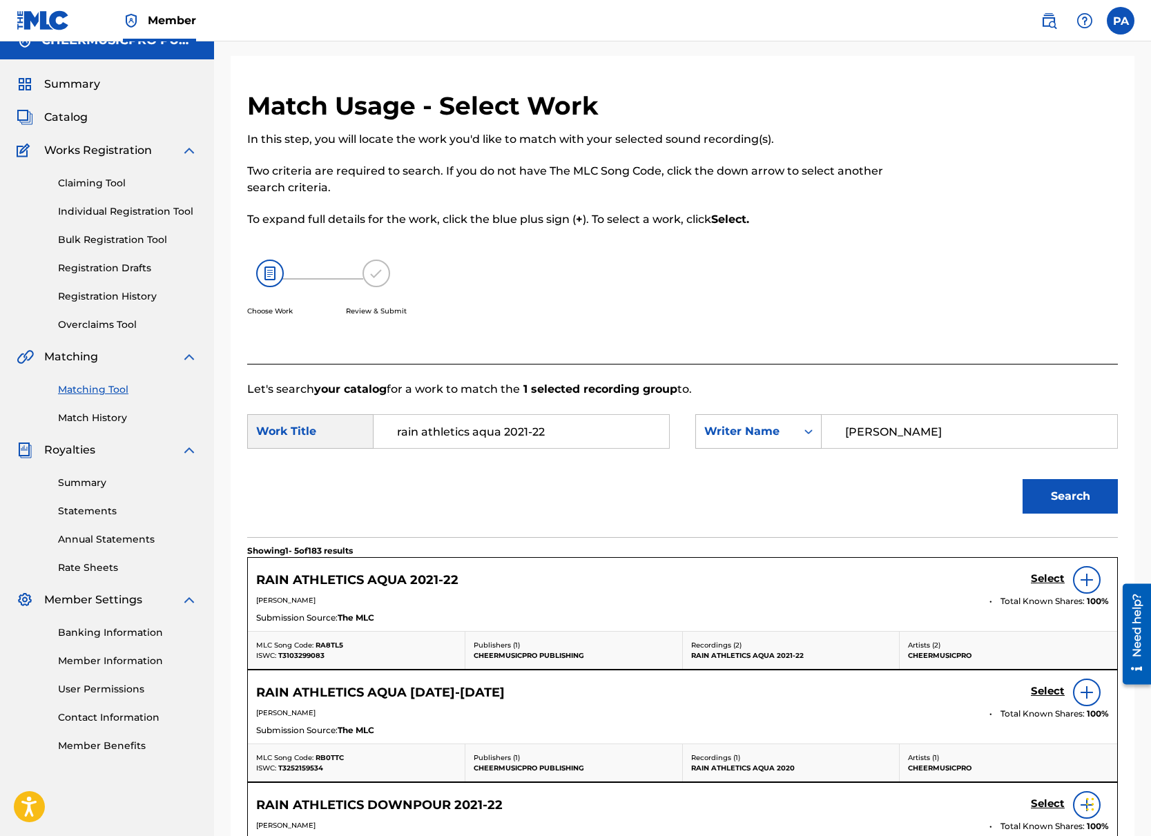
click at [1047, 582] on h5 "Select" at bounding box center [1048, 578] width 34 height 13
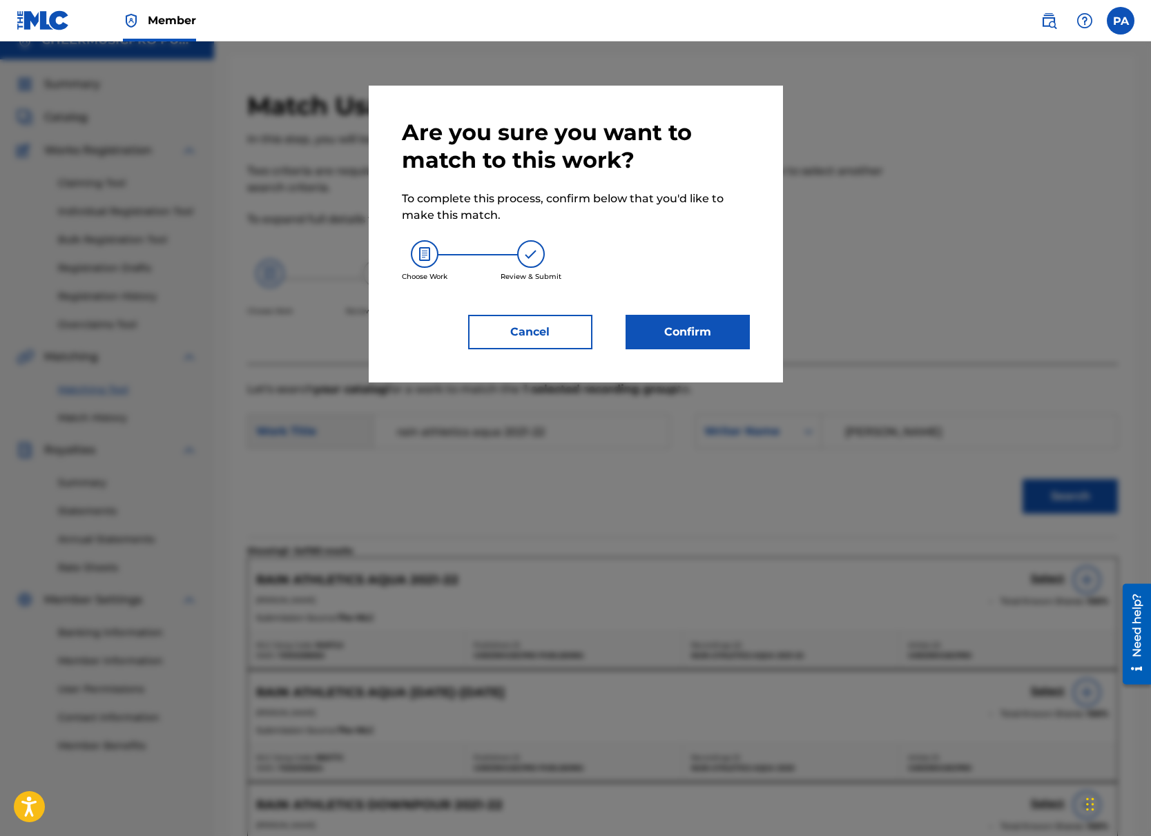
click at [678, 331] on button "Confirm" at bounding box center [687, 332] width 124 height 35
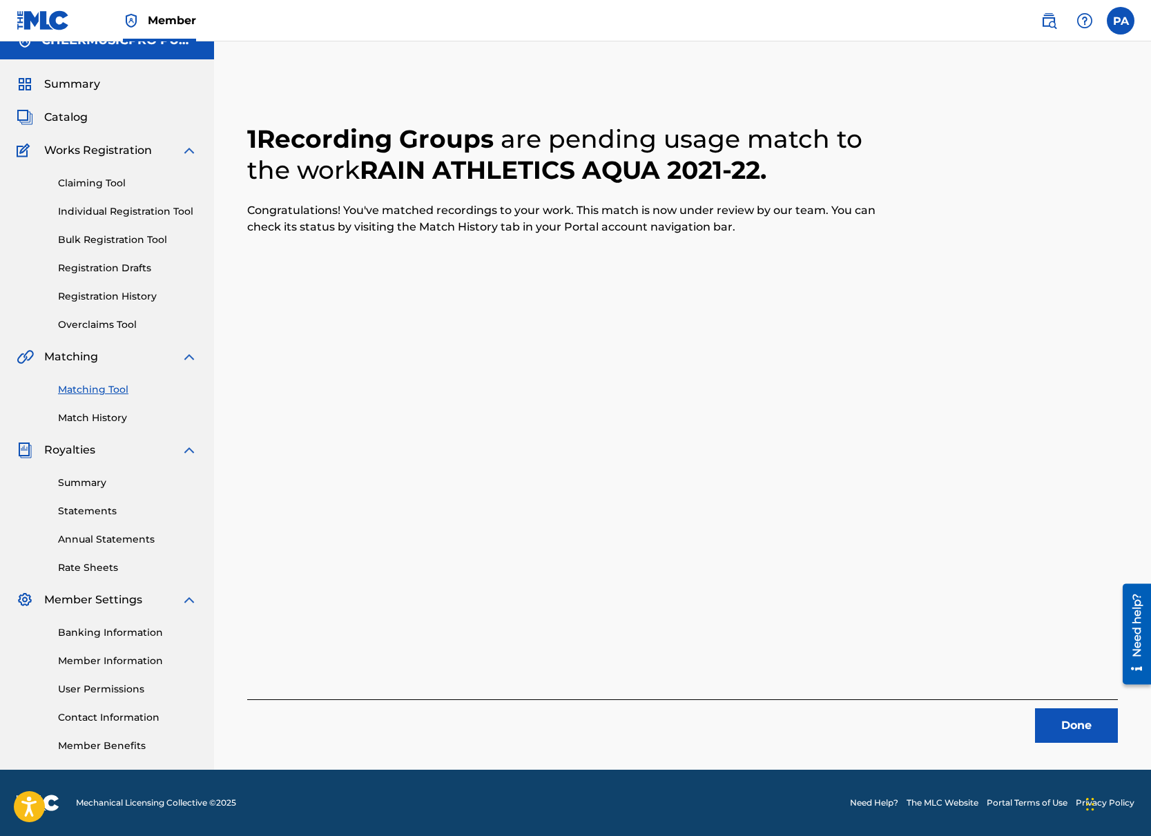
click at [1094, 722] on button "Done" at bounding box center [1076, 725] width 83 height 35
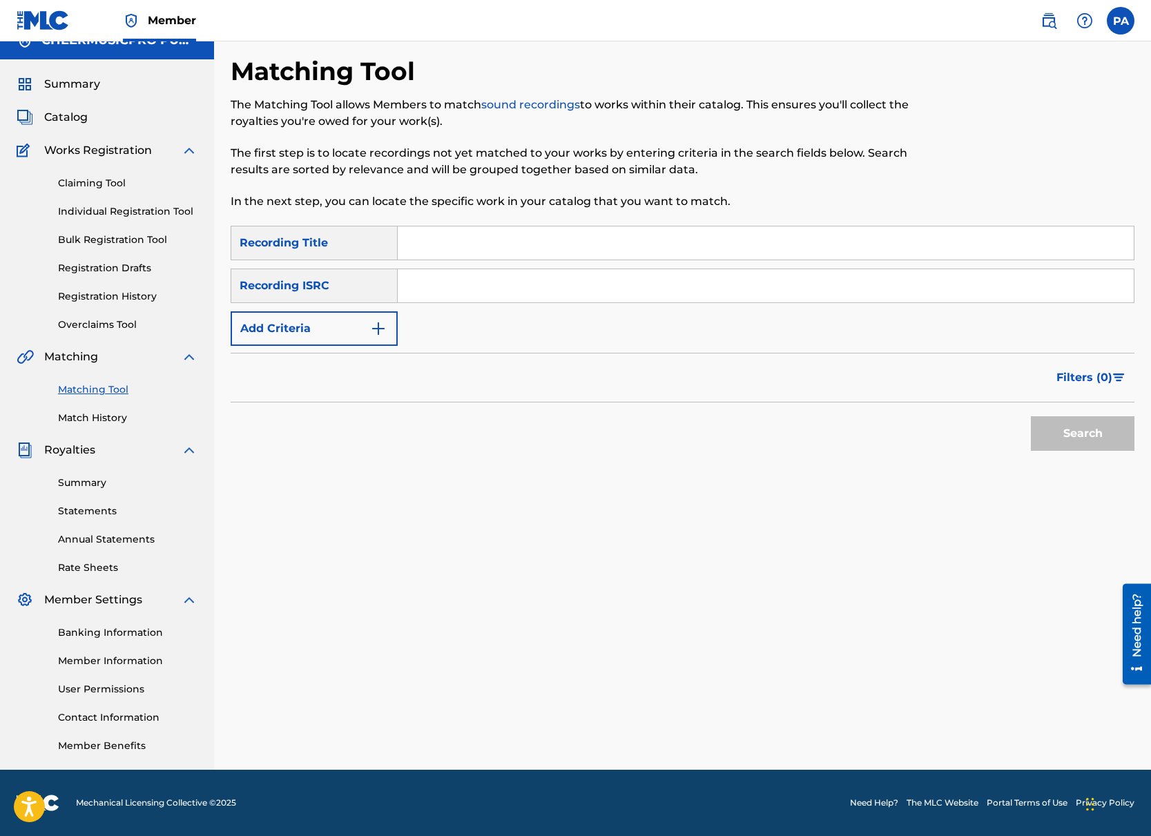
click at [470, 248] on input "Search Form" at bounding box center [766, 242] width 736 height 33
type input "Top Gun TGLC 2022"
click at [1031, 416] on button "Search" at bounding box center [1083, 433] width 104 height 35
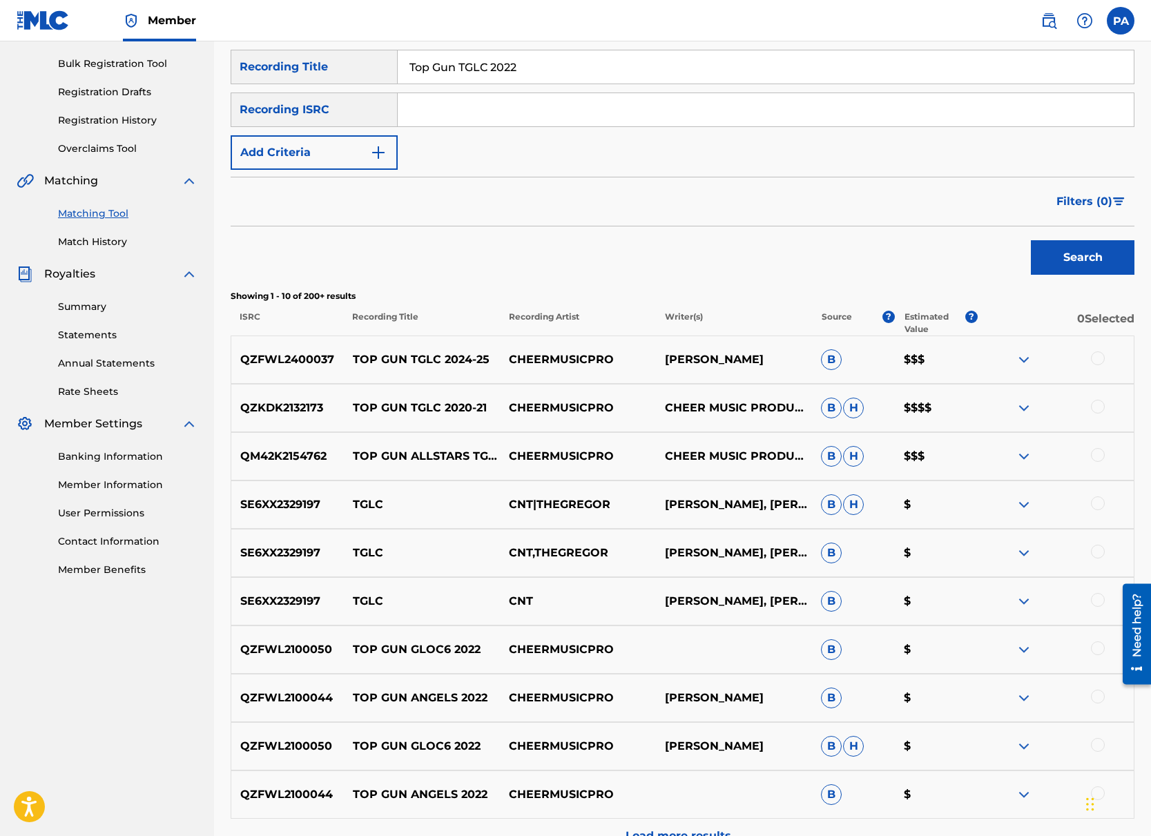
scroll to position [255, 0]
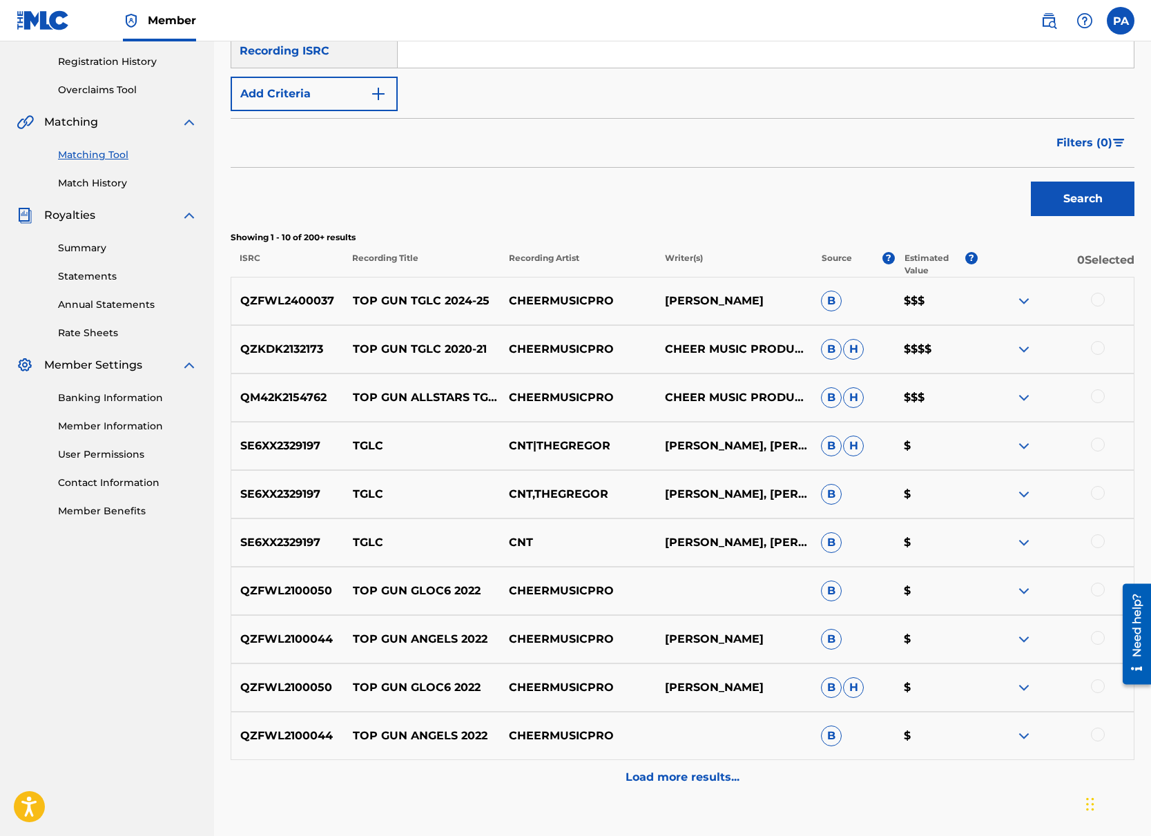
click at [694, 781] on p "Load more results..." at bounding box center [682, 777] width 114 height 17
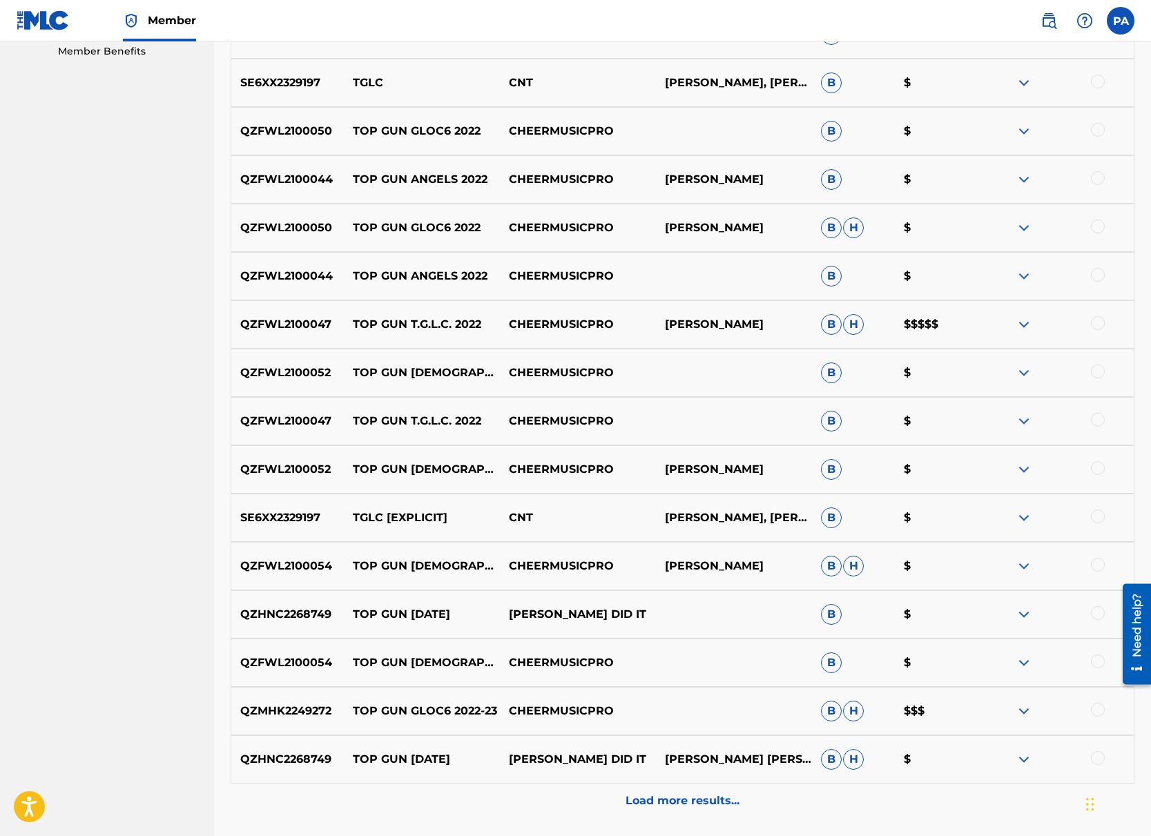
scroll to position [656, 0]
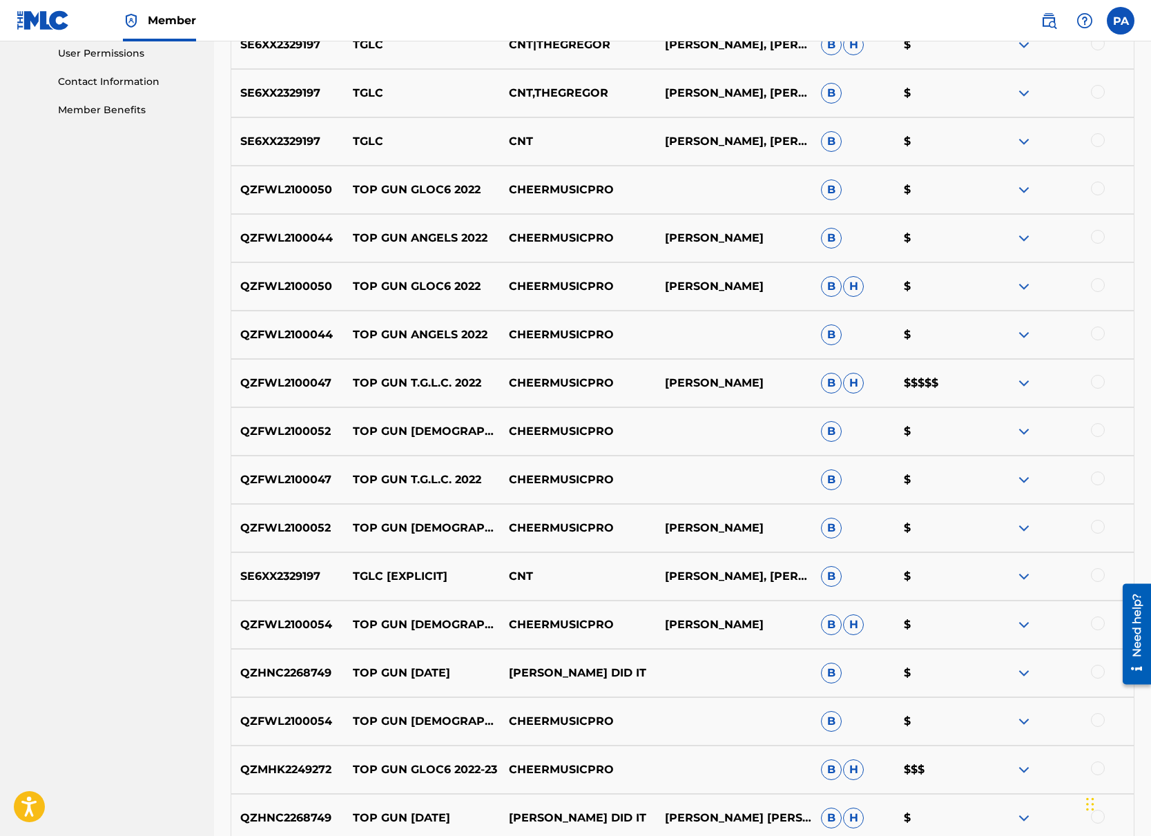
click at [1098, 380] on div at bounding box center [1098, 382] width 14 height 14
click at [1024, 381] on img at bounding box center [1023, 383] width 17 height 17
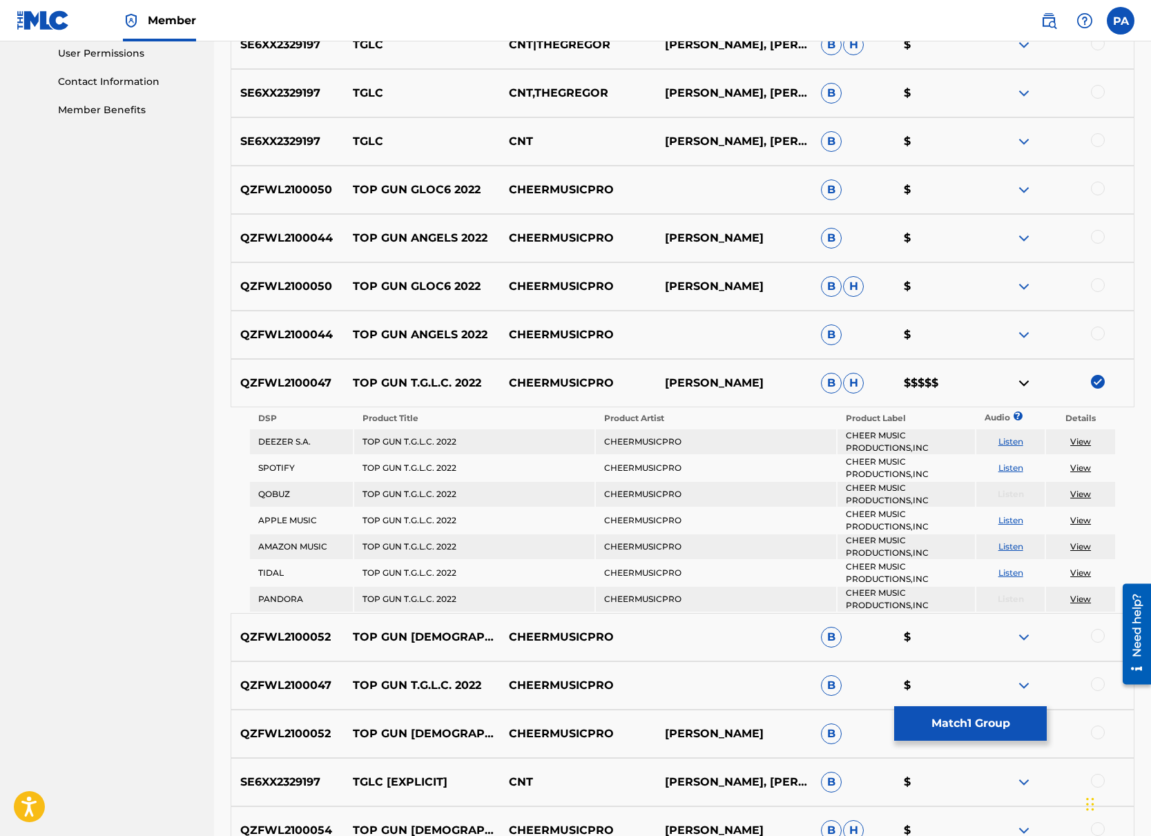
click at [1024, 381] on img at bounding box center [1023, 383] width 17 height 17
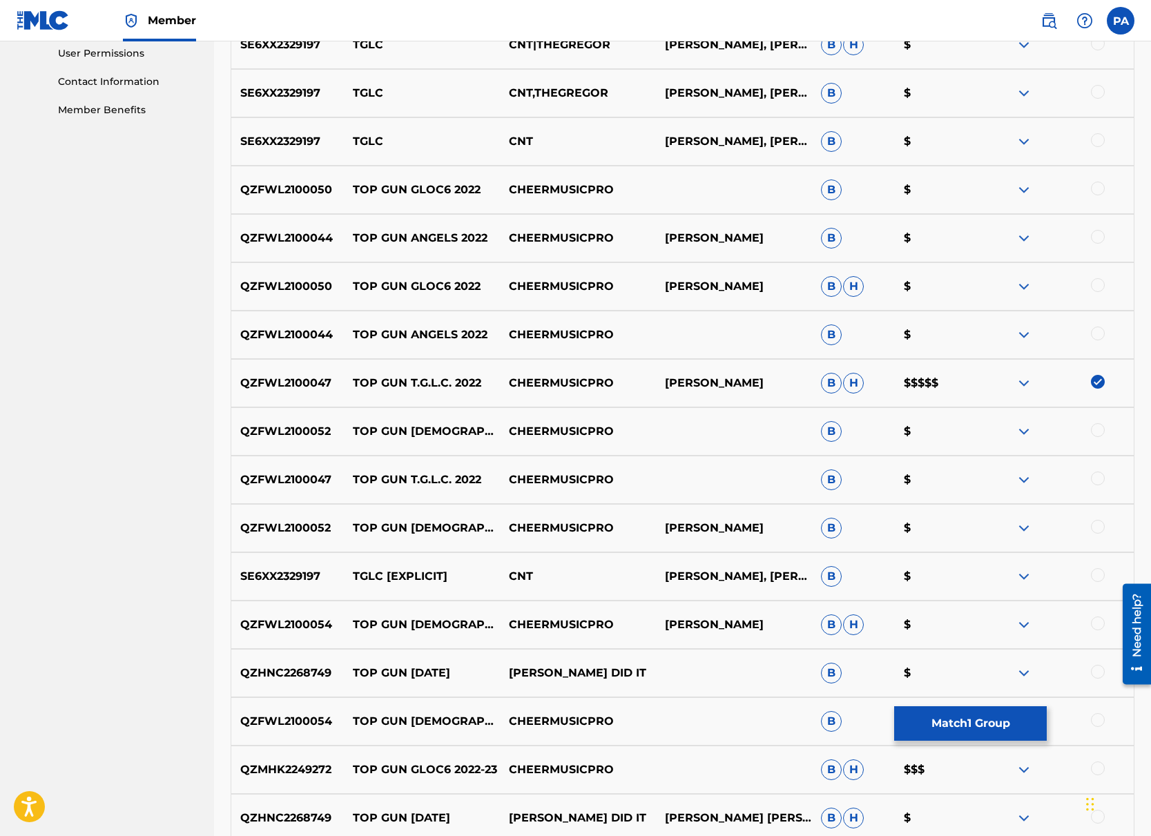
click at [1093, 483] on div at bounding box center [1098, 478] width 14 height 14
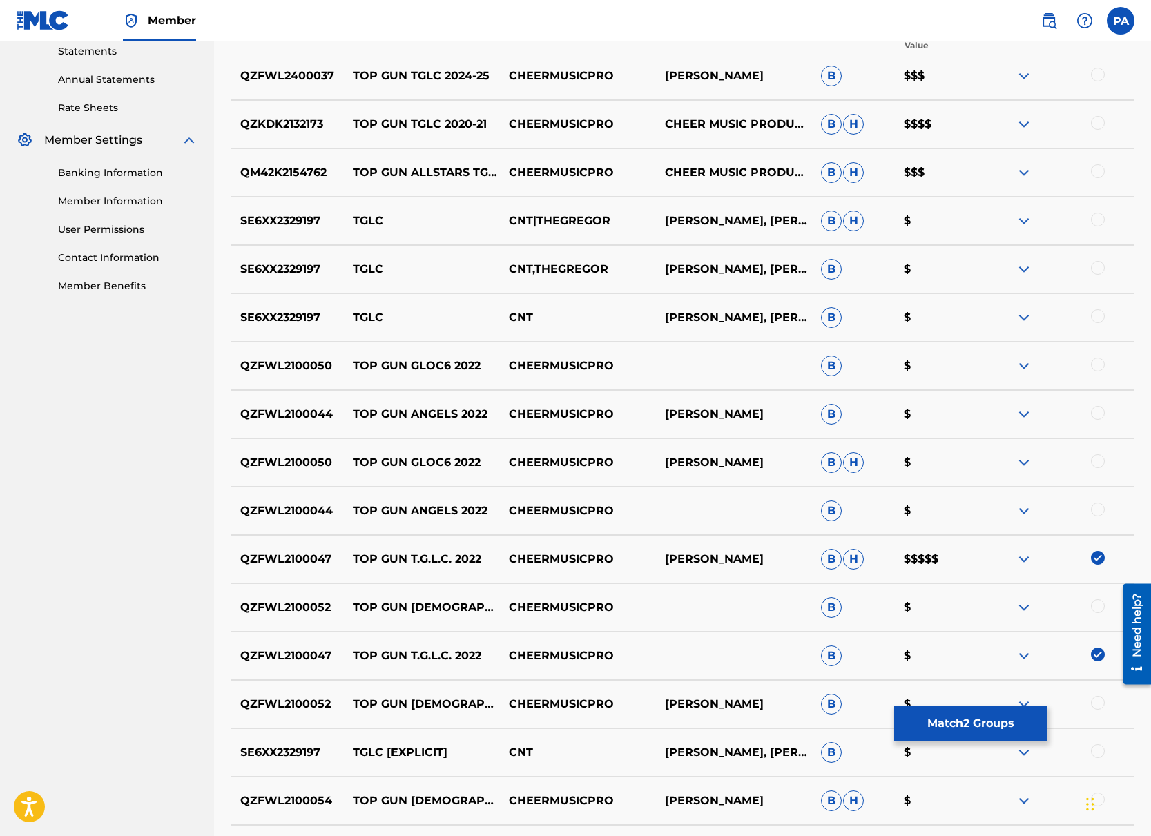
scroll to position [538, 0]
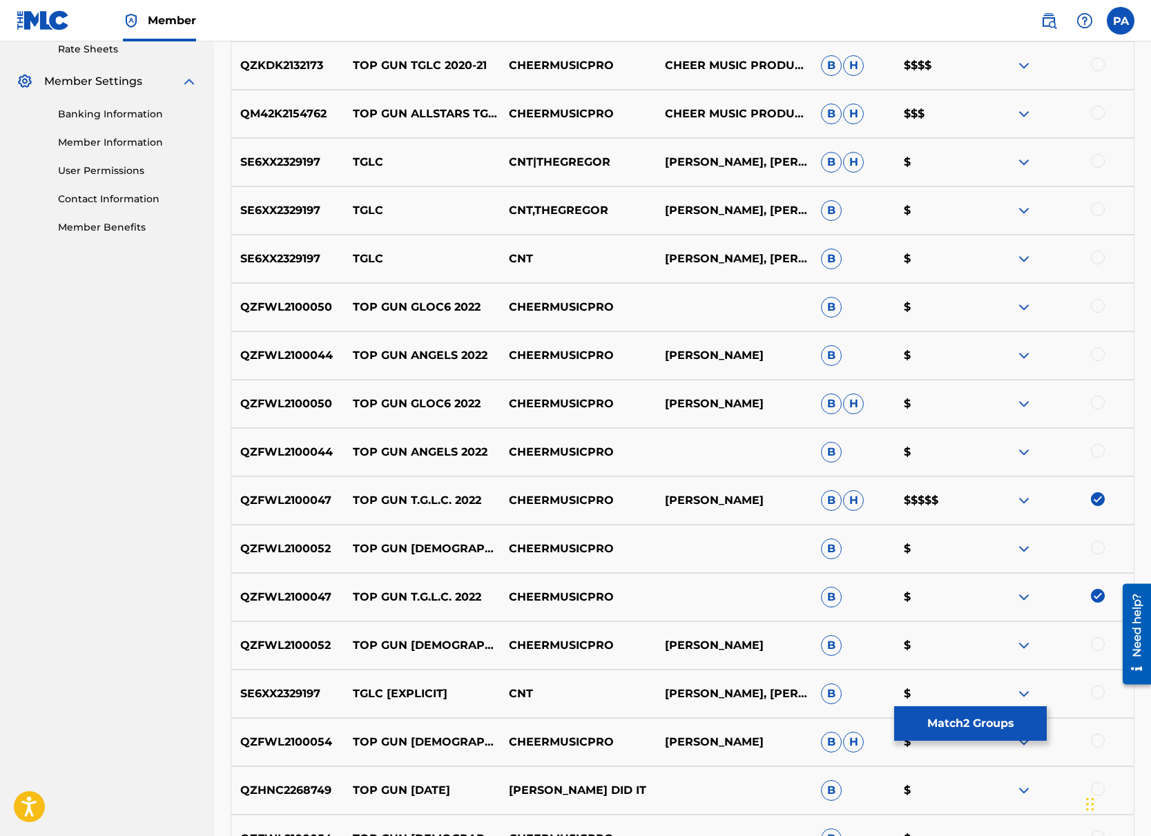
click at [964, 719] on button "Match 2 Groups" at bounding box center [970, 723] width 153 height 35
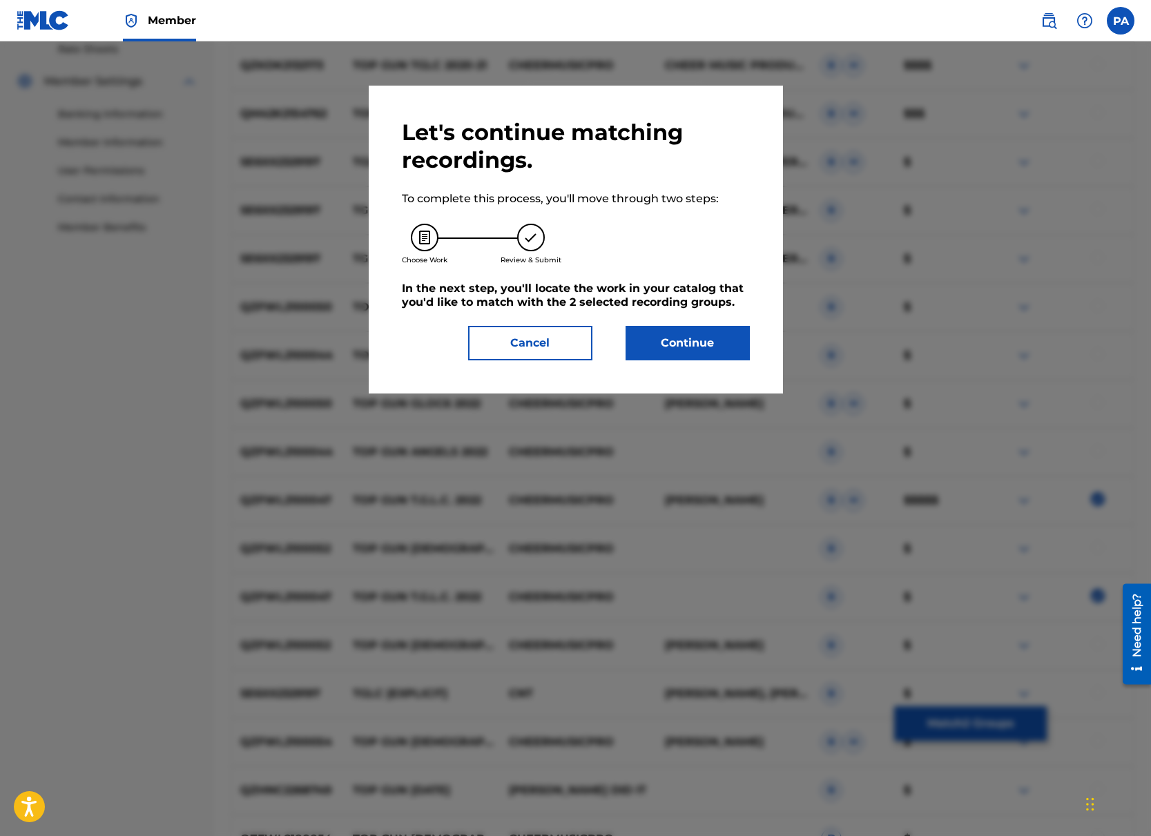
click at [710, 343] on button "Continue" at bounding box center [687, 343] width 124 height 35
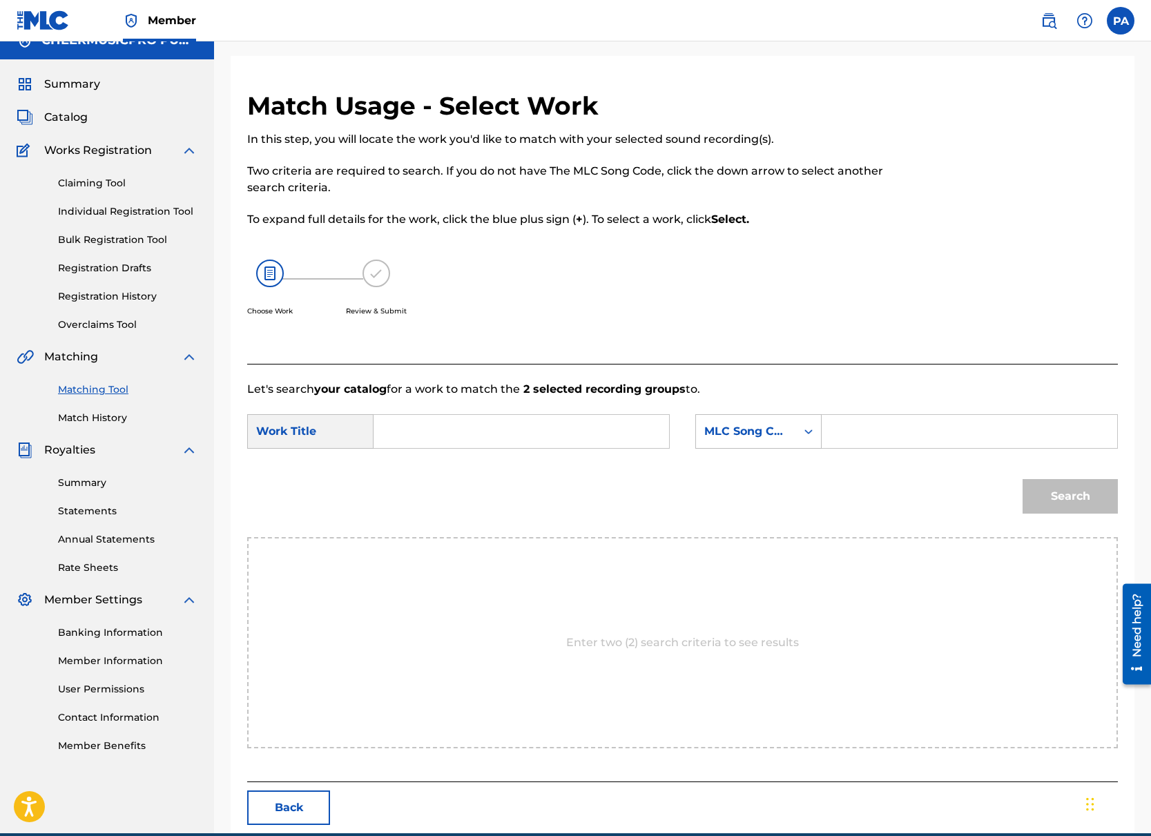
click at [402, 445] on input "Search Form" at bounding box center [521, 431] width 272 height 33
click at [397, 483] on span "top gun" at bounding box center [408, 471] width 23 height 30
type input "top gun tglc 2021-22"
click at [774, 428] on div "MLC Song Code" at bounding box center [746, 431] width 84 height 17
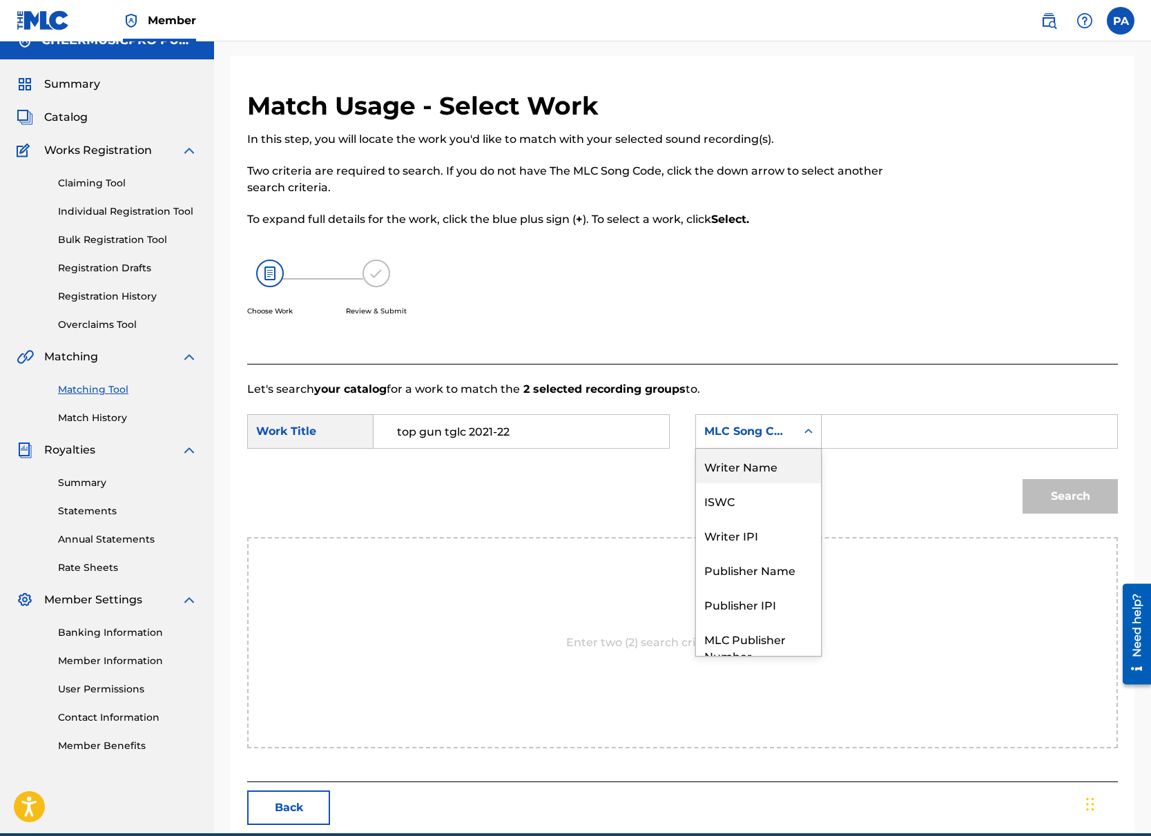
click at [764, 460] on div "Writer Name" at bounding box center [758, 466] width 125 height 35
click at [913, 435] on input "Search Form" at bounding box center [969, 431] width 272 height 33
paste input "[PERSON_NAME]"
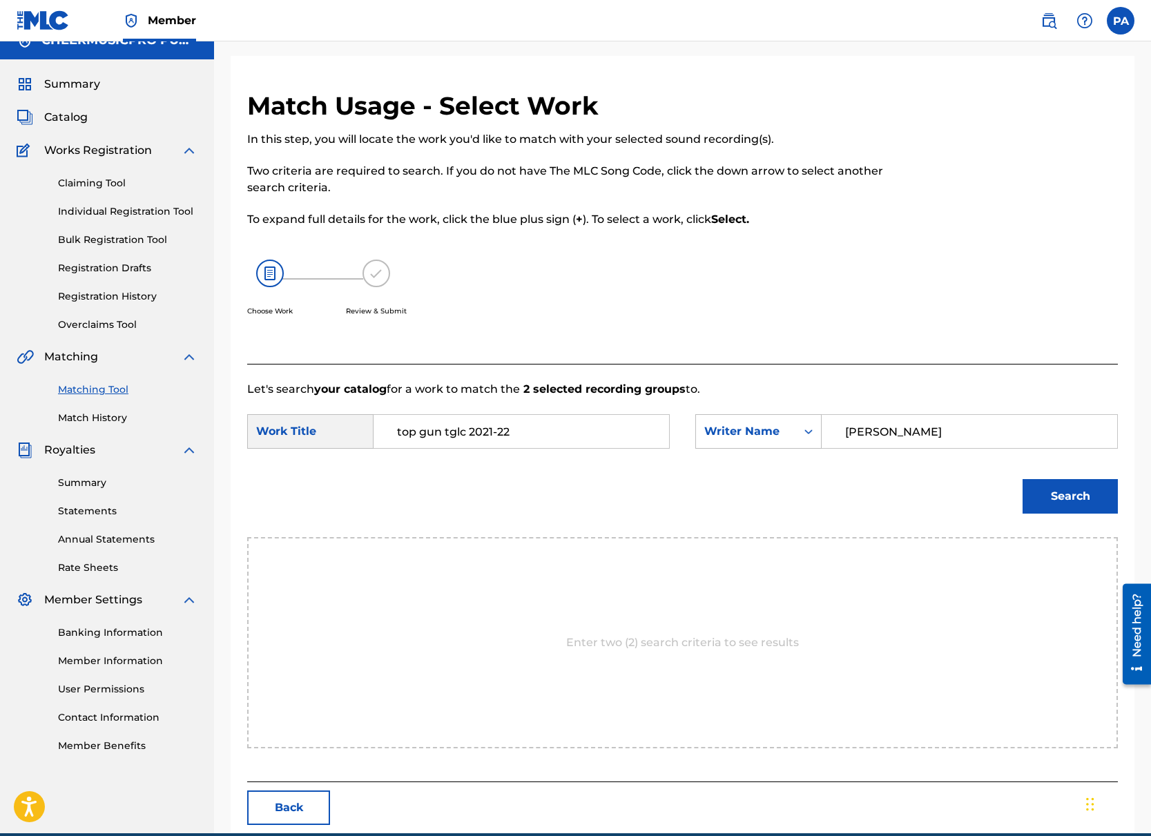
type input "[PERSON_NAME]"
click at [1071, 485] on button "Search" at bounding box center [1069, 496] width 95 height 35
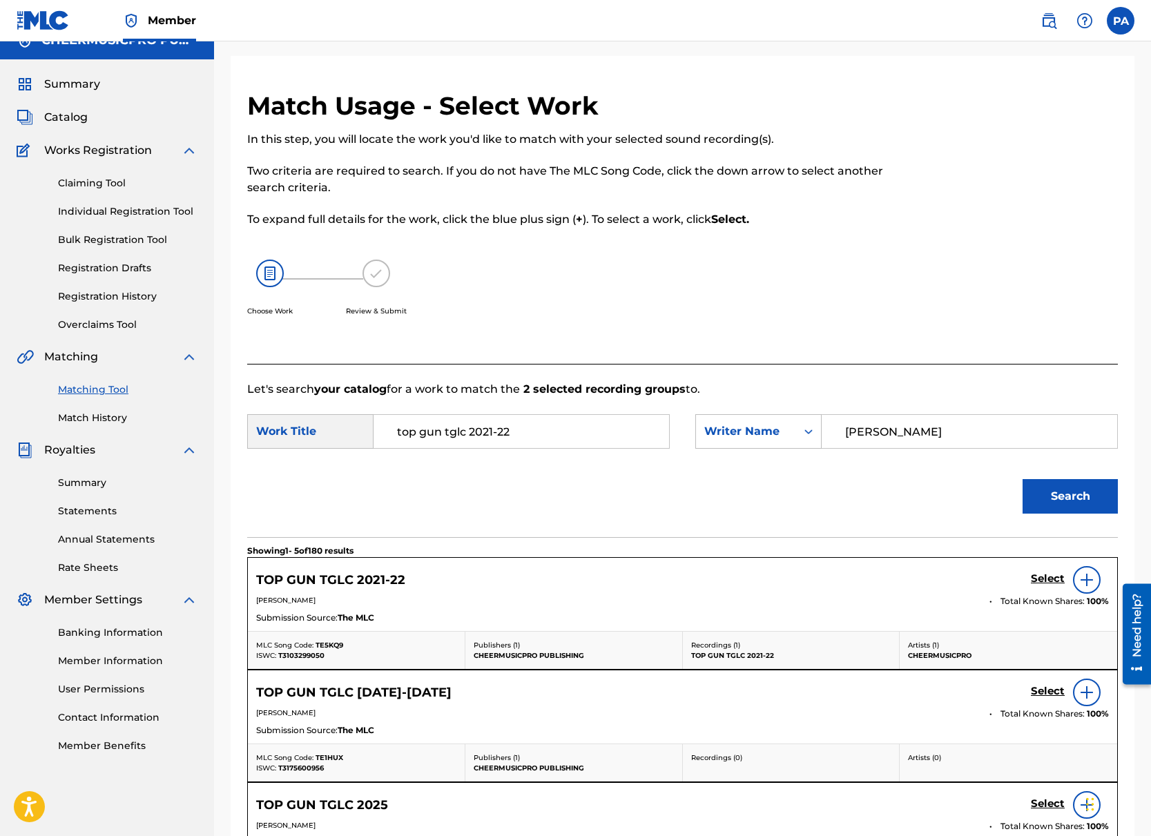
click at [1058, 578] on h5 "Select" at bounding box center [1048, 578] width 34 height 13
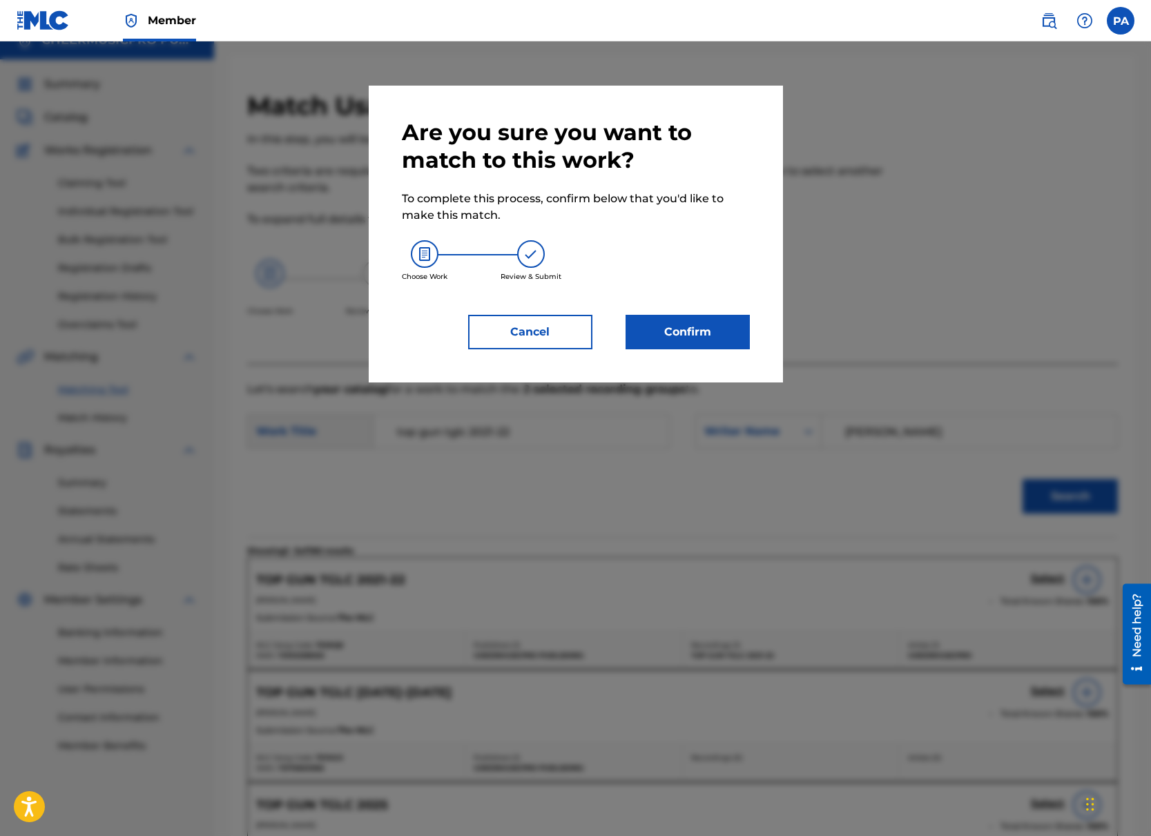
click at [674, 338] on button "Confirm" at bounding box center [687, 332] width 124 height 35
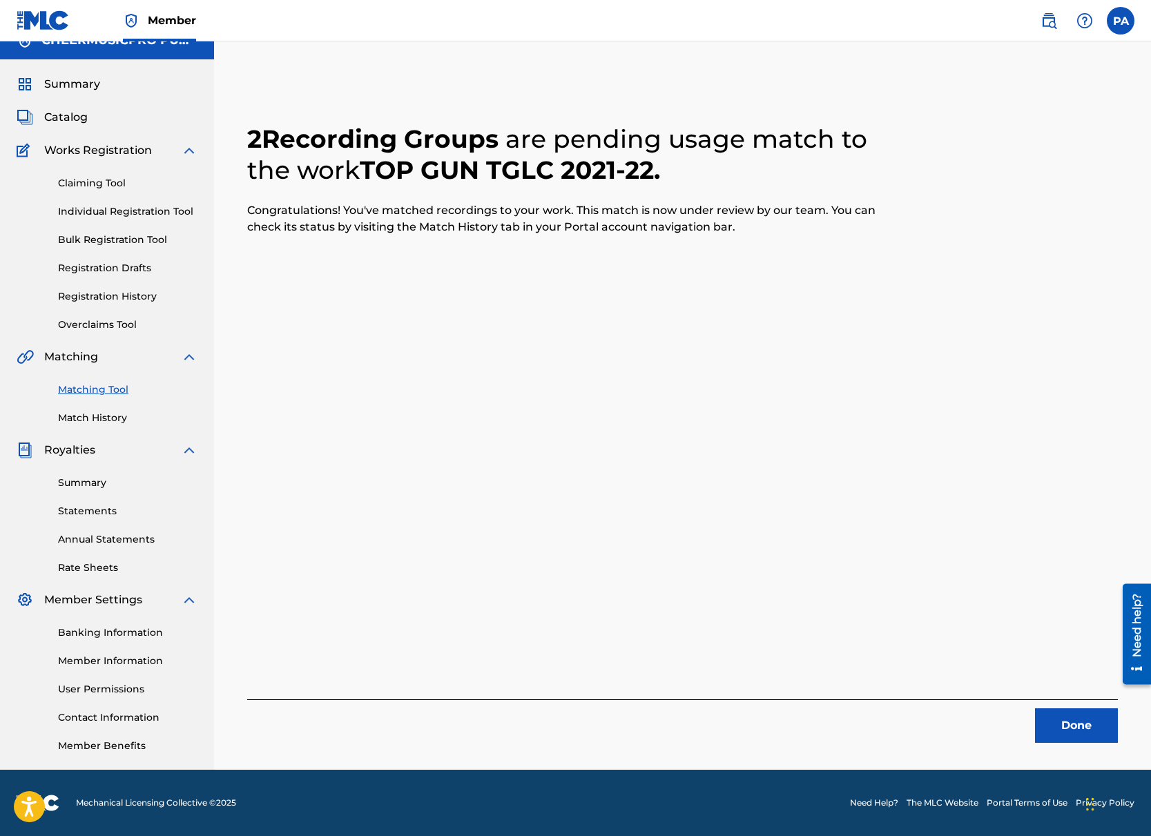
drag, startPoint x: 1075, startPoint y: 717, endPoint x: 1068, endPoint y: 717, distance: 7.6
click at [1068, 717] on button "Done" at bounding box center [1076, 725] width 83 height 35
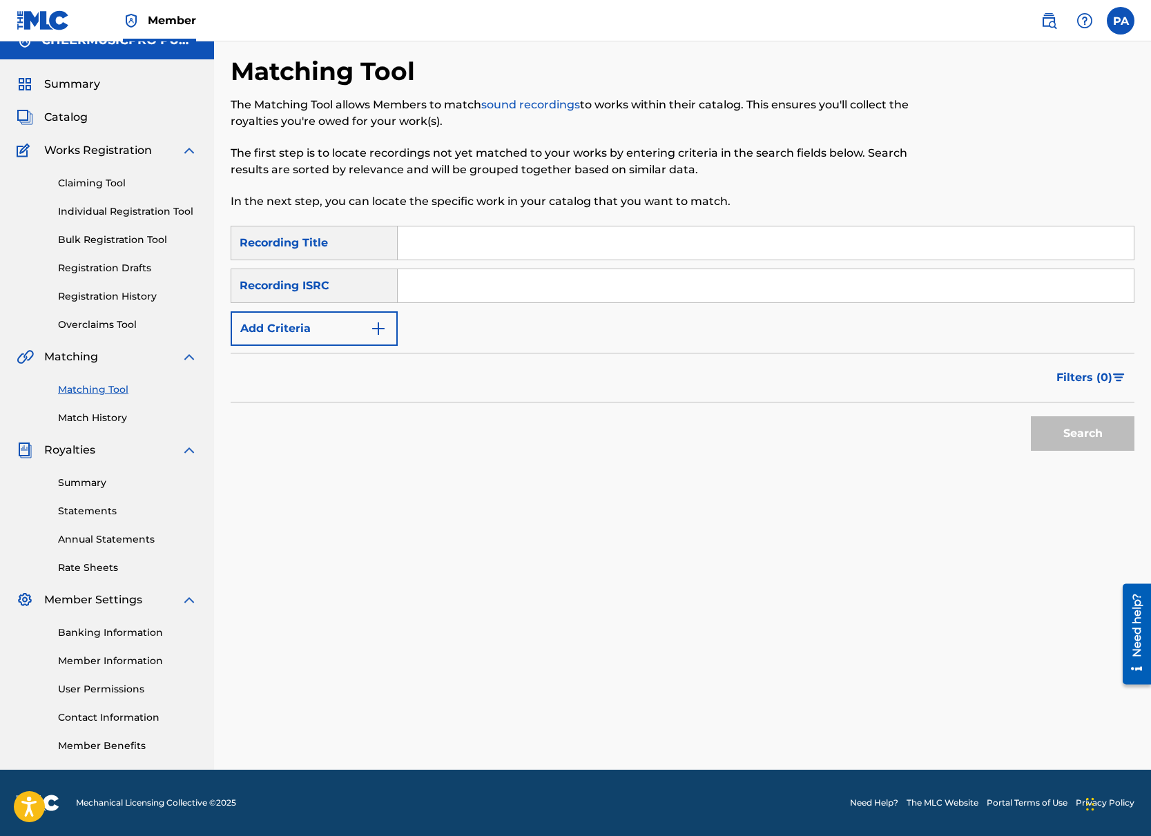
click at [557, 244] on input "Search Form" at bounding box center [766, 242] width 736 height 33
type input "gloc6 2022"
click at [1031, 416] on button "Search" at bounding box center [1083, 433] width 104 height 35
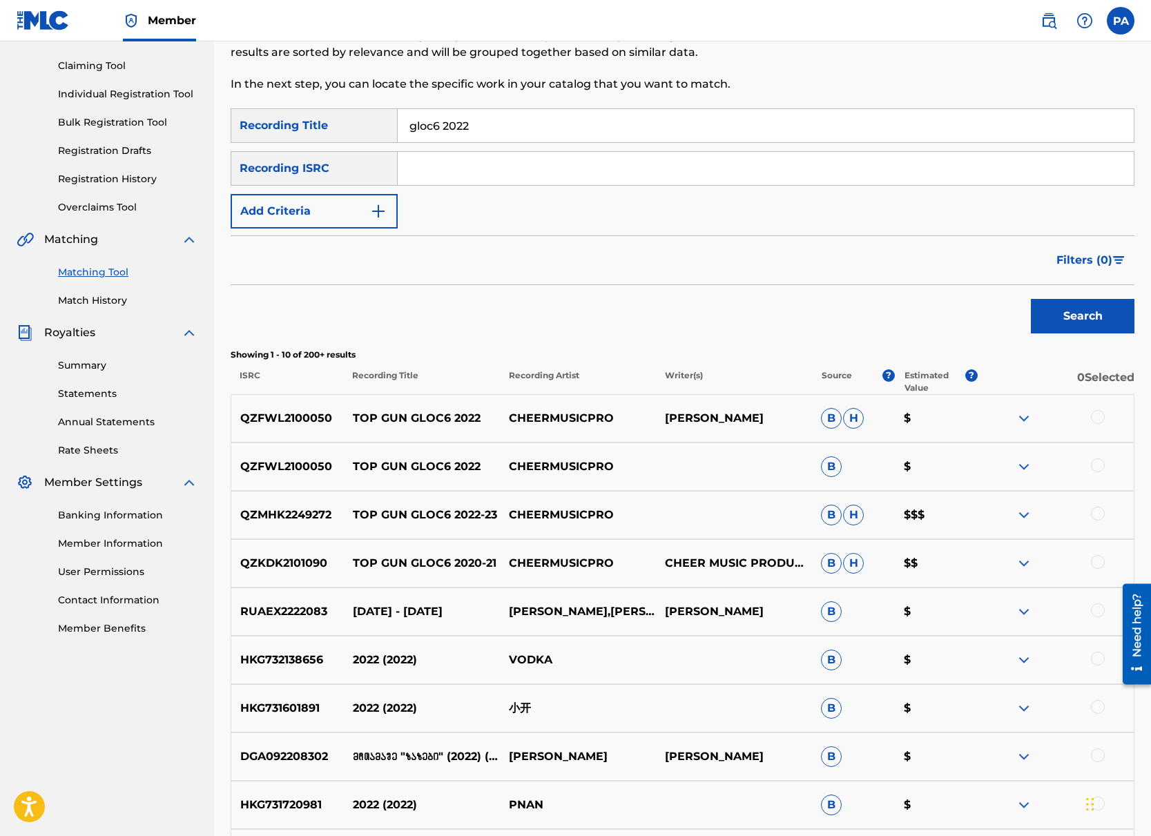
scroll to position [196, 0]
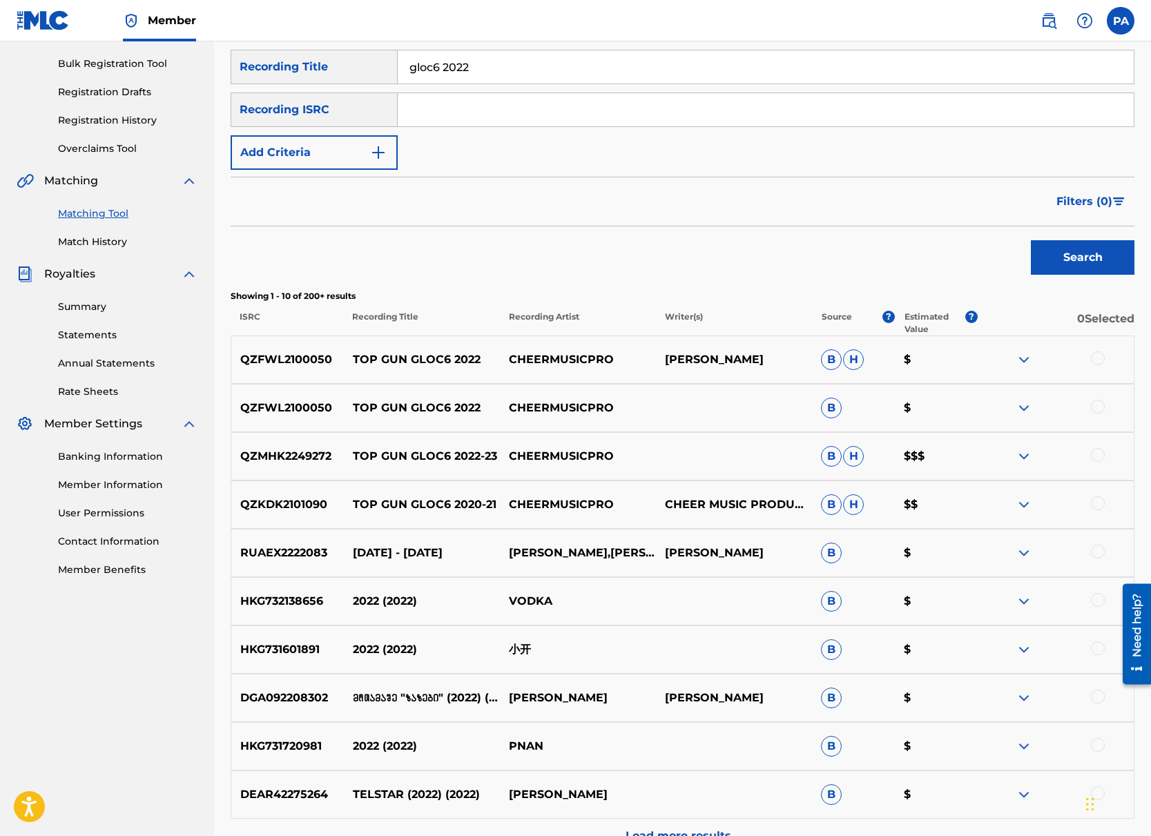
click at [1095, 358] on div at bounding box center [1098, 358] width 14 height 14
click at [1103, 411] on div at bounding box center [1055, 408] width 156 height 17
click at [1099, 407] on div at bounding box center [1098, 407] width 14 height 14
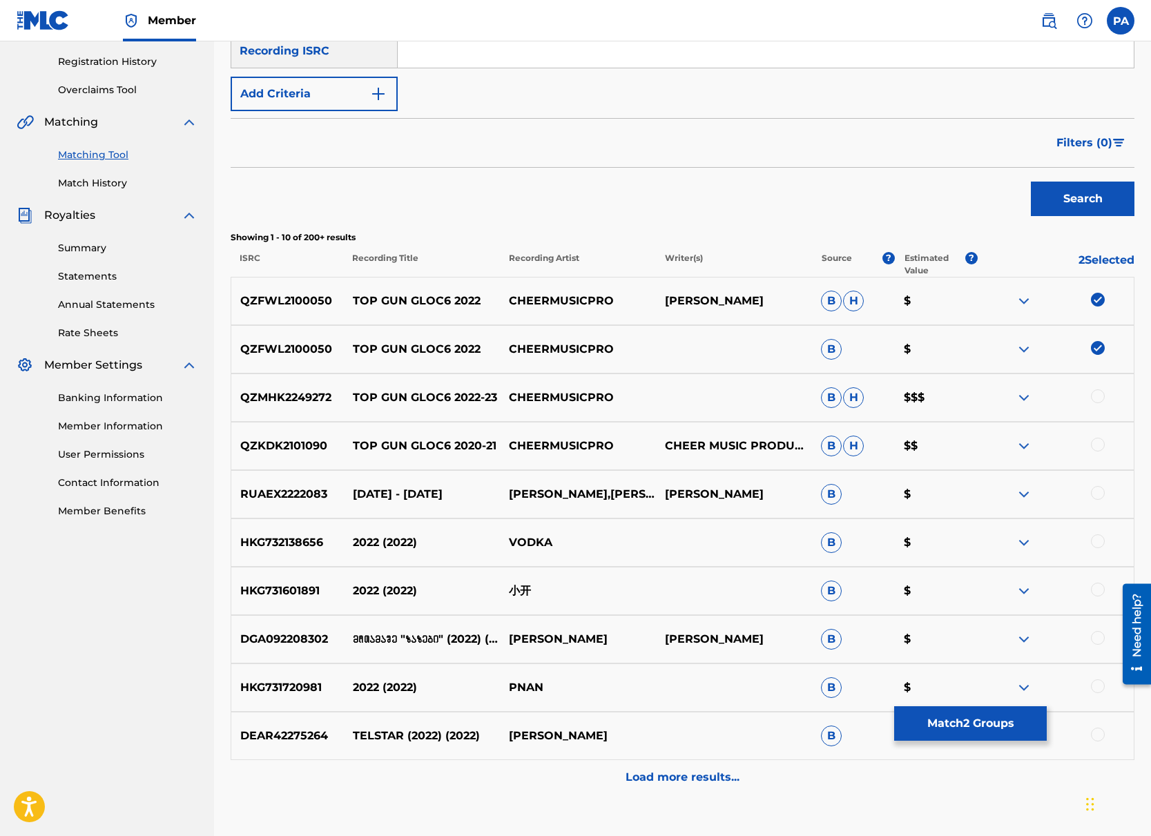
click at [981, 718] on button "Match 2 Groups" at bounding box center [970, 723] width 153 height 35
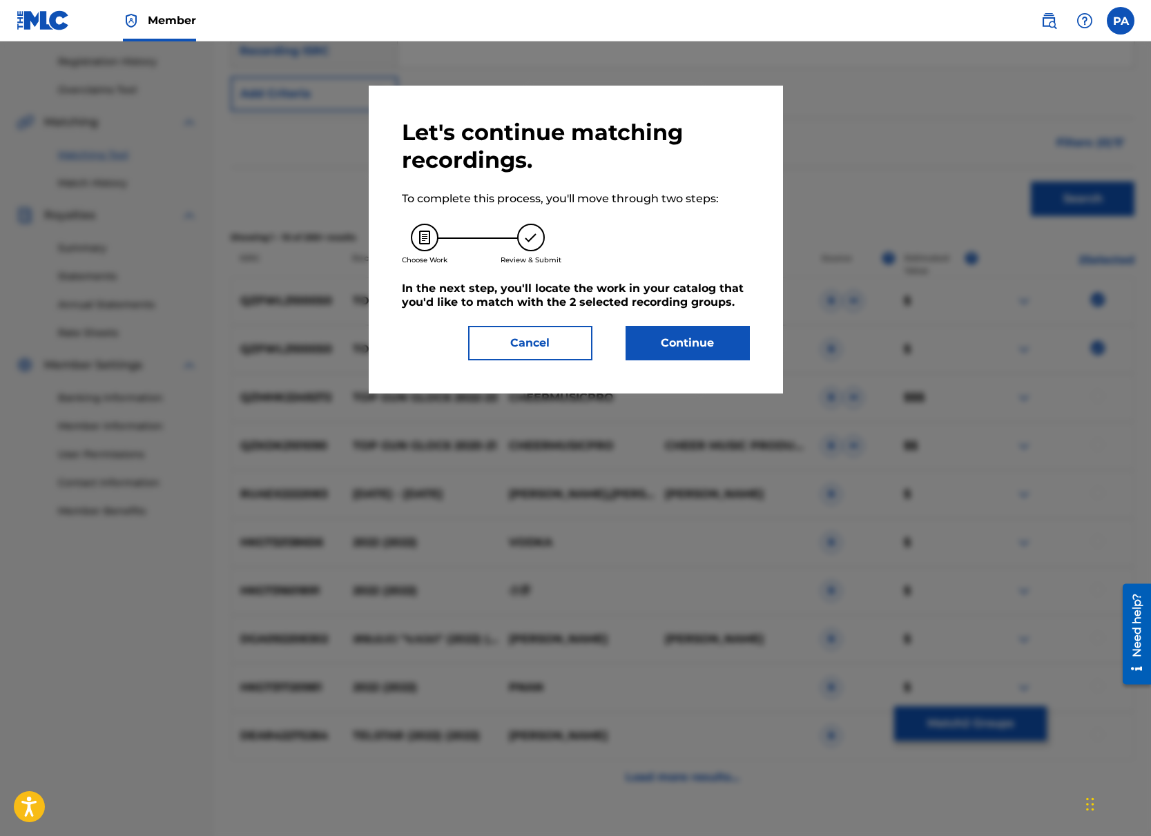
click at [692, 341] on button "Continue" at bounding box center [687, 343] width 124 height 35
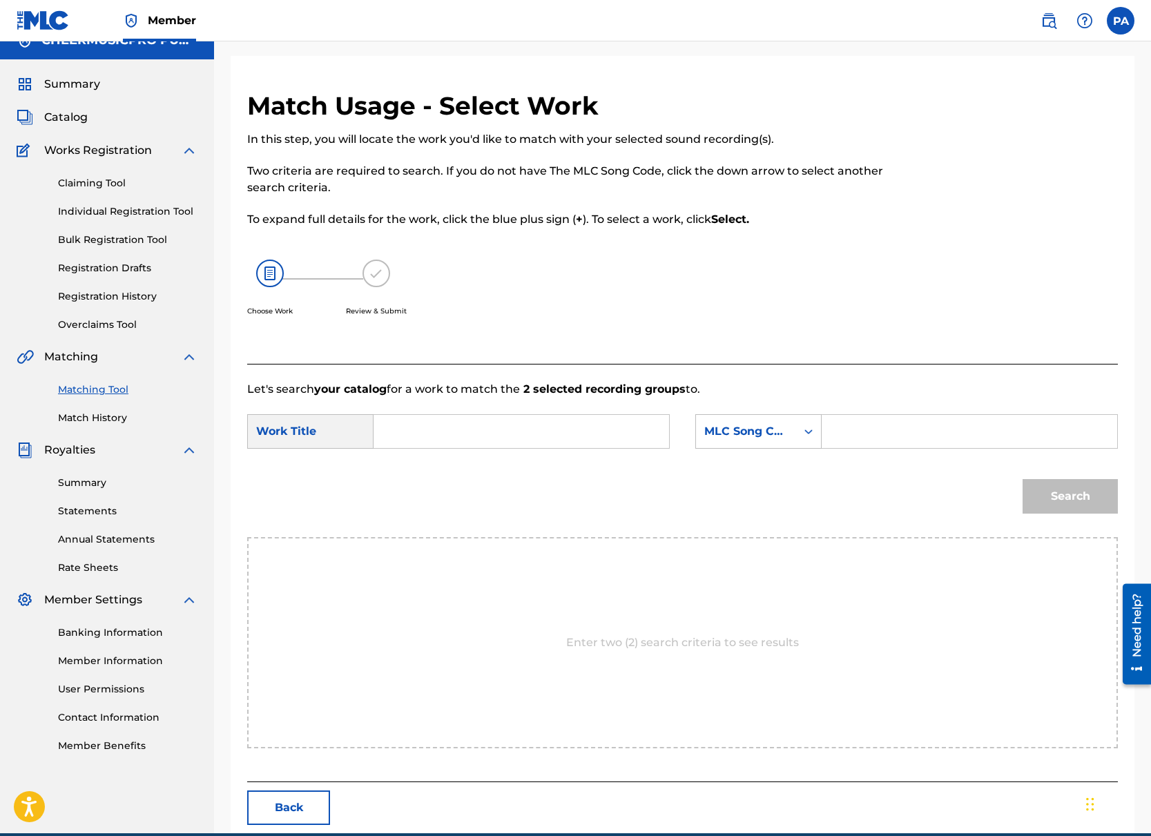
click at [420, 427] on input "Search Form" at bounding box center [521, 431] width 272 height 33
click at [407, 560] on span "2021-22" at bounding box center [438, 545] width 82 height 30
type input "top gun gloc6 2021-22"
click at [791, 421] on div "MLC Song Code" at bounding box center [746, 431] width 100 height 26
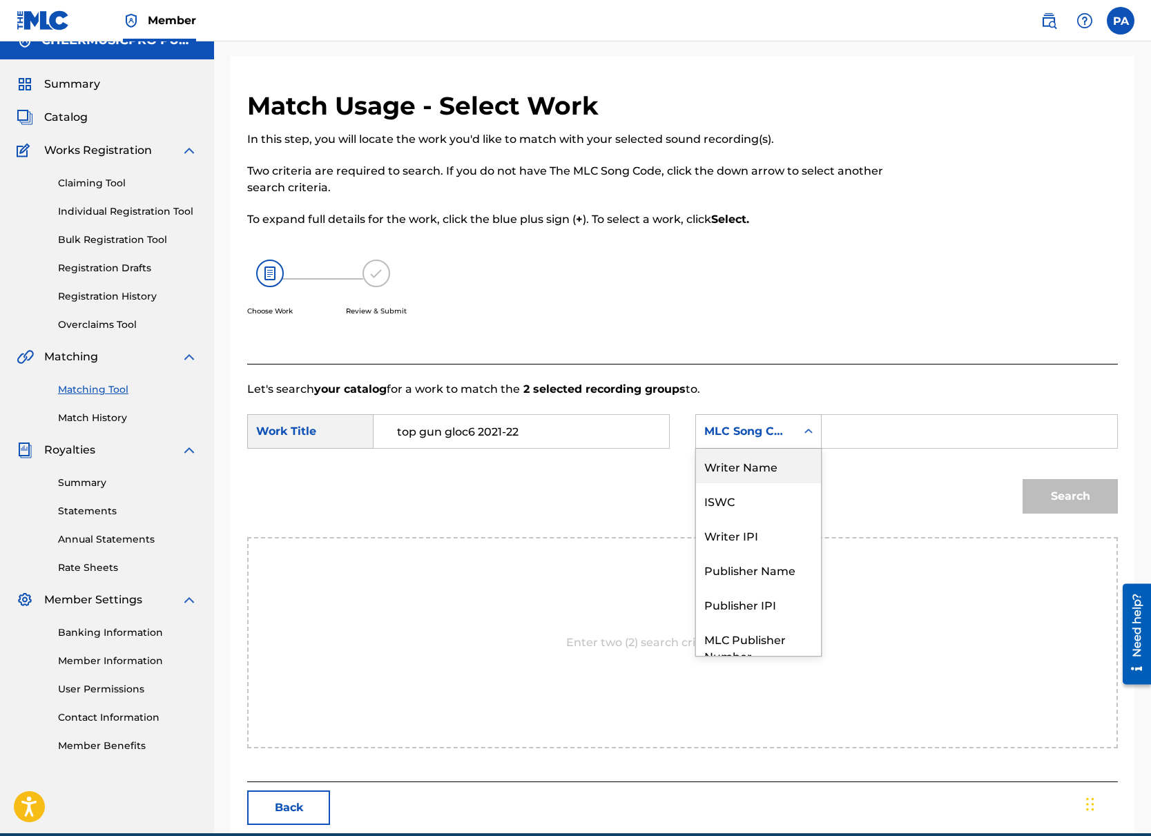
click at [765, 467] on div "Writer Name" at bounding box center [758, 466] width 125 height 35
click at [855, 429] on input "Search Form" at bounding box center [969, 431] width 272 height 33
paste input "[PERSON_NAME]"
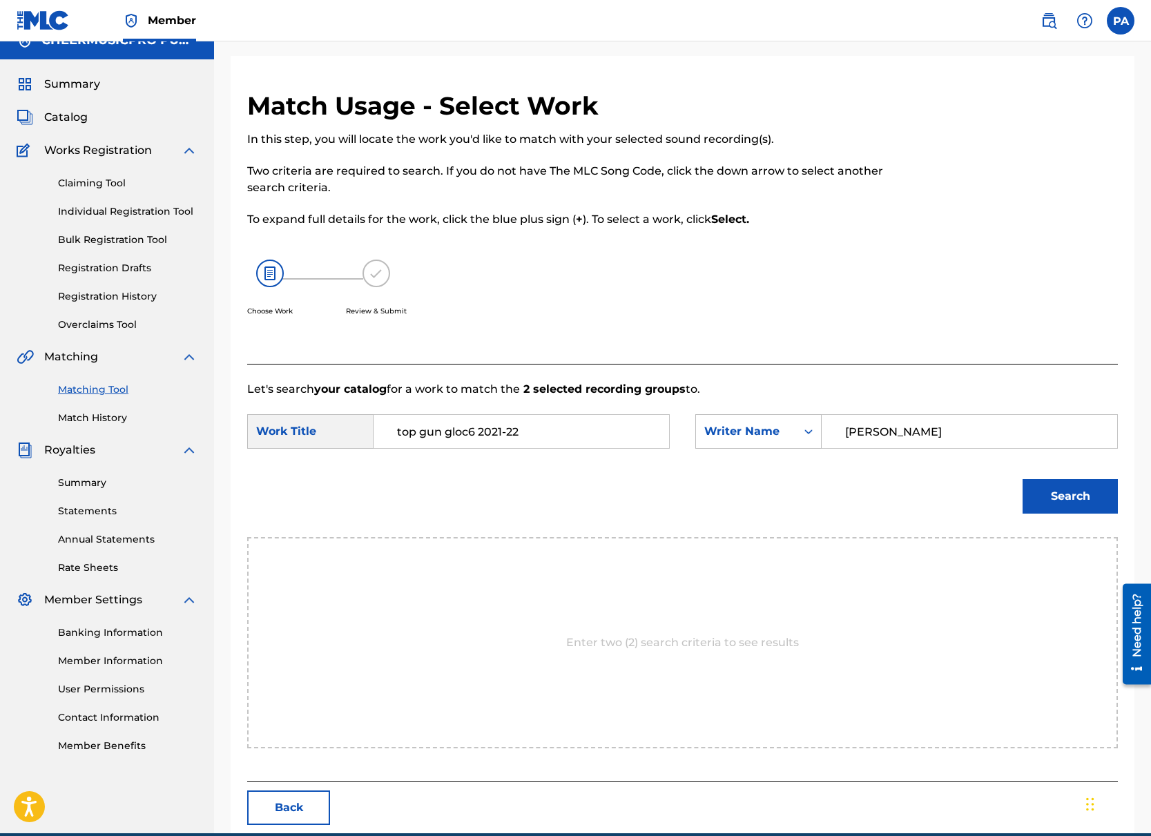
type input "[PERSON_NAME]"
click at [1058, 493] on button "Search" at bounding box center [1069, 496] width 95 height 35
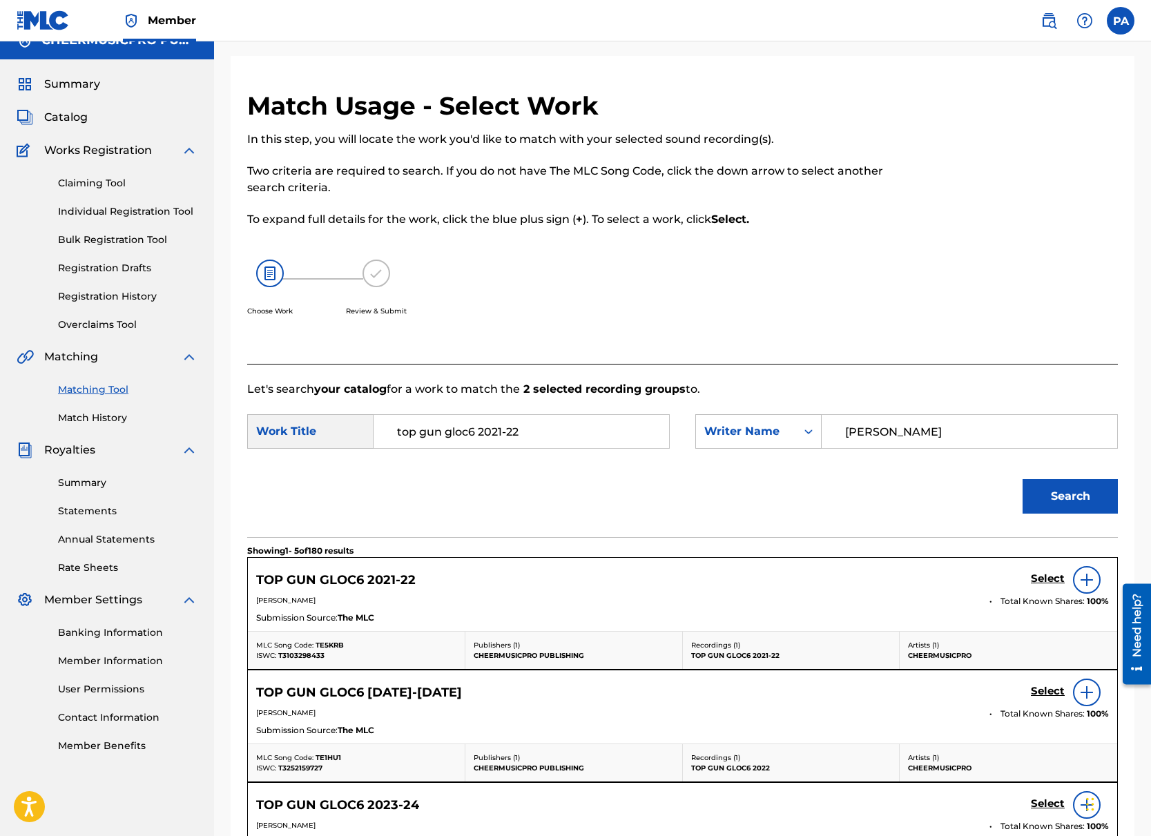
click at [1042, 581] on h5 "Select" at bounding box center [1048, 578] width 34 height 13
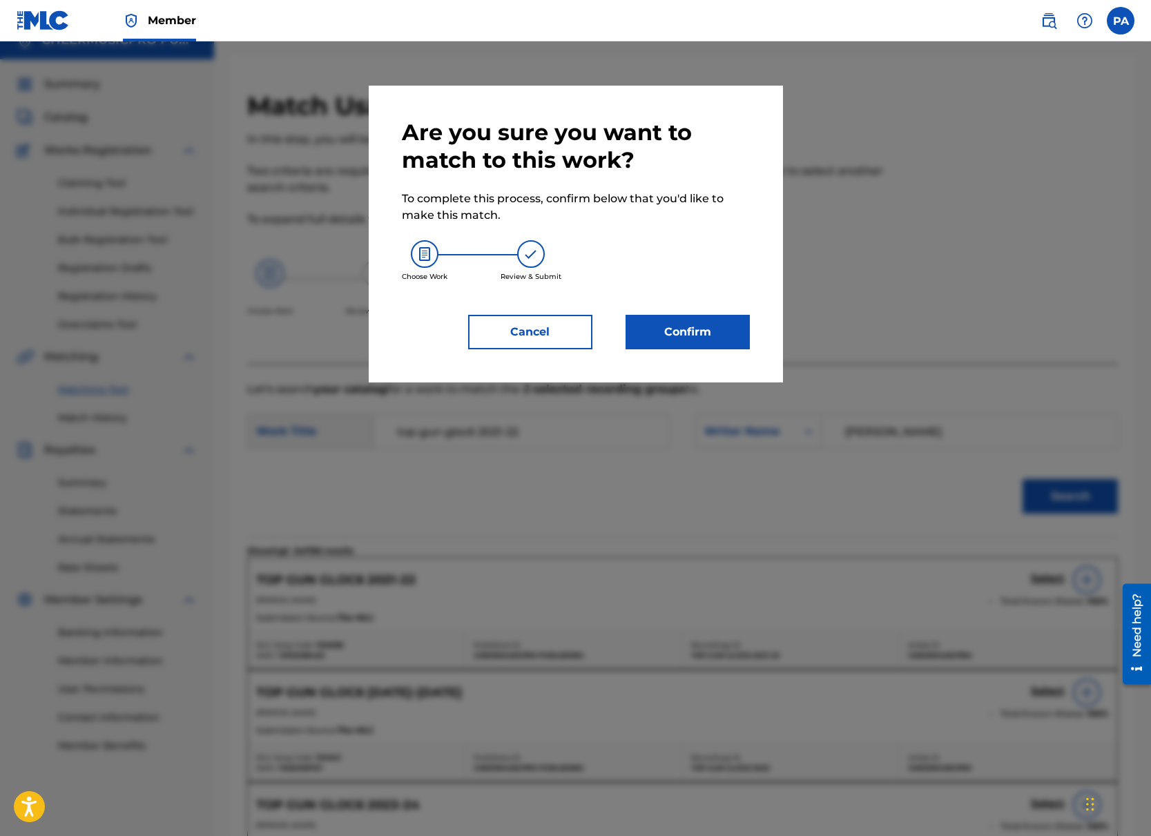
click at [694, 329] on button "Confirm" at bounding box center [687, 332] width 124 height 35
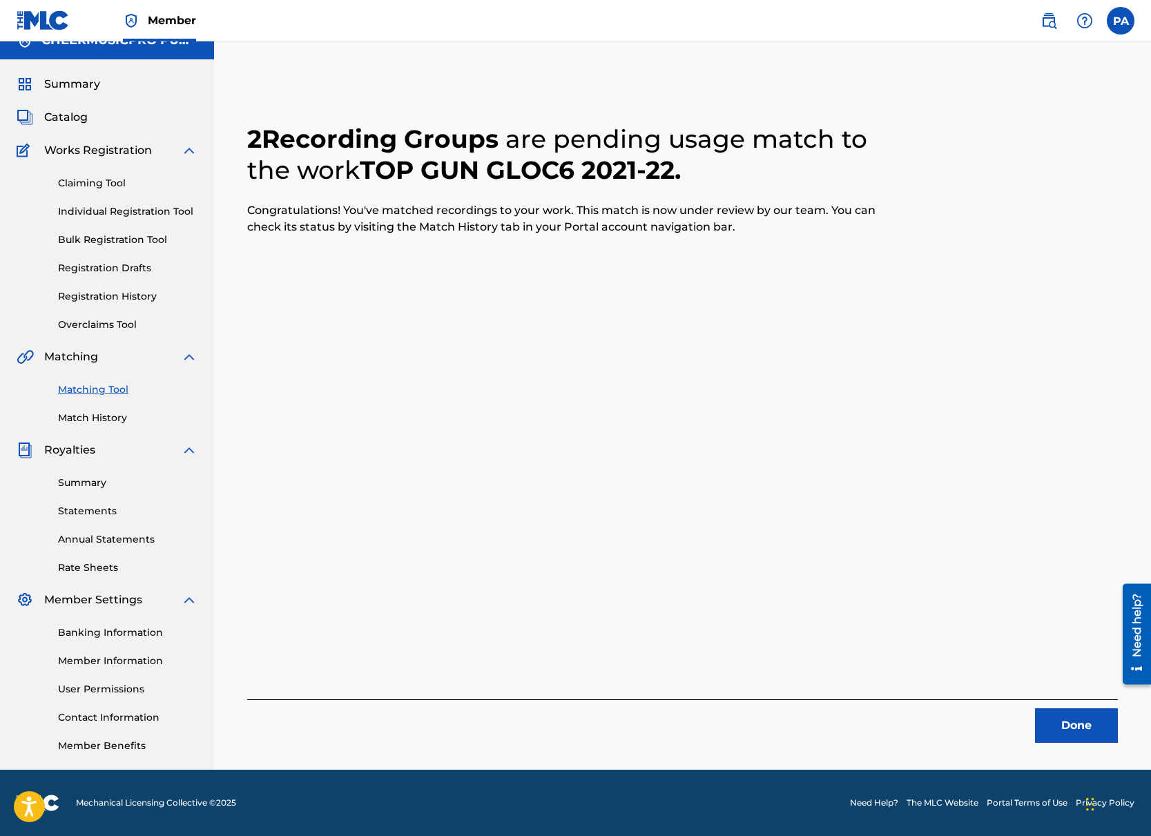
click at [1073, 727] on button "Done" at bounding box center [1076, 725] width 83 height 35
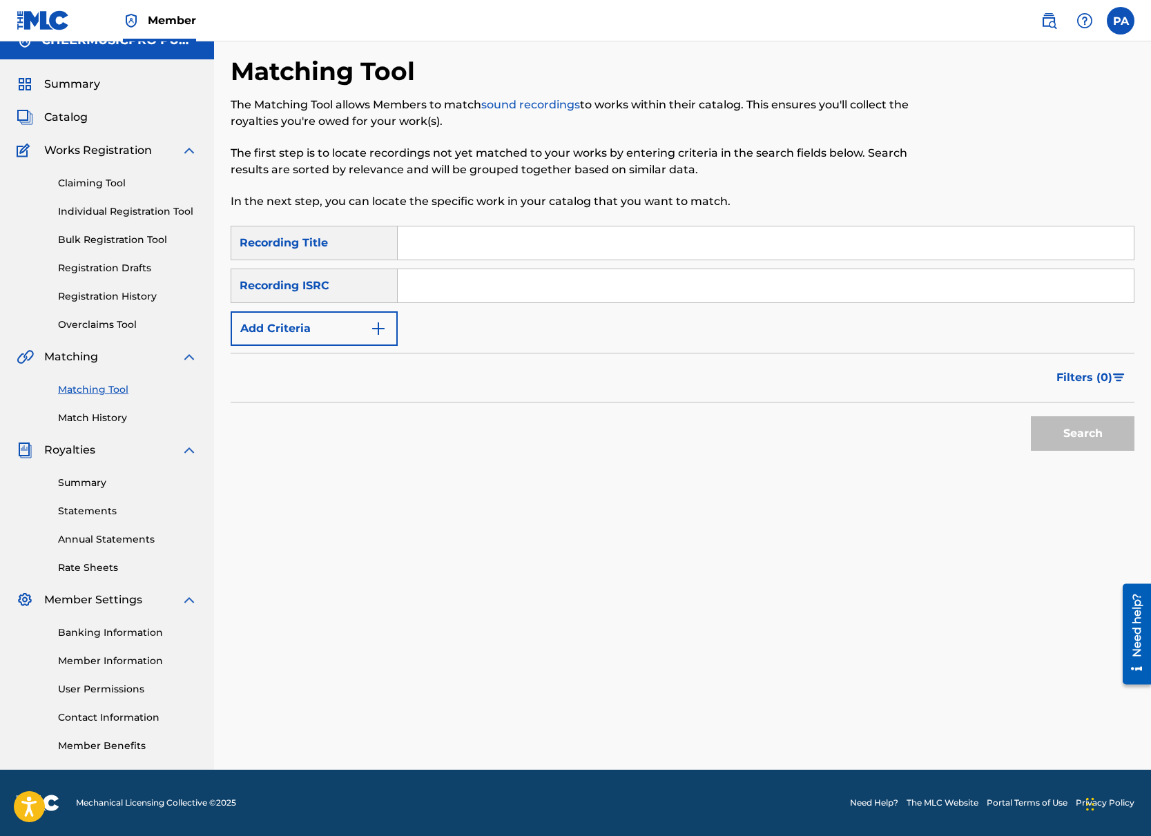
click at [515, 258] on input "Search Form" at bounding box center [766, 242] width 736 height 33
type input "royalty 2022"
click at [1031, 416] on button "Search" at bounding box center [1083, 433] width 104 height 35
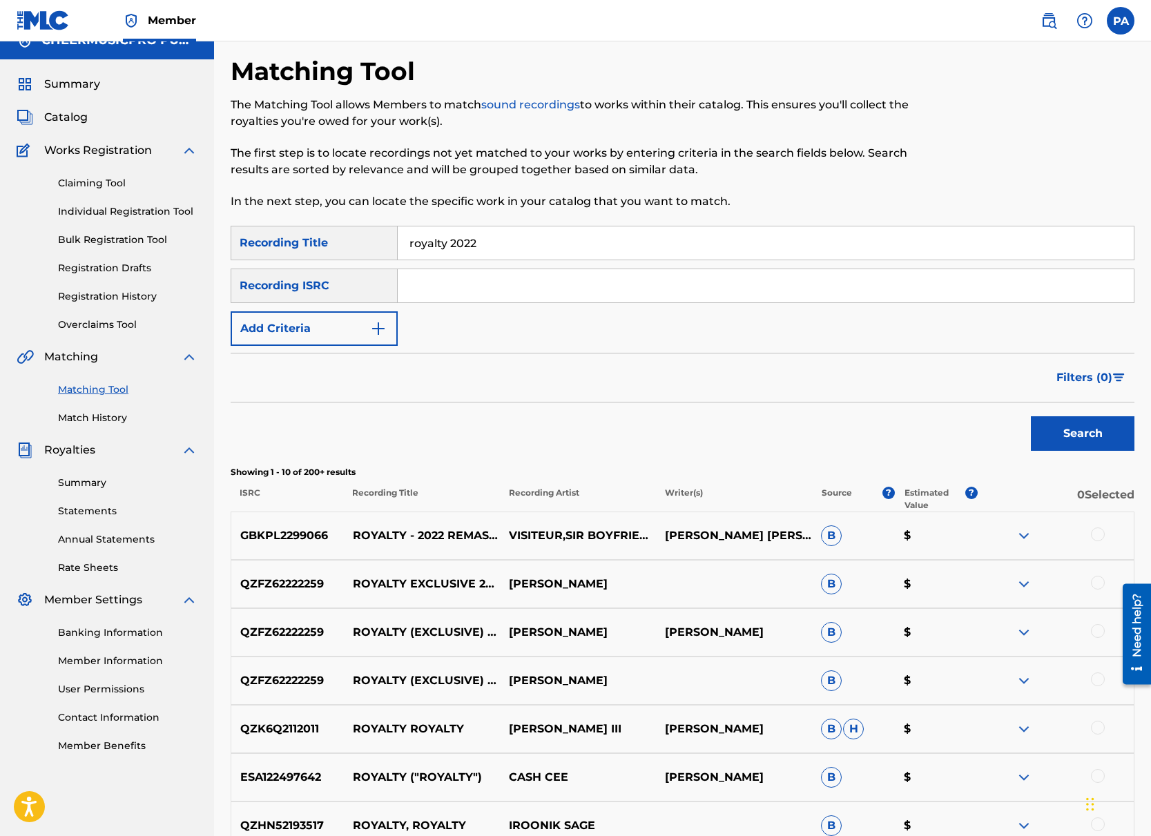
click at [310, 340] on button "Add Criteria" at bounding box center [314, 328] width 167 height 35
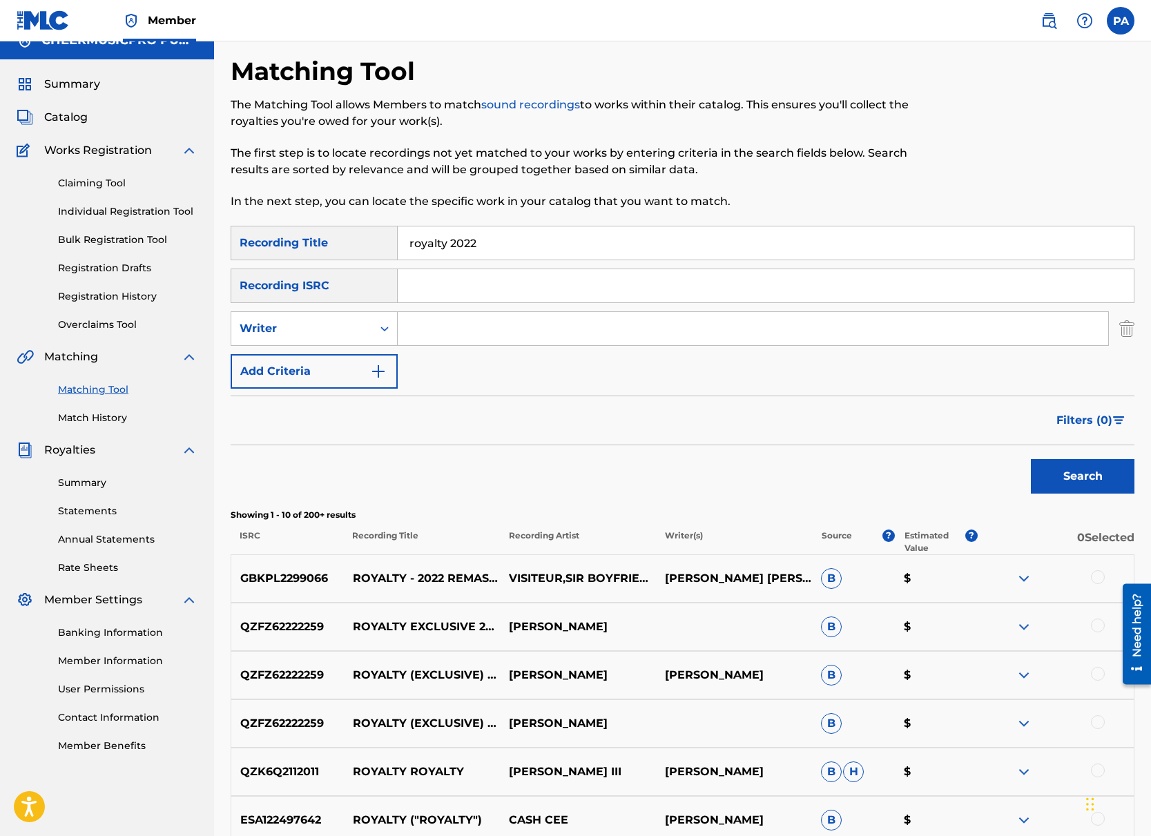
click at [309, 371] on button "Add Criteria" at bounding box center [314, 371] width 167 height 35
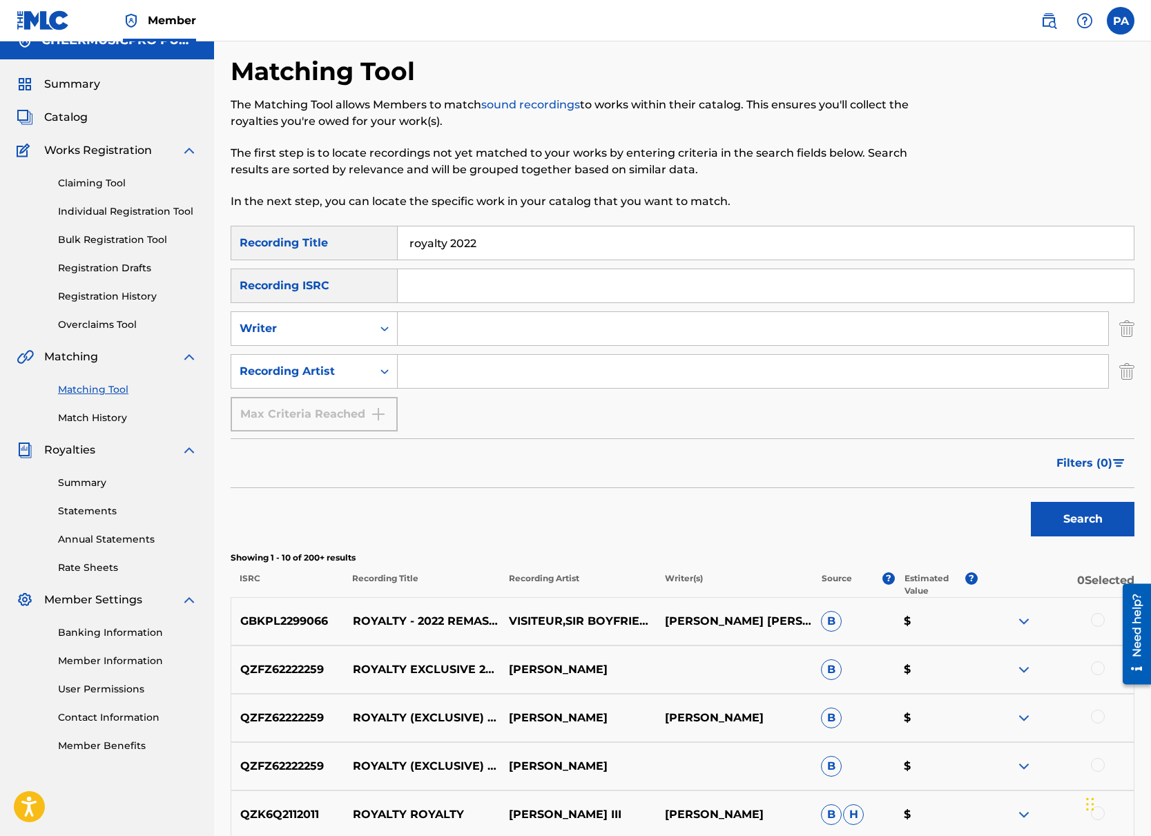
click at [488, 382] on input "Search Form" at bounding box center [753, 371] width 710 height 33
type input "cheermusicpro"
click at [1071, 523] on button "Search" at bounding box center [1083, 519] width 104 height 35
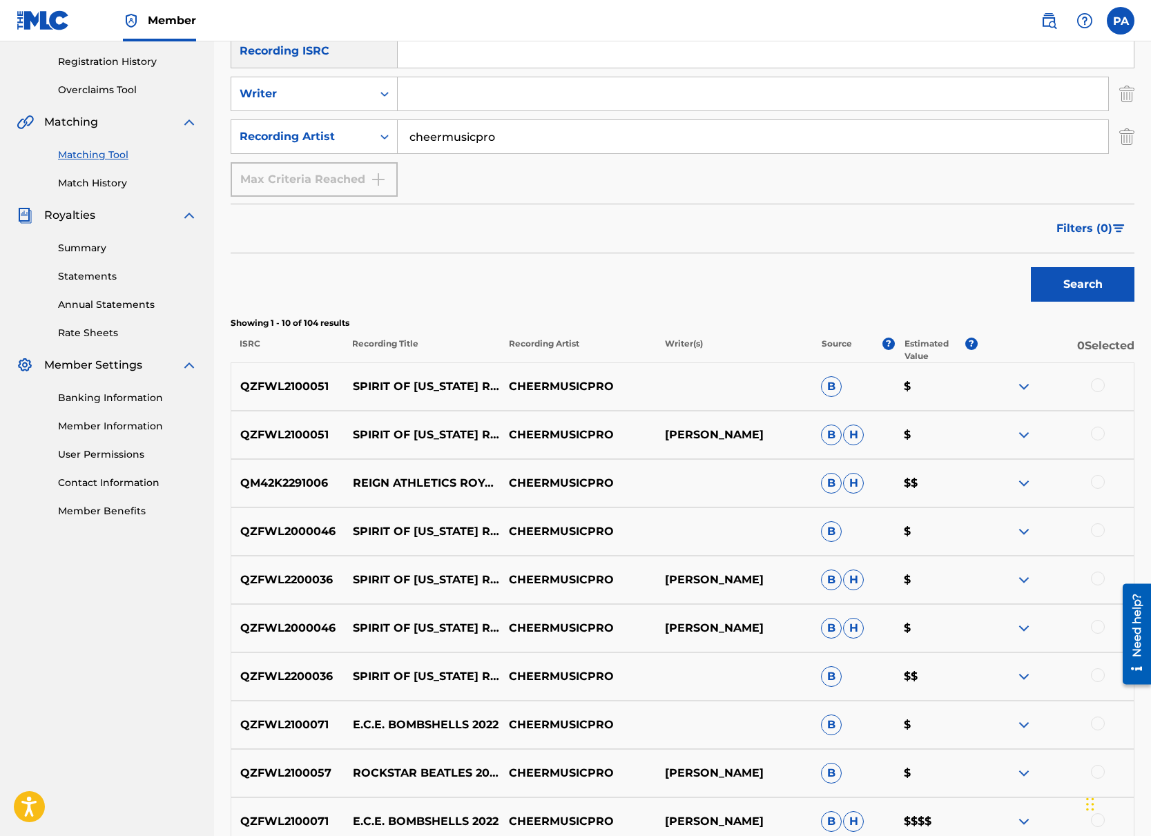
scroll to position [313, 0]
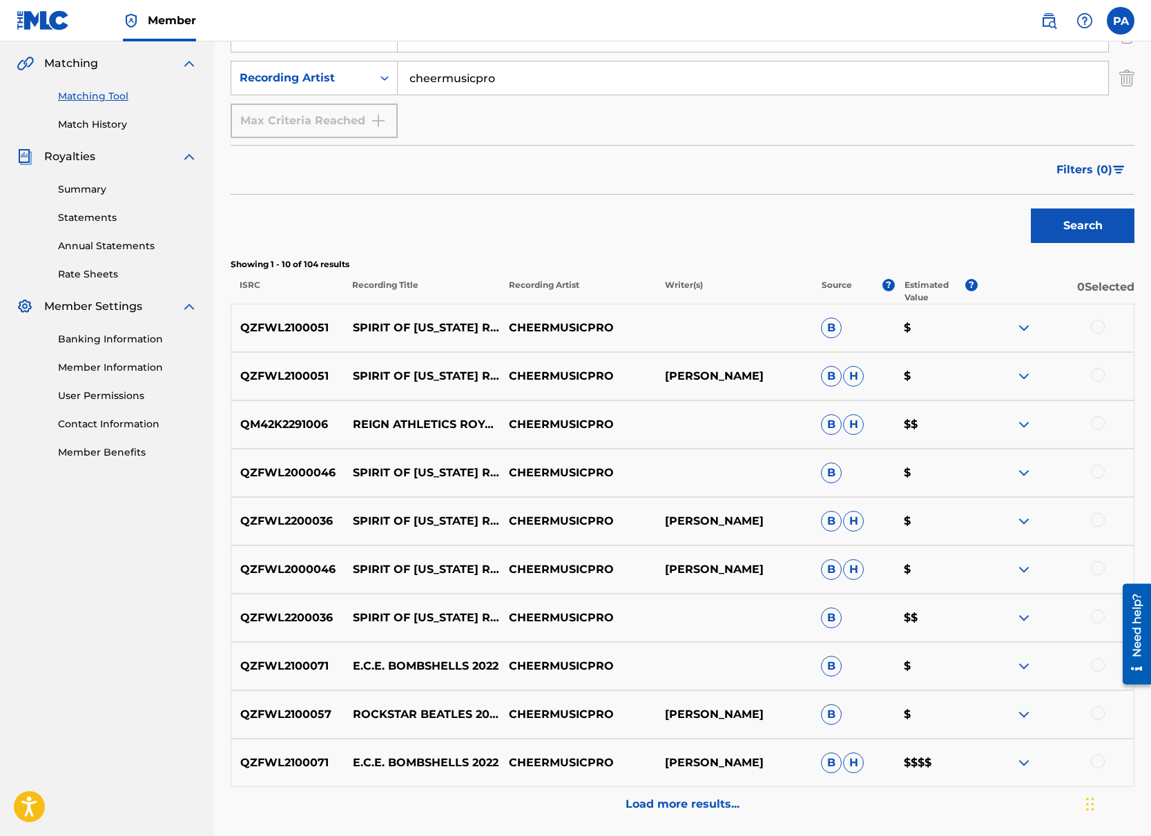
click at [1099, 325] on div at bounding box center [1098, 327] width 14 height 14
click at [1099, 374] on div at bounding box center [1098, 375] width 14 height 14
click at [1011, 720] on button "Match 2 Groups" at bounding box center [970, 723] width 153 height 35
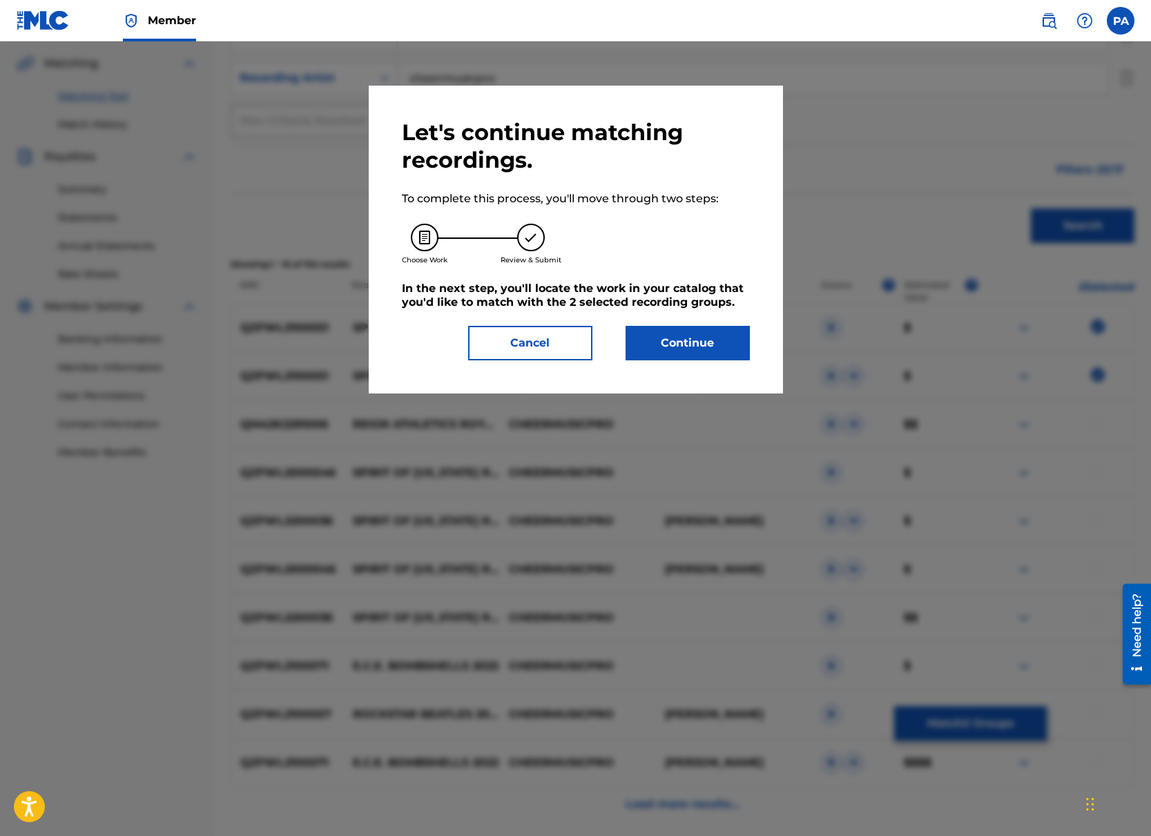
click at [708, 344] on button "Continue" at bounding box center [687, 343] width 124 height 35
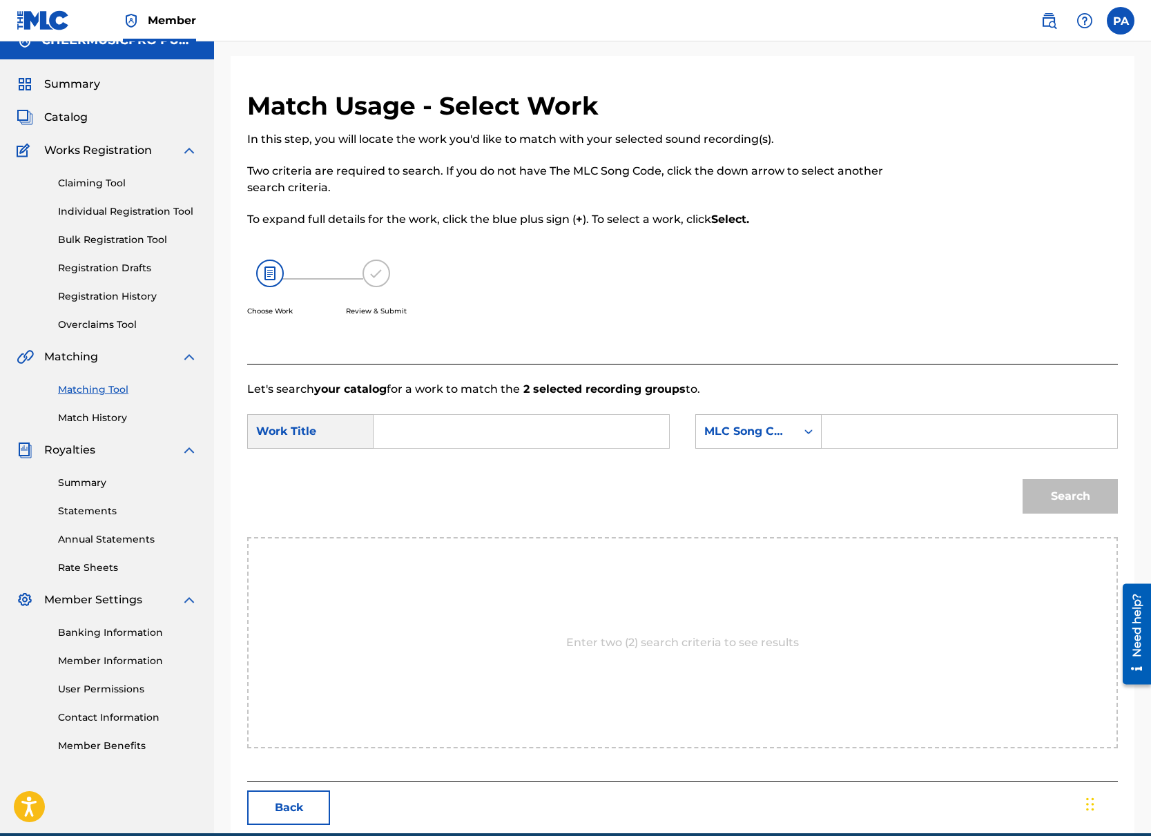
click at [329, 424] on div "Work Title" at bounding box center [310, 431] width 126 height 35
click at [422, 436] on input "Search Form" at bounding box center [521, 431] width 272 height 33
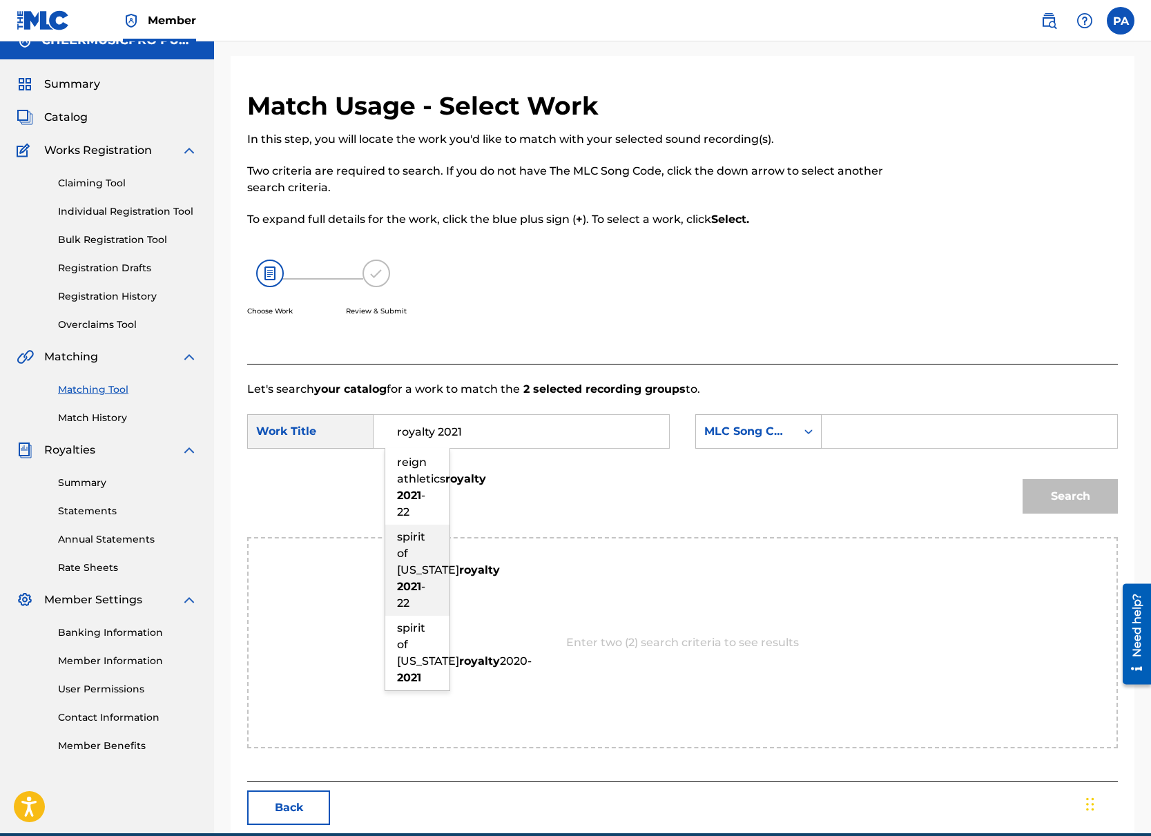
click at [426, 579] on div "spirit of [US_STATE] royalty 2021 -22" at bounding box center [417, 570] width 64 height 91
type input "spirit of [US_STATE] royalty 2021-22"
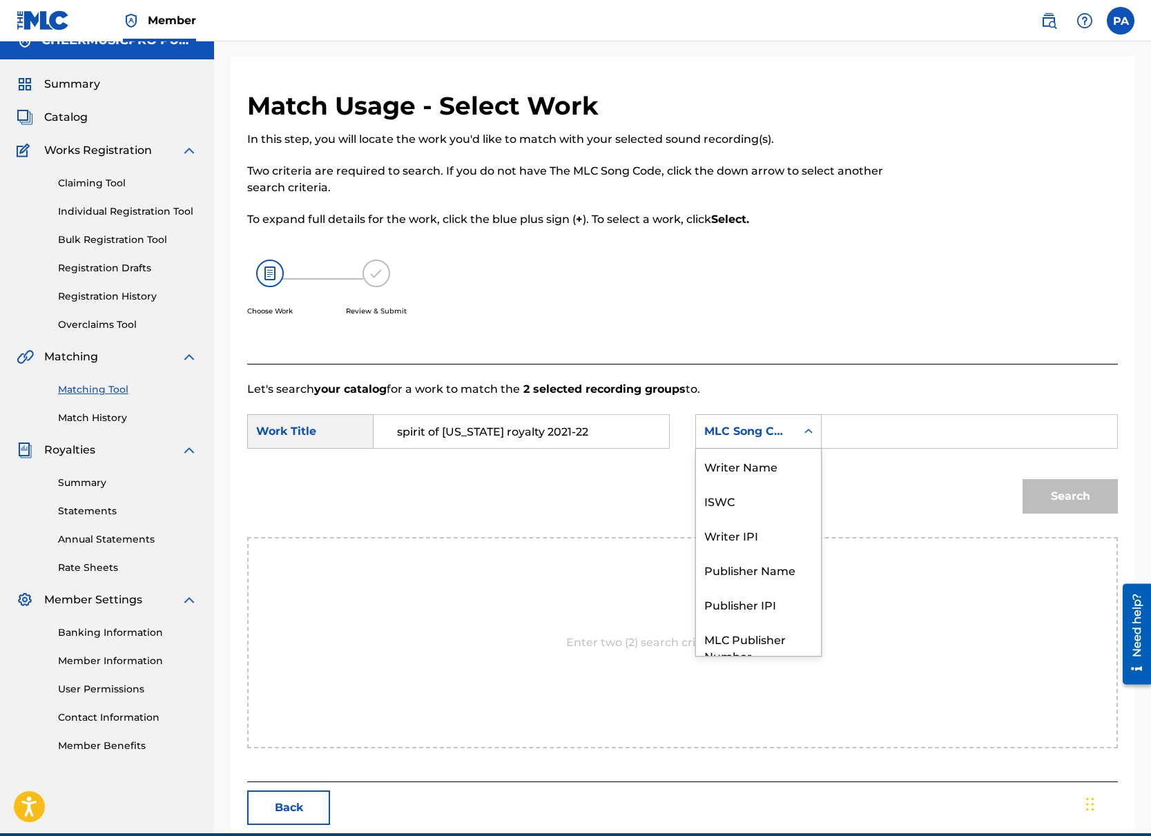
click at [763, 433] on div "MLC Song Code" at bounding box center [746, 431] width 84 height 17
click at [772, 468] on div "Writer Name" at bounding box center [758, 466] width 125 height 35
click at [853, 421] on input "Search Form" at bounding box center [969, 431] width 272 height 33
paste input "[PERSON_NAME]"
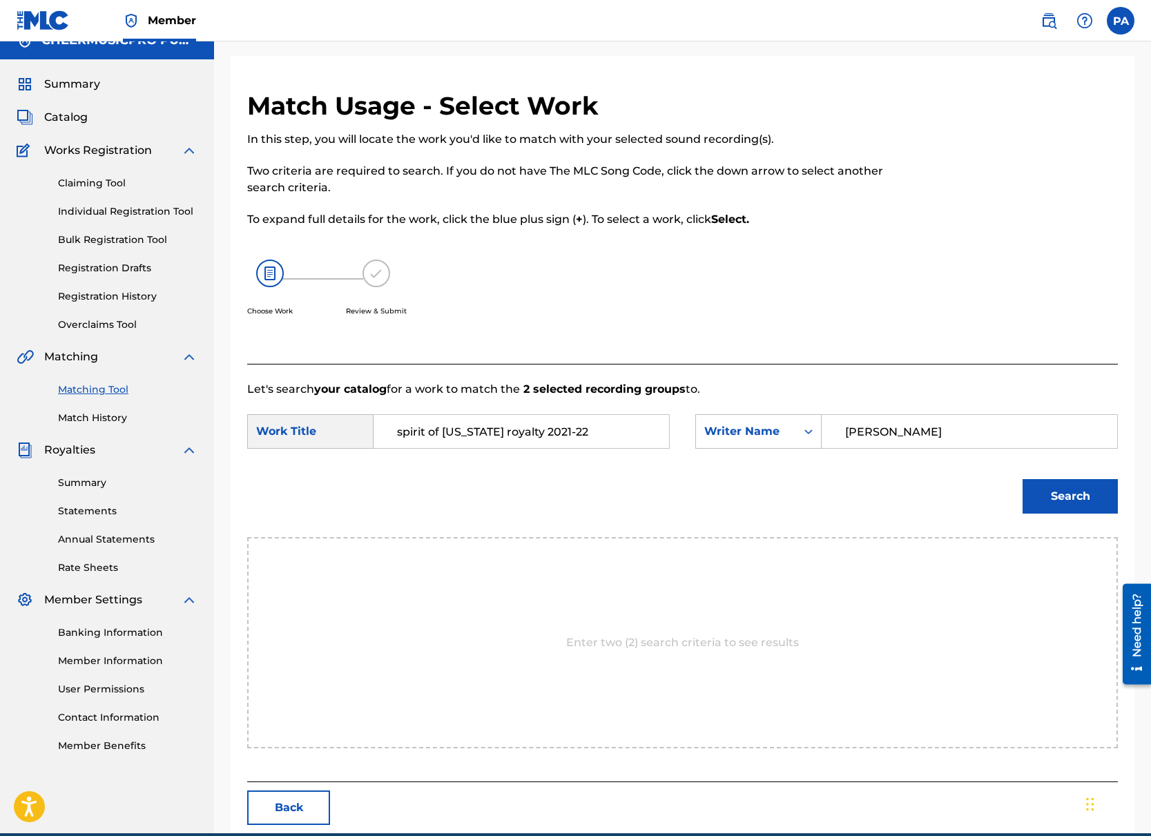
type input "[PERSON_NAME]"
click at [1067, 498] on button "Search" at bounding box center [1069, 496] width 95 height 35
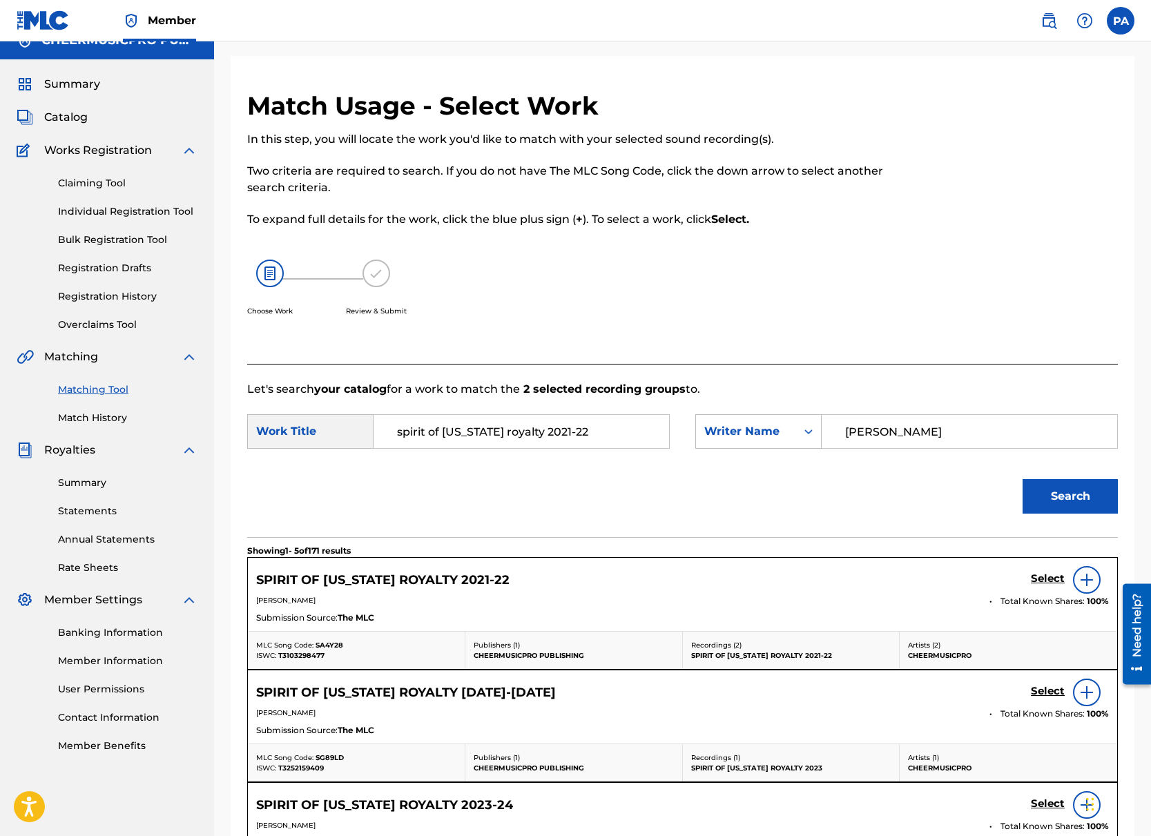
click at [1036, 574] on h5 "Select" at bounding box center [1048, 578] width 34 height 13
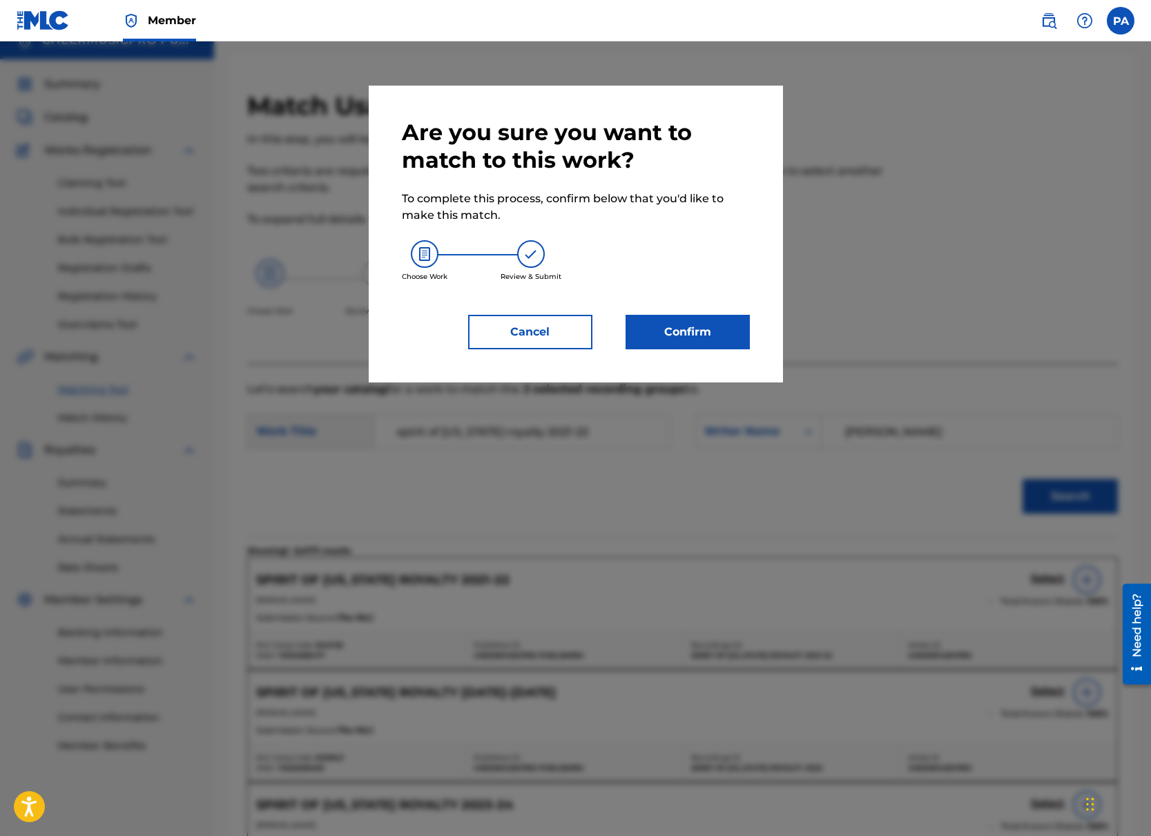
click at [697, 344] on button "Confirm" at bounding box center [687, 332] width 124 height 35
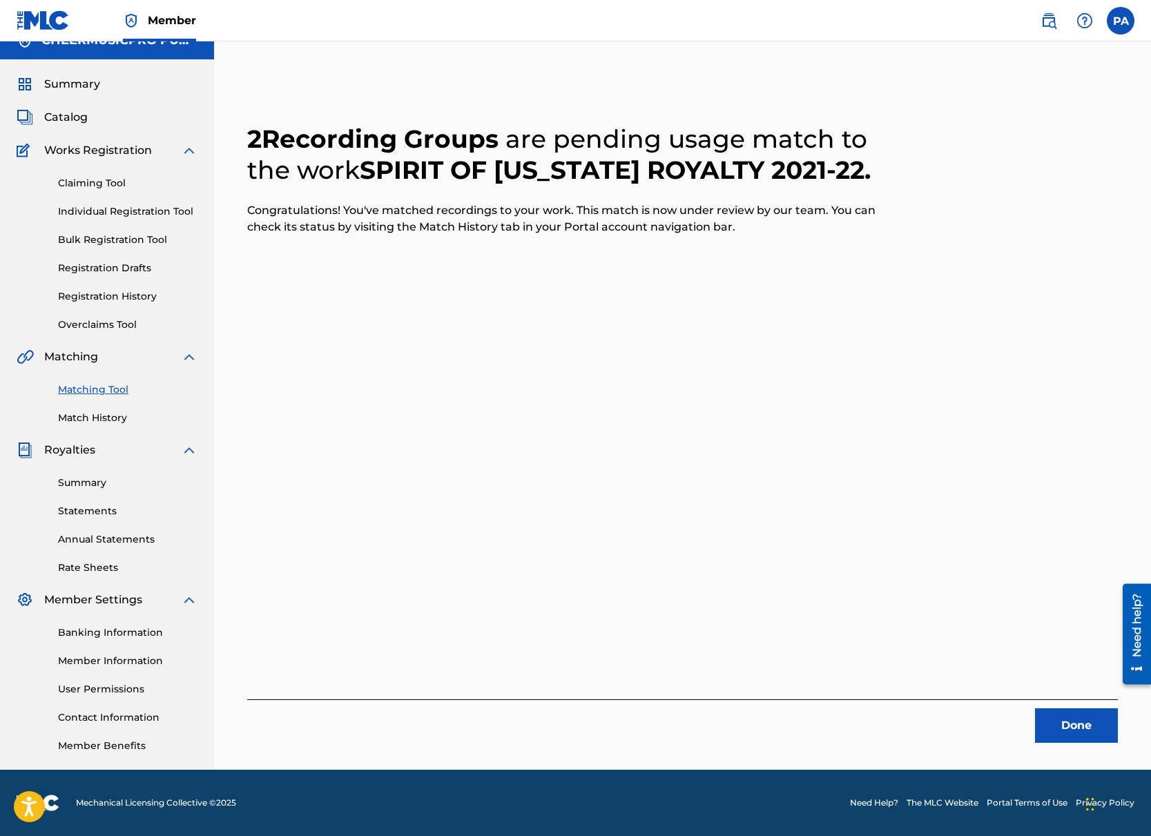
click at [1075, 727] on button "Done" at bounding box center [1076, 725] width 83 height 35
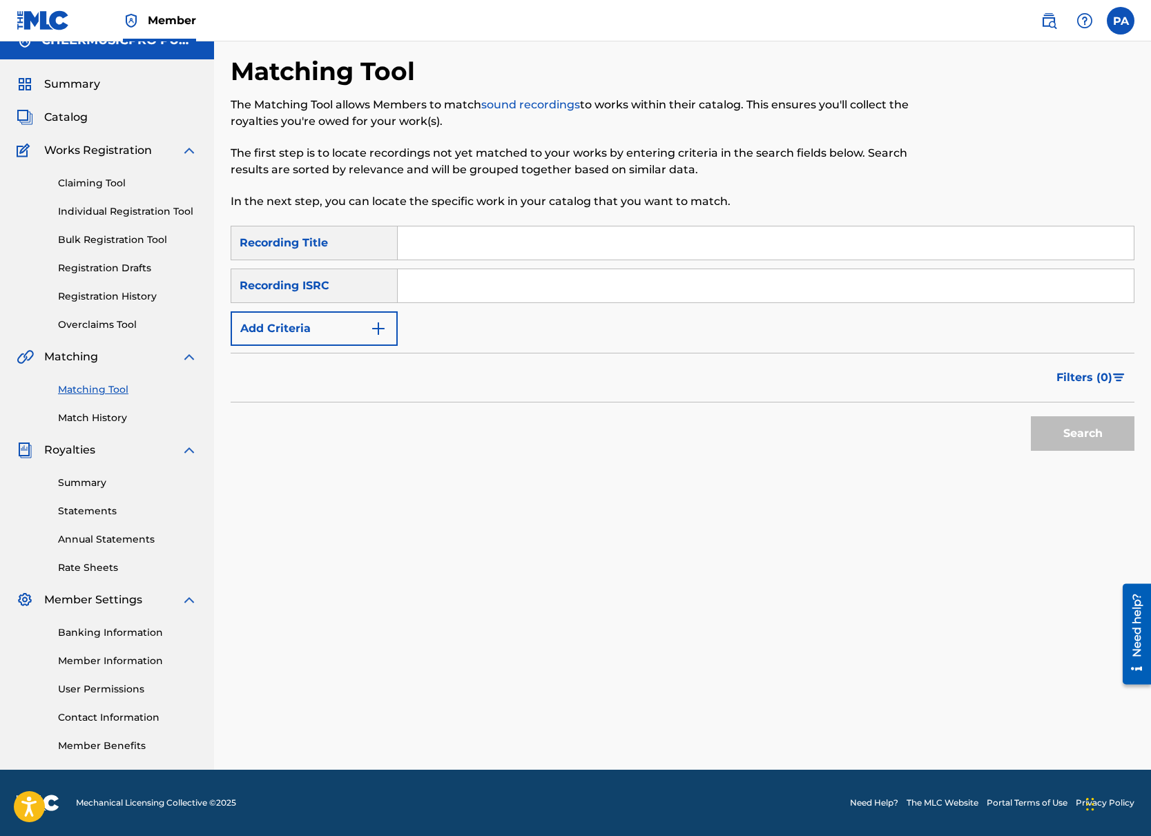
click at [476, 244] on input "Search Form" at bounding box center [766, 242] width 736 height 33
type input "Top Gun Revelation 2022"
click at [1031, 416] on button "Search" at bounding box center [1083, 433] width 104 height 35
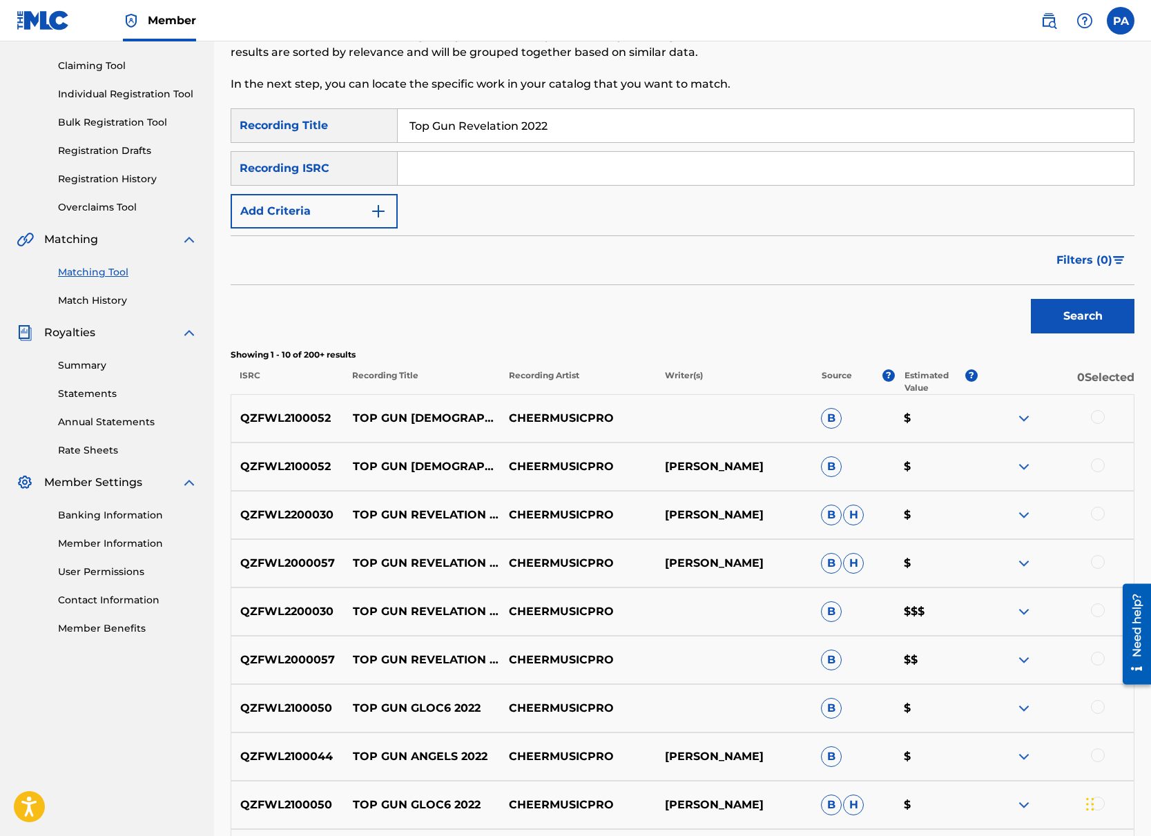
scroll to position [196, 0]
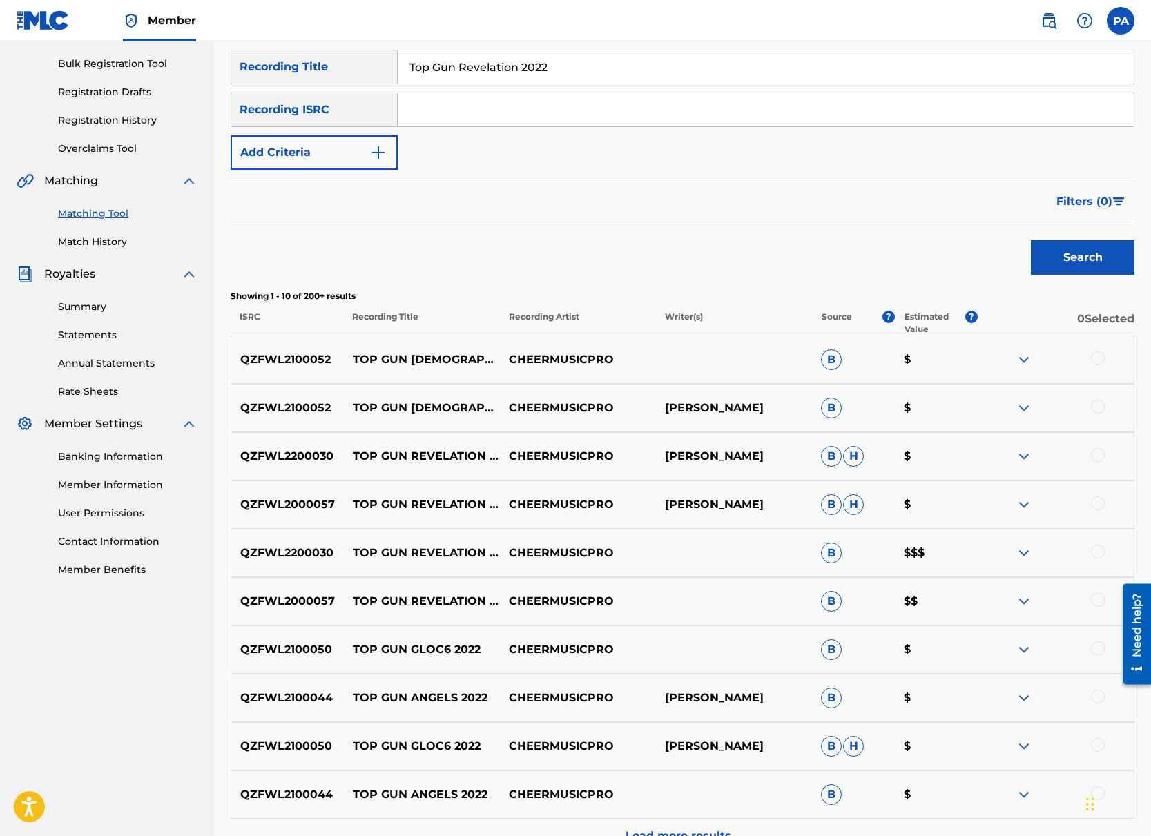
click at [1100, 359] on div at bounding box center [1098, 358] width 14 height 14
click at [1098, 406] on div at bounding box center [1098, 407] width 14 height 14
click at [957, 725] on button "Match 2 Groups" at bounding box center [970, 723] width 153 height 35
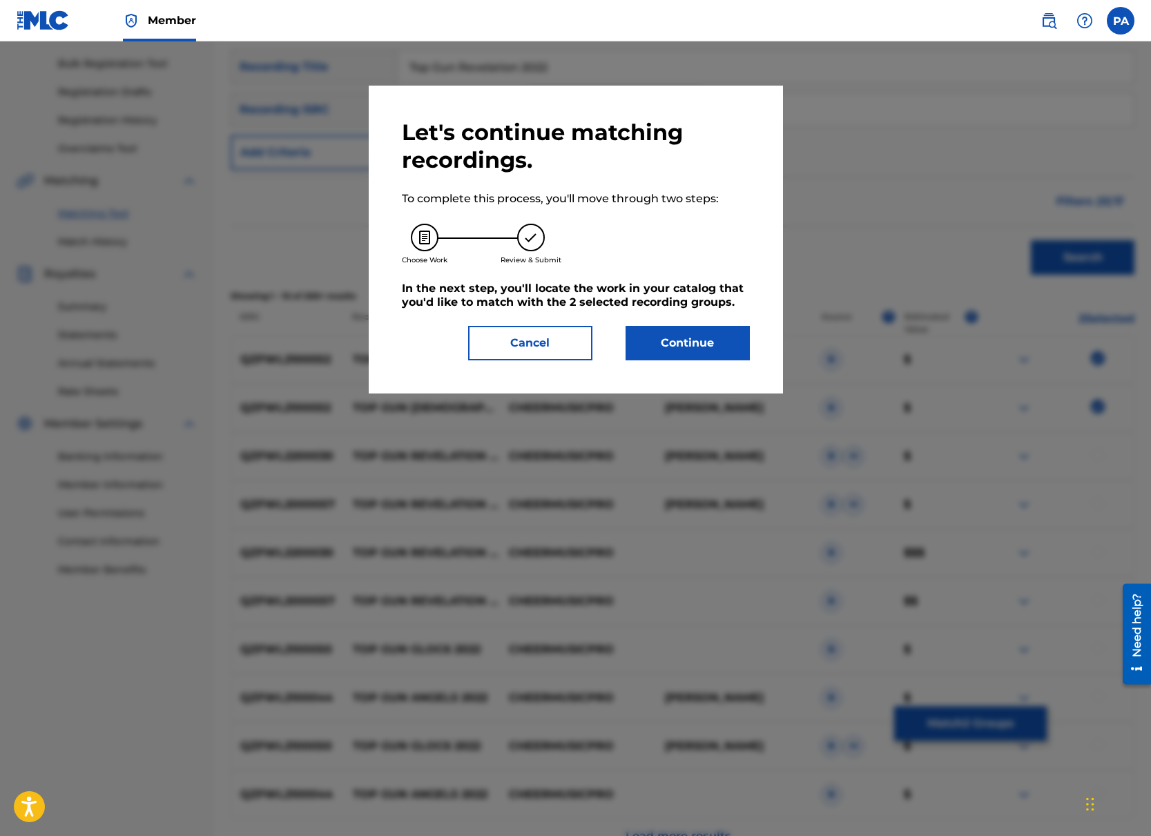
click at [702, 340] on button "Continue" at bounding box center [687, 343] width 124 height 35
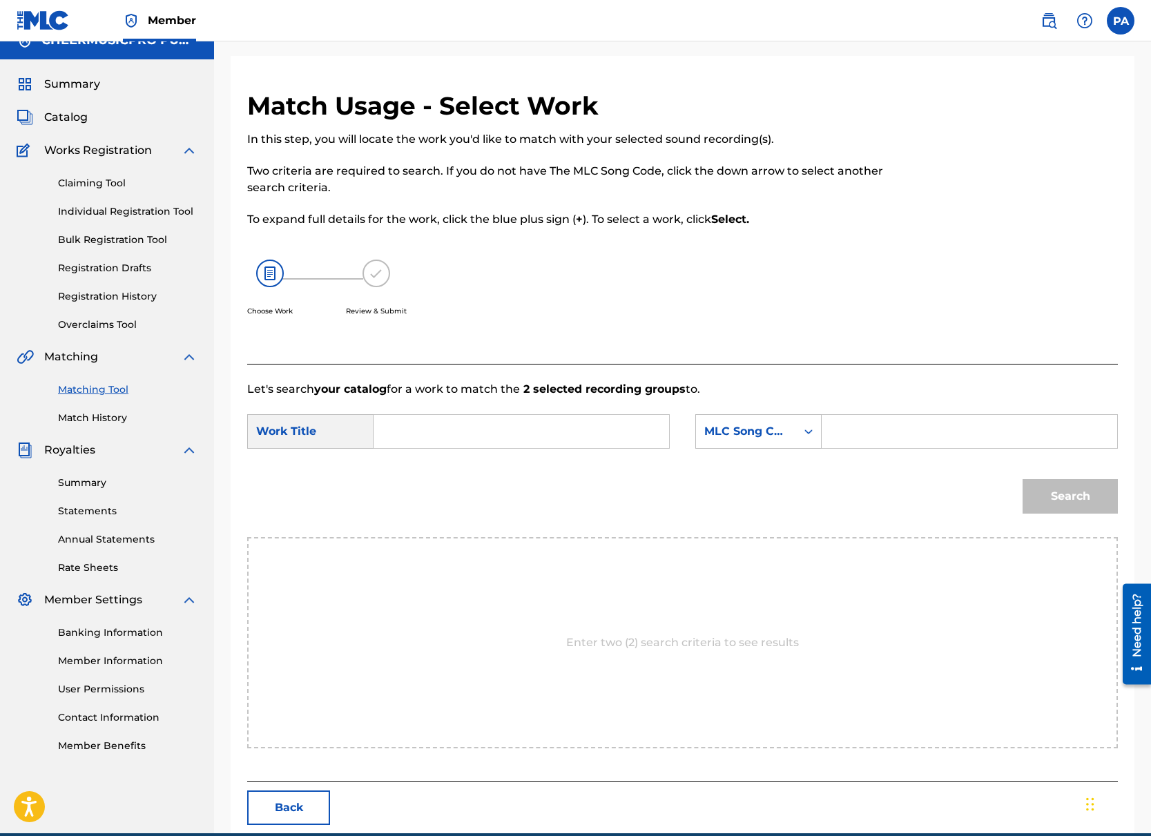
click at [414, 432] on input "Search Form" at bounding box center [521, 431] width 272 height 33
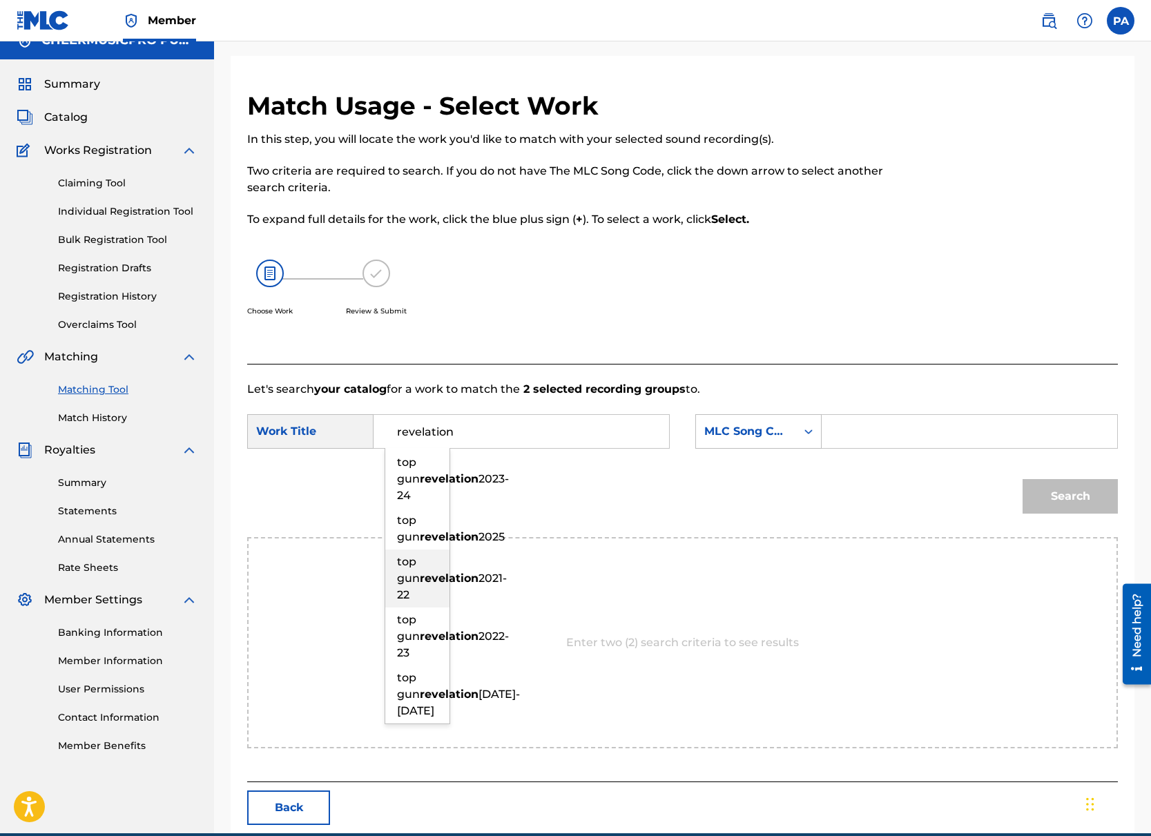
click at [408, 601] on span "2021-22" at bounding box center [452, 587] width 110 height 30
type input "top gun revelation 2021-22"
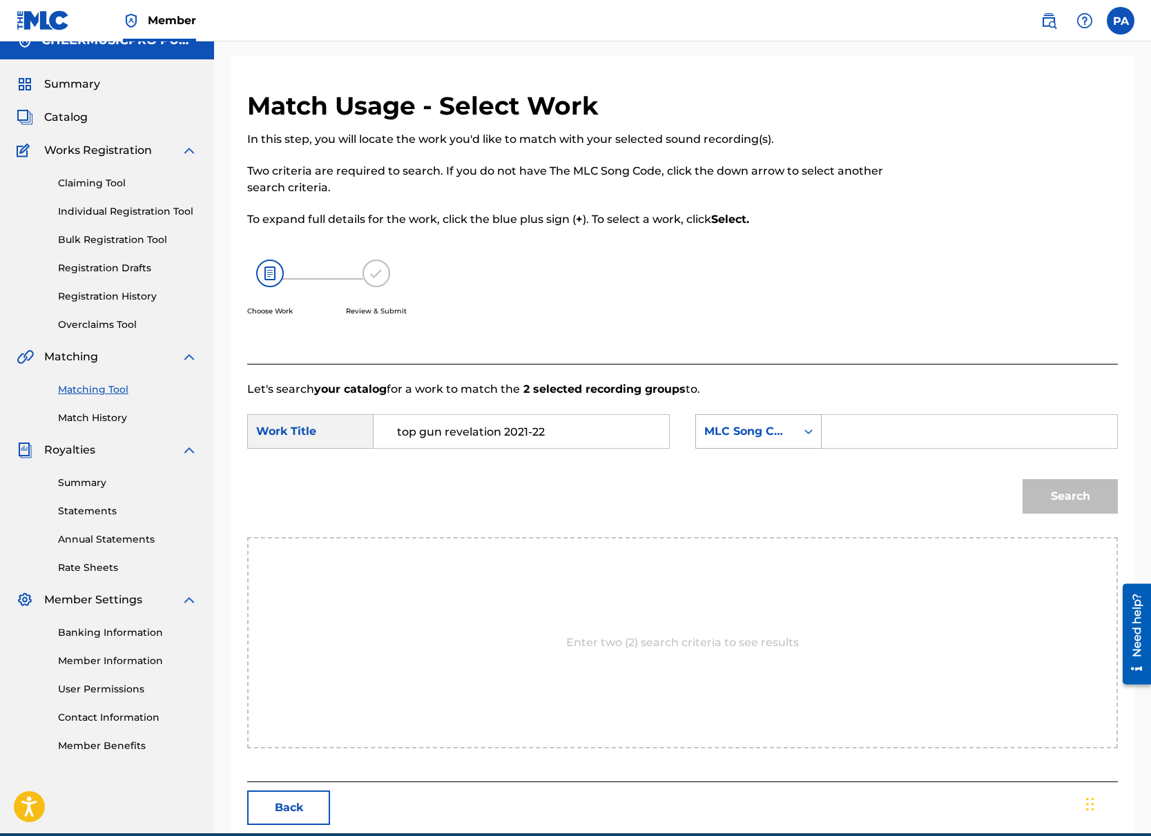
click at [776, 425] on div "MLC Song Code" at bounding box center [746, 431] width 84 height 17
click at [764, 466] on div "Writer Name" at bounding box center [758, 466] width 125 height 35
click at [866, 429] on input "Search Form" at bounding box center [969, 431] width 272 height 33
paste input "[PERSON_NAME]"
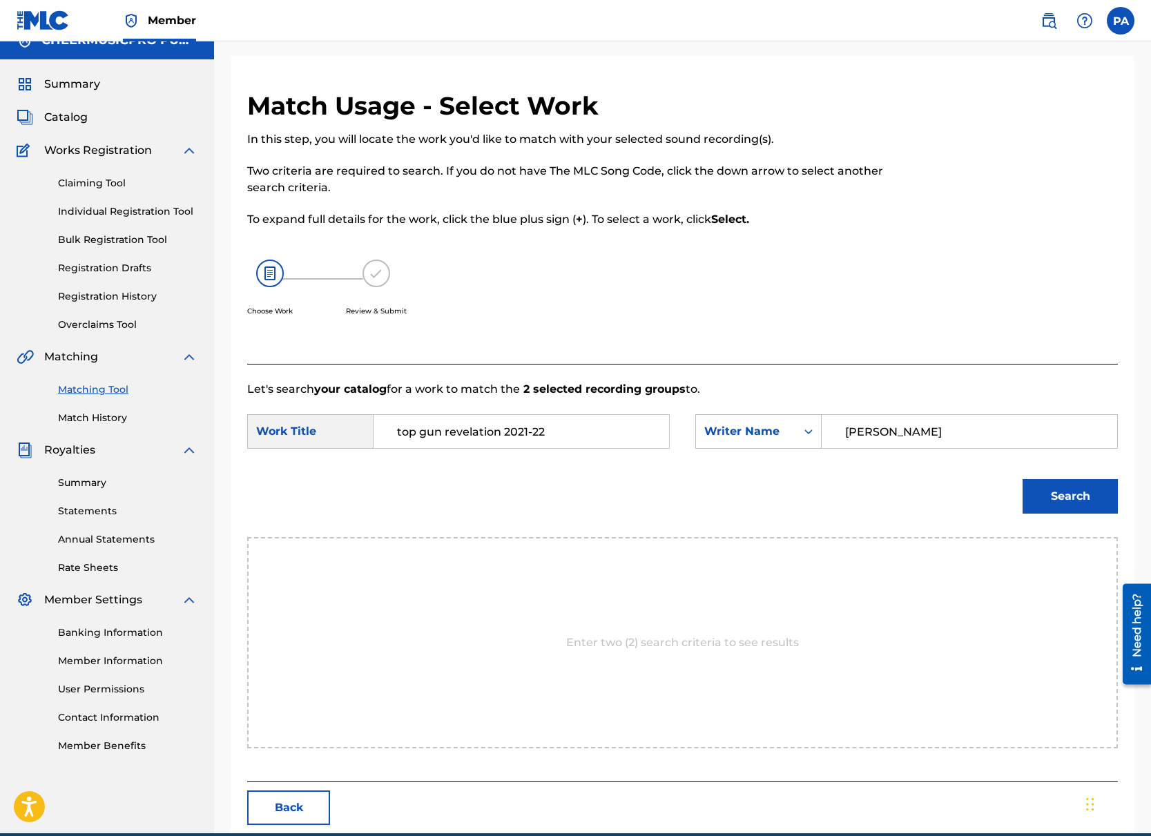
type input "[PERSON_NAME]"
click at [1086, 498] on button "Search" at bounding box center [1069, 496] width 95 height 35
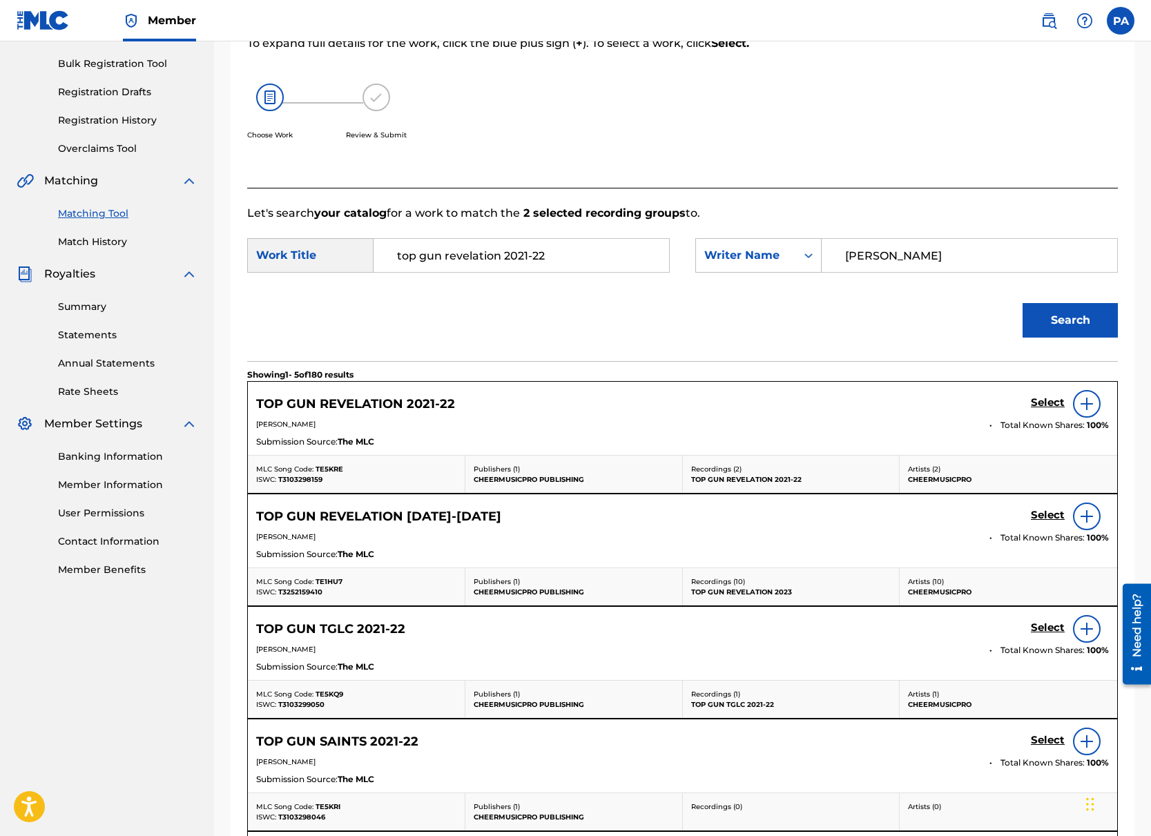
scroll to position [255, 0]
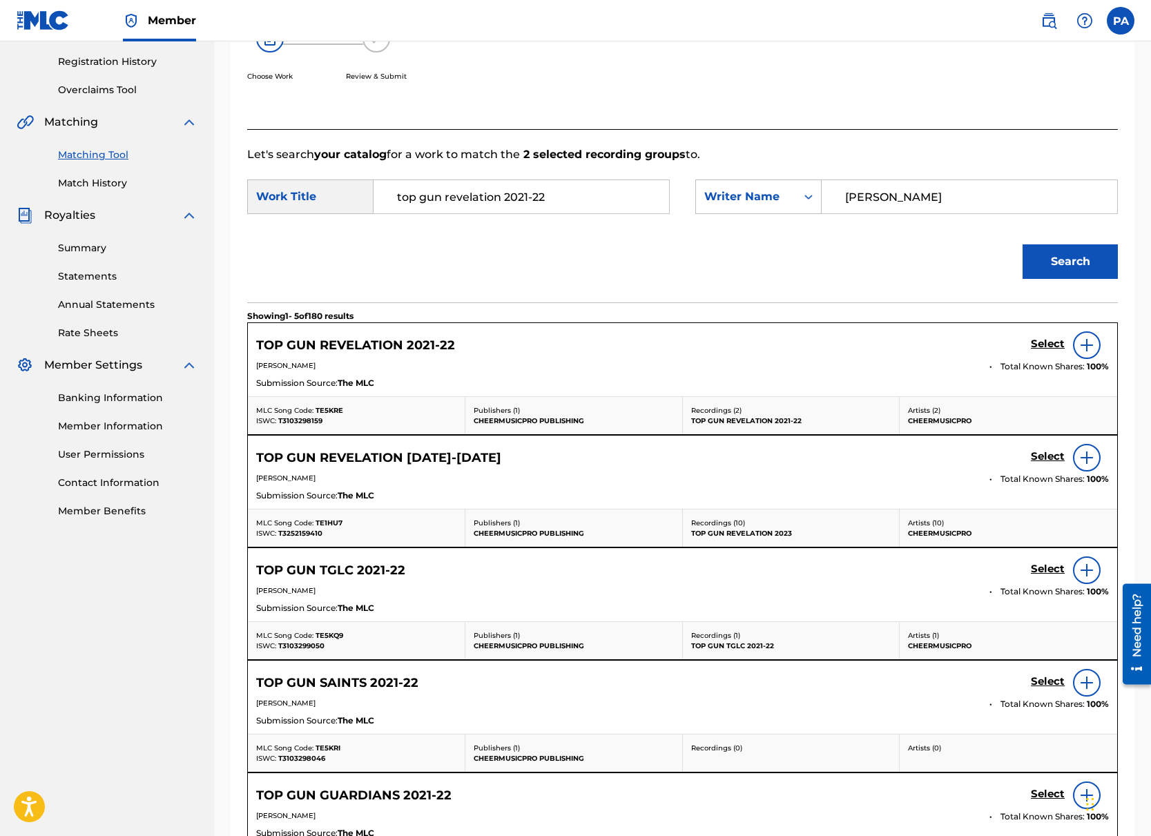
click at [1048, 343] on h5 "Select" at bounding box center [1048, 344] width 34 height 13
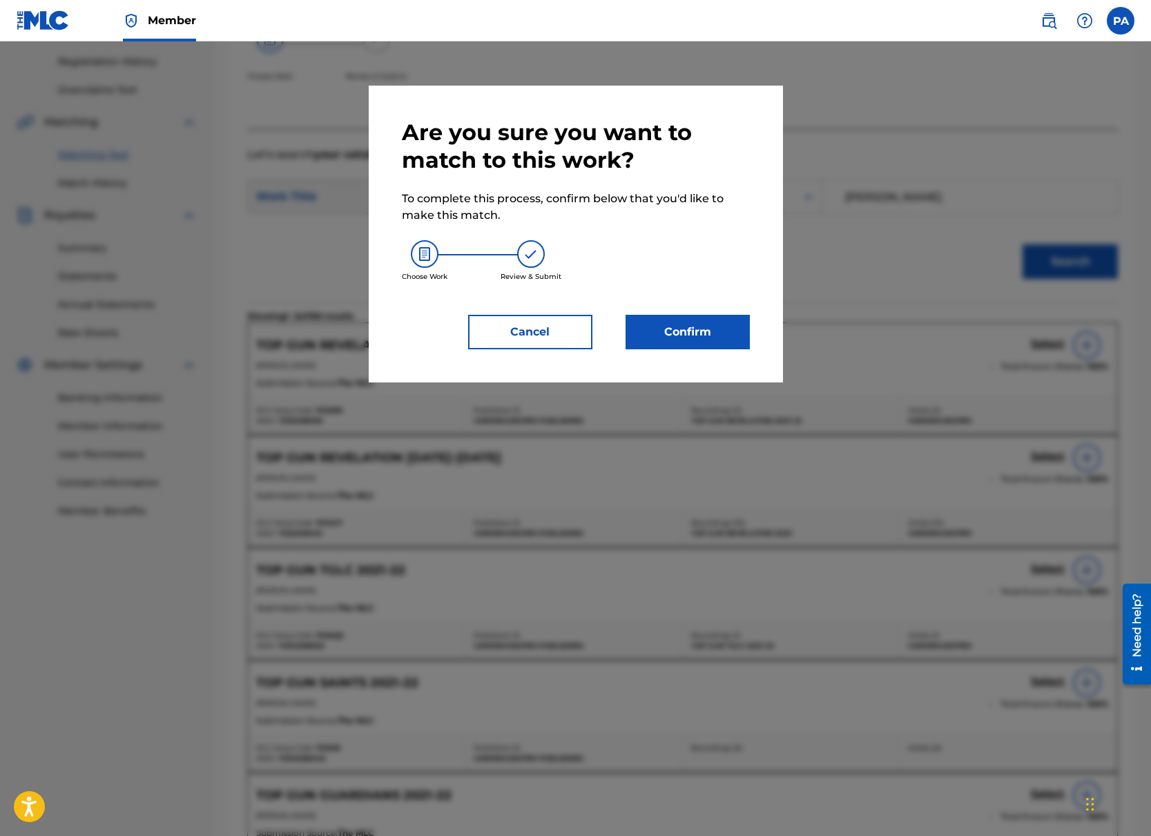
click at [682, 329] on button "Confirm" at bounding box center [687, 332] width 124 height 35
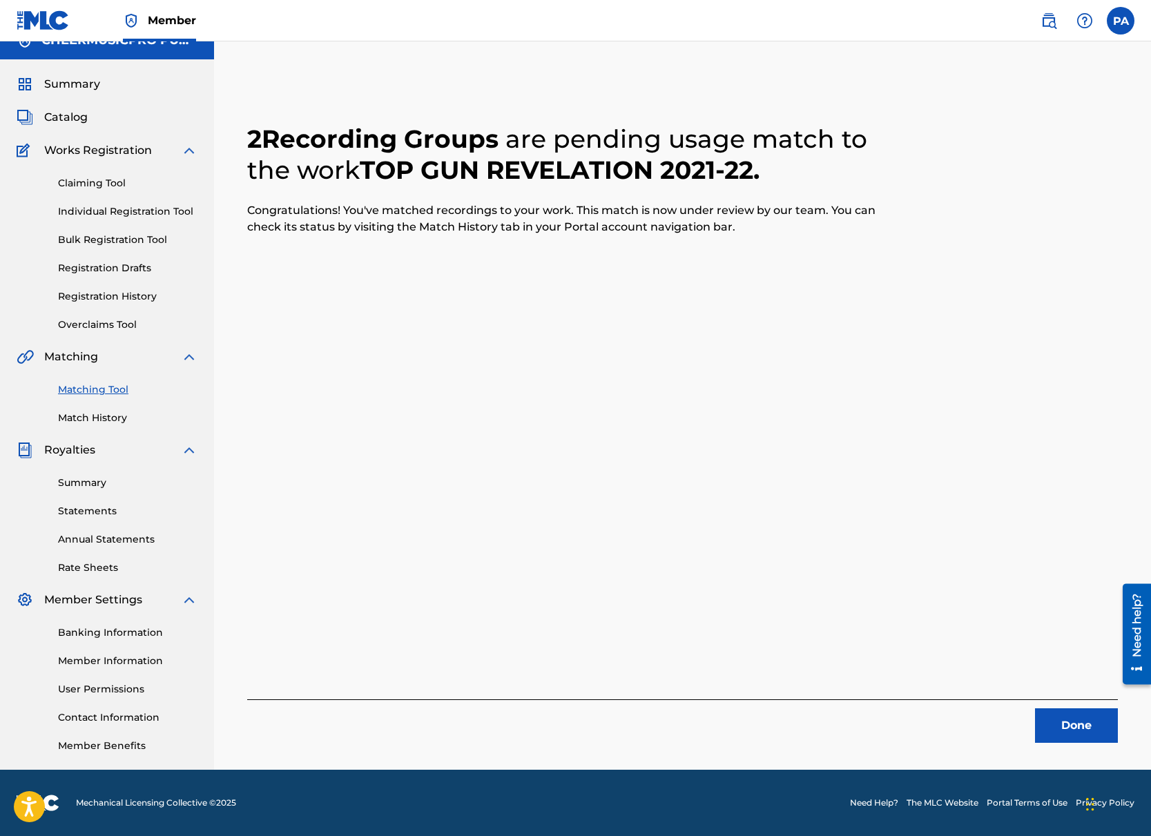
click at [1084, 735] on button "Done" at bounding box center [1076, 725] width 83 height 35
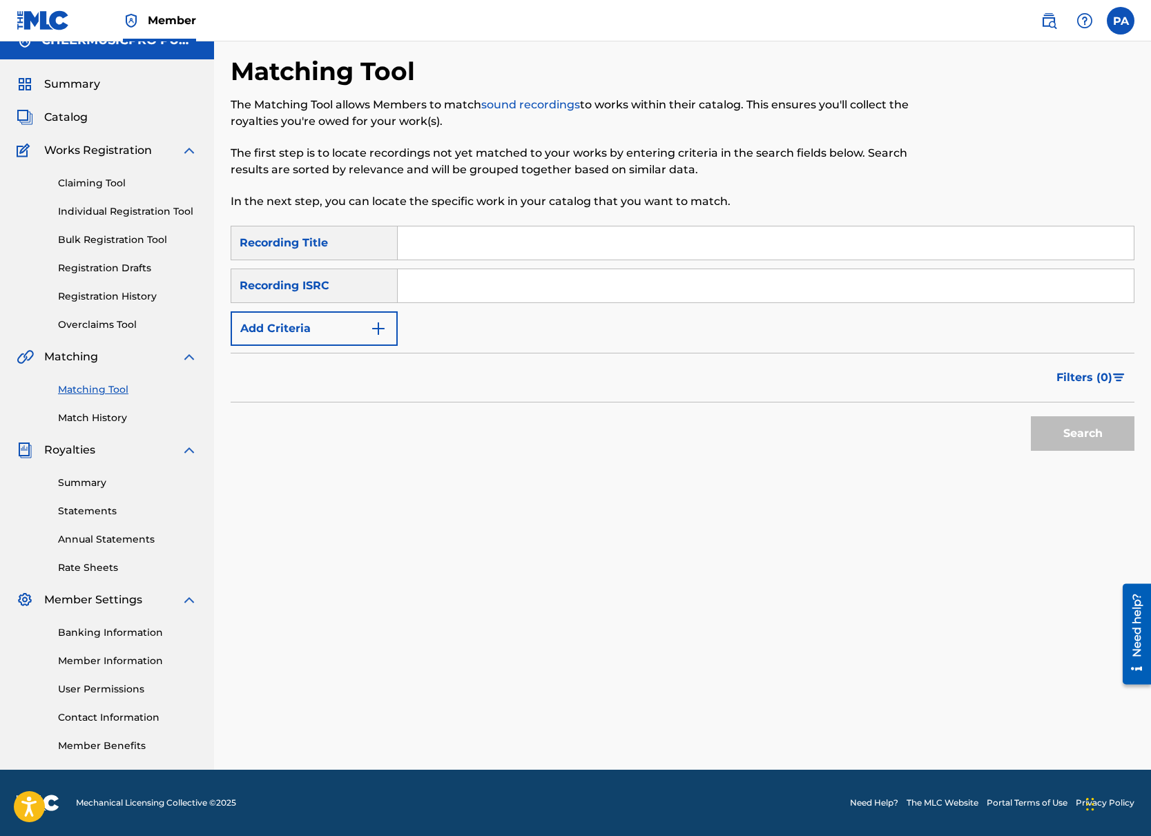
click at [480, 240] on input "Search Form" at bounding box center [766, 242] width 736 height 33
type input "[DEMOGRAPHIC_DATA] jags 2022"
click at [1031, 416] on button "Search" at bounding box center [1083, 433] width 104 height 35
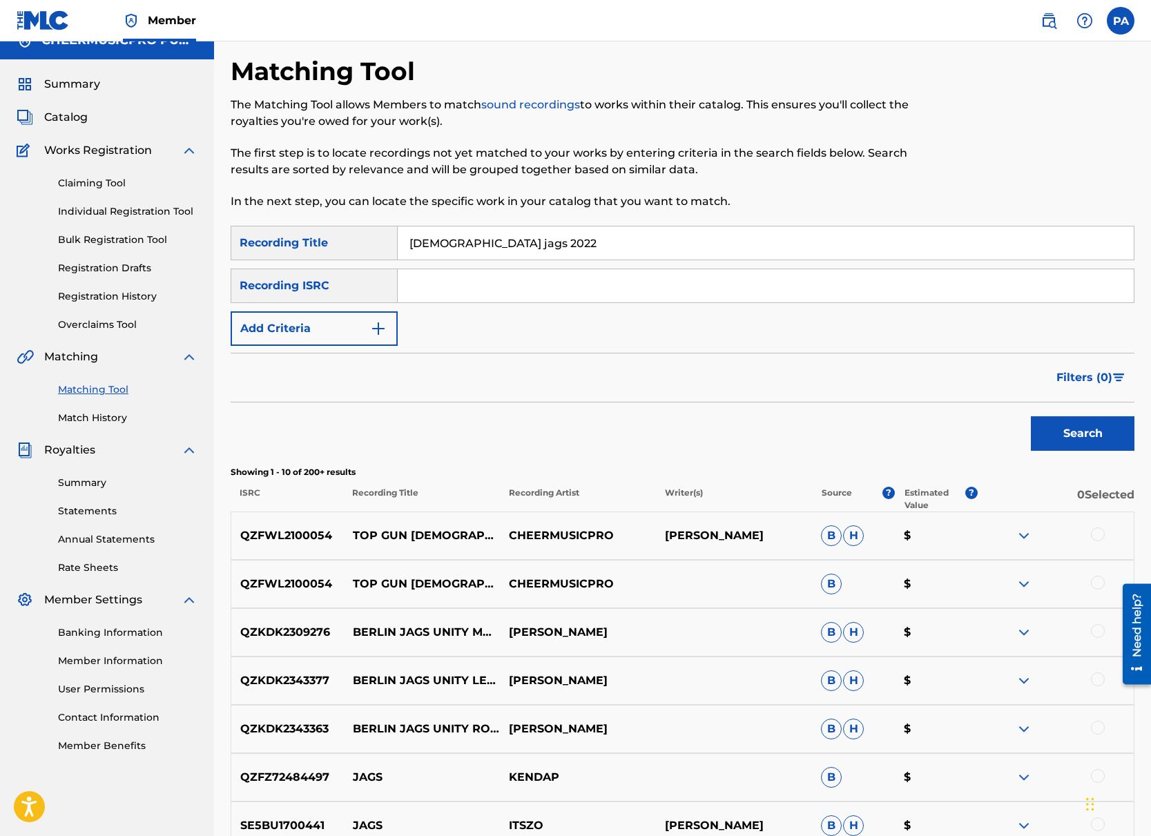
scroll to position [137, 0]
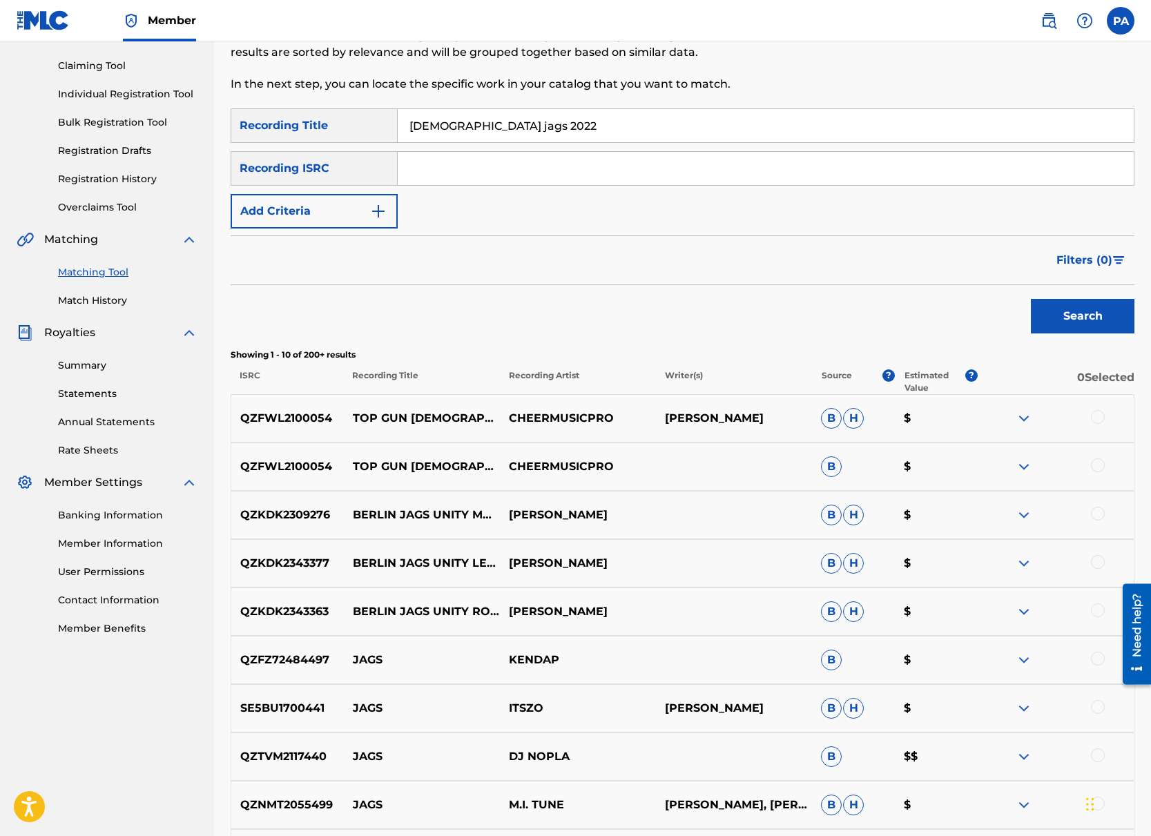
click at [1097, 420] on div at bounding box center [1098, 417] width 14 height 14
click at [1100, 462] on div at bounding box center [1098, 465] width 14 height 14
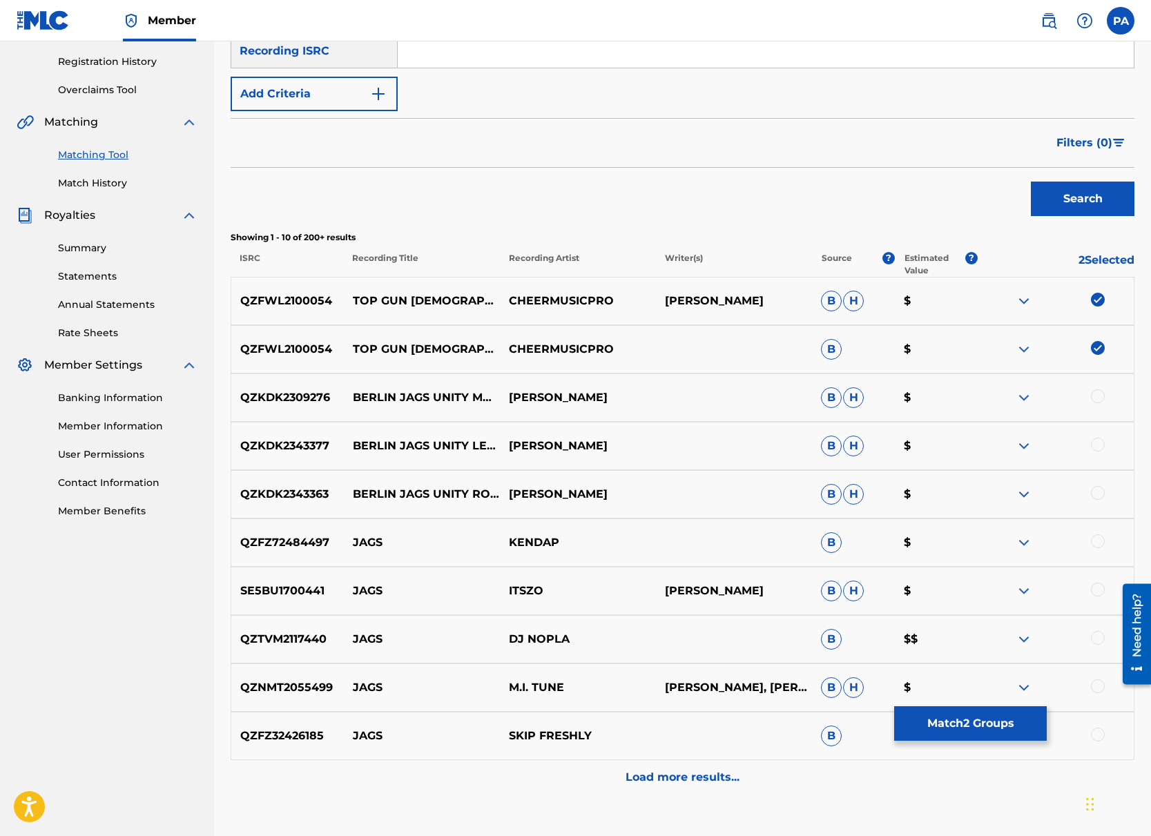
scroll to position [313, 0]
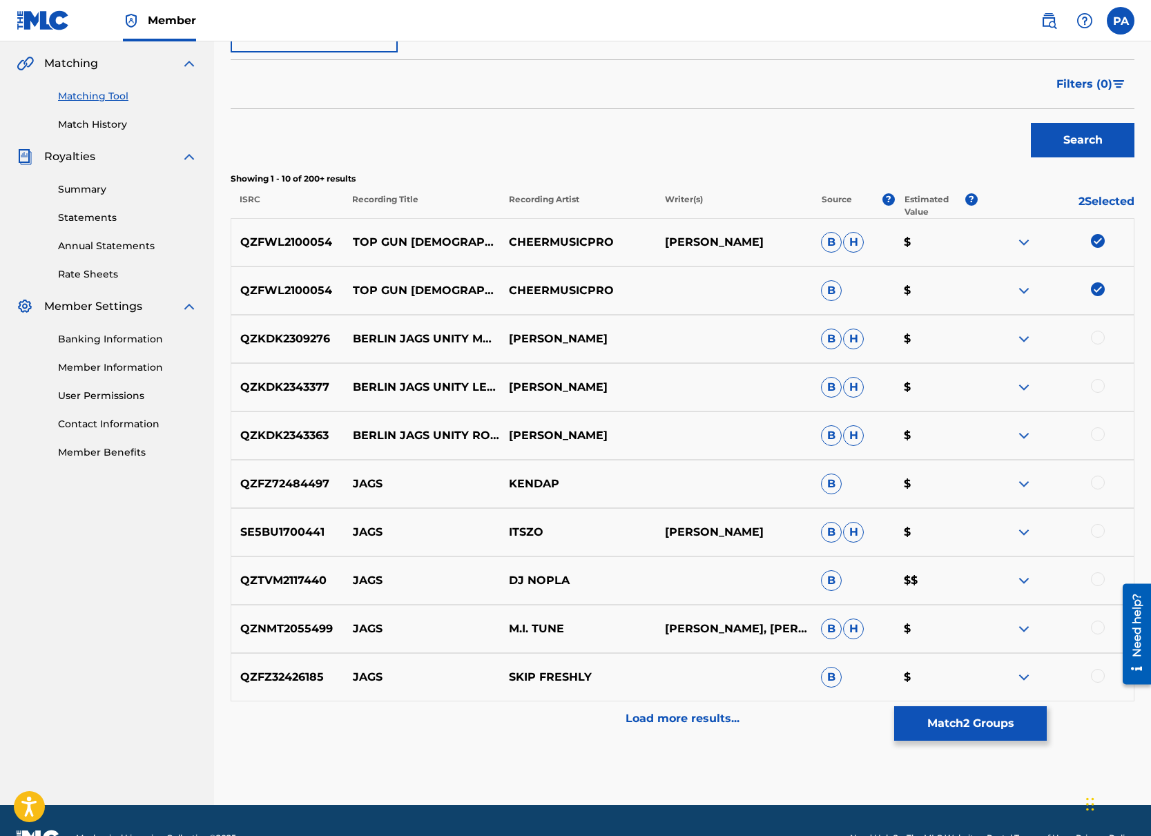
click at [968, 732] on button "Match 2 Groups" at bounding box center [970, 723] width 153 height 35
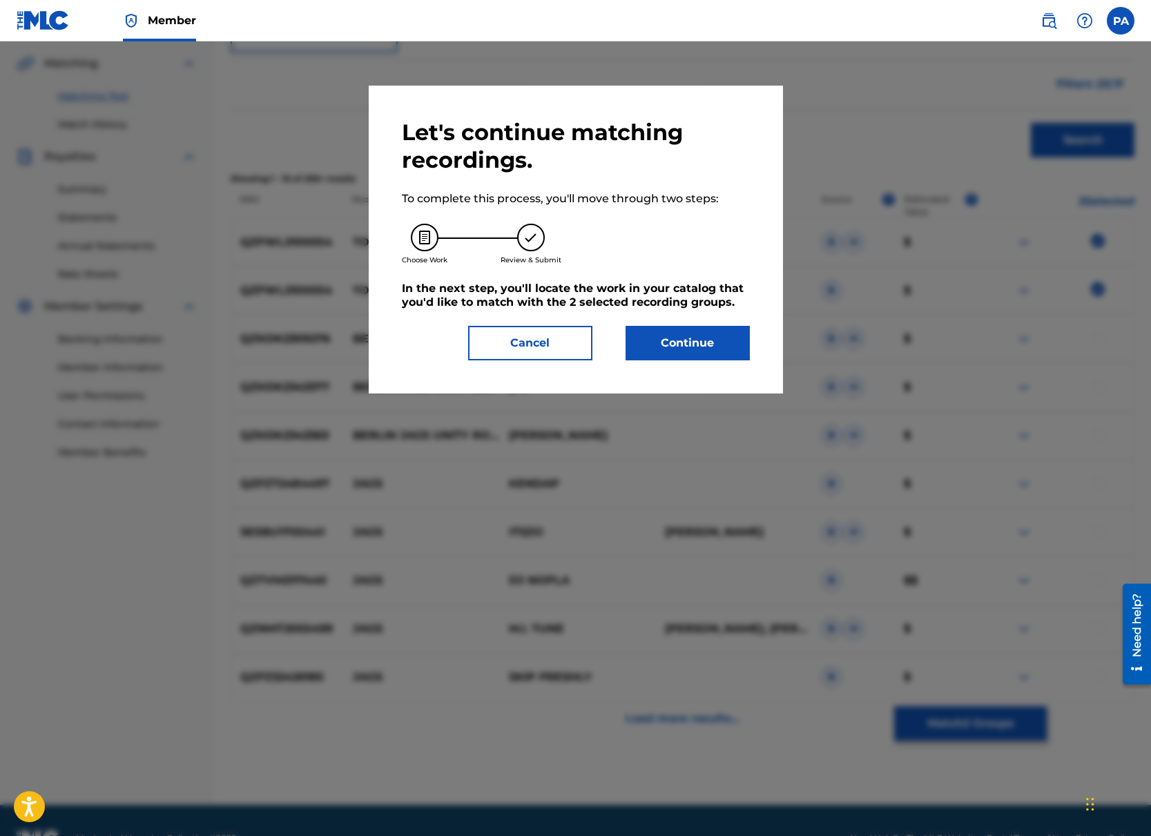
click at [701, 357] on button "Continue" at bounding box center [687, 343] width 124 height 35
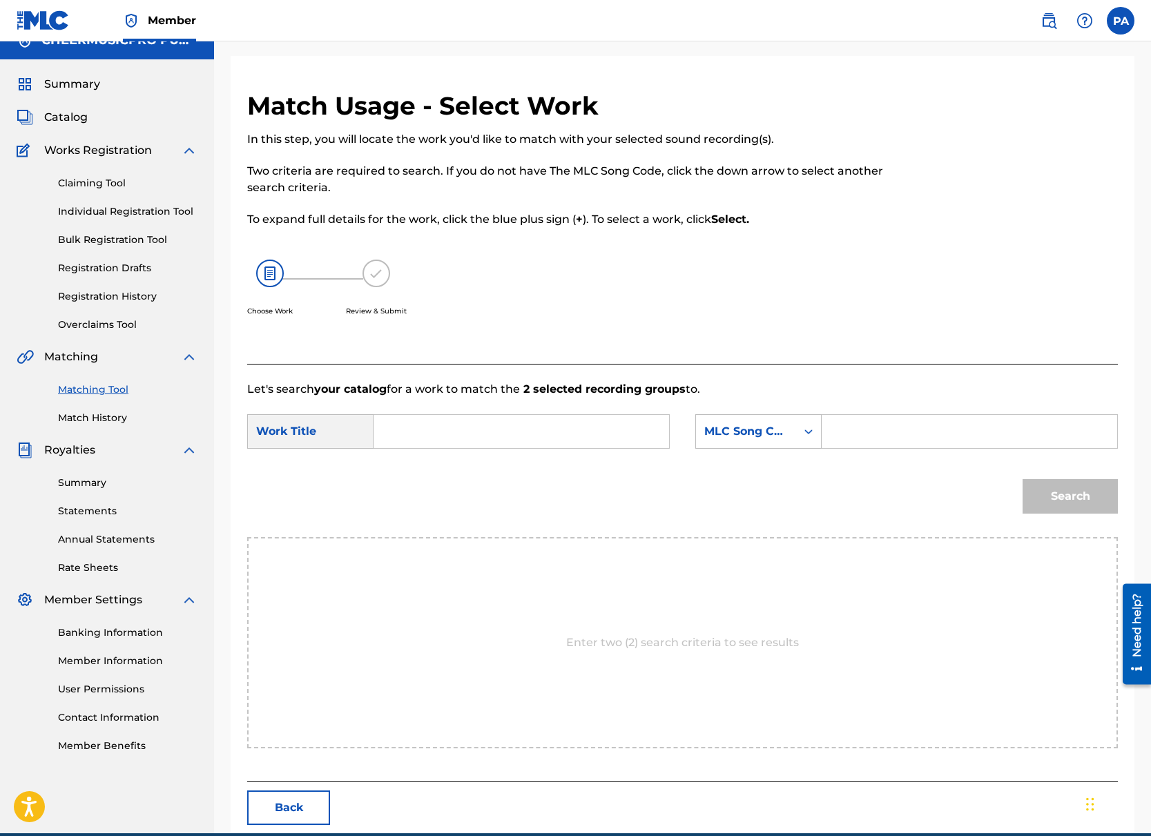
click at [445, 419] on input "Search Form" at bounding box center [521, 431] width 272 height 33
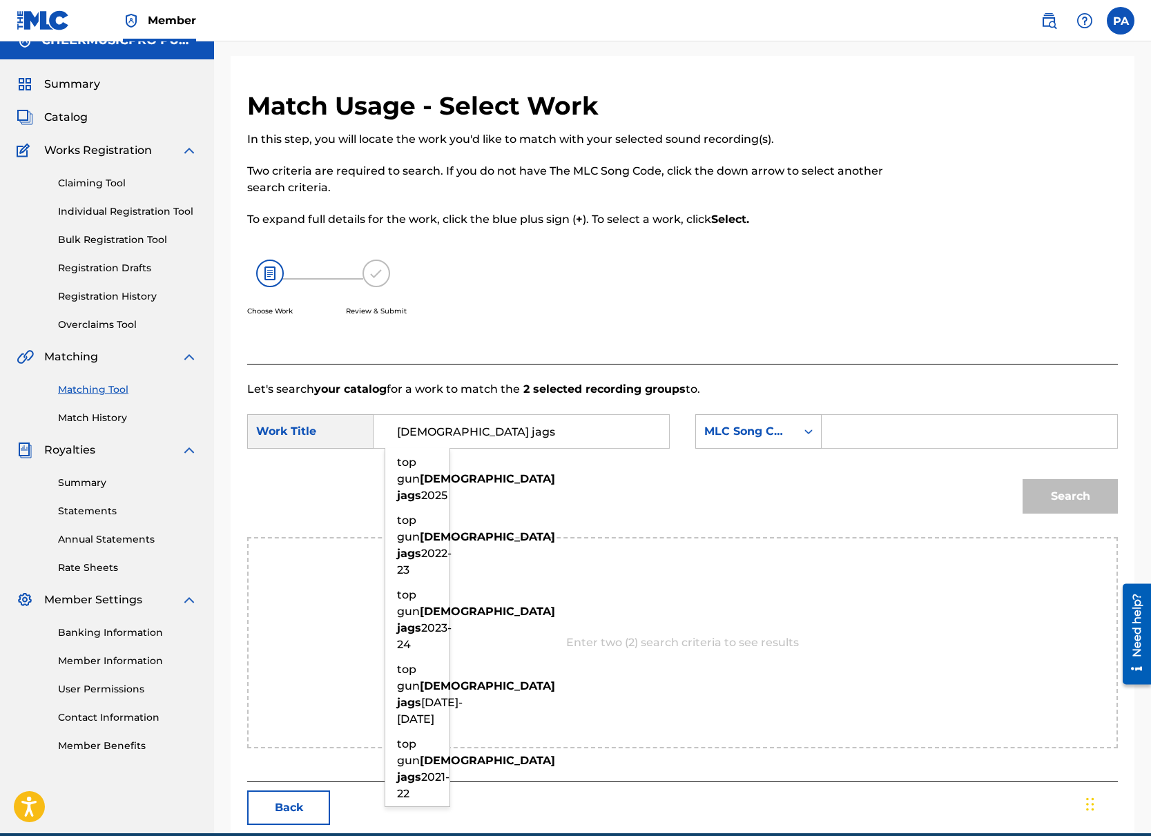
scroll to position [79, 0]
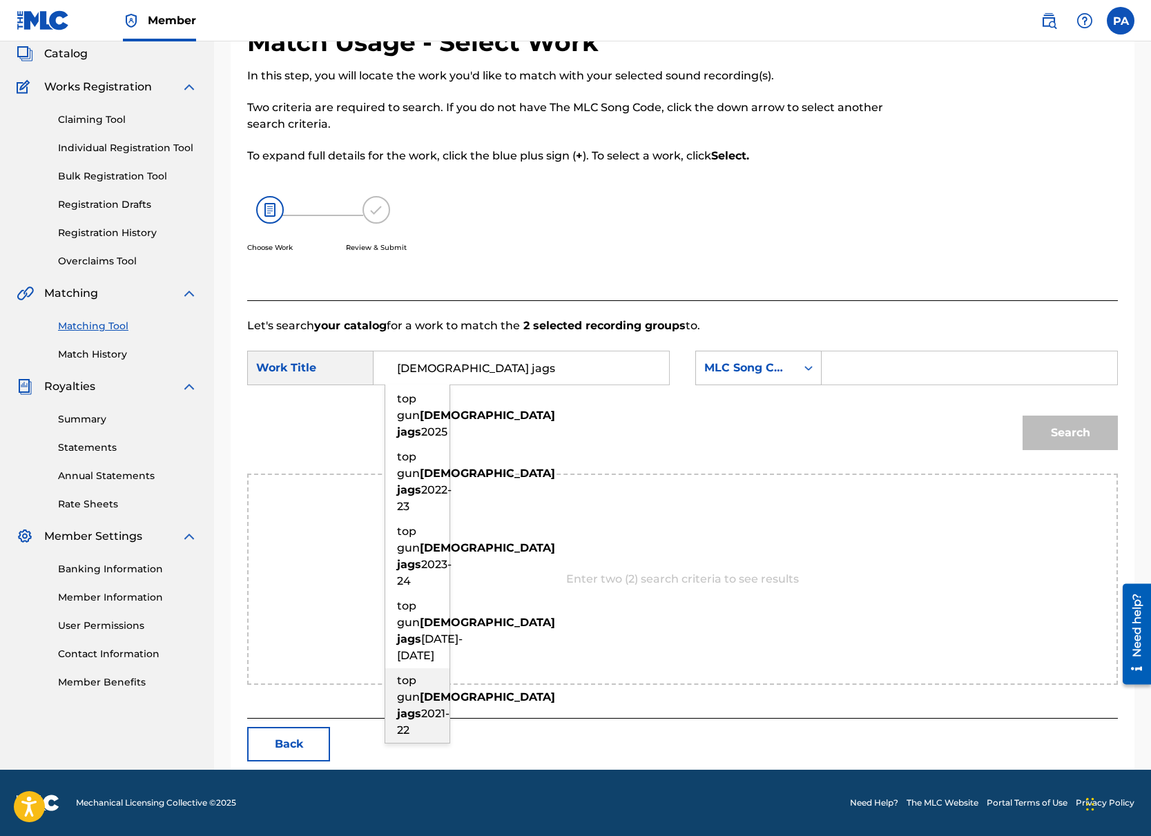
click at [420, 703] on strong "[DEMOGRAPHIC_DATA]" at bounding box center [487, 696] width 135 height 13
type input "top gun [DEMOGRAPHIC_DATA] jags 2021-22"
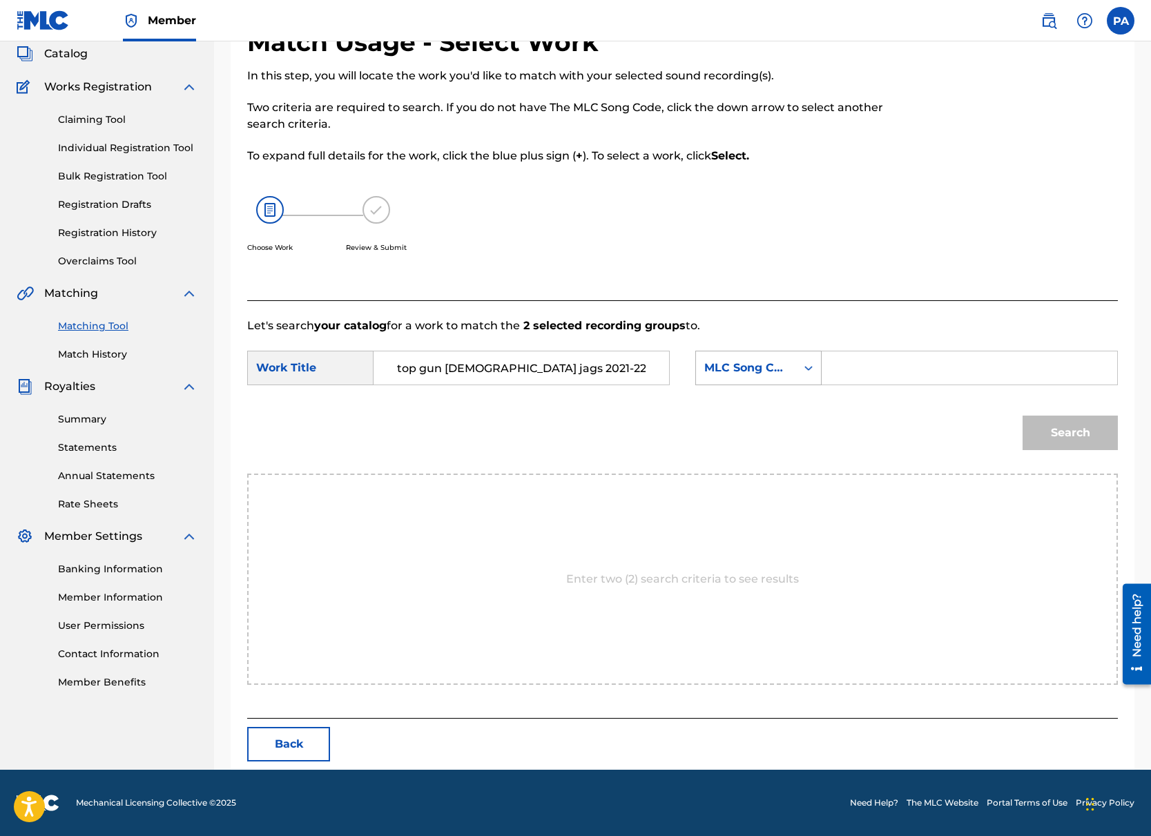
click at [768, 378] on div "MLC Song Code" at bounding box center [746, 368] width 100 height 26
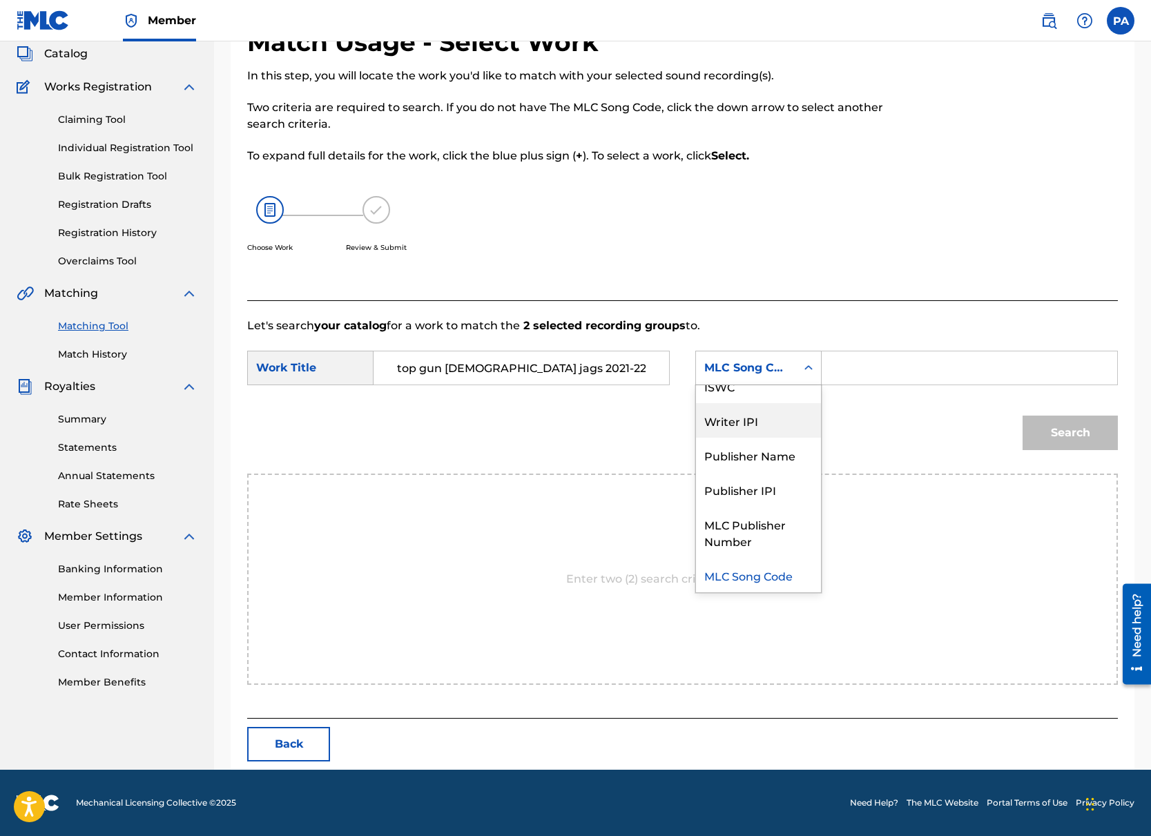
scroll to position [0, 0]
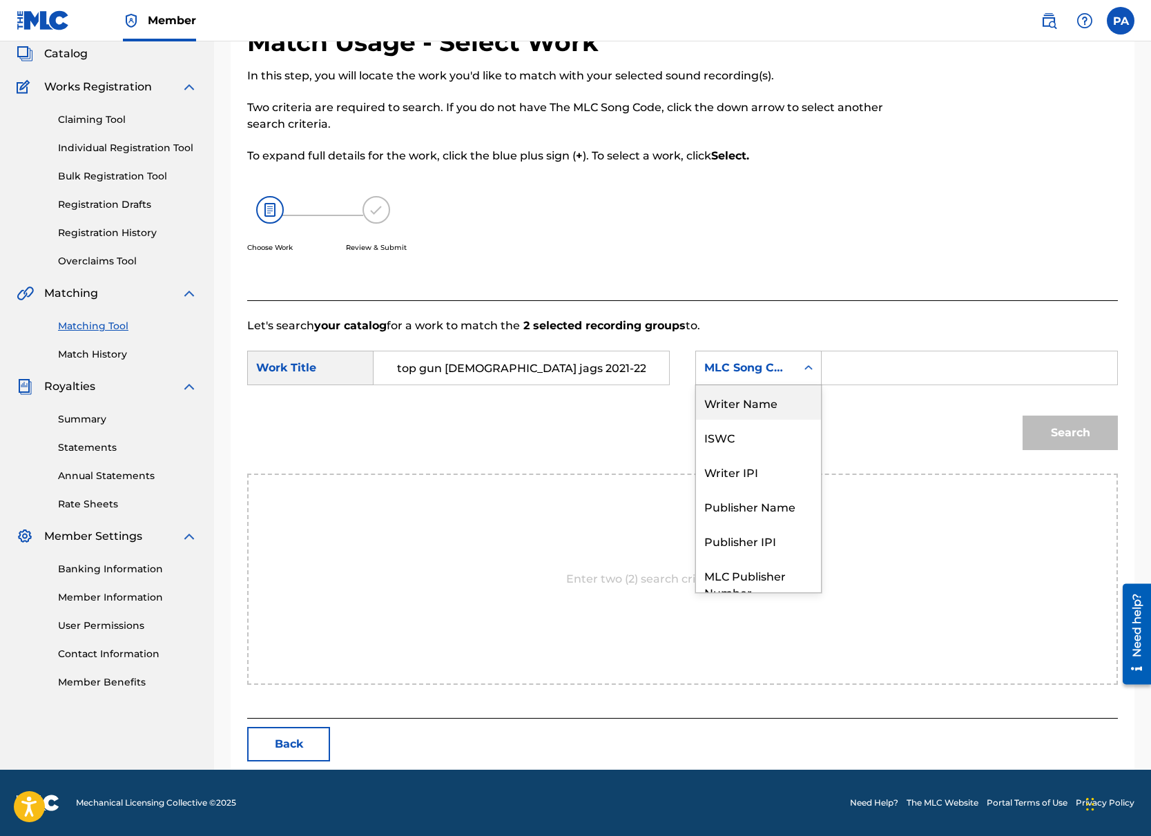
click at [755, 398] on div "Writer Name" at bounding box center [758, 402] width 125 height 35
click at [873, 371] on input "Search Form" at bounding box center [969, 367] width 272 height 33
paste input "[PERSON_NAME]"
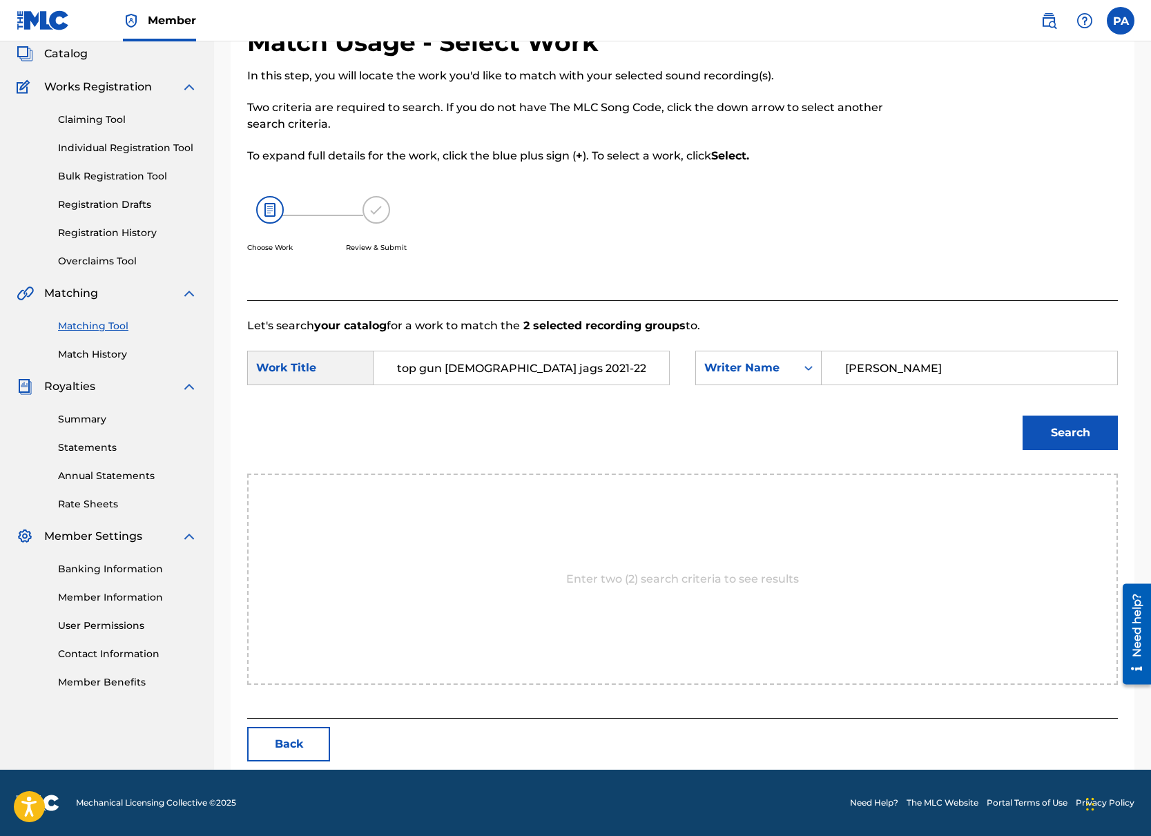
type input "[PERSON_NAME]"
drag, startPoint x: 1059, startPoint y: 435, endPoint x: 1044, endPoint y: 441, distance: 16.4
click at [1057, 436] on button "Search" at bounding box center [1069, 433] width 95 height 35
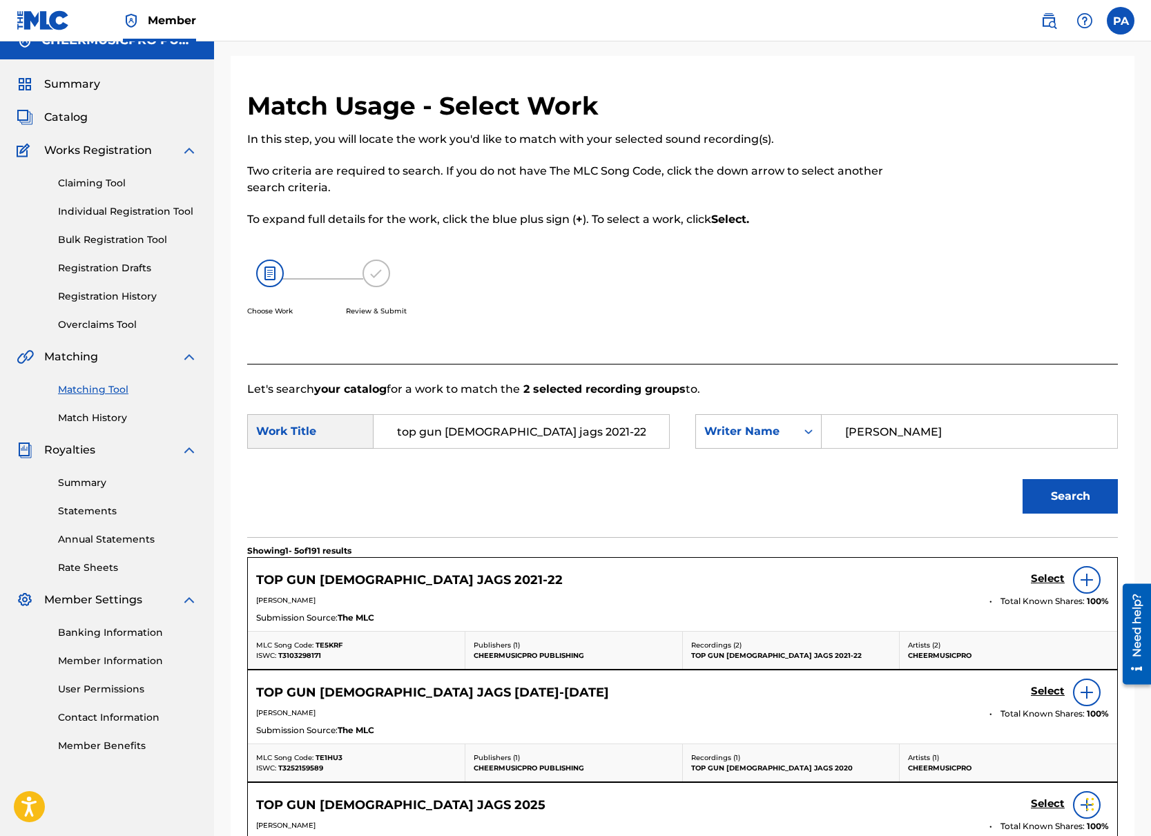
click at [1046, 574] on h5 "Select" at bounding box center [1048, 578] width 34 height 13
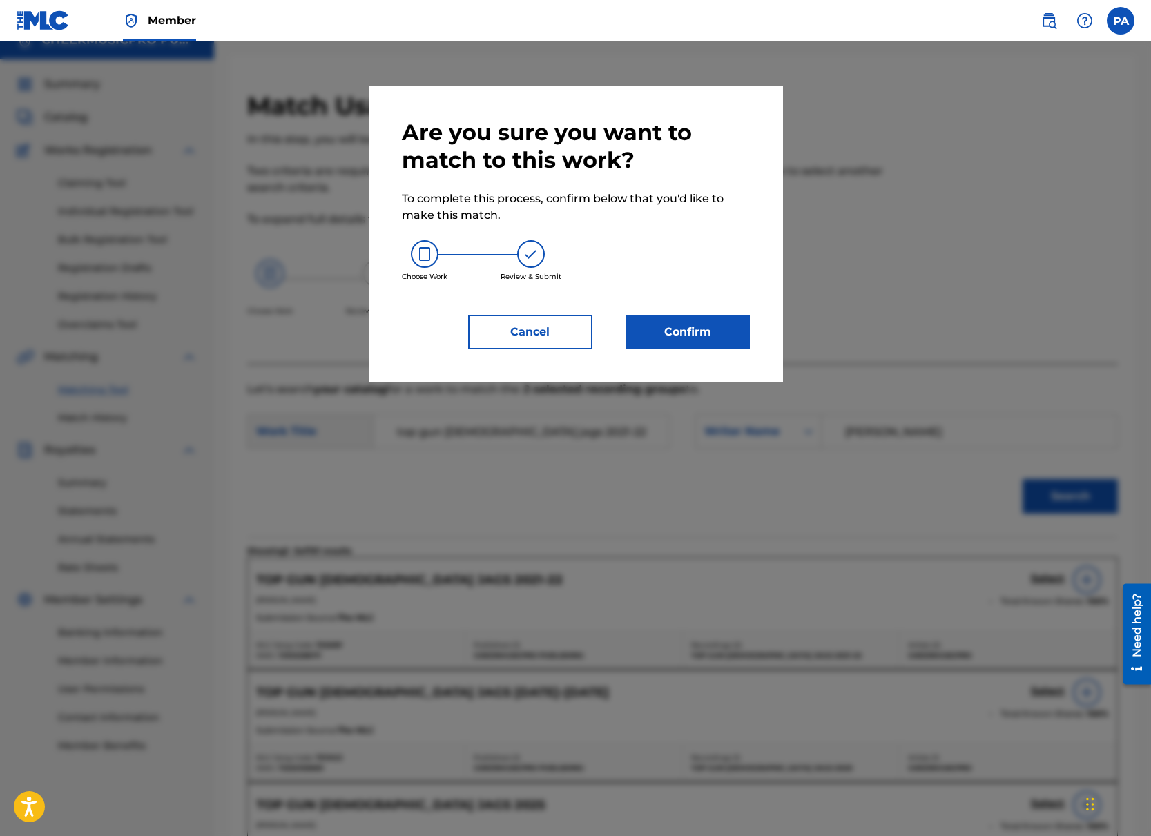
click at [709, 335] on button "Confirm" at bounding box center [687, 332] width 124 height 35
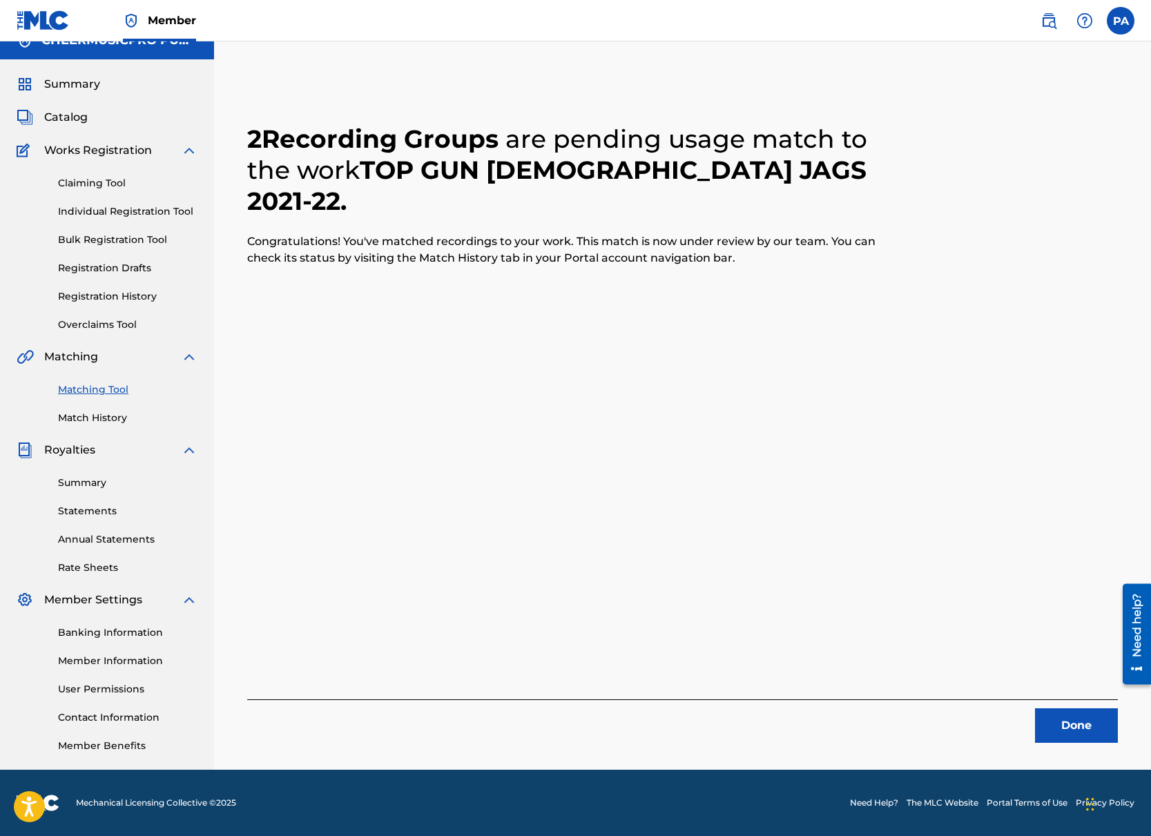
click at [1089, 728] on button "Done" at bounding box center [1076, 725] width 83 height 35
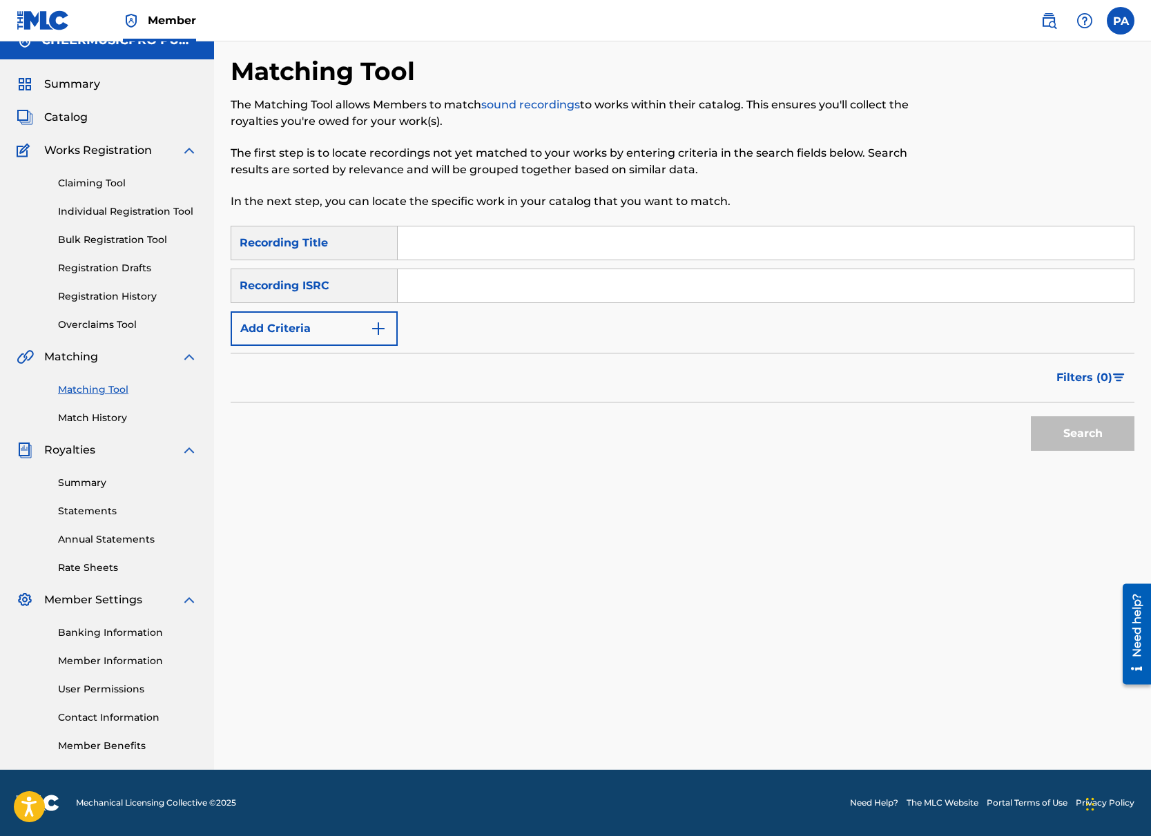
scroll to position [0, 0]
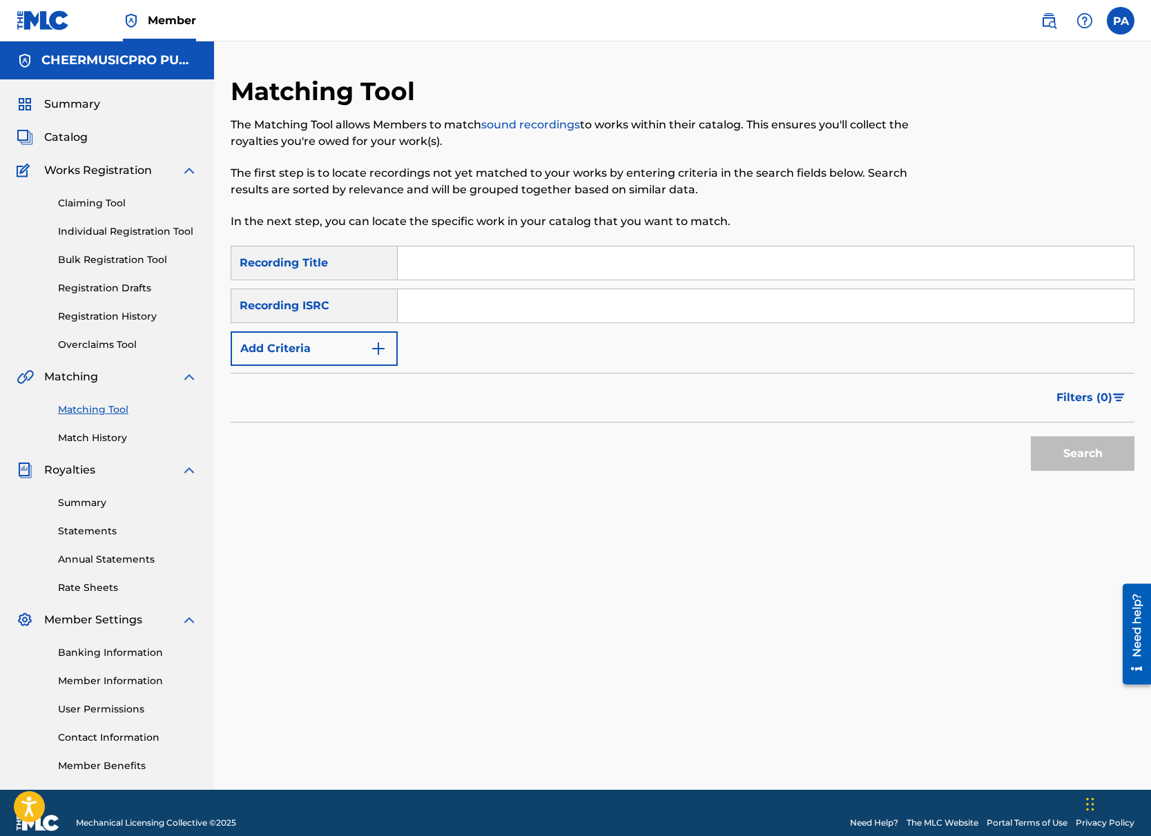
click at [69, 136] on span "Catalog" at bounding box center [65, 137] width 43 height 17
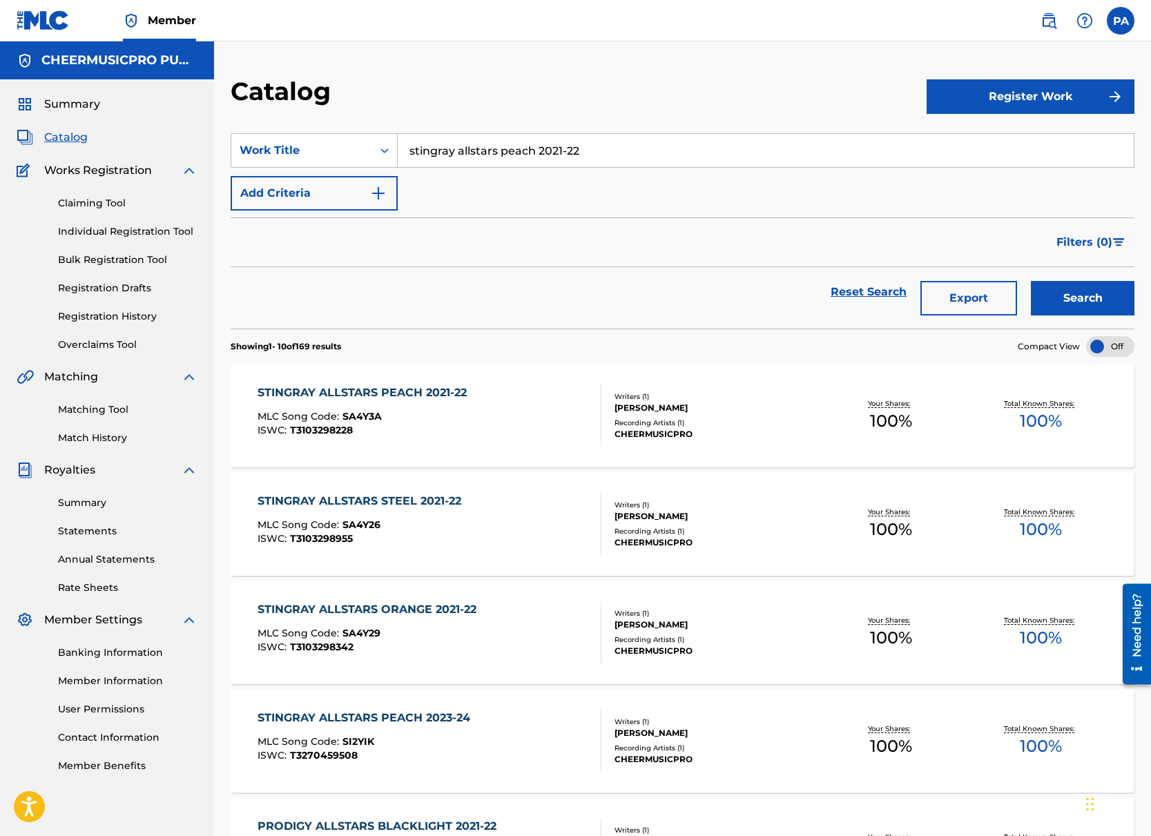
drag, startPoint x: 526, startPoint y: 155, endPoint x: -66, endPoint y: 164, distance: 591.6
click at [398, 164] on input "stingray allstars peach 2021-22" at bounding box center [766, 150] width 736 height 33
click at [616, 187] on span "Search Form" at bounding box center [617, 181] width 3 height 13
type input "top gun [DEMOGRAPHIC_DATA] jags 2021-22"
click at [1089, 295] on button "Search" at bounding box center [1083, 298] width 104 height 35
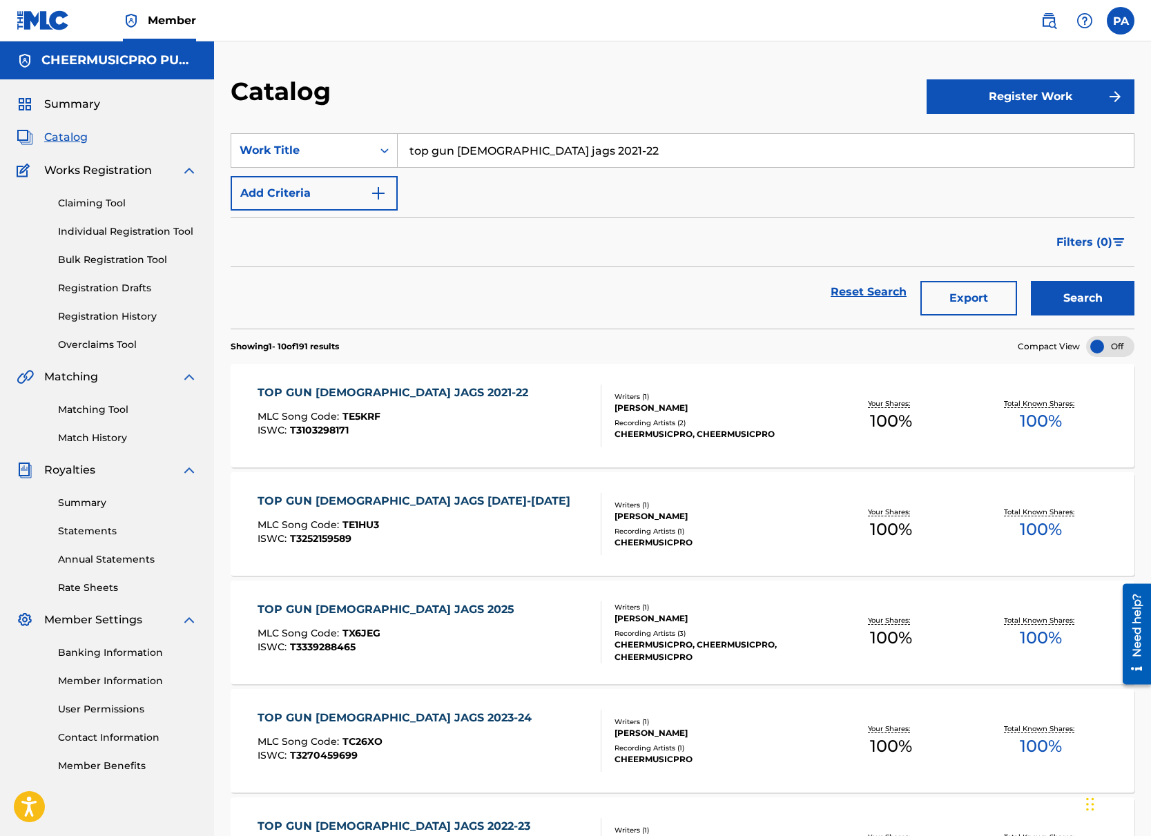
click at [497, 398] on div "TOP GUN [DEMOGRAPHIC_DATA] JAGS 2021-22 MLC Song Code : TE5KRF ISWC : T31032981…" at bounding box center [428, 415] width 343 height 62
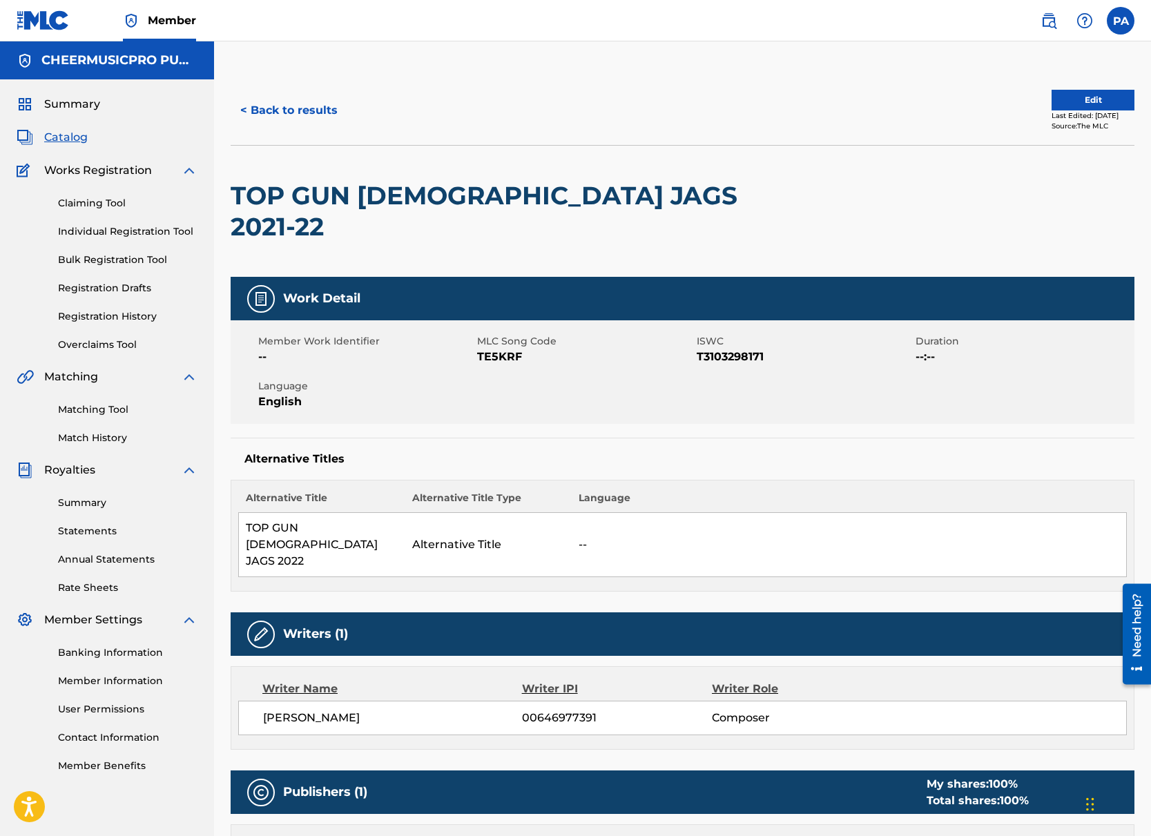
click at [97, 405] on link "Matching Tool" at bounding box center [127, 409] width 139 height 14
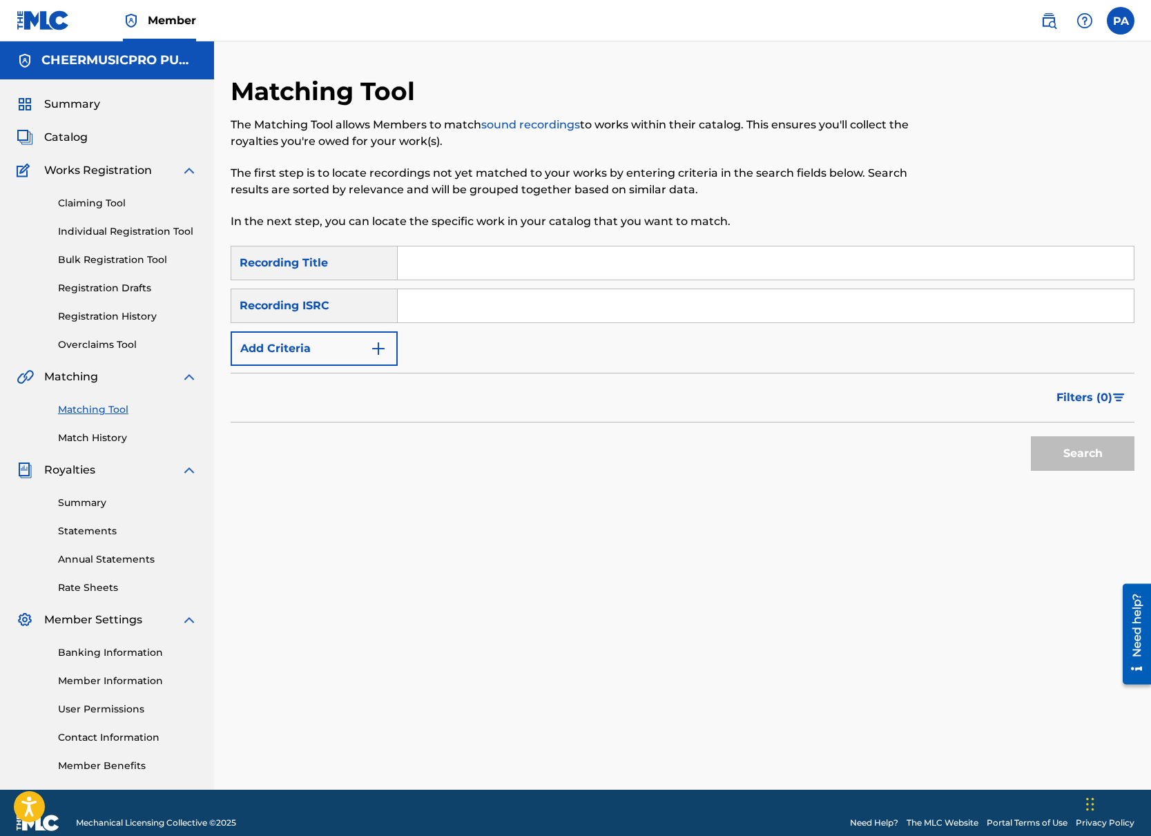
click at [480, 262] on input "Search Form" at bounding box center [766, 262] width 736 height 33
type input "rockstar beatles 2022"
click at [1031, 436] on button "Search" at bounding box center [1083, 453] width 104 height 35
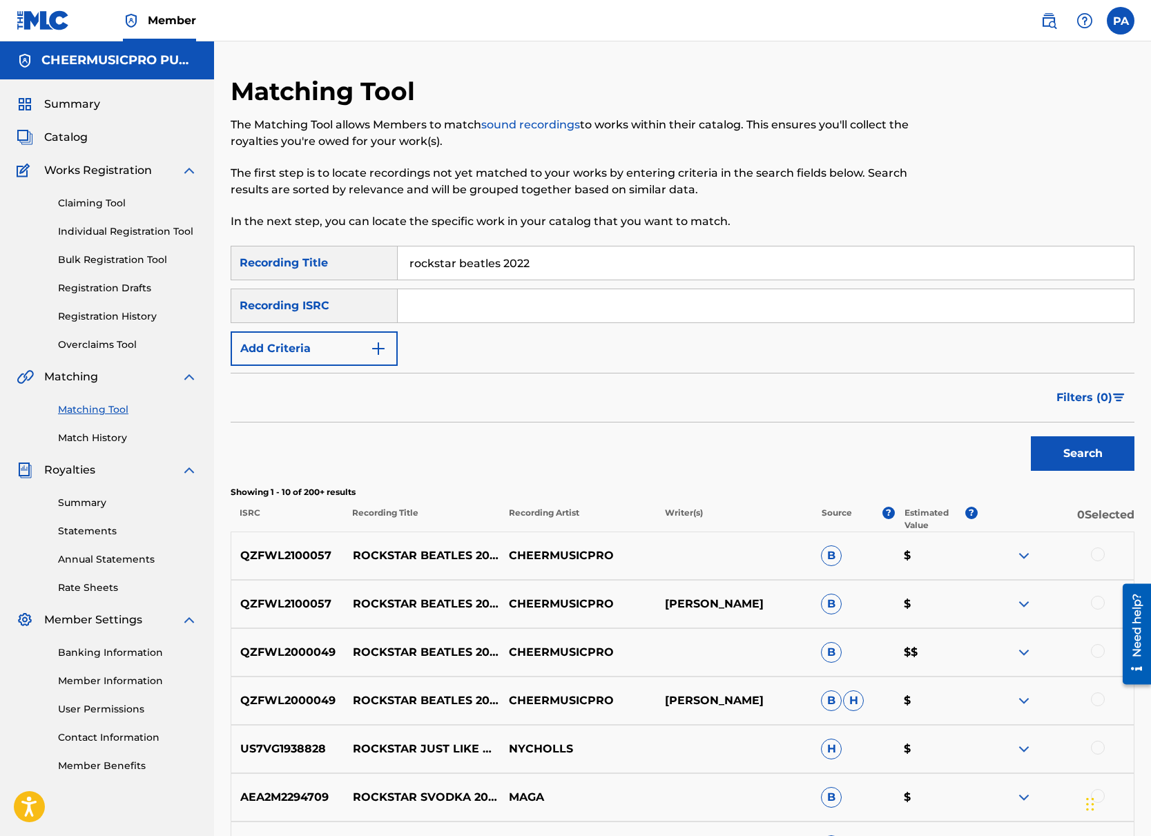
scroll to position [235, 0]
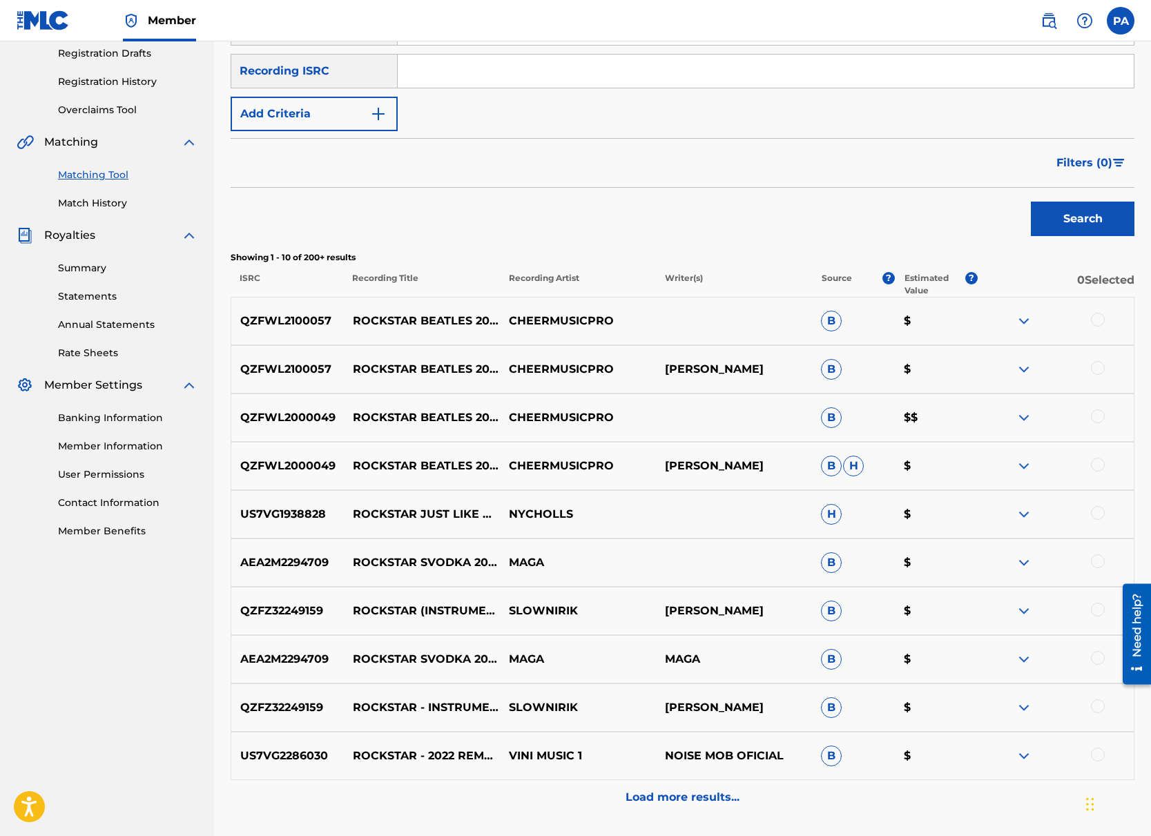
click at [1100, 322] on div at bounding box center [1098, 320] width 14 height 14
click at [1099, 371] on div at bounding box center [1098, 368] width 14 height 14
click at [1002, 722] on button "Match 2 Groups" at bounding box center [970, 723] width 153 height 35
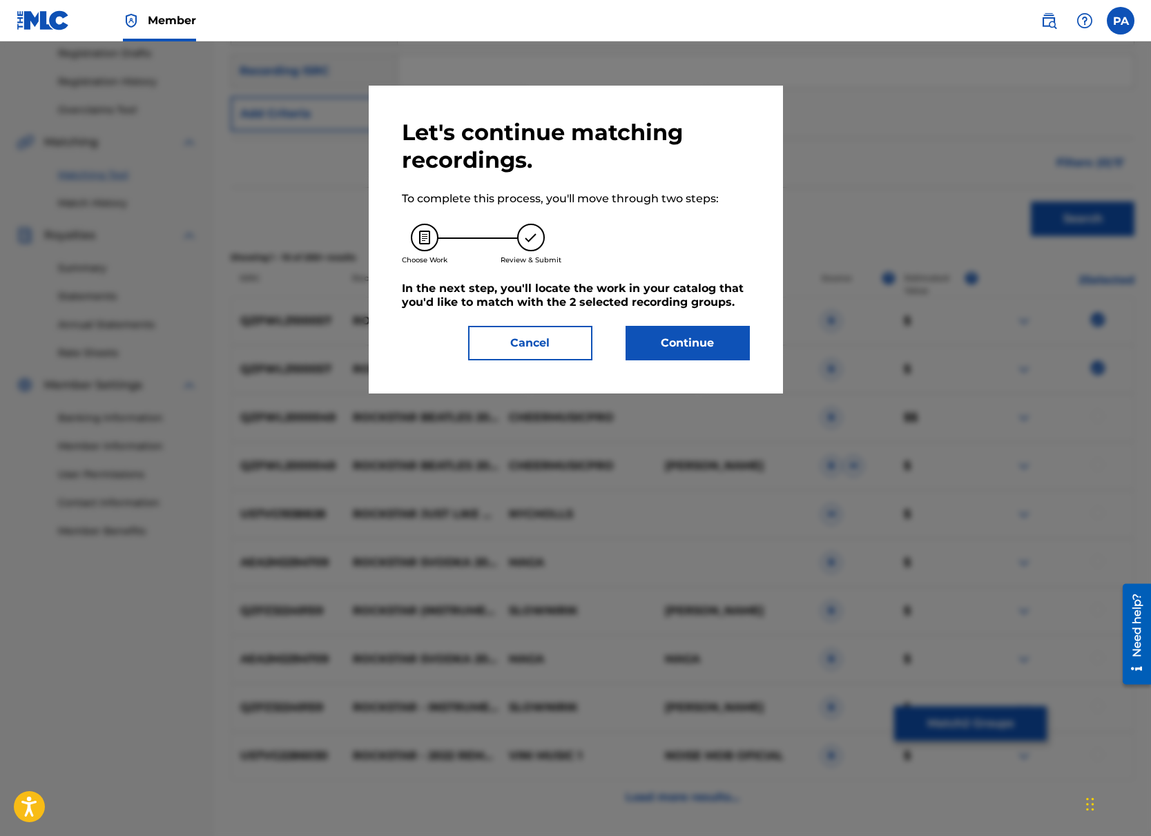
click at [701, 347] on button "Continue" at bounding box center [687, 343] width 124 height 35
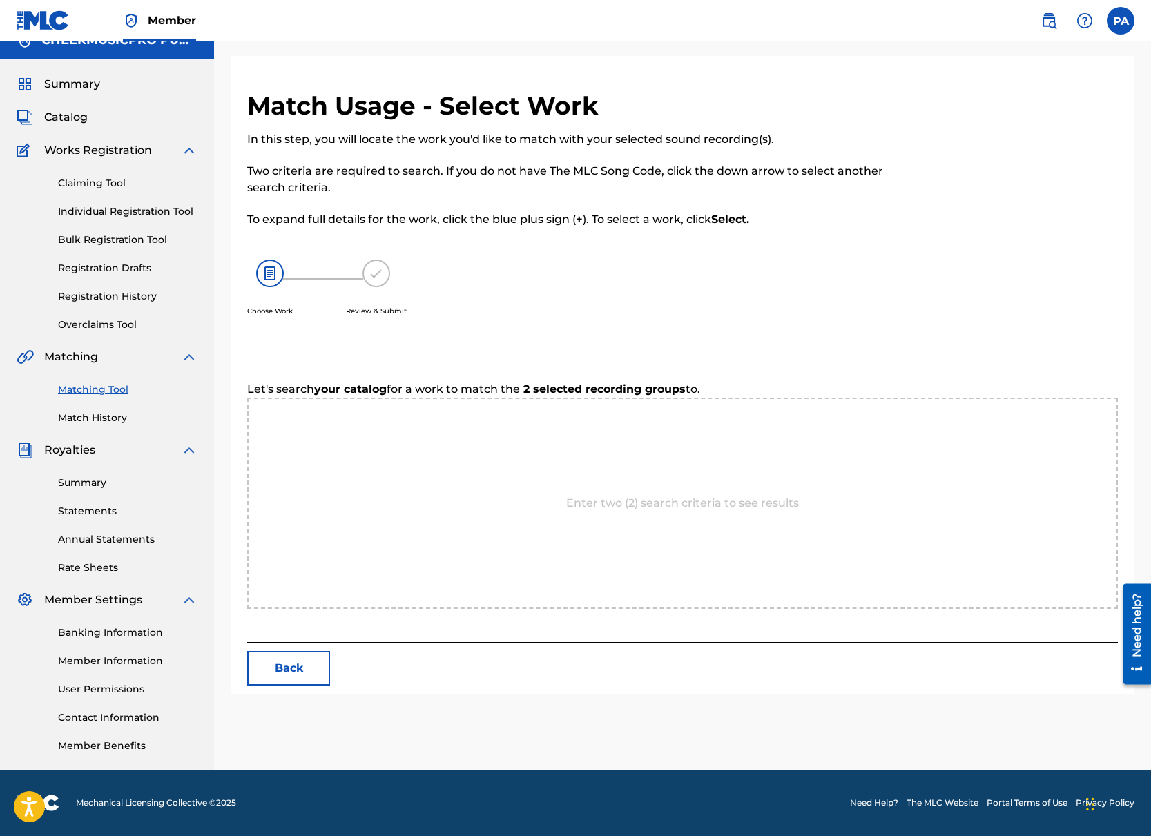
scroll to position [20, 0]
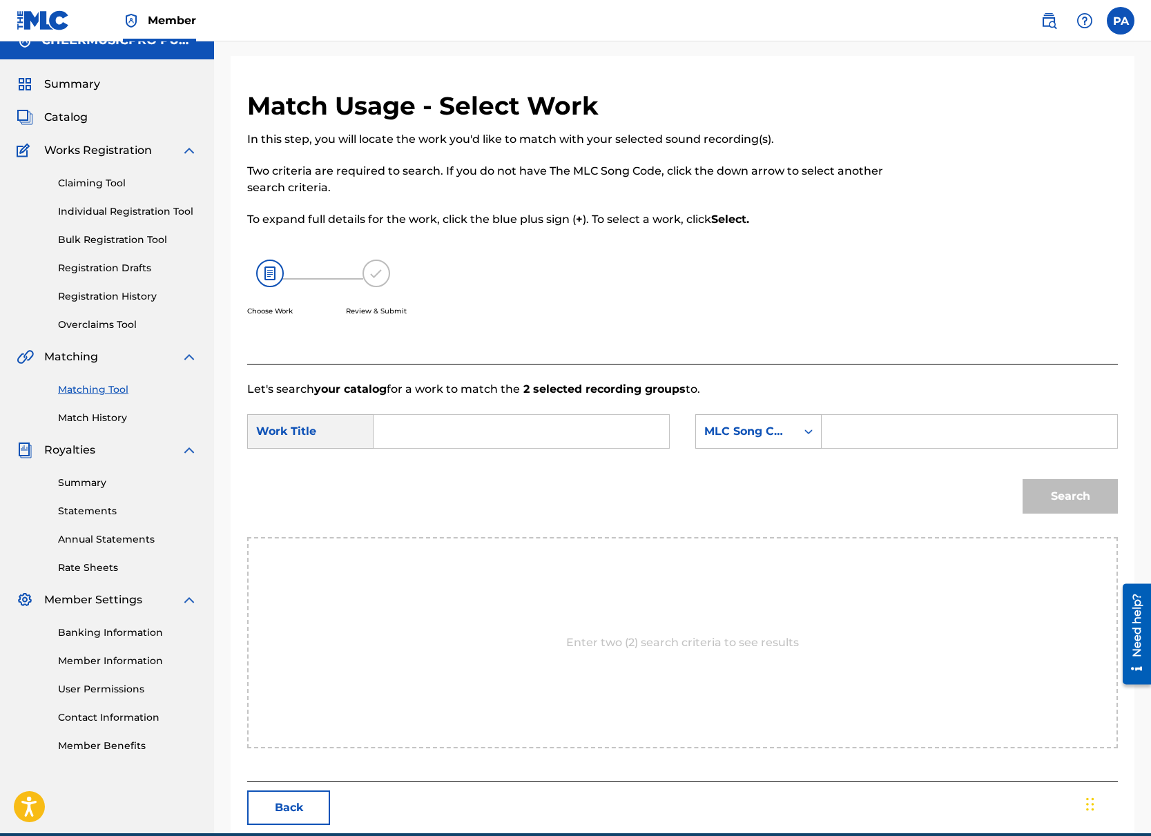
click at [428, 426] on input "Search Form" at bounding box center [521, 431] width 272 height 33
click at [405, 476] on span "rockstar cheer" at bounding box center [420, 471] width 47 height 30
type input "rockstar cheer beatles 2021-22"
click at [755, 441] on div "MLC Song Code" at bounding box center [746, 431] width 100 height 26
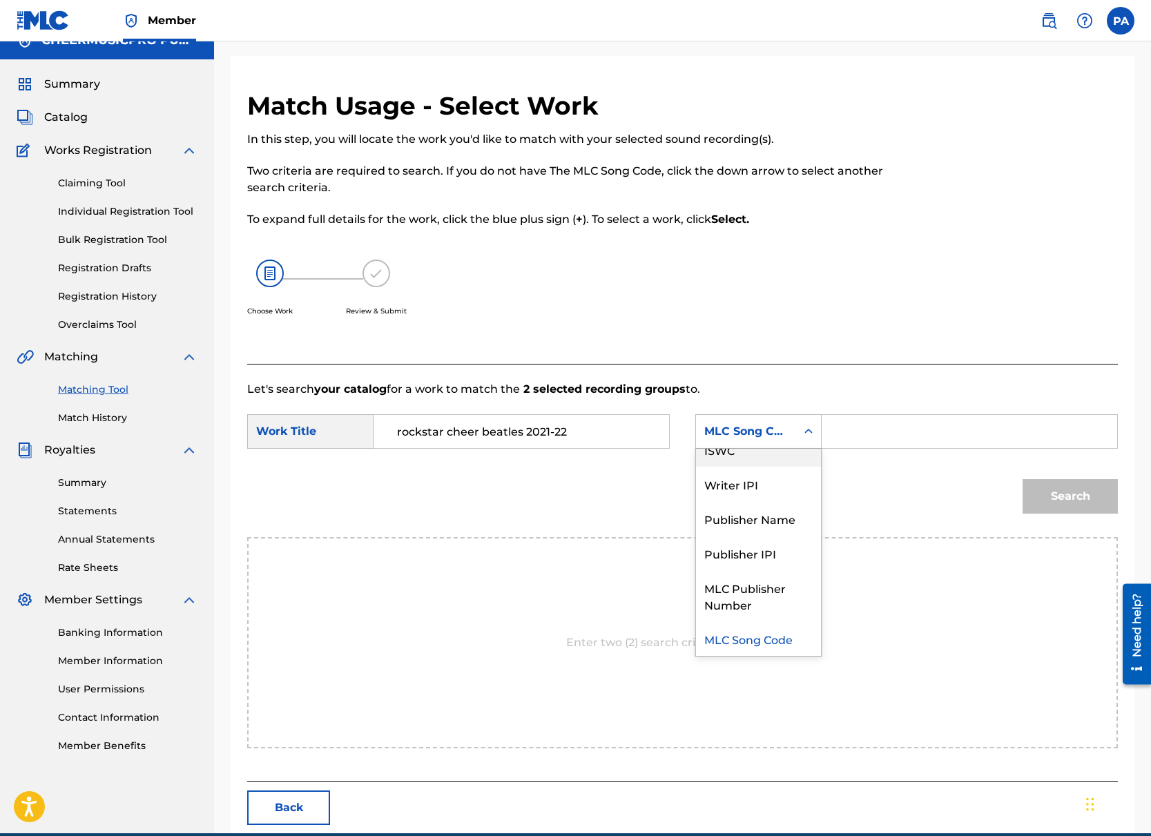
scroll to position [0, 0]
drag, startPoint x: 762, startPoint y: 473, endPoint x: 807, endPoint y: 456, distance: 48.1
click at [763, 471] on div "Writer Name" at bounding box center [758, 466] width 125 height 35
click at [873, 431] on input "Search Form" at bounding box center [969, 431] width 272 height 33
paste input "[PERSON_NAME]"
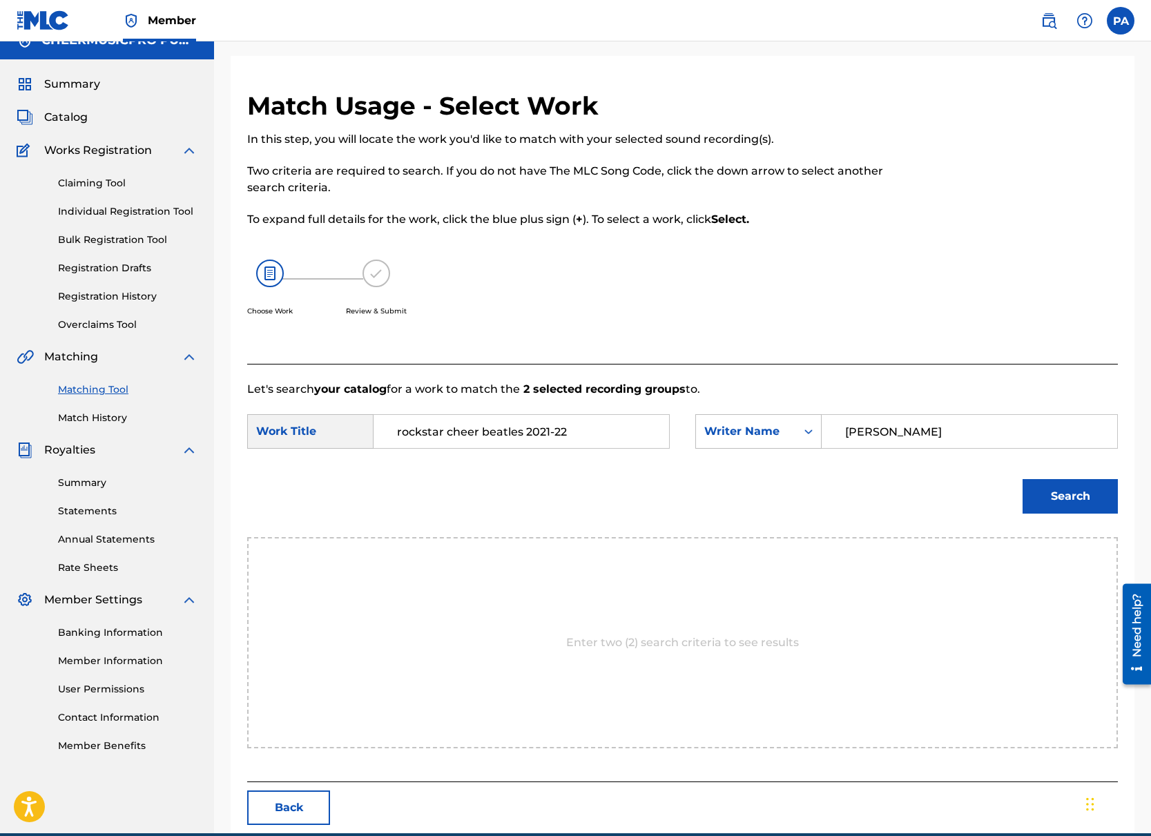
type input "[PERSON_NAME]"
click at [1053, 489] on button "Search" at bounding box center [1069, 496] width 95 height 35
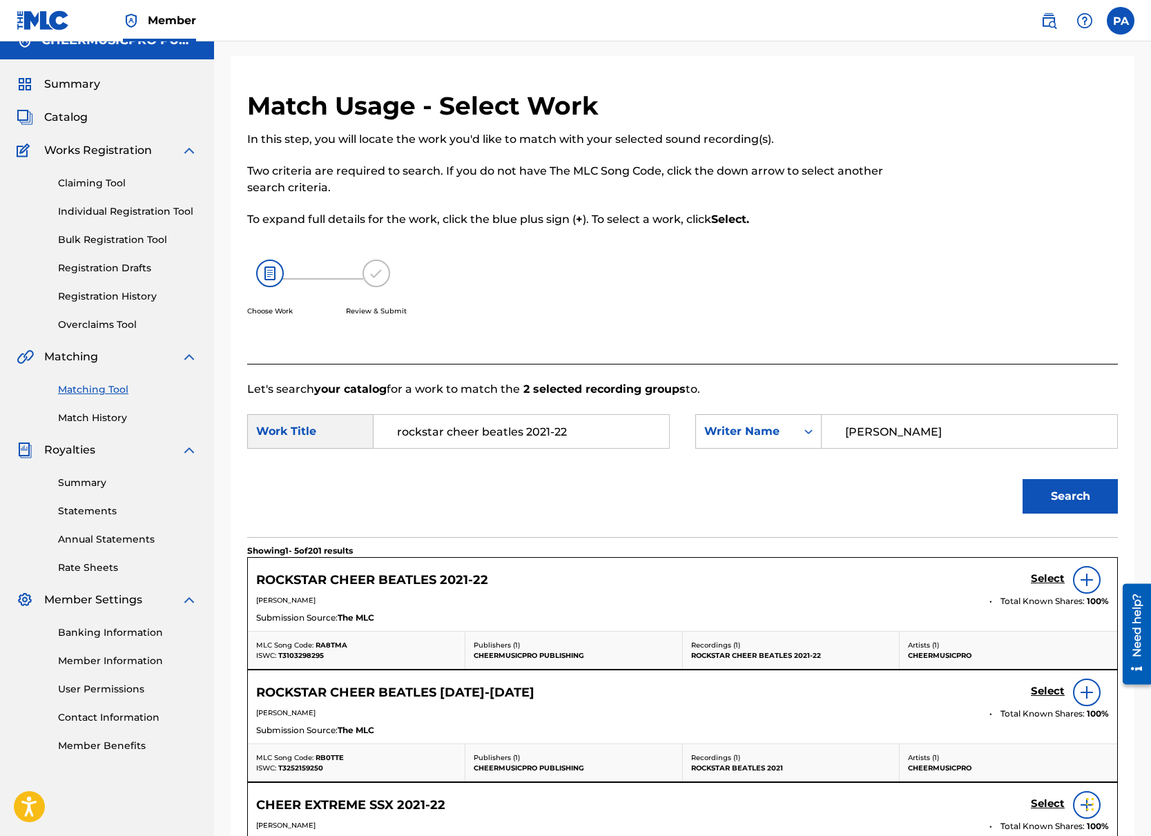
click at [1042, 581] on h5 "Select" at bounding box center [1048, 578] width 34 height 13
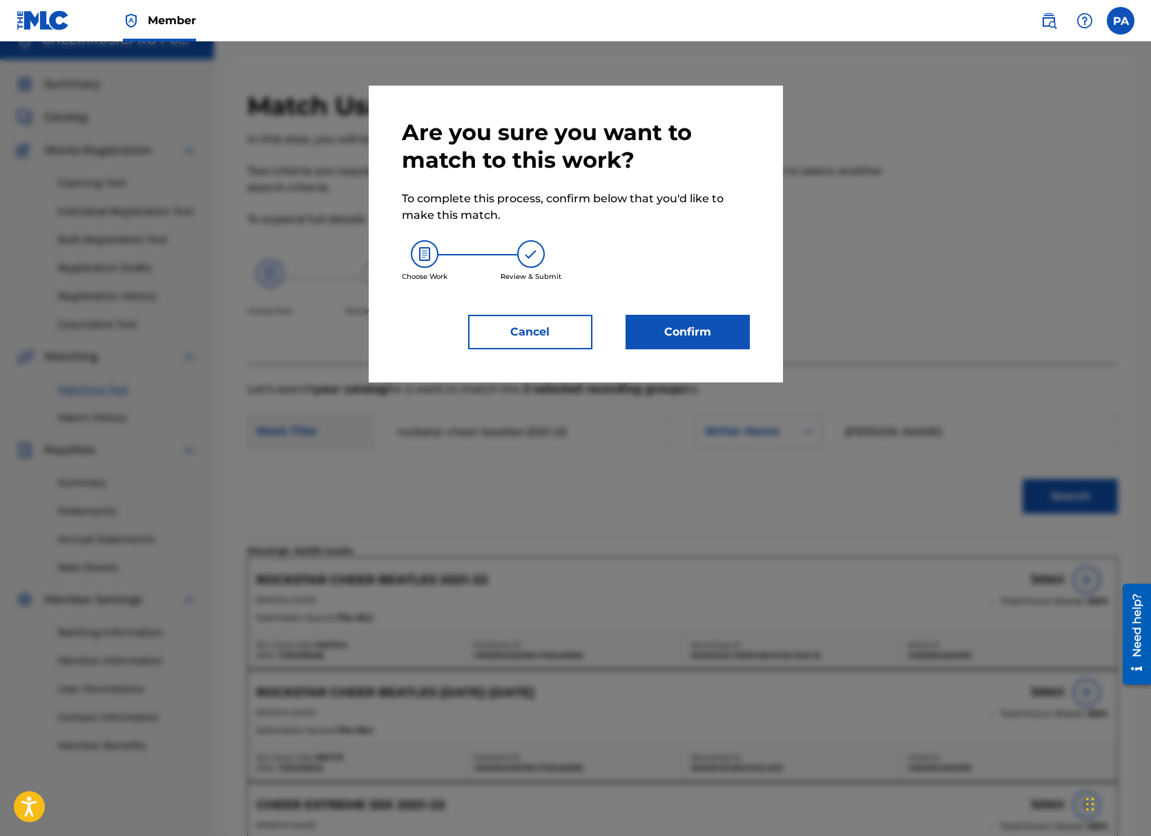
click at [683, 333] on button "Confirm" at bounding box center [687, 332] width 124 height 35
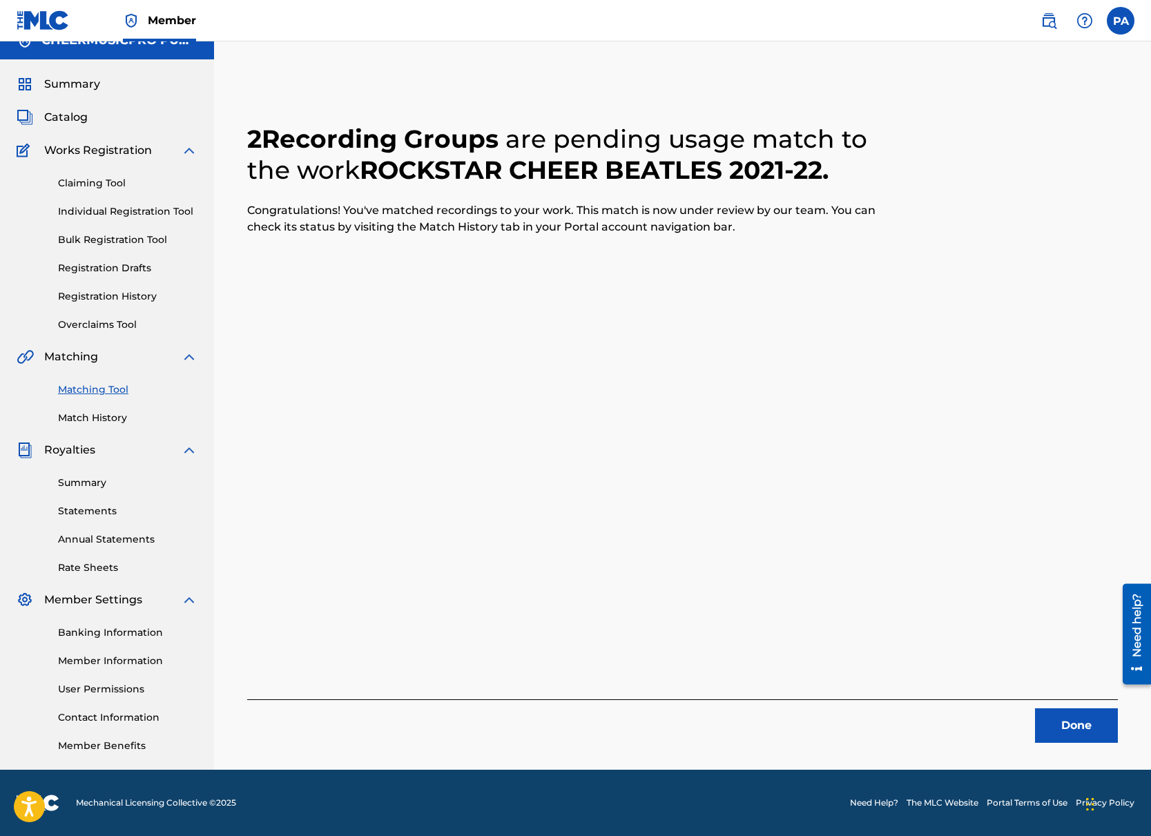
click at [1045, 722] on button "Done" at bounding box center [1076, 725] width 83 height 35
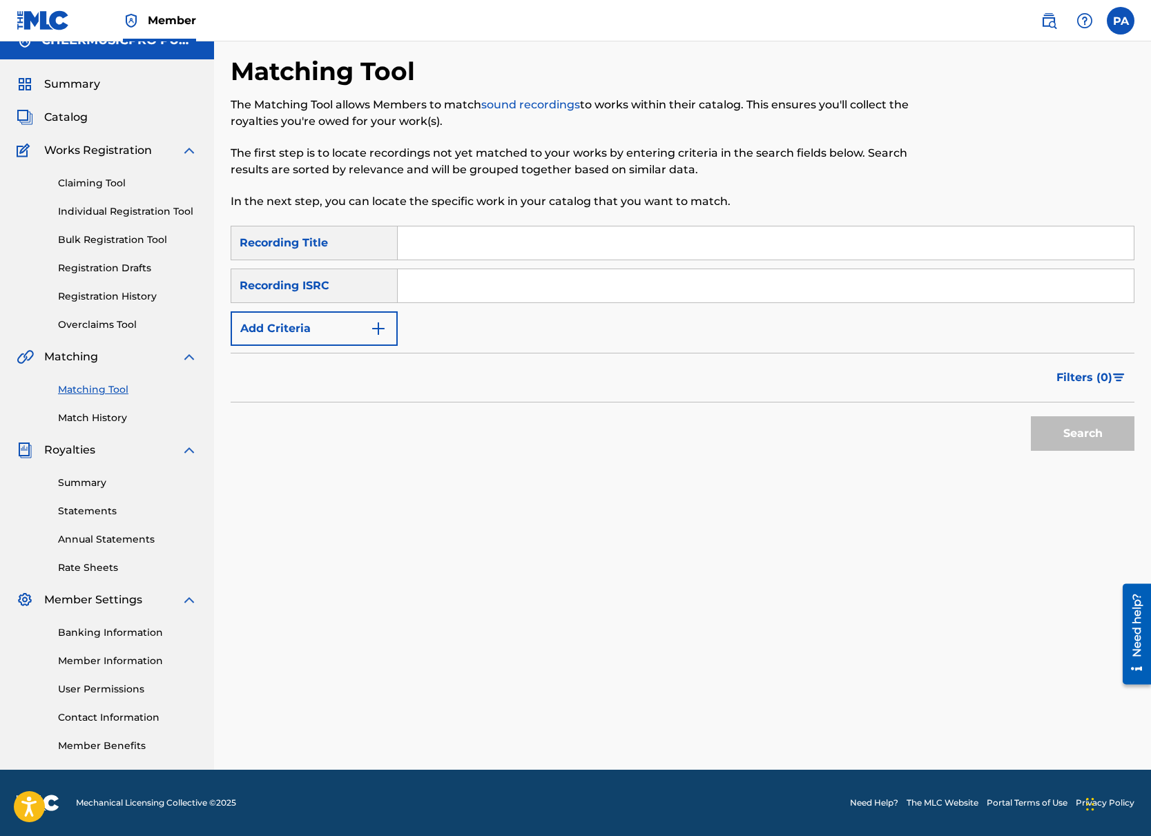
click at [482, 245] on input "Search Form" at bounding box center [766, 242] width 736 height 33
type input "stingray orange 2022"
click at [1031, 416] on button "Search" at bounding box center [1083, 433] width 104 height 35
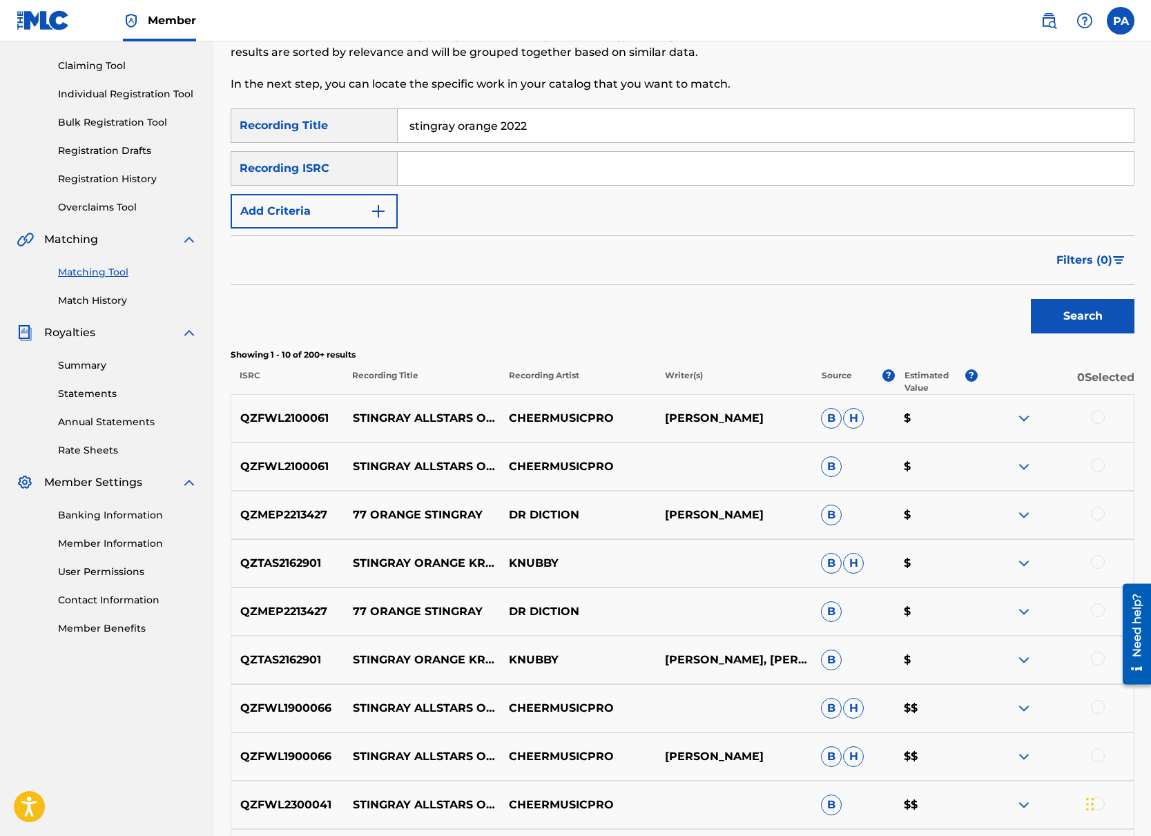
scroll to position [196, 0]
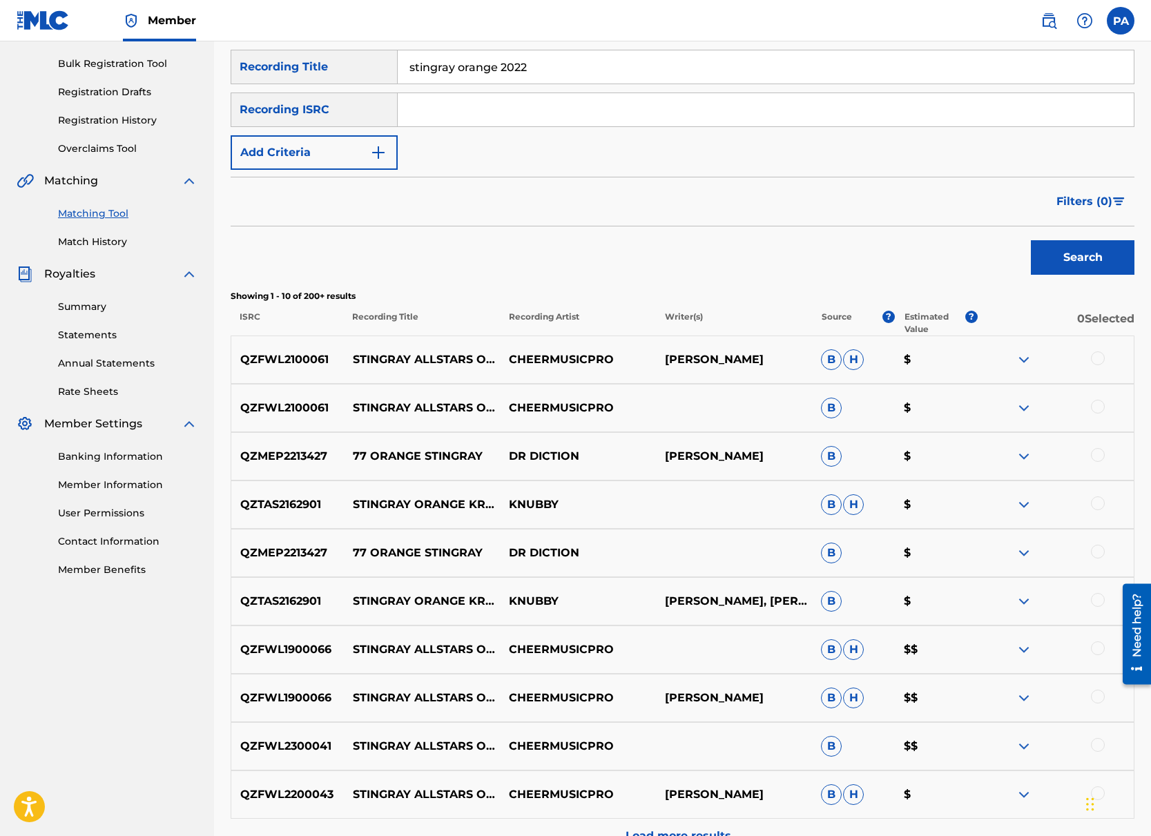
click at [1098, 357] on div at bounding box center [1098, 358] width 14 height 14
click at [1097, 405] on div at bounding box center [1098, 407] width 14 height 14
click at [966, 714] on button "Match 2 Groups" at bounding box center [970, 723] width 153 height 35
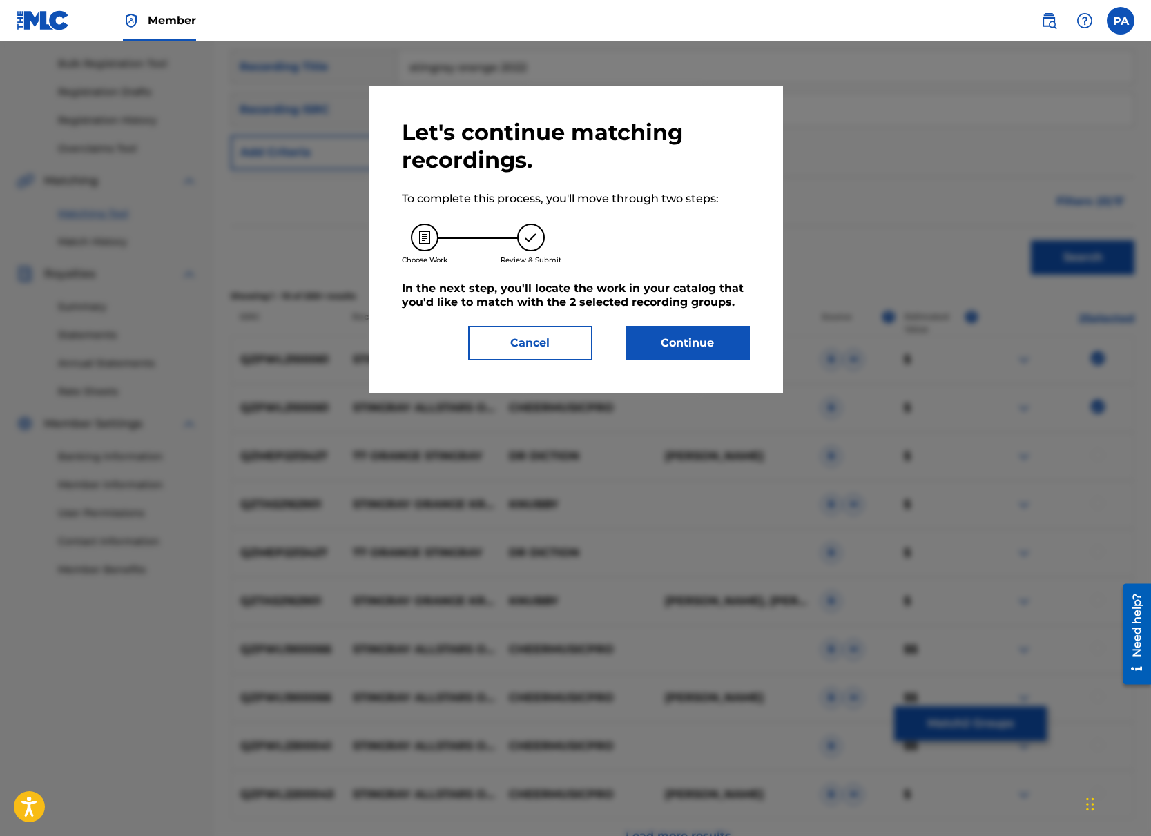
click at [679, 351] on button "Continue" at bounding box center [687, 343] width 124 height 35
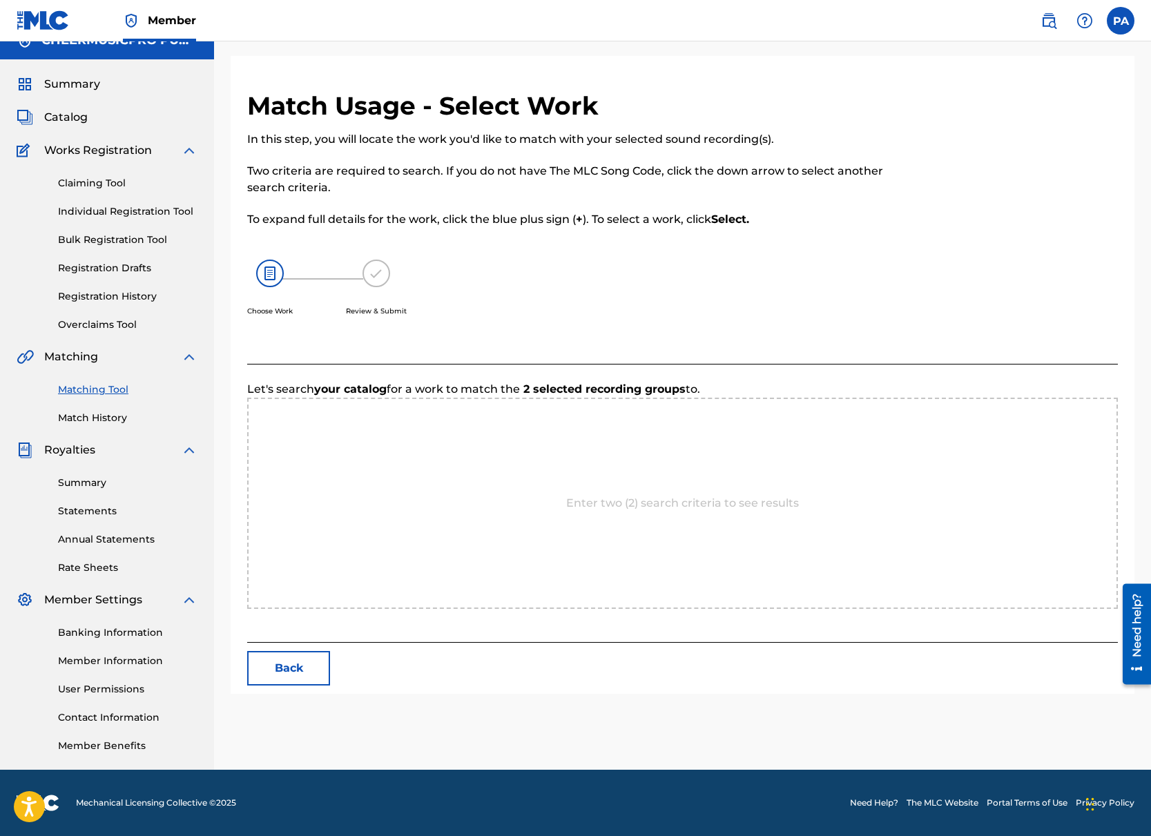
scroll to position [20, 0]
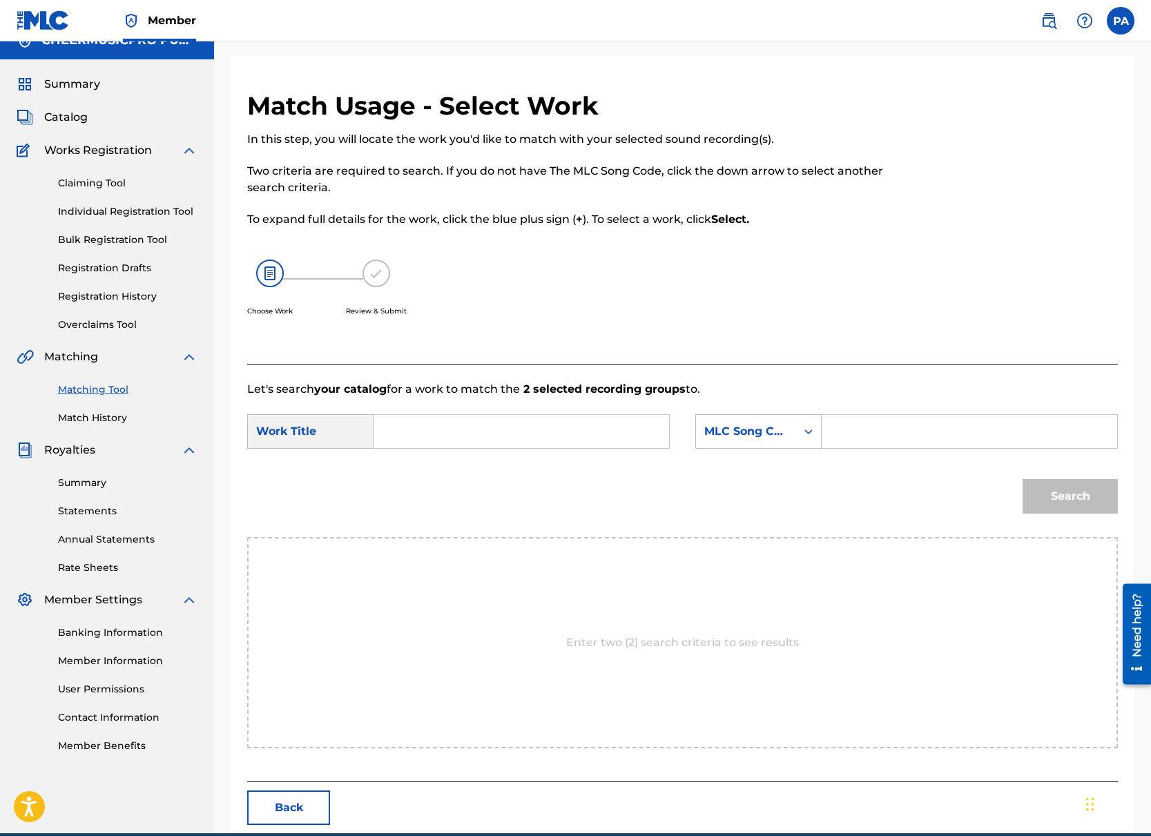
click at [435, 438] on input "Search Form" at bounding box center [521, 431] width 272 height 33
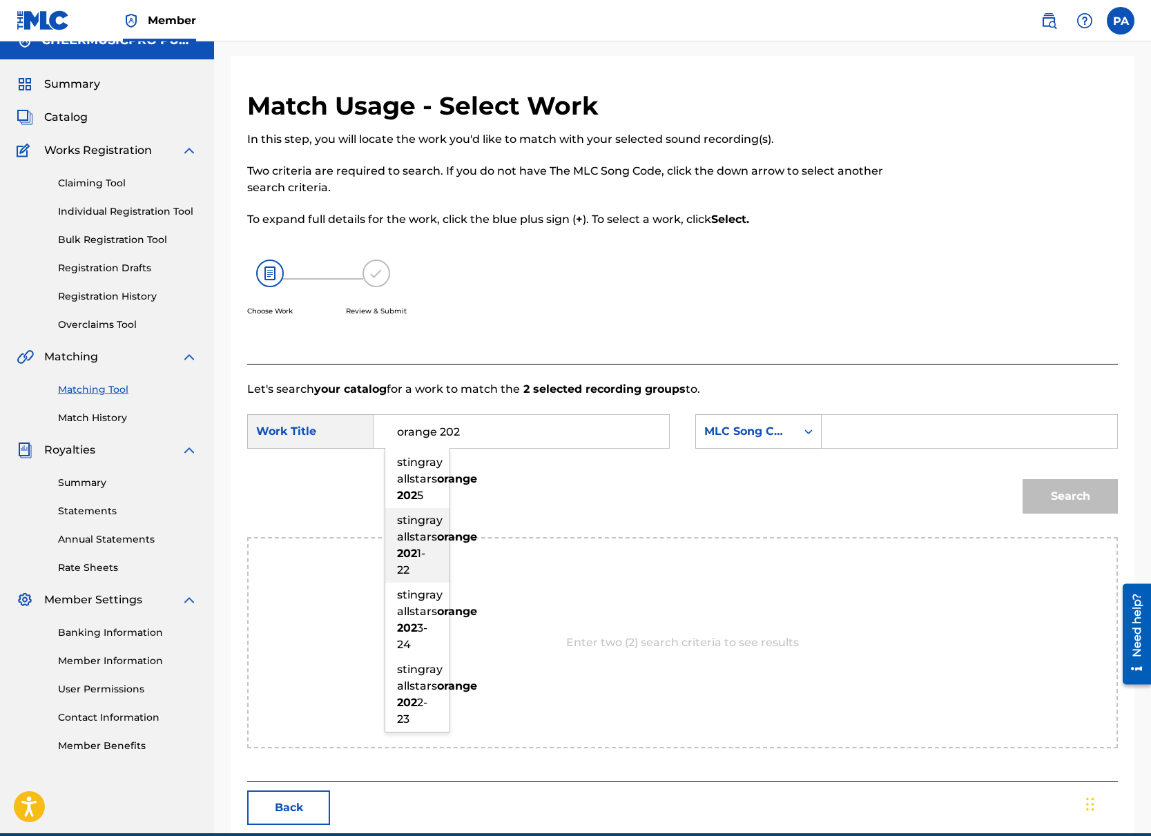
click at [417, 560] on strong "202" at bounding box center [407, 553] width 20 height 13
type input "stingray allstars orange 2021-22"
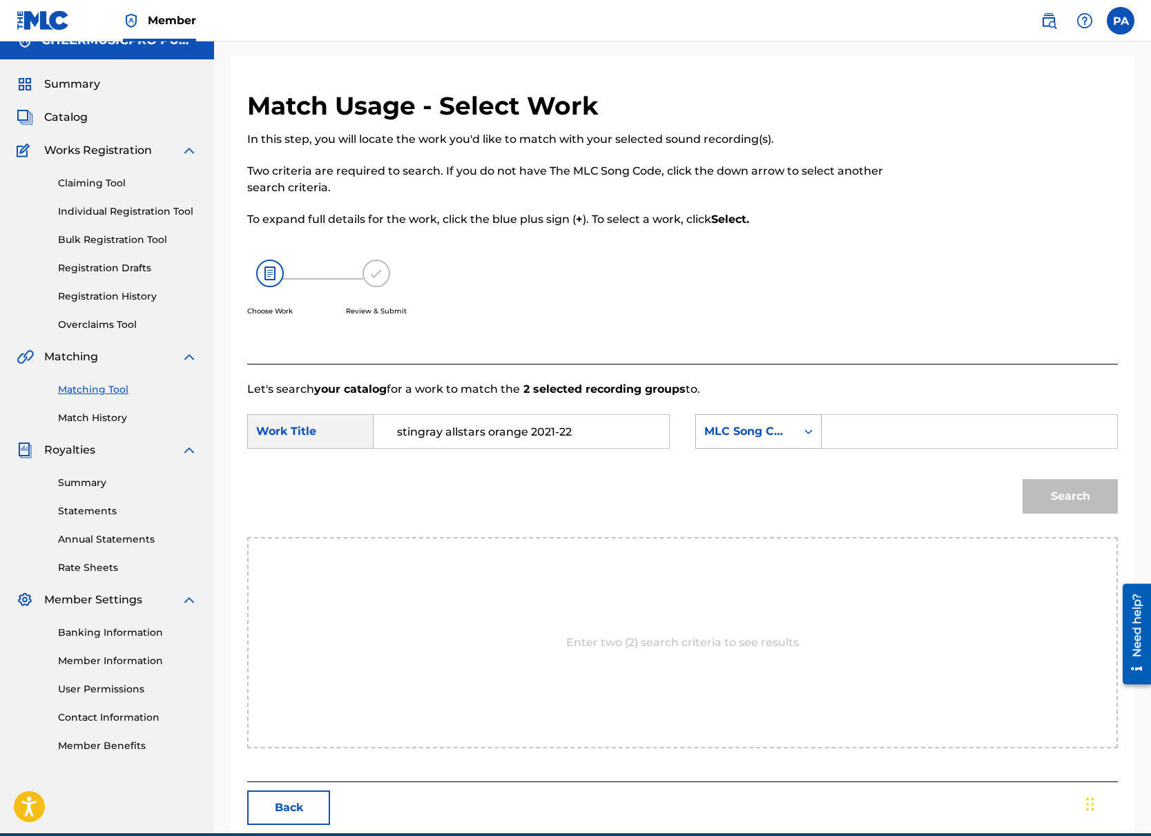
click at [790, 436] on div "MLC Song Code" at bounding box center [746, 431] width 100 height 26
click at [754, 467] on div "Writer Name" at bounding box center [758, 466] width 125 height 35
click at [856, 435] on input "Search Form" at bounding box center [969, 431] width 272 height 33
paste input "[PERSON_NAME]"
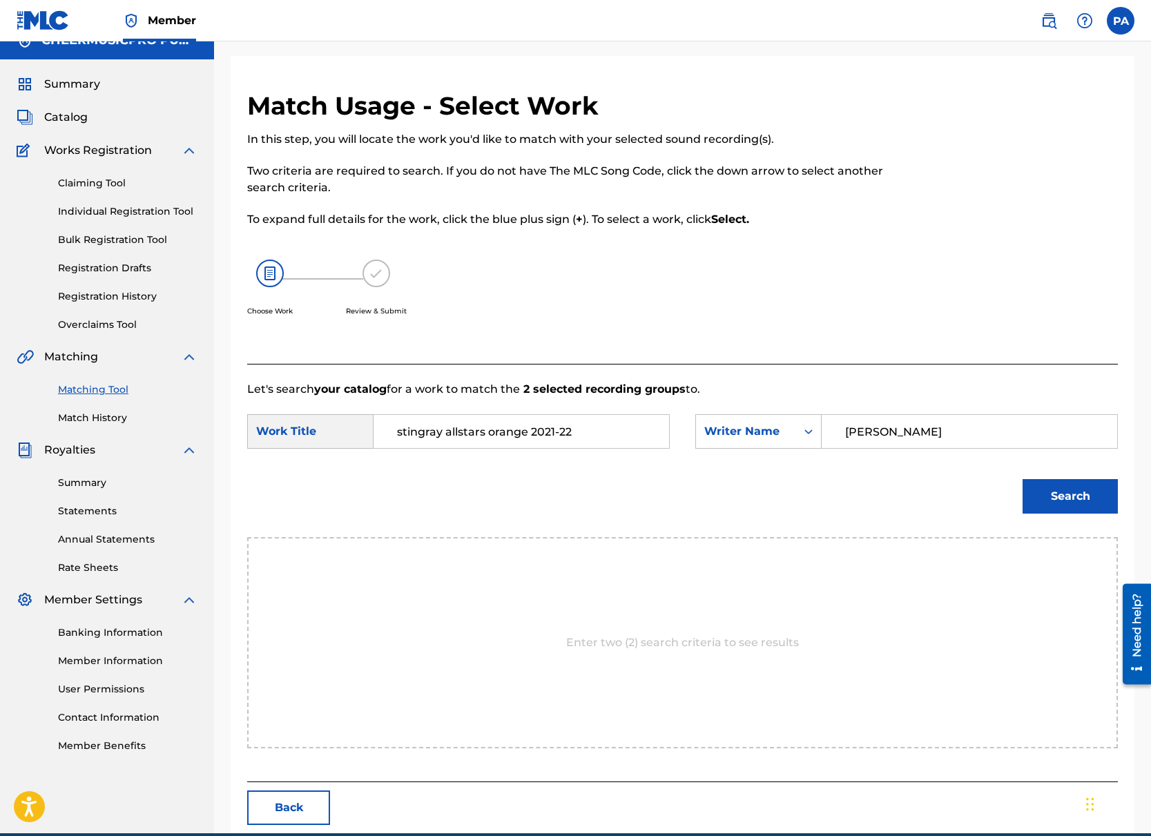
type input "[PERSON_NAME]"
click at [1070, 494] on button "Search" at bounding box center [1069, 496] width 95 height 35
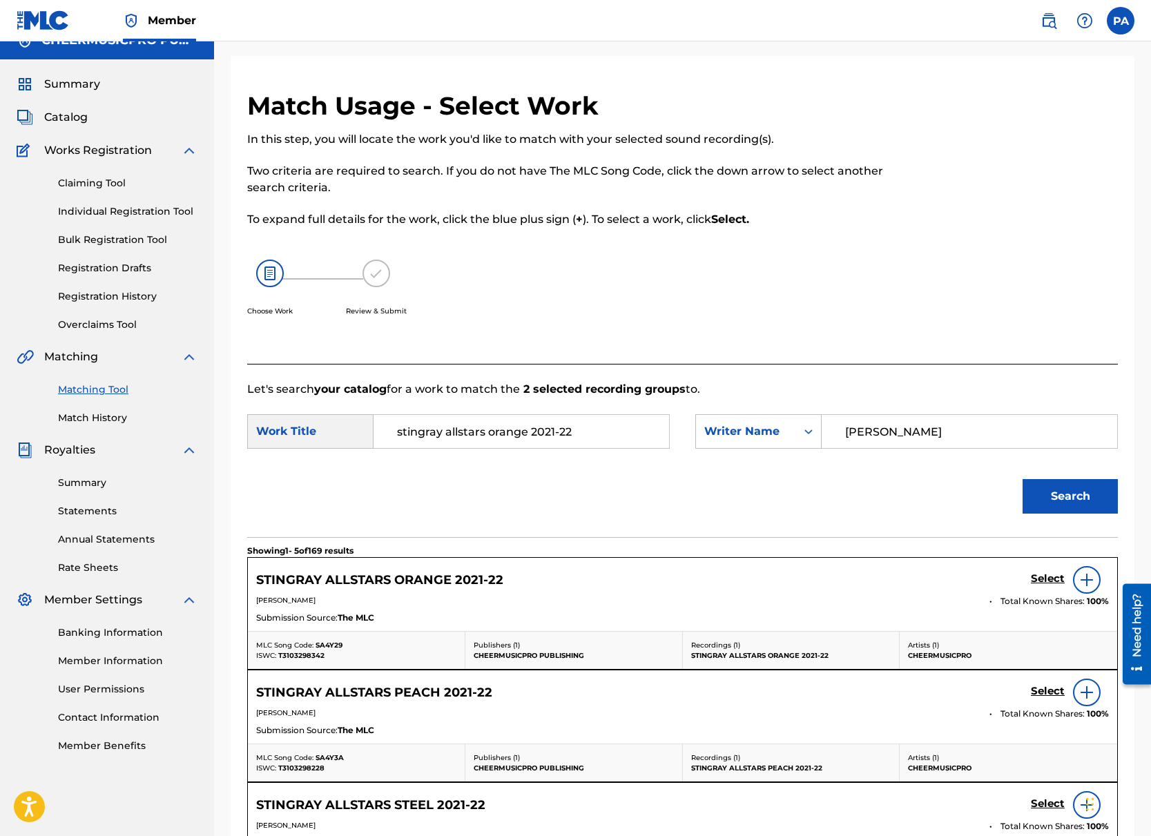
click at [1051, 576] on h5 "Select" at bounding box center [1048, 578] width 34 height 13
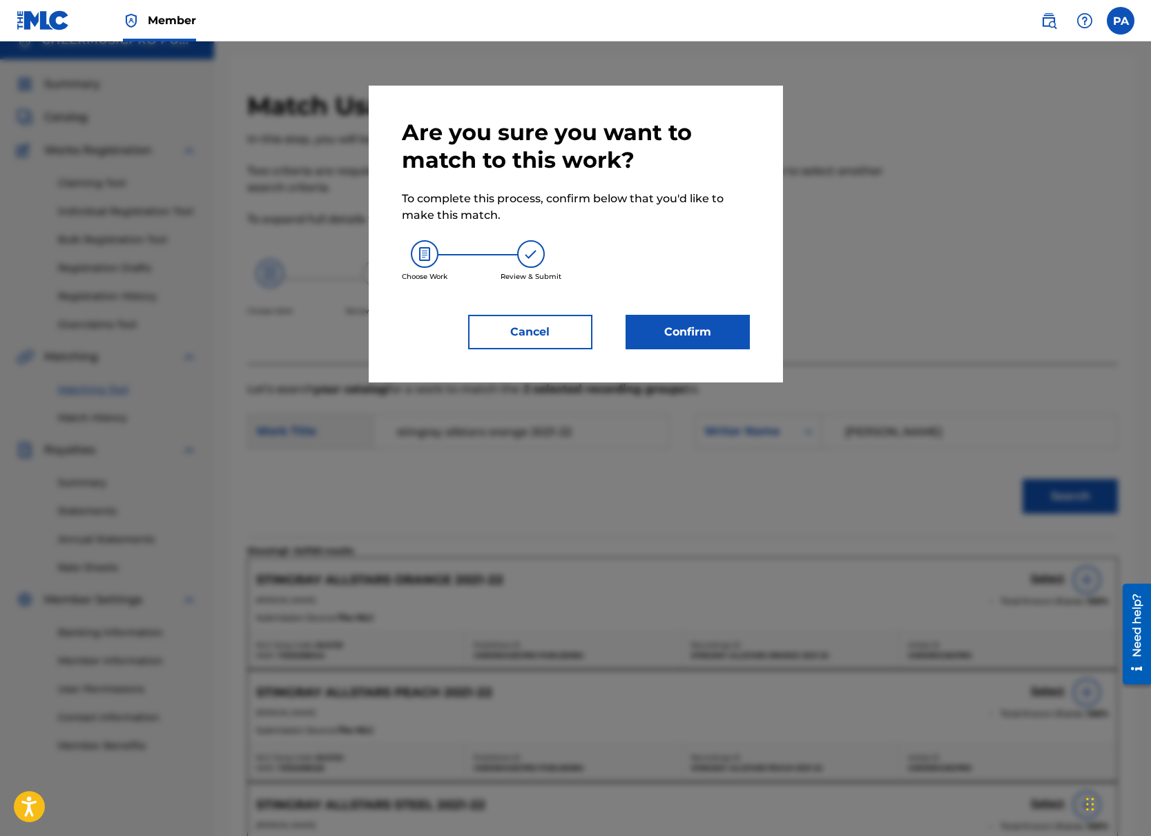
click at [684, 345] on button "Confirm" at bounding box center [687, 332] width 124 height 35
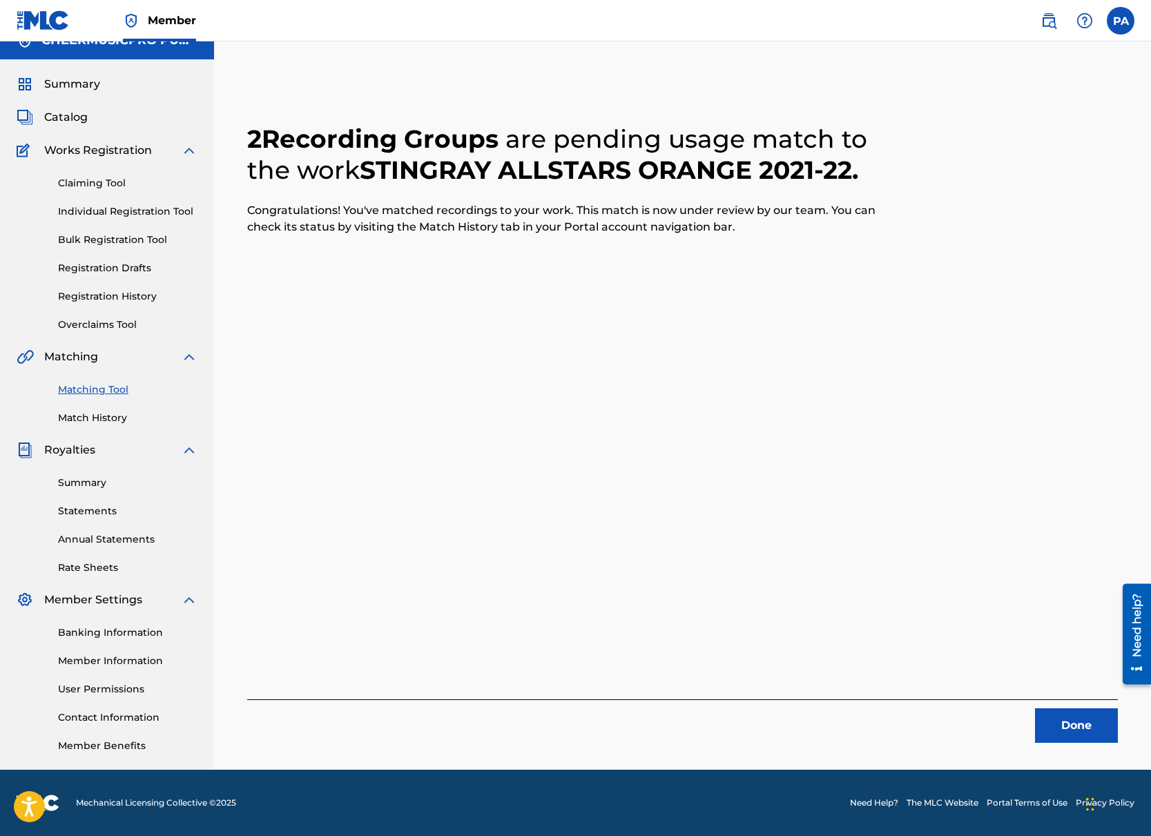
click at [1078, 735] on button "Done" at bounding box center [1076, 725] width 83 height 35
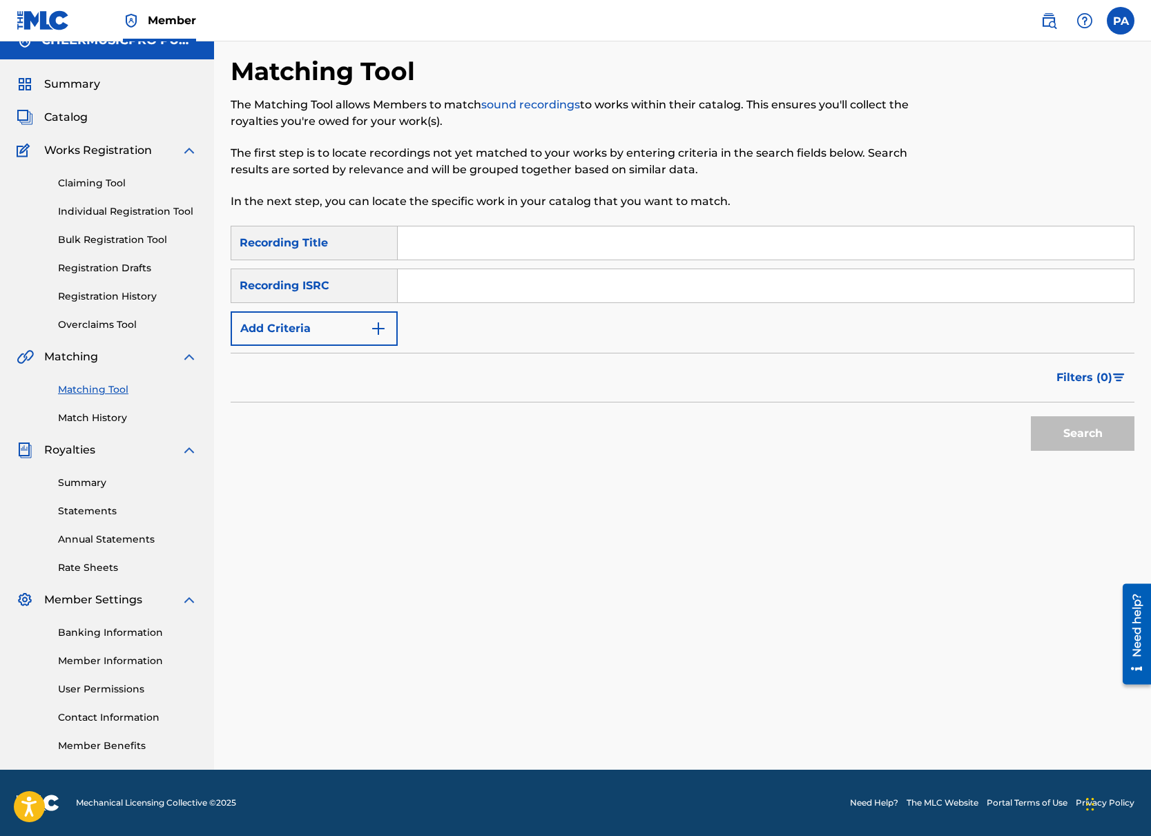
click at [447, 253] on input "Search Form" at bounding box center [766, 242] width 736 height 33
type input "steel 2022"
click at [1031, 416] on button "Search" at bounding box center [1083, 433] width 104 height 35
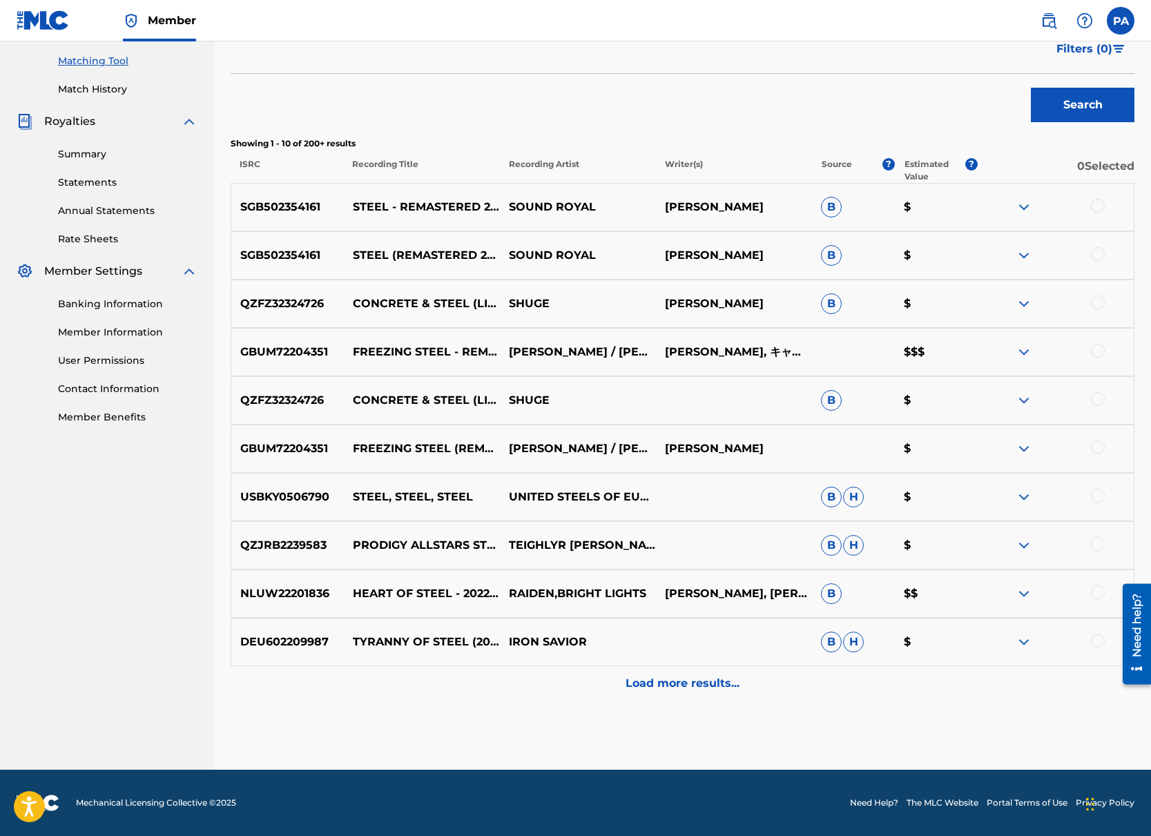
scroll to position [173, 0]
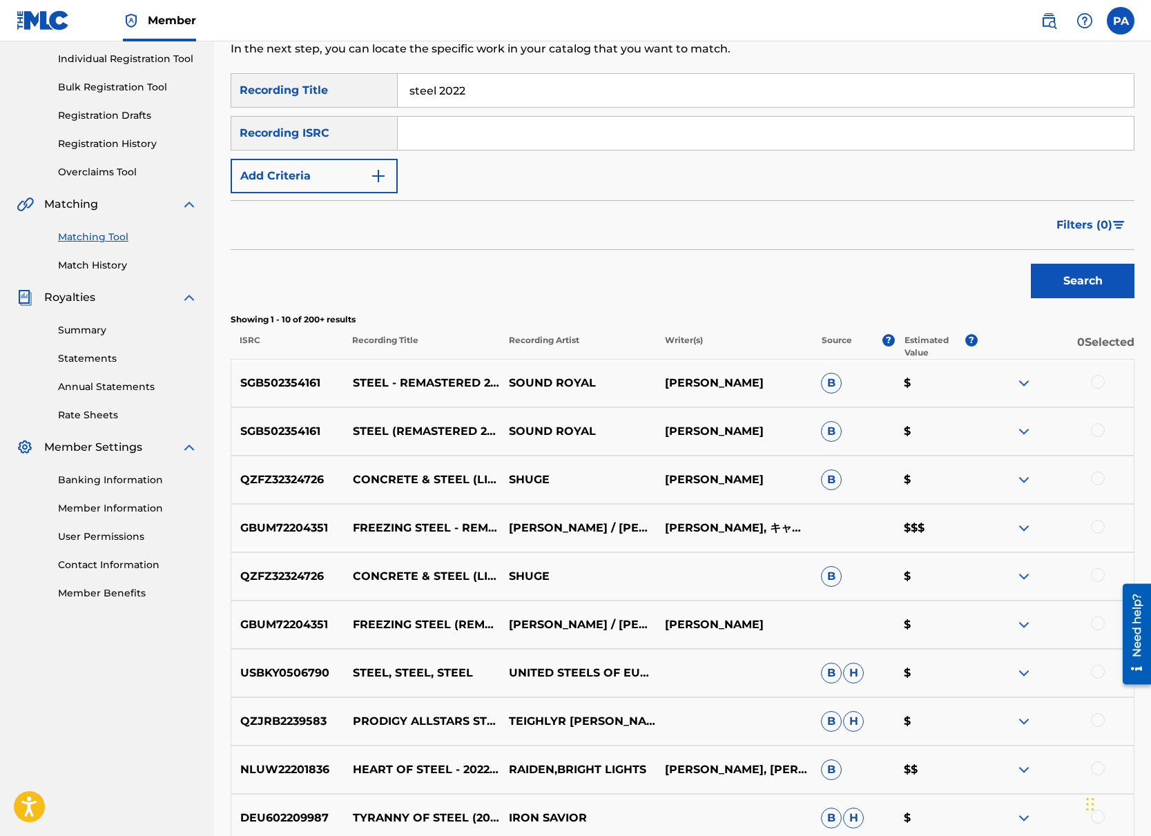
click at [309, 175] on button "Add Criteria" at bounding box center [314, 176] width 167 height 35
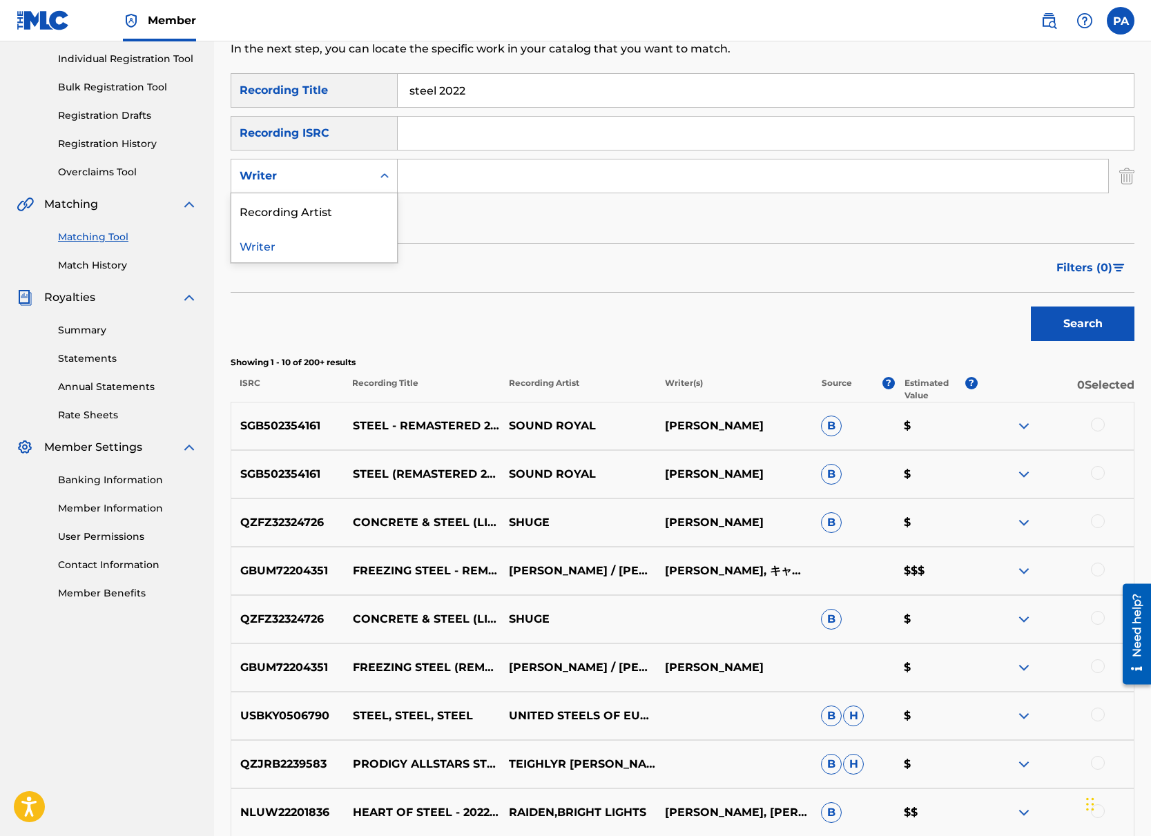
click at [304, 181] on div "Writer" at bounding box center [302, 176] width 124 height 17
click at [306, 207] on div "Recording Artist" at bounding box center [314, 210] width 166 height 35
click at [467, 175] on input "Search Form" at bounding box center [753, 175] width 710 height 33
type input "cheermusicpro"
click at [1054, 320] on button "Search" at bounding box center [1083, 323] width 104 height 35
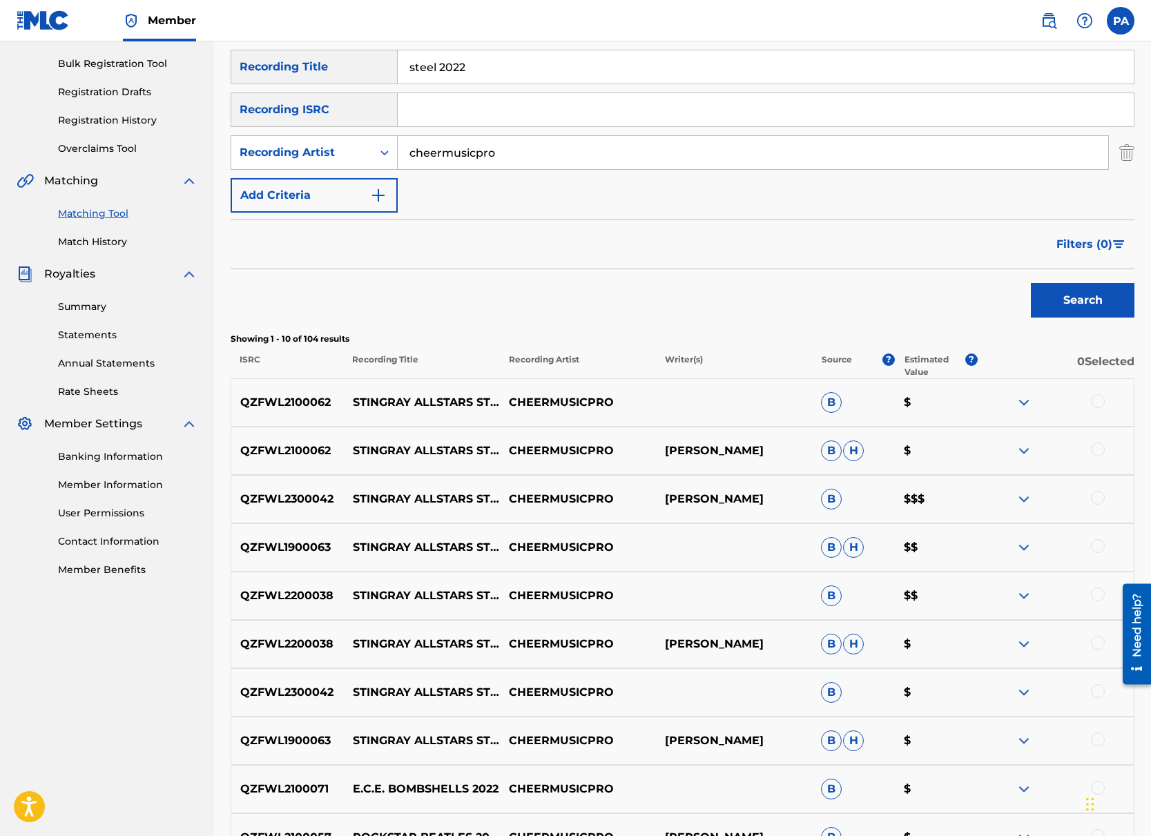
scroll to position [255, 0]
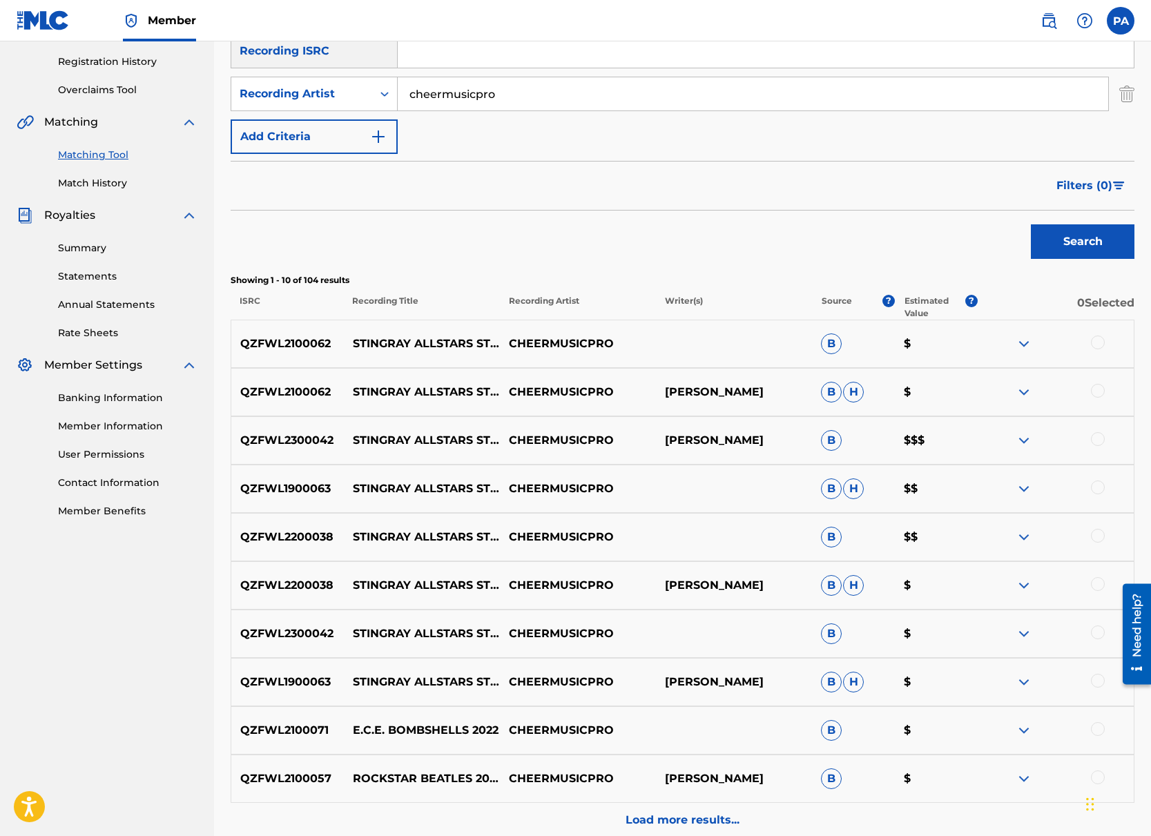
click at [1097, 346] on div at bounding box center [1098, 342] width 14 height 14
click at [1098, 390] on div at bounding box center [1098, 391] width 14 height 14
click at [956, 721] on button "Match 2 Groups" at bounding box center [970, 723] width 153 height 35
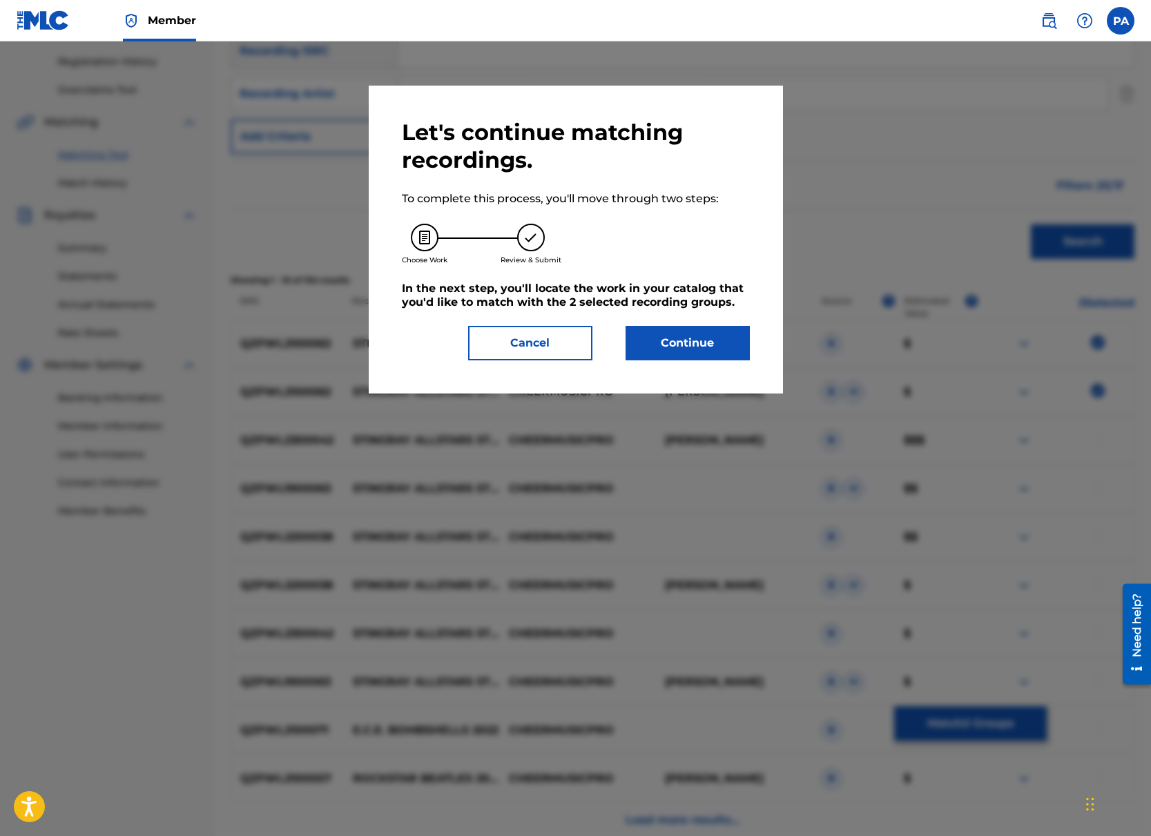
click at [681, 348] on button "Continue" at bounding box center [687, 343] width 124 height 35
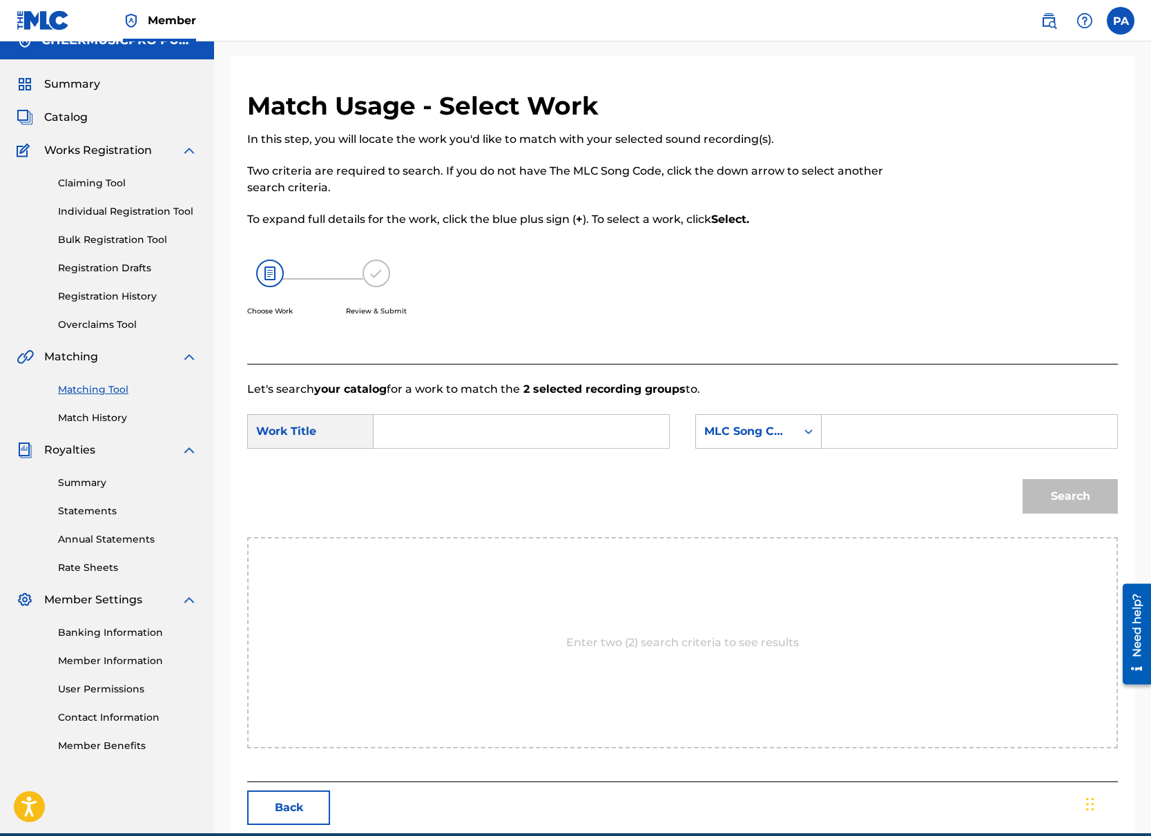
click at [439, 429] on input "Search Form" at bounding box center [521, 431] width 272 height 33
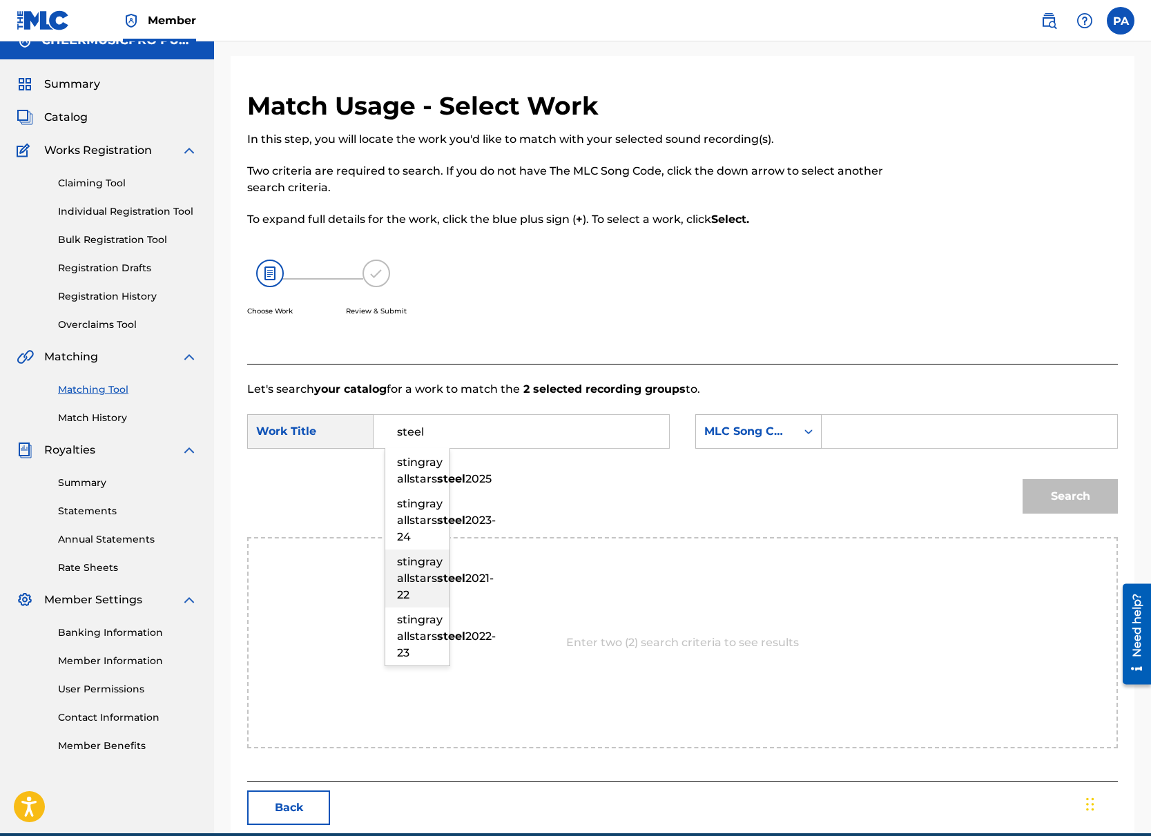
click at [437, 585] on strong "steel" at bounding box center [451, 578] width 28 height 13
type input "stingray allstars steel 2021-22"
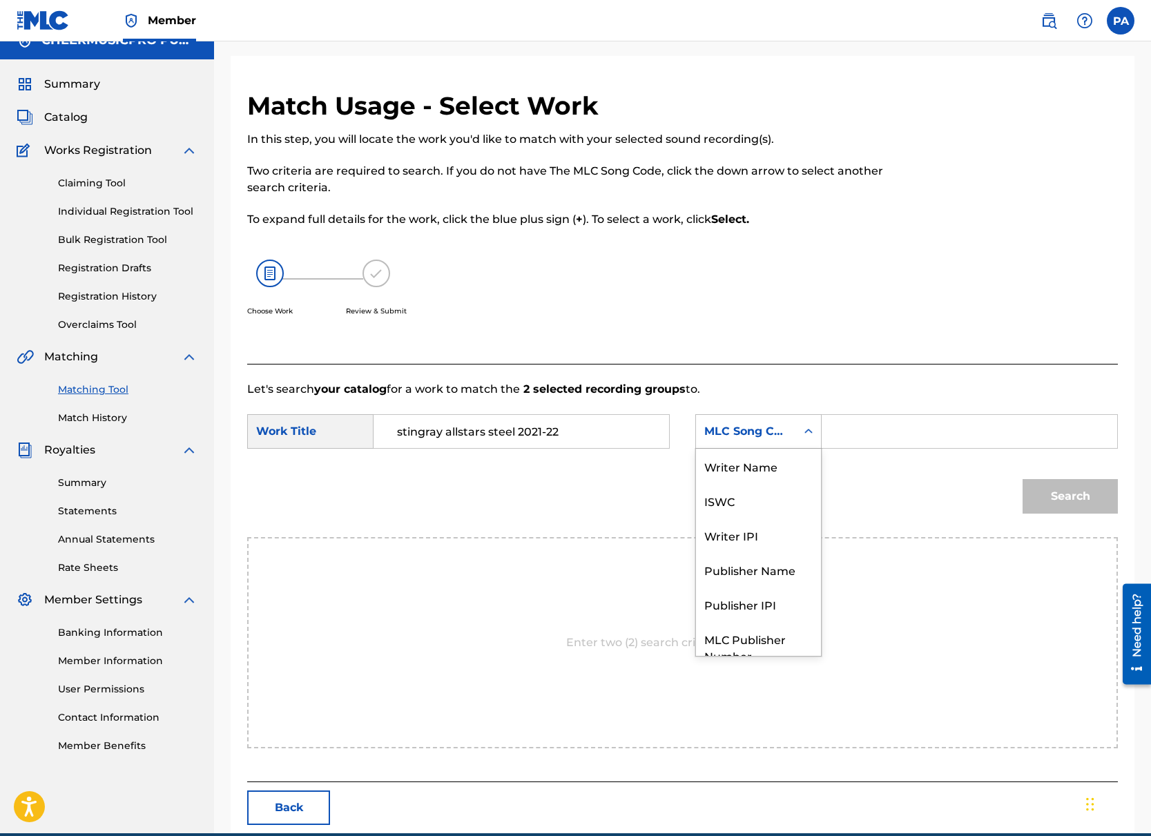
click at [759, 428] on div "MLC Song Code" at bounding box center [746, 431] width 84 height 17
click at [766, 460] on div "Writer Name" at bounding box center [758, 466] width 125 height 35
click at [857, 431] on input "Search Form" at bounding box center [969, 431] width 272 height 33
paste input "[PERSON_NAME]"
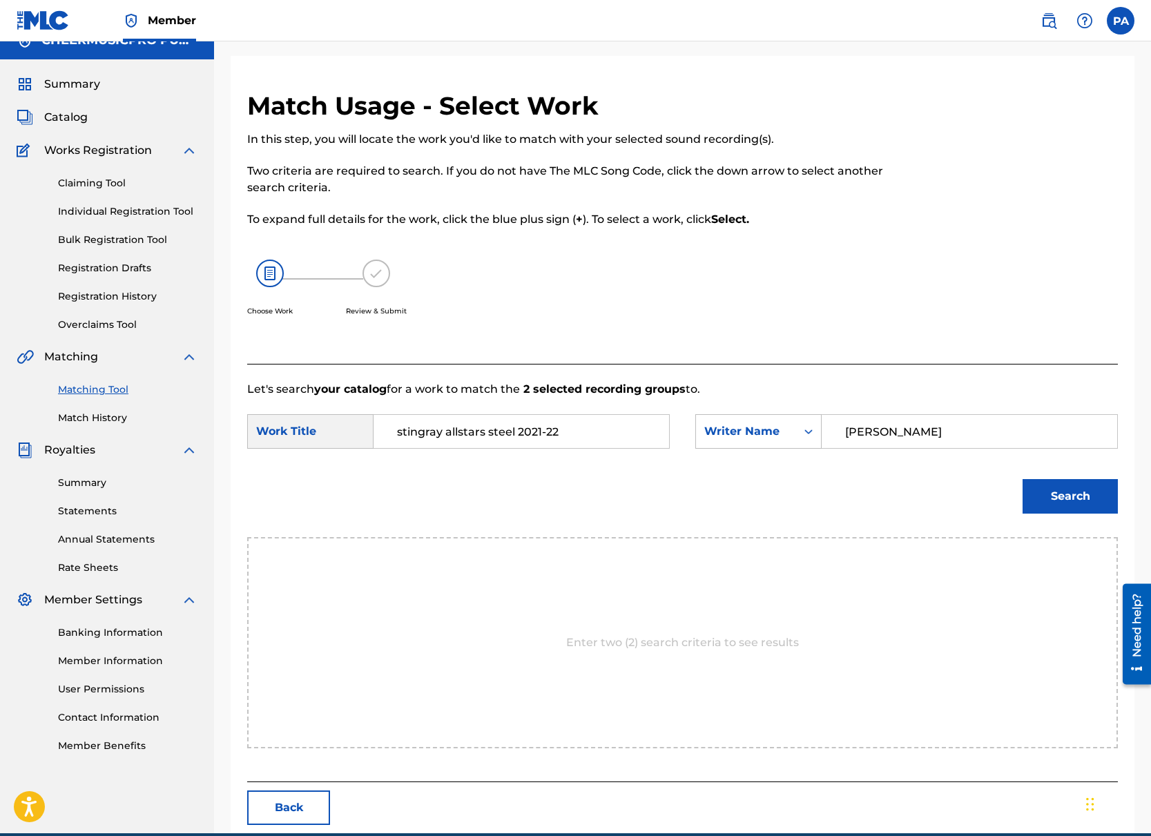
type input "[PERSON_NAME]"
click at [1057, 489] on button "Search" at bounding box center [1069, 496] width 95 height 35
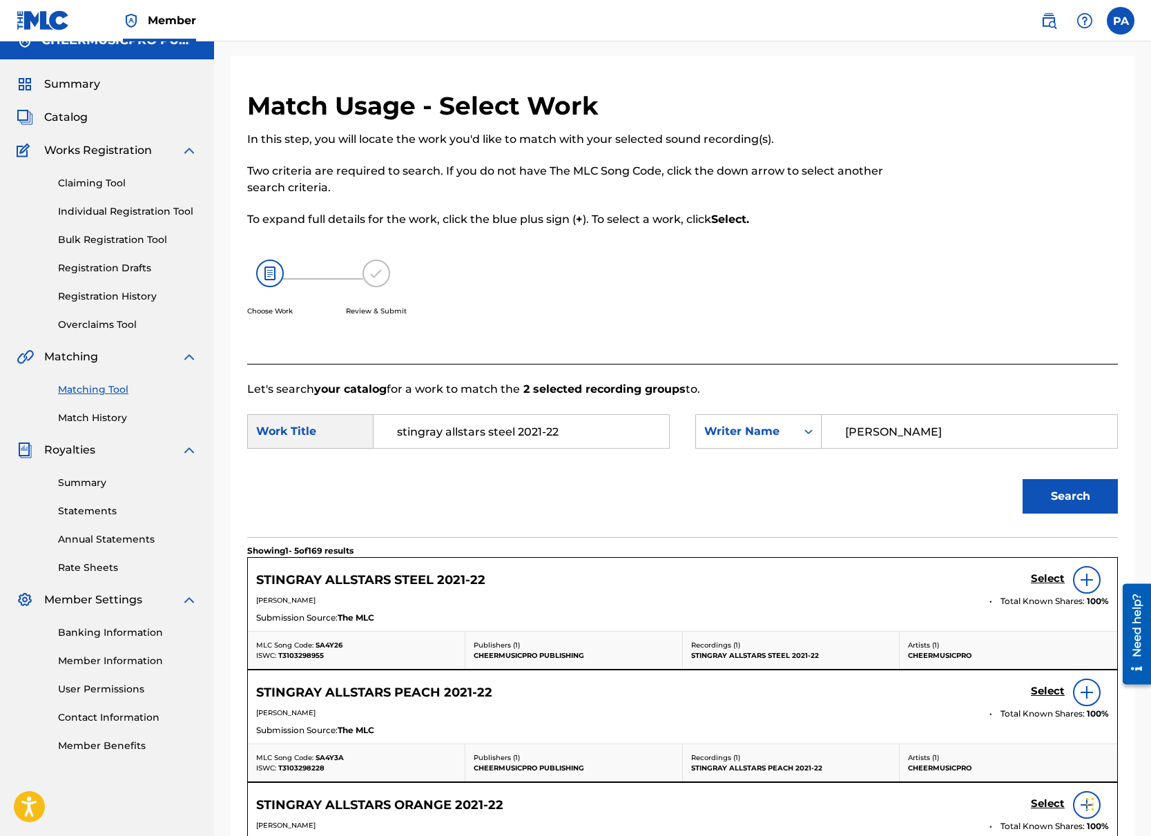
click at [1044, 579] on h5 "Select" at bounding box center [1048, 578] width 34 height 13
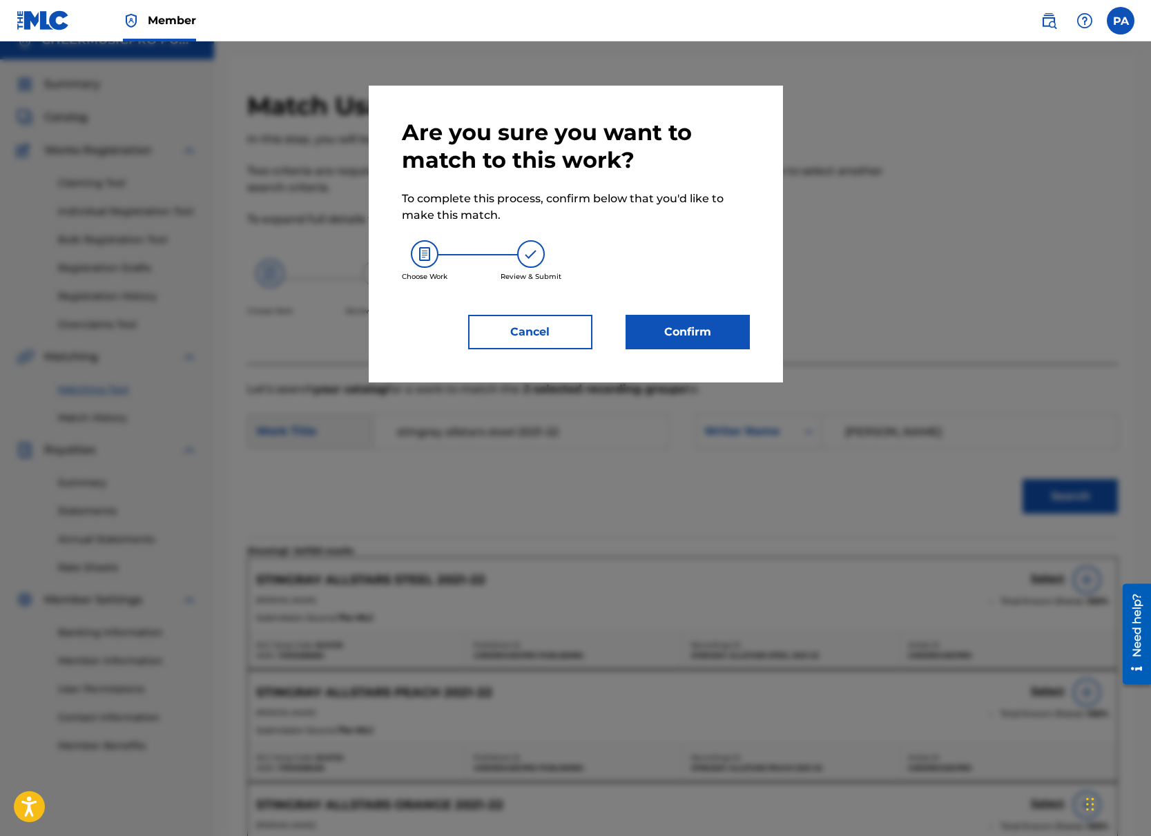
click at [694, 333] on button "Confirm" at bounding box center [687, 332] width 124 height 35
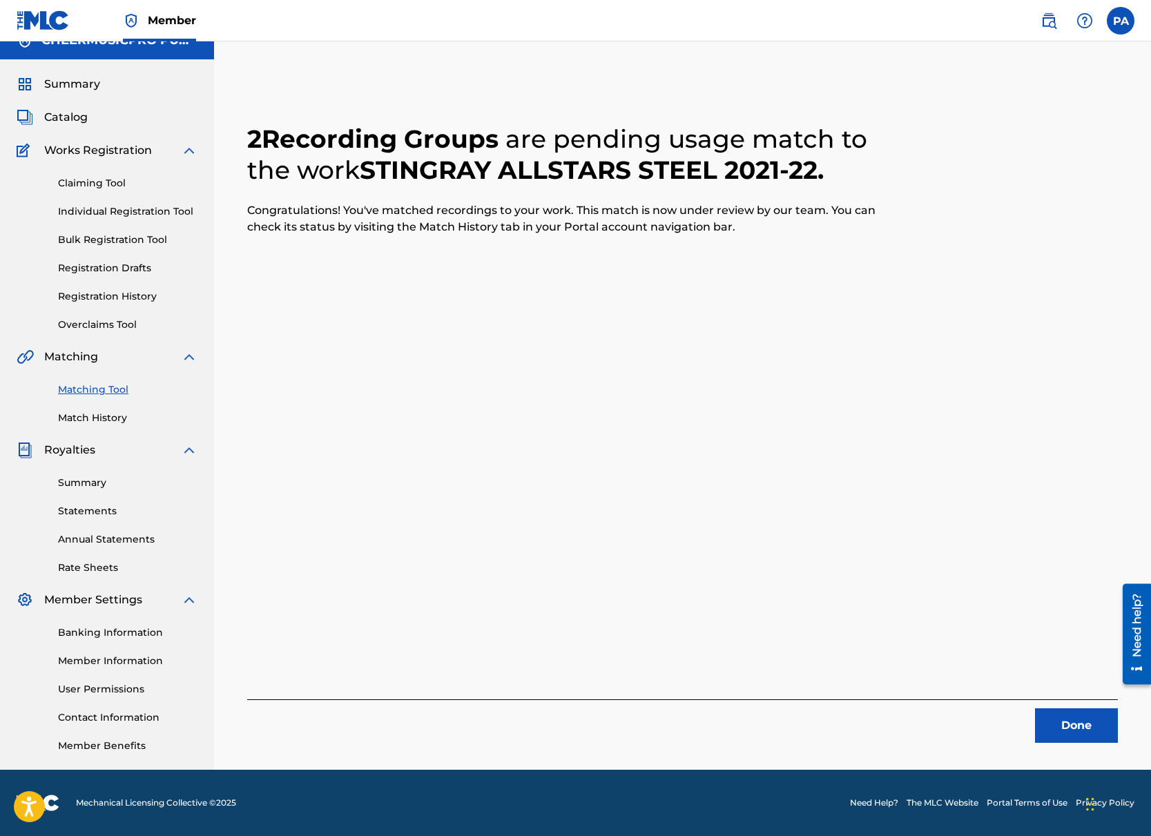
click at [1080, 723] on button "Done" at bounding box center [1076, 725] width 83 height 35
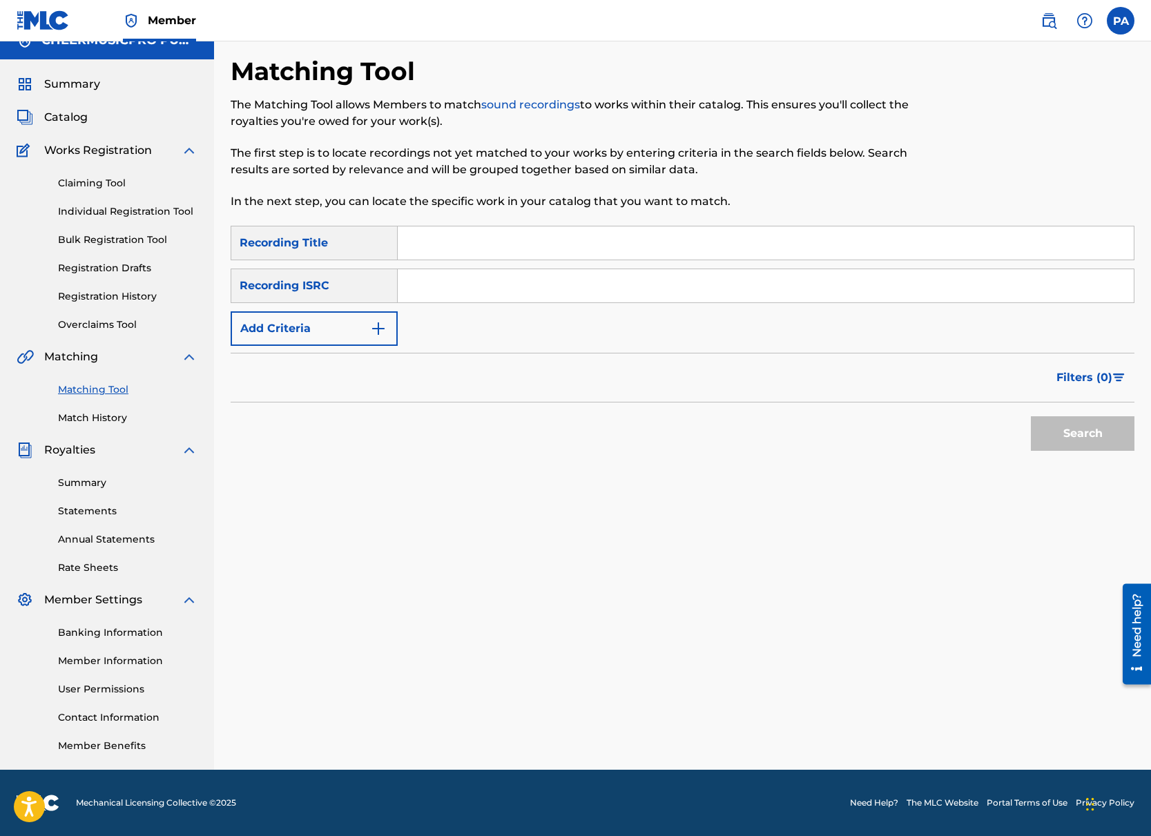
click at [496, 228] on input "Search Form" at bounding box center [766, 242] width 736 height 33
type input "ece bombshells 2022"
click at [1031, 416] on button "Search" at bounding box center [1083, 433] width 104 height 35
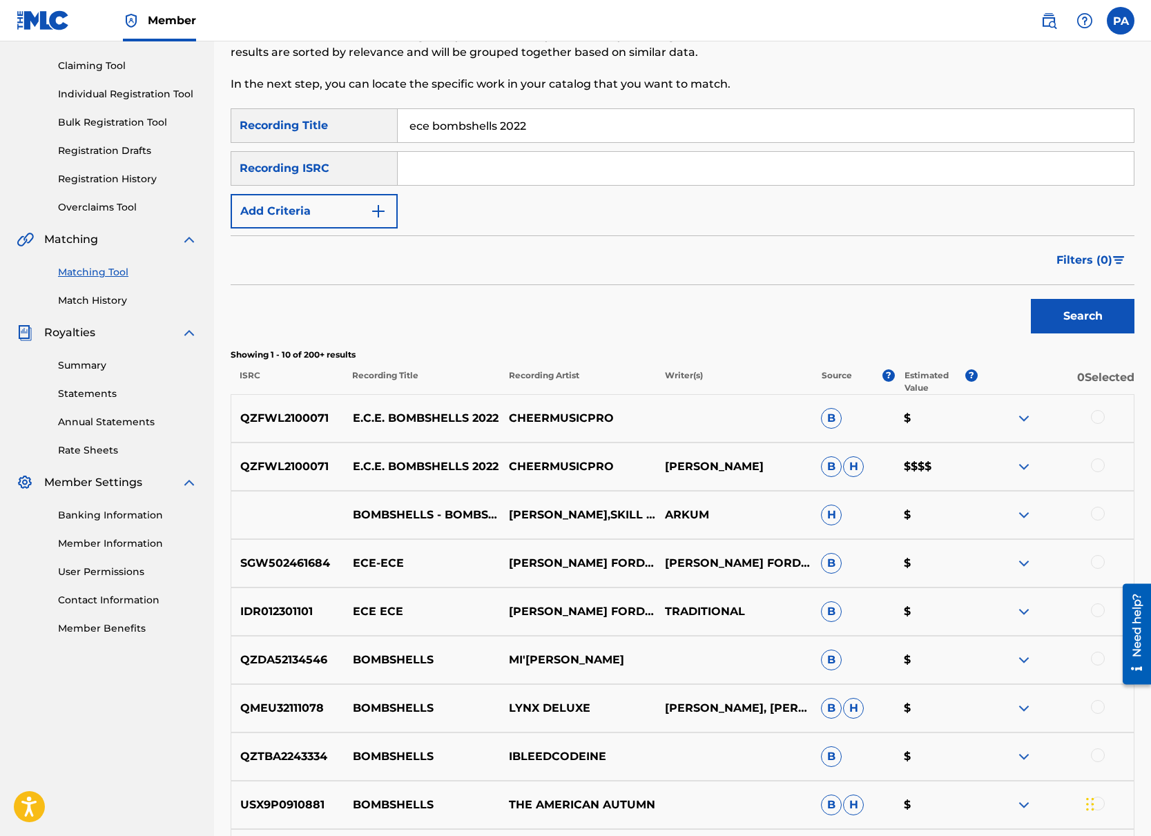
scroll to position [196, 0]
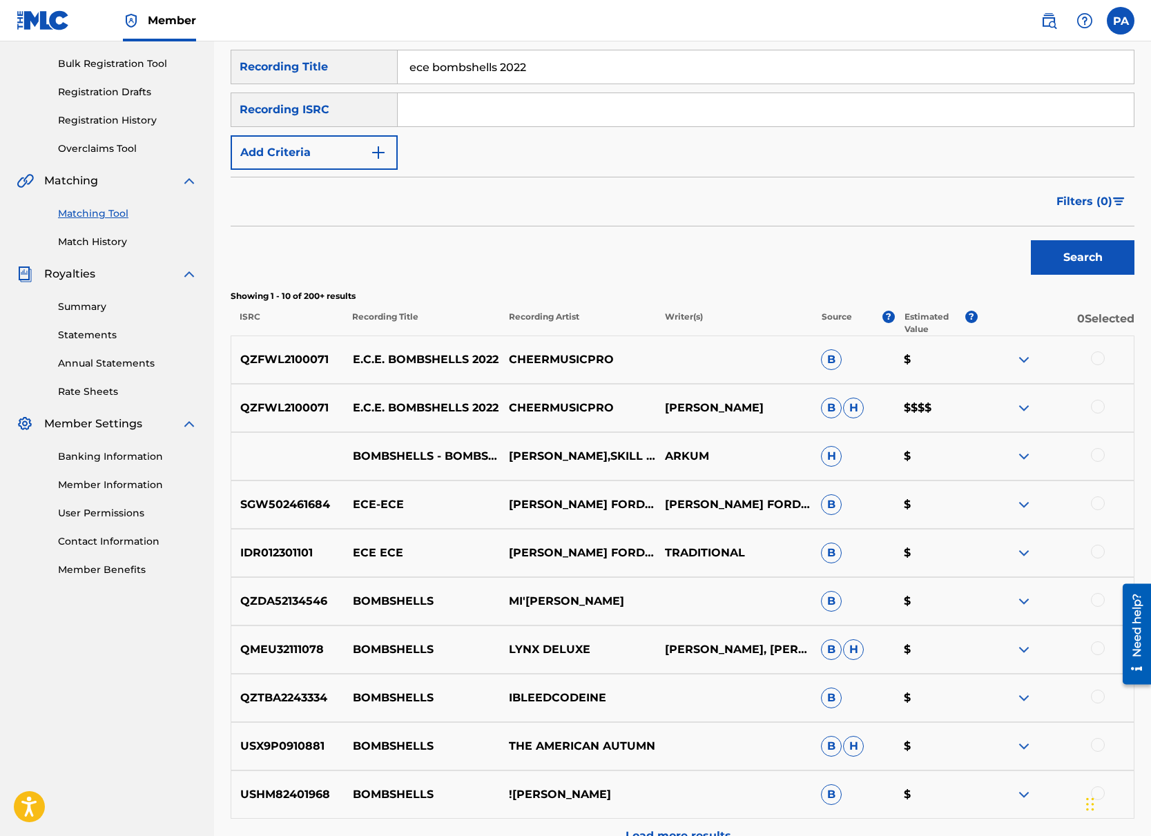
click at [1099, 361] on div at bounding box center [1098, 358] width 14 height 14
click at [1102, 405] on div at bounding box center [1098, 407] width 14 height 14
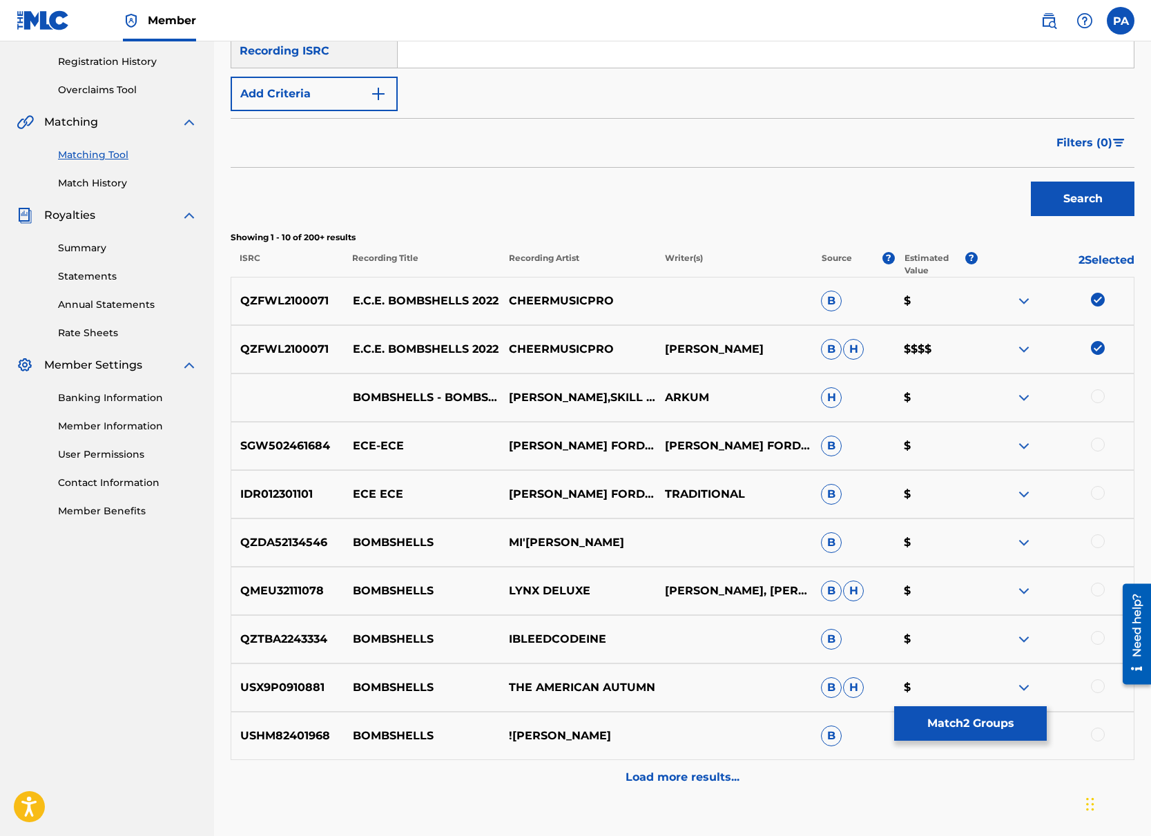
click at [965, 721] on button "Match 2 Groups" at bounding box center [970, 723] width 153 height 35
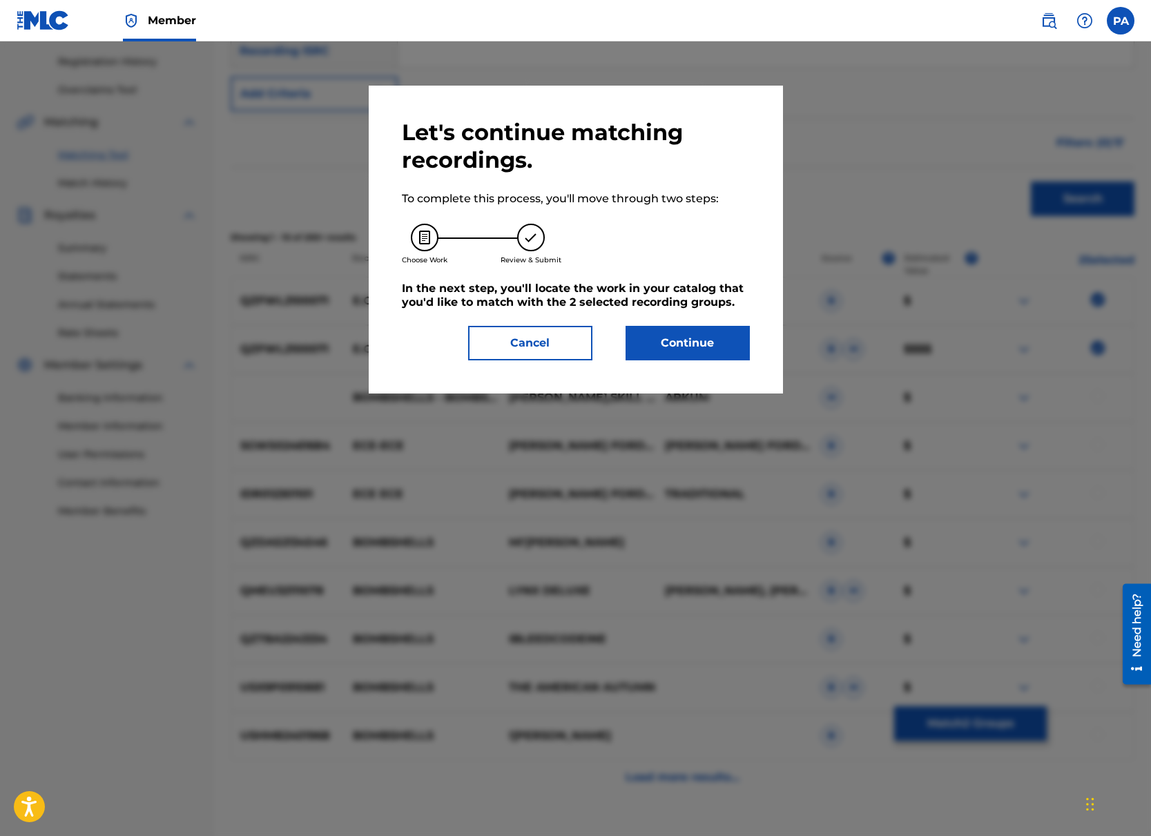
click at [677, 344] on button "Continue" at bounding box center [687, 343] width 124 height 35
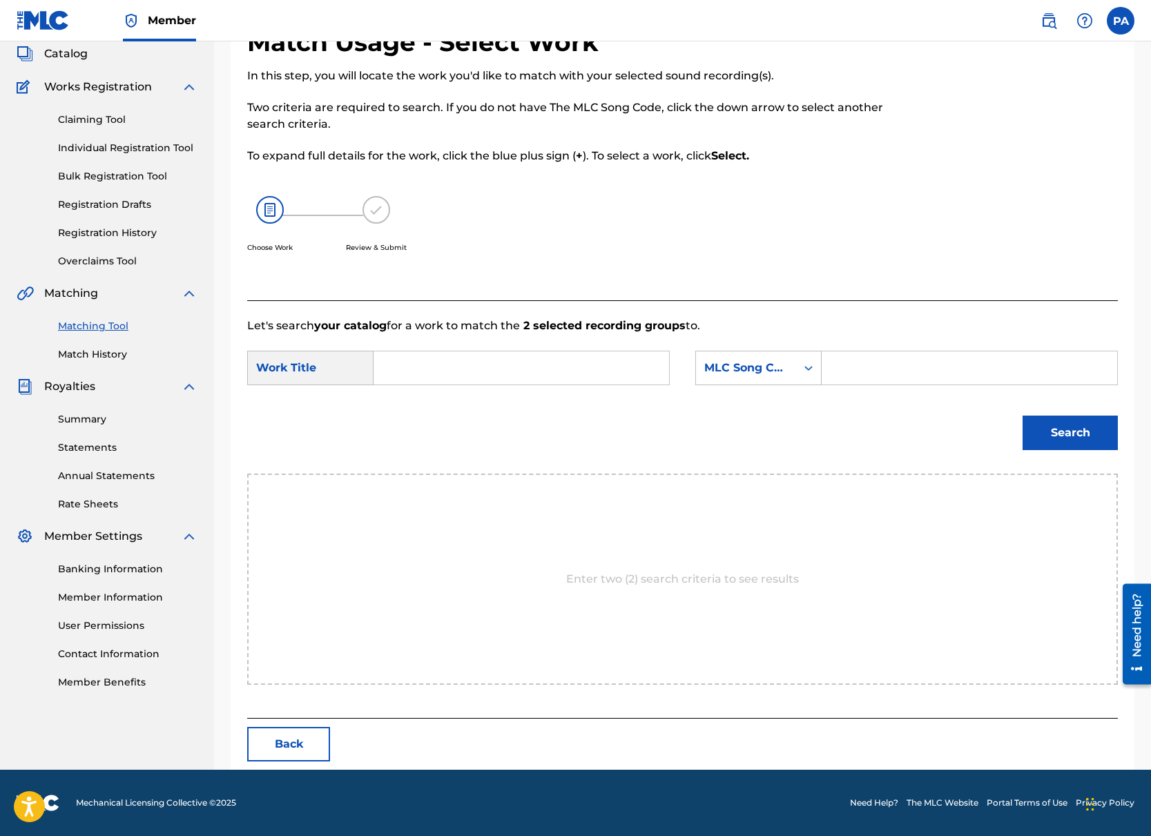
scroll to position [20, 0]
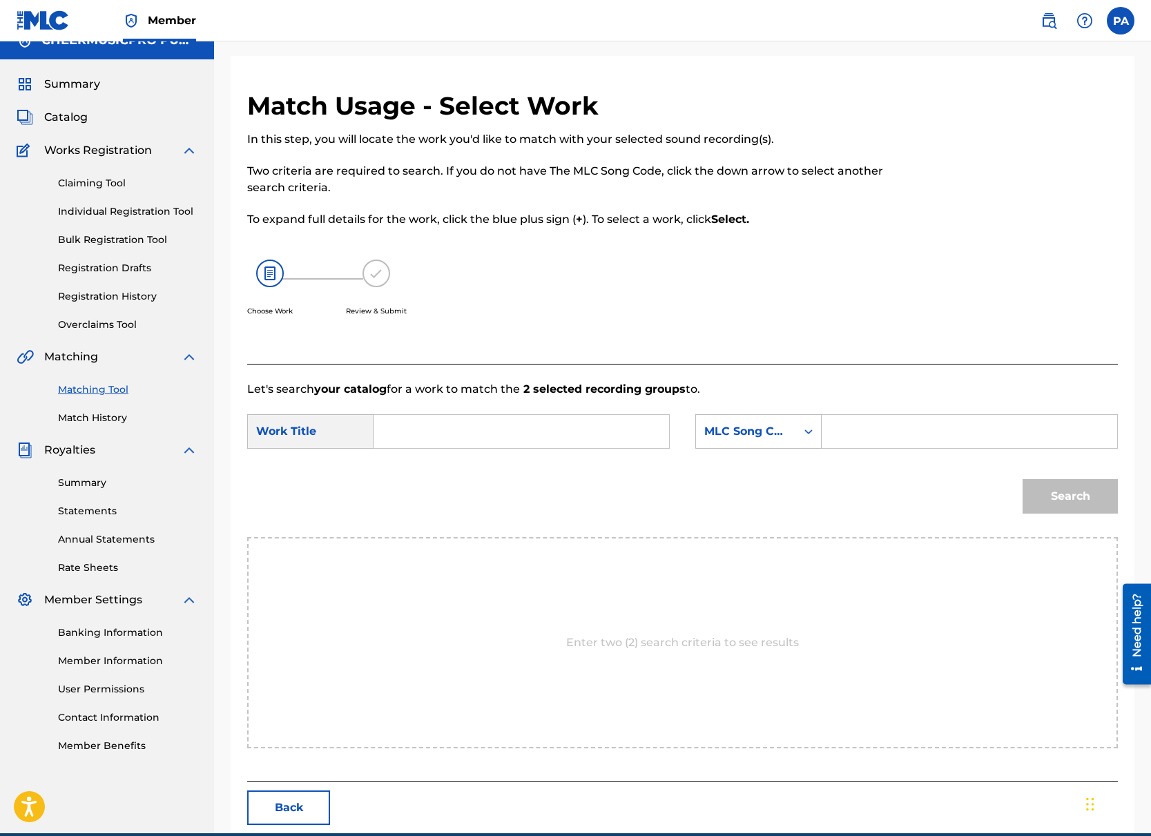
click at [450, 429] on input "Search Form" at bounding box center [521, 431] width 272 height 33
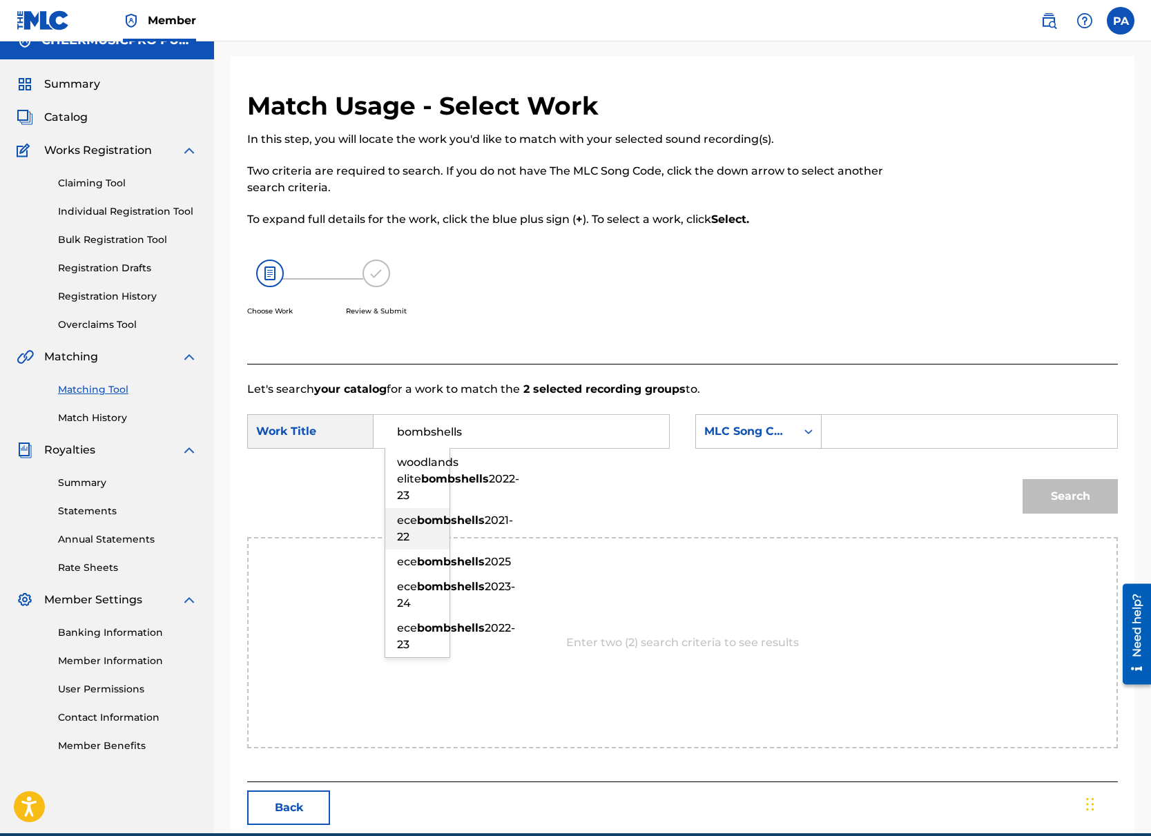
click at [426, 549] on div "ece bombshells 2021-22" at bounding box center [417, 528] width 64 height 41
type input "ece bombshells 2021-22"
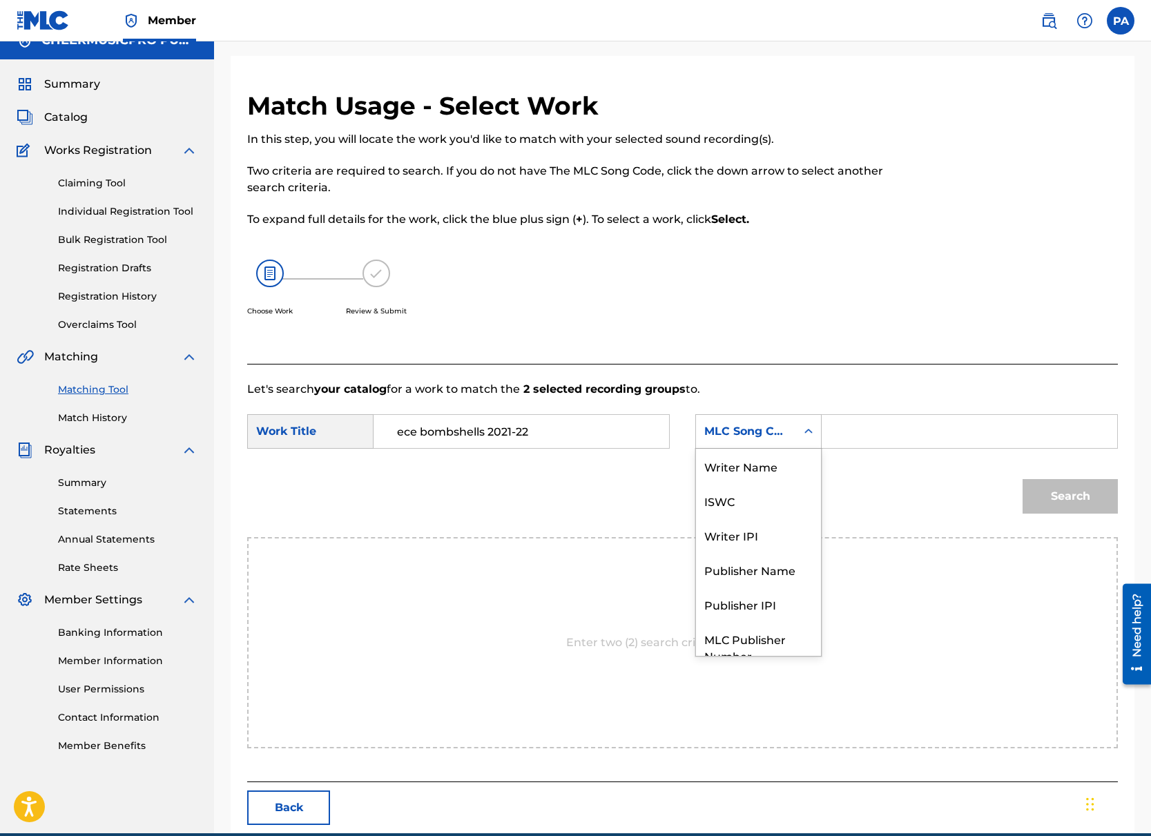
click at [767, 431] on div "MLC Song Code" at bounding box center [746, 431] width 84 height 17
click at [759, 462] on div "Writer Name" at bounding box center [758, 466] width 125 height 35
click at [860, 434] on input "Search Form" at bounding box center [969, 431] width 272 height 33
paste input "[PERSON_NAME]"
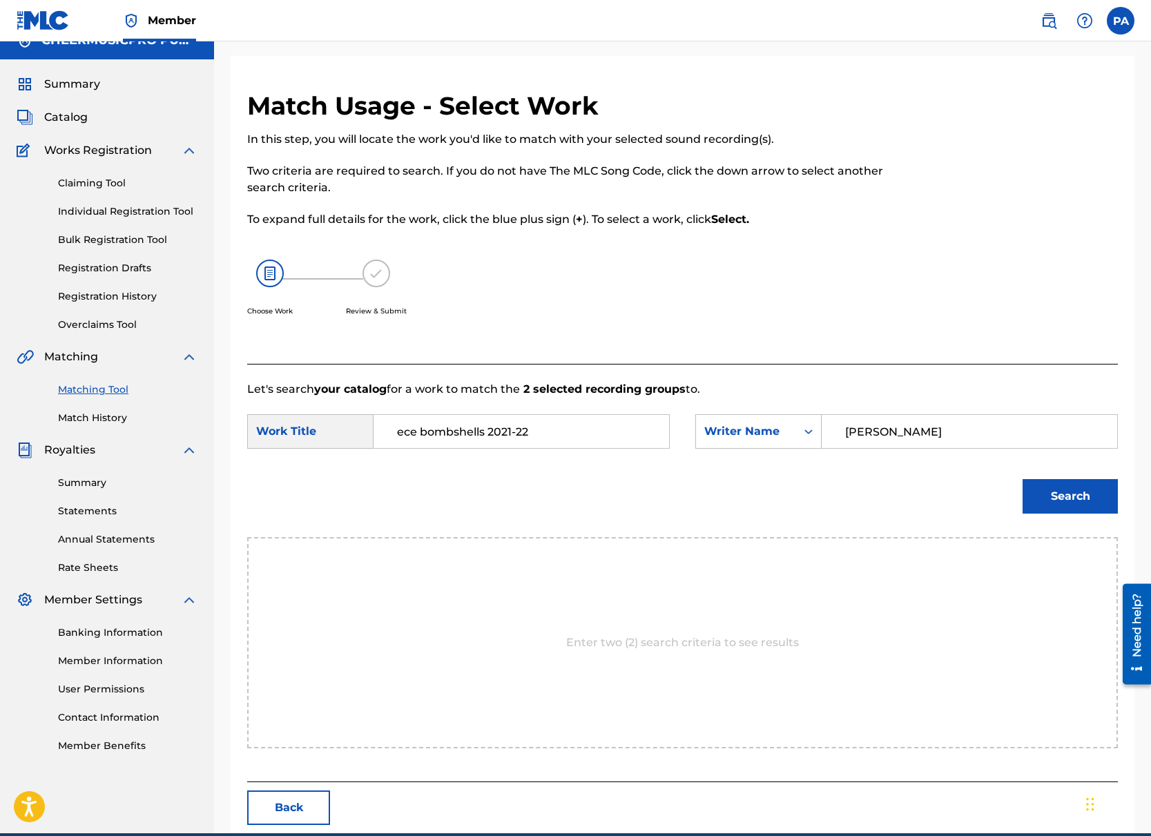
type input "[PERSON_NAME]"
click at [1050, 498] on button "Search" at bounding box center [1069, 496] width 95 height 35
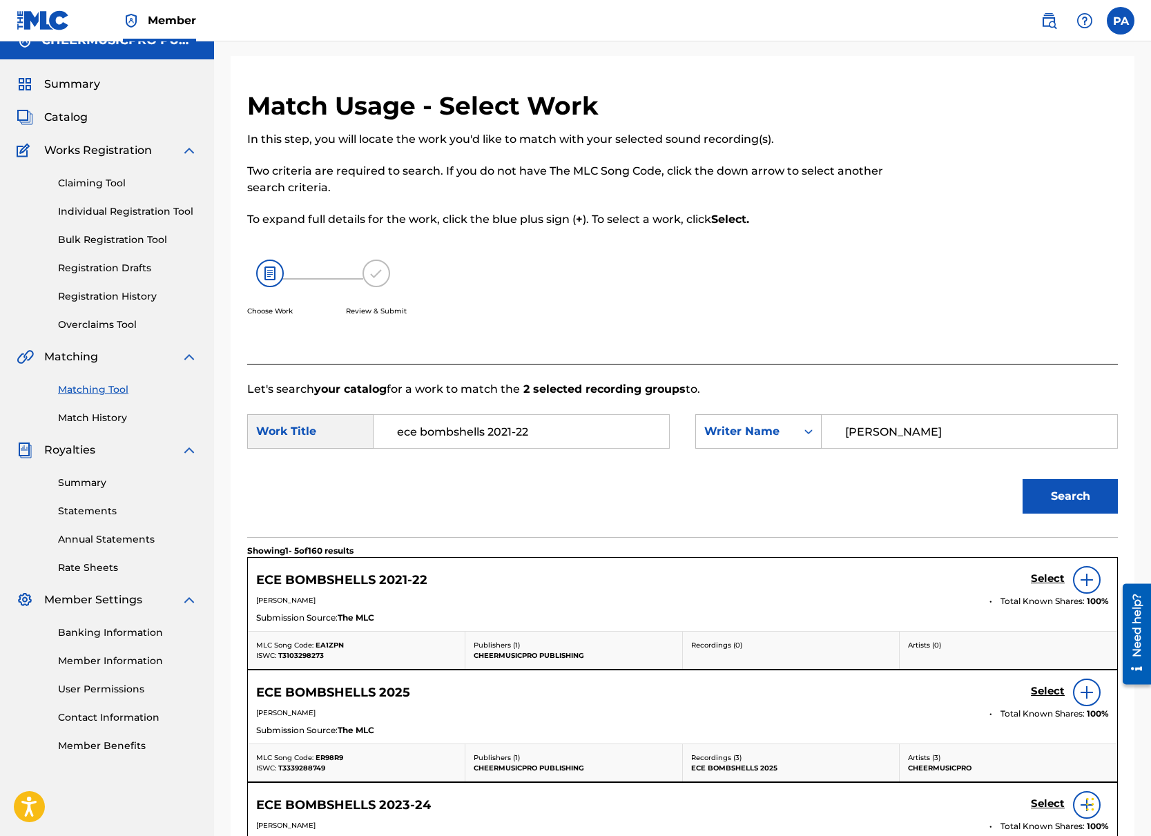
scroll to position [79, 0]
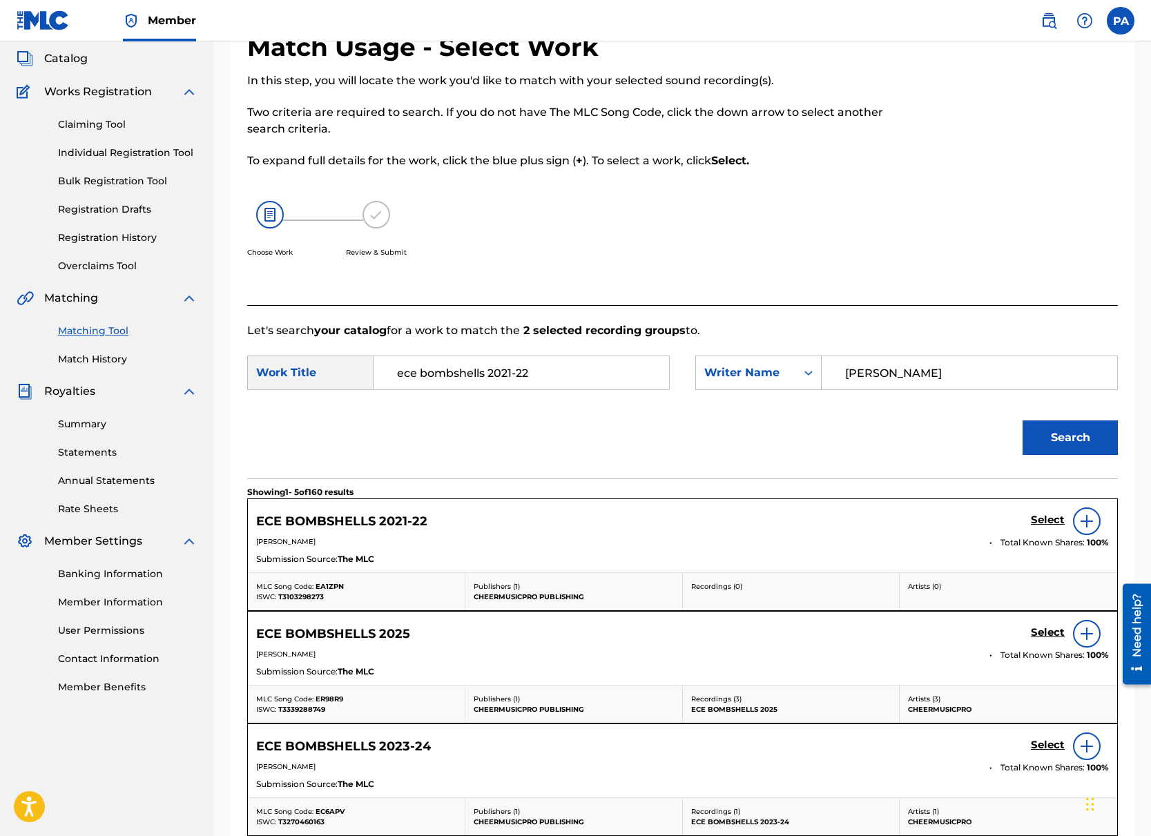
click at [1054, 516] on h5 "Select" at bounding box center [1048, 520] width 34 height 13
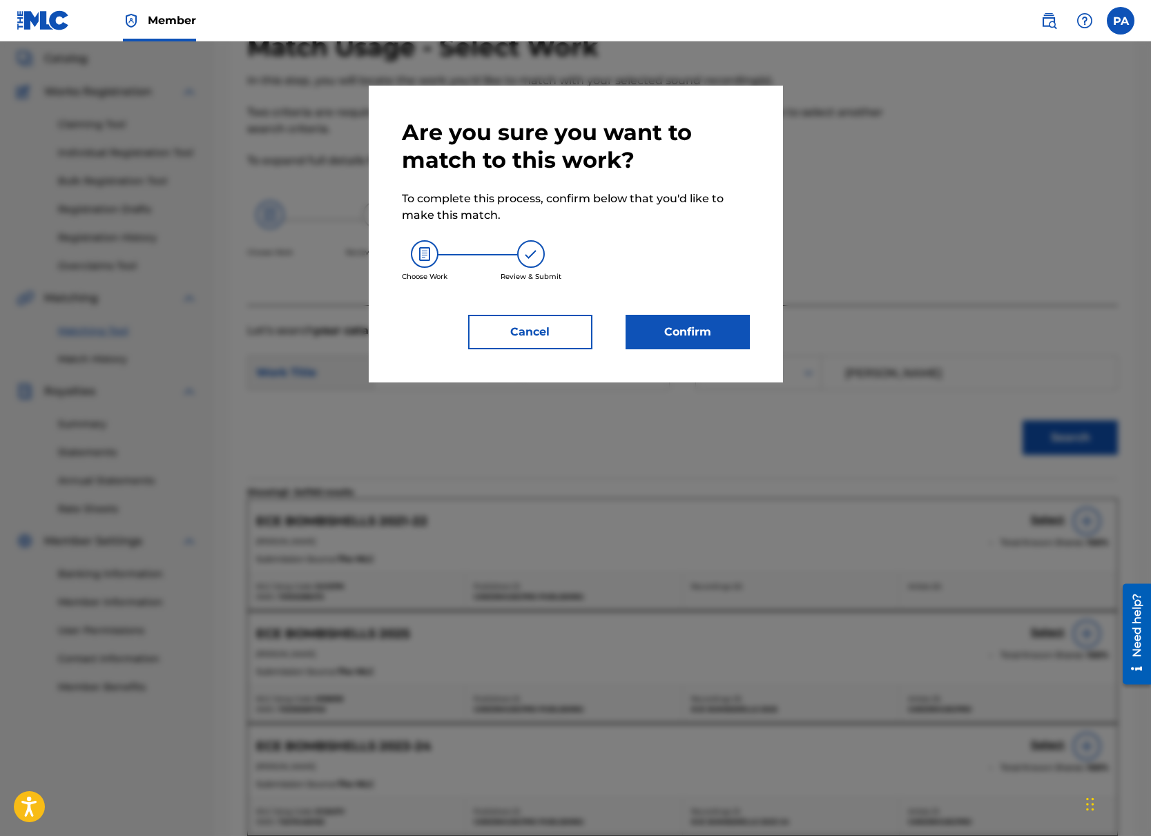
click at [688, 338] on button "Confirm" at bounding box center [687, 332] width 124 height 35
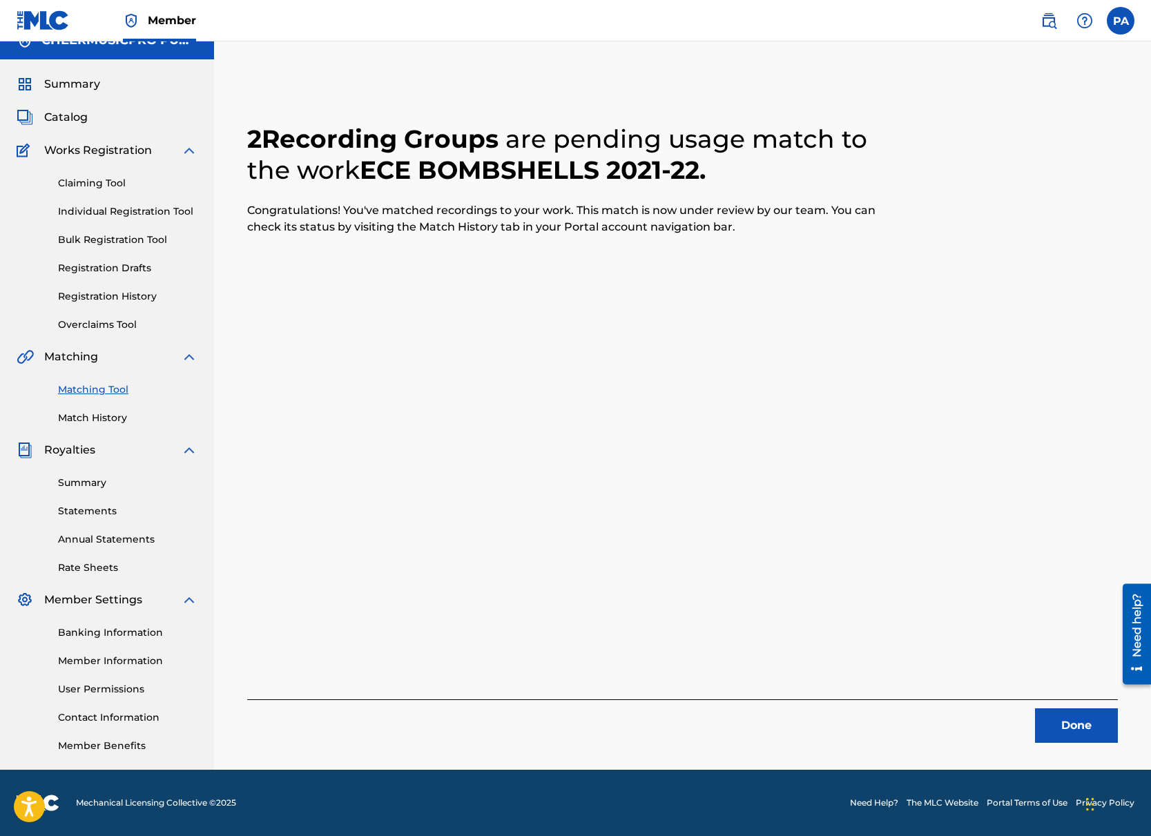
click at [1068, 722] on button "Done" at bounding box center [1076, 725] width 83 height 35
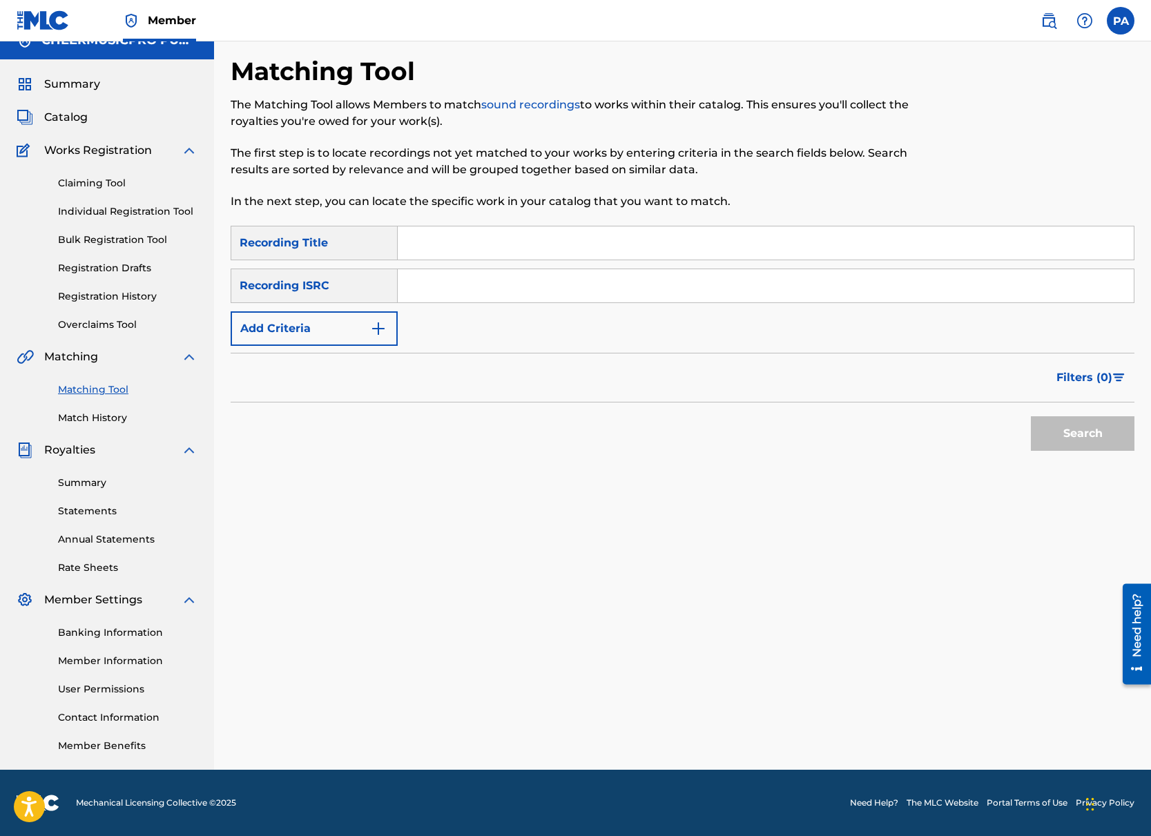
click at [467, 252] on input "Search Form" at bounding box center [766, 242] width 736 height 33
type input "double o 2022"
click at [1031, 416] on button "Search" at bounding box center [1083, 433] width 104 height 35
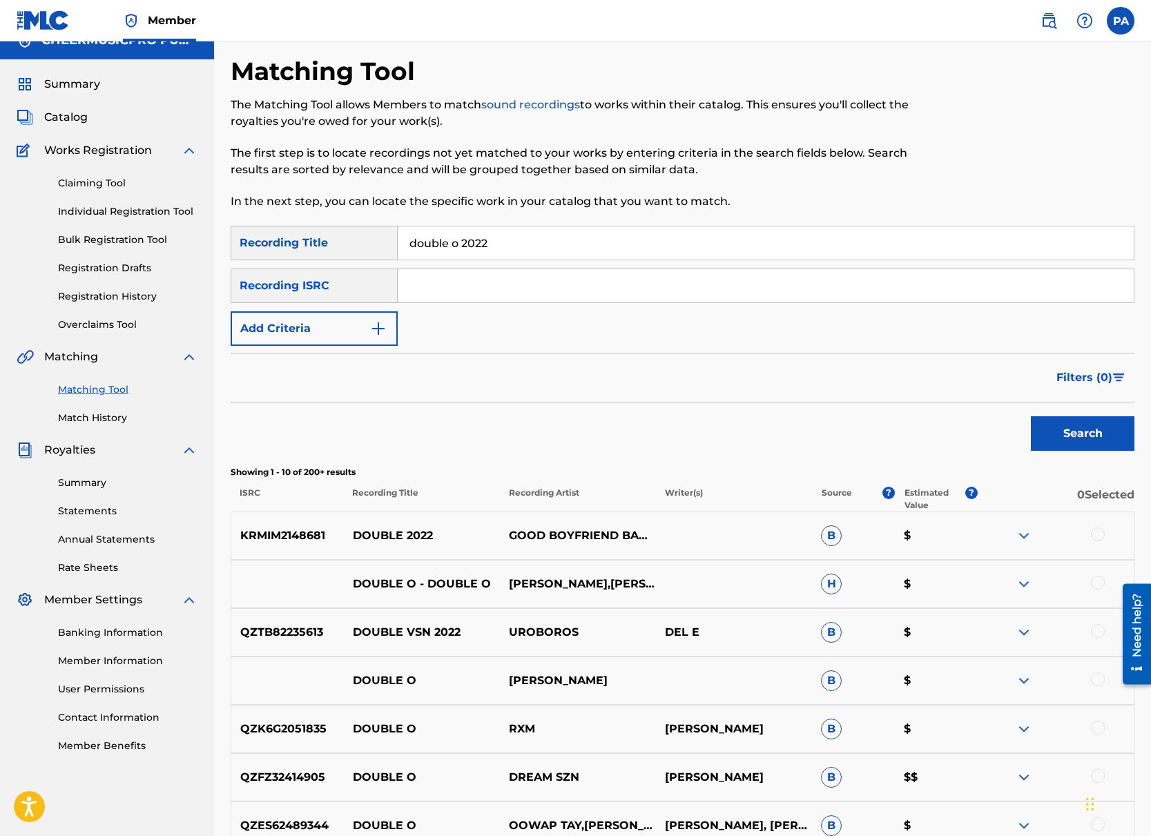
scroll to position [137, 0]
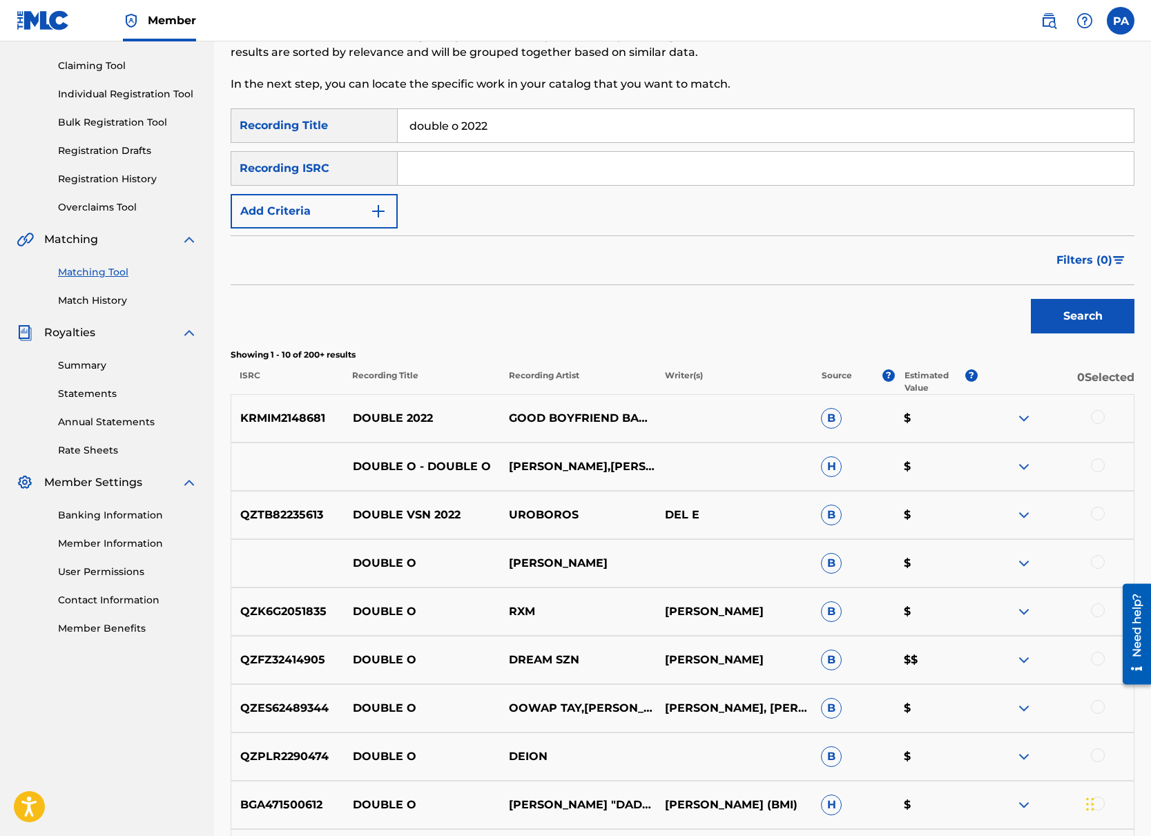
click at [301, 215] on button "Add Criteria" at bounding box center [314, 211] width 167 height 35
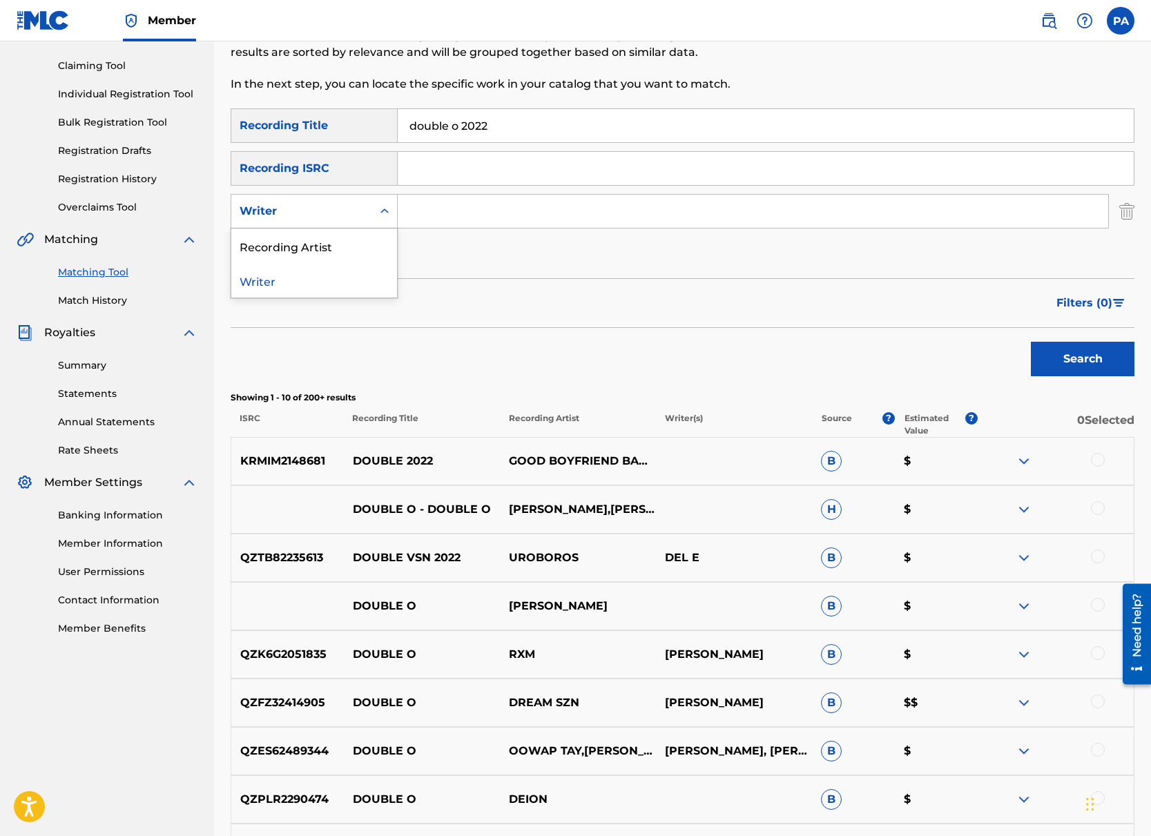
click at [307, 217] on div "Writer" at bounding box center [302, 211] width 124 height 17
click at [298, 251] on div "Recording Artist" at bounding box center [314, 245] width 166 height 35
click at [458, 211] on input "Search Form" at bounding box center [753, 211] width 710 height 33
type input "cheermusicpro"
click at [1078, 358] on button "Search" at bounding box center [1083, 359] width 104 height 35
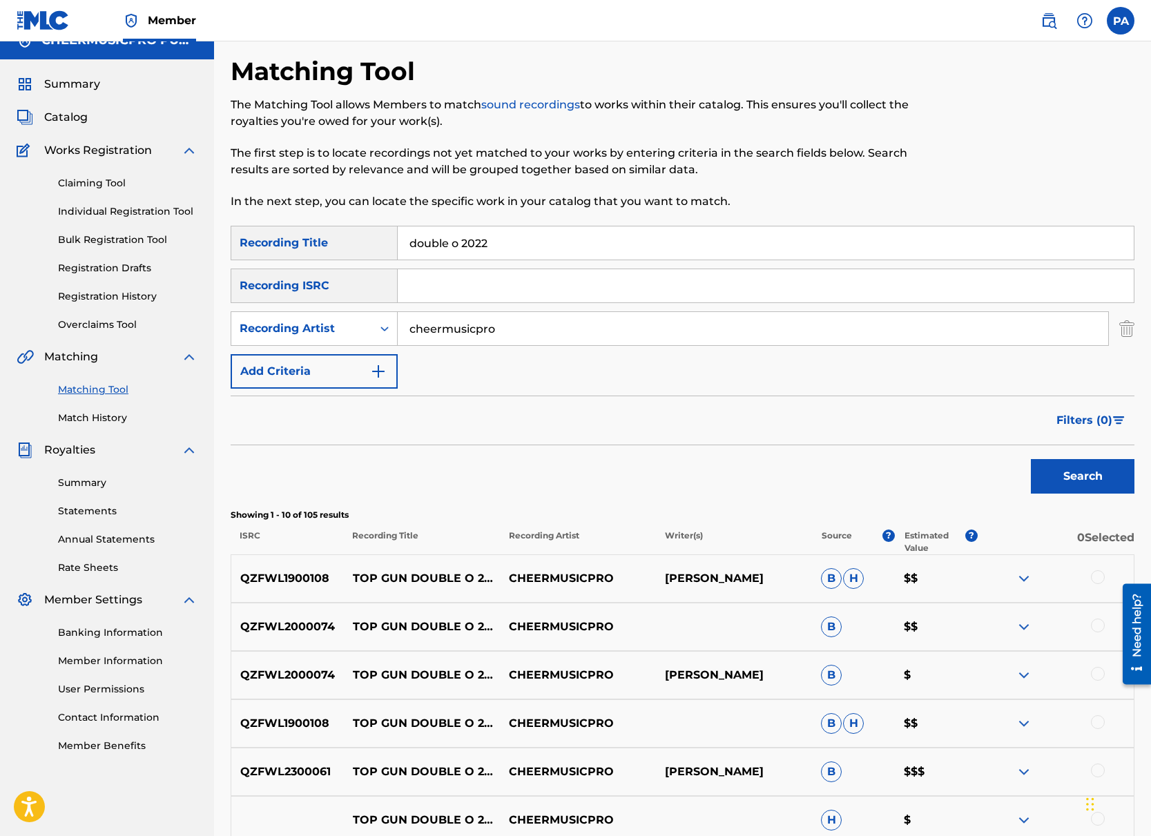
scroll to position [0, 0]
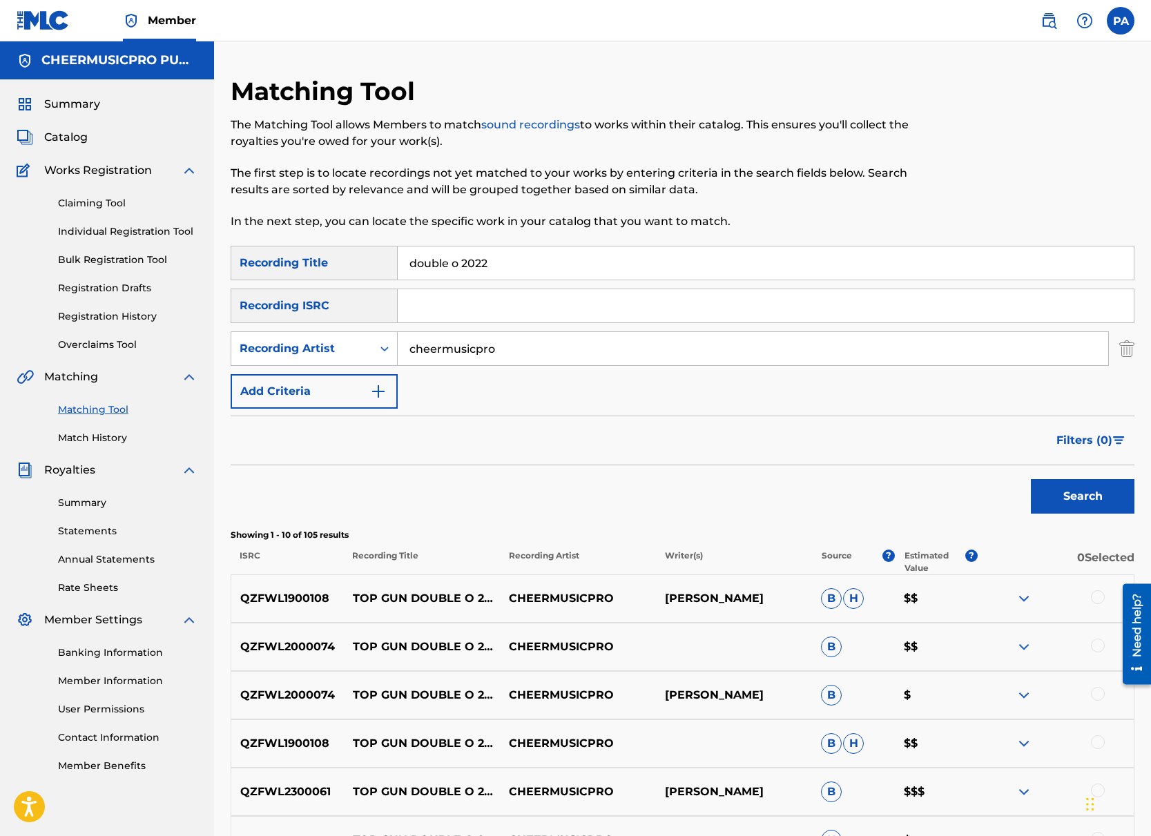
click at [59, 139] on span "Catalog" at bounding box center [65, 137] width 43 height 17
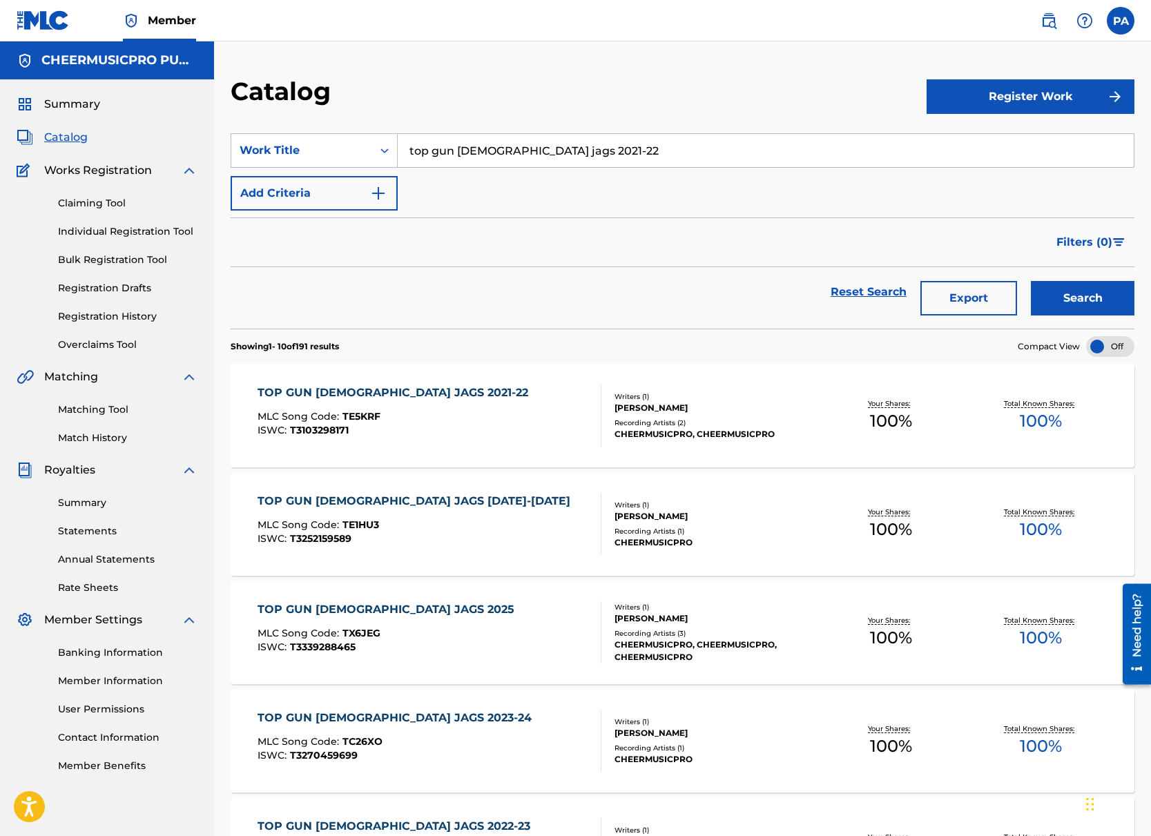
drag, startPoint x: 578, startPoint y: 156, endPoint x: 6, endPoint y: 246, distance: 578.6
click at [398, 167] on input "top gun [DEMOGRAPHIC_DATA] jags 2021-22" at bounding box center [766, 150] width 736 height 33
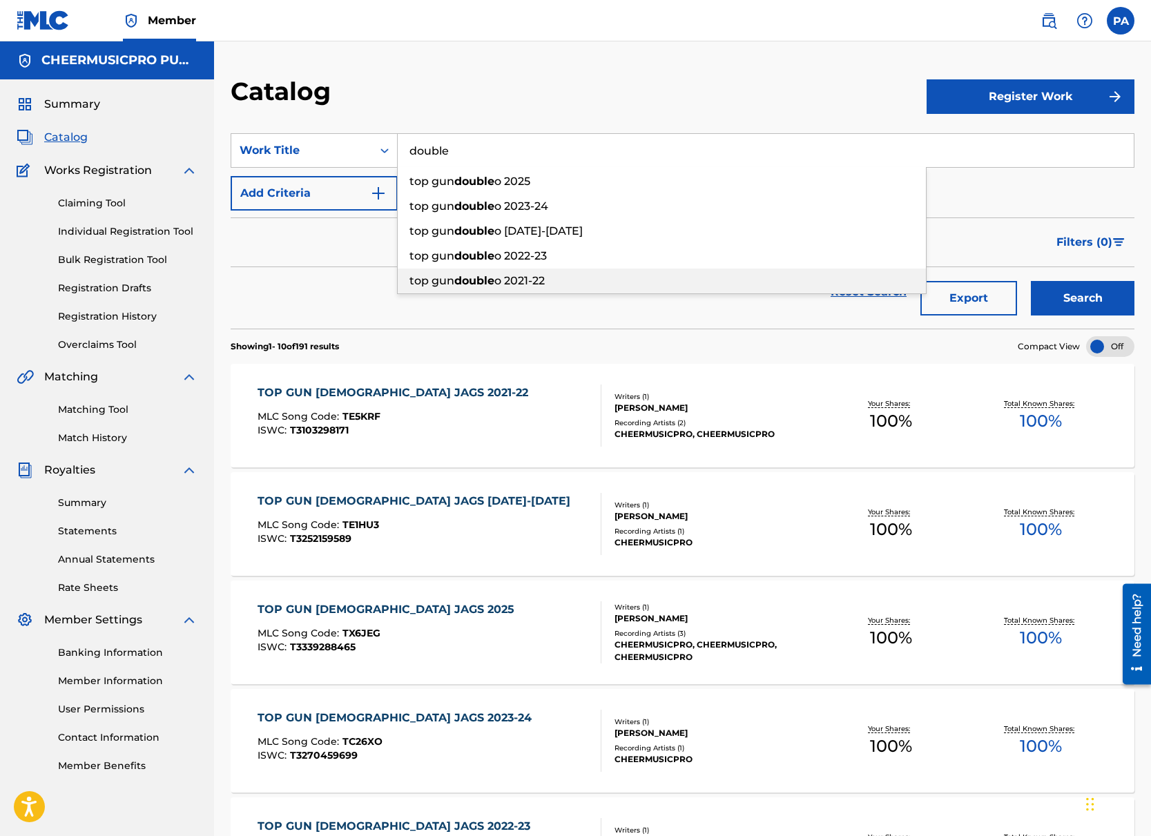
click at [549, 289] on div "top gun double o 2021-22" at bounding box center [662, 281] width 528 height 25
type input "top gun double o 2021-22"
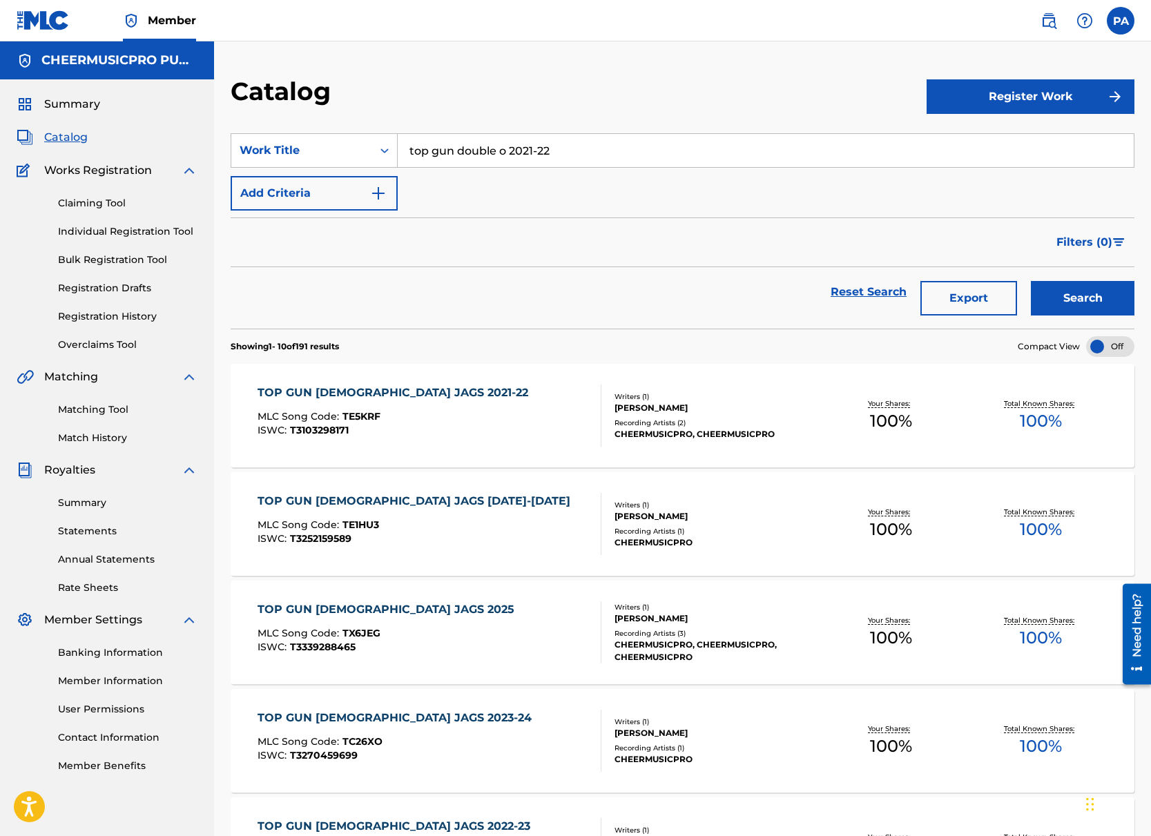
click at [1073, 295] on button "Search" at bounding box center [1083, 298] width 104 height 35
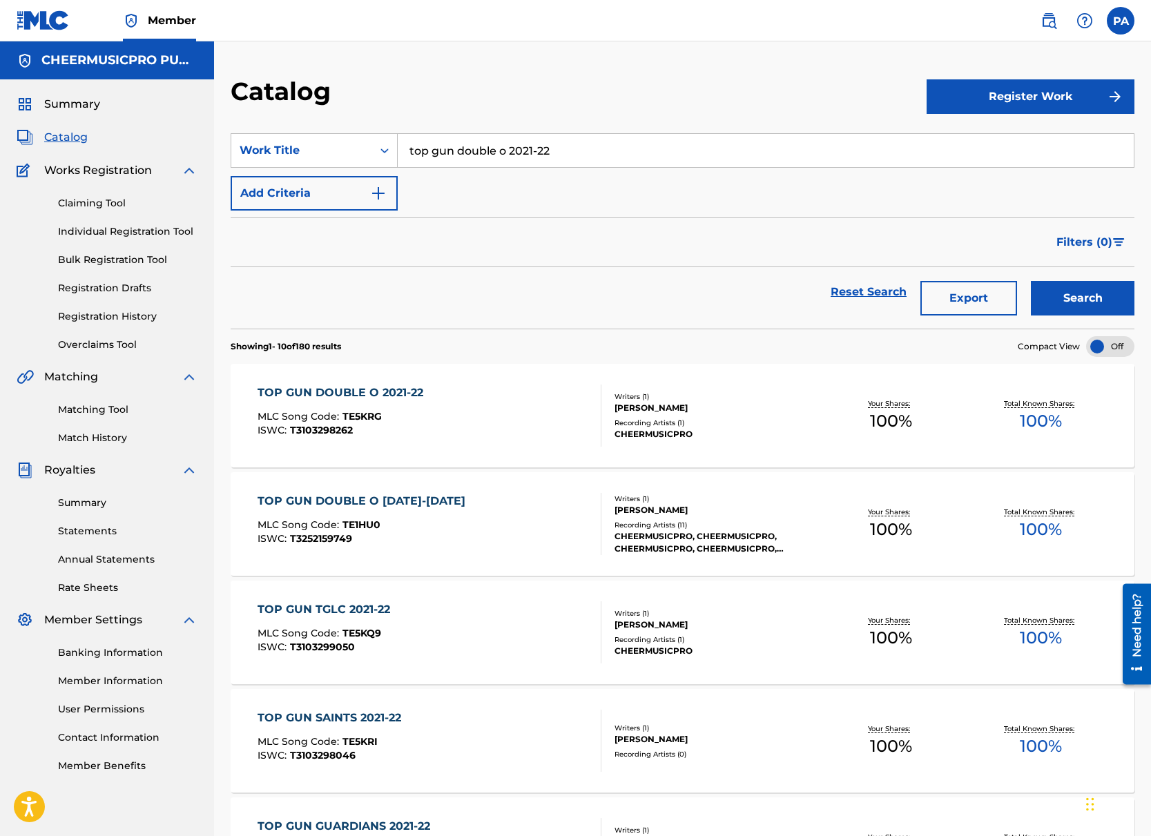
click at [506, 421] on div "TOP GUN DOUBLE O 2021-22 MLC Song Code : TE5KRG ISWC : T3103298262" at bounding box center [428, 415] width 343 height 62
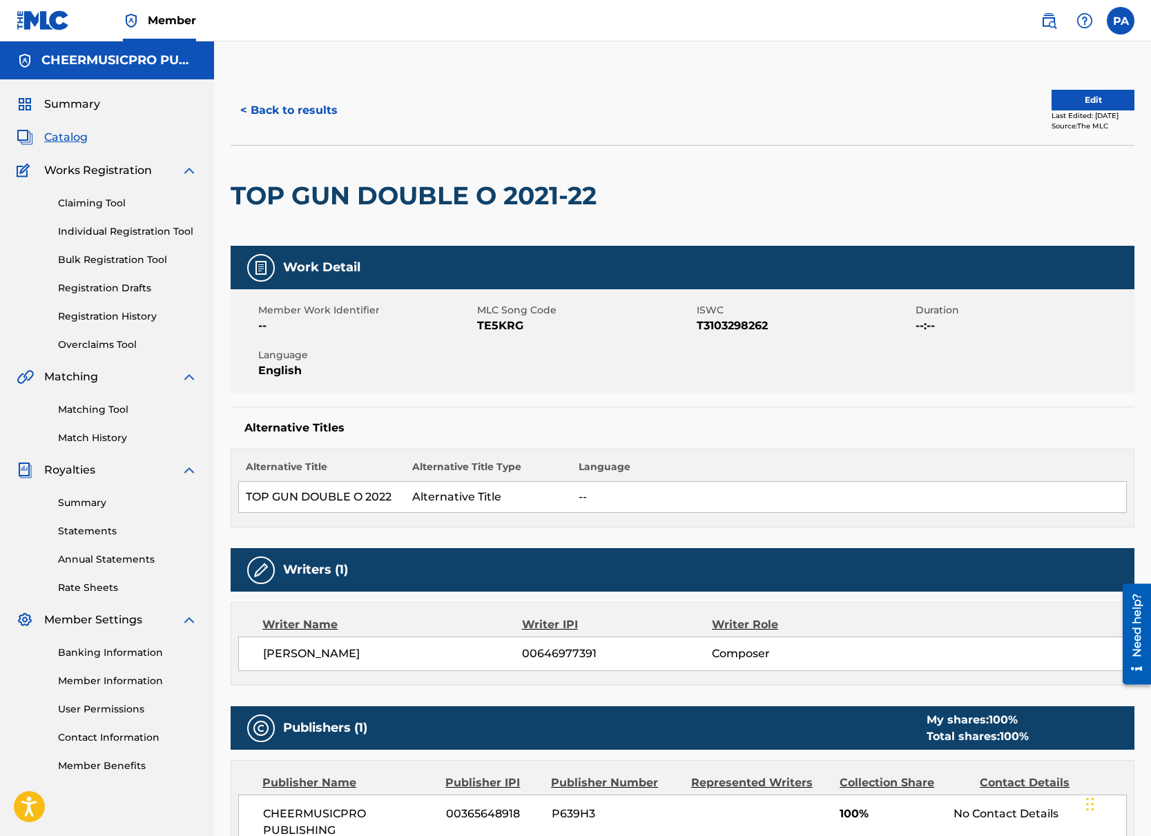
click at [95, 400] on div "Matching Tool Match History" at bounding box center [107, 415] width 181 height 60
click at [96, 420] on div "Matching Tool Match History" at bounding box center [107, 415] width 181 height 60
click at [99, 415] on link "Matching Tool" at bounding box center [127, 409] width 139 height 14
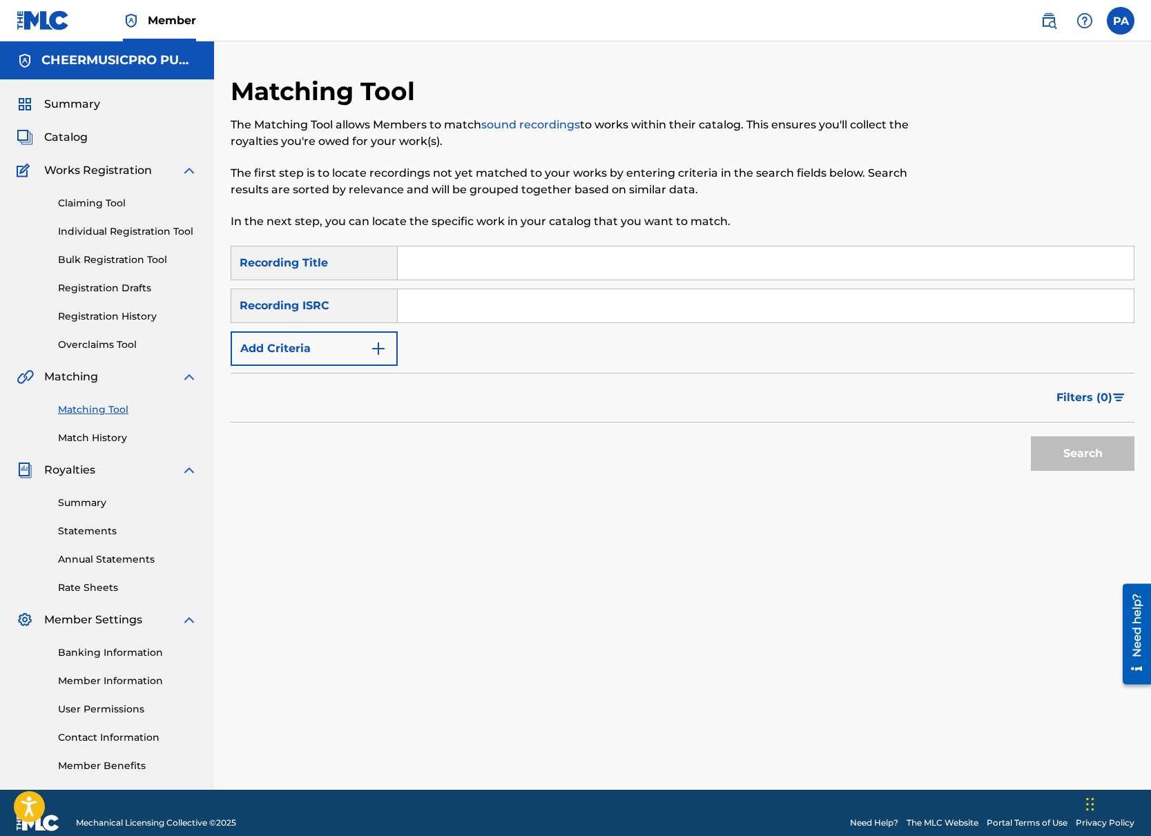
click at [519, 266] on input "Search Form" at bounding box center [766, 262] width 736 height 33
type input "[PERSON_NAME] 2022"
click at [1031, 436] on button "Search" at bounding box center [1083, 453] width 104 height 35
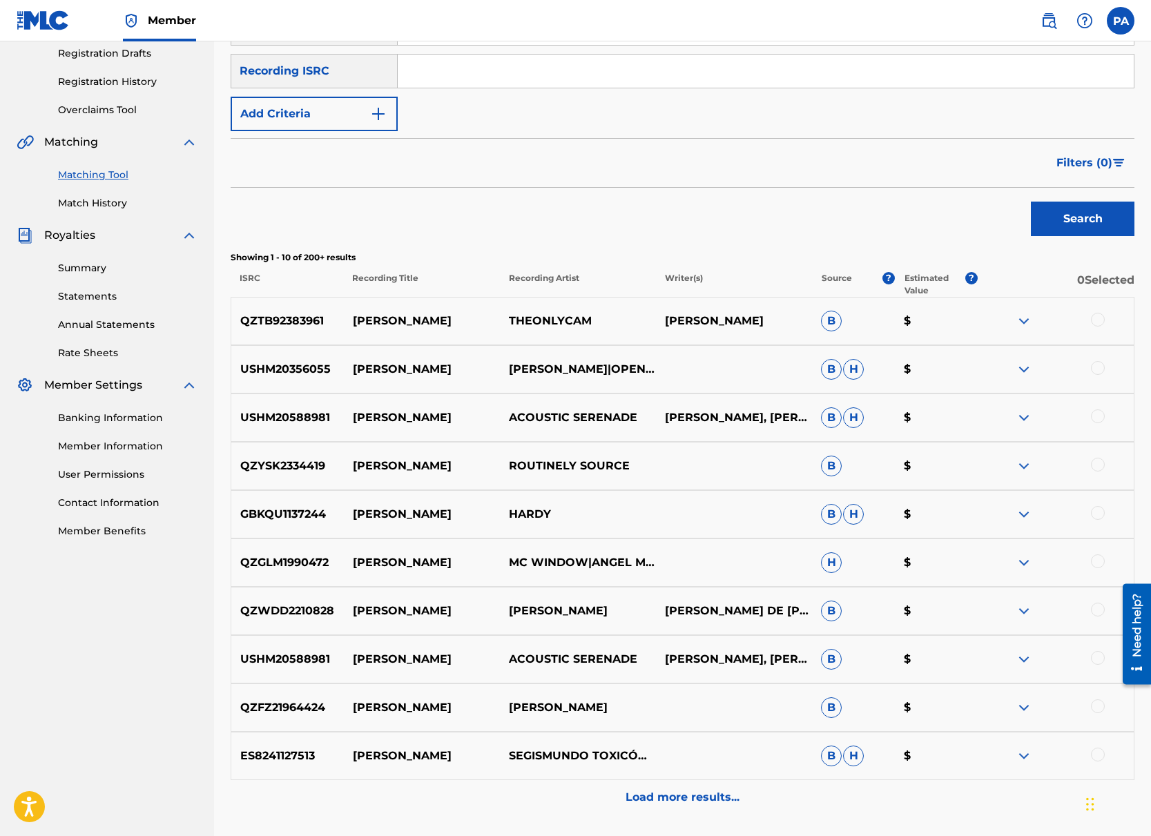
scroll to position [293, 0]
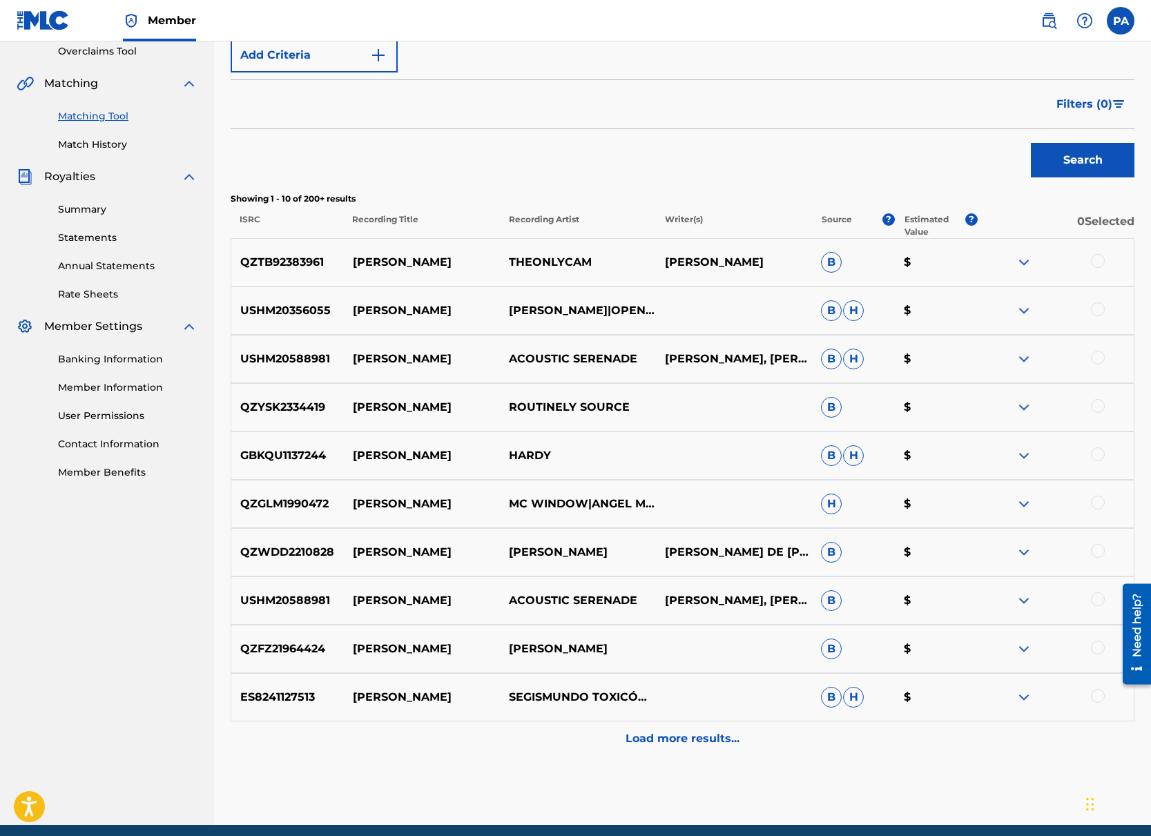
click at [300, 63] on button "Add Criteria" at bounding box center [314, 55] width 167 height 35
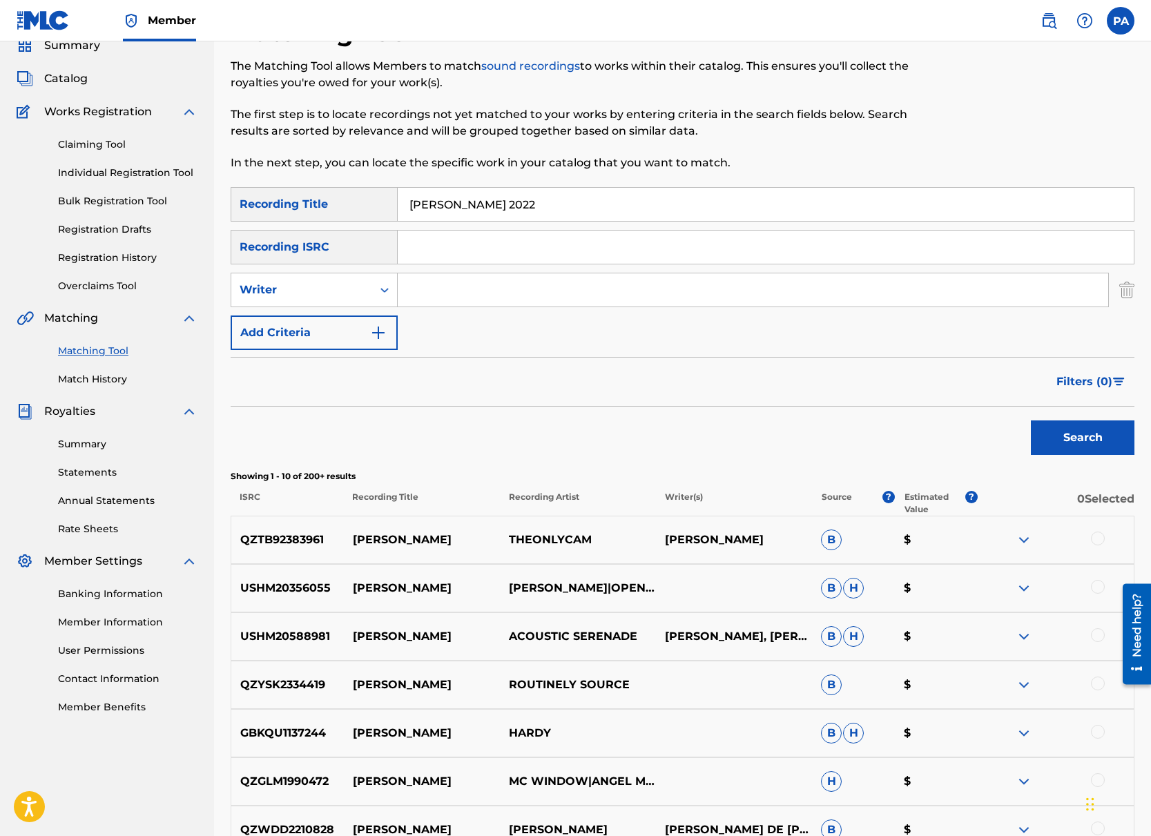
scroll to position [0, 0]
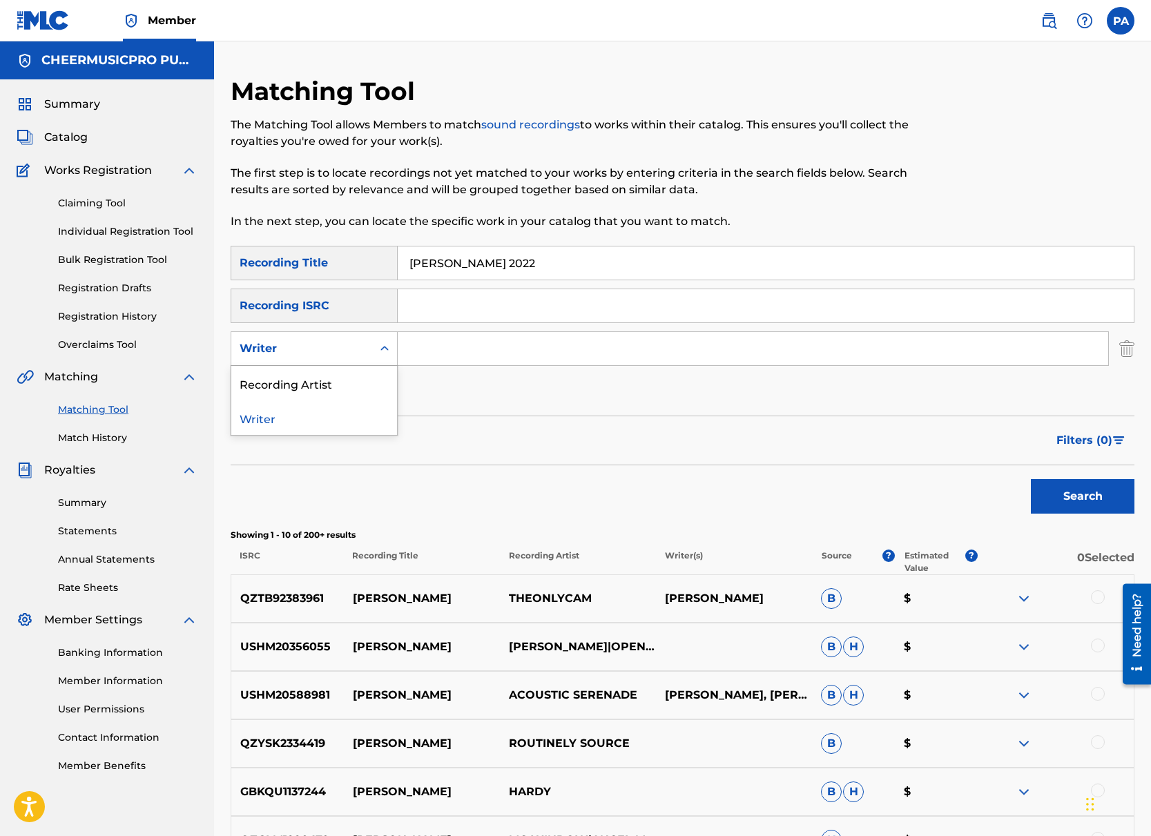
click at [289, 351] on div "Writer" at bounding box center [302, 348] width 124 height 17
click at [298, 371] on div "Recording Artist" at bounding box center [314, 383] width 166 height 35
click at [494, 356] on input "Search Form" at bounding box center [753, 348] width 710 height 33
type input "cheermusicpro"
click at [1073, 491] on button "Search" at bounding box center [1083, 496] width 104 height 35
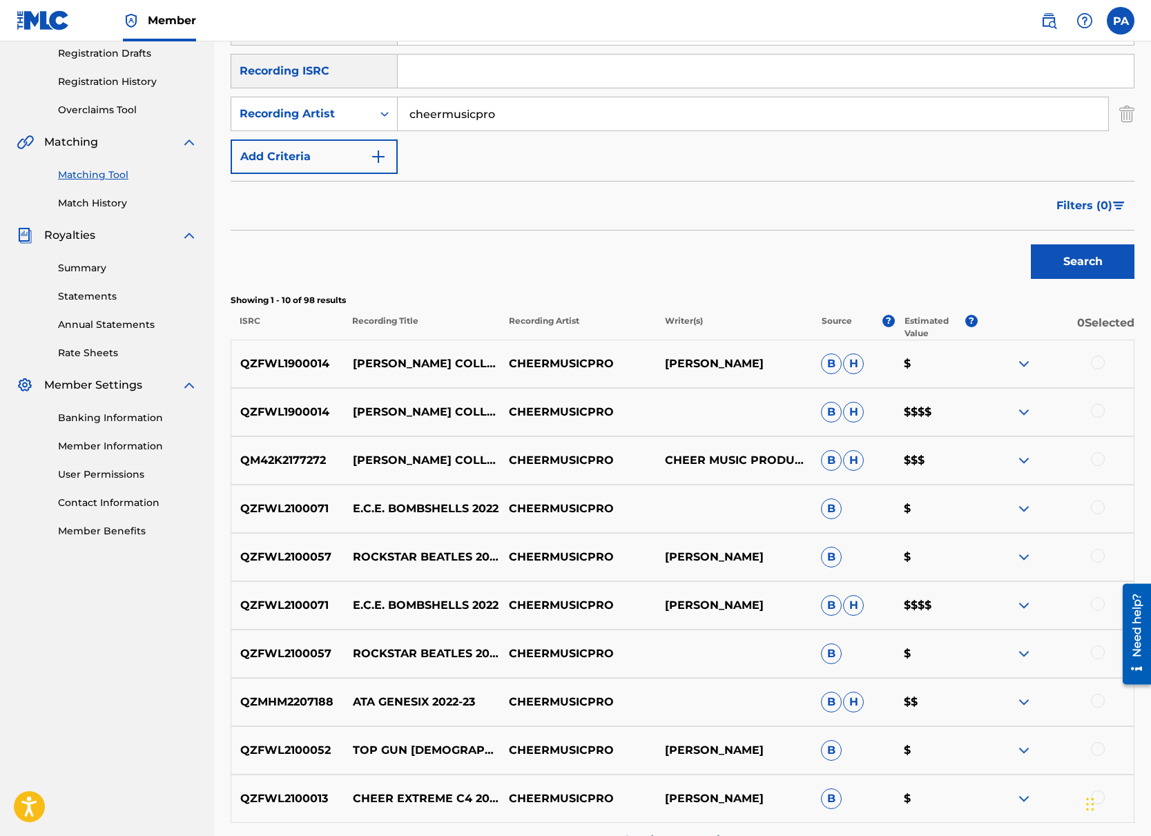
scroll to position [293, 0]
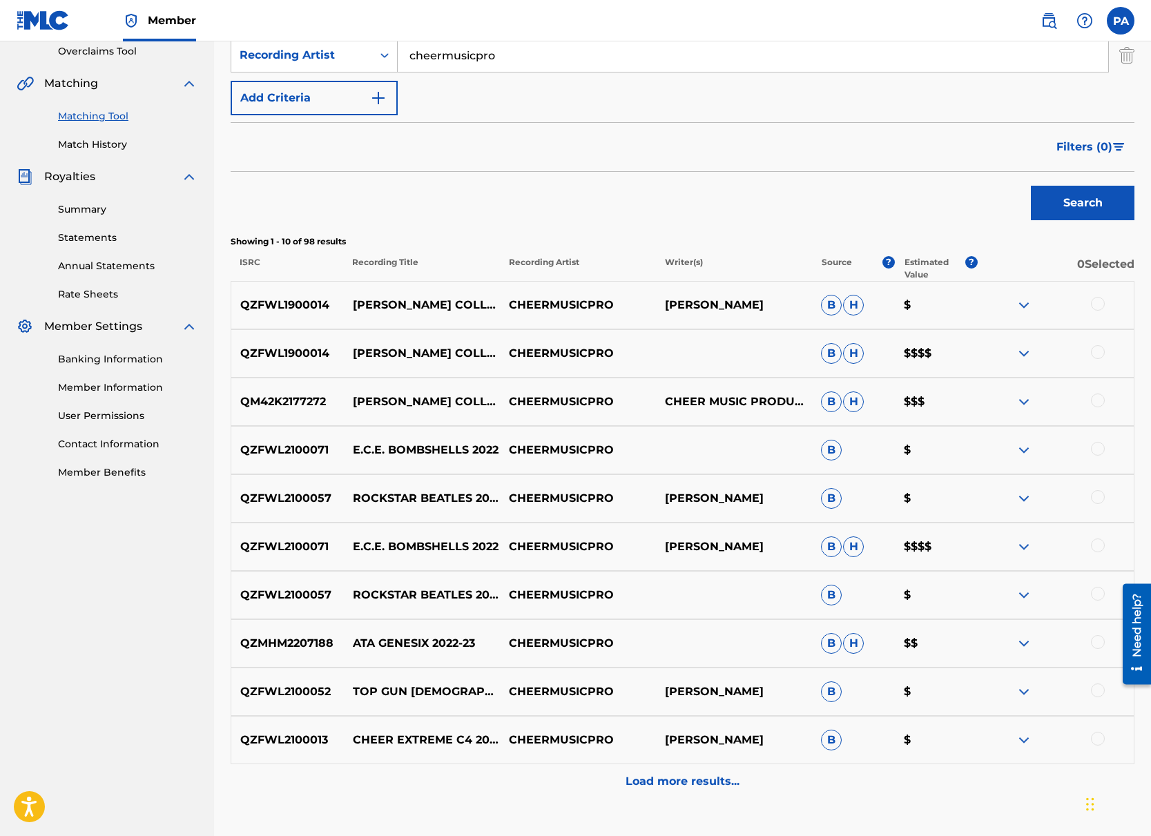
click at [657, 784] on p "Load more results..." at bounding box center [682, 781] width 114 height 17
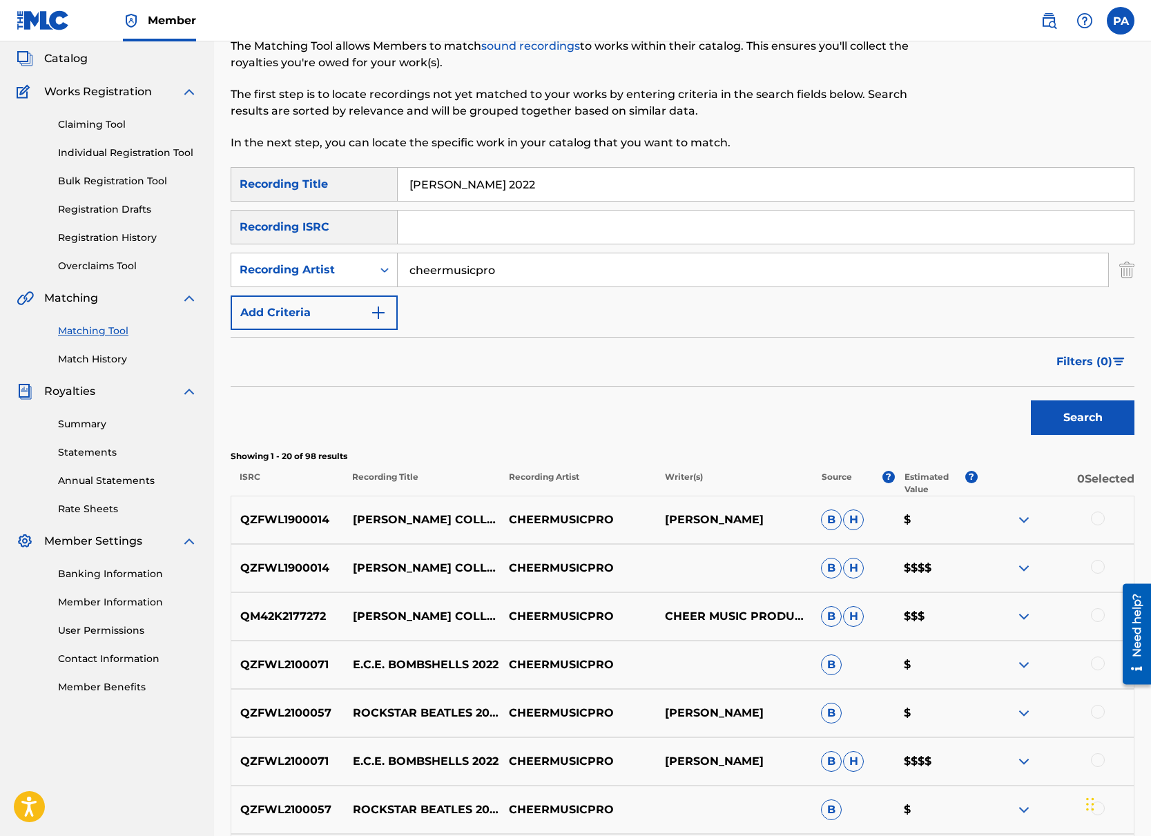
scroll to position [0, 0]
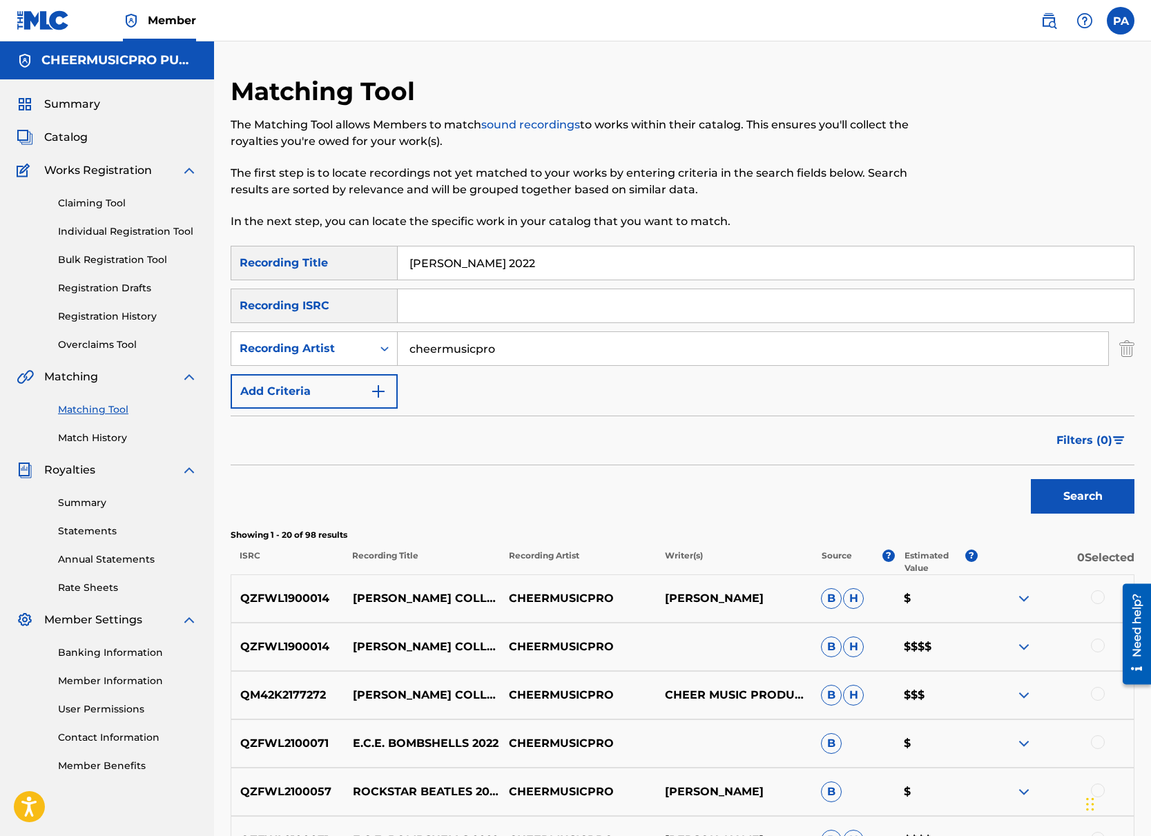
drag, startPoint x: 487, startPoint y: 254, endPoint x: 79, endPoint y: 307, distance: 412.1
click at [398, 280] on input "[PERSON_NAME] 2022" at bounding box center [766, 262] width 736 height 33
click at [1031, 479] on button "Search" at bounding box center [1083, 496] width 104 height 35
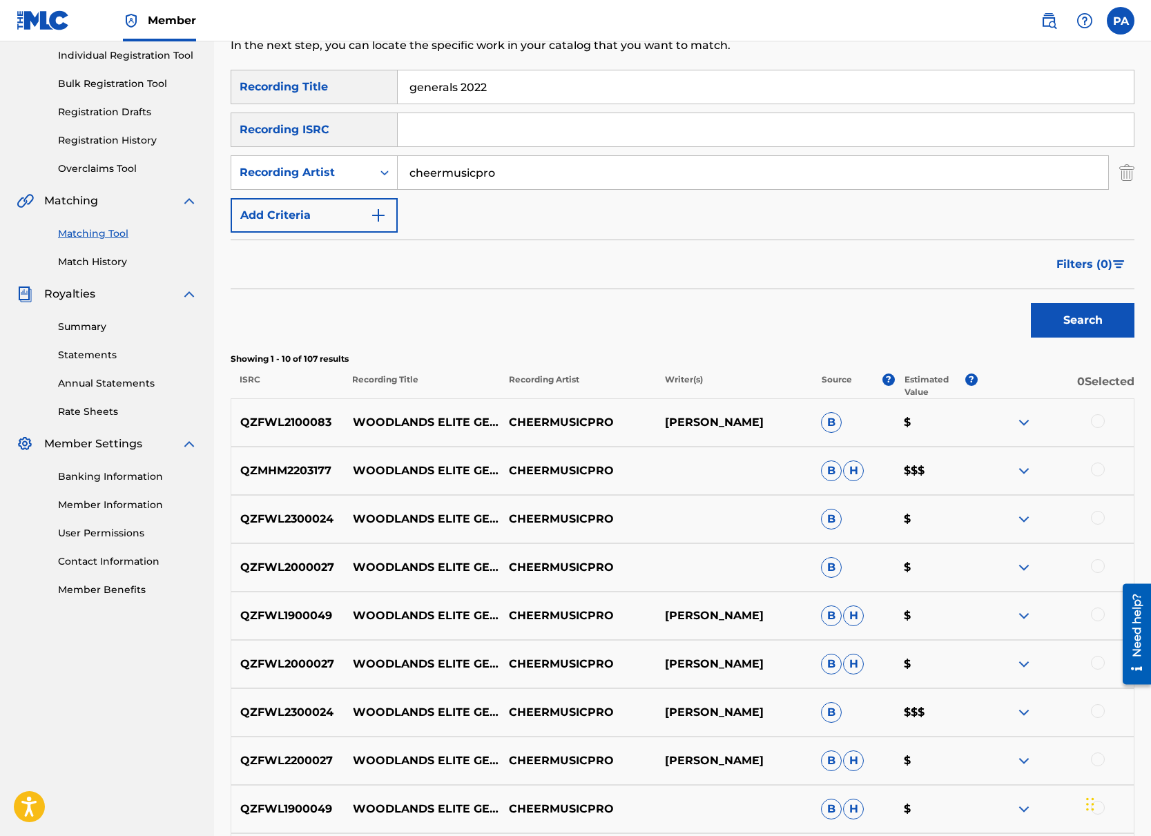
scroll to position [235, 0]
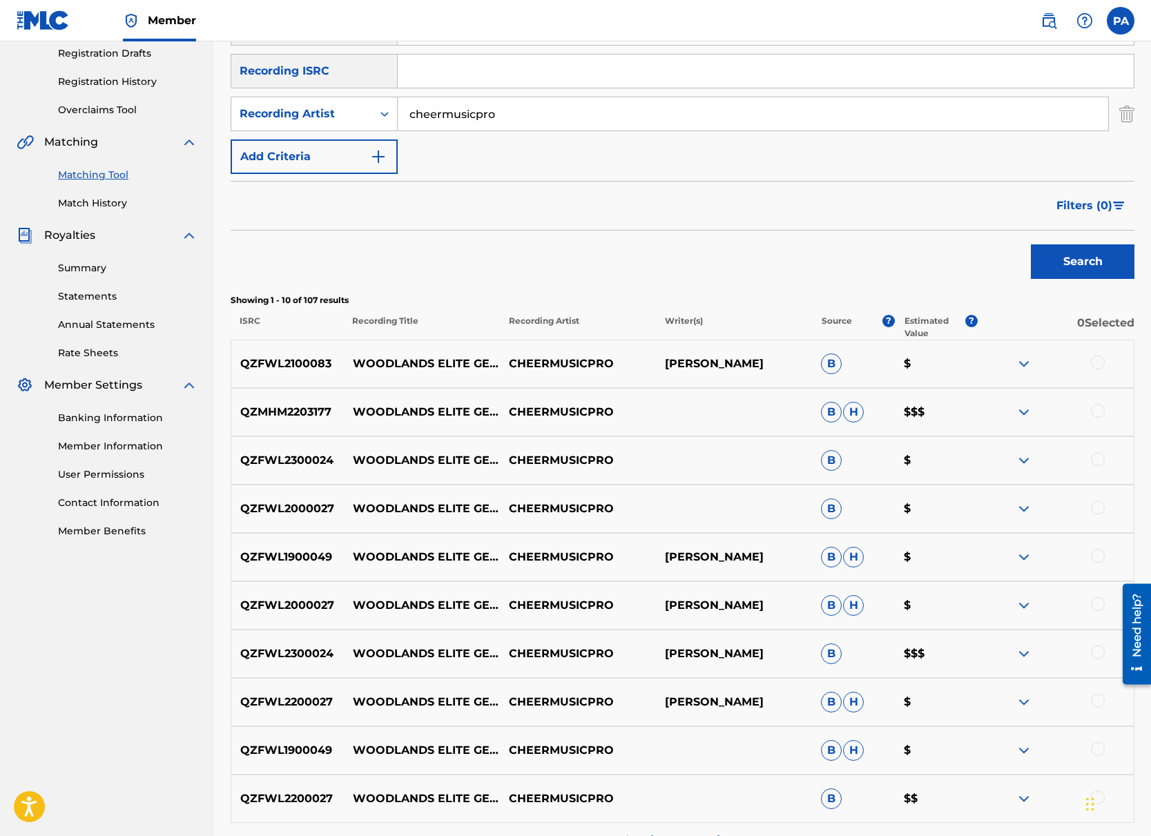
click at [1095, 357] on div at bounding box center [1098, 363] width 14 height 14
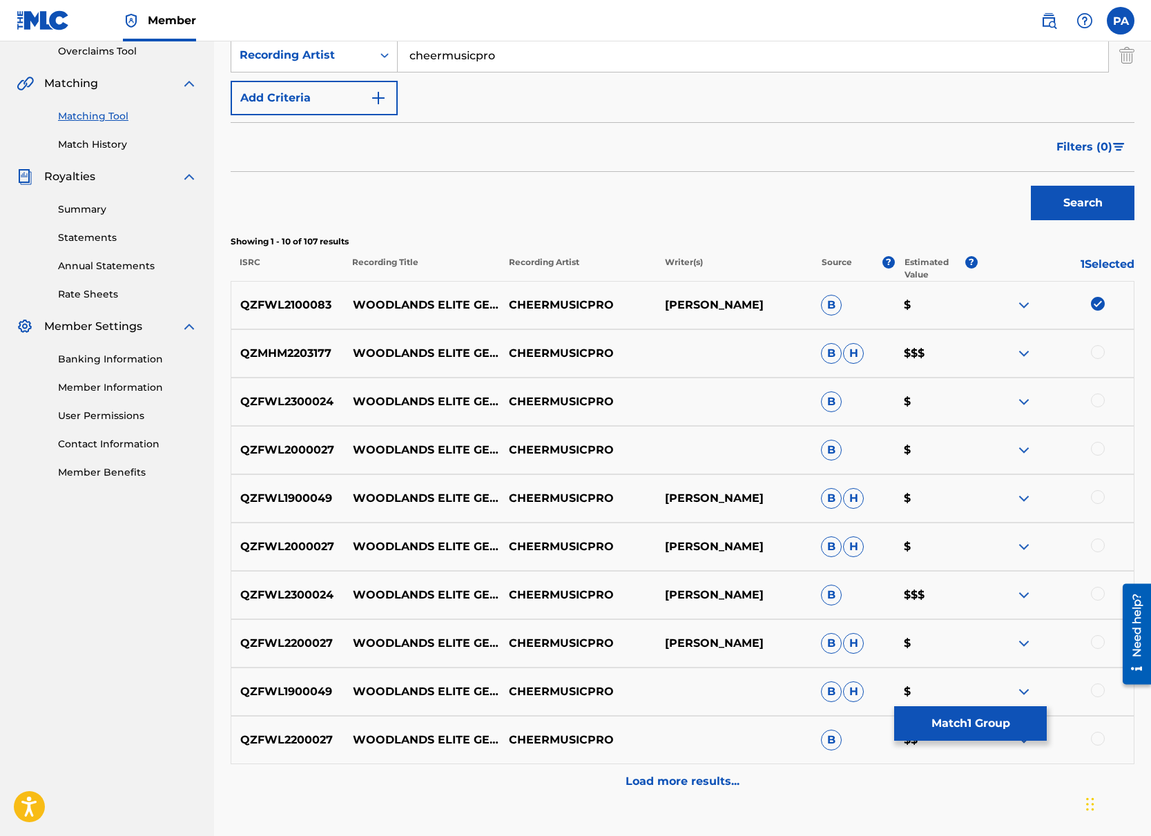
scroll to position [352, 0]
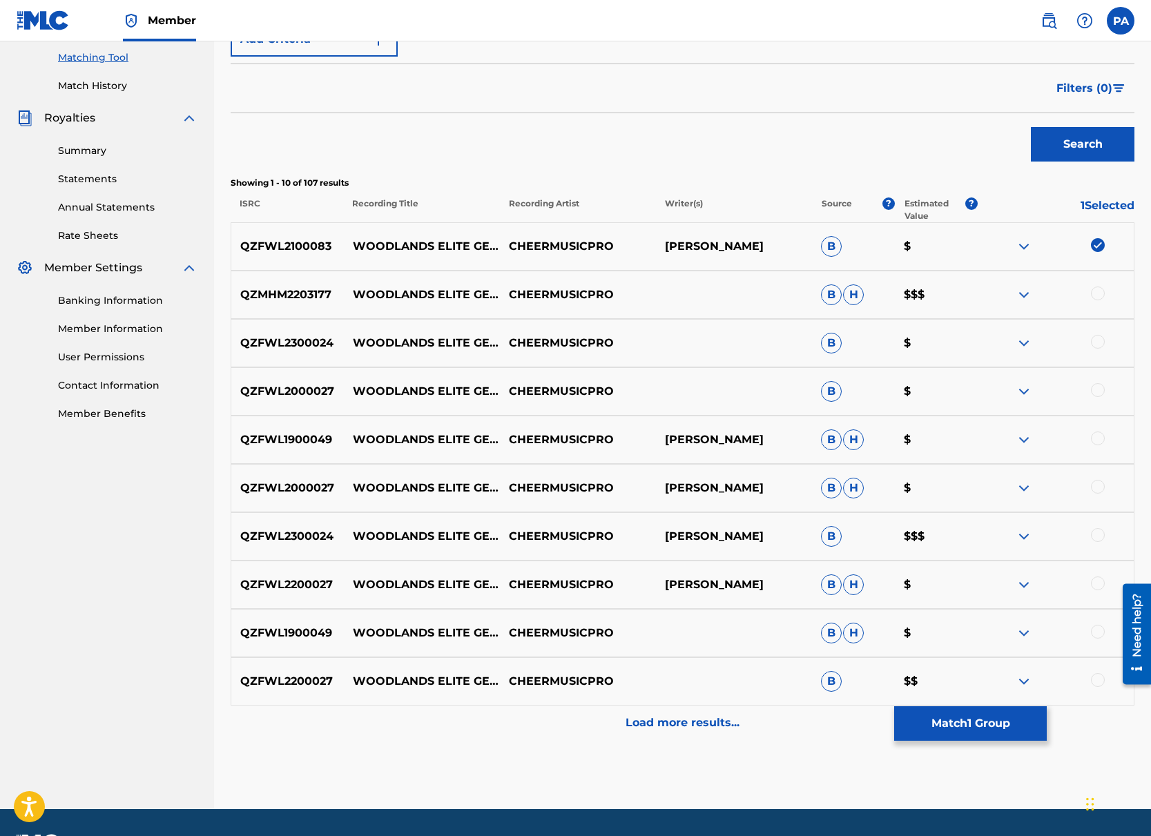
click at [615, 717] on div "Load more results..." at bounding box center [683, 722] width 904 height 35
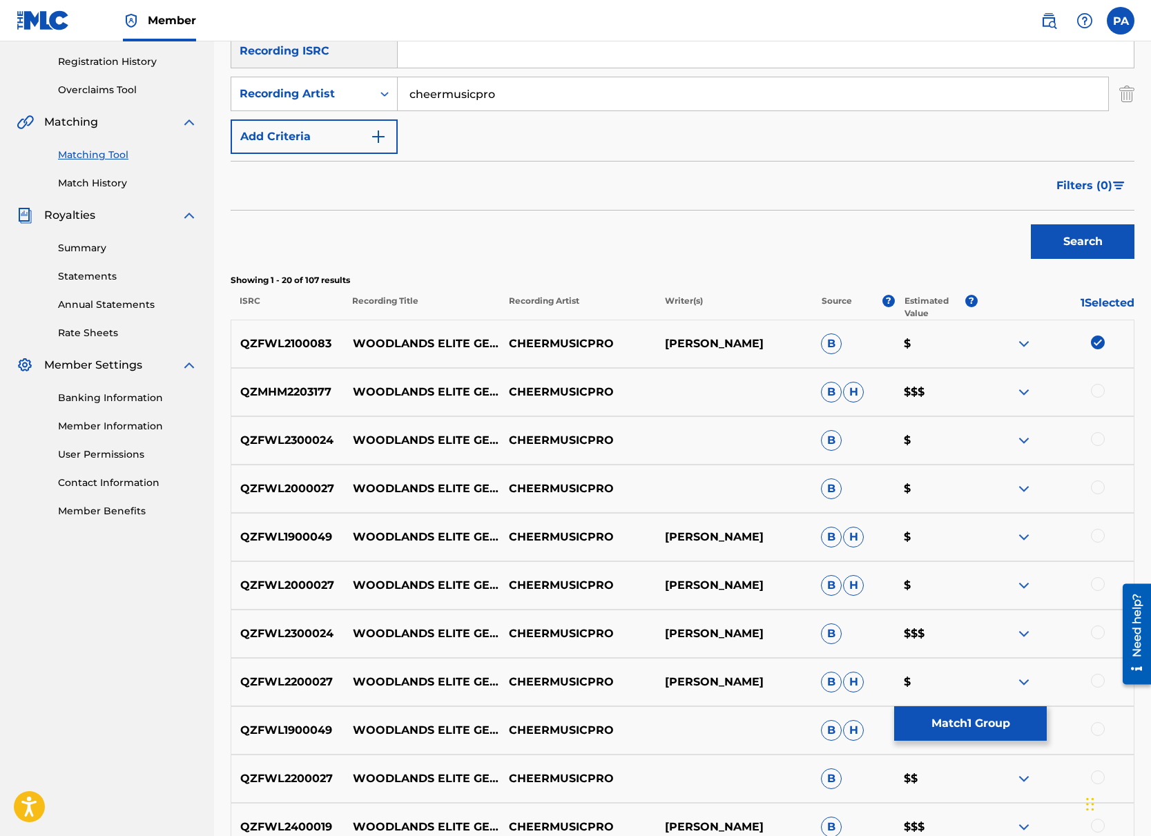
scroll to position [79, 0]
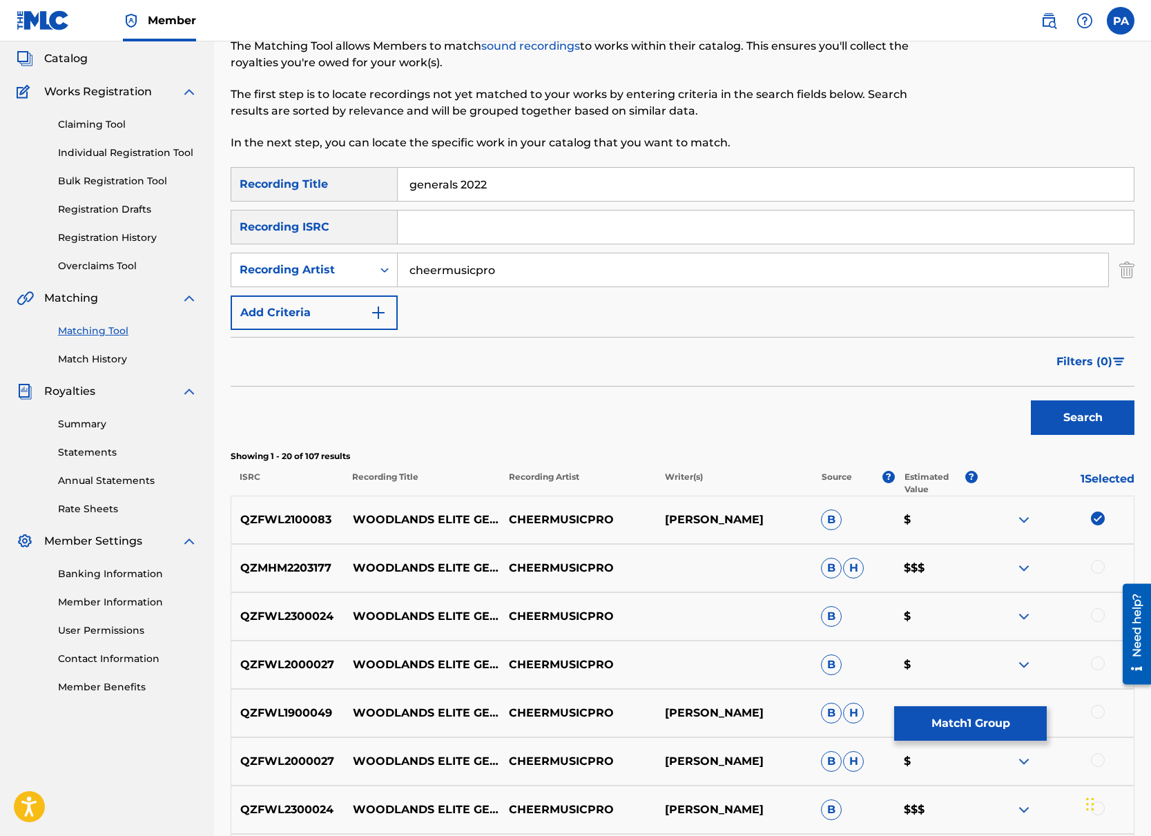
click at [405, 182] on input "generals 2022" at bounding box center [766, 184] width 736 height 33
click at [1031, 400] on button "Search" at bounding box center [1083, 417] width 104 height 35
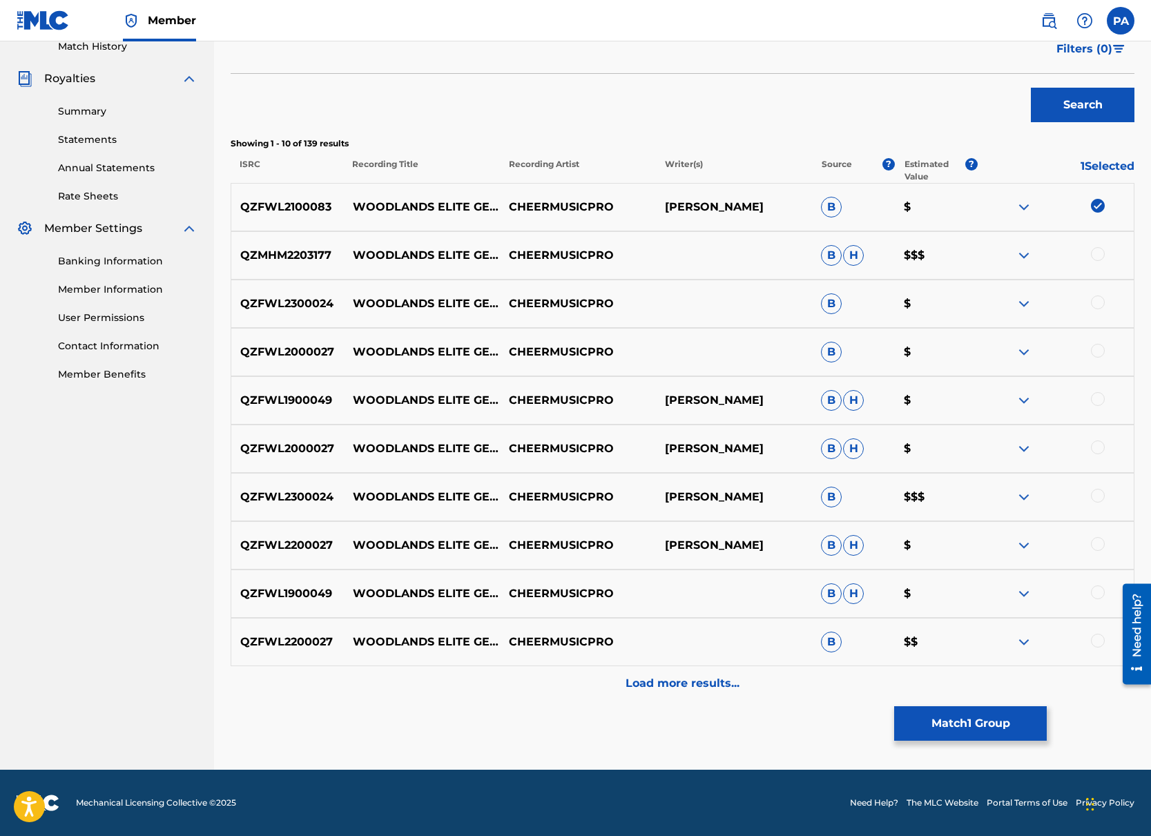
scroll to position [0, 0]
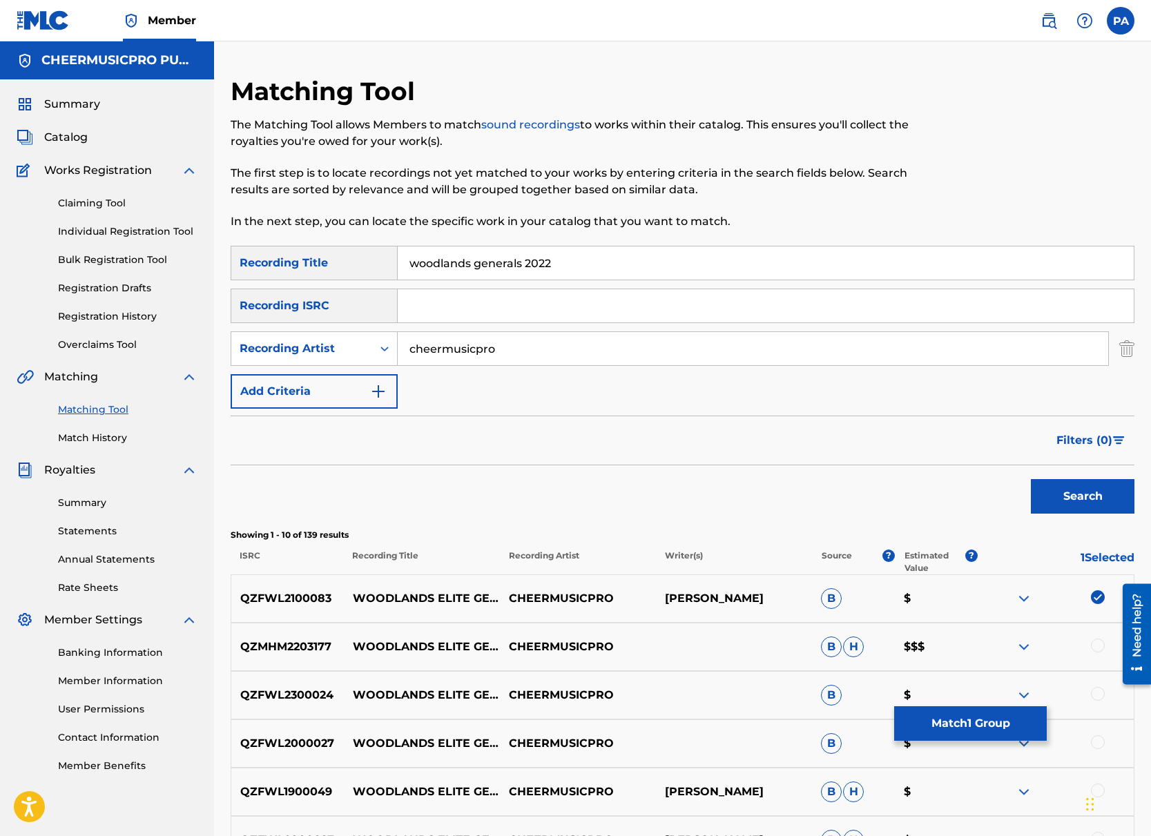
click at [526, 261] on input "woodlands generals 2022" at bounding box center [766, 262] width 736 height 33
type input "woodlands generals 2021-22"
click at [1055, 499] on button "Search" at bounding box center [1083, 496] width 104 height 35
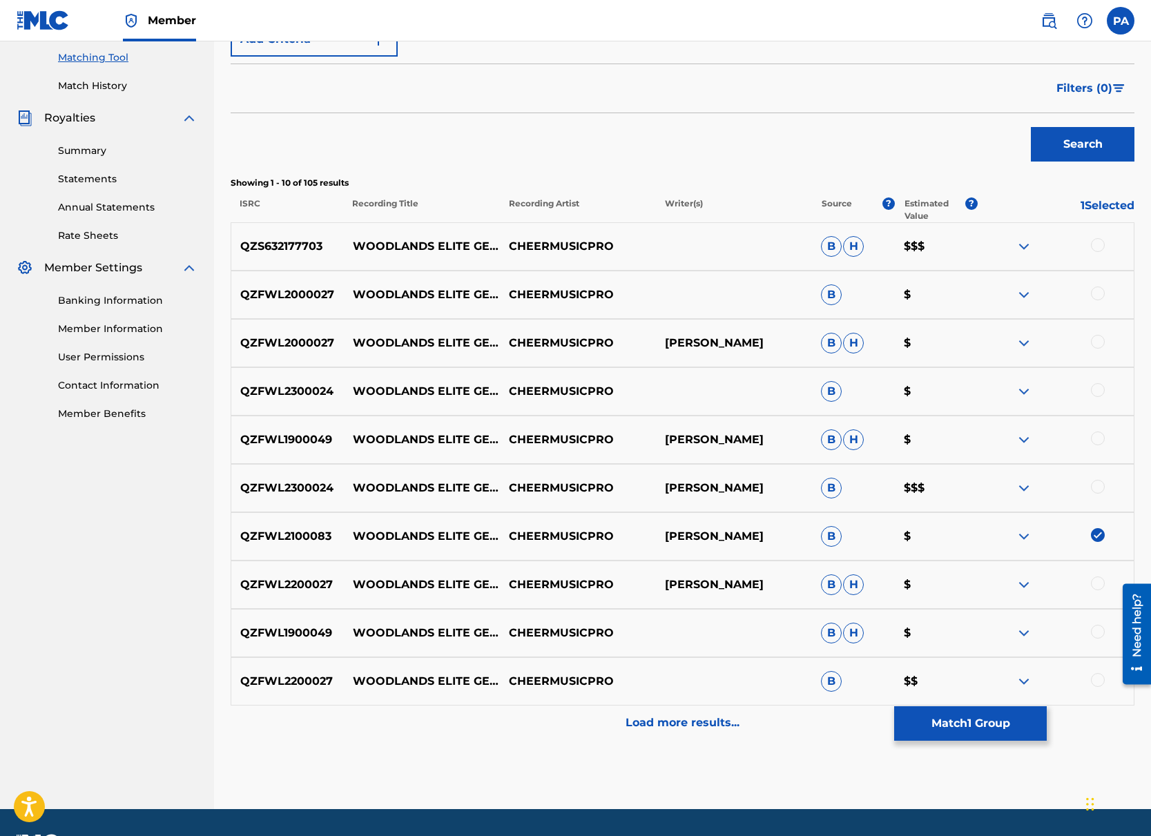
scroll to position [391, 0]
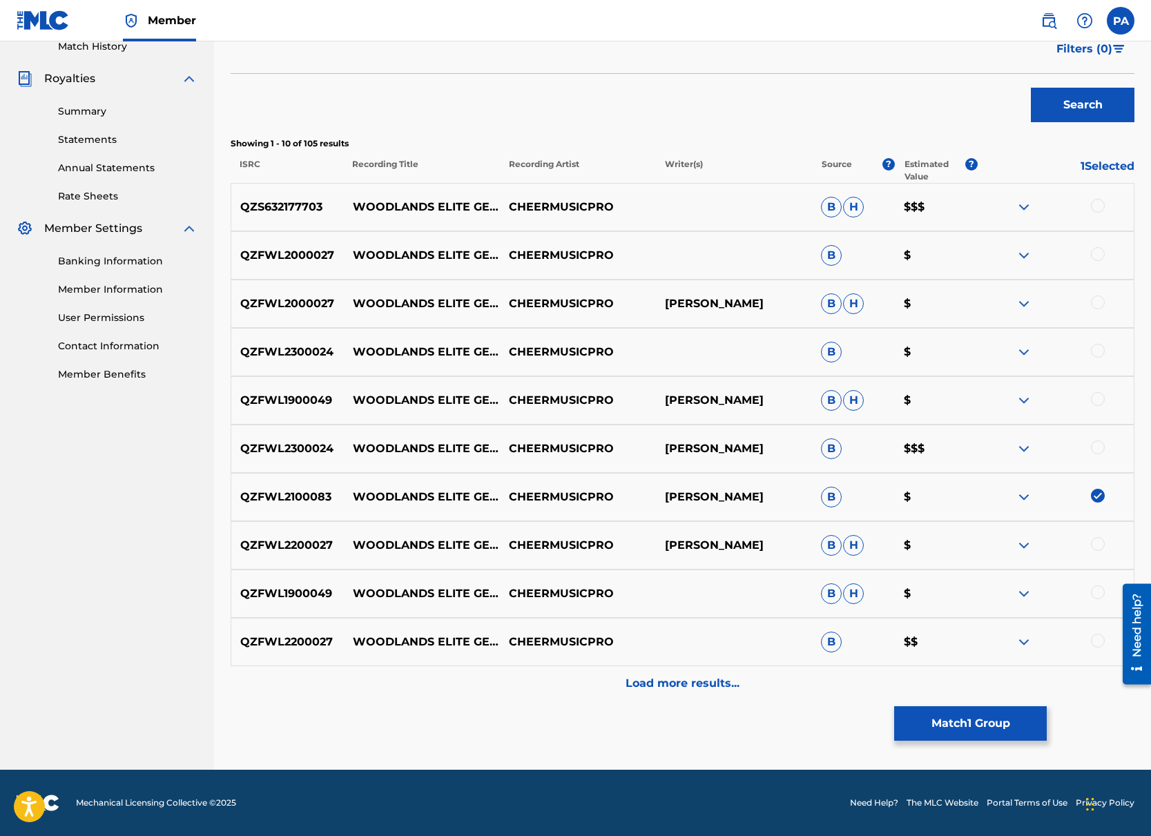
click at [1020, 206] on img at bounding box center [1023, 207] width 17 height 17
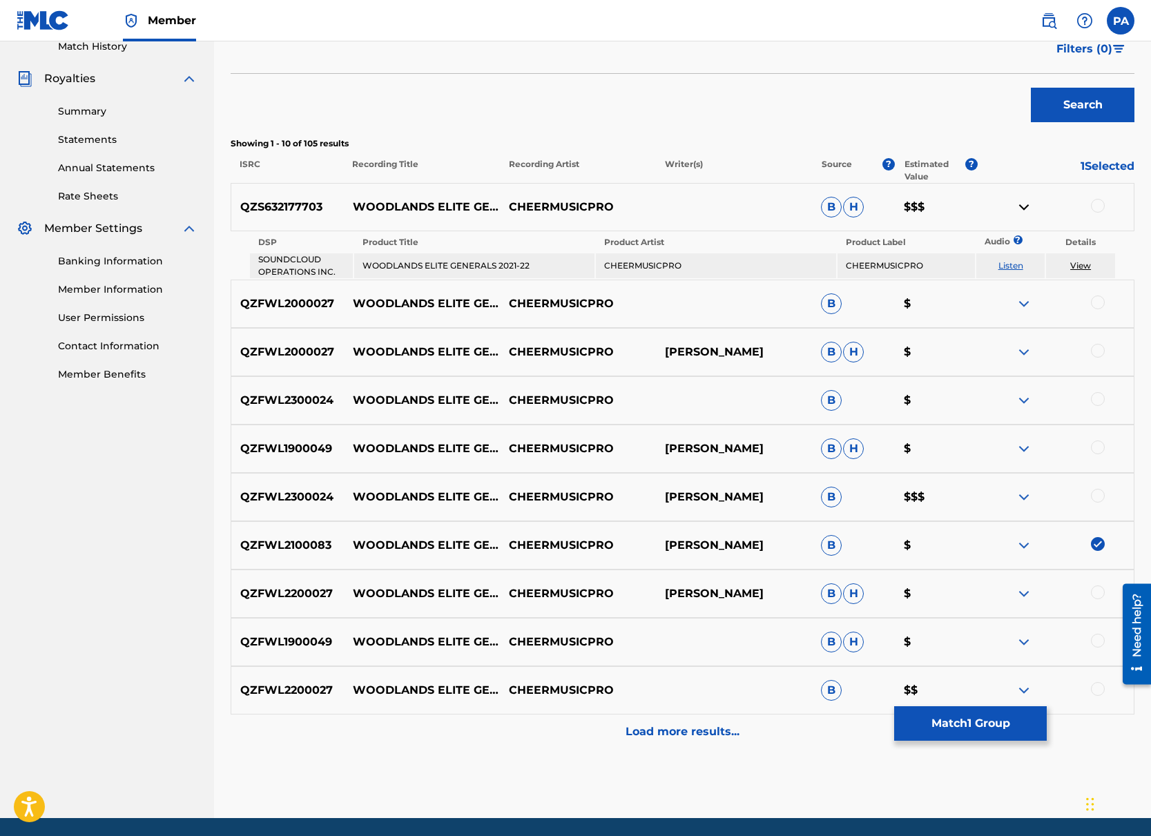
click at [1020, 206] on img at bounding box center [1023, 207] width 17 height 17
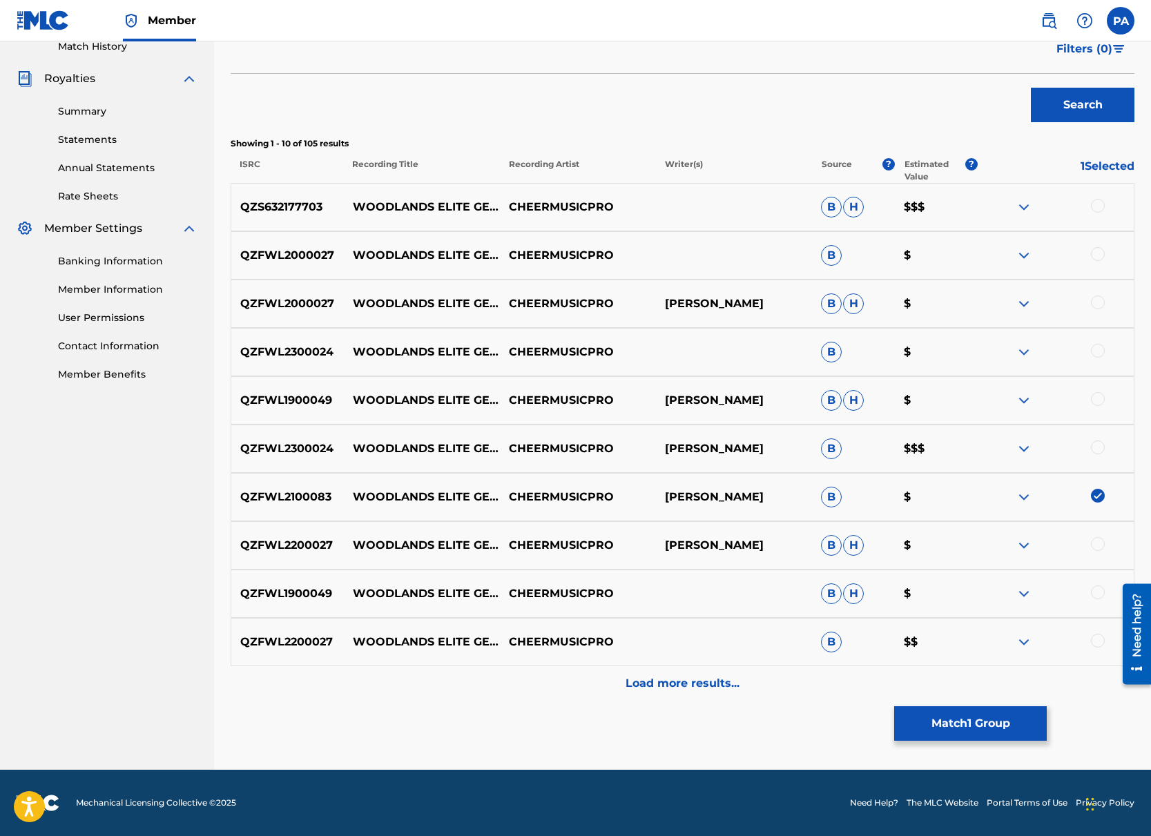
click at [1098, 204] on div at bounding box center [1098, 206] width 14 height 14
click at [356, 205] on p "WOODLANDS ELITE GENERALS 2021-22" at bounding box center [421, 207] width 156 height 17
click at [1026, 204] on img at bounding box center [1023, 207] width 17 height 17
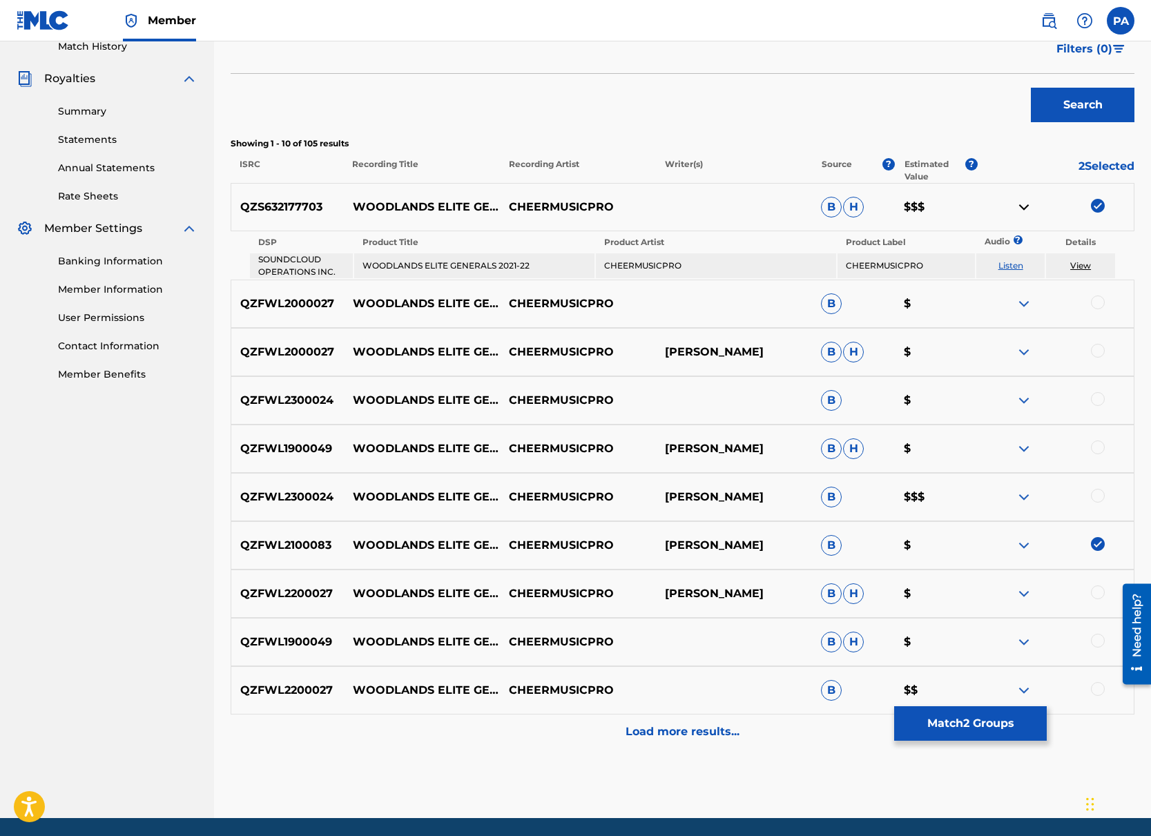
click at [1026, 204] on img at bounding box center [1023, 207] width 17 height 17
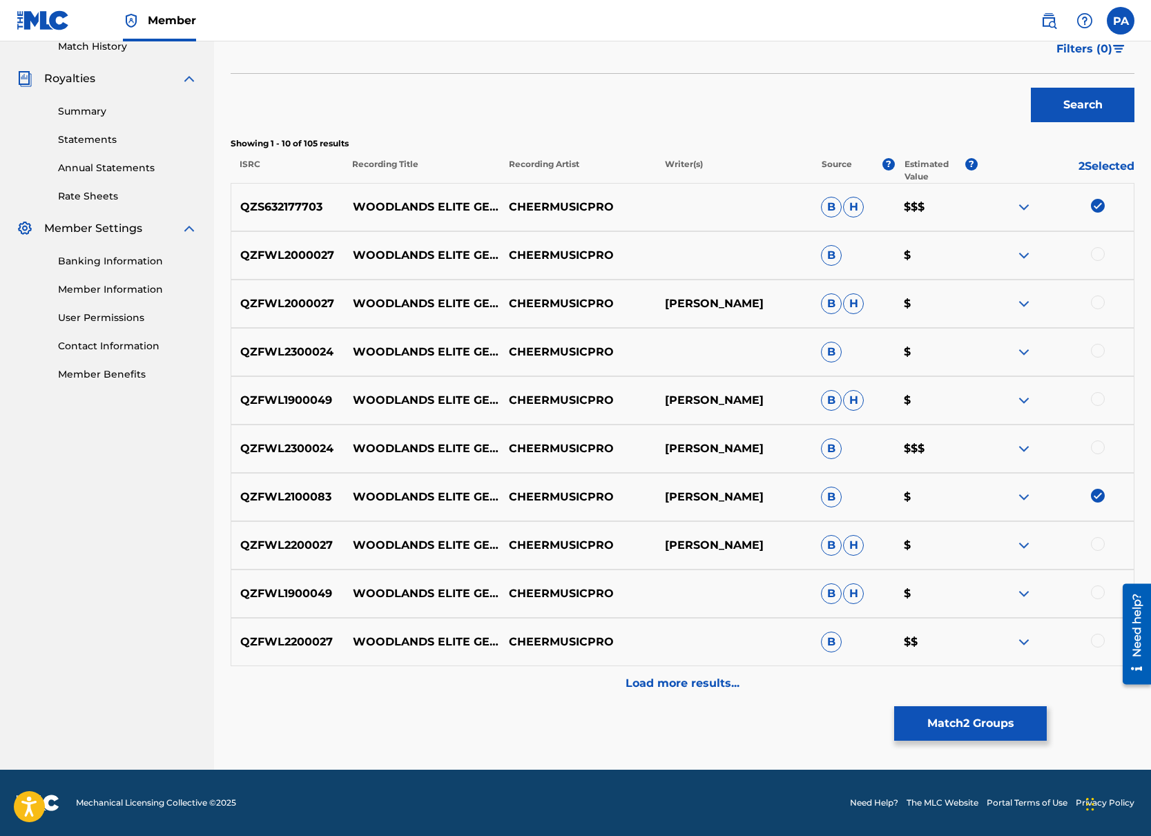
click at [975, 725] on button "Match 2 Groups" at bounding box center [970, 723] width 153 height 35
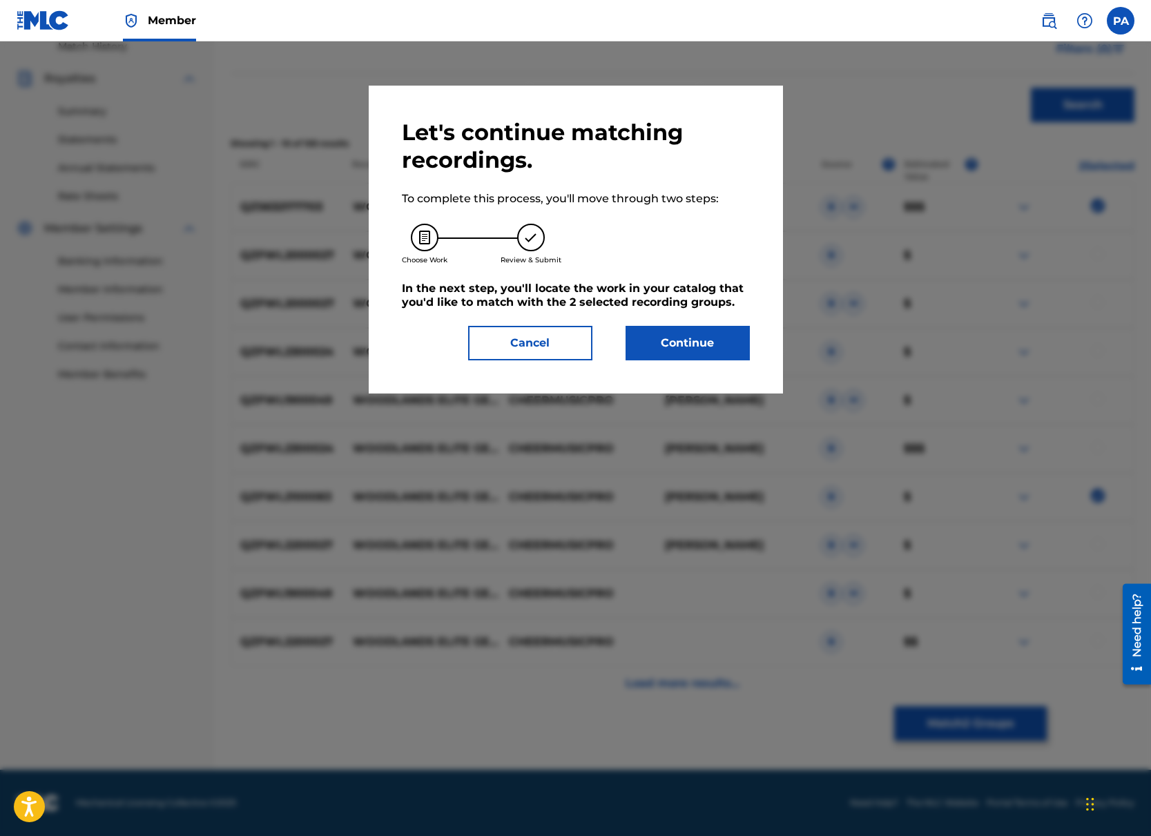
click at [680, 331] on button "Continue" at bounding box center [687, 343] width 124 height 35
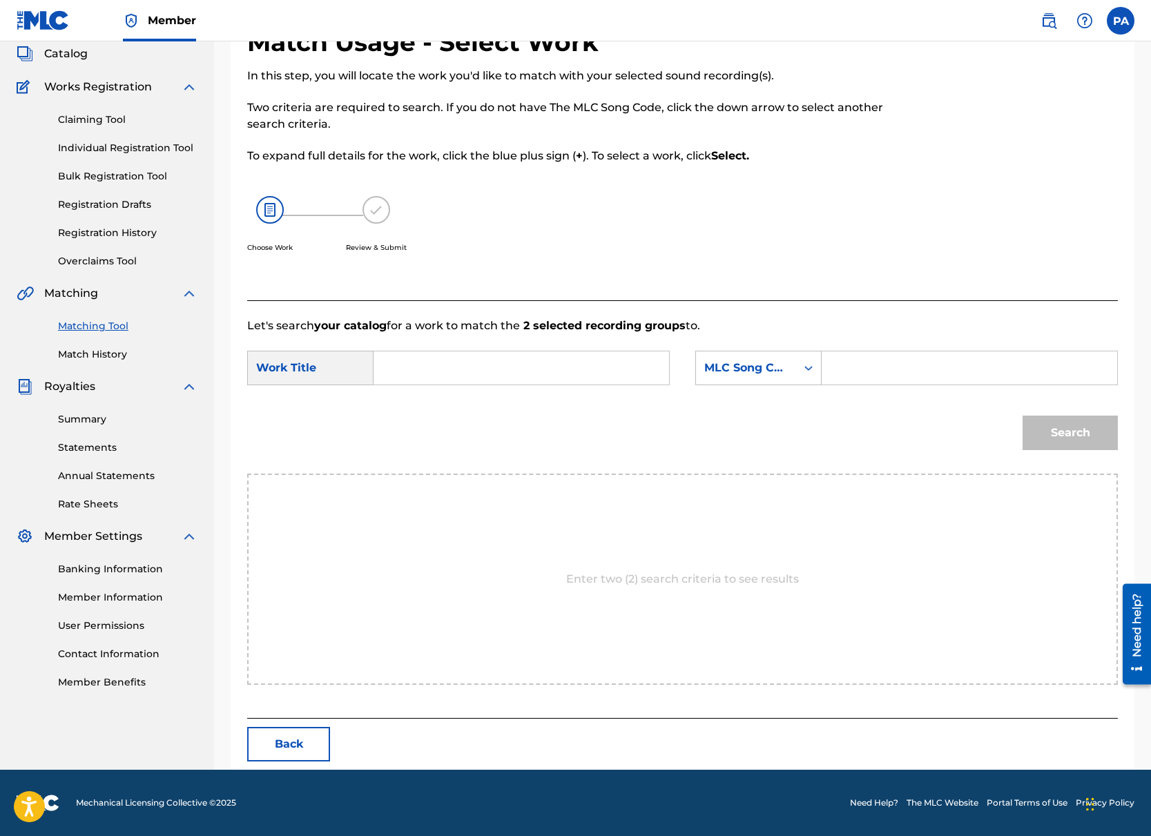
scroll to position [20, 0]
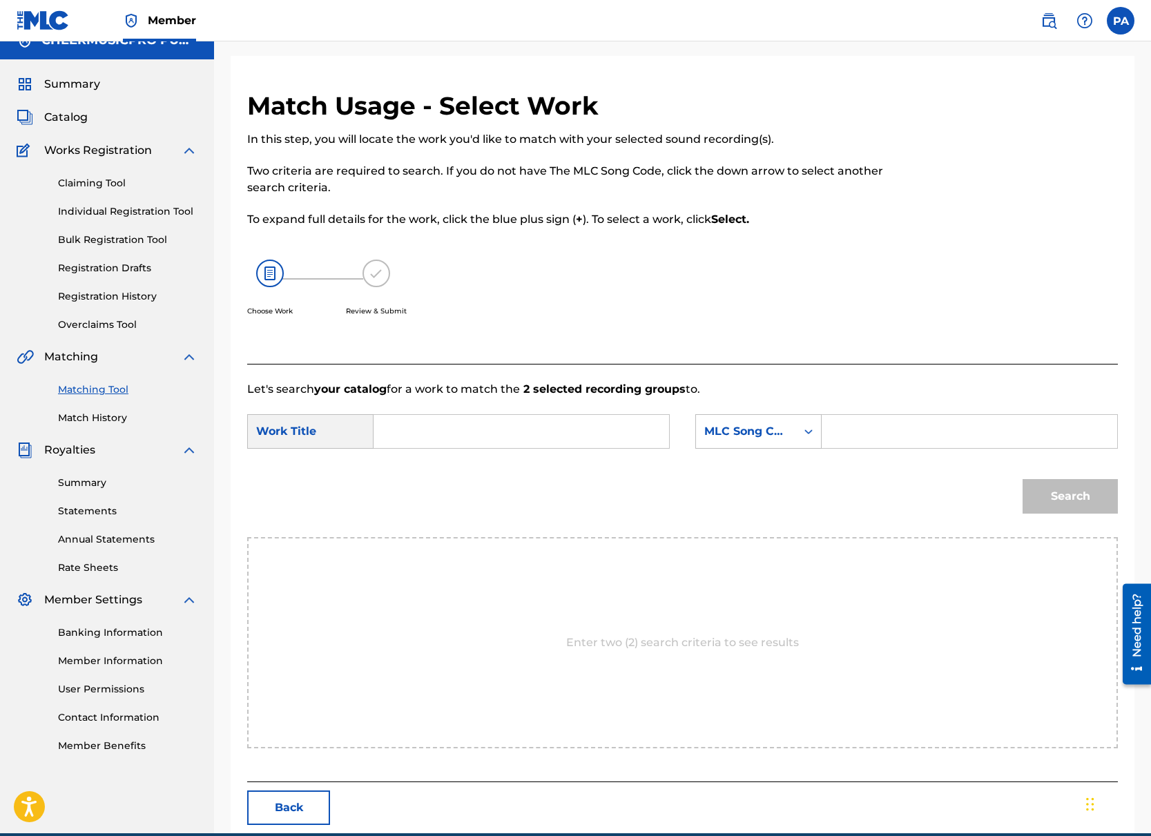
click at [491, 447] on input "Search Form" at bounding box center [521, 431] width 272 height 33
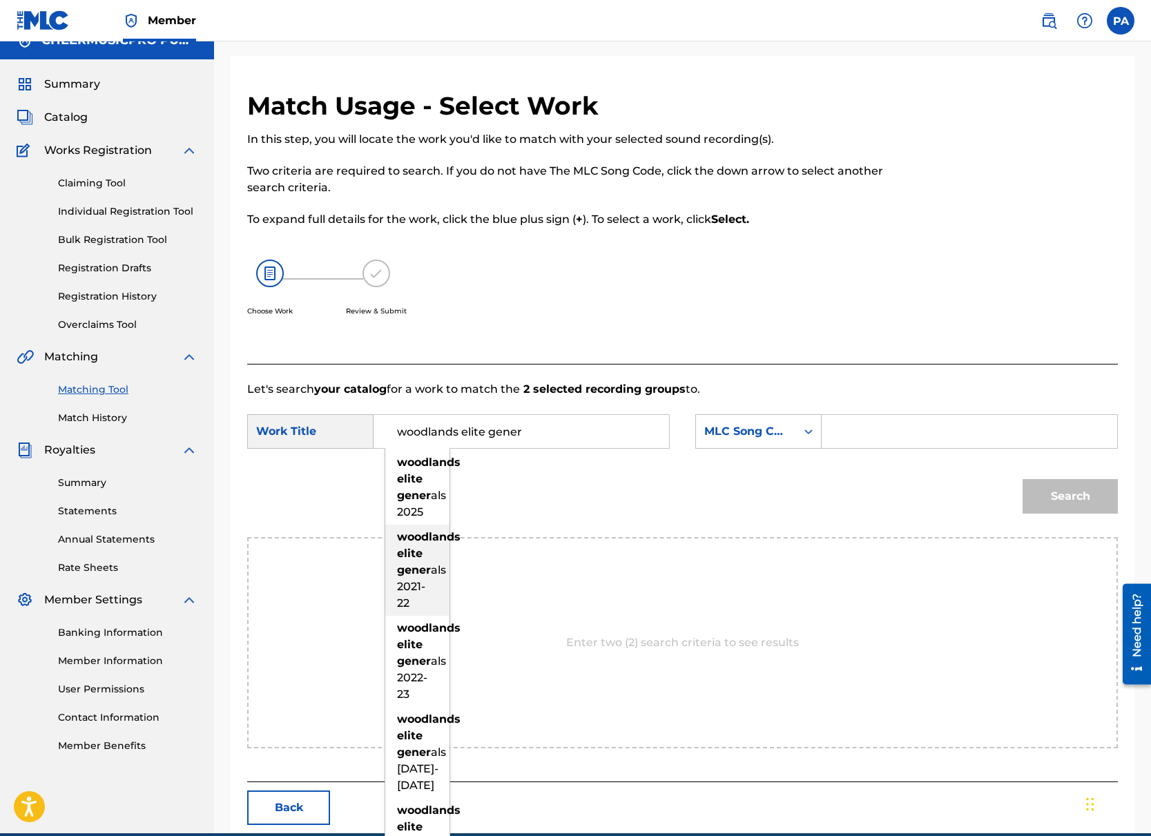
click at [419, 537] on strong "woodlands" at bounding box center [429, 536] width 64 height 13
type input "woodlands elite generals 2021-22"
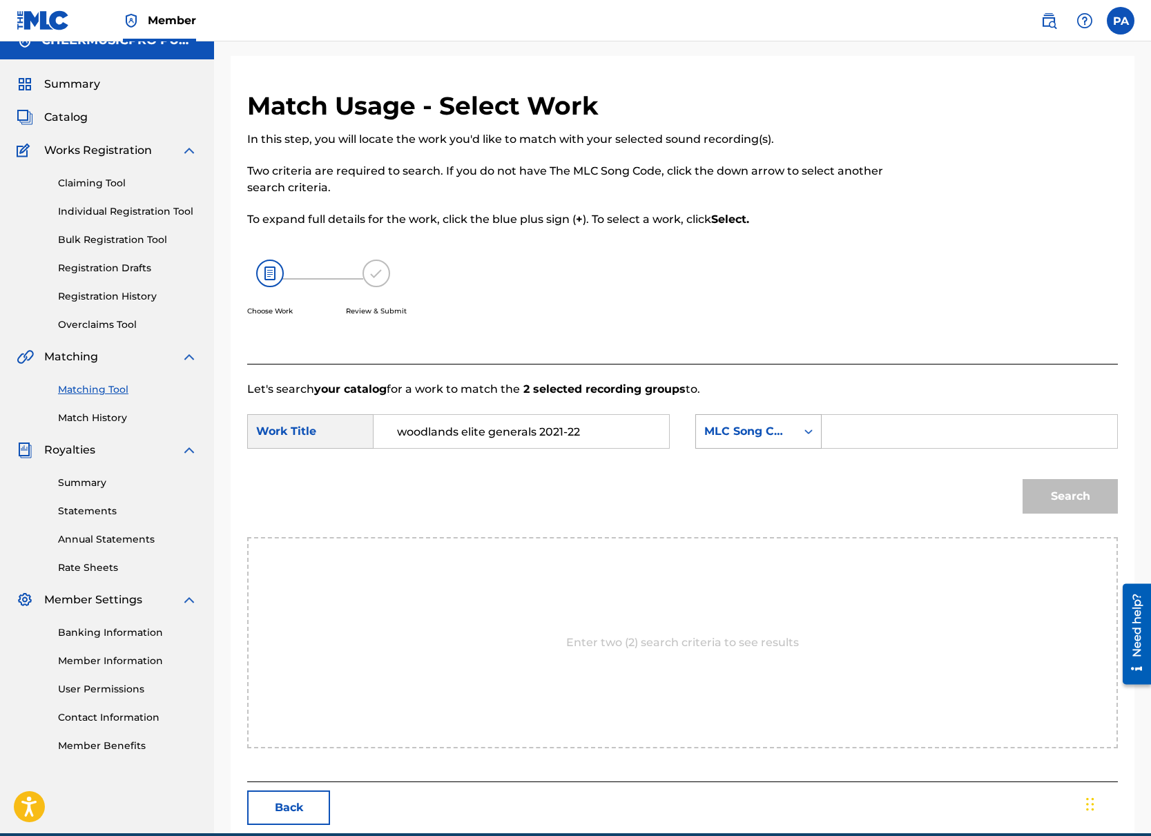
click at [739, 434] on div "MLC Song Code" at bounding box center [746, 431] width 84 height 17
click at [761, 473] on div "Writer Name" at bounding box center [758, 466] width 125 height 35
click at [863, 428] on input "Search Form" at bounding box center [969, 431] width 272 height 33
type input "c"
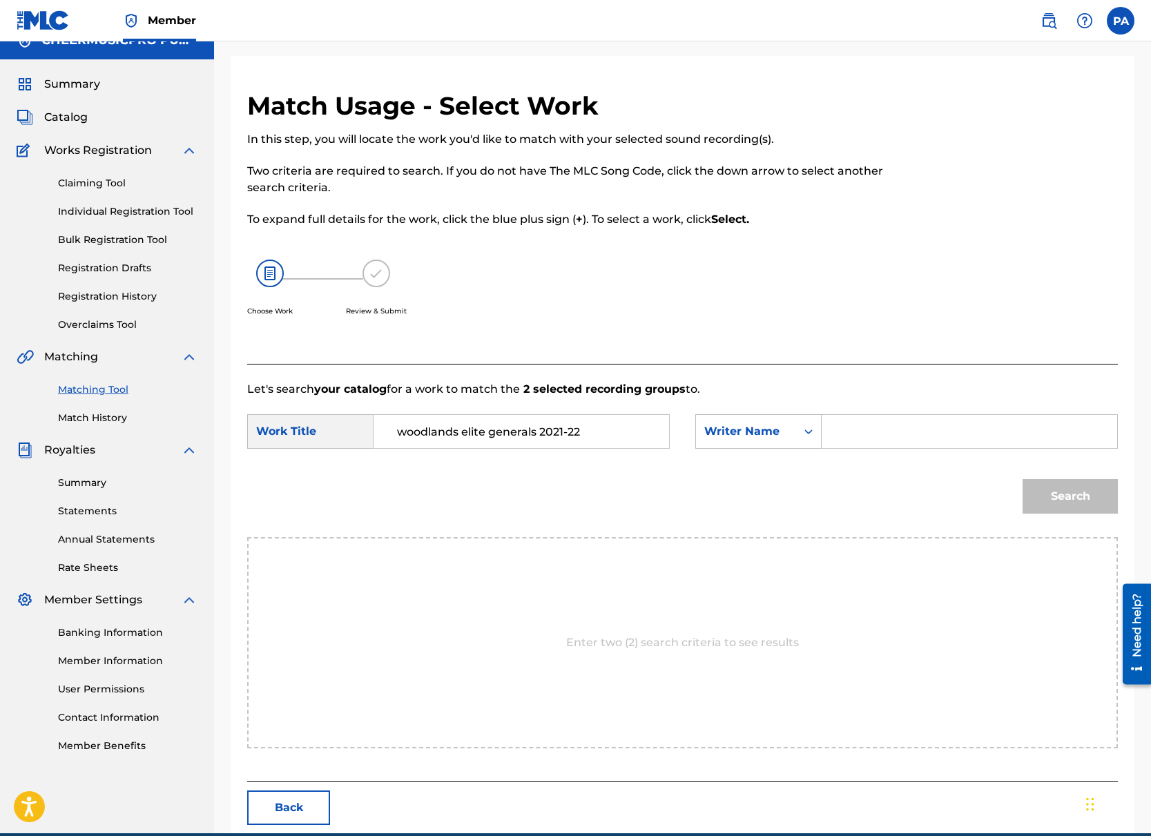
paste input "[PERSON_NAME]"
type input "[PERSON_NAME]"
click at [1090, 503] on button "Search" at bounding box center [1069, 496] width 95 height 35
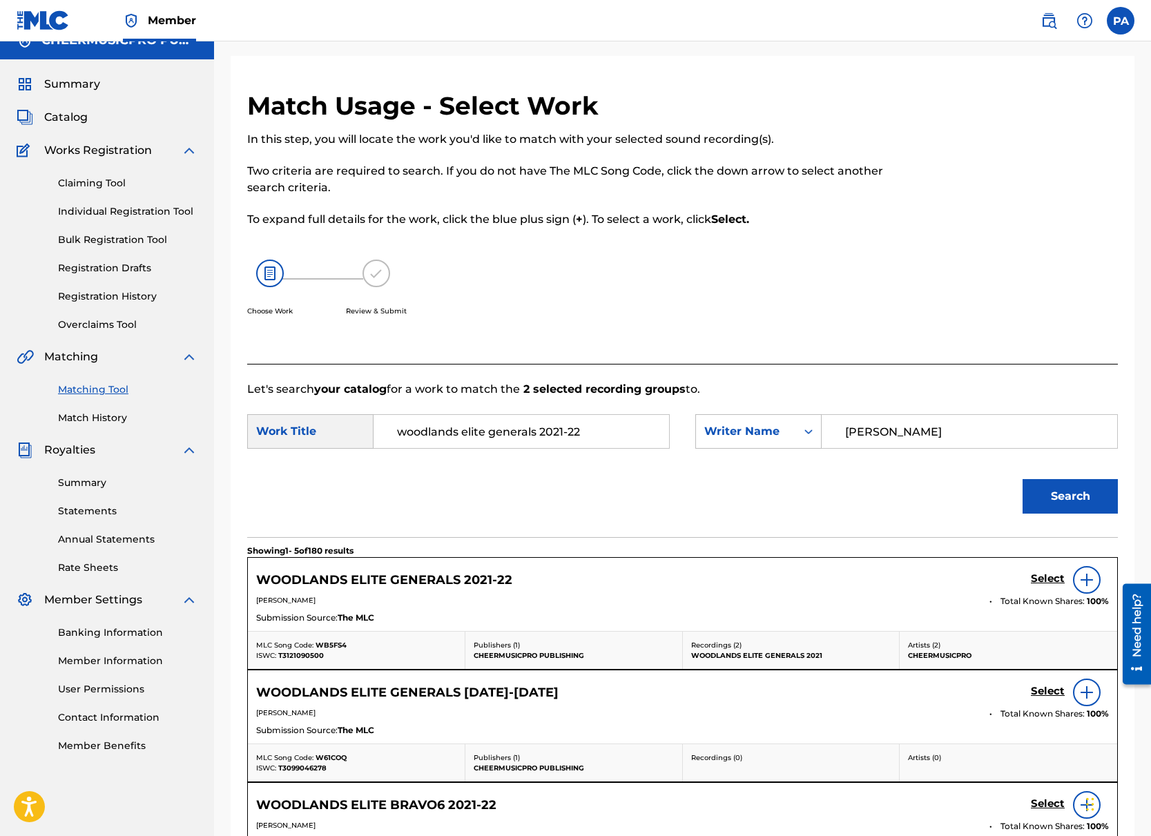
click at [1049, 583] on h5 "Select" at bounding box center [1048, 578] width 34 height 13
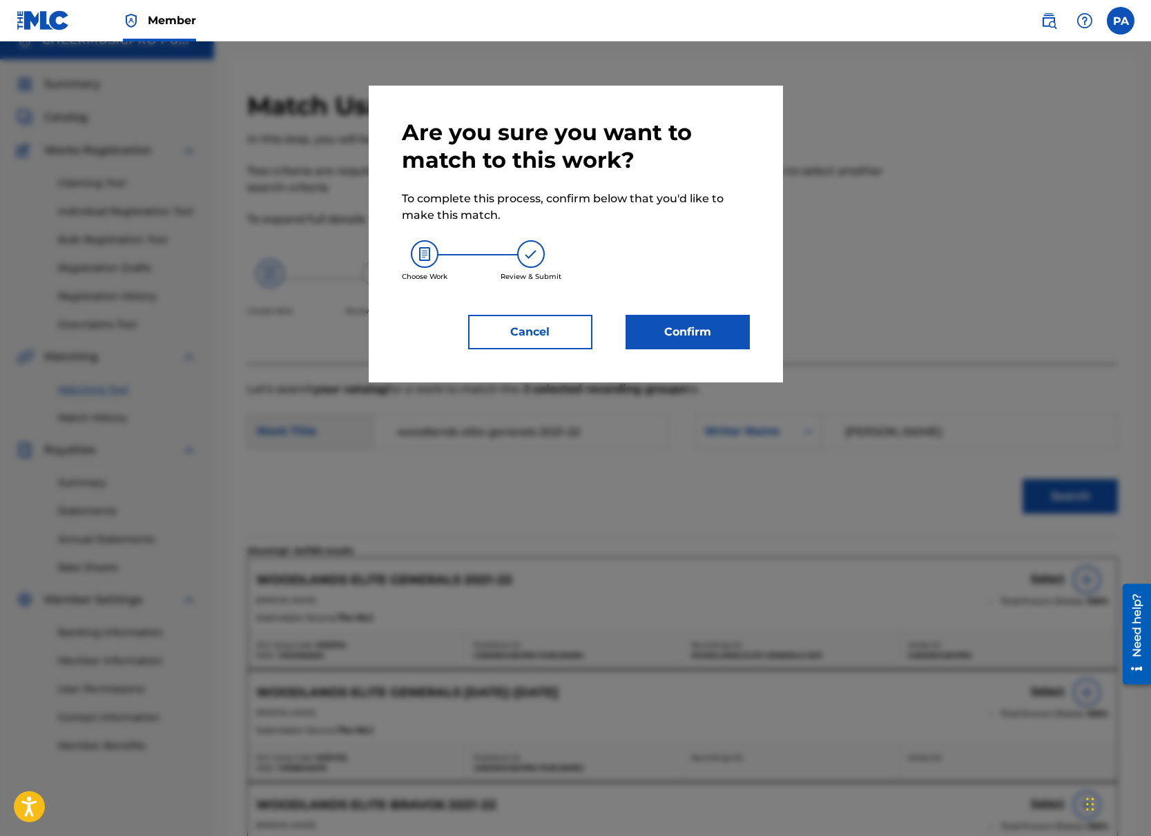
click at [681, 327] on button "Confirm" at bounding box center [687, 332] width 124 height 35
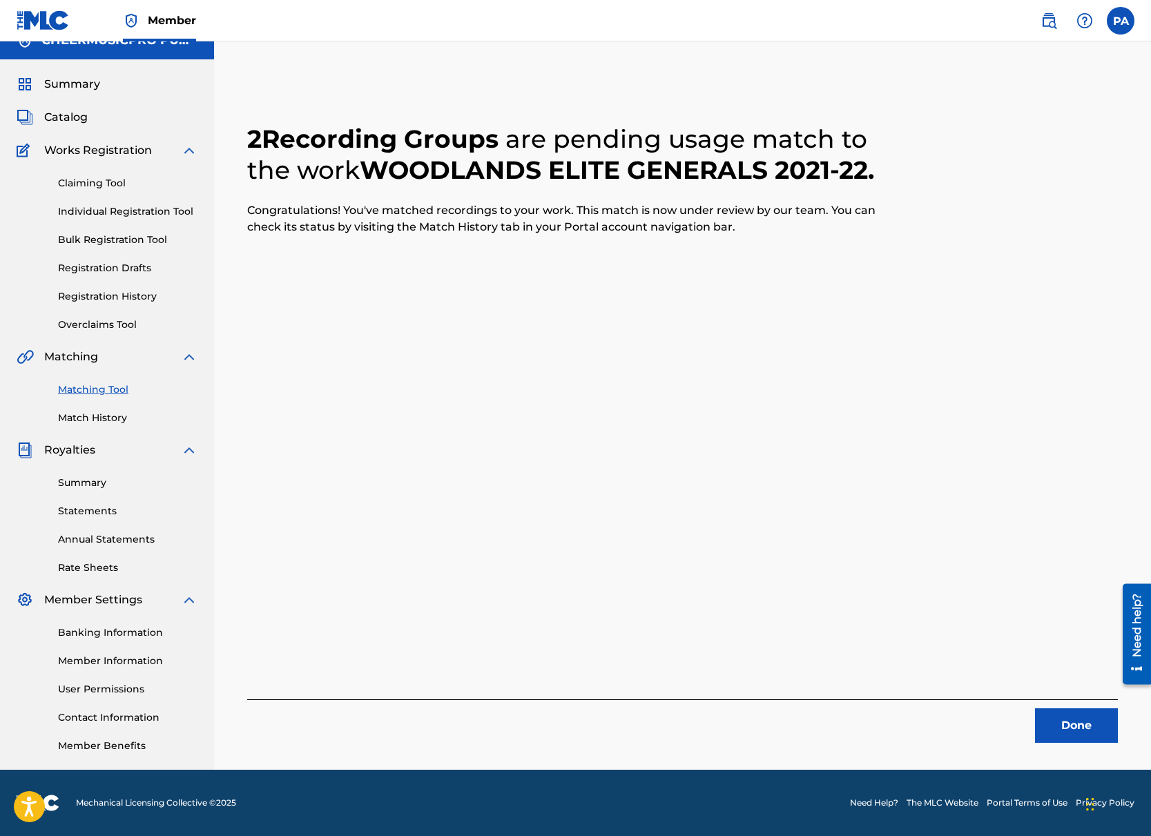
click at [1081, 727] on button "Done" at bounding box center [1076, 725] width 83 height 35
